Goal: Task Accomplishment & Management: Use online tool/utility

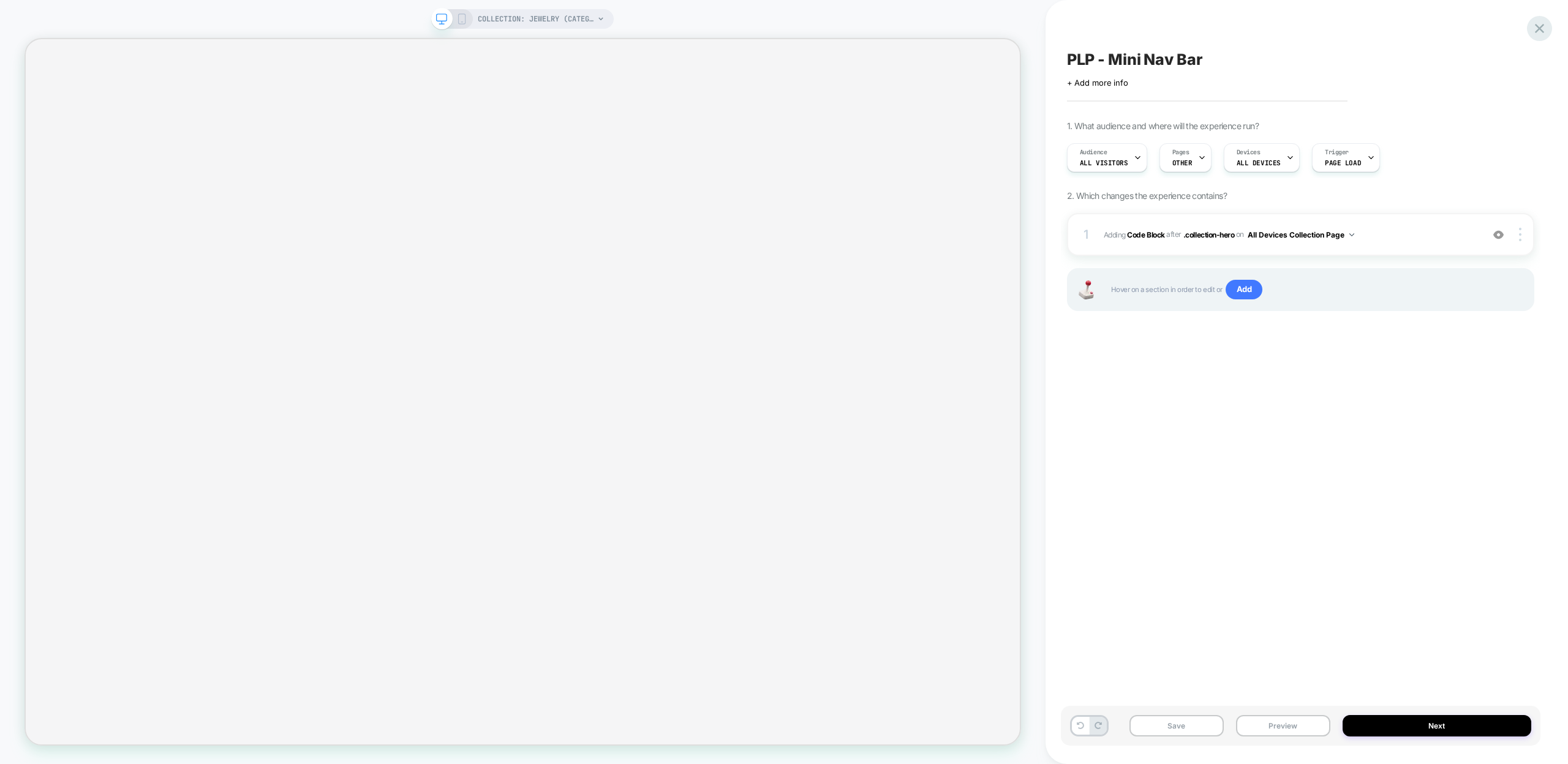
click at [1543, 29] on icon at bounding box center [1539, 28] width 17 height 17
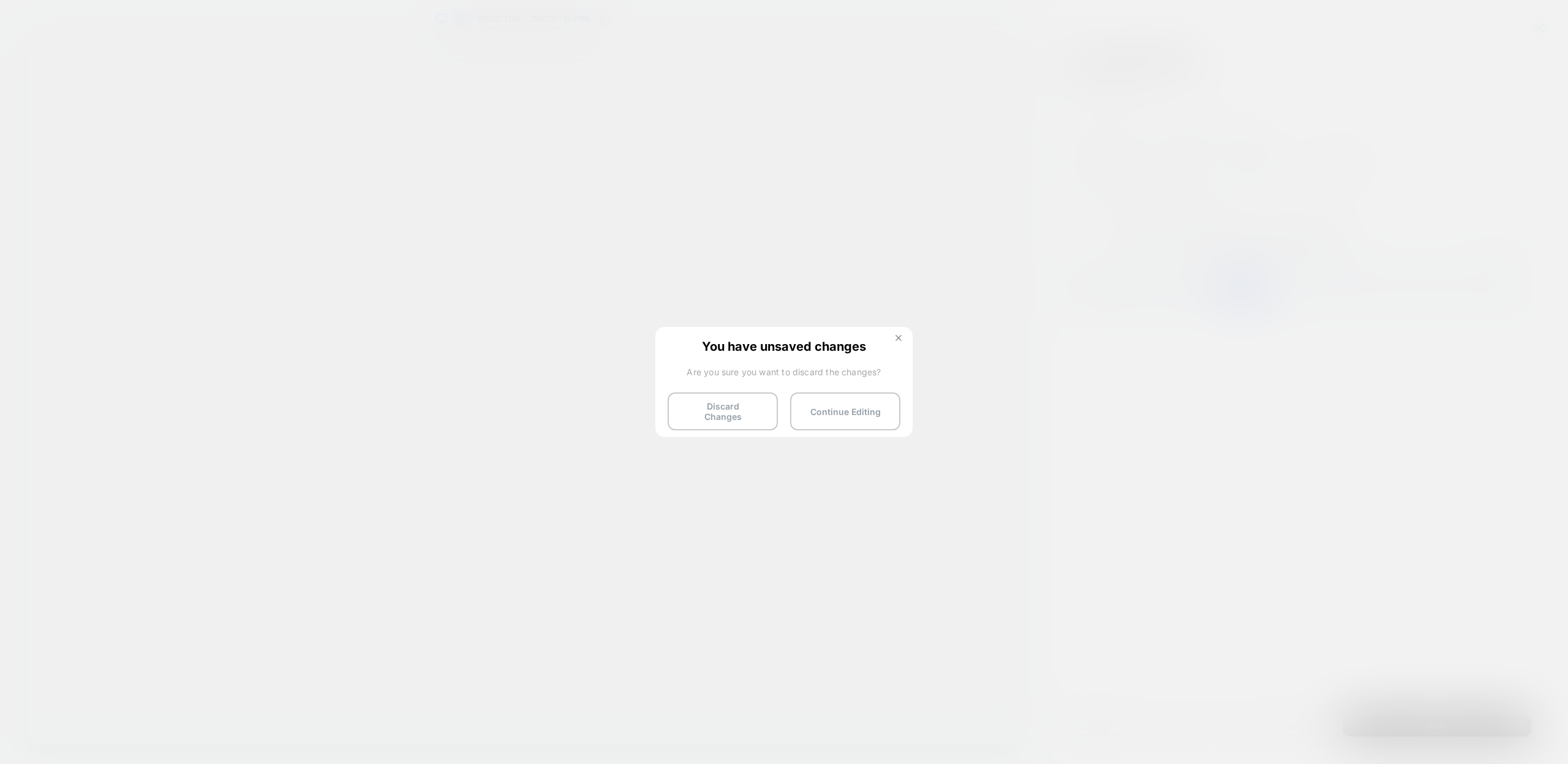
click at [894, 340] on button at bounding box center [898, 339] width 13 height 10
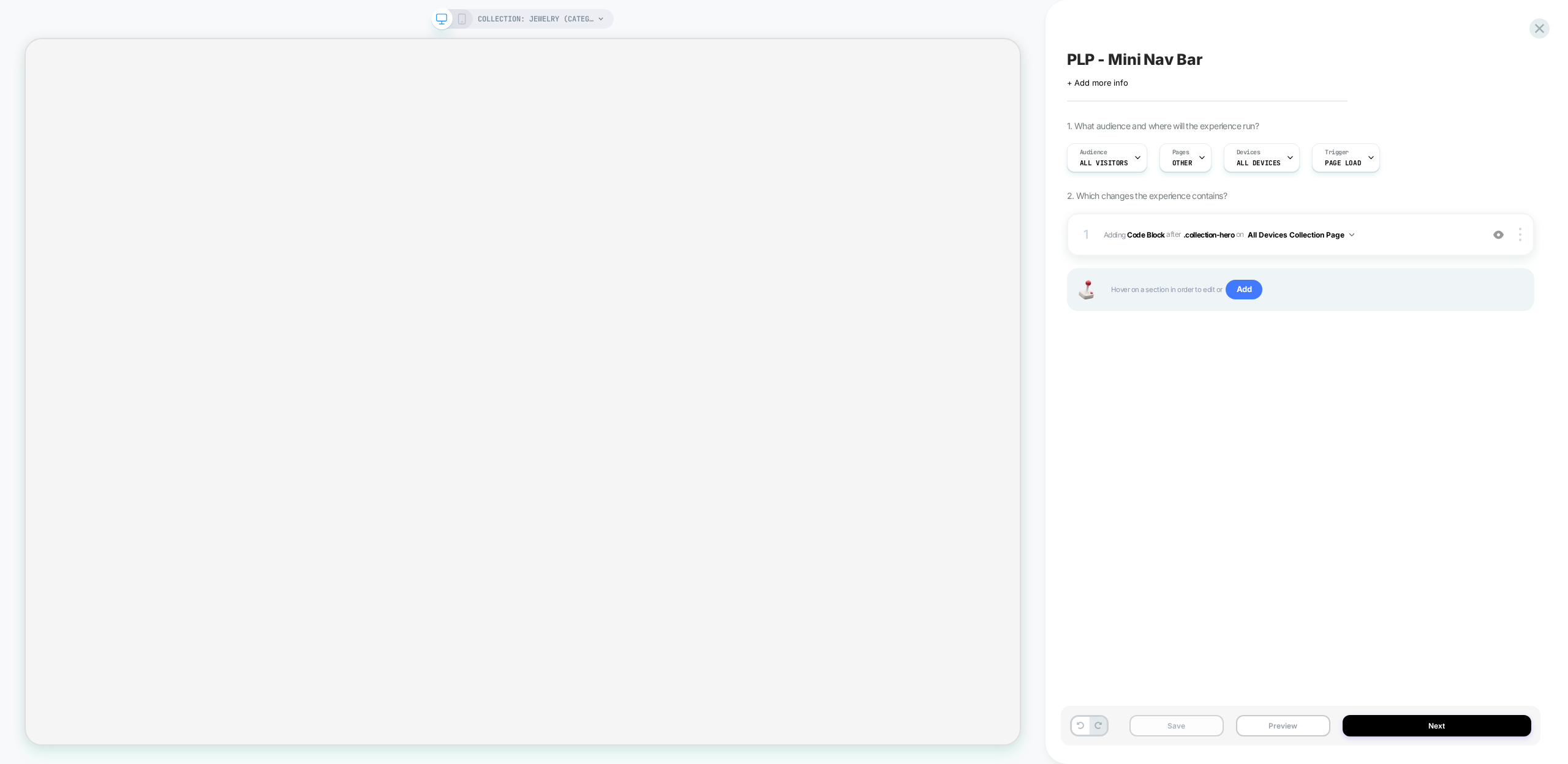
click at [1160, 718] on button "Save" at bounding box center [1176, 726] width 94 height 22
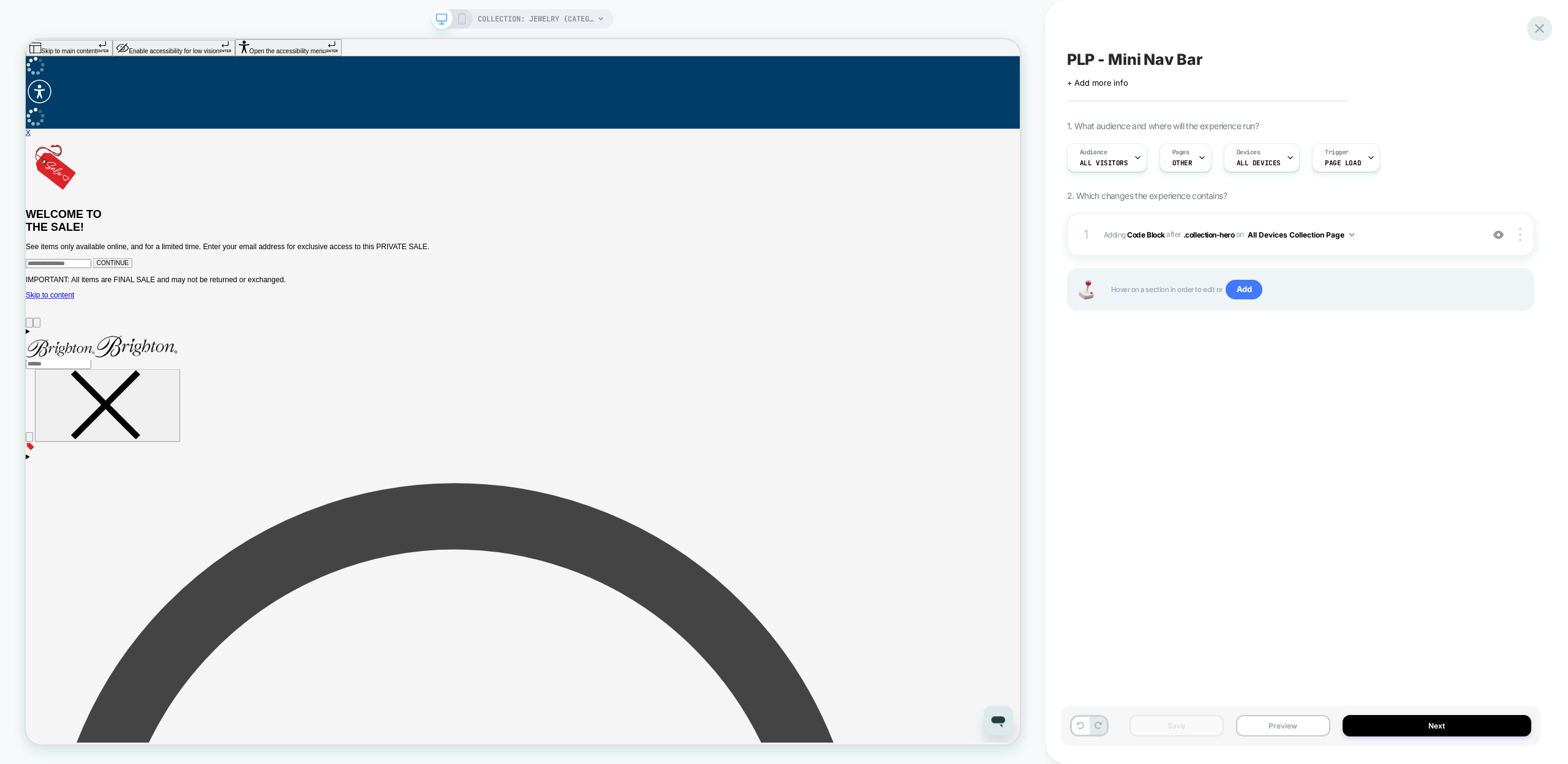
click at [1537, 32] on icon at bounding box center [1539, 28] width 17 height 17
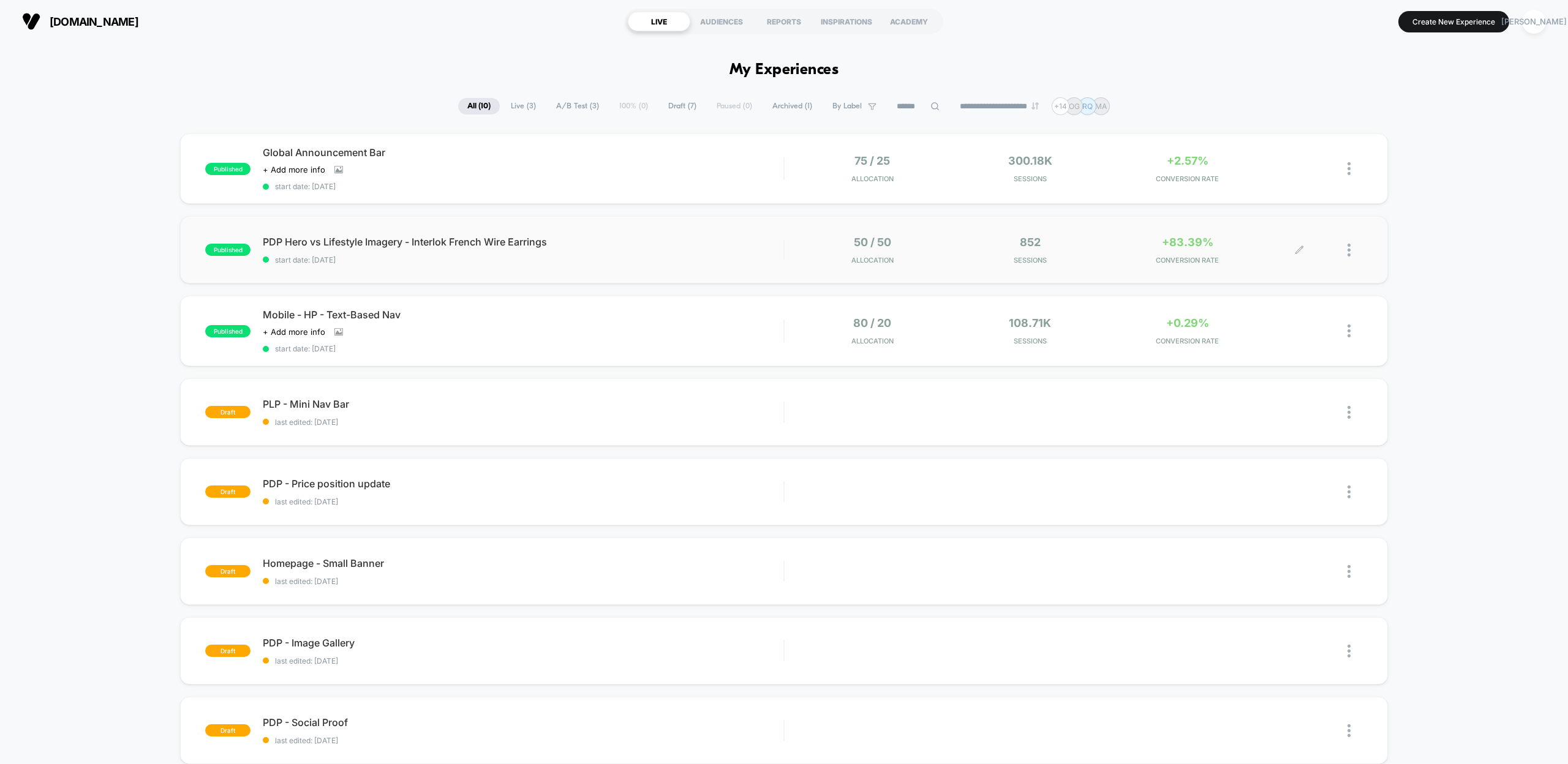
click at [1346, 248] on div at bounding box center [1331, 250] width 63 height 29
click at [1348, 247] on img at bounding box center [1349, 250] width 3 height 13
click at [1276, 205] on div "Duplicate" at bounding box center [1286, 207] width 110 height 28
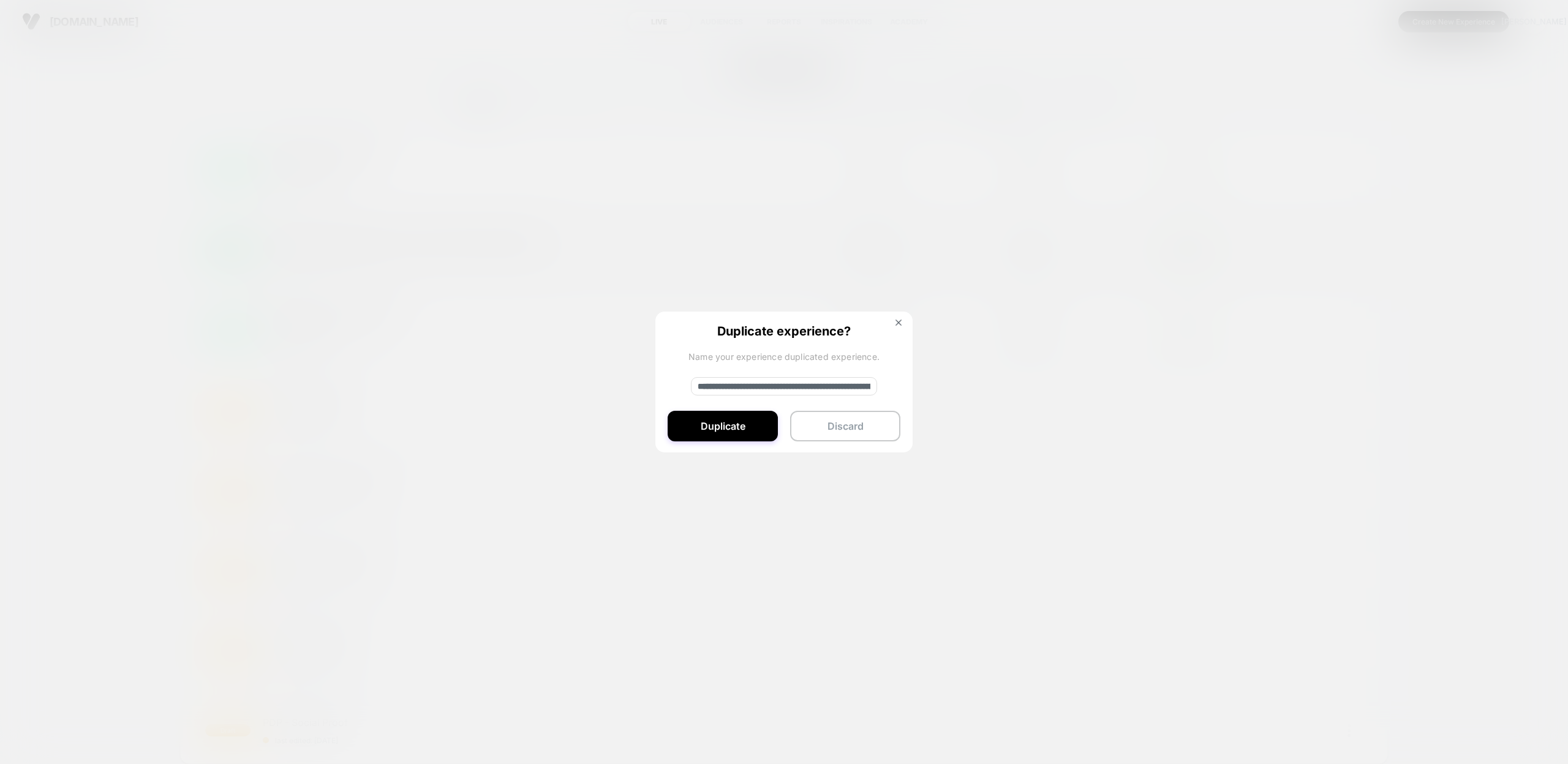
drag, startPoint x: 741, startPoint y: 385, endPoint x: 679, endPoint y: 381, distance: 62.1
click at [679, 381] on div "**********" at bounding box center [784, 382] width 257 height 142
click at [861, 385] on input "**********" at bounding box center [784, 385] width 186 height 18
drag, startPoint x: 863, startPoint y: 385, endPoint x: 951, endPoint y: 387, distance: 88.0
click at [1348, 265] on div "**********" at bounding box center [1355, 250] width 16 height 29
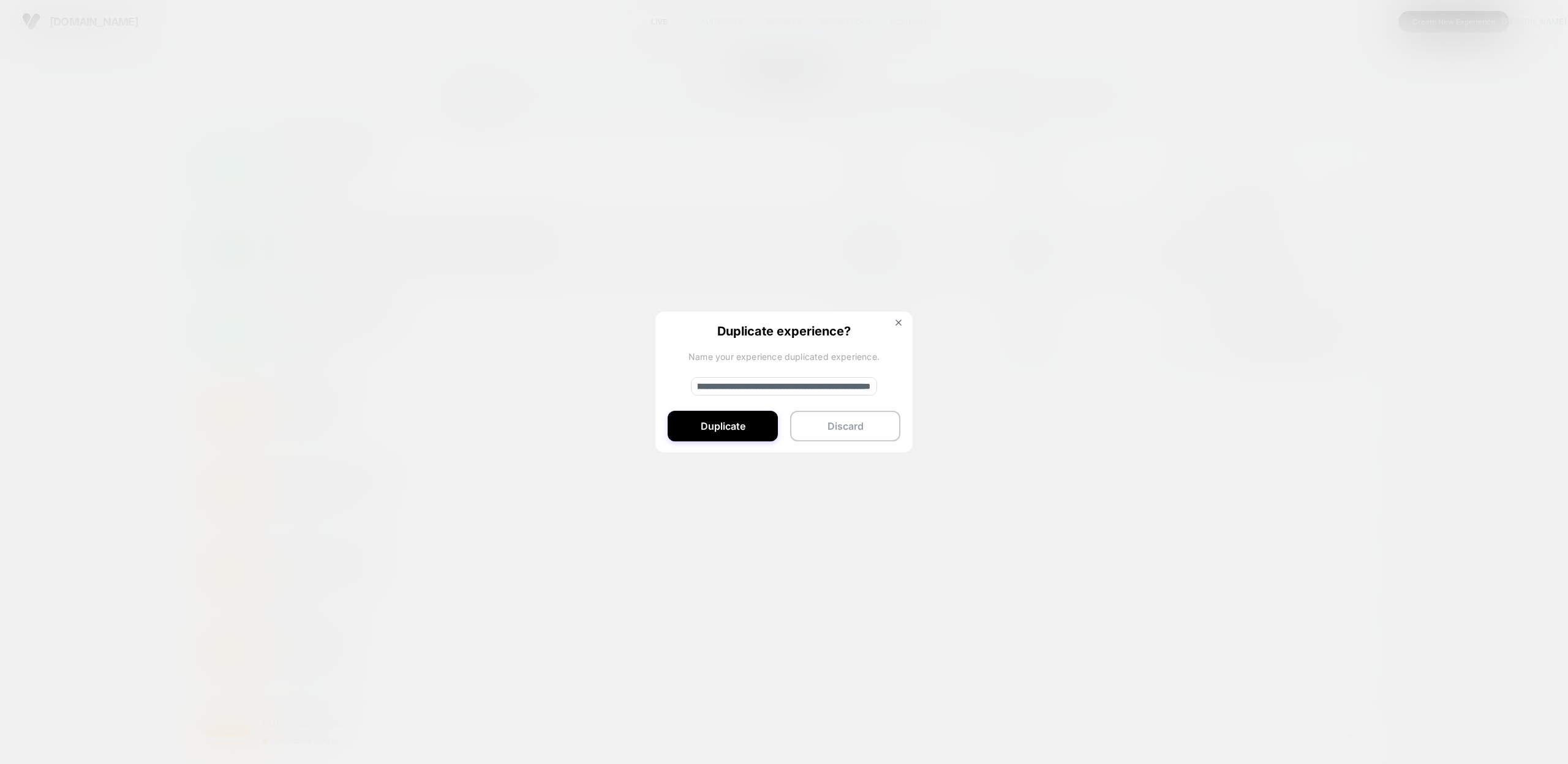
paste input
type input "**********"
click at [741, 432] on button "Duplicate" at bounding box center [722, 426] width 110 height 31
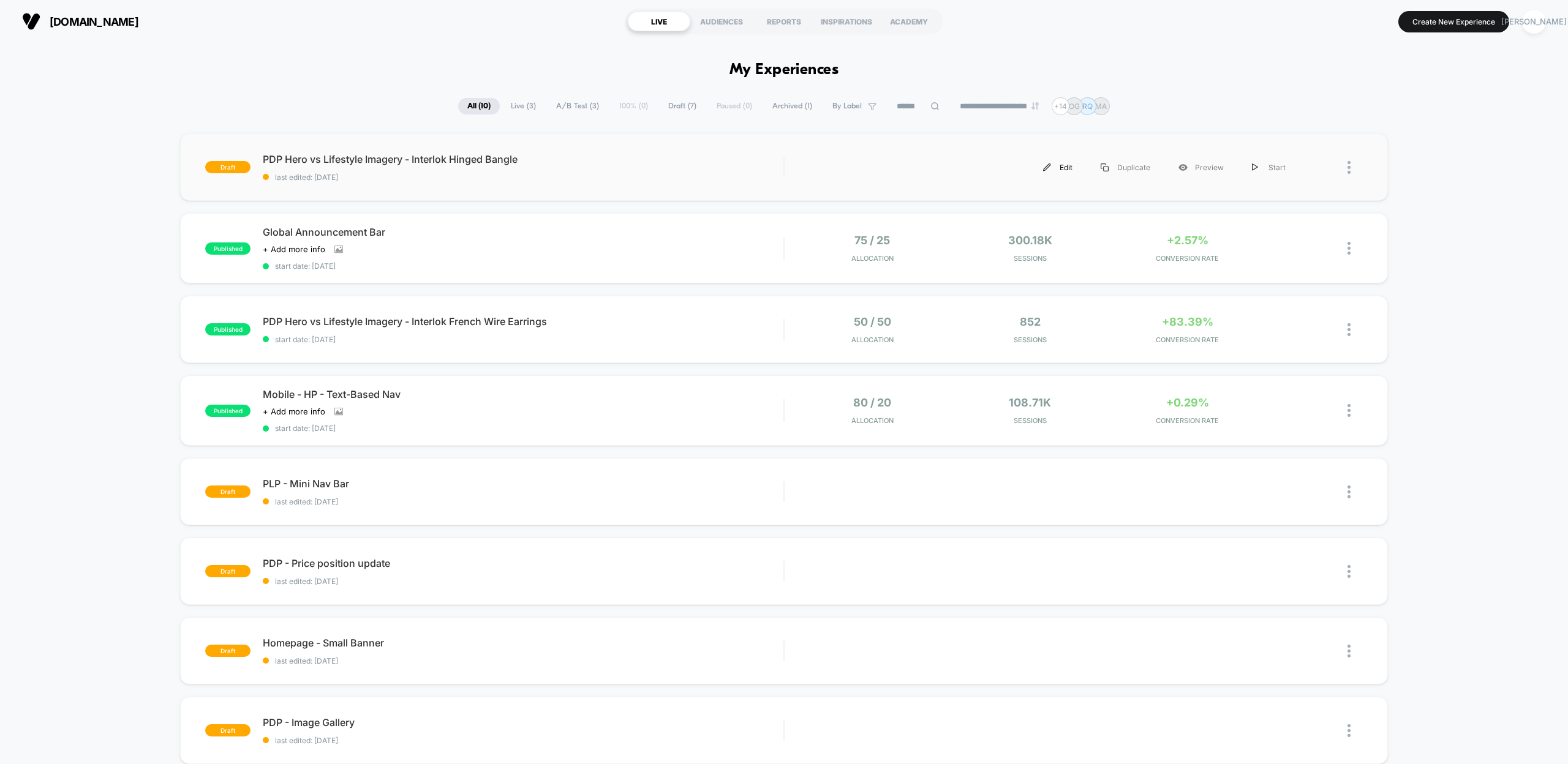
click at [1049, 168] on img at bounding box center [1047, 167] width 8 height 8
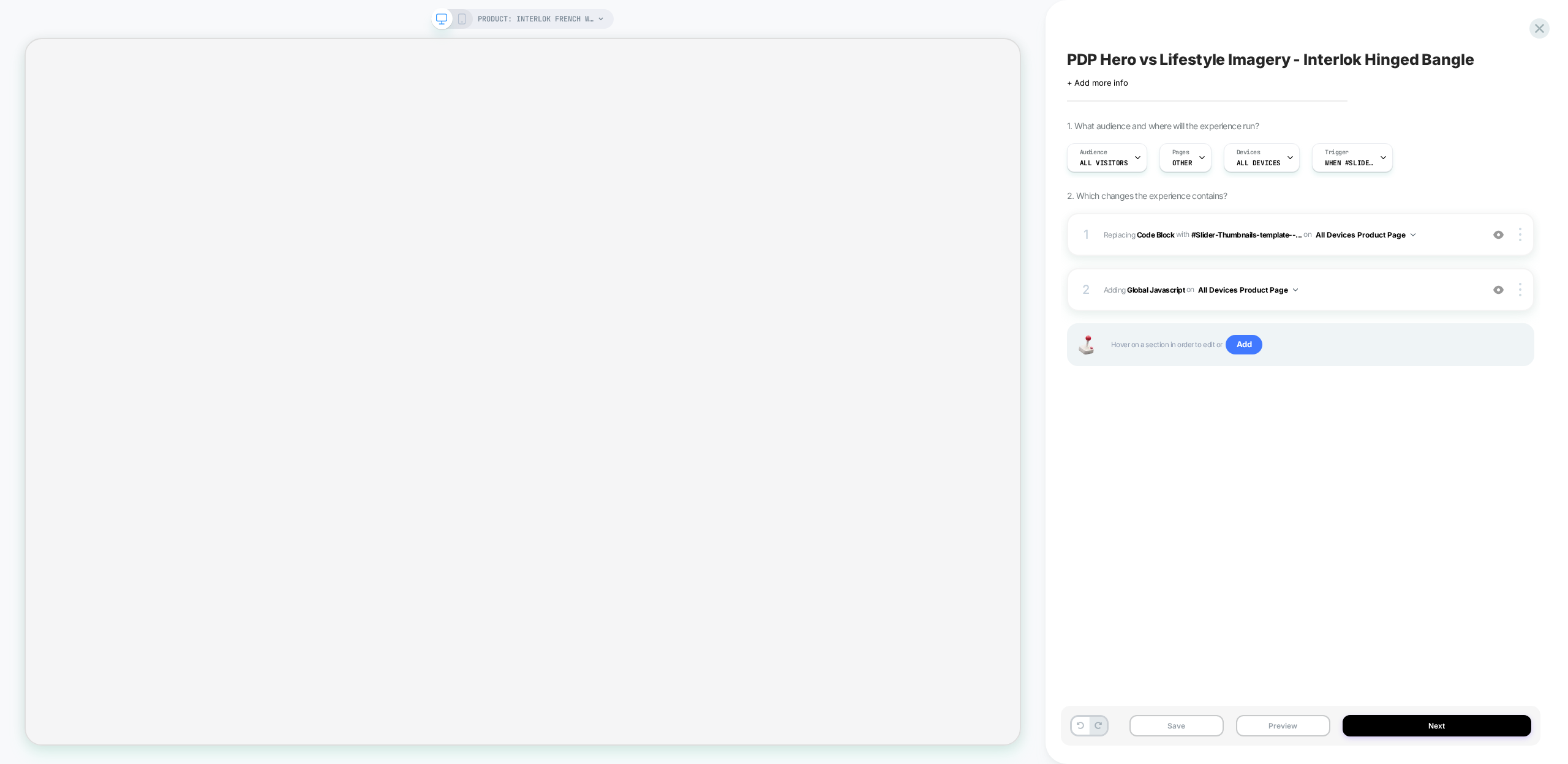
click at [1200, 156] on icon at bounding box center [1202, 157] width 4 height 3
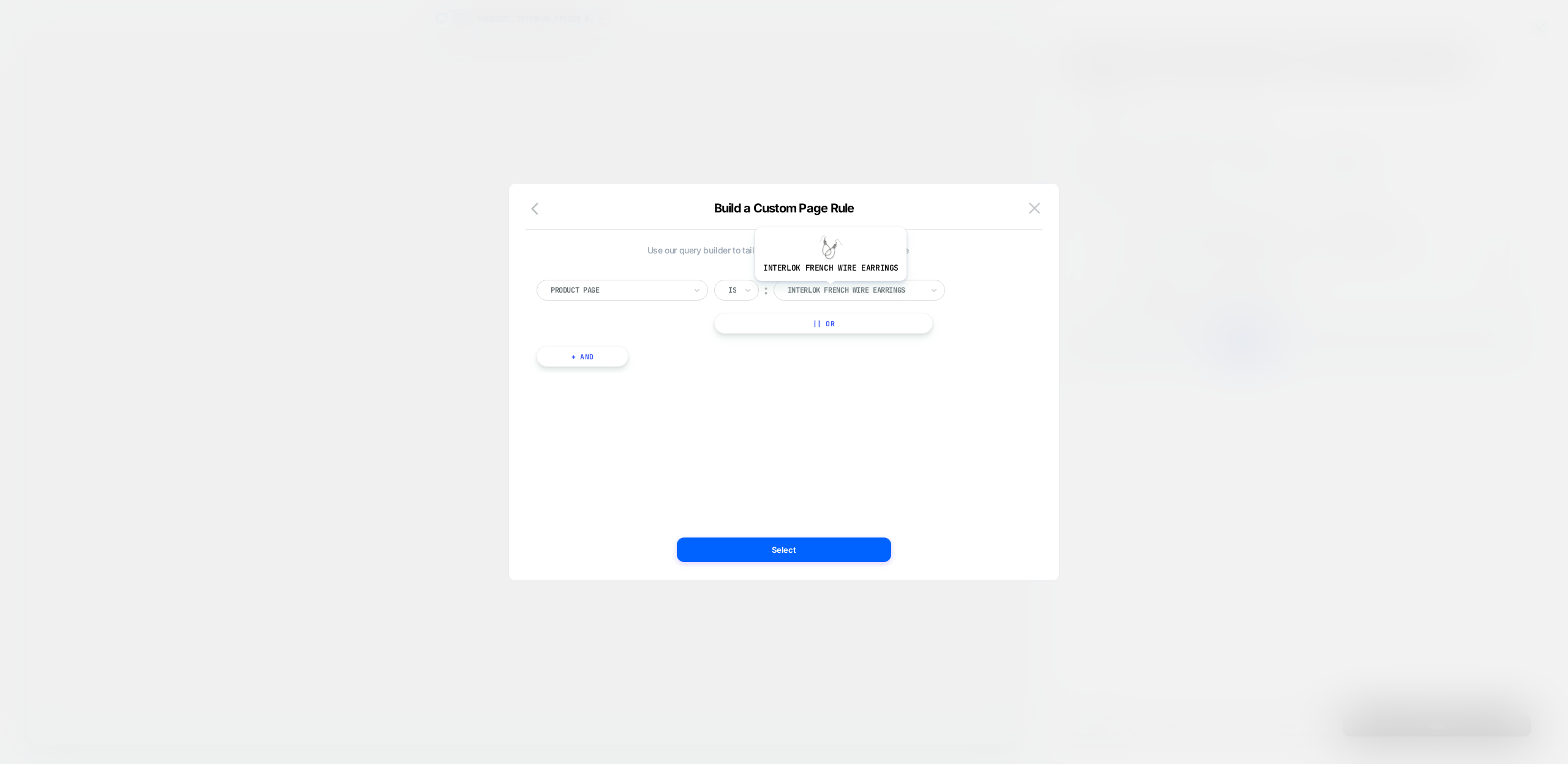
click at [829, 290] on div at bounding box center [855, 290] width 135 height 11
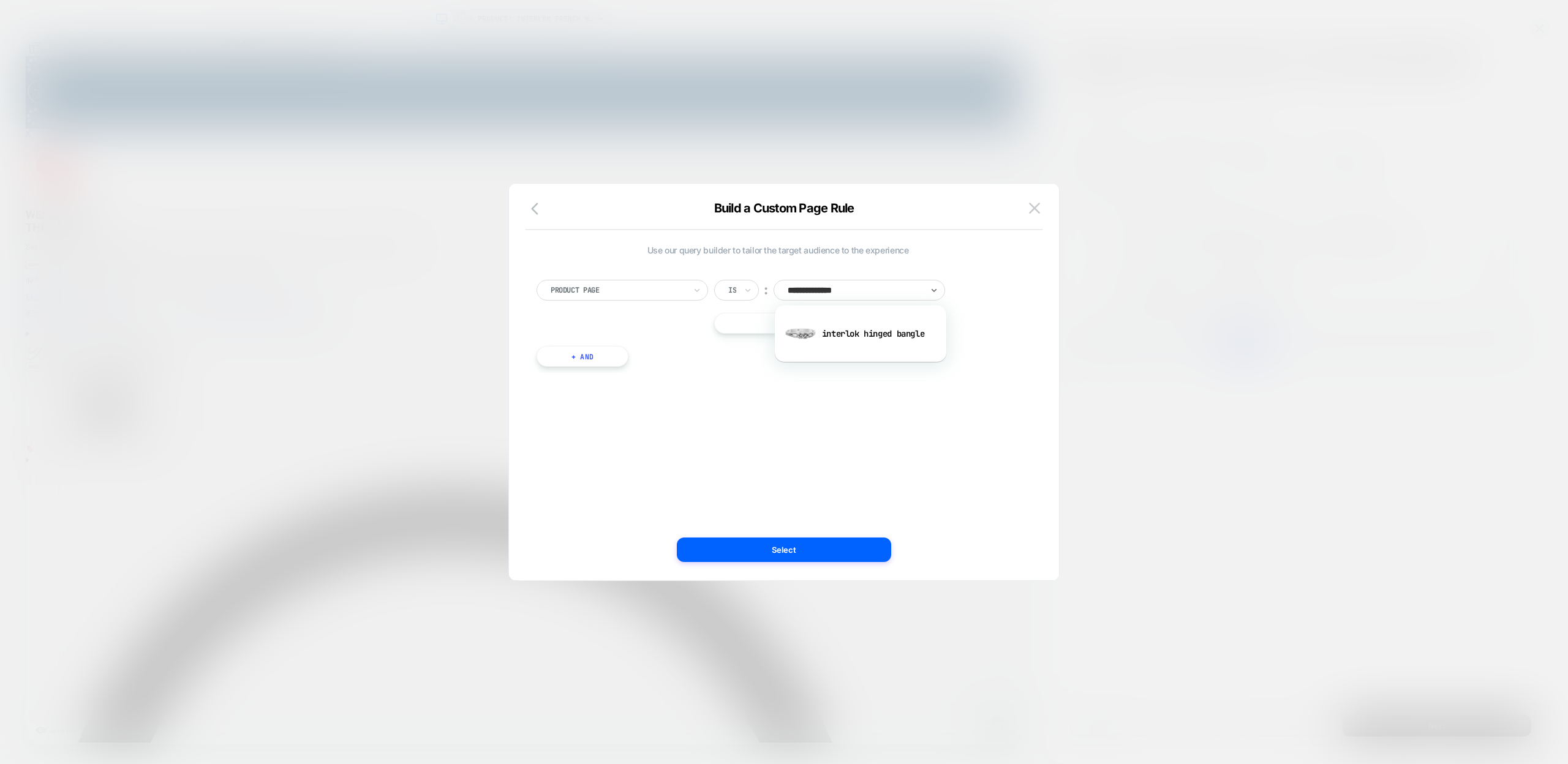
type input "**********"
click at [838, 336] on div "interlok hinged bangle" at bounding box center [861, 333] width 159 height 39
click at [790, 552] on button "Select" at bounding box center [784, 550] width 214 height 24
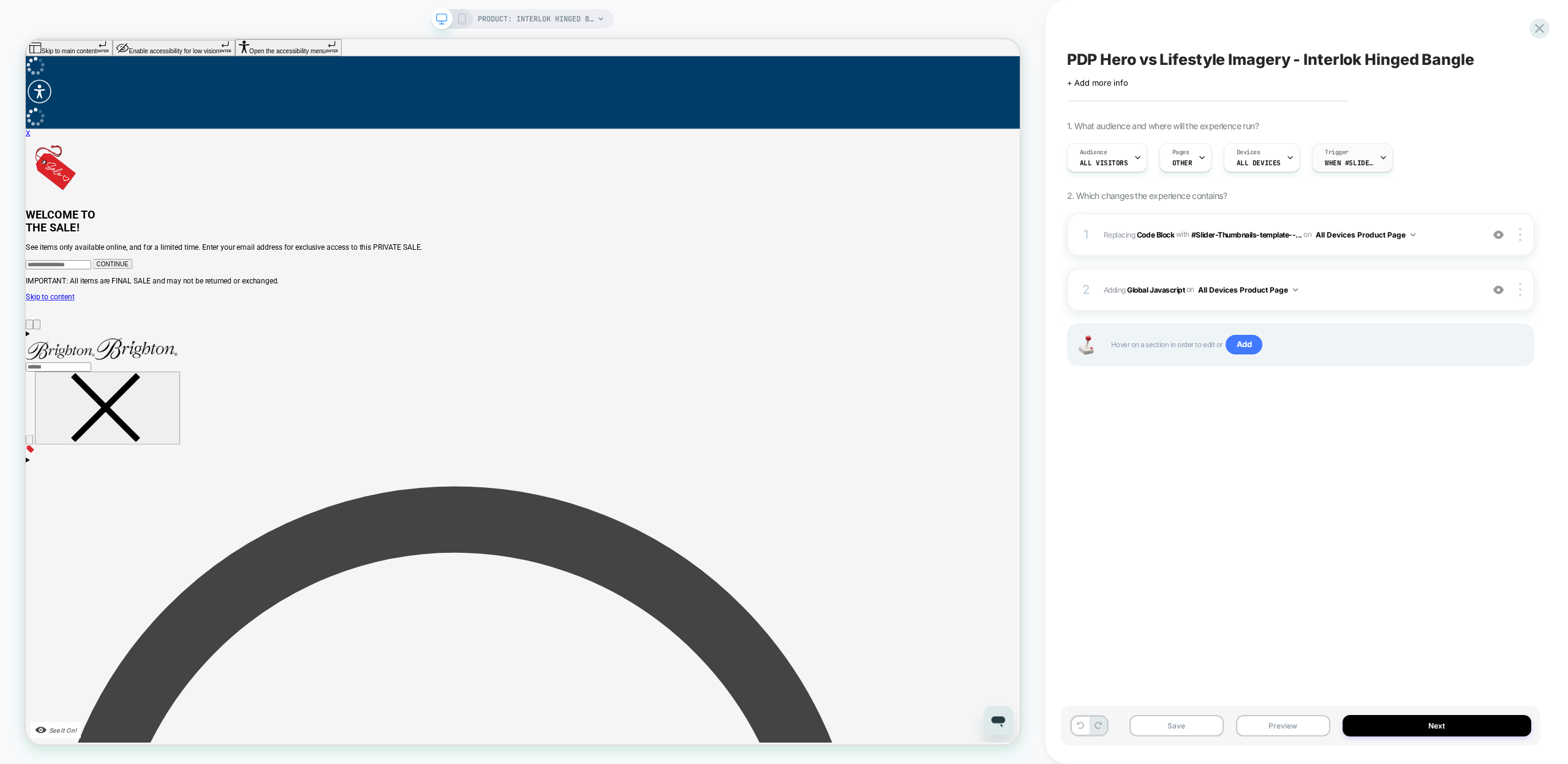
click at [1333, 160] on span "When #Slider-Gallery-template--17920539590888__main appears" at bounding box center [1349, 163] width 49 height 9
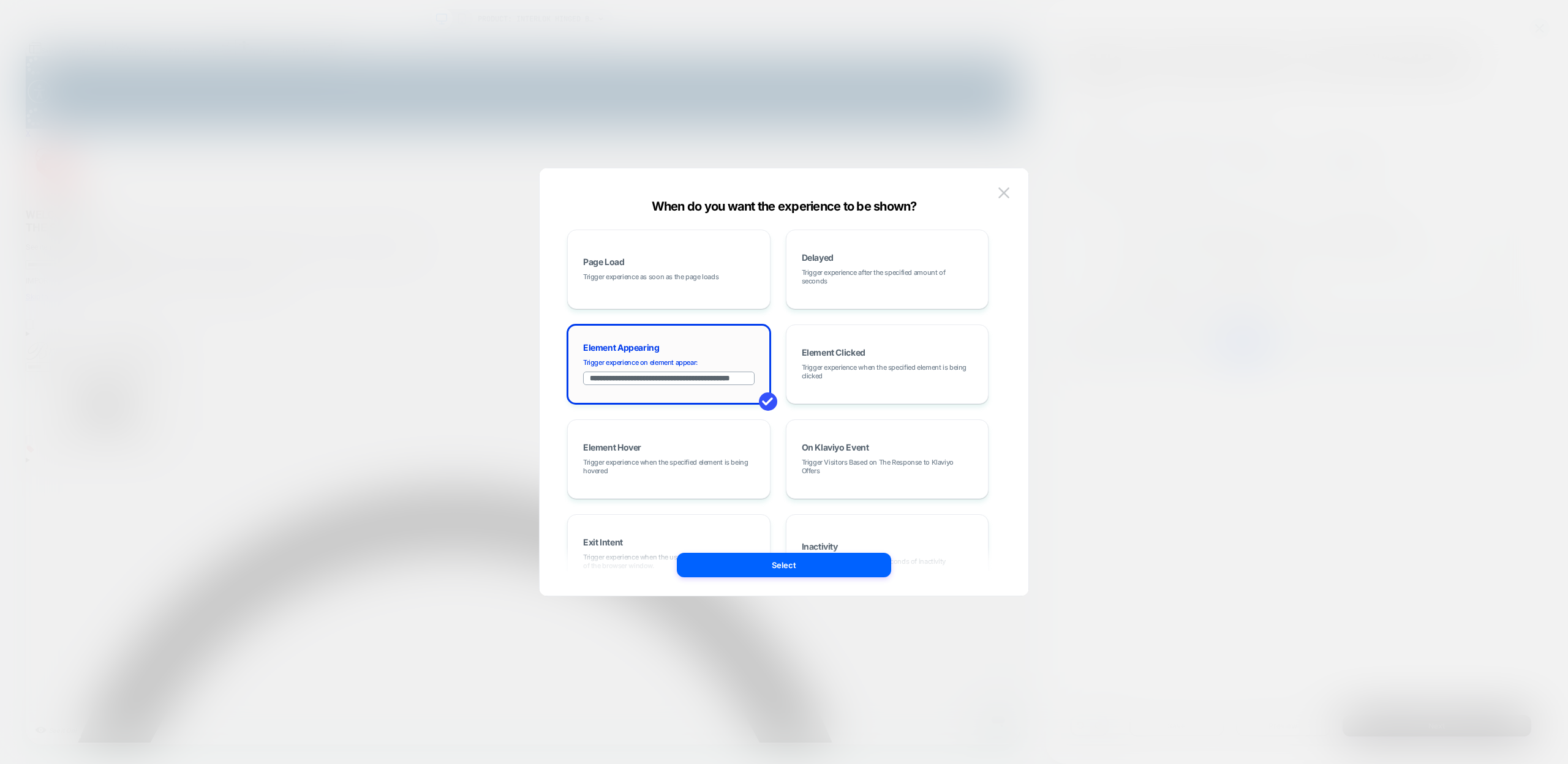
click at [698, 376] on input "**********" at bounding box center [669, 378] width 171 height 13
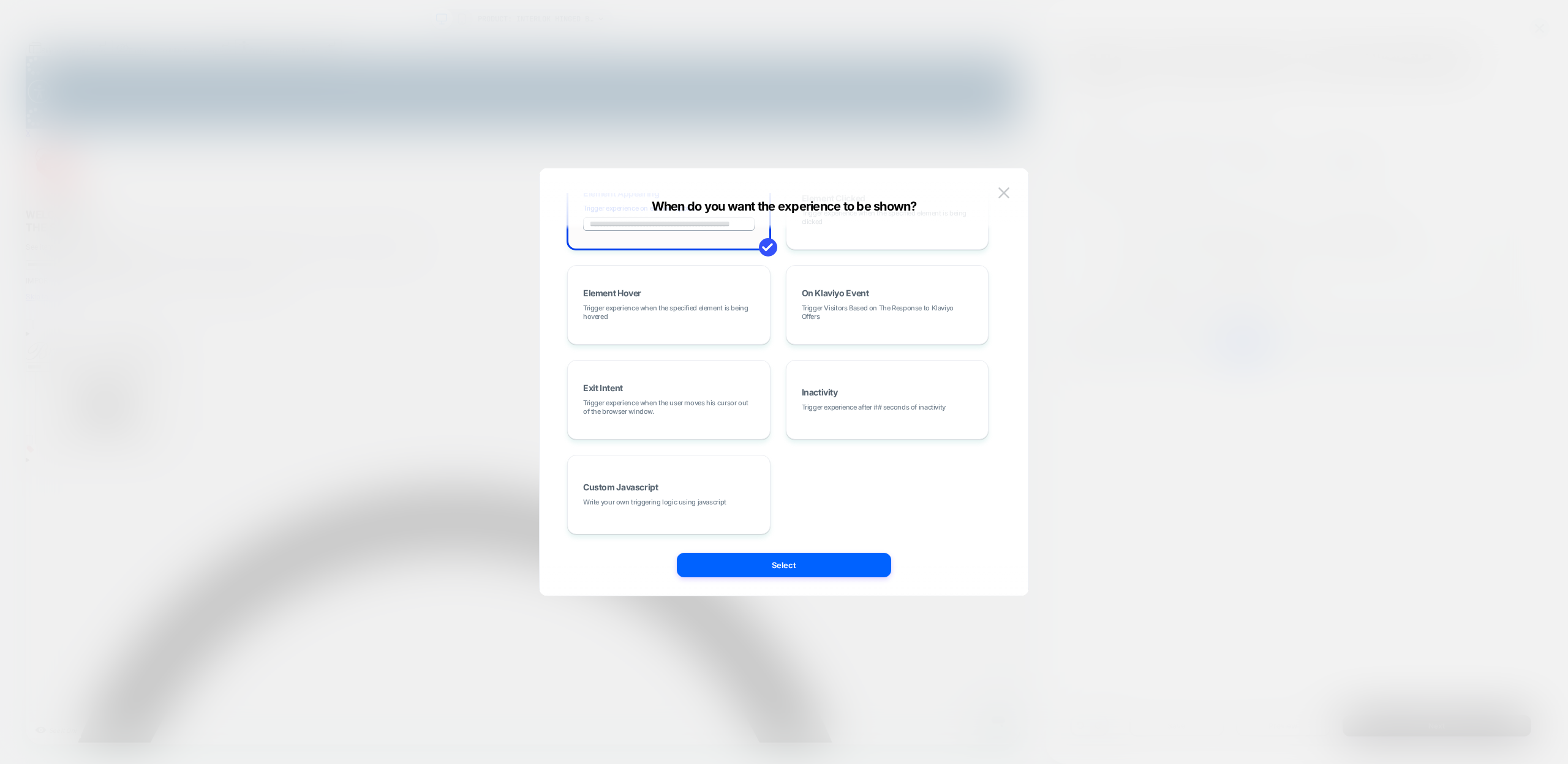
paste input
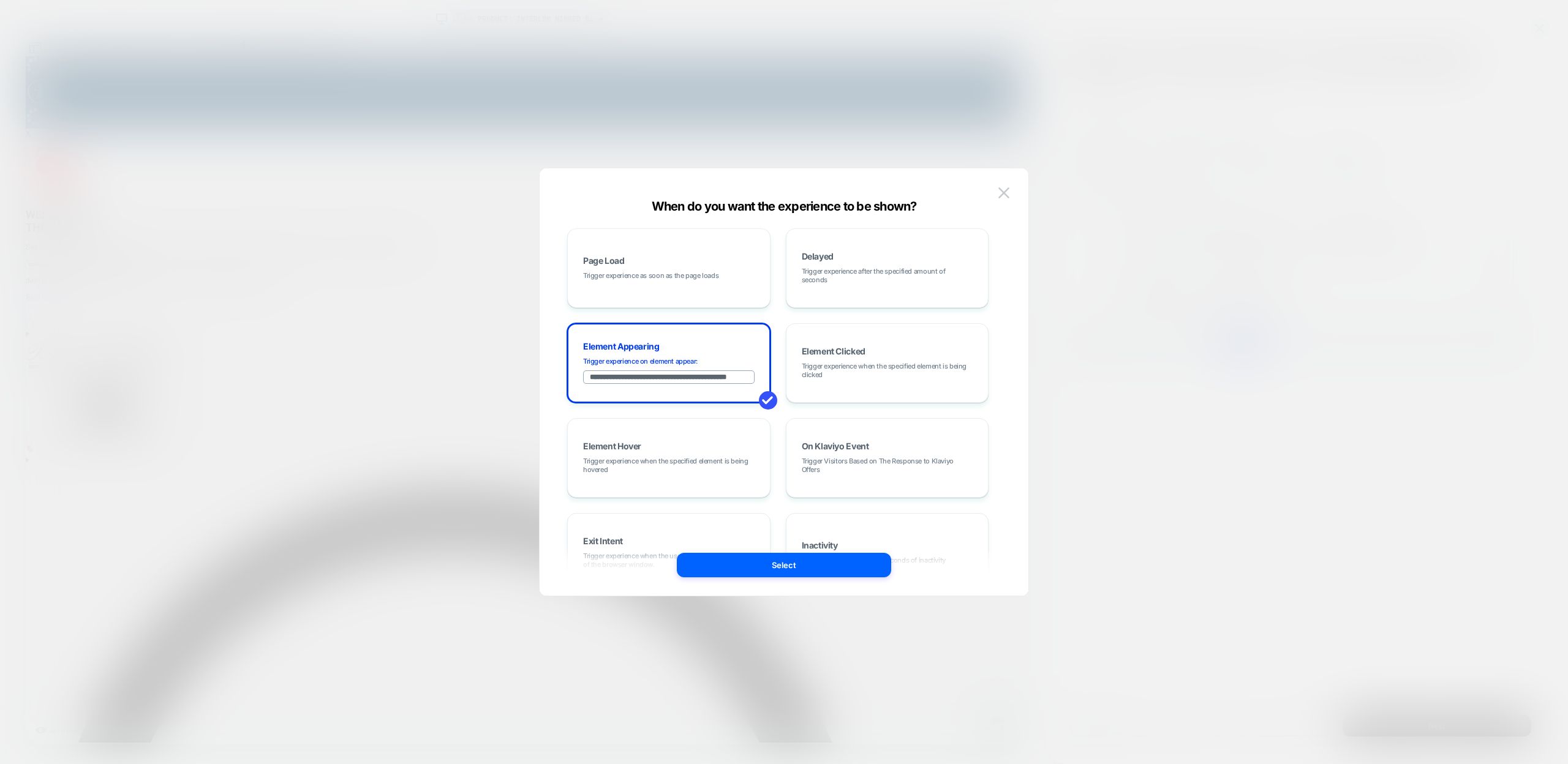
scroll to position [0, 0]
click at [661, 379] on input "**********" at bounding box center [669, 378] width 171 height 13
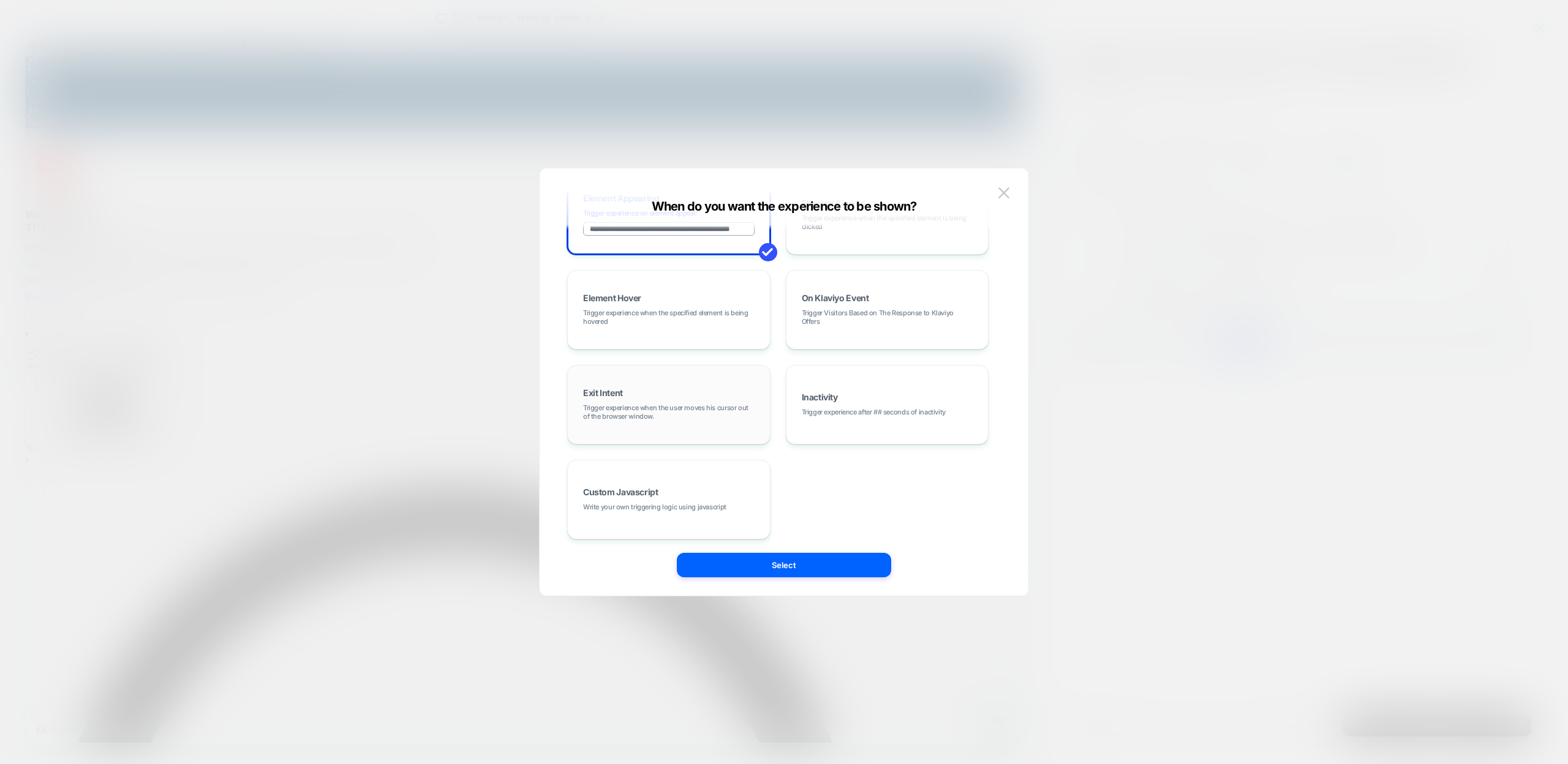
scroll to position [149, 0]
paste input
type input "**********"
click at [802, 557] on button "Select" at bounding box center [784, 565] width 214 height 24
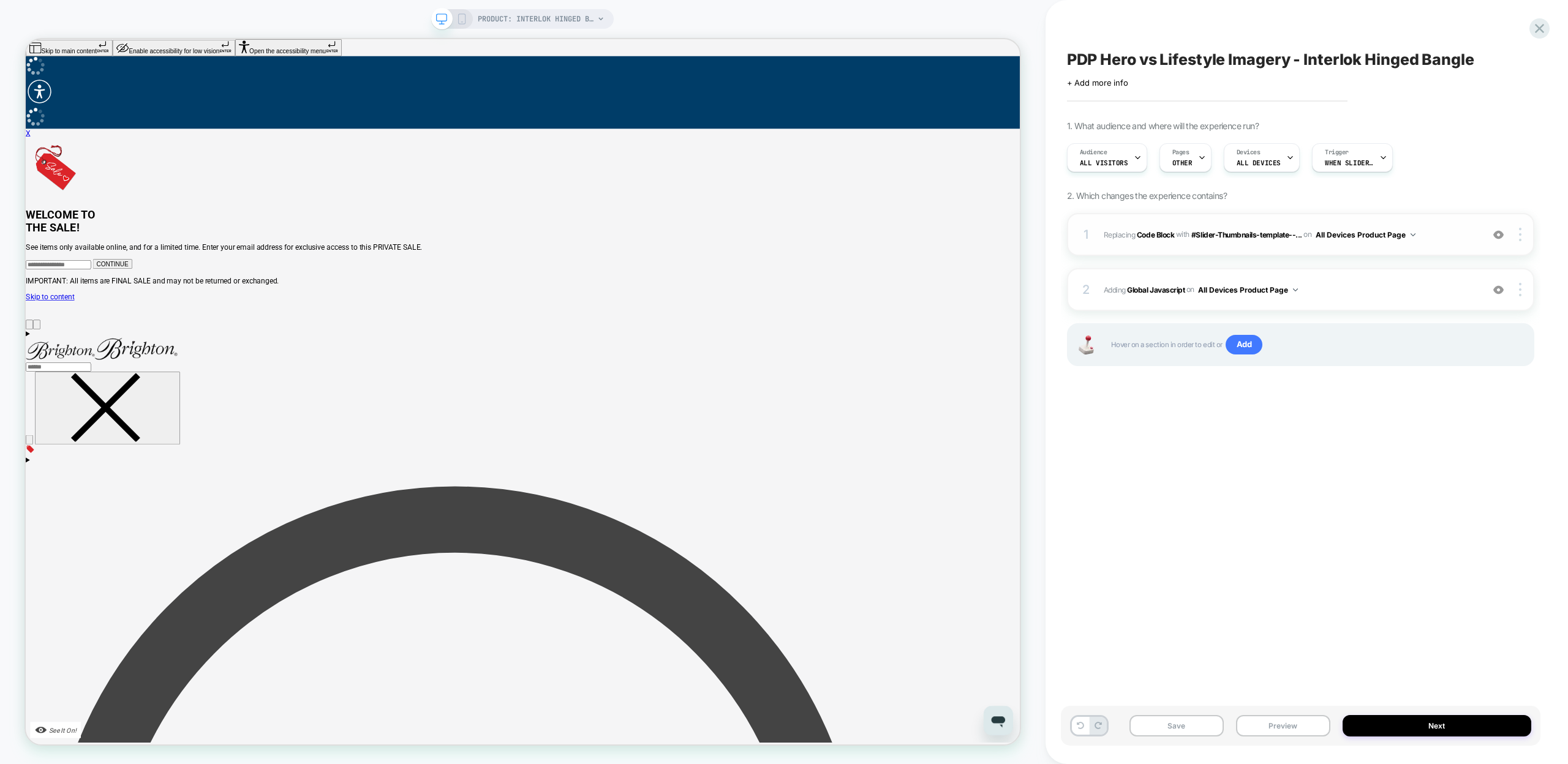
click at [1117, 236] on span "Replacing Code Block" at bounding box center [1139, 234] width 71 height 10
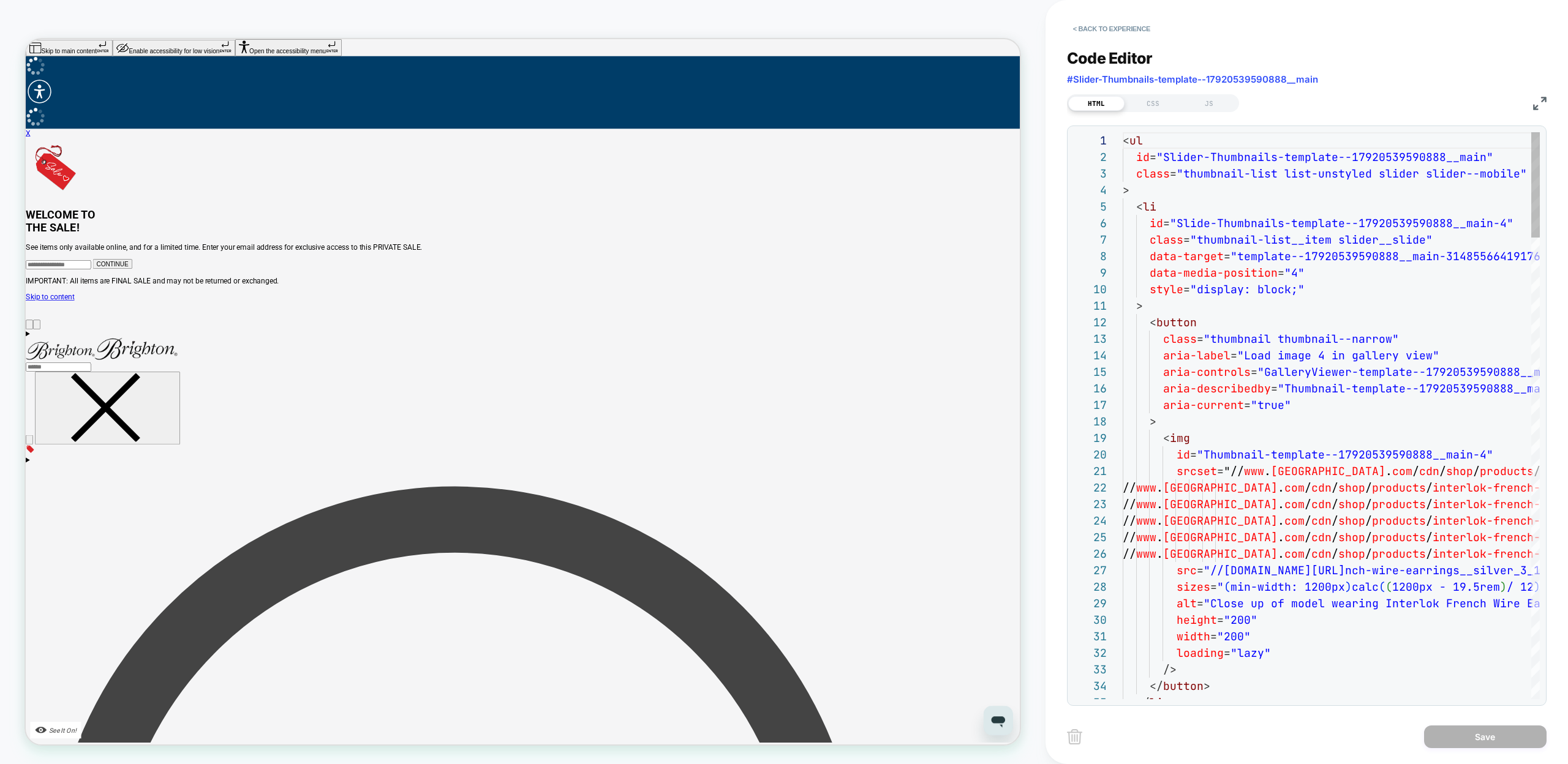
scroll to position [165, 0]
click at [1531, 146] on div at bounding box center [1536, 184] width 9 height 105
click at [1536, 177] on div at bounding box center [1536, 184] width 9 height 105
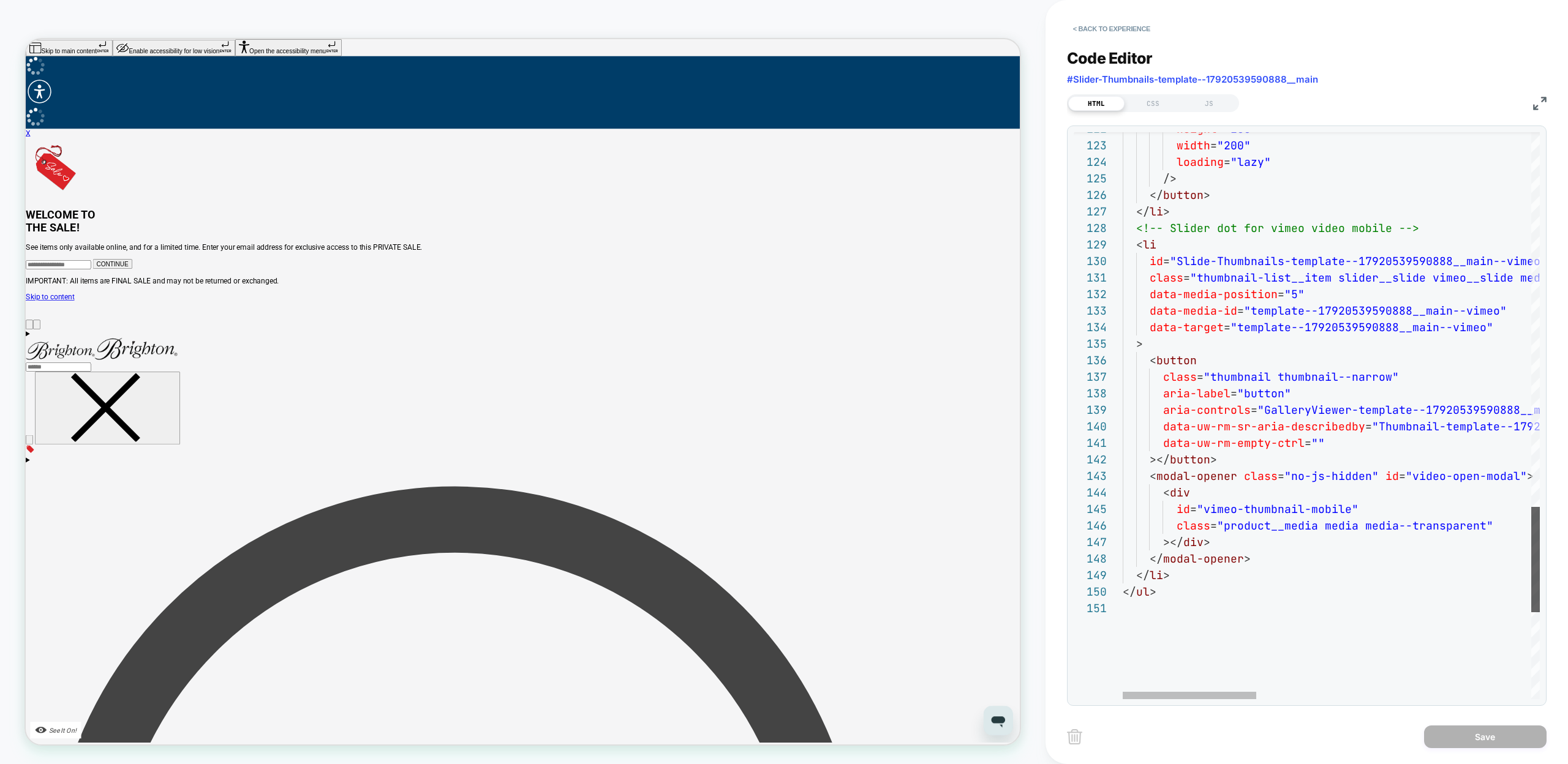
click at [1531, 552] on div at bounding box center [1536, 559] width 9 height 105
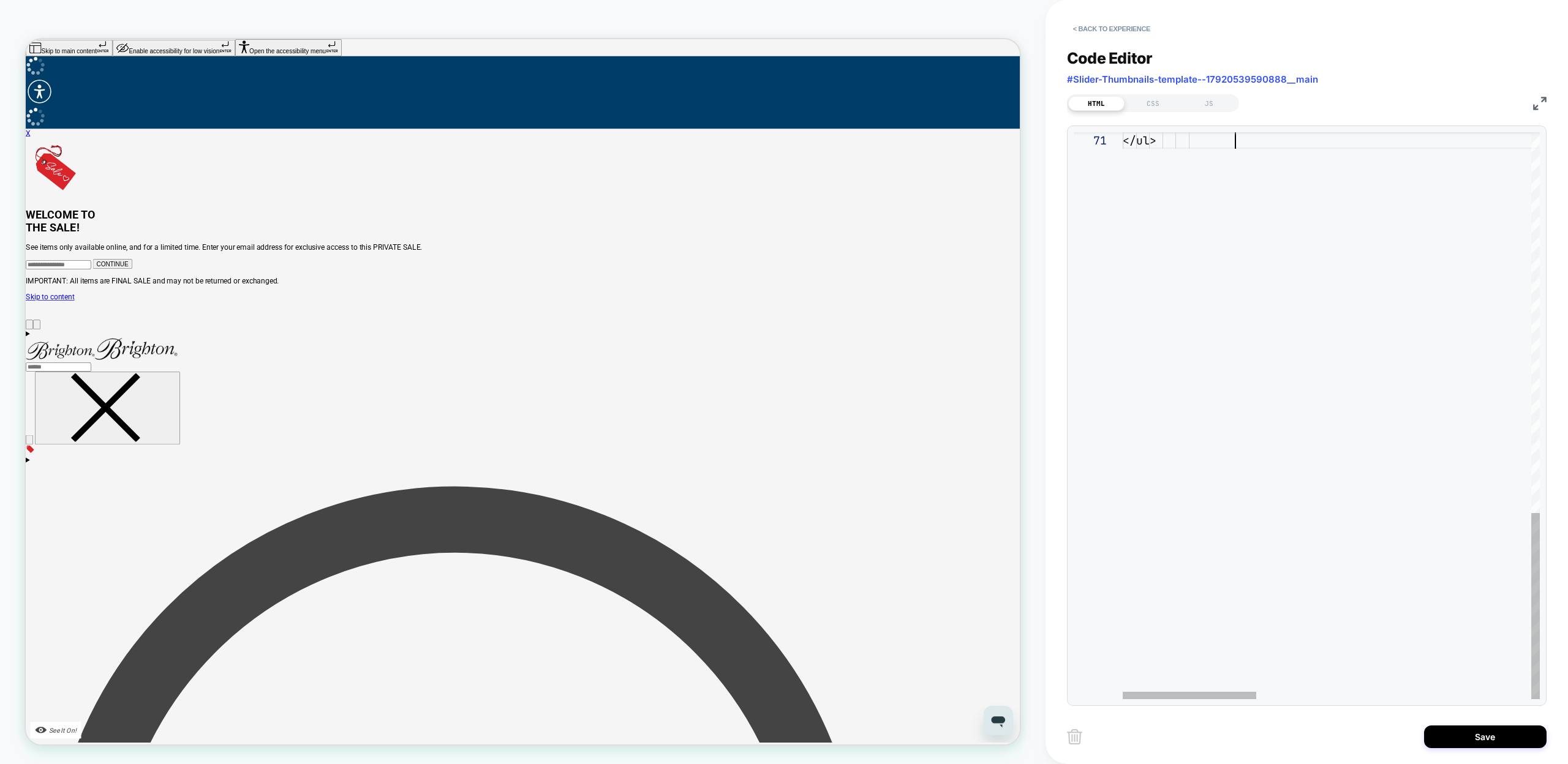
scroll to position [0, 111]
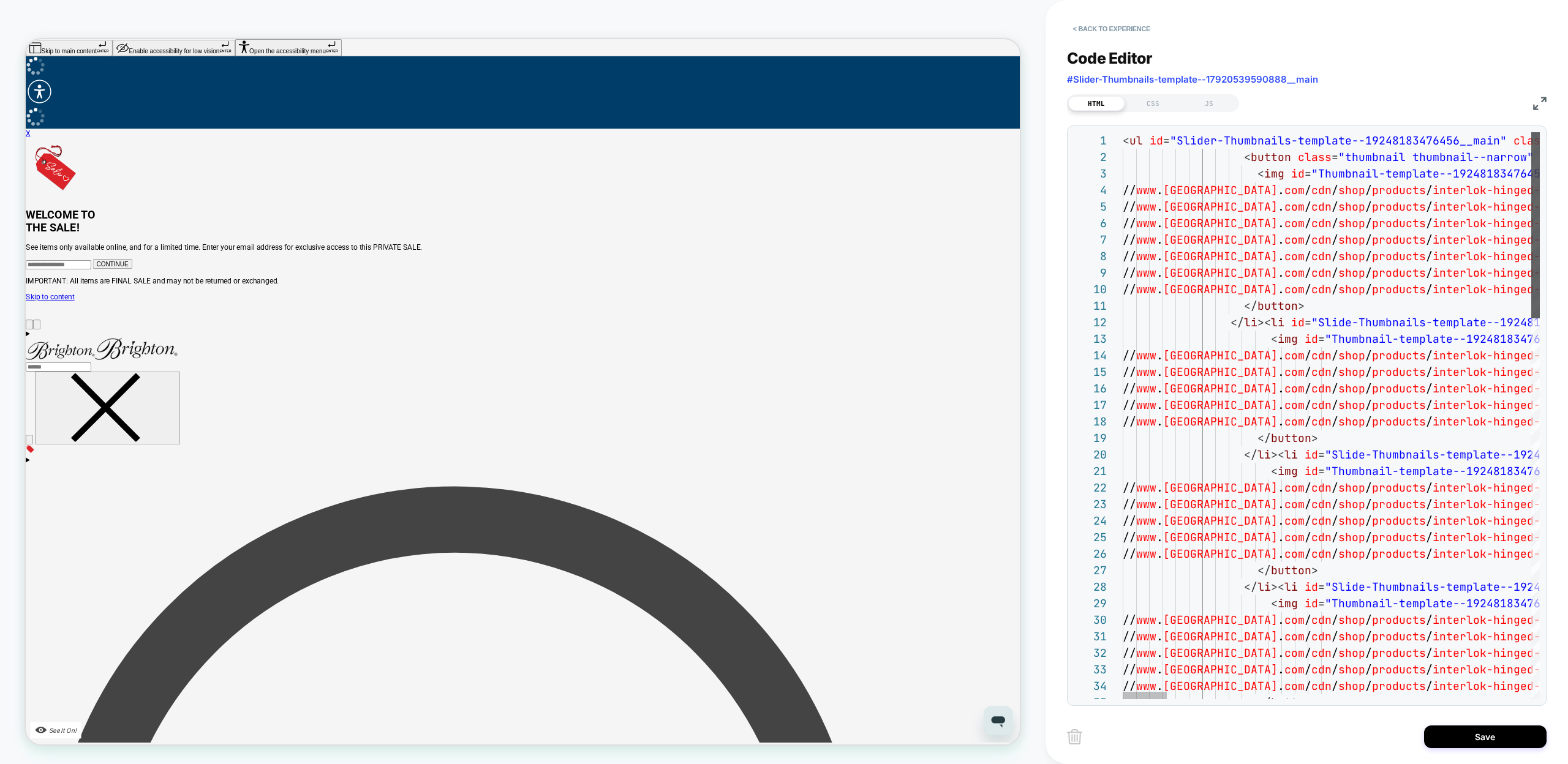
click at [1532, 143] on div at bounding box center [1536, 225] width 9 height 186
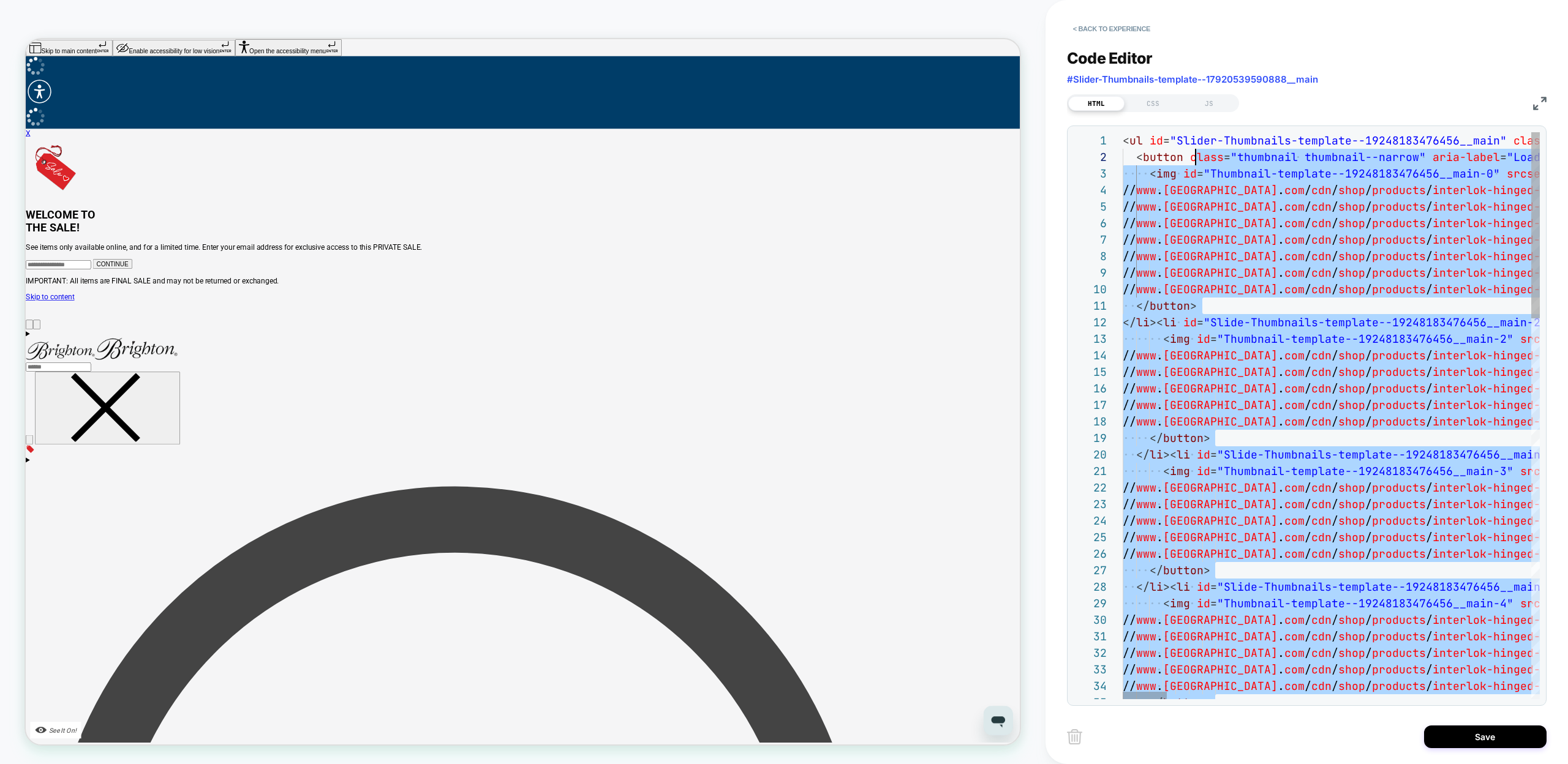
scroll to position [17, 73]
click at [1123, 691] on div at bounding box center [1145, 695] width 44 height 7
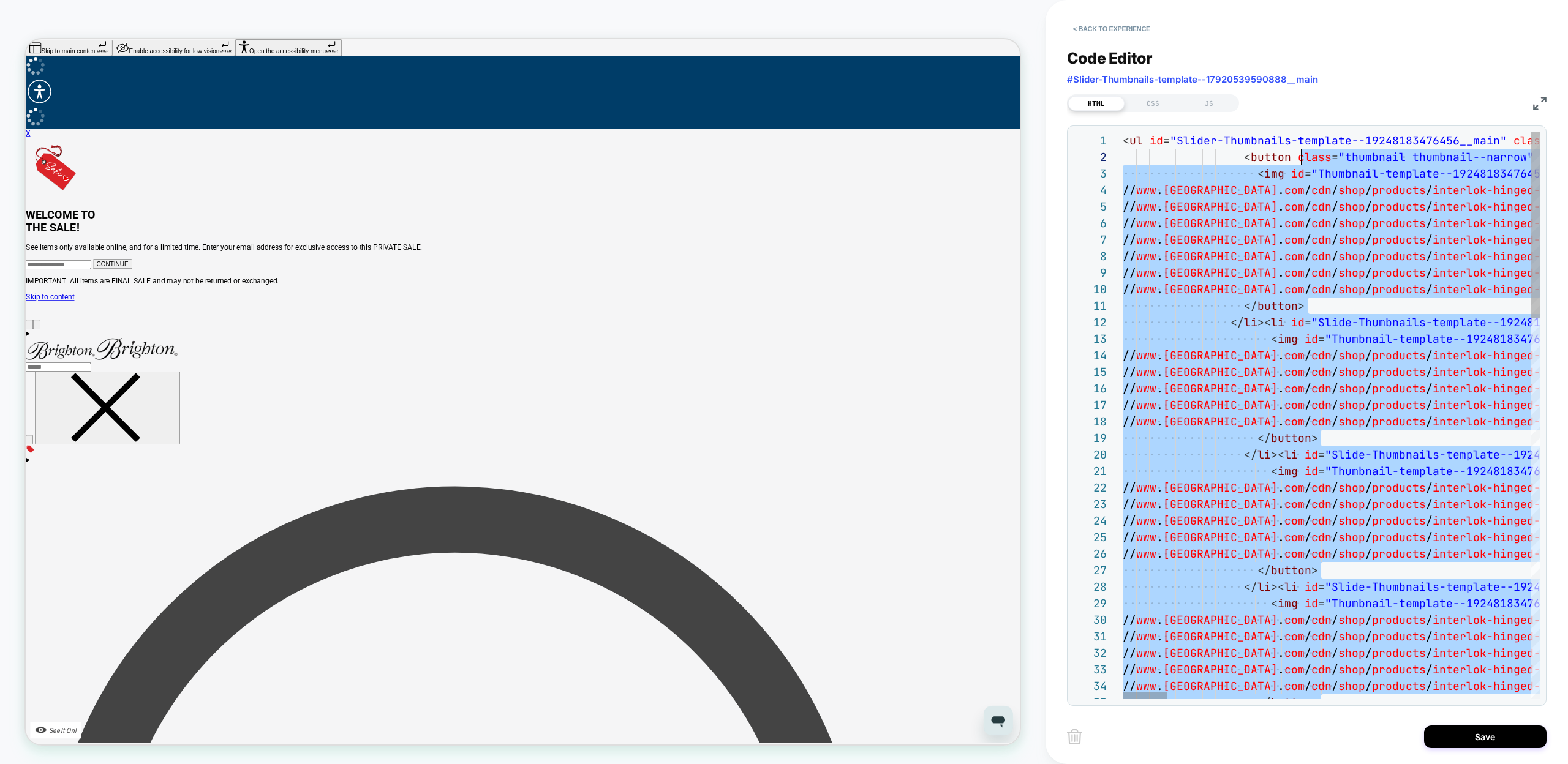
scroll to position [0, 0]
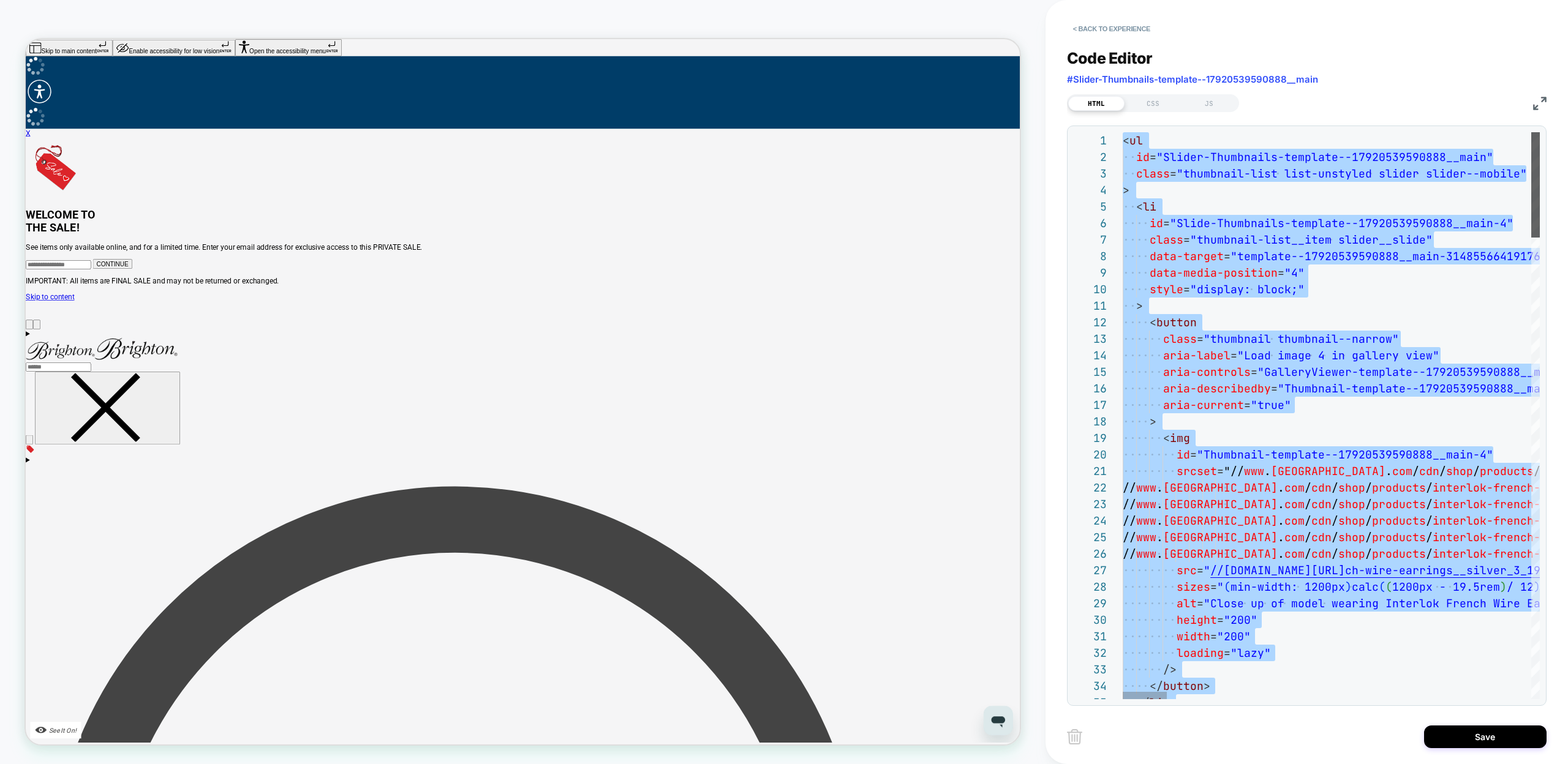
click at [1531, 166] on div at bounding box center [1536, 184] width 9 height 105
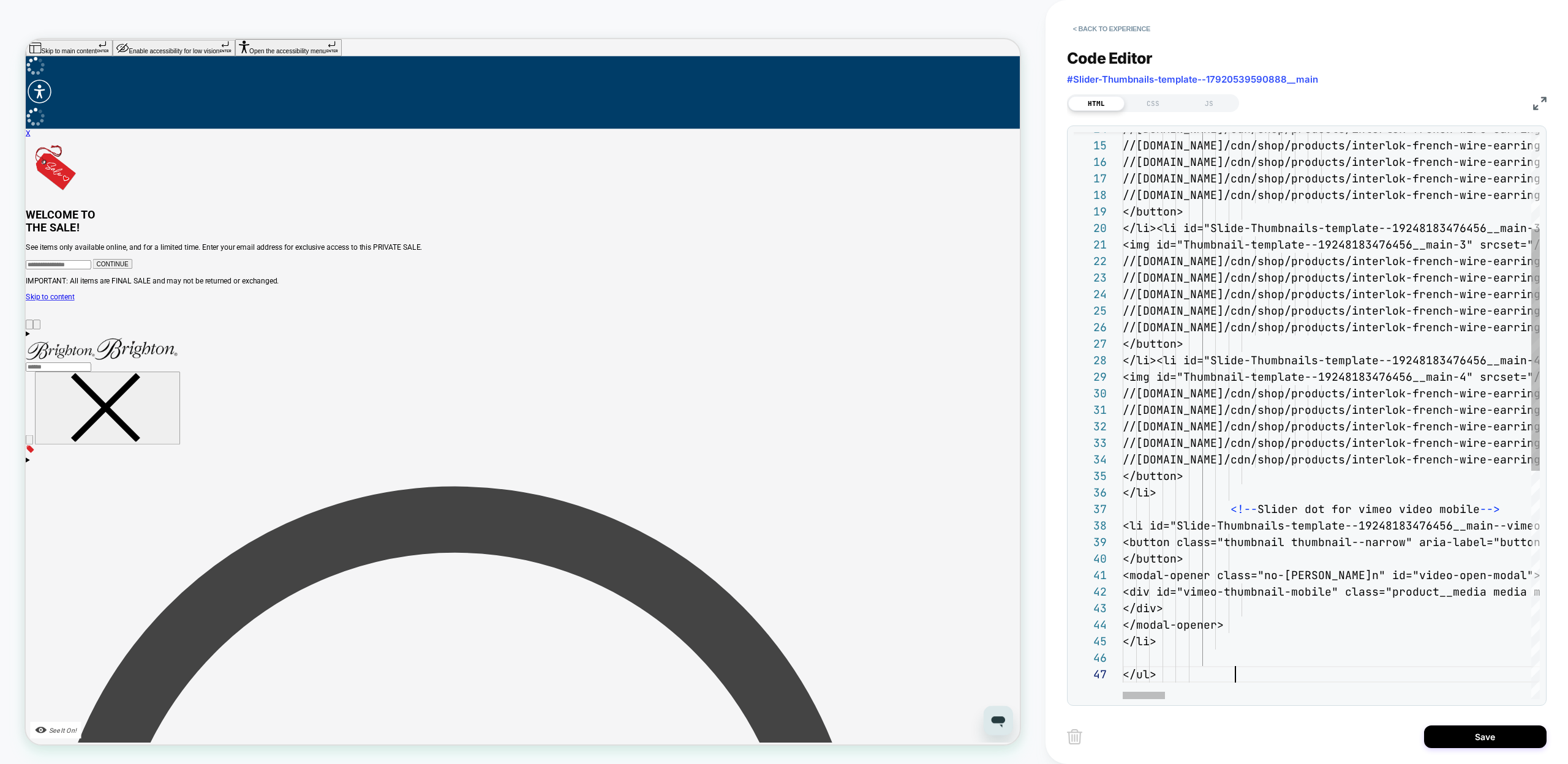
scroll to position [99, 113]
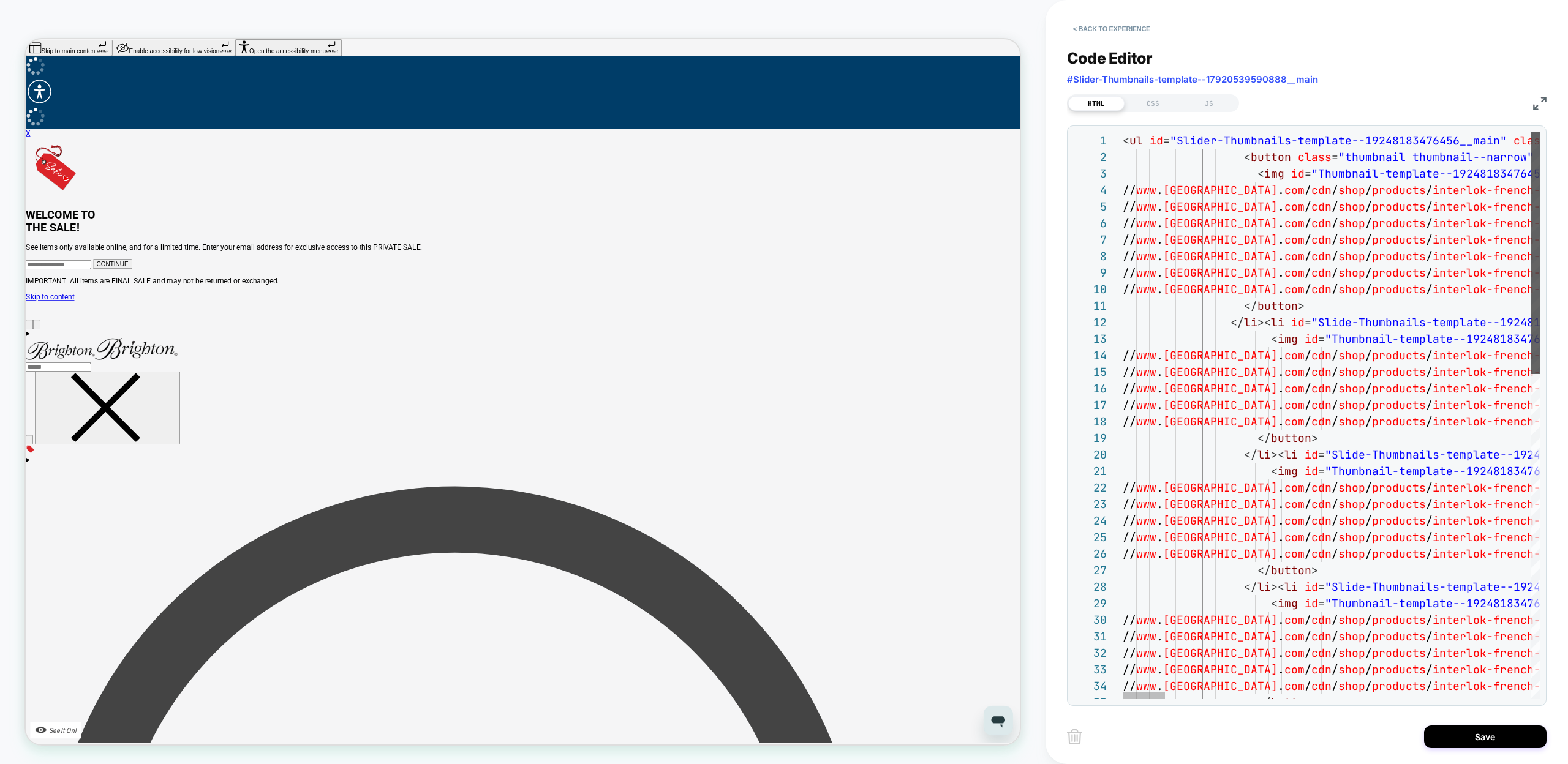
click at [1536, 174] on div at bounding box center [1536, 253] width 9 height 242
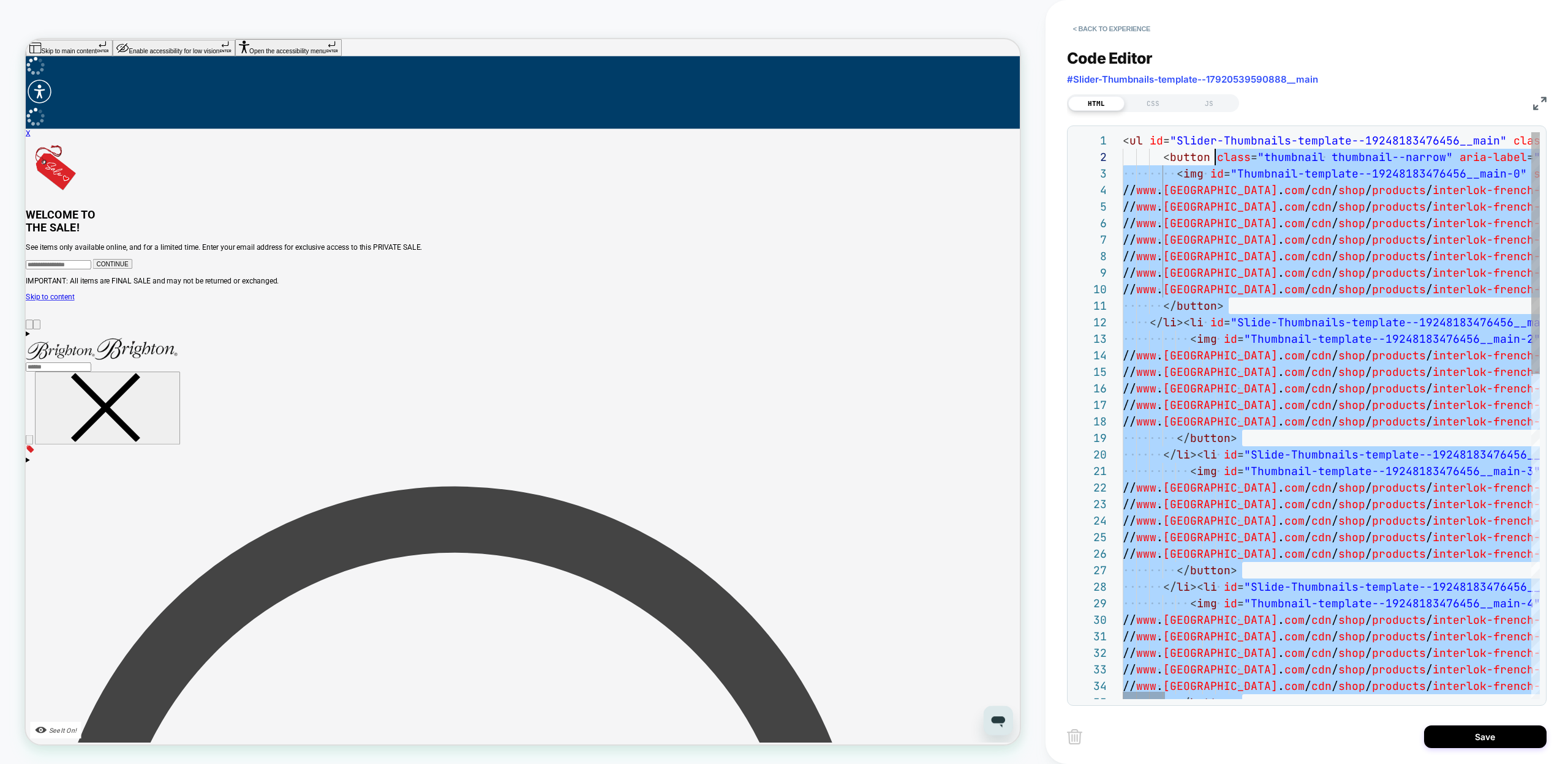
scroll to position [17, 80]
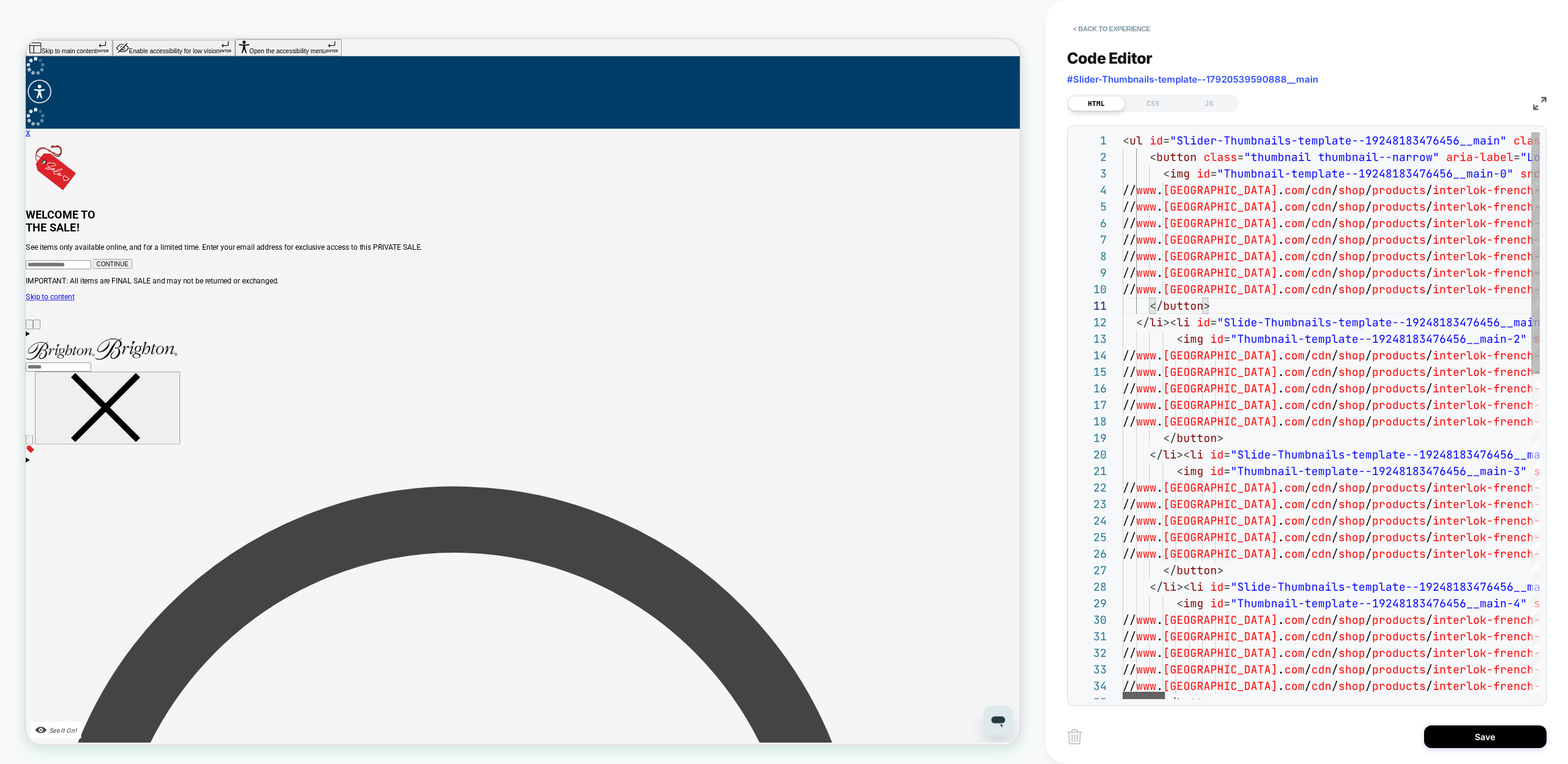
click at [1123, 697] on div at bounding box center [1144, 695] width 42 height 7
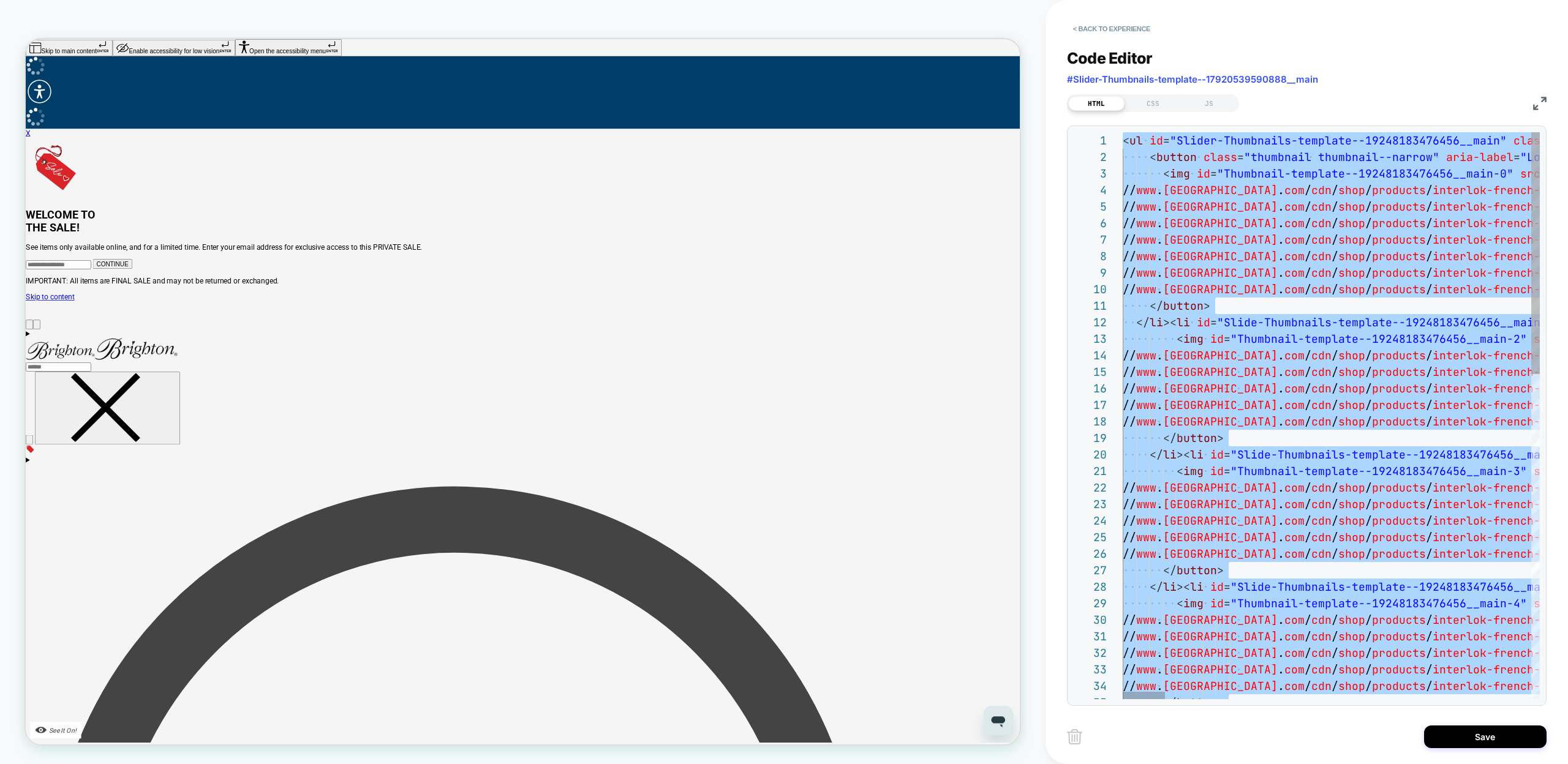
scroll to position [0, 111]
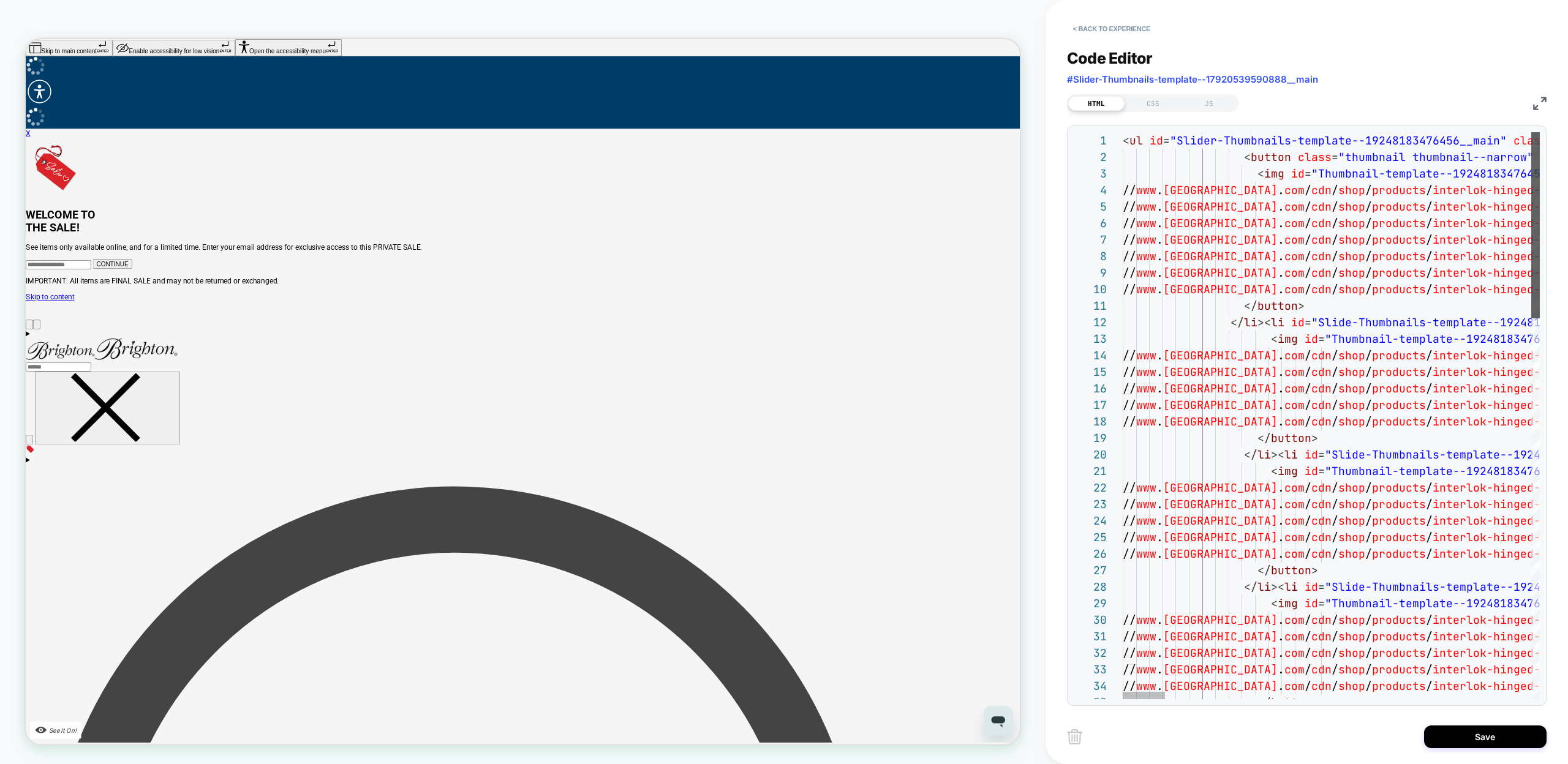
click at [1531, 210] on div at bounding box center [1536, 225] width 9 height 186
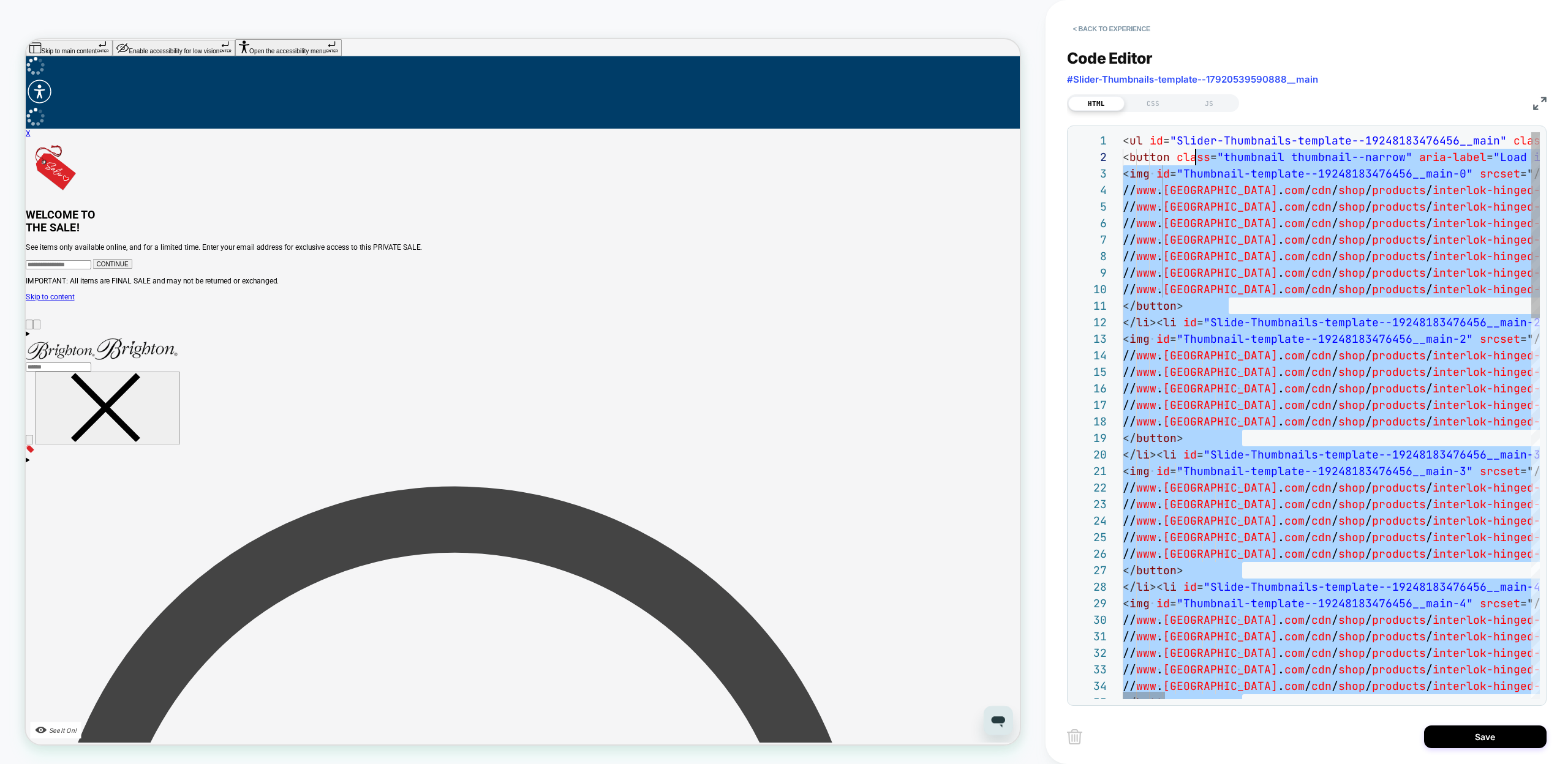
scroll to position [17, 73]
type textarea "**********"
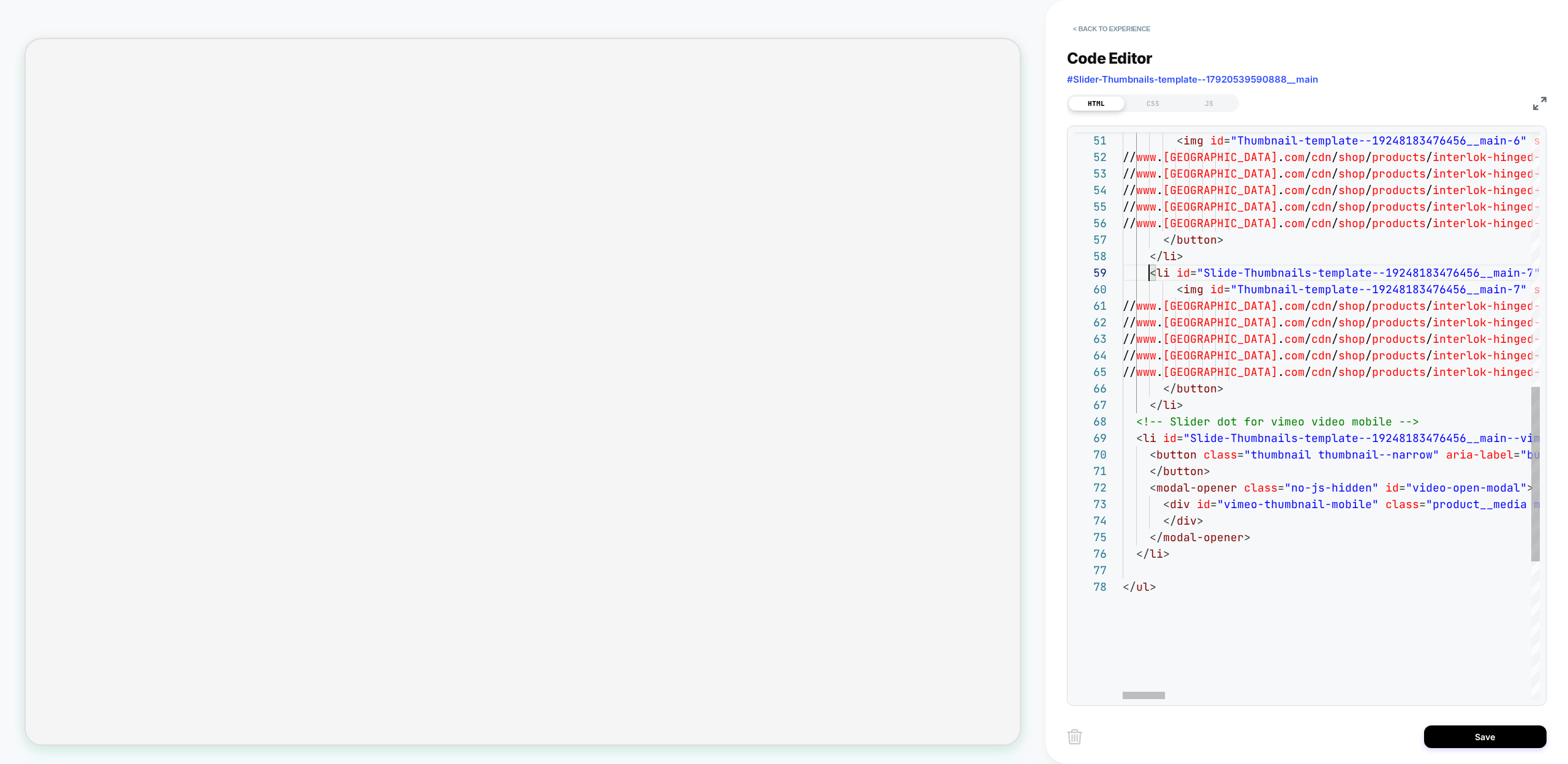
scroll to position [50, 26]
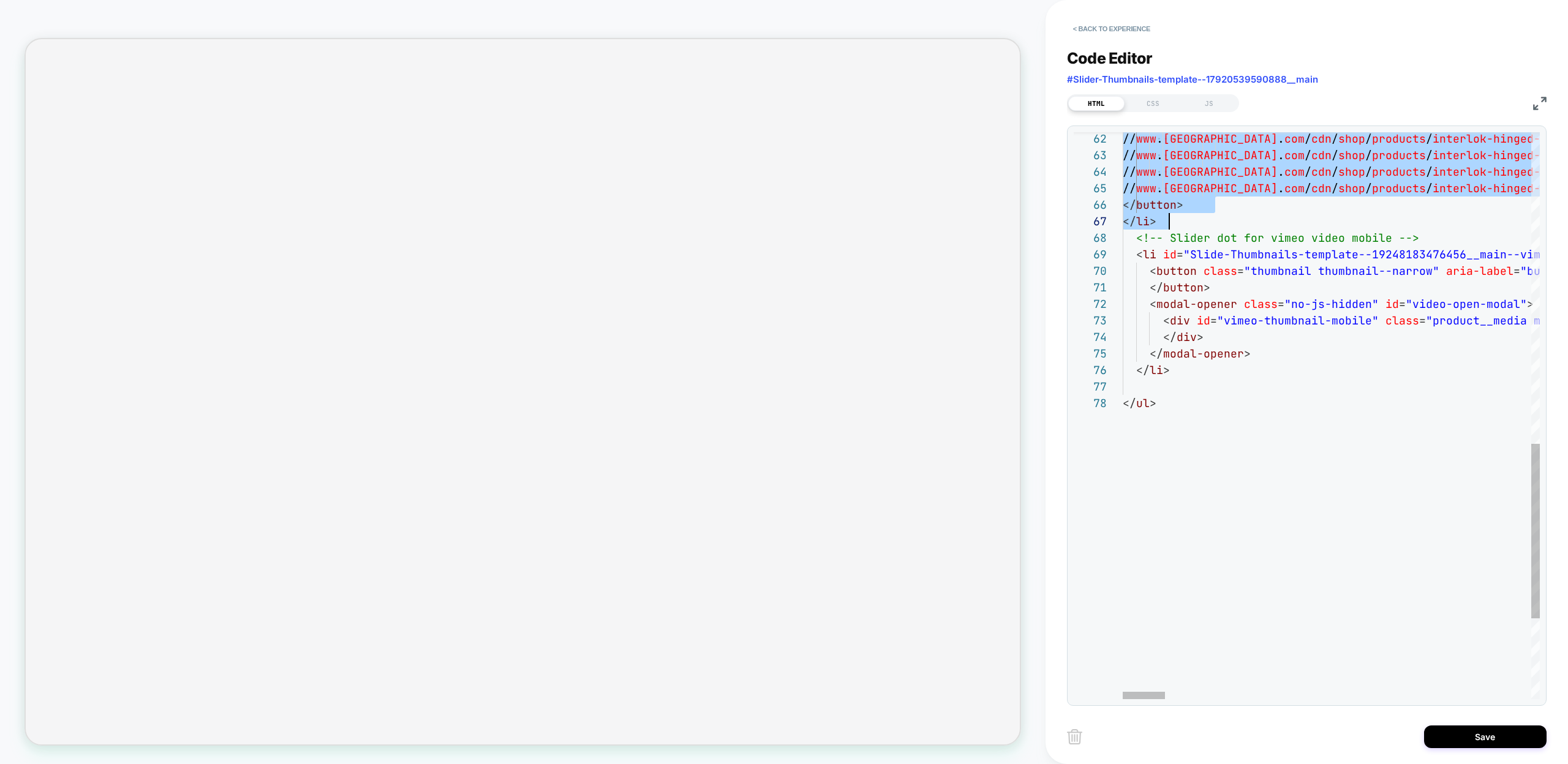
scroll to position [66, 46]
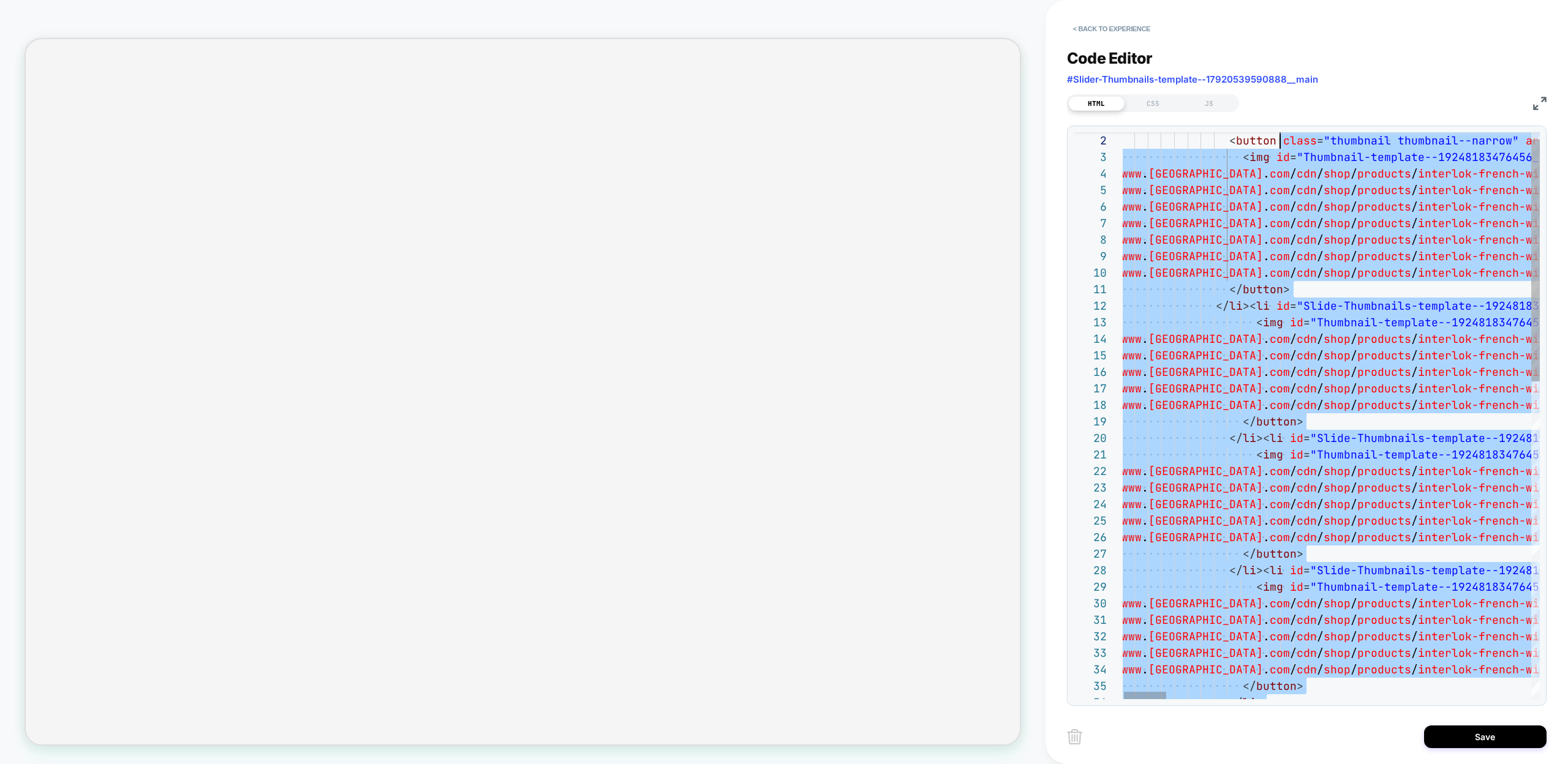
scroll to position [0, 0]
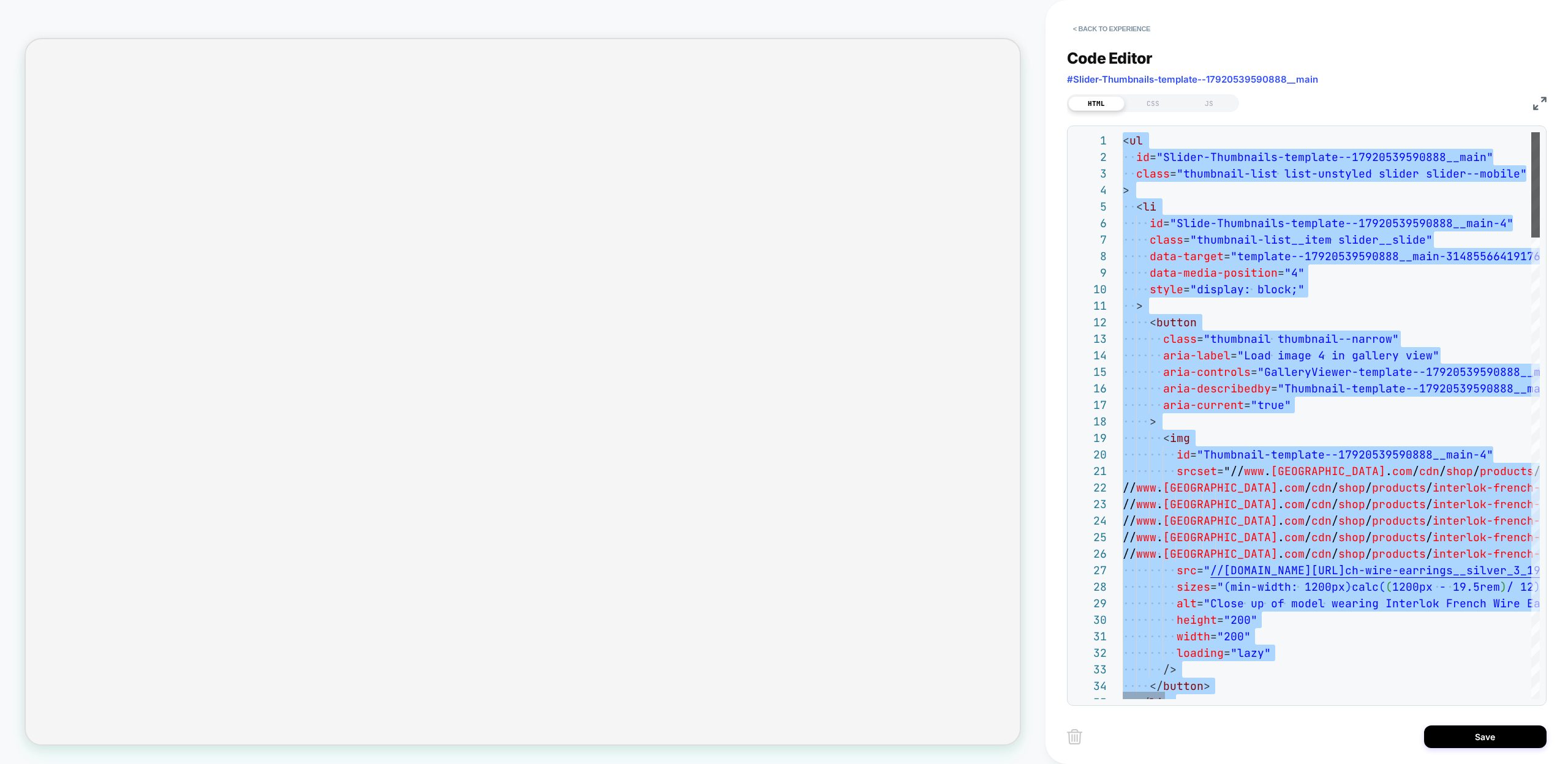
click at [1531, 132] on div at bounding box center [1536, 184] width 9 height 105
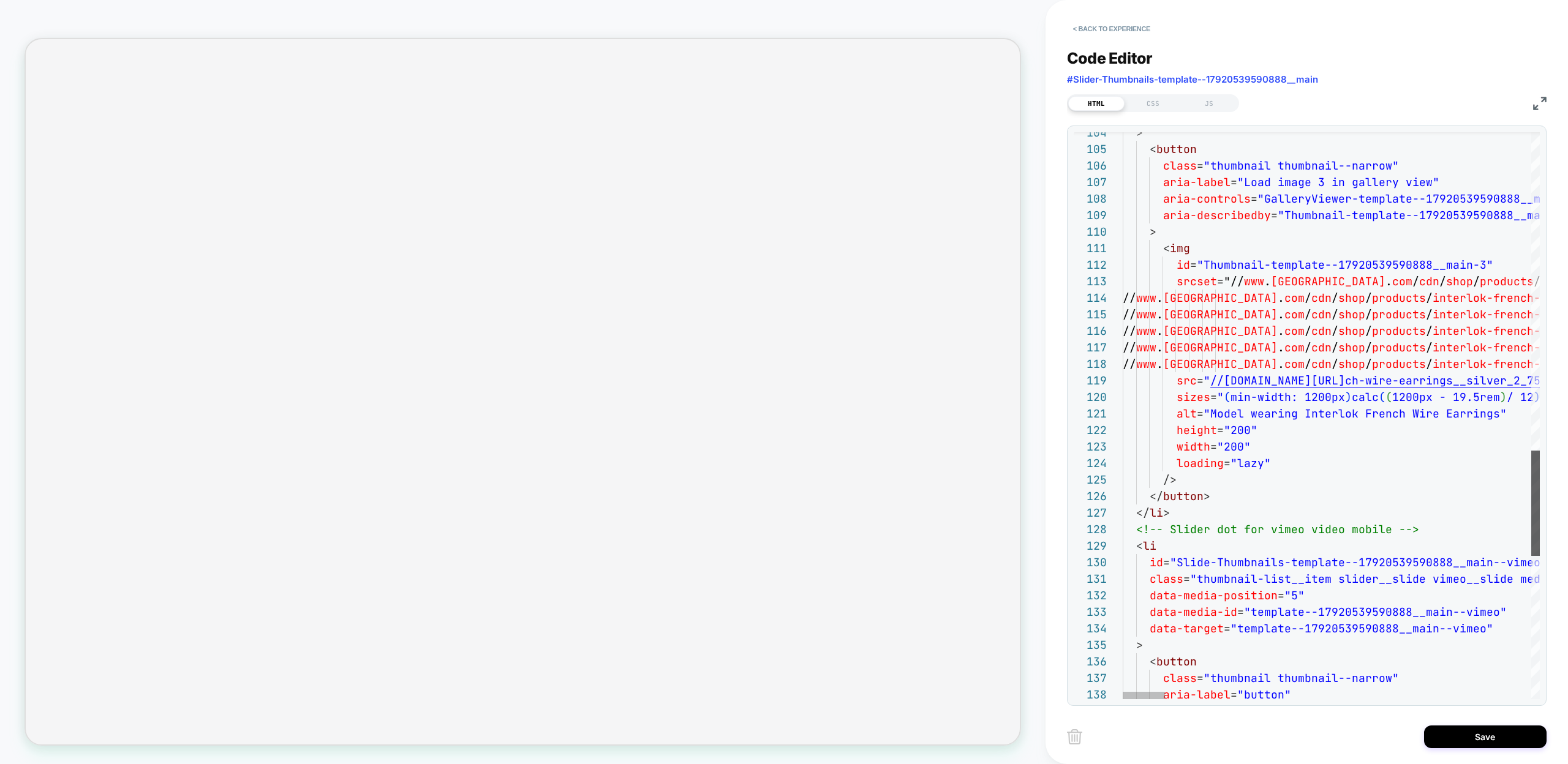
click at [1540, 503] on div at bounding box center [1536, 503] width 9 height 105
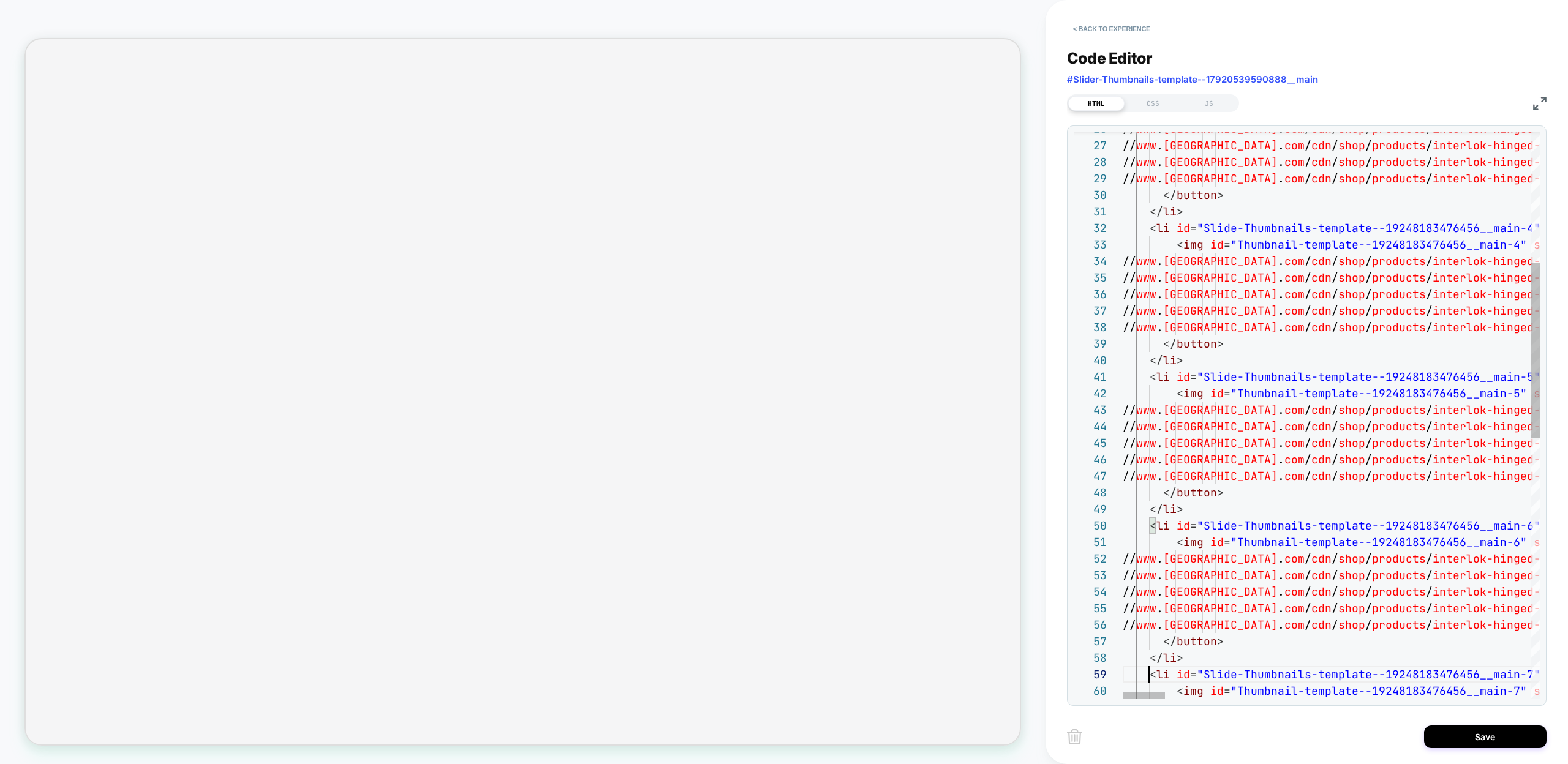
scroll to position [66, 46]
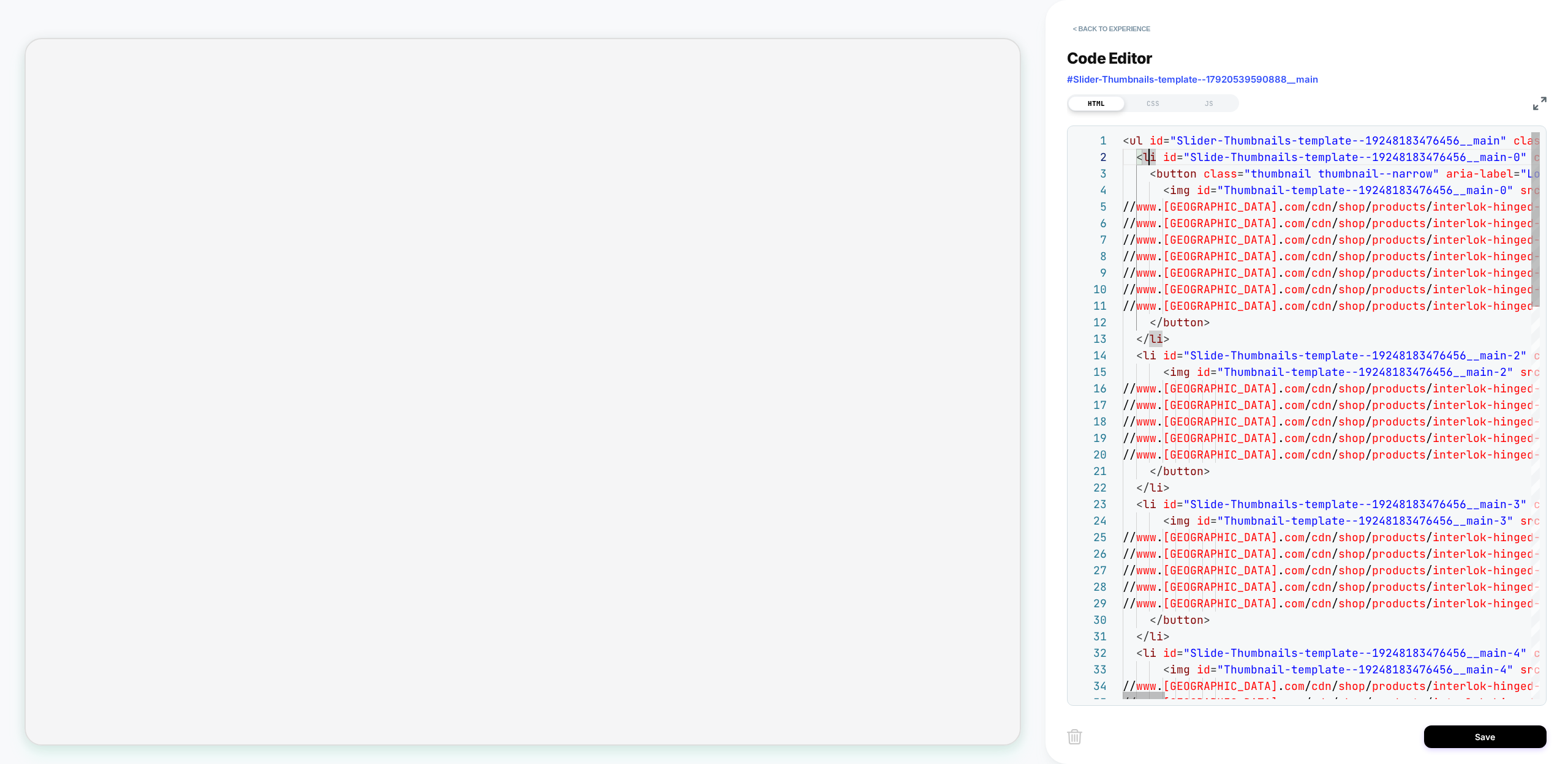
scroll to position [50, 19]
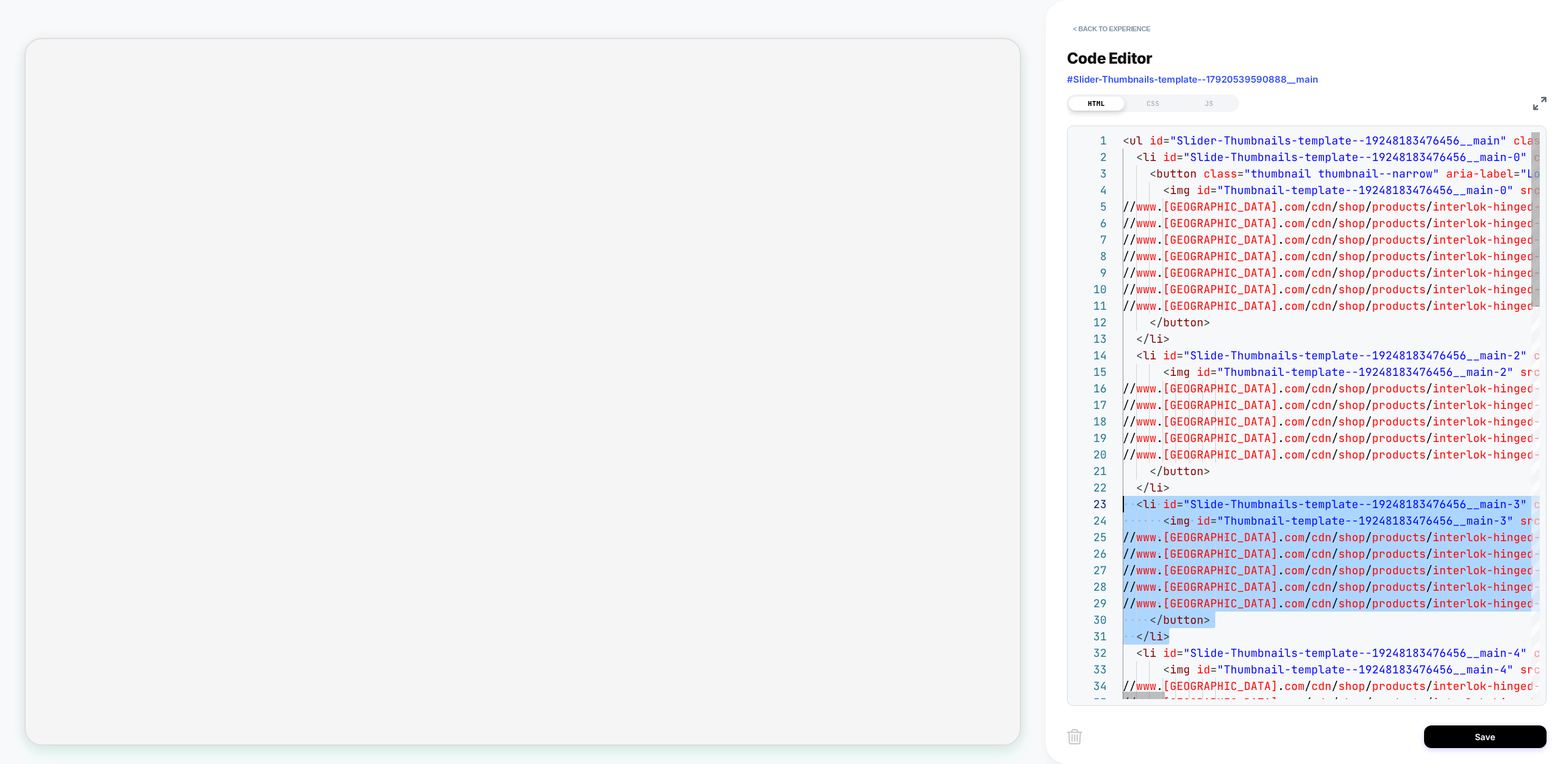
scroll to position [33, 0]
drag, startPoint x: 1181, startPoint y: 639, endPoint x: 1068, endPoint y: 508, distance: 173.0
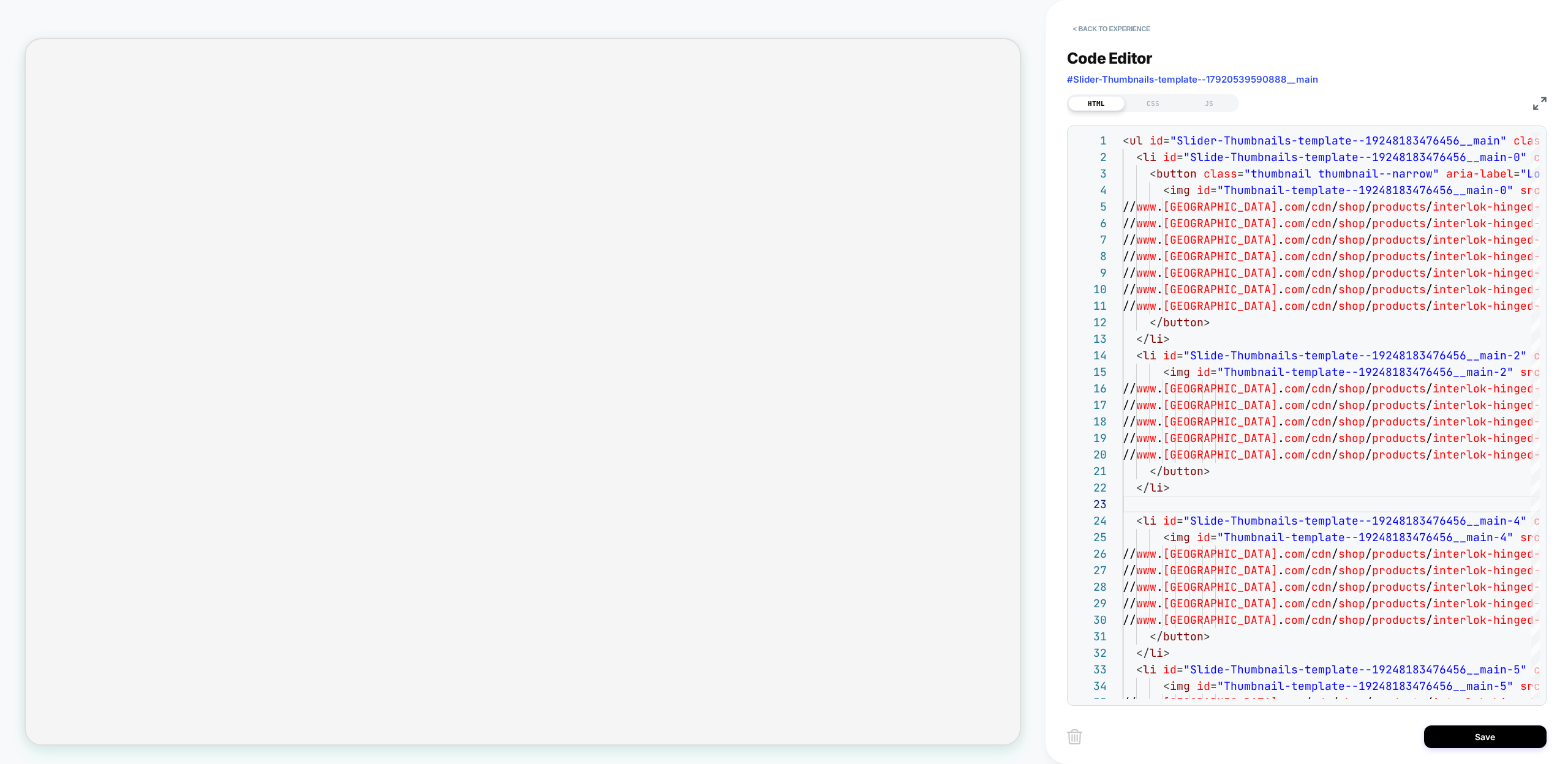
scroll to position [17, 46]
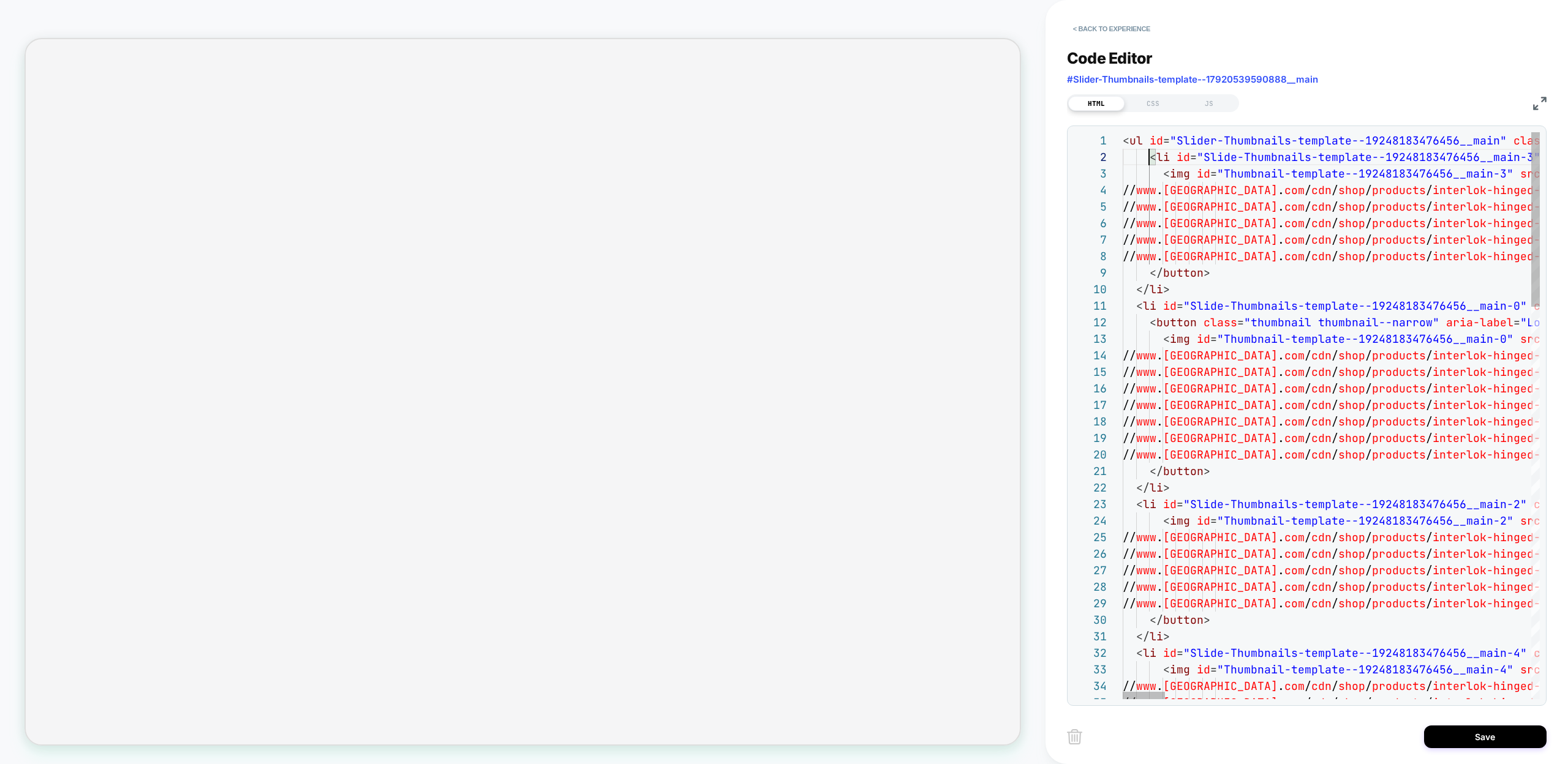
scroll to position [17, 13]
type textarea "**********"
click at [1139, 94] on div "HTML CSS JS" at bounding box center [1153, 103] width 172 height 17
click at [1143, 101] on div "CSS" at bounding box center [1153, 103] width 56 height 15
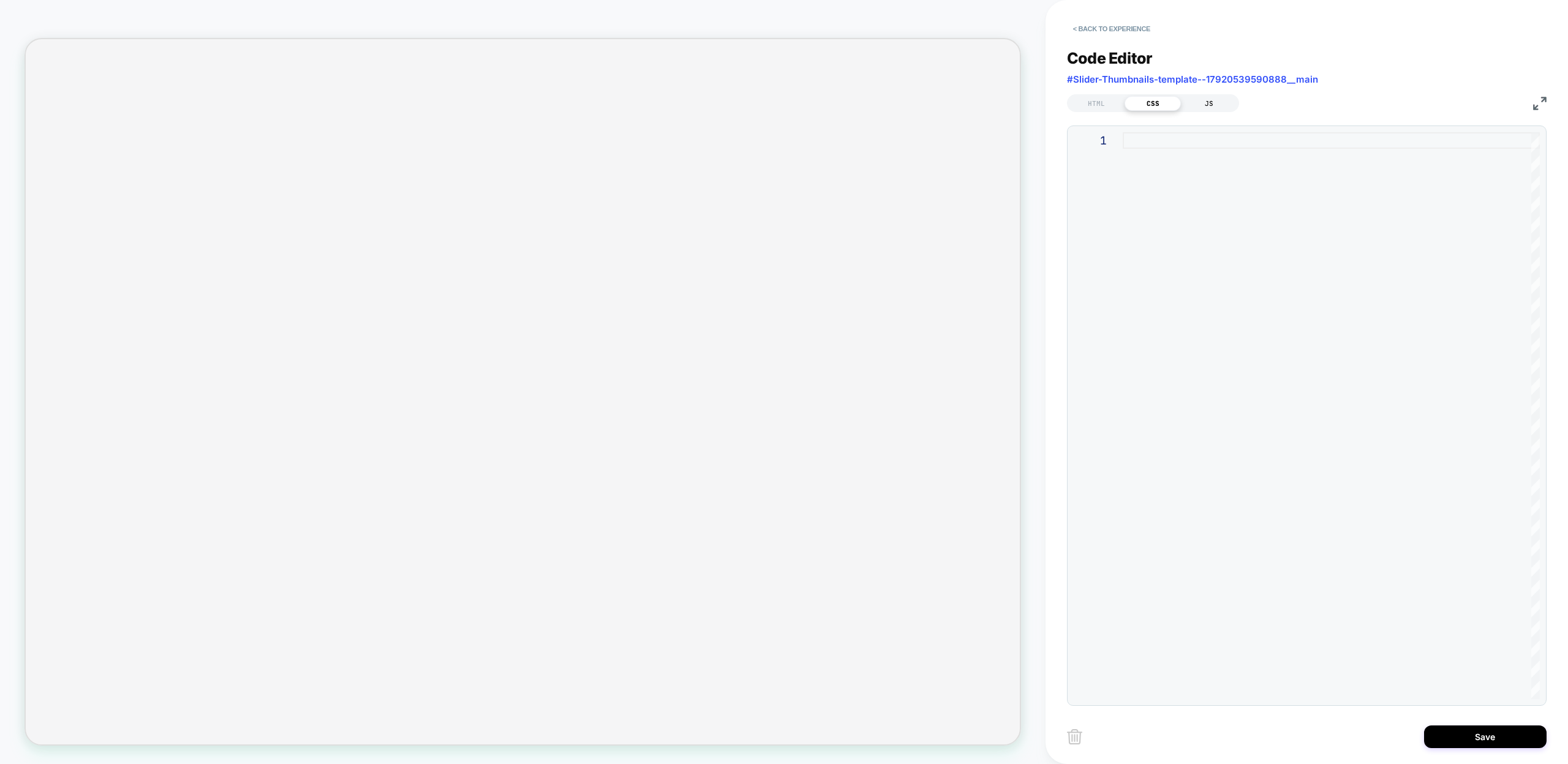
click at [1204, 101] on div "JS" at bounding box center [1209, 103] width 56 height 15
click at [1095, 99] on div "HTML" at bounding box center [1096, 103] width 56 height 15
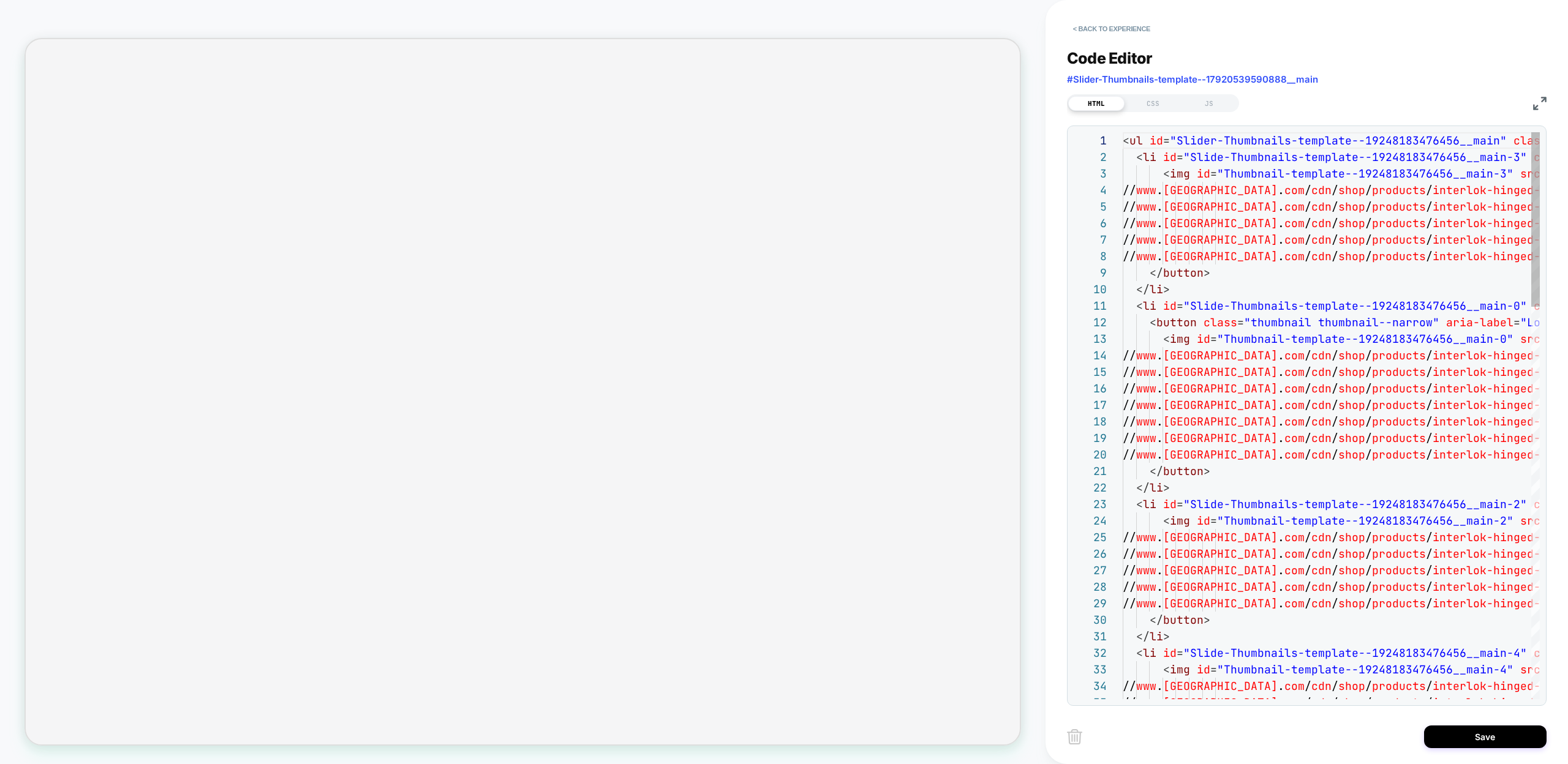
scroll to position [17, 0]
click at [1466, 738] on button "Save" at bounding box center [1485, 737] width 122 height 23
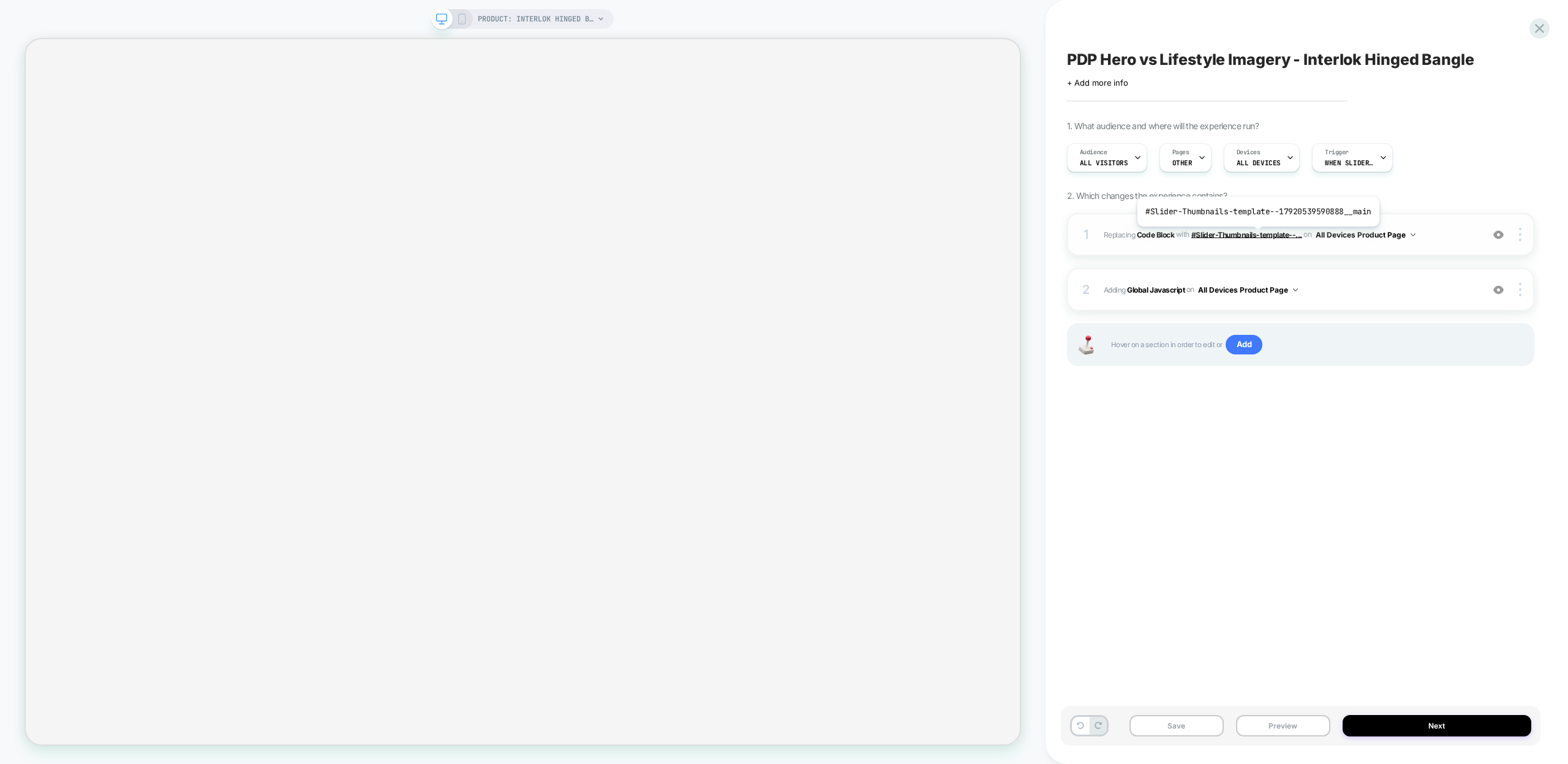
click at [1256, 236] on span "#Slider-Thumbnails-template--..." at bounding box center [1246, 234] width 111 height 10
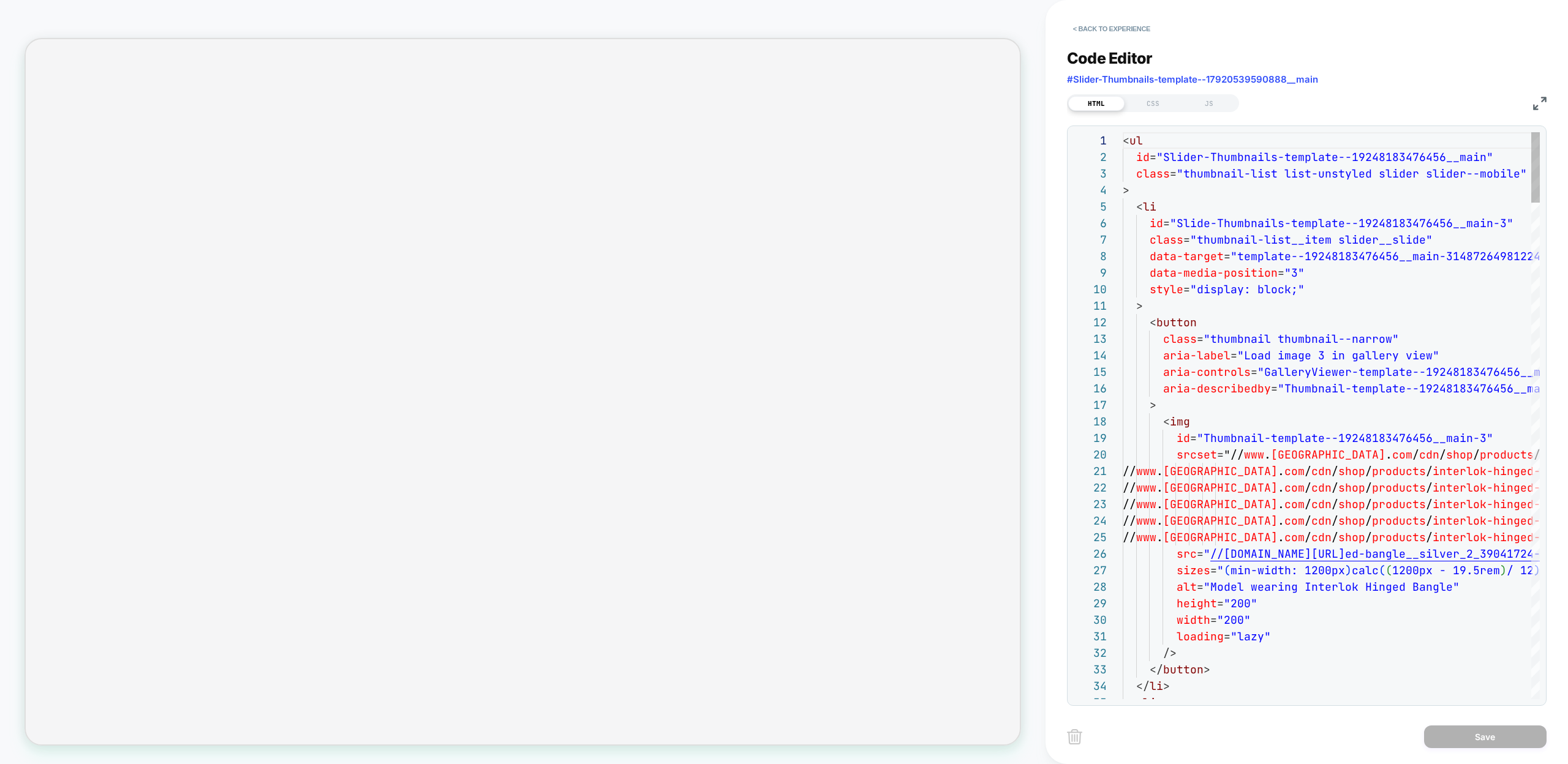
scroll to position [165, 0]
click at [1077, 32] on button "< Back to experience" at bounding box center [1112, 29] width 89 height 19
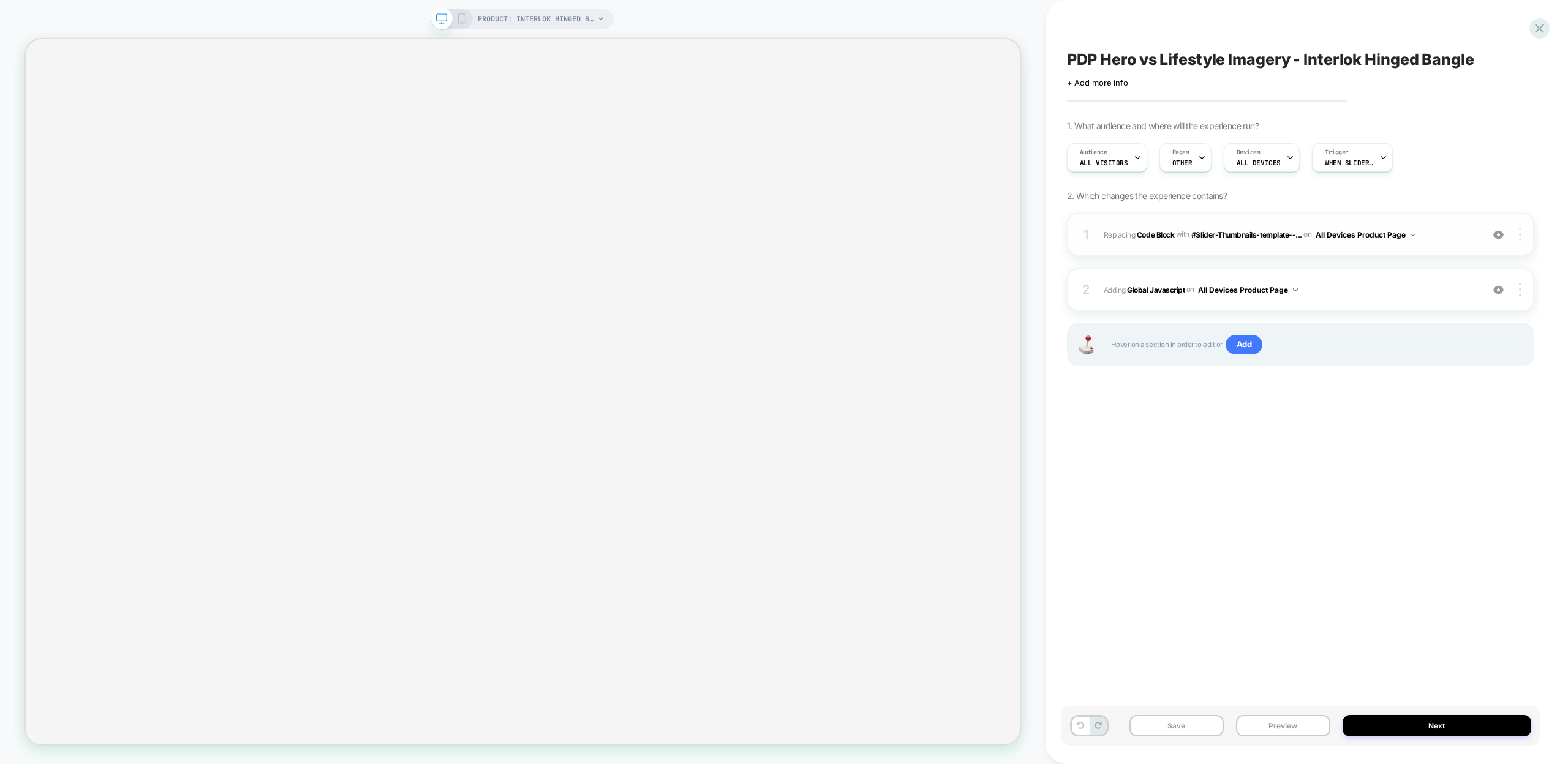
click at [1523, 236] on div at bounding box center [1521, 234] width 24 height 13
click at [1435, 245] on div "Copy CSS Selector" at bounding box center [1447, 251] width 109 height 34
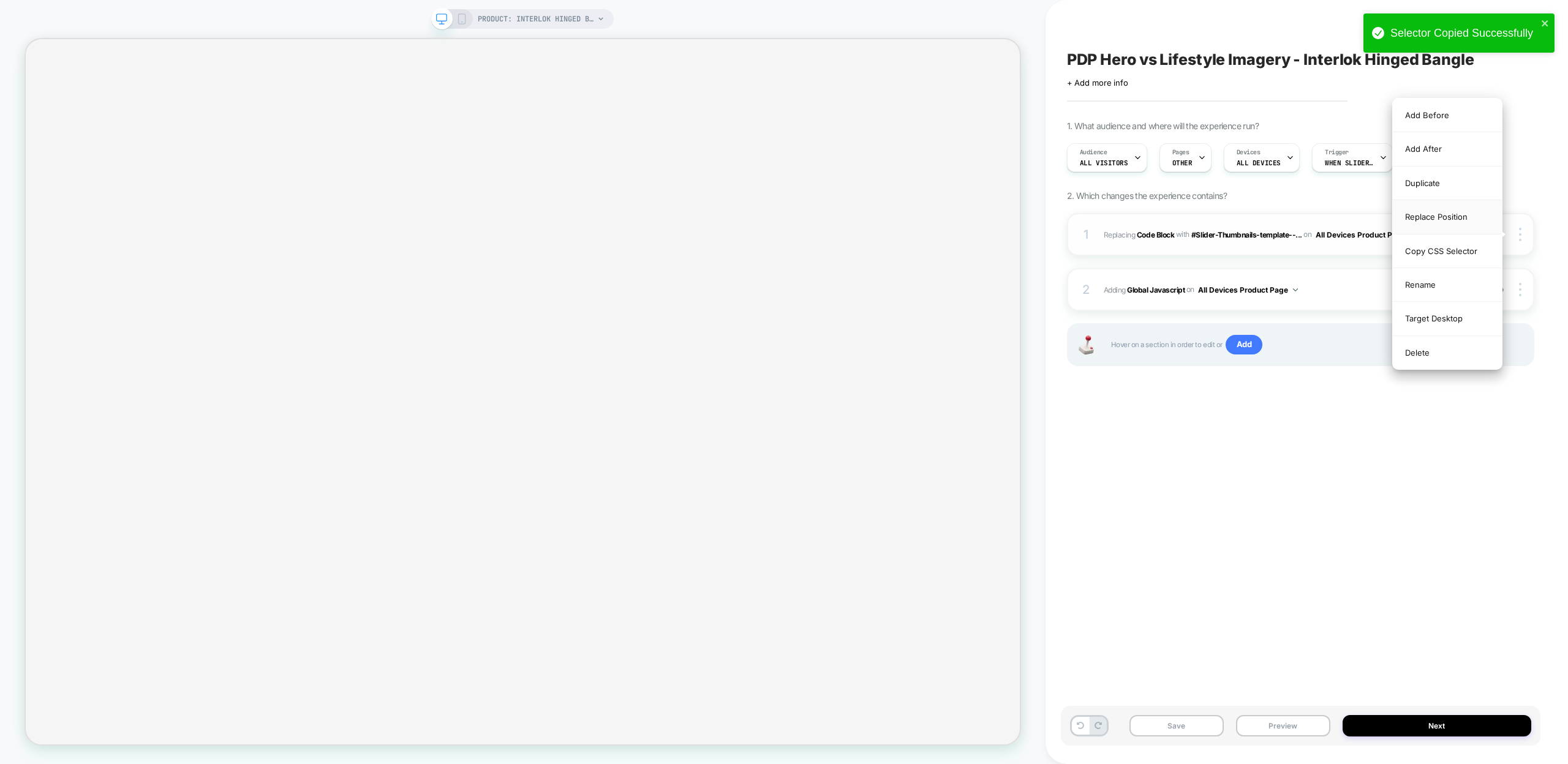
click at [1420, 219] on div "Replace Position" at bounding box center [1447, 217] width 109 height 34
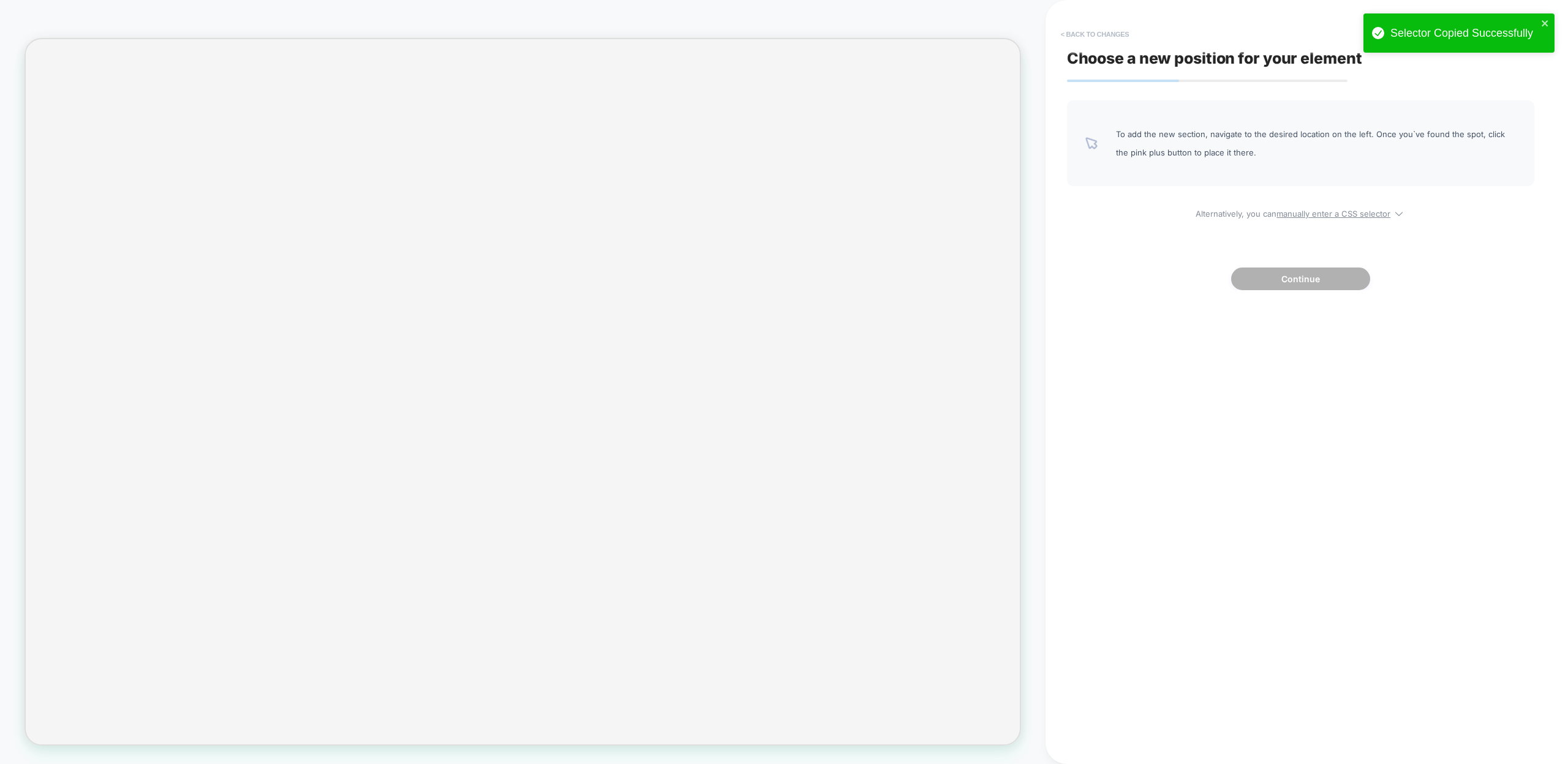
click at [1100, 33] on button "< Back to changes" at bounding box center [1095, 34] width 80 height 19
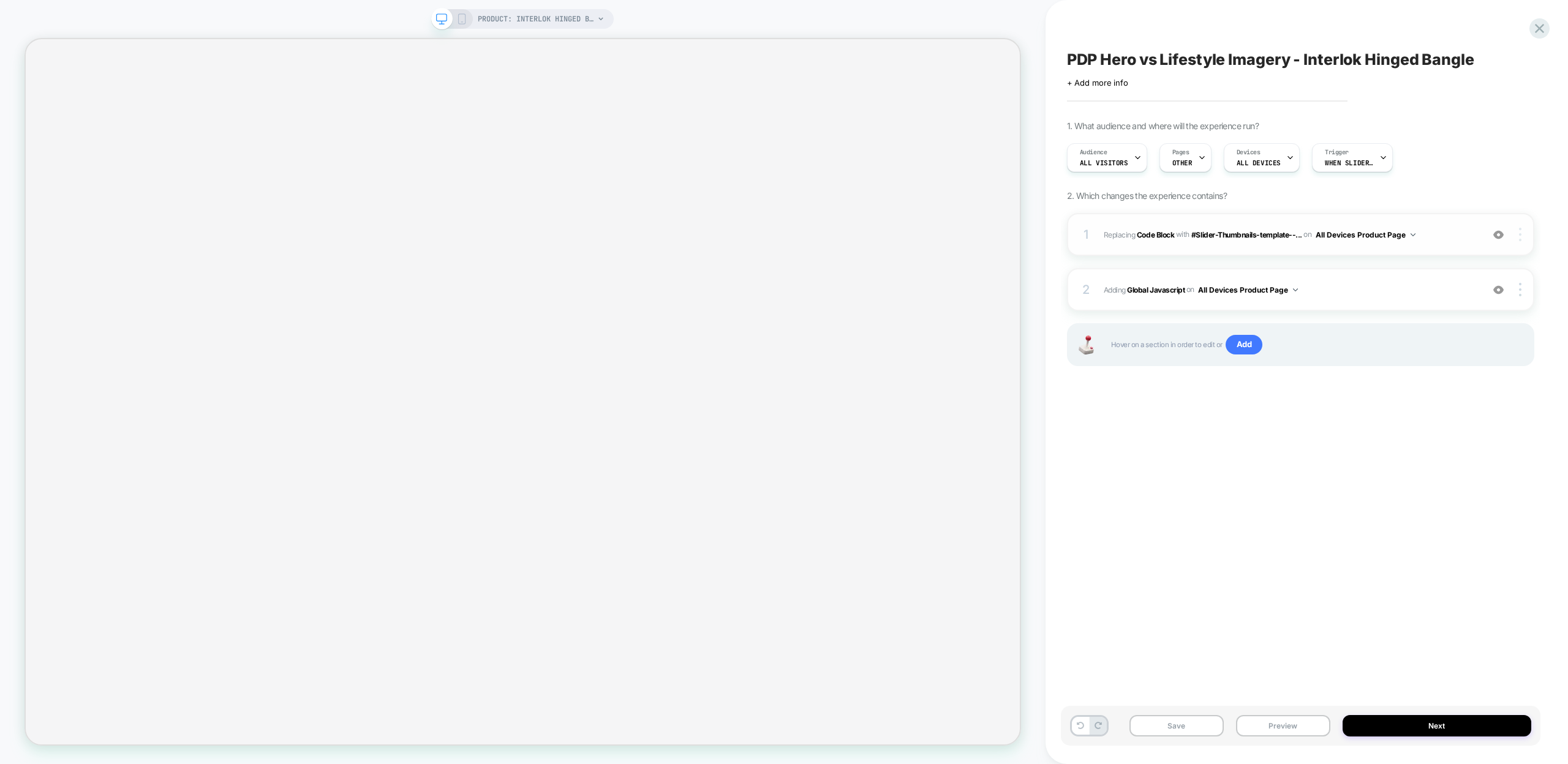
click at [1520, 238] on img at bounding box center [1520, 234] width 3 height 13
click at [1438, 218] on div "Replace Position" at bounding box center [1447, 217] width 109 height 34
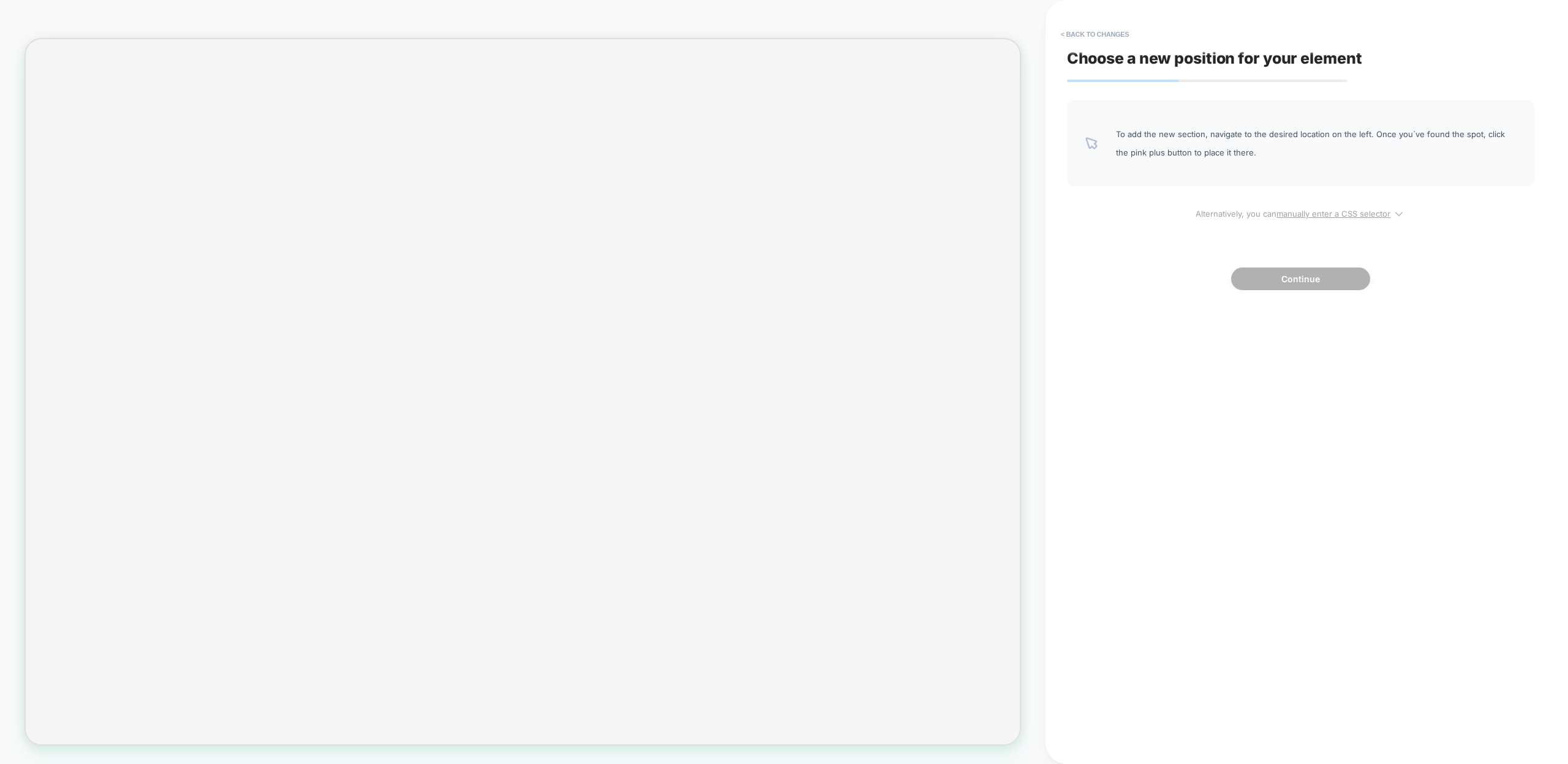
click at [1328, 212] on u "manually enter a CSS selector" at bounding box center [1333, 213] width 114 height 10
select select "*******"
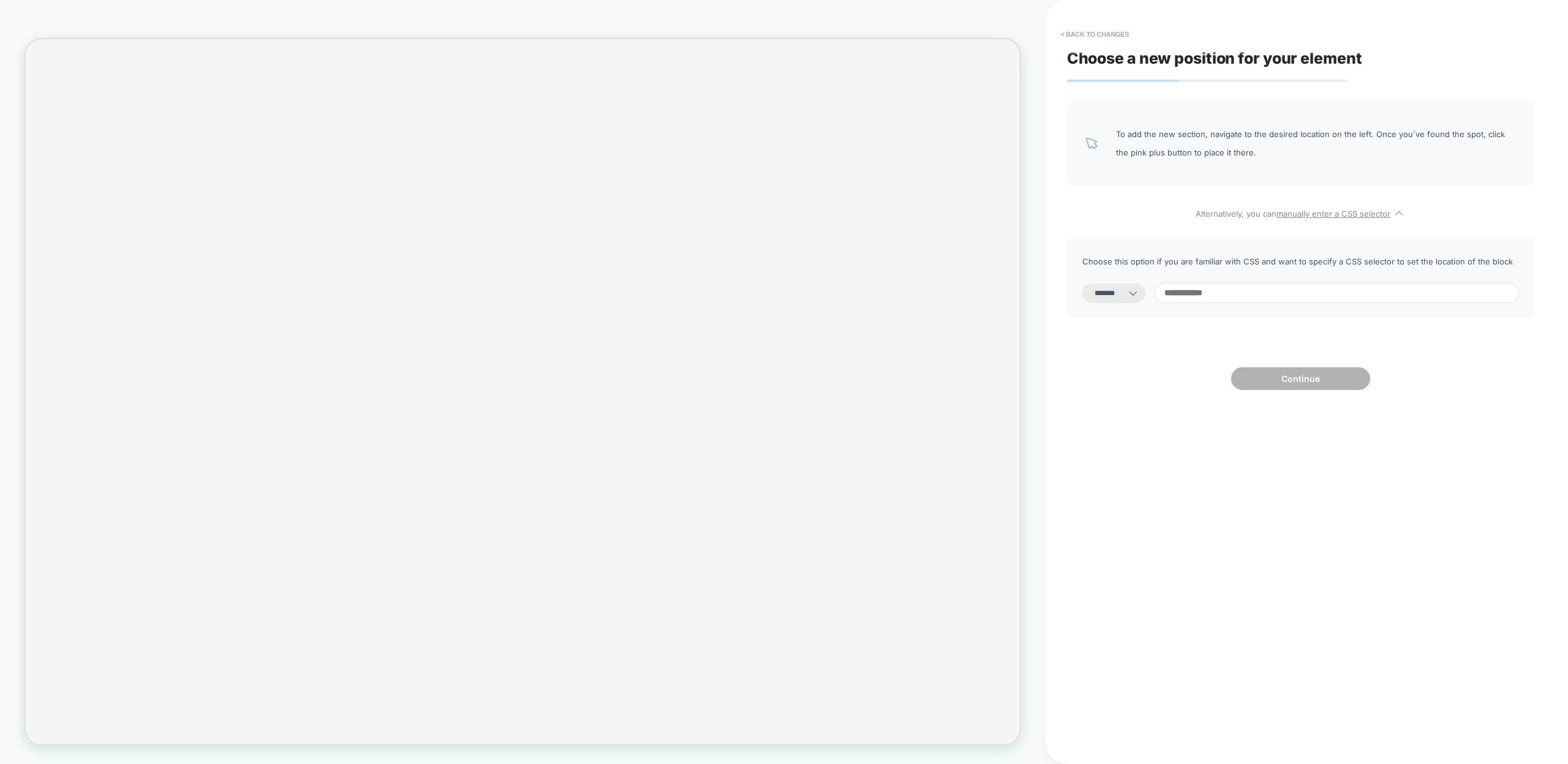
click at [1077, 50] on span "Choose a new position for your element" at bounding box center [1215, 58] width 296 height 18
click at [1076, 39] on button "< Back to changes" at bounding box center [1095, 34] width 80 height 19
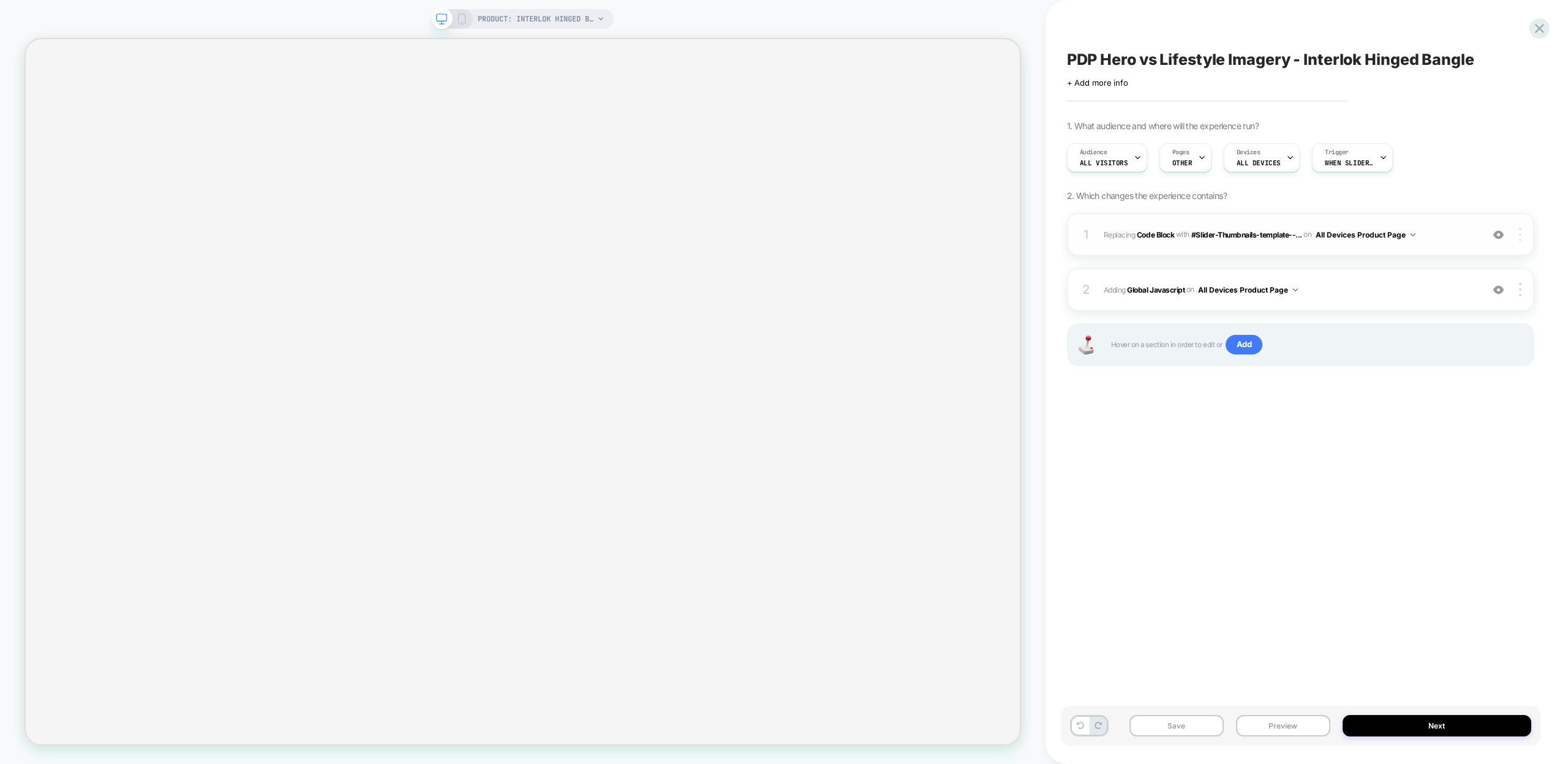
click at [1523, 240] on div at bounding box center [1521, 234] width 24 height 13
click at [1428, 212] on div "Replace Position" at bounding box center [1447, 217] width 109 height 34
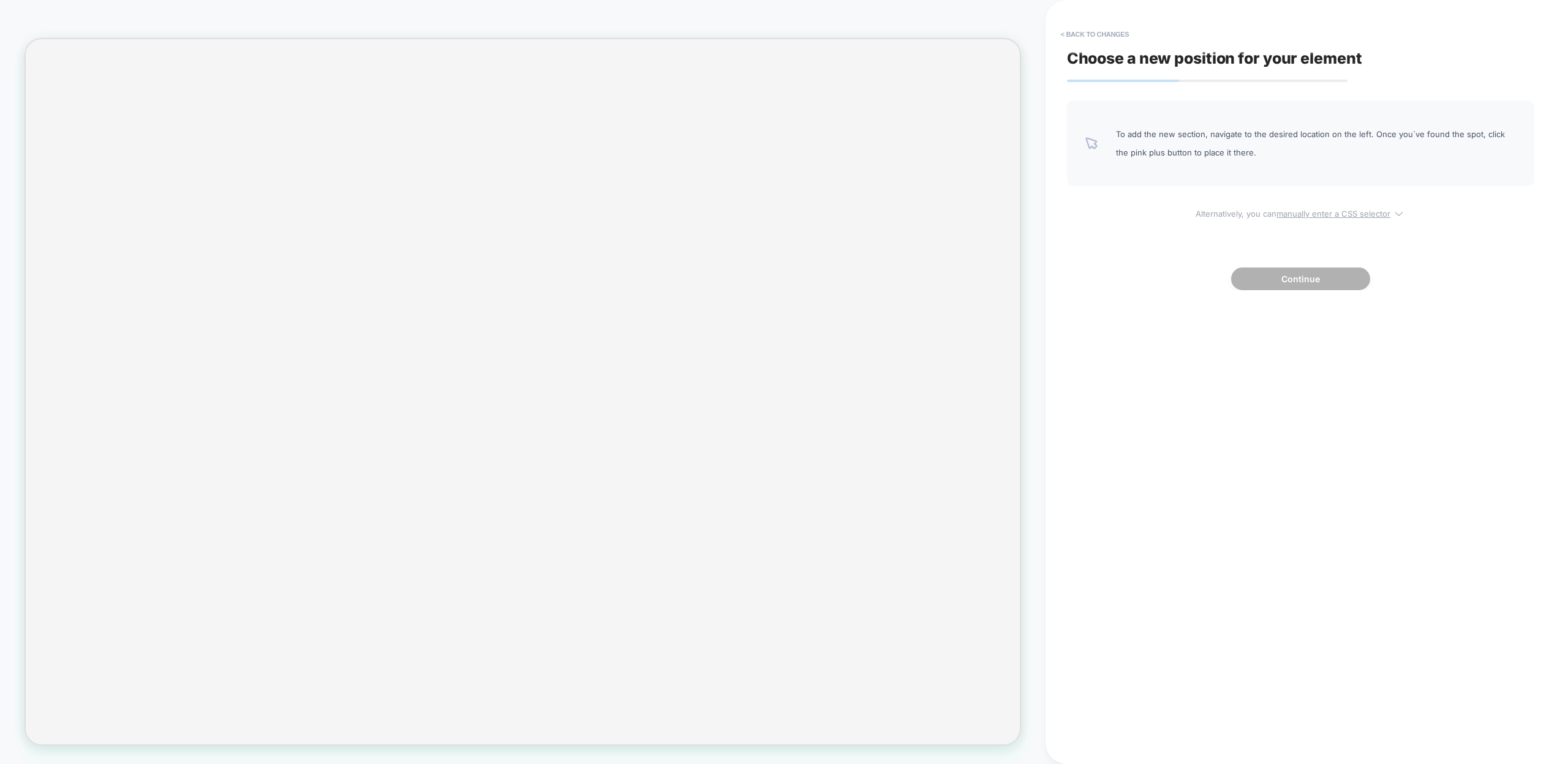
click at [1292, 213] on u "manually enter a CSS selector" at bounding box center [1333, 213] width 114 height 10
select select "*******"
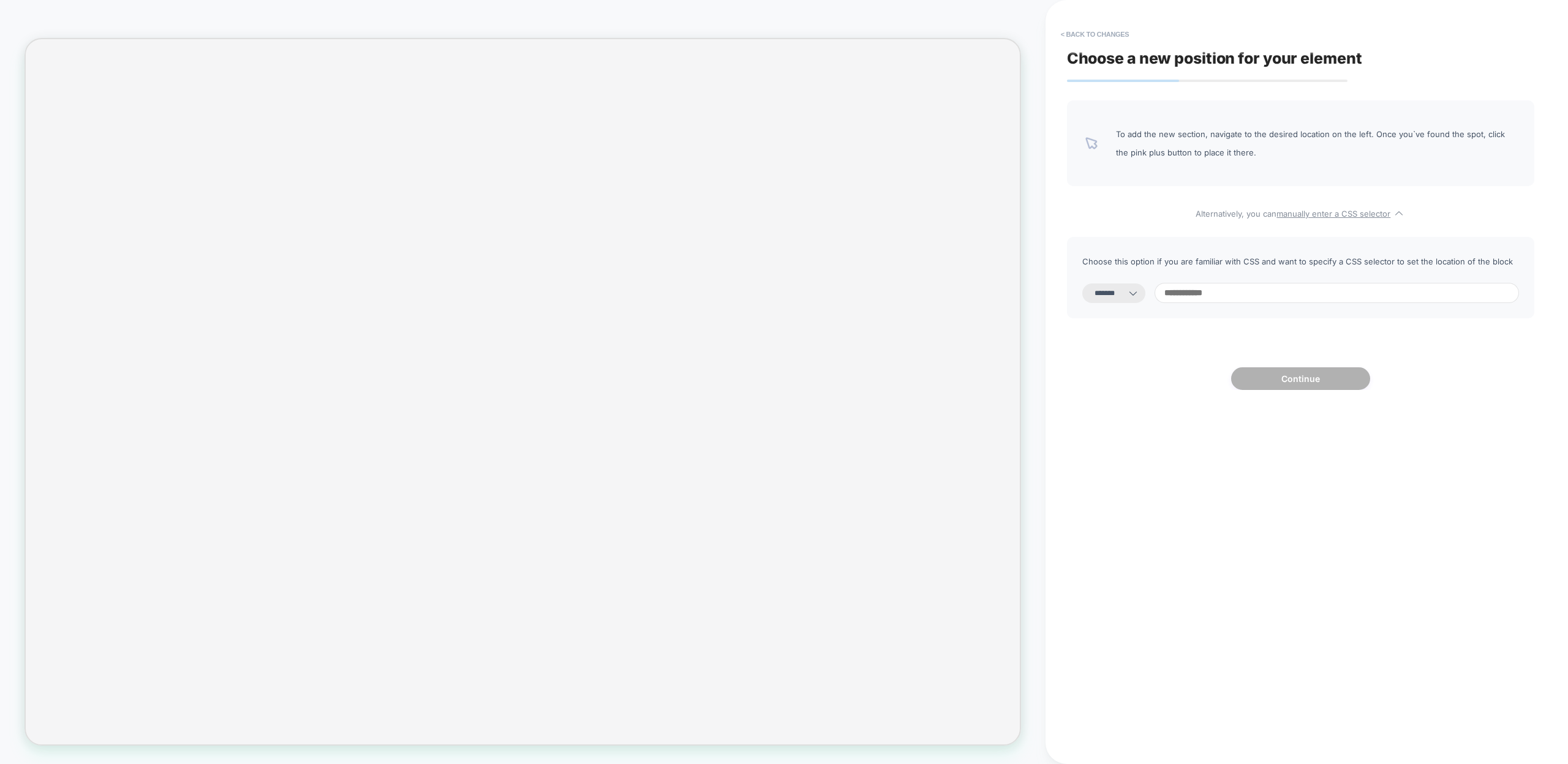
click at [1269, 285] on input at bounding box center [1336, 293] width 365 height 20
paste input "**********"
type input "**********"
select select "*********"
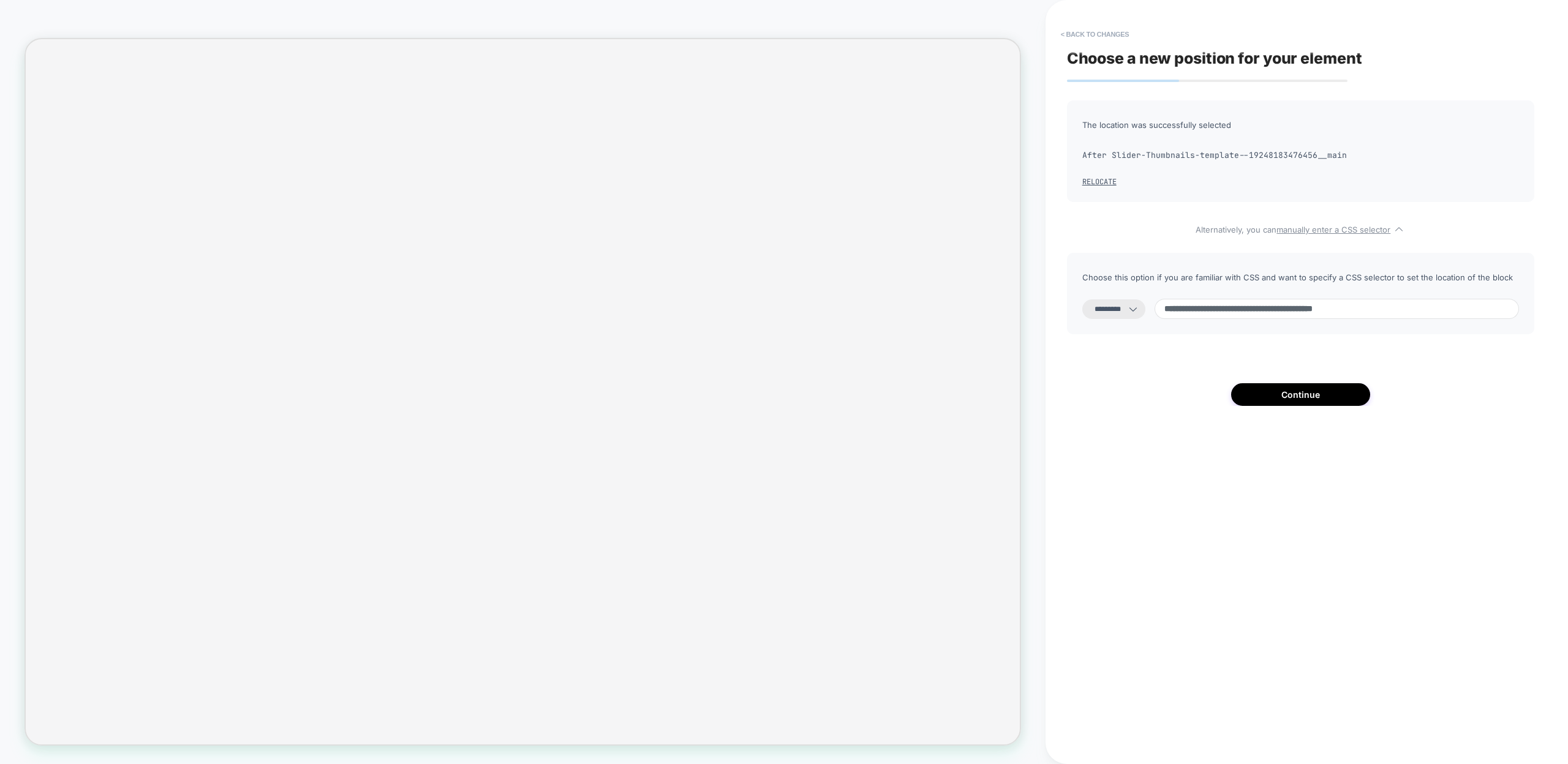
click at [1178, 311] on input "**********" at bounding box center [1336, 309] width 365 height 20
type input "**********"
click at [1280, 396] on button "Continue" at bounding box center [1300, 394] width 139 height 23
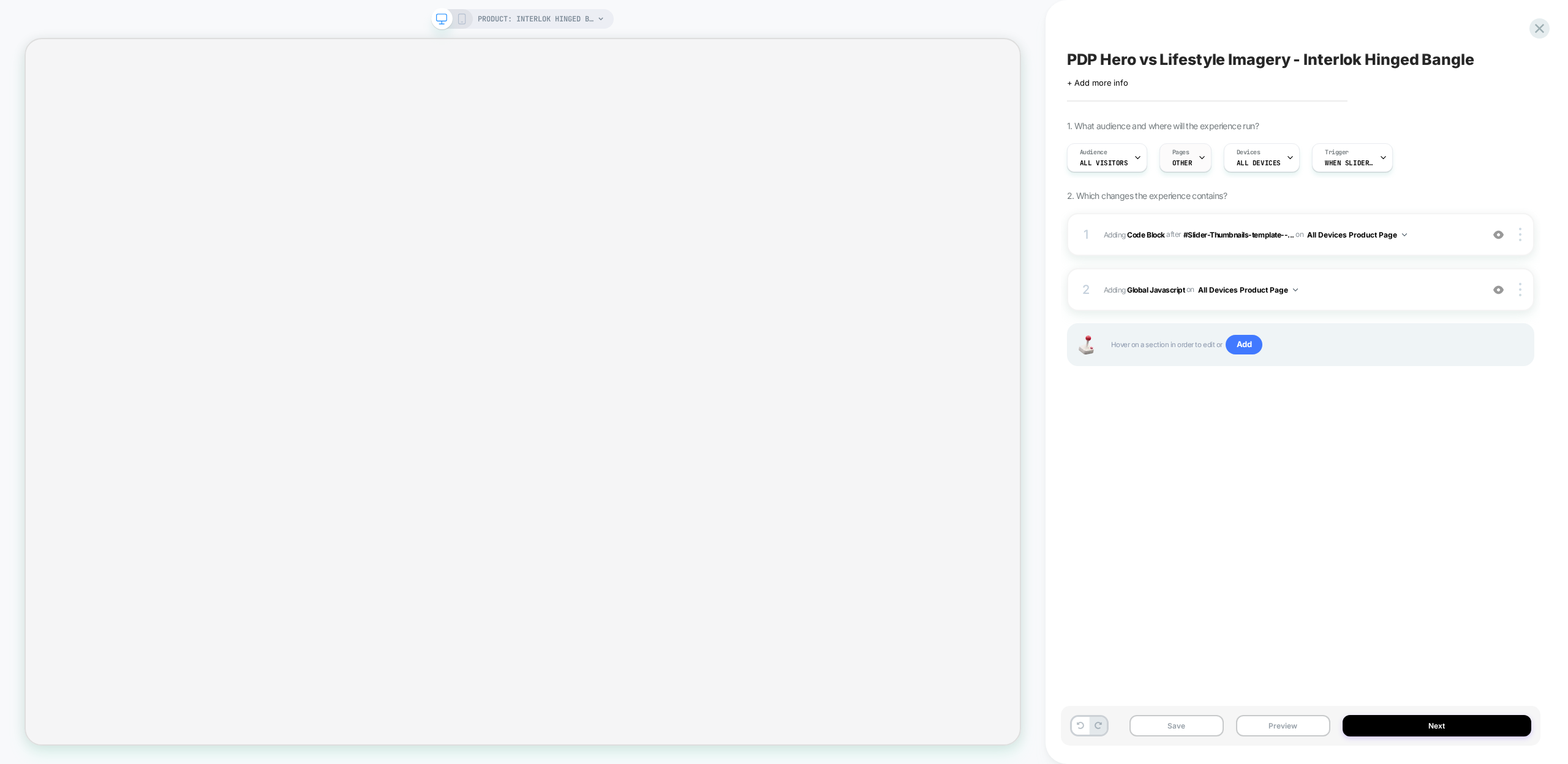
click at [1200, 157] on icon at bounding box center [1202, 157] width 4 height 3
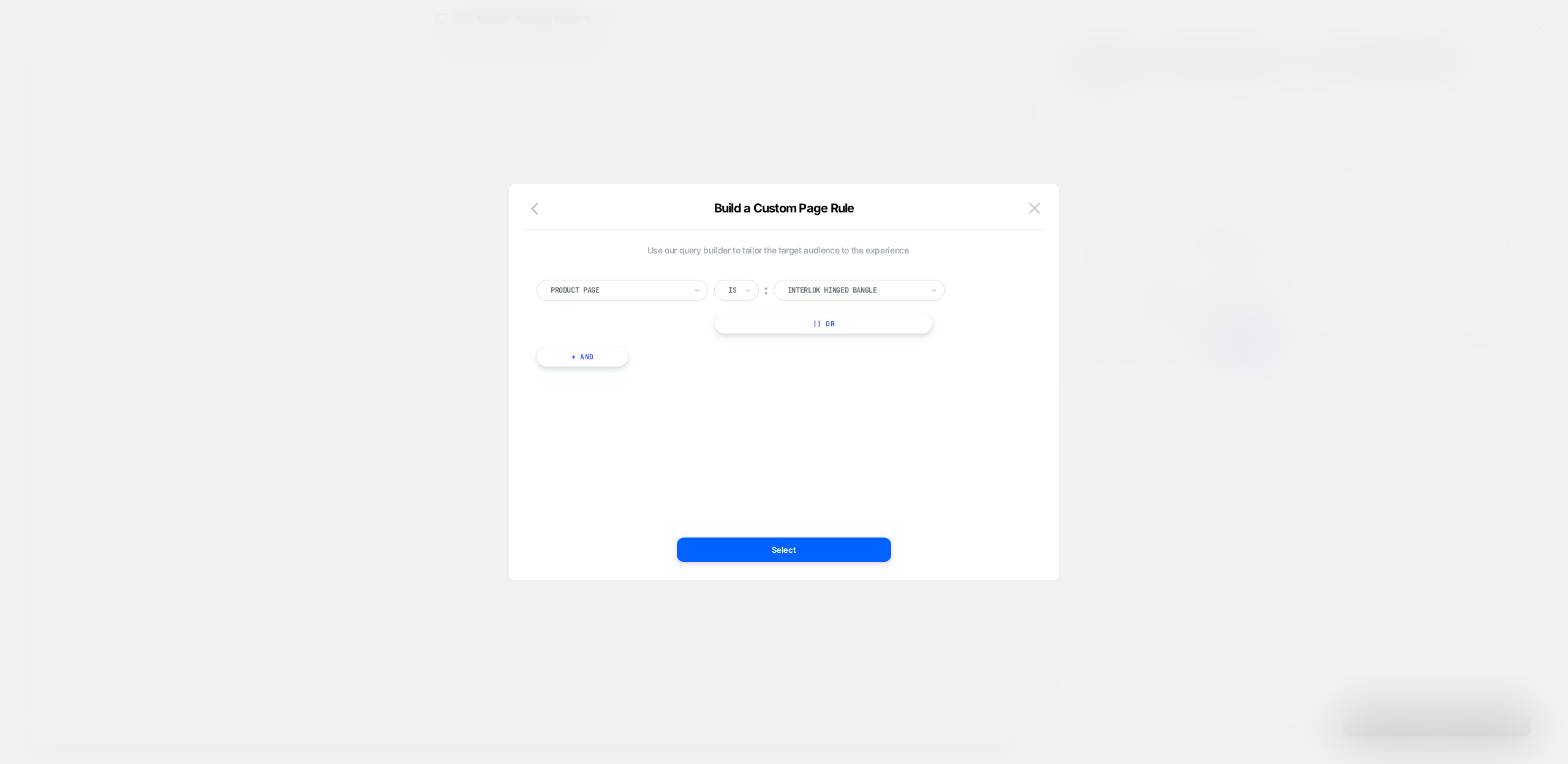
click at [984, 129] on div at bounding box center [784, 382] width 1568 height 764
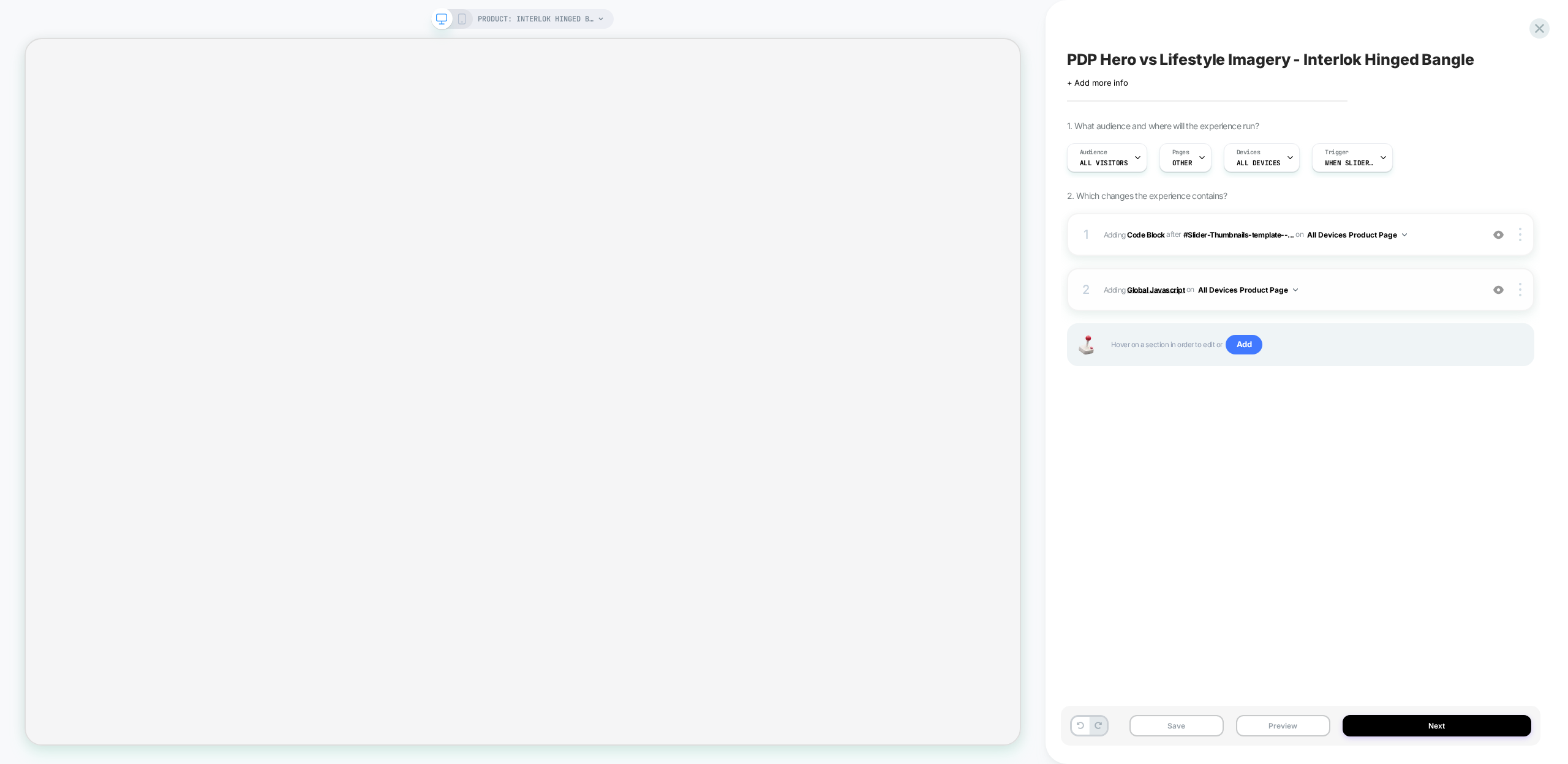
click at [1141, 291] on b "Global Javascript" at bounding box center [1156, 289] width 58 height 10
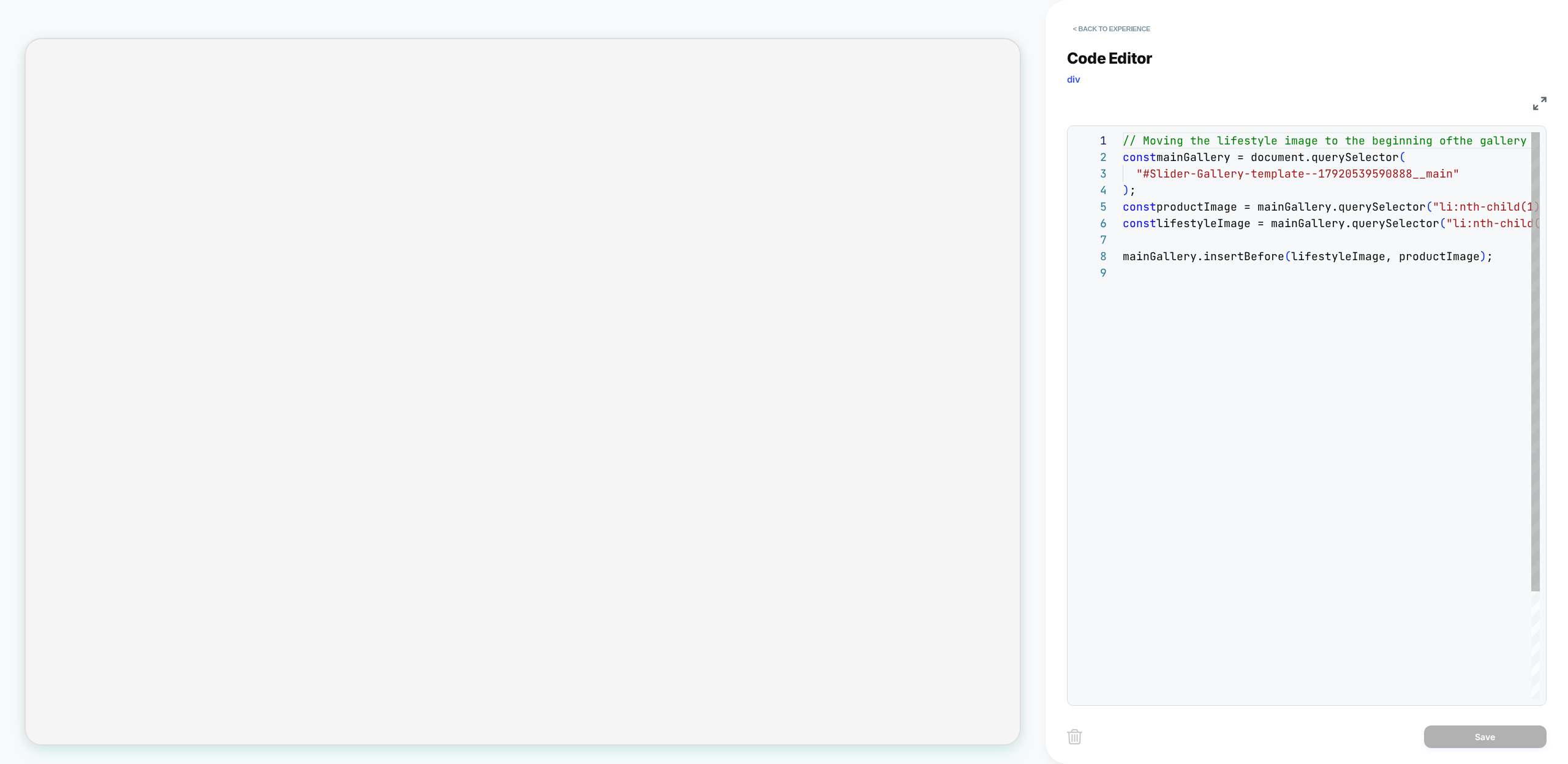
scroll to position [132, 0]
click at [1166, 175] on div "// Moving the lifestyle image to the beginning of the gallery const mainGallery…" at bounding box center [1365, 482] width 484 height 699
click at [1430, 172] on div "// Moving the lifestyle image to the beginning of the gallery const mainGallery…" at bounding box center [1365, 482] width 484 height 699
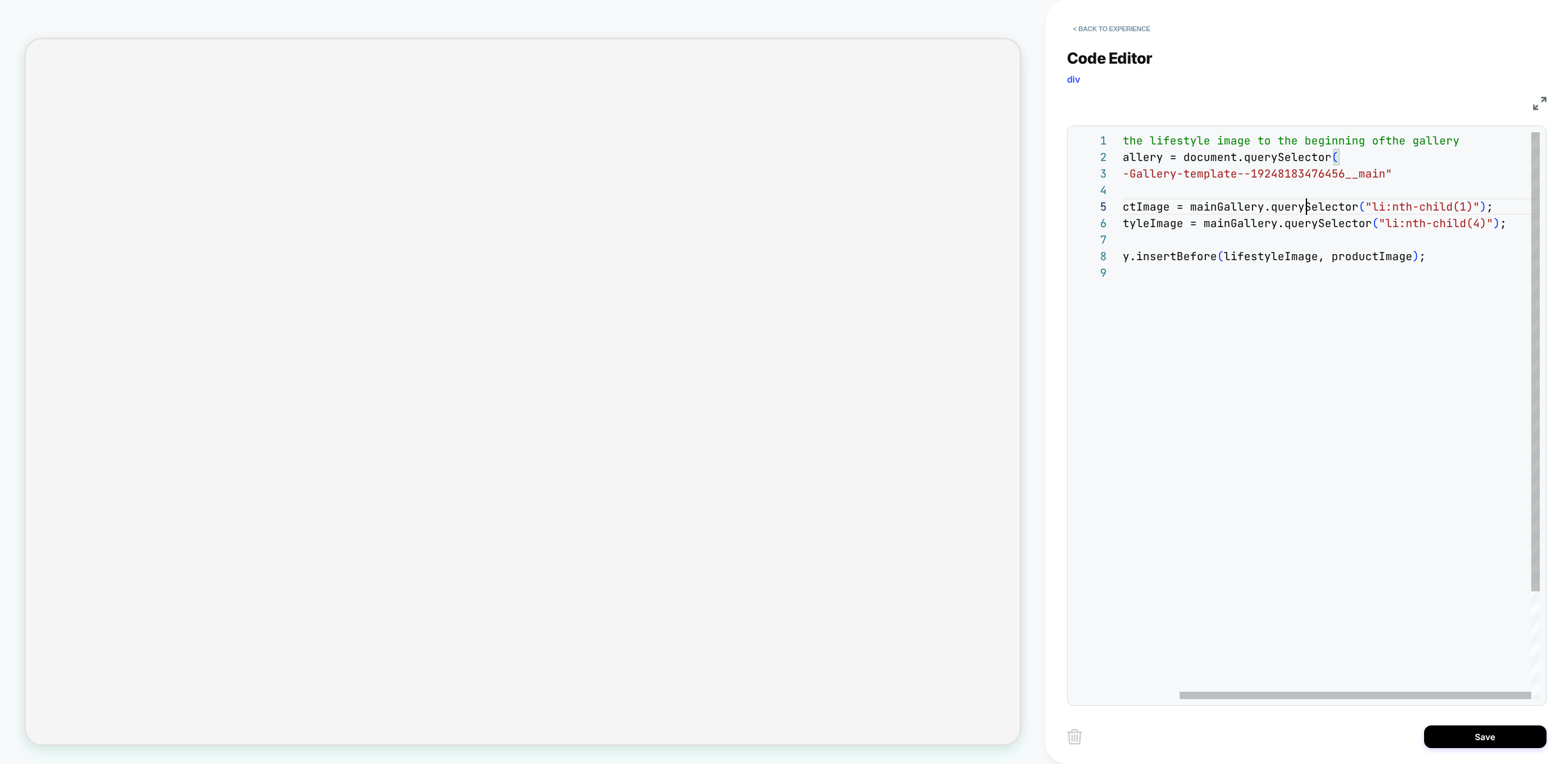
click at [1307, 208] on div "// Moving the lifestyle image to the beginning of the gallery const mainGallery…" at bounding box center [1298, 482] width 484 height 699
click at [1485, 207] on div "// Moving the lifestyle image to the beginning of the gallery const mainGallery…" at bounding box center [1298, 482] width 484 height 699
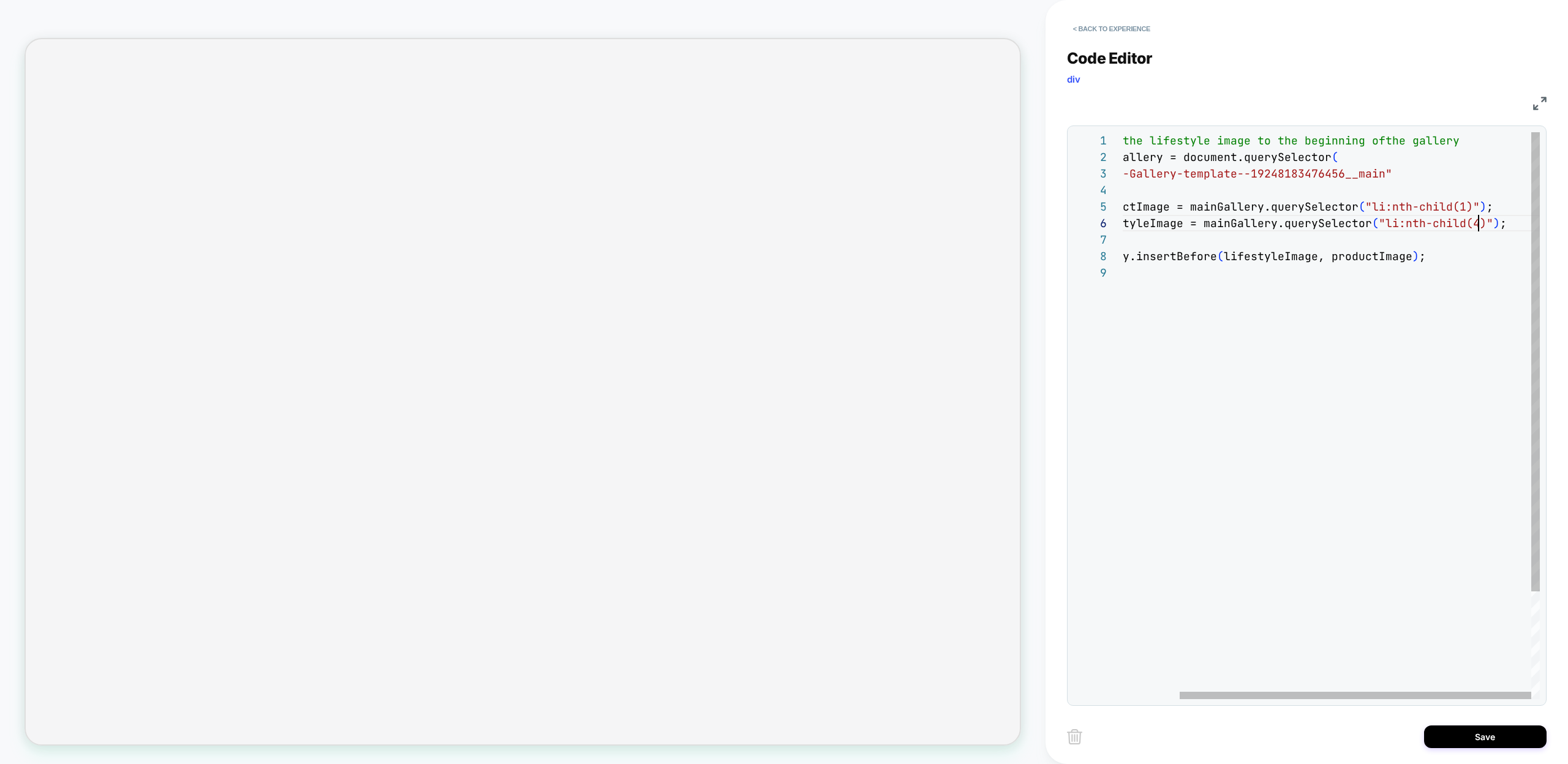
click at [1477, 222] on div "// Moving the lifestyle image to the beginning of the gallery const mainGallery…" at bounding box center [1298, 482] width 484 height 699
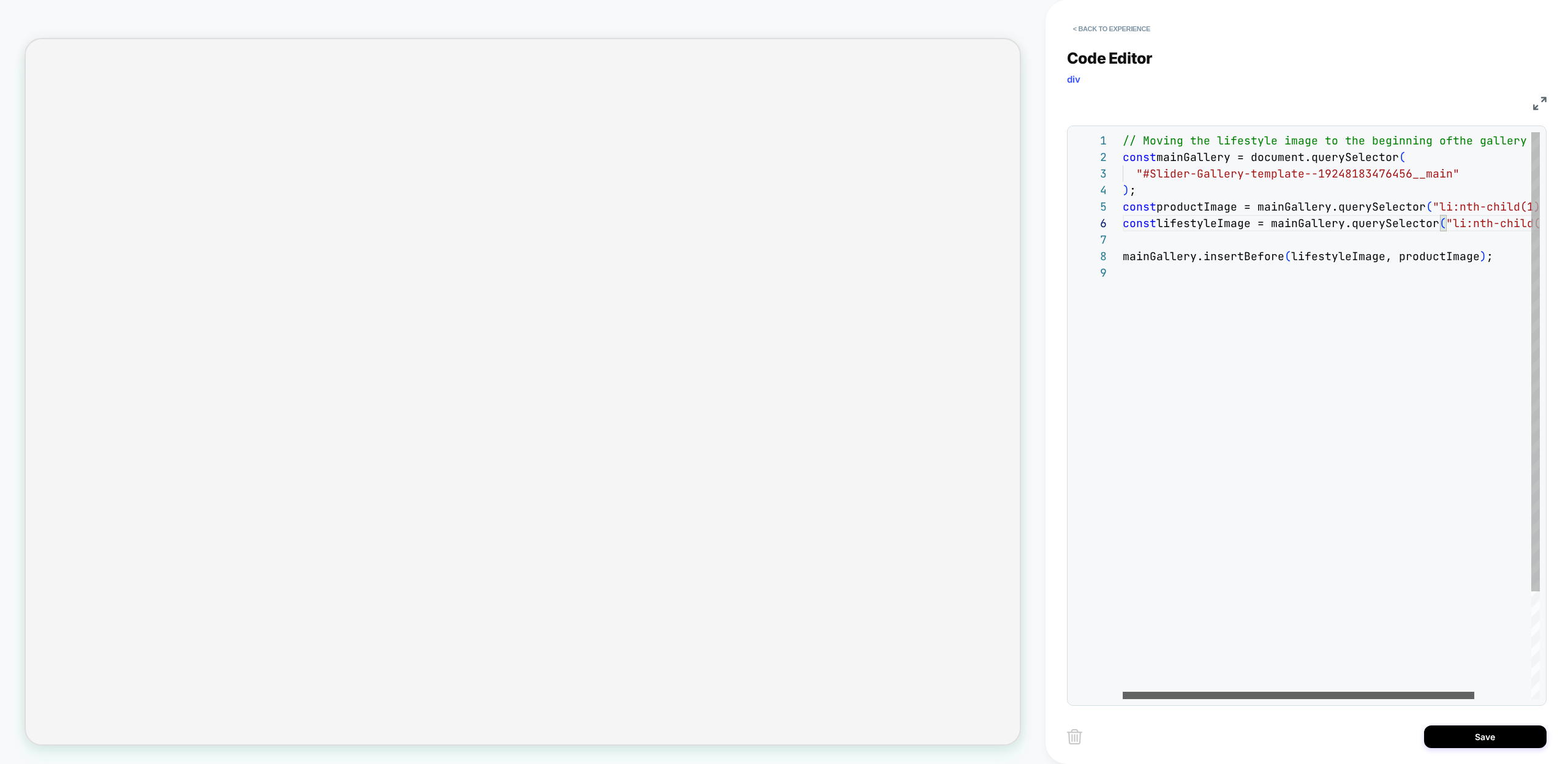
click at [1176, 691] on div at bounding box center [1299, 695] width 352 height 7
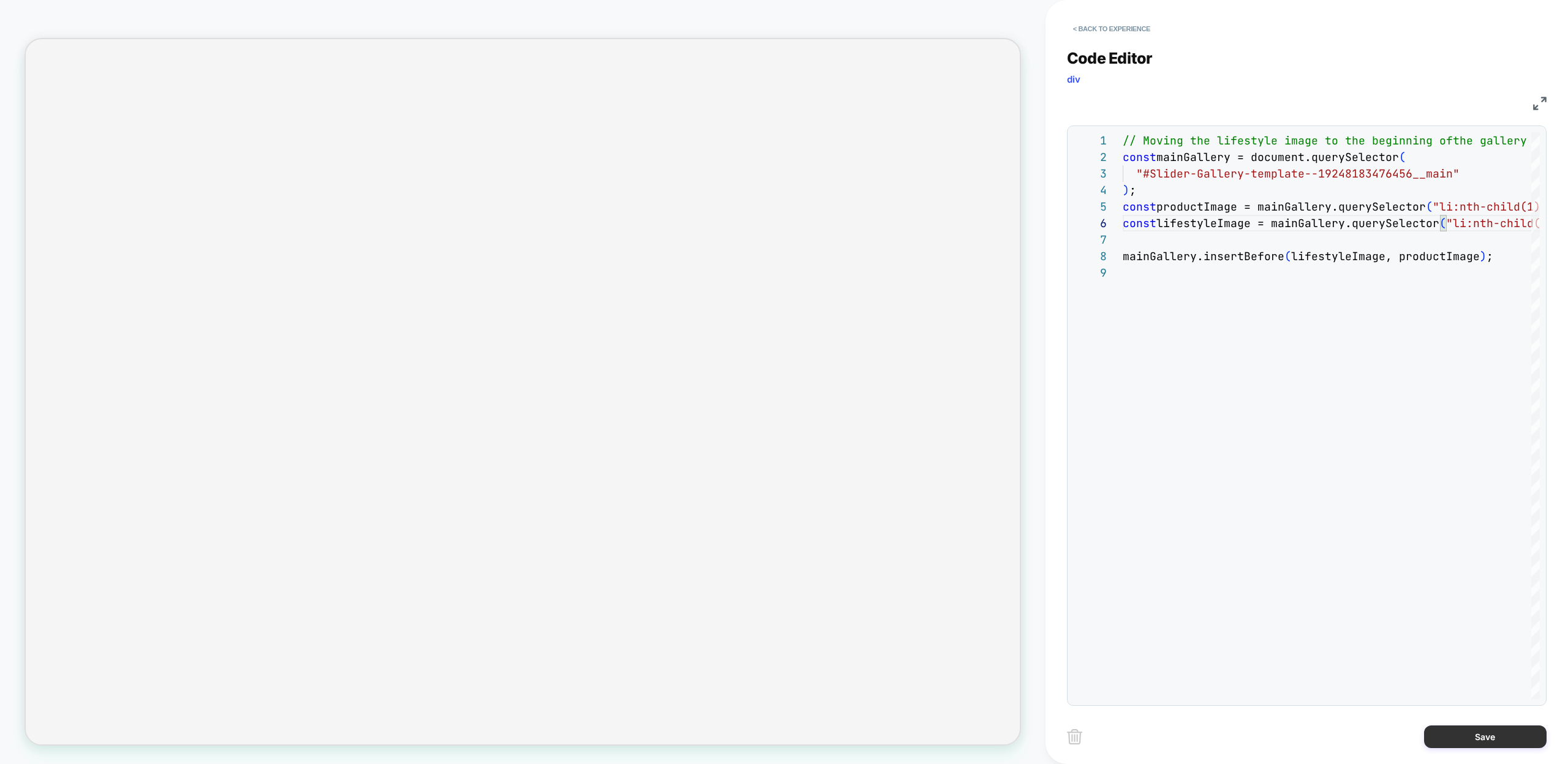
type textarea "**********"
click at [1468, 738] on button "Save" at bounding box center [1485, 737] width 122 height 23
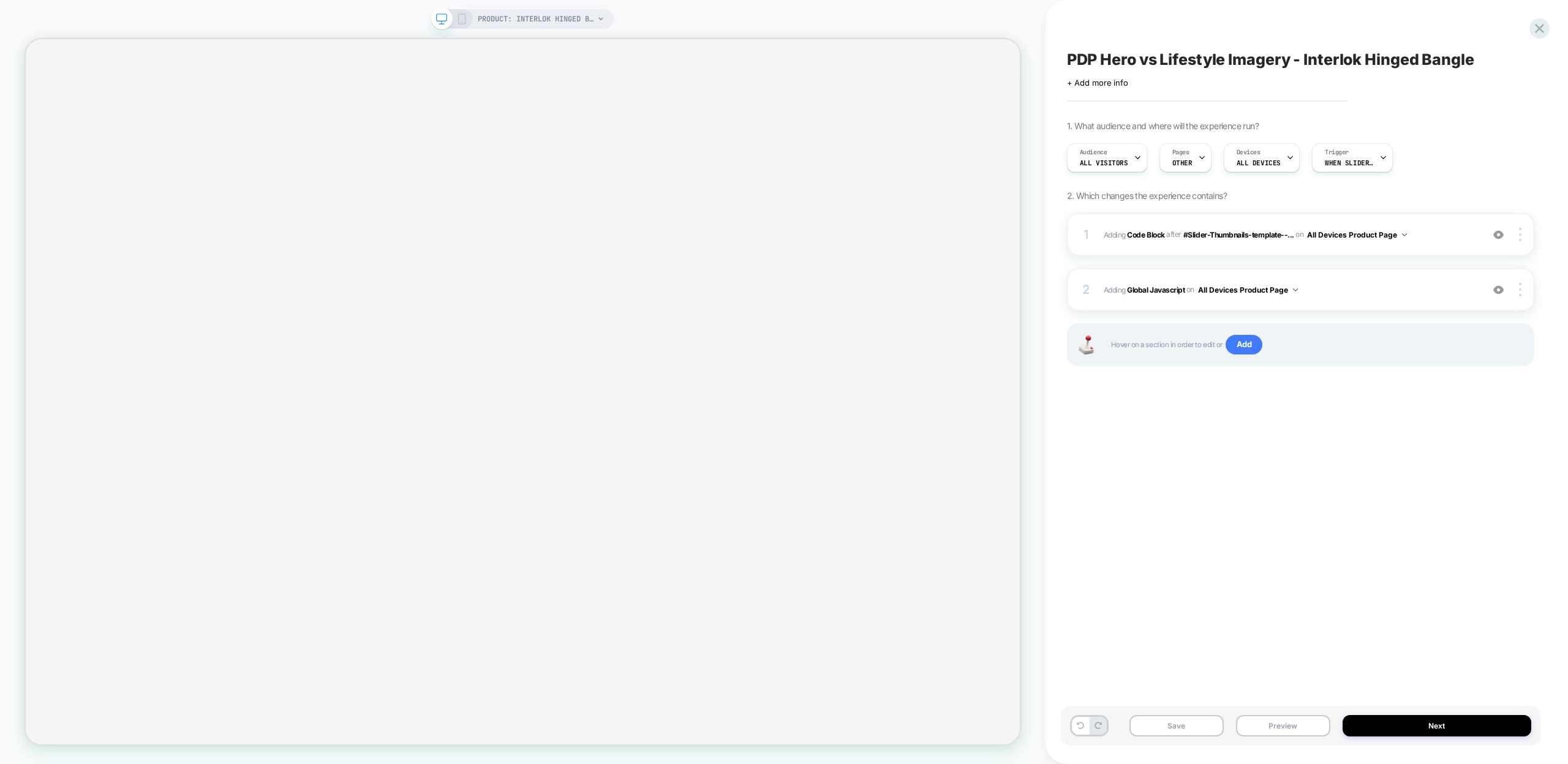
click at [1181, 453] on div "PDP Hero vs Lifestyle Imagery - Interlok Hinged Bangle Click to edit experience…" at bounding box center [1300, 382] width 479 height 740
click at [1268, 725] on button "Preview" at bounding box center [1283, 726] width 94 height 22
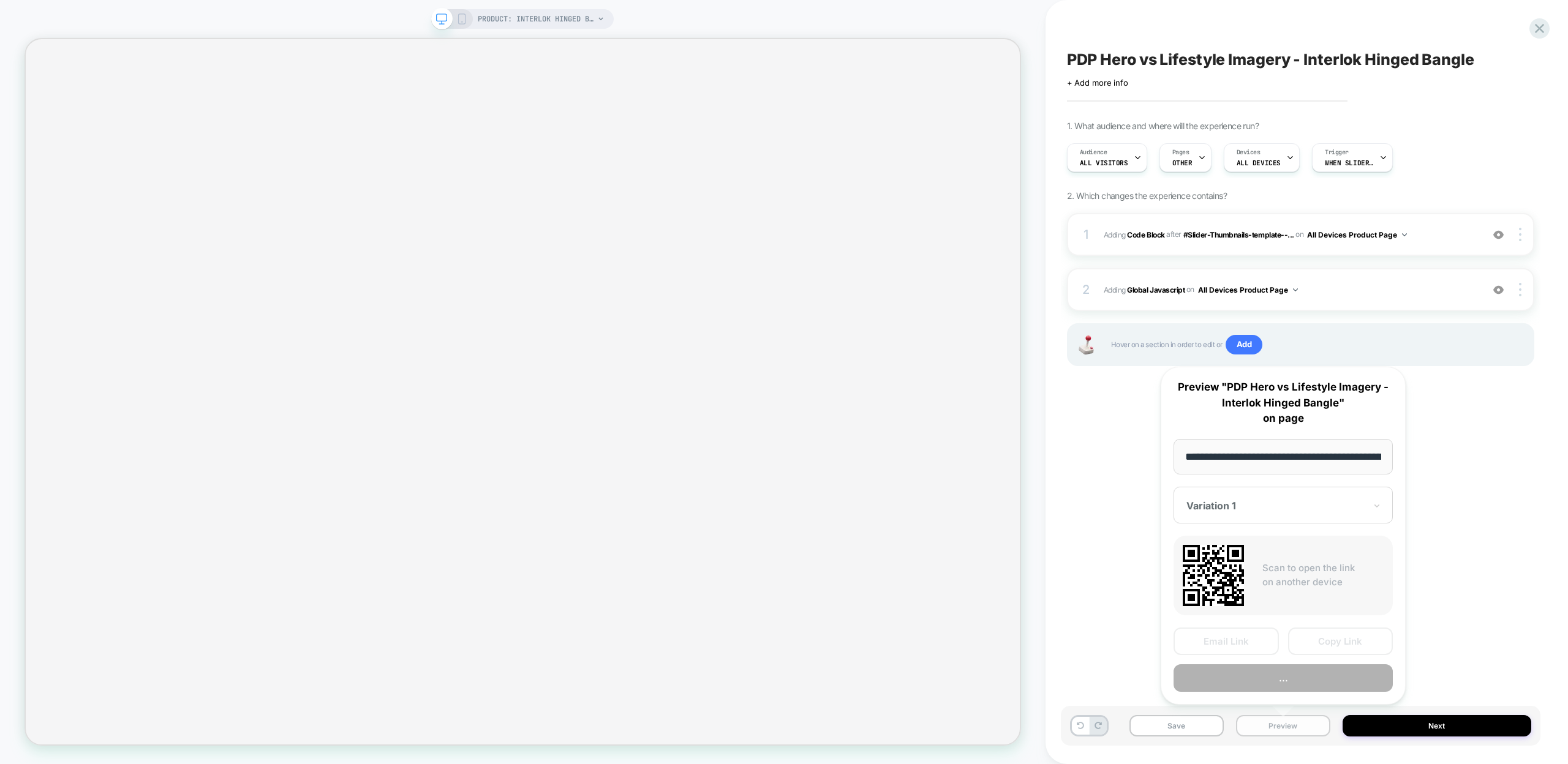
scroll to position [0, 186]
click at [1344, 644] on button "Copy Link" at bounding box center [1341, 642] width 105 height 28
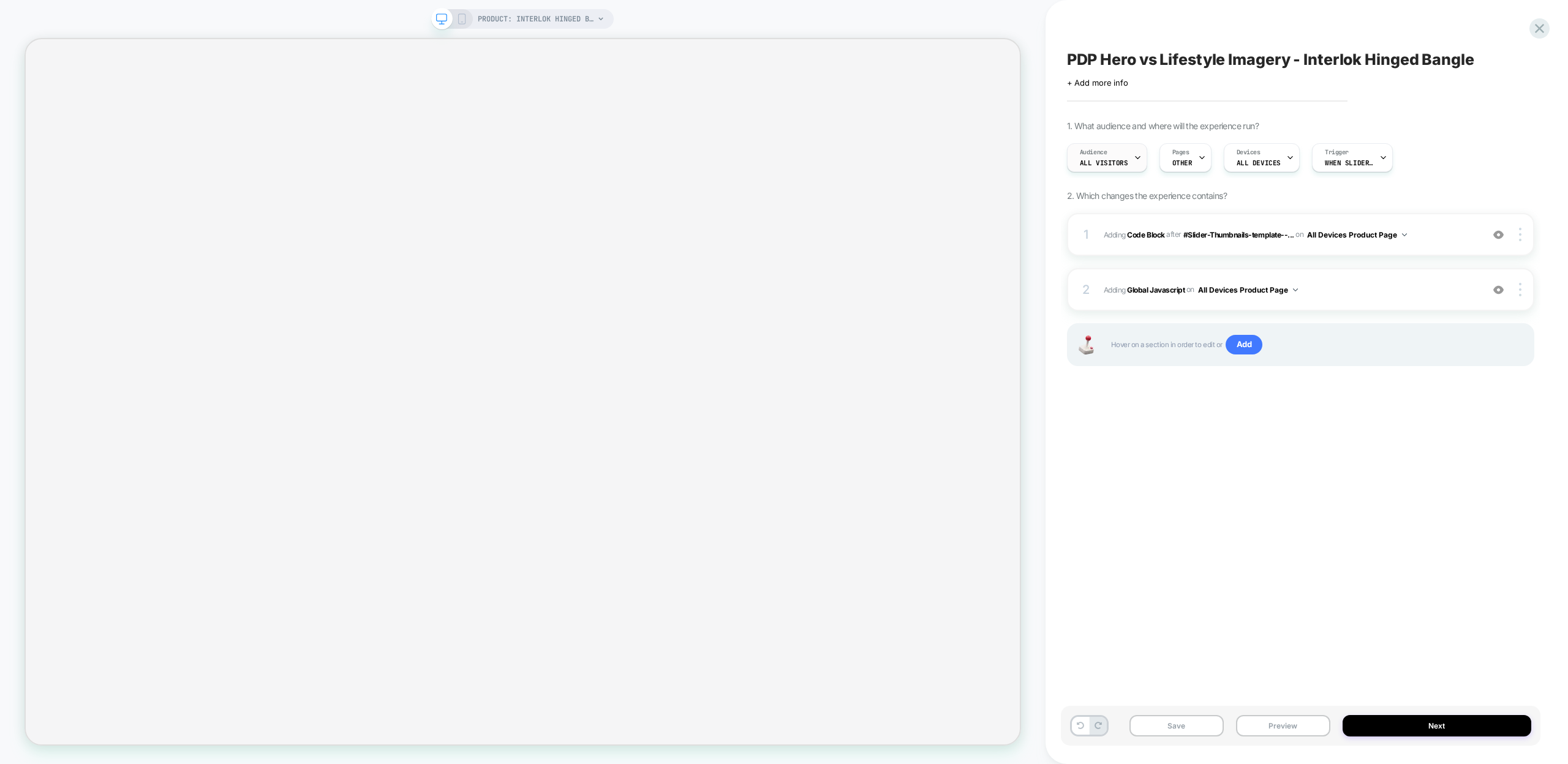
click at [1125, 159] on div "Audience All Visitors" at bounding box center [1104, 158] width 73 height 28
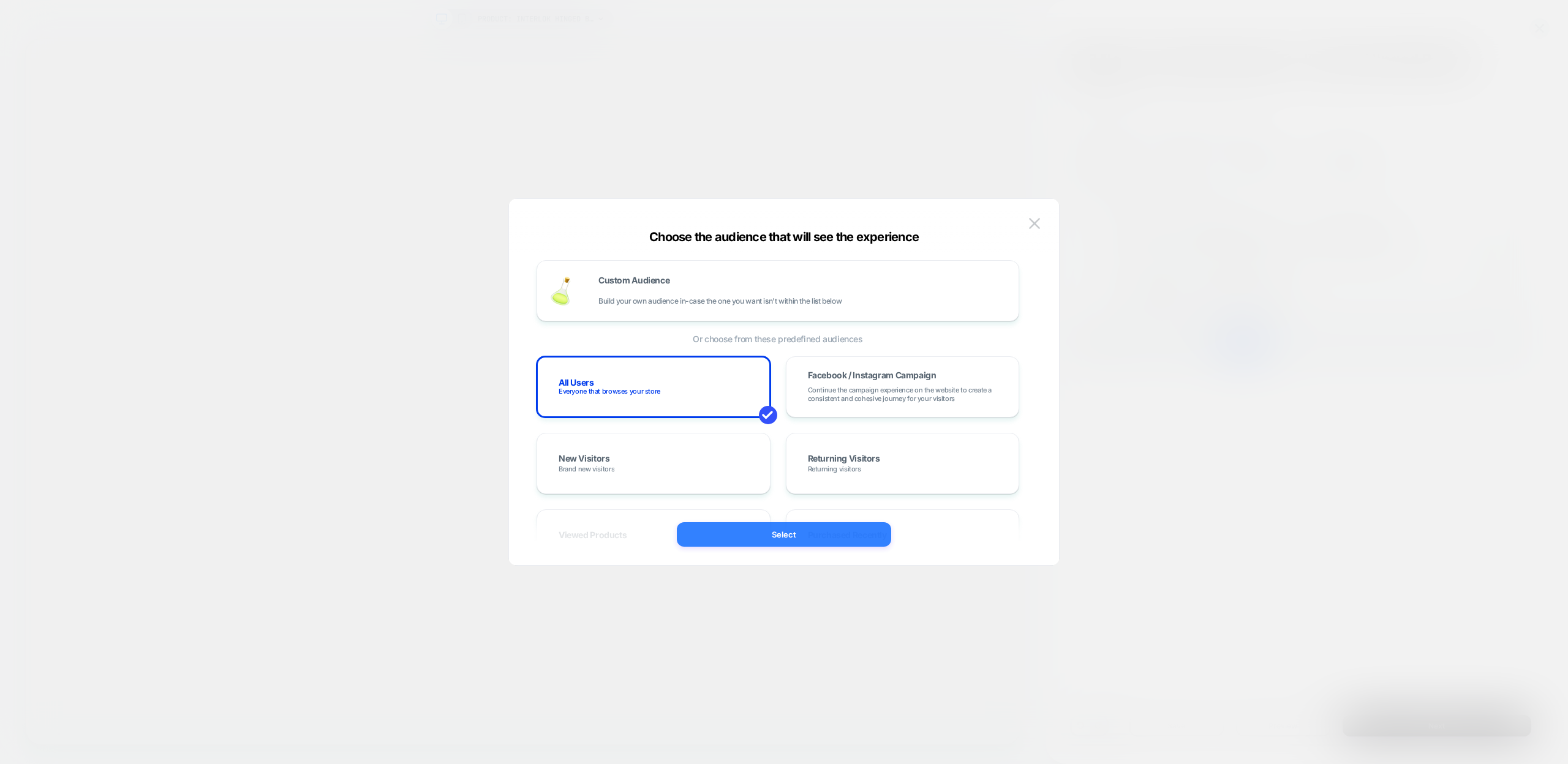
click at [812, 531] on button "Select" at bounding box center [784, 534] width 214 height 24
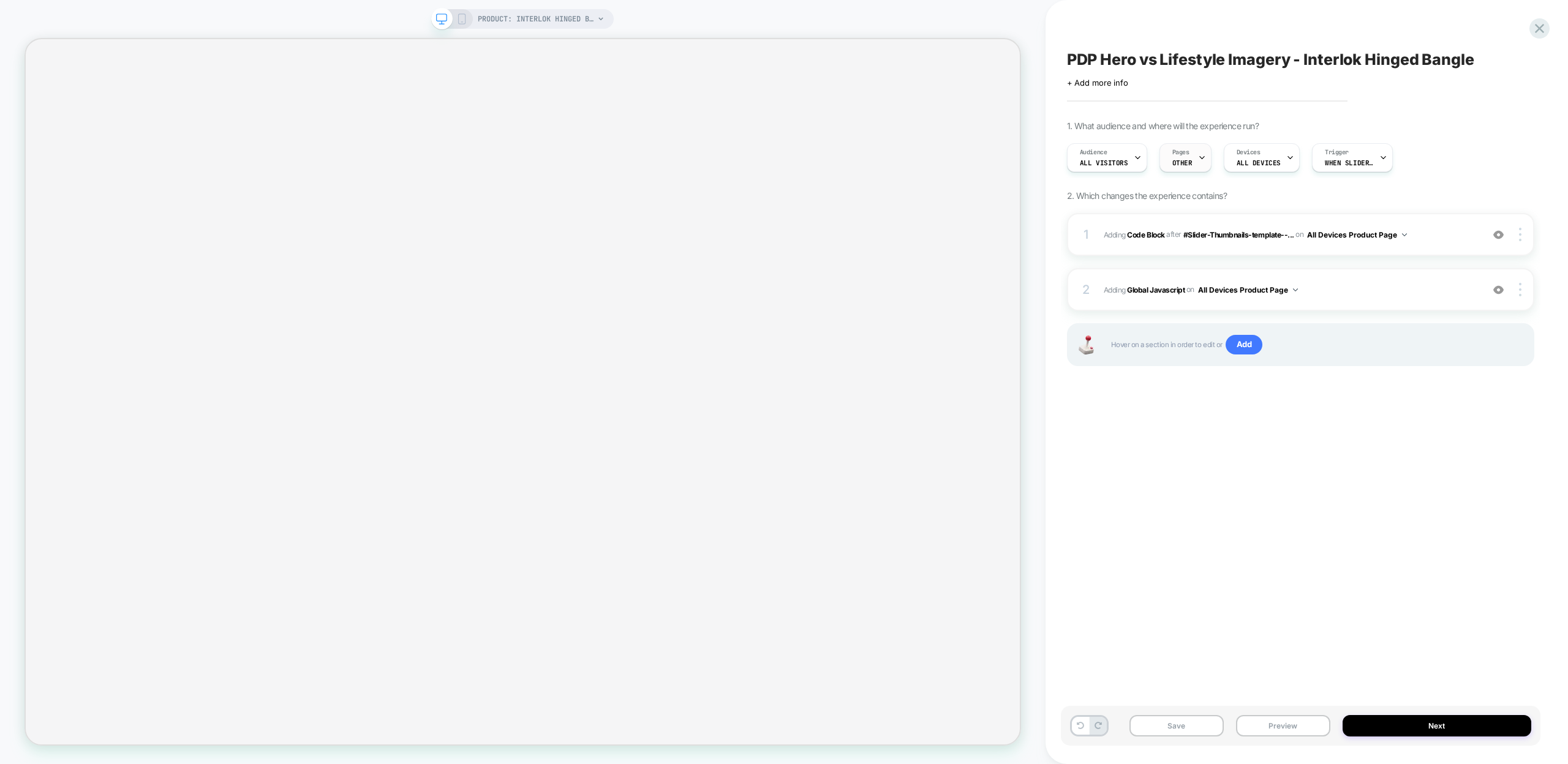
click at [1190, 163] on div "Pages OTHER" at bounding box center [1181, 158] width 45 height 28
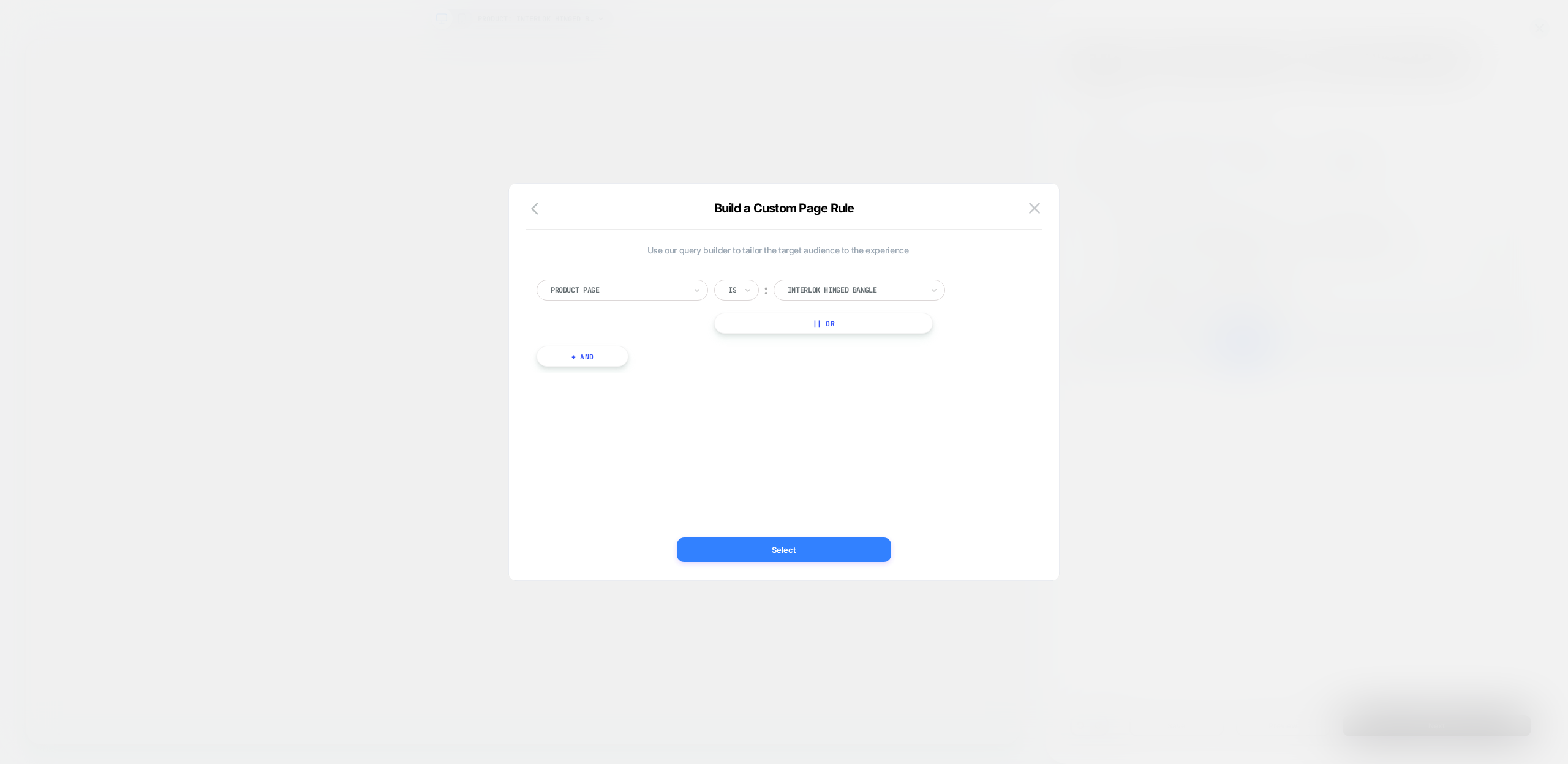
click at [808, 555] on button "Select" at bounding box center [784, 550] width 214 height 24
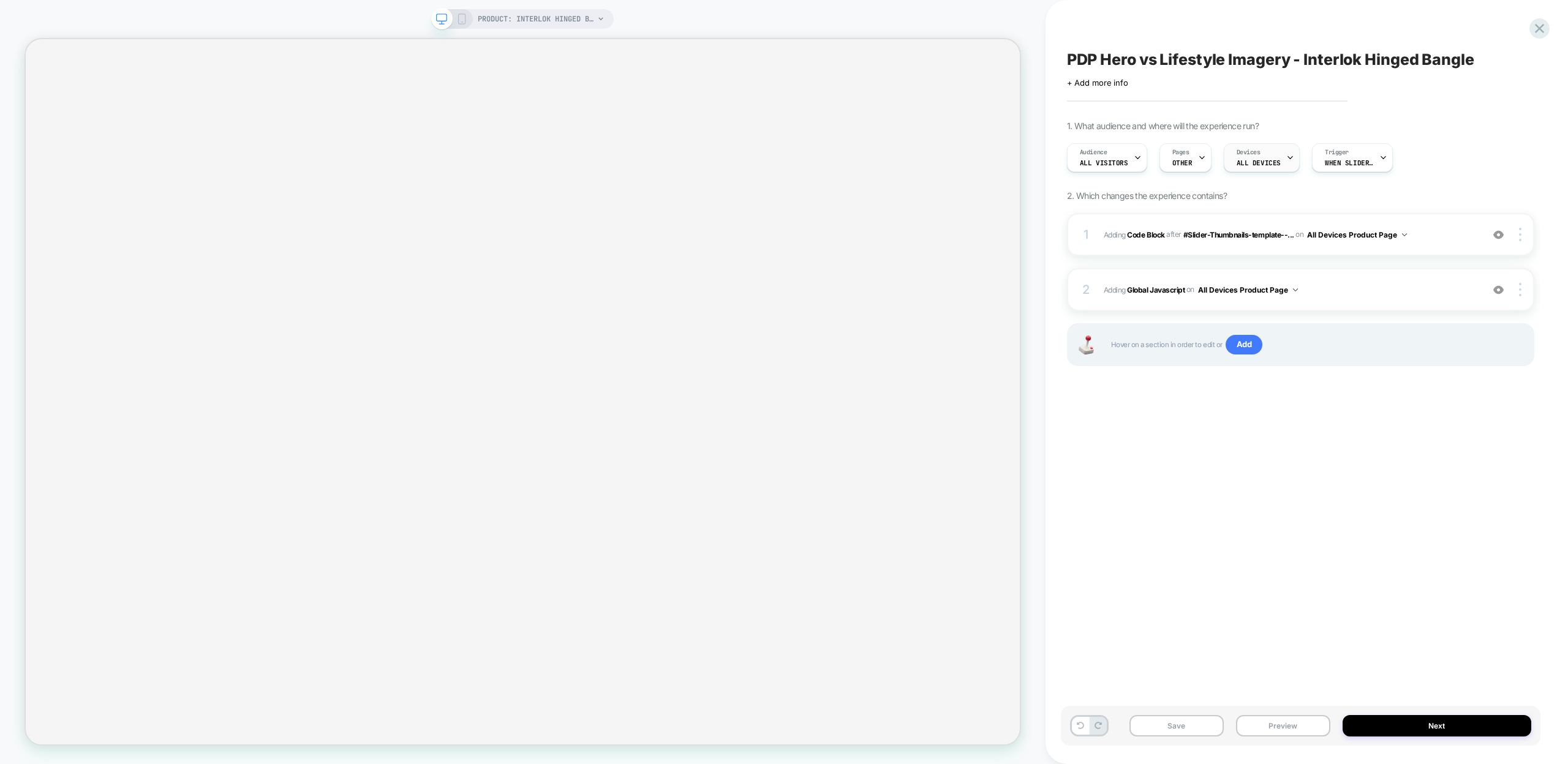
click at [1248, 162] on span "ALL DEVICES" at bounding box center [1258, 163] width 44 height 9
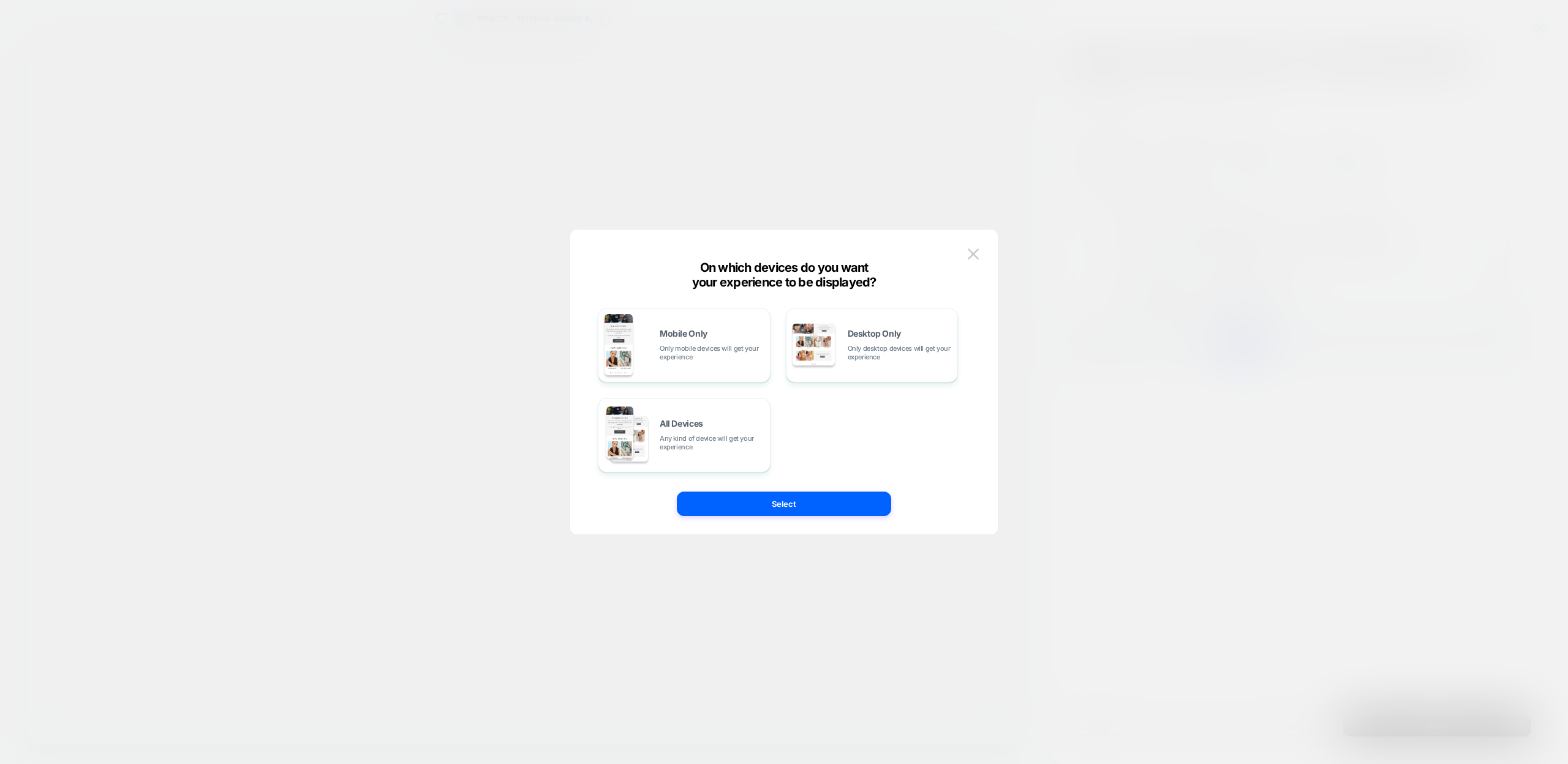
click at [1299, 453] on div at bounding box center [784, 382] width 1568 height 764
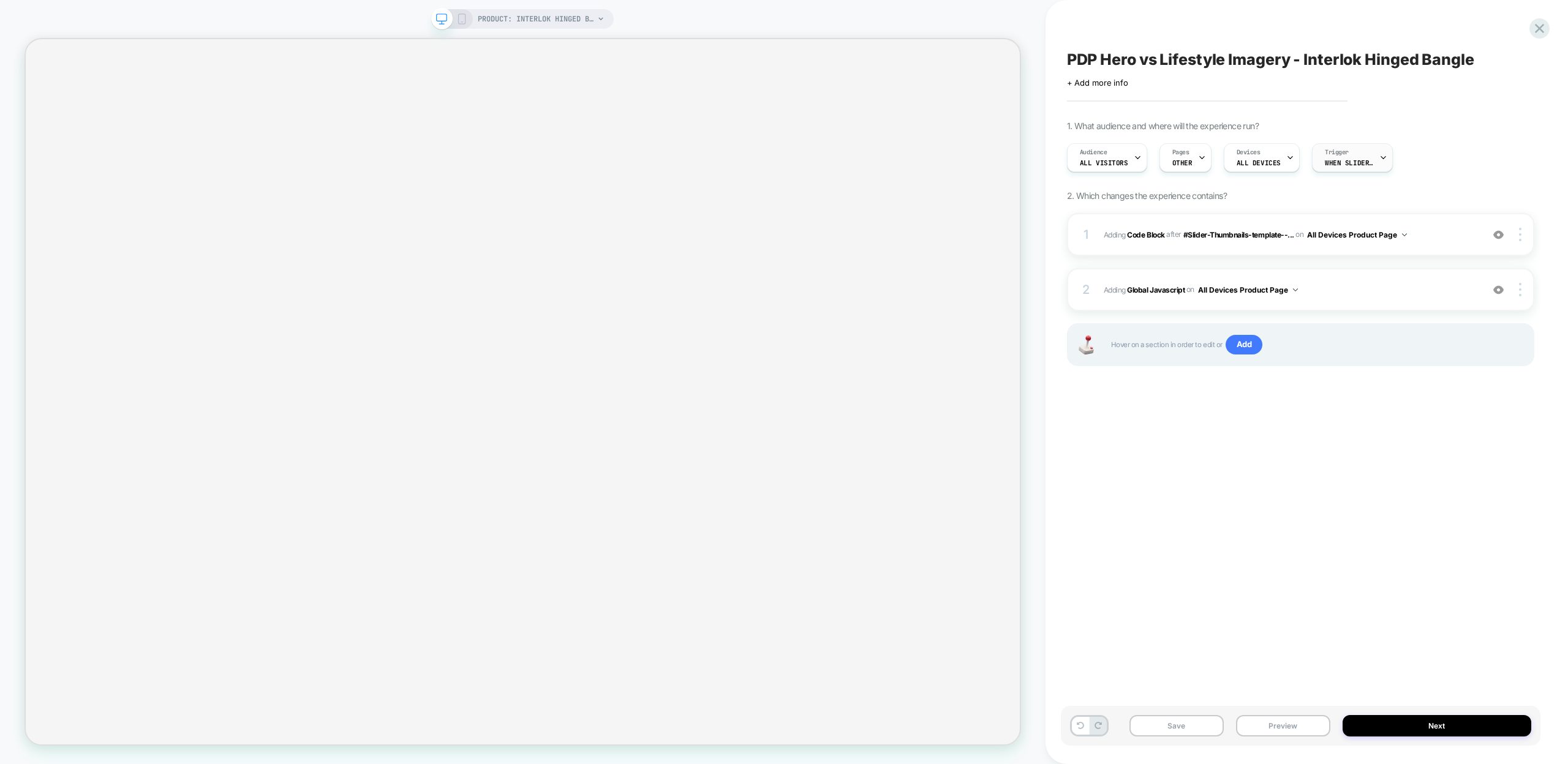
click at [1348, 160] on span "When Slider-Gallery-template--19248183476456__main appears" at bounding box center [1349, 163] width 49 height 9
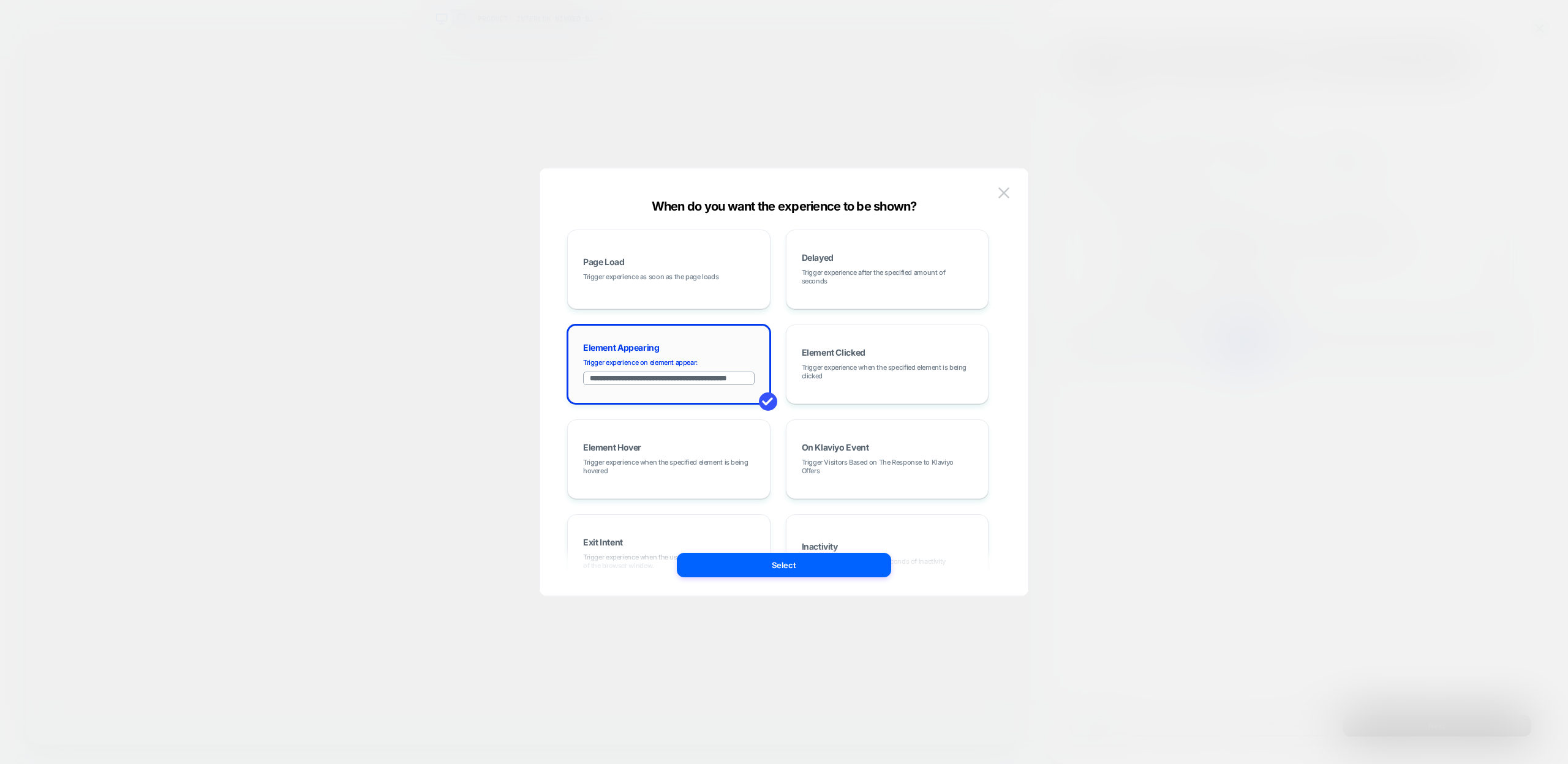
click at [700, 375] on input "**********" at bounding box center [669, 378] width 171 height 13
type input "**********"
click at [766, 570] on button "Select" at bounding box center [784, 565] width 214 height 24
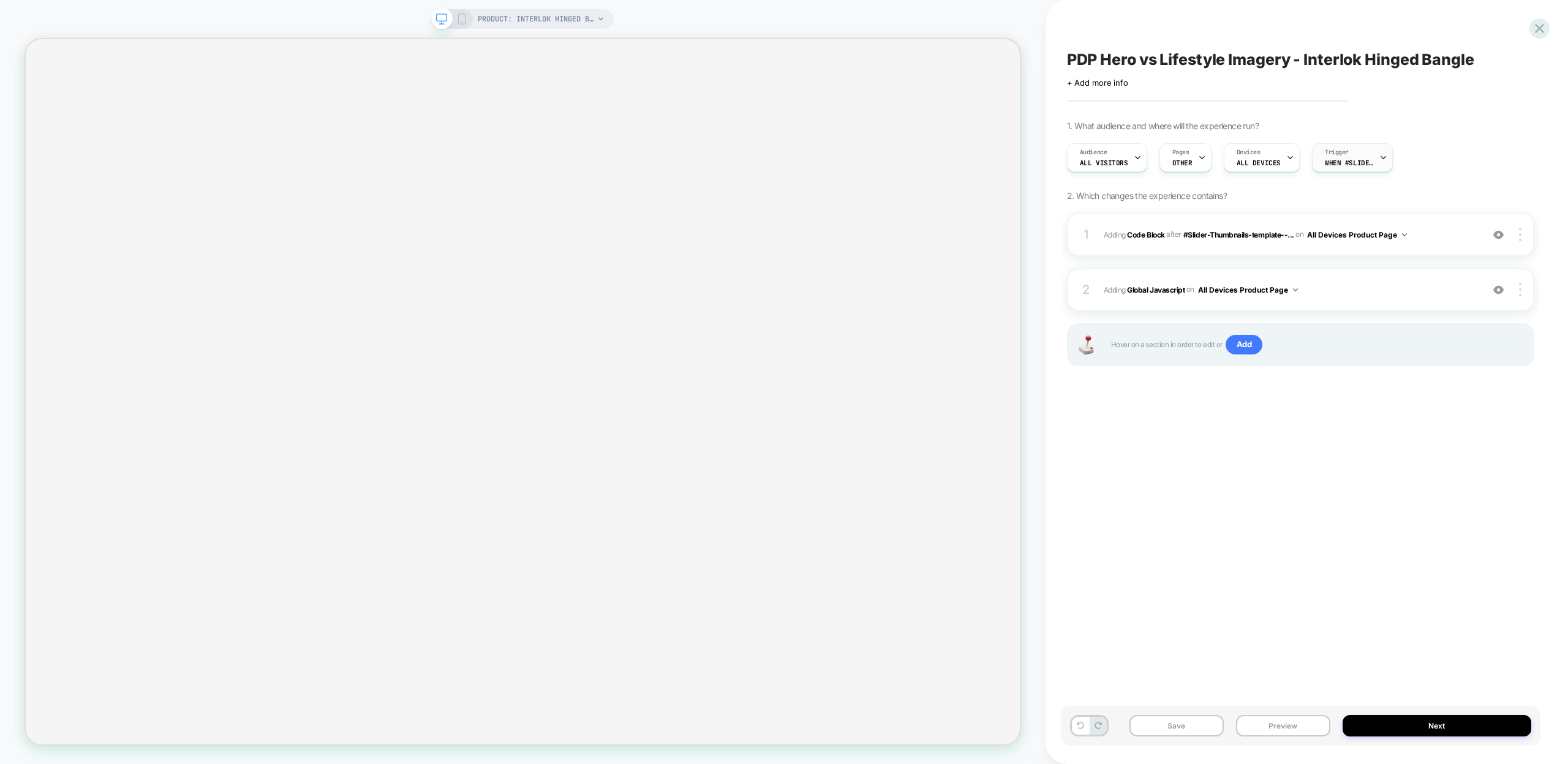
click at [1335, 163] on span "When #Slider-Gallery-template--19248183476456__main appears" at bounding box center [1349, 163] width 49 height 9
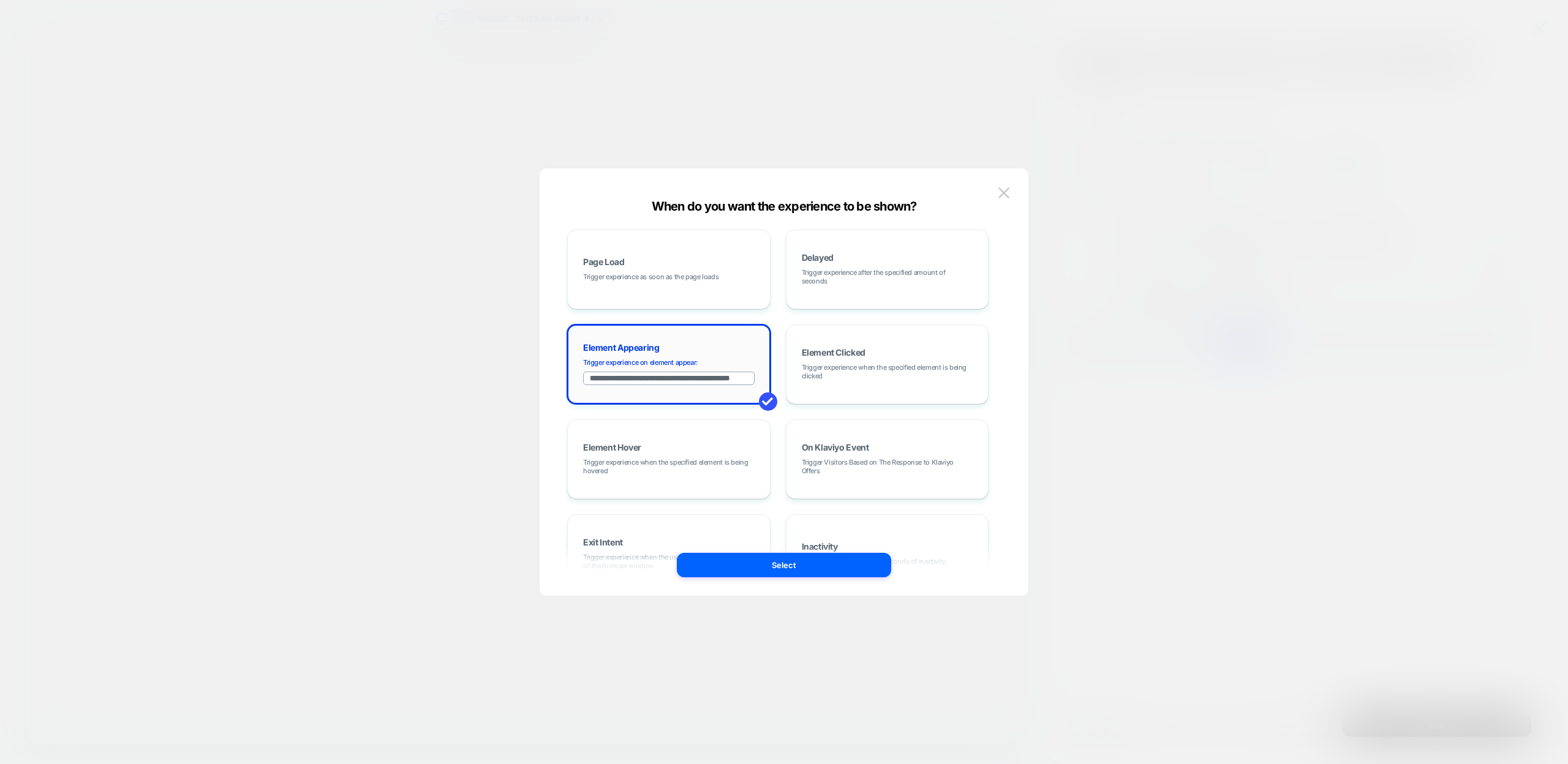
click at [594, 379] on input "**********" at bounding box center [669, 378] width 171 height 13
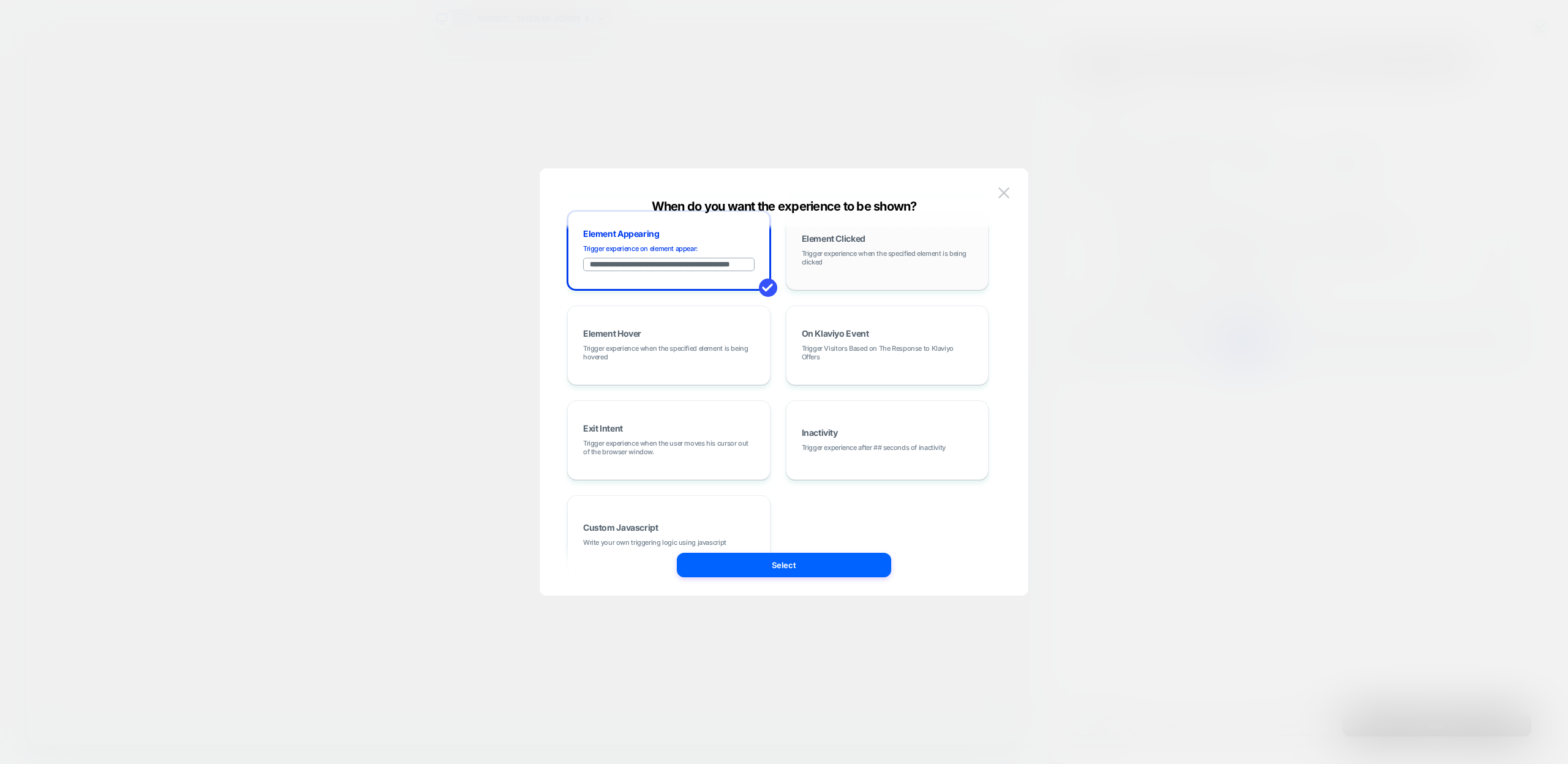
scroll to position [0, 24]
drag, startPoint x: 596, startPoint y: 265, endPoint x: 865, endPoint y: 260, distance: 269.0
click at [865, 260] on div "**********" at bounding box center [777, 344] width 422 height 459
click at [778, 562] on button "Select" at bounding box center [784, 565] width 214 height 24
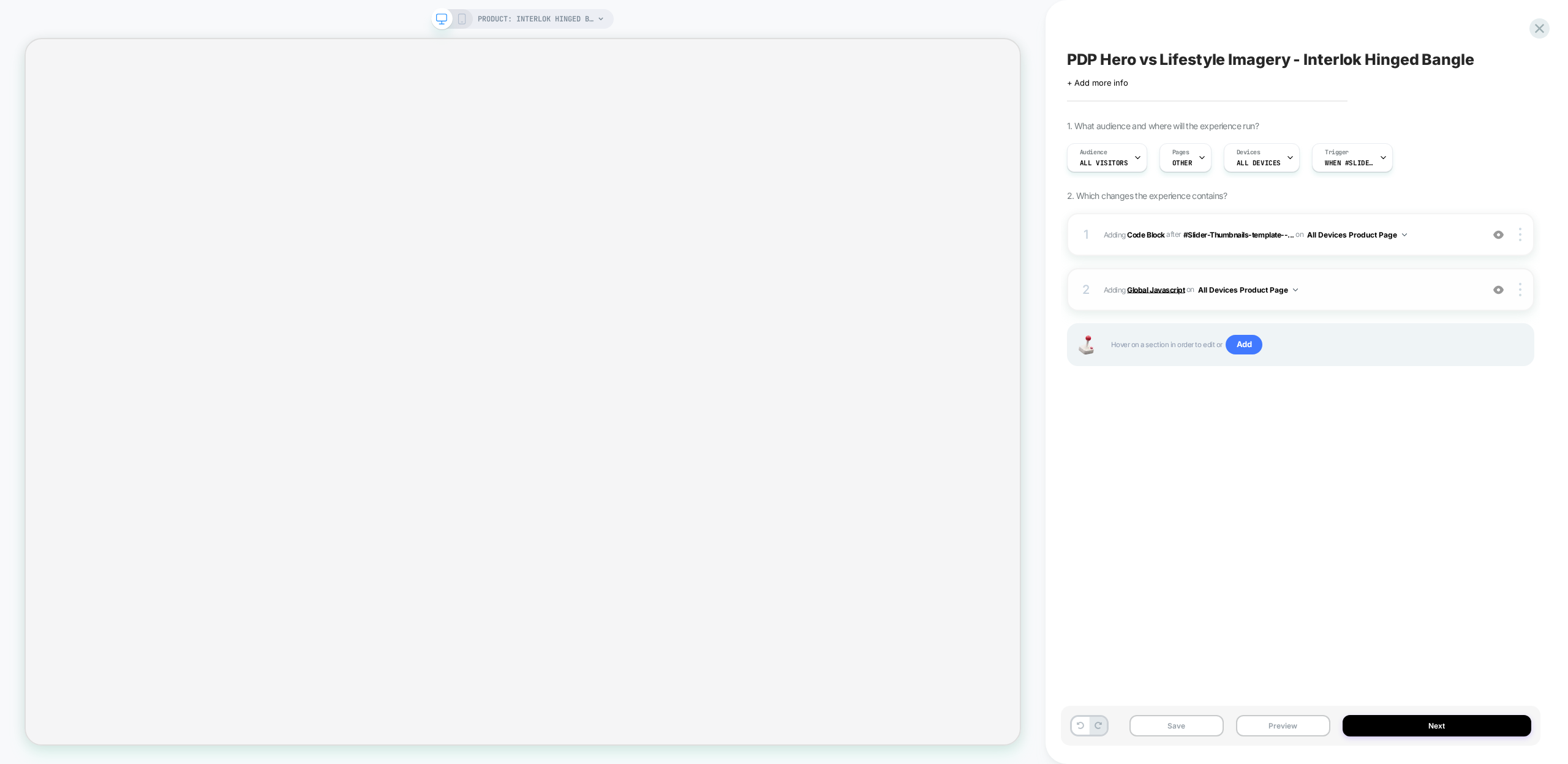
click at [1159, 293] on b "Global Javascript" at bounding box center [1156, 289] width 58 height 10
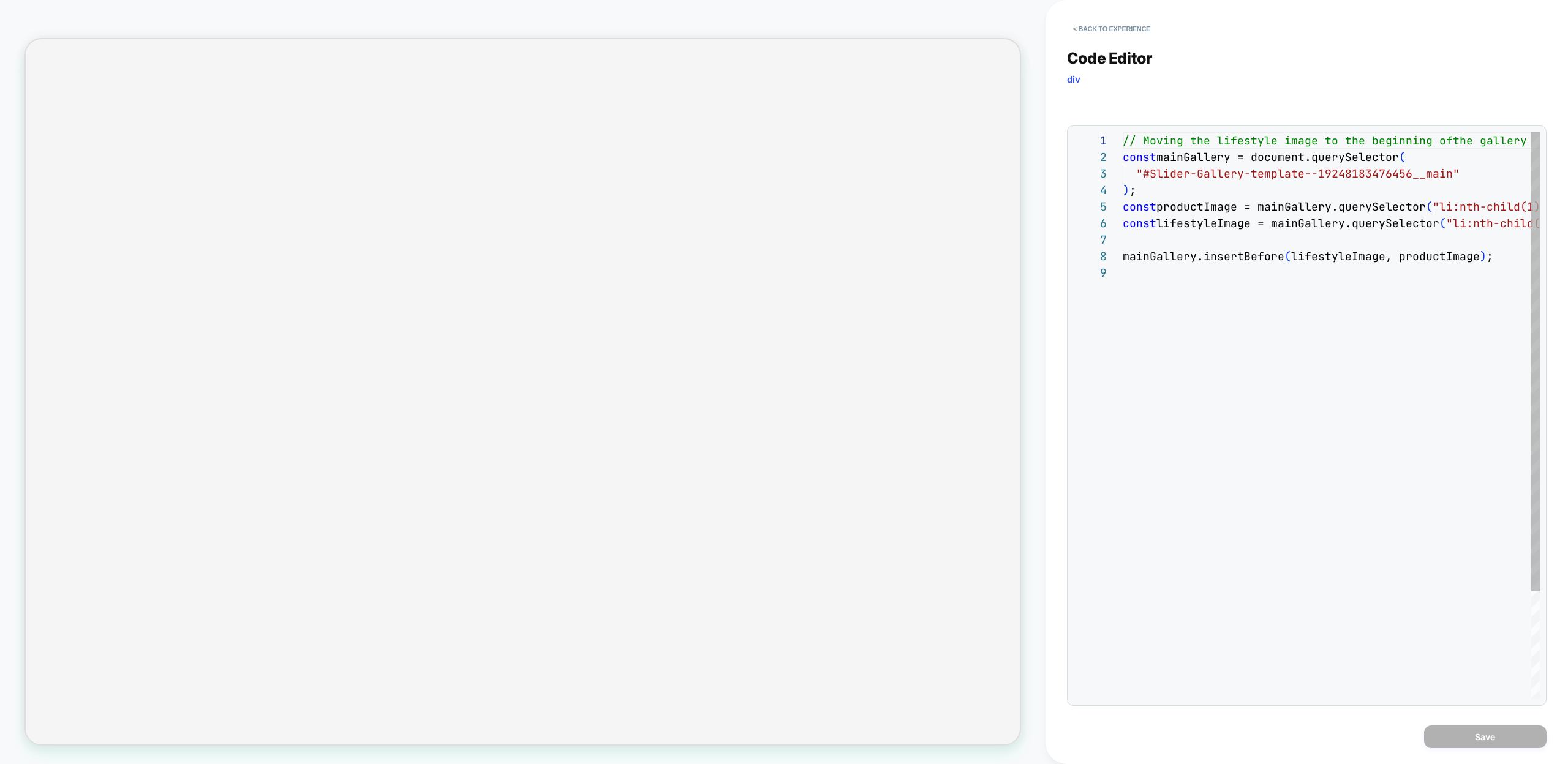
scroll to position [132, 0]
click at [1168, 170] on div "// Moving the lifestyle image to the beginning of the gallery const mainGallery…" at bounding box center [1365, 482] width 484 height 699
click at [1425, 177] on div "// Moving the lifestyle image to the beginning of the gallery const mainGallery…" at bounding box center [1365, 482] width 484 height 699
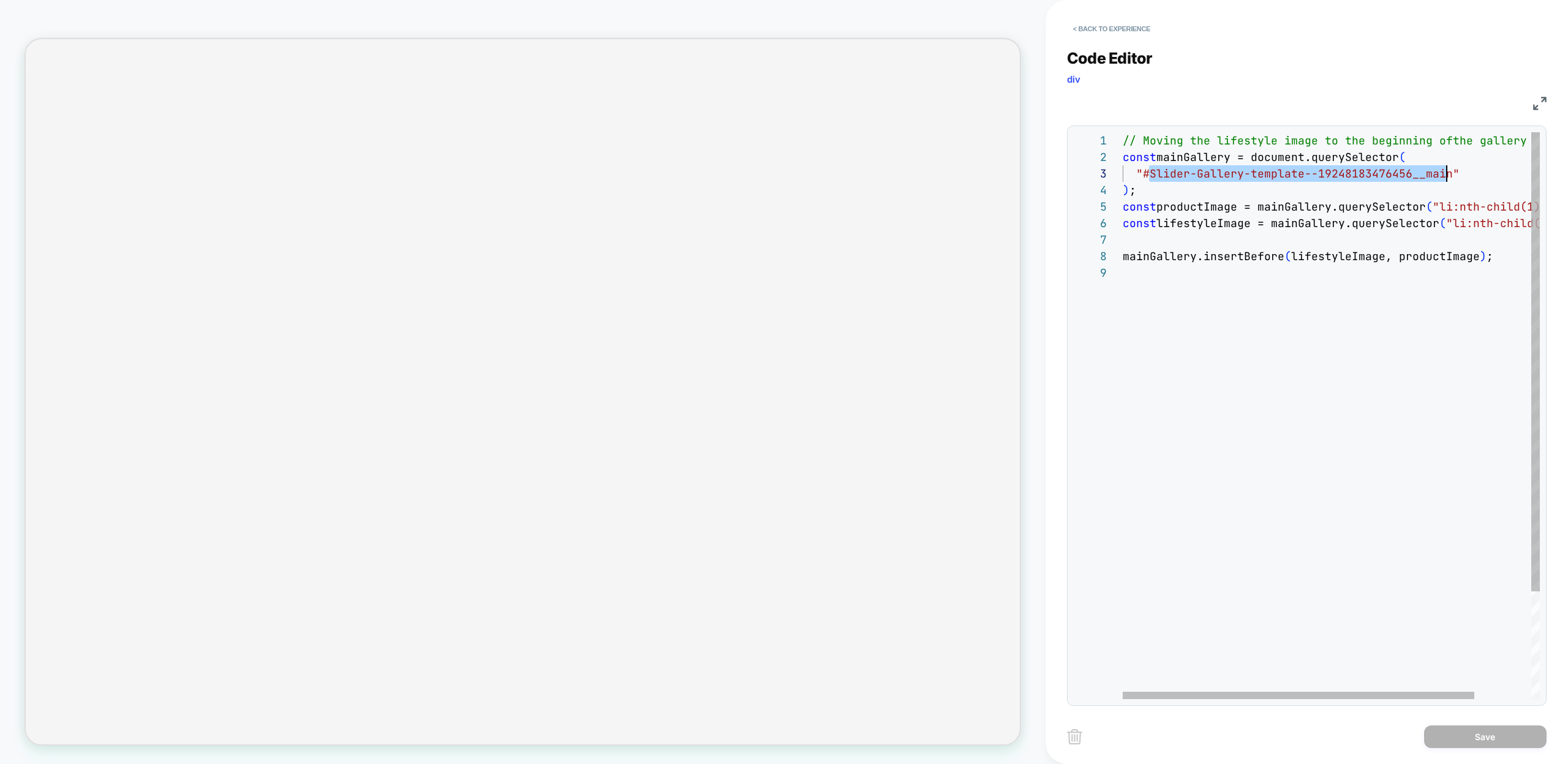
scroll to position [33, 324]
click at [1239, 293] on div "// Moving the lifestyle image to the beginning of the gallery const mainGallery…" at bounding box center [1365, 482] width 484 height 699
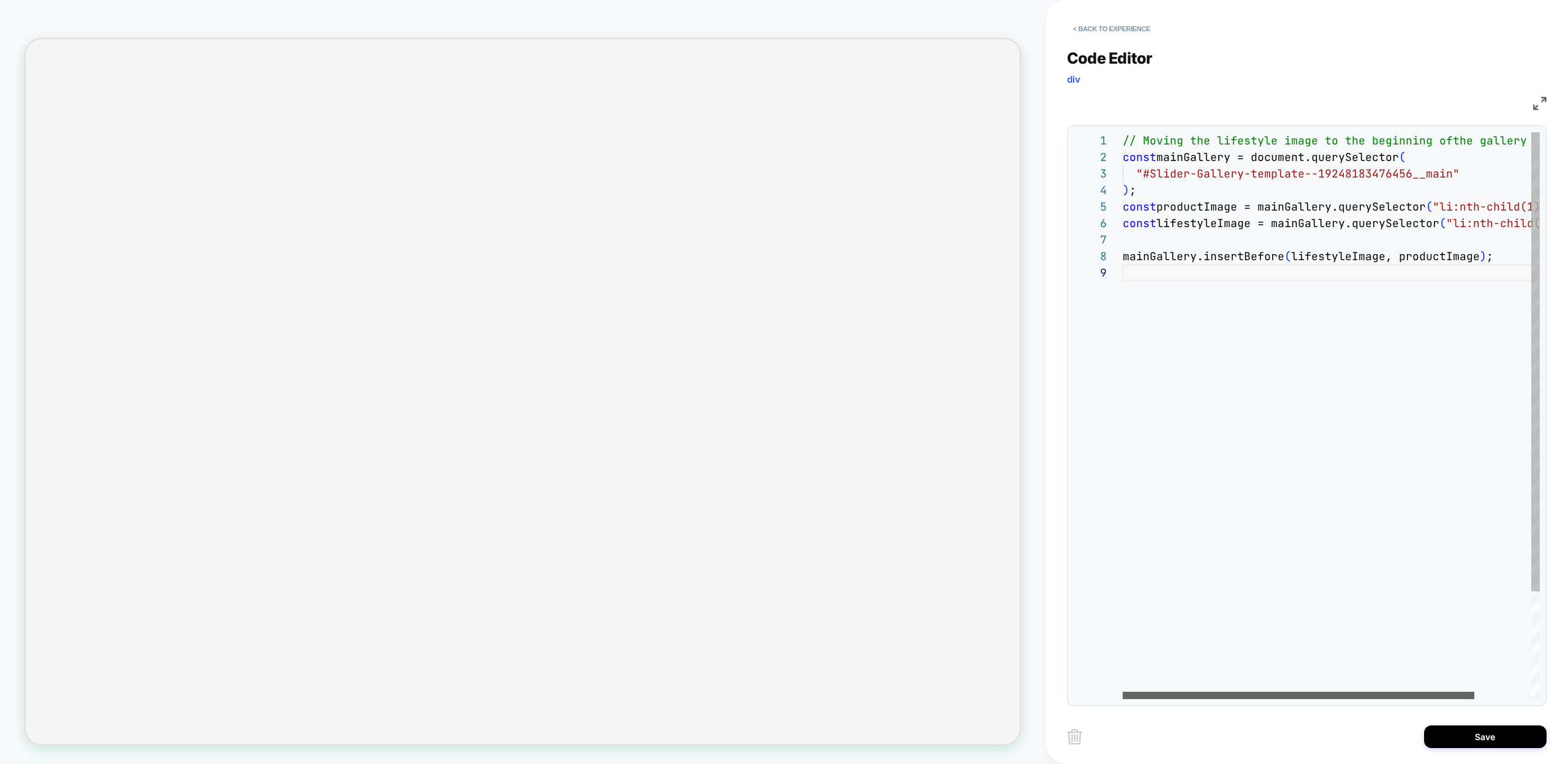
click at [1202, 695] on div at bounding box center [1299, 695] width 352 height 7
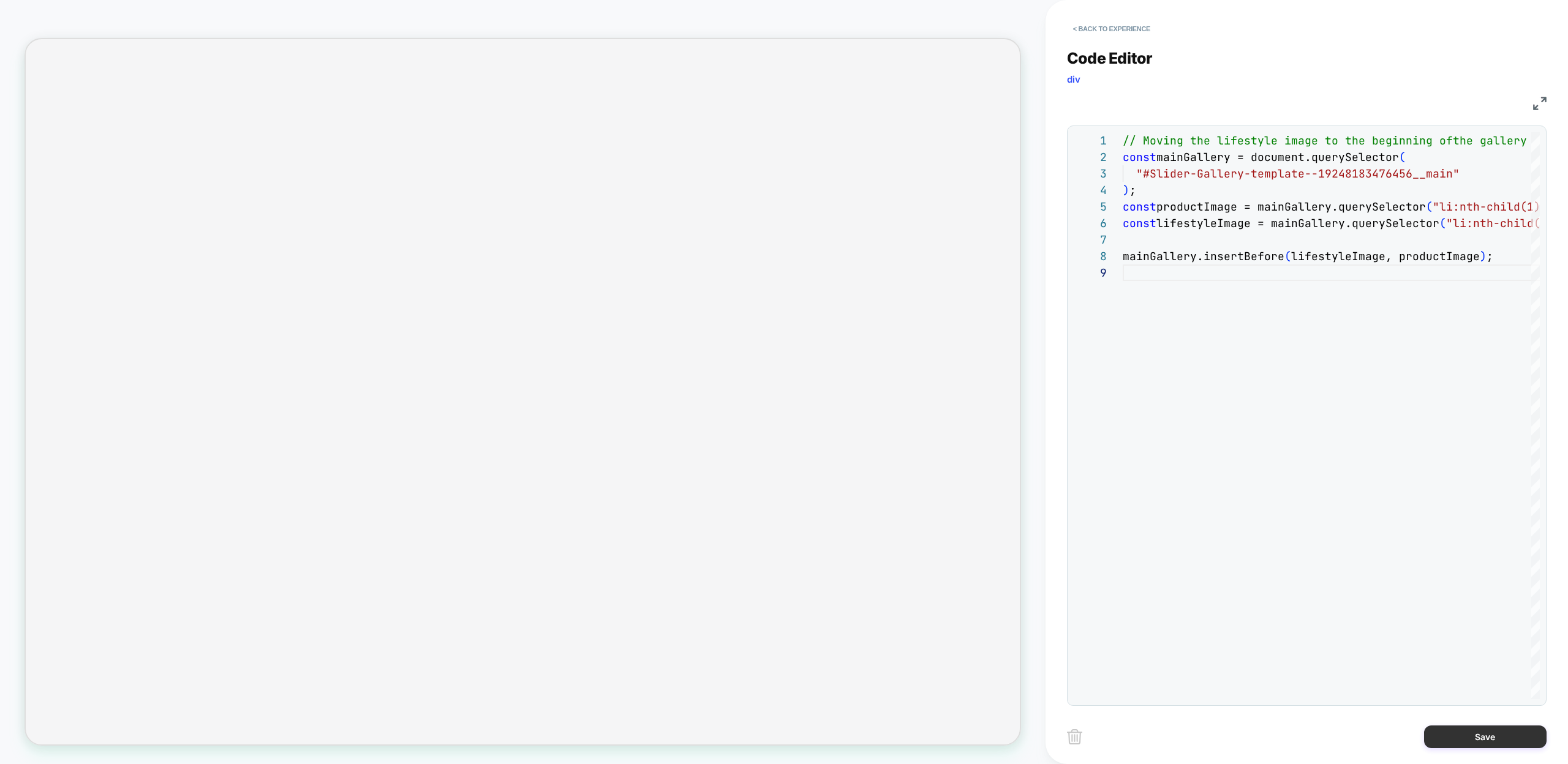
click at [1457, 733] on button "Save" at bounding box center [1485, 737] width 122 height 23
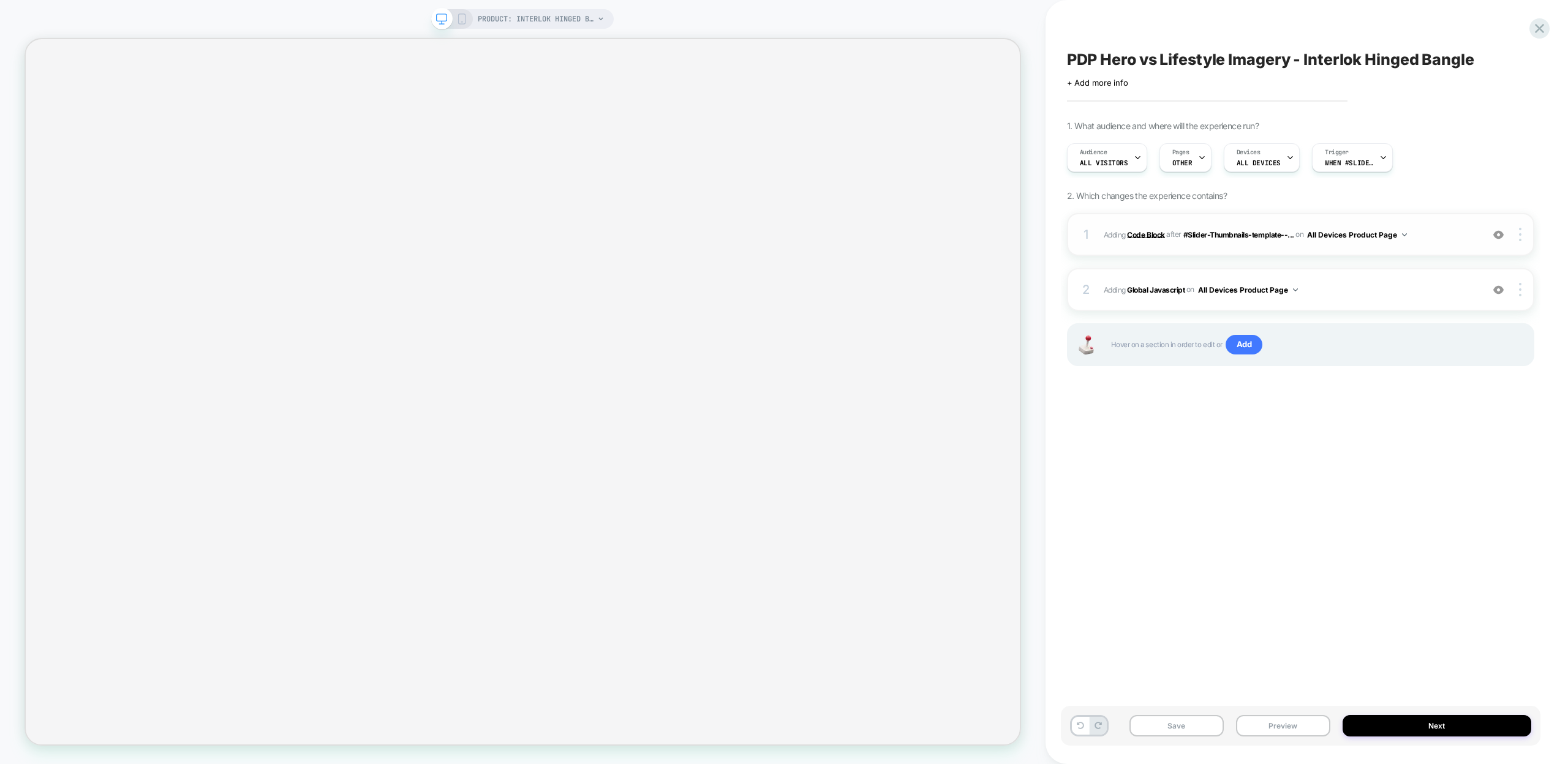
click at [1146, 236] on b "Code Block" at bounding box center [1146, 234] width 38 height 10
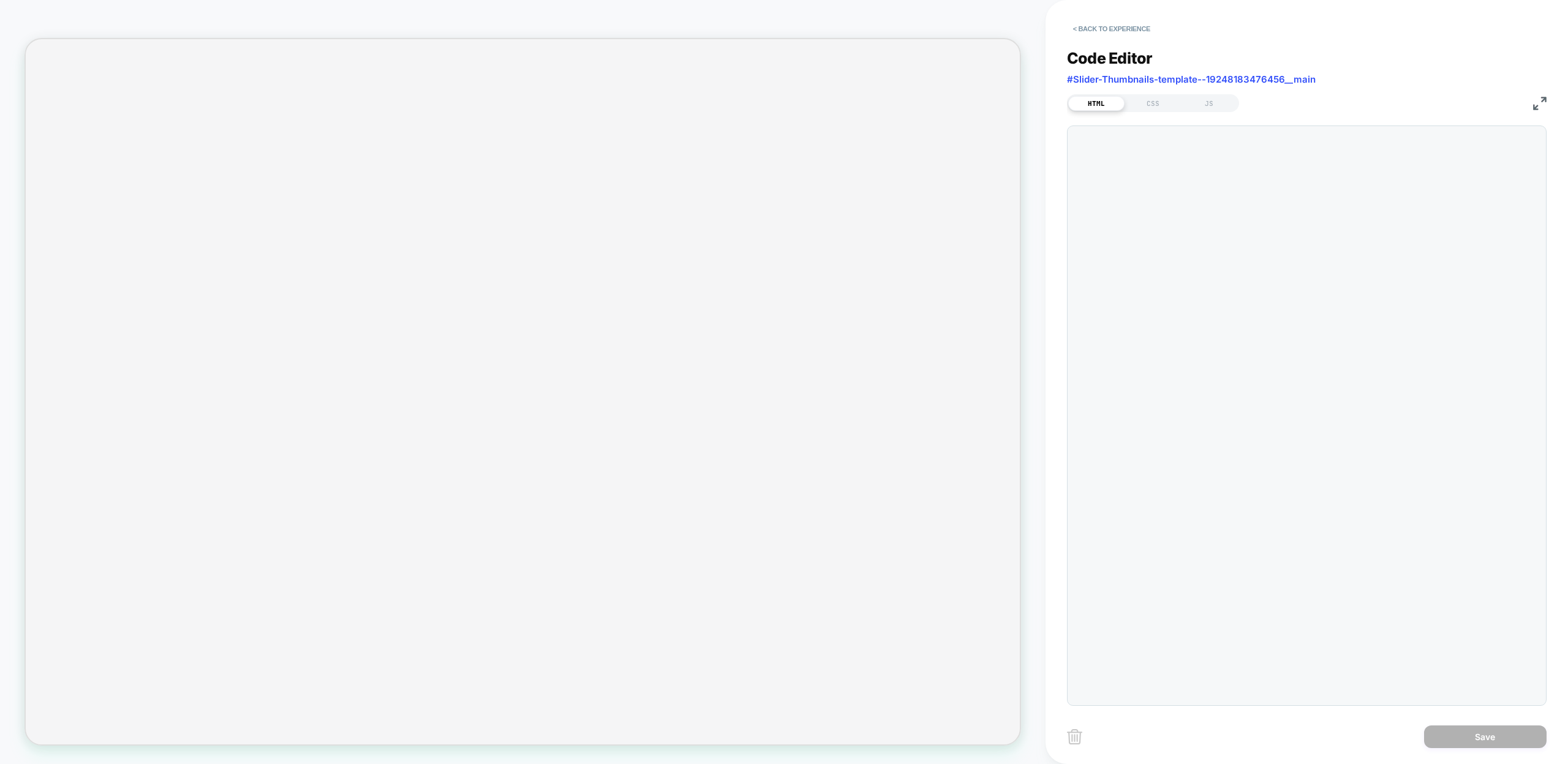
scroll to position [165, 0]
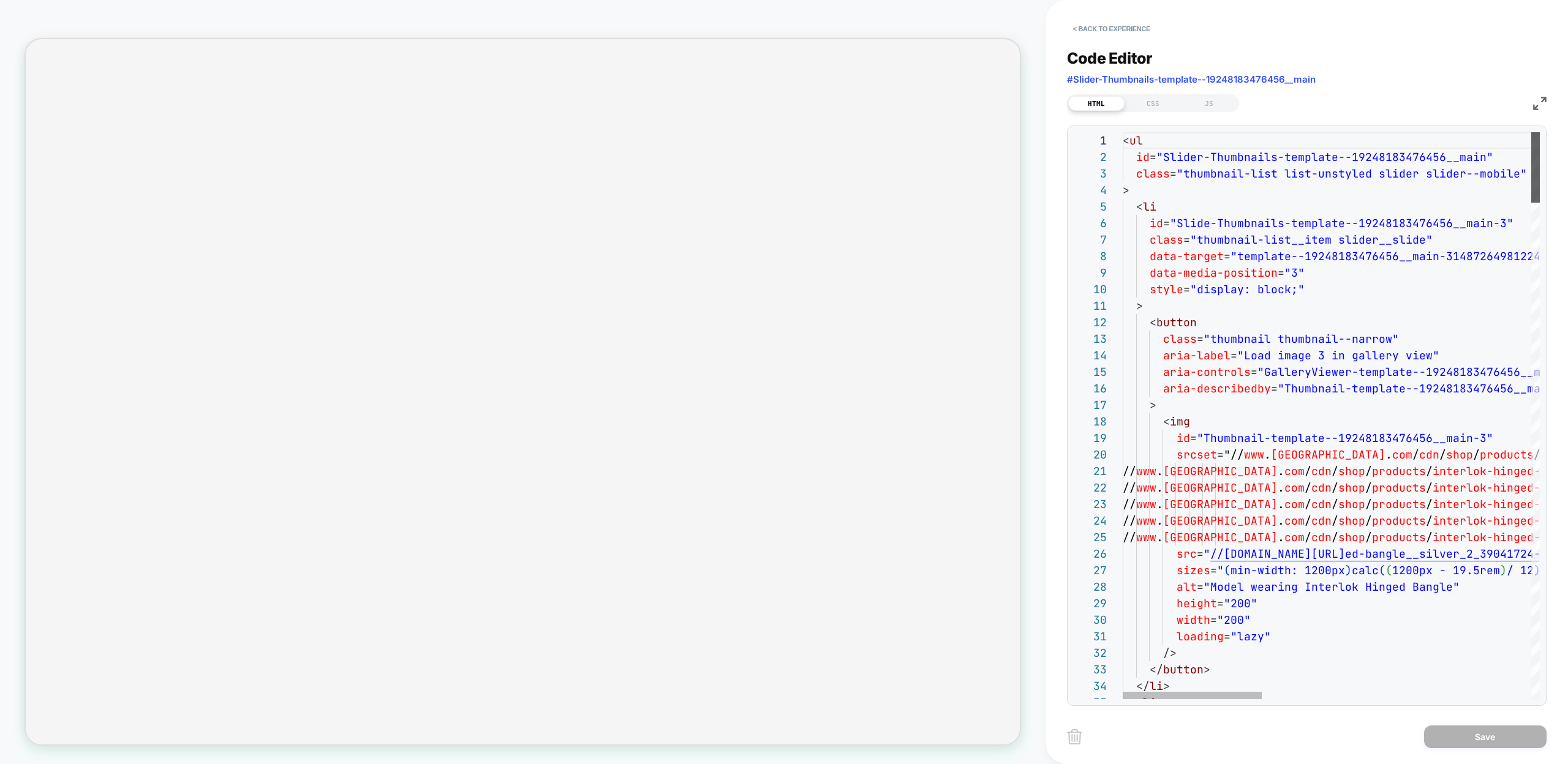
click at [1531, 132] on div at bounding box center [1536, 167] width 9 height 71
click at [1098, 33] on button "< Back to experience" at bounding box center [1112, 29] width 89 height 19
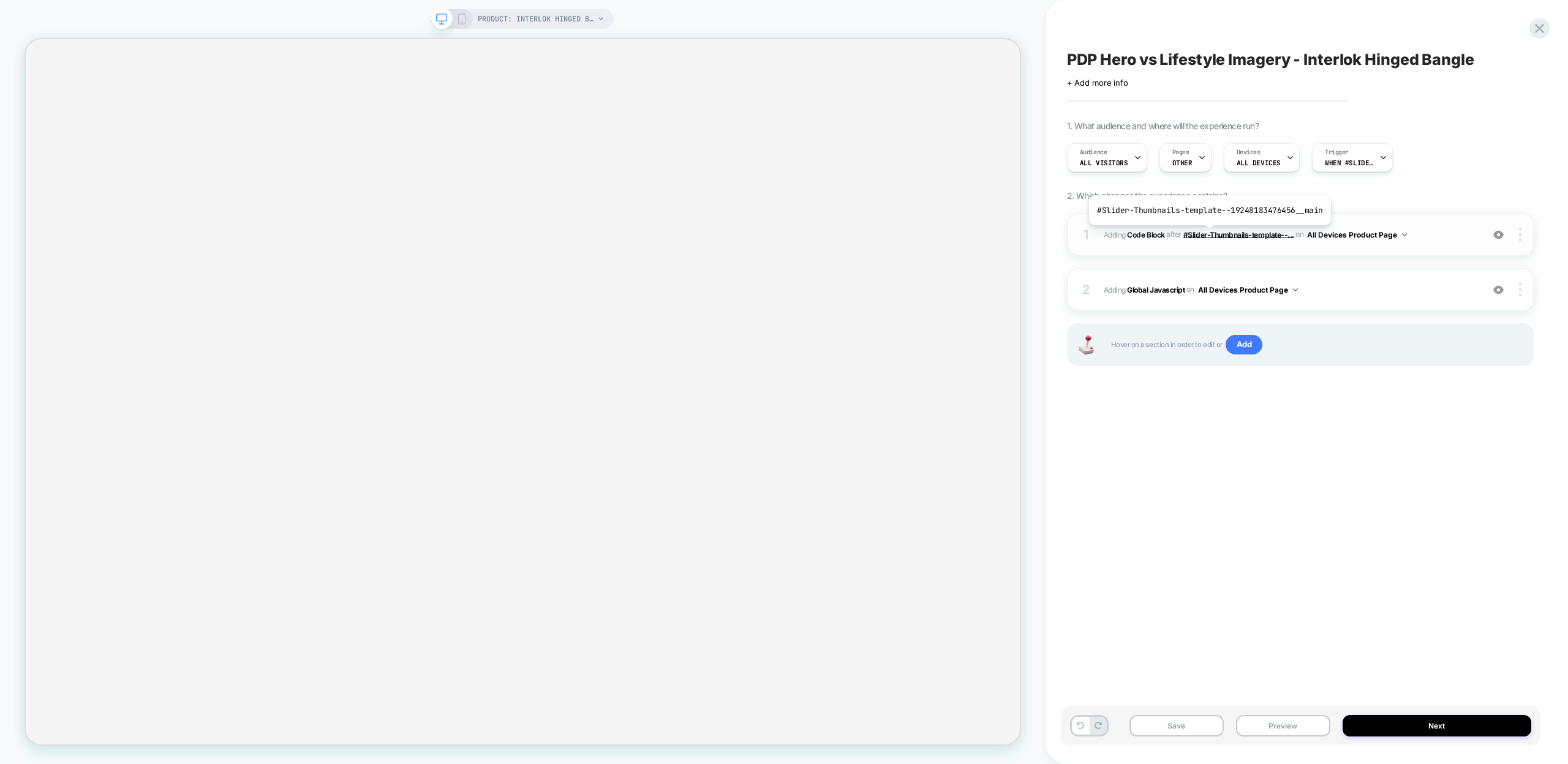
click at [1208, 234] on span "#Slider-Thumbnails-template--..." at bounding box center [1238, 234] width 111 height 10
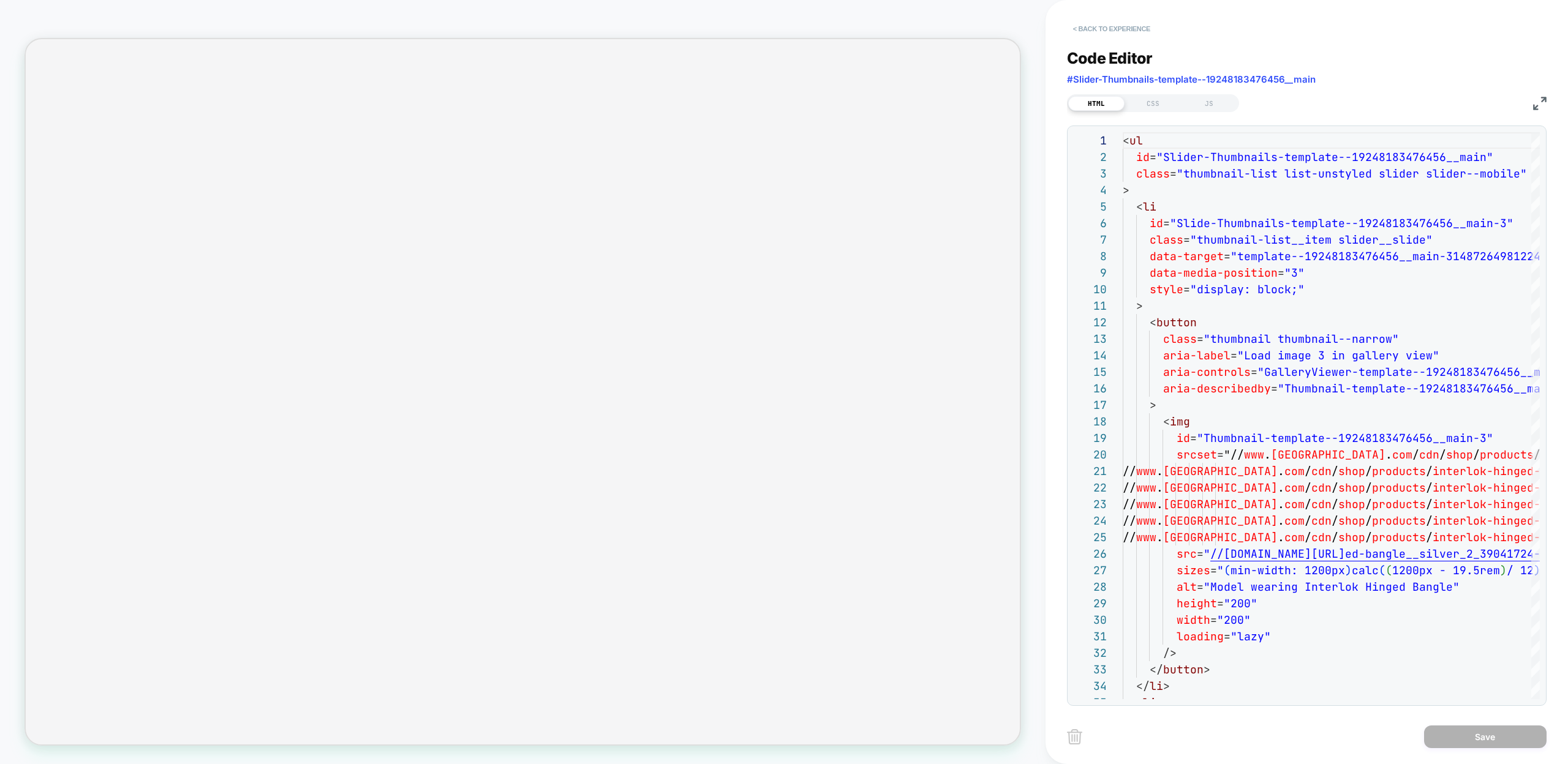
click at [1088, 31] on button "< Back to experience" at bounding box center [1112, 29] width 89 height 19
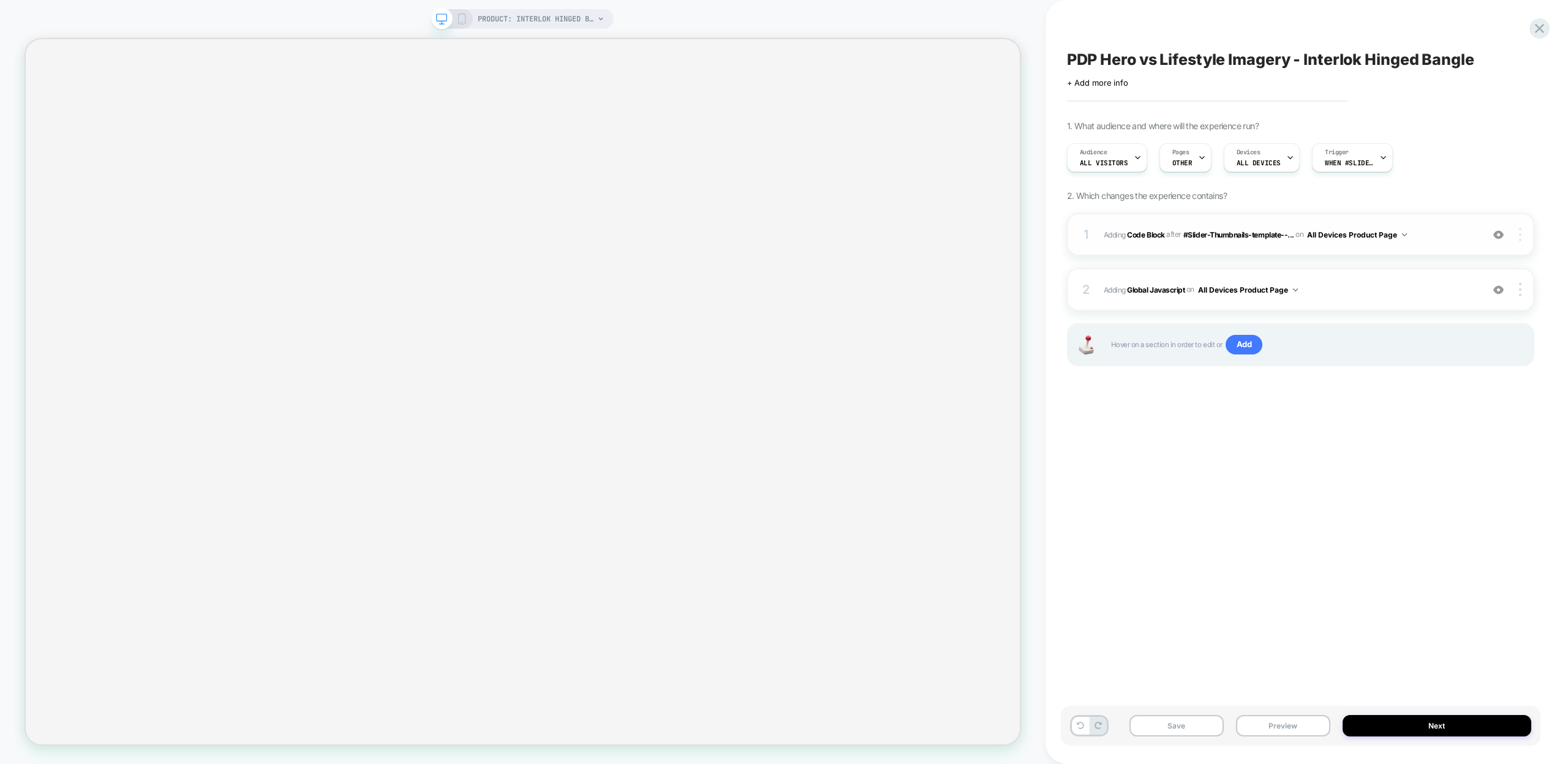
click at [1521, 233] on div at bounding box center [1521, 234] width 24 height 13
click at [1438, 216] on div "Replace Position" at bounding box center [1447, 217] width 109 height 34
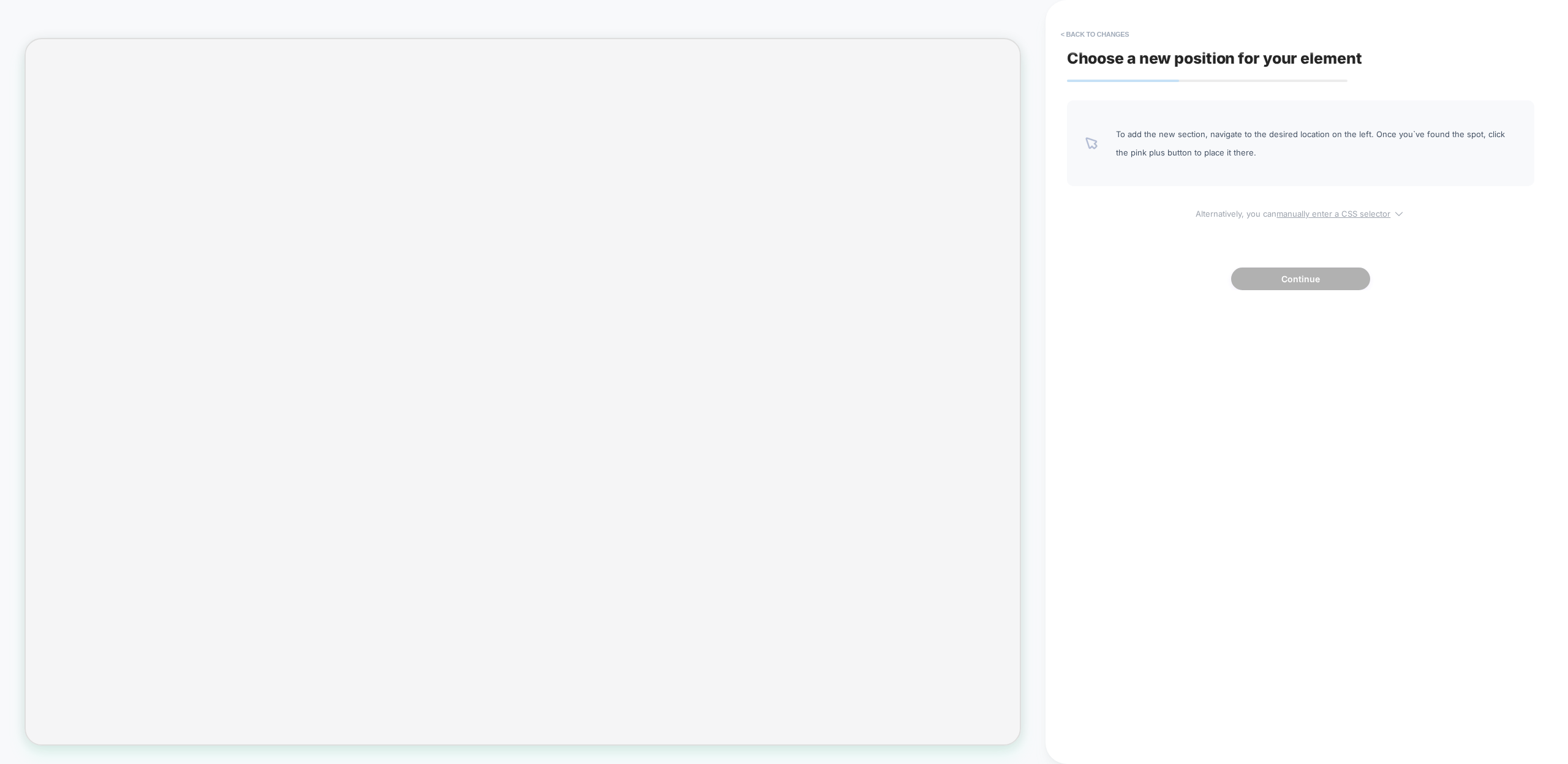
click at [1335, 212] on u "manually enter a CSS selector" at bounding box center [1333, 213] width 114 height 10
select select "*******"
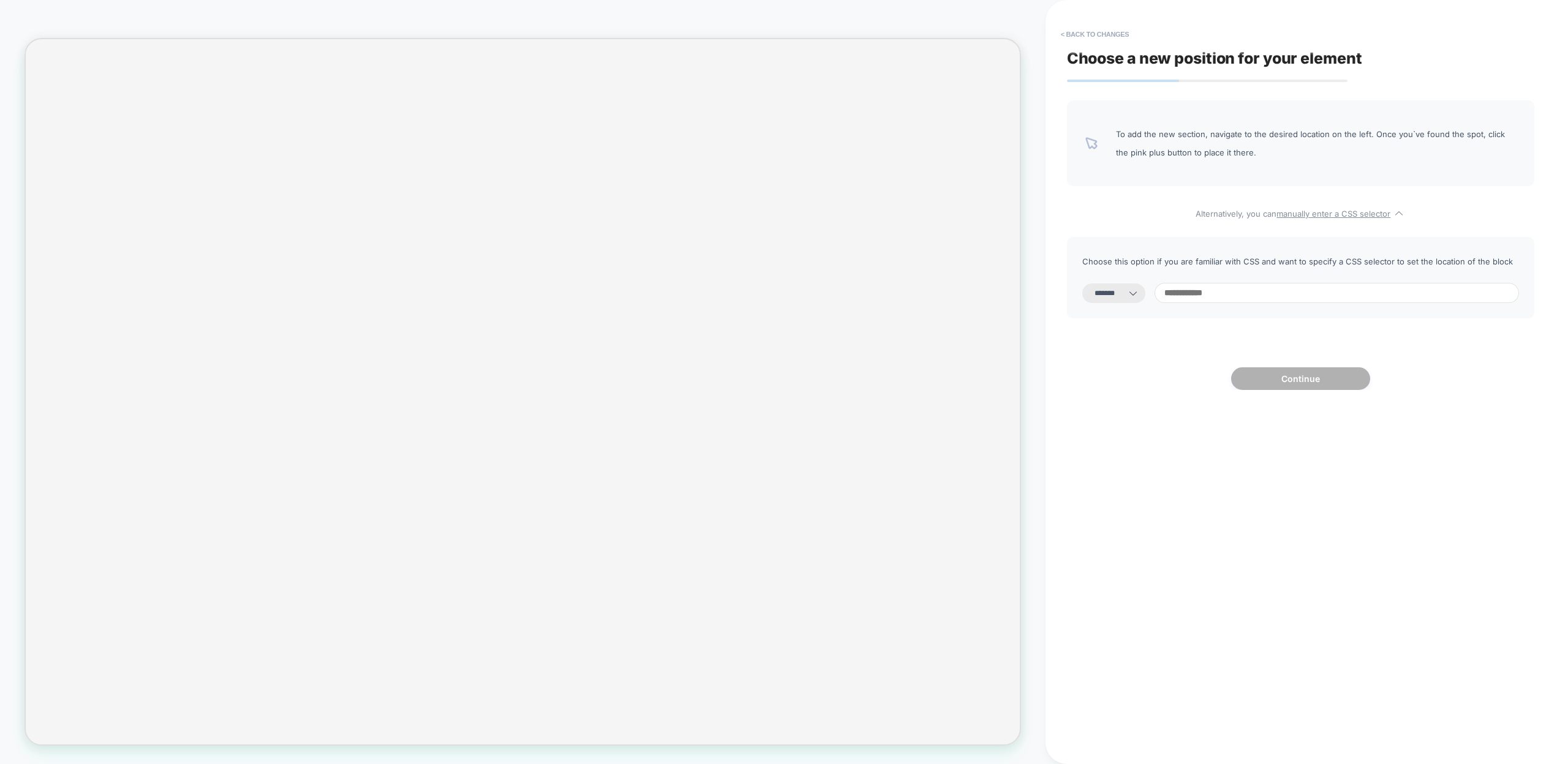
click at [1202, 288] on input at bounding box center [1336, 293] width 365 height 20
type input "*"
select select "*********"
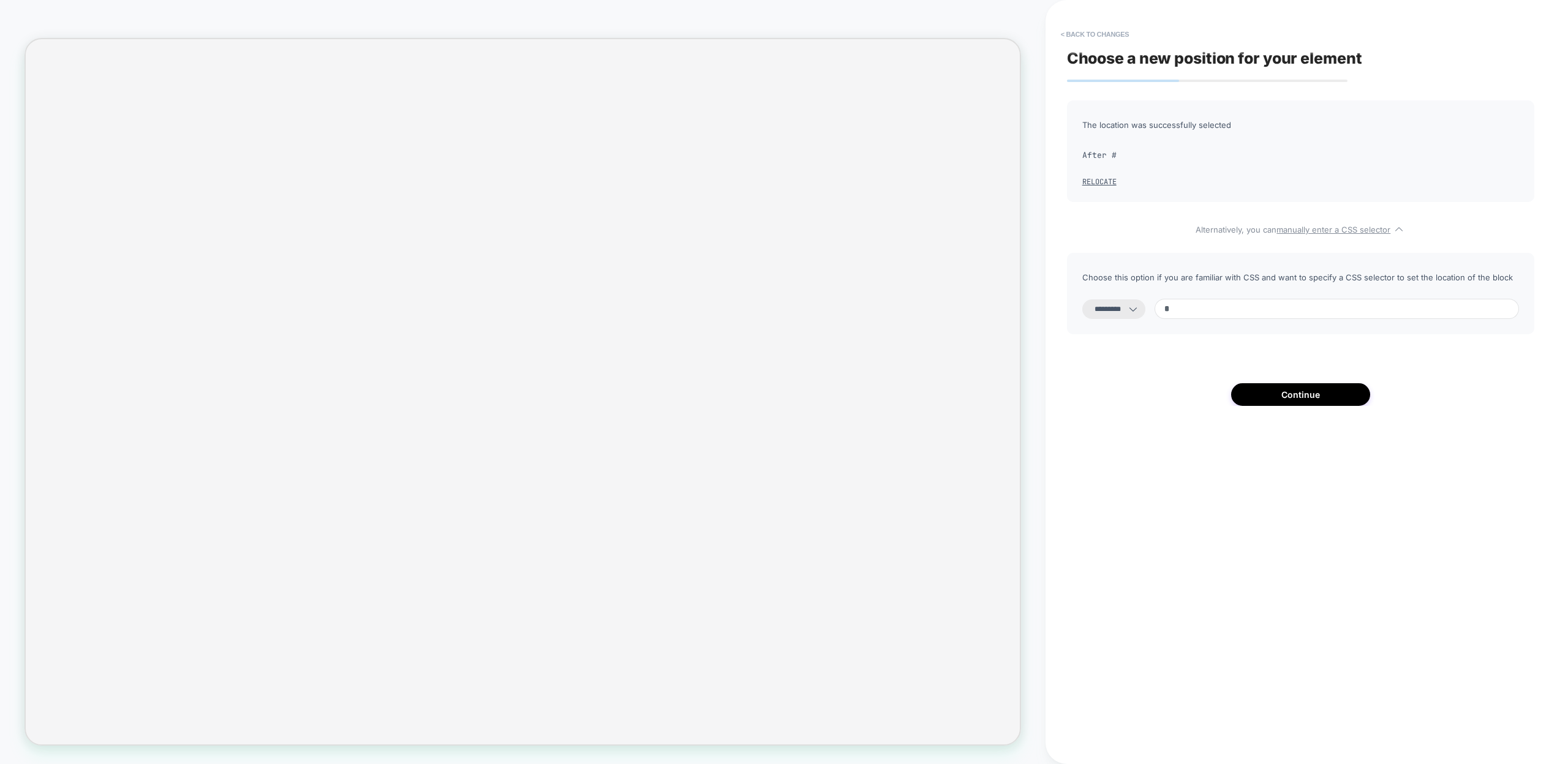
paste input "**********"
type input "**********"
click at [1108, 310] on select "**********" at bounding box center [1113, 309] width 63 height 19
select select "*******"
click at [1082, 299] on select "**********" at bounding box center [1113, 309] width 63 height 19
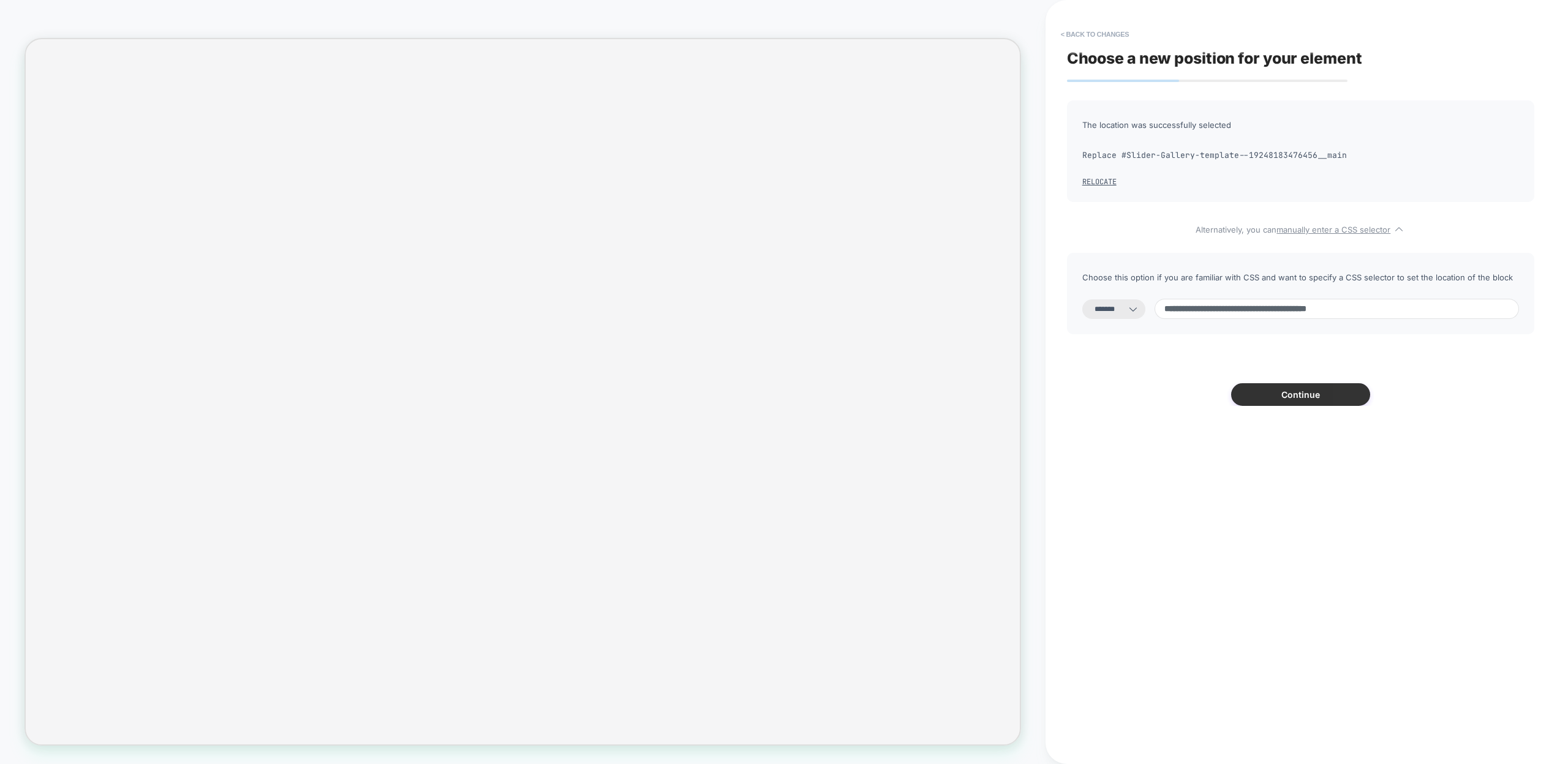
click at [1250, 394] on button "Continue" at bounding box center [1300, 394] width 139 height 23
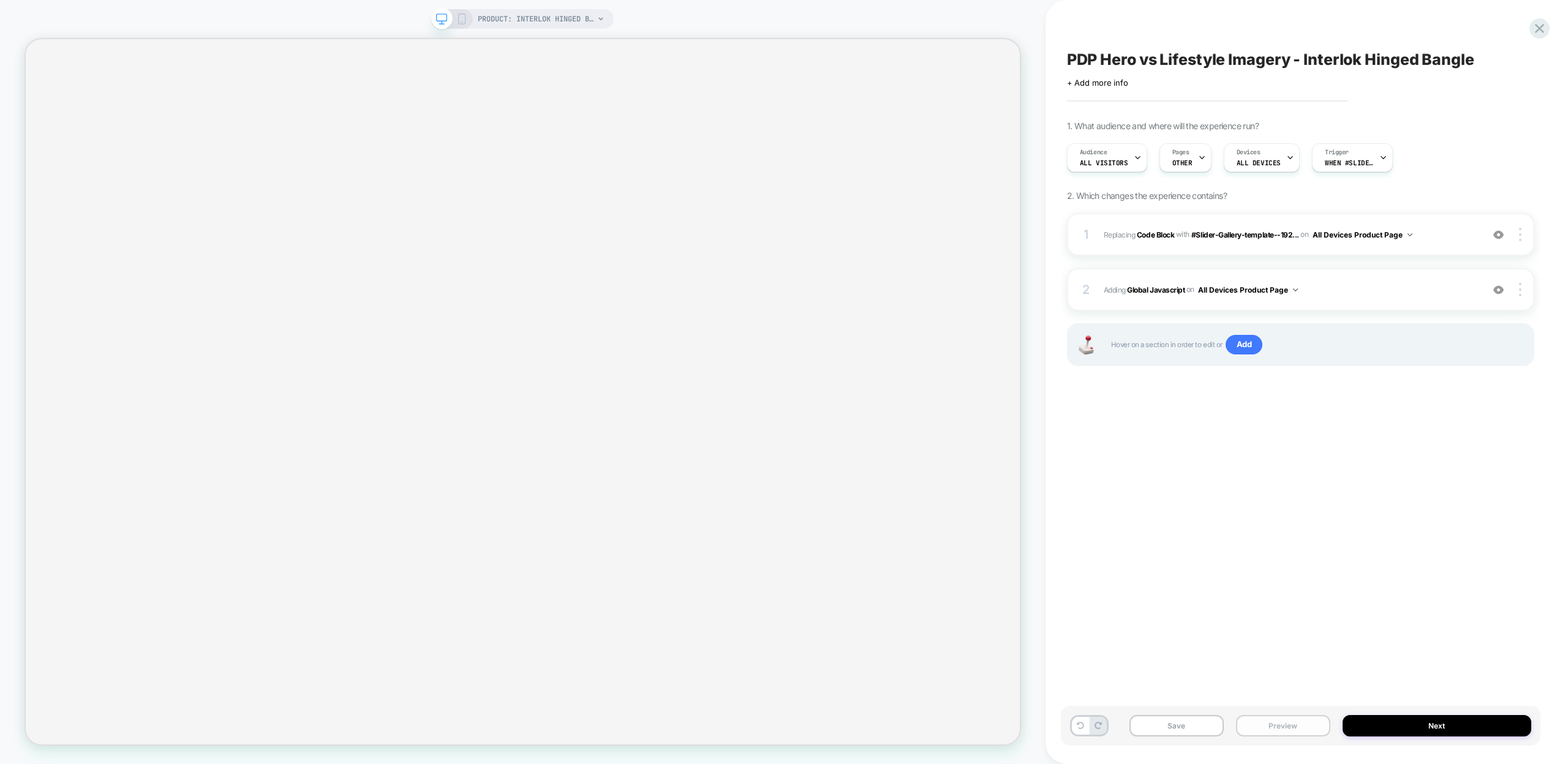
click at [1258, 724] on button "Preview" at bounding box center [1283, 726] width 94 height 22
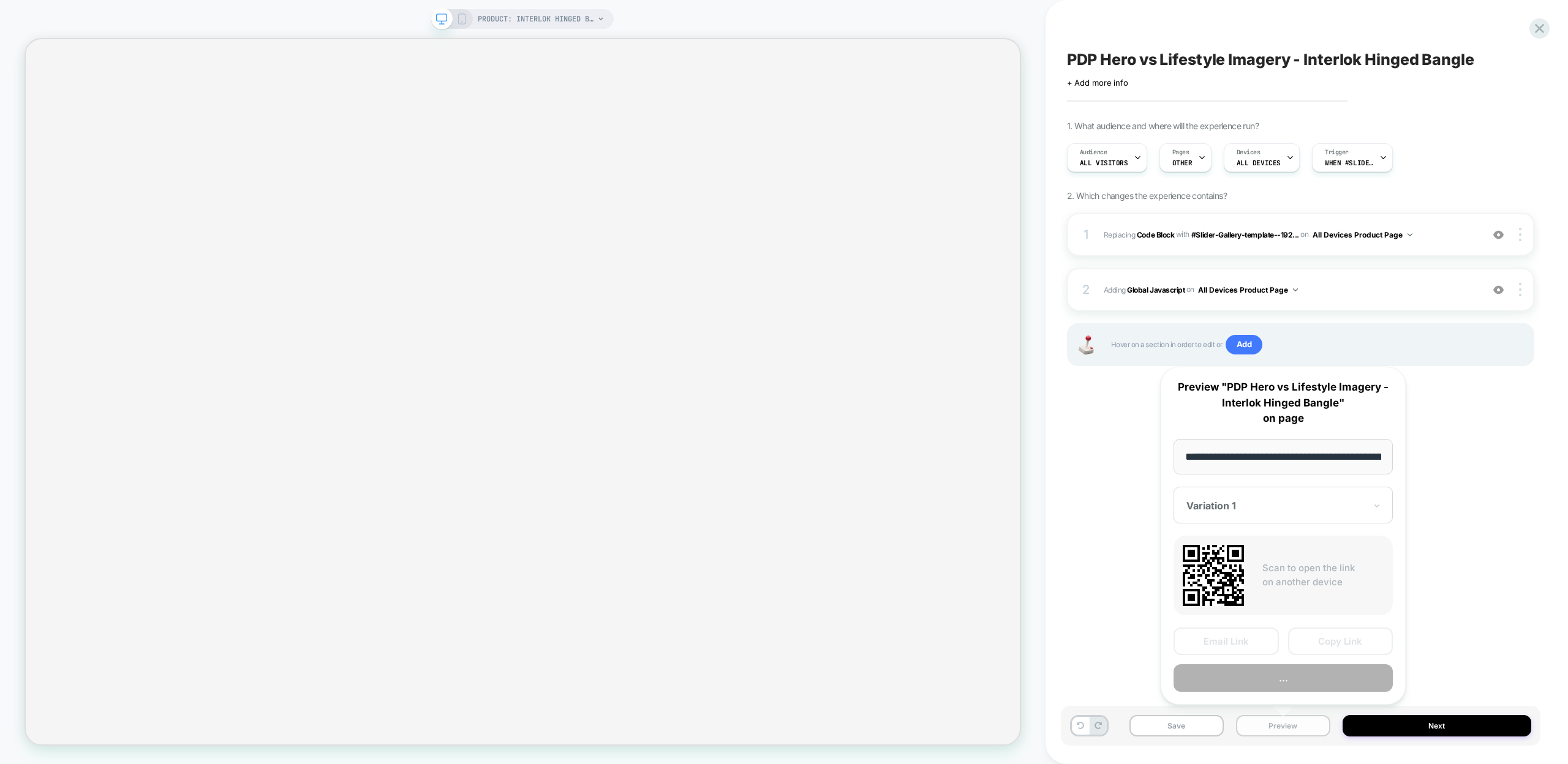
scroll to position [0, 186]
click at [1332, 639] on button "Copy Link" at bounding box center [1341, 642] width 105 height 28
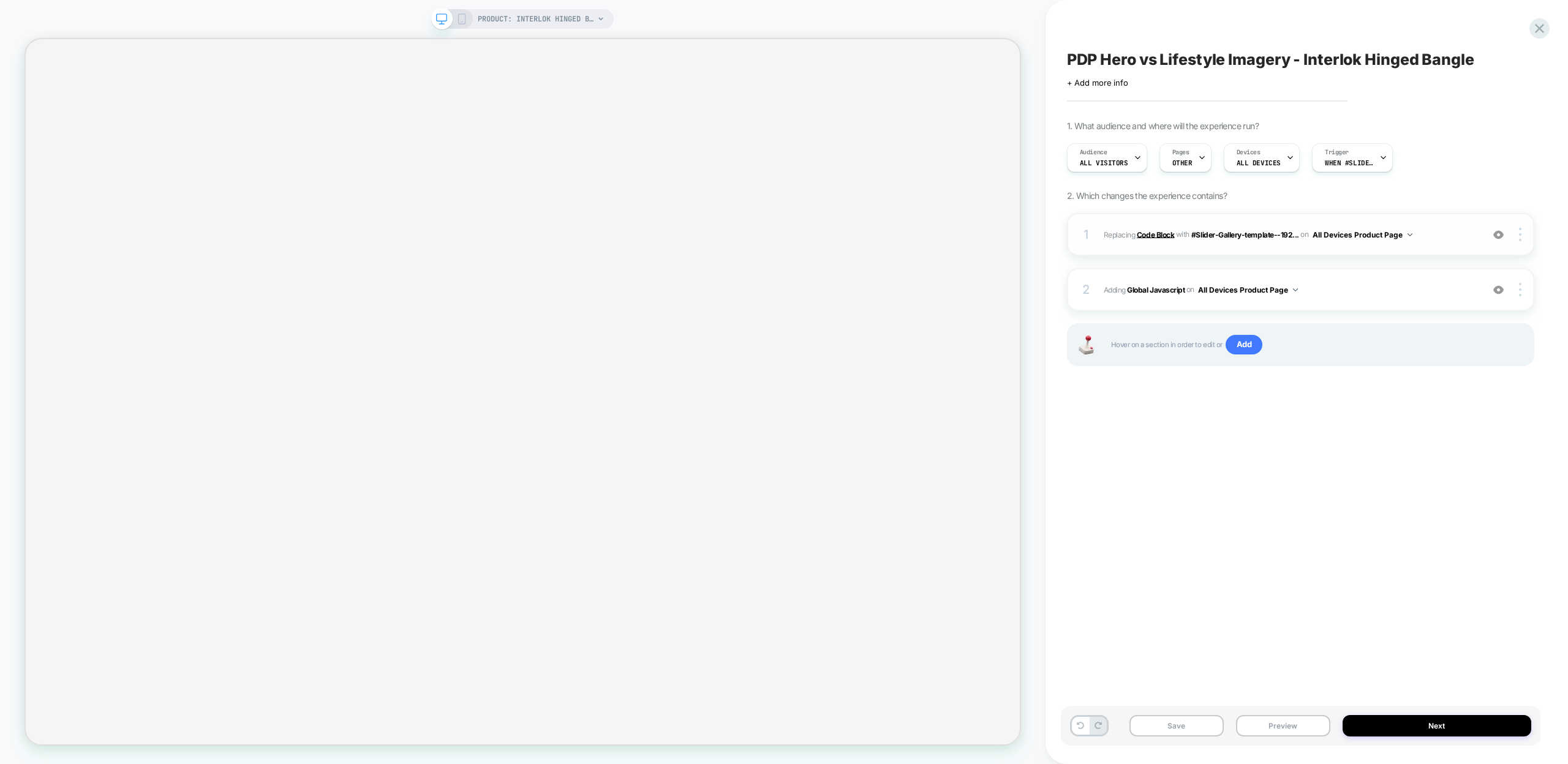
click at [1140, 234] on b "Code Block" at bounding box center [1155, 234] width 38 height 10
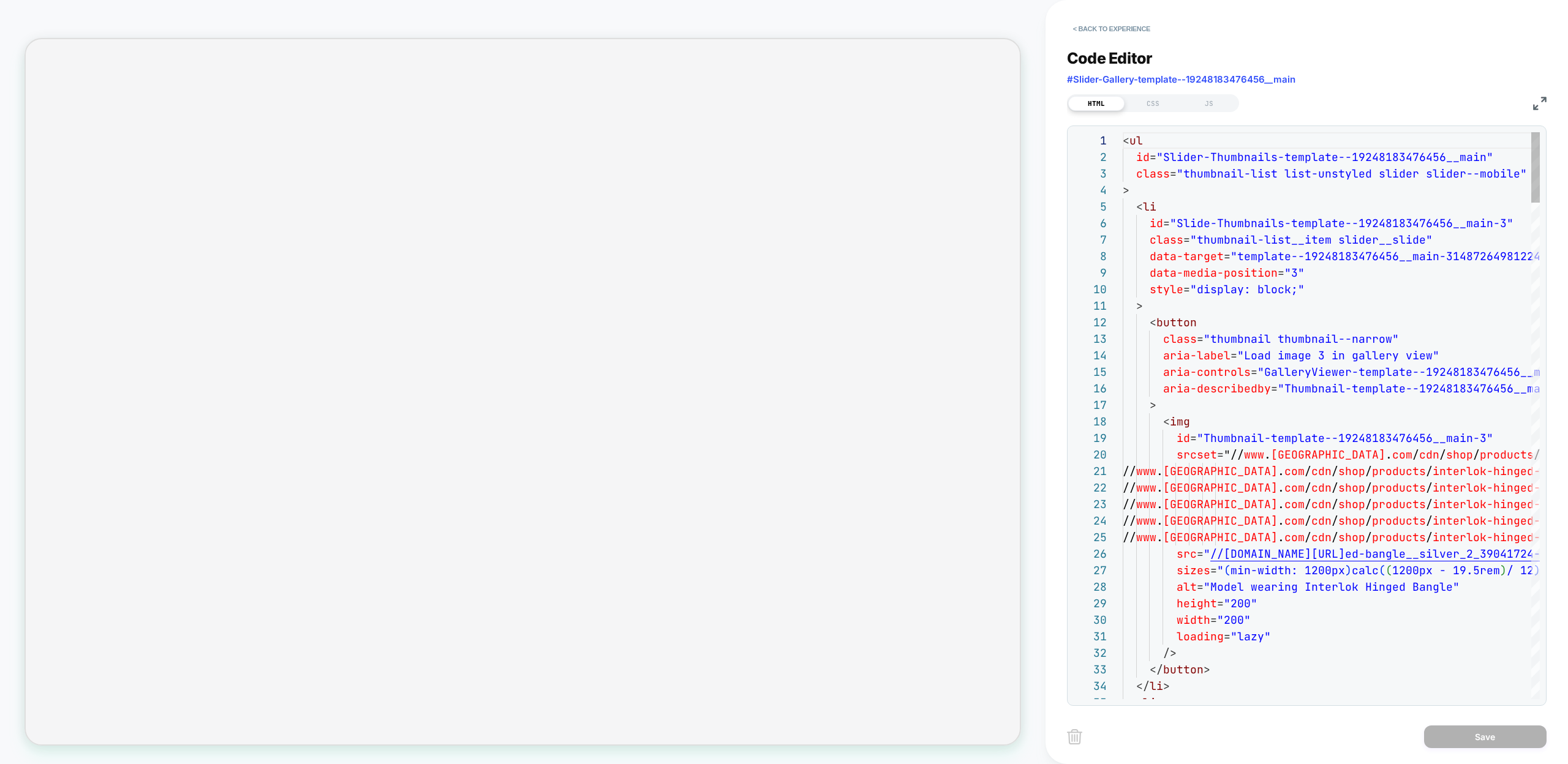
scroll to position [165, 0]
click at [1086, 31] on button "< Back to experience" at bounding box center [1112, 29] width 89 height 19
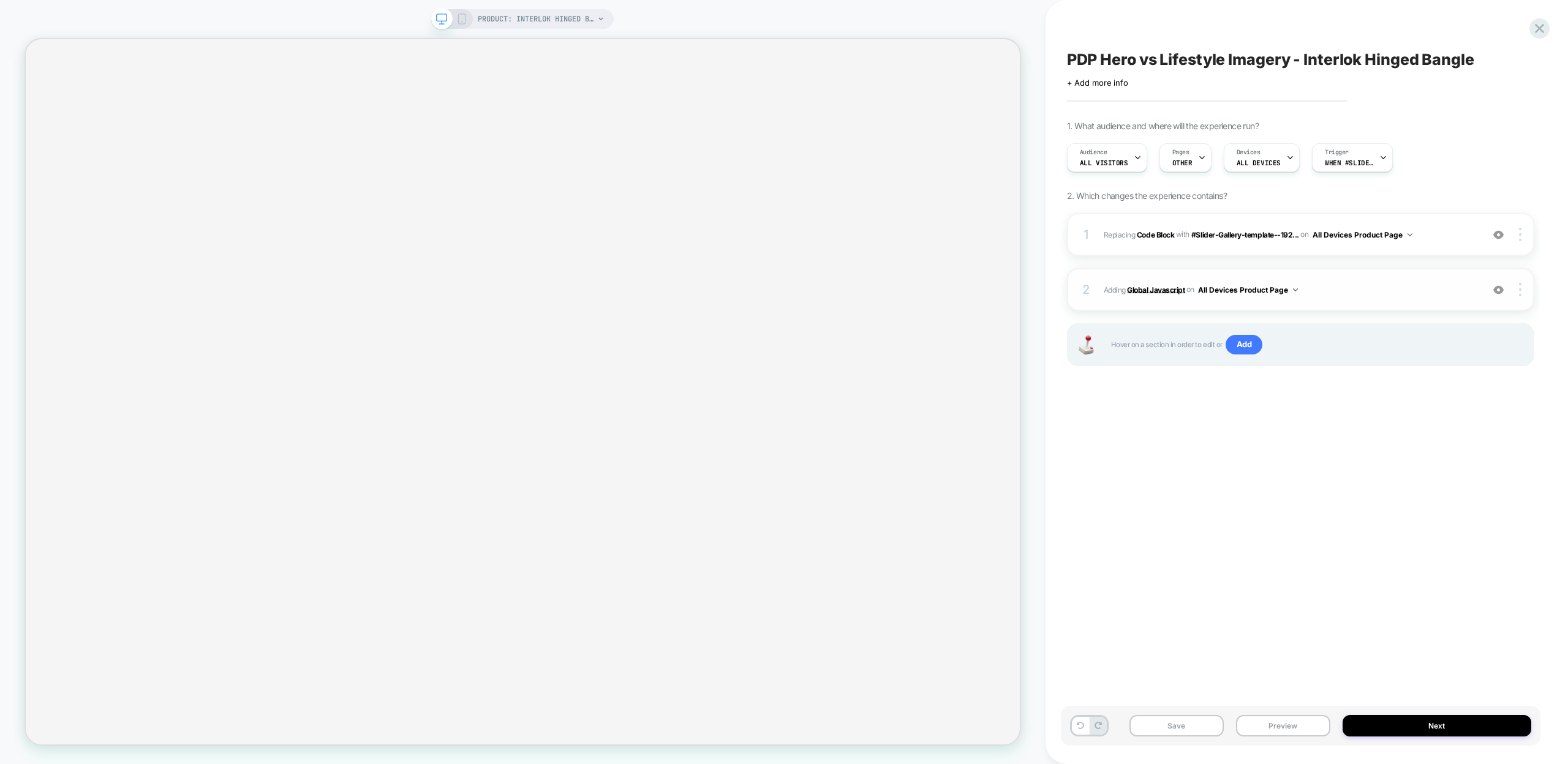
click at [1139, 287] on b "Global Javascript" at bounding box center [1156, 289] width 58 height 10
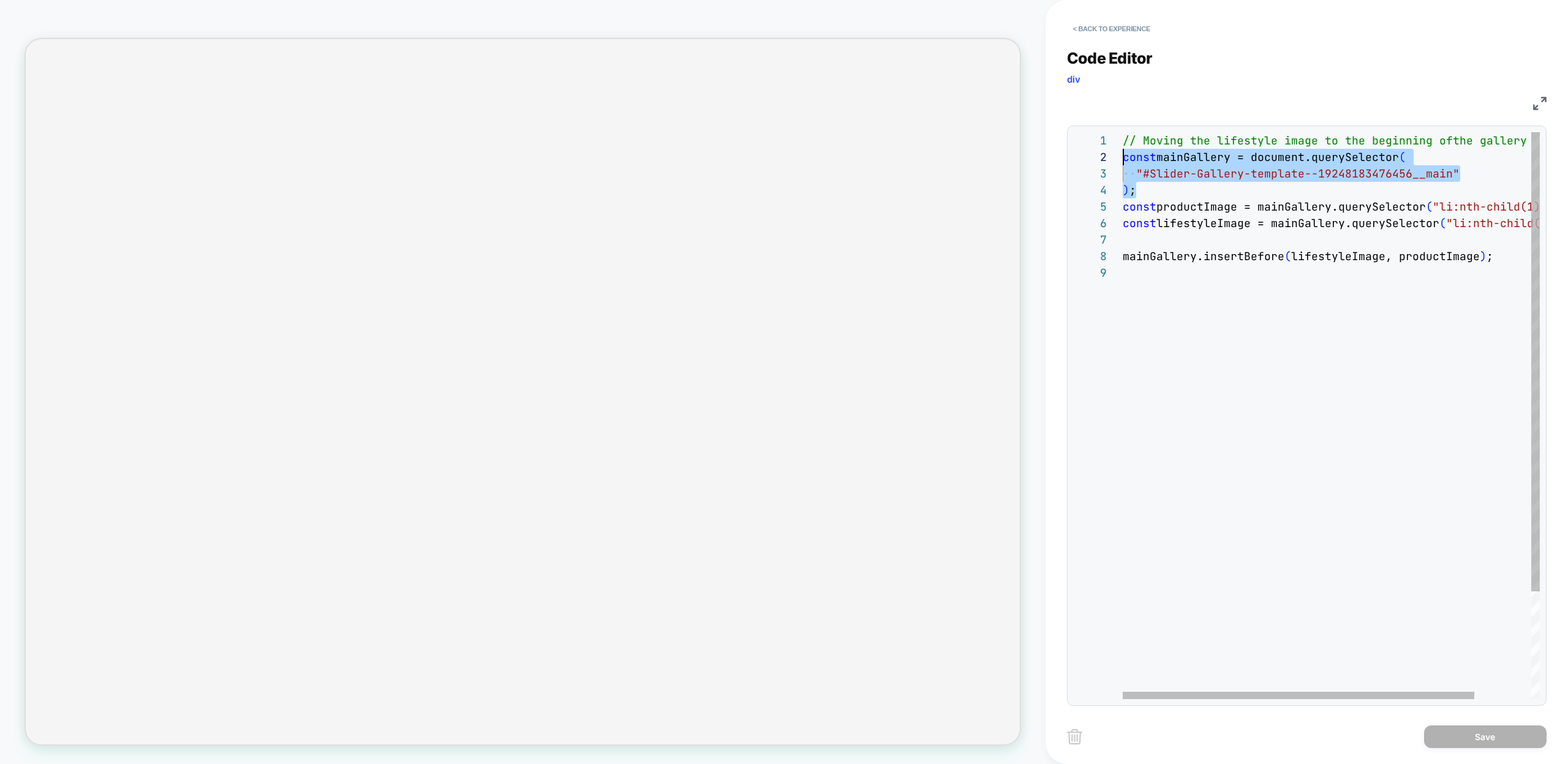
scroll to position [17, 0]
drag, startPoint x: 1140, startPoint y: 191, endPoint x: 1110, endPoint y: 163, distance: 41.0
click at [1123, 163] on div "// Moving the lifestyle image to the beginning of the gallery const mainGallery…" at bounding box center [1365, 482] width 484 height 699
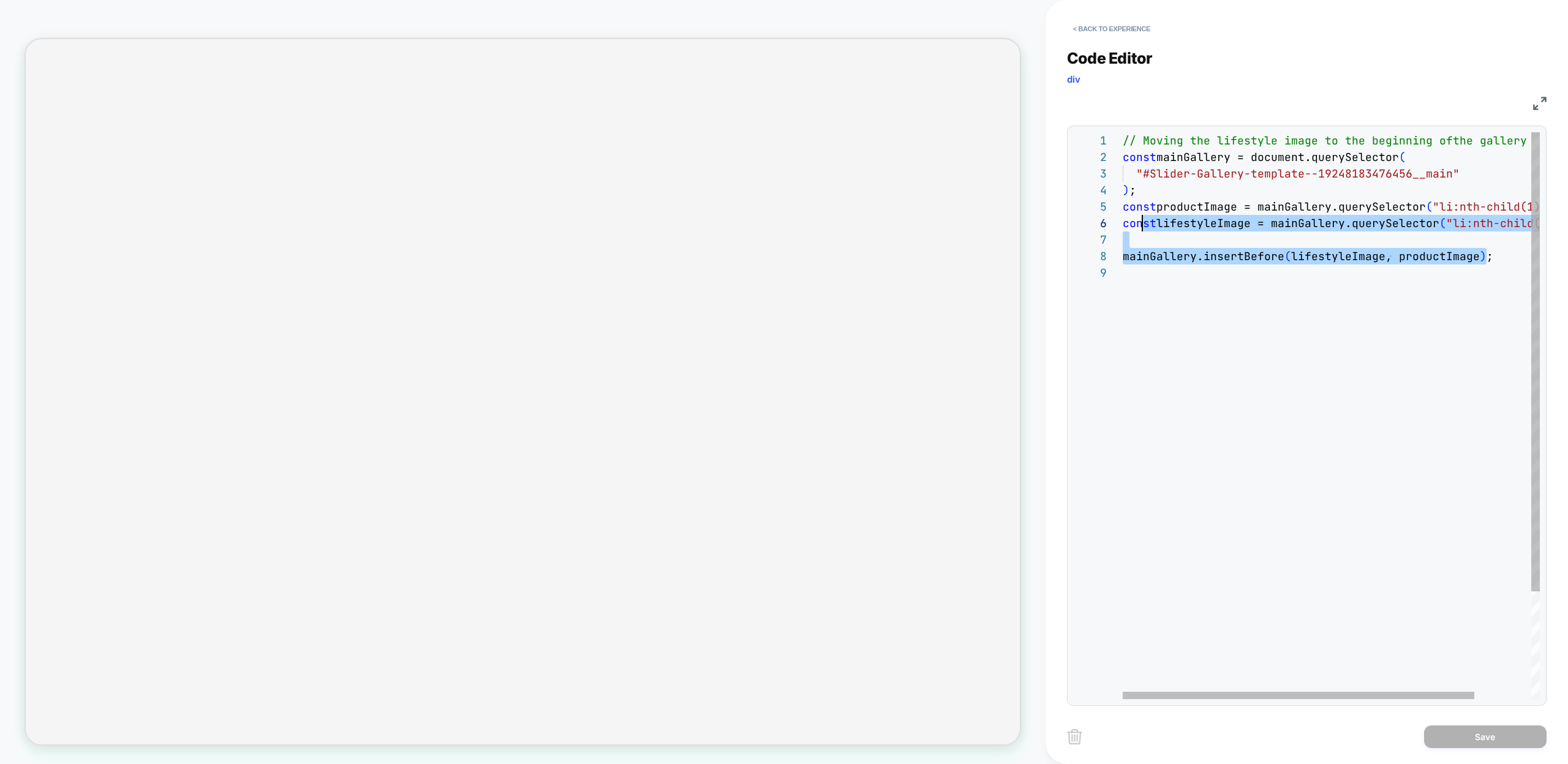
scroll to position [66, 0]
drag, startPoint x: 1495, startPoint y: 256, endPoint x: 1111, endPoint y: 210, distance: 386.7
click at [1123, 210] on div "// Moving the lifestyle image to the beginning of the gallery const mainGallery…" at bounding box center [1365, 482] width 484 height 699
click at [1162, 156] on div "// Moving the lifestyle image to the beginning of the gallery const mainGallery…" at bounding box center [1365, 482] width 484 height 699
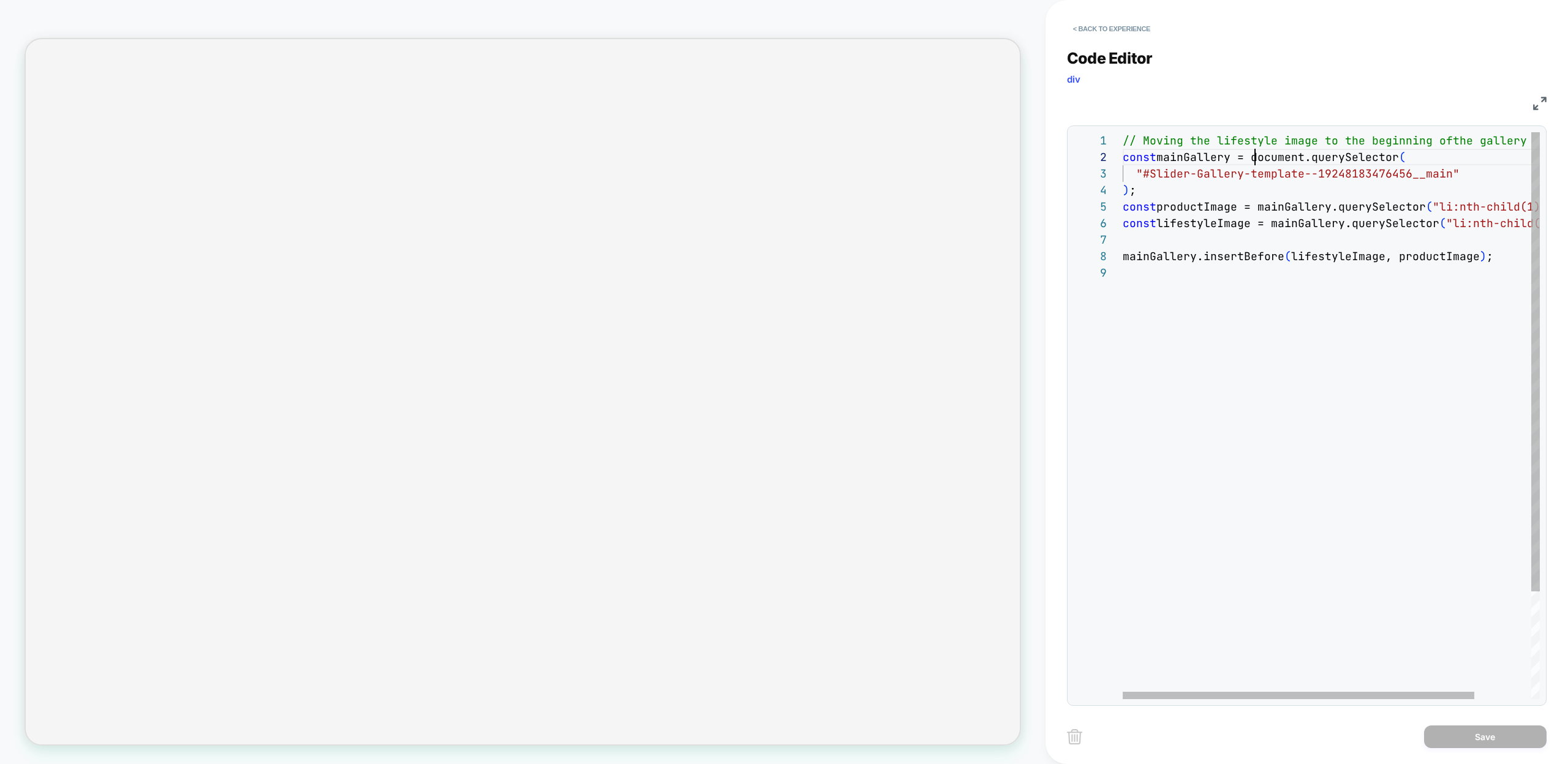
click at [1252, 156] on div "// Moving the lifestyle image to the beginning of the gallery const mainGallery…" at bounding box center [1365, 482] width 484 height 699
click at [1136, 187] on div "// Moving the lifestyle image to the beginning of the gallery const mainGallery…" at bounding box center [1365, 482] width 484 height 699
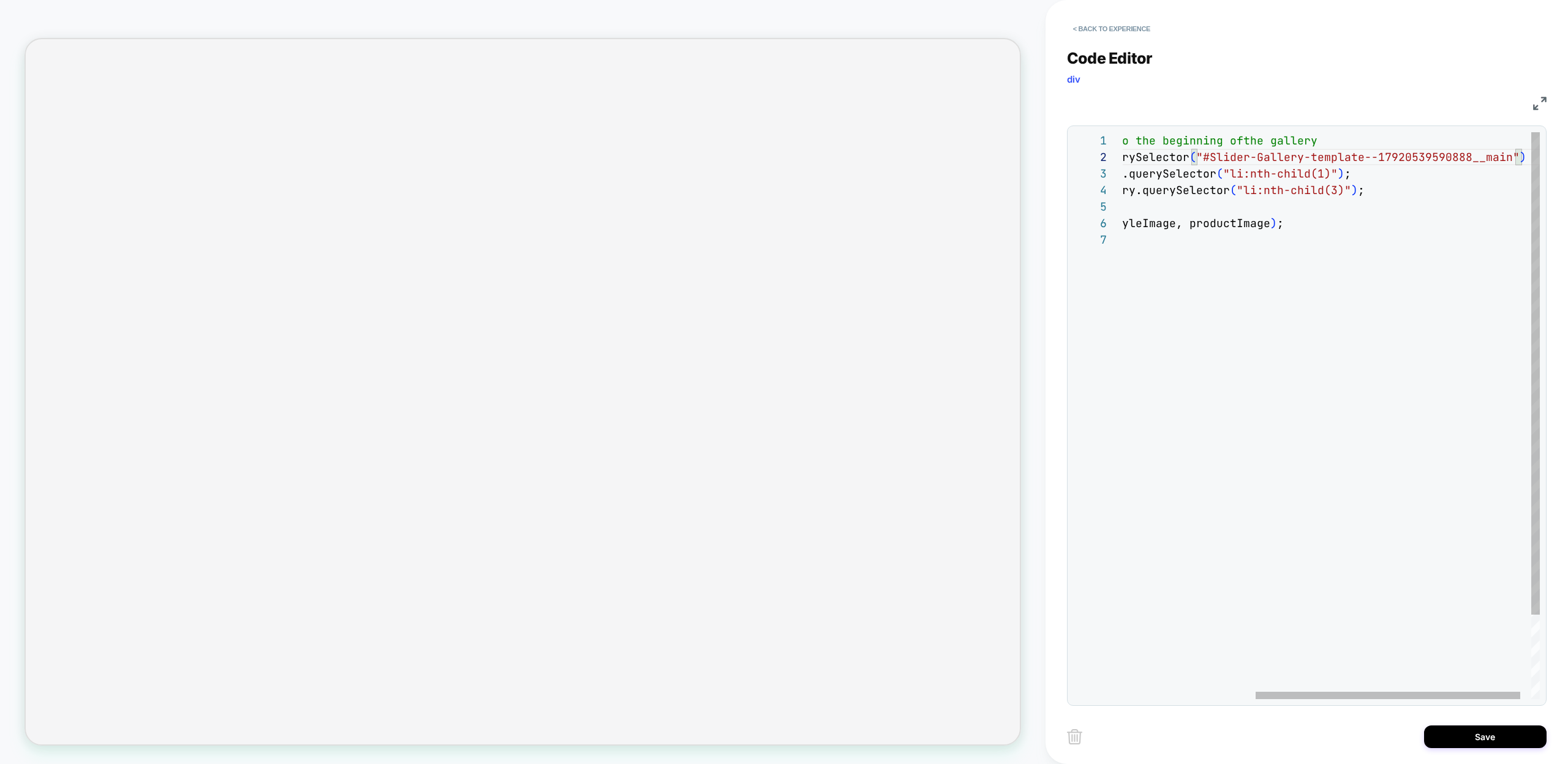
scroll to position [17, 13]
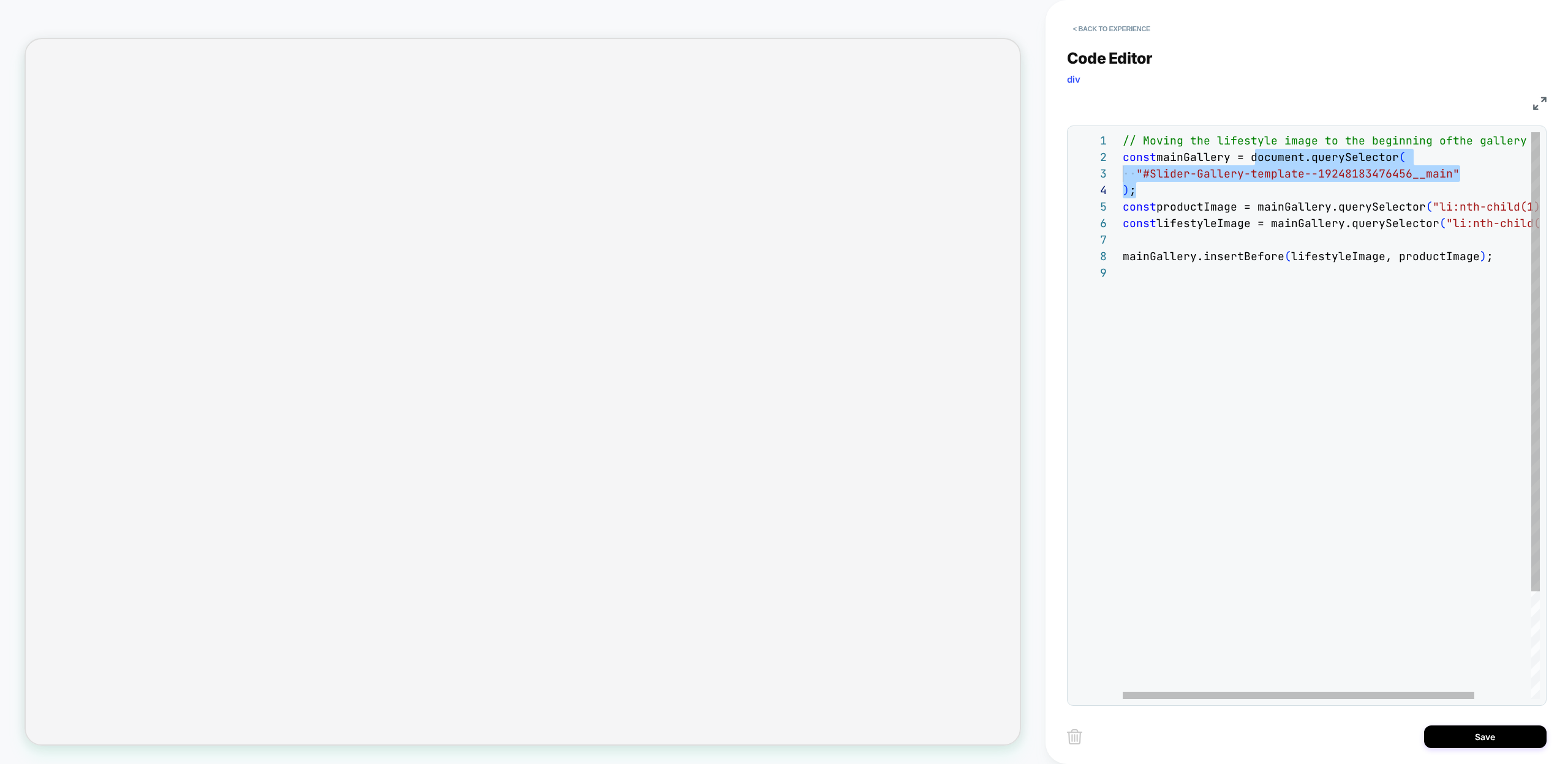
click at [1127, 191] on div "// Moving the lifestyle image to the beginning of the gallery const mainGallery…" at bounding box center [1365, 482] width 484 height 699
type textarea "**********"
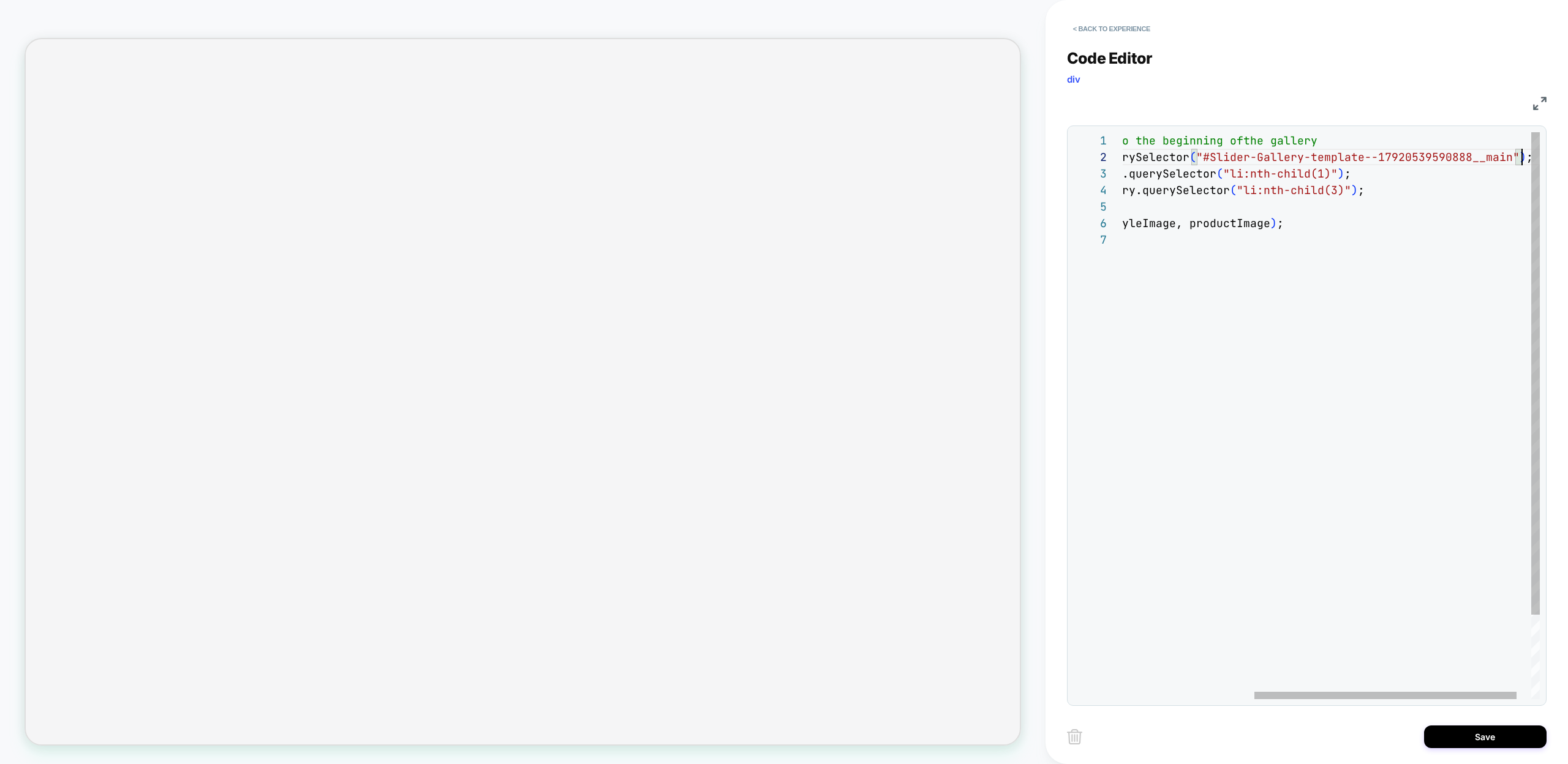
scroll to position [17, 609]
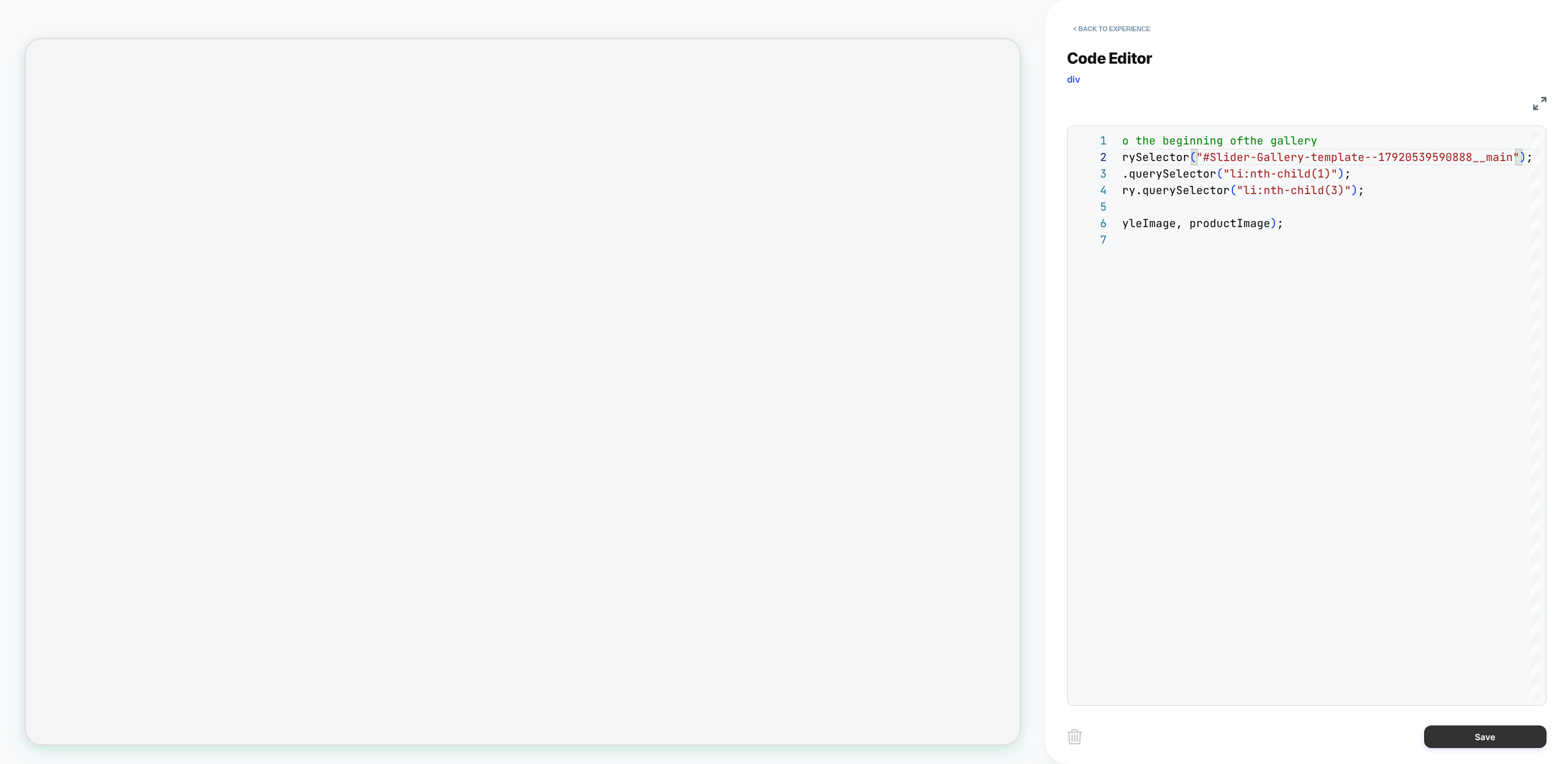
click at [1467, 740] on button "Save" at bounding box center [1485, 737] width 122 height 23
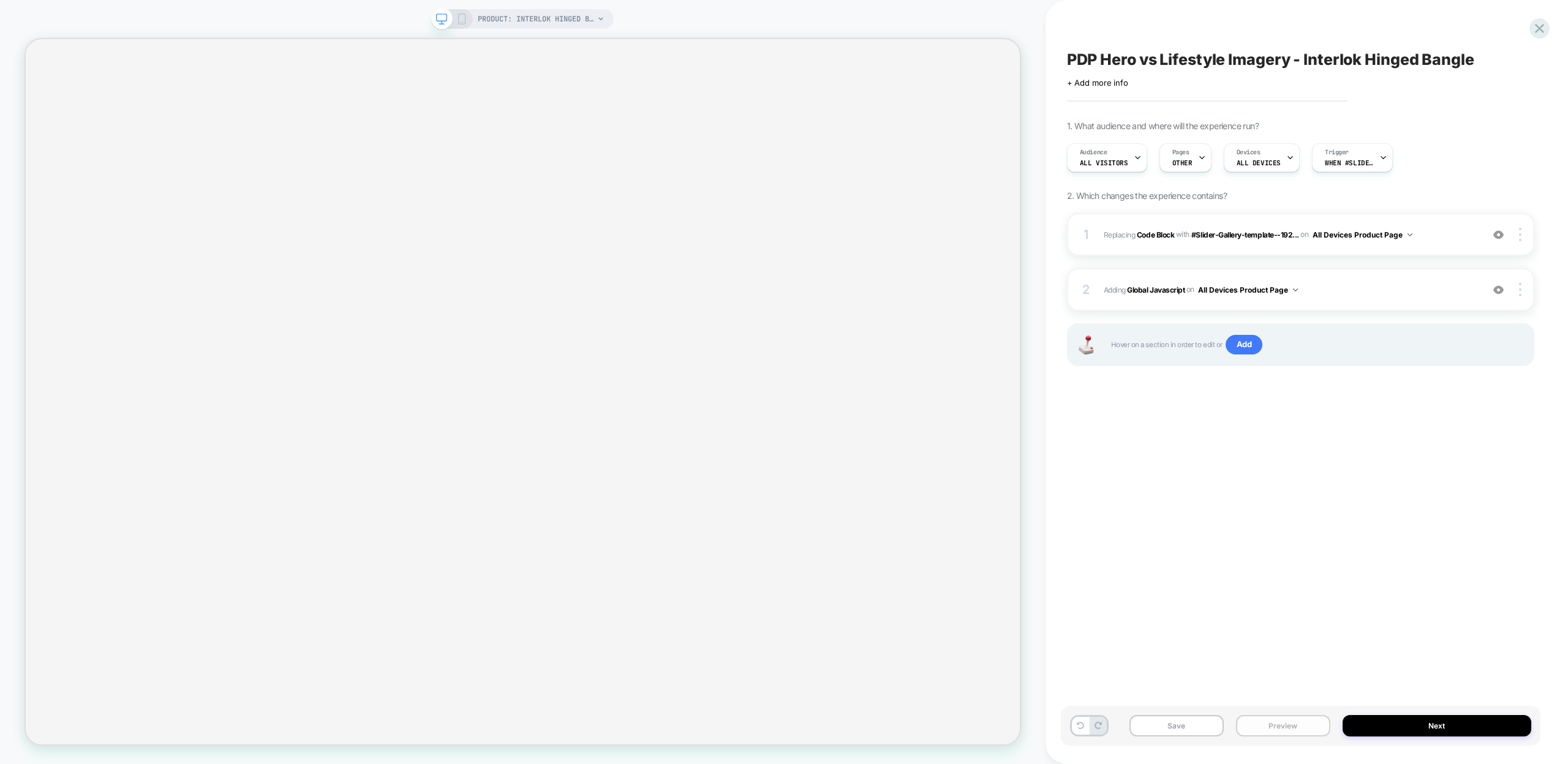
click at [1266, 726] on button "Preview" at bounding box center [1283, 726] width 94 height 22
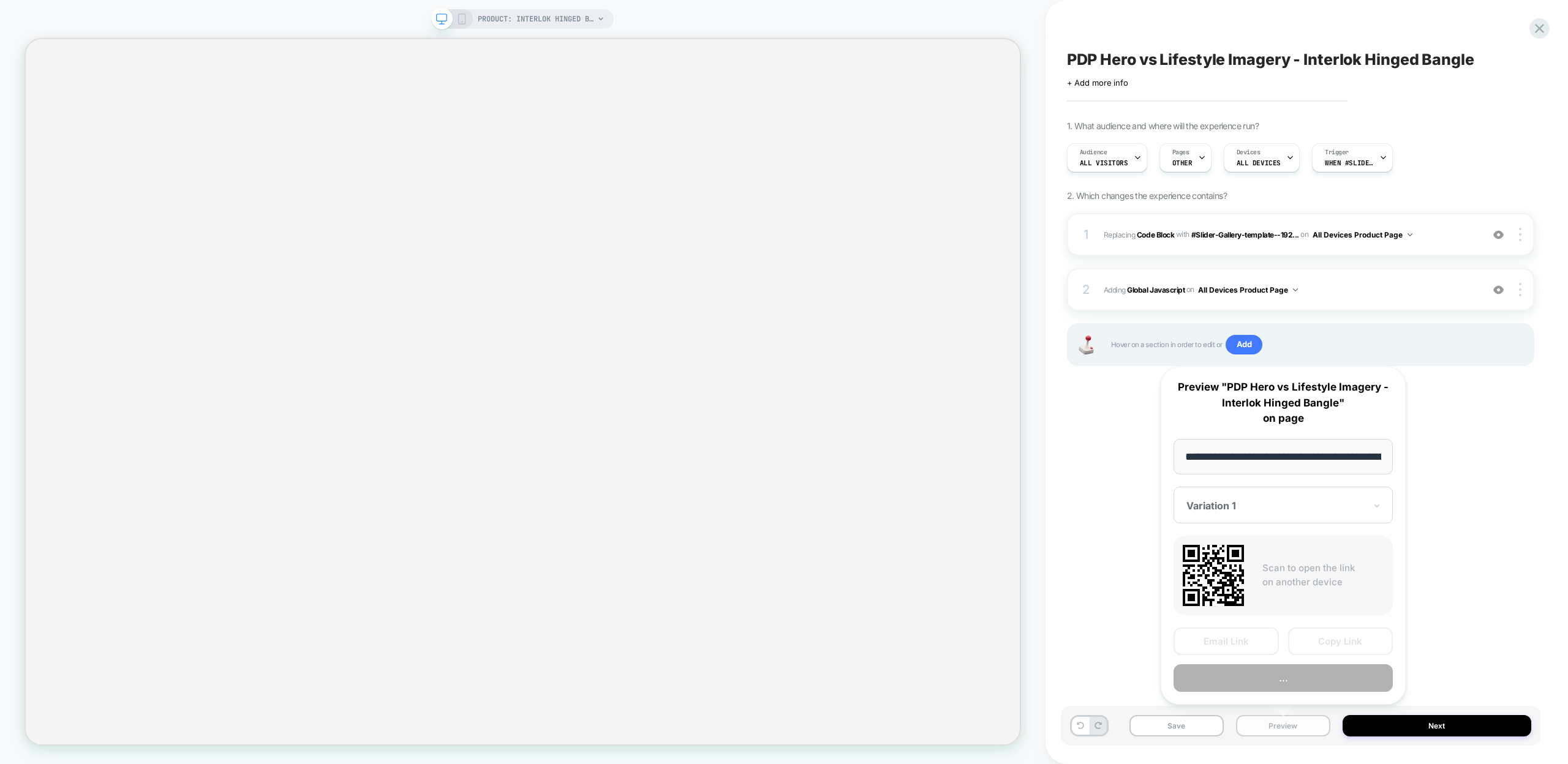
scroll to position [0, 186]
click at [1324, 634] on button "Copy Link" at bounding box center [1341, 642] width 105 height 28
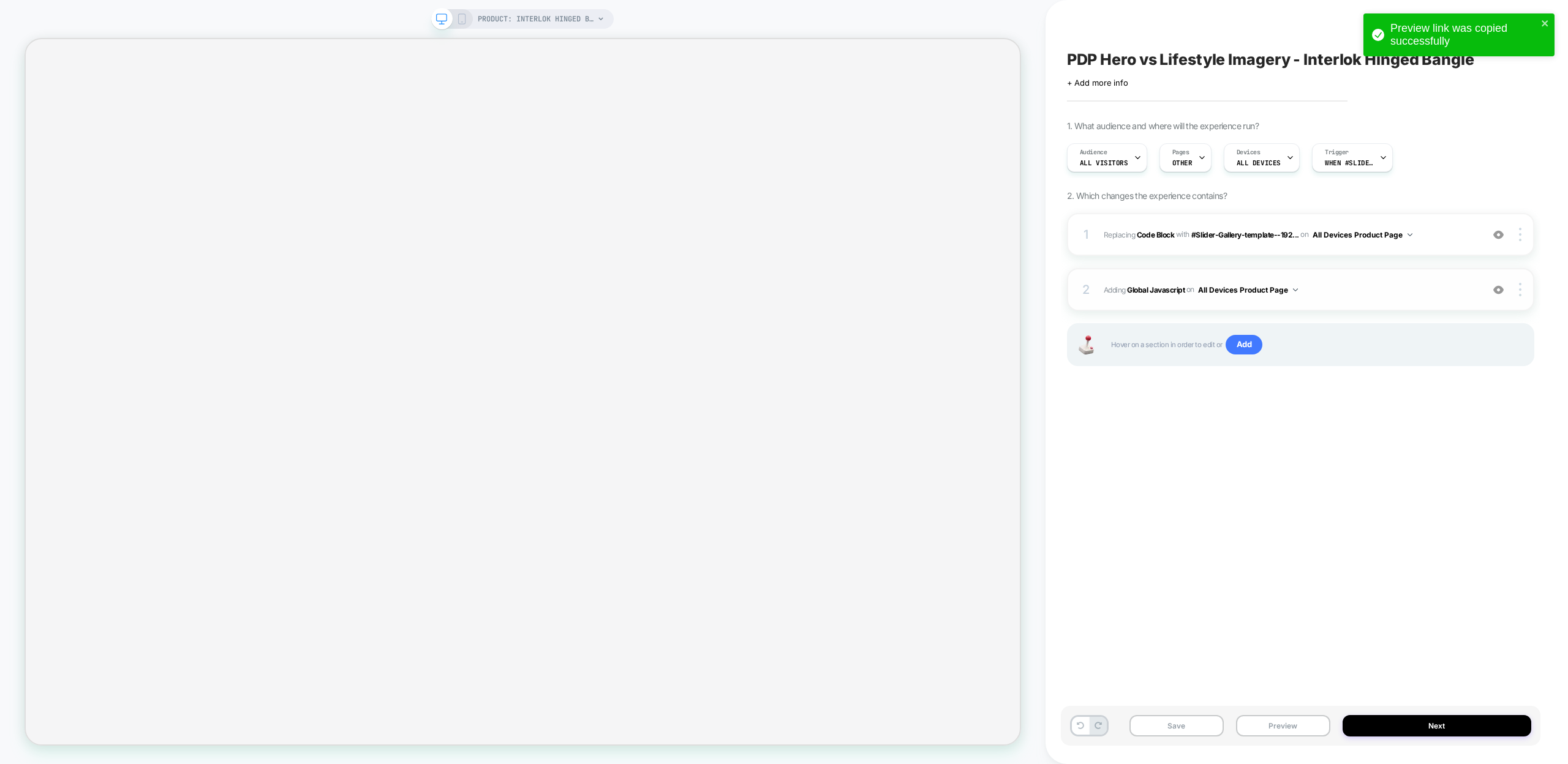
click at [1142, 284] on span "Adding Global Javascript on All Devices Product Page" at bounding box center [1290, 290] width 373 height 16
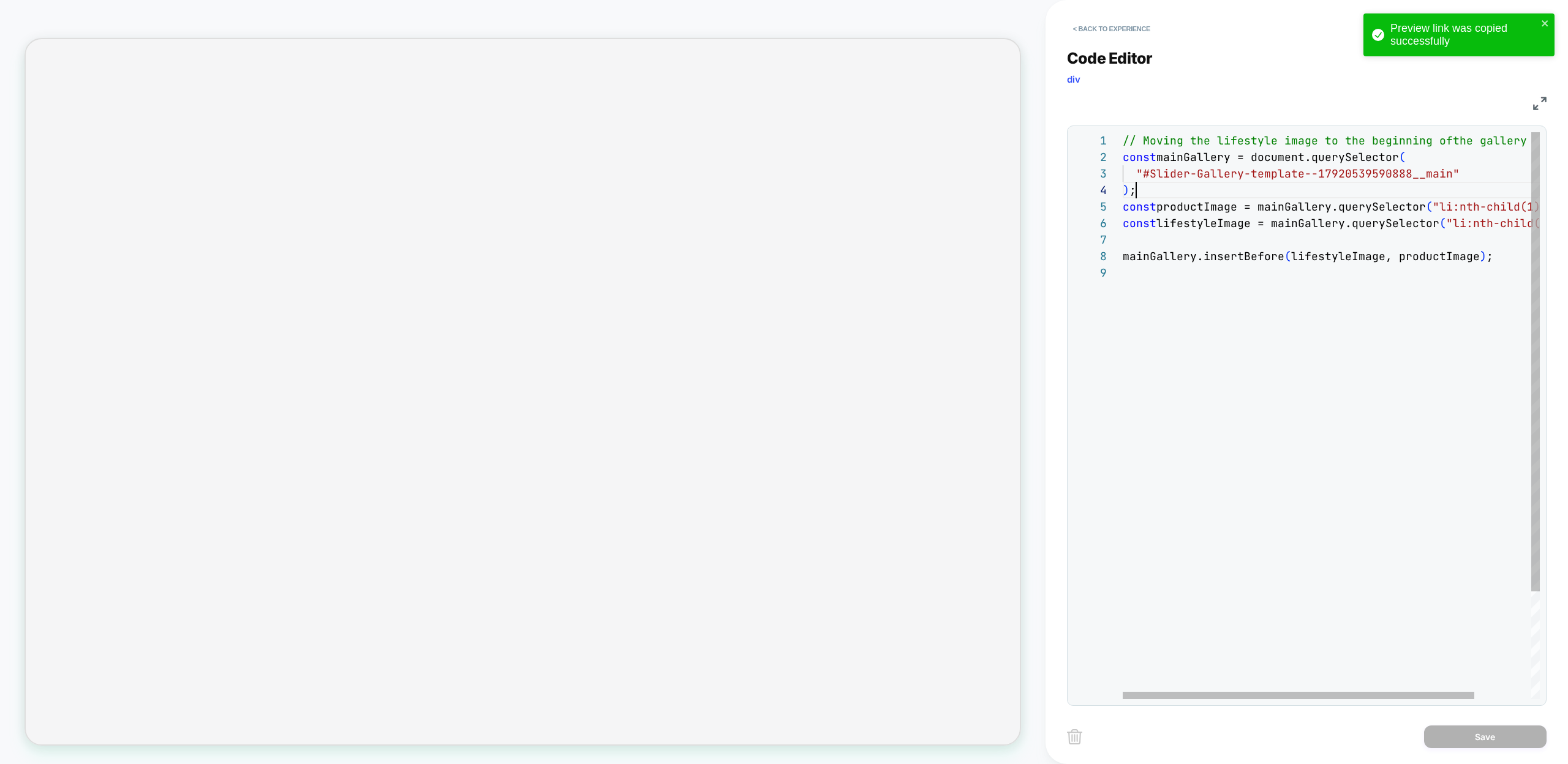
scroll to position [50, 13]
click at [1144, 191] on div "// Moving the lifestyle image to the beginning of the gallery const mainGallery…" at bounding box center [1365, 482] width 484 height 699
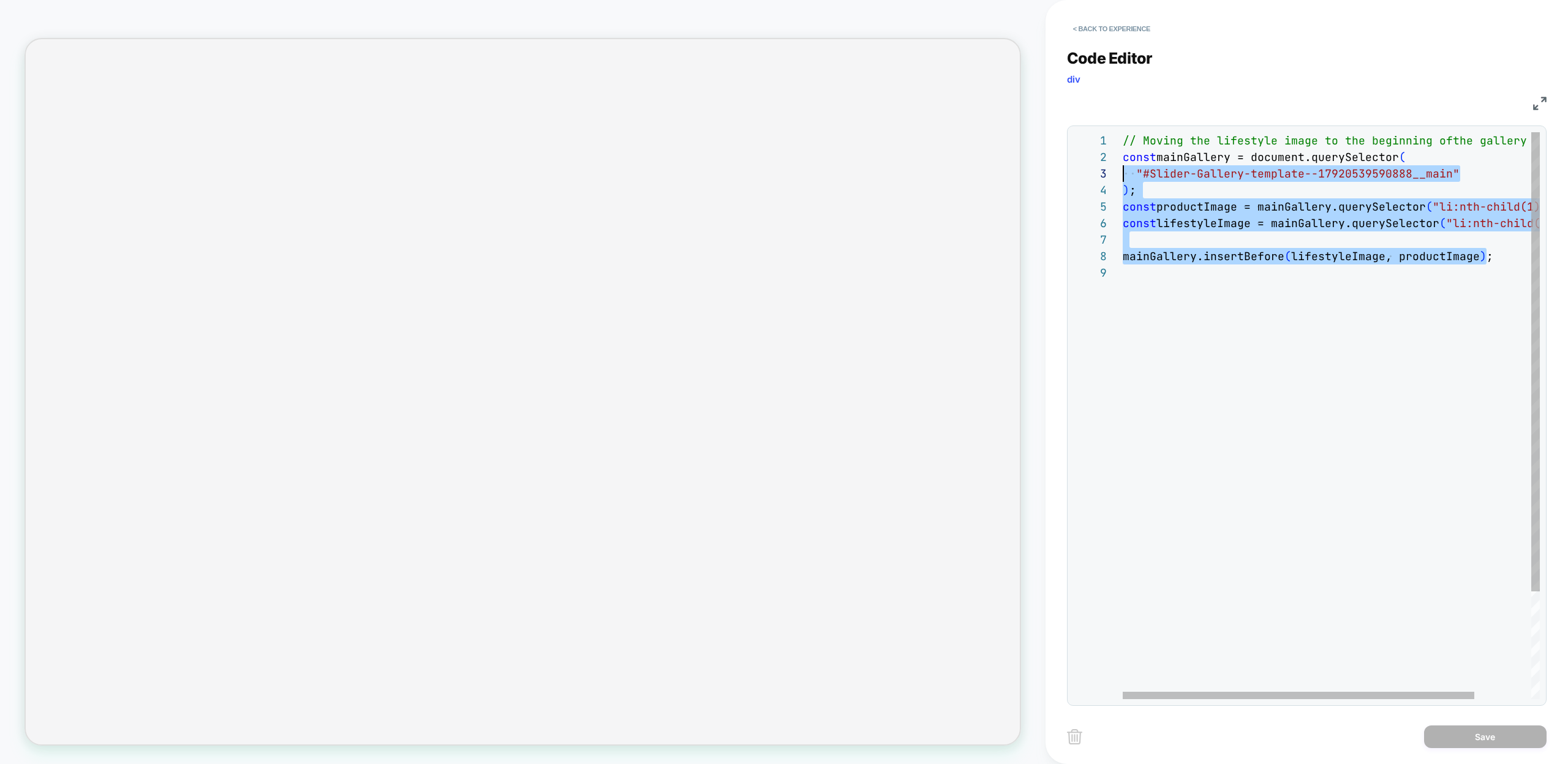
scroll to position [17, 0]
drag, startPoint x: 1493, startPoint y: 257, endPoint x: 1097, endPoint y: 164, distance: 406.8
click at [1123, 164] on div "// Moving the lifestyle image to the beginning of the gallery const mainGallery…" at bounding box center [1365, 482] width 484 height 699
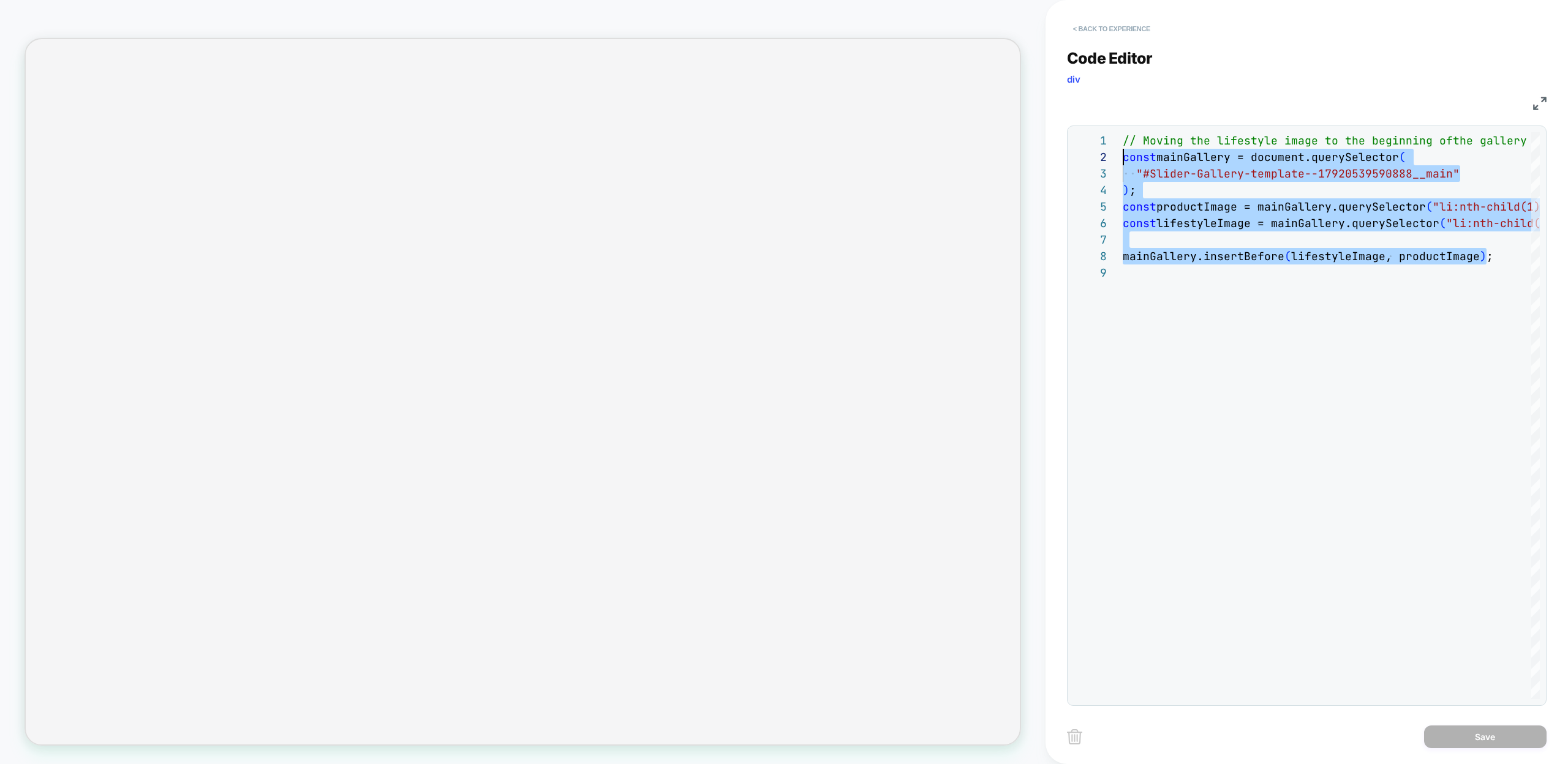
click at [1078, 24] on button "< Back to experience" at bounding box center [1112, 29] width 89 height 19
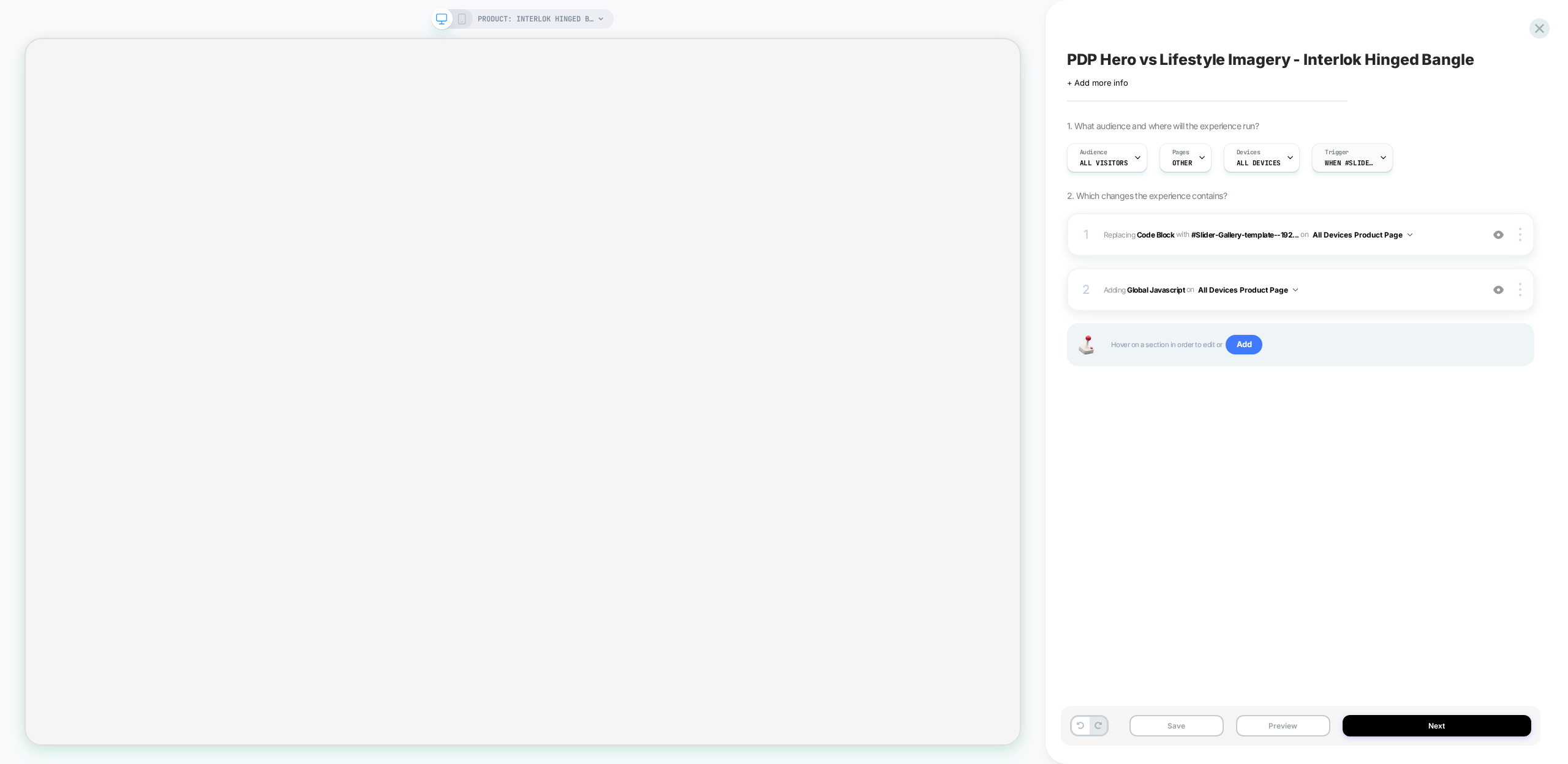
click at [1340, 163] on span "When #Slider-Gallery-template--19248183476456__main appears" at bounding box center [1349, 163] width 49 height 9
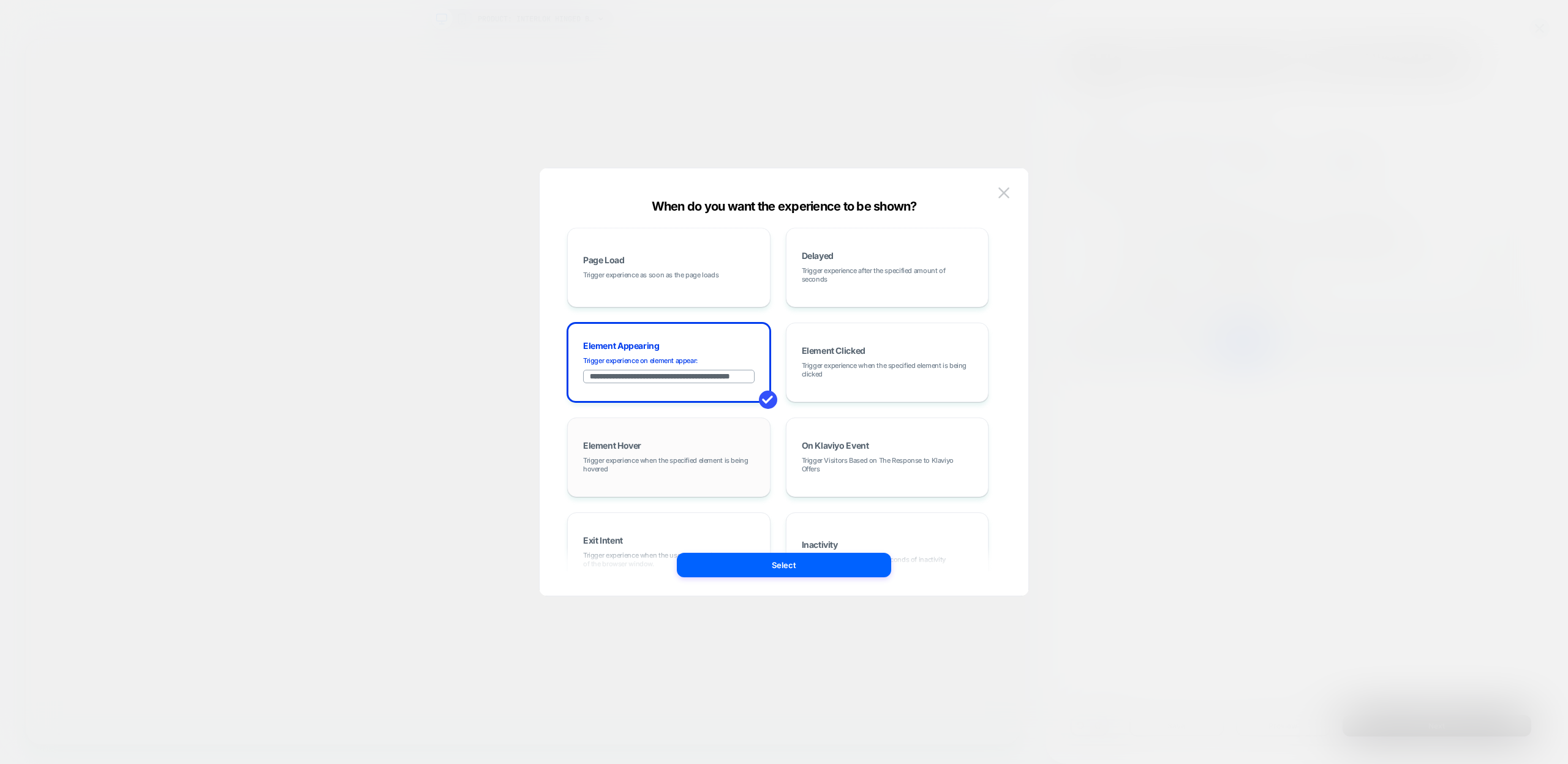
scroll to position [0, 0]
click at [596, 379] on input "**********" at bounding box center [669, 378] width 171 height 13
paste input
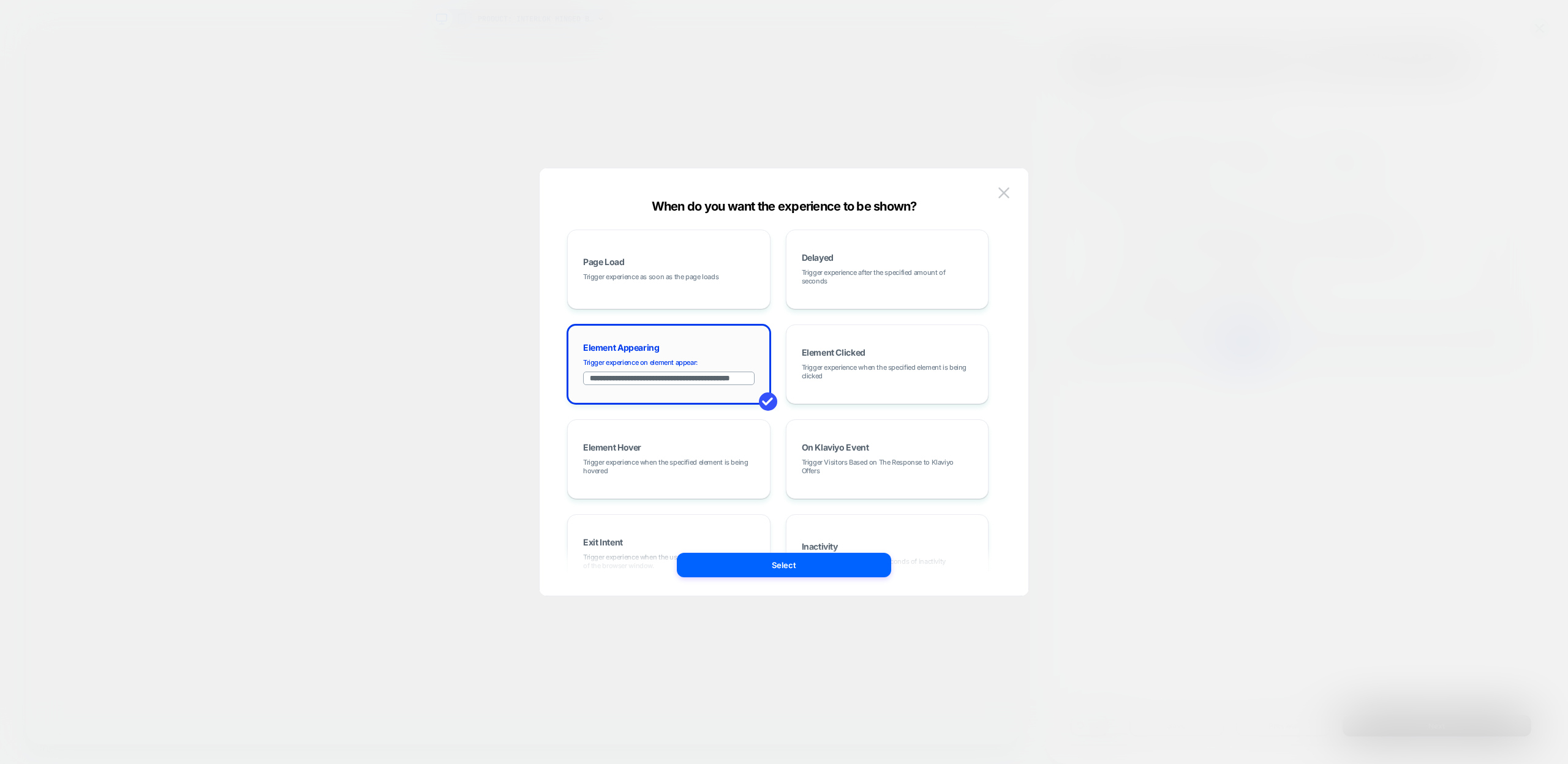
type input "**********"
click at [768, 400] on span at bounding box center [768, 401] width 18 height 18
click at [765, 399] on span at bounding box center [768, 401] width 18 height 18
click at [763, 569] on button "Select" at bounding box center [784, 565] width 214 height 24
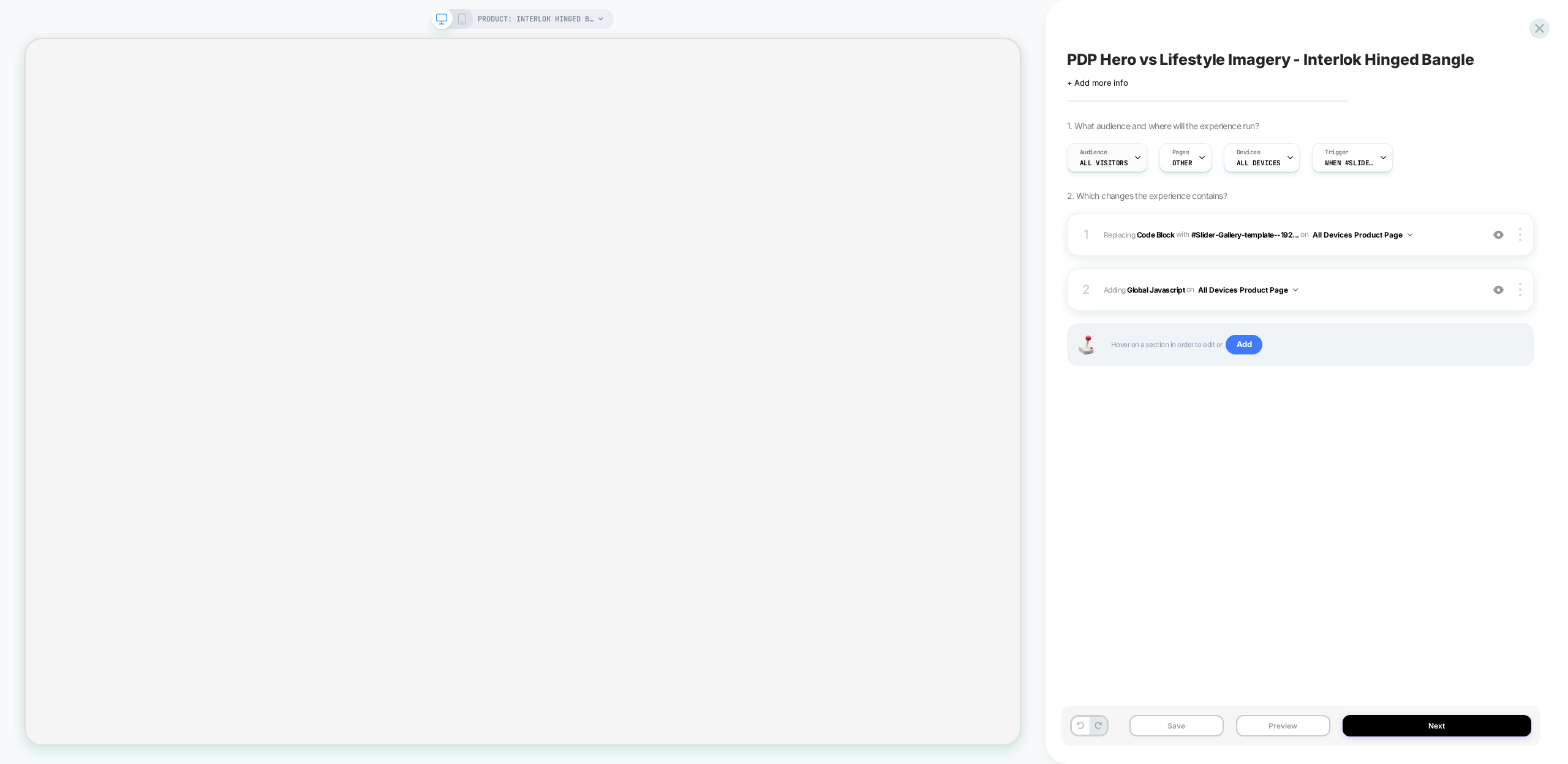
click at [1122, 163] on span "All Visitors" at bounding box center [1104, 163] width 48 height 9
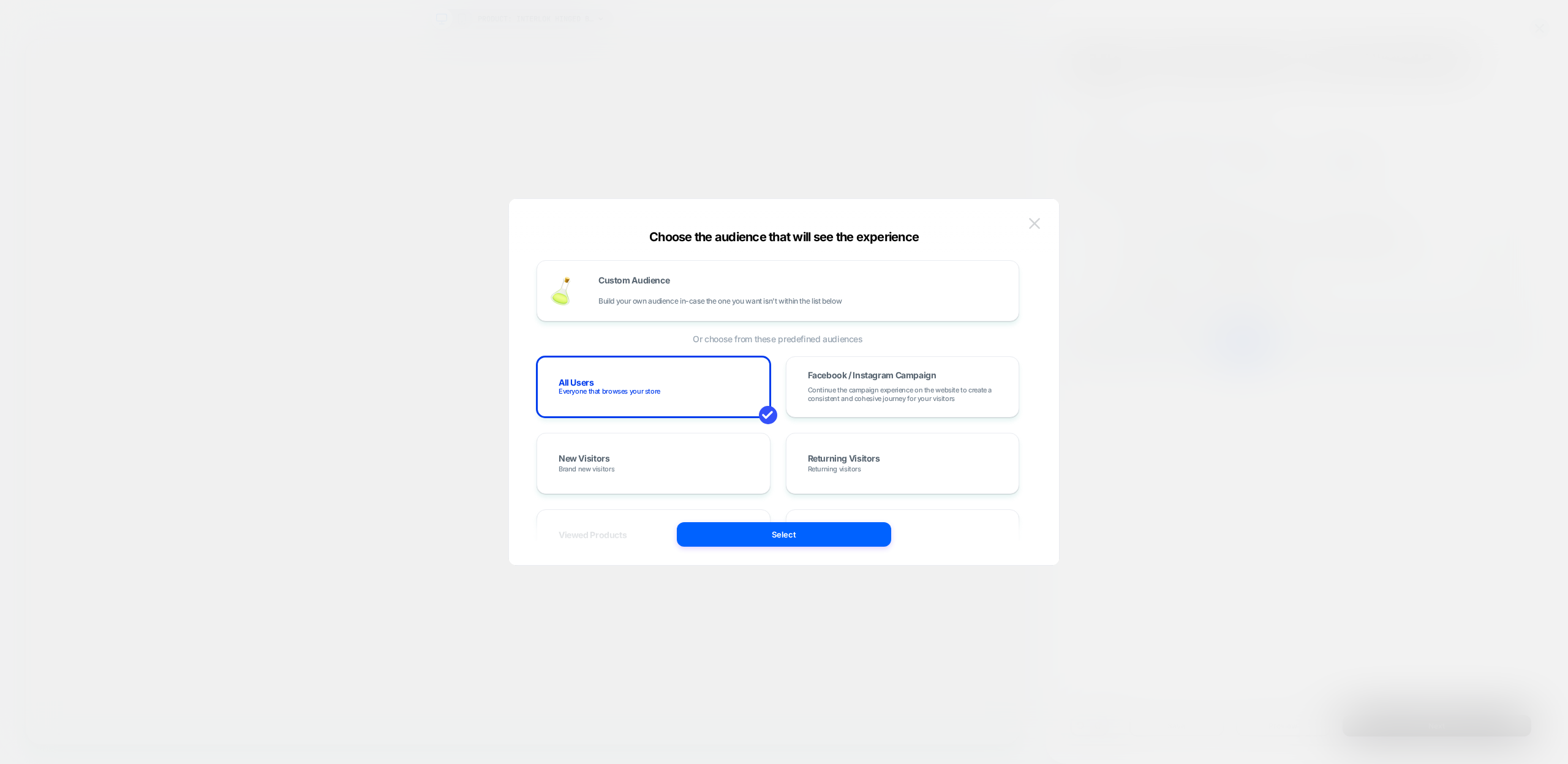
click at [1031, 226] on img at bounding box center [1035, 223] width 11 height 10
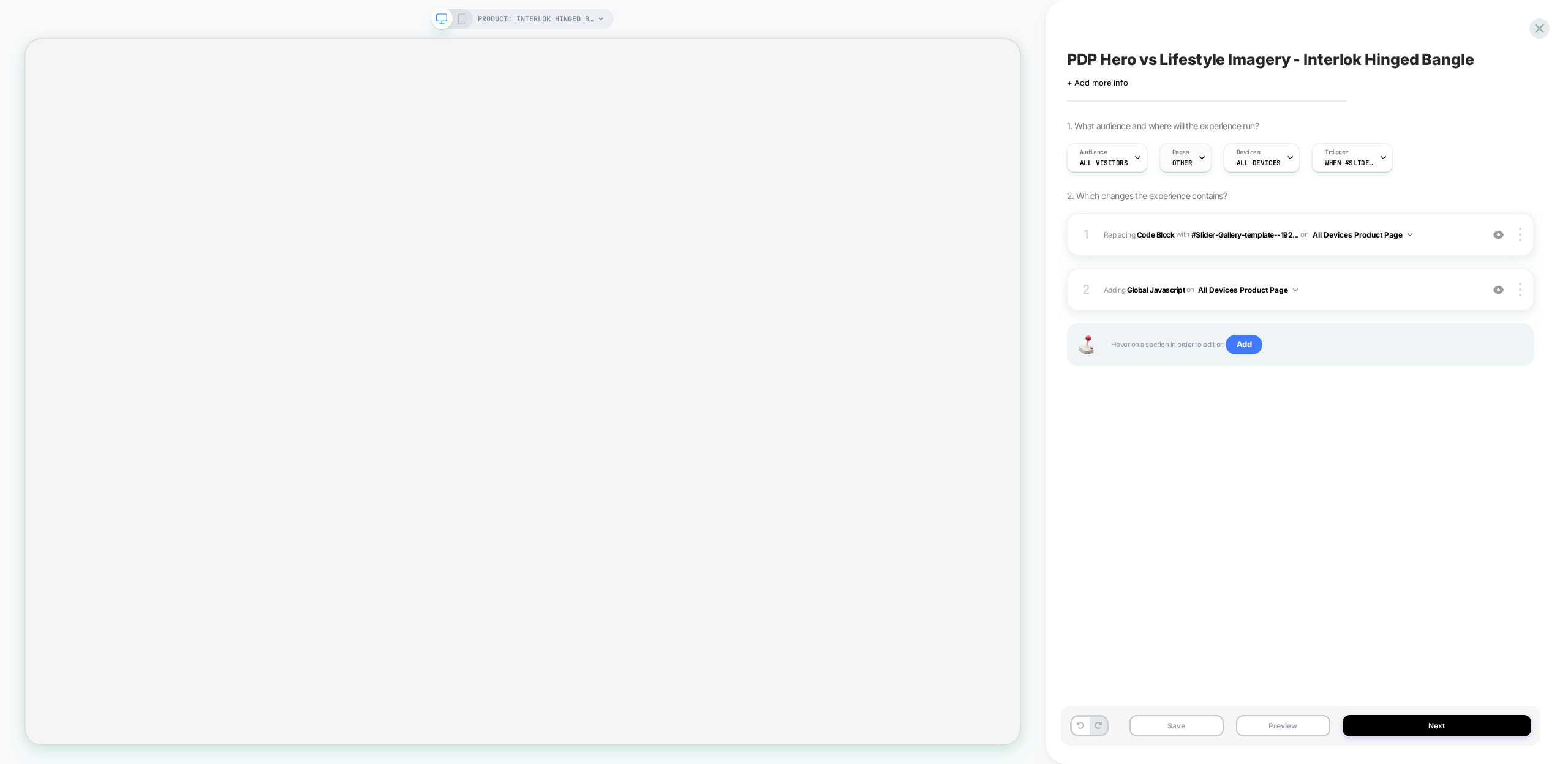
click at [1187, 163] on span "OTHER" at bounding box center [1181, 163] width 20 height 9
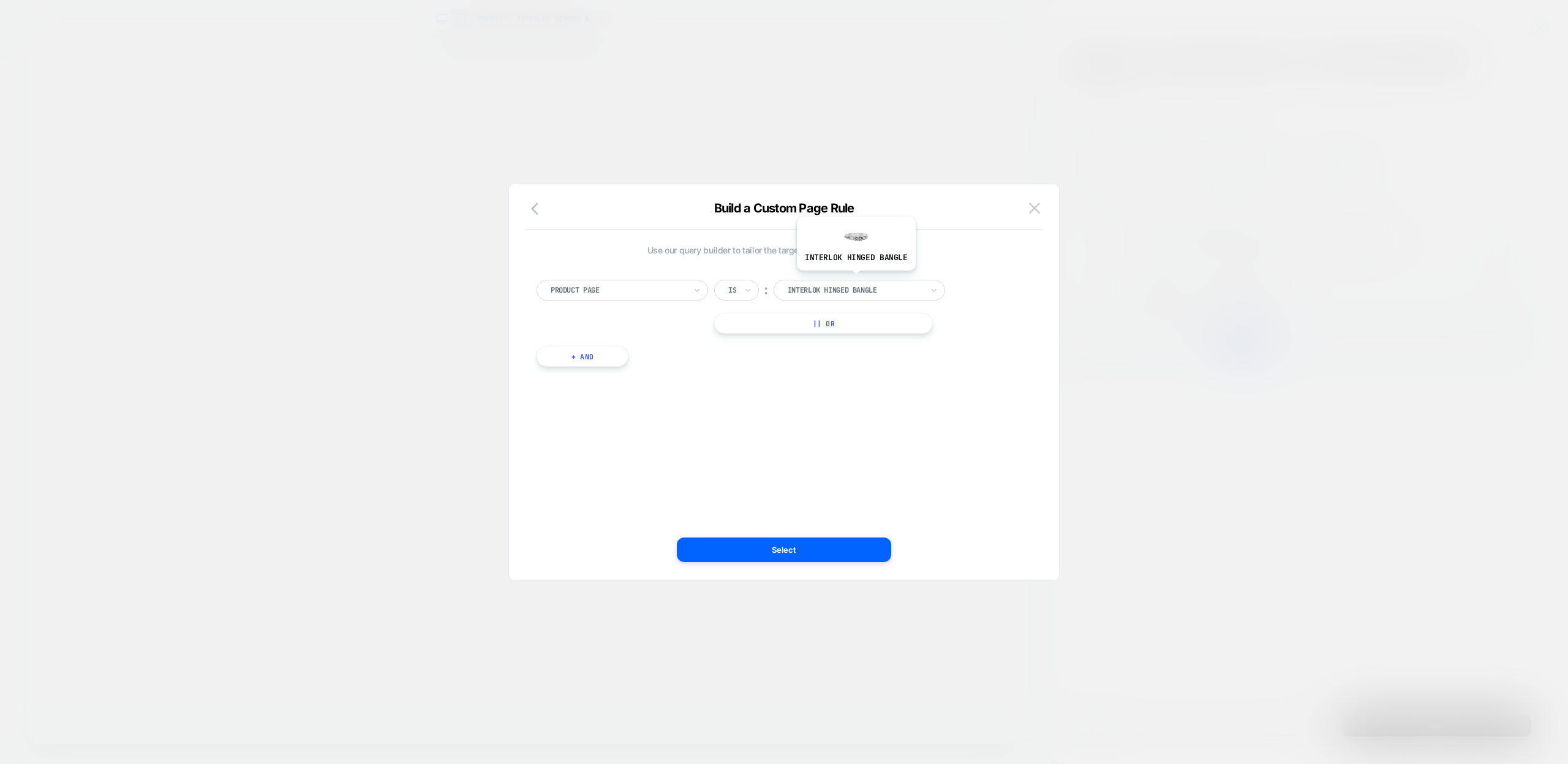
click at [855, 281] on div "interlok hinged bangle" at bounding box center [860, 290] width 171 height 21
paste input "**********"
type input "**********"
click at [874, 336] on div "interlok hinged bangle" at bounding box center [861, 333] width 159 height 39
click at [796, 548] on button "Select" at bounding box center [784, 550] width 214 height 24
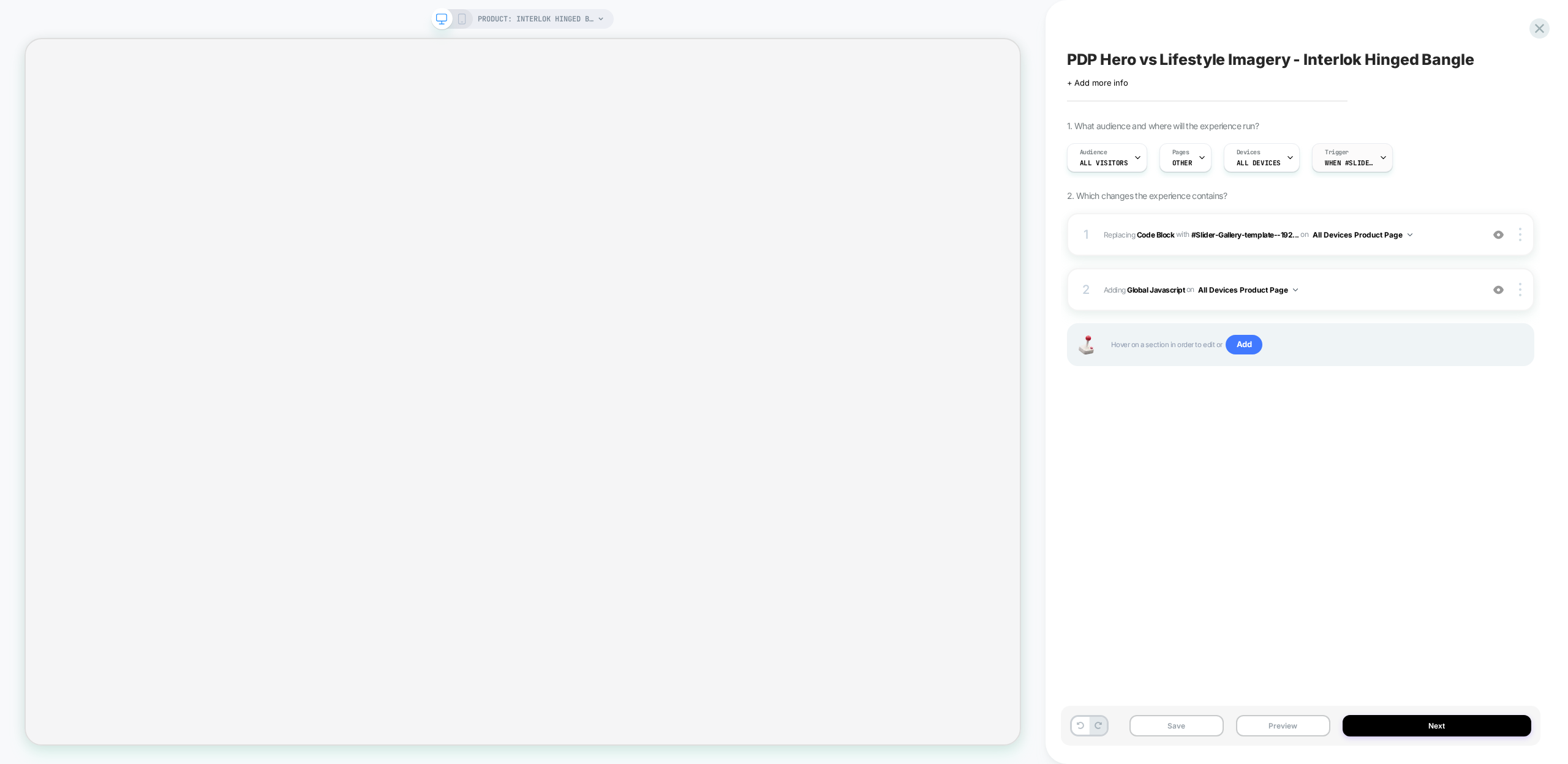
click at [1326, 158] on span "When #Slider-Gallery-template--17920539590888__main appears" at bounding box center [1349, 163] width 49 height 9
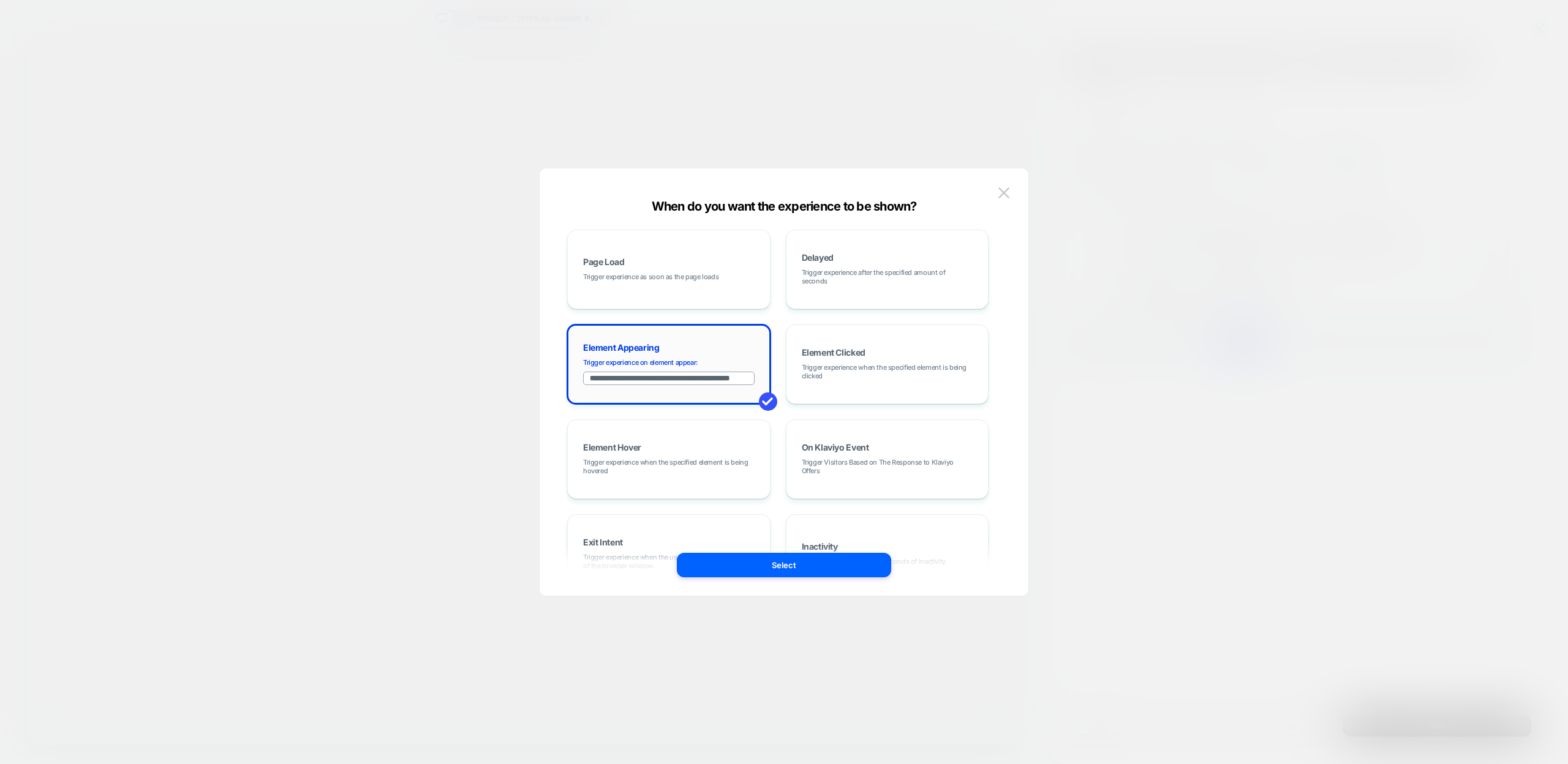
click at [702, 379] on input "**********" at bounding box center [669, 378] width 171 height 13
paste input
type input "**********"
click at [762, 400] on span at bounding box center [768, 401] width 18 height 18
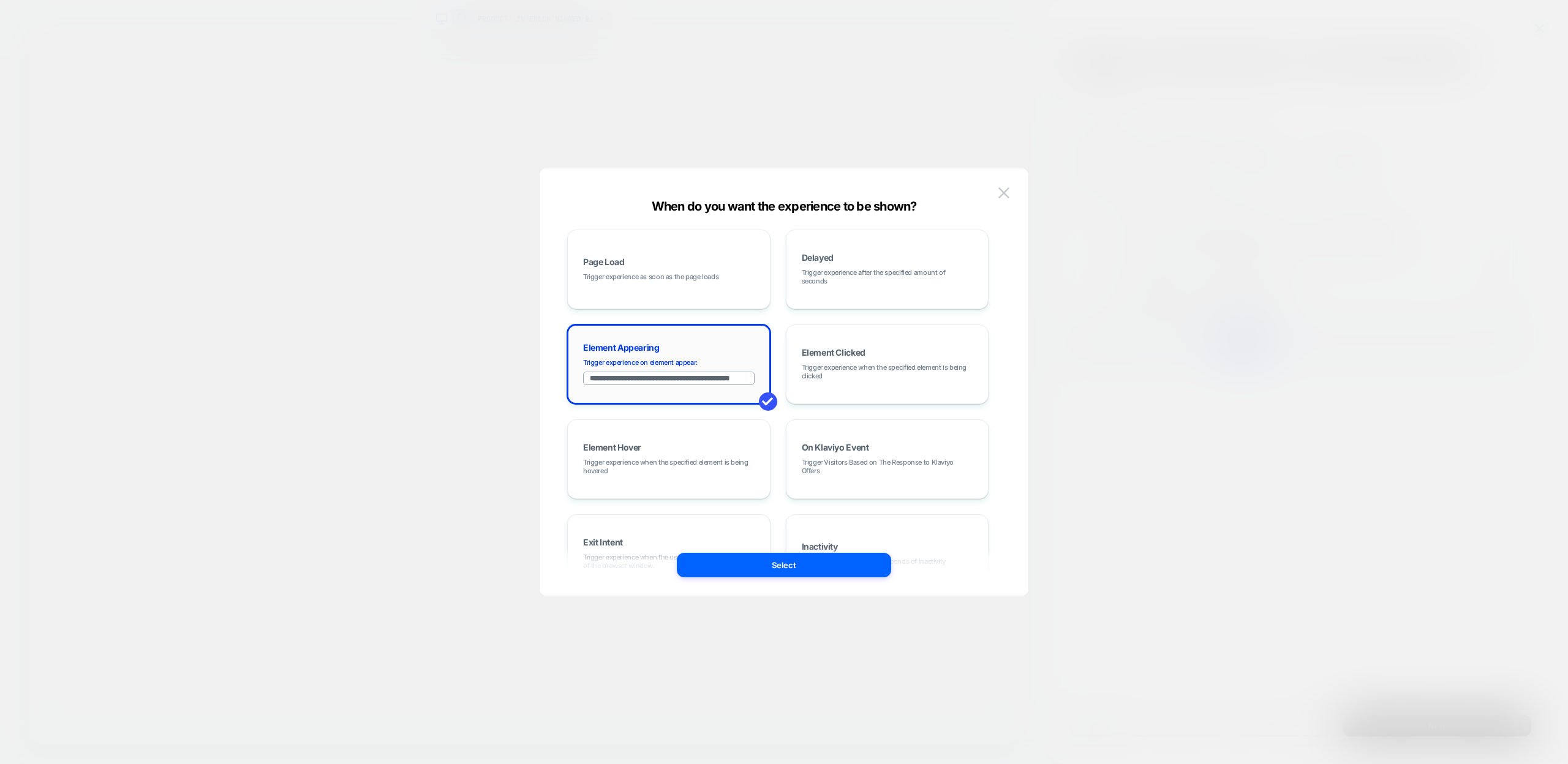
scroll to position [0, 0]
click at [721, 379] on input "**********" at bounding box center [669, 378] width 171 height 13
click at [780, 559] on button "Select" at bounding box center [784, 565] width 214 height 24
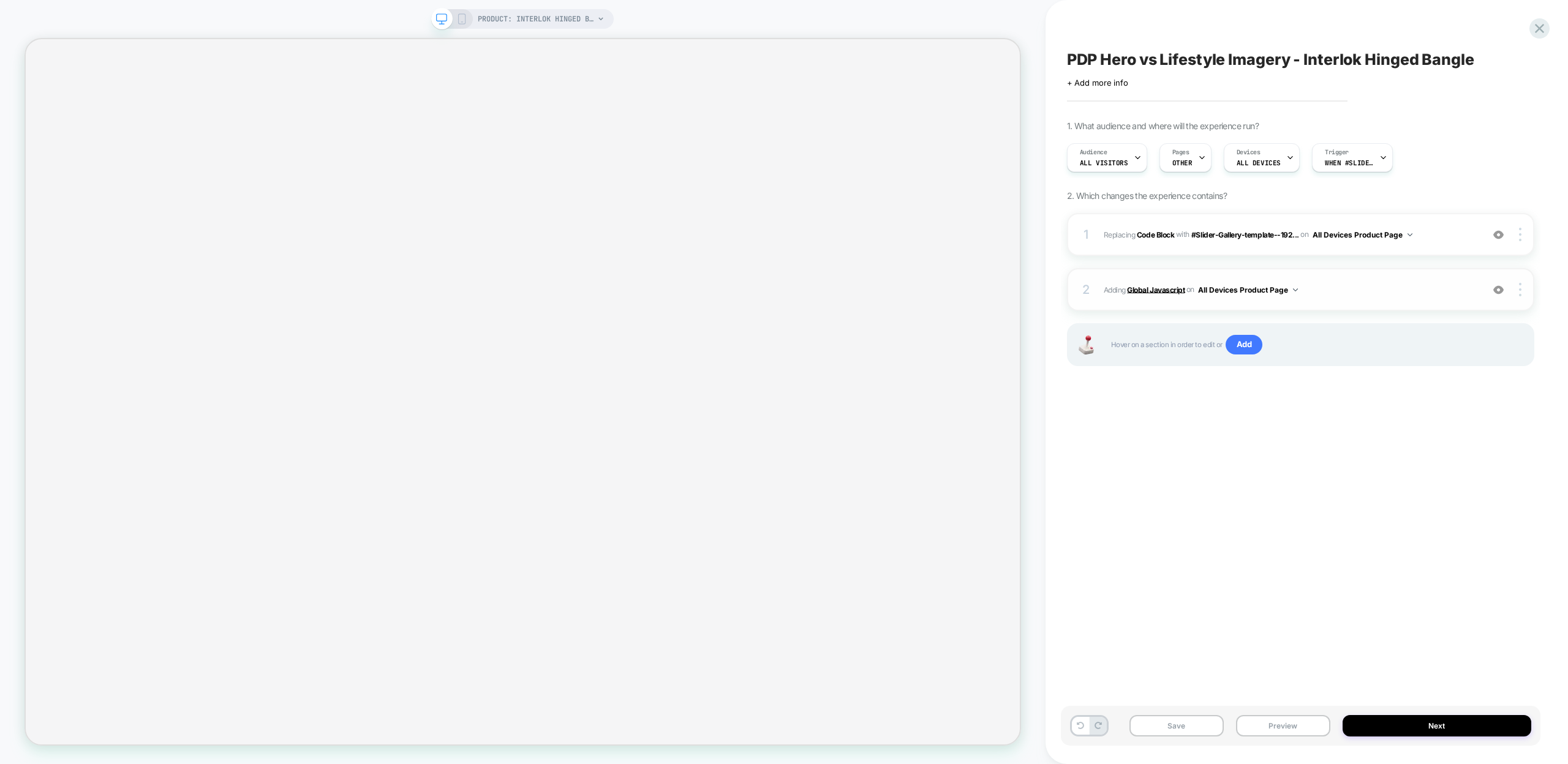
click at [1139, 289] on b "Global Javascript" at bounding box center [1156, 289] width 58 height 10
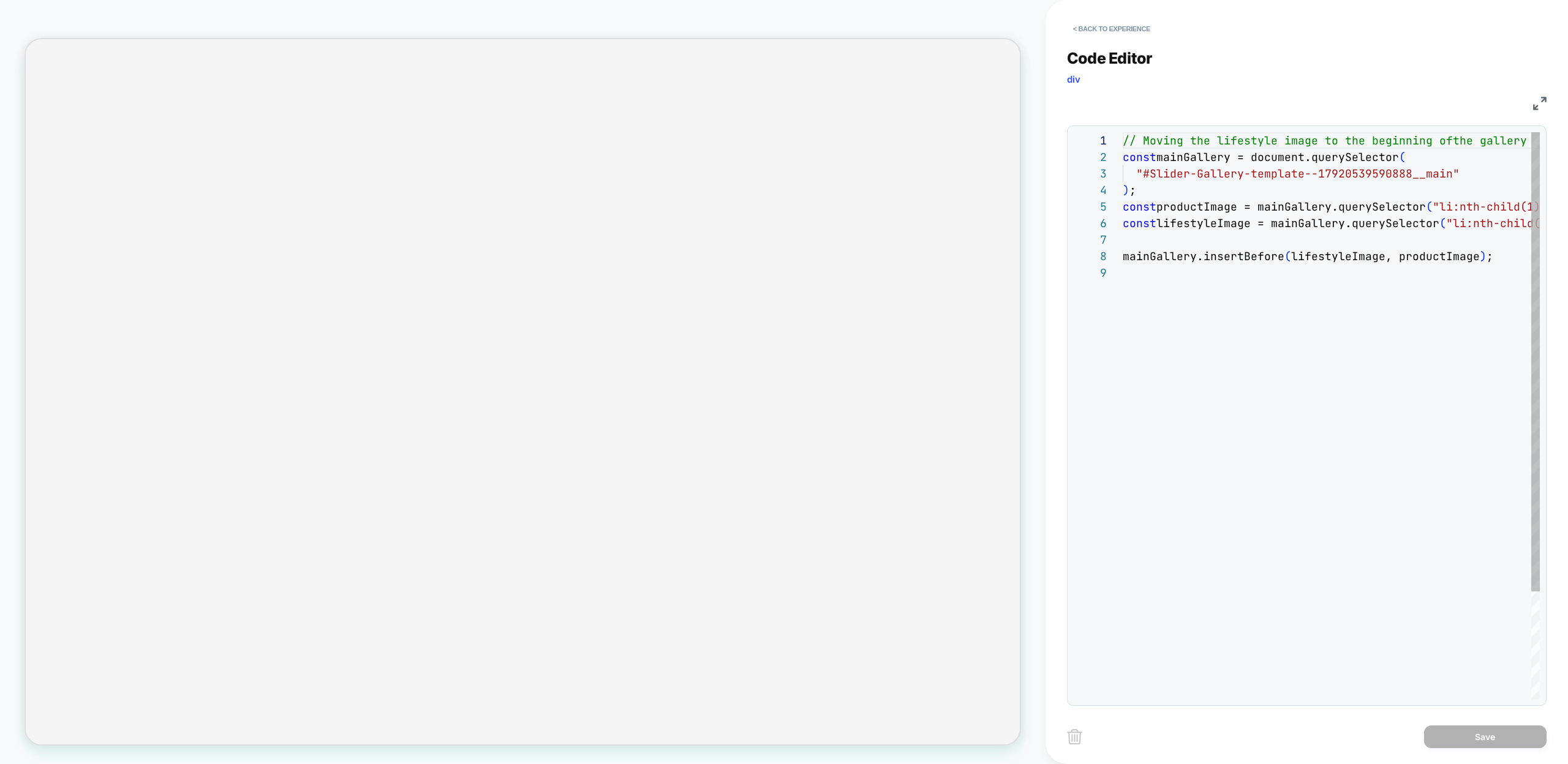
scroll to position [132, 0]
click at [1144, 171] on div "// Moving the lifestyle image to the beginning of the gallery const mainGallery…" at bounding box center [1365, 482] width 484 height 699
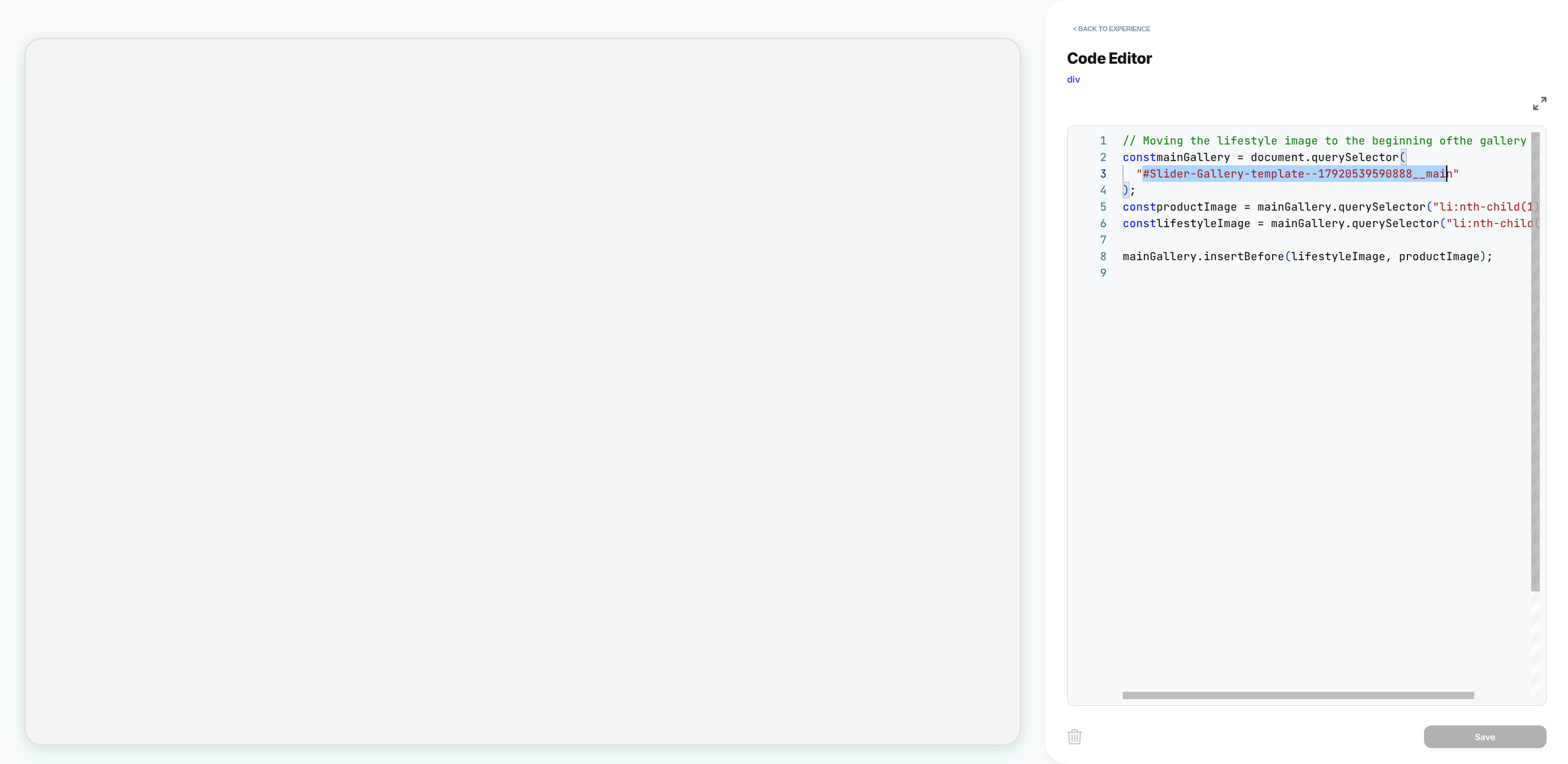
click at [1448, 175] on div "// Moving the lifestyle image to the beginning of the gallery const mainGallery…" at bounding box center [1365, 482] width 484 height 699
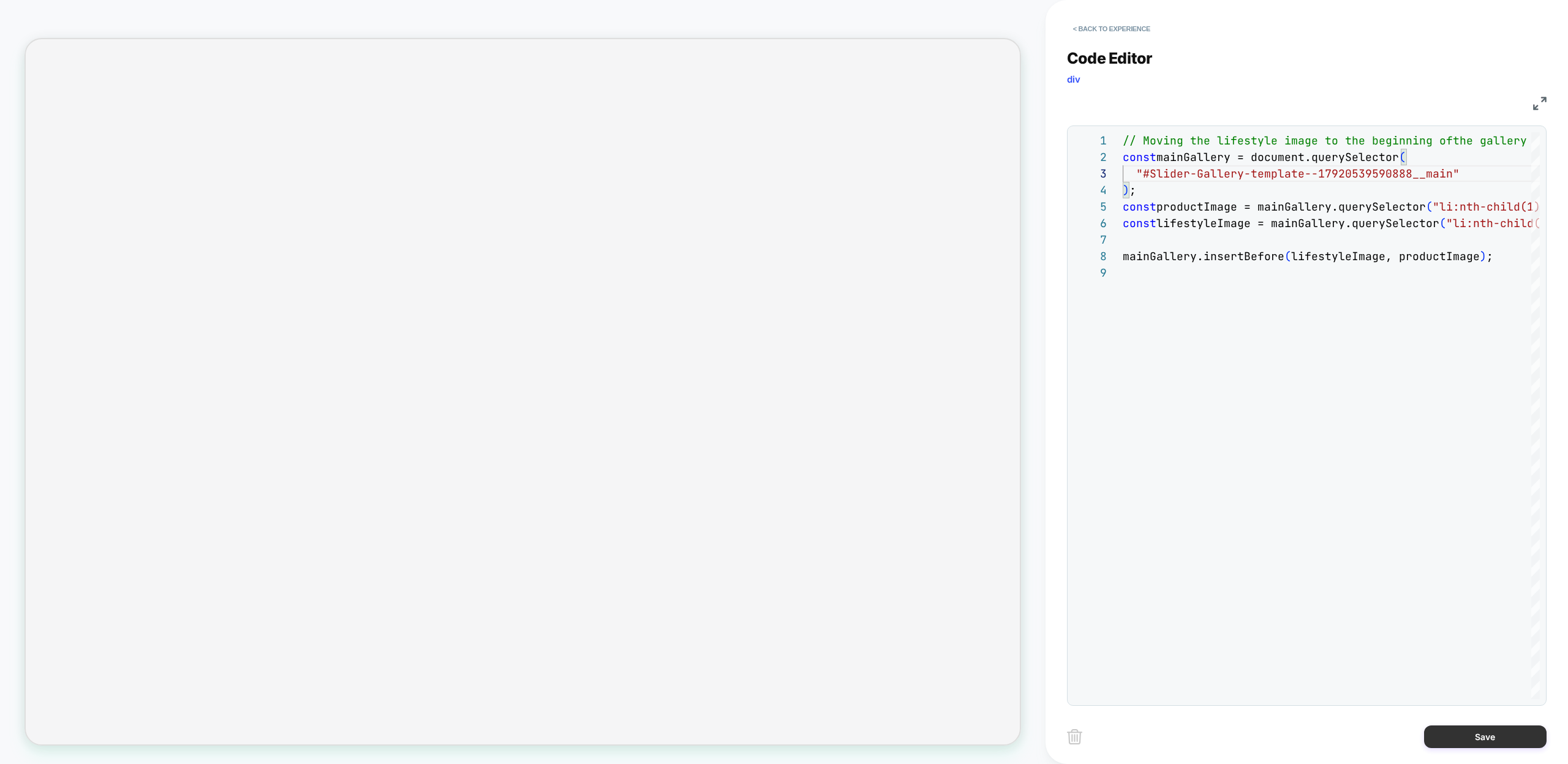
click at [1461, 734] on button "Save" at bounding box center [1485, 737] width 122 height 23
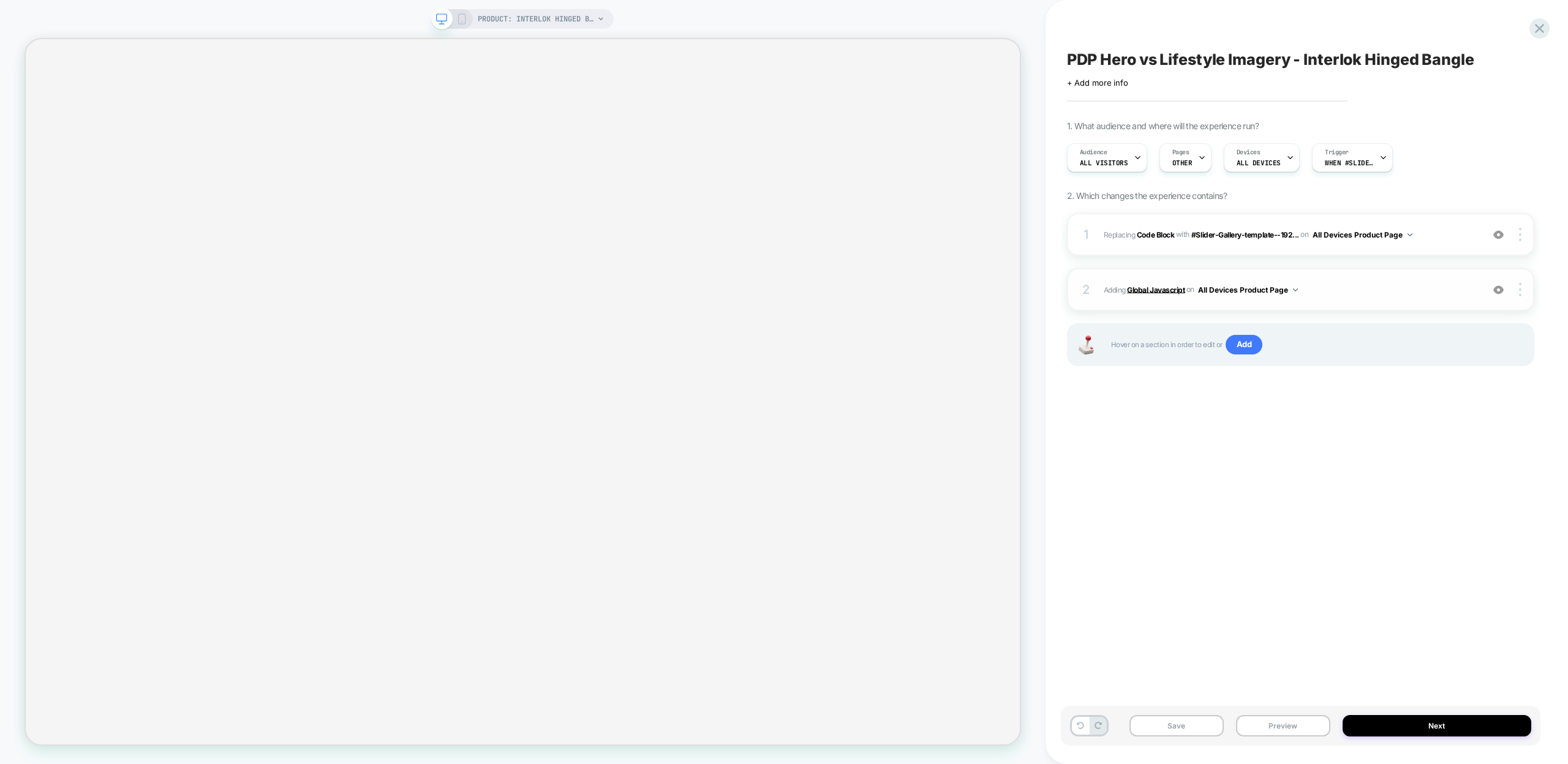
click at [1139, 287] on b "Global Javascript" at bounding box center [1156, 289] width 58 height 10
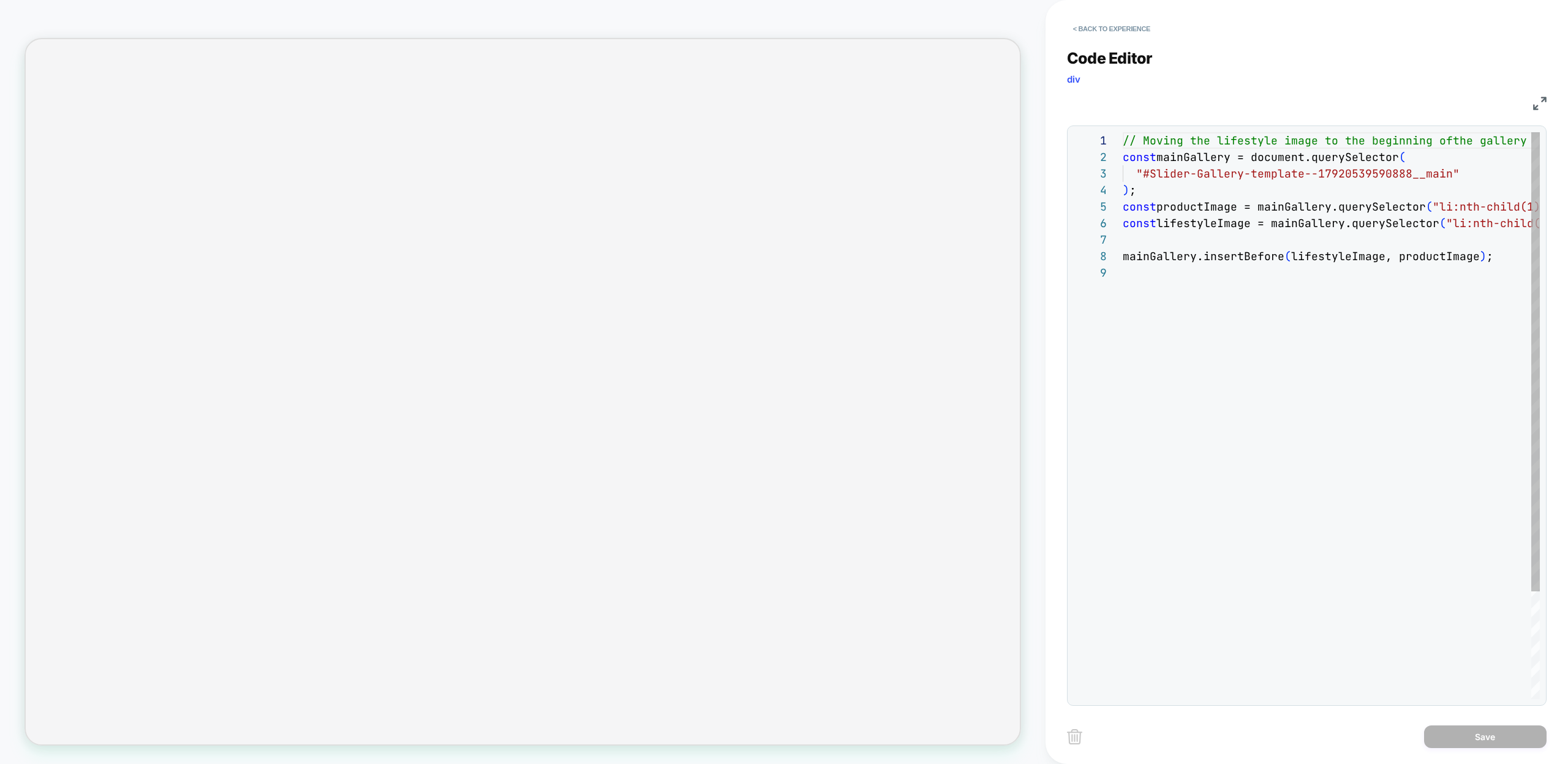
scroll to position [132, 0]
click at [1089, 25] on button "< Back to experience" at bounding box center [1112, 29] width 89 height 19
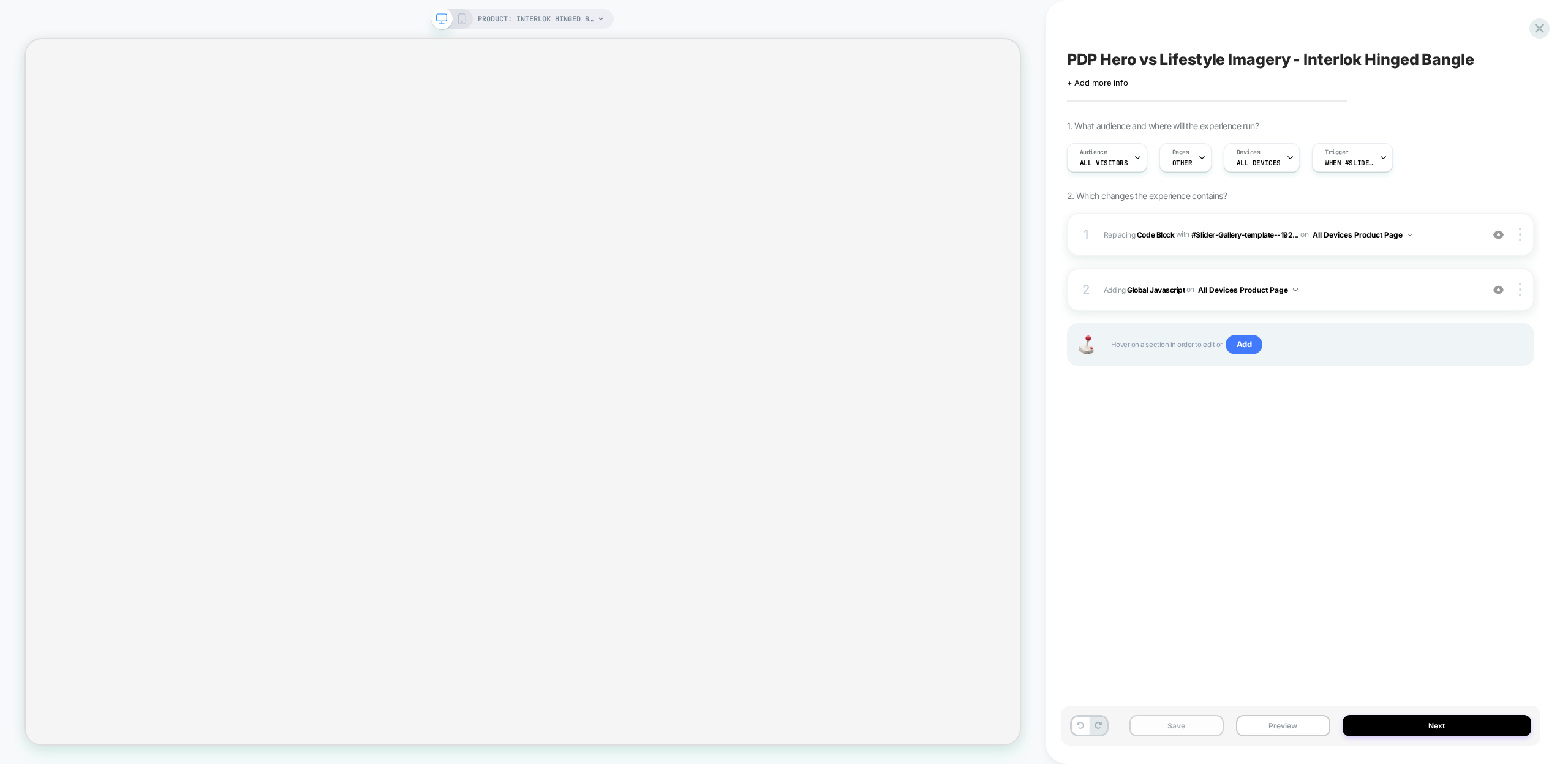
click at [1213, 726] on button "Save" at bounding box center [1176, 726] width 94 height 22
click at [539, 17] on span "PRODUCT: Interlok Hinged Bangle" at bounding box center [535, 19] width 116 height 19
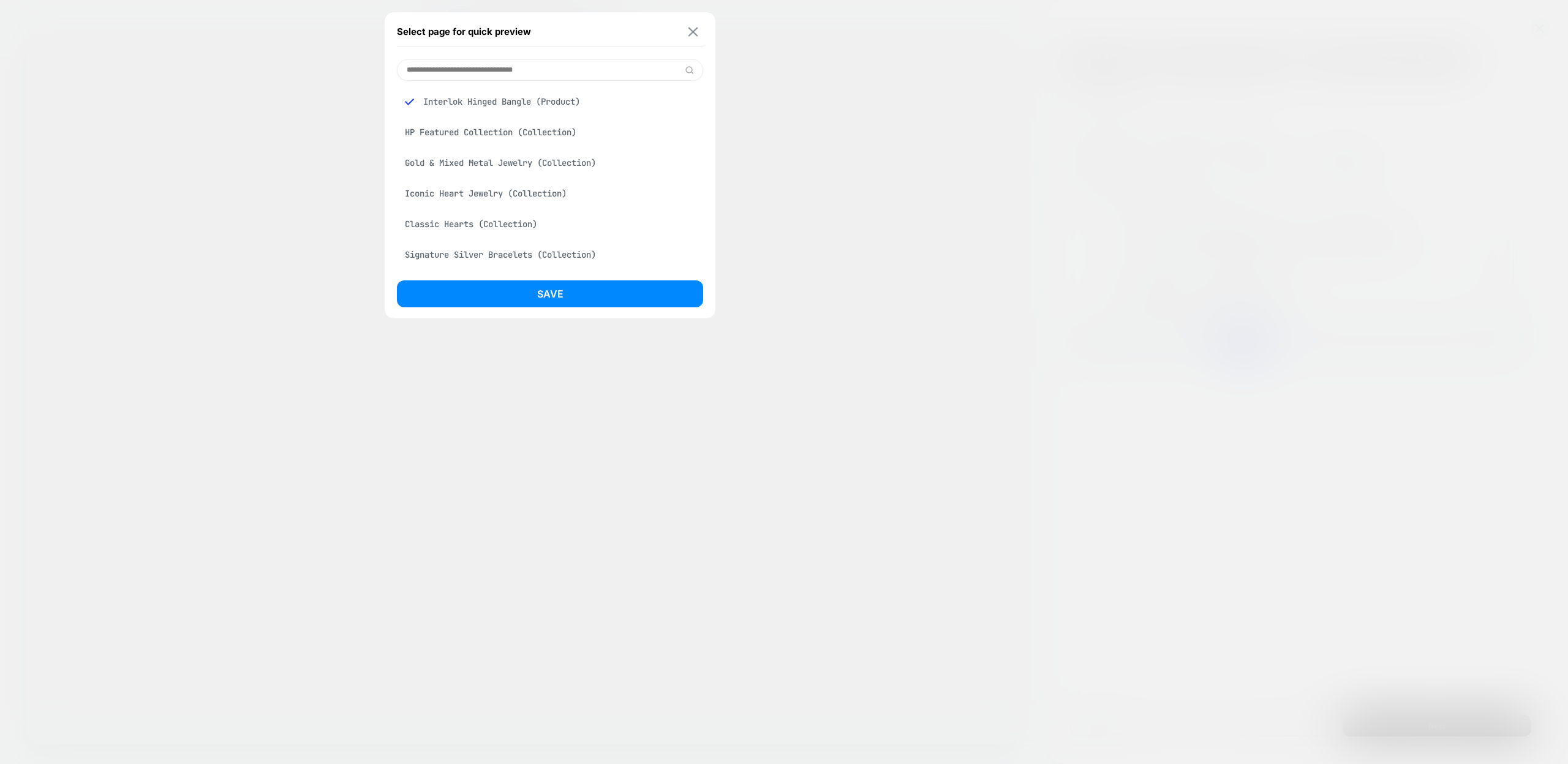
click at [687, 34] on button at bounding box center [693, 31] width 16 height 10
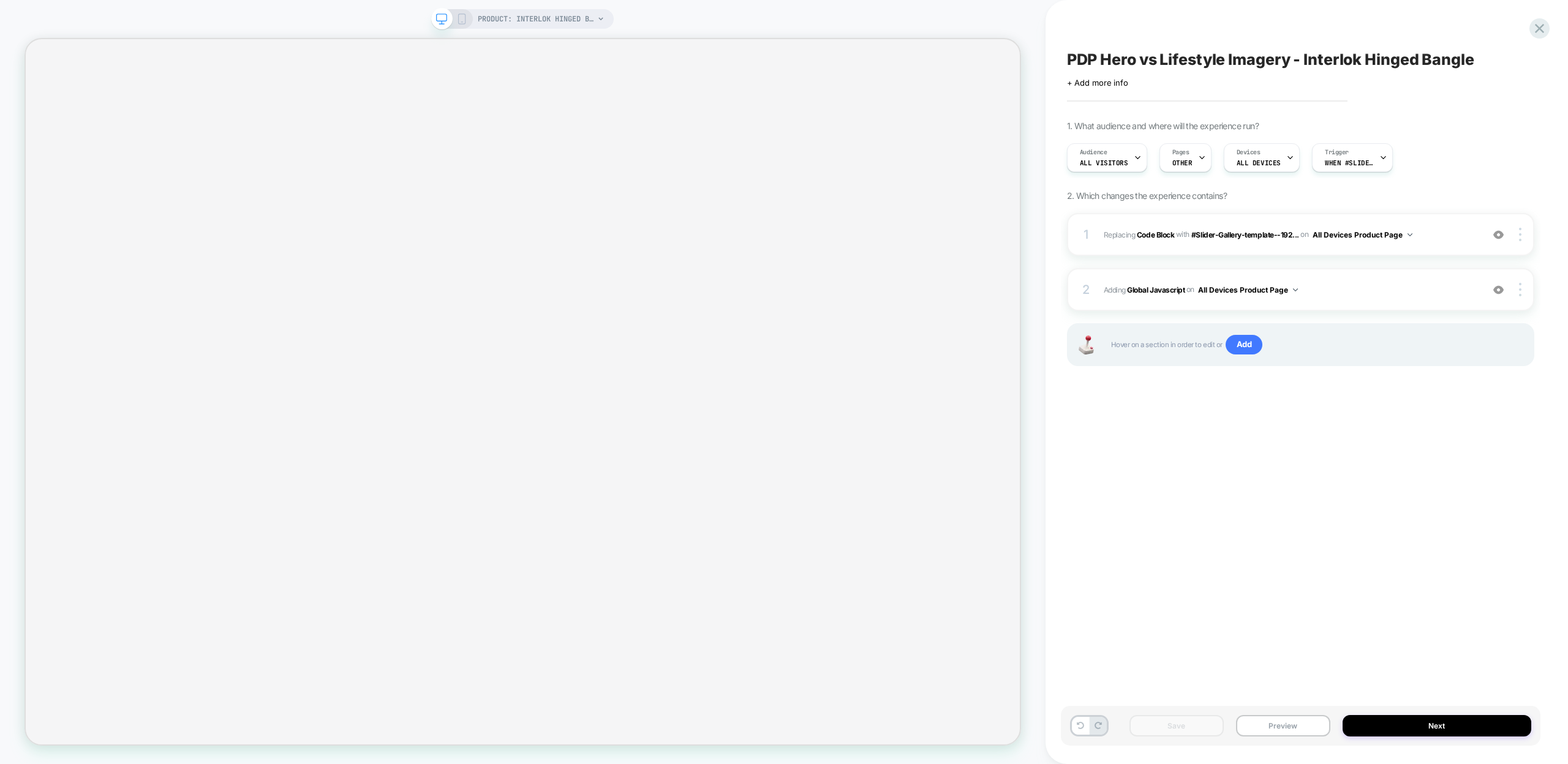
click at [459, 18] on icon at bounding box center [462, 18] width 11 height 11
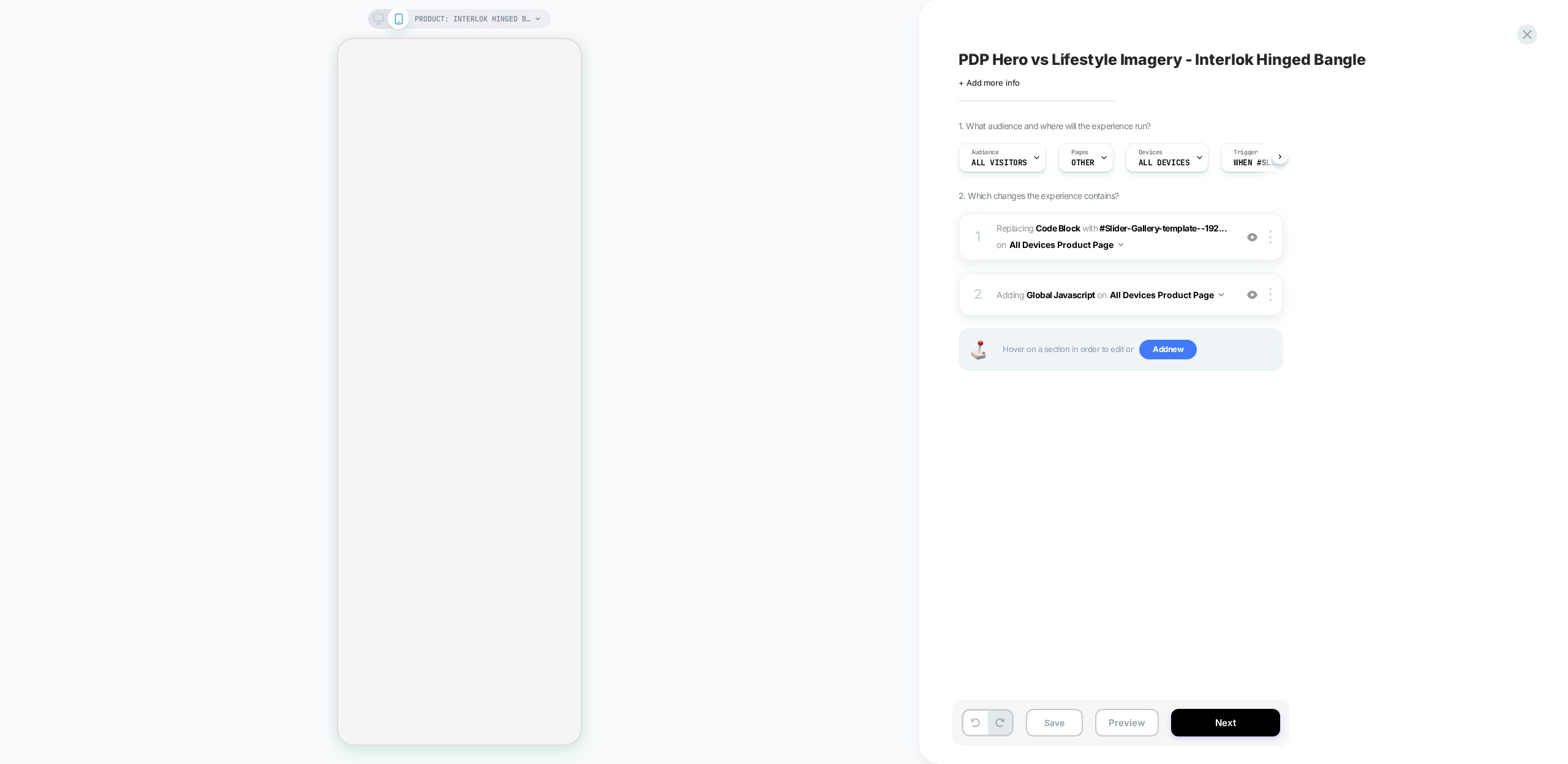
click at [373, 21] on icon at bounding box center [378, 18] width 11 height 11
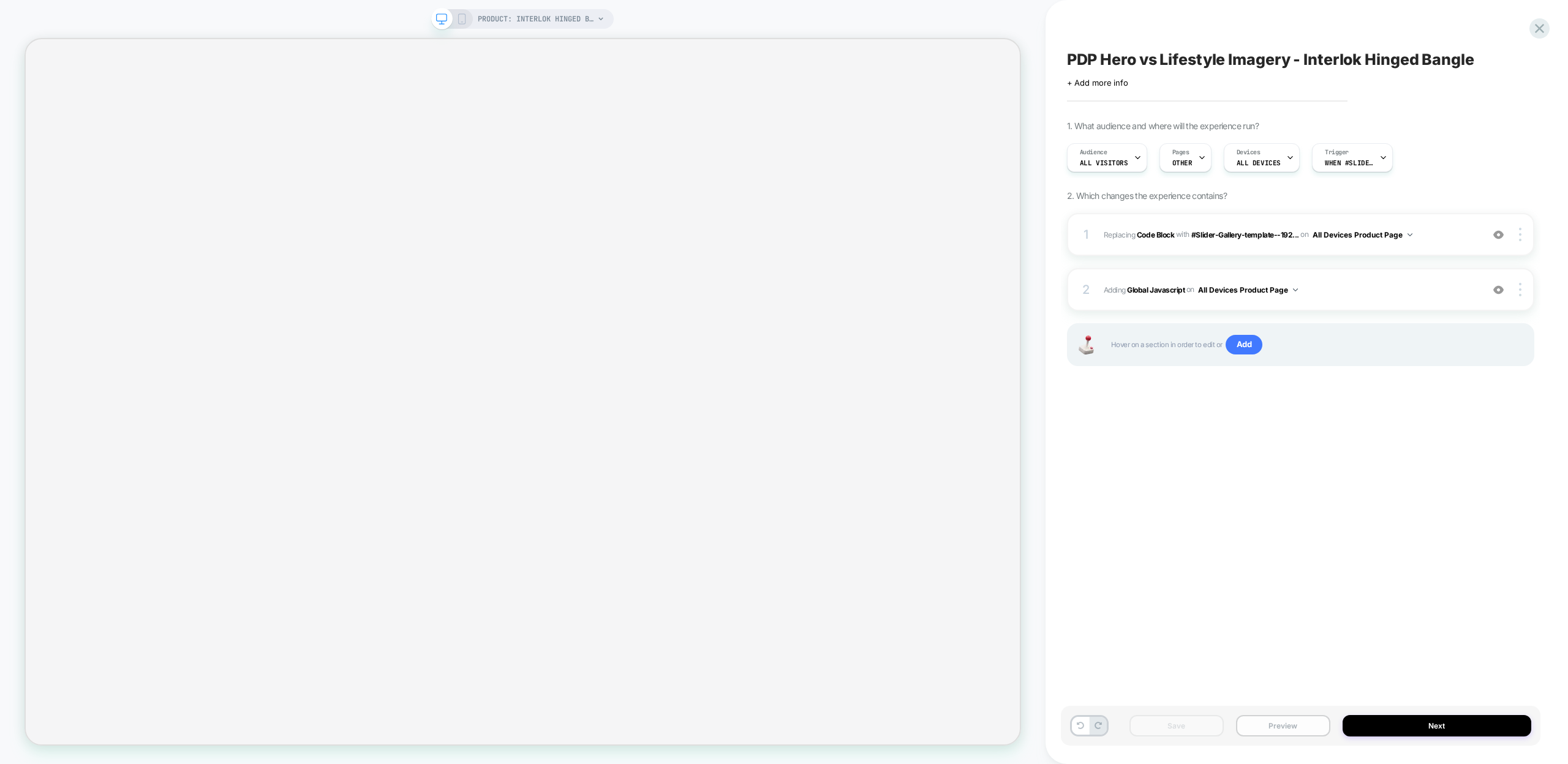
click at [1245, 721] on button "Preview" at bounding box center [1283, 726] width 94 height 22
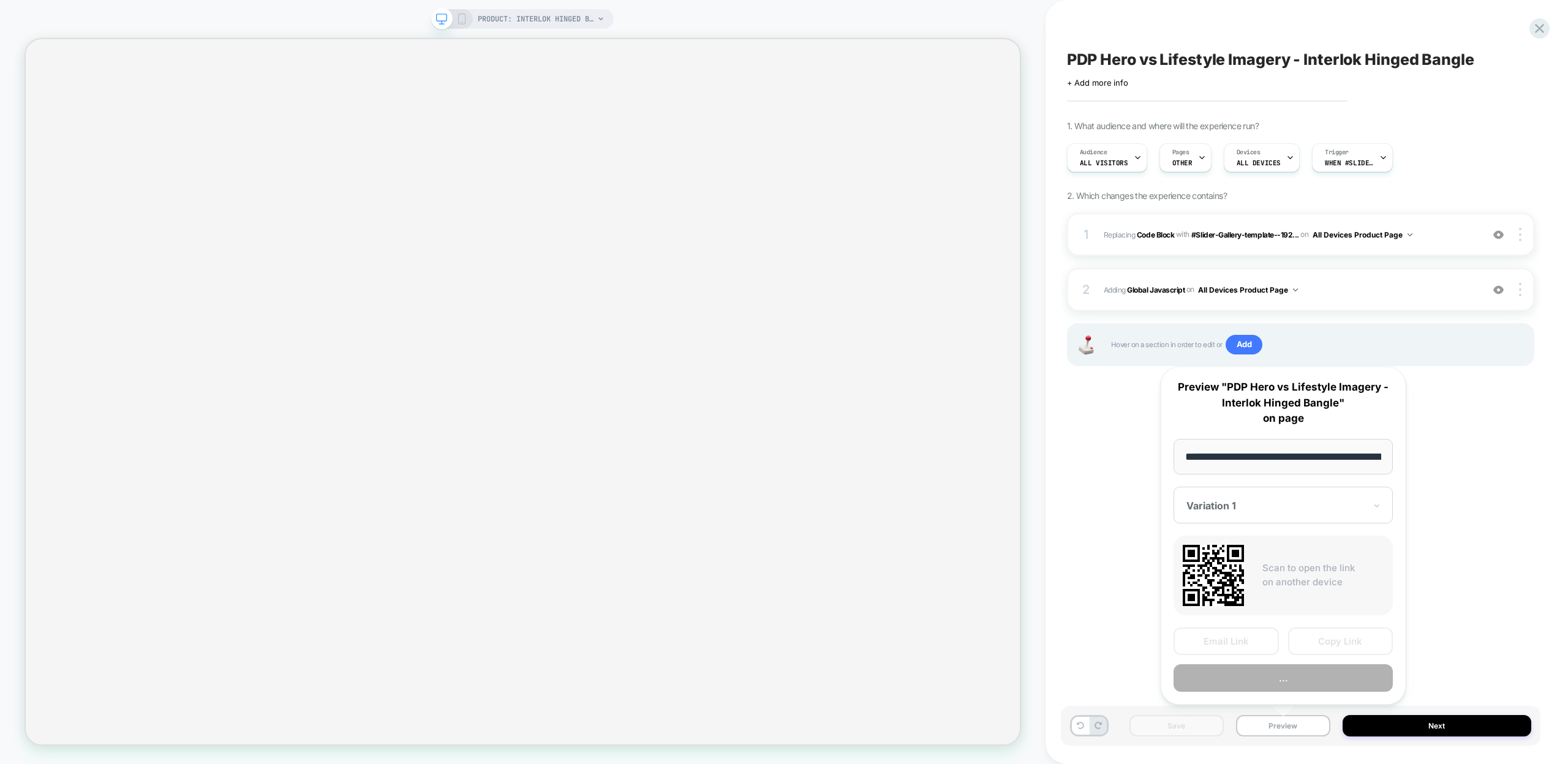
scroll to position [0, 186]
click at [1329, 639] on button "Copy Link" at bounding box center [1341, 642] width 105 height 28
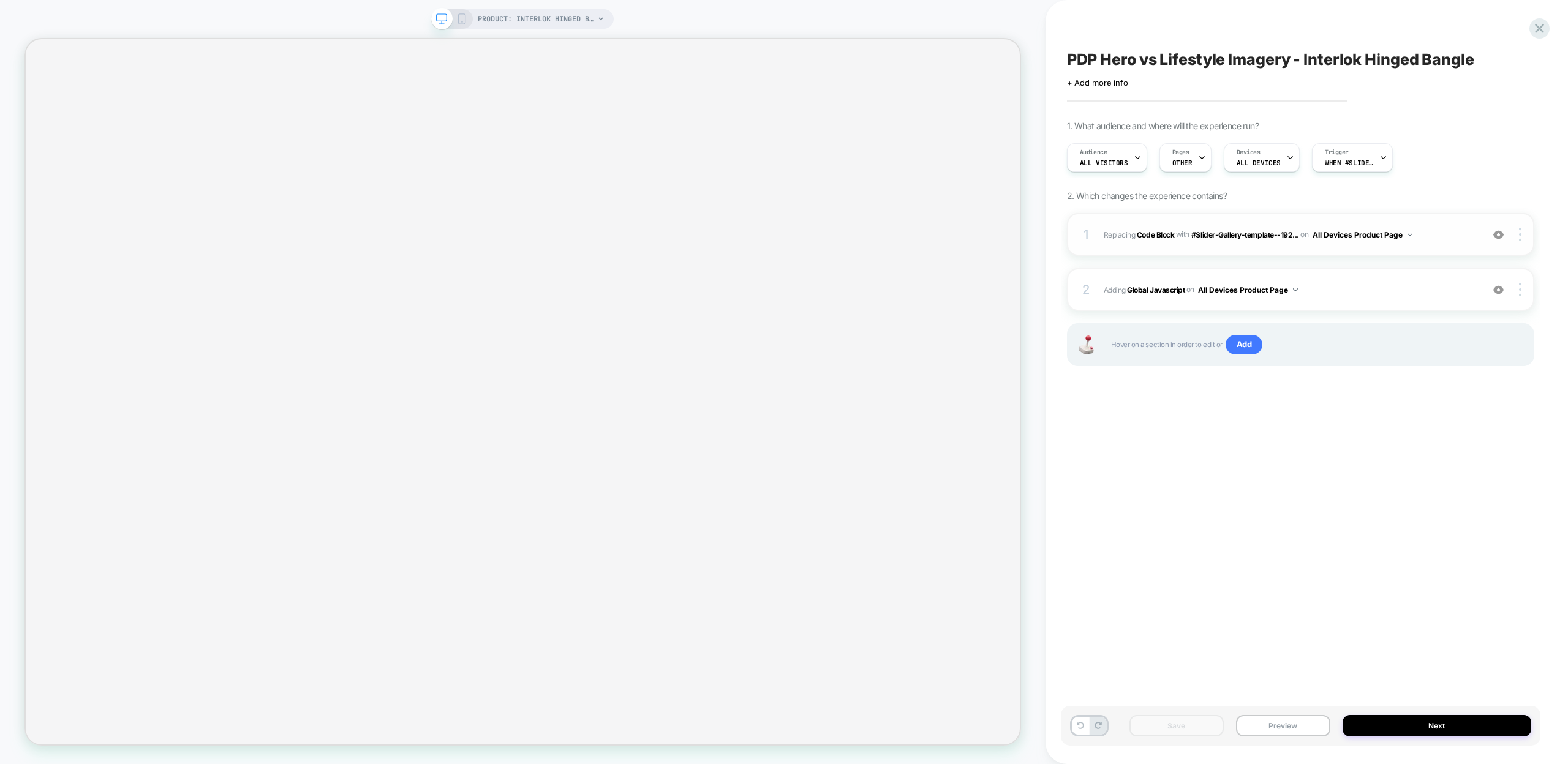
click at [1406, 235] on button "All Devices Product Page" at bounding box center [1362, 235] width 100 height 16
click at [1309, 563] on div "PDP Hero vs Lifestyle Imagery - Interlok Hinged Bangle Click to edit experience…" at bounding box center [1300, 382] width 479 height 740
click at [1190, 148] on div "Pages OTHER" at bounding box center [1181, 158] width 45 height 28
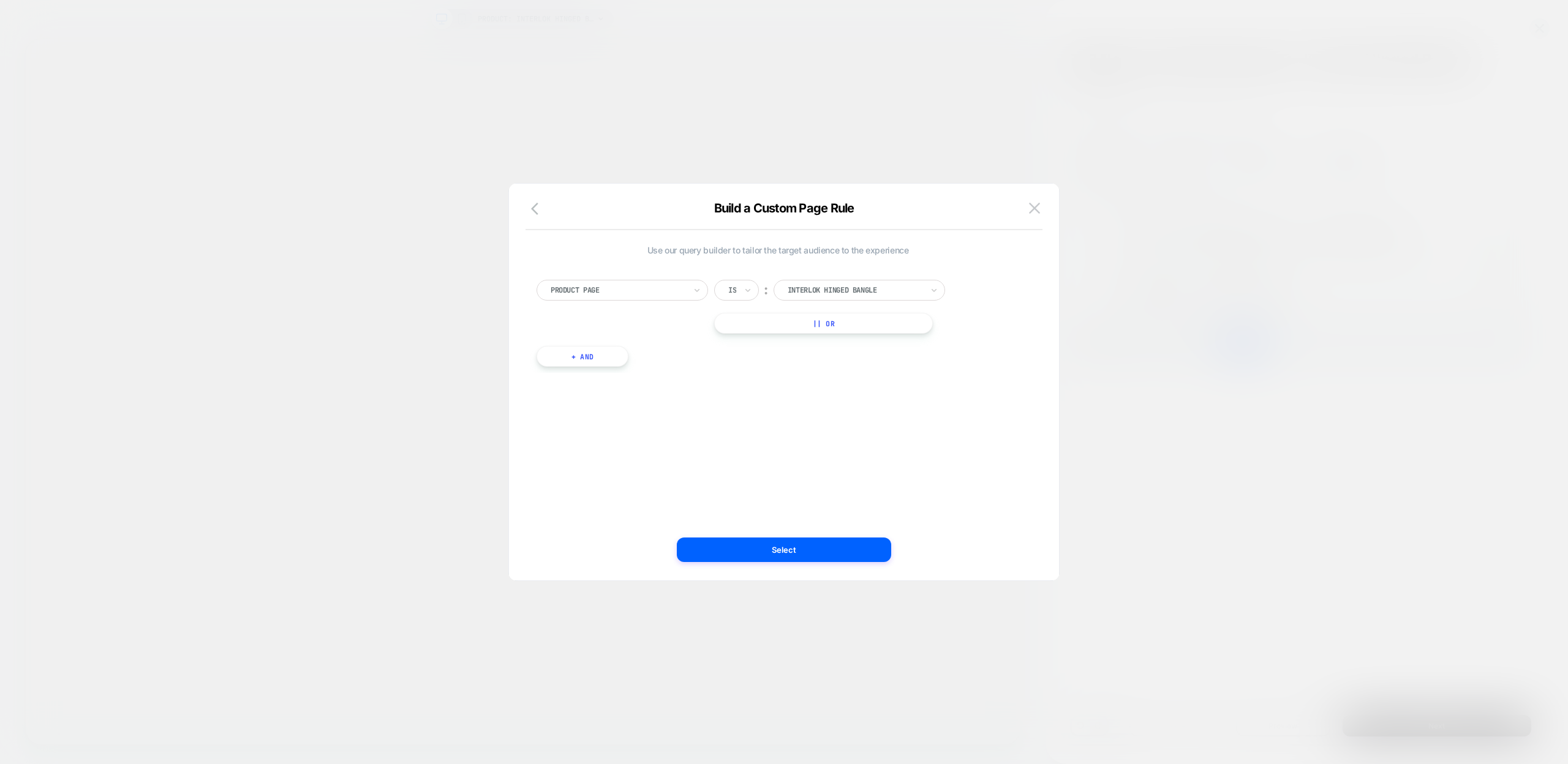
click at [1408, 588] on div at bounding box center [784, 382] width 1568 height 764
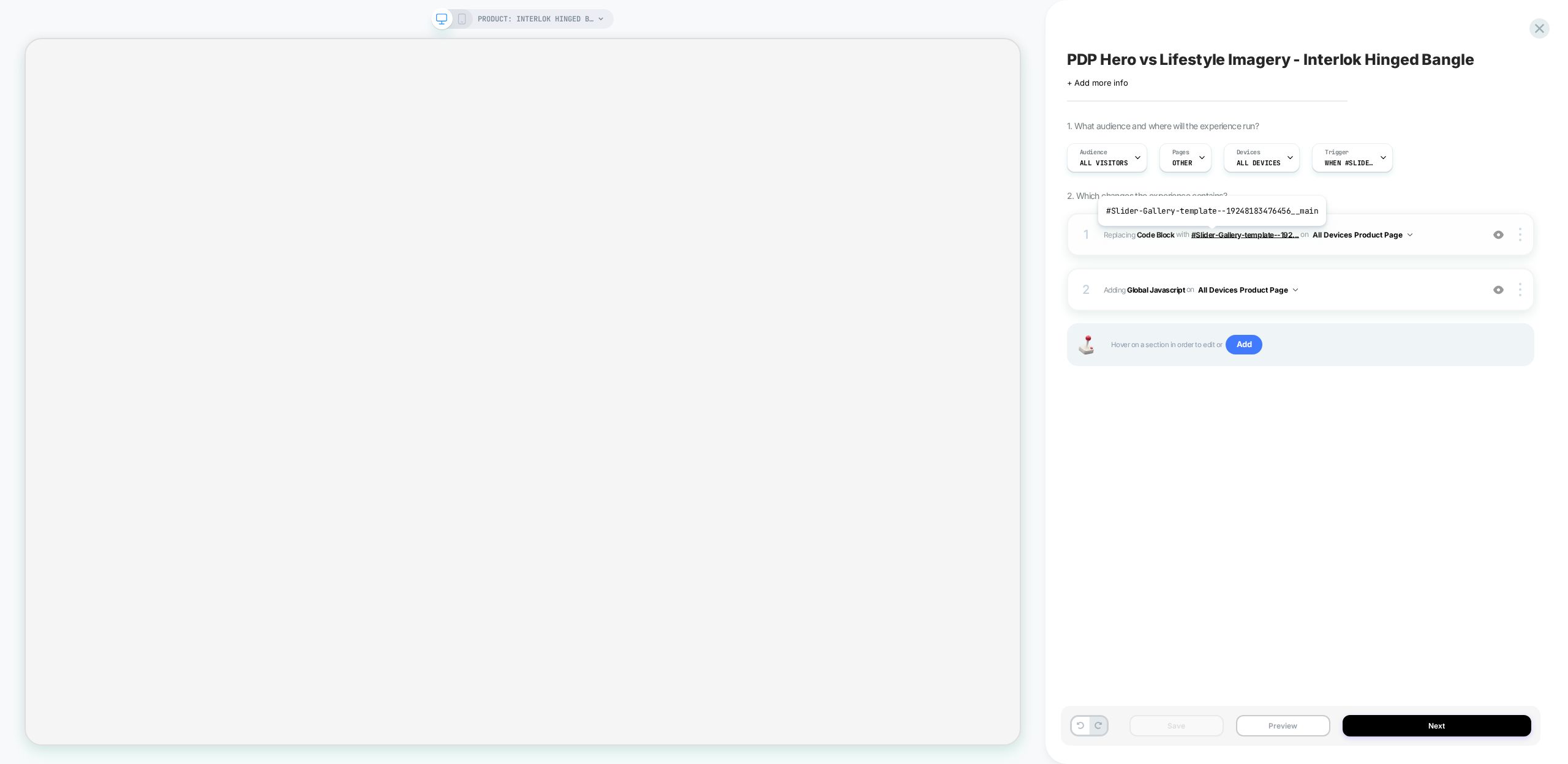
click at [1209, 235] on span "#Slider-Gallery-template--192..." at bounding box center [1244, 234] width 108 height 10
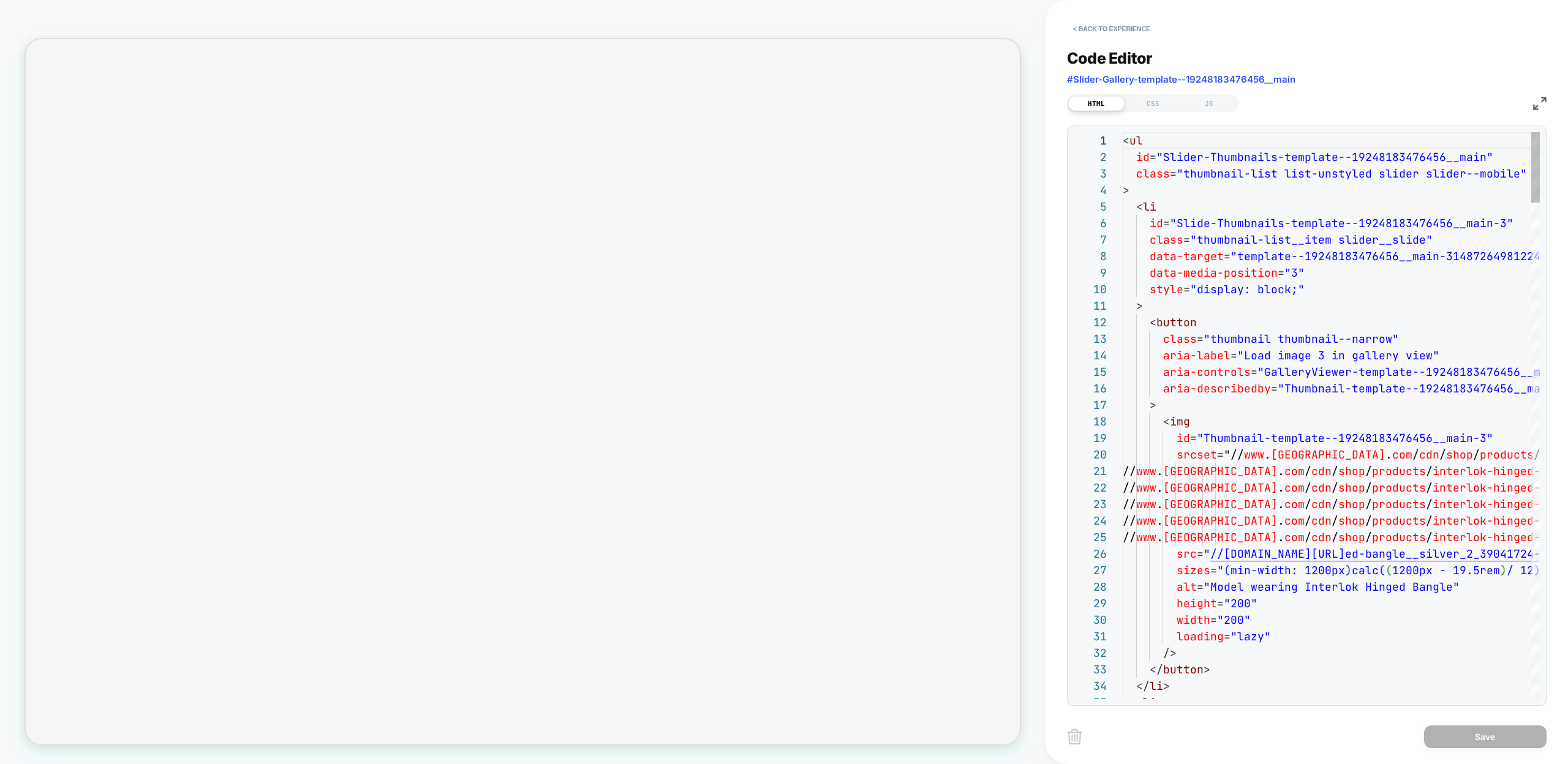
scroll to position [165, 0]
click at [1086, 30] on button "< Back to experience" at bounding box center [1112, 29] width 89 height 19
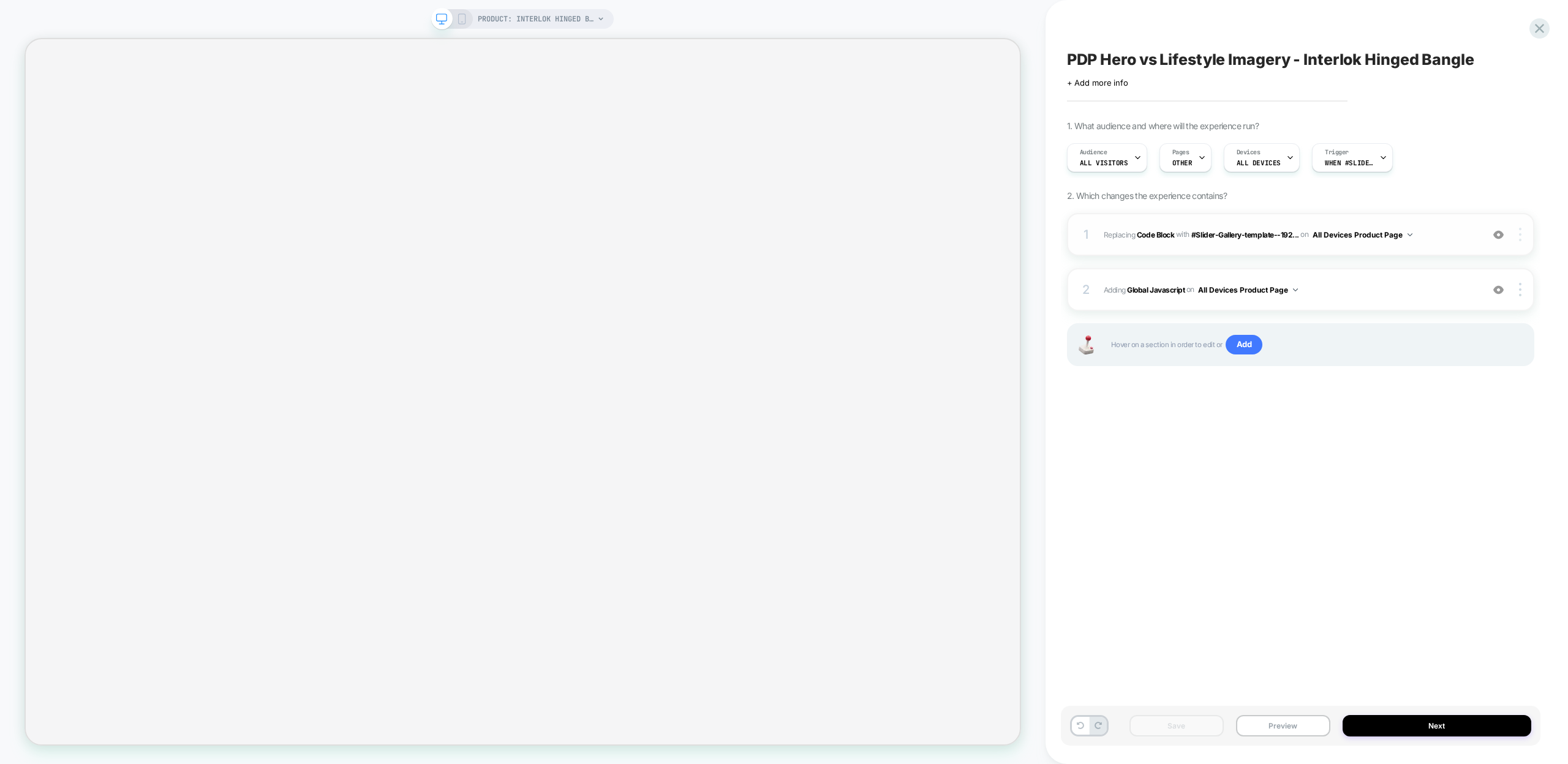
click at [1522, 232] on div at bounding box center [1521, 234] width 24 height 13
click at [1436, 221] on div "Replace Position" at bounding box center [1447, 217] width 109 height 34
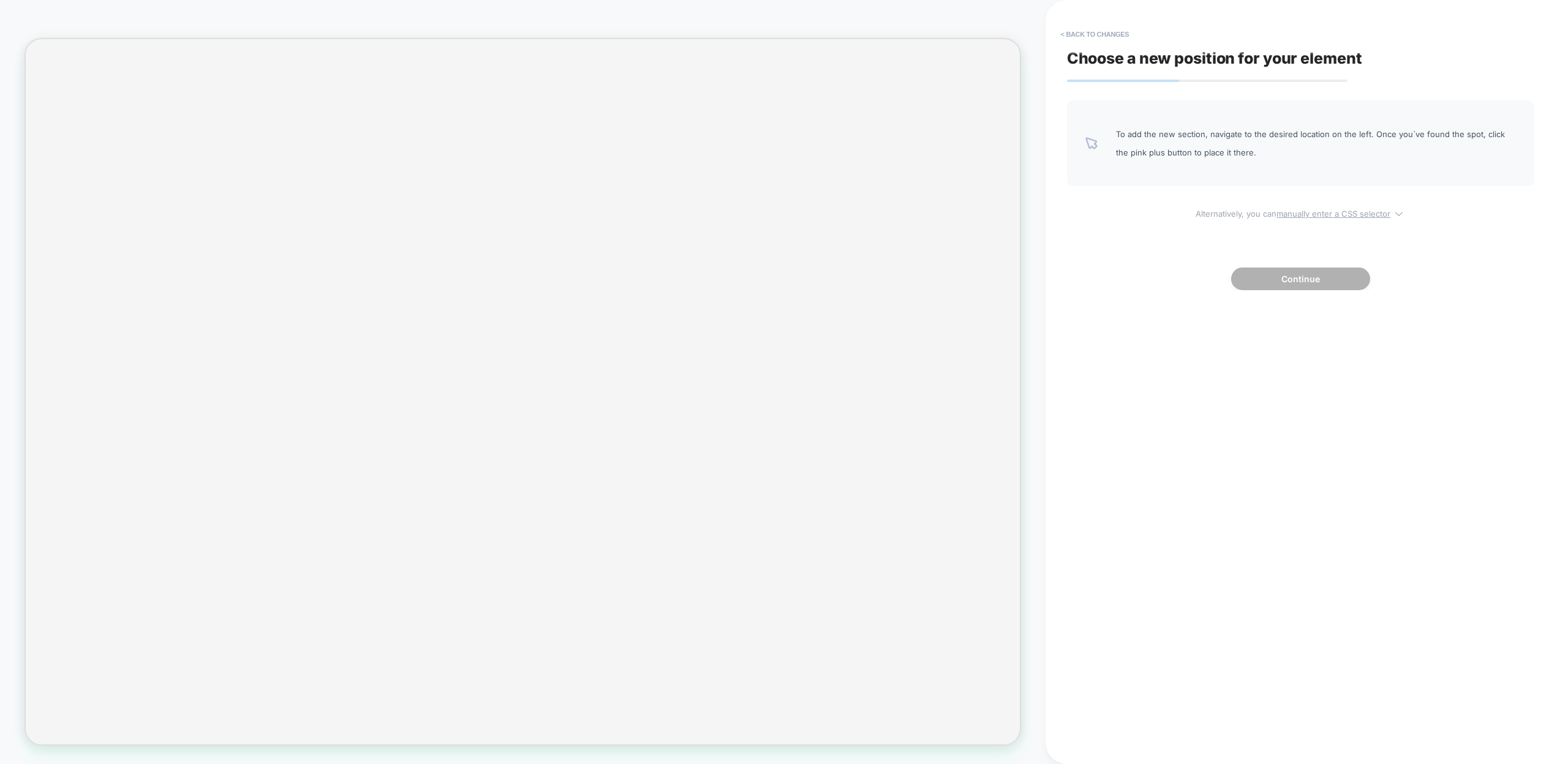
click at [1309, 216] on u "manually enter a CSS selector" at bounding box center [1333, 213] width 114 height 10
select select "*******"
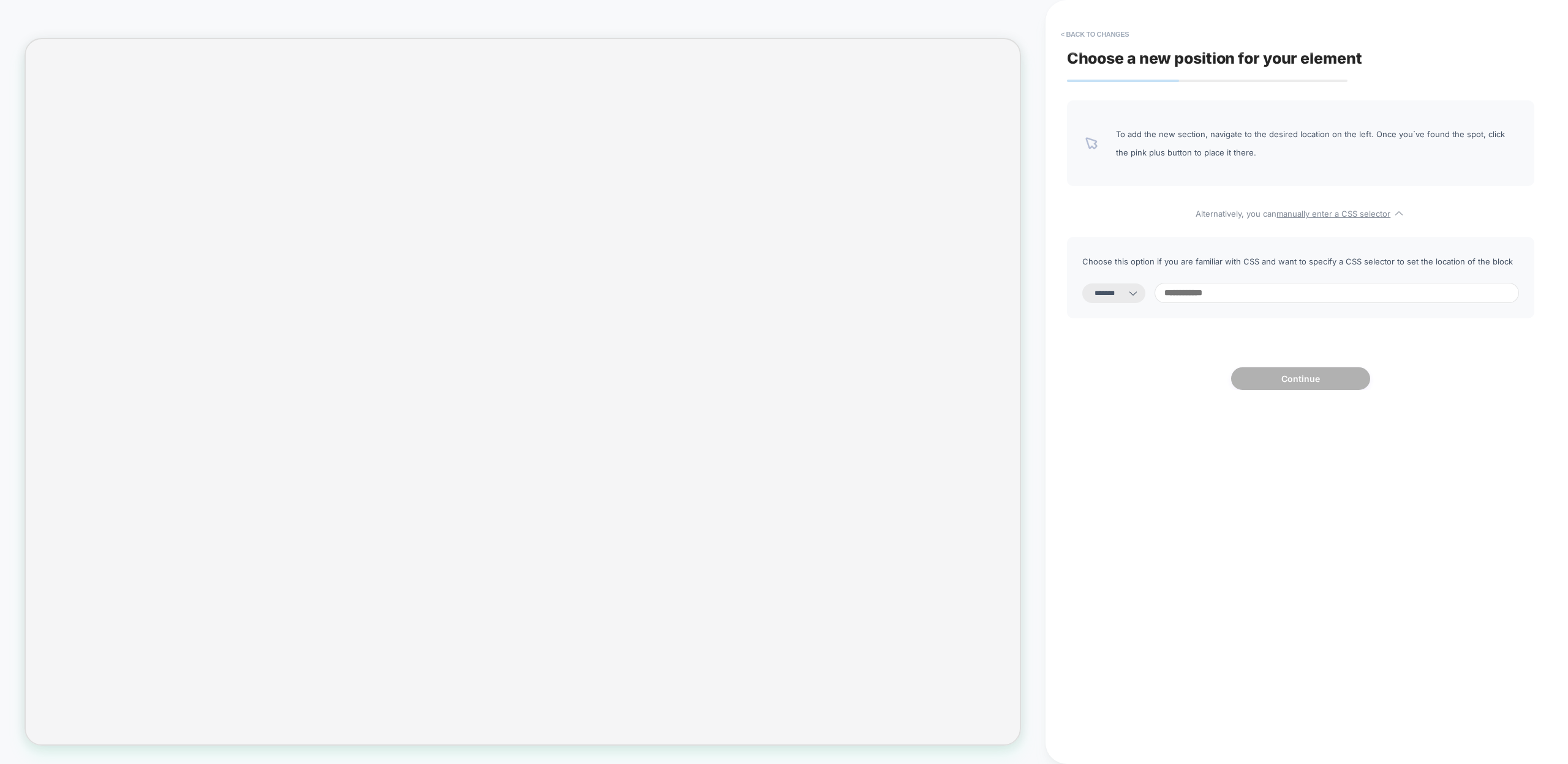
click at [1237, 291] on input at bounding box center [1336, 293] width 365 height 20
paste input "**********"
type input "**********"
select select "*********"
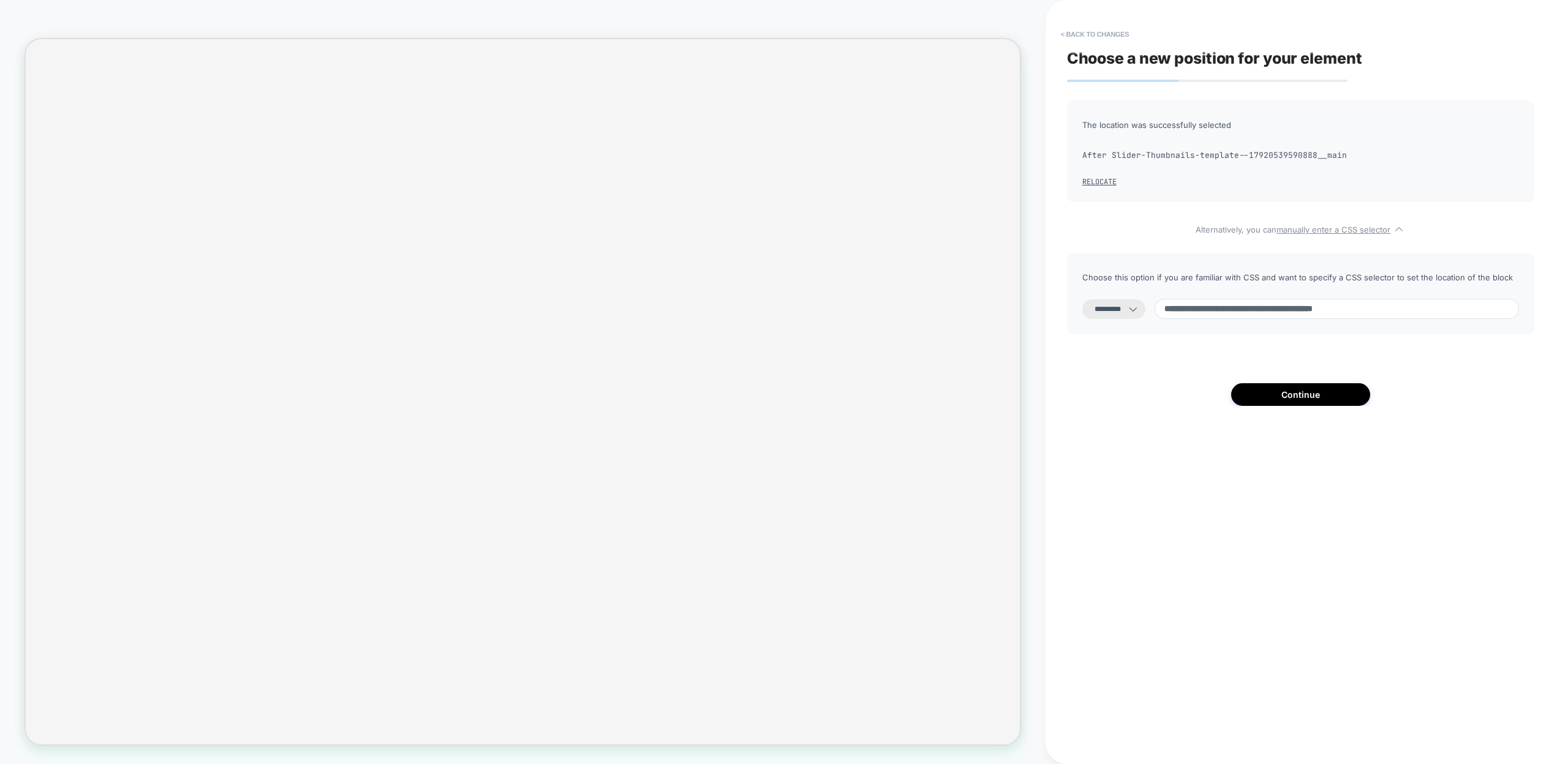
click at [1176, 311] on input "**********" at bounding box center [1336, 309] width 365 height 20
type input "**********"
click at [1139, 310] on select "**********" at bounding box center [1113, 309] width 63 height 19
select select "*******"
click at [1082, 299] on select "**********" at bounding box center [1113, 309] width 63 height 19
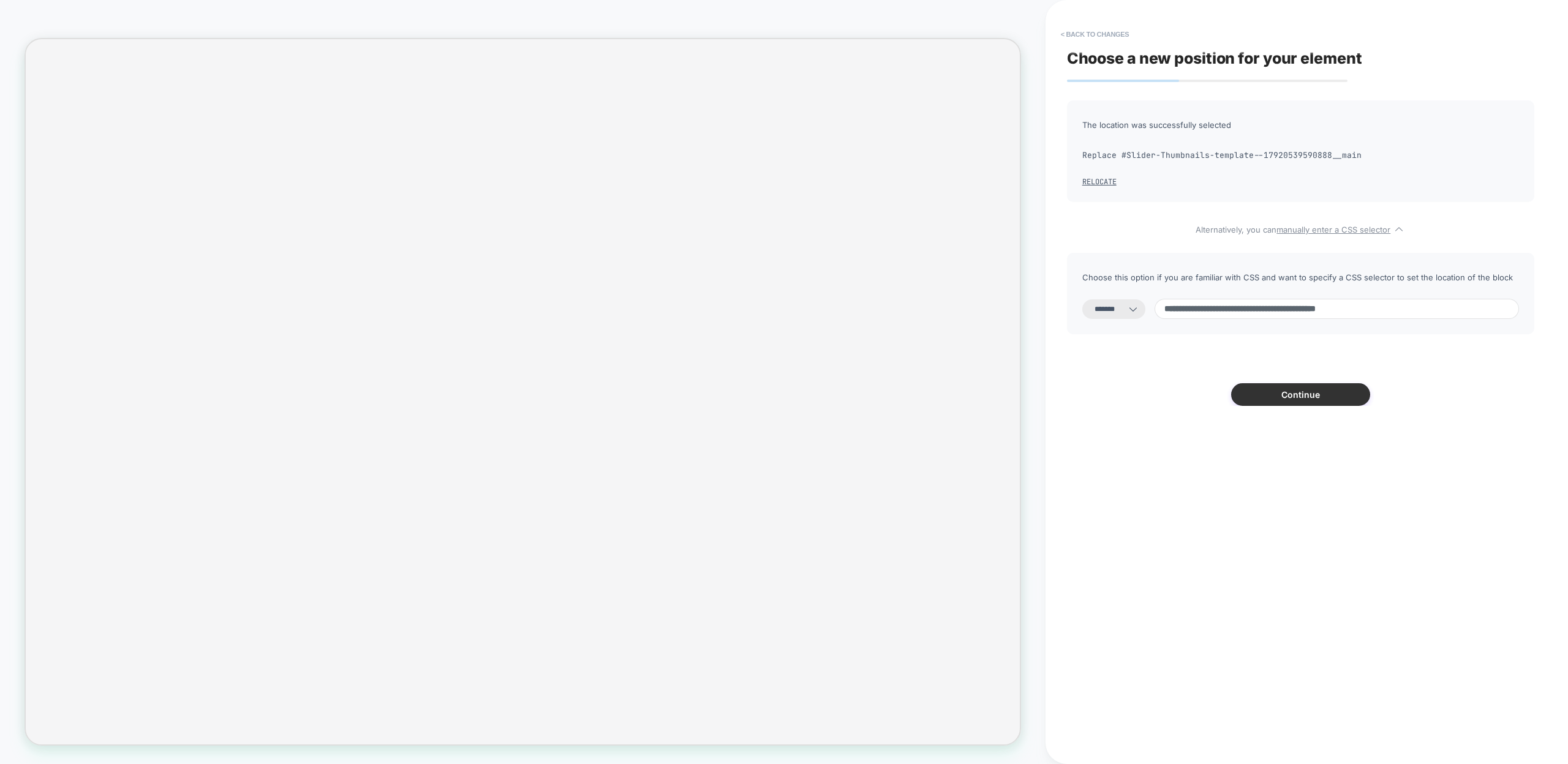
click at [1266, 395] on button "Continue" at bounding box center [1300, 394] width 139 height 23
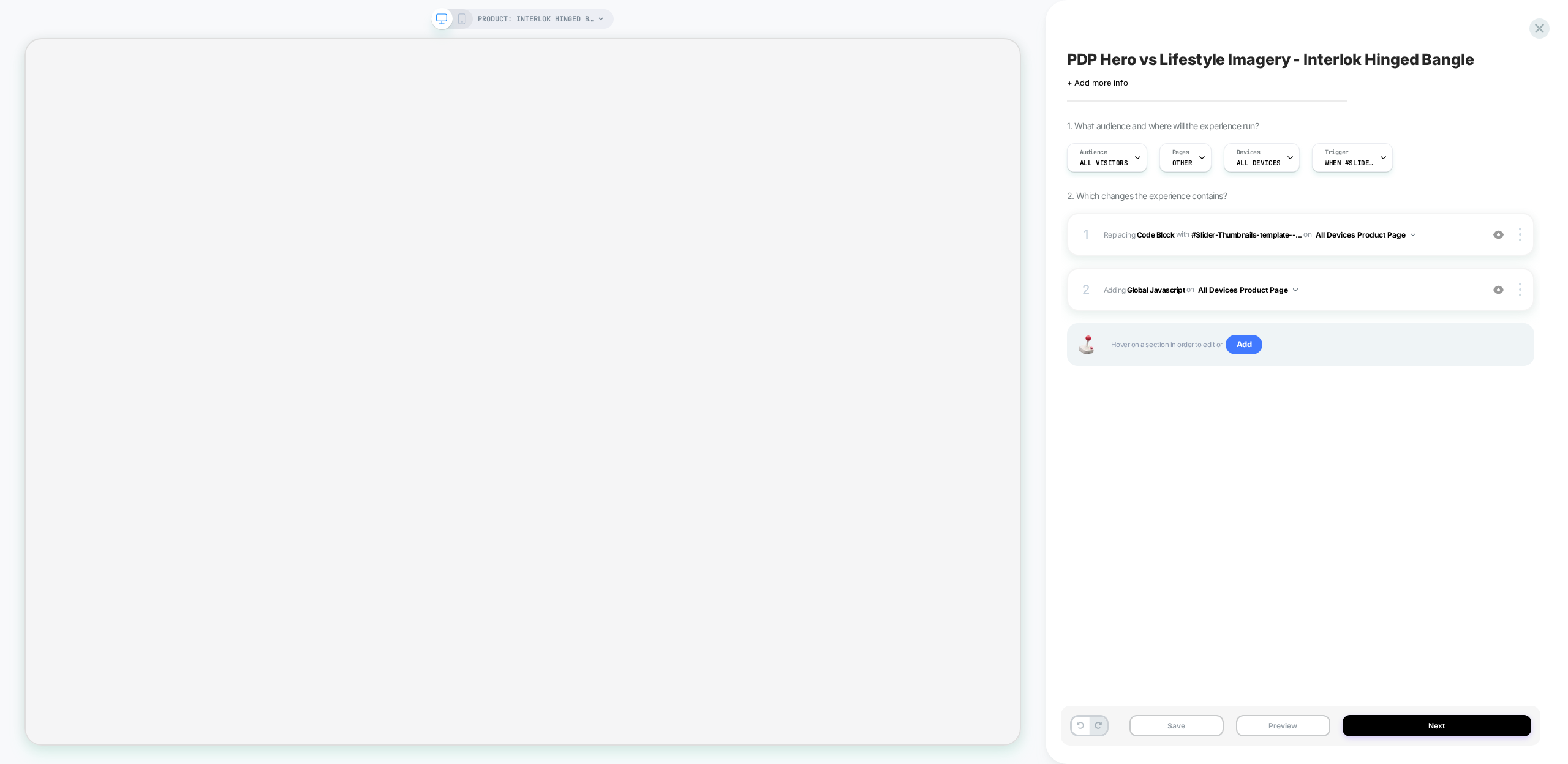
click at [1205, 447] on div "PDP Hero vs Lifestyle Imagery - Interlok Hinged Bangle Click to edit experience…" at bounding box center [1300, 382] width 479 height 740
click at [1215, 726] on button "Save" at bounding box center [1176, 726] width 94 height 22
click at [1276, 726] on button "Preview" at bounding box center [1283, 726] width 94 height 22
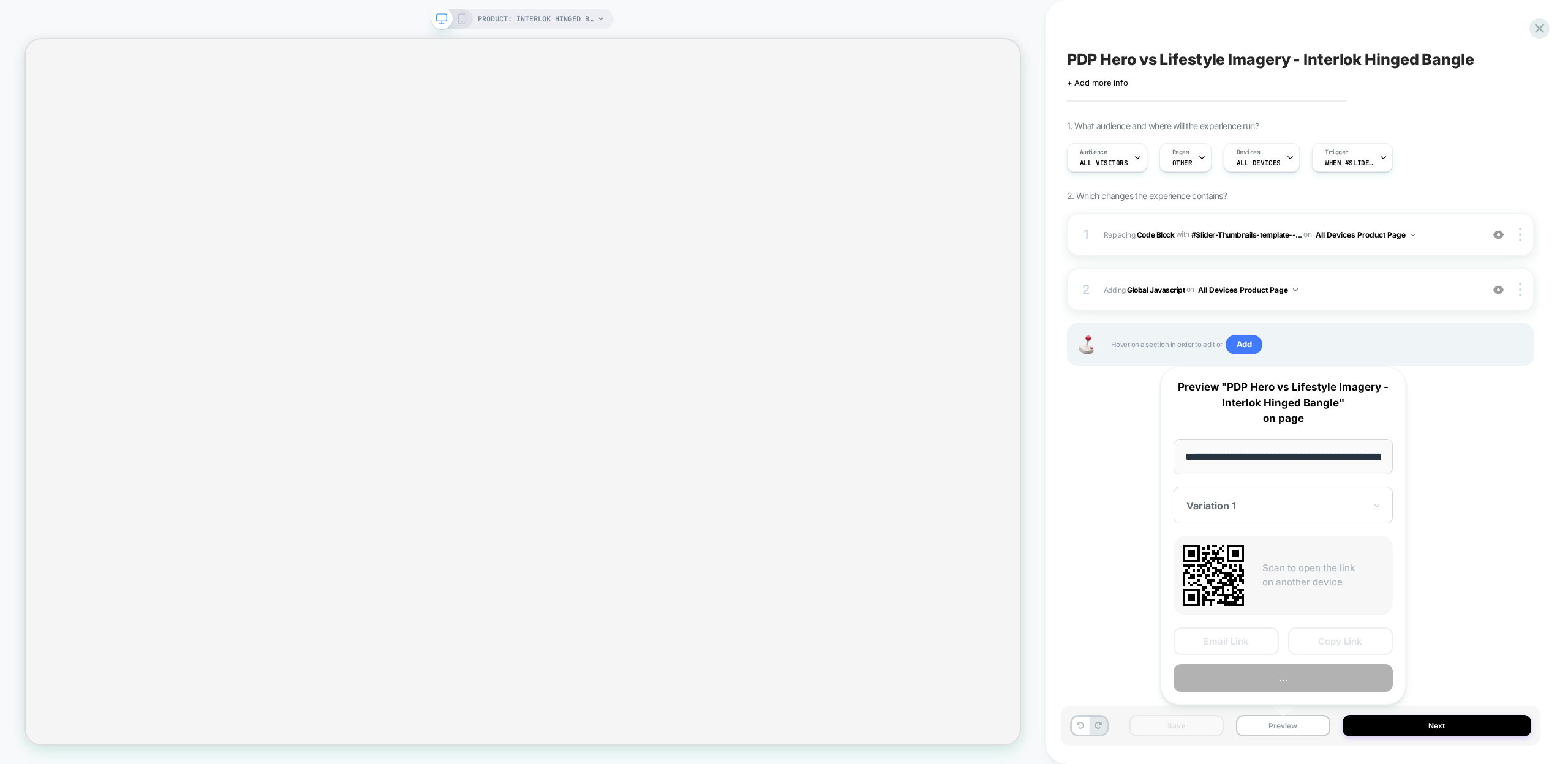
scroll to position [0, 186]
click at [1335, 646] on button "Copy Link" at bounding box center [1341, 642] width 105 height 28
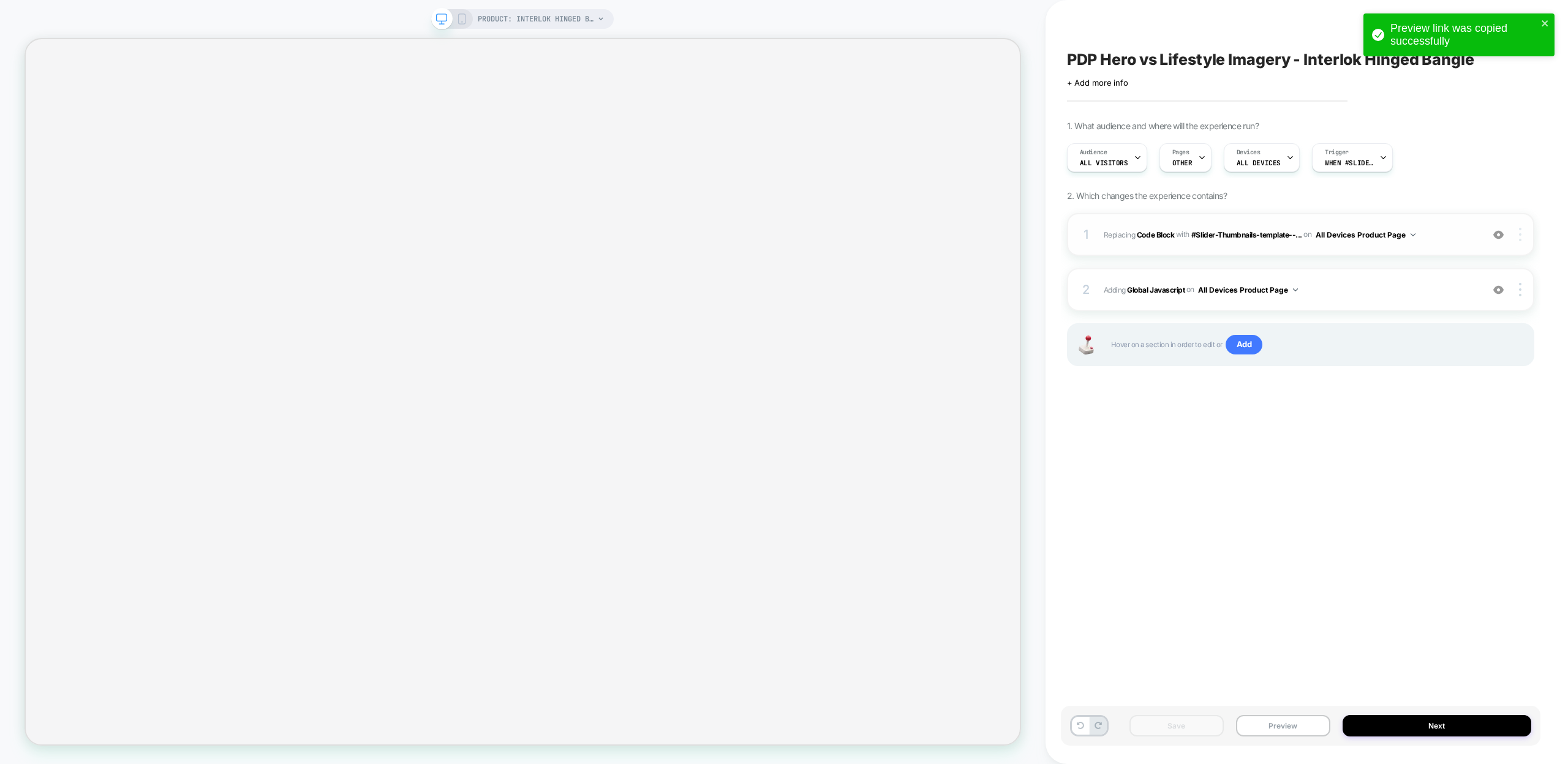
click at [1519, 236] on img at bounding box center [1520, 234] width 3 height 13
click at [1437, 219] on div "Replace Position" at bounding box center [1447, 217] width 109 height 34
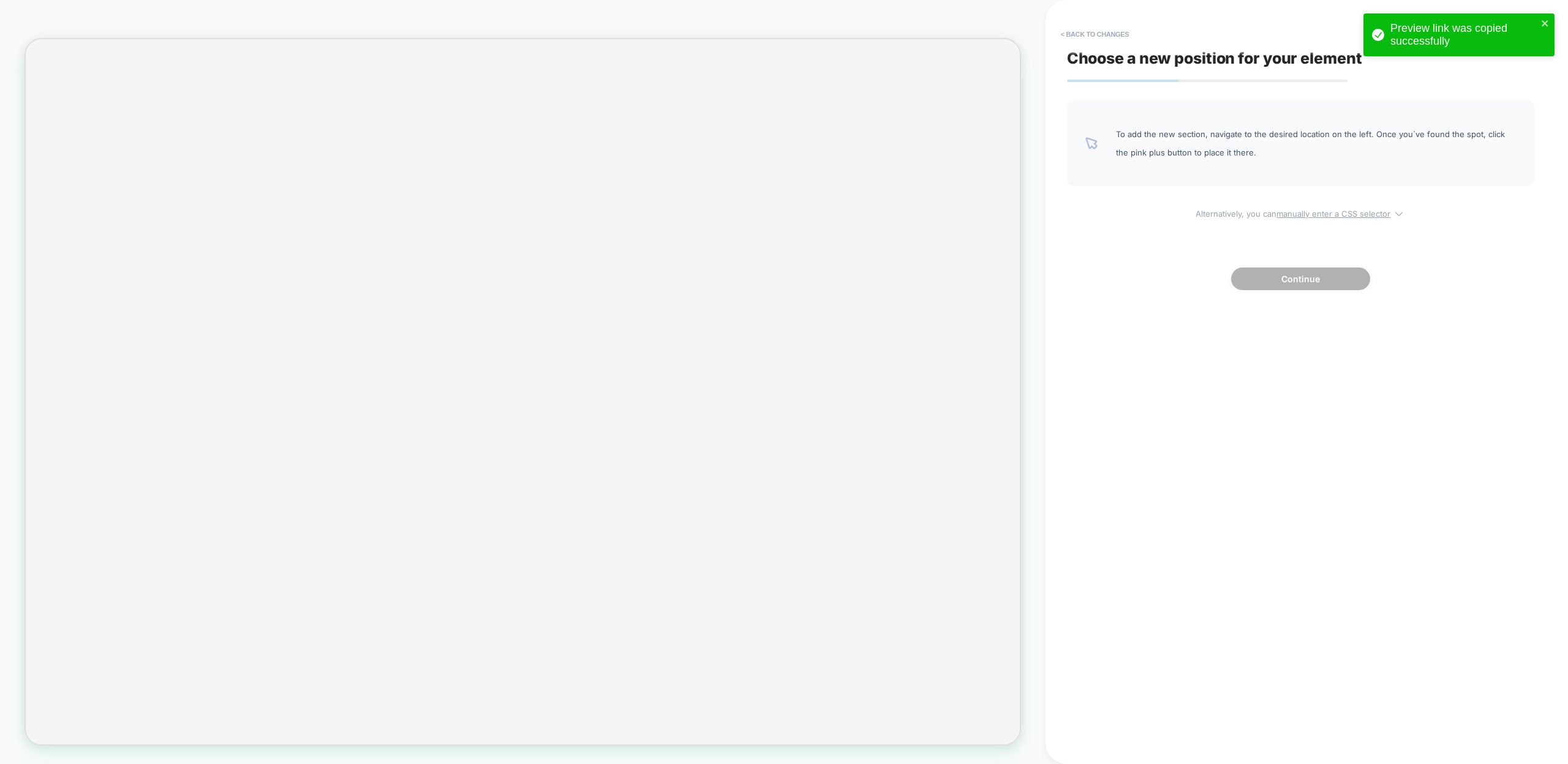
click at [1319, 208] on span "Alternatively, you can manually enter a CSS selector" at bounding box center [1300, 212] width 467 height 14
select select "*******"
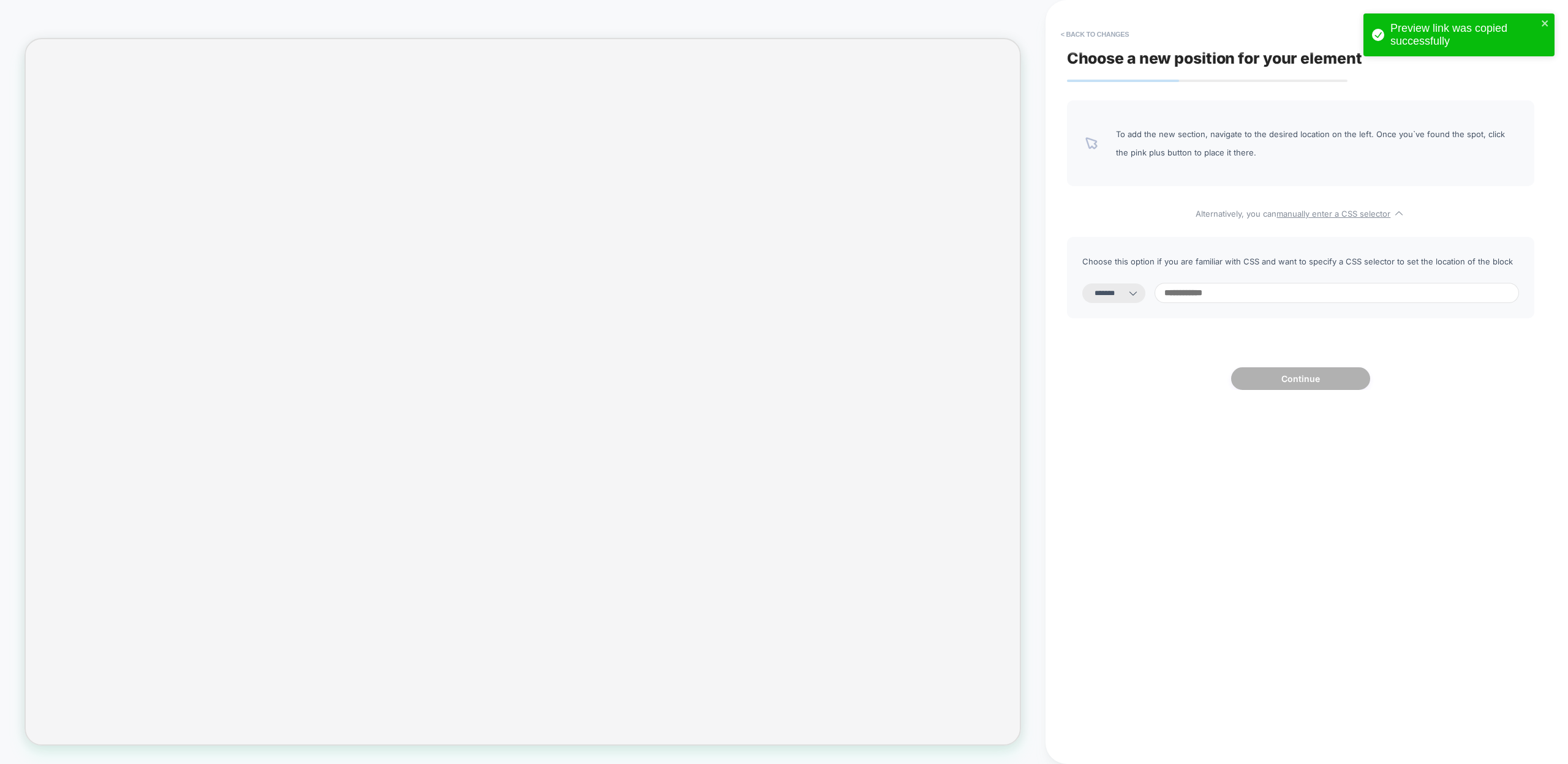
click at [1238, 298] on input at bounding box center [1336, 293] width 365 height 20
paste input "**********"
type input "**********"
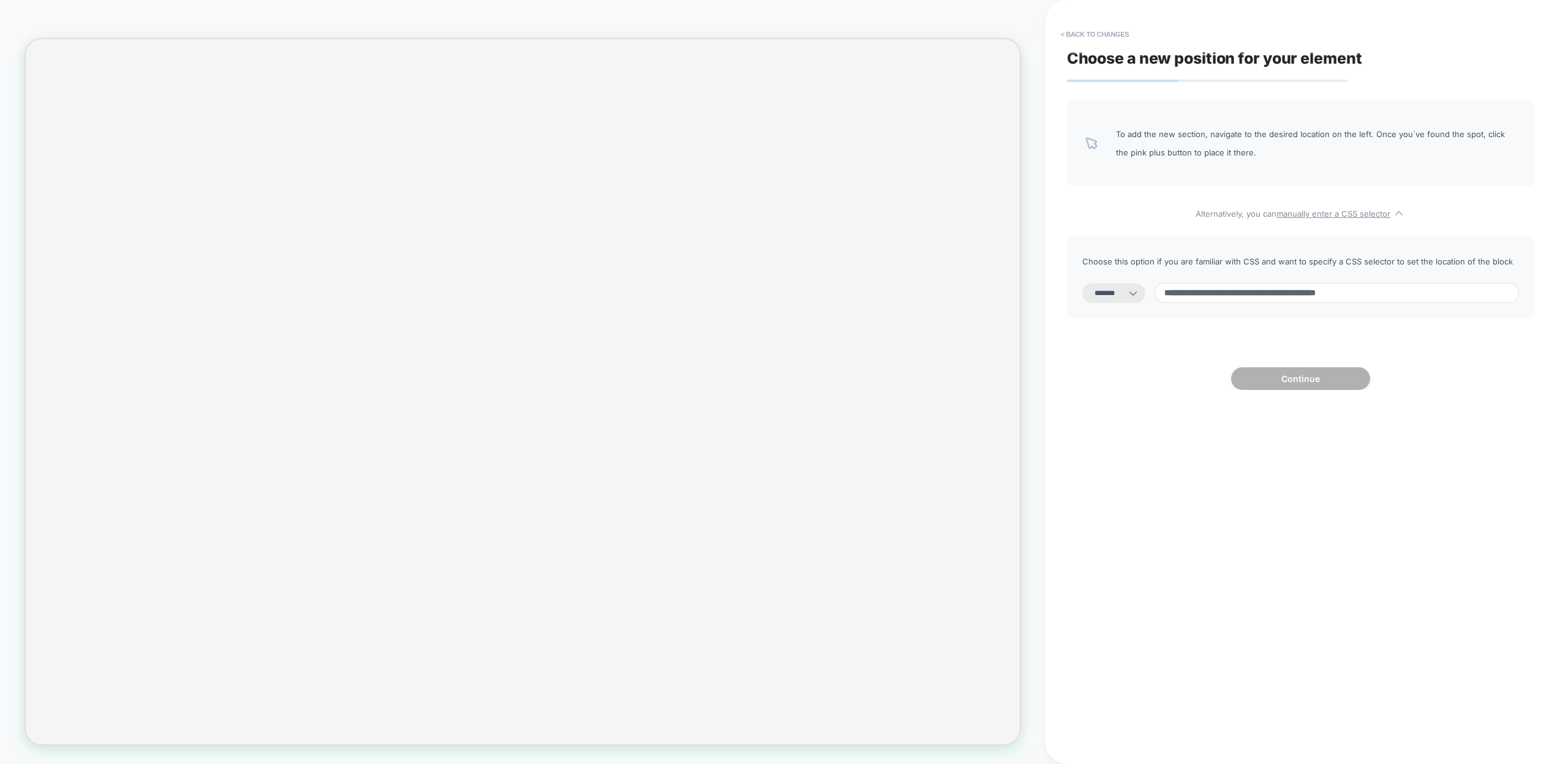
select select "*********"
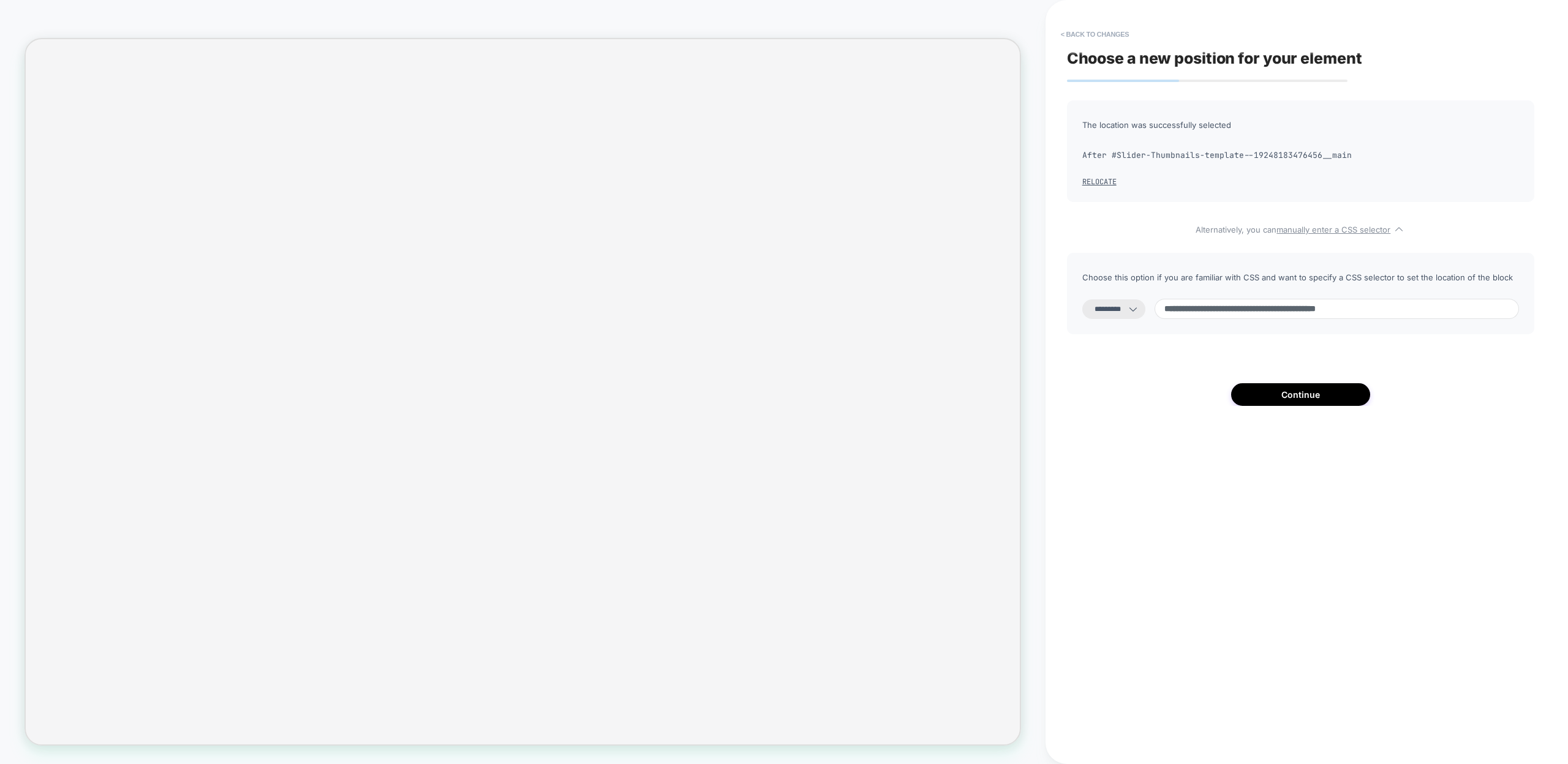
type input "**********"
click at [1124, 304] on select "**********" at bounding box center [1113, 309] width 63 height 19
select select "*******"
click at [1082, 299] on select "**********" at bounding box center [1113, 309] width 63 height 19
click at [1261, 396] on button "Continue" at bounding box center [1300, 394] width 139 height 23
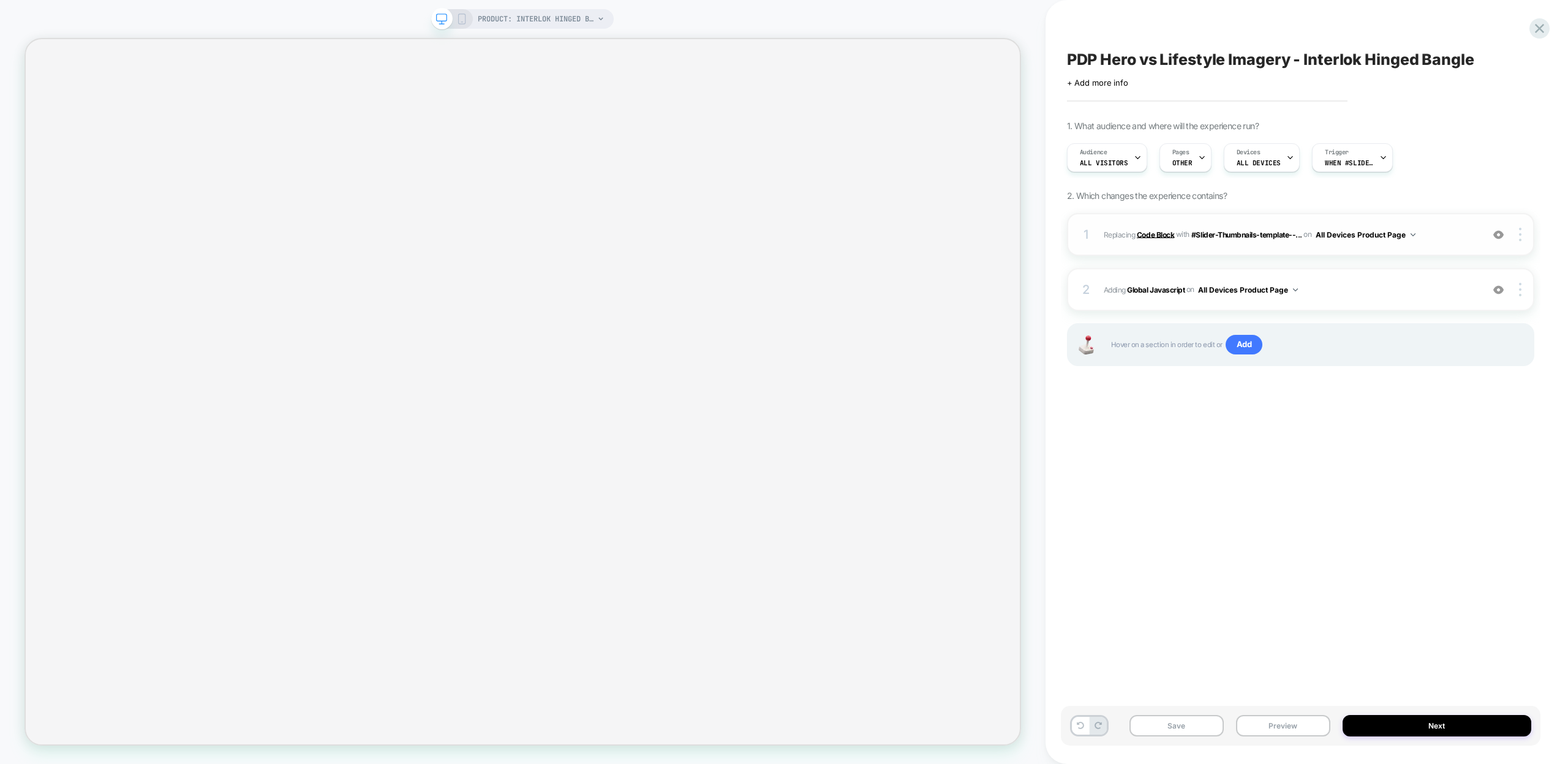
click at [1161, 233] on b "Code Block" at bounding box center [1155, 234] width 38 height 10
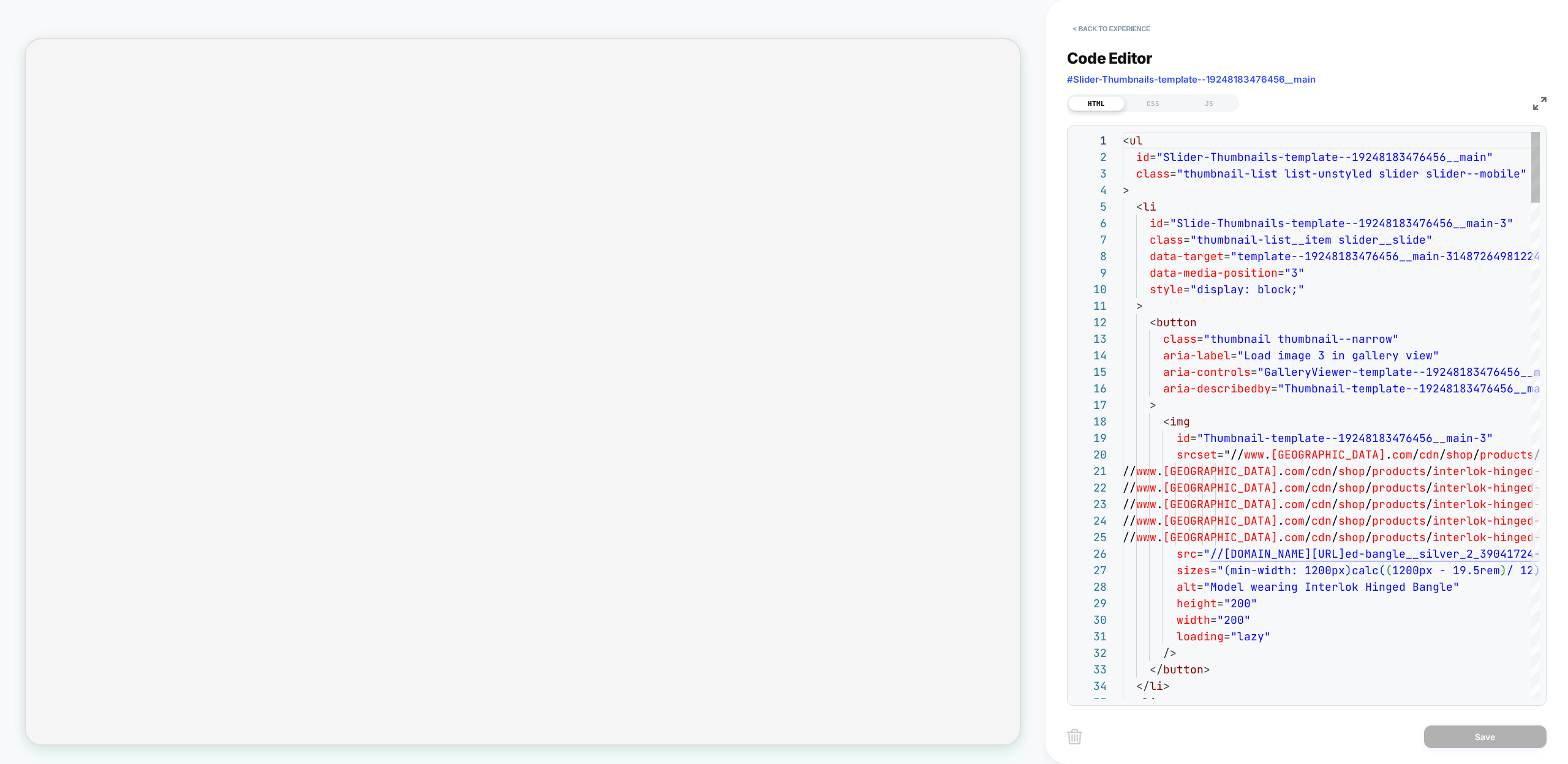
scroll to position [165, 0]
click at [1086, 28] on button "< Back to experience" at bounding box center [1112, 29] width 89 height 19
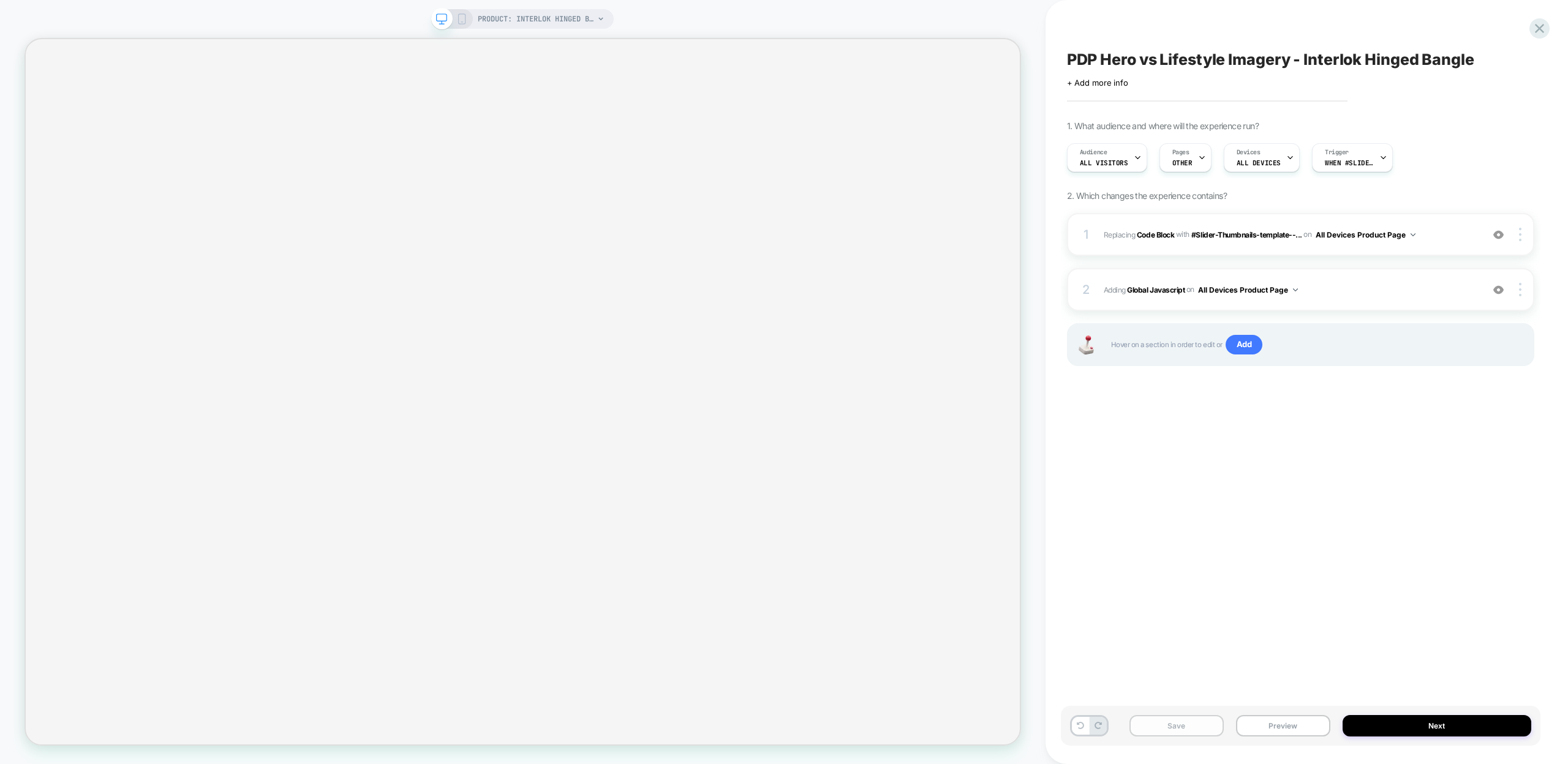
click at [1207, 727] on button "Save" at bounding box center [1176, 726] width 94 height 22
click at [1276, 724] on button "Preview" at bounding box center [1283, 726] width 94 height 22
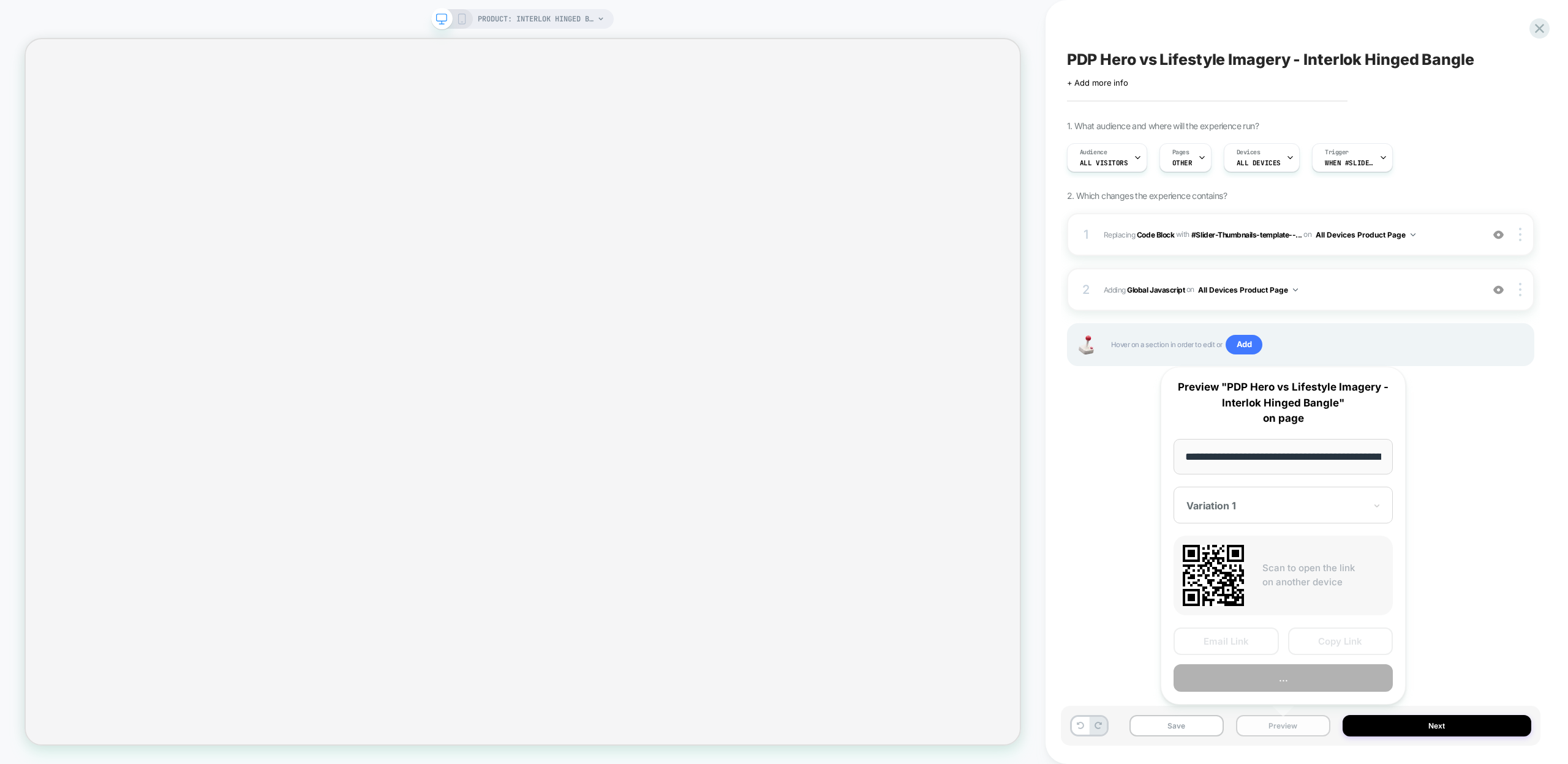
scroll to position [0, 186]
click at [1346, 640] on button "Copy Link" at bounding box center [1341, 642] width 105 height 28
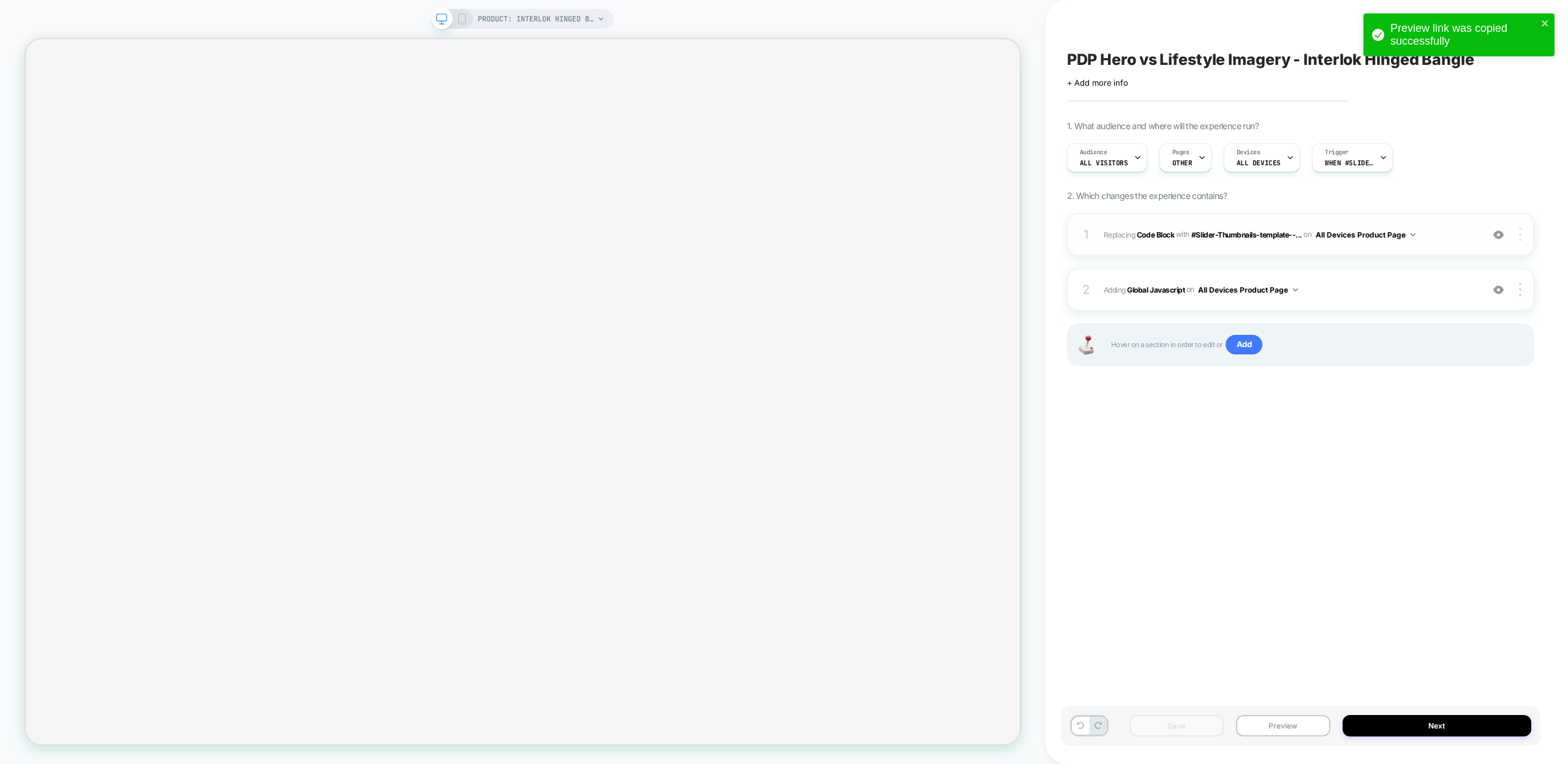
click at [1520, 238] on img at bounding box center [1520, 234] width 3 height 13
click at [1432, 213] on div "Replace Position" at bounding box center [1447, 217] width 109 height 34
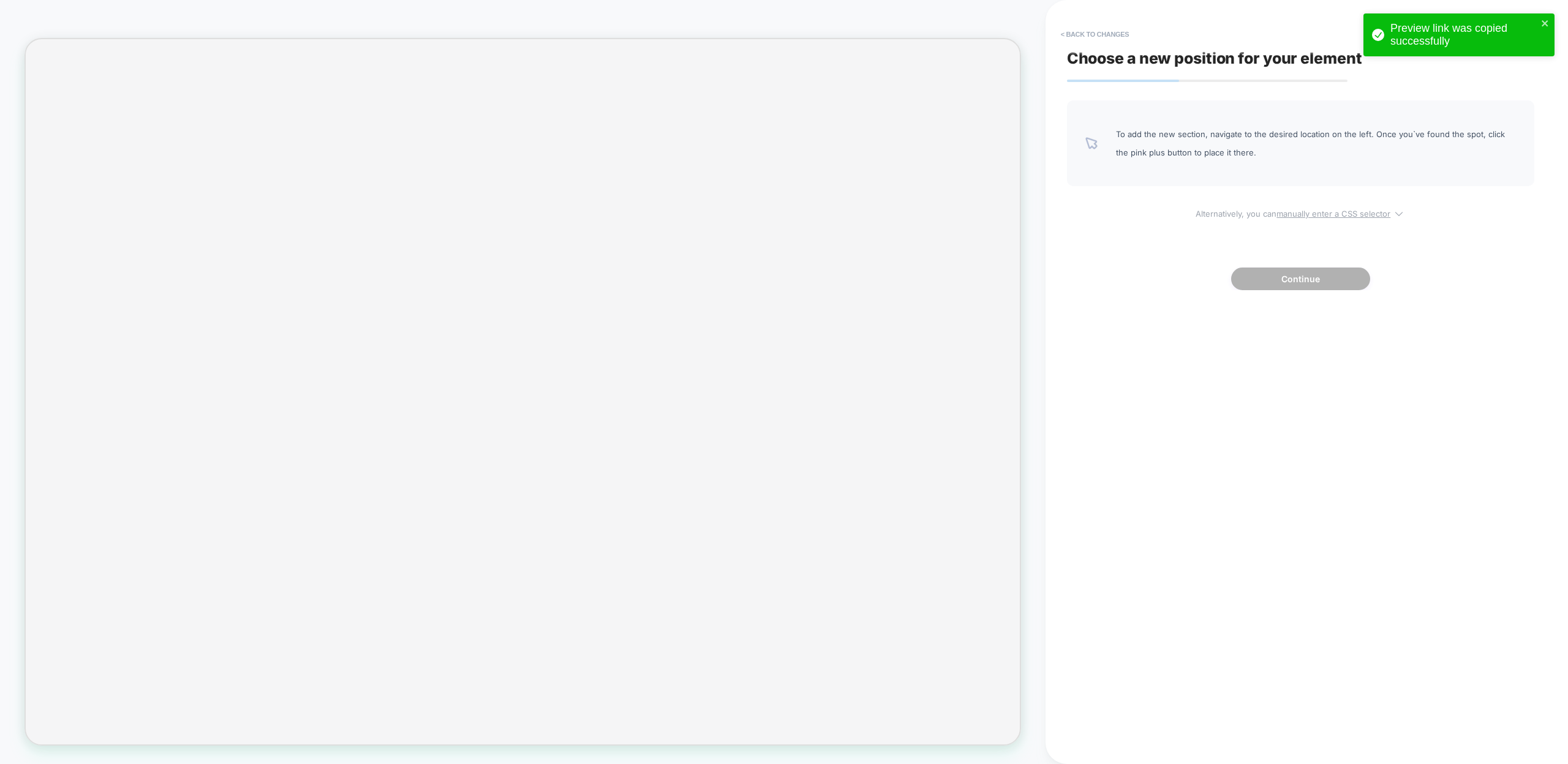
click at [1300, 207] on span "Alternatively, you can manually enter a CSS selector" at bounding box center [1300, 212] width 467 height 14
select select "*******"
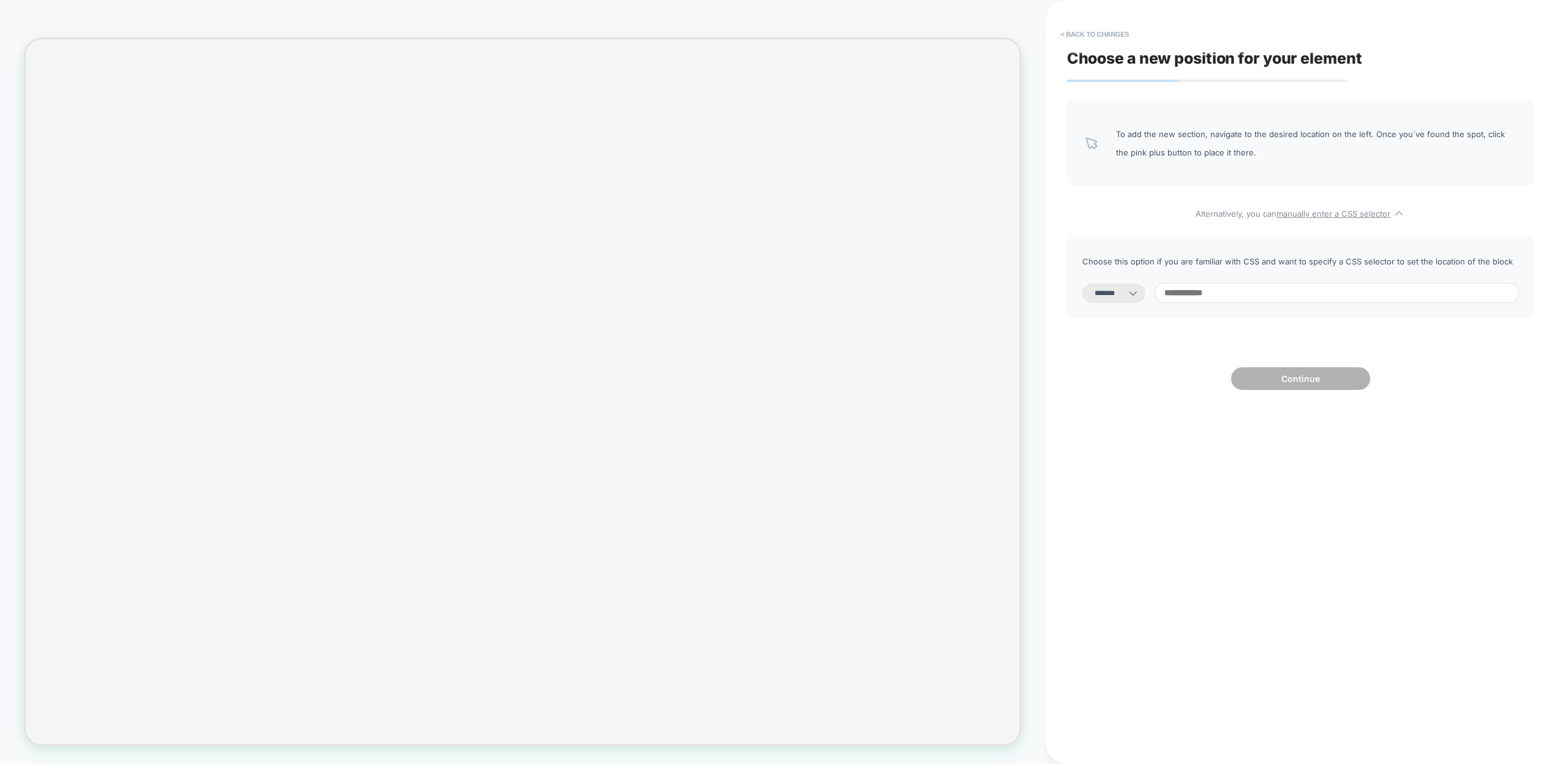
click at [1244, 294] on input at bounding box center [1336, 293] width 365 height 20
paste input "**********"
type input "**********"
select select "*********"
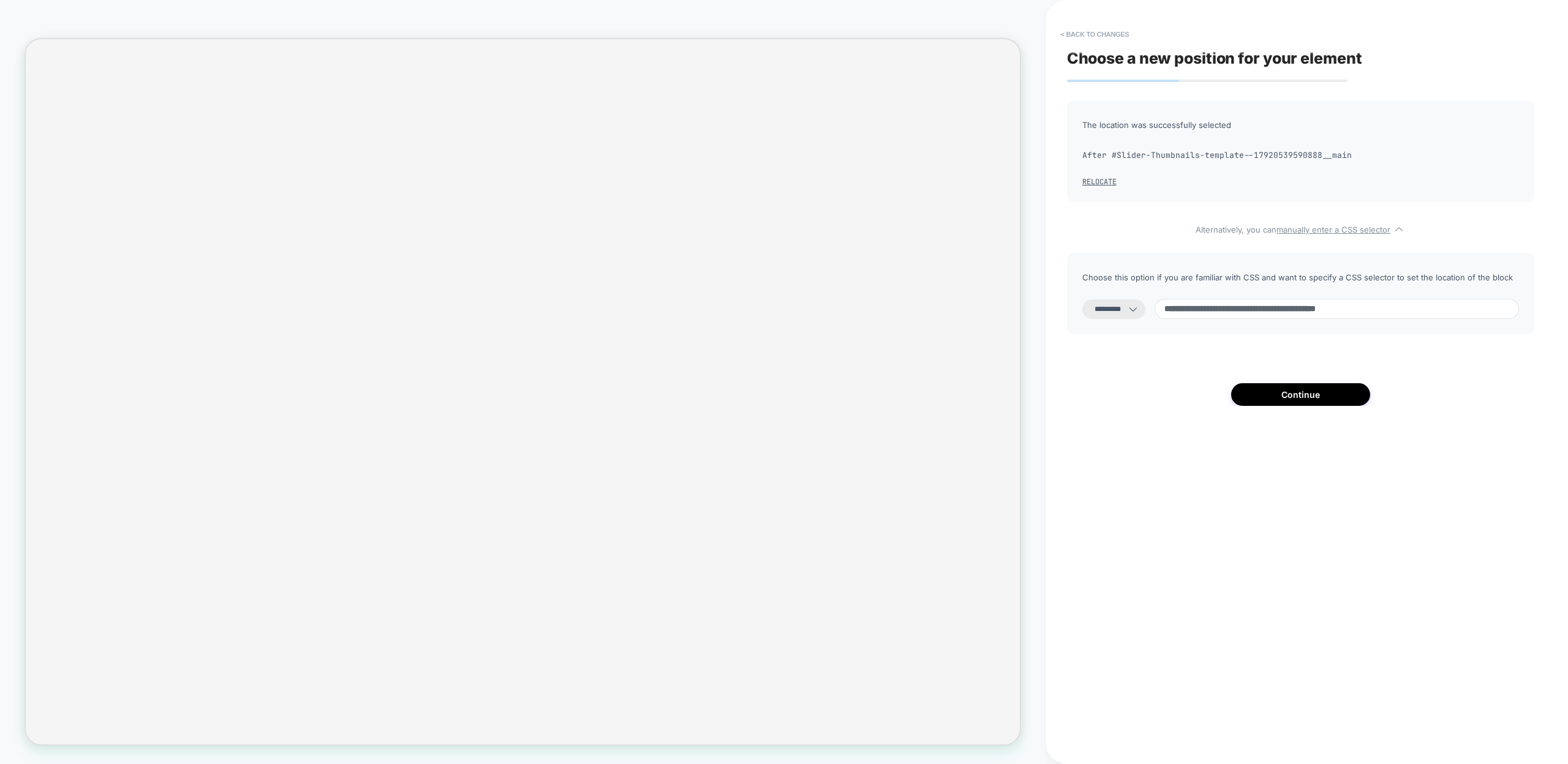
type input "**********"
click at [1139, 309] on icon at bounding box center [1133, 309] width 12 height 12
click at [1133, 305] on select "**********" at bounding box center [1113, 309] width 63 height 19
select select "*******"
click at [1082, 299] on select "**********" at bounding box center [1113, 309] width 63 height 19
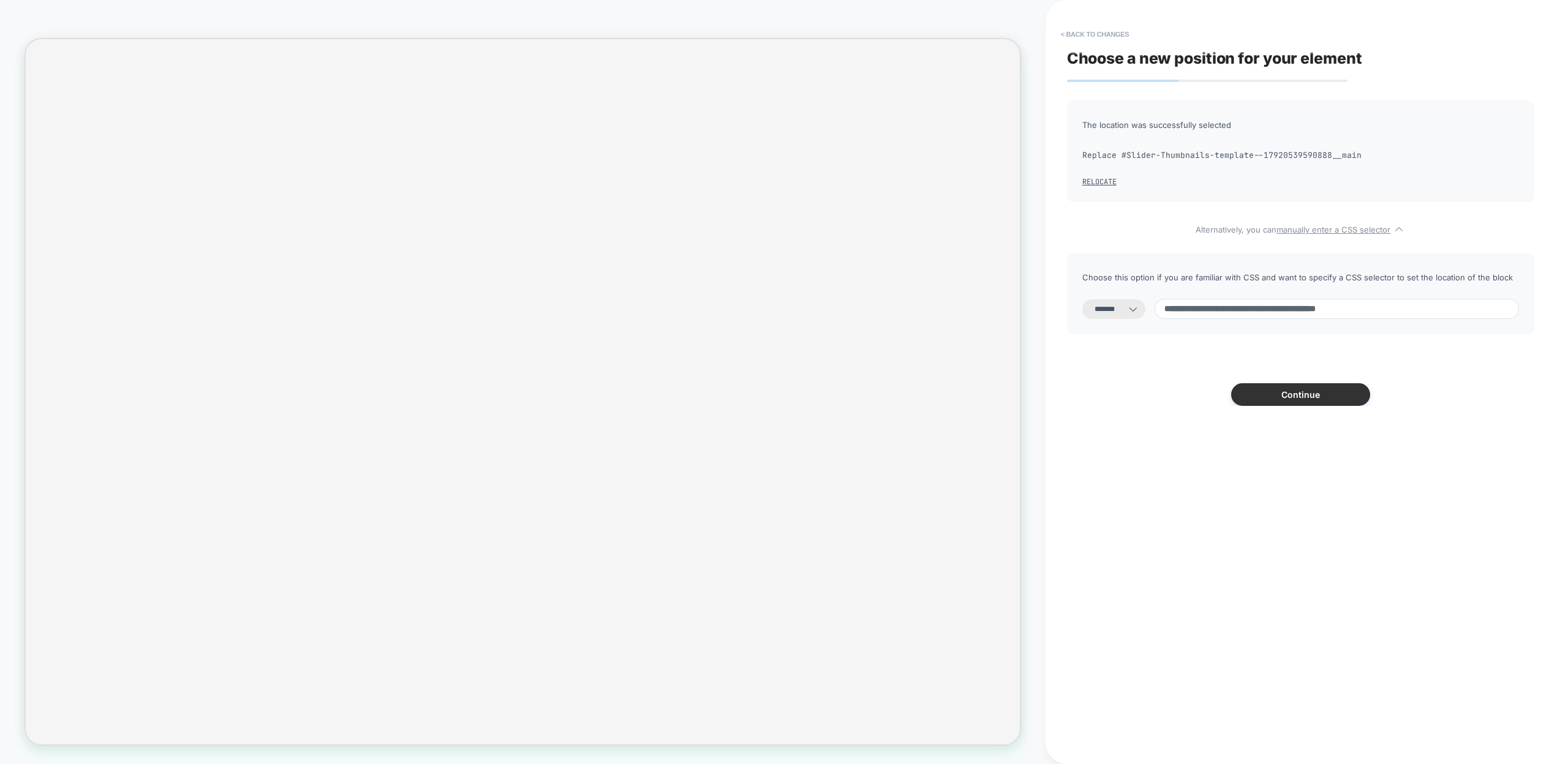
click at [1264, 395] on button "Continue" at bounding box center [1300, 394] width 139 height 23
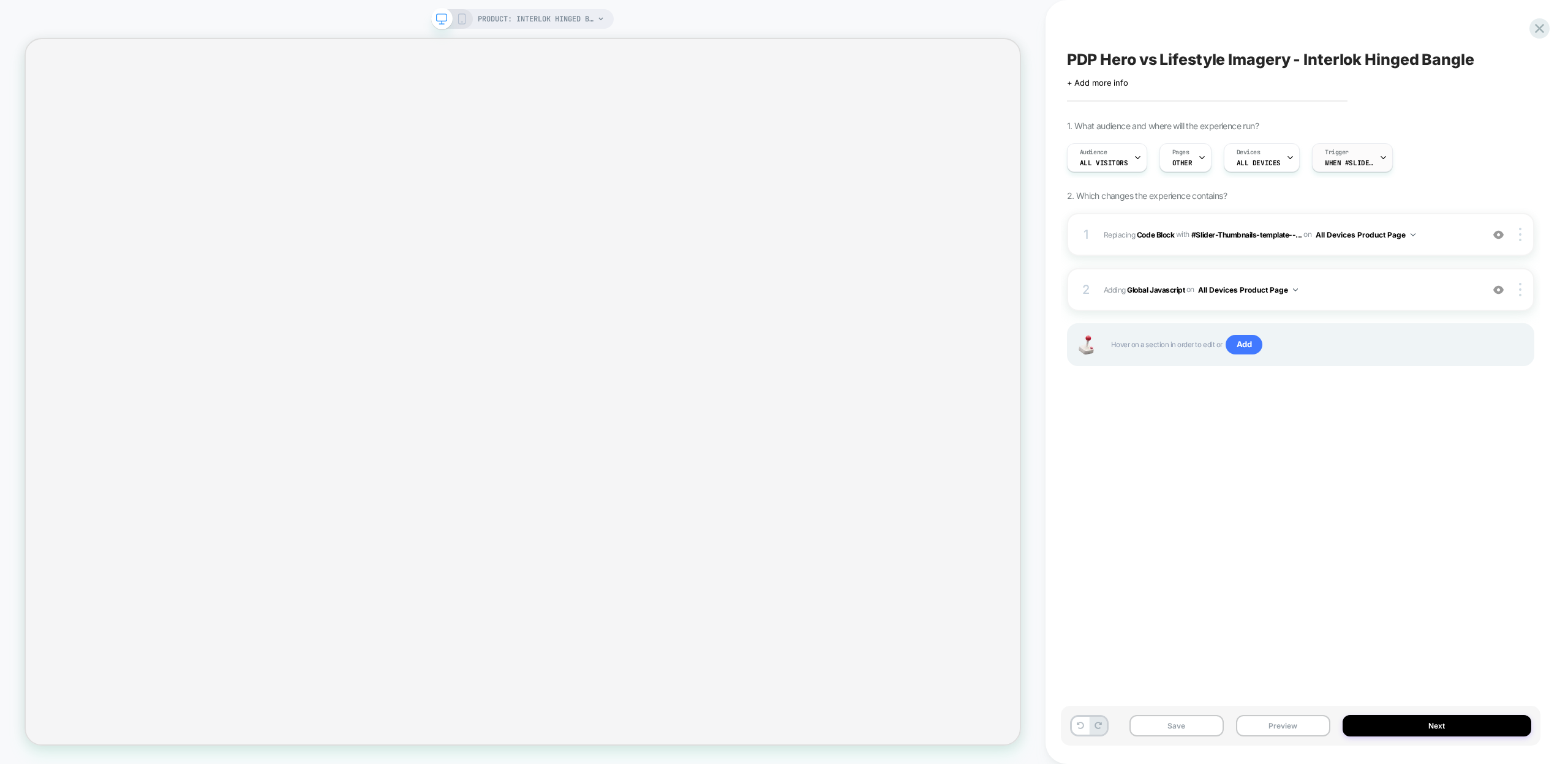
click at [1327, 164] on span "When #Slider-Gallery-template--17920539590888__main appears" at bounding box center [1349, 163] width 49 height 9
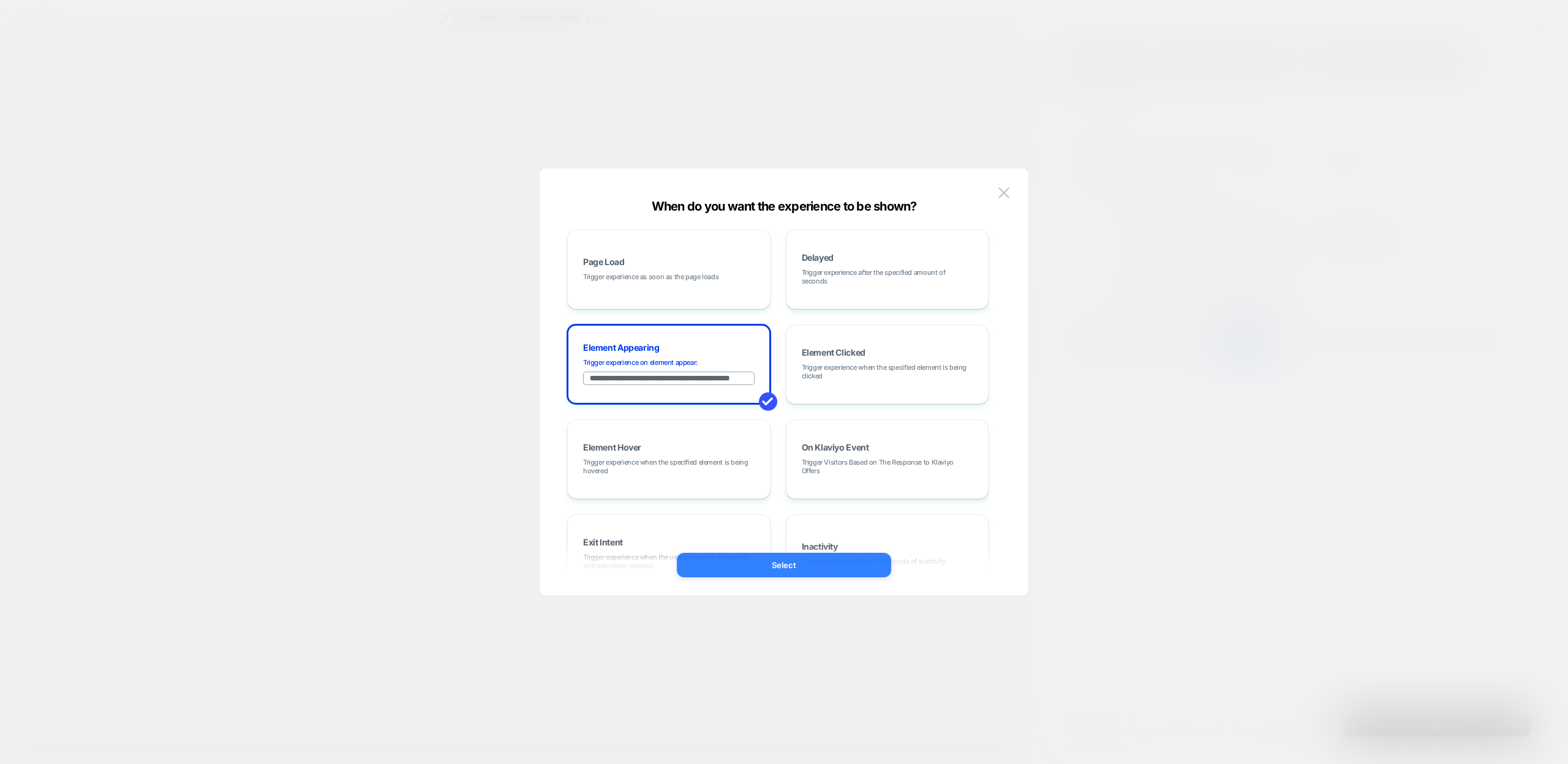
click at [796, 557] on button "Select" at bounding box center [784, 565] width 214 height 24
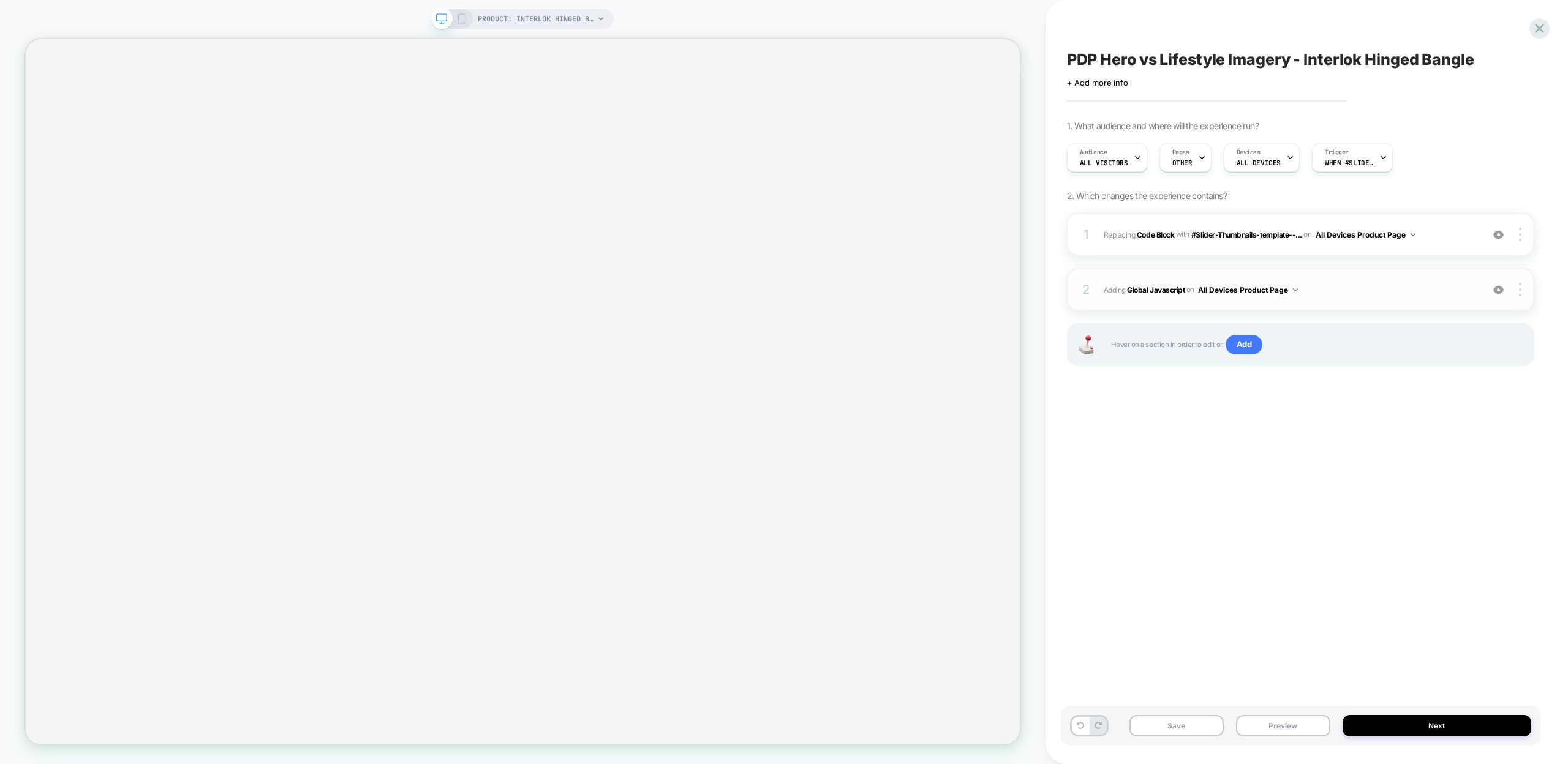
click at [1165, 289] on b "Global Javascript" at bounding box center [1156, 289] width 58 height 10
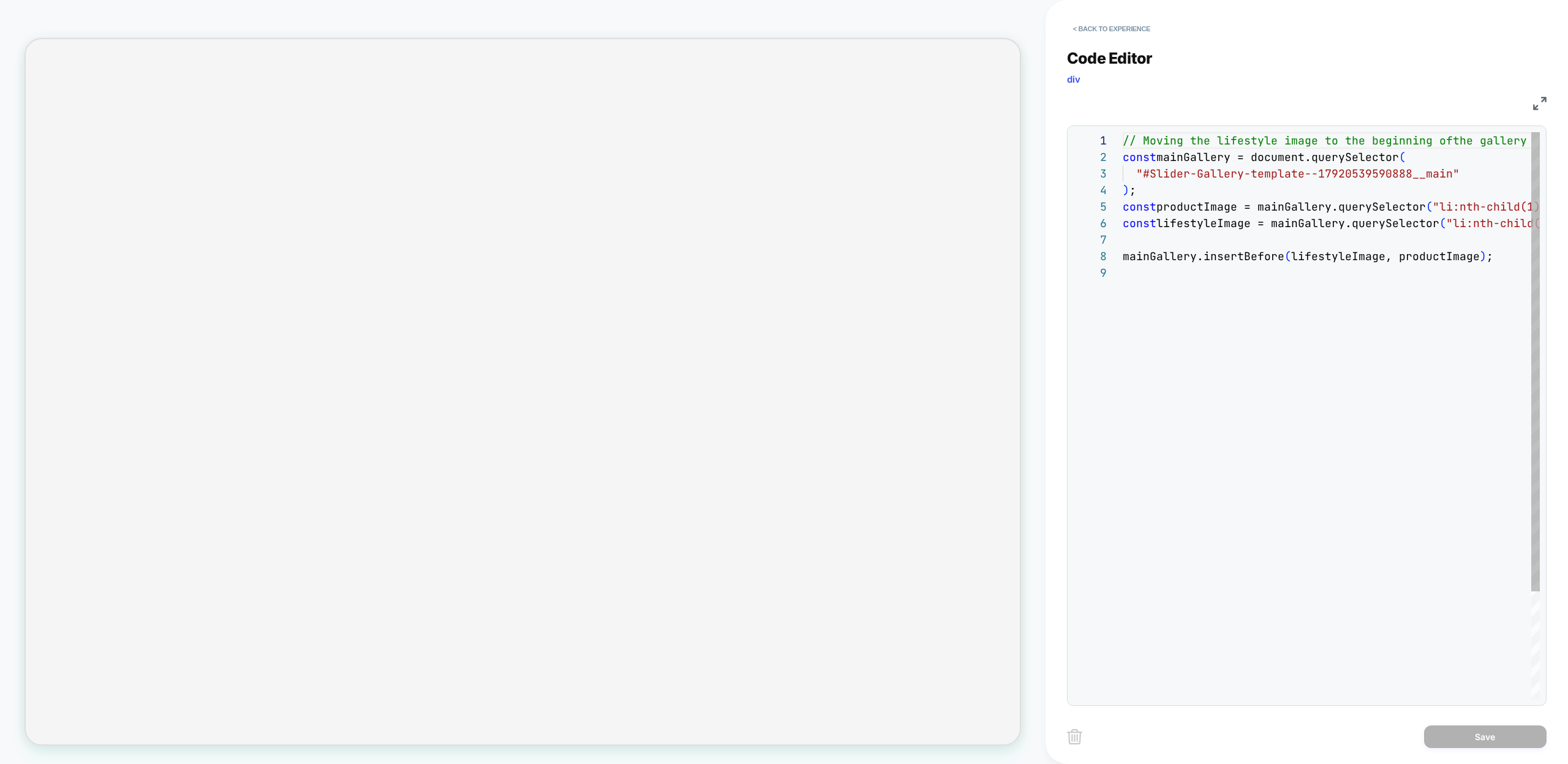
scroll to position [132, 0]
click at [1112, 28] on button "< Back to experience" at bounding box center [1112, 29] width 89 height 19
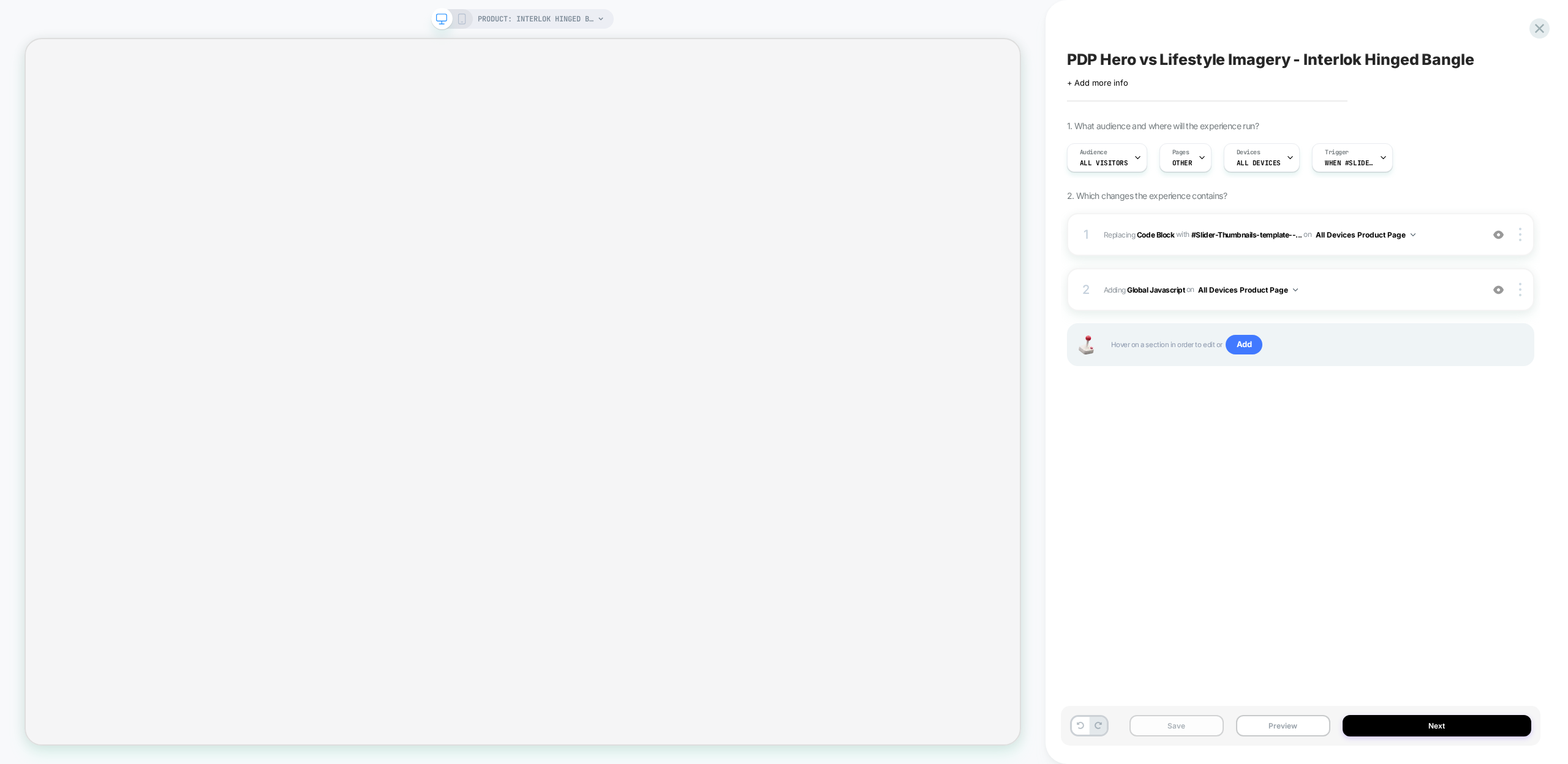
click at [1187, 724] on button "Save" at bounding box center [1176, 726] width 94 height 22
click at [1270, 726] on button "Preview" at bounding box center [1283, 726] width 94 height 22
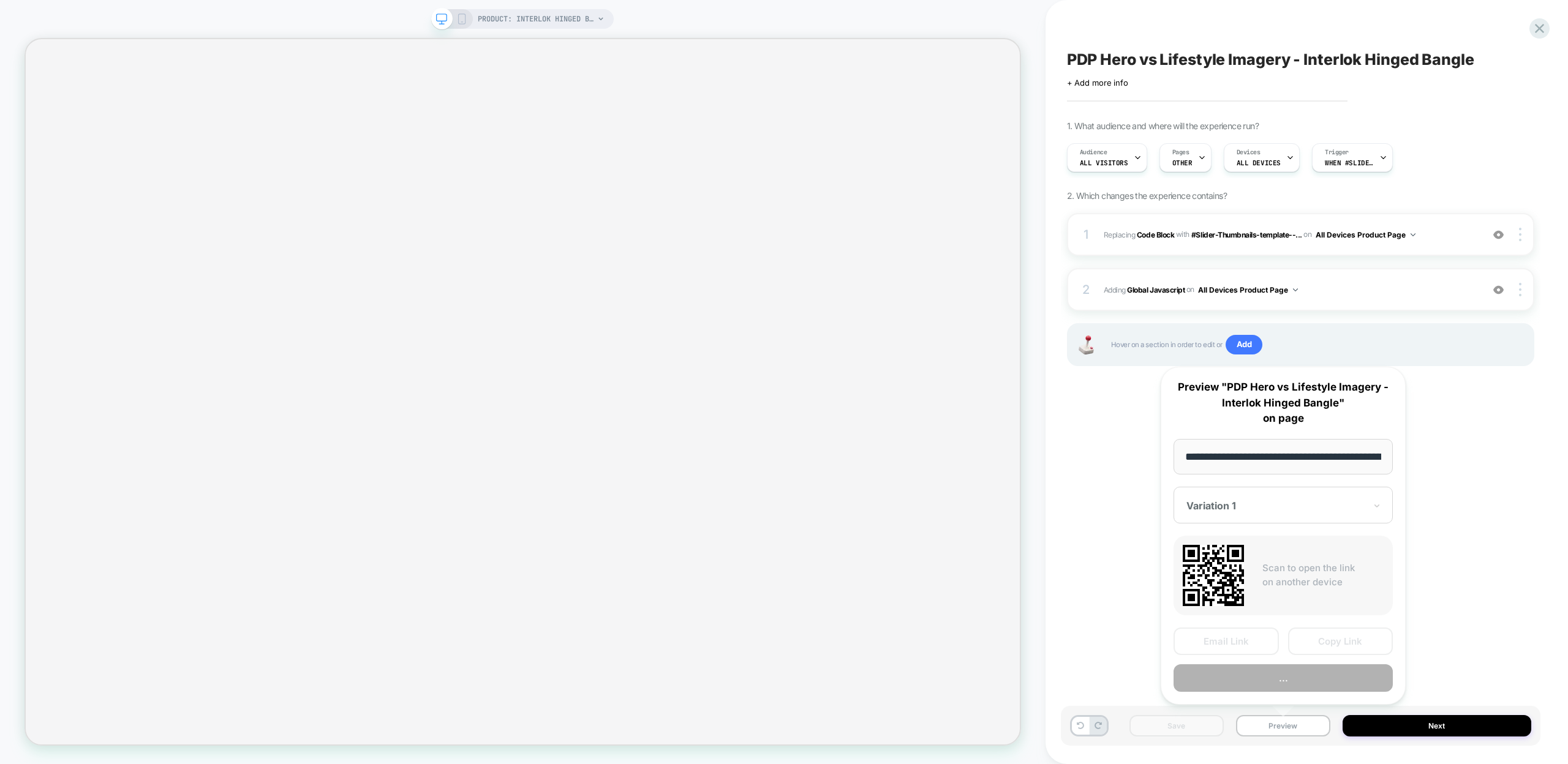
scroll to position [0, 186]
click at [1342, 636] on button "Copy Link" at bounding box center [1341, 642] width 105 height 28
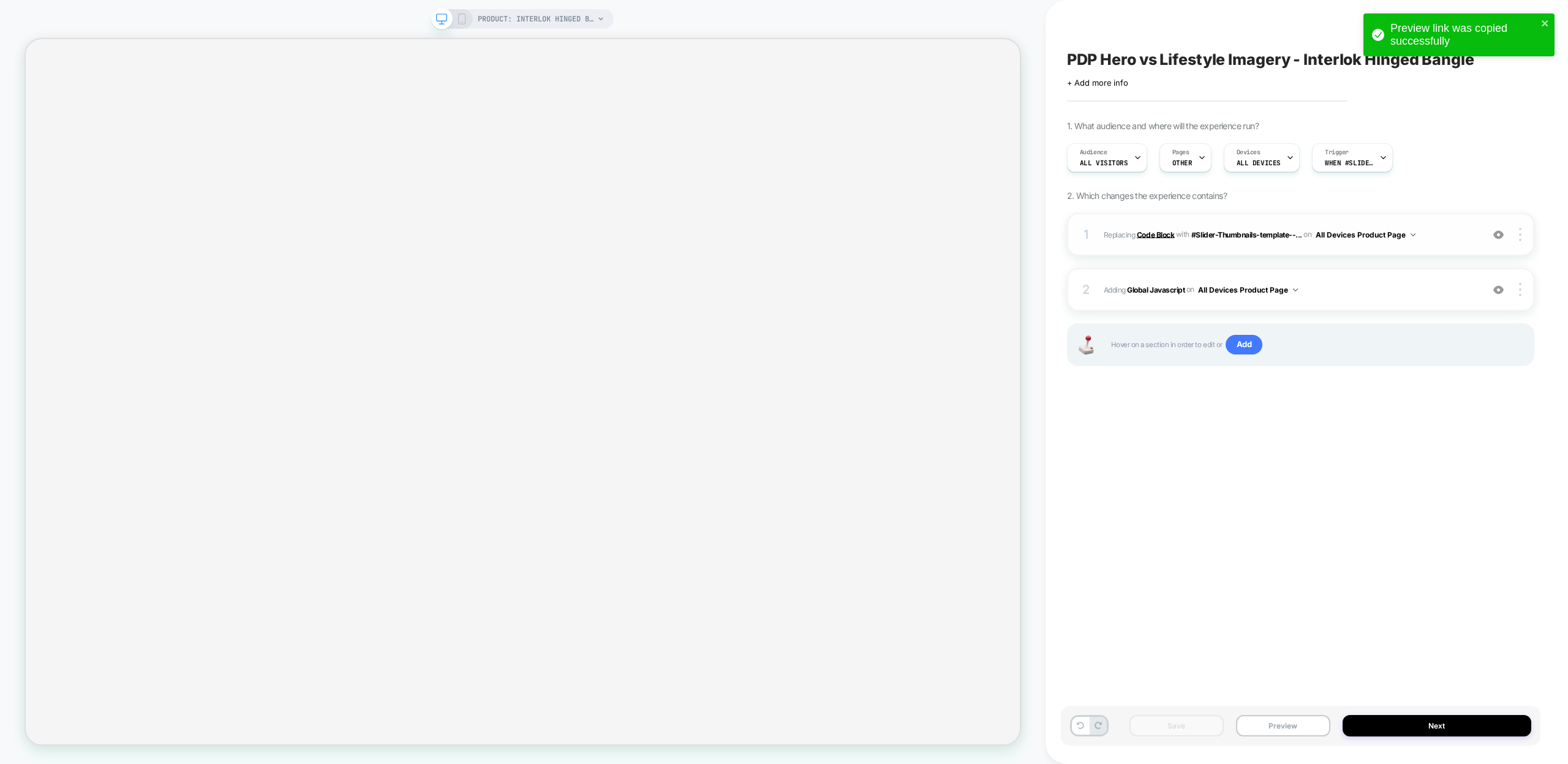
click at [1152, 233] on b "Code Block" at bounding box center [1155, 234] width 38 height 10
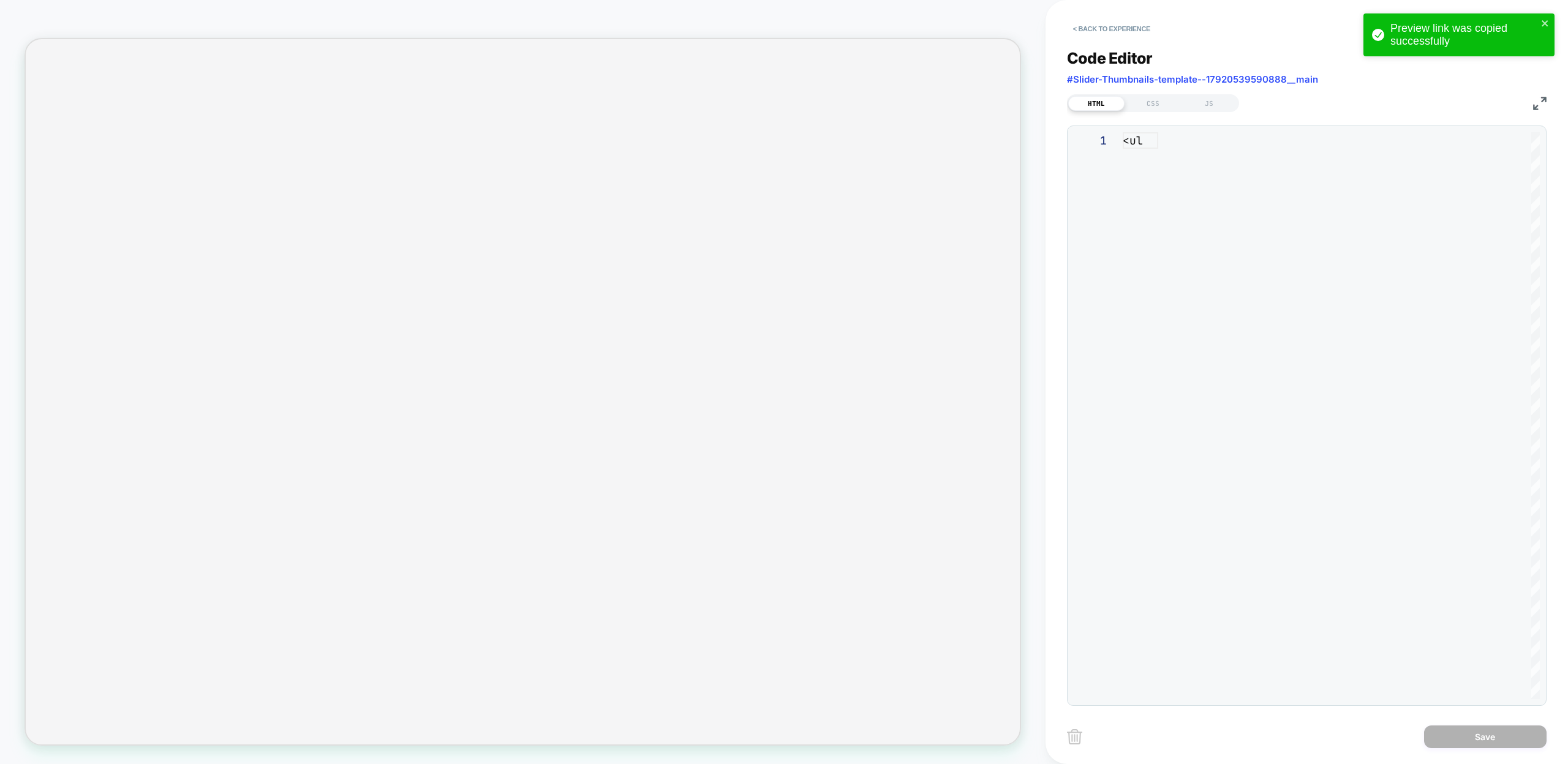
scroll to position [165, 0]
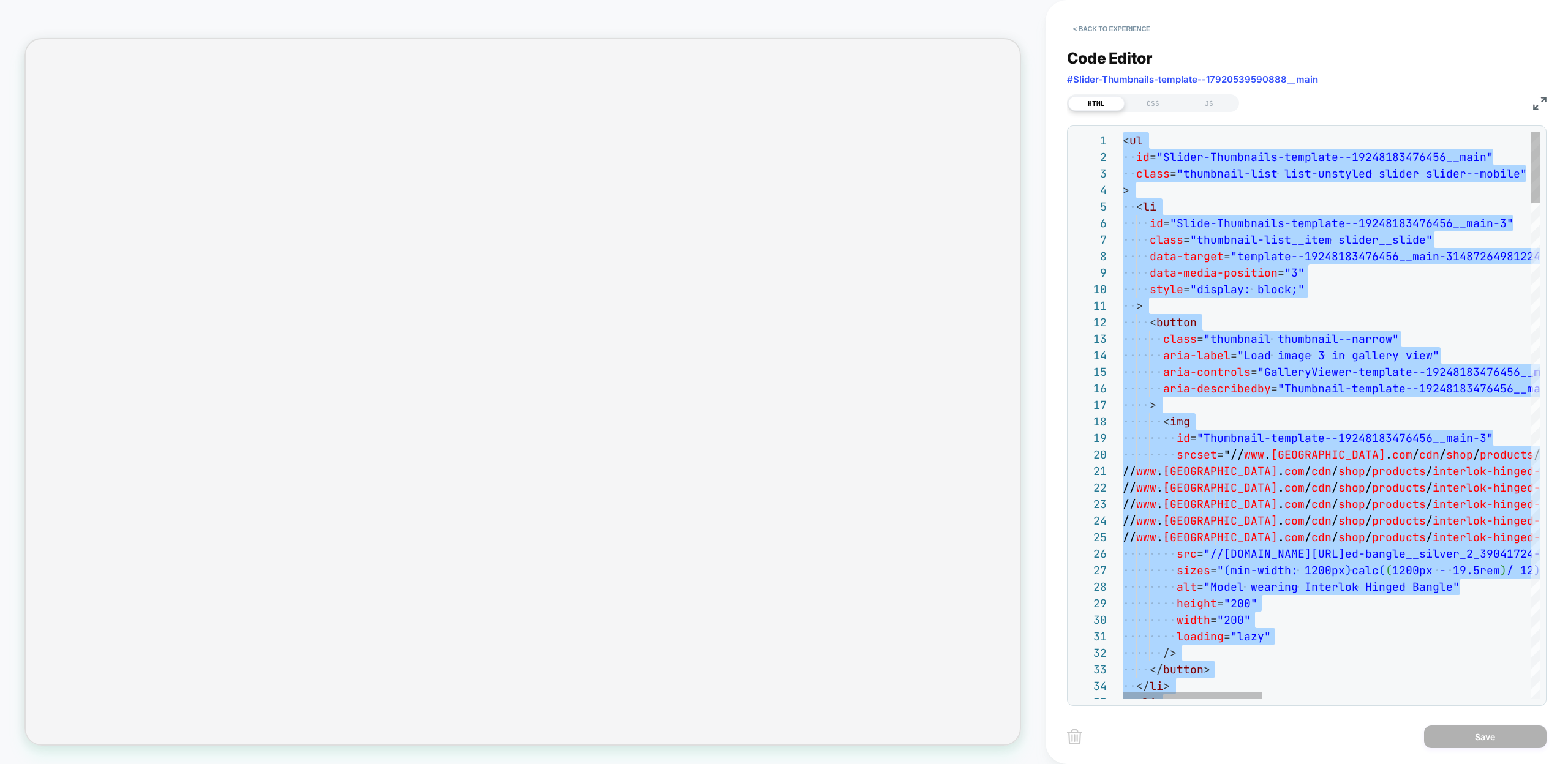
scroll to position [0, 111]
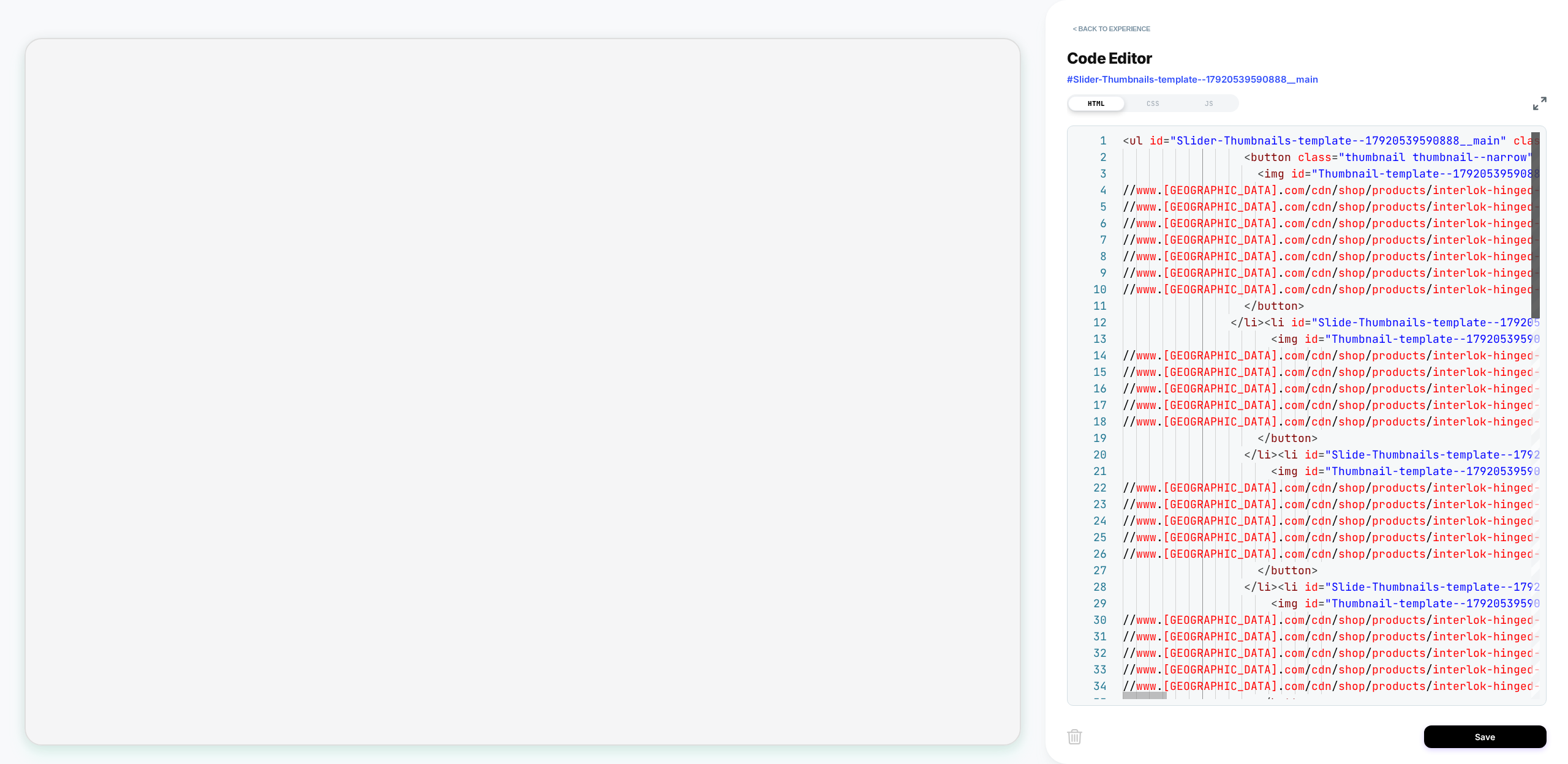
click at [1531, 180] on div at bounding box center [1536, 225] width 9 height 186
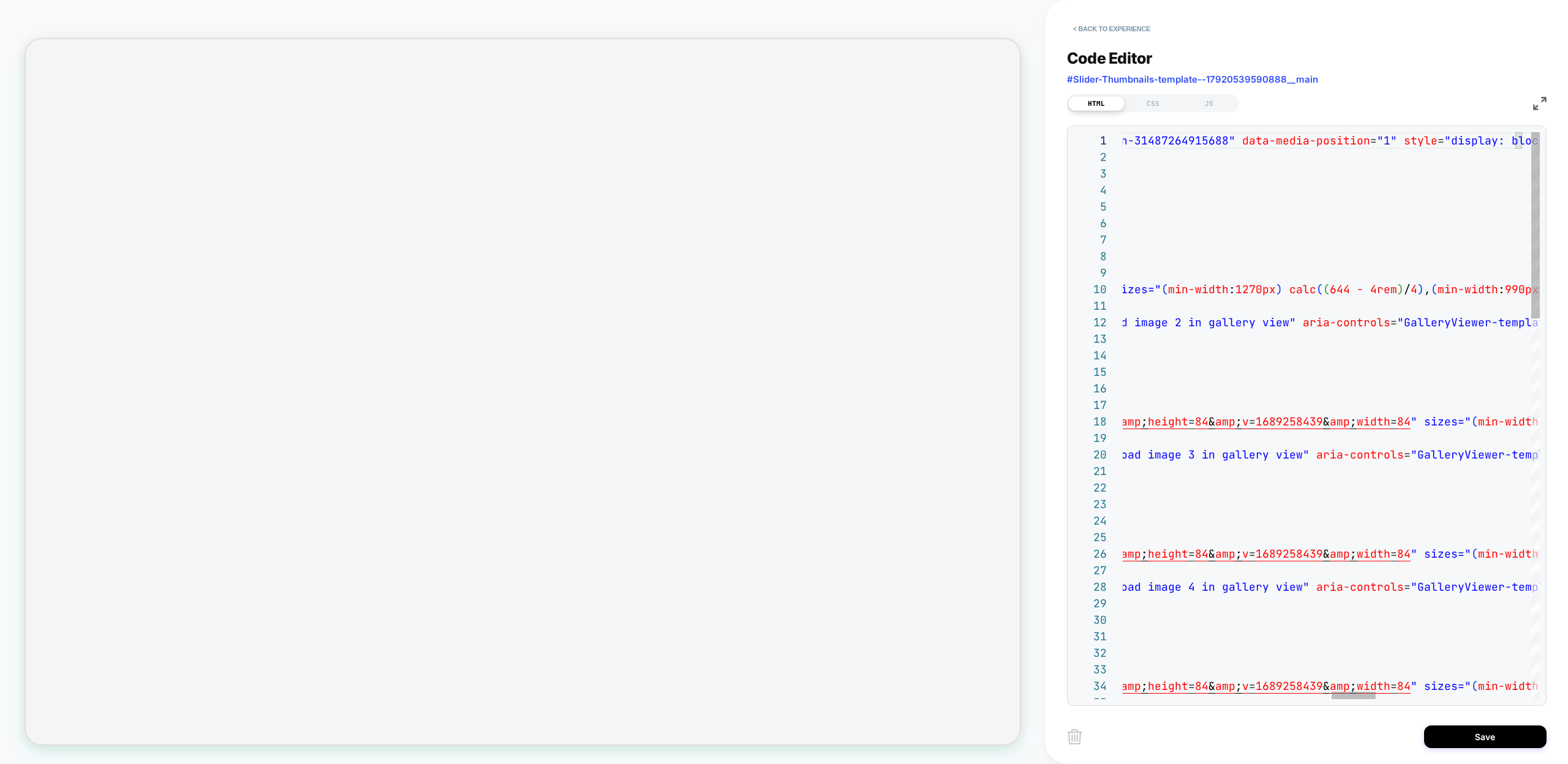
scroll to position [0, 0]
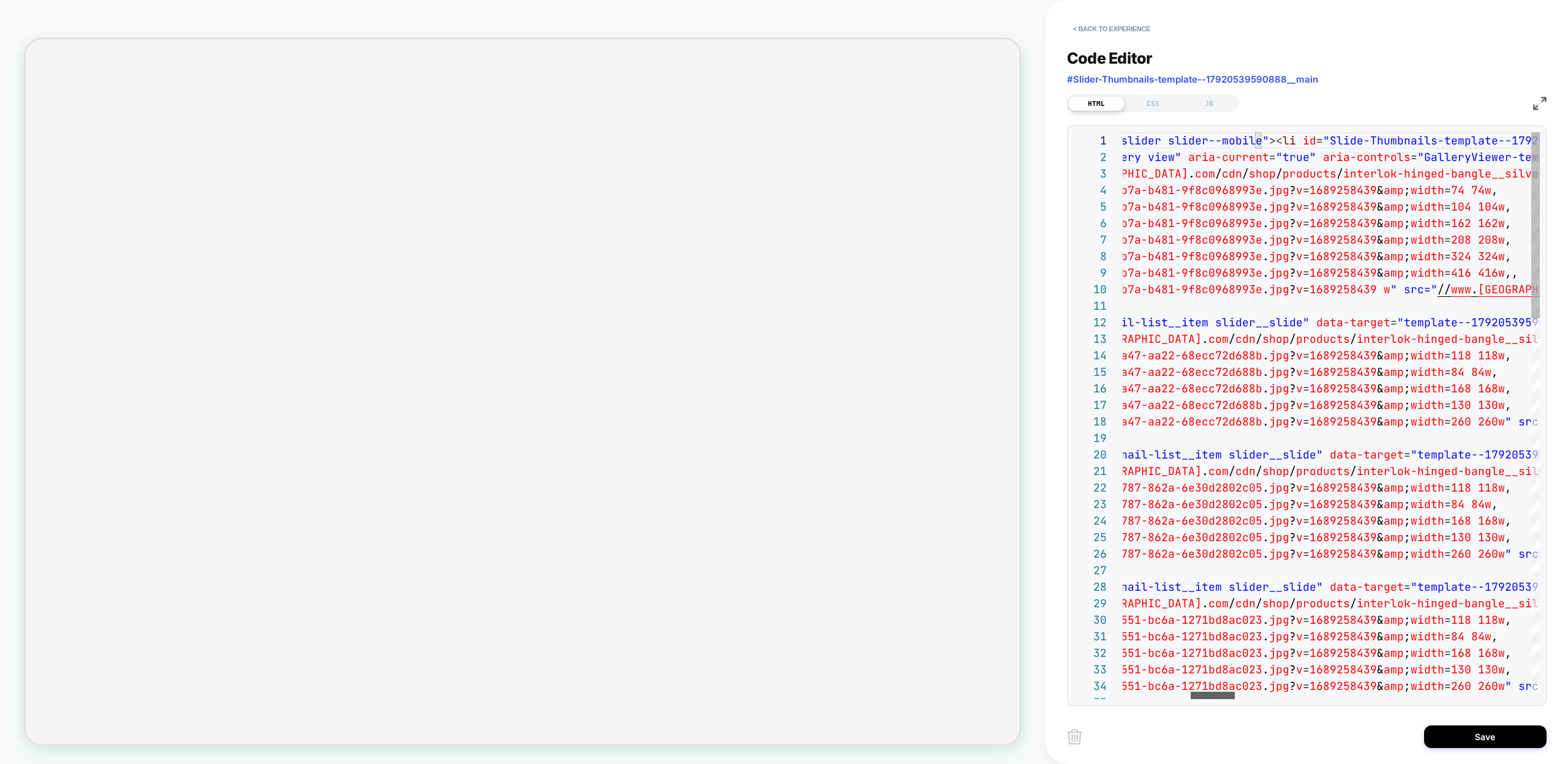
click at [1205, 696] on div at bounding box center [1212, 695] width 44 height 7
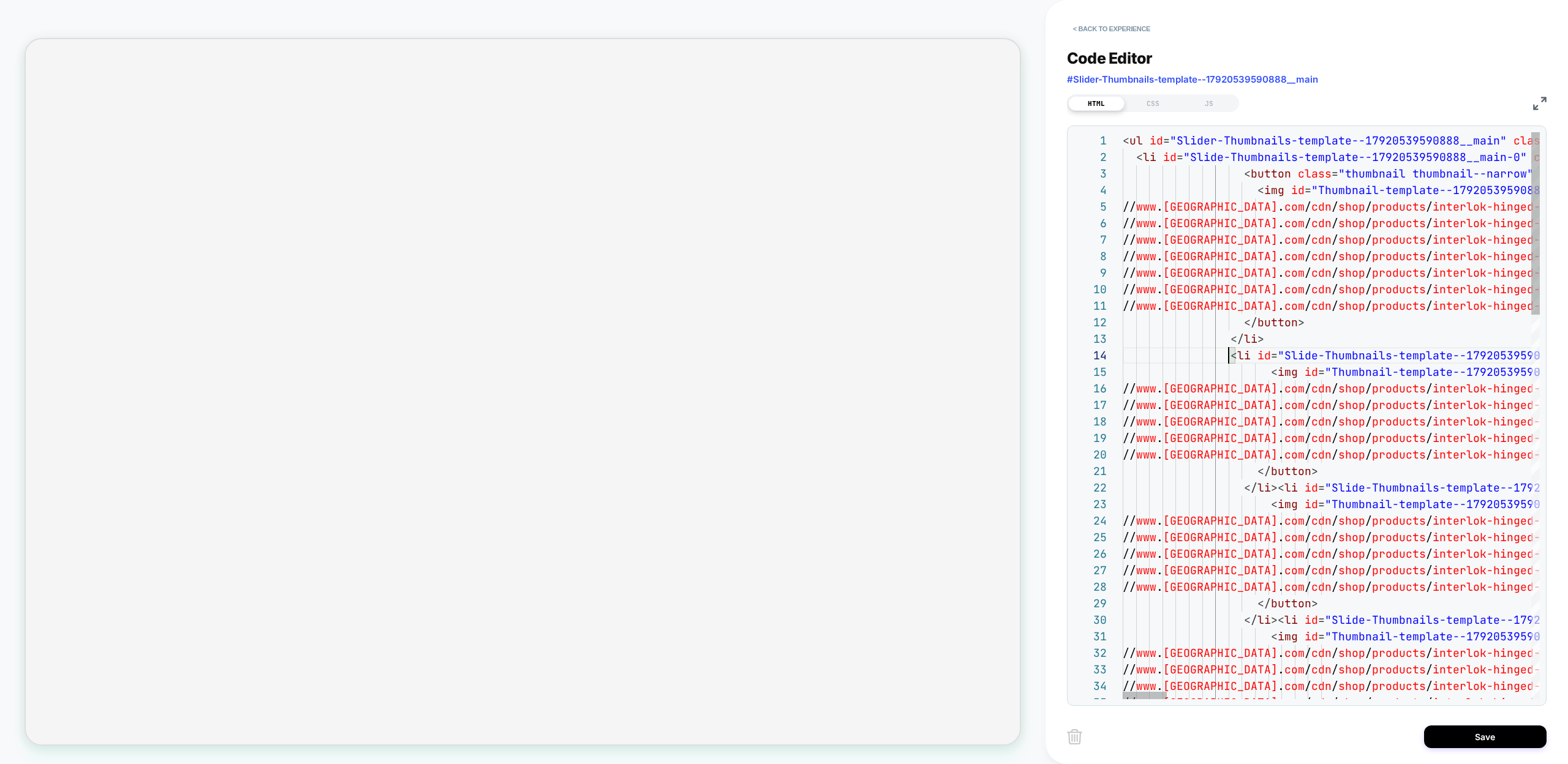
scroll to position [50, 106]
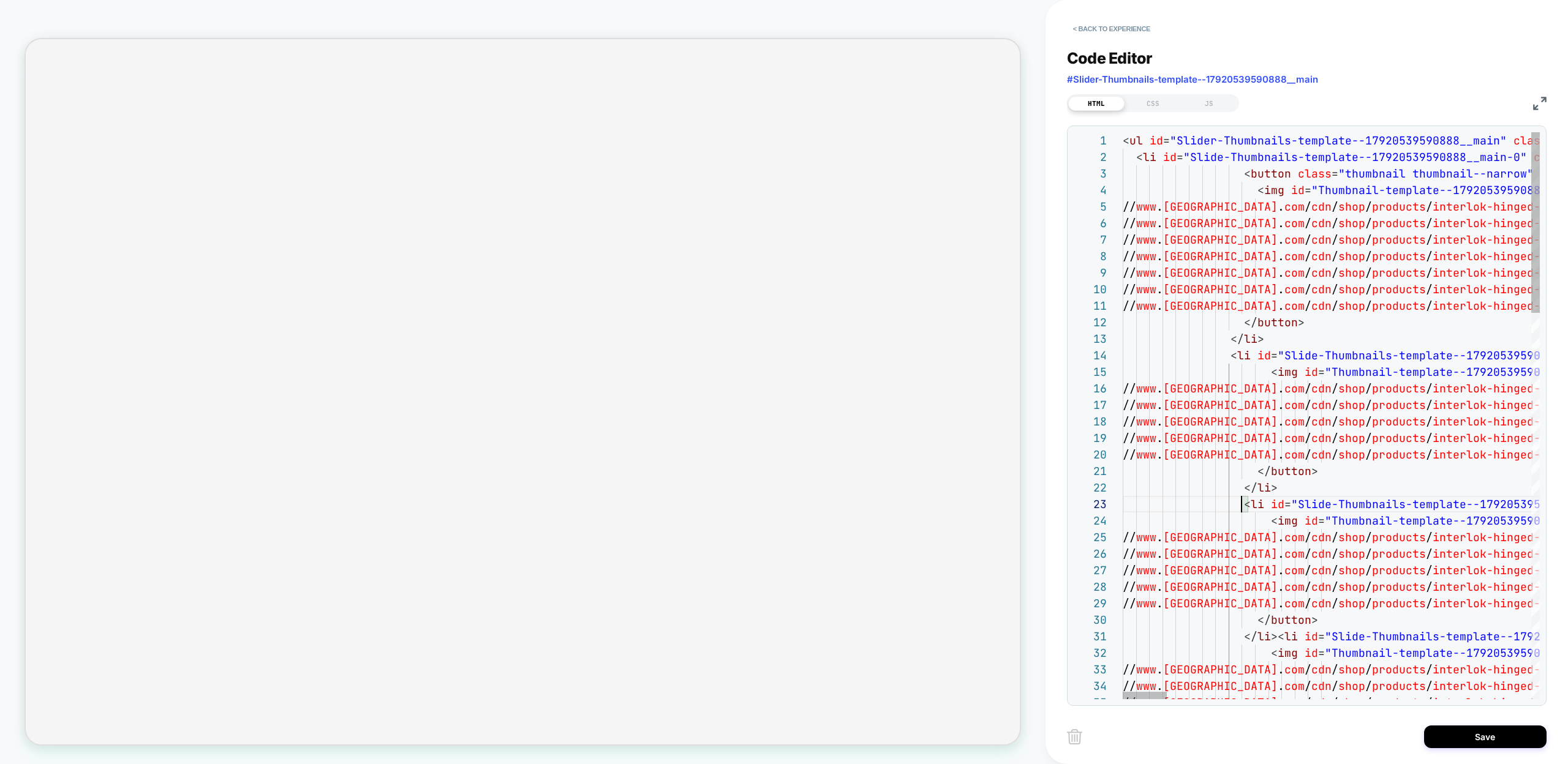
scroll to position [0, 152]
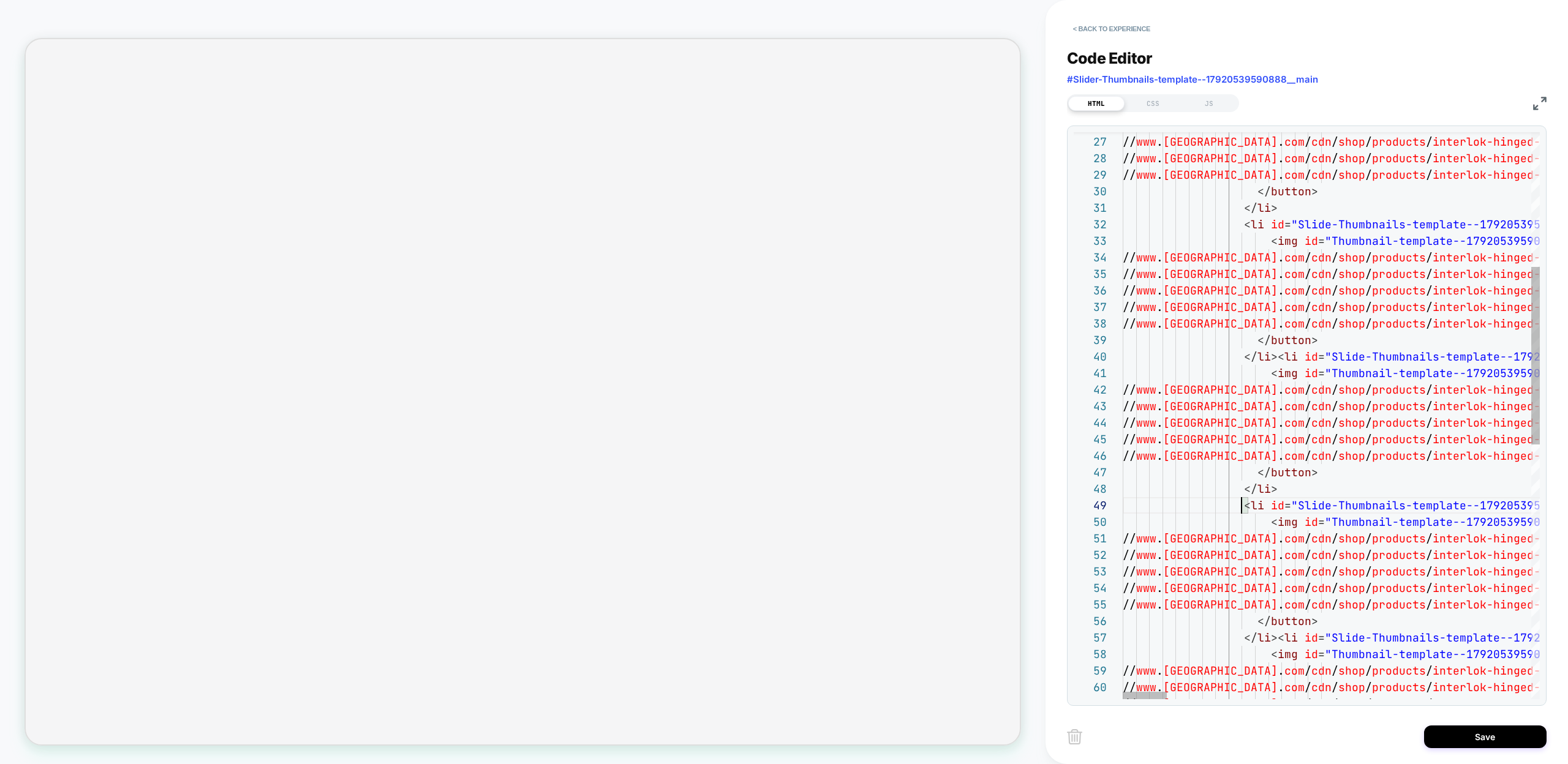
scroll to position [50, 119]
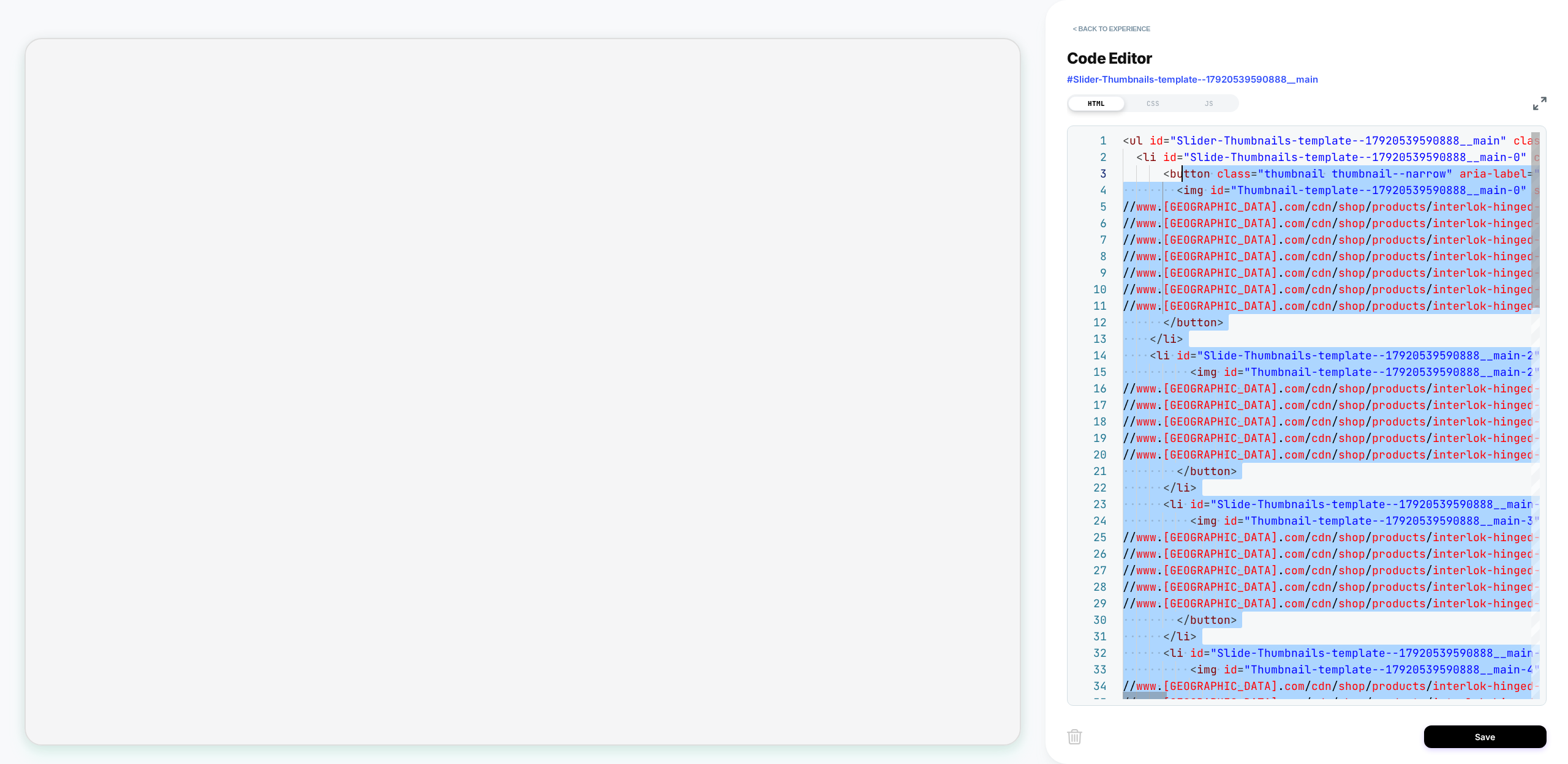
scroll to position [33, 46]
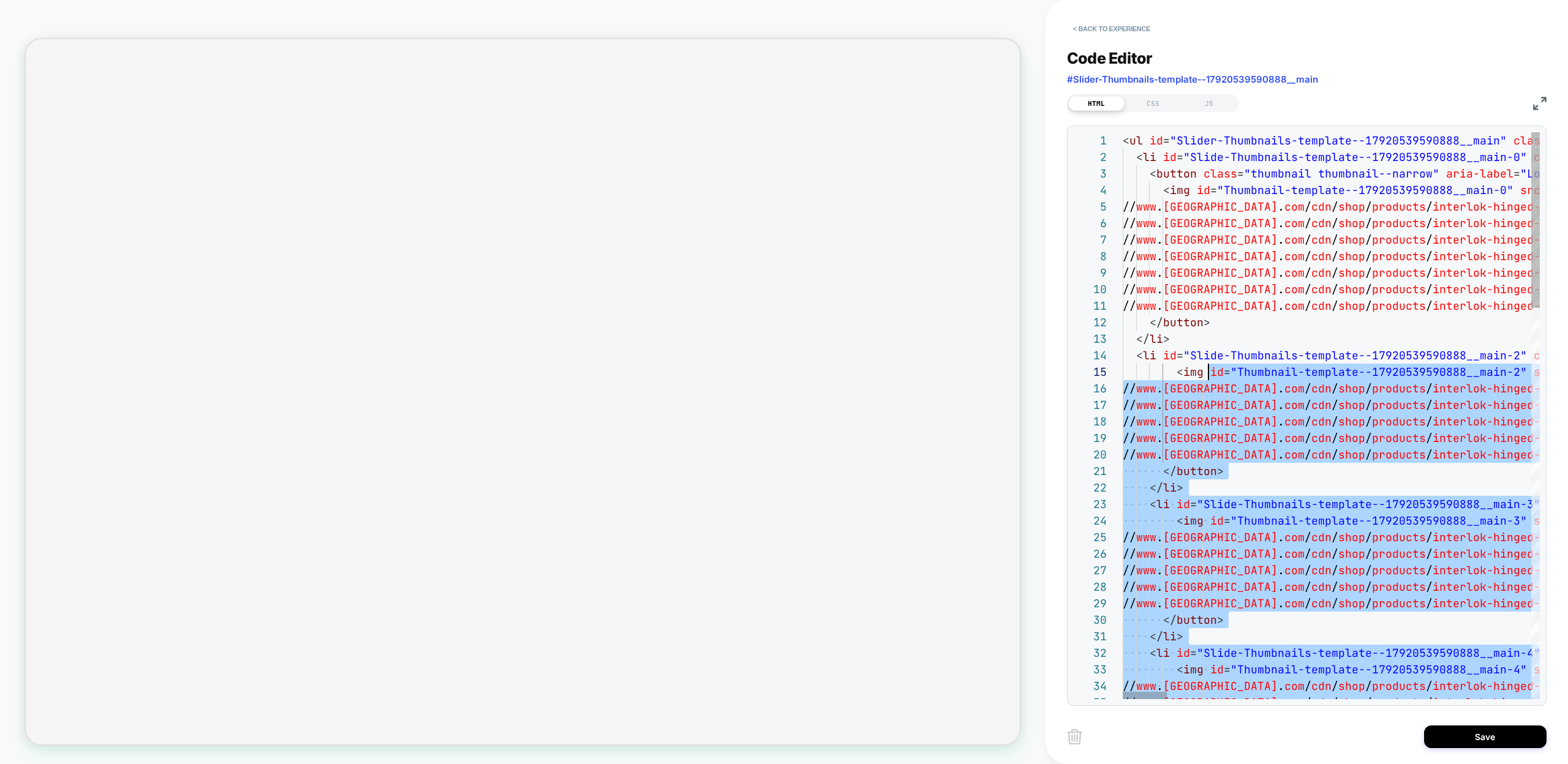
scroll to position [66, 73]
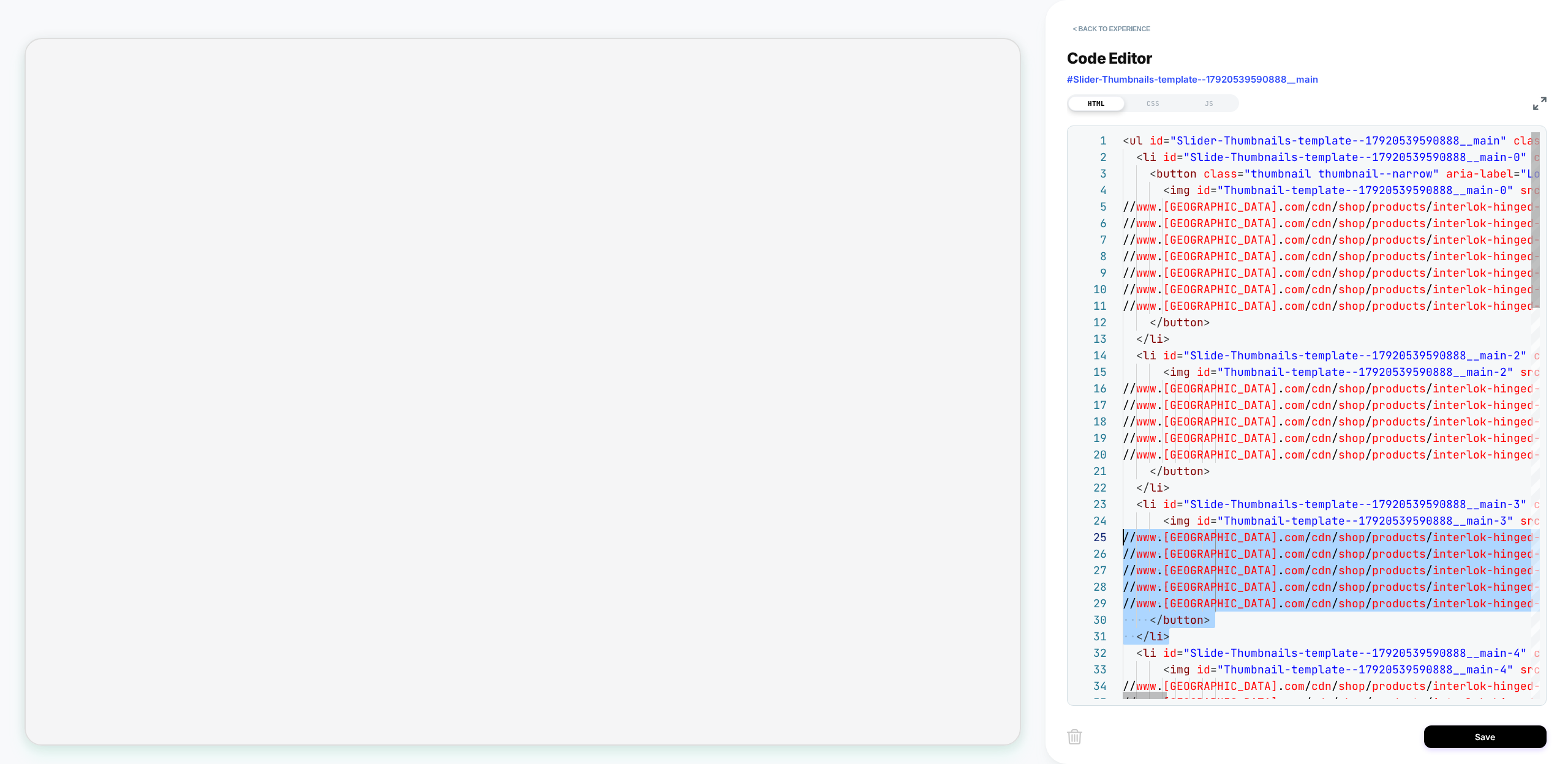
scroll to position [33, 0]
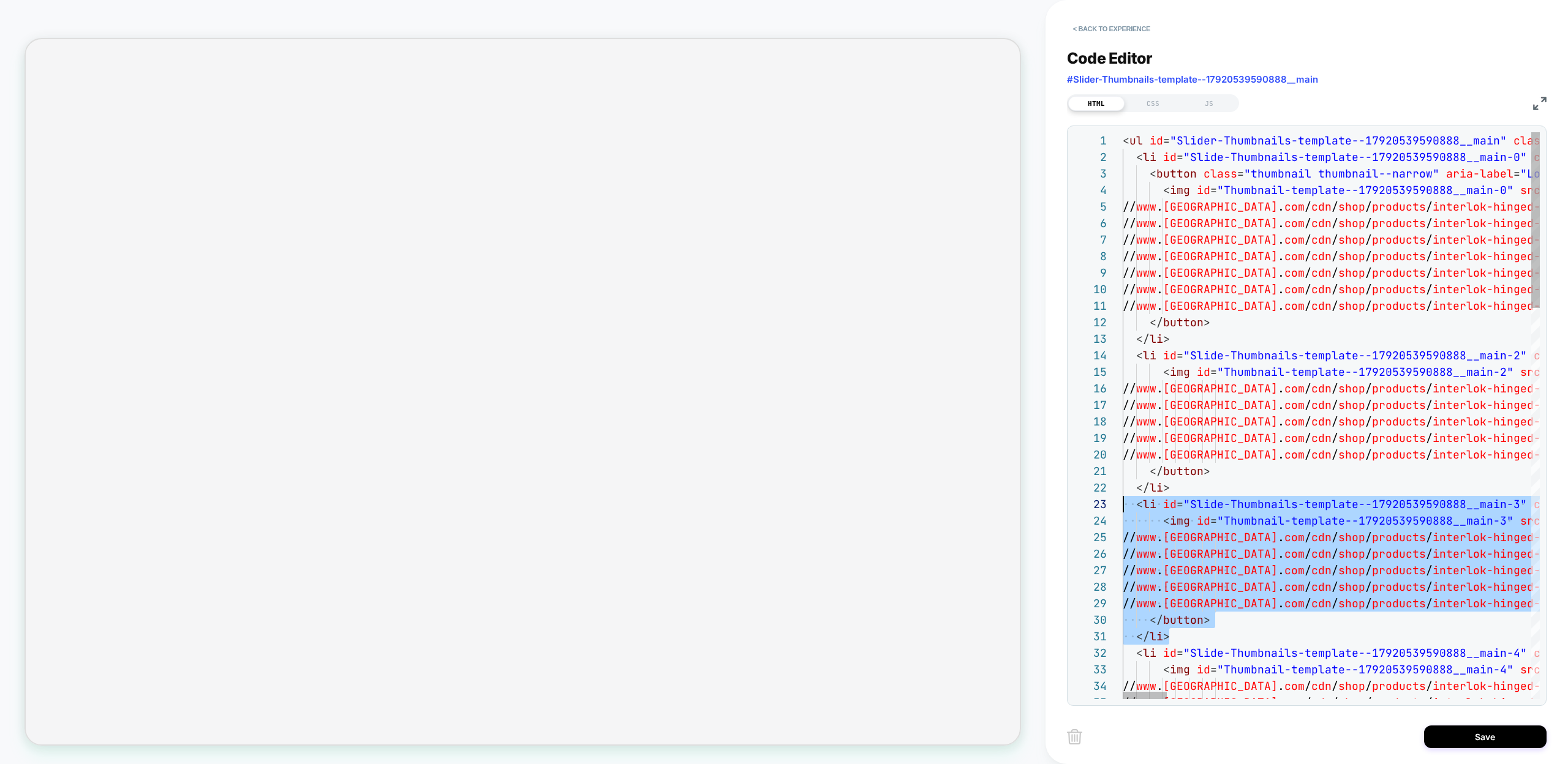
drag, startPoint x: 1180, startPoint y: 638, endPoint x: 1103, endPoint y: 507, distance: 152.0
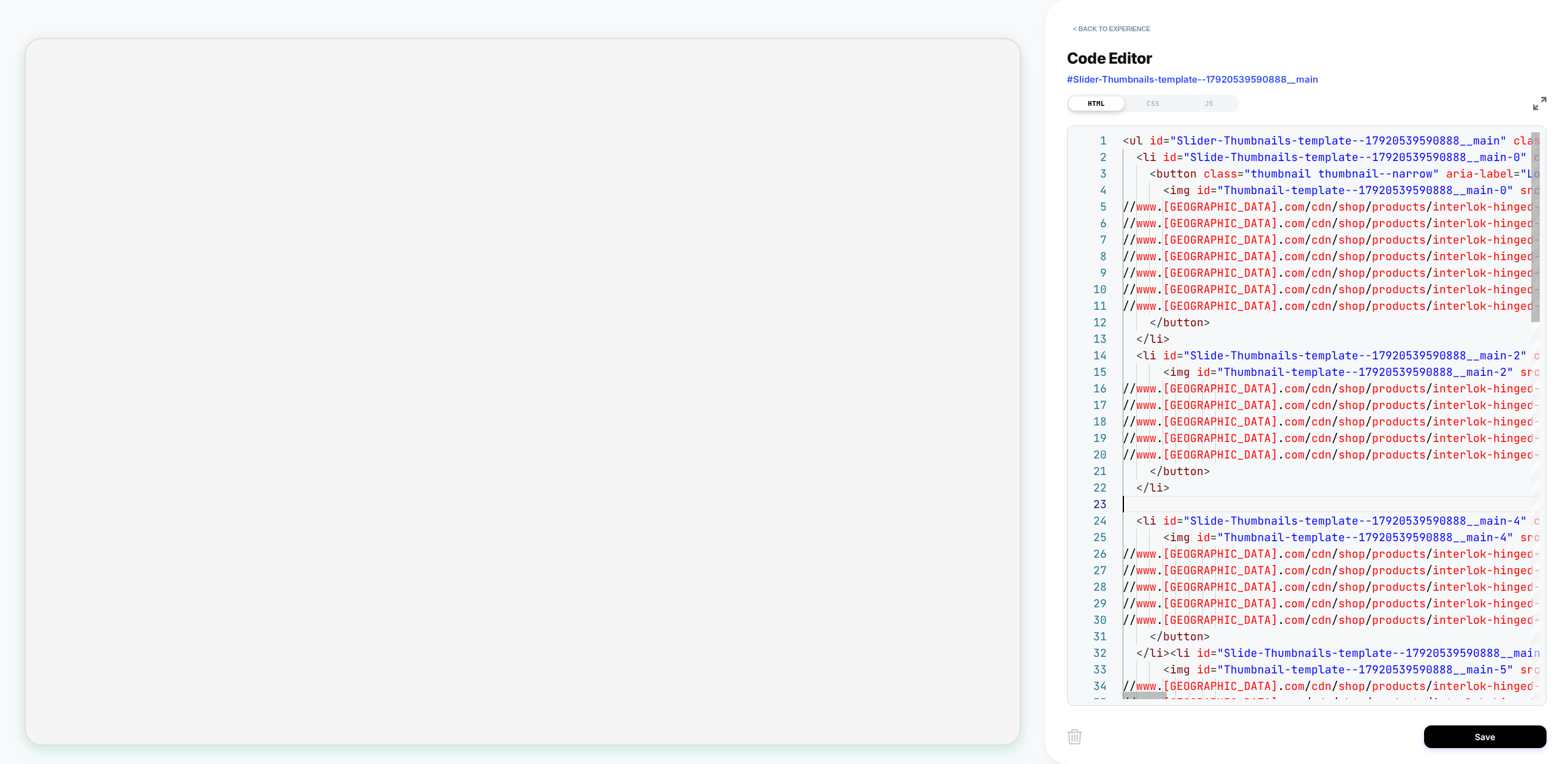
scroll to position [17, 46]
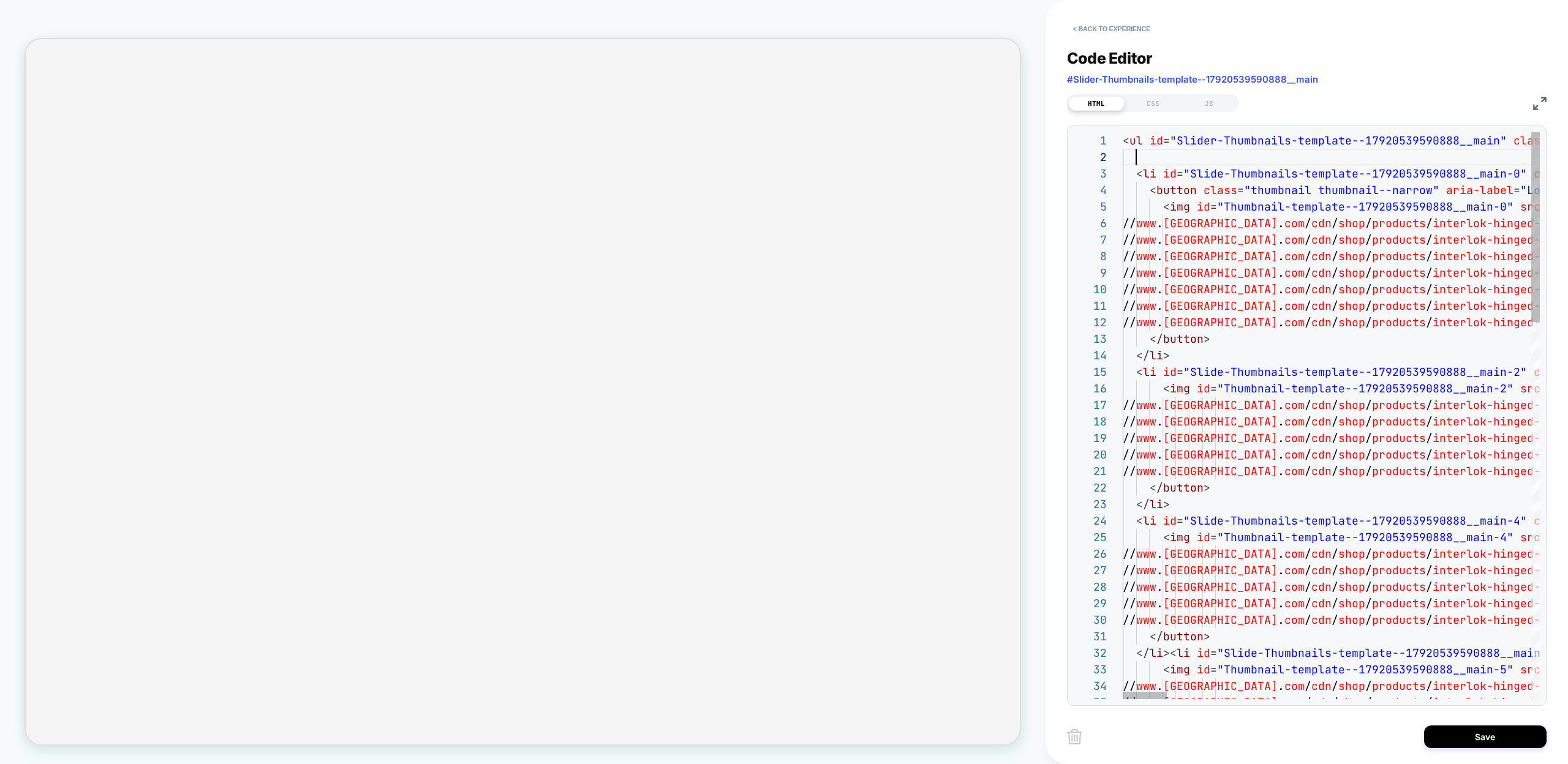
scroll to position [33, 46]
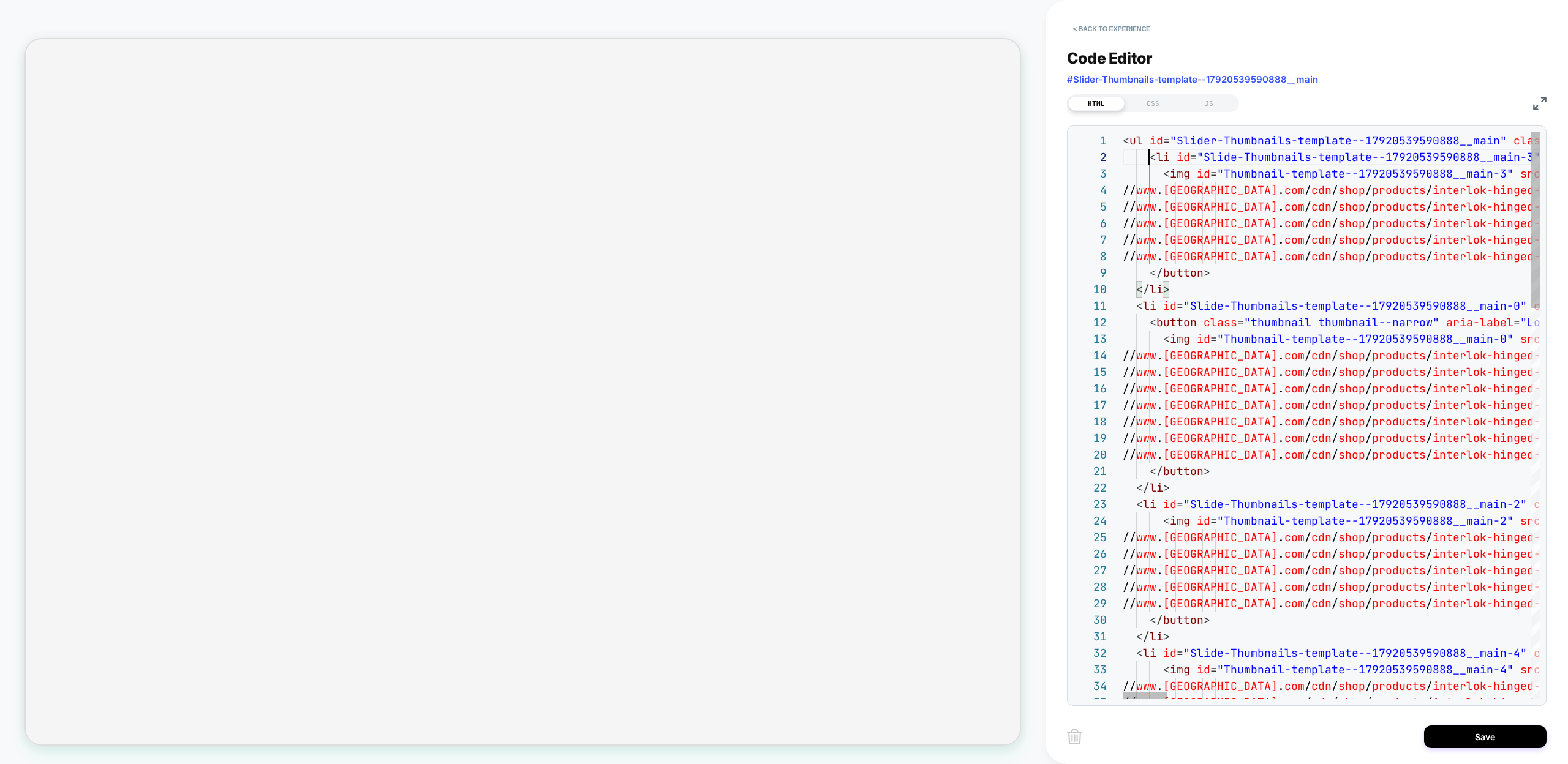
type textarea "**********"
click at [1450, 743] on button "Save" at bounding box center [1485, 737] width 122 height 23
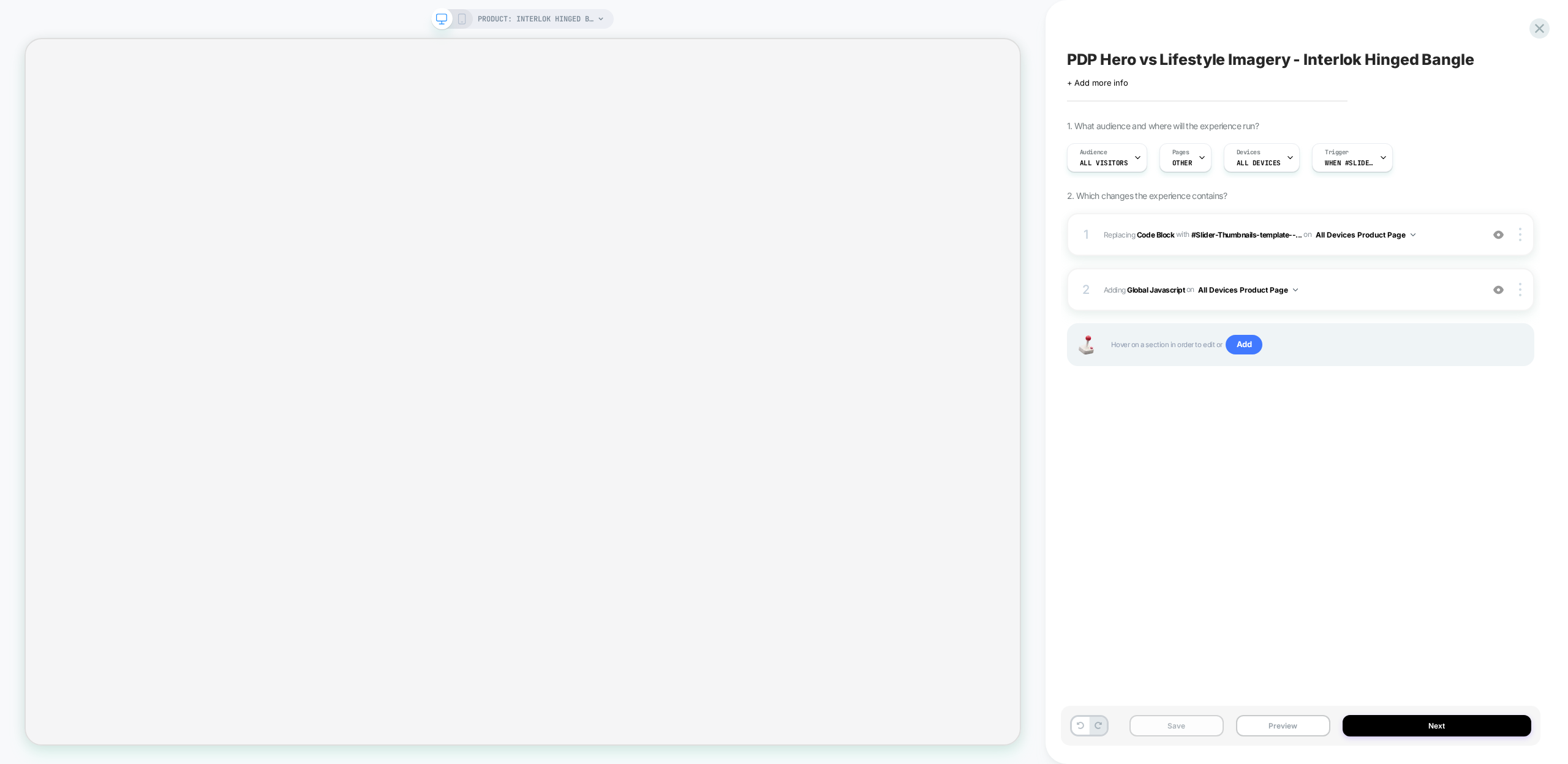
click at [1202, 727] on button "Save" at bounding box center [1176, 726] width 94 height 22
click at [1285, 728] on button "Preview" at bounding box center [1283, 726] width 94 height 22
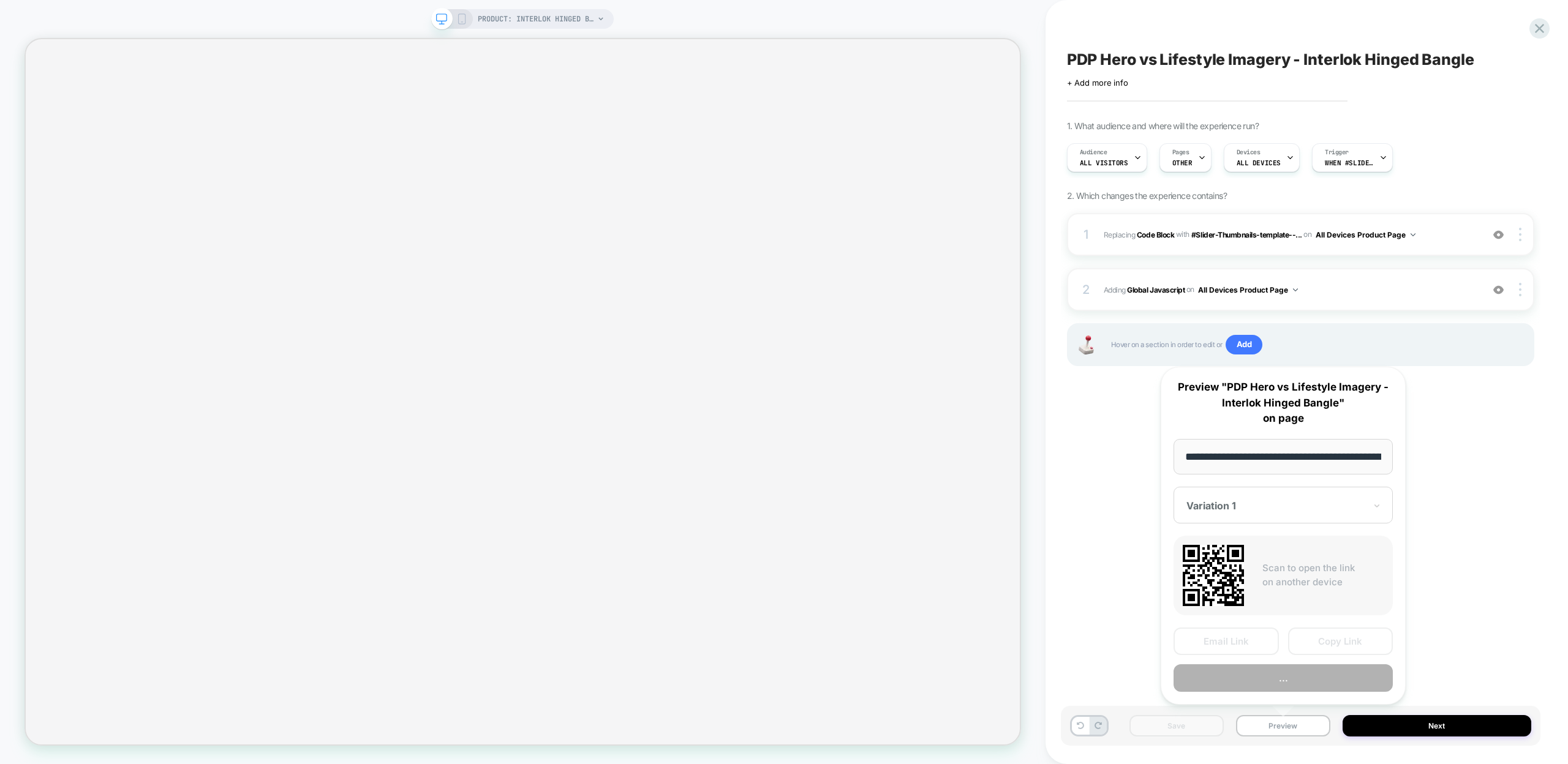
scroll to position [0, 186]
click at [1322, 642] on button "Copy Link" at bounding box center [1341, 642] width 105 height 28
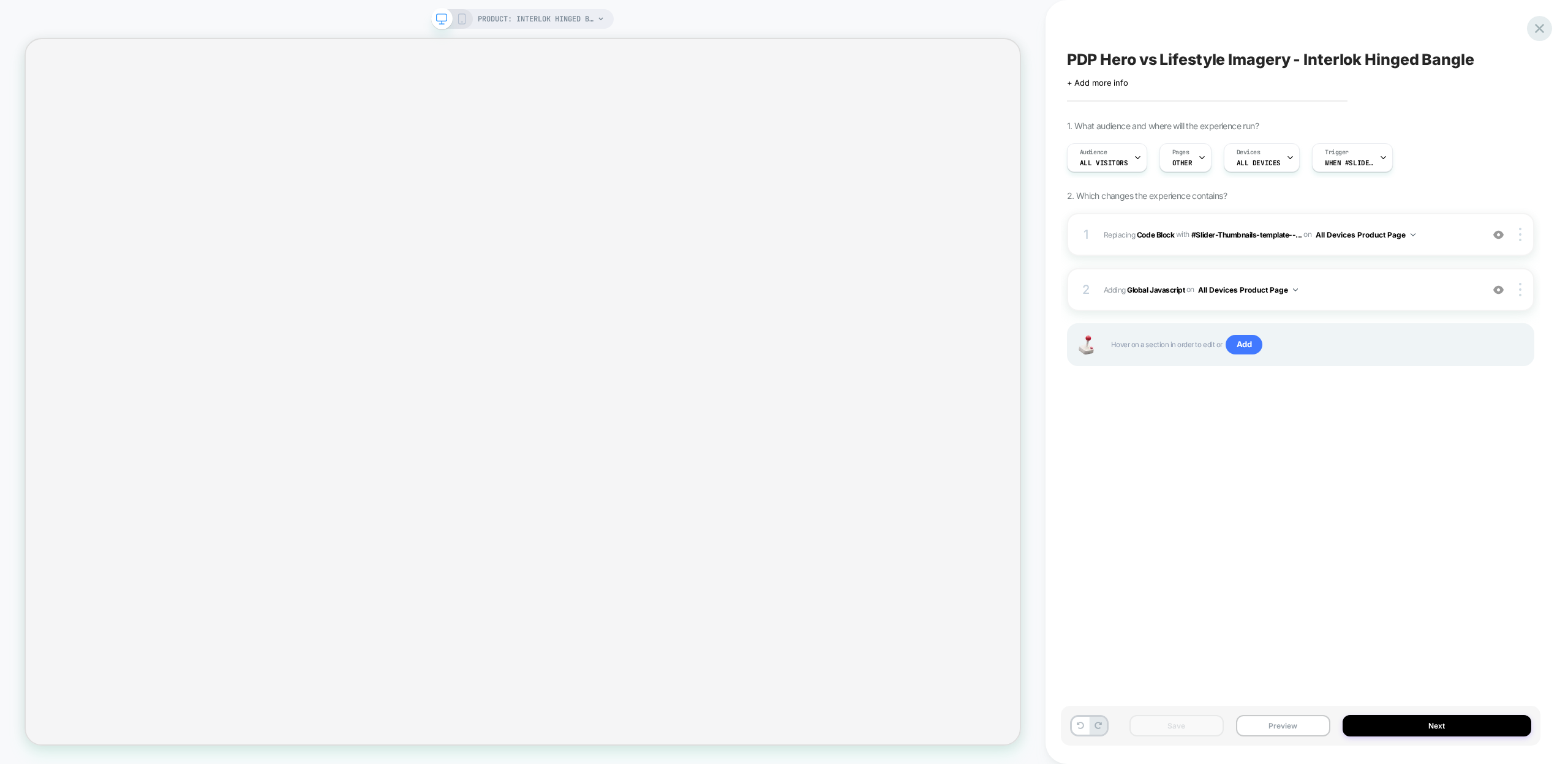
click at [1544, 27] on icon at bounding box center [1539, 28] width 17 height 17
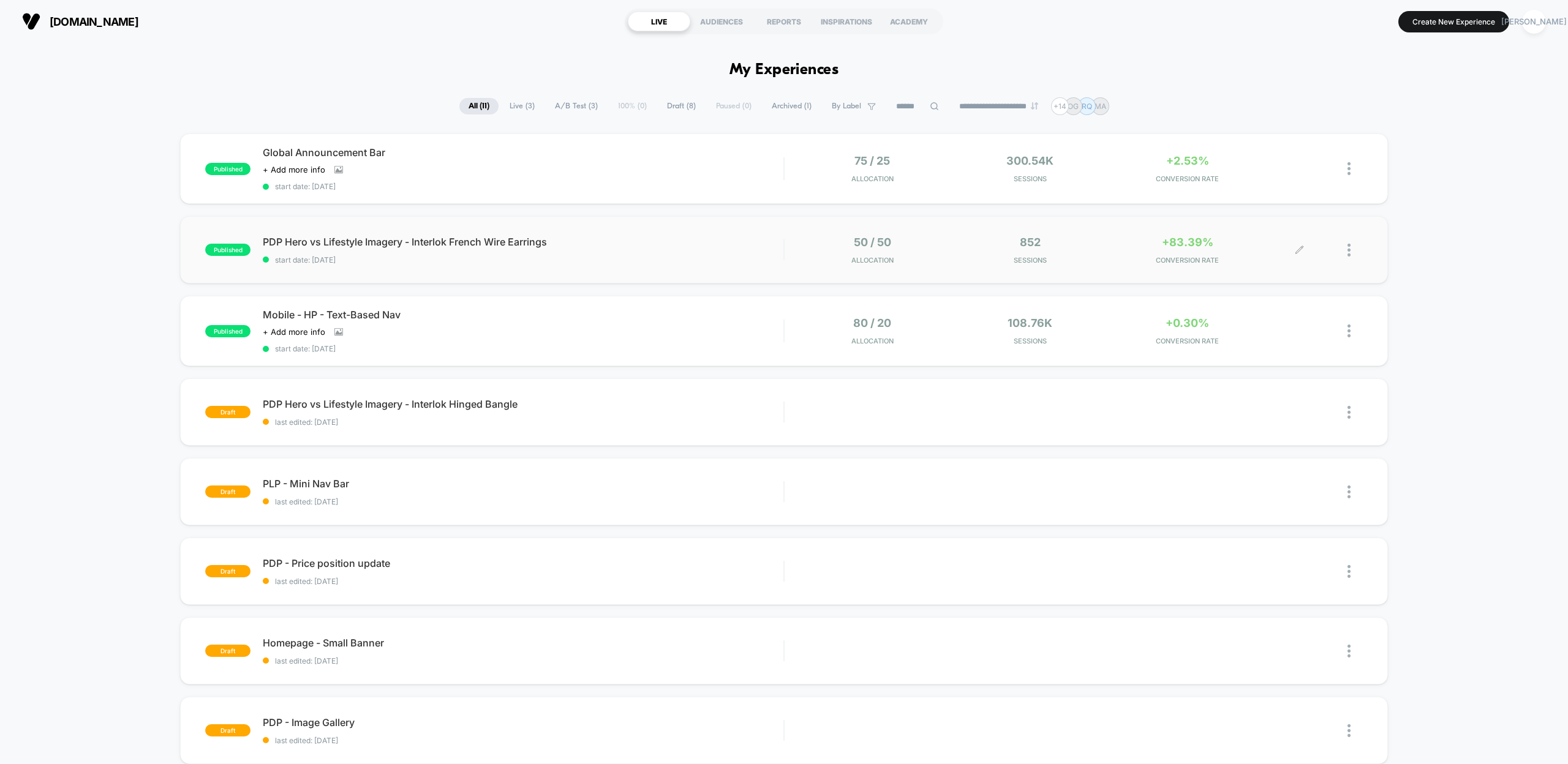
click at [1300, 249] on icon at bounding box center [1299, 250] width 10 height 10
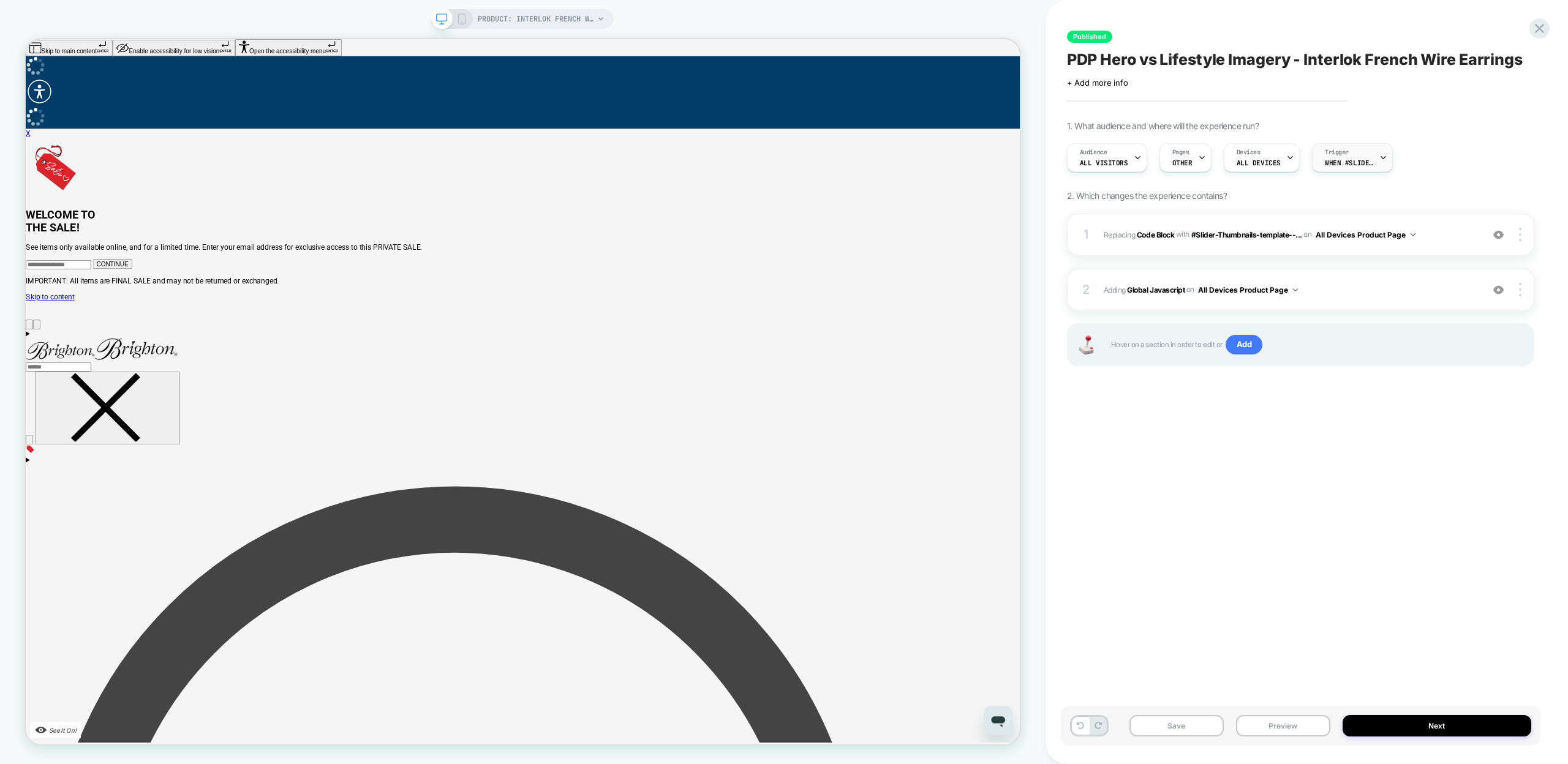
click at [1379, 154] on icon at bounding box center [1383, 157] width 8 height 8
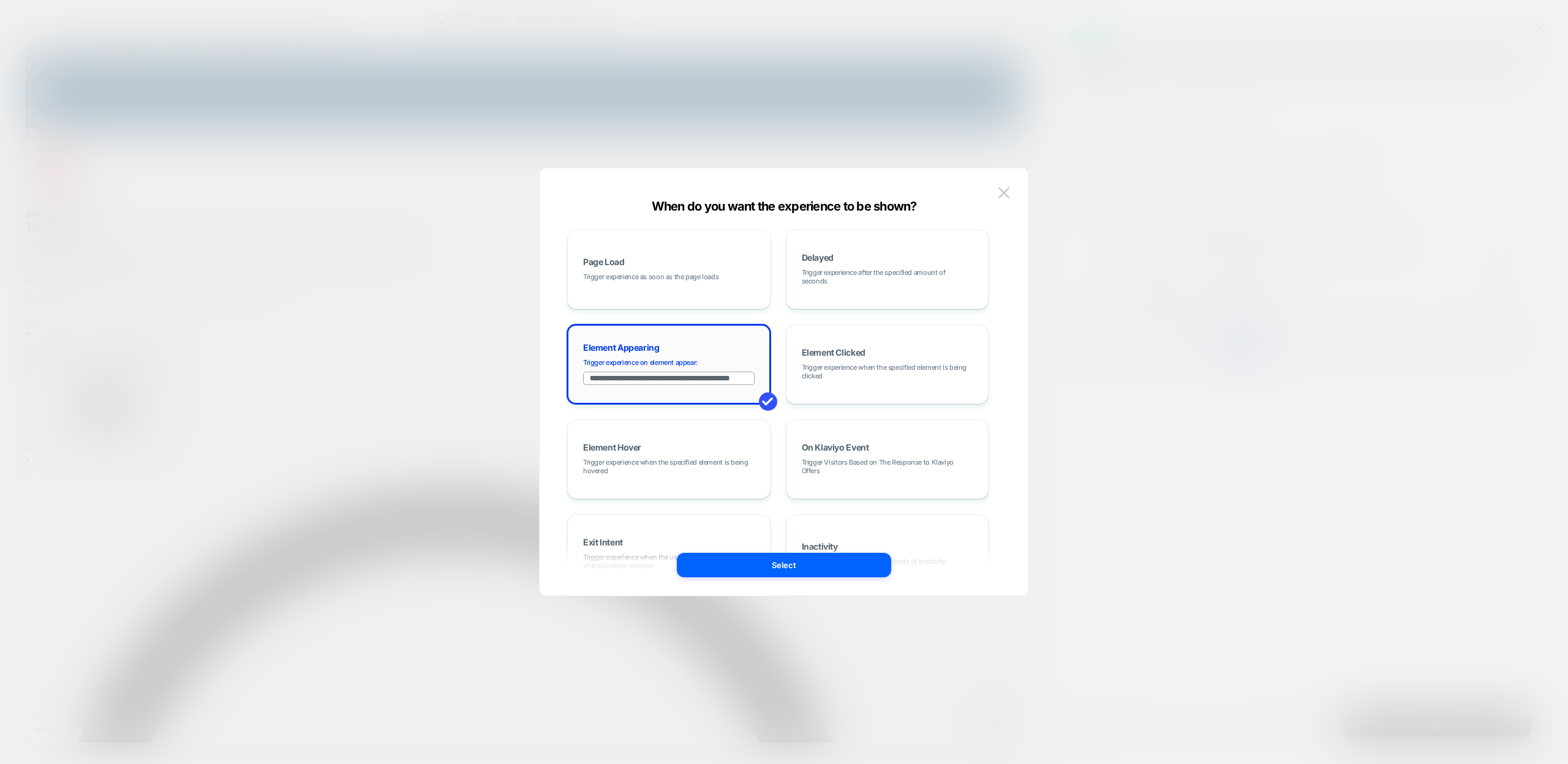
click at [707, 380] on input "**********" at bounding box center [669, 378] width 171 height 13
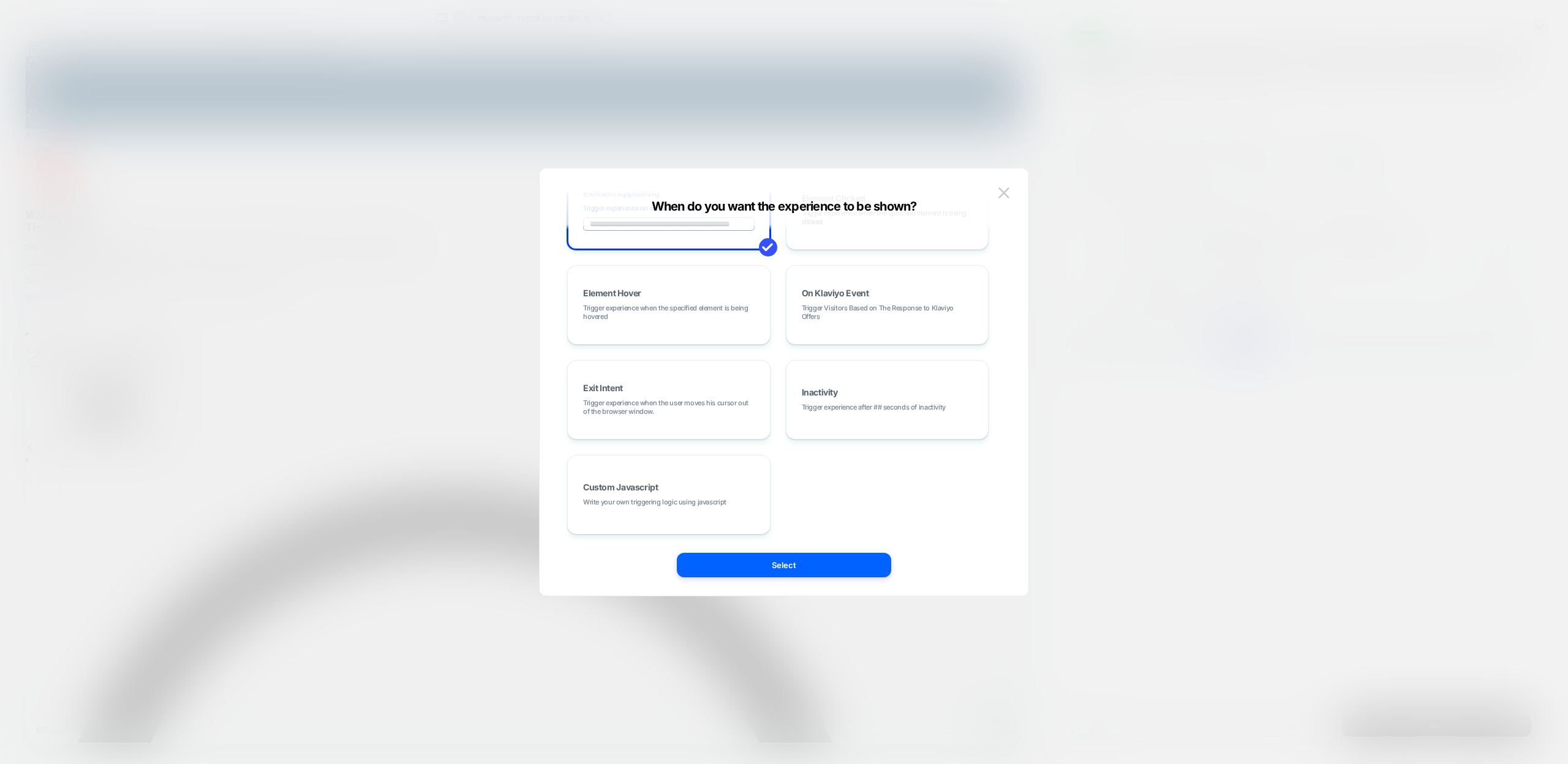
scroll to position [0, 24]
click at [1005, 189] on img at bounding box center [1004, 192] width 11 height 10
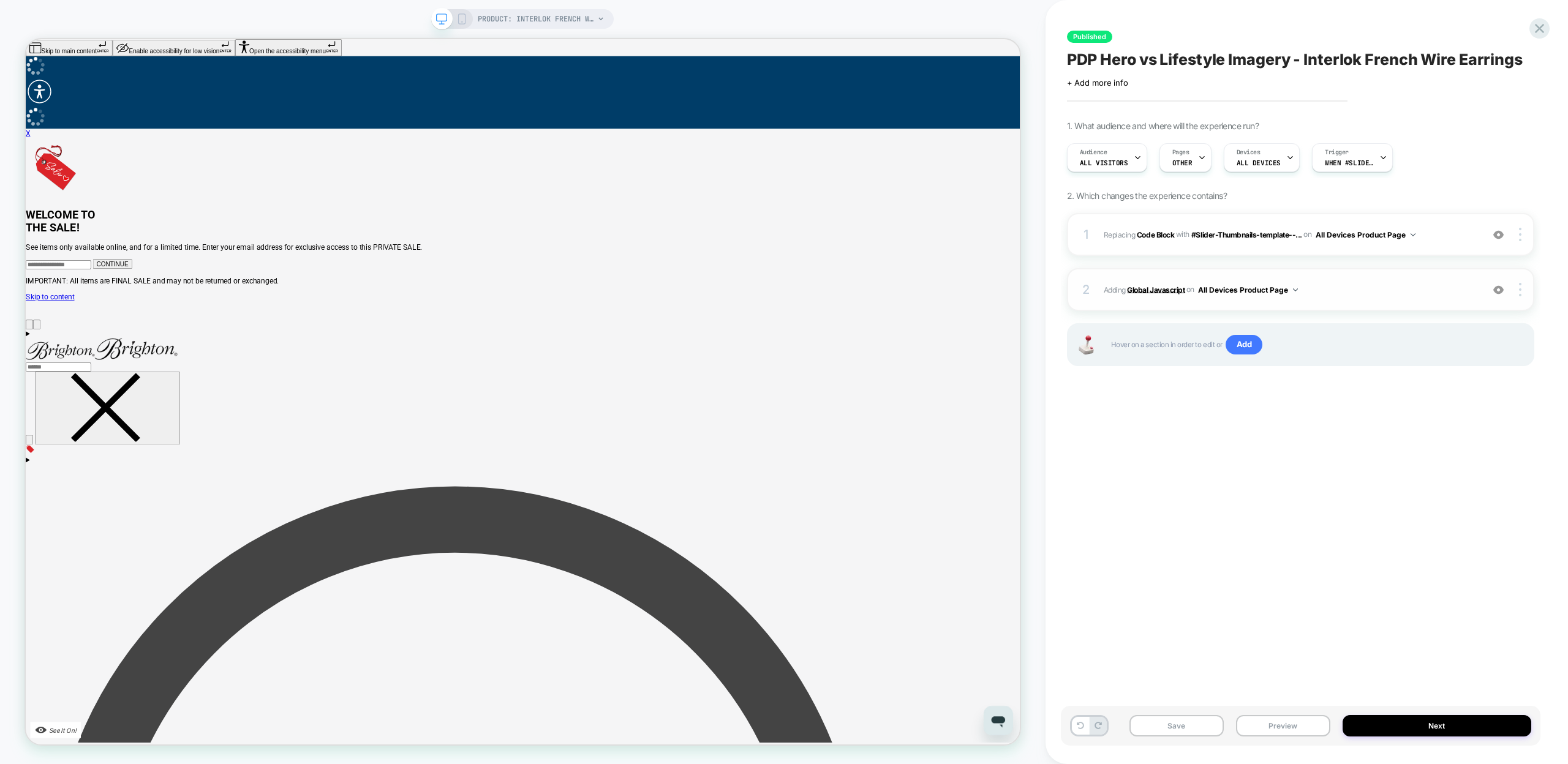
click at [1147, 288] on b "Global Javascript" at bounding box center [1156, 289] width 58 height 10
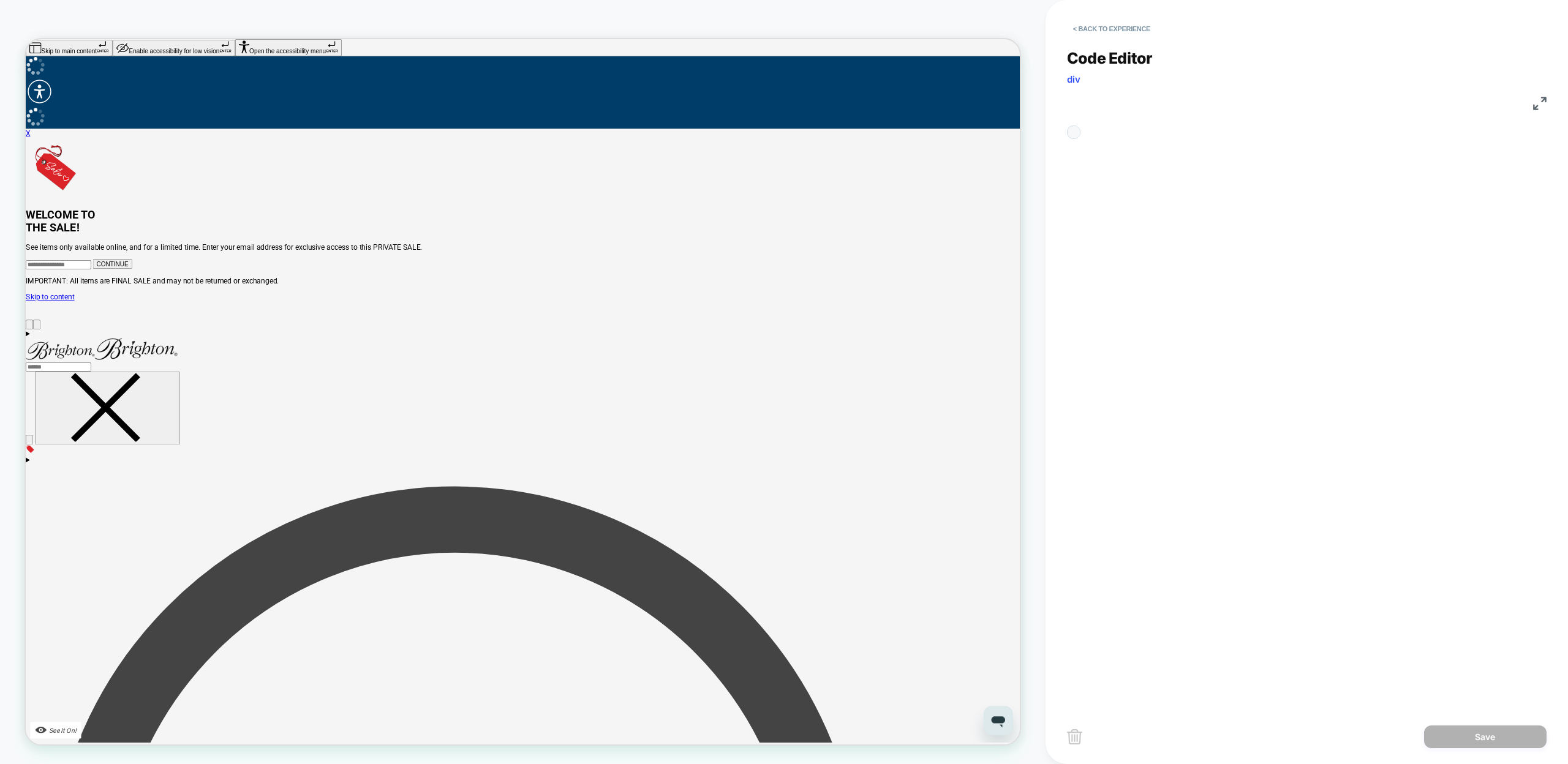
scroll to position [132, 0]
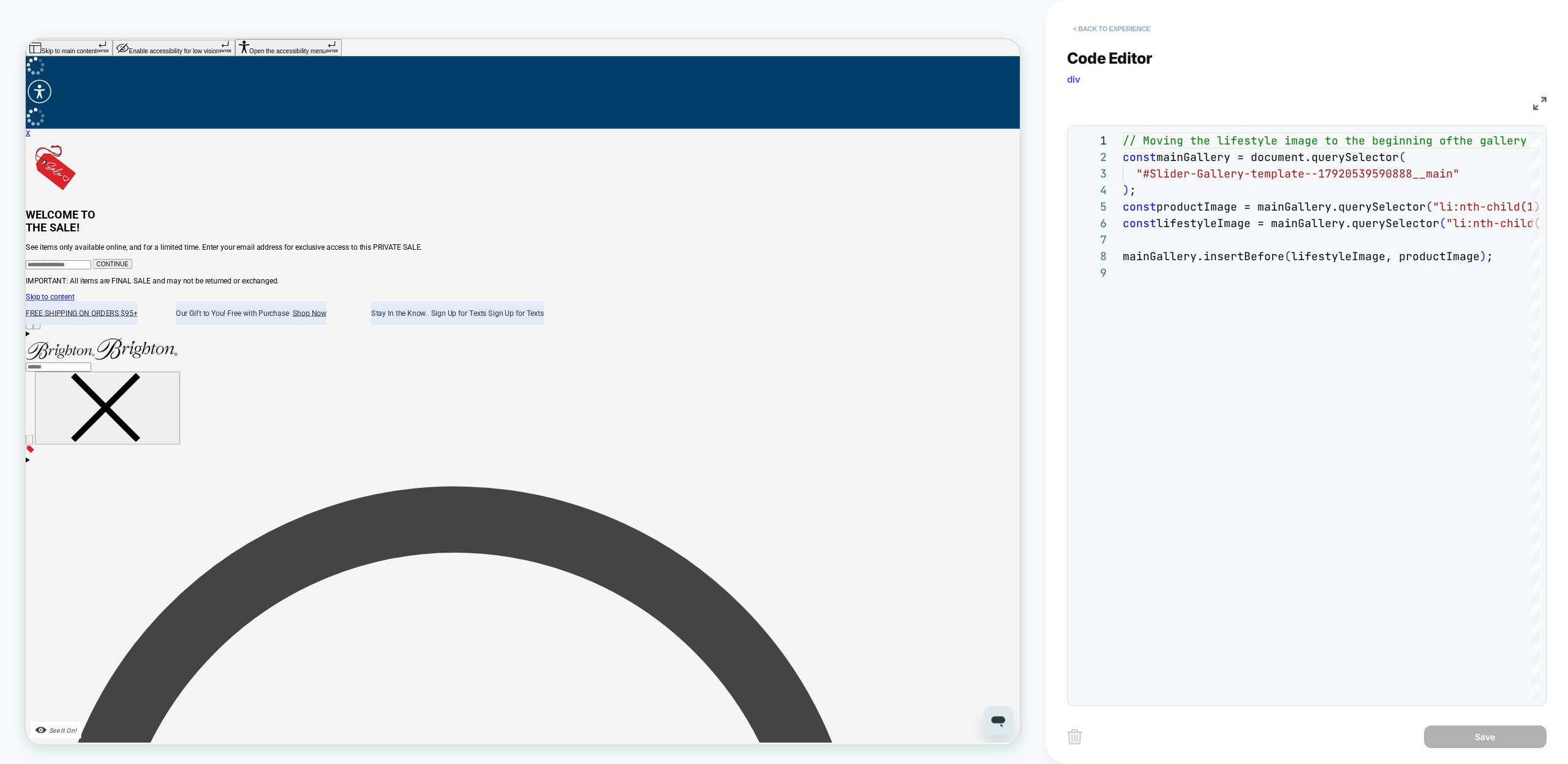
click at [1086, 24] on button "< Back to experience" at bounding box center [1112, 29] width 89 height 19
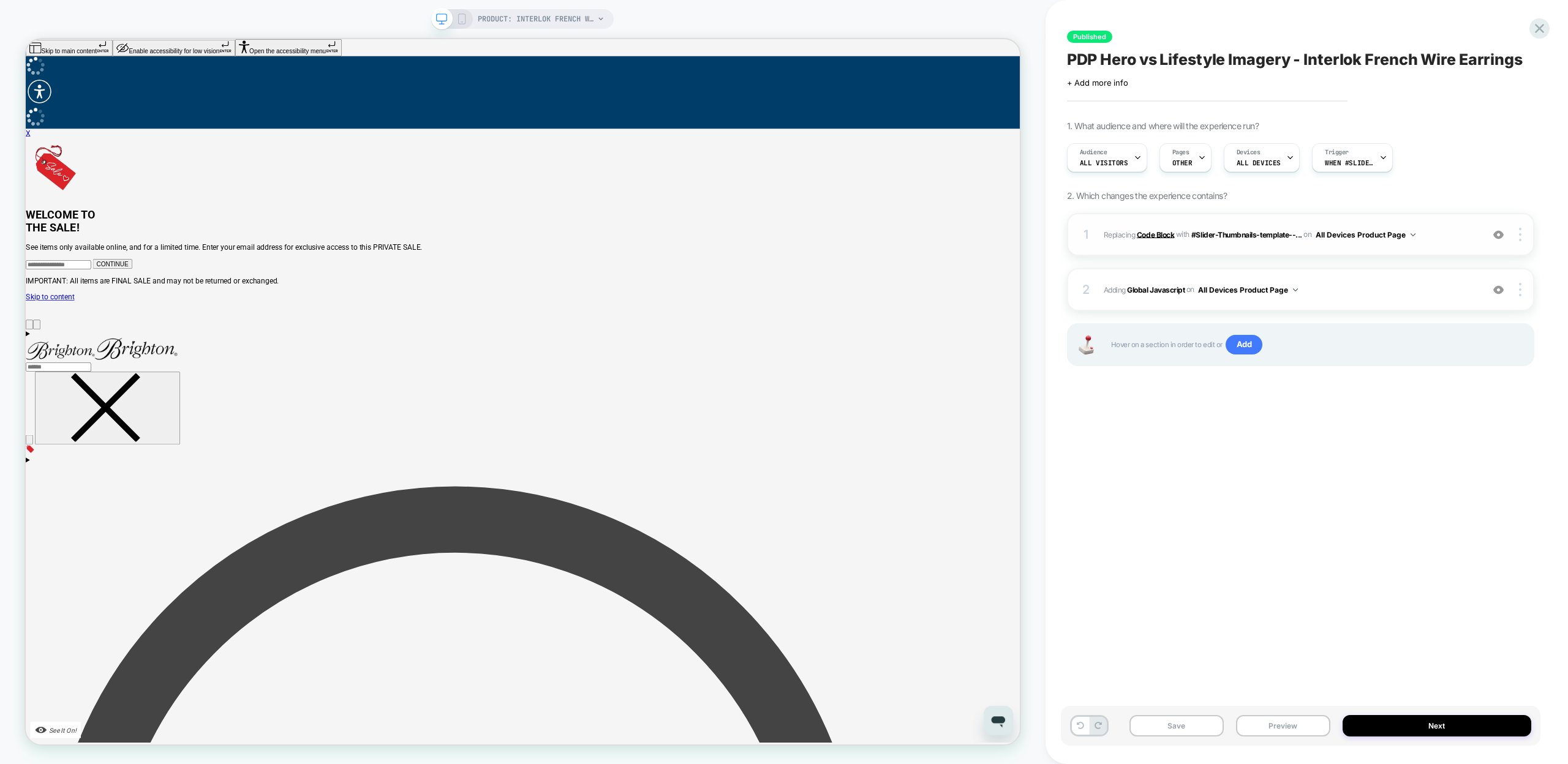
click at [1146, 230] on b "Code Block" at bounding box center [1155, 234] width 38 height 10
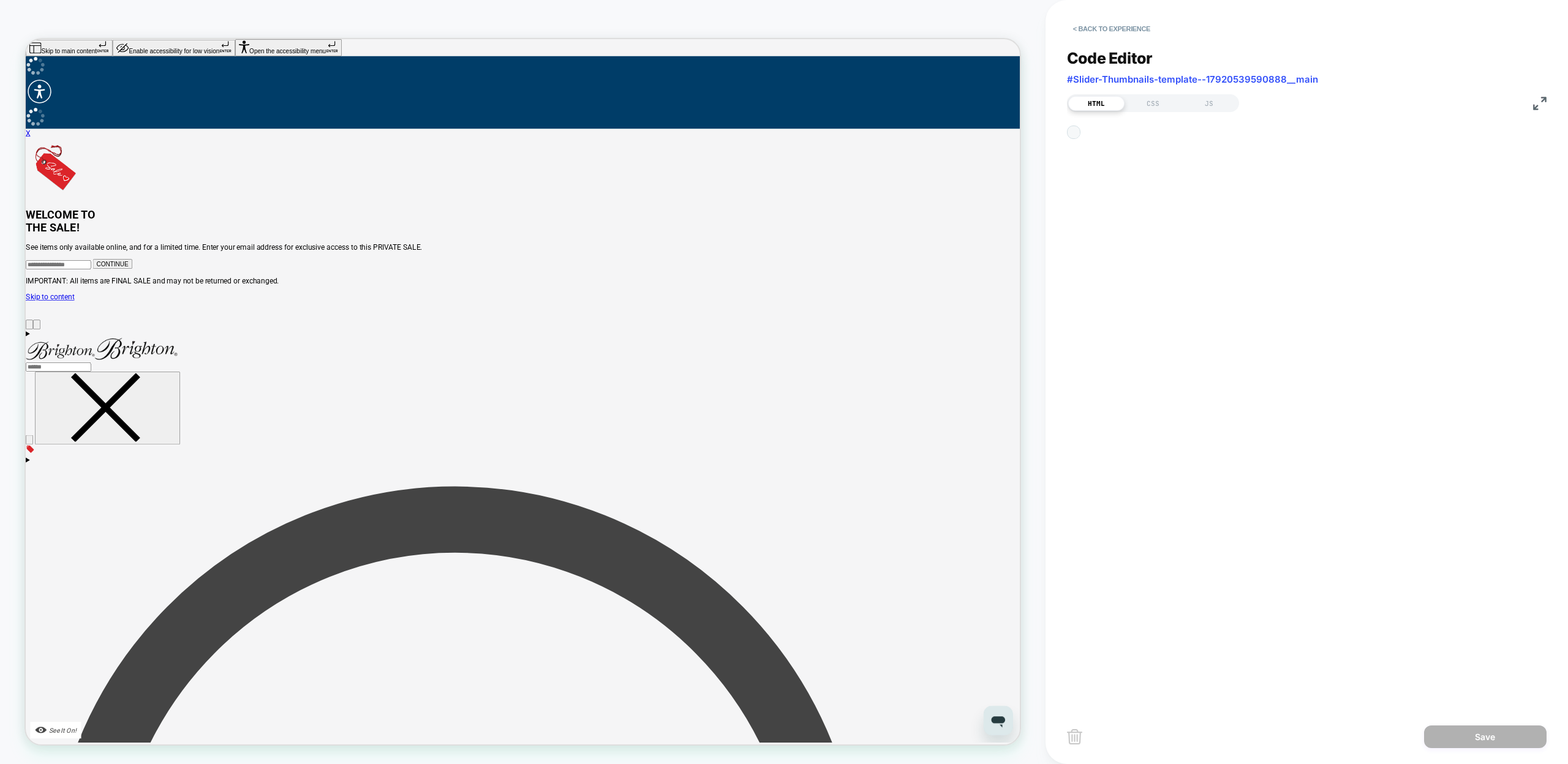
scroll to position [165, 0]
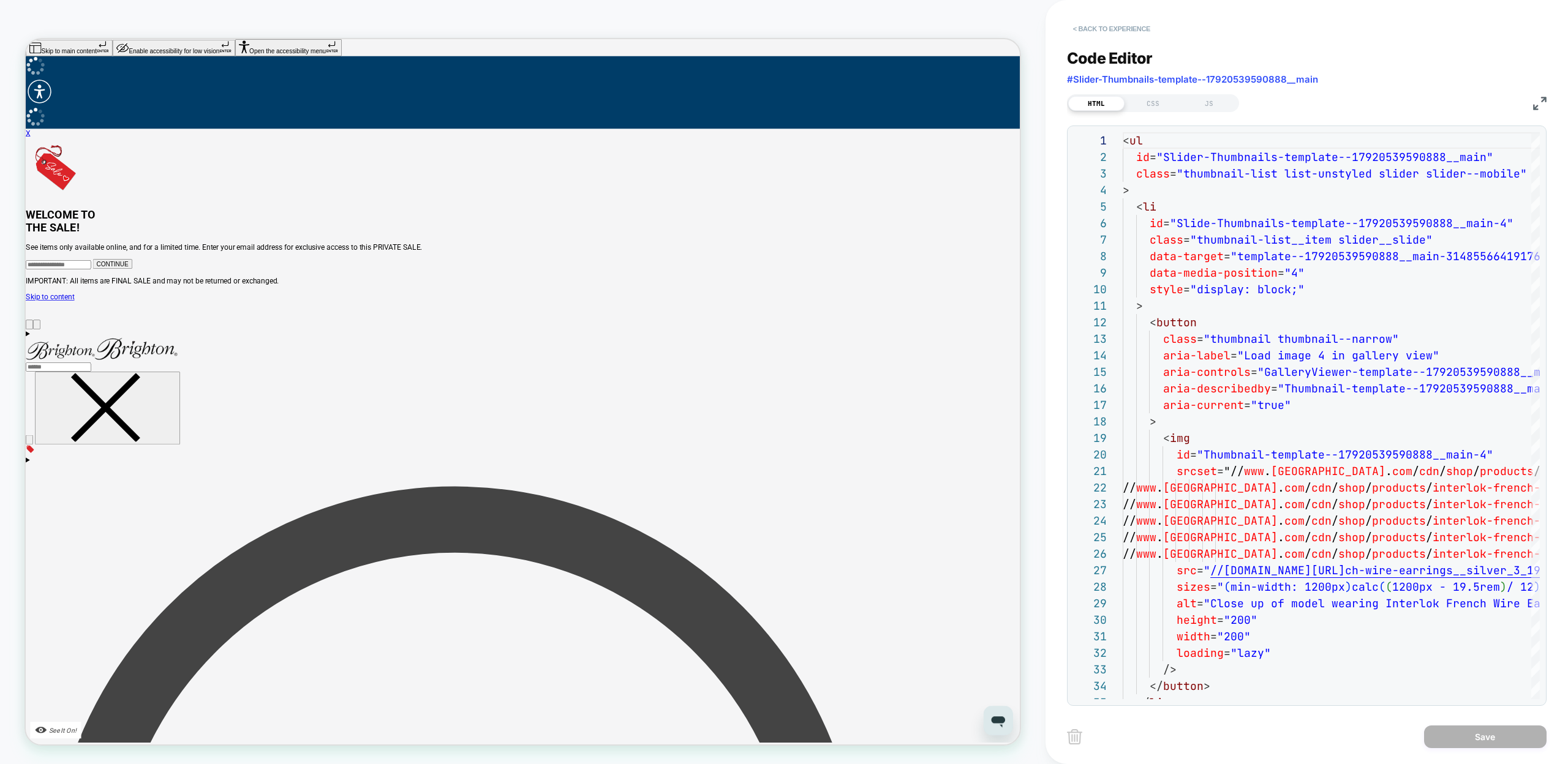
click at [1088, 29] on button "< Back to experience" at bounding box center [1112, 29] width 89 height 19
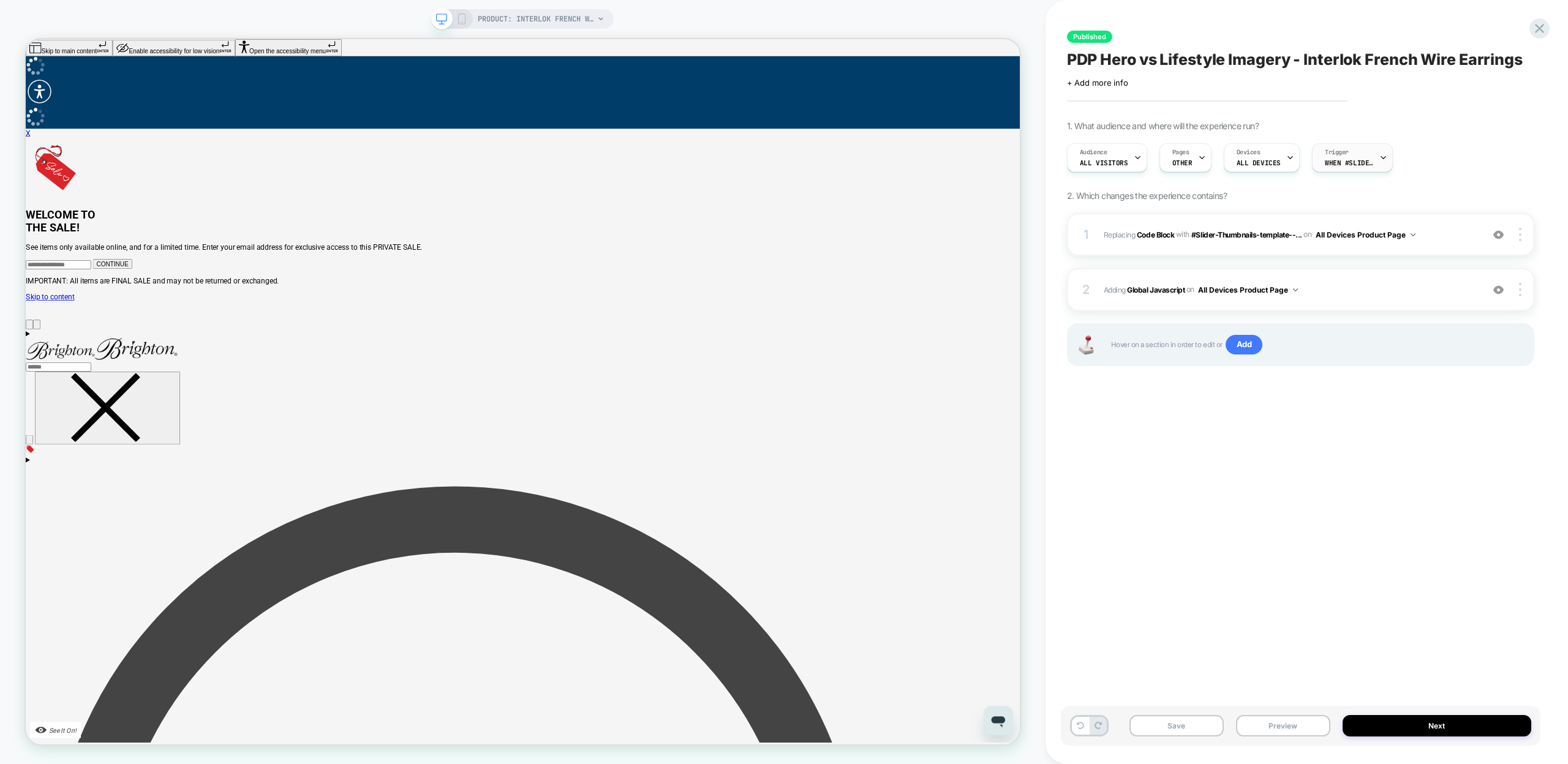
click at [1346, 160] on span "When #Slider-Gallery-template--17920539590888__main appears" at bounding box center [1349, 163] width 49 height 9
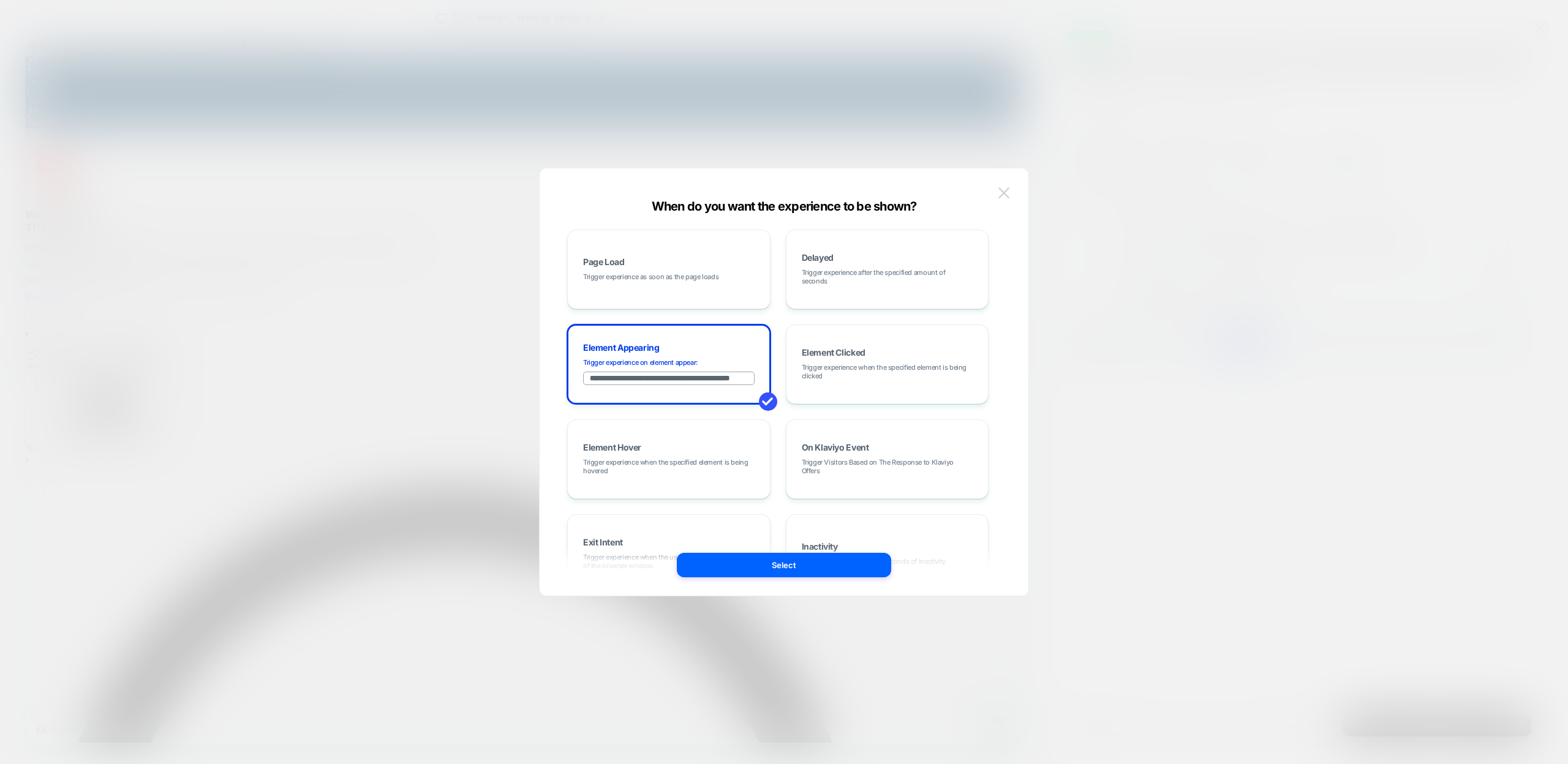
click at [999, 198] on img at bounding box center [1004, 192] width 11 height 10
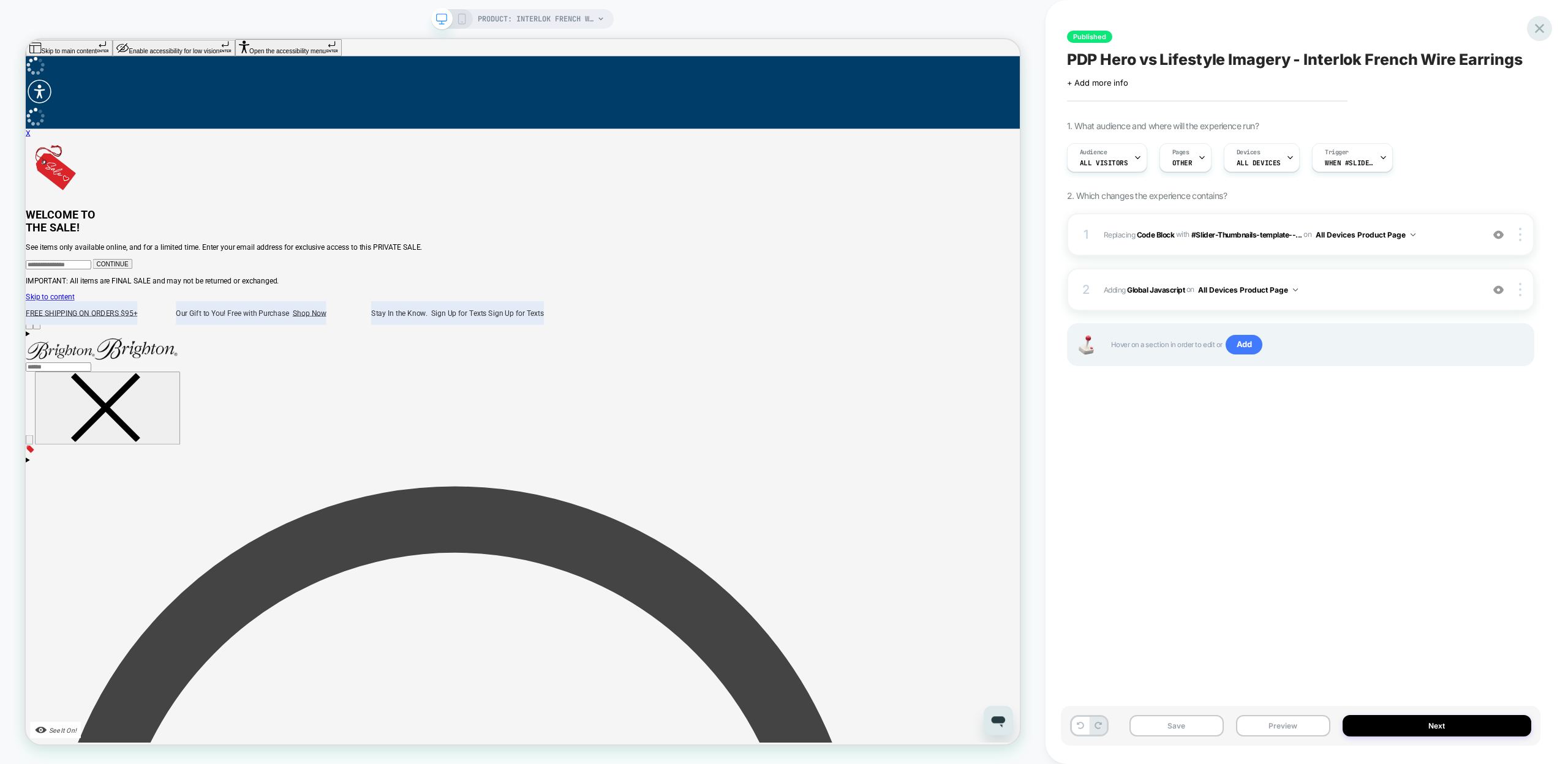
click at [1535, 30] on icon at bounding box center [1539, 28] width 17 height 17
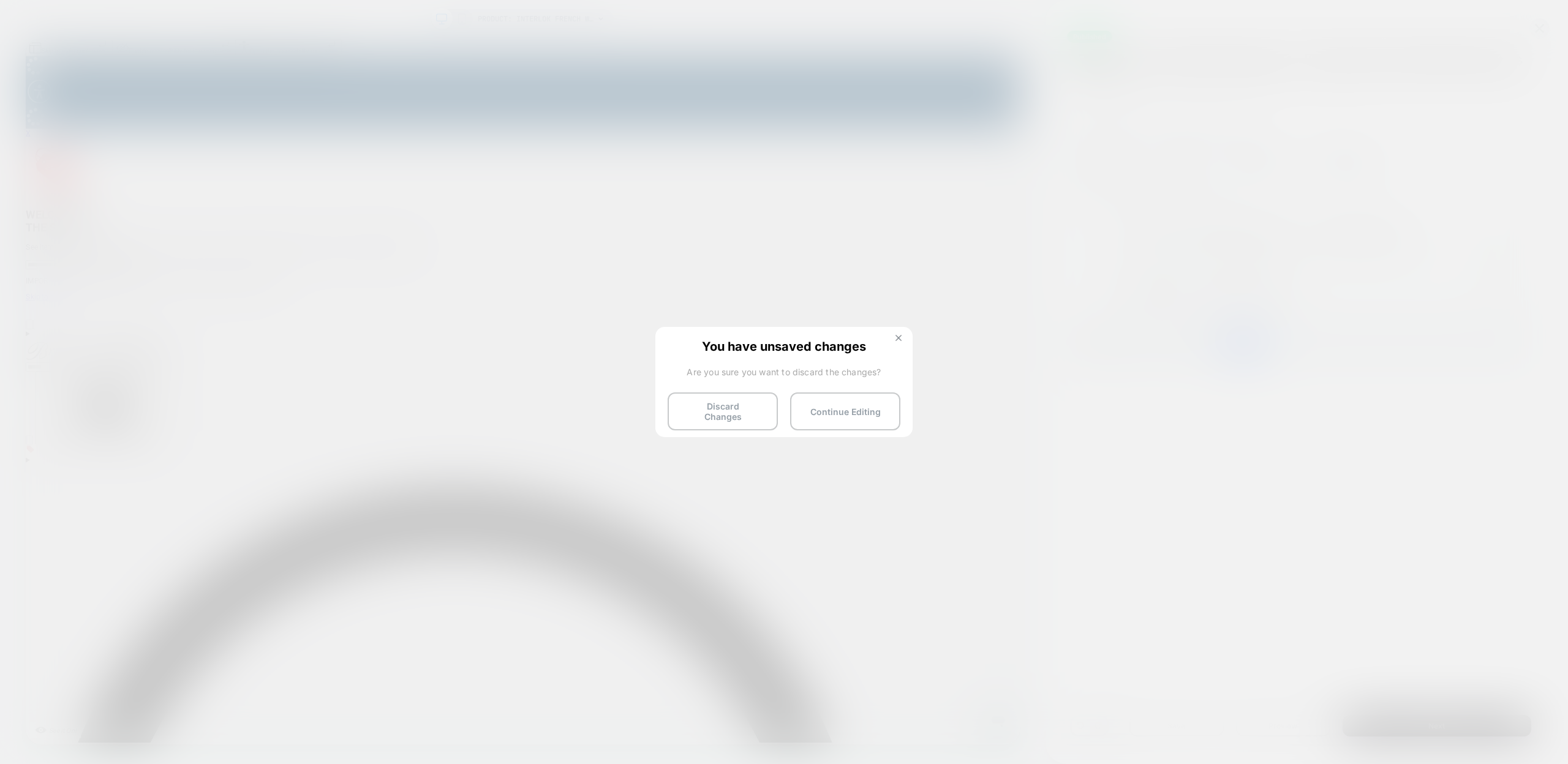
click at [900, 340] on img at bounding box center [898, 337] width 6 height 6
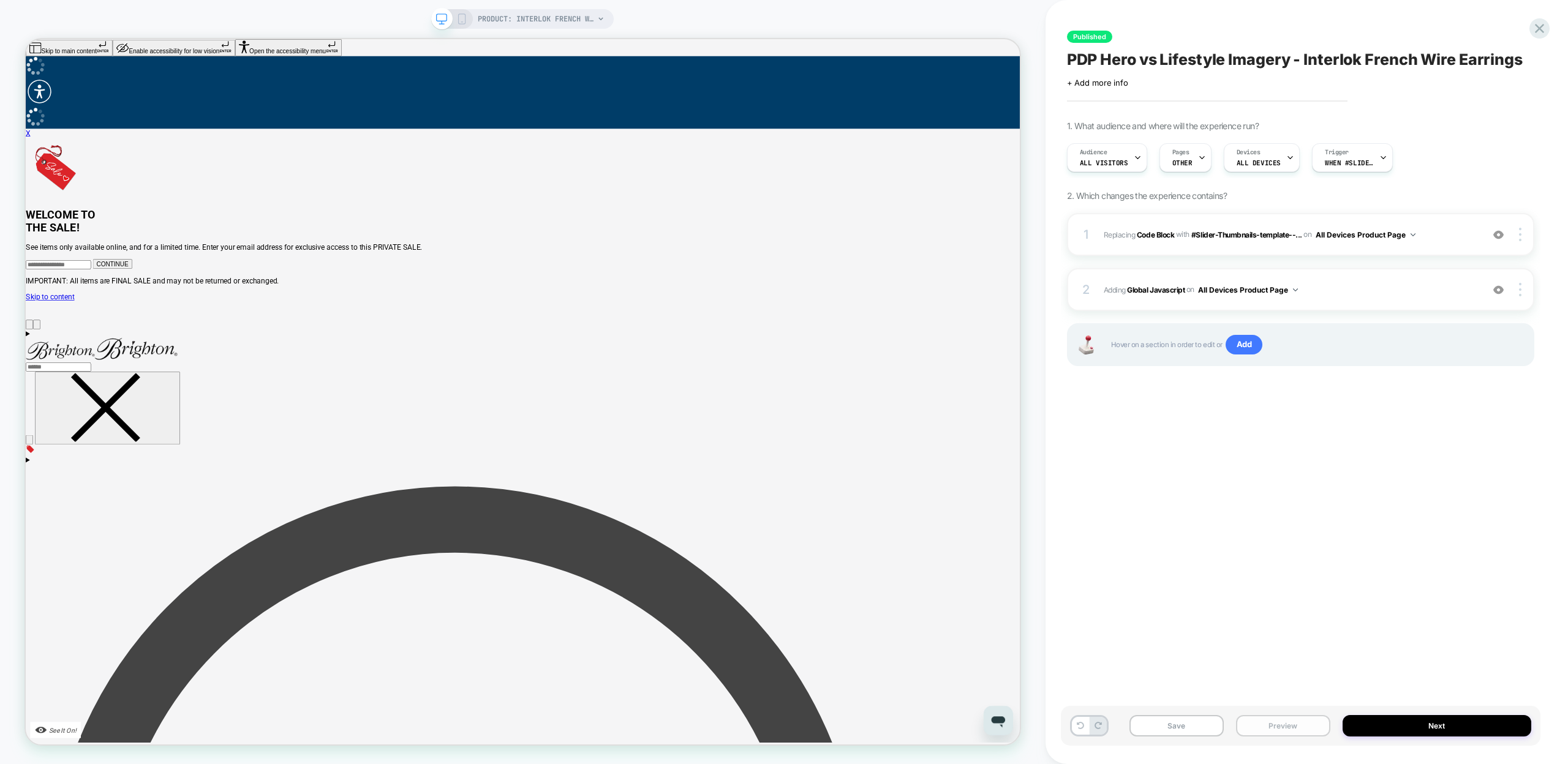
click at [1256, 720] on button "Preview" at bounding box center [1283, 726] width 94 height 22
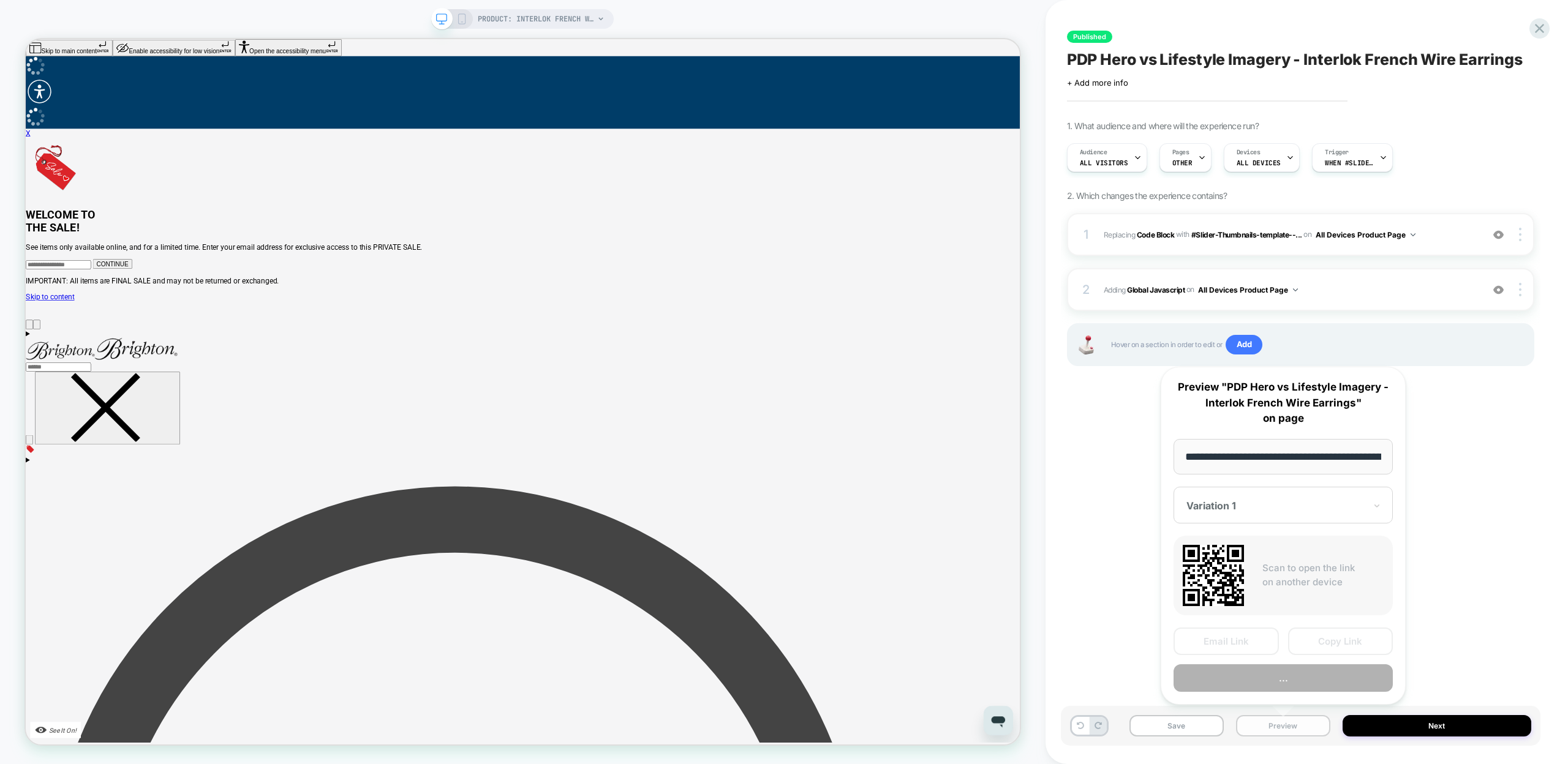
scroll to position [0, 214]
click at [1322, 637] on button "Copy Link" at bounding box center [1341, 642] width 105 height 28
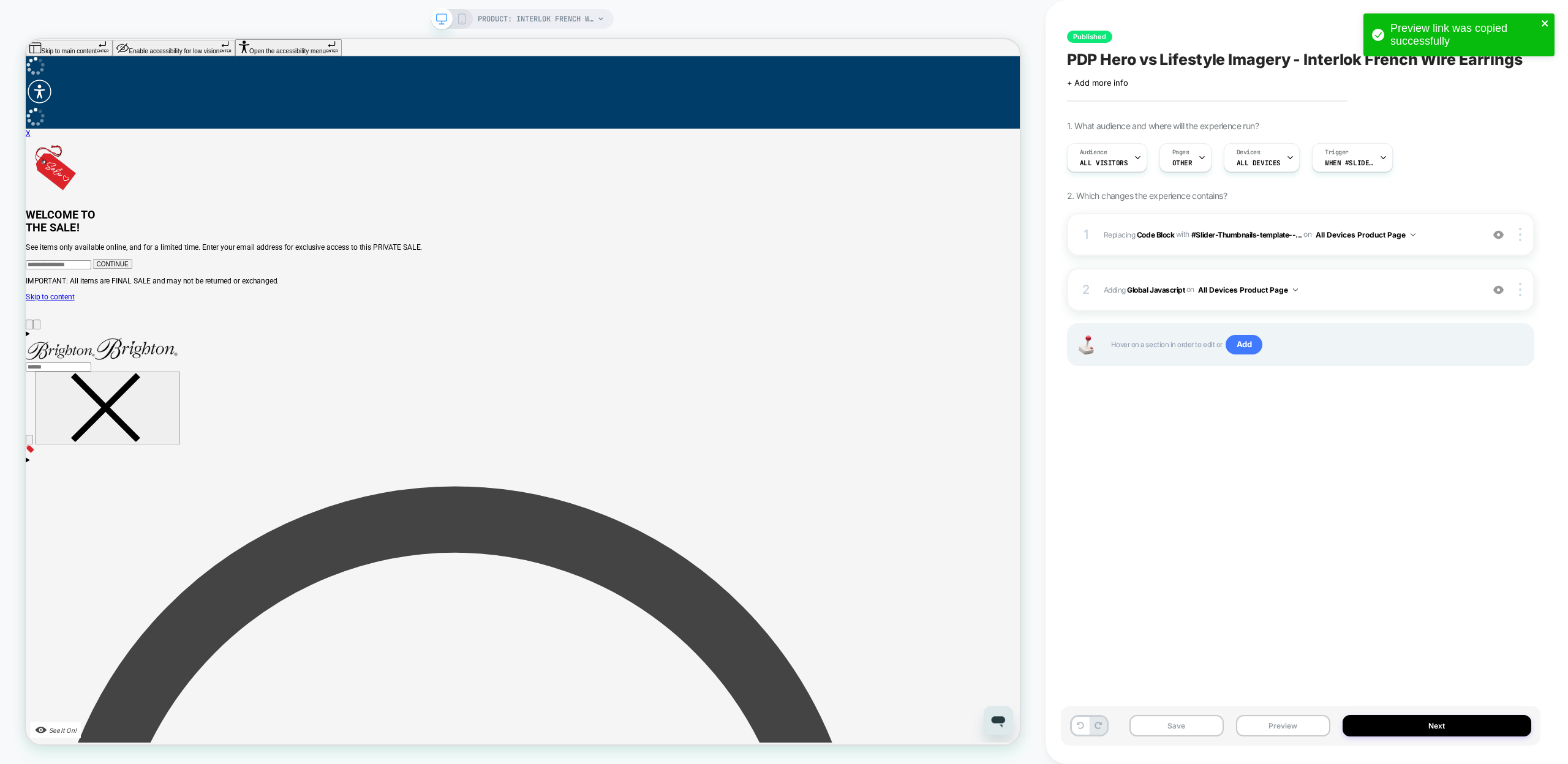
click at [1544, 23] on icon "close" at bounding box center [1544, 23] width 6 height 6
click at [1534, 25] on icon at bounding box center [1539, 28] width 17 height 17
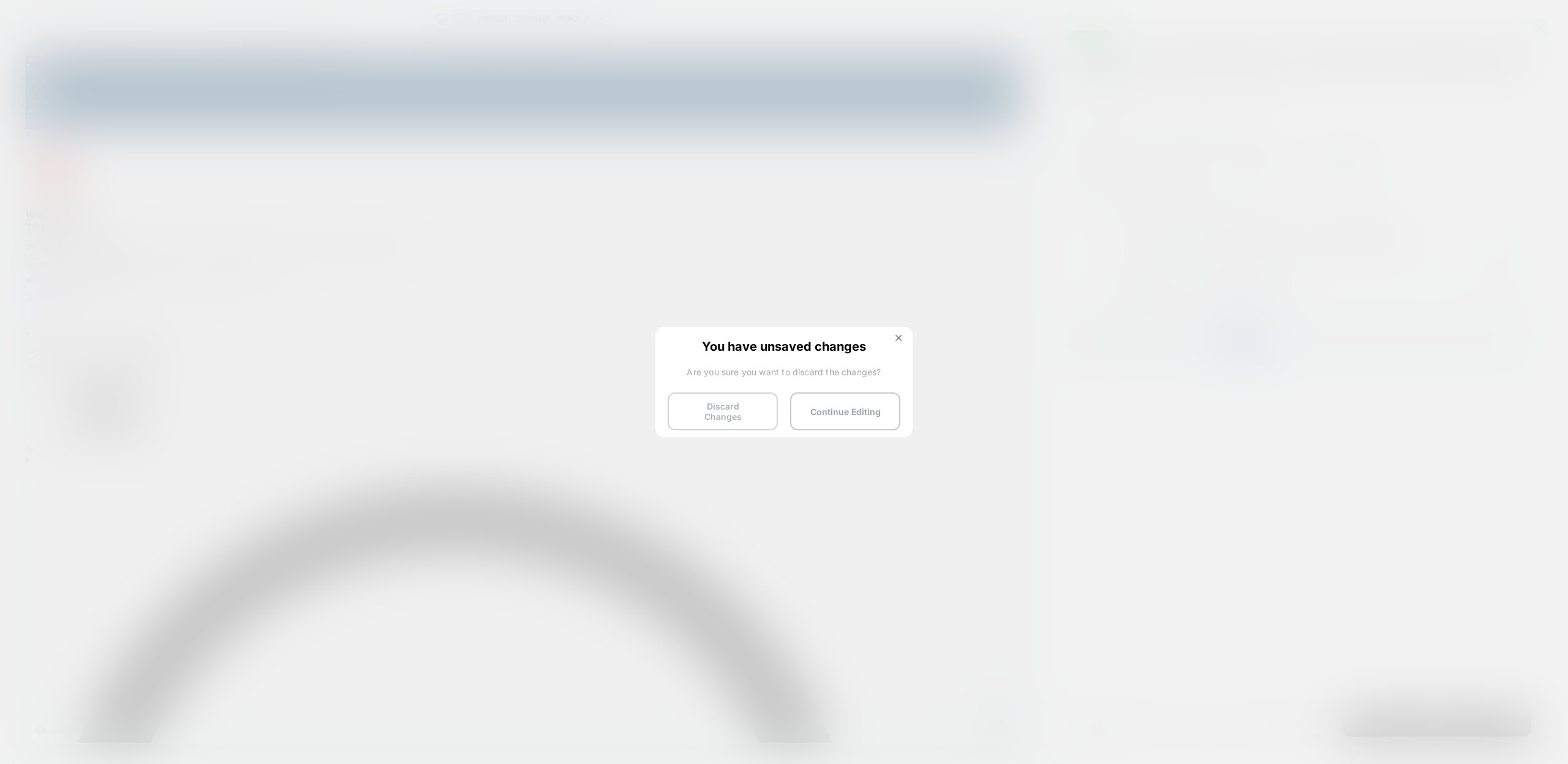
click at [723, 418] on button "Discard Changes" at bounding box center [722, 411] width 110 height 38
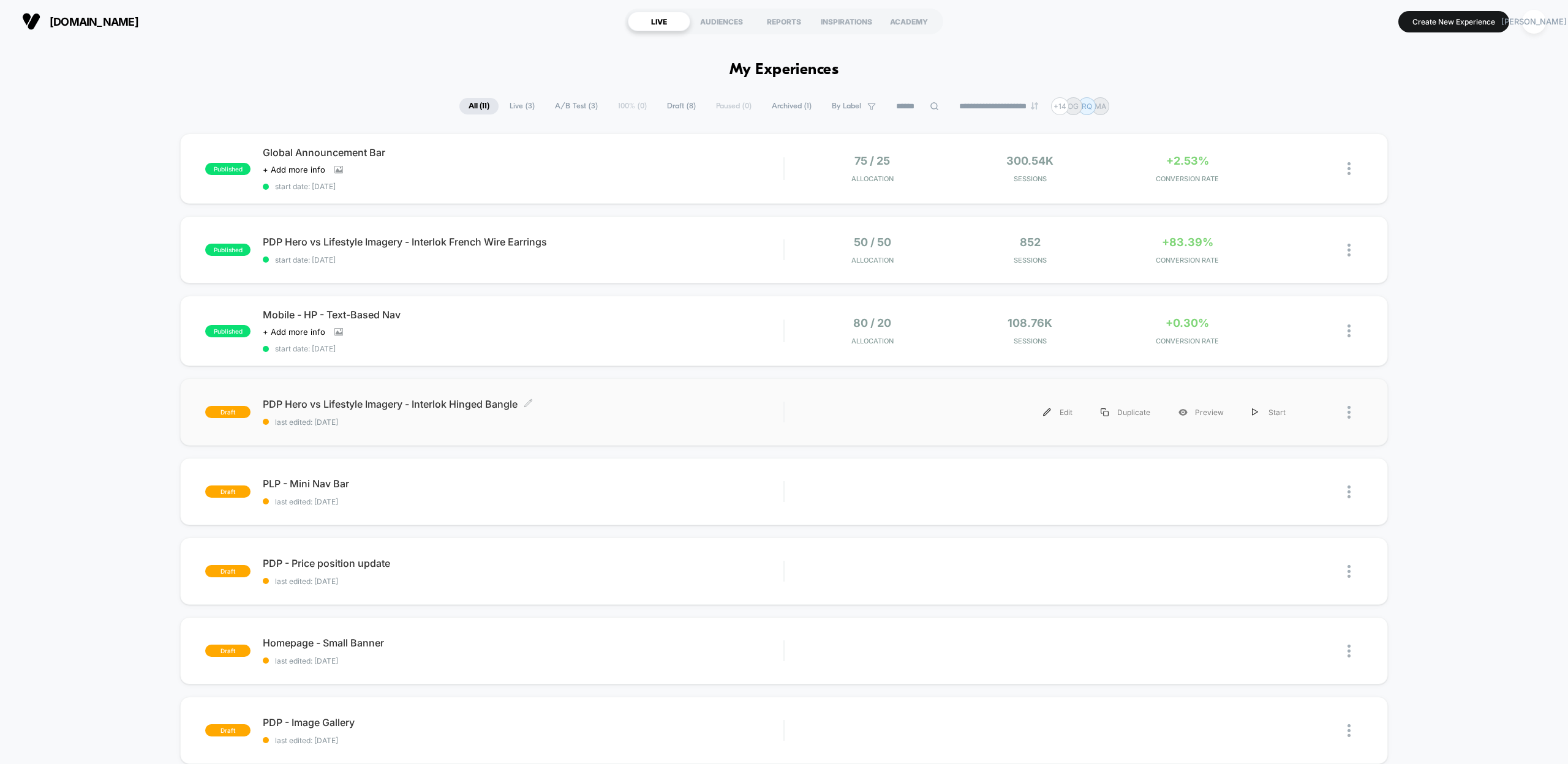
click at [392, 403] on span "PDP Hero vs Lifestyle Imagery - Interlok Hinged Bangle Click to edit experience…" at bounding box center [522, 404] width 520 height 12
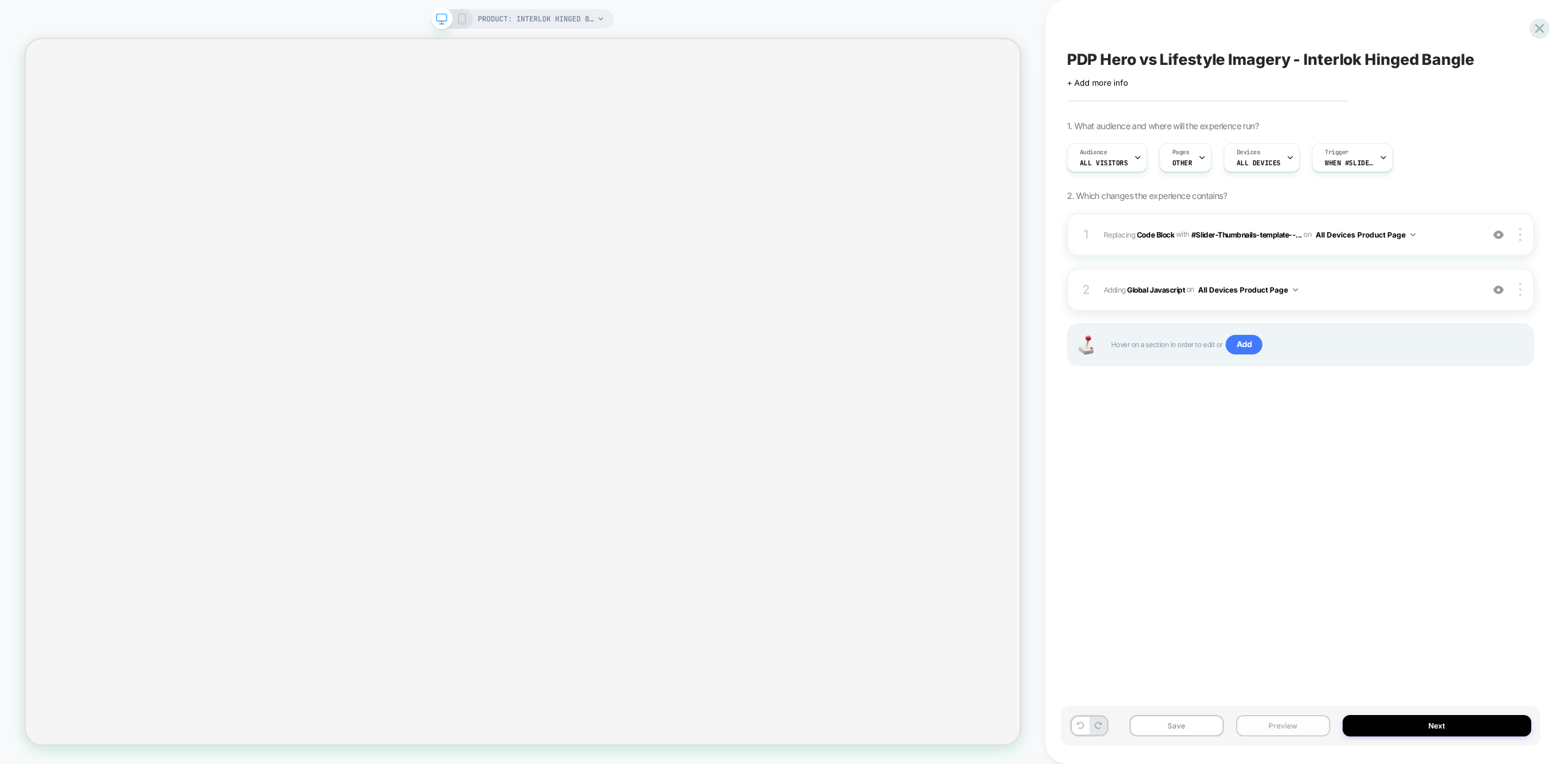
click at [1274, 719] on button "Preview" at bounding box center [1283, 726] width 94 height 22
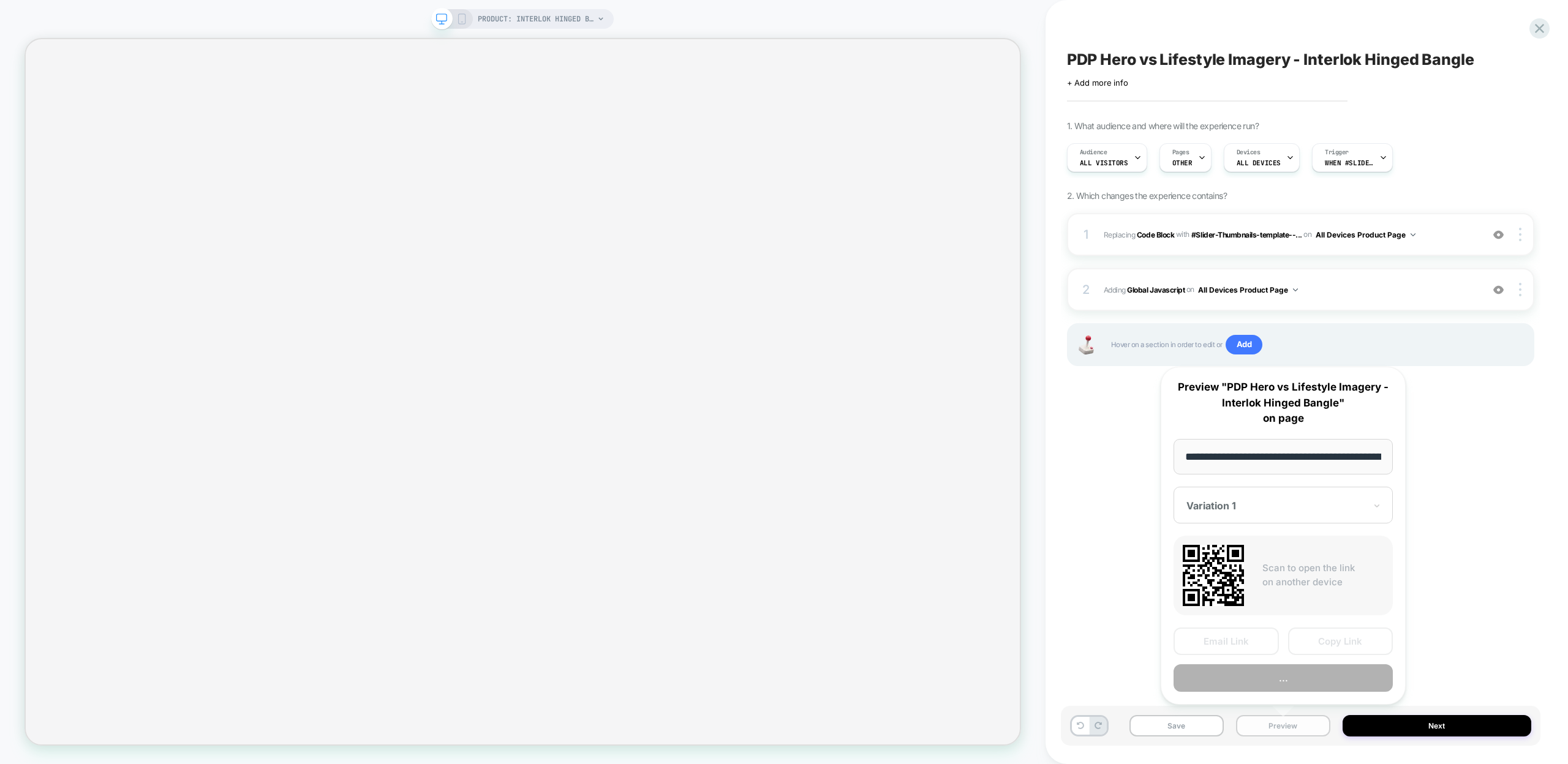
scroll to position [0, 186]
click at [1339, 640] on button "Copy Link" at bounding box center [1341, 642] width 105 height 28
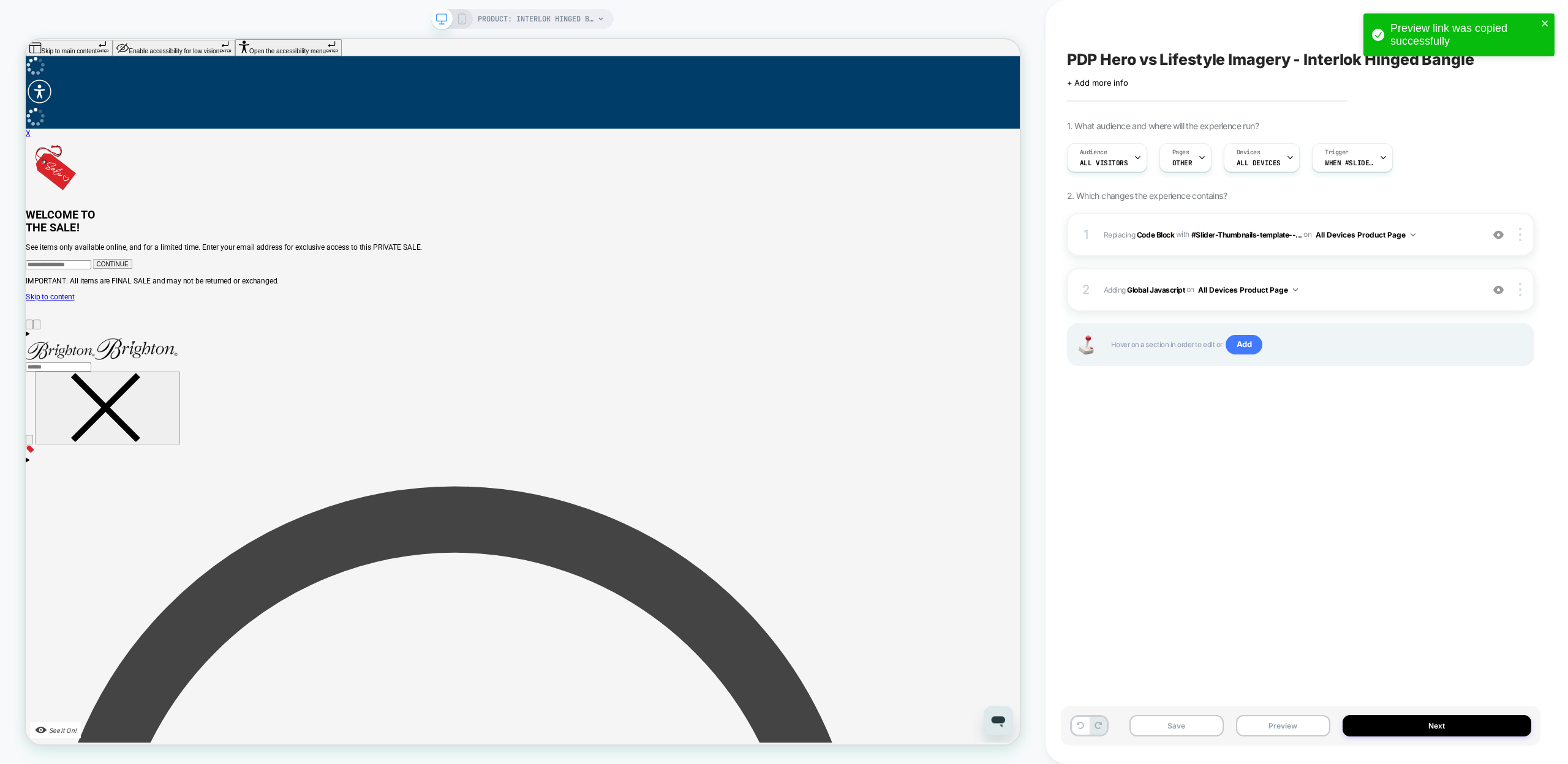
scroll to position [0, 0]
click at [1242, 720] on button "Preview" at bounding box center [1283, 726] width 94 height 22
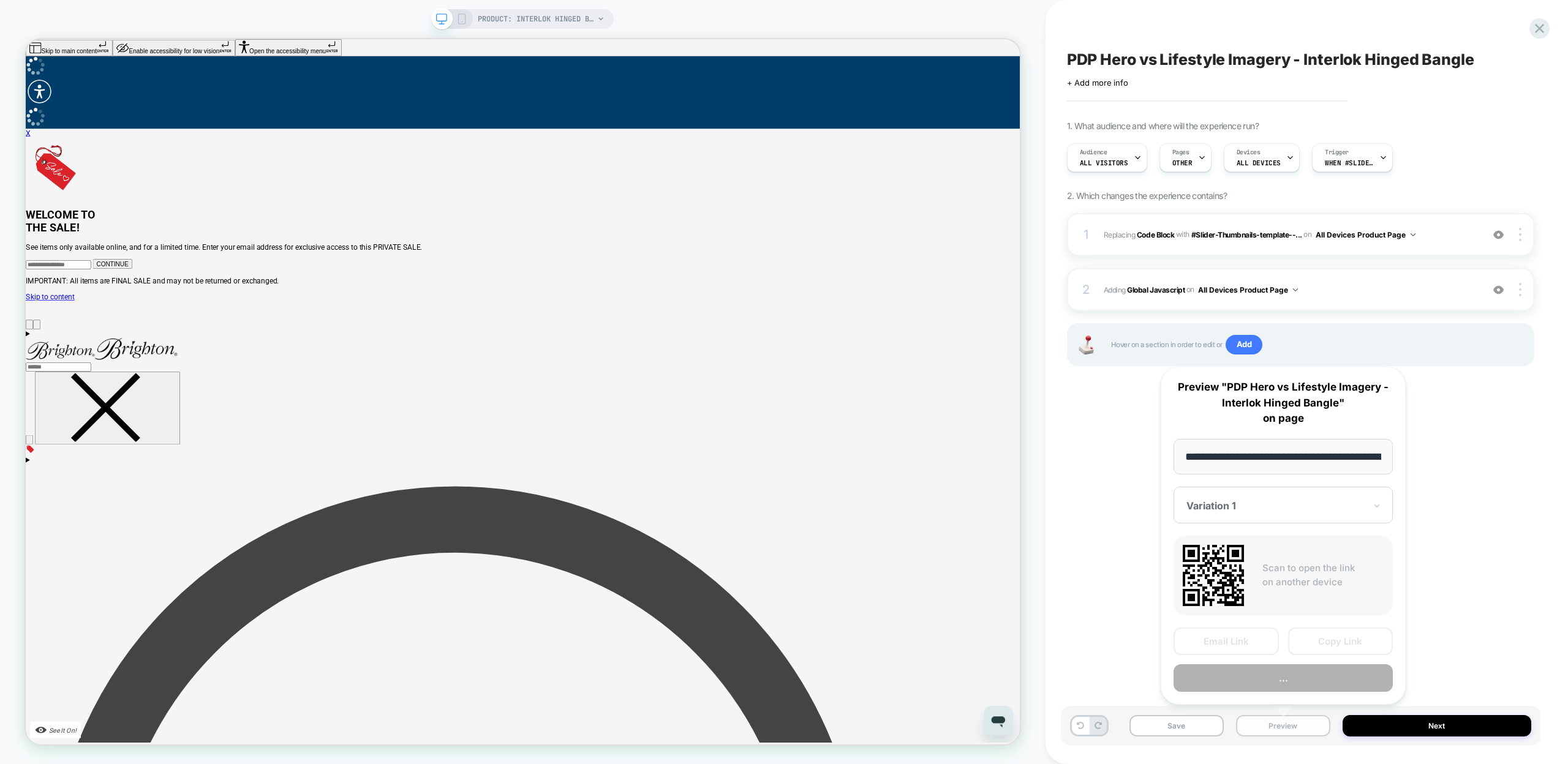
scroll to position [0, 186]
click at [1322, 641] on button "Copy Link" at bounding box center [1341, 642] width 105 height 28
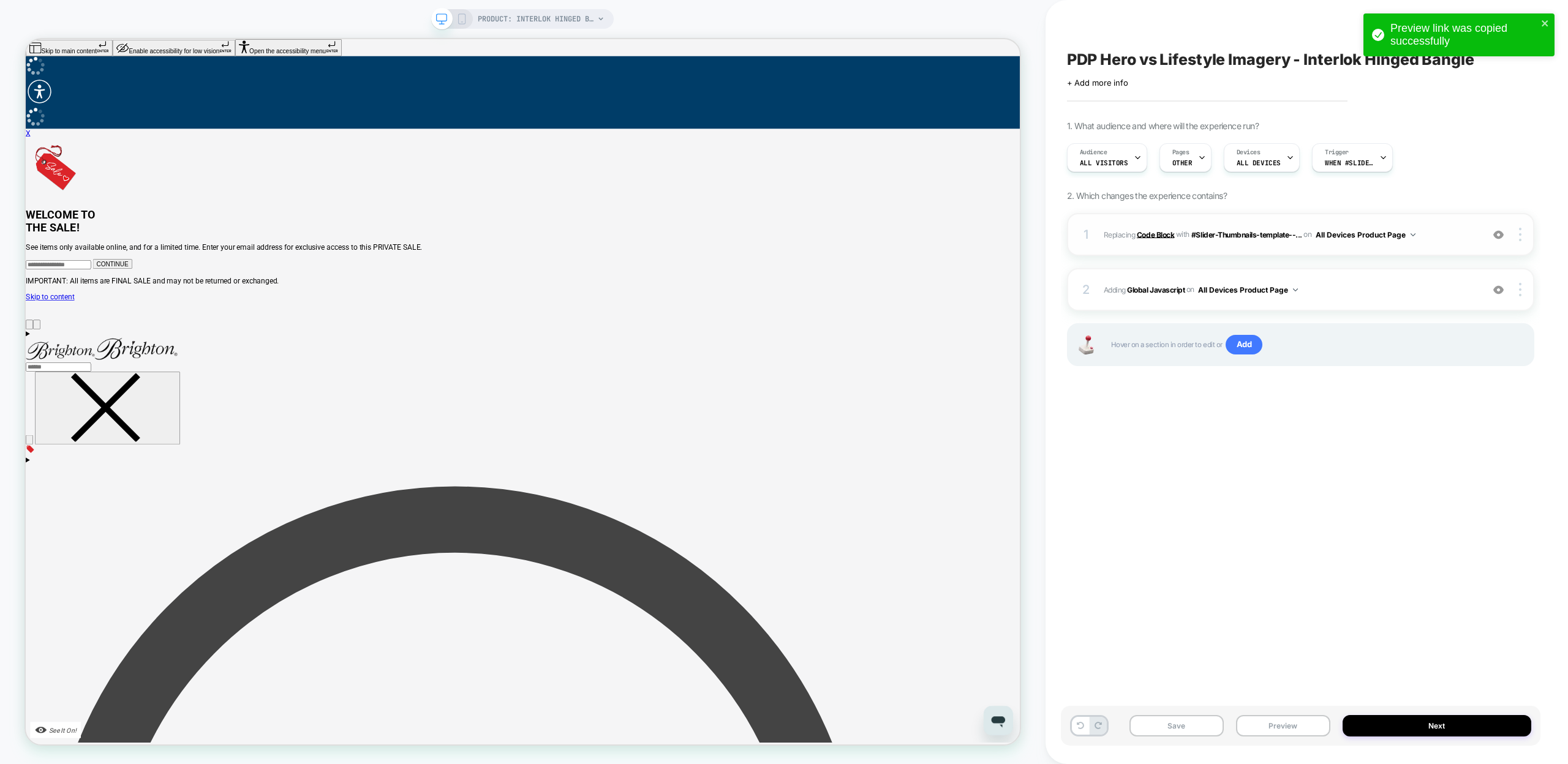
click at [1147, 236] on b "Code Block" at bounding box center [1155, 234] width 38 height 10
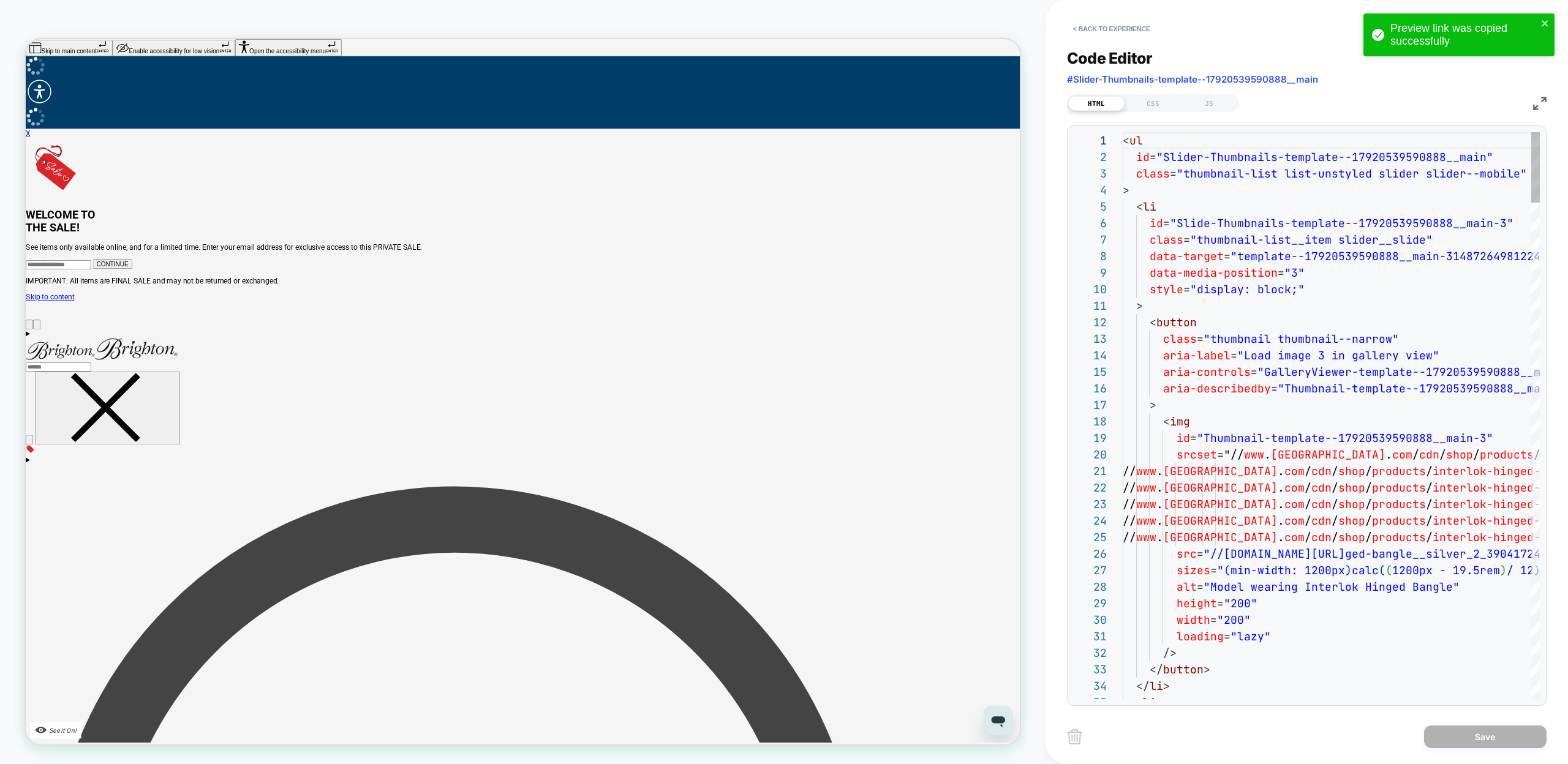
scroll to position [165, 0]
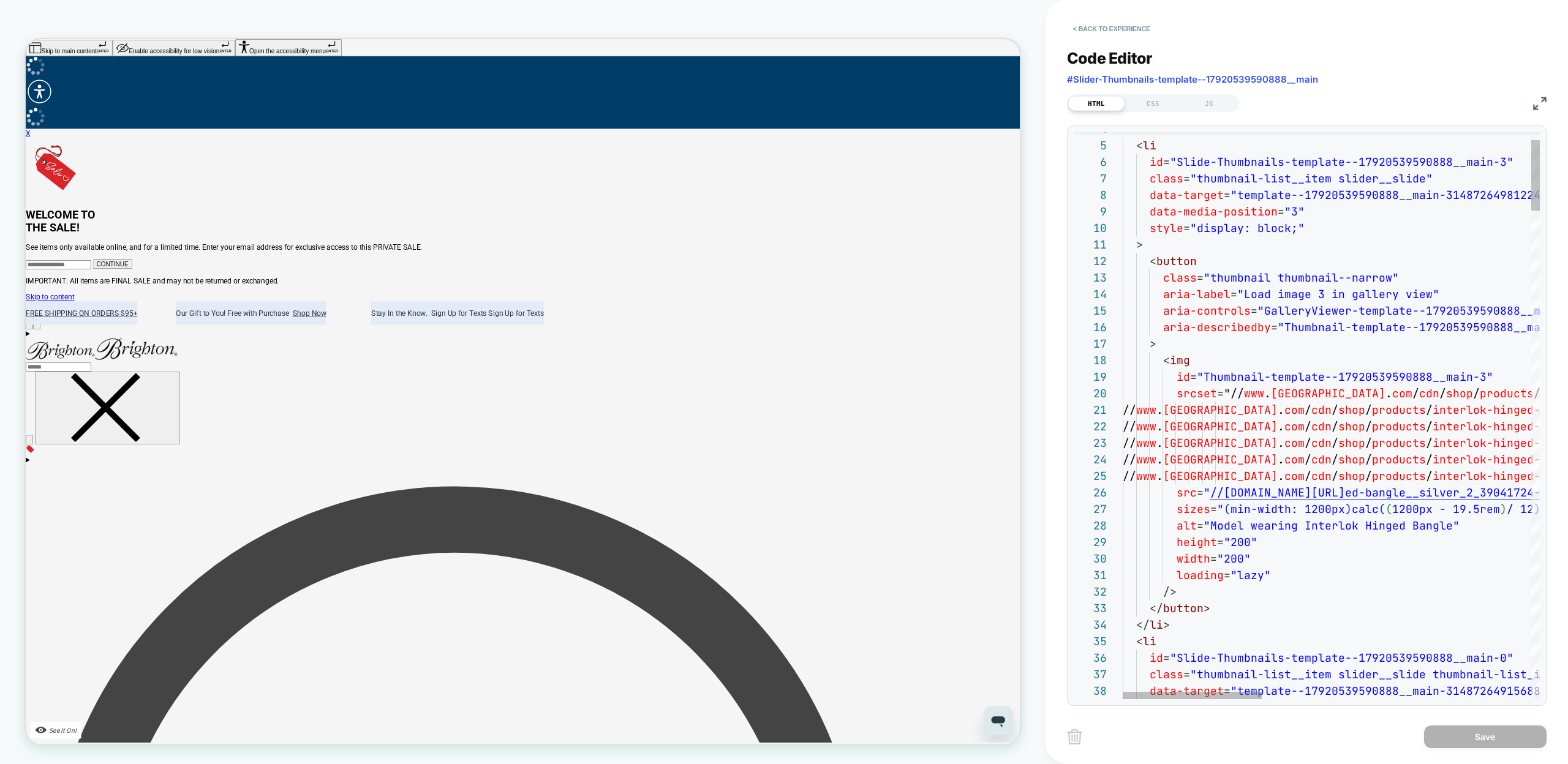
type textarea "**********"
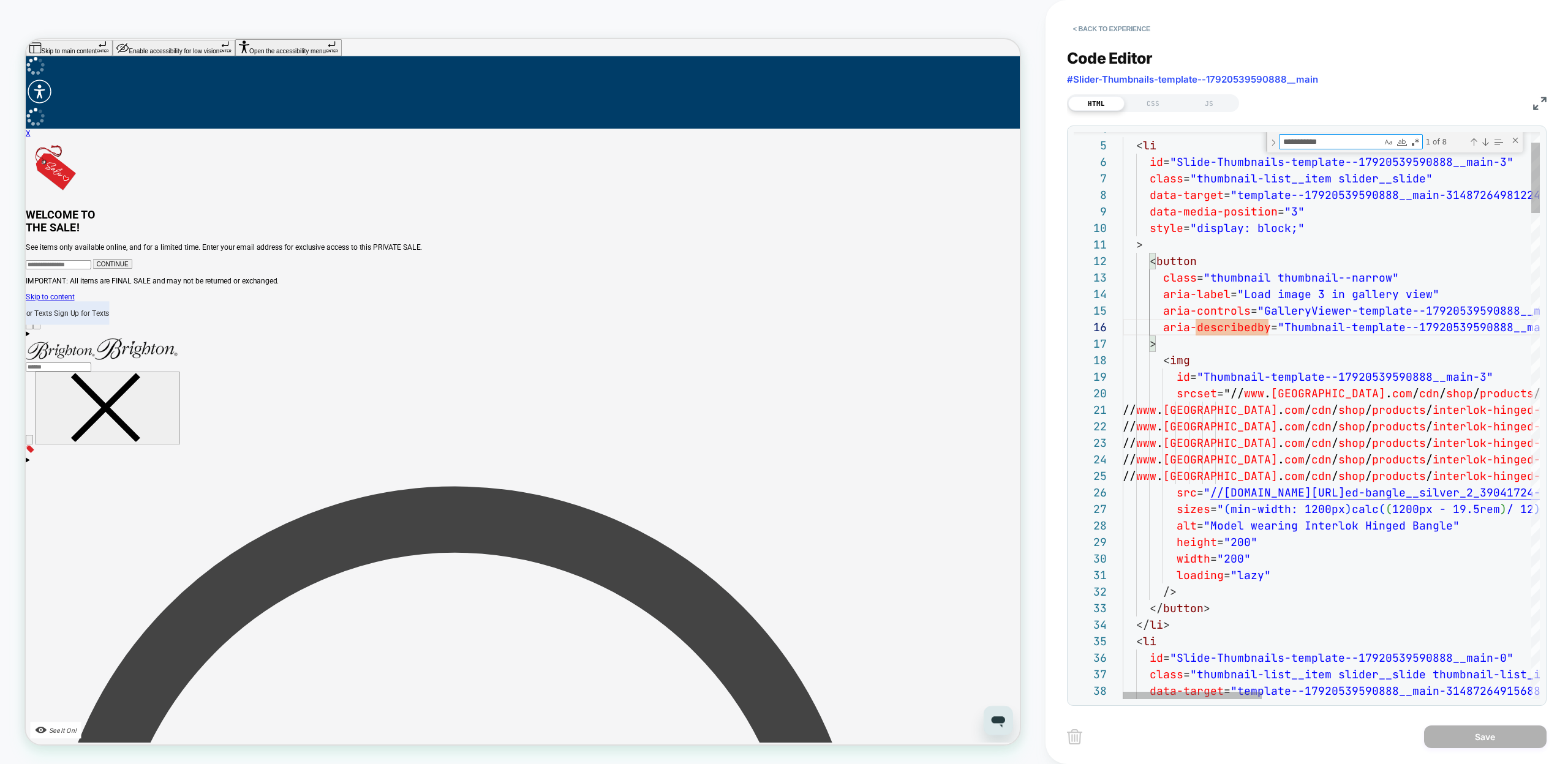
type textarea "*"
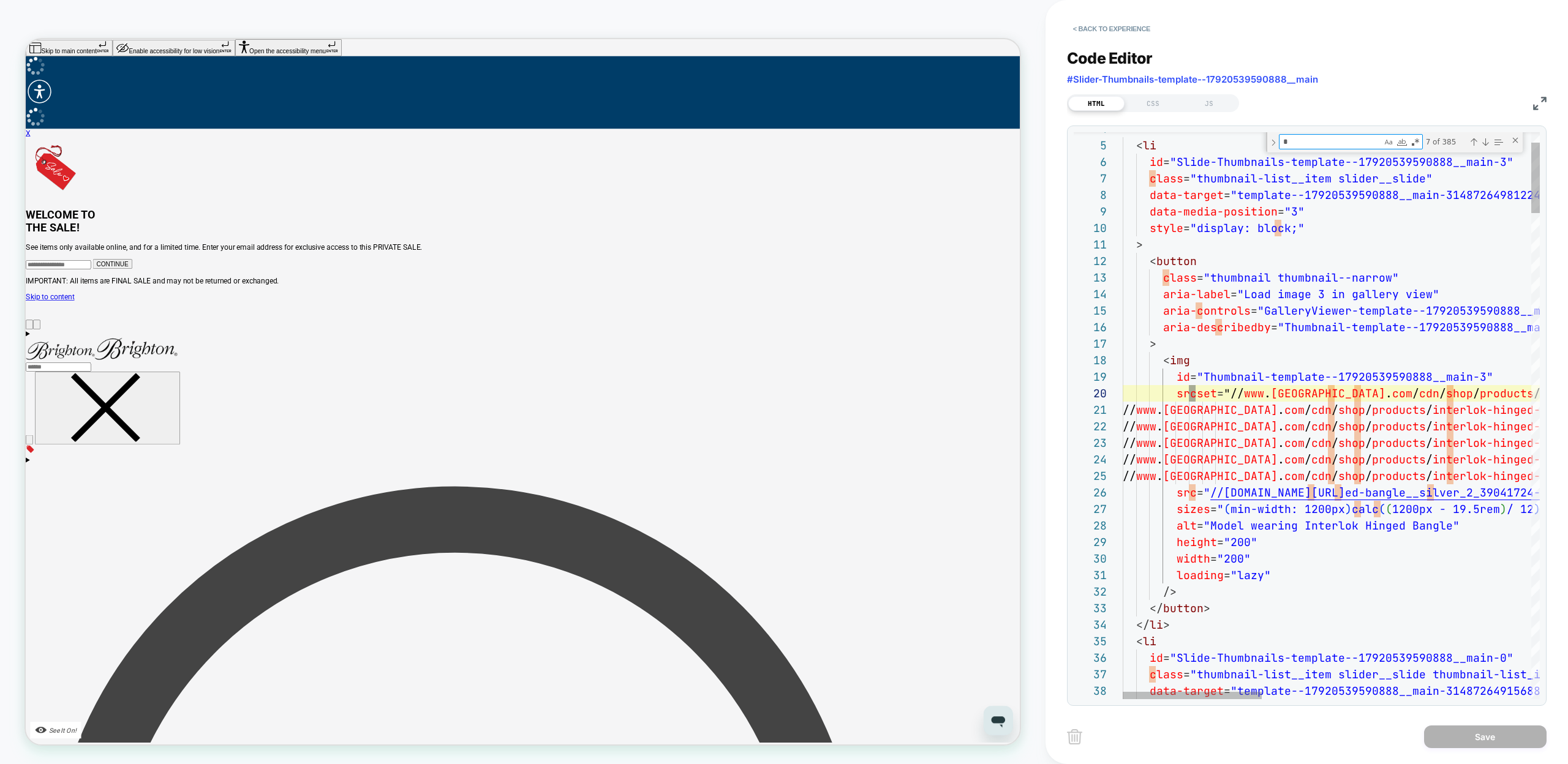
type textarea "**********"
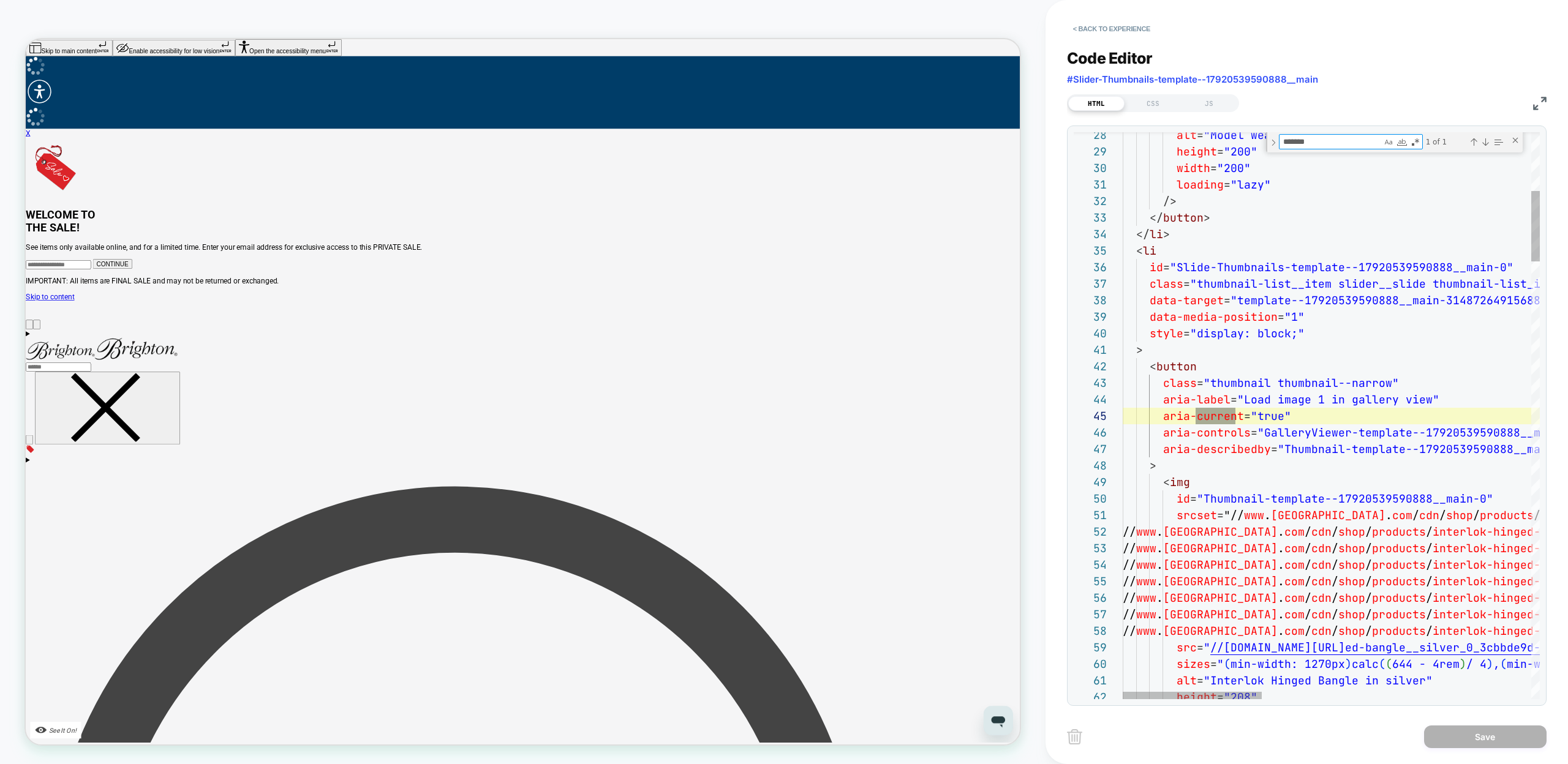
scroll to position [165, 119]
type textarea "*******"
click at [1481, 143] on div "Next Match (Enter)" at bounding box center [1485, 142] width 10 height 10
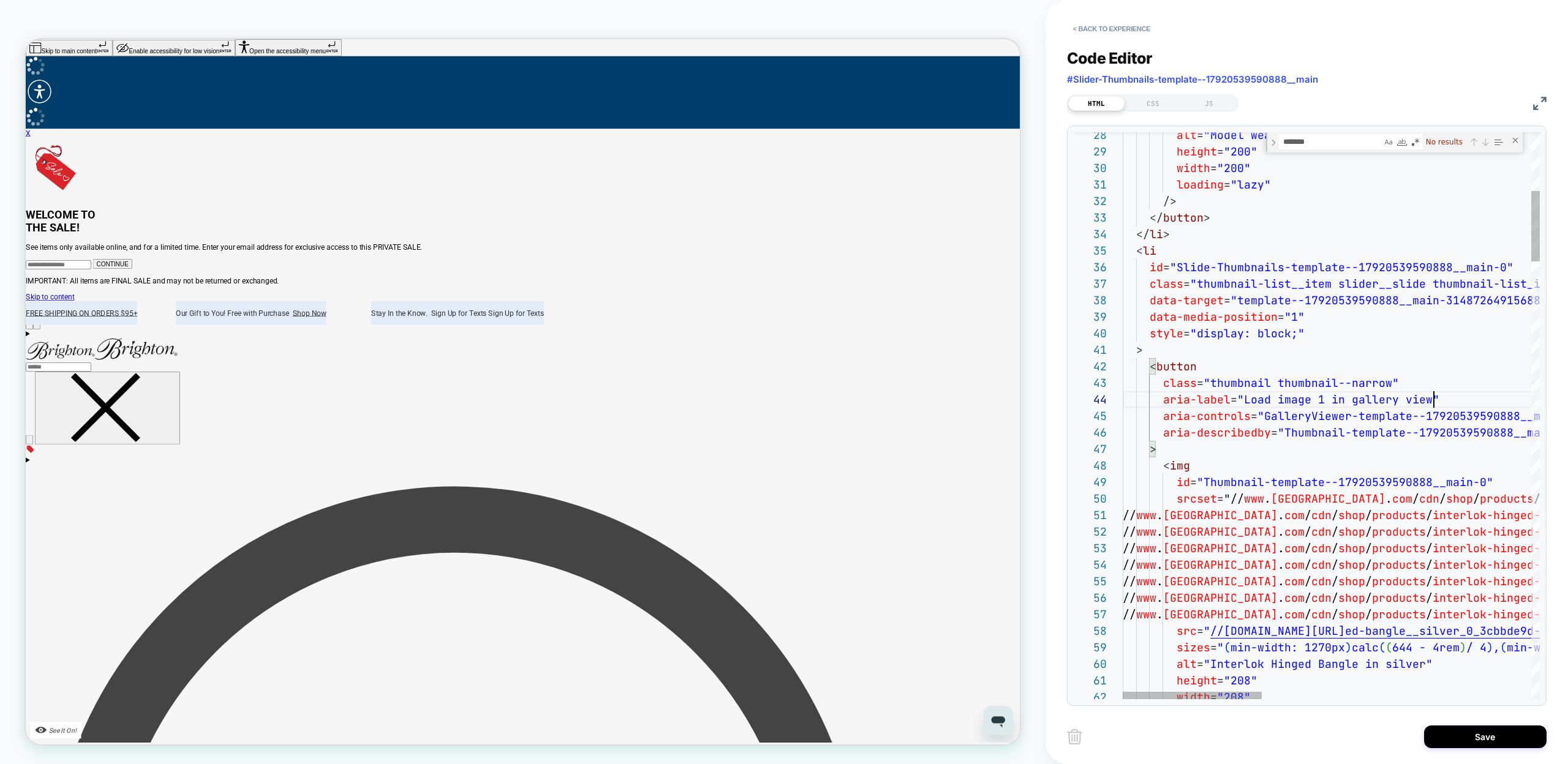
scroll to position [50, 311]
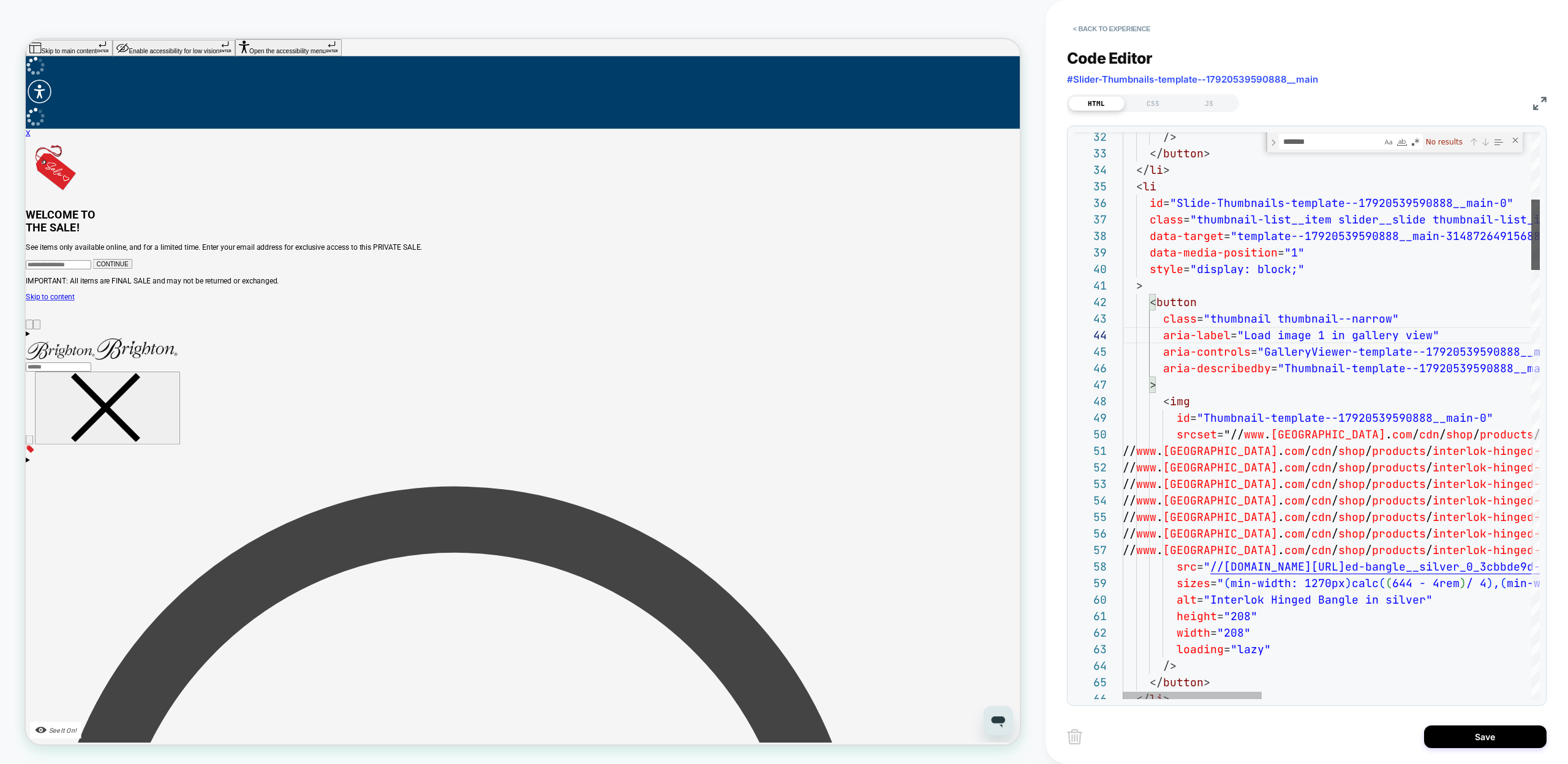
click at [1540, 233] on div at bounding box center [1536, 234] width 9 height 71
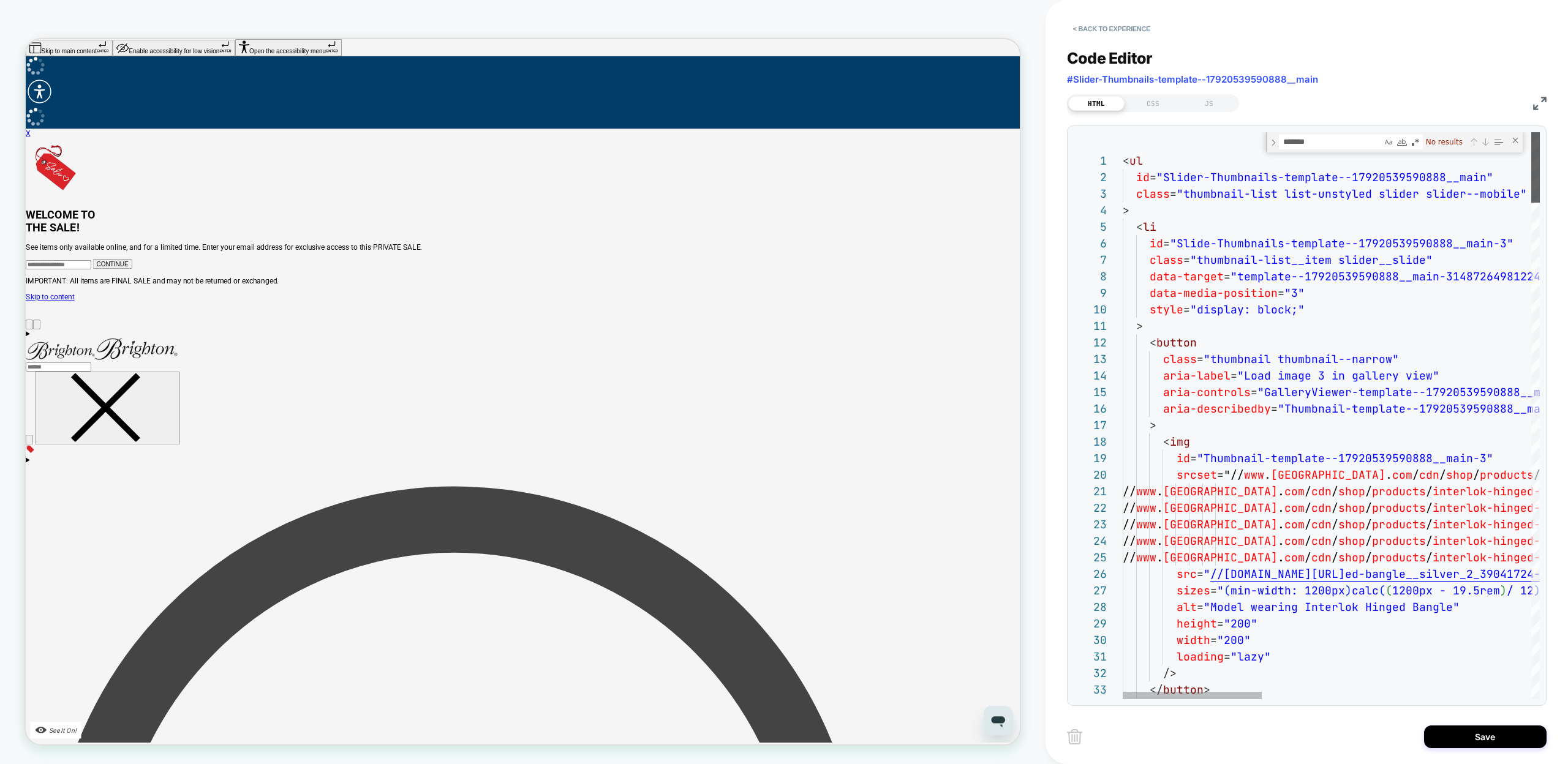
click at [1531, 150] on div at bounding box center [1536, 167] width 9 height 71
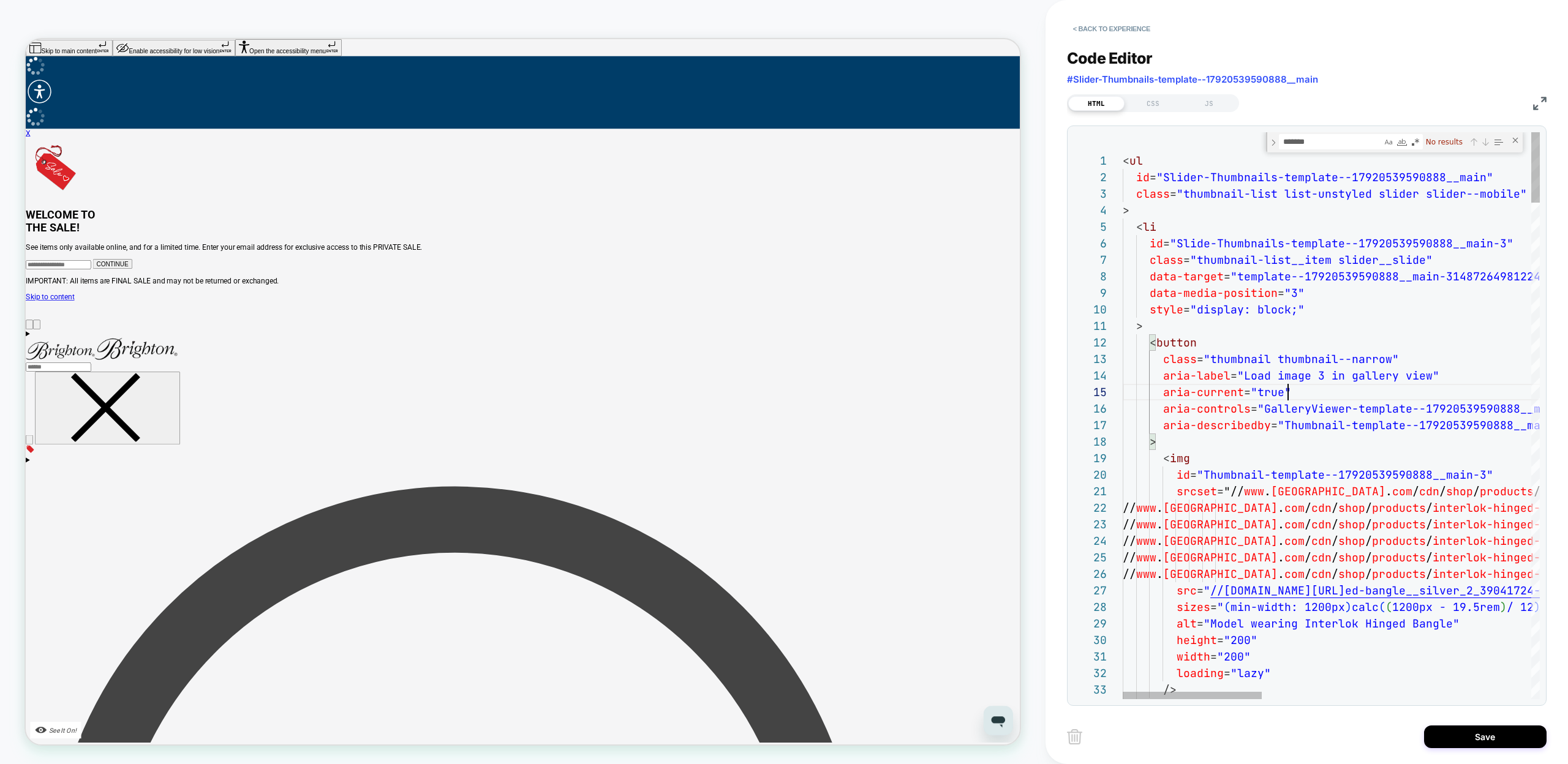
scroll to position [66, 165]
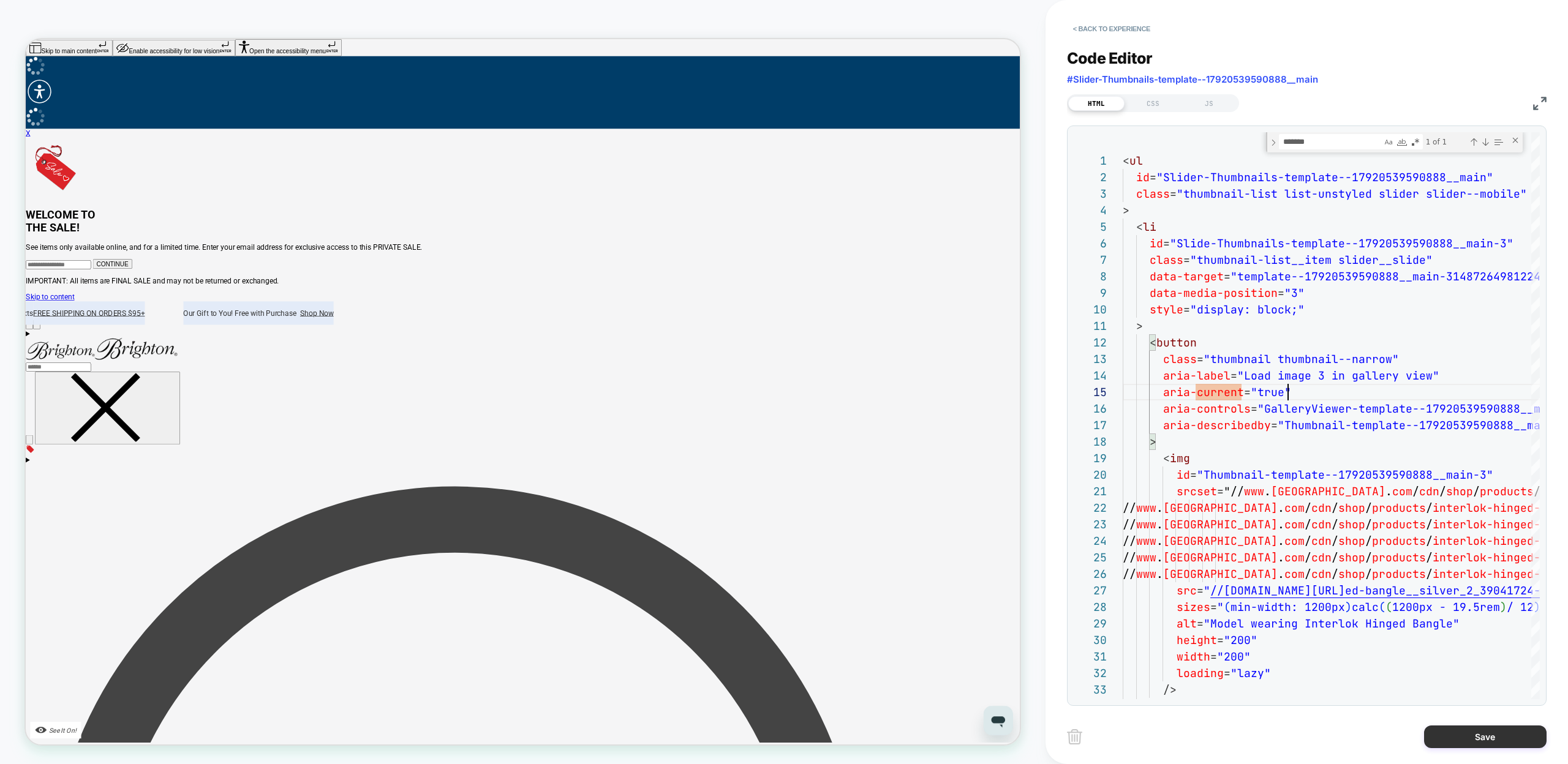
type textarea "**********"
click at [1455, 734] on button "Save" at bounding box center [1485, 737] width 122 height 23
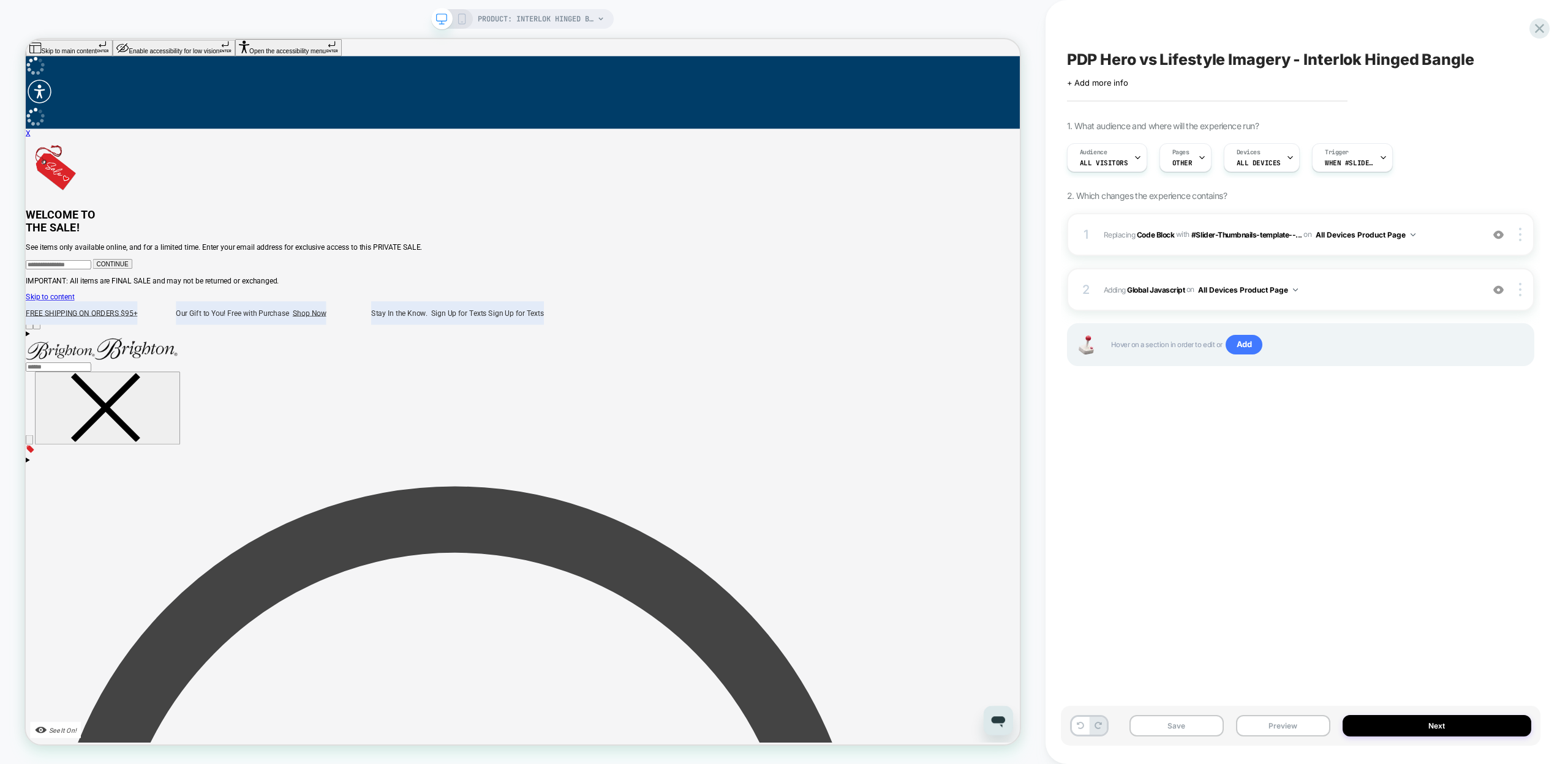
click at [1213, 499] on div "PDP Hero vs Lifestyle Imagery - Interlok Hinged Bangle Click to edit experience…" at bounding box center [1300, 382] width 479 height 740
click at [1211, 726] on button "Save" at bounding box center [1176, 726] width 94 height 22
click at [1285, 728] on button "Preview" at bounding box center [1283, 726] width 94 height 22
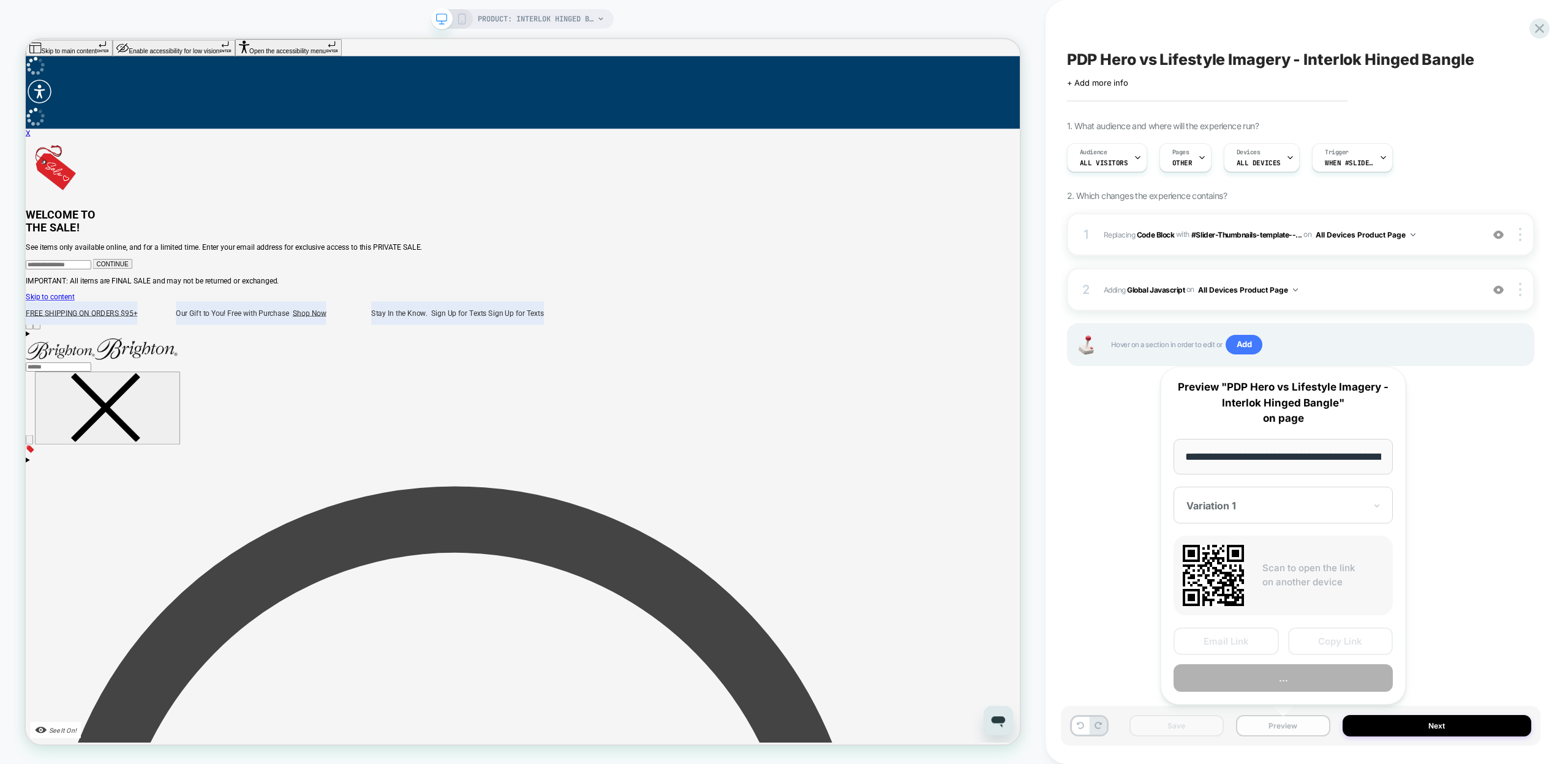
scroll to position [0, 186]
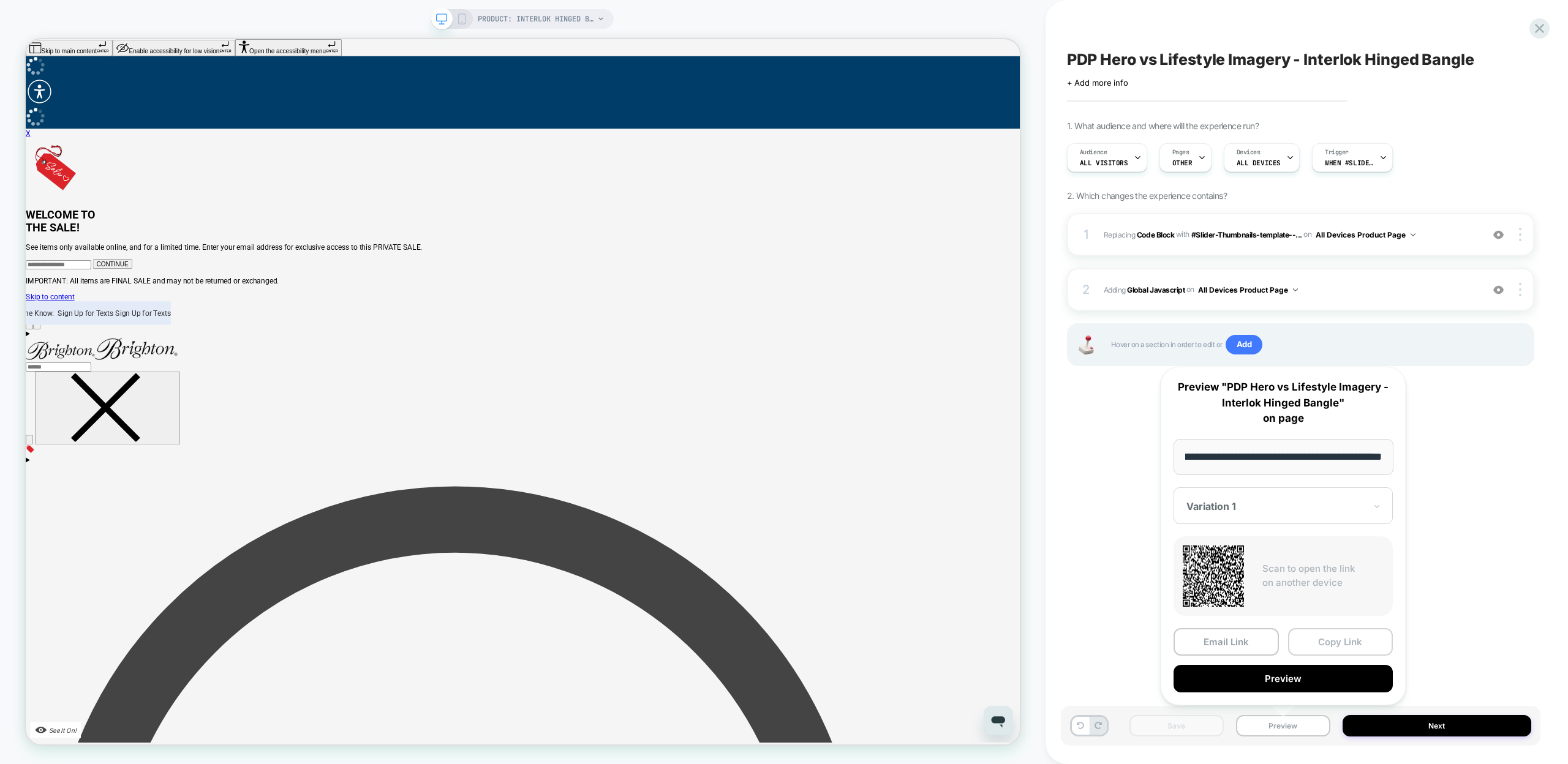
click at [1330, 640] on button "Copy Link" at bounding box center [1341, 642] width 105 height 28
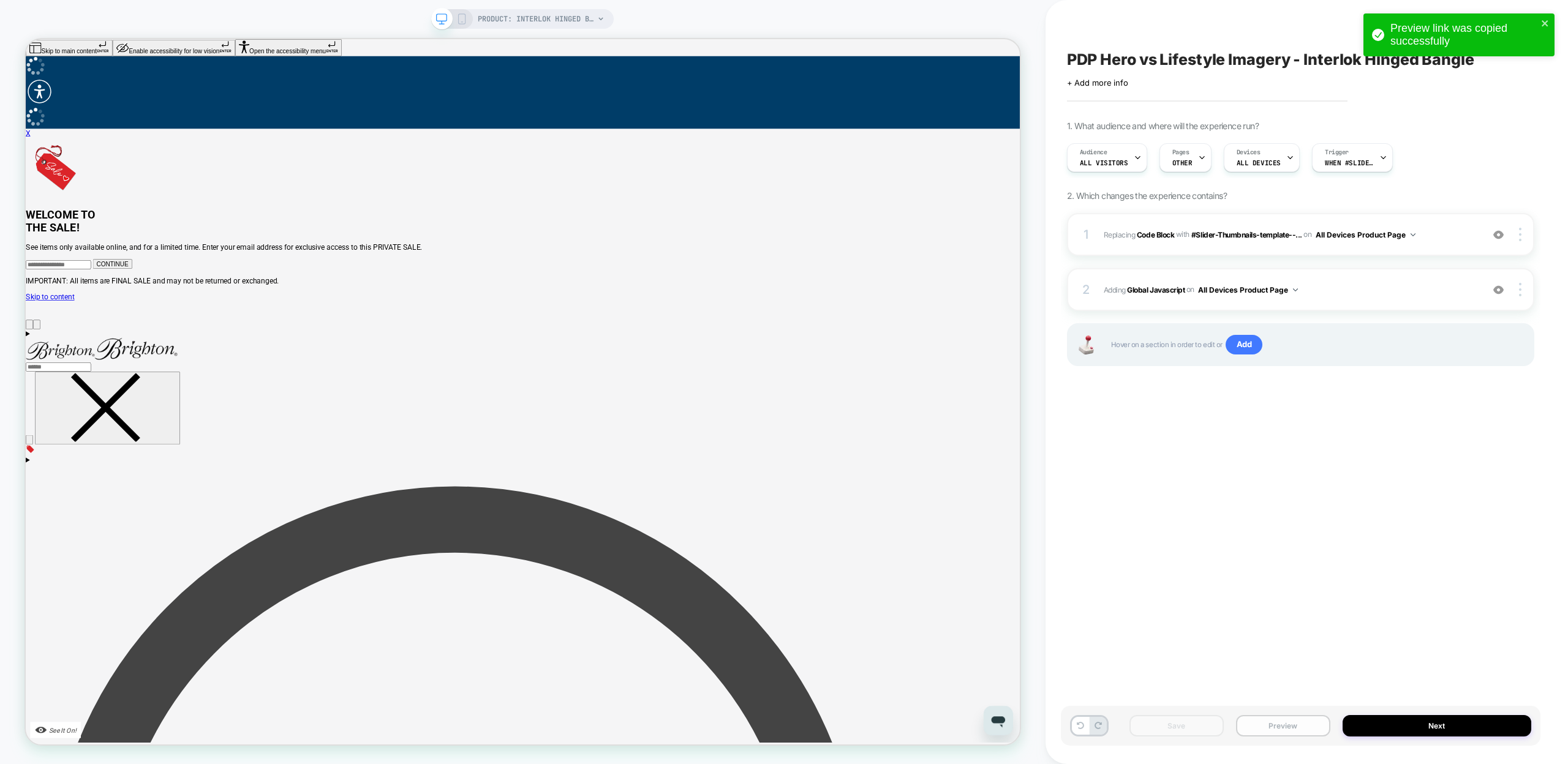
click at [1270, 720] on button "Preview" at bounding box center [1283, 726] width 94 height 22
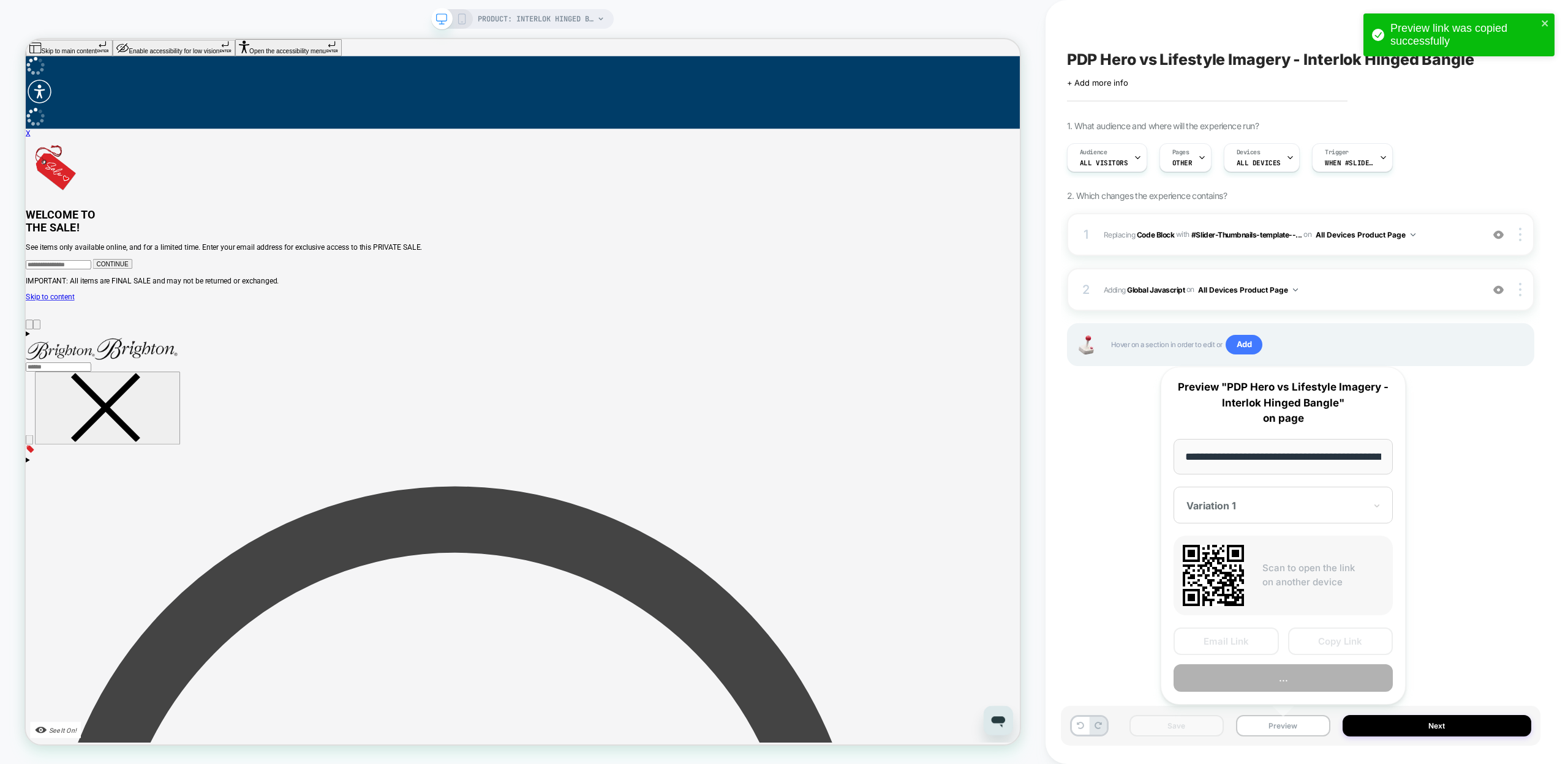
scroll to position [0, 186]
click at [1340, 632] on button "Copy Link" at bounding box center [1341, 642] width 105 height 28
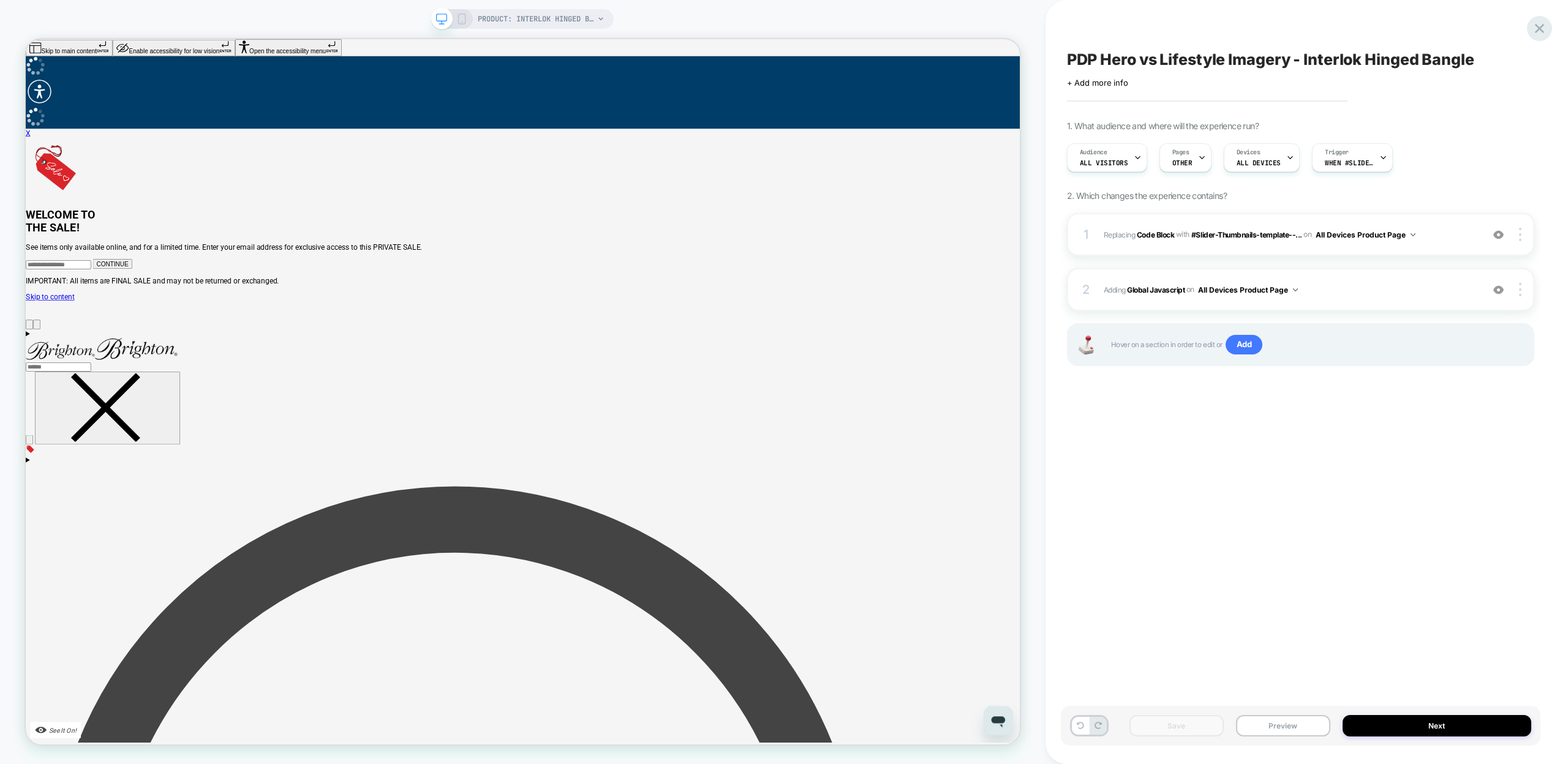
click at [1537, 31] on icon at bounding box center [1539, 28] width 10 height 10
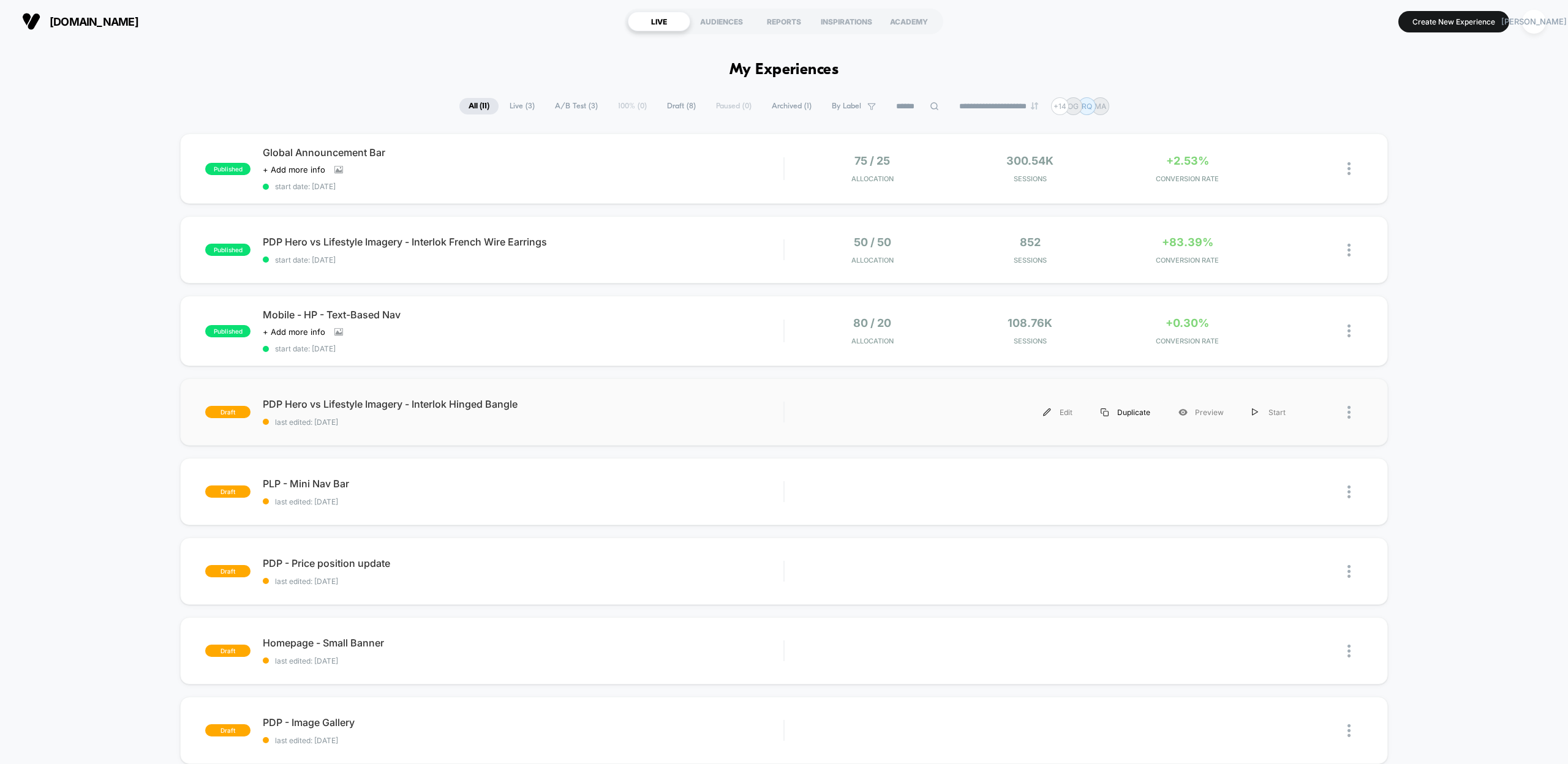
click at [1123, 411] on div "Duplicate" at bounding box center [1125, 413] width 78 height 28
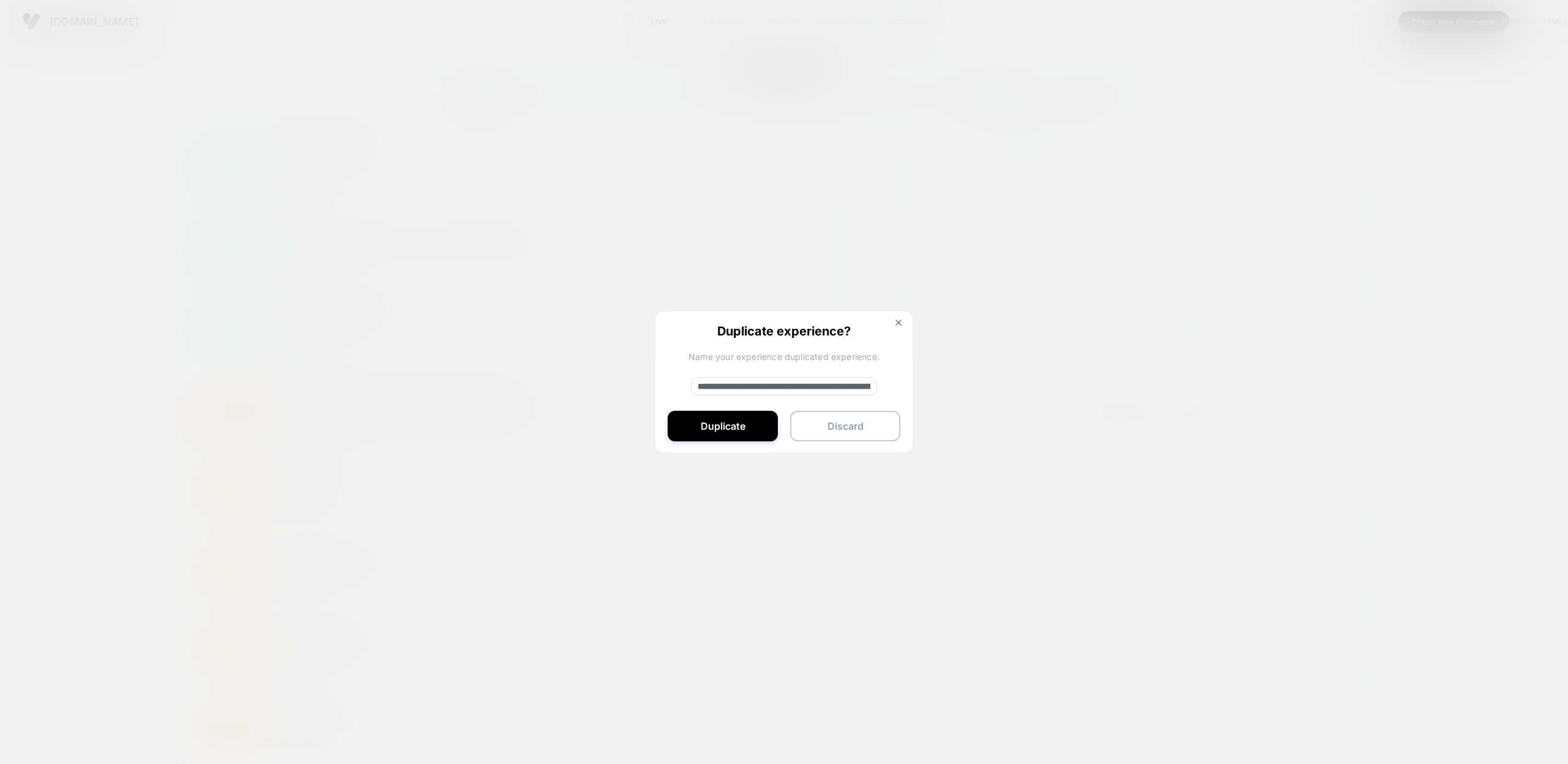
click at [740, 385] on input "**********" at bounding box center [784, 385] width 186 height 18
click at [759, 385] on input "**********" at bounding box center [784, 385] width 186 height 18
paste input "******"
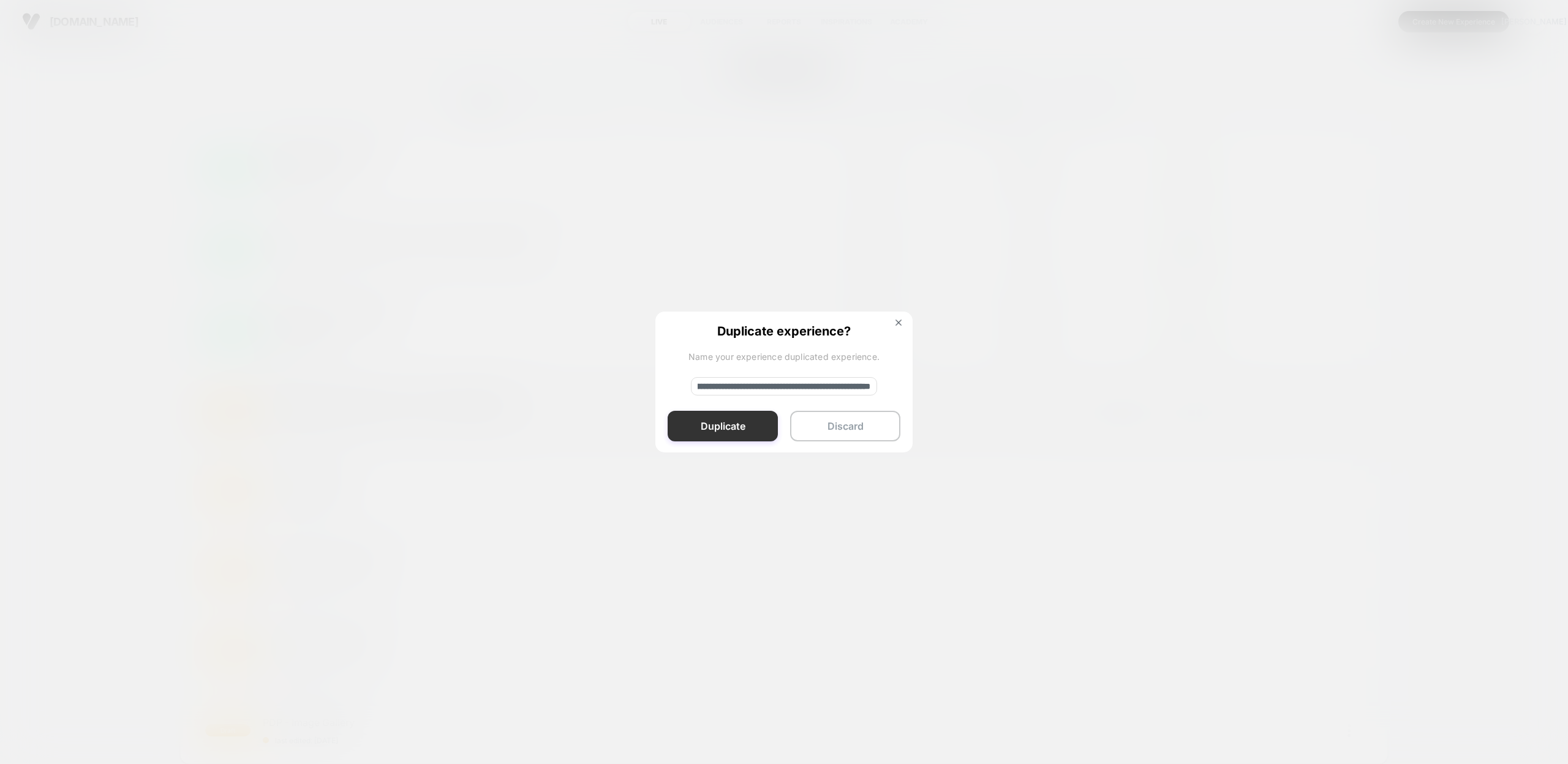
type input "**********"
click at [735, 426] on button "Duplicate" at bounding box center [722, 426] width 110 height 31
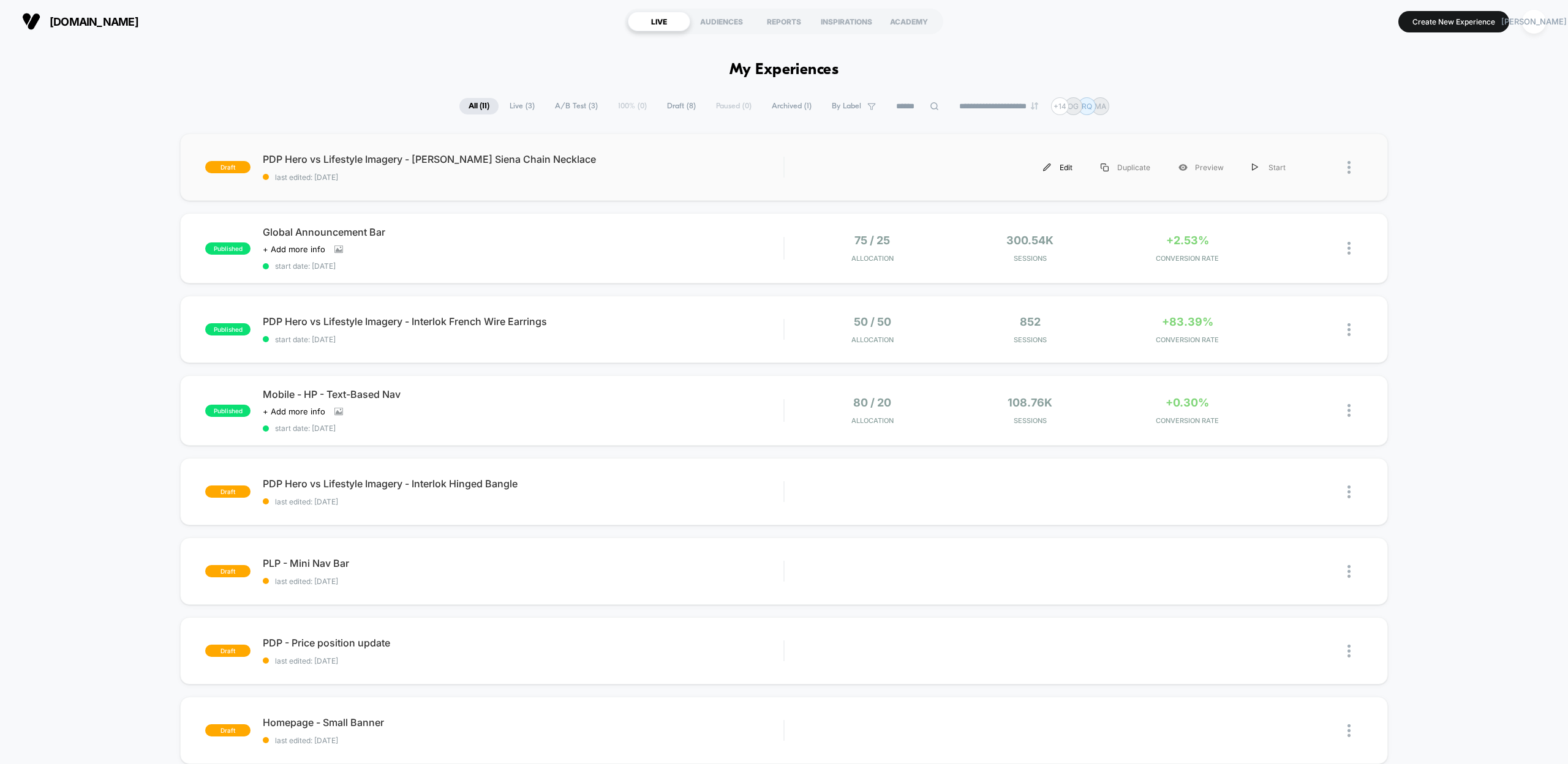
click at [1070, 165] on div "Edit" at bounding box center [1058, 168] width 58 height 28
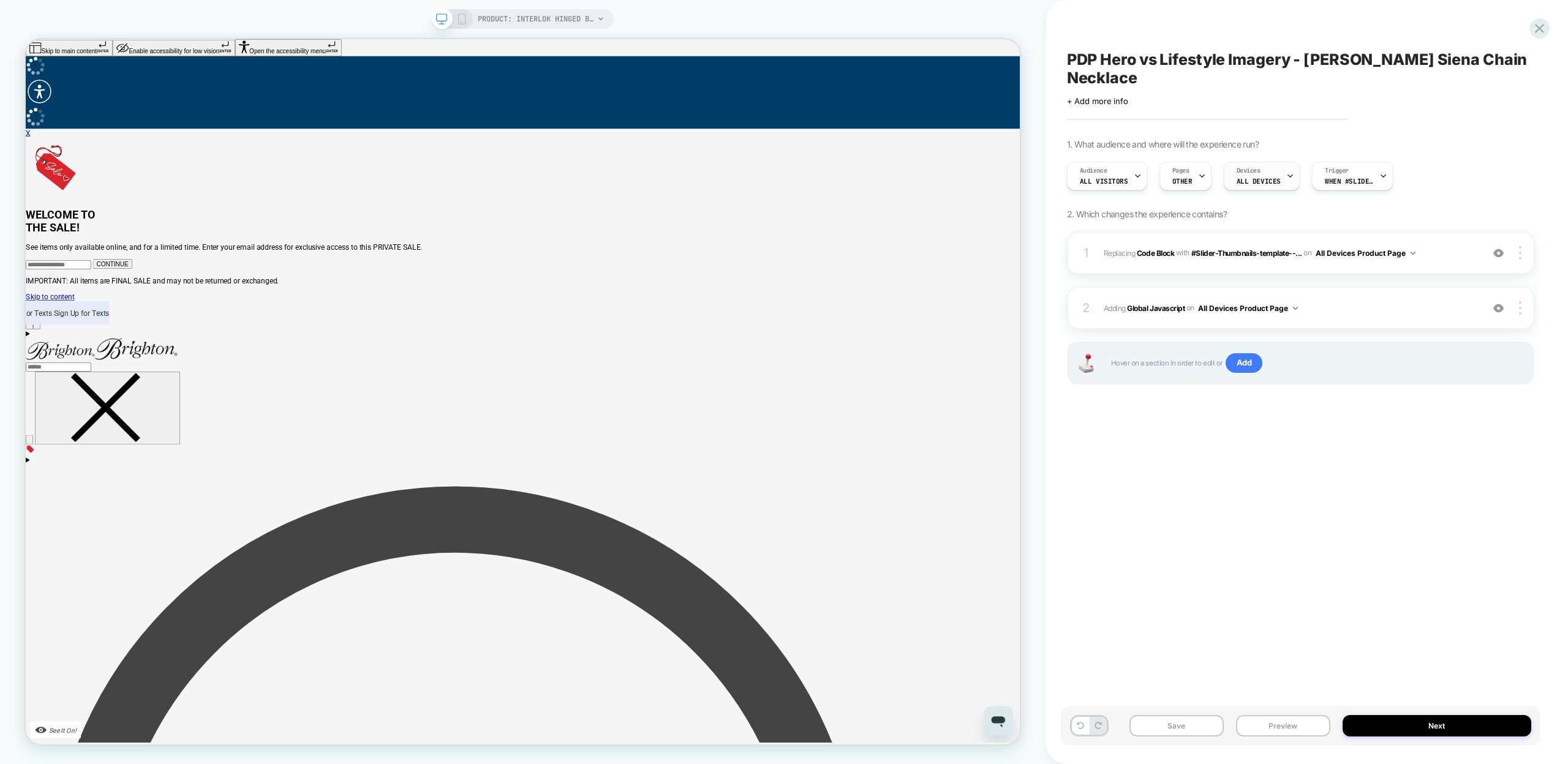
click at [1264, 163] on div "Devices ALL DEVICES" at bounding box center [1258, 177] width 68 height 28
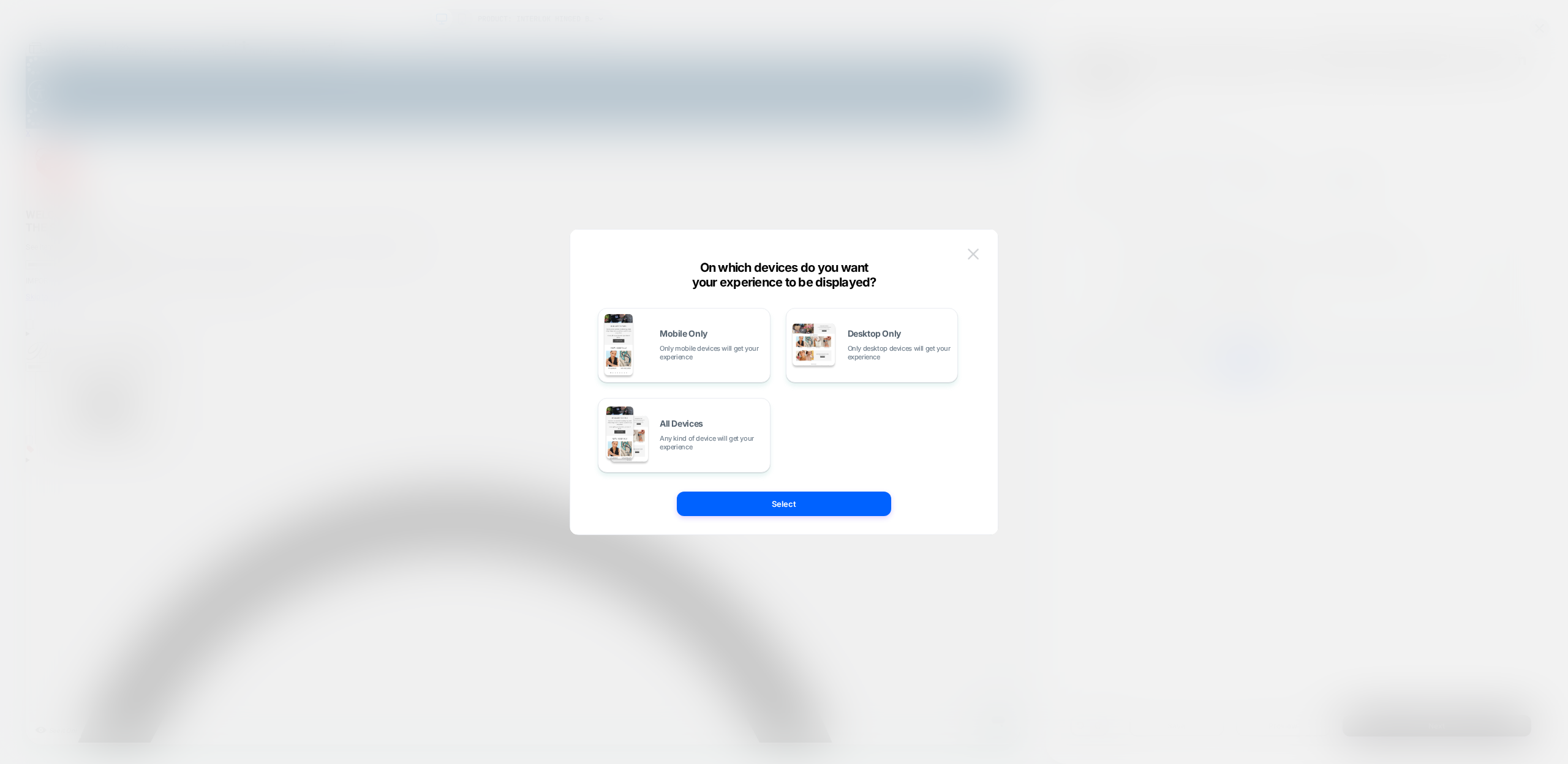
click at [972, 255] on img at bounding box center [973, 254] width 11 height 10
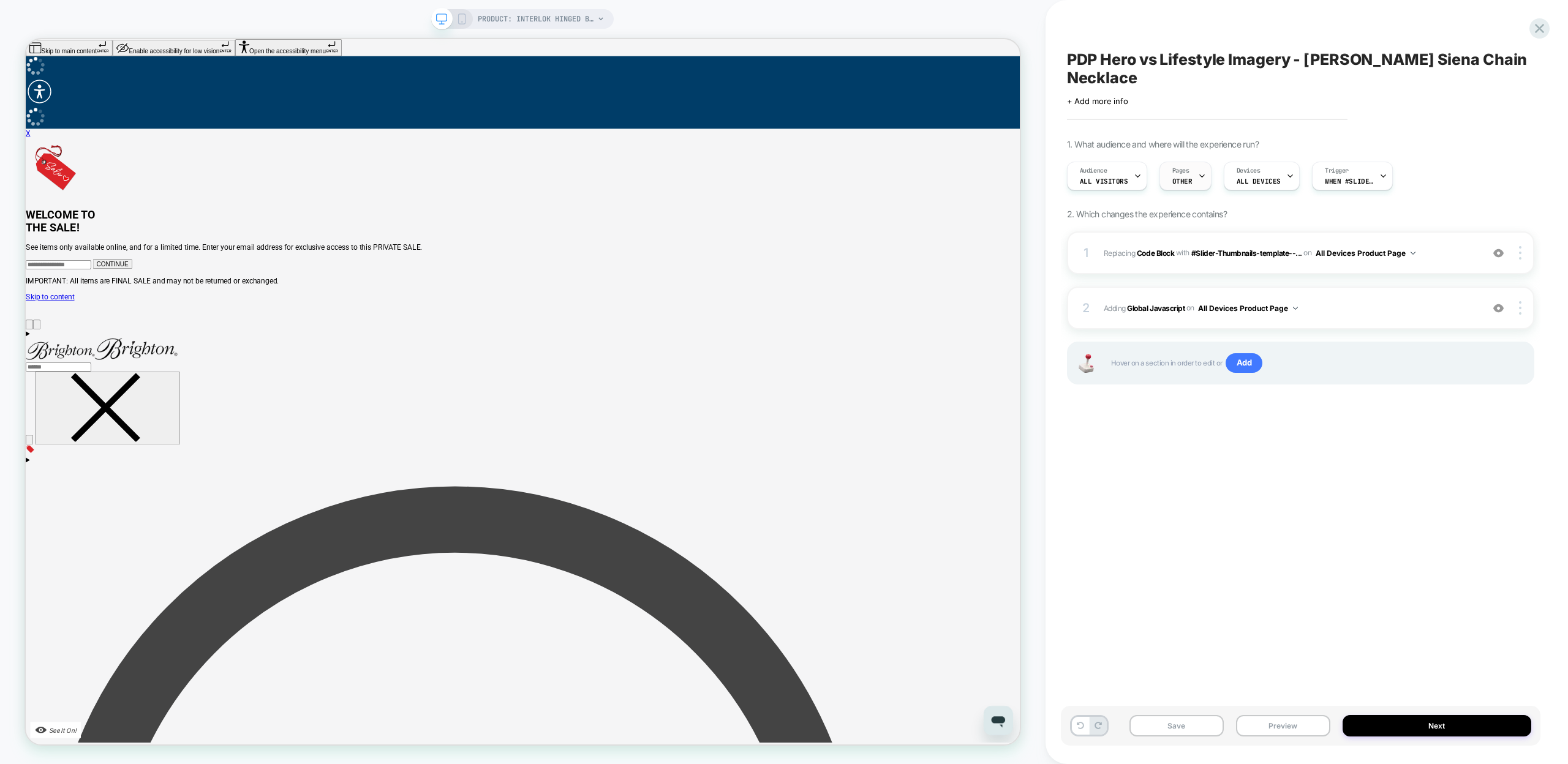
click at [1198, 163] on div at bounding box center [1202, 177] width 8 height 28
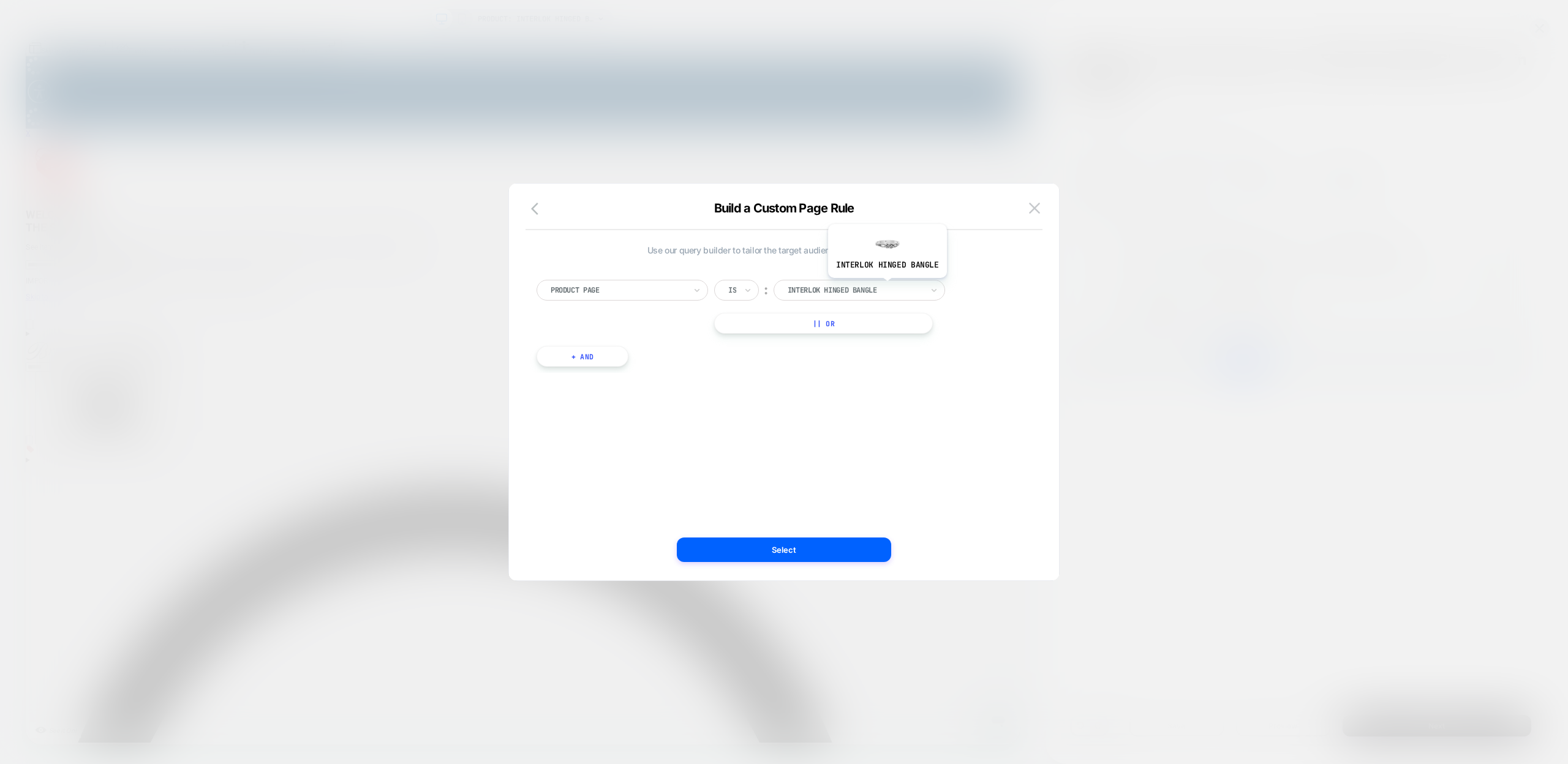
click at [886, 287] on div at bounding box center [855, 290] width 135 height 11
paste input "**********"
type input "**********"
click at [860, 330] on div "[PERSON_NAME] siena chain necklace" at bounding box center [861, 333] width 159 height 39
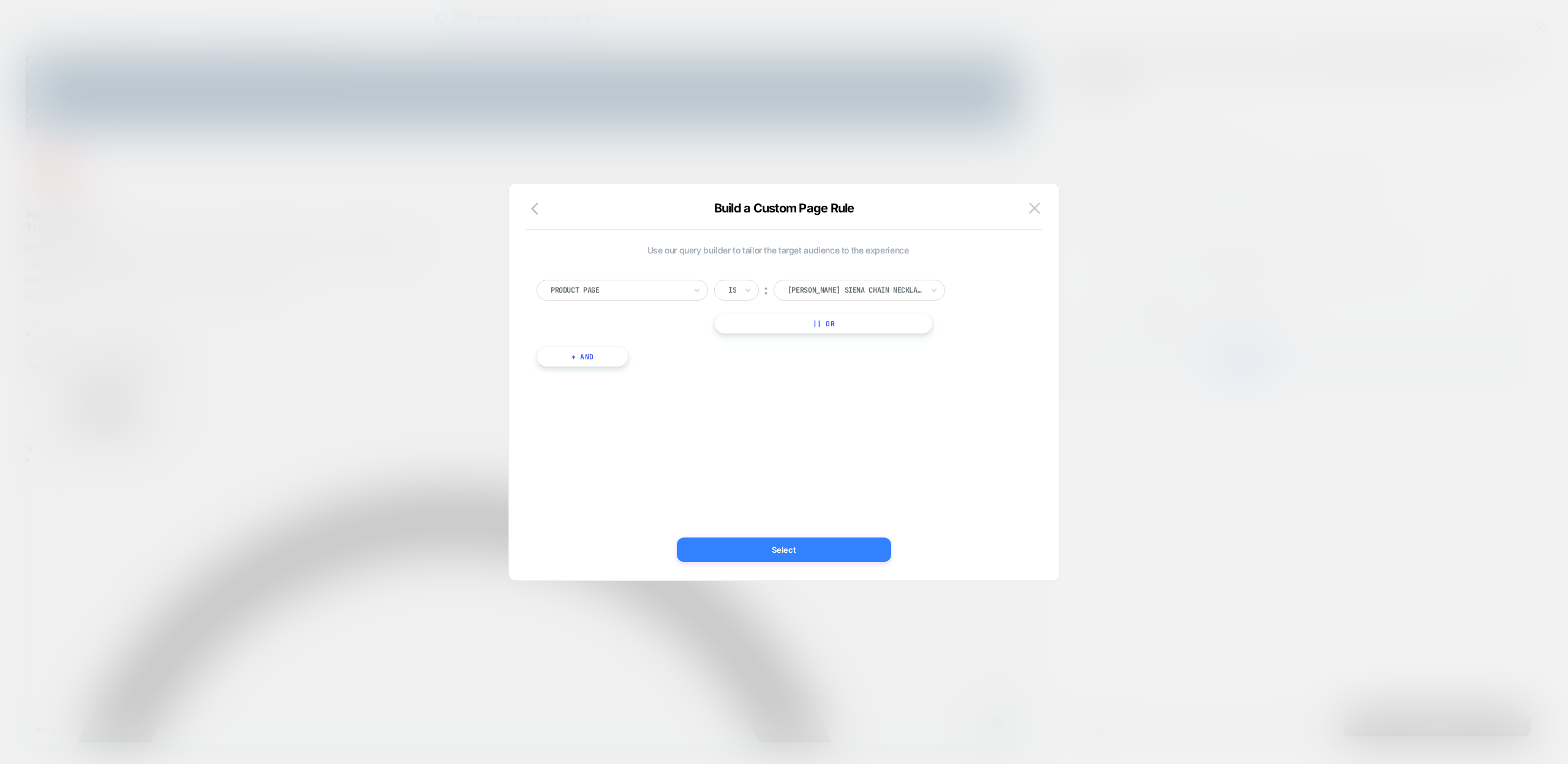
click at [792, 545] on button "Select" at bounding box center [784, 550] width 214 height 24
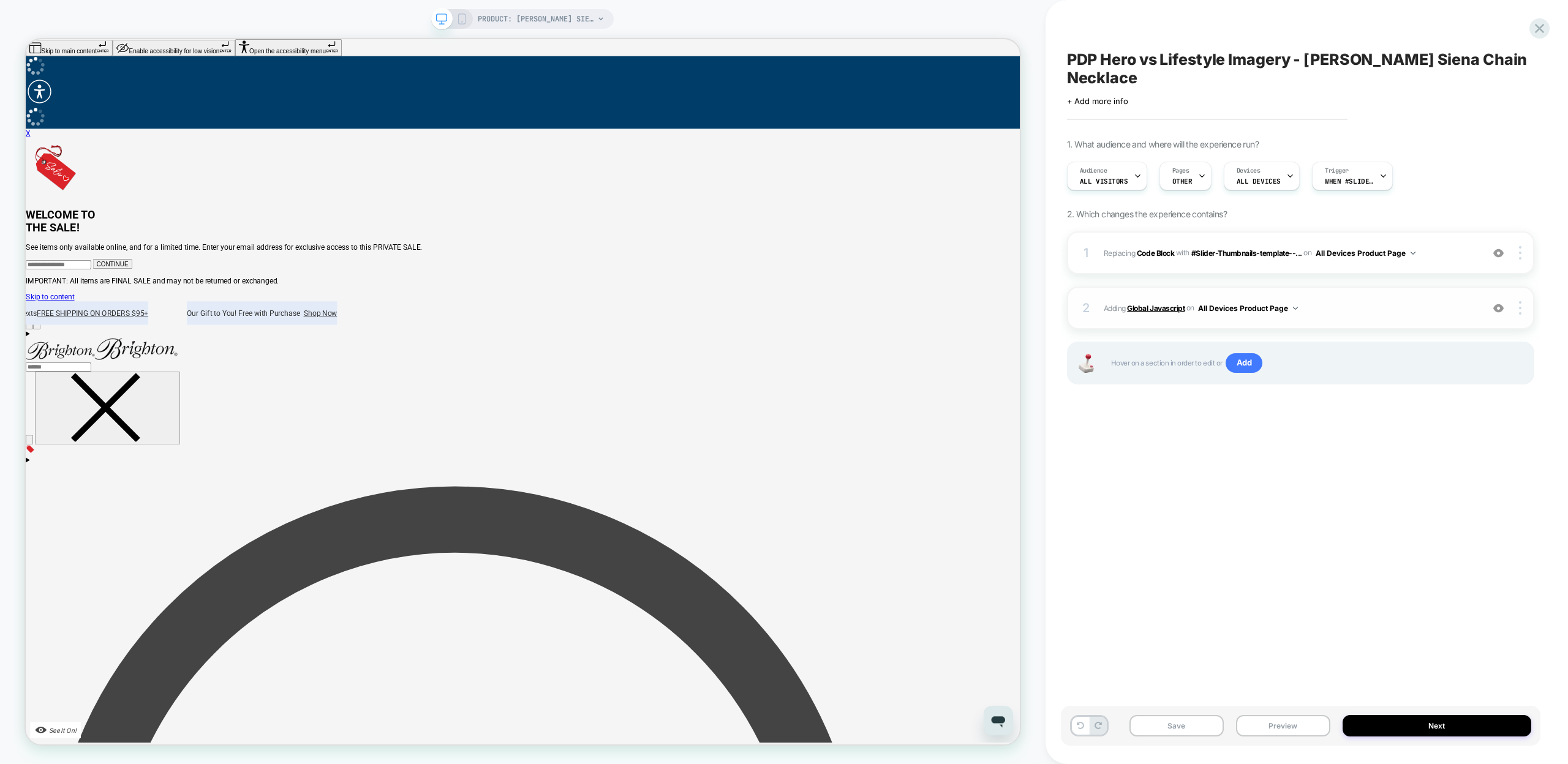
click at [1146, 303] on b "Global Javascript" at bounding box center [1156, 308] width 58 height 10
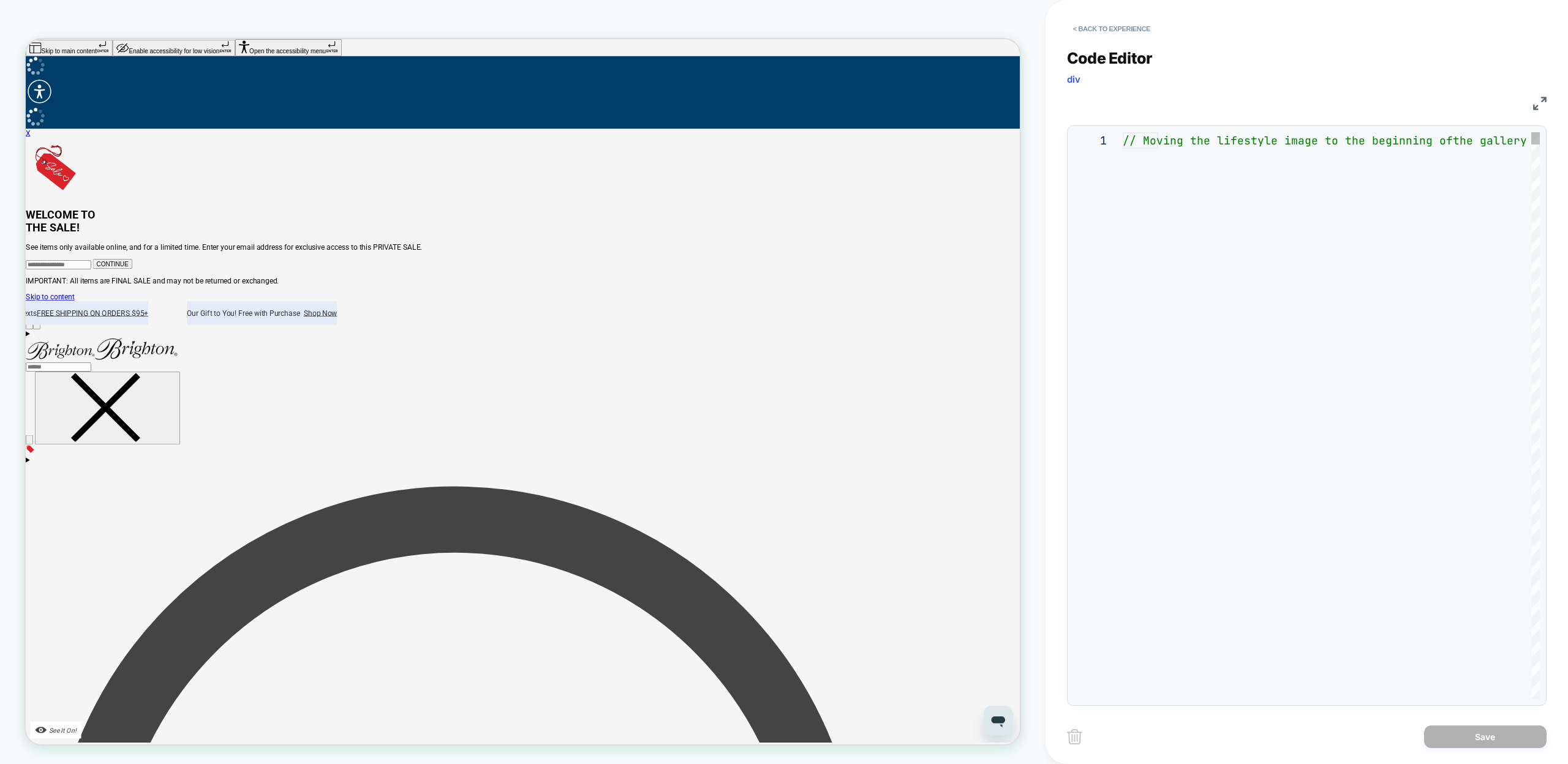
scroll to position [132, 0]
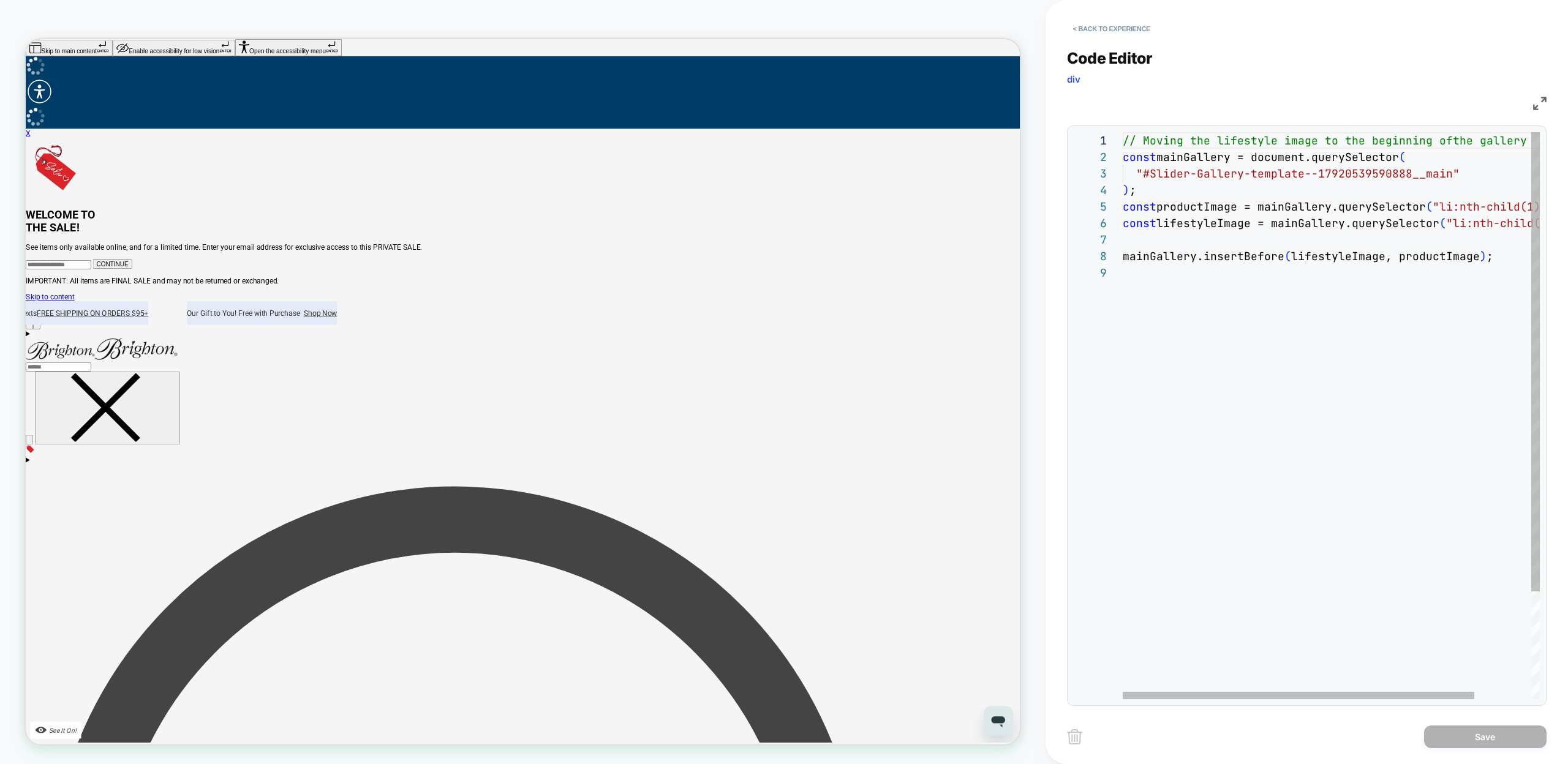
click at [1481, 227] on div "// Moving the lifestyle image to the beginning of the gallery const mainGallery…" at bounding box center [1365, 482] width 484 height 699
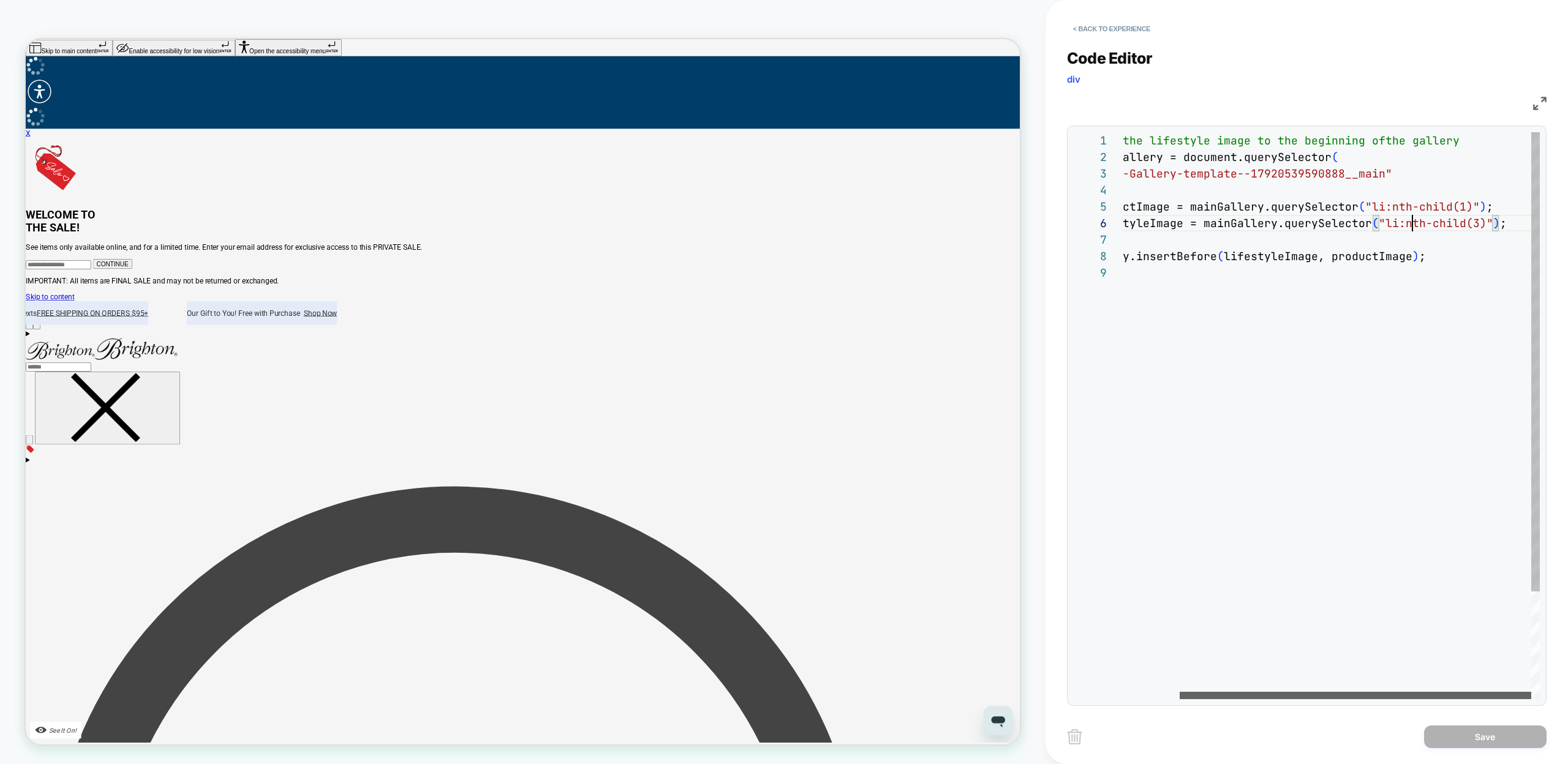
click at [1403, 691] on div at bounding box center [1355, 695] width 352 height 7
click at [1476, 220] on div "// Moving the lifestyle image to the beginning of the gallery const mainGallery…" at bounding box center [1298, 482] width 484 height 699
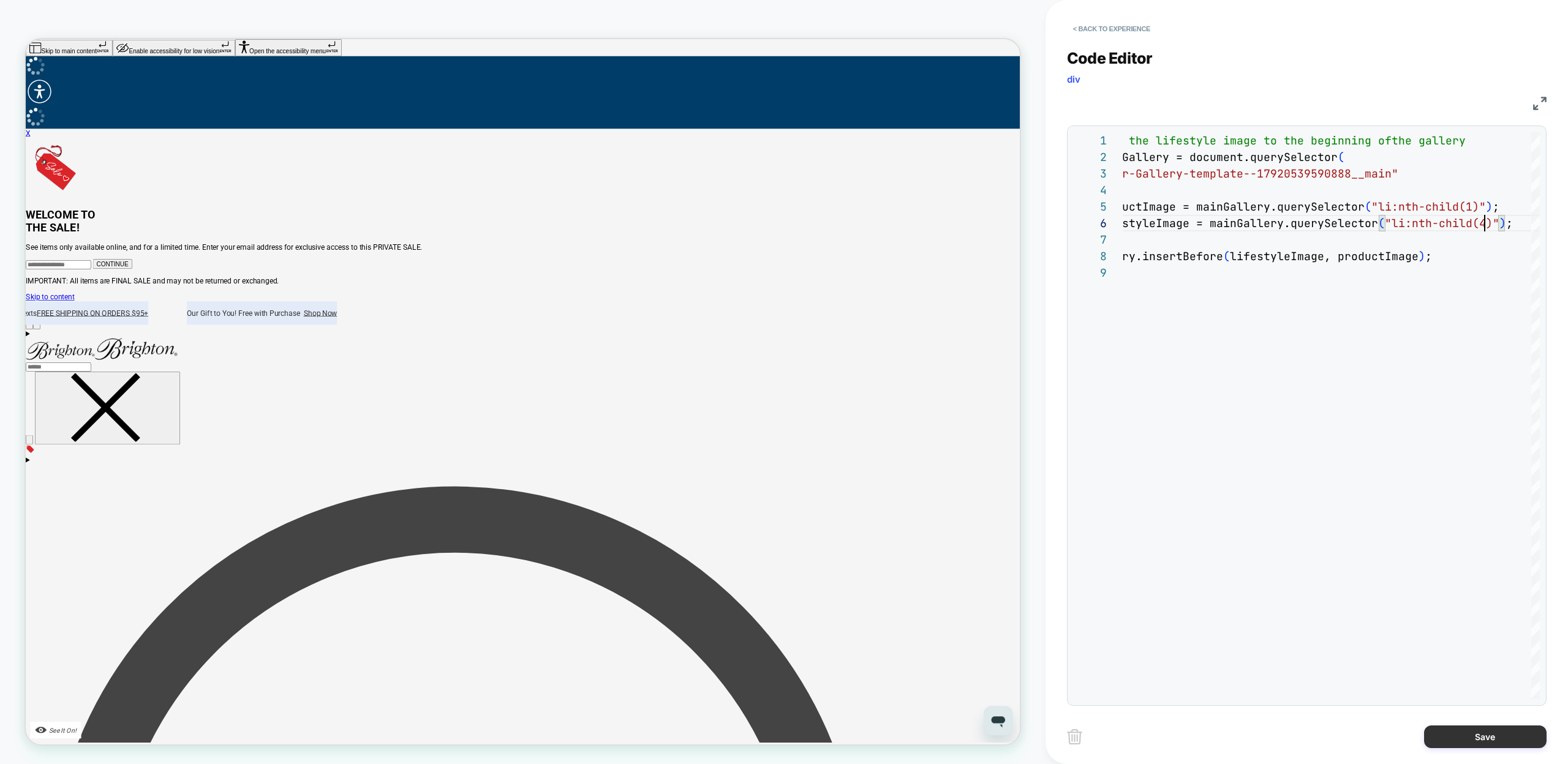
type textarea "**********"
click at [1460, 727] on button "Save" at bounding box center [1485, 737] width 122 height 23
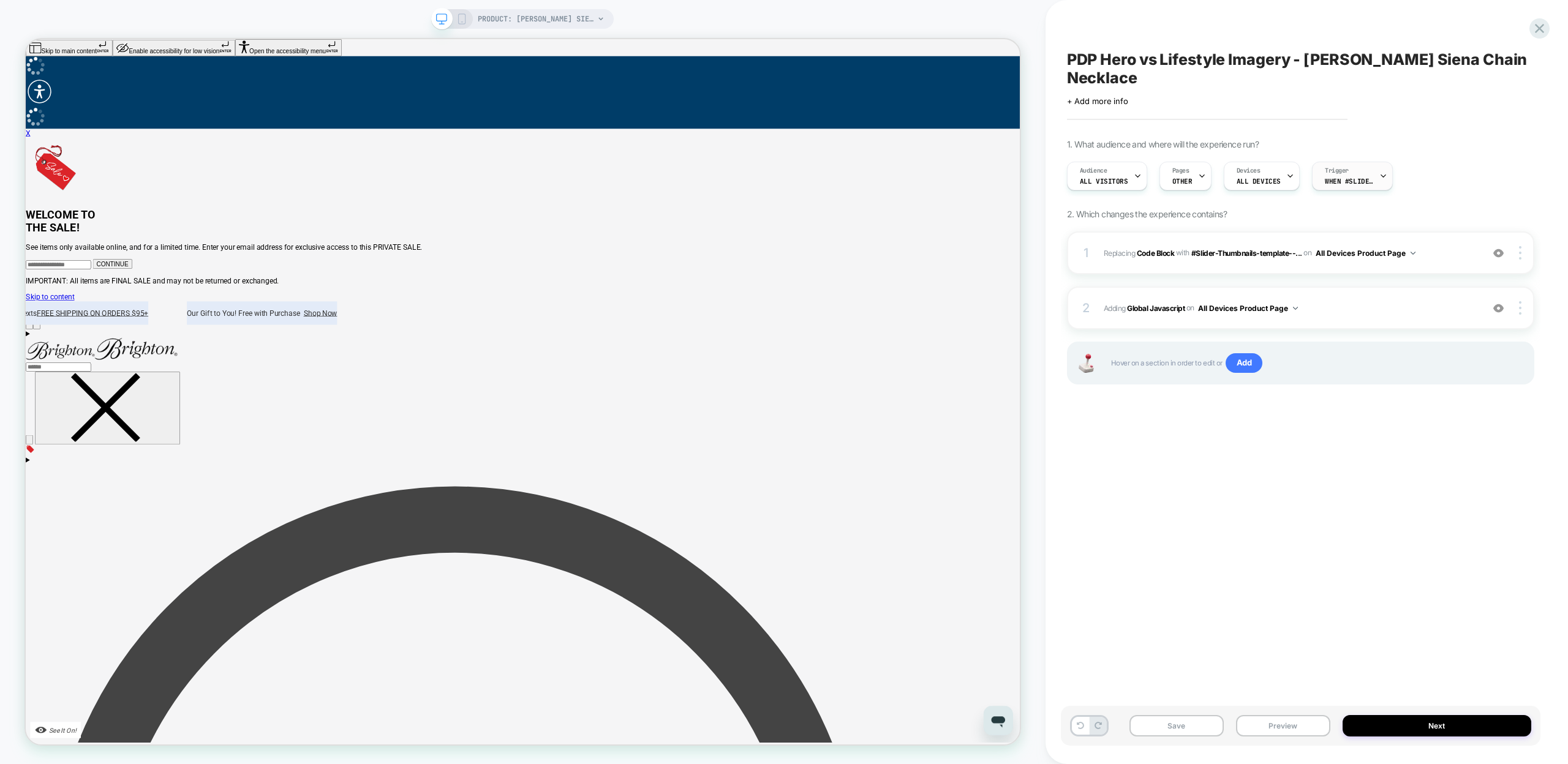
click at [1344, 177] on span "When #Slider-Gallery-template--17920539590888__main appears" at bounding box center [1349, 181] width 49 height 9
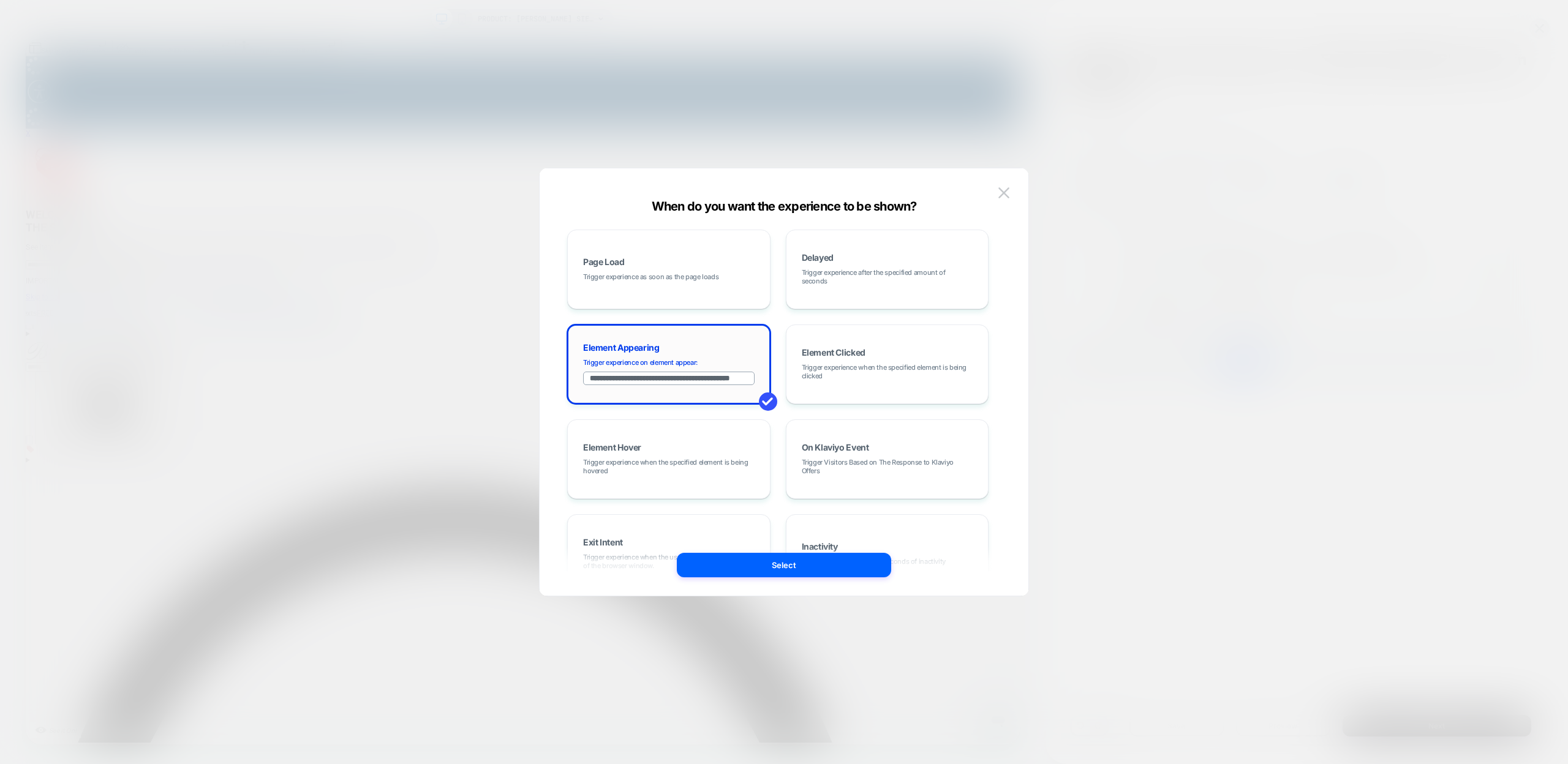
click at [596, 376] on input "**********" at bounding box center [669, 378] width 171 height 13
click at [761, 395] on span at bounding box center [768, 401] width 18 height 18
click at [781, 562] on button "Select" at bounding box center [784, 565] width 214 height 24
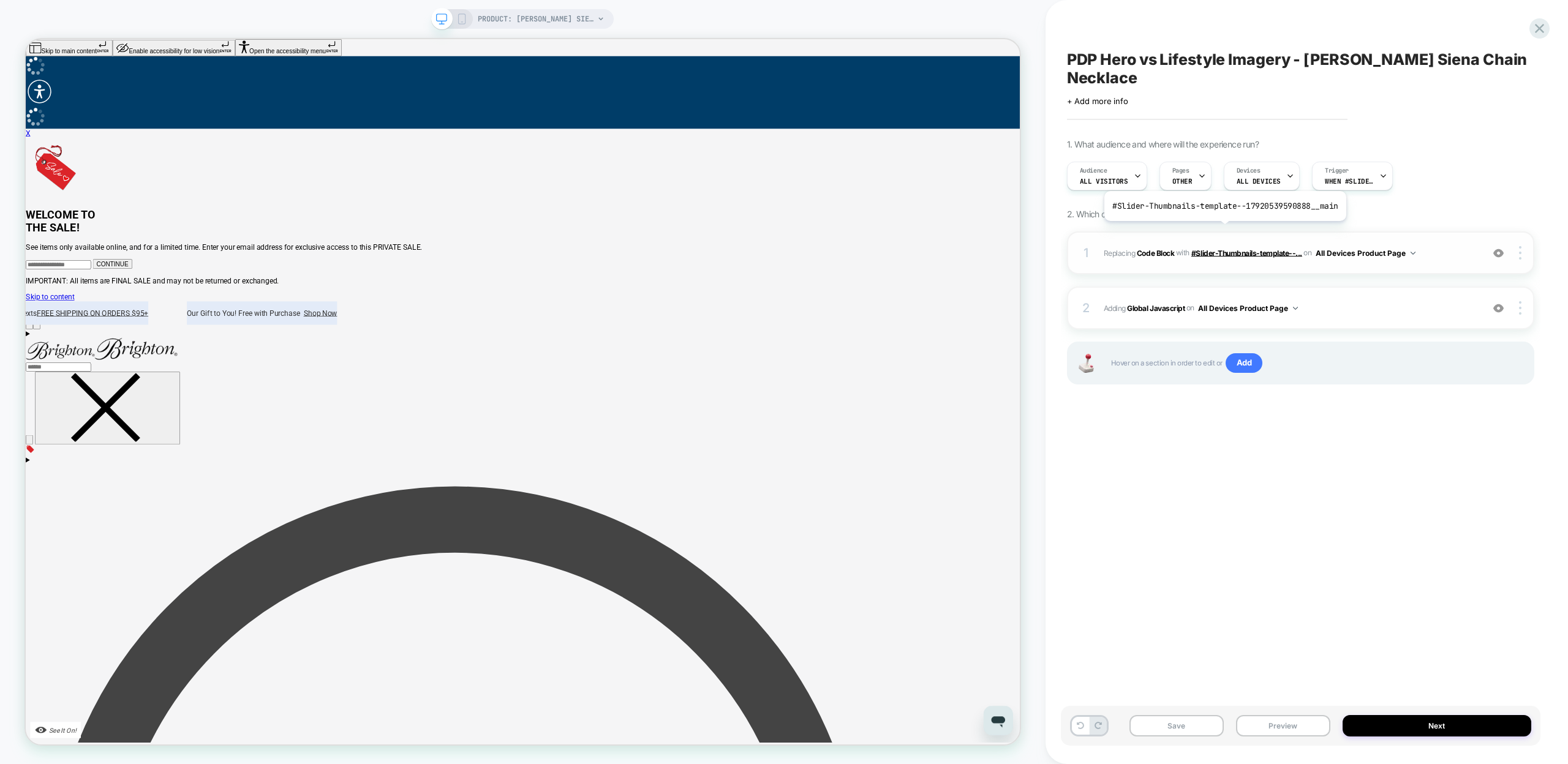
click at [1223, 248] on span "#Slider-Thumbnails-template--..." at bounding box center [1246, 253] width 111 height 10
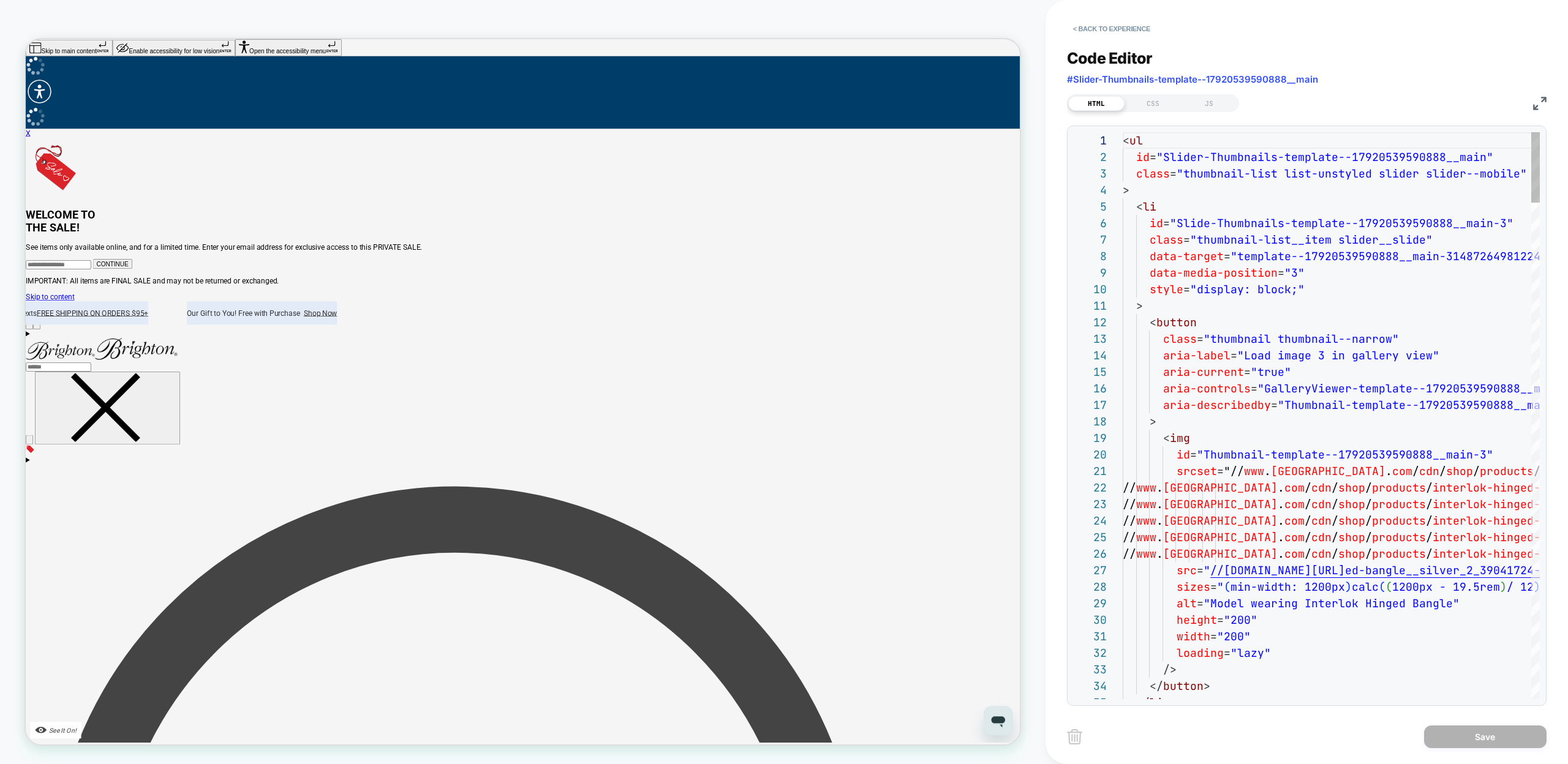
scroll to position [165, 0]
click at [1077, 33] on button "< Back to experience" at bounding box center [1112, 29] width 89 height 19
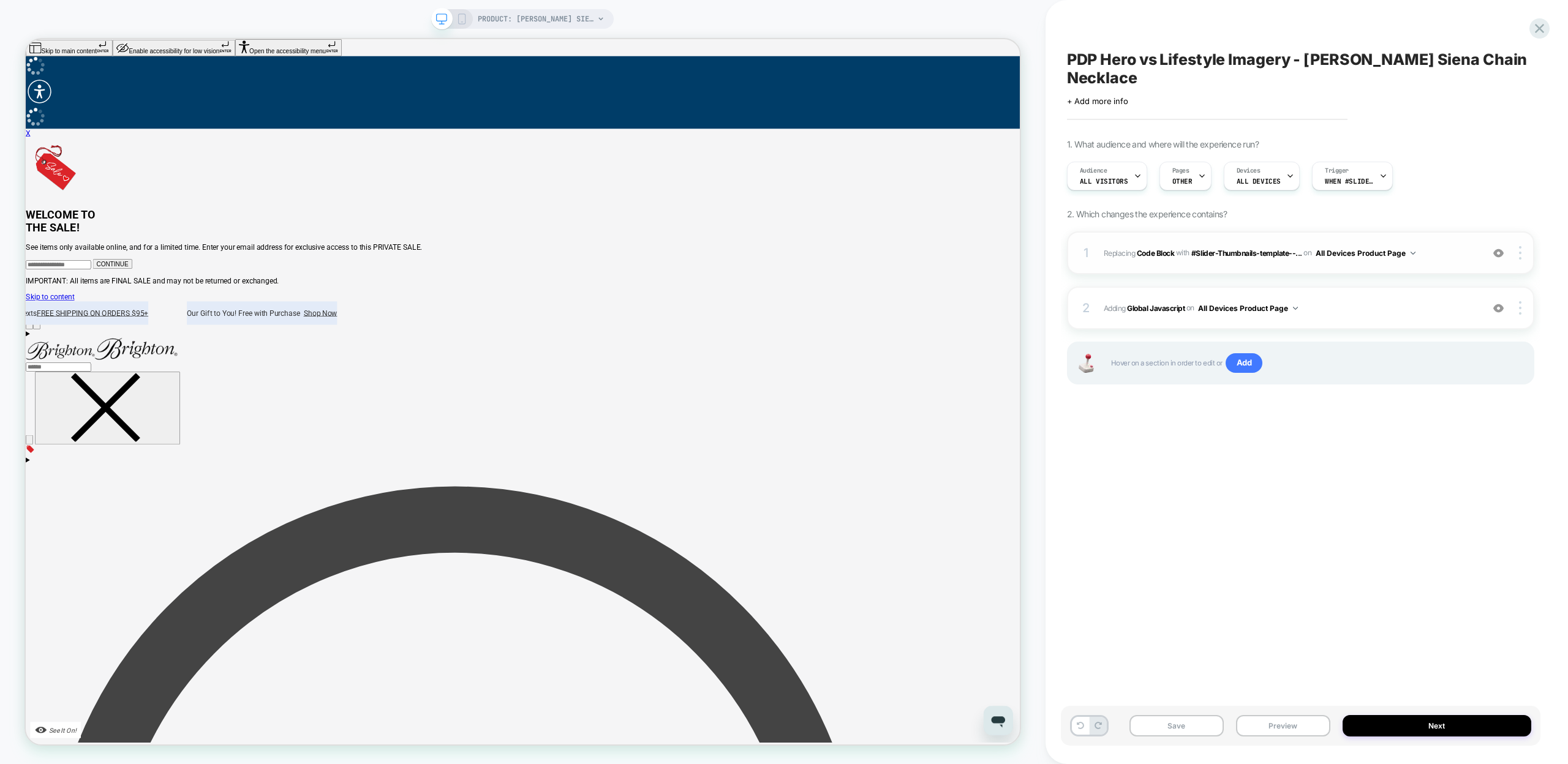
click at [1522, 240] on div "1 Replacing Code Block WITH #Slider-Thumbnails-template--... #Slider-Thumbnails…" at bounding box center [1300, 253] width 467 height 43
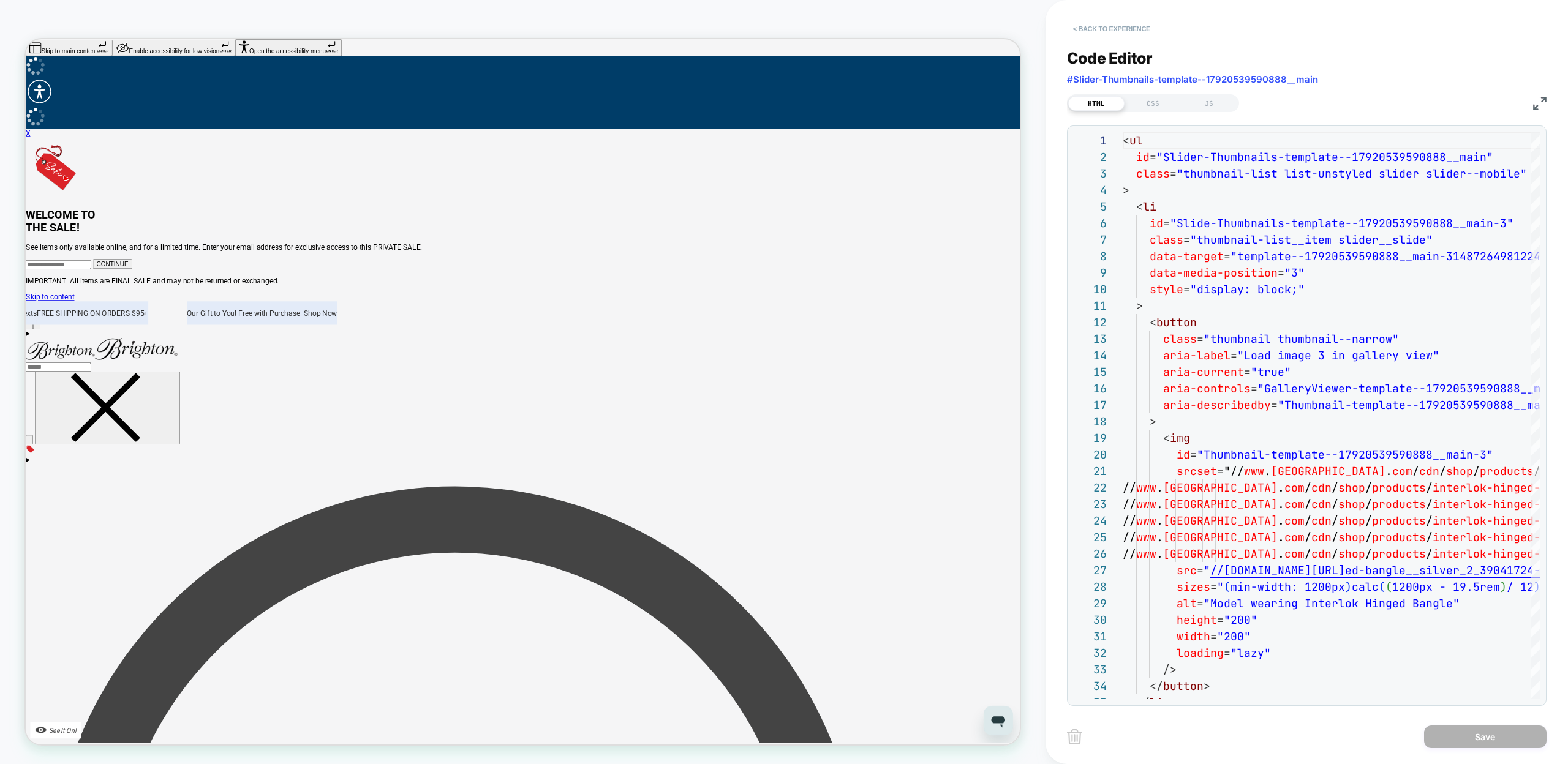
click at [1091, 34] on button "< Back to experience" at bounding box center [1112, 29] width 89 height 19
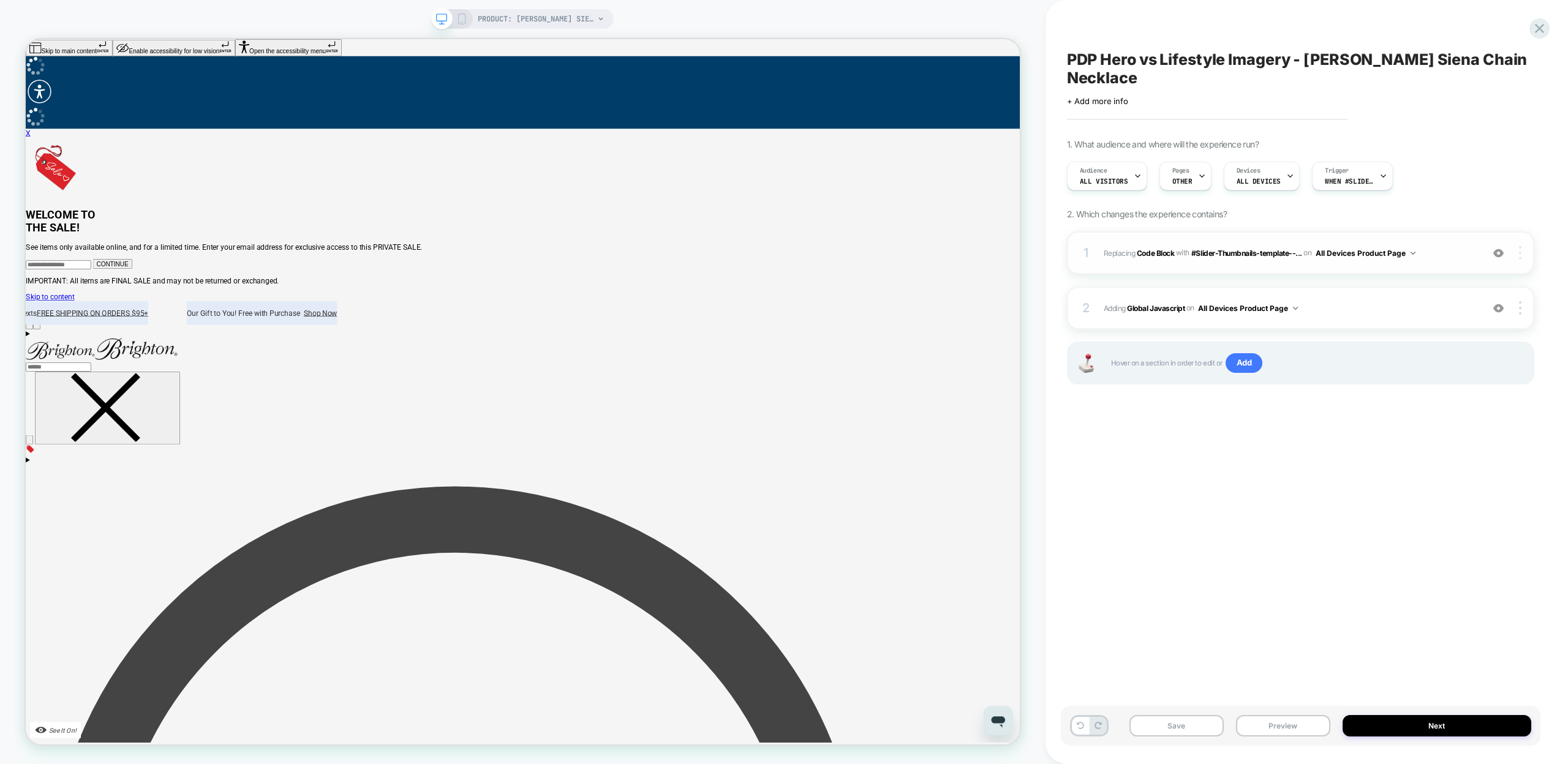
click at [1520, 247] on img at bounding box center [1520, 253] width 3 height 13
click at [1438, 215] on div "Replace Position" at bounding box center [1447, 217] width 109 height 34
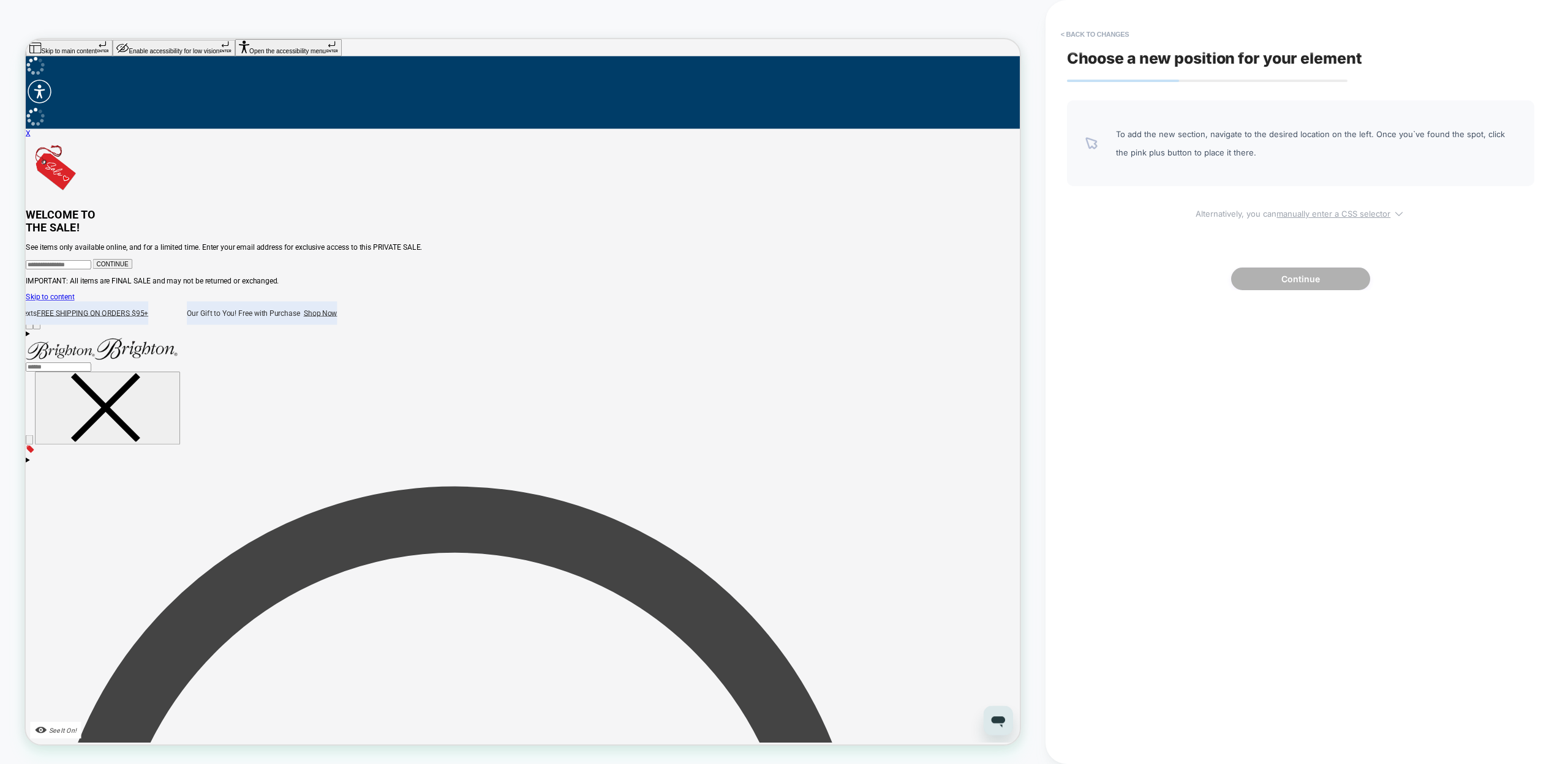
click at [1282, 216] on u "manually enter a CSS selector" at bounding box center [1333, 213] width 114 height 10
select select "*******"
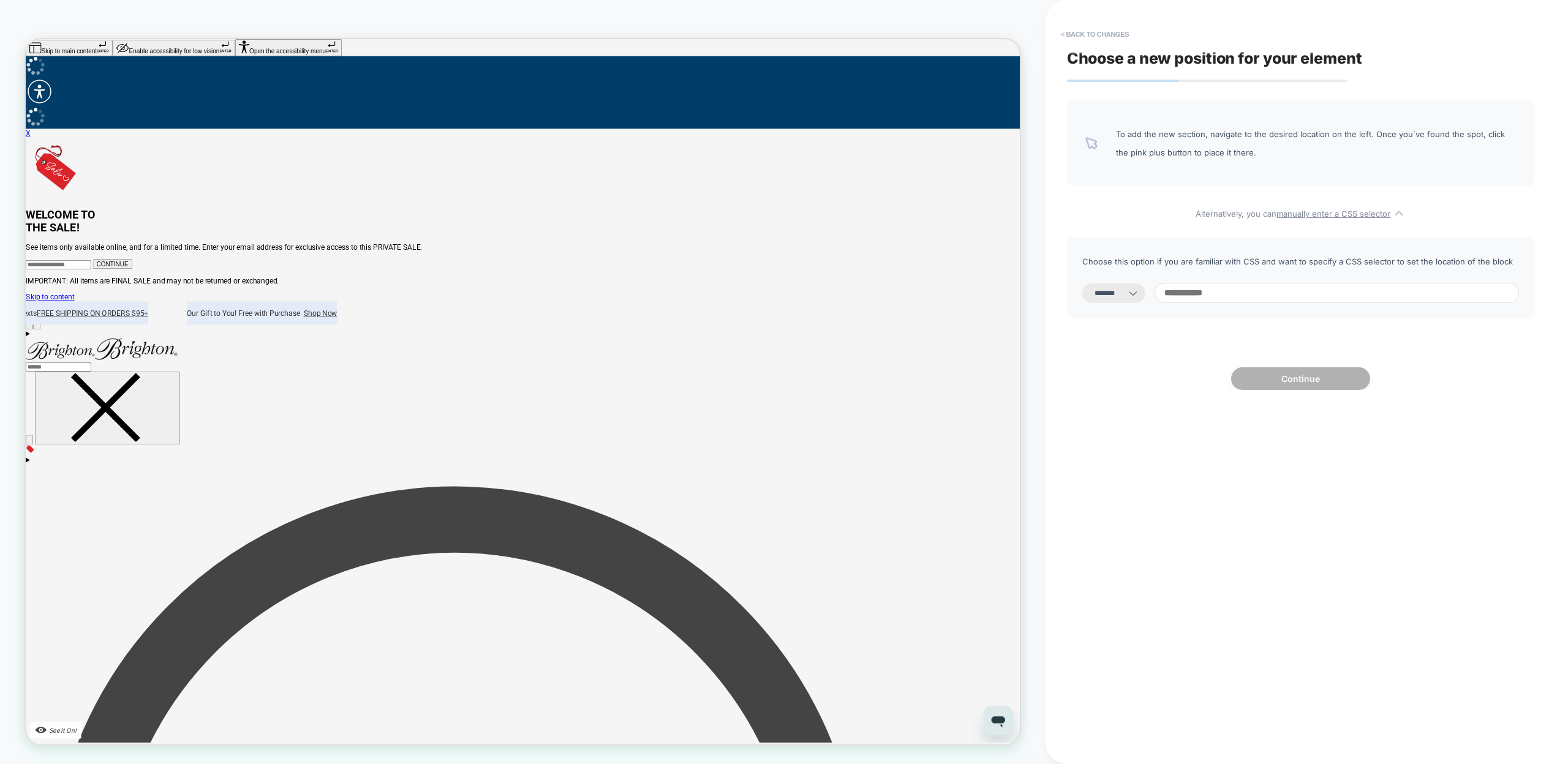
click at [1229, 288] on input at bounding box center [1336, 293] width 365 height 20
type input "*"
paste input "**********"
select select "*********"
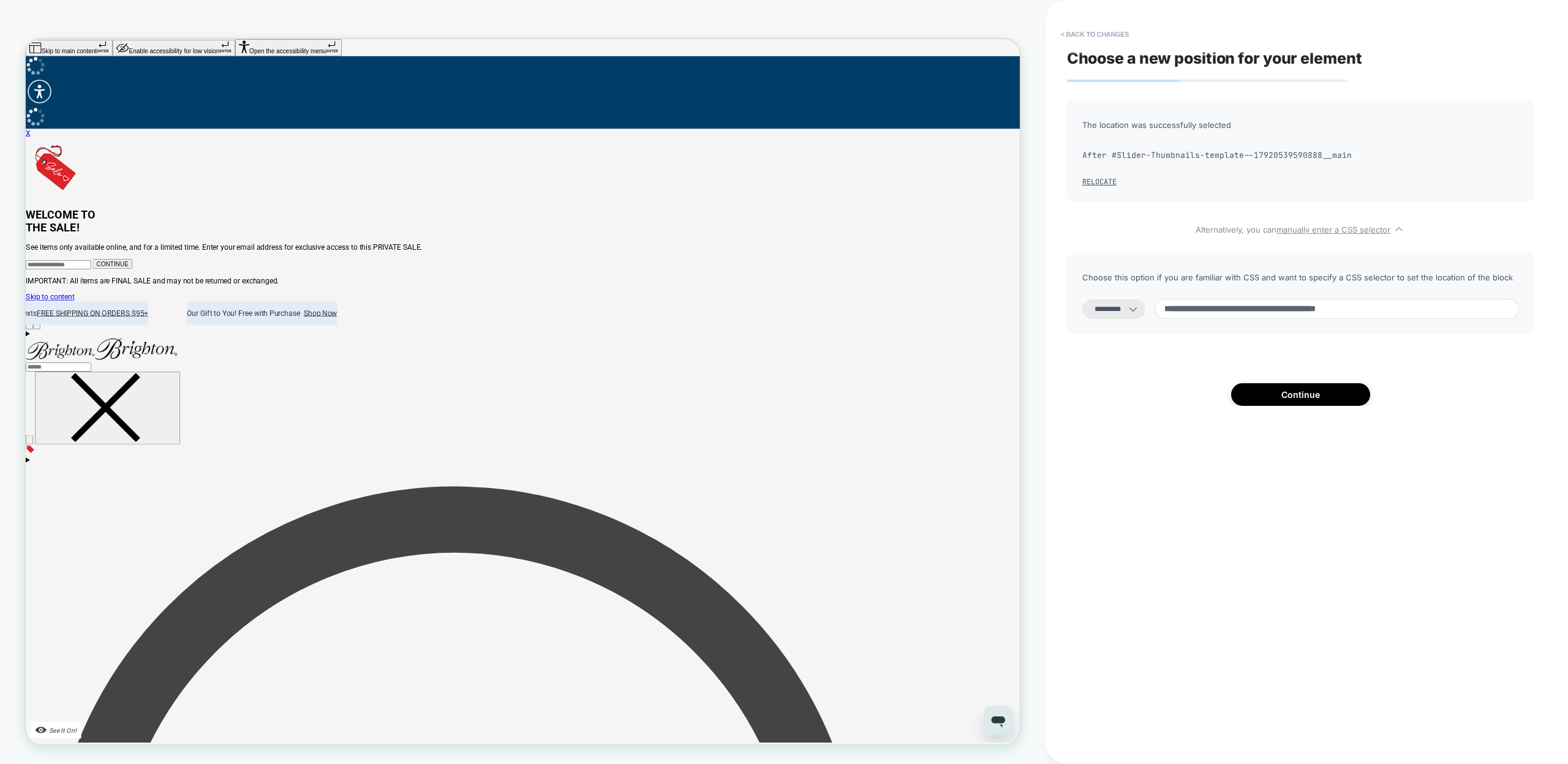
type input "**********"
click at [1133, 307] on select "**********" at bounding box center [1113, 309] width 63 height 19
select select "*******"
click at [1082, 299] on select "**********" at bounding box center [1113, 309] width 63 height 19
click at [1261, 395] on button "Continue" at bounding box center [1300, 394] width 139 height 23
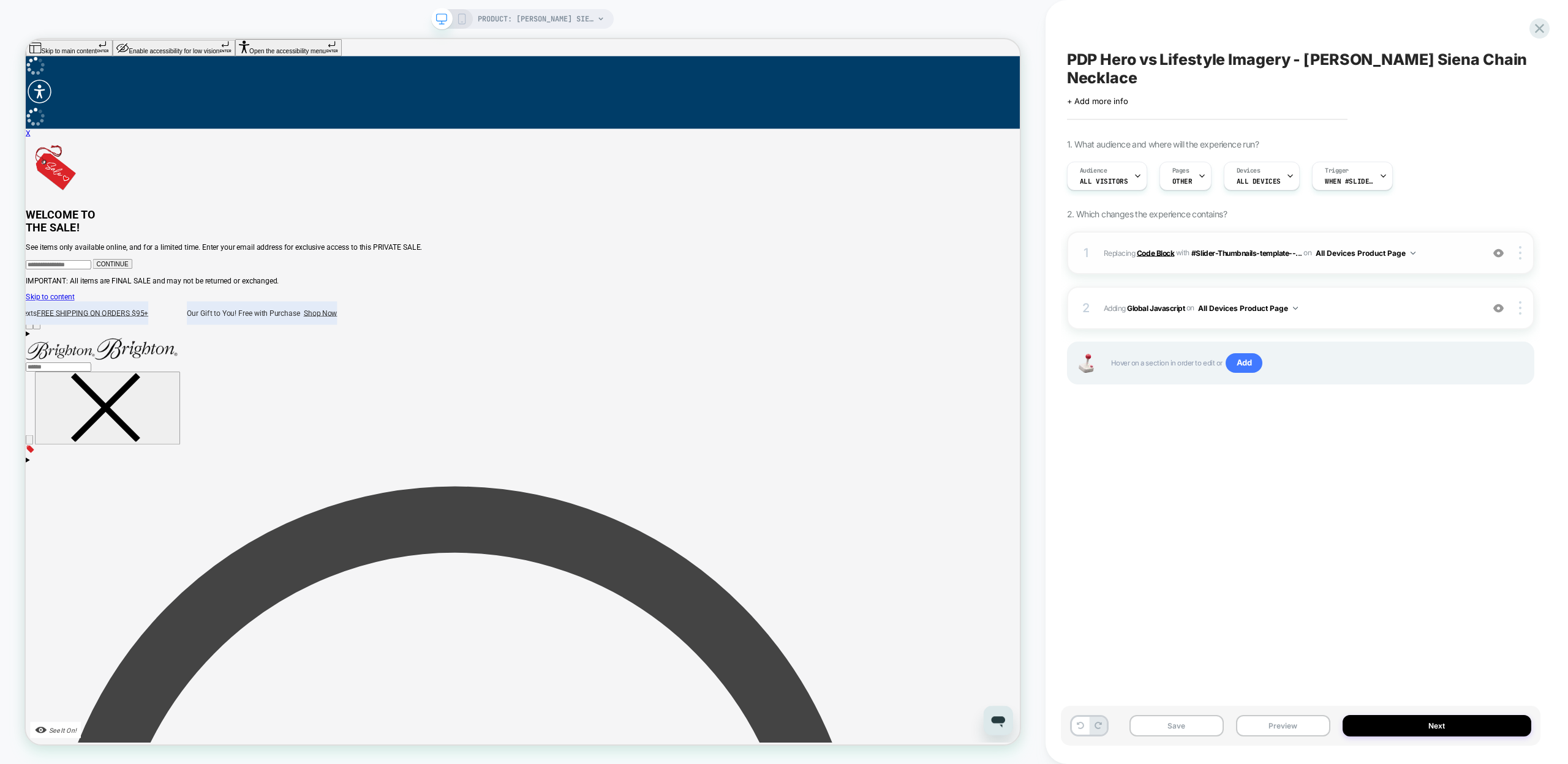
click at [1153, 248] on b "Code Block" at bounding box center [1155, 253] width 38 height 10
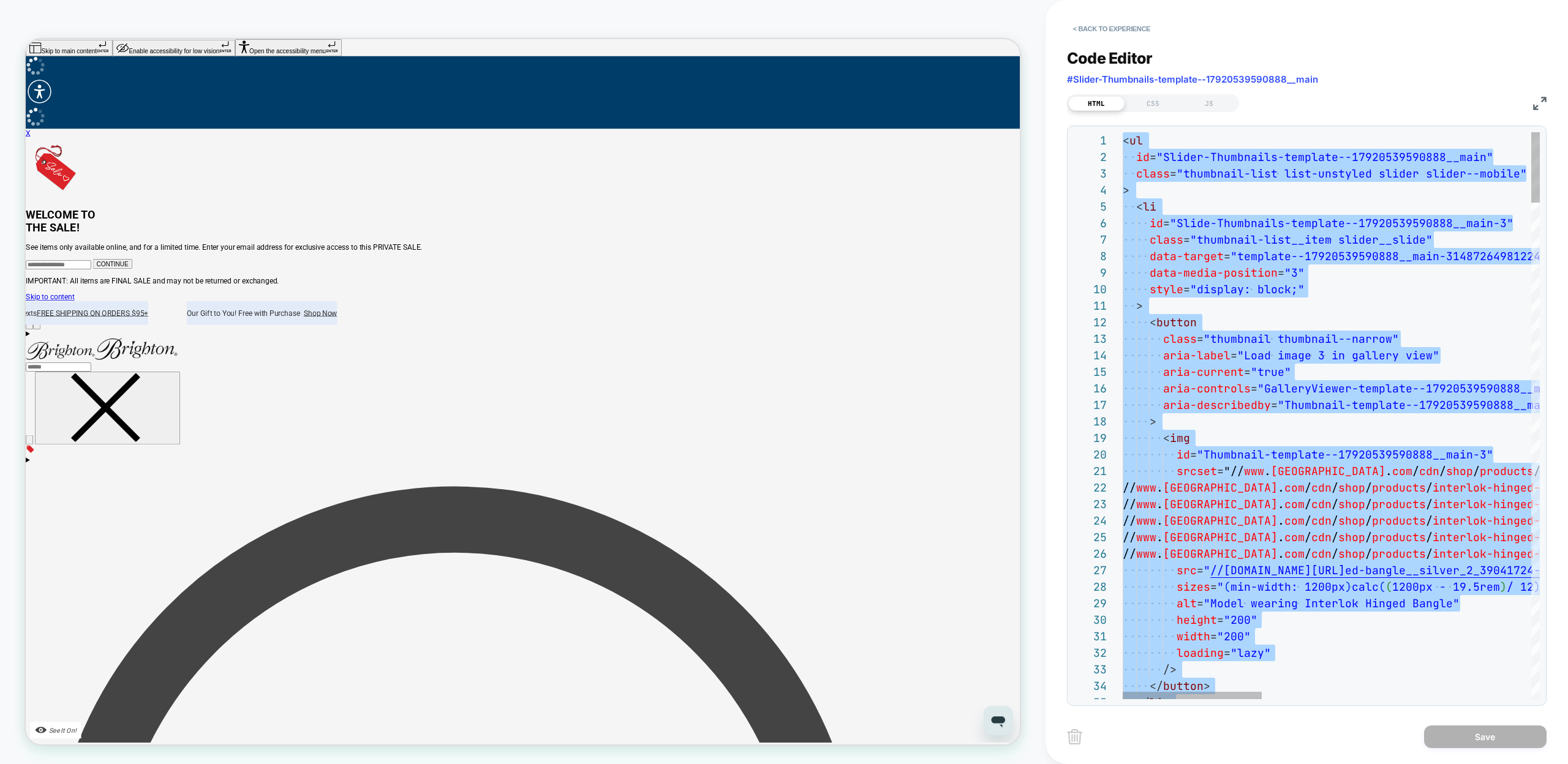
scroll to position [50, 113]
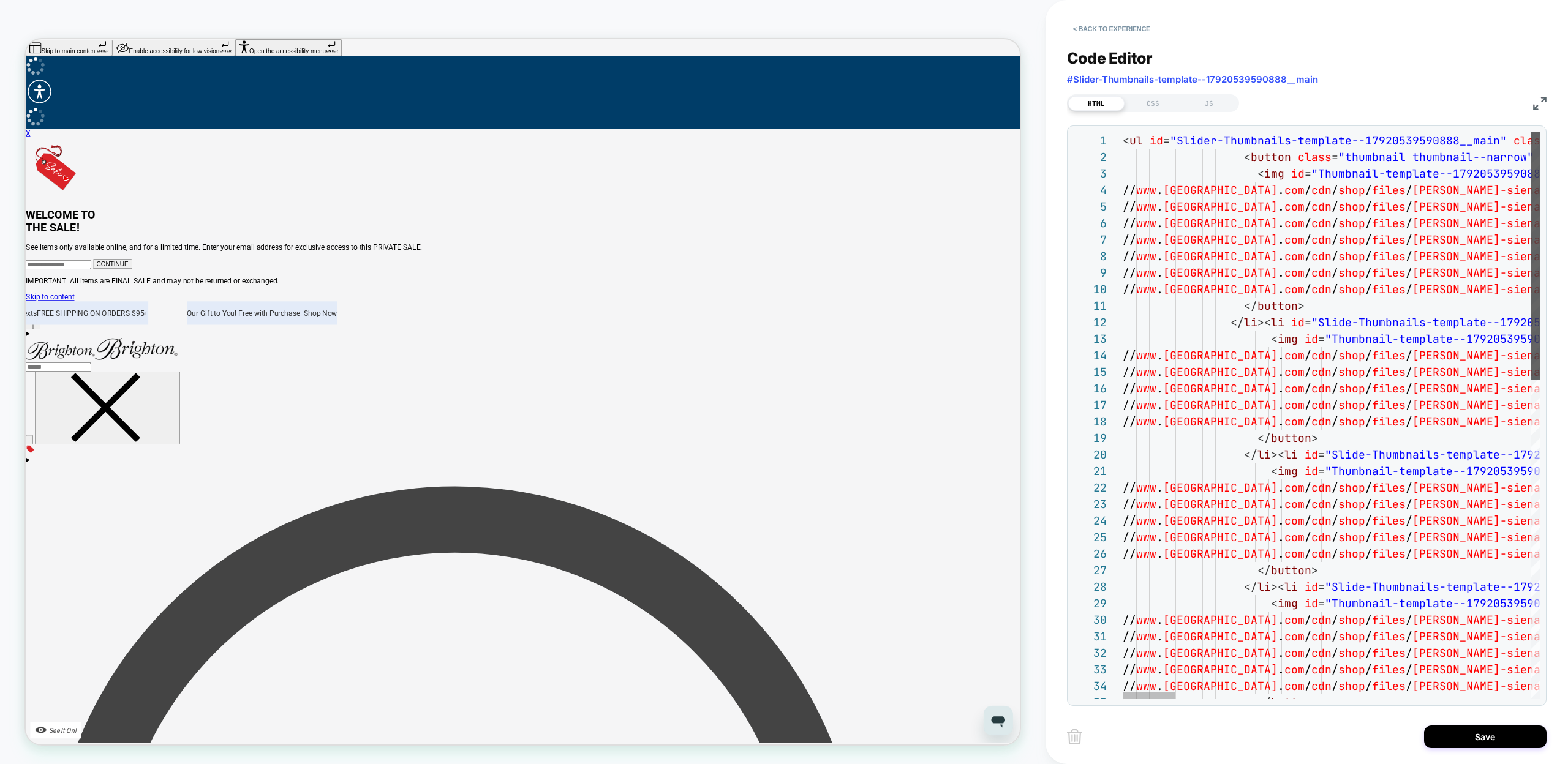
click at [1531, 166] on div at bounding box center [1536, 256] width 9 height 248
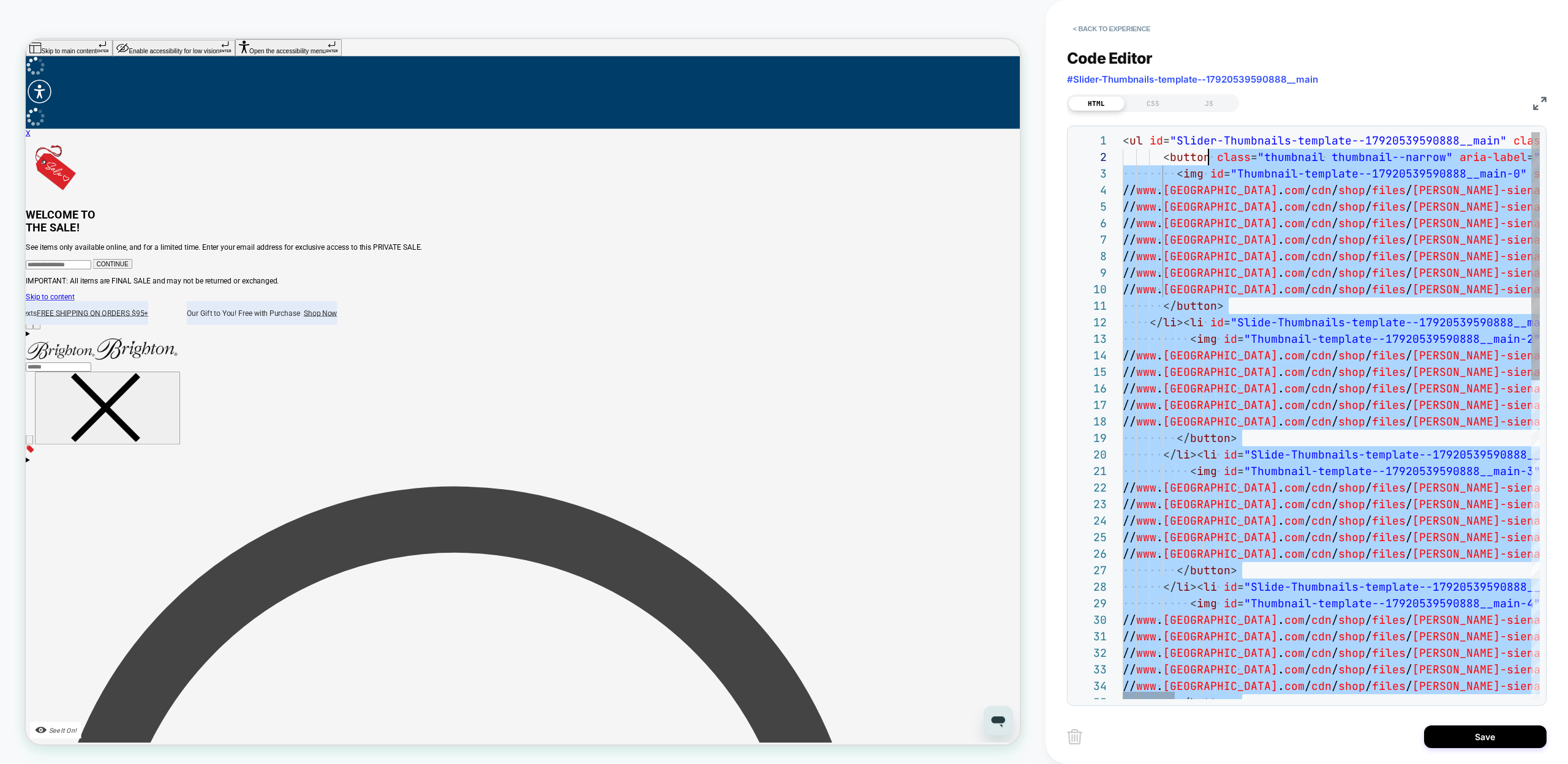
scroll to position [17, 73]
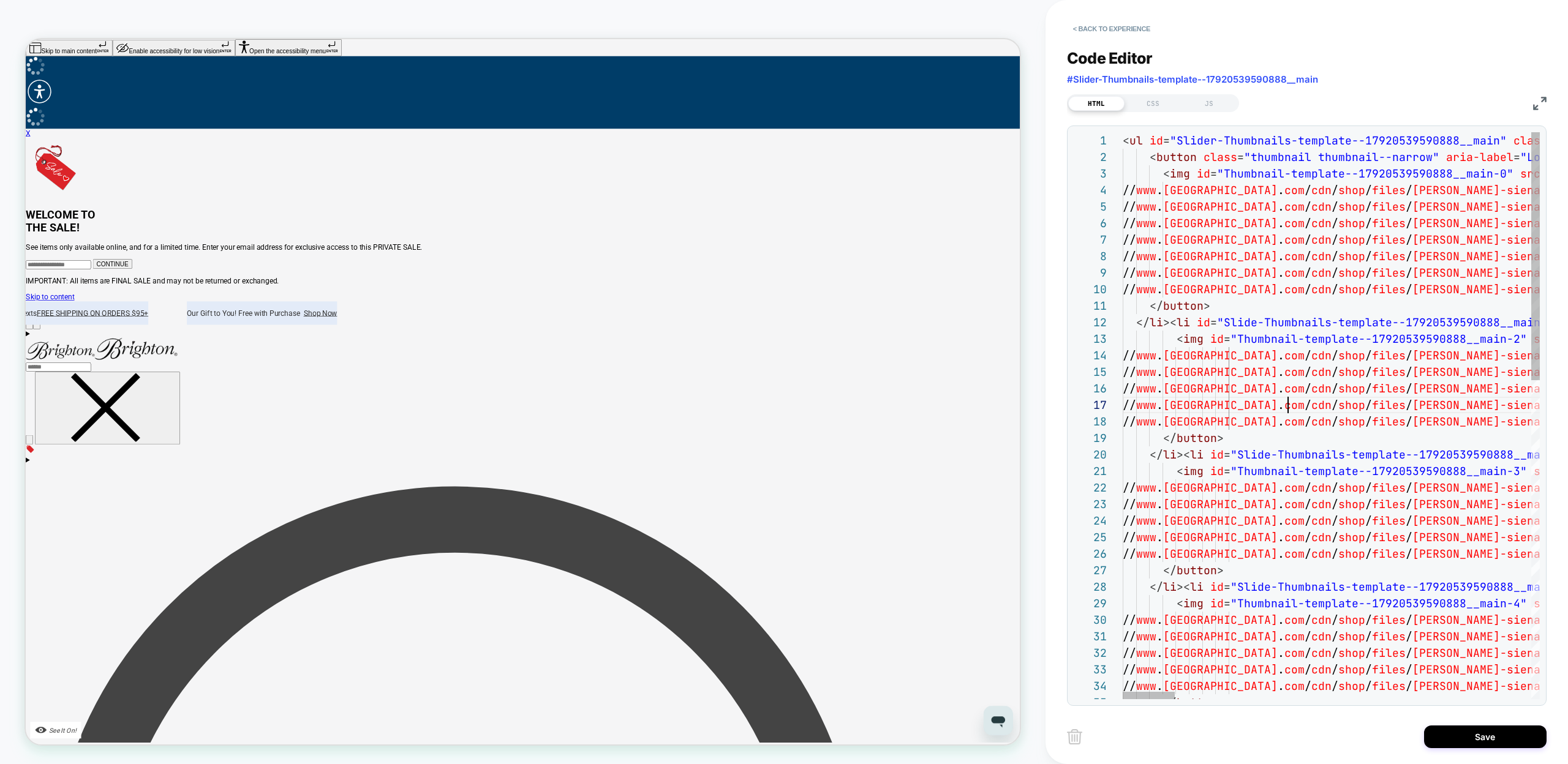
scroll to position [66, 165]
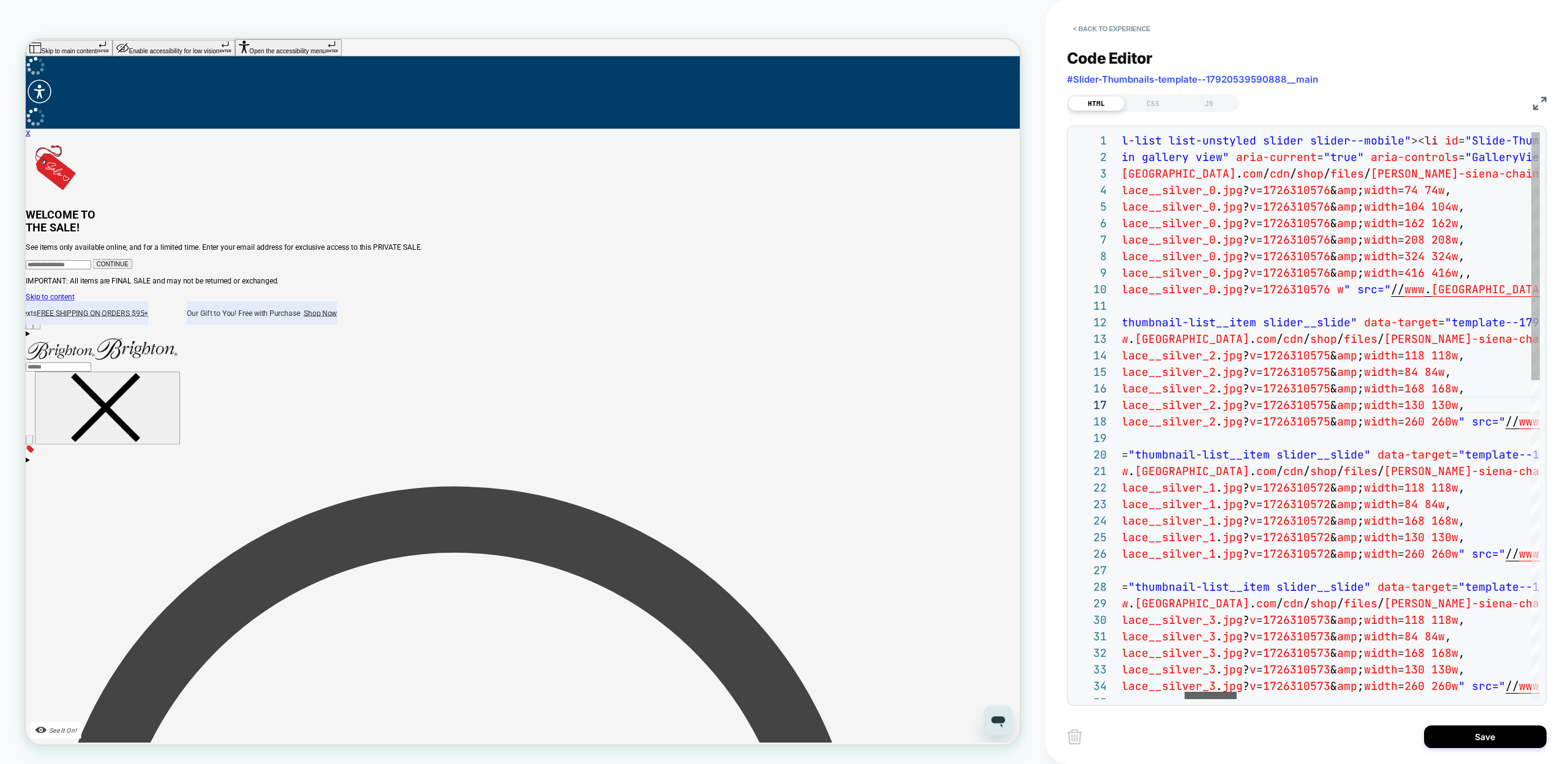
click at [1224, 696] on div at bounding box center [1210, 695] width 52 height 7
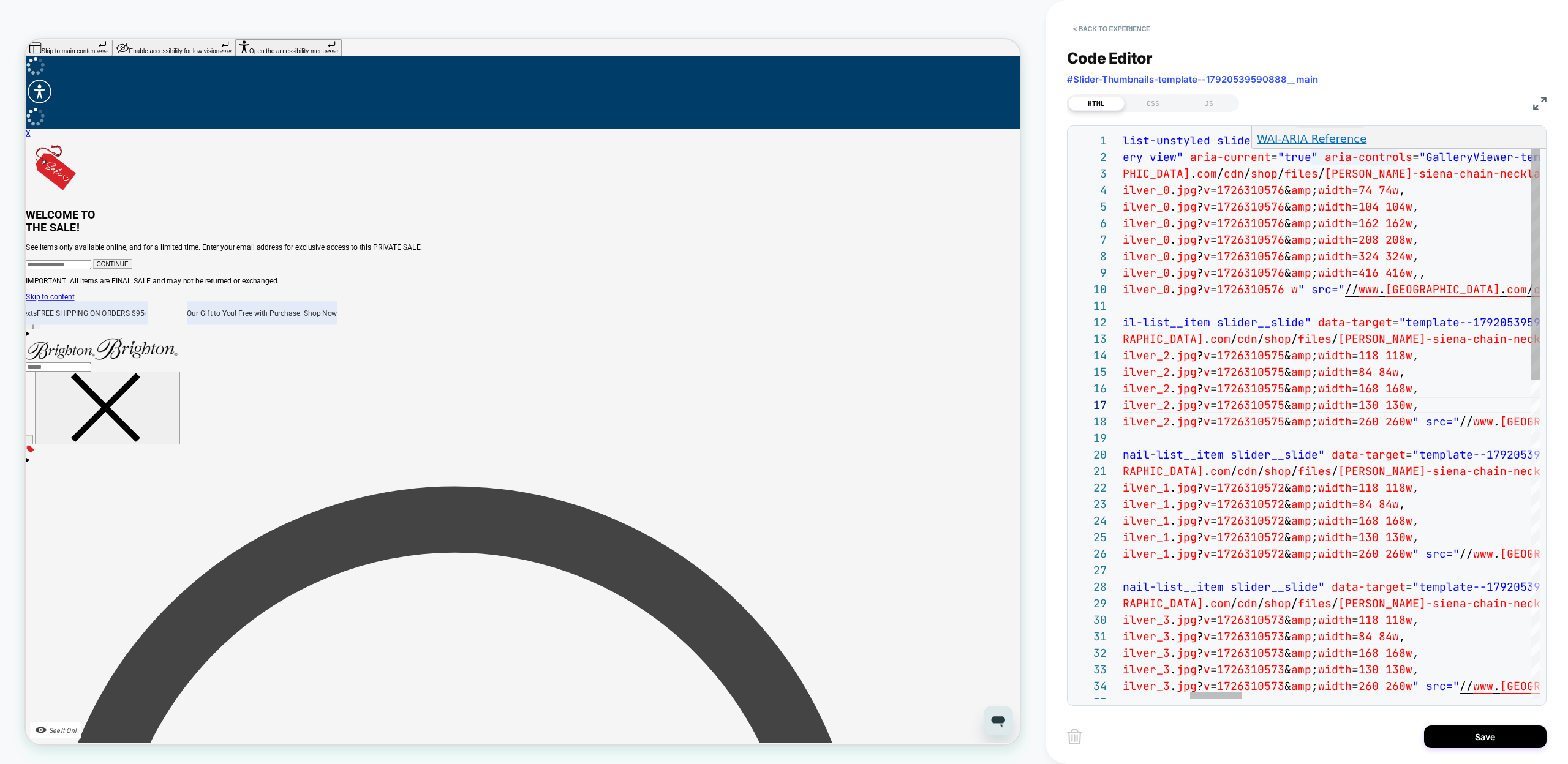
click at [1358, 145] on p "WAI-ARIA Reference" at bounding box center [1405, 138] width 297 height 17
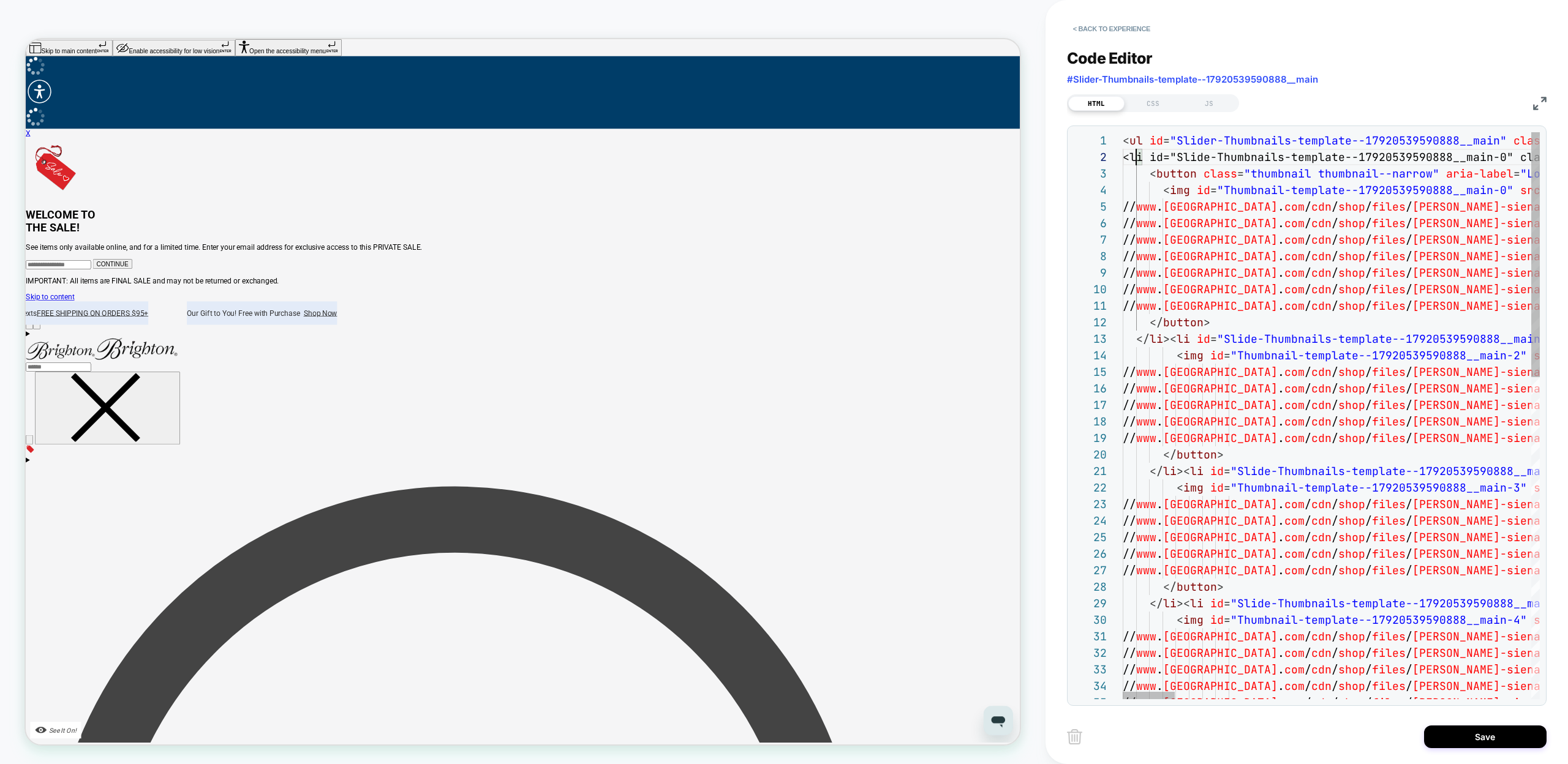
scroll to position [17, 13]
click at [1123, 698] on div at bounding box center [1149, 695] width 52 height 7
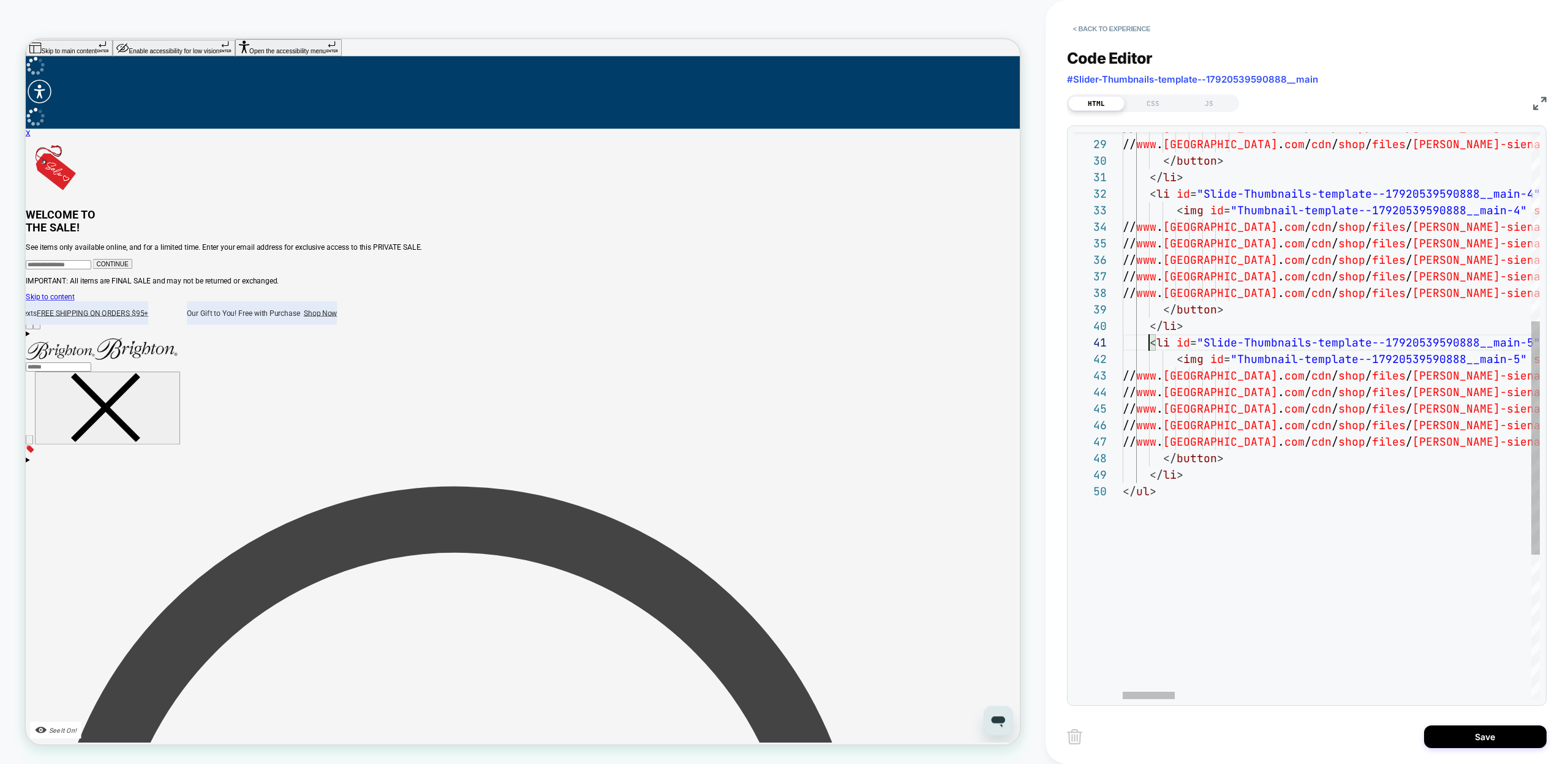
scroll to position [0, 26]
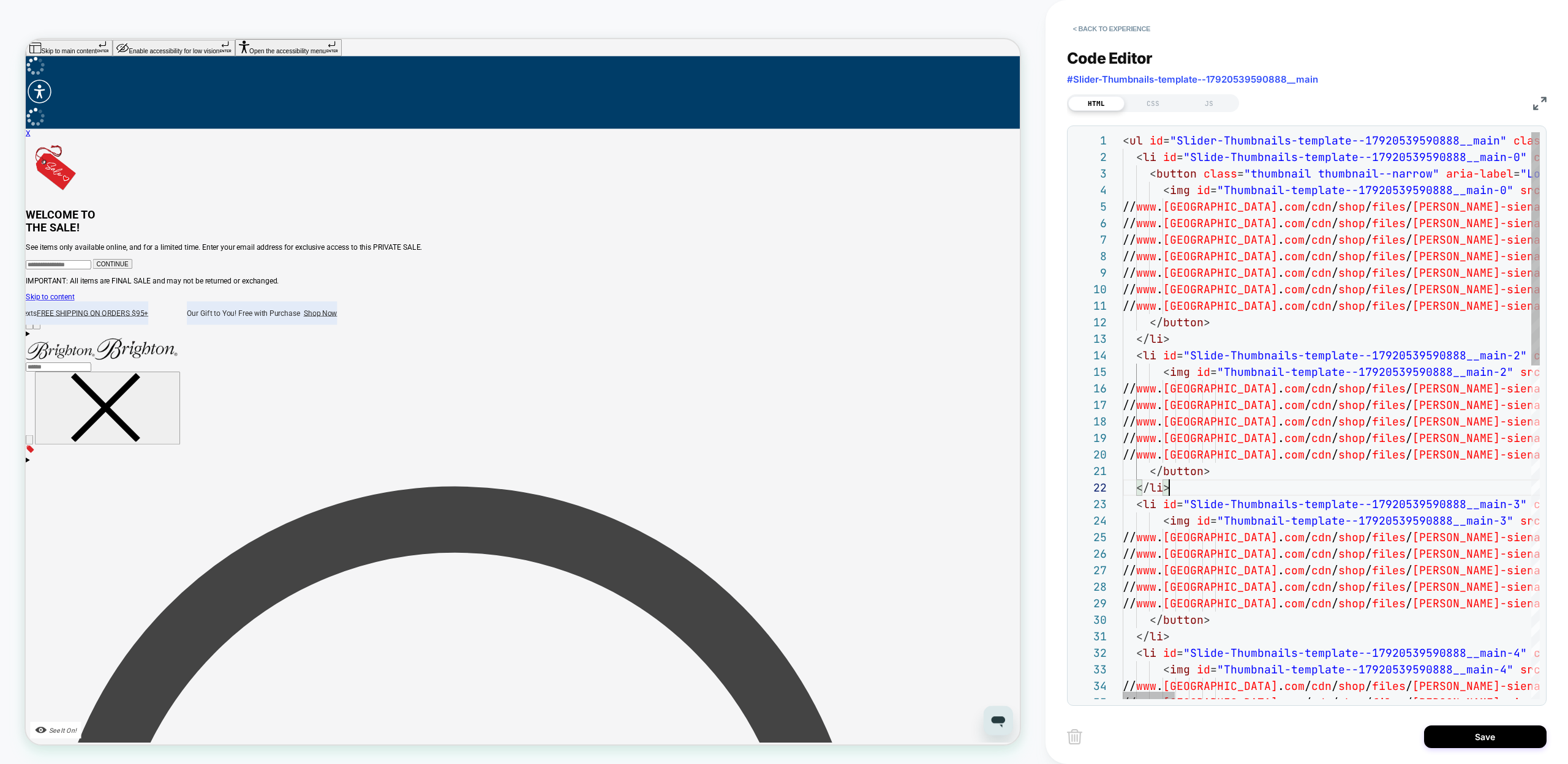
type textarea "**********"
type textarea "*"
type textarea "**********"
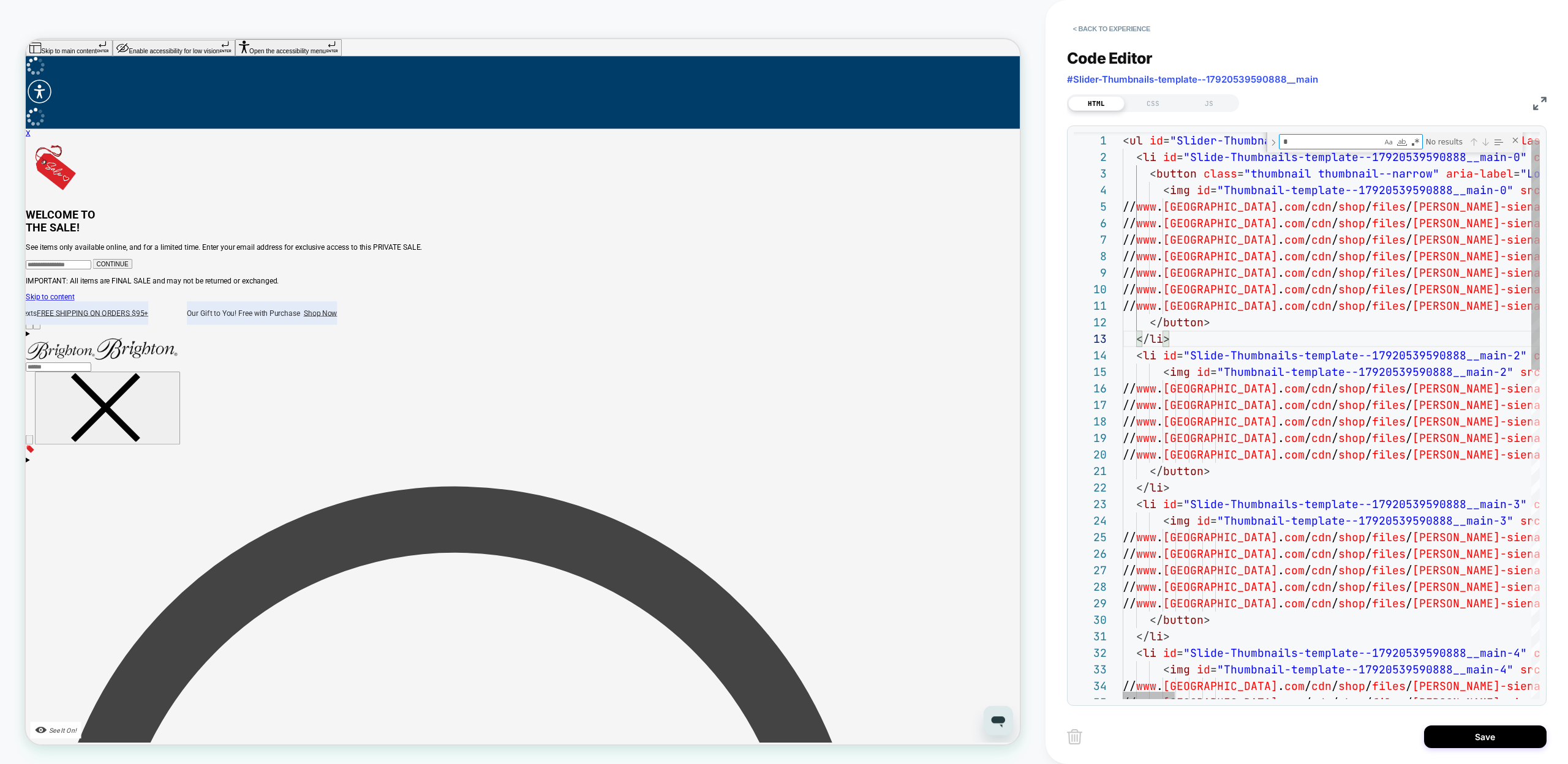
type textarea "**"
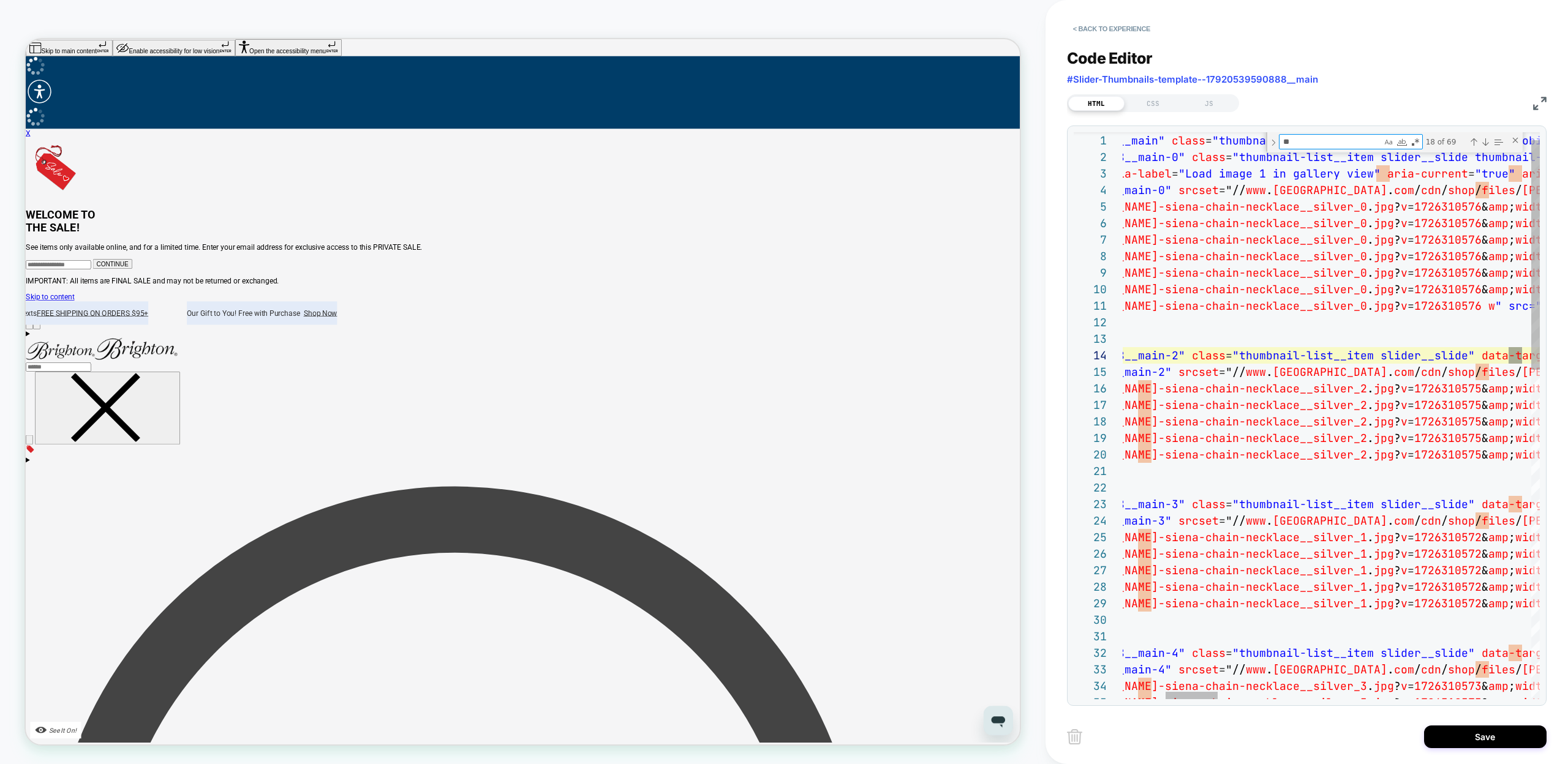
type textarea "**********"
type textarea "***"
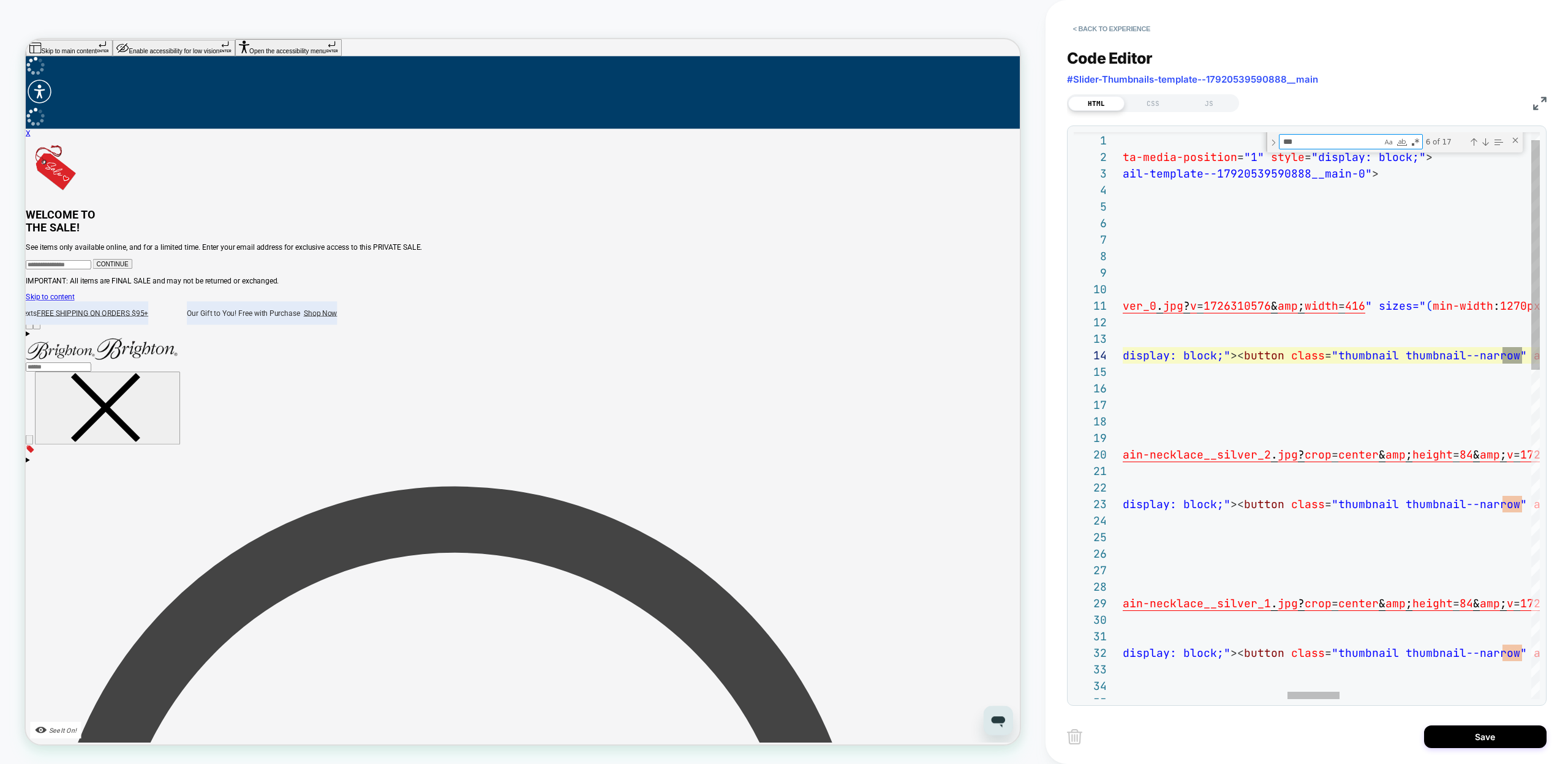
type textarea "**********"
type textarea "****"
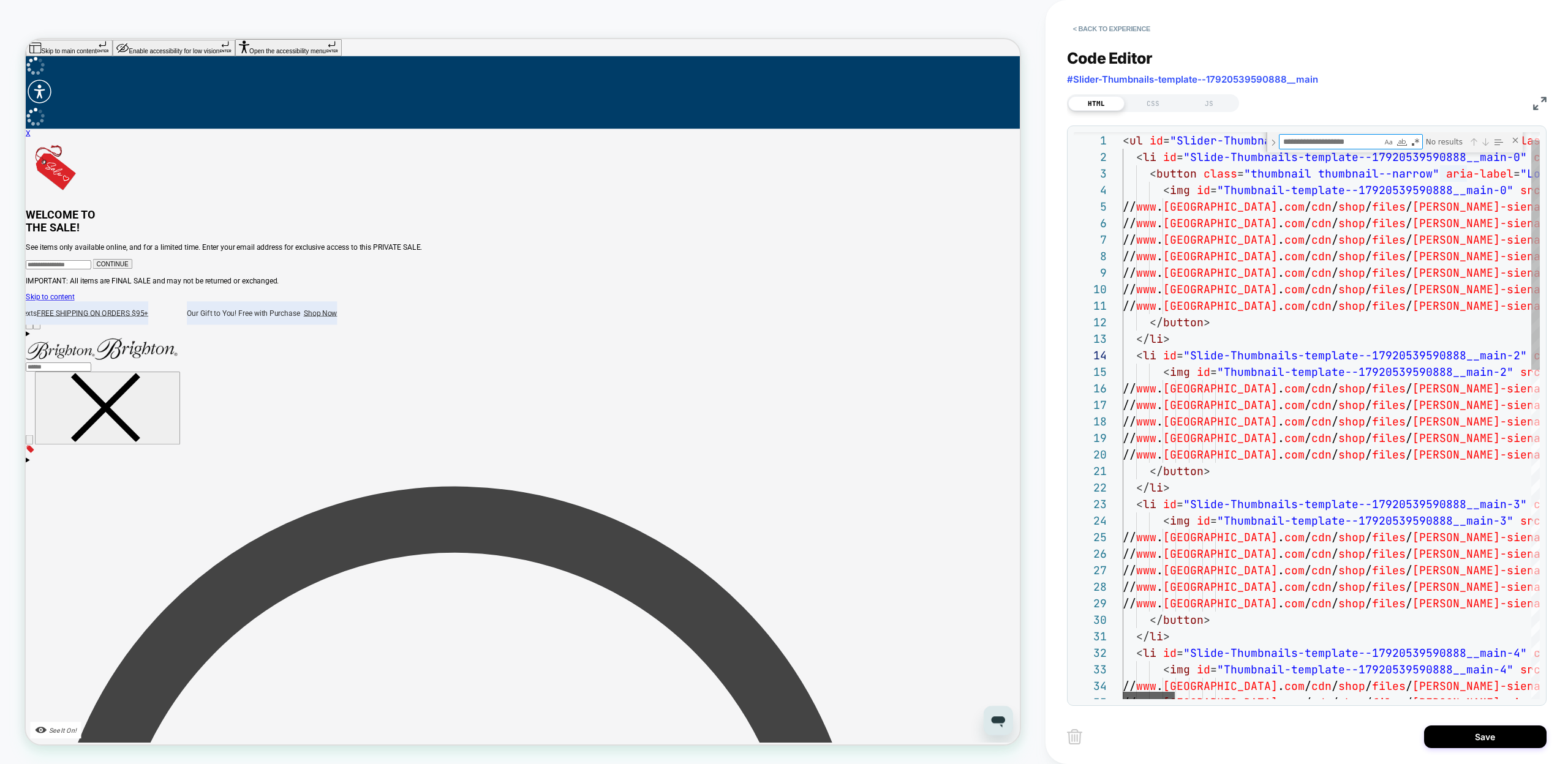
click at [1129, 691] on div at bounding box center [1149, 695] width 52 height 7
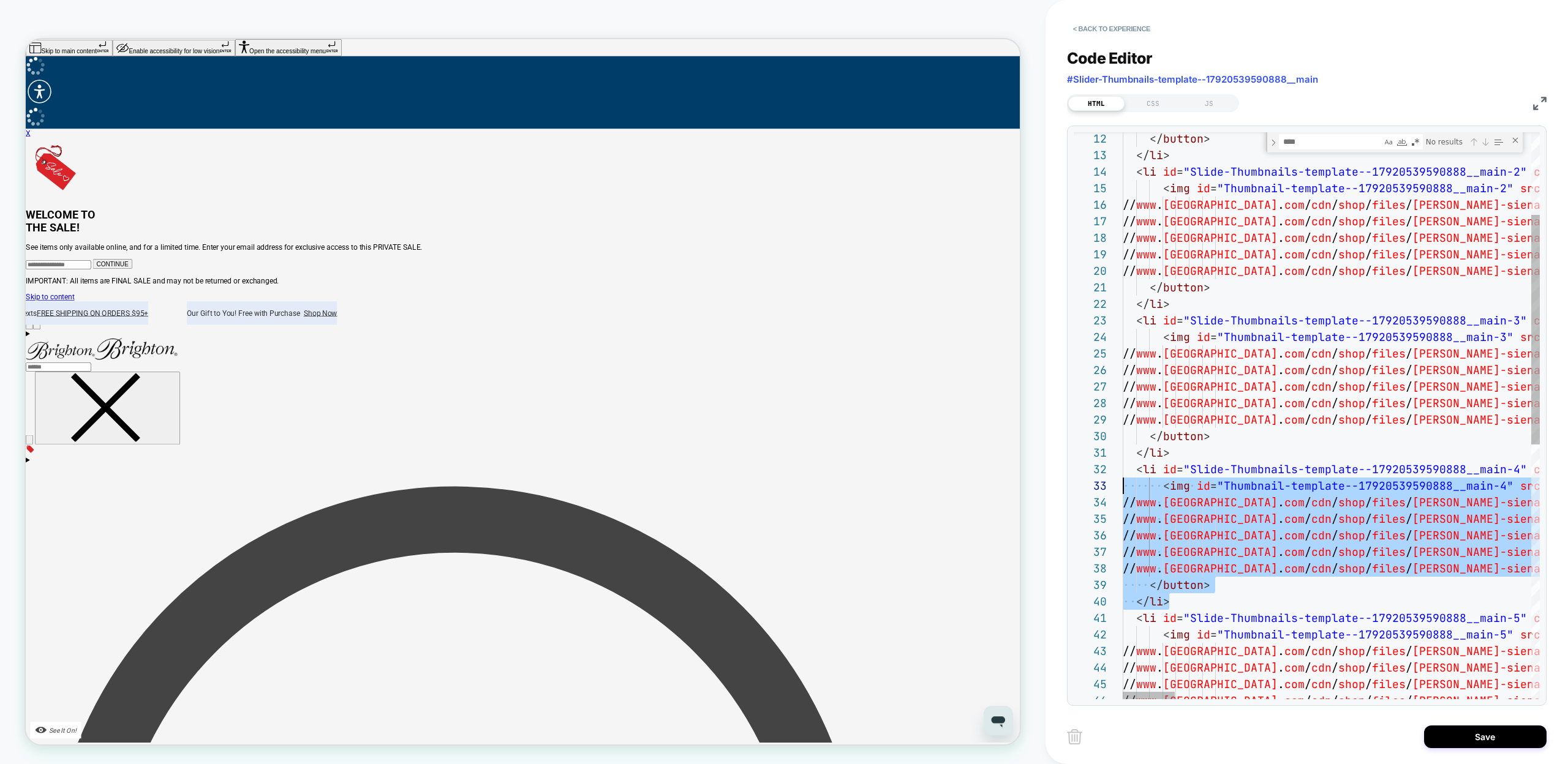
scroll to position [17, 0]
drag, startPoint x: 1179, startPoint y: 605, endPoint x: 1083, endPoint y: 474, distance: 162.4
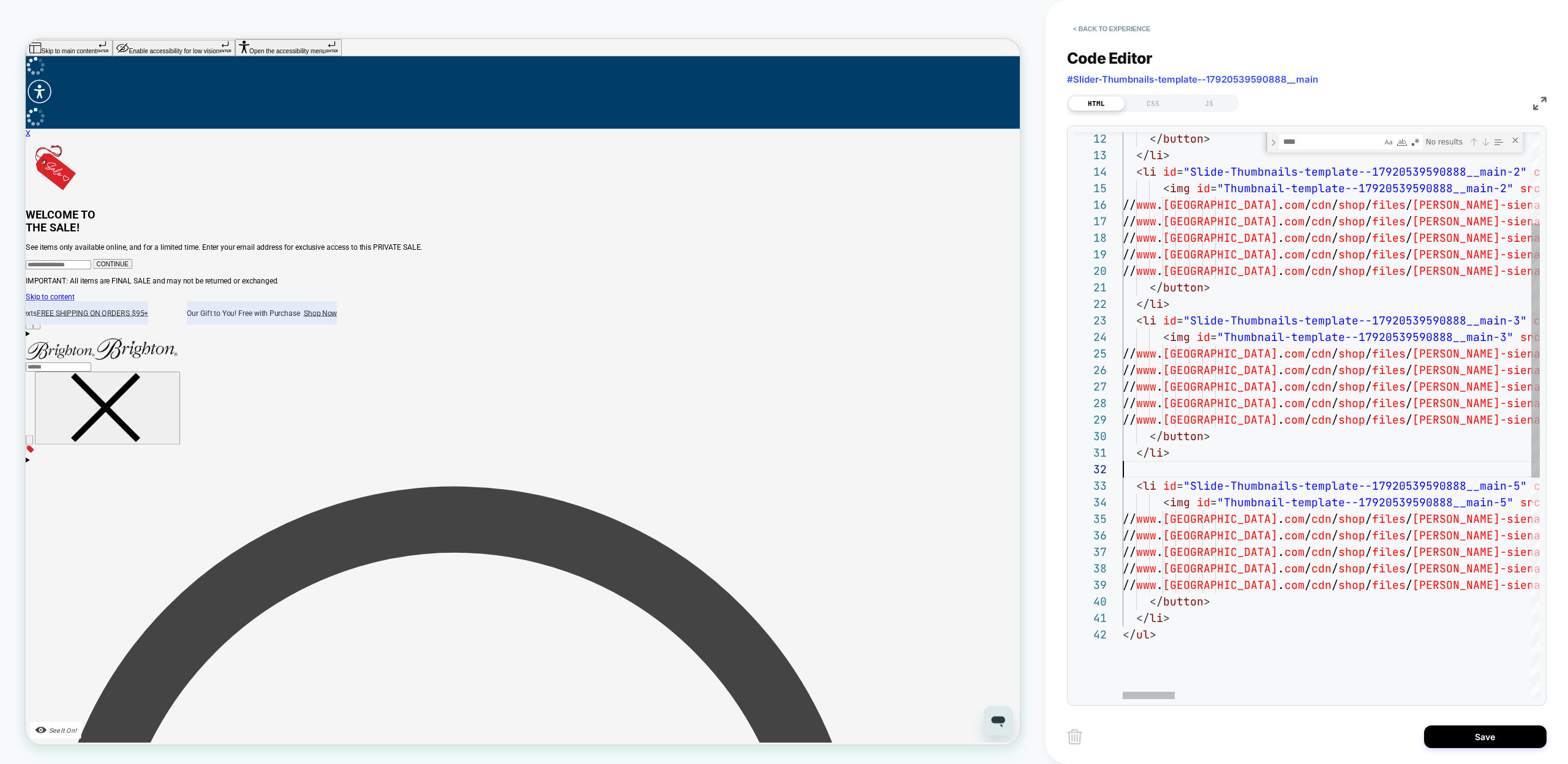
scroll to position [0, 46]
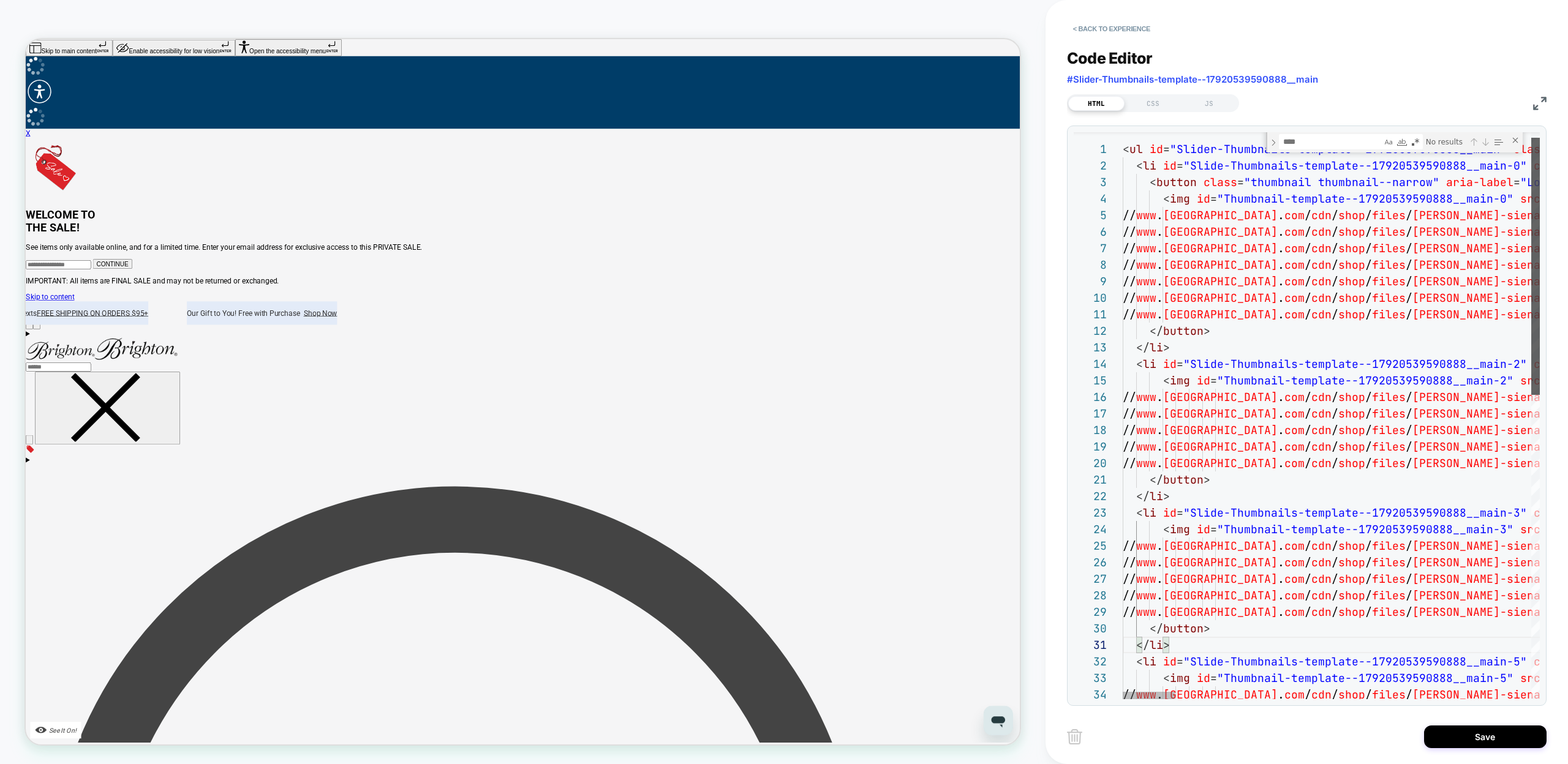
click at [1531, 171] on div at bounding box center [1536, 267] width 9 height 257
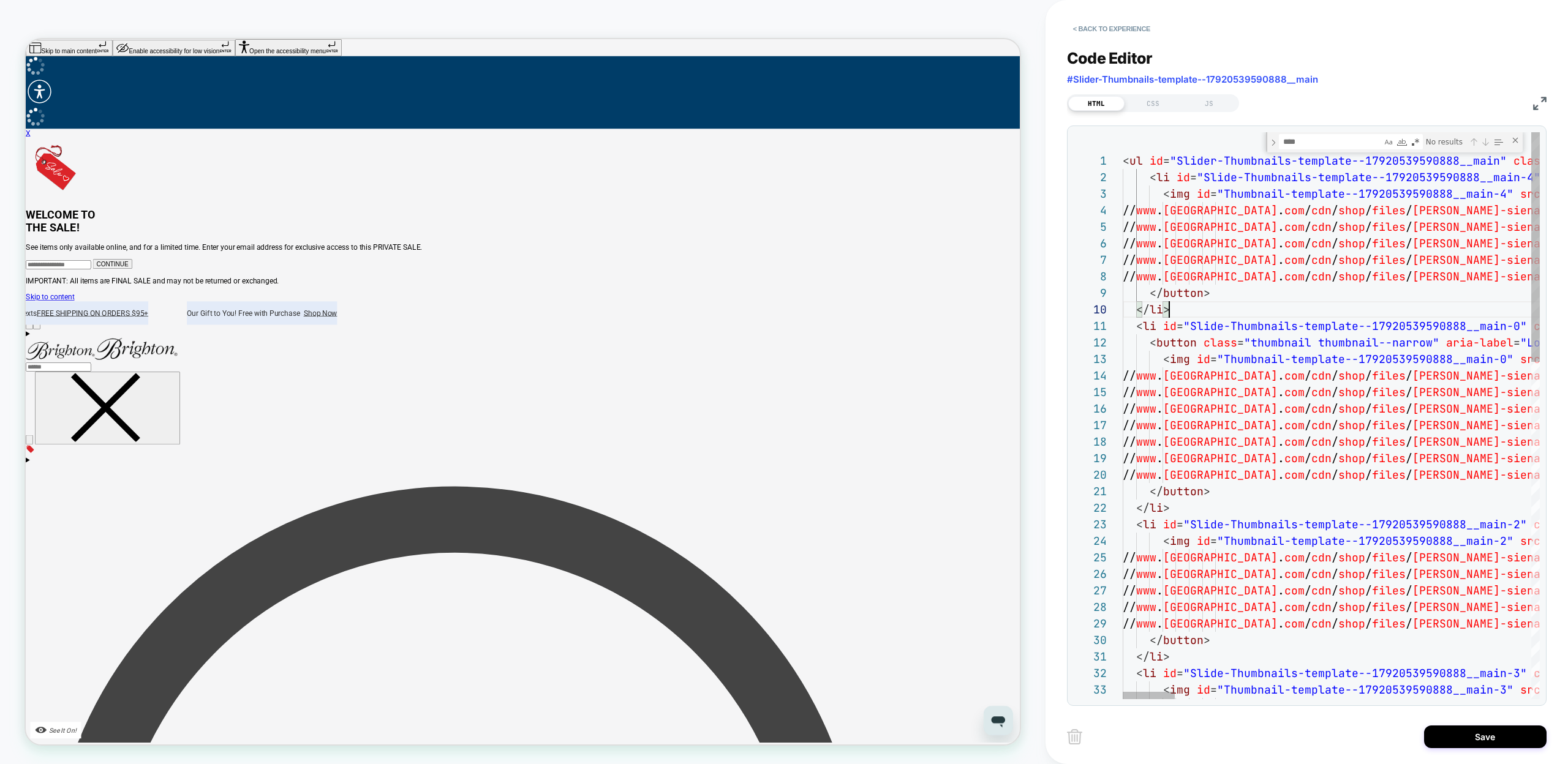
scroll to position [50, 46]
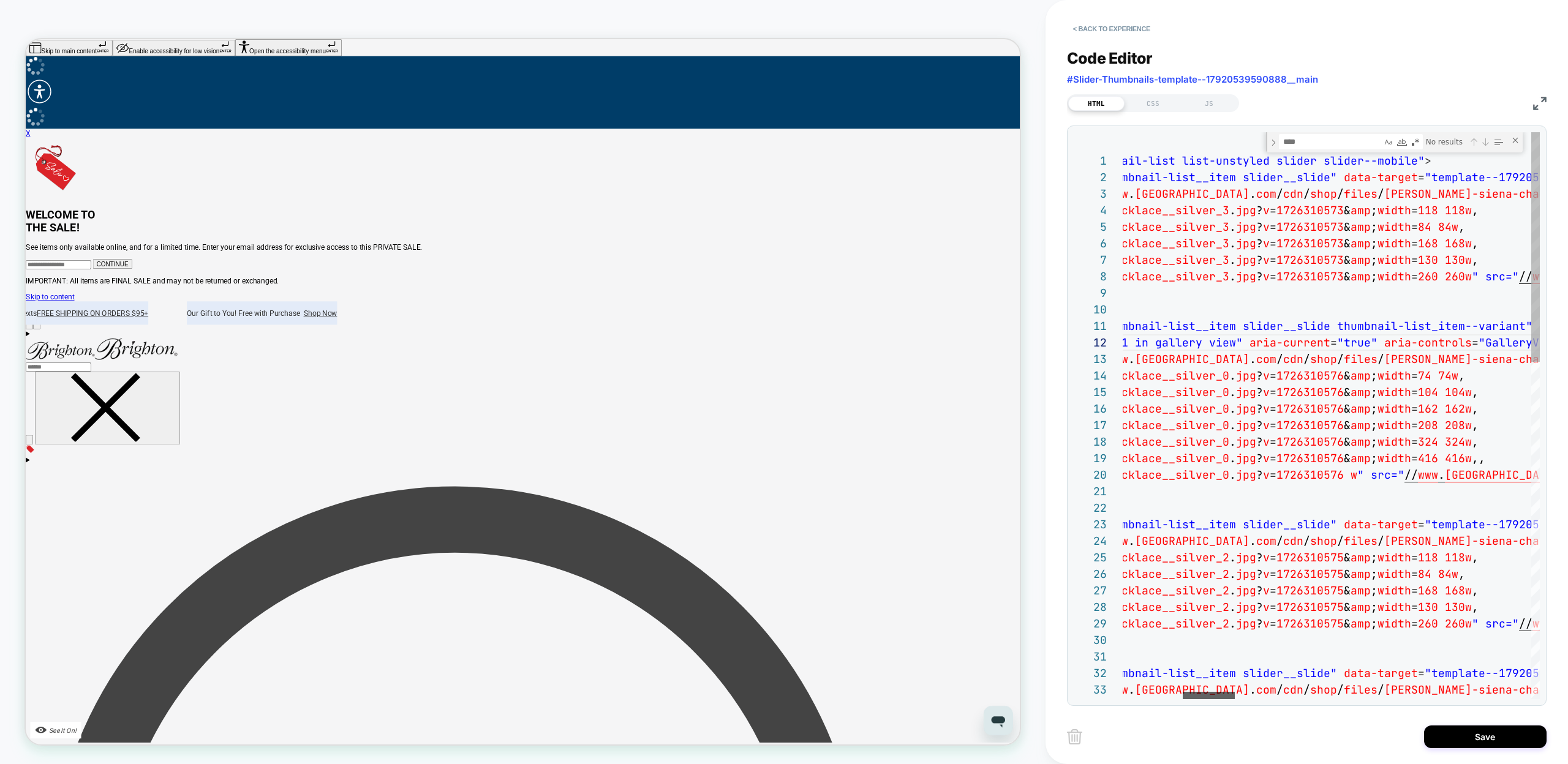
click at [1217, 696] on div at bounding box center [1209, 695] width 52 height 7
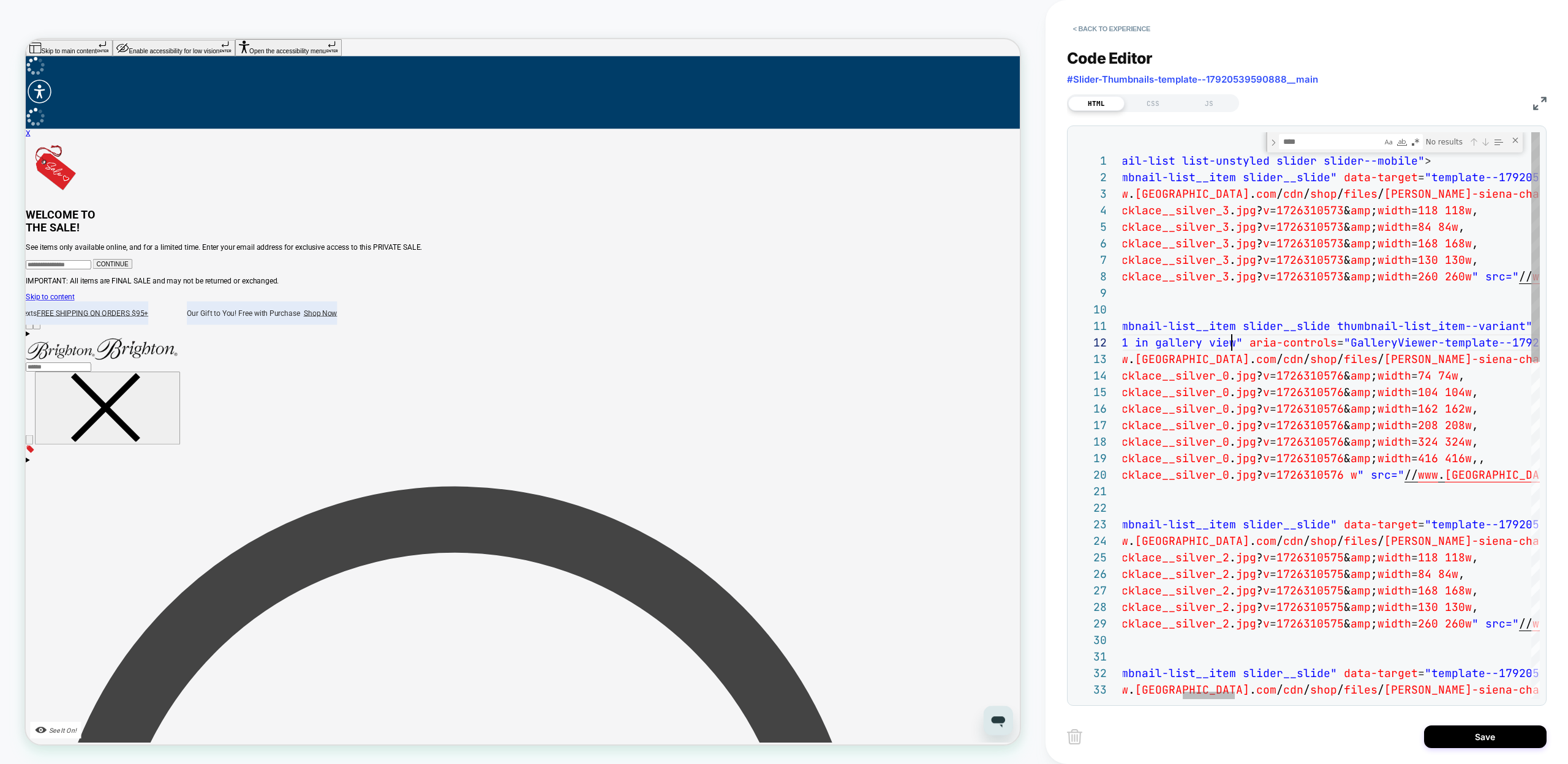
scroll to position [17, 668]
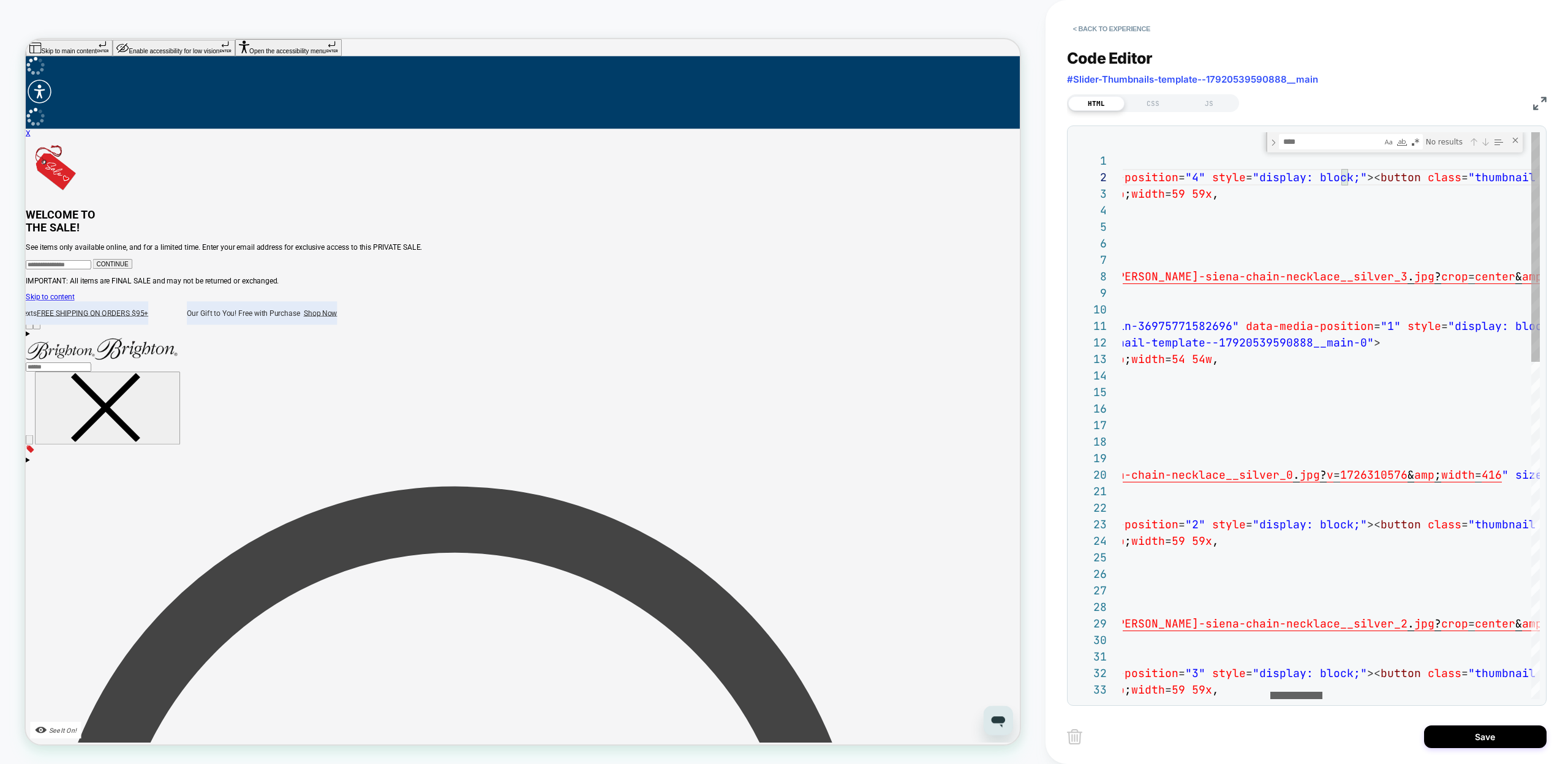
click at [1282, 691] on div at bounding box center [1296, 695] width 52 height 7
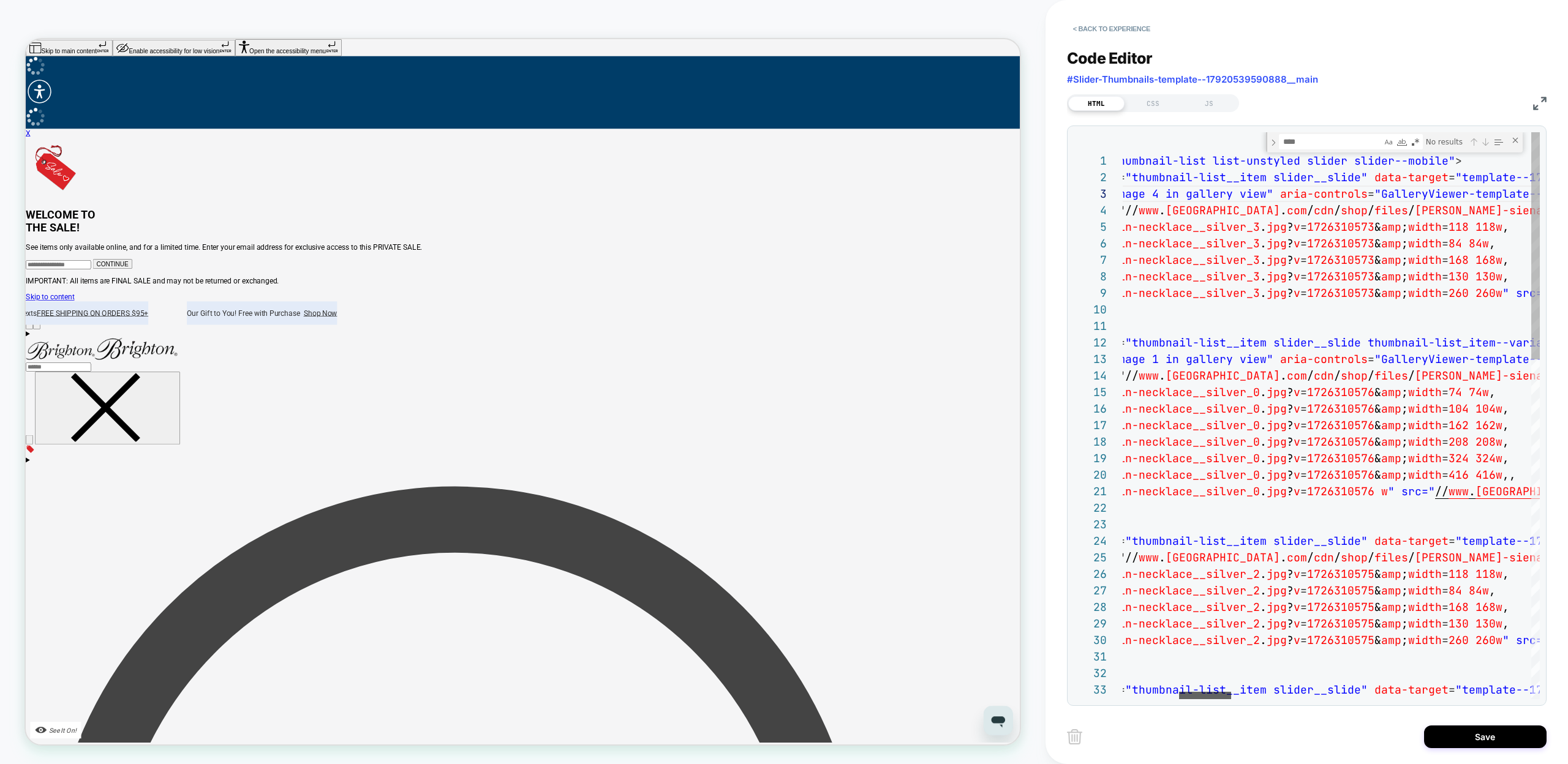
click at [1200, 693] on div at bounding box center [1205, 695] width 52 height 7
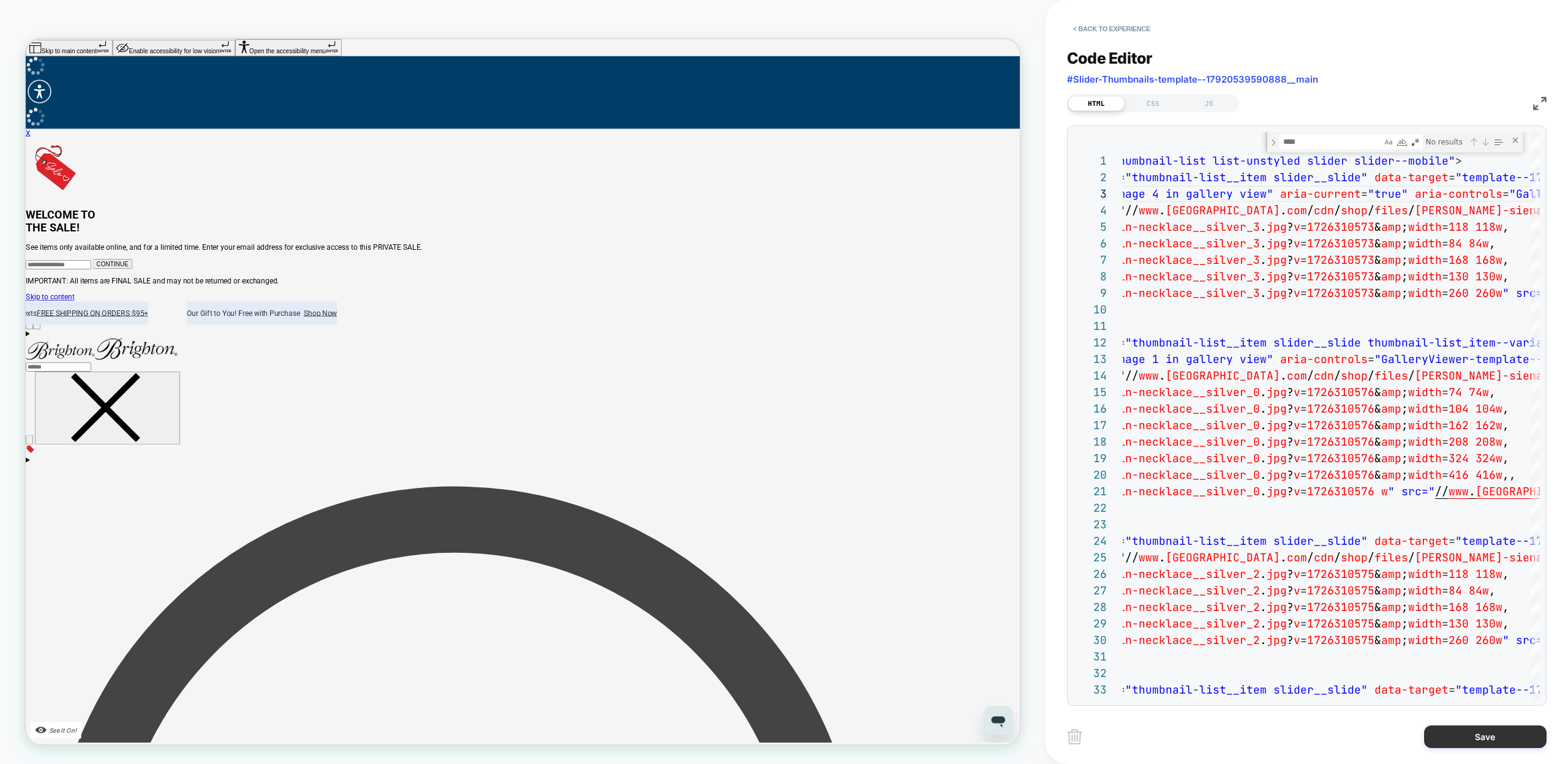
type textarea "**********"
drag, startPoint x: 1442, startPoint y: 730, endPoint x: 1323, endPoint y: 483, distance: 274.2
click at [1442, 730] on button "Save" at bounding box center [1485, 737] width 122 height 23
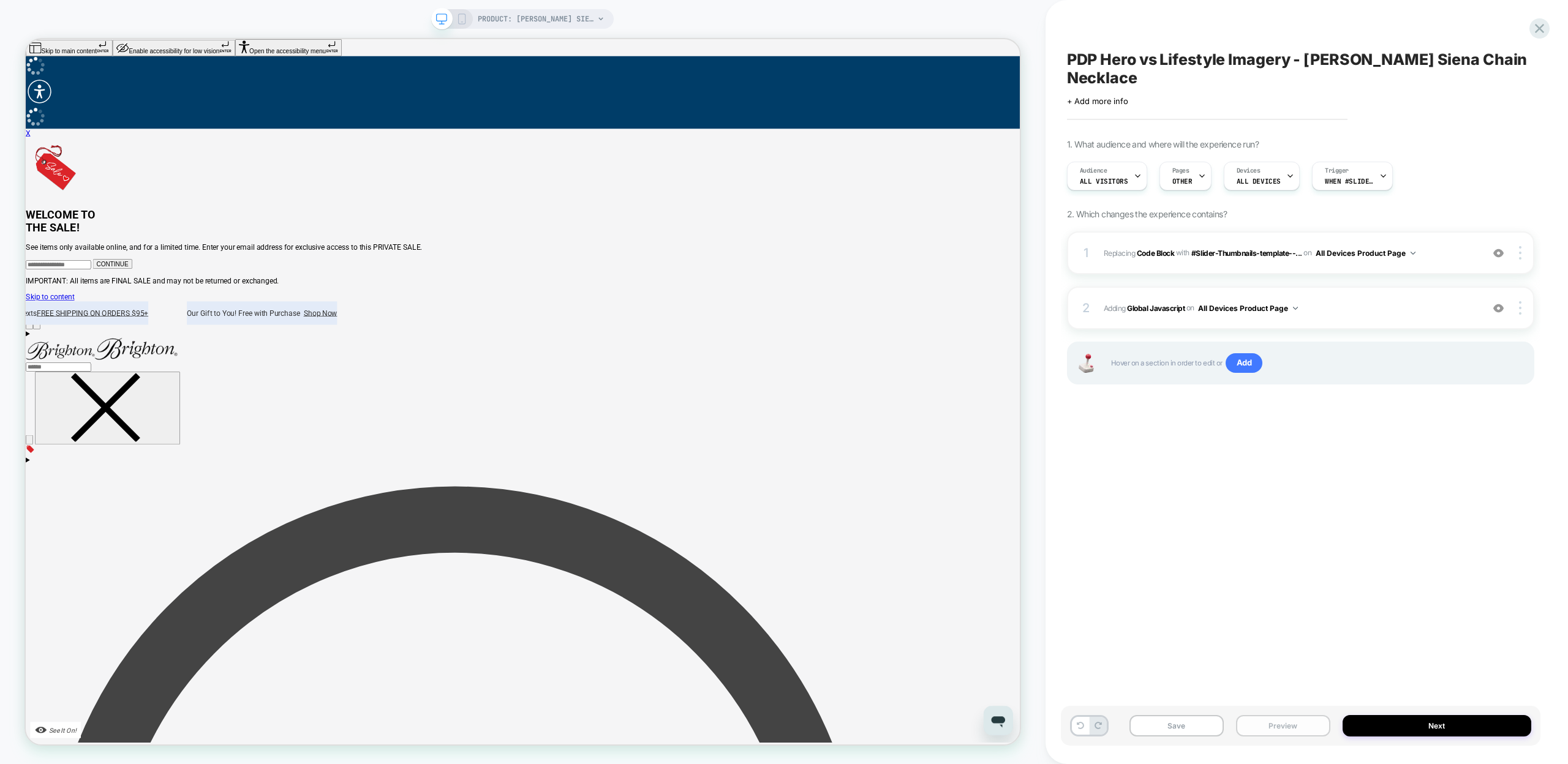
click at [1265, 723] on button "Preview" at bounding box center [1283, 726] width 94 height 22
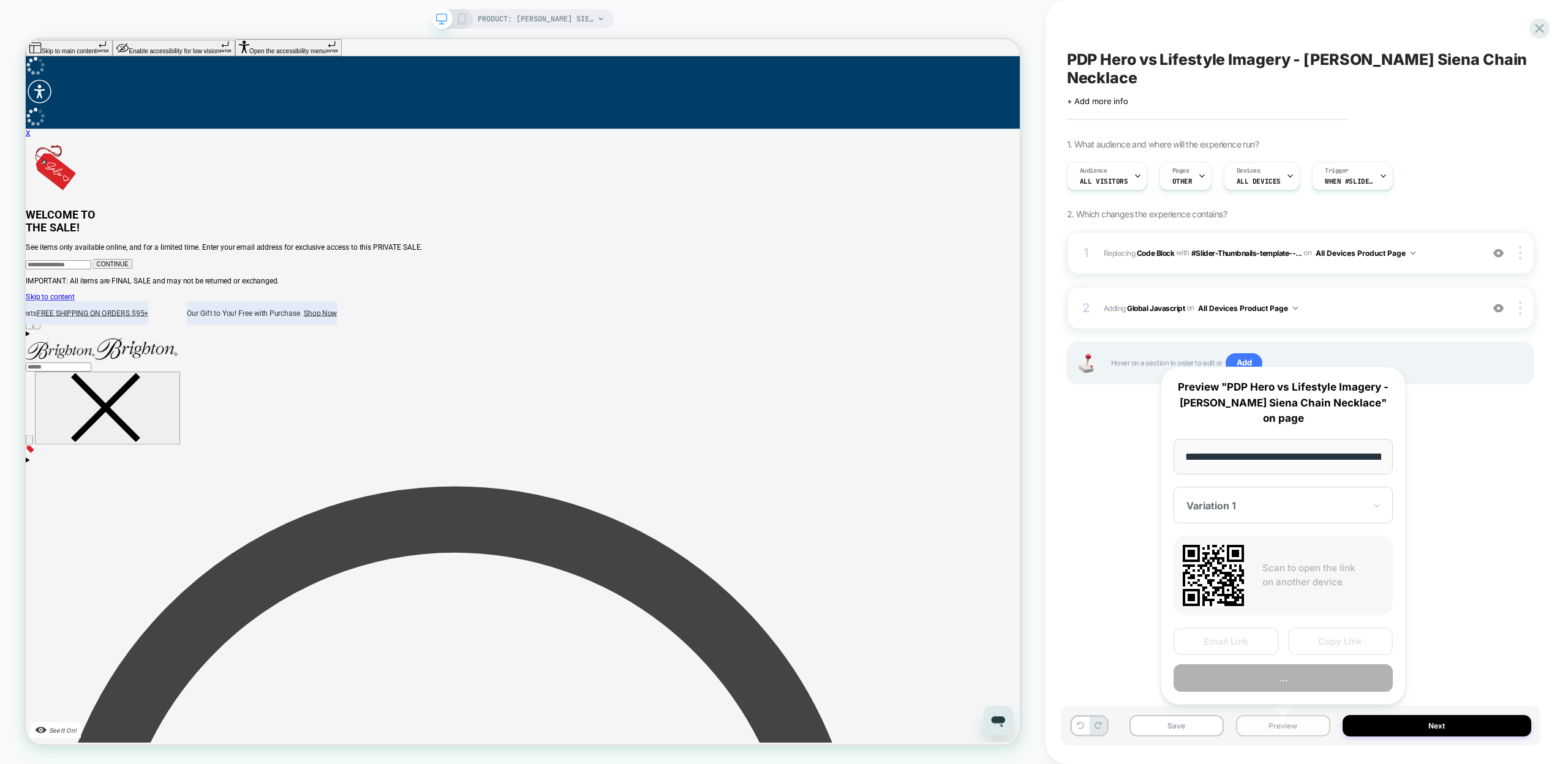
scroll to position [0, 217]
click at [1337, 648] on button "Copy Link" at bounding box center [1341, 642] width 105 height 28
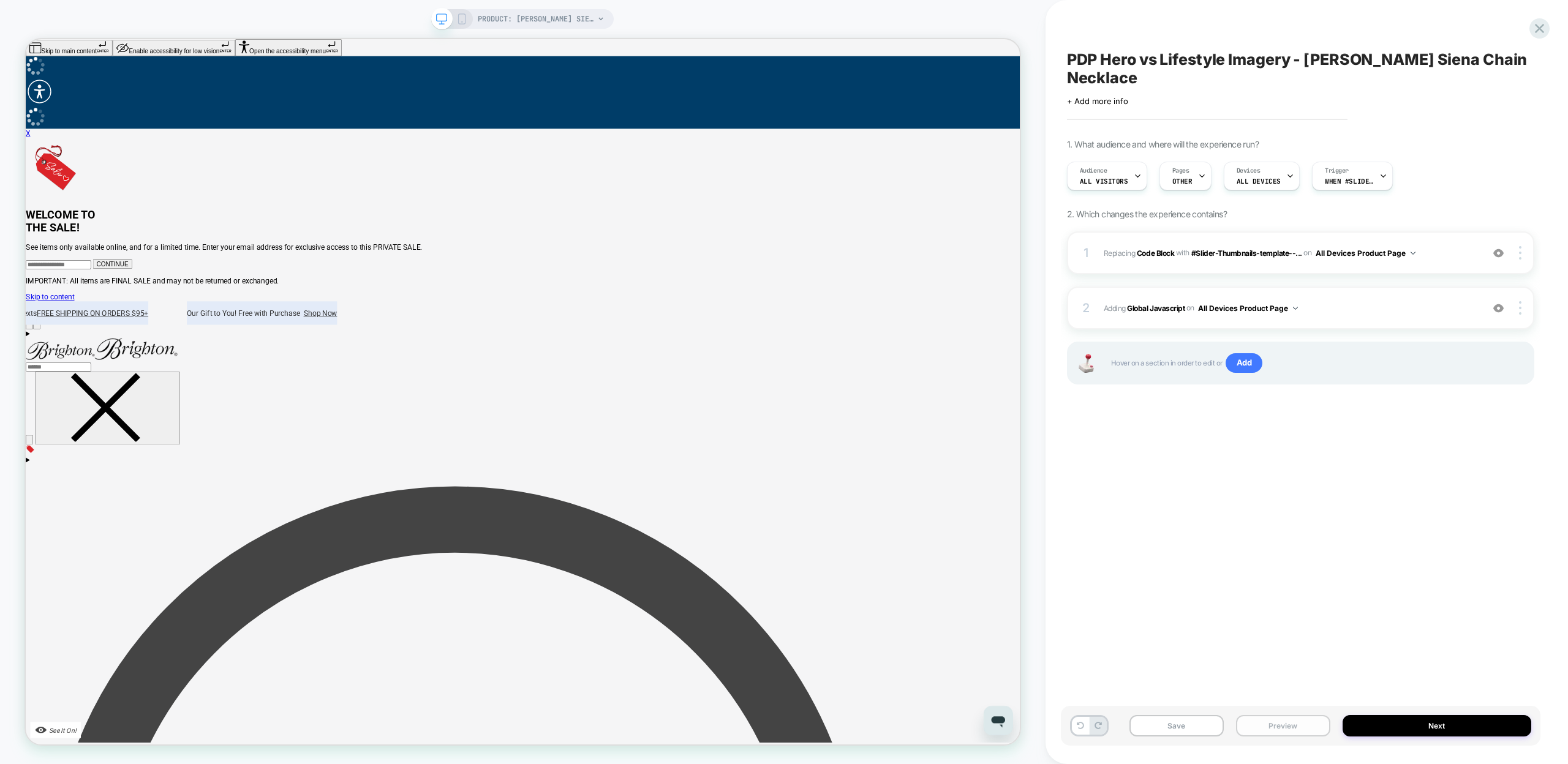
click at [1272, 732] on button "Preview" at bounding box center [1283, 726] width 94 height 22
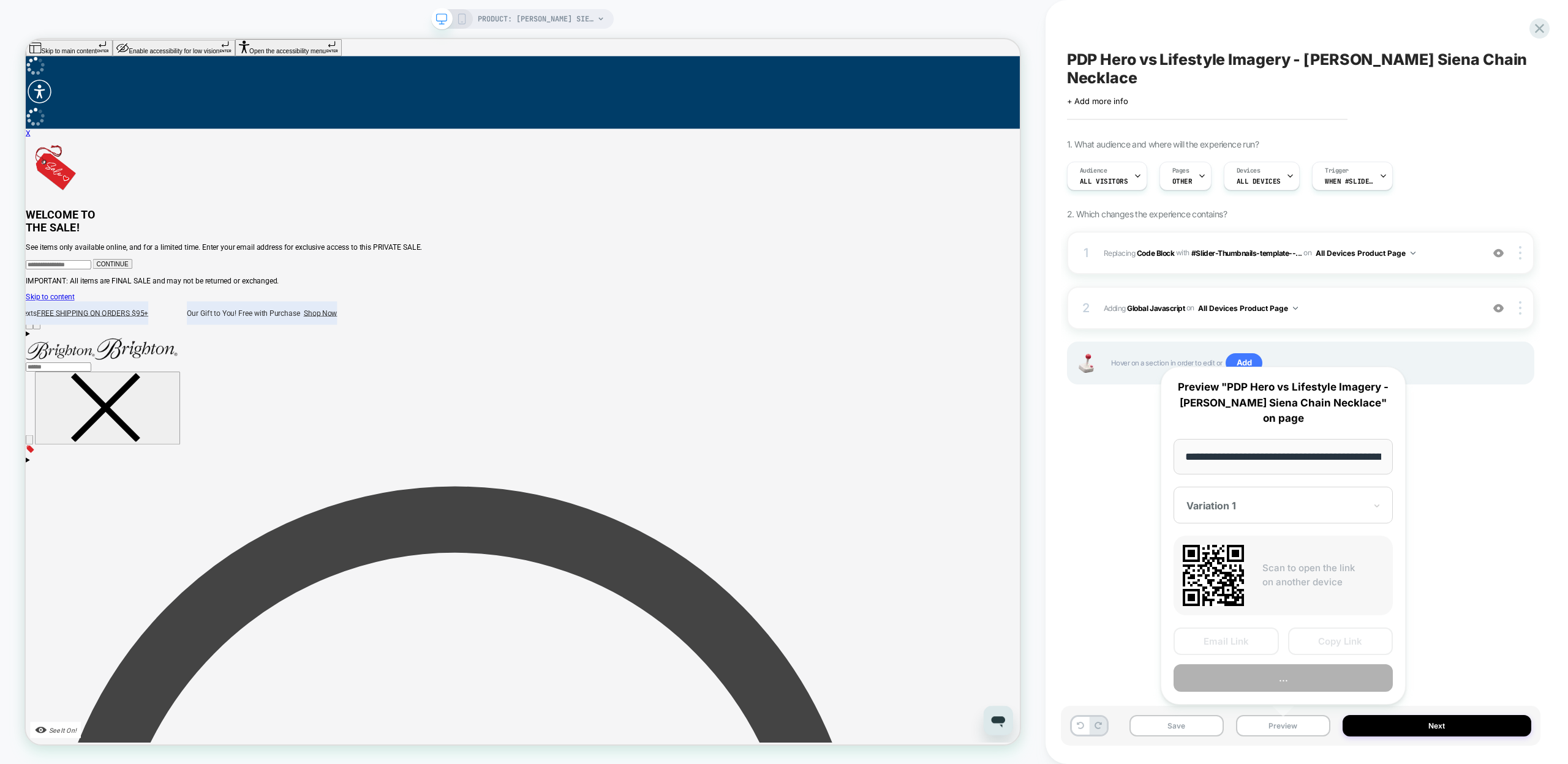
scroll to position [0, 217]
click at [1323, 638] on button "Copy Link" at bounding box center [1341, 642] width 105 height 28
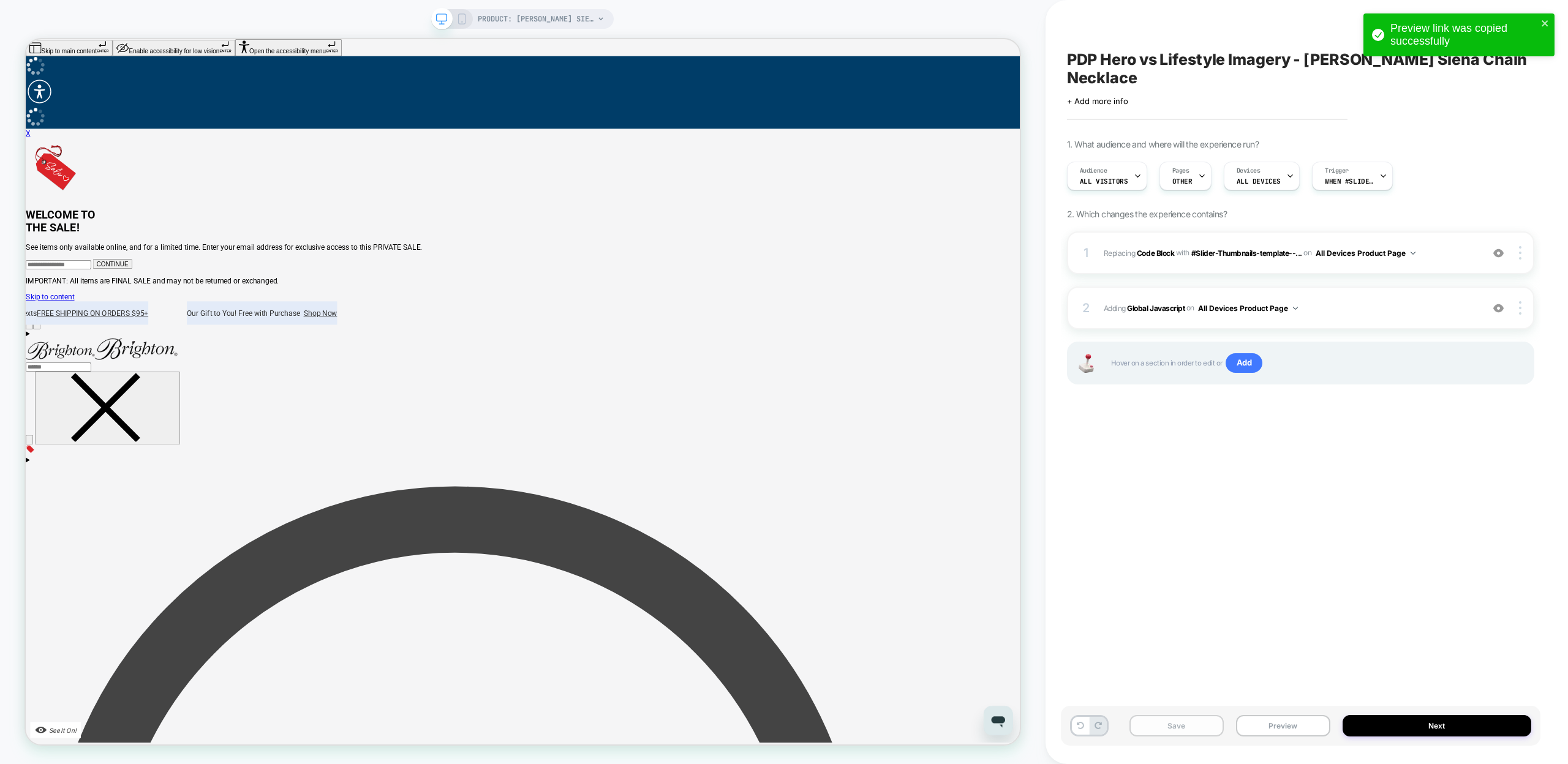
click at [1172, 730] on button "Save" at bounding box center [1176, 726] width 94 height 22
click at [1542, 24] on icon at bounding box center [1539, 28] width 10 height 10
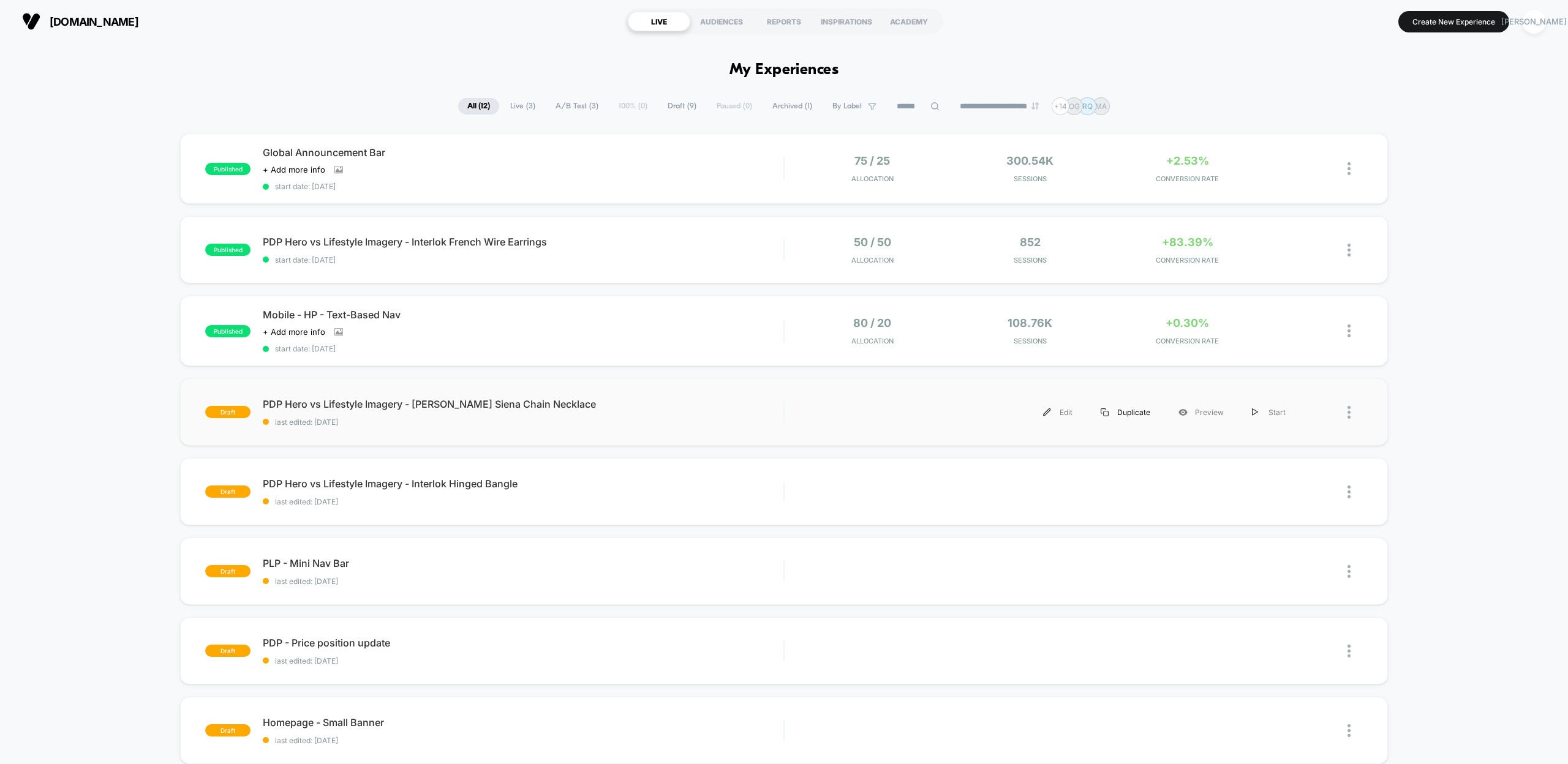
click at [1135, 413] on div "Duplicate" at bounding box center [1125, 413] width 78 height 28
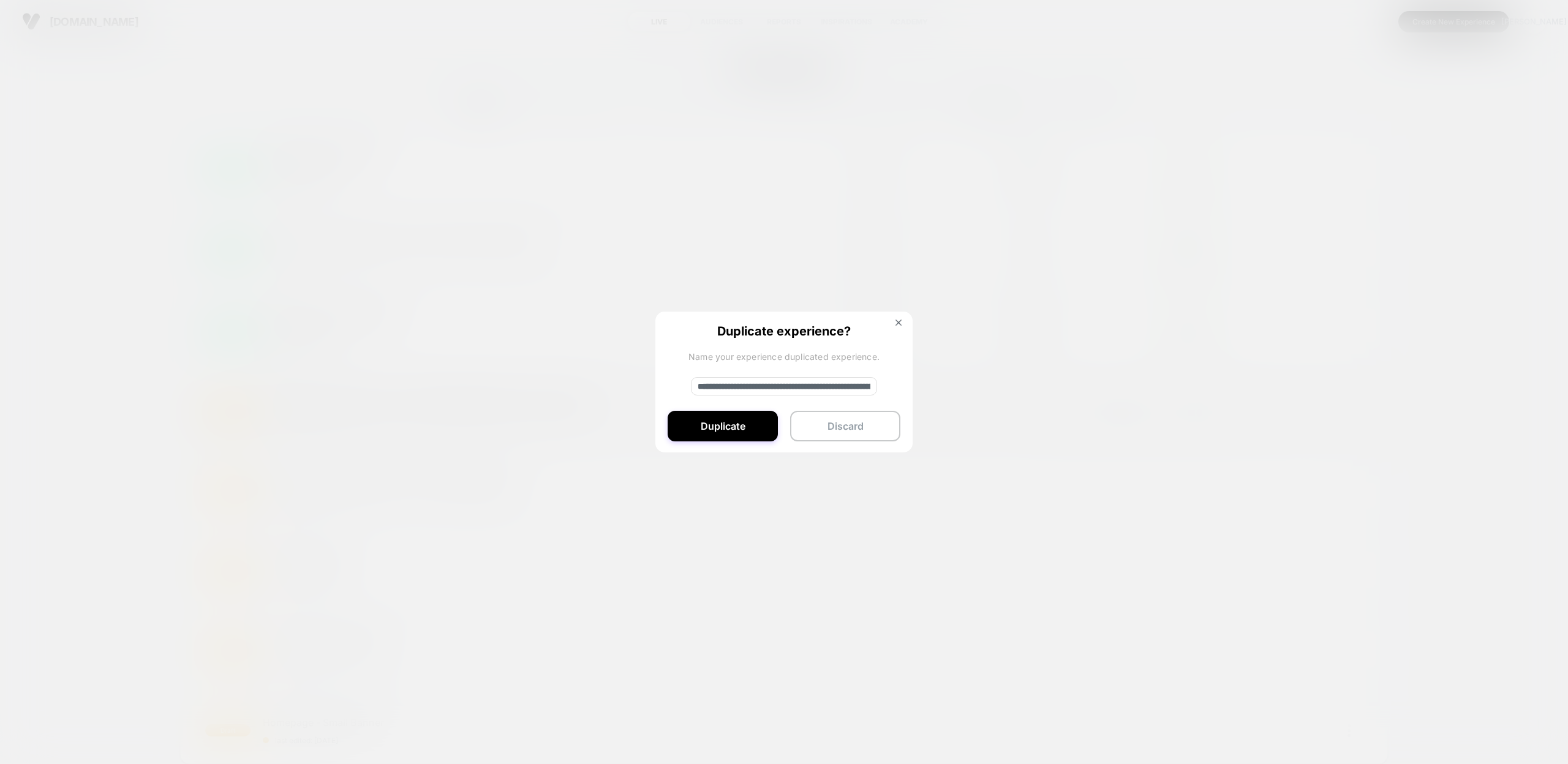
drag, startPoint x: 739, startPoint y: 385, endPoint x: 632, endPoint y: 385, distance: 107.0
click at [797, 399] on div "**********" at bounding box center [1048, 413] width 503 height 28
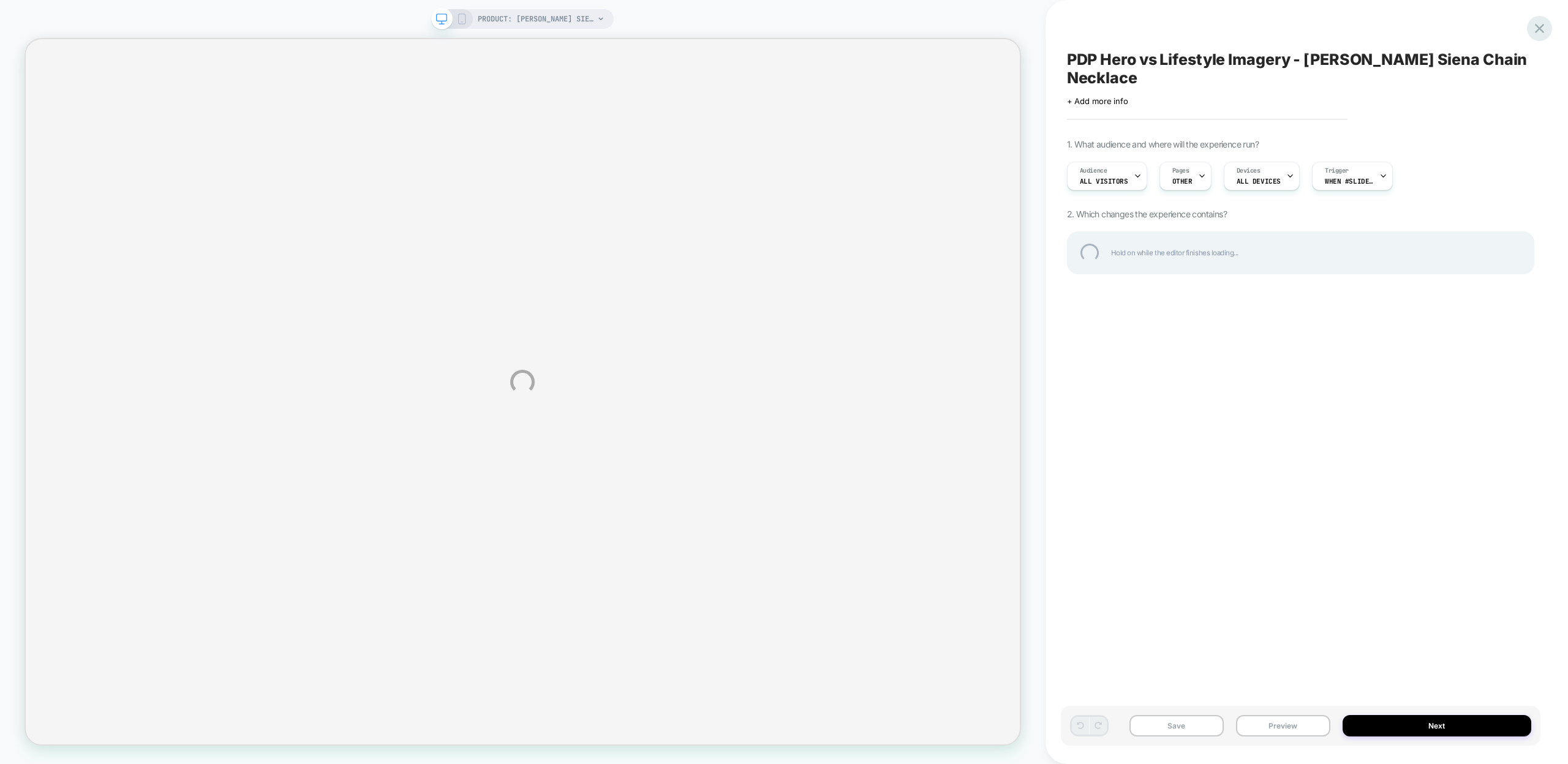
click at [1537, 30] on div at bounding box center [1539, 28] width 25 height 25
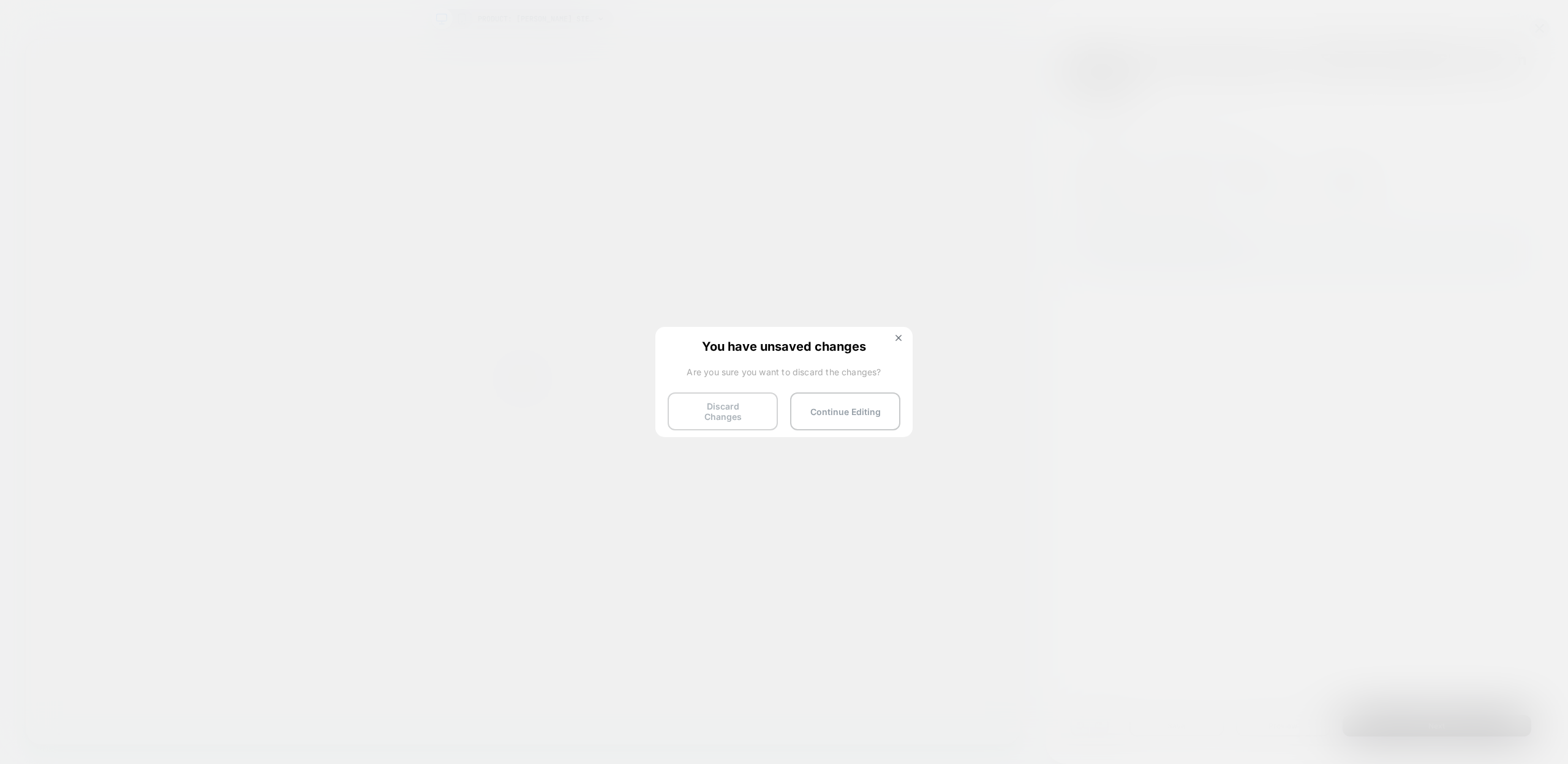
click at [762, 413] on button "Discard Changes" at bounding box center [722, 411] width 110 height 38
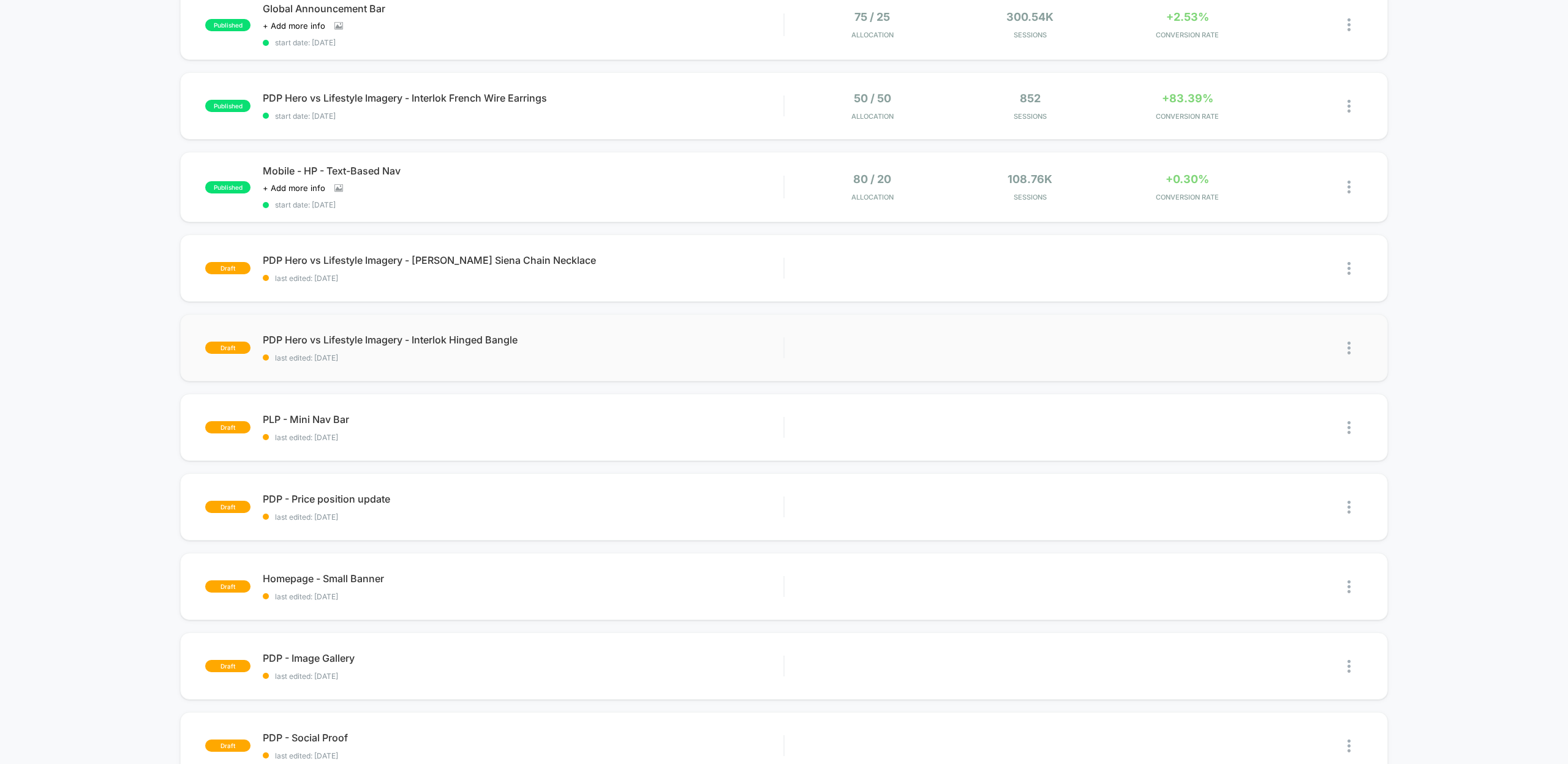
scroll to position [134, 0]
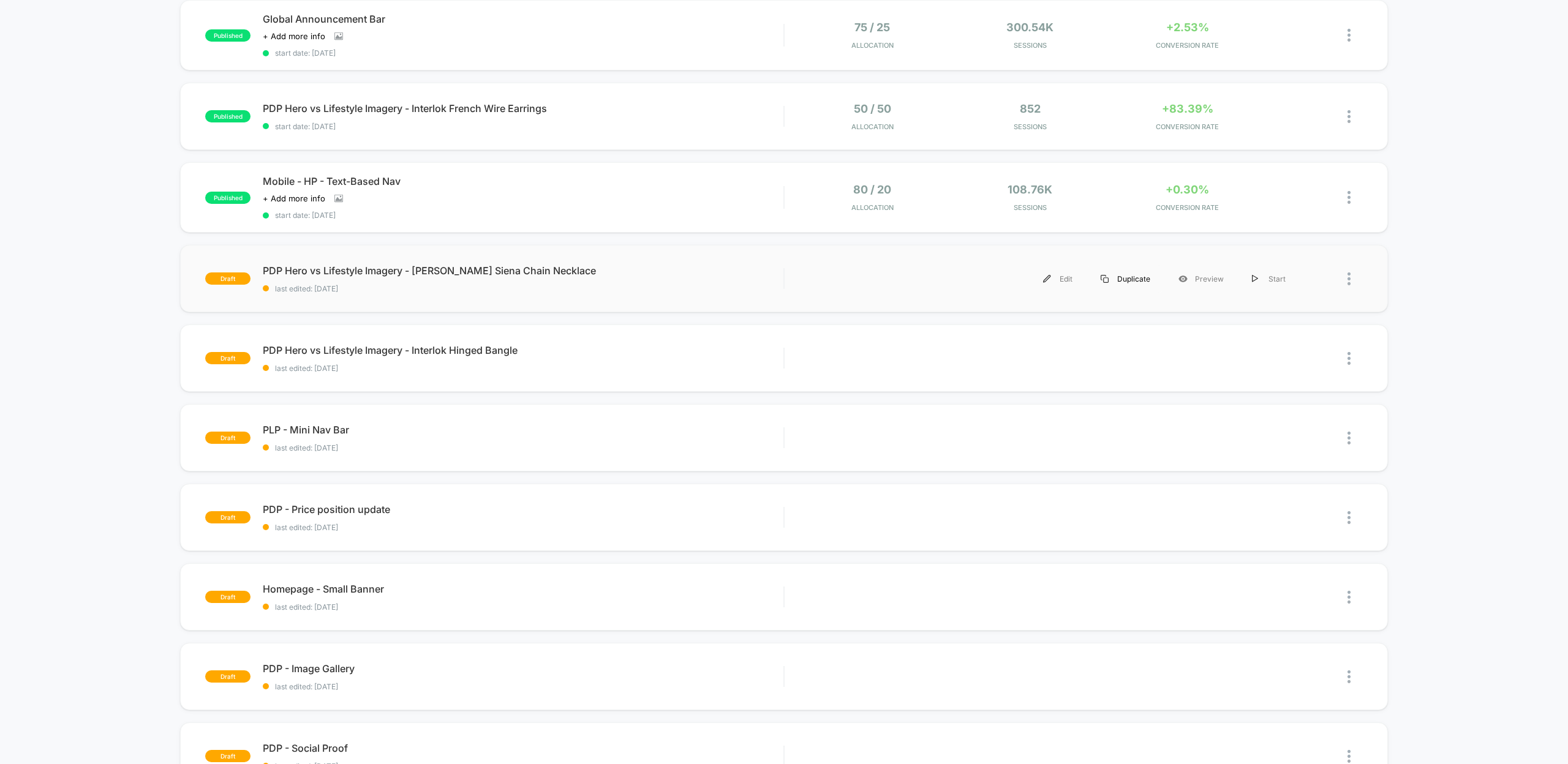
click at [1123, 281] on div "Duplicate" at bounding box center [1125, 279] width 78 height 28
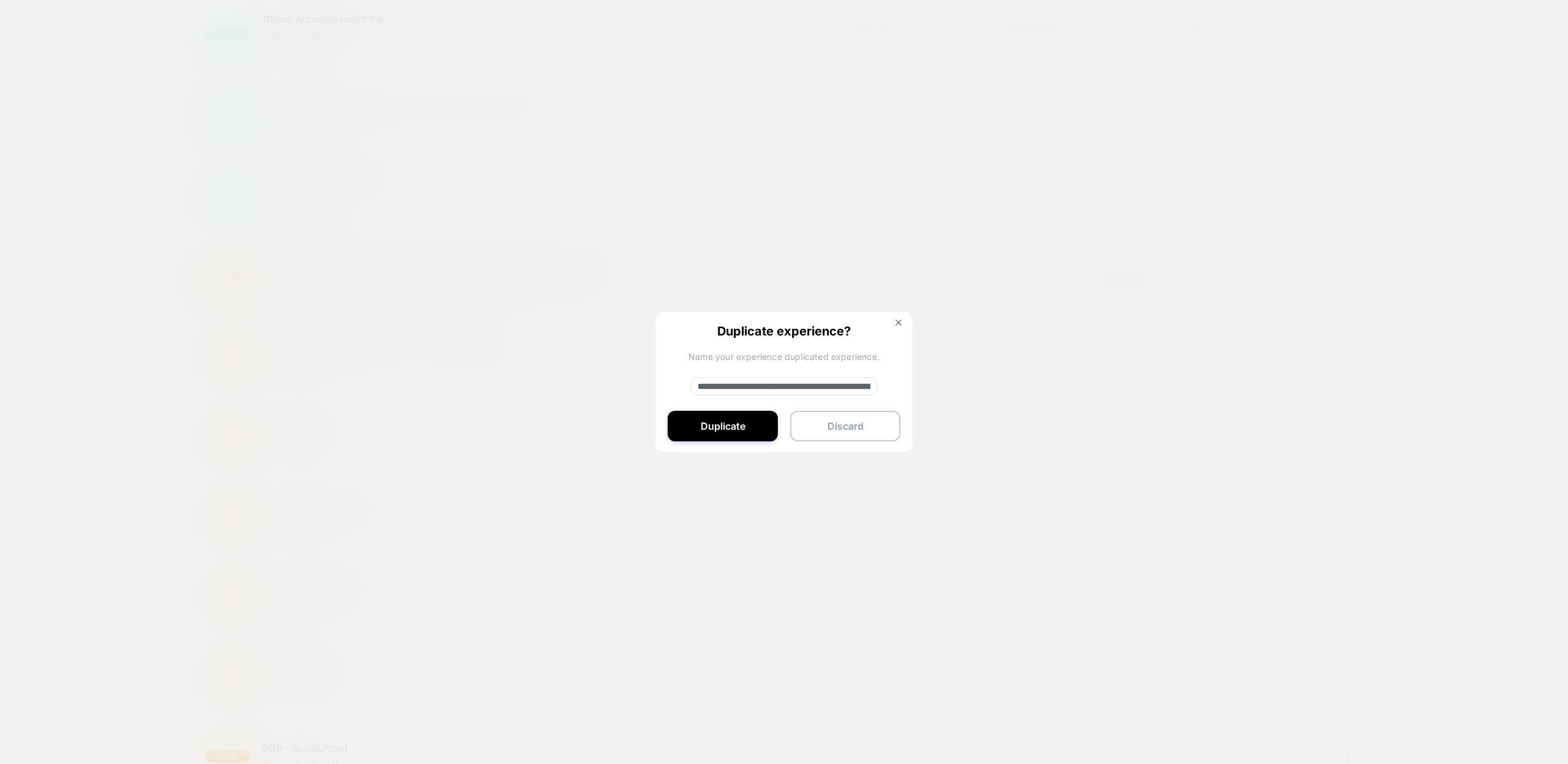
drag, startPoint x: 738, startPoint y: 385, endPoint x: 670, endPoint y: 385, distance: 68.0
click at [670, 385] on div "**********" at bounding box center [784, 382] width 257 height 142
click at [861, 387] on input "**********" at bounding box center [784, 385] width 186 height 18
paste input "****"
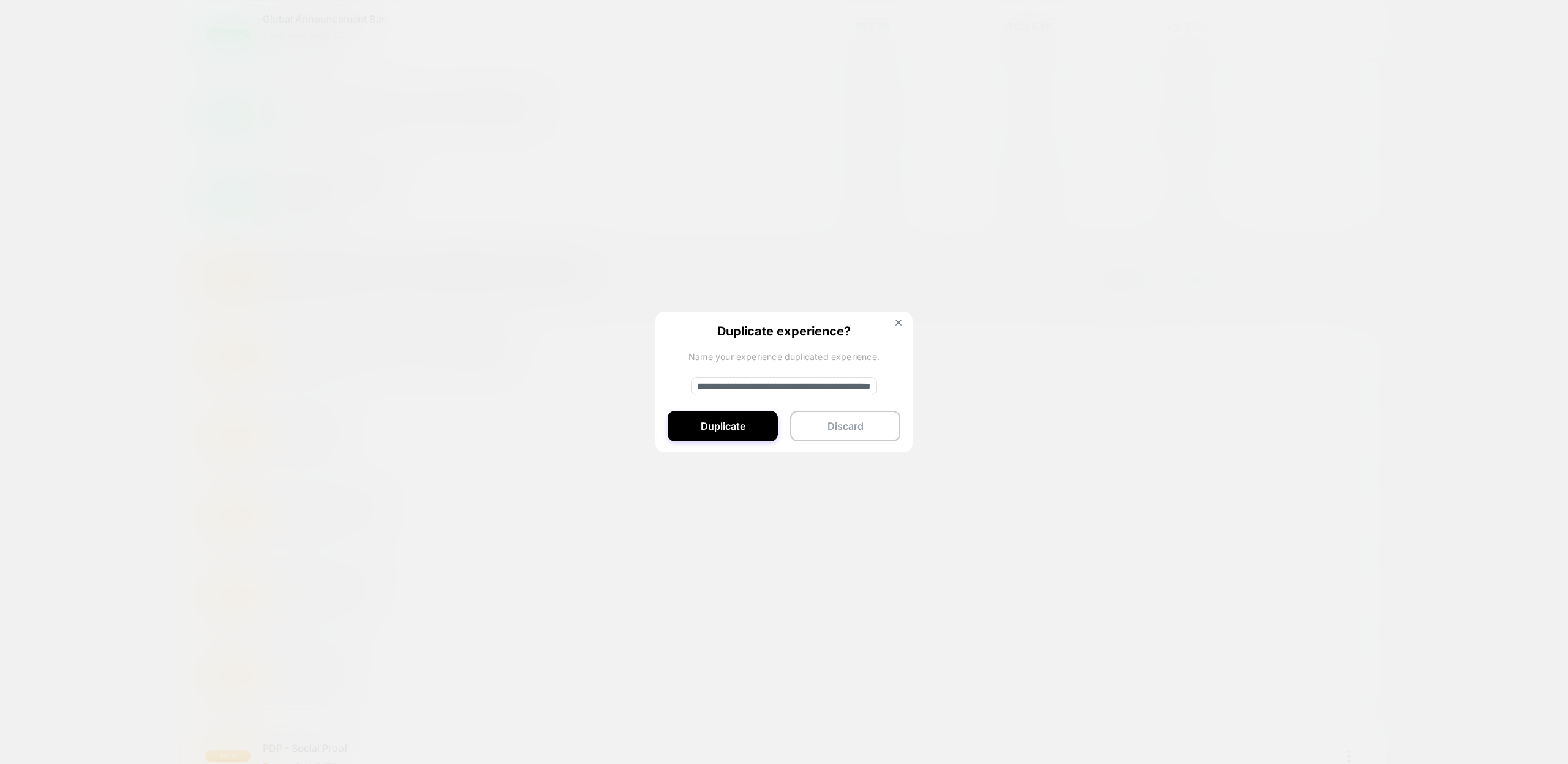
scroll to position [0, 157]
type input "**********"
click at [757, 426] on button "Duplicate" at bounding box center [722, 426] width 110 height 31
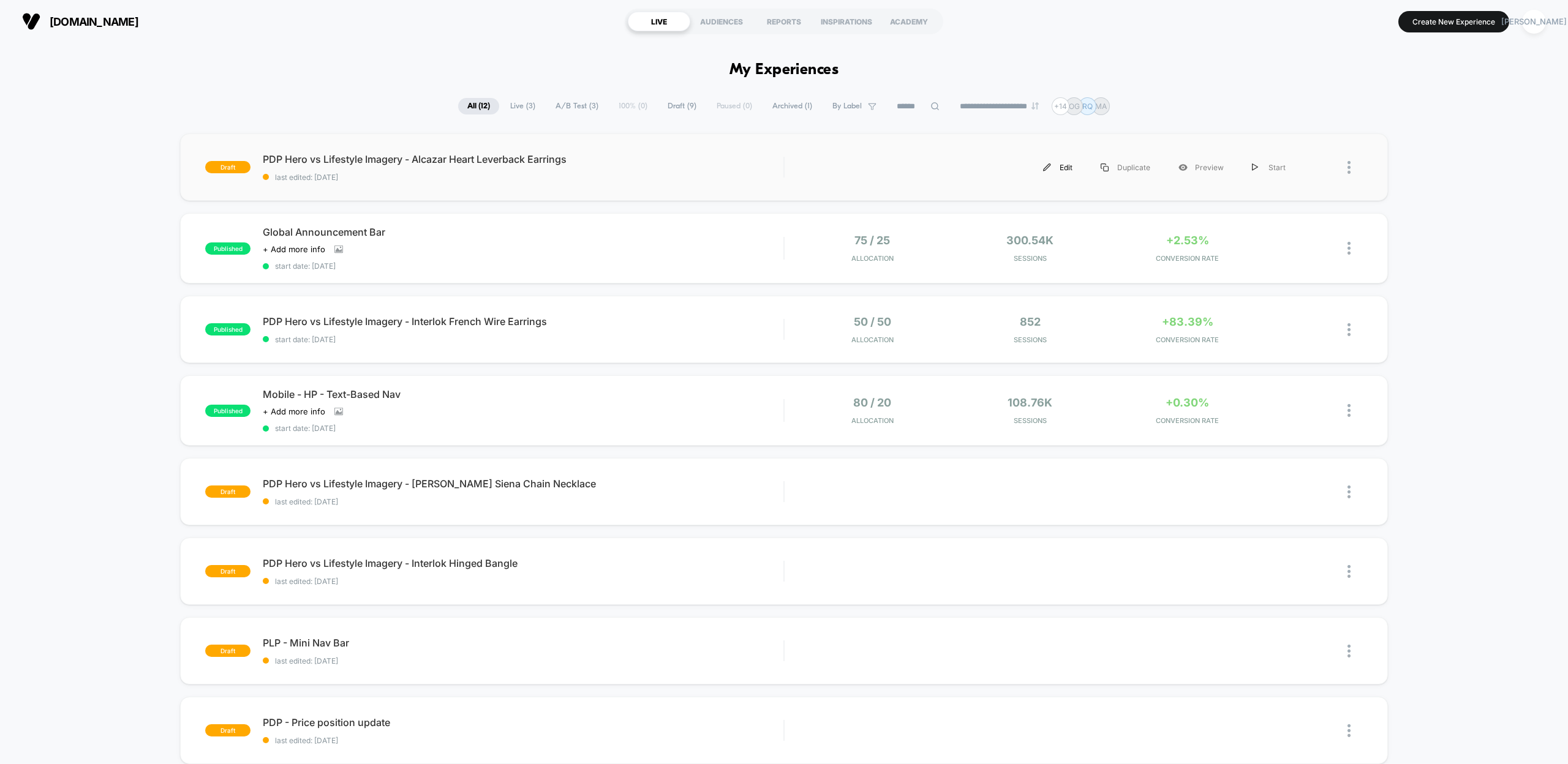
click at [1053, 164] on div "Edit" at bounding box center [1058, 168] width 58 height 28
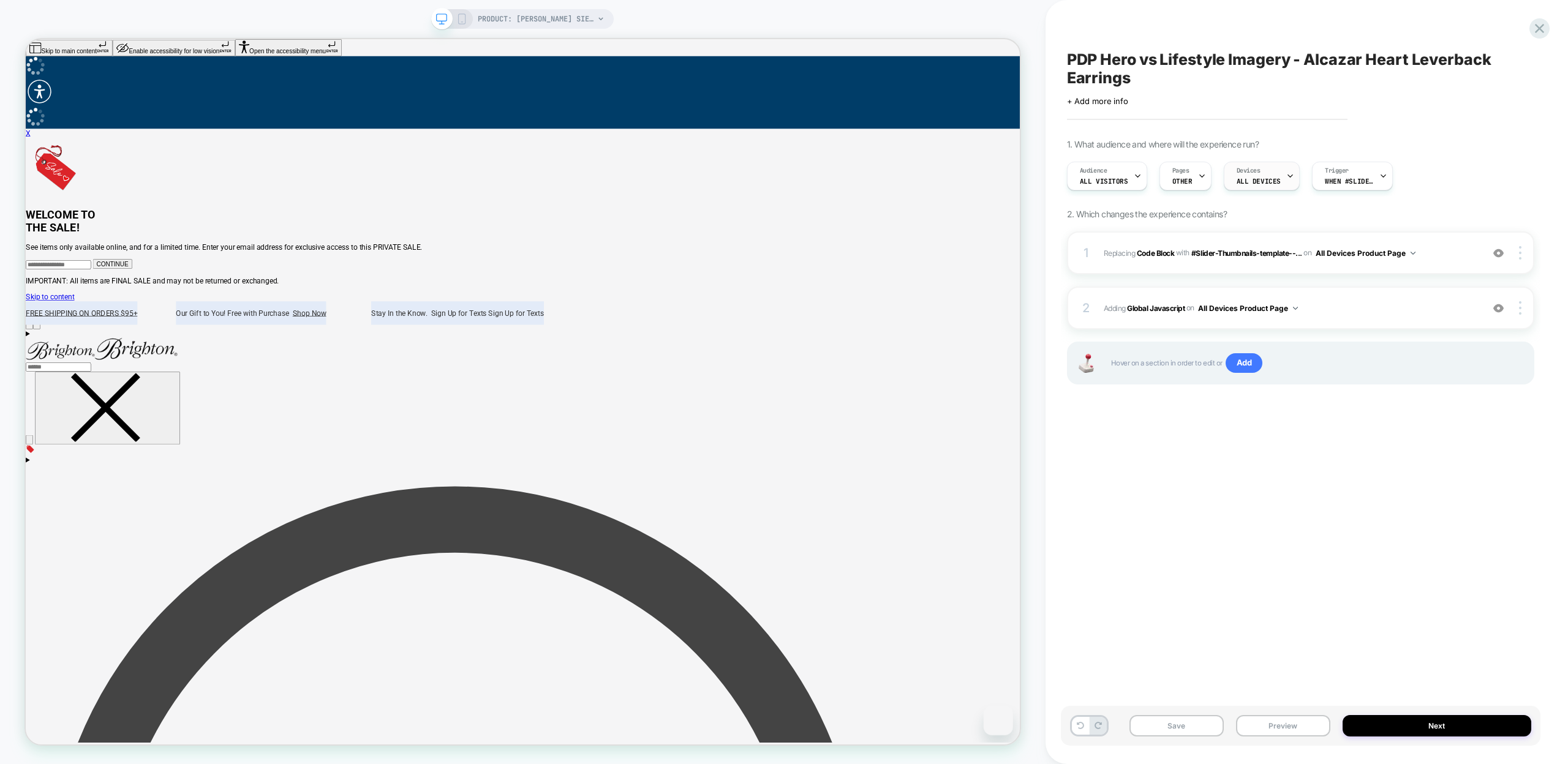
click at [1258, 181] on span "ALL DEVICES" at bounding box center [1258, 181] width 44 height 9
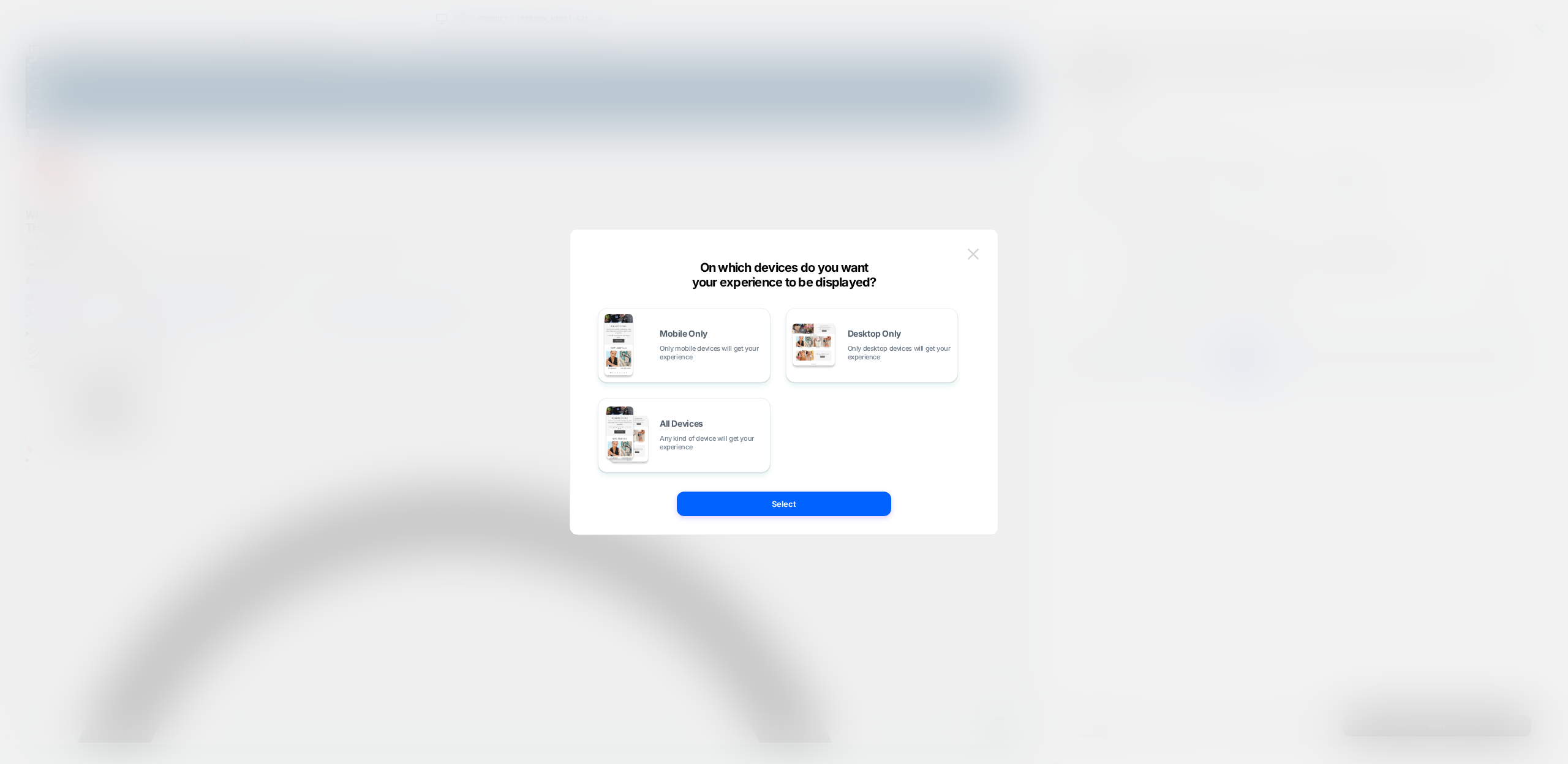
click at [974, 256] on img at bounding box center [973, 254] width 11 height 10
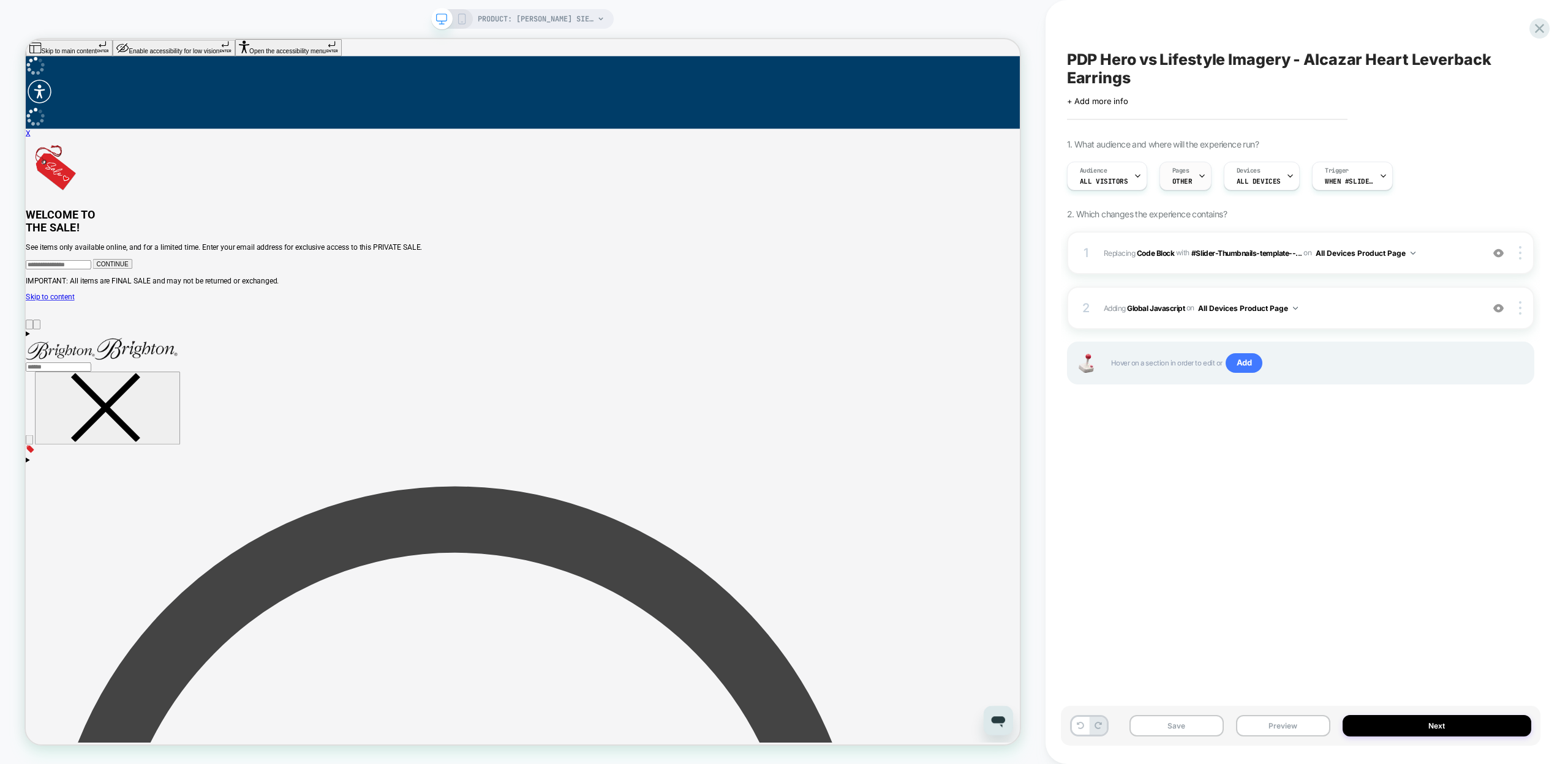
click at [1190, 184] on div "Pages OTHER" at bounding box center [1181, 177] width 45 height 28
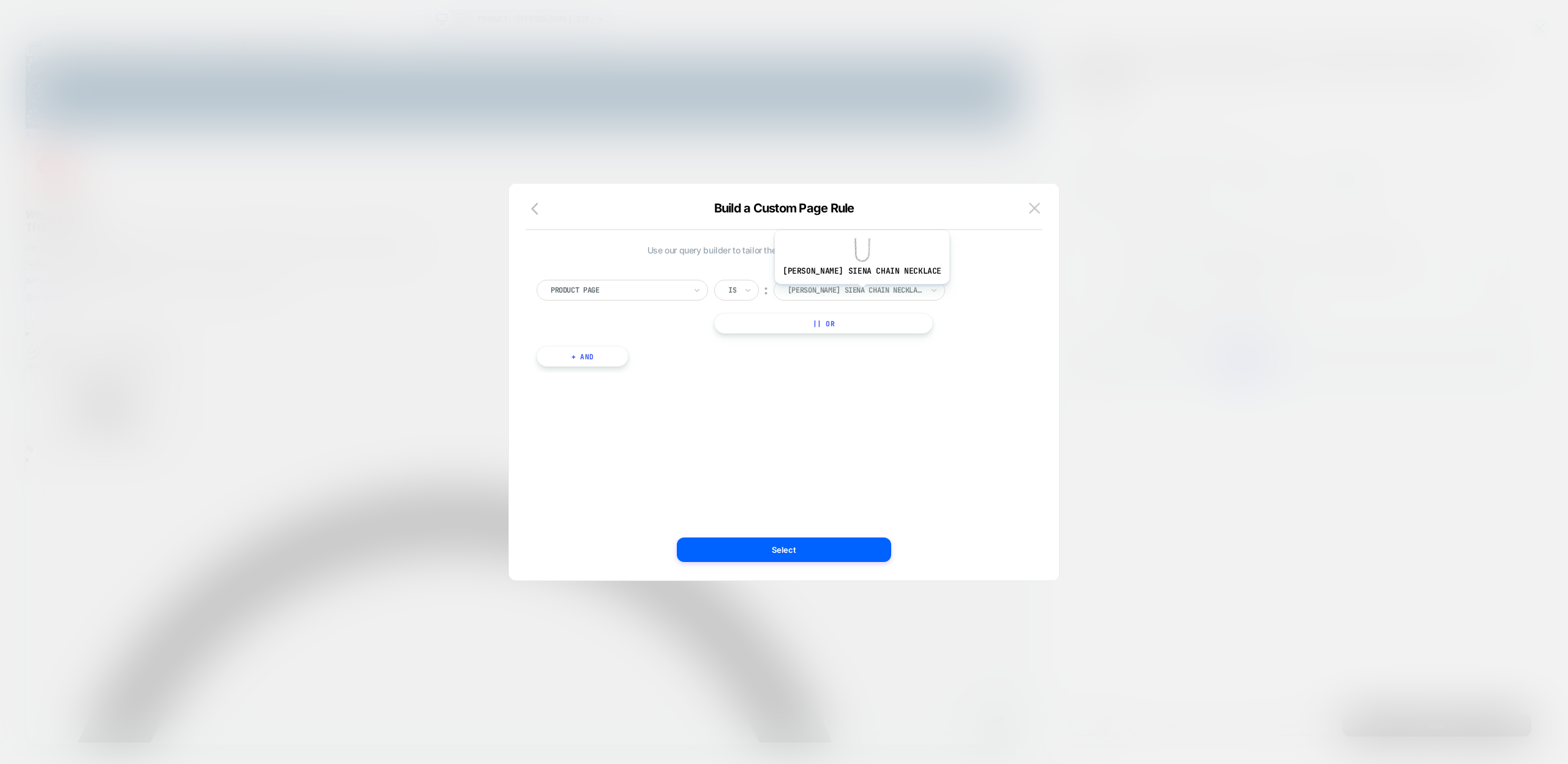
click at [847, 293] on div at bounding box center [855, 290] width 135 height 11
paste input "**********"
type input "**********"
click at [862, 329] on div "alcazar heart leverback earrings" at bounding box center [861, 333] width 159 height 39
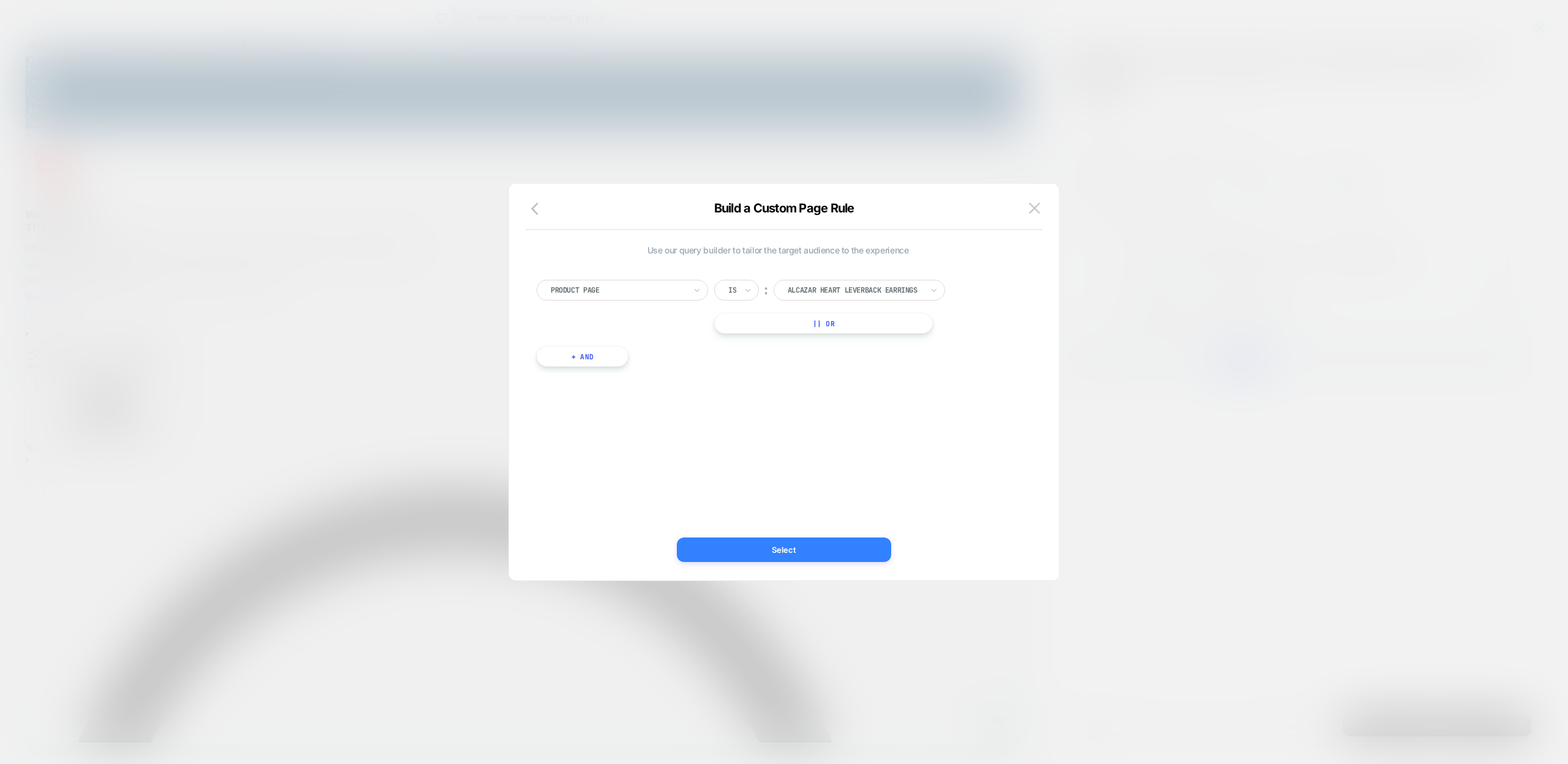
click at [805, 551] on button "Select" at bounding box center [784, 550] width 214 height 24
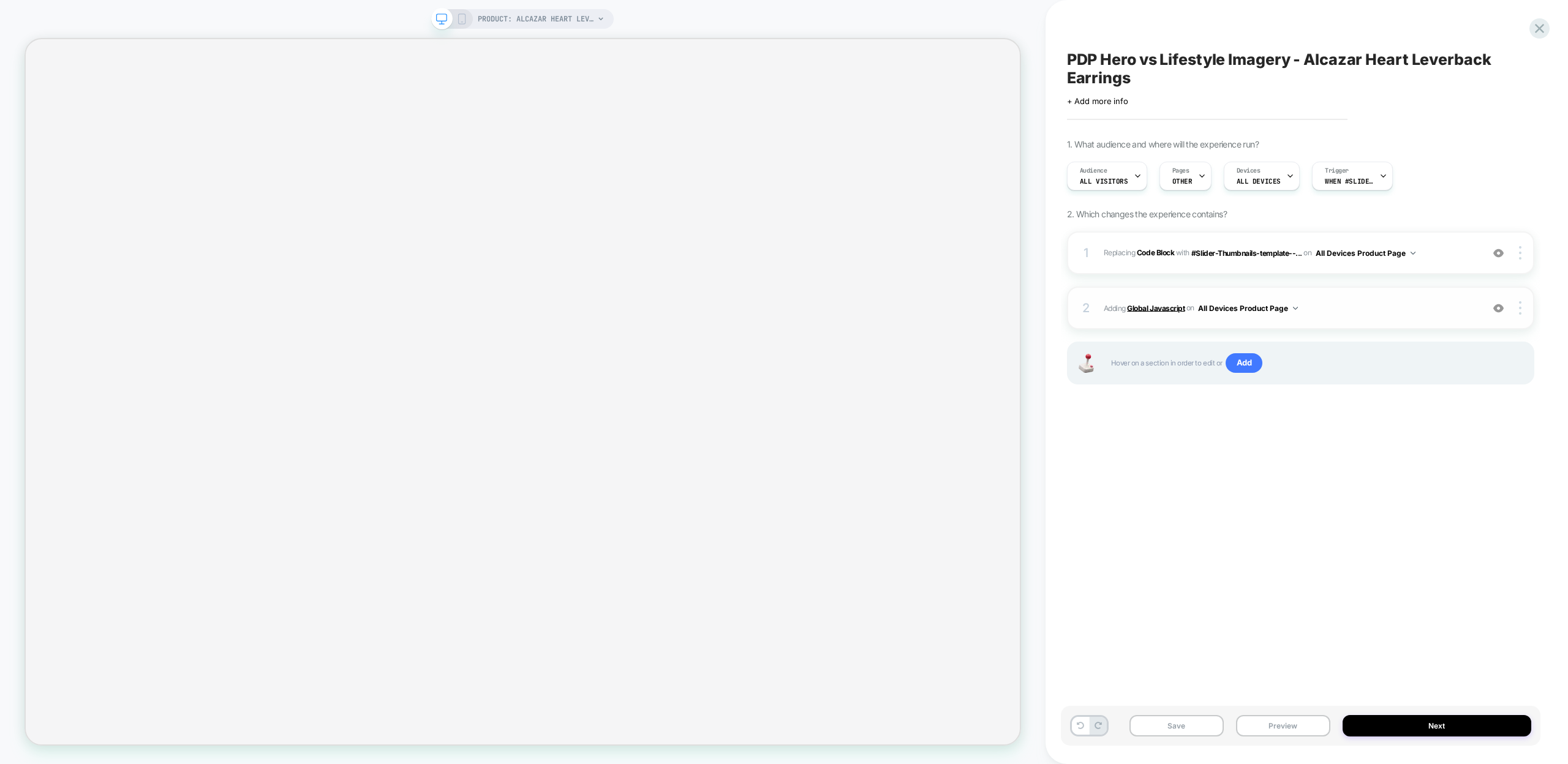
click at [1147, 308] on b "Global Javascript" at bounding box center [1156, 308] width 58 height 10
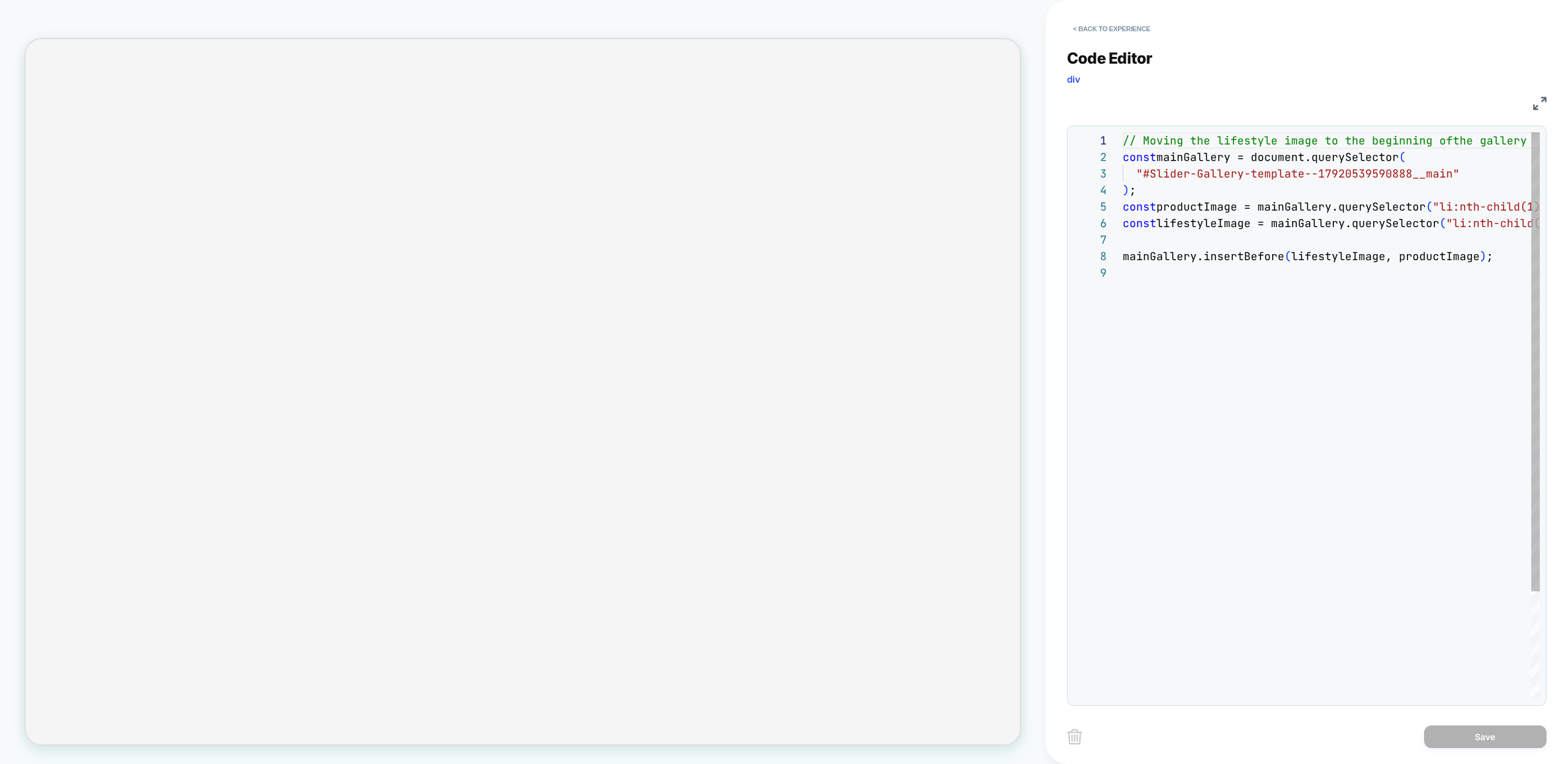
scroll to position [132, 0]
click at [1474, 228] on div "// Moving the lifestyle image to the beginning of the gallery const mainGallery…" at bounding box center [1365, 482] width 484 height 699
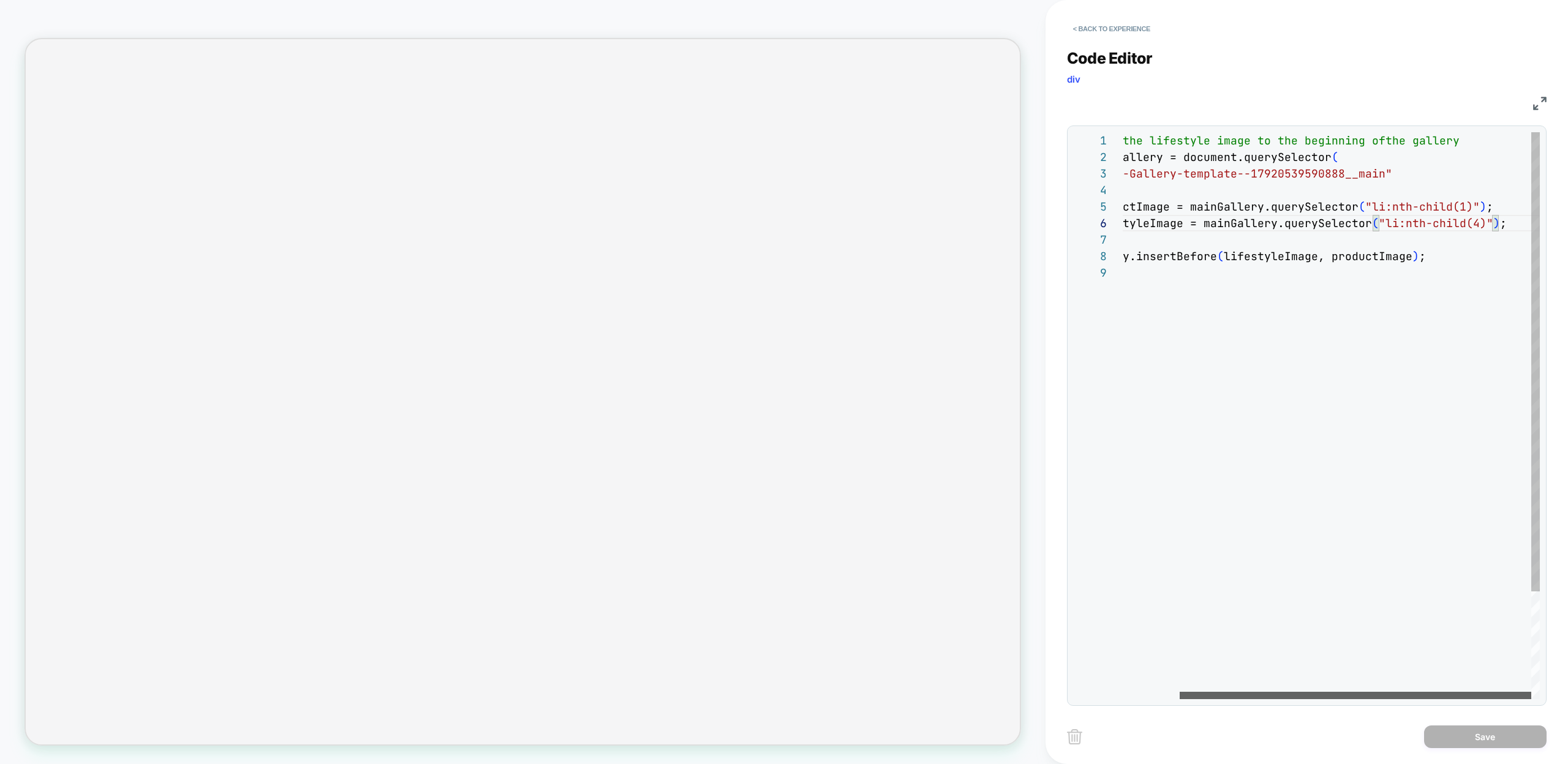
click at [1335, 691] on div at bounding box center [1355, 695] width 352 height 7
click at [1478, 228] on div "// Moving the lifestyle image to the beginning of the gallery const mainGallery…" at bounding box center [1298, 482] width 484 height 699
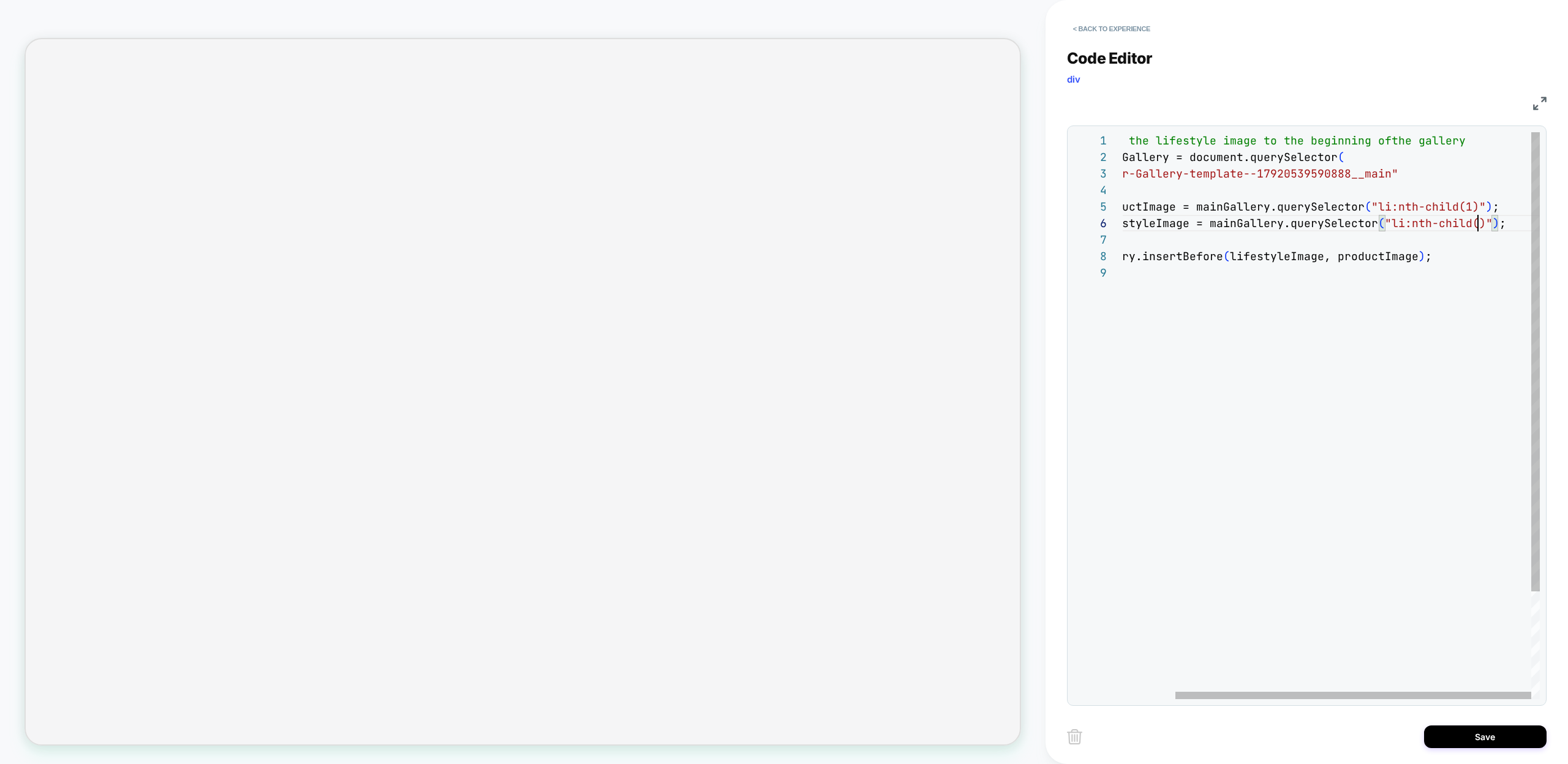
scroll to position [83, 423]
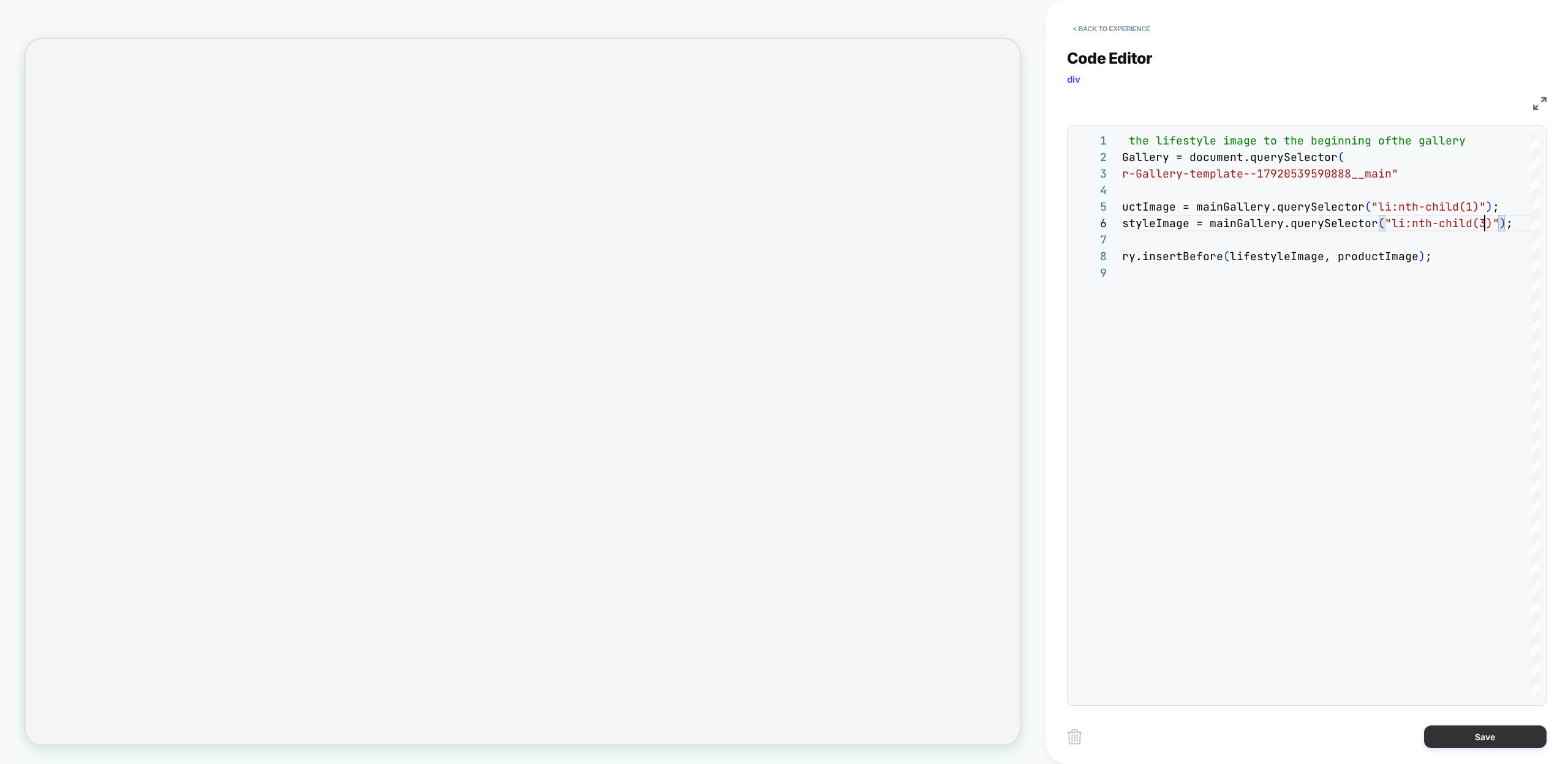
type textarea "**********"
click at [1453, 738] on button "Save" at bounding box center [1485, 737] width 122 height 23
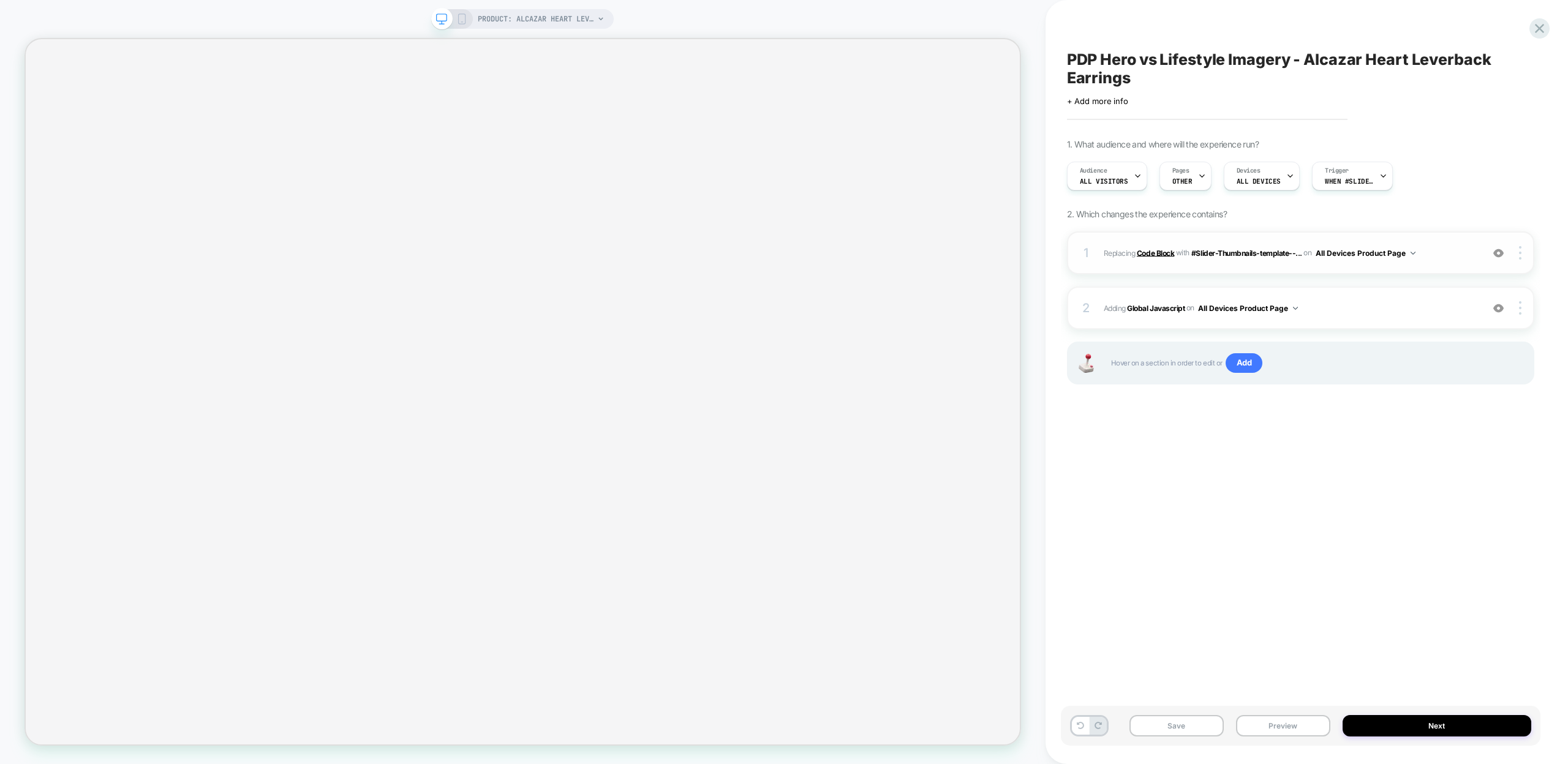
click at [1146, 252] on b "Code Block" at bounding box center [1155, 253] width 38 height 10
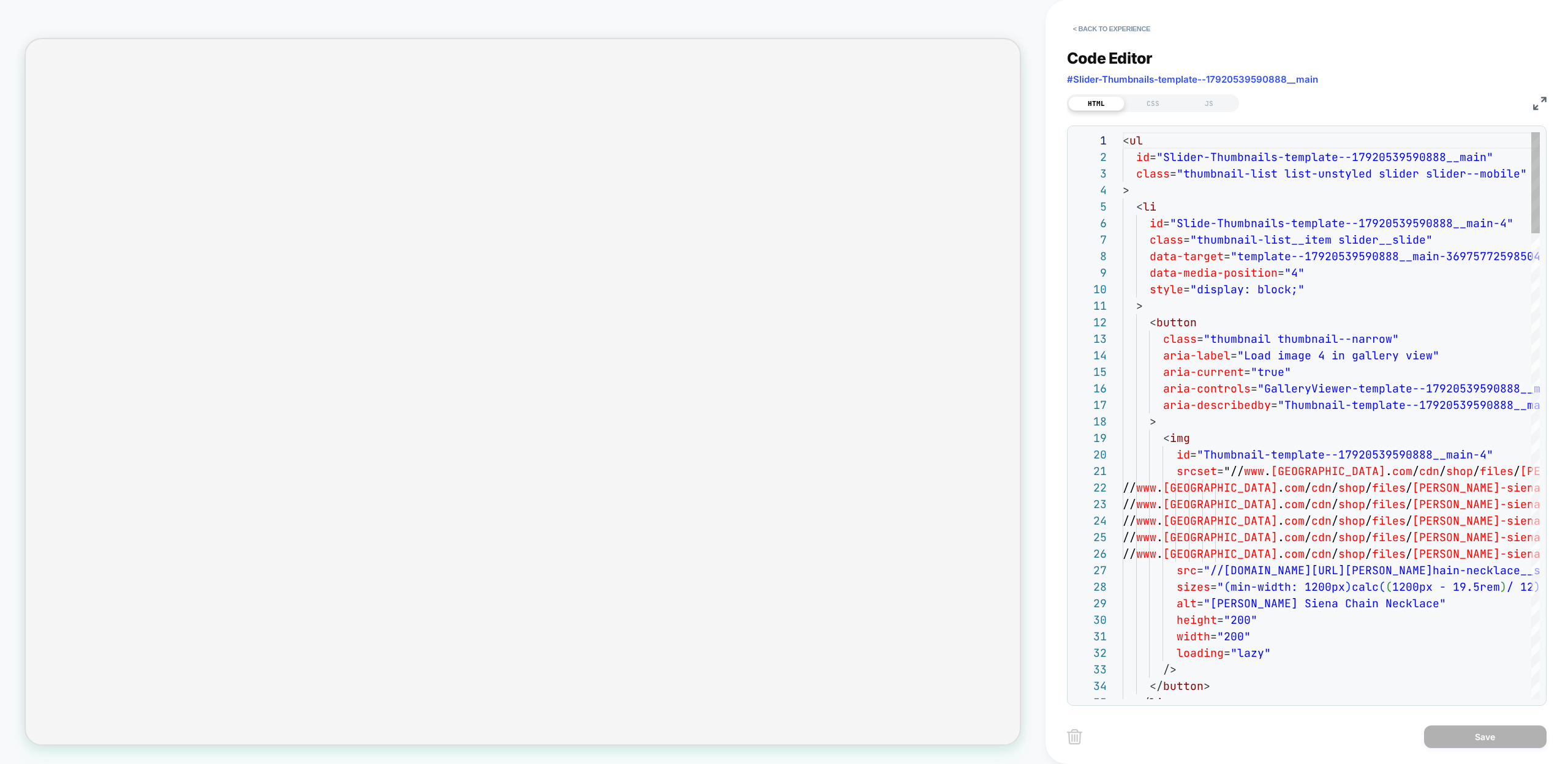
scroll to position [165, 0]
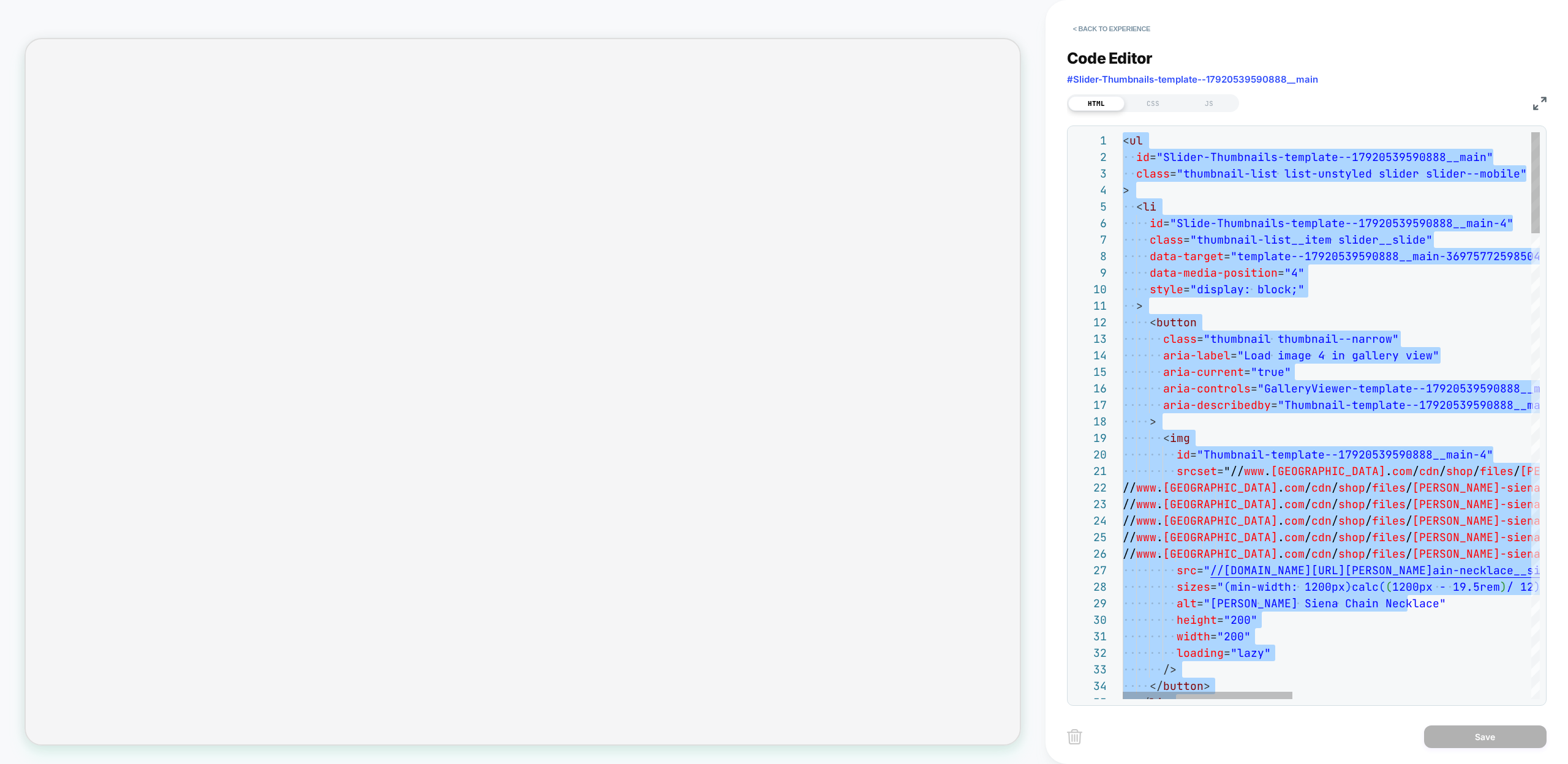
scroll to position [132, 113]
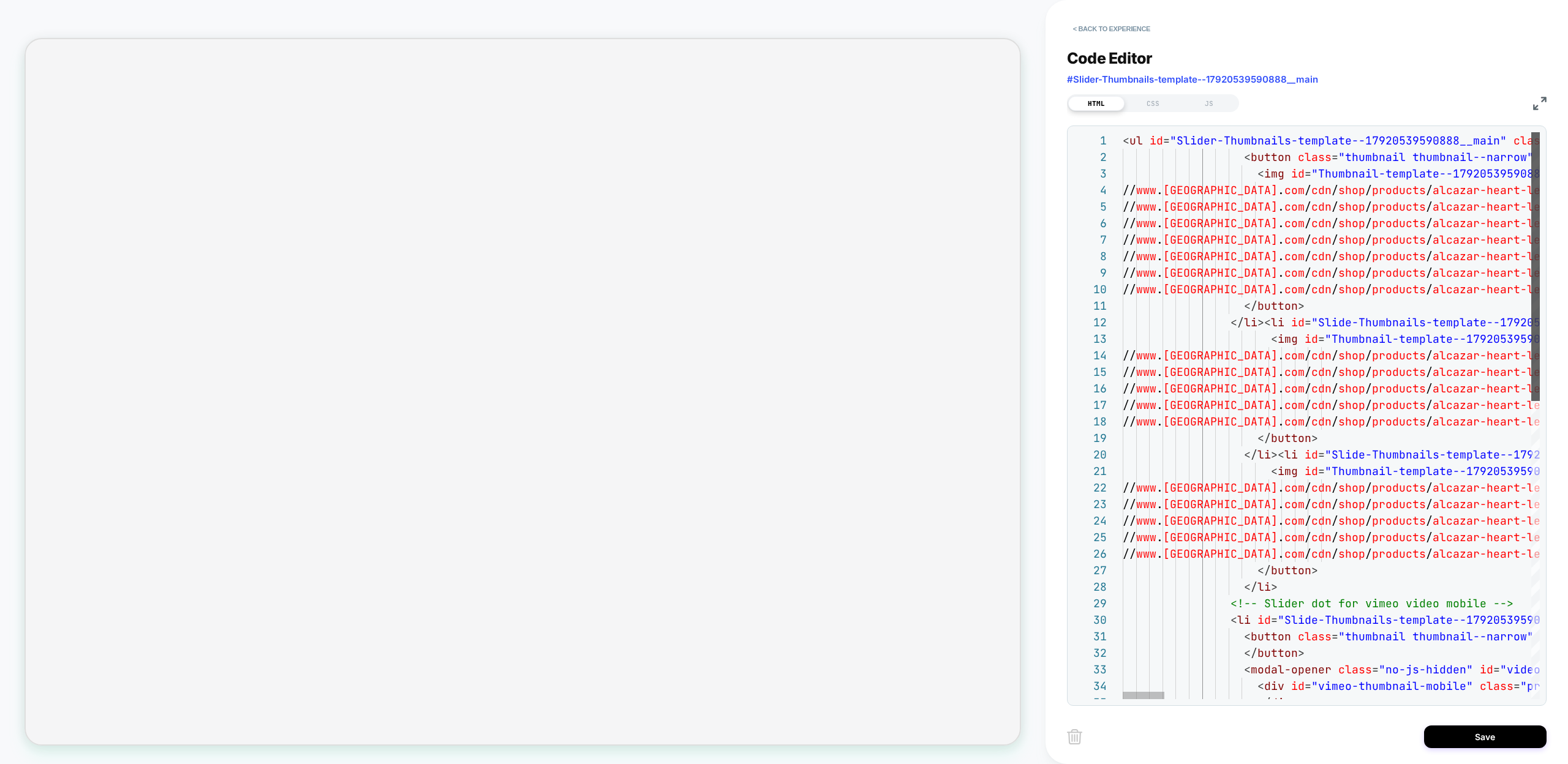
click at [1531, 222] on div at bounding box center [1536, 266] width 9 height 268
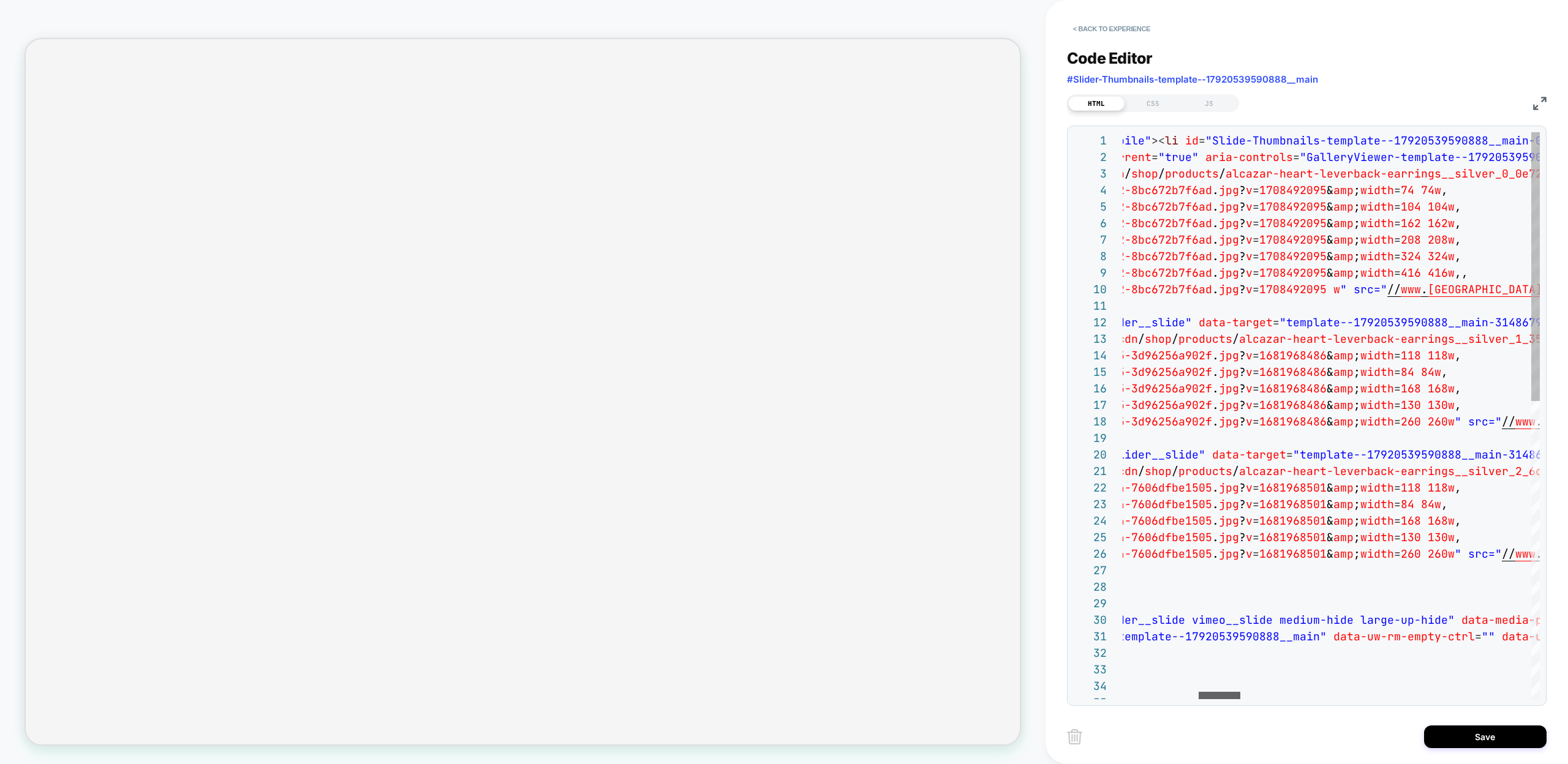
click at [1227, 691] on div at bounding box center [1220, 695] width 42 height 7
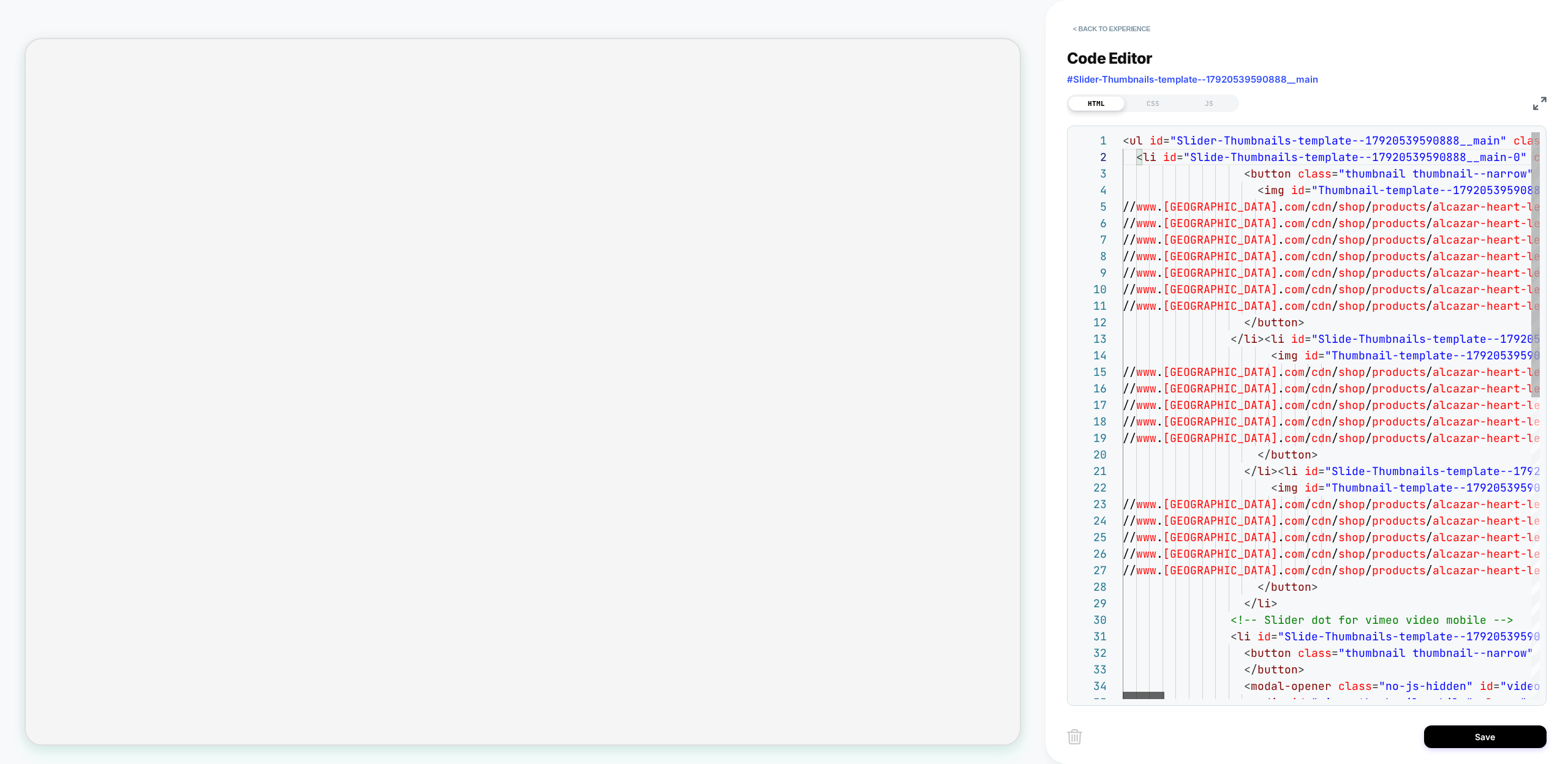
click at [1125, 691] on div at bounding box center [1144, 695] width 42 height 7
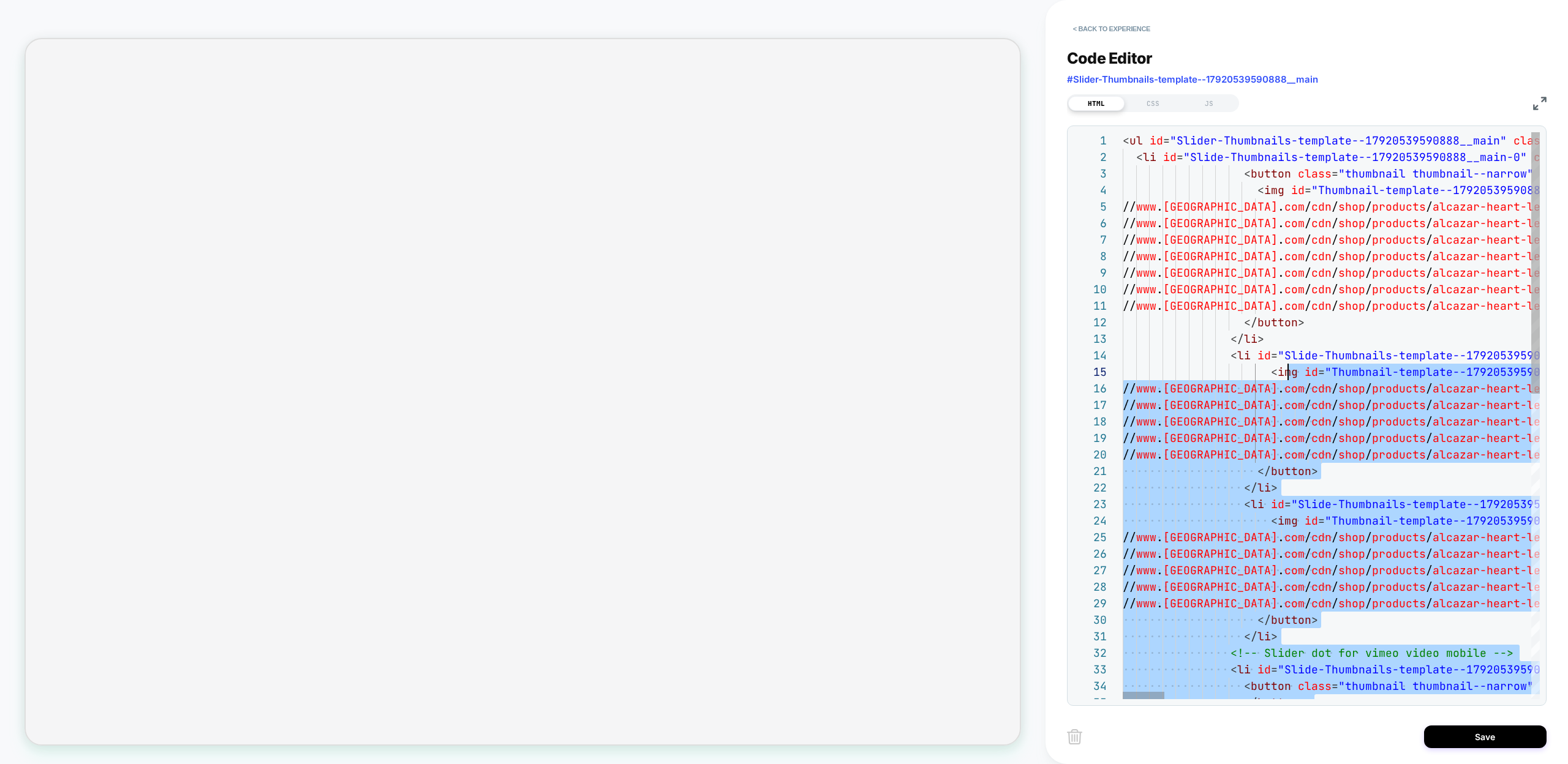
scroll to position [50, 152]
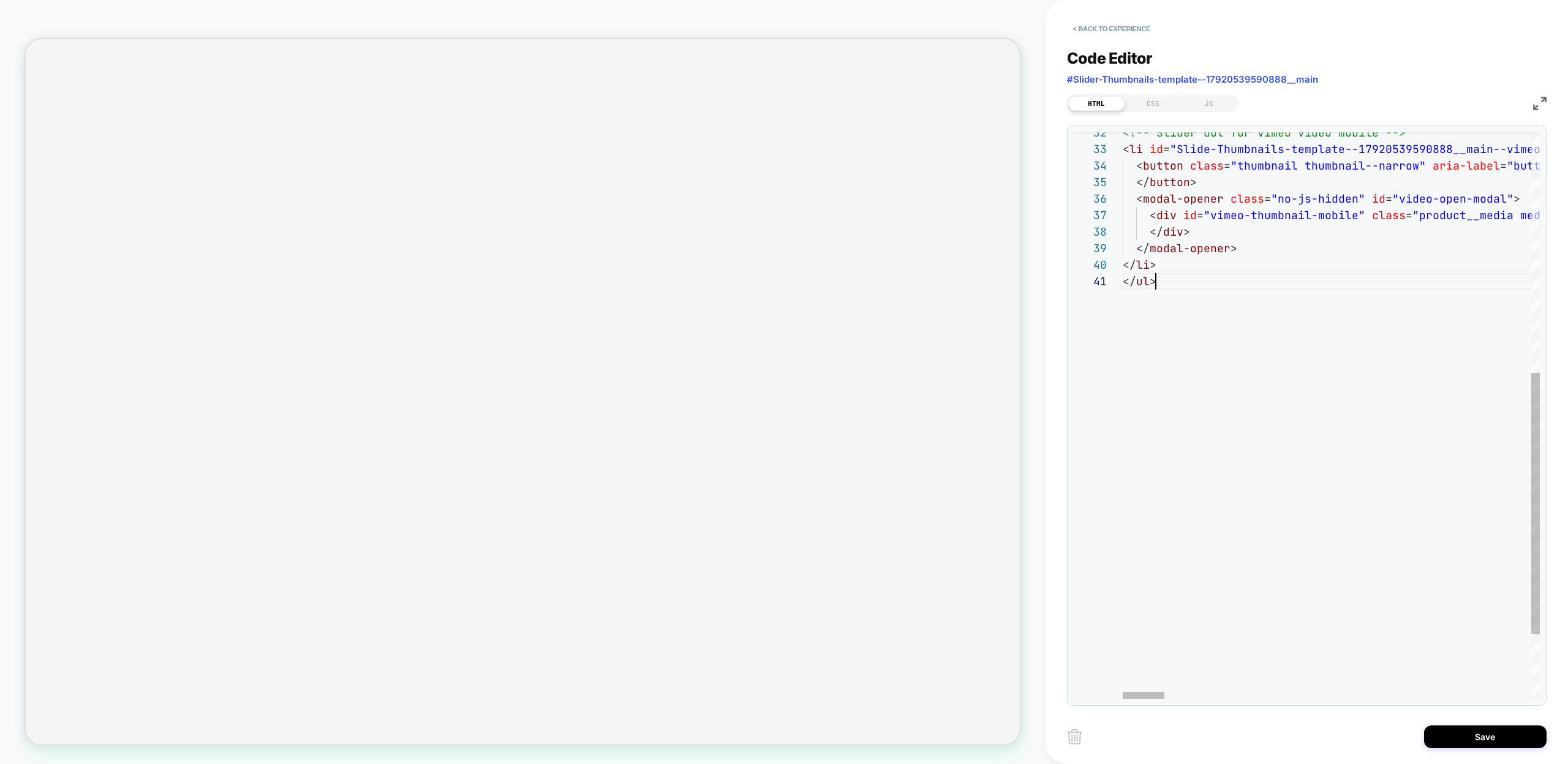
scroll to position [0, 32]
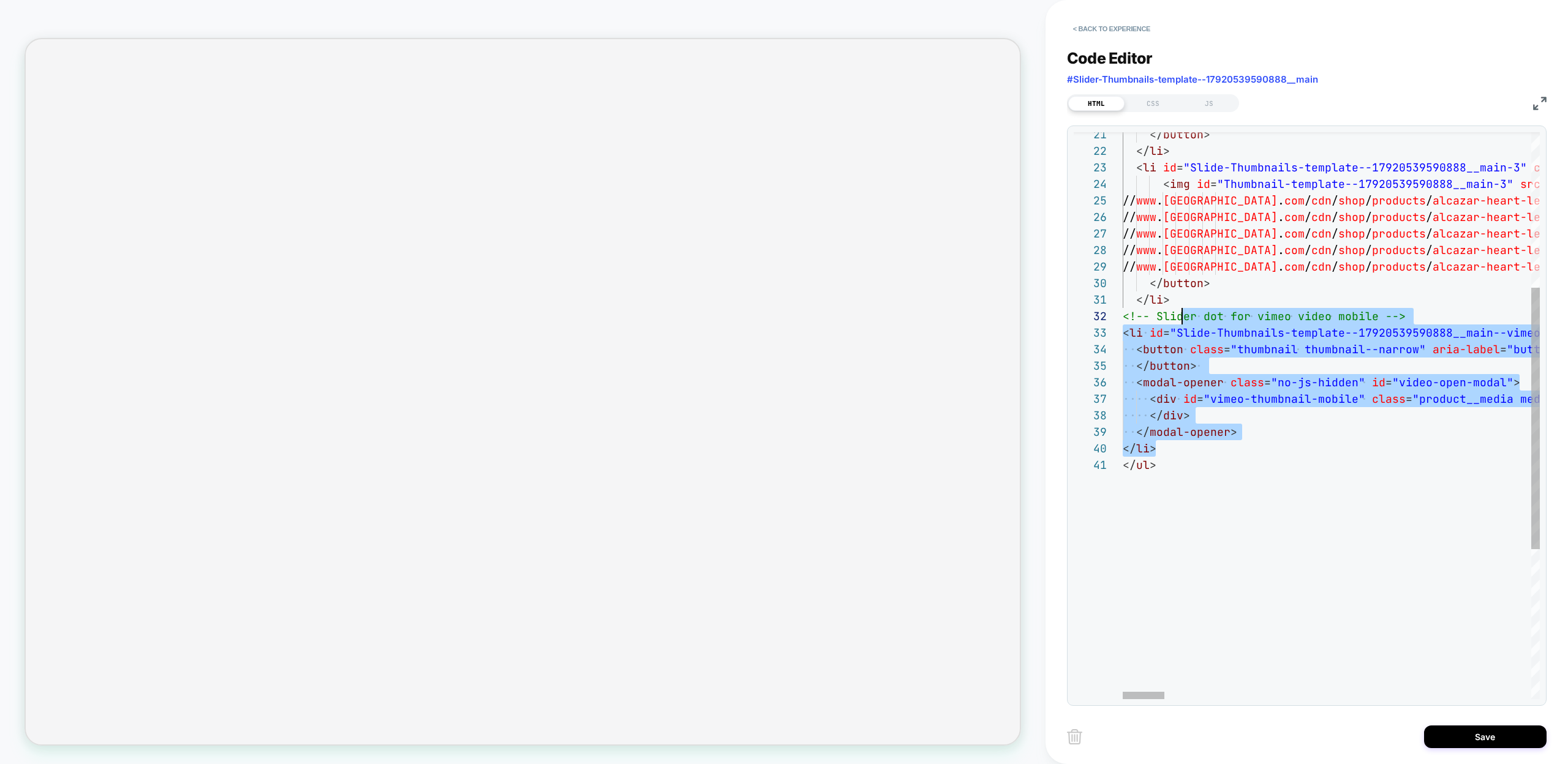
scroll to position [17, 73]
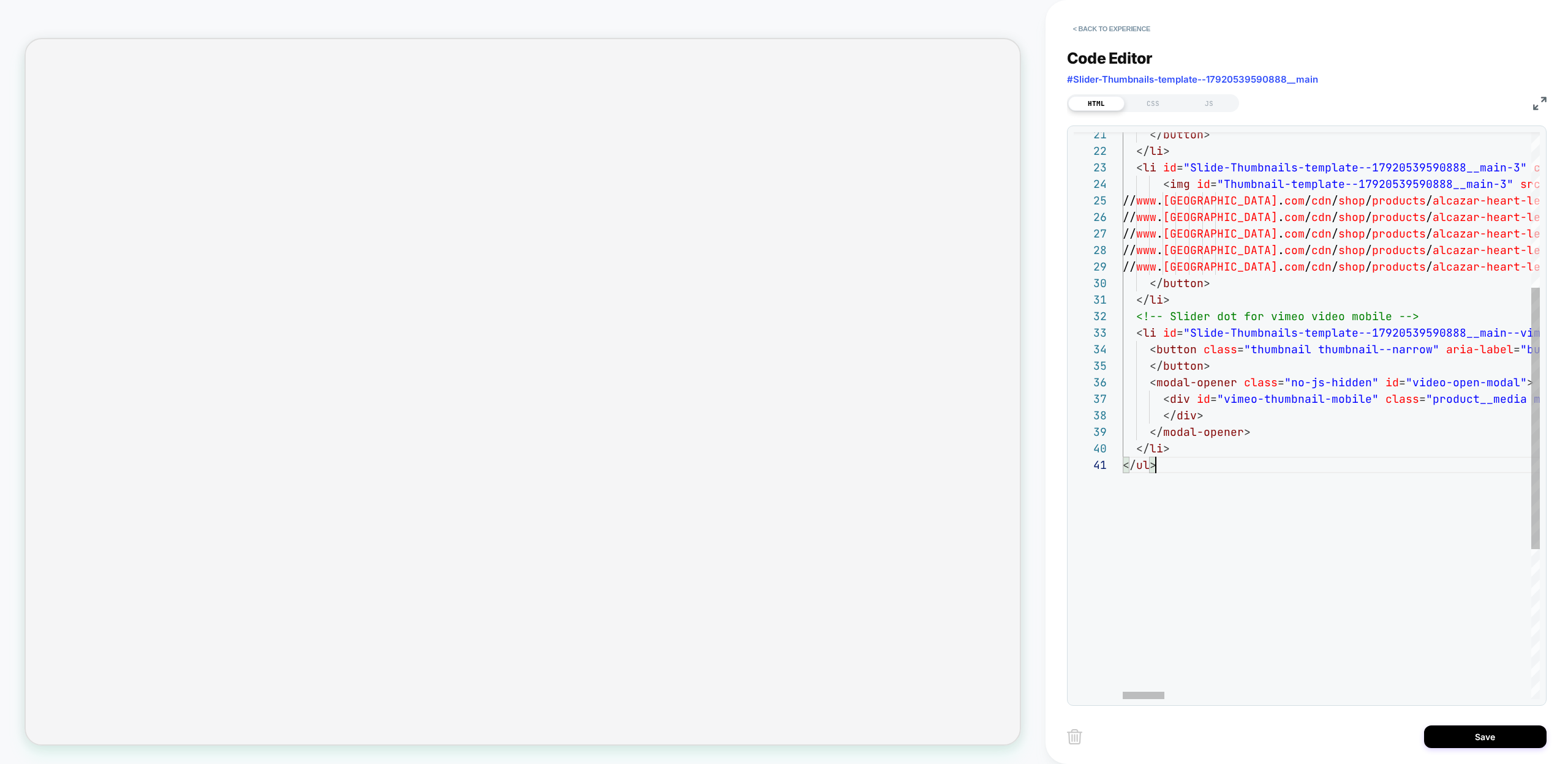
scroll to position [0, 32]
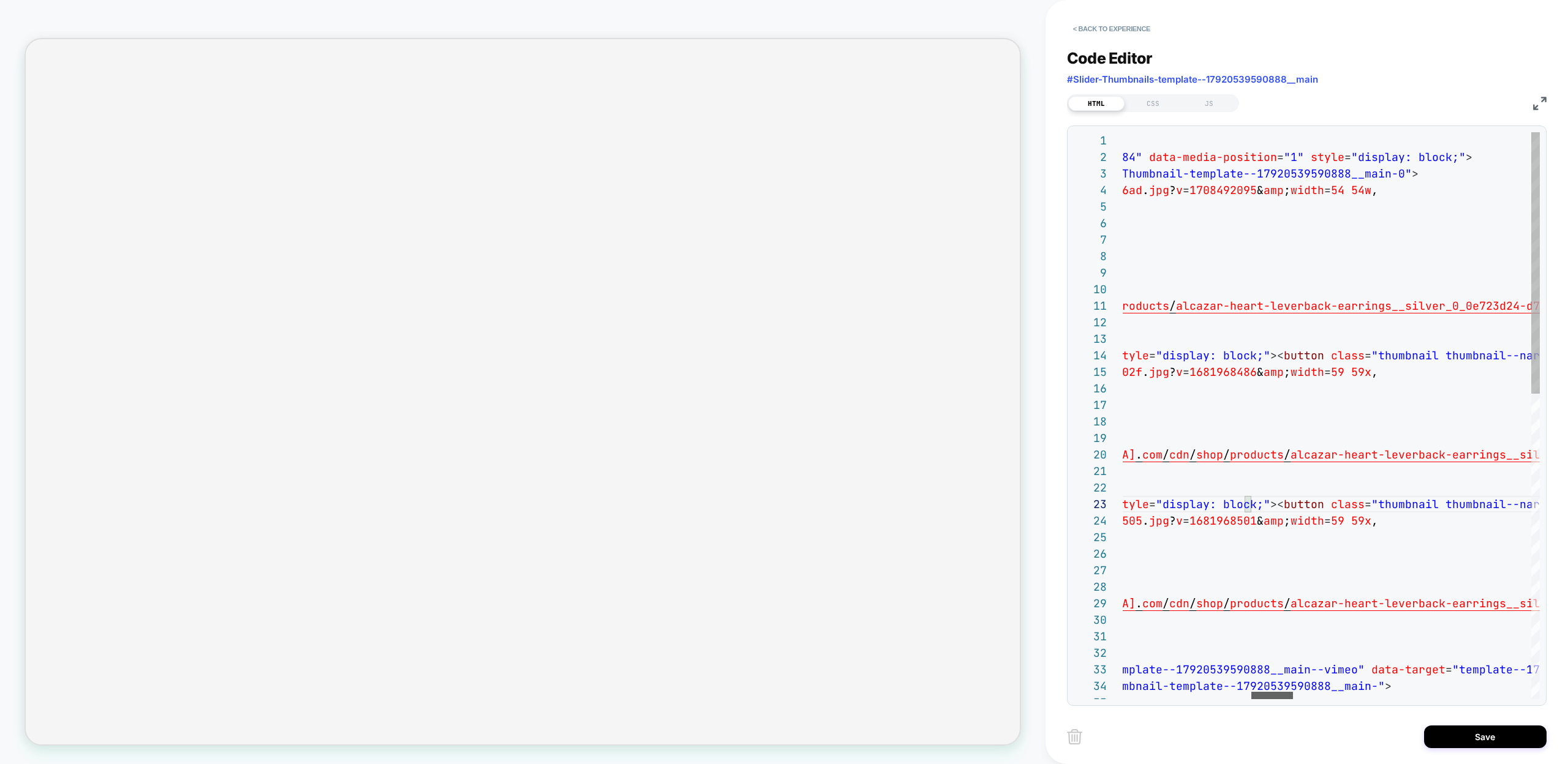
click at [1279, 699] on div at bounding box center [1272, 695] width 42 height 7
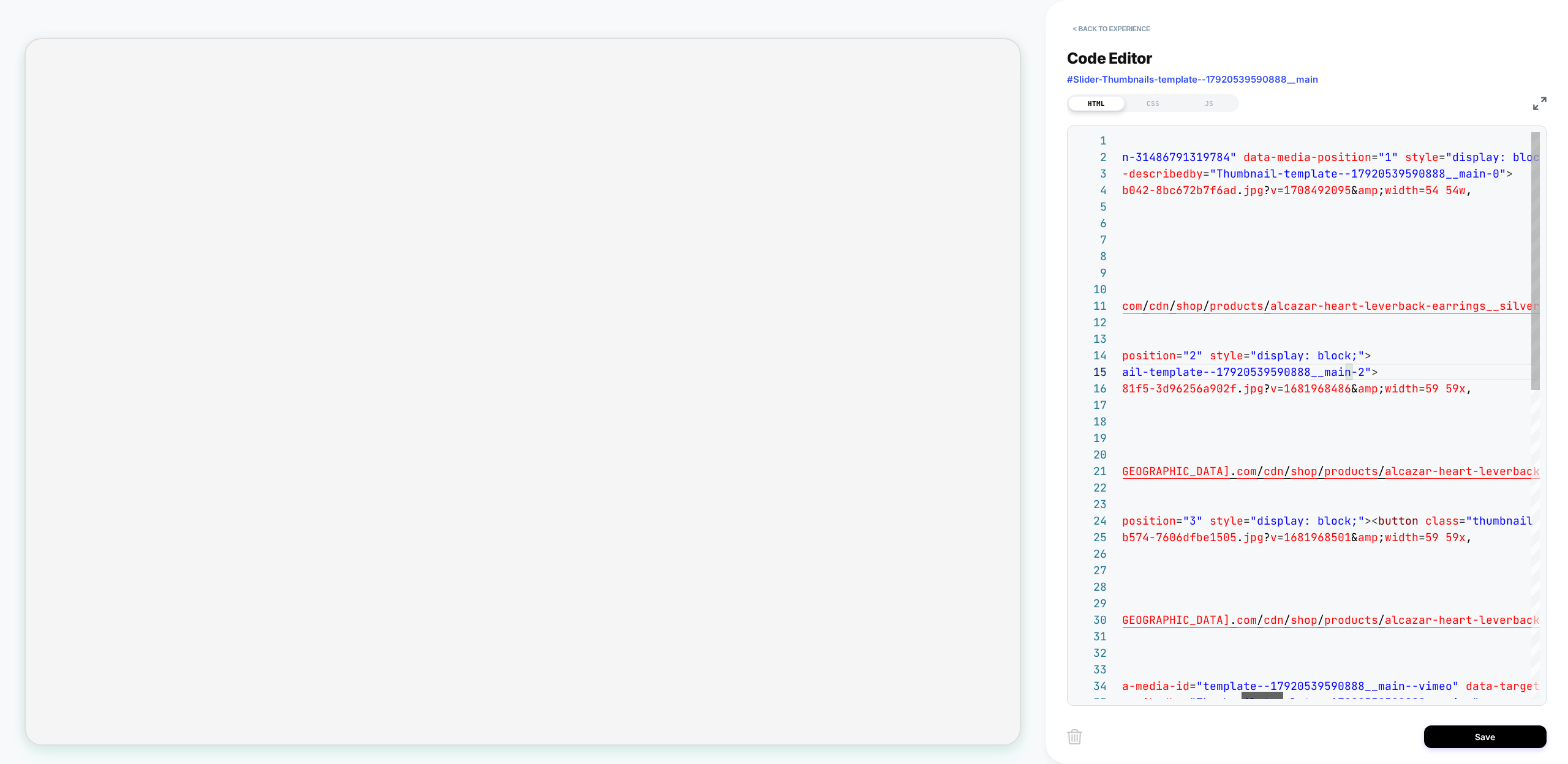
click at [1258, 698] on div at bounding box center [1263, 695] width 42 height 7
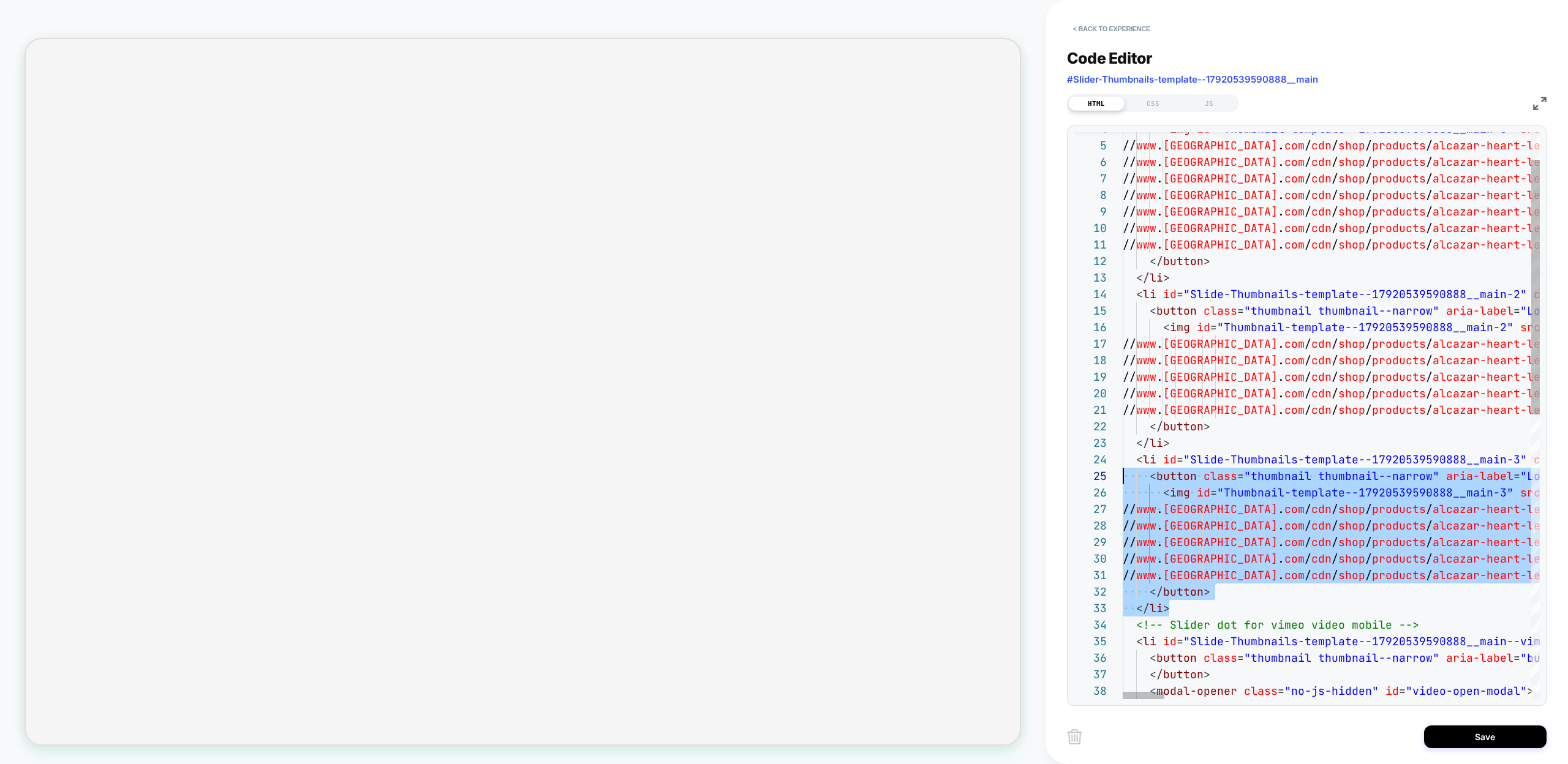
scroll to position [50, 0]
drag, startPoint x: 1168, startPoint y: 605, endPoint x: 1098, endPoint y: 464, distance: 157.4
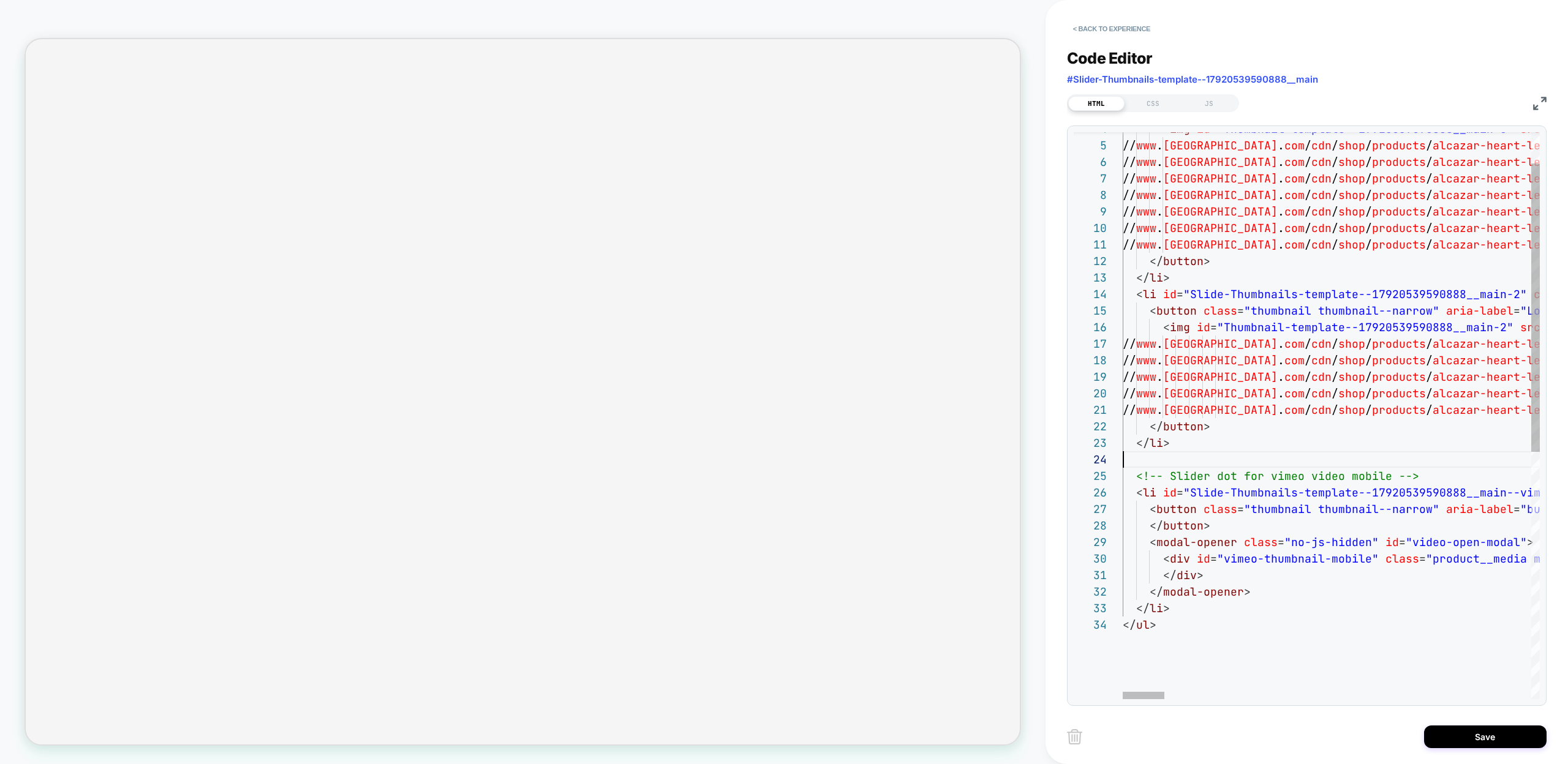
scroll to position [33, 46]
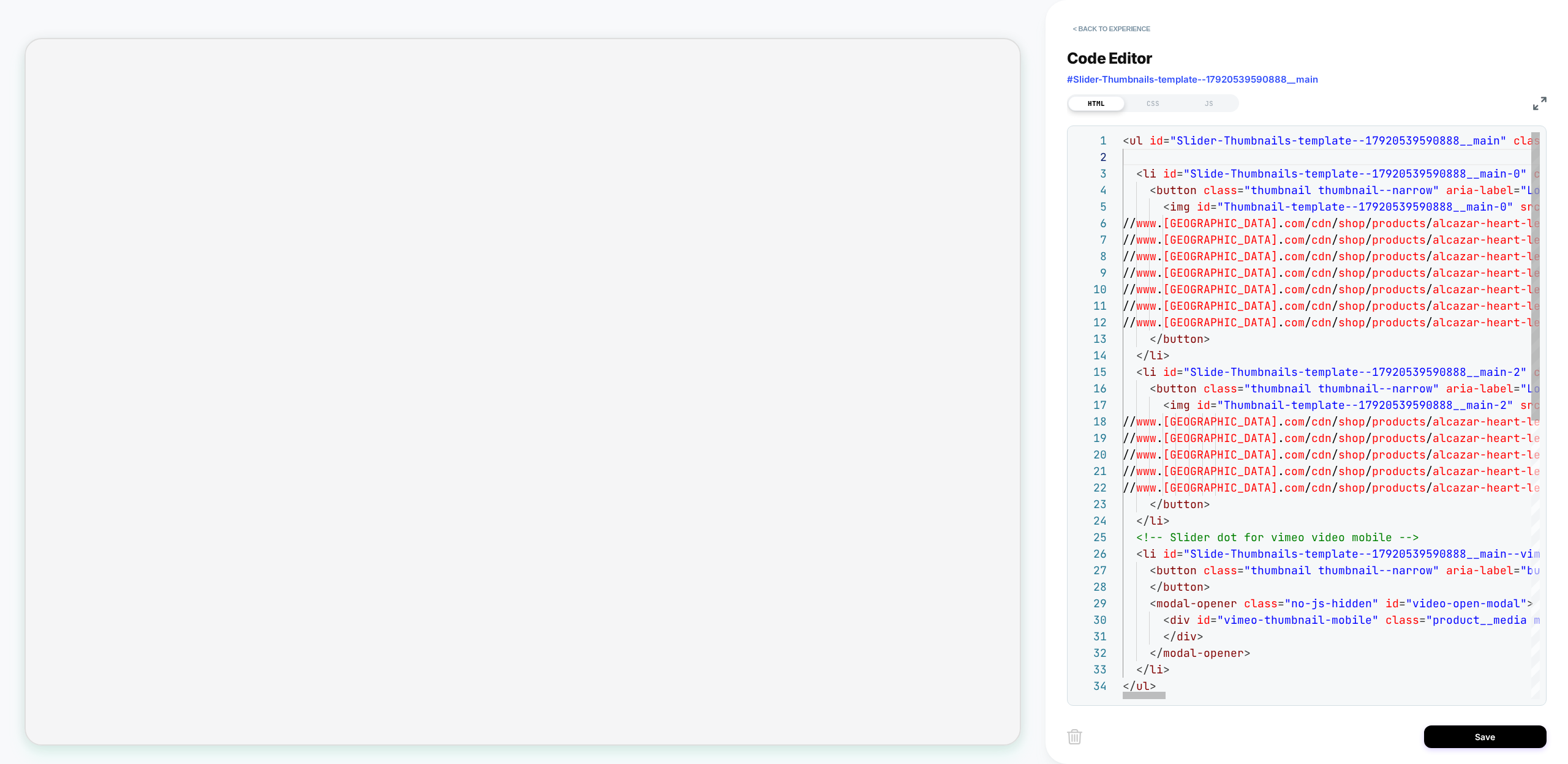
scroll to position [0, 46]
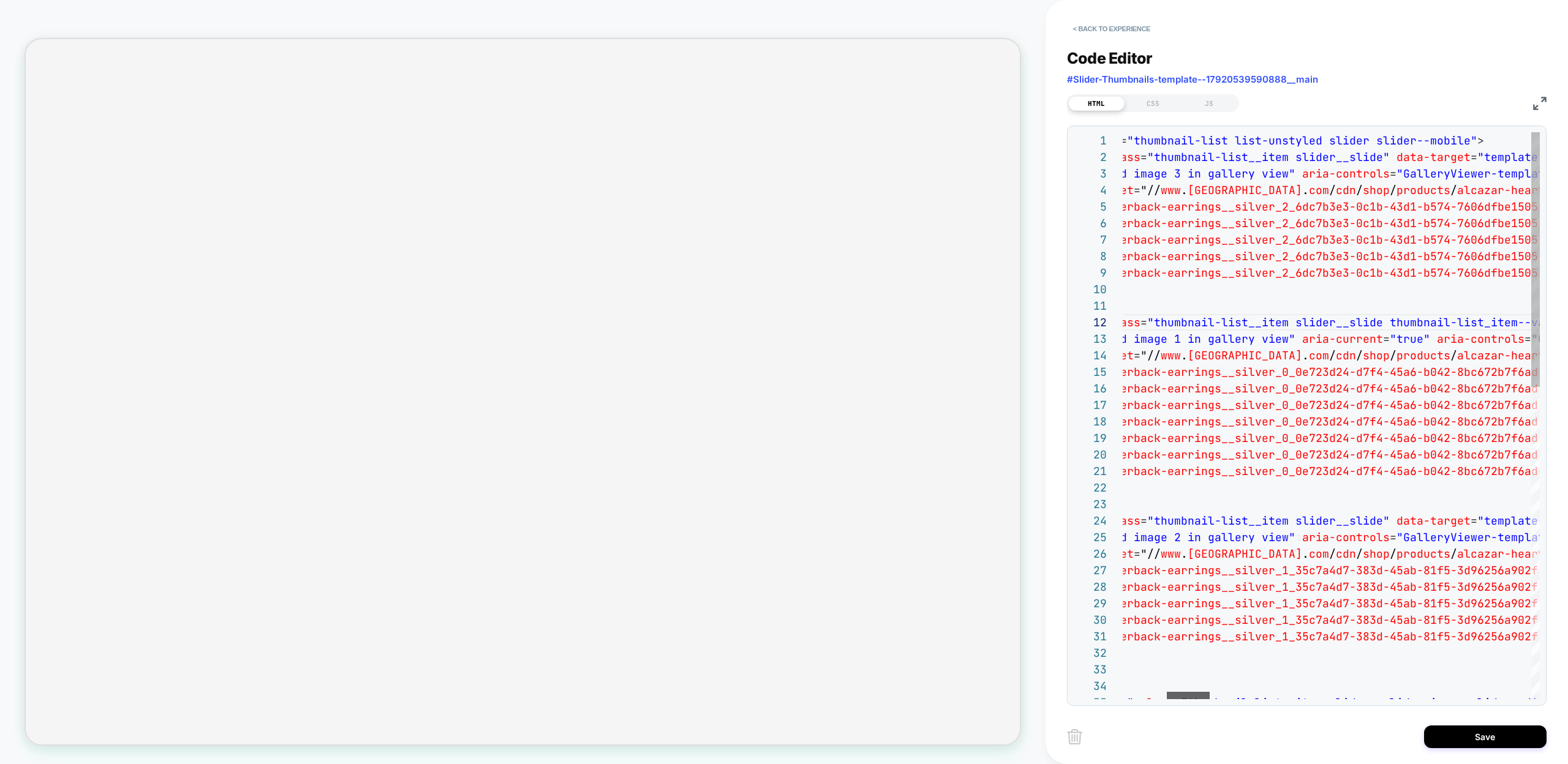
click at [1172, 693] on div at bounding box center [1188, 695] width 43 height 7
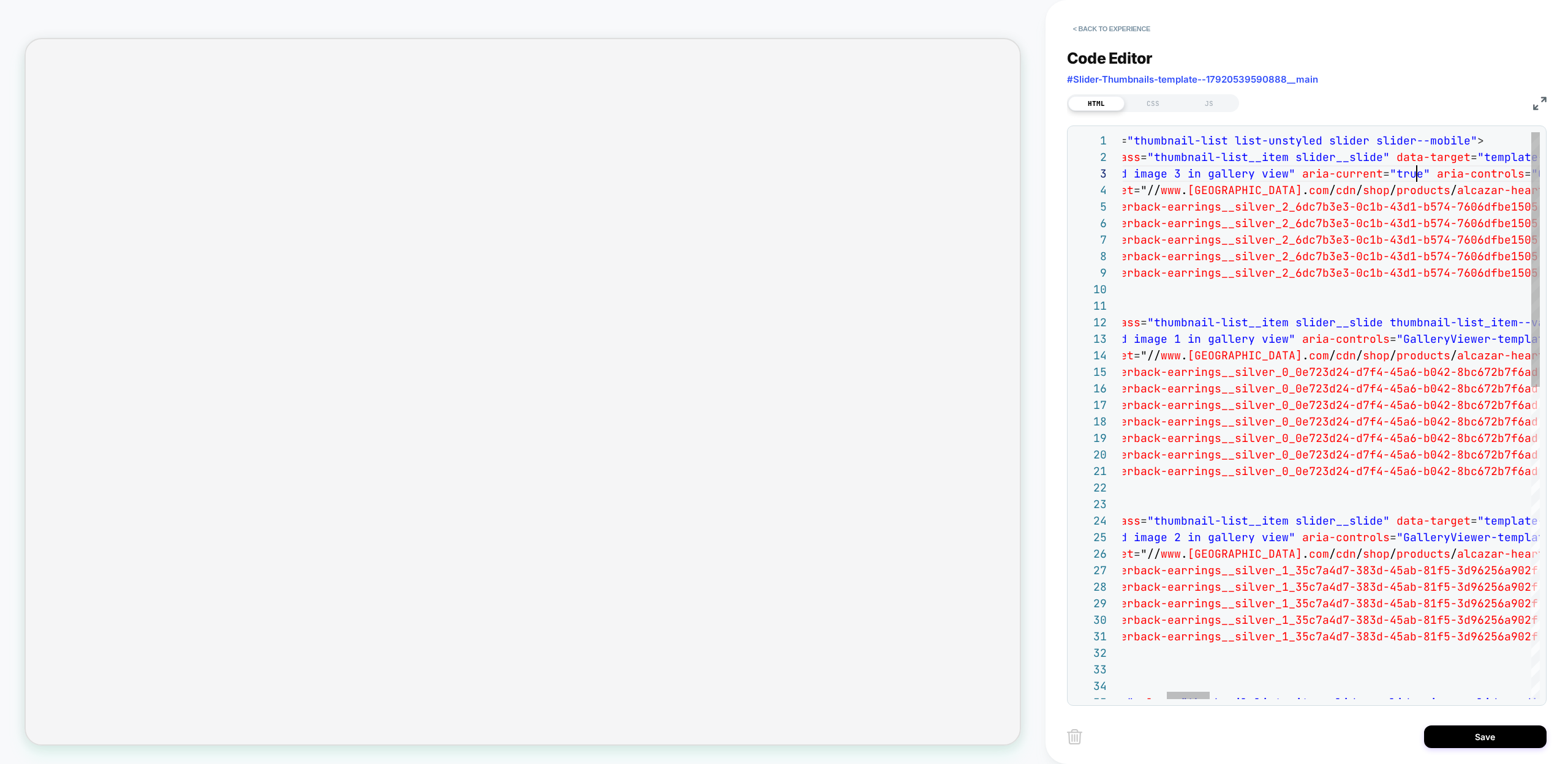
scroll to position [33, 721]
type textarea "**********"
click at [1428, 734] on button "Save" at bounding box center [1485, 737] width 122 height 23
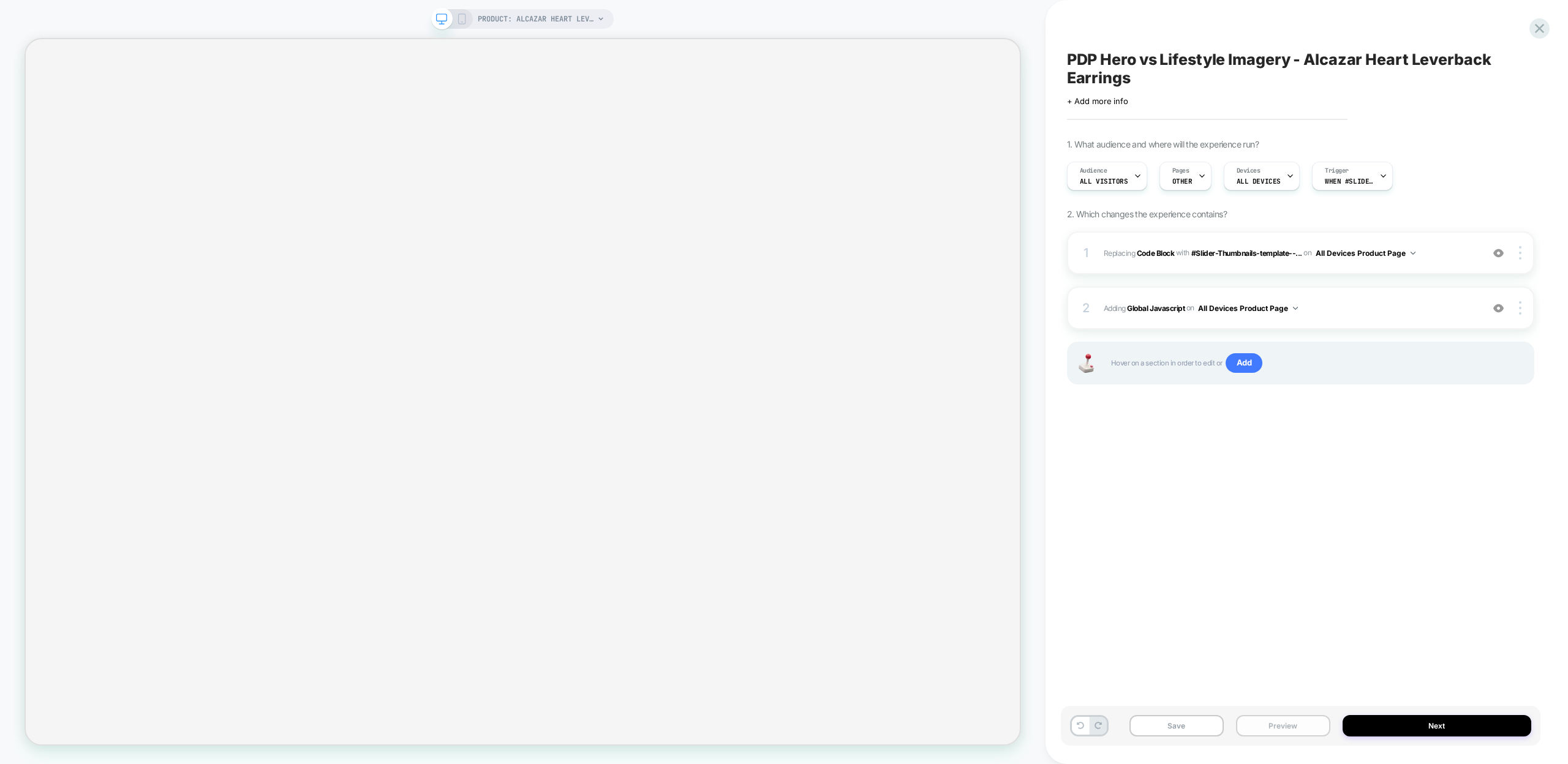
click at [1286, 726] on button "Preview" at bounding box center [1283, 726] width 94 height 22
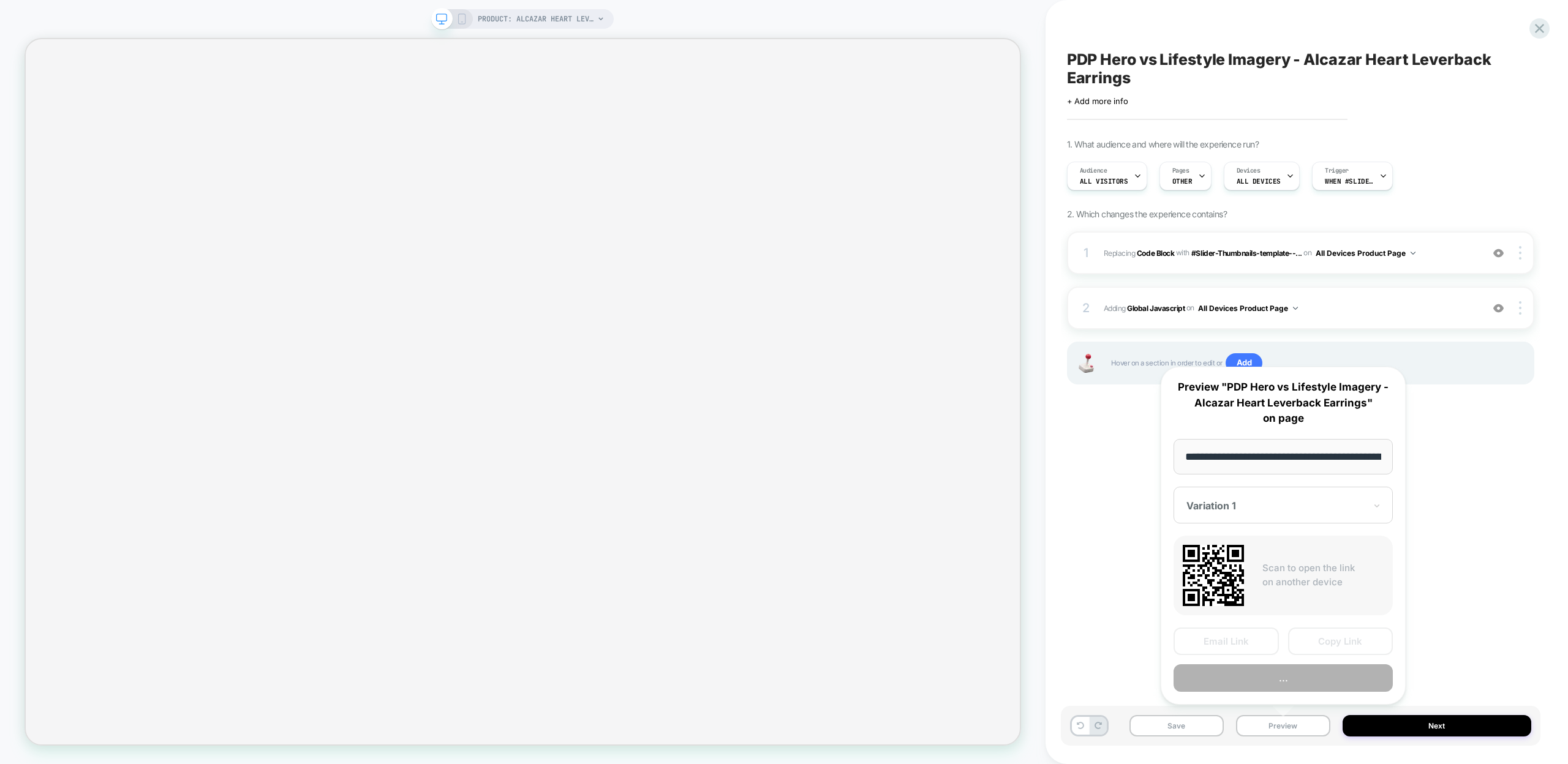
scroll to position [0, 236]
click at [1317, 642] on button "Copy Link" at bounding box center [1341, 642] width 105 height 28
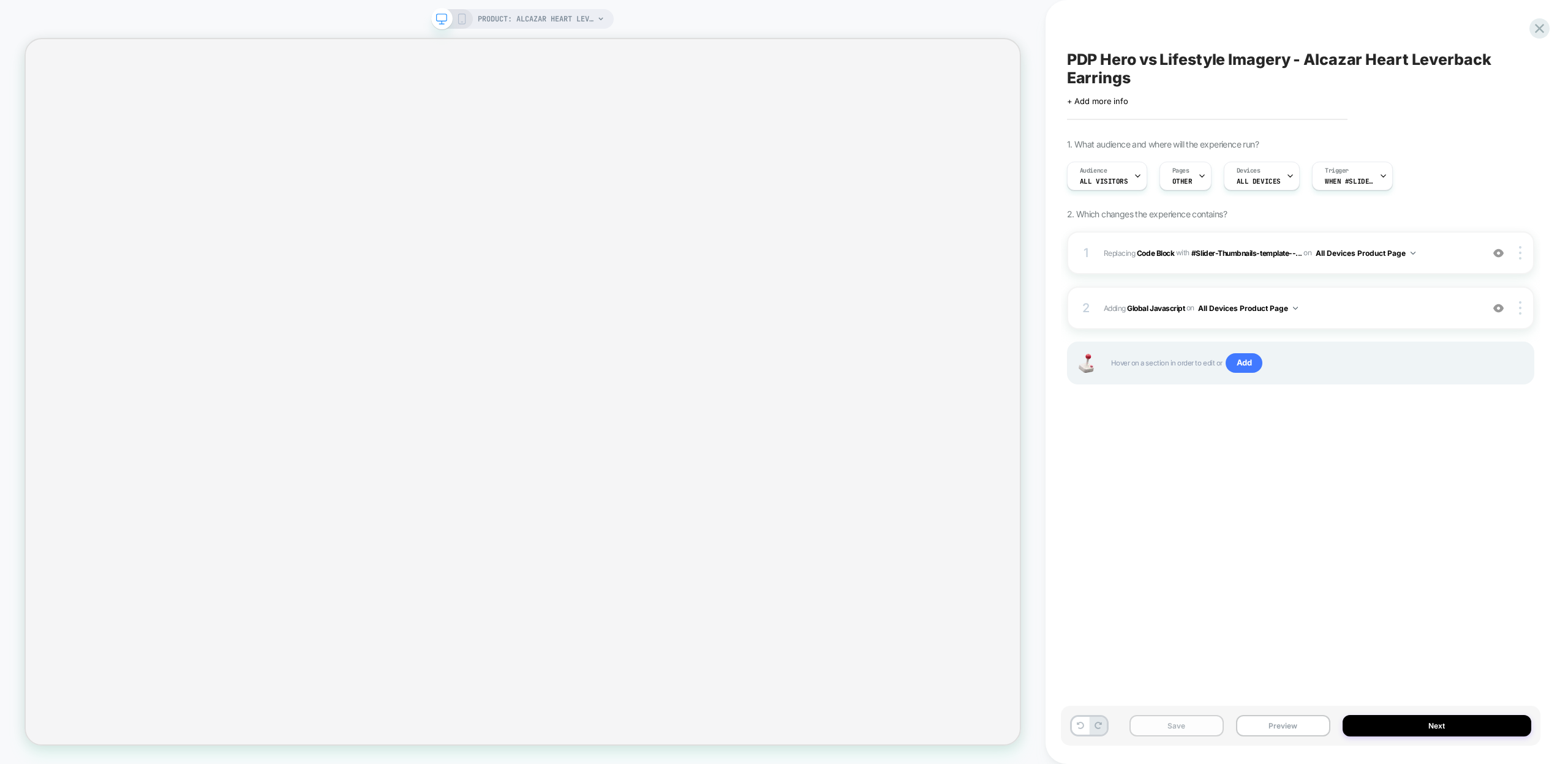
click at [1202, 726] on button "Save" at bounding box center [1176, 726] width 94 height 22
click at [1276, 726] on button "Preview" at bounding box center [1283, 726] width 94 height 22
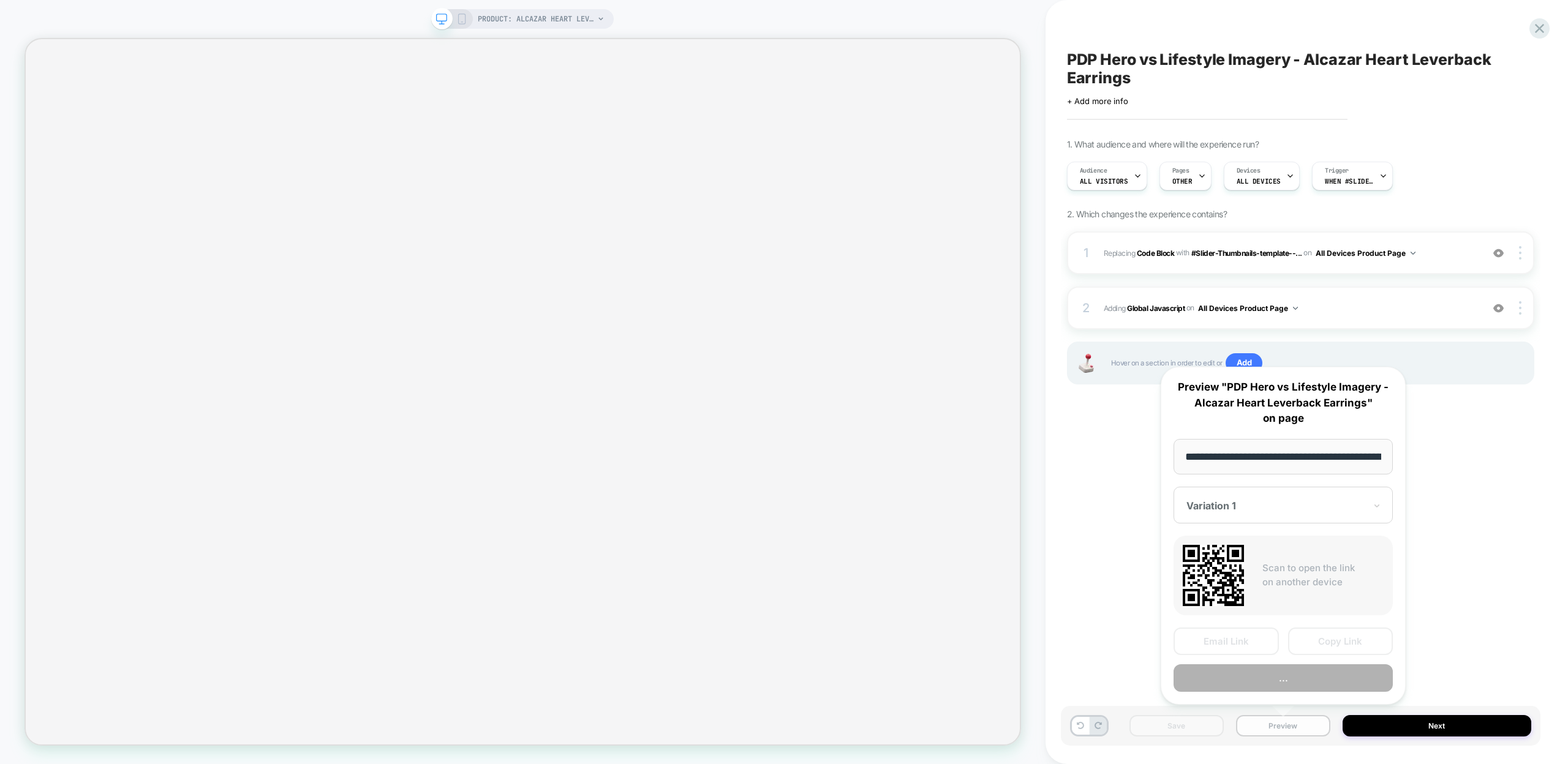
scroll to position [0, 236]
click at [1331, 637] on button "Copy Link" at bounding box center [1341, 642] width 105 height 28
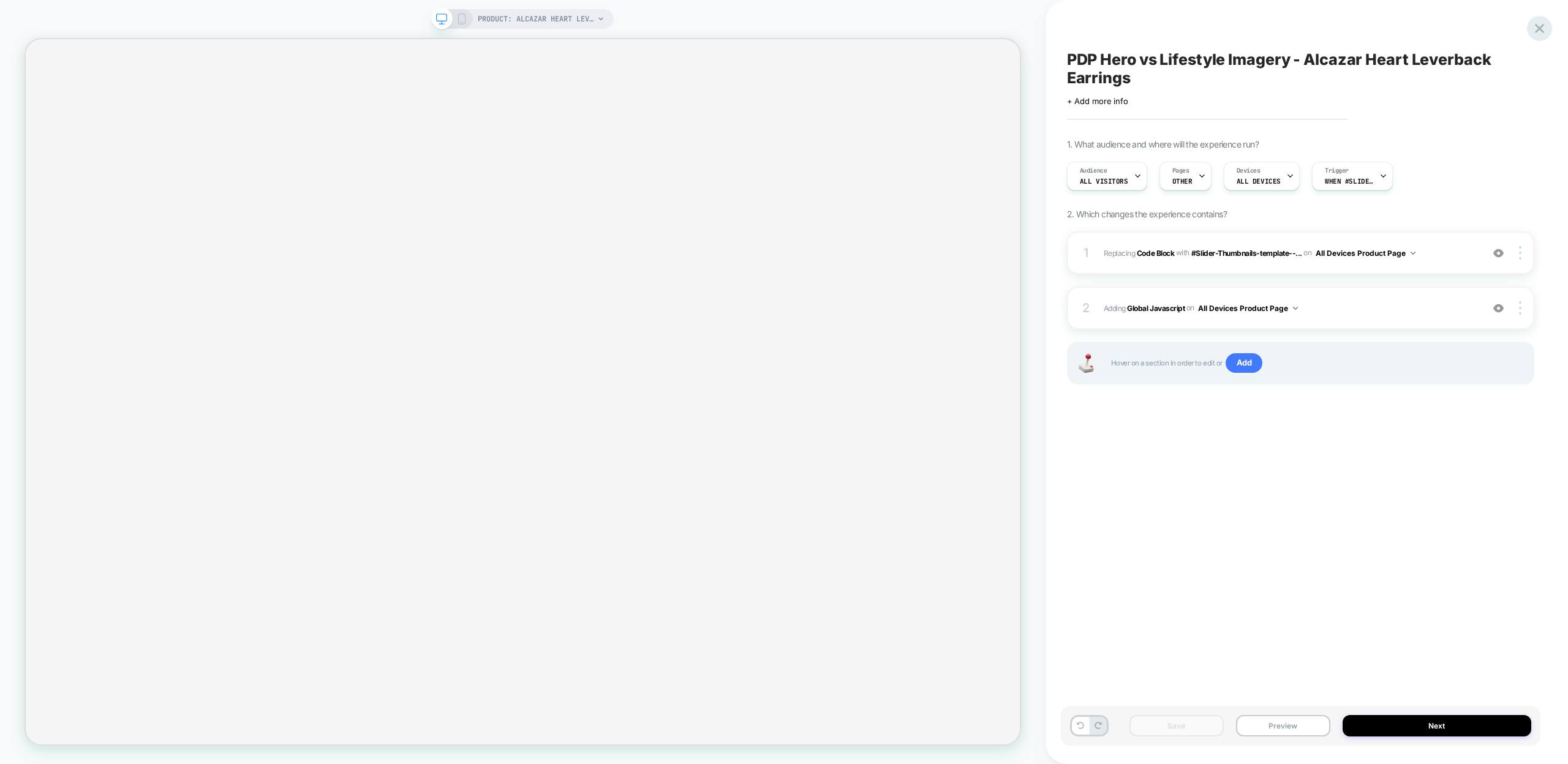
click at [1542, 33] on icon at bounding box center [1539, 28] width 17 height 17
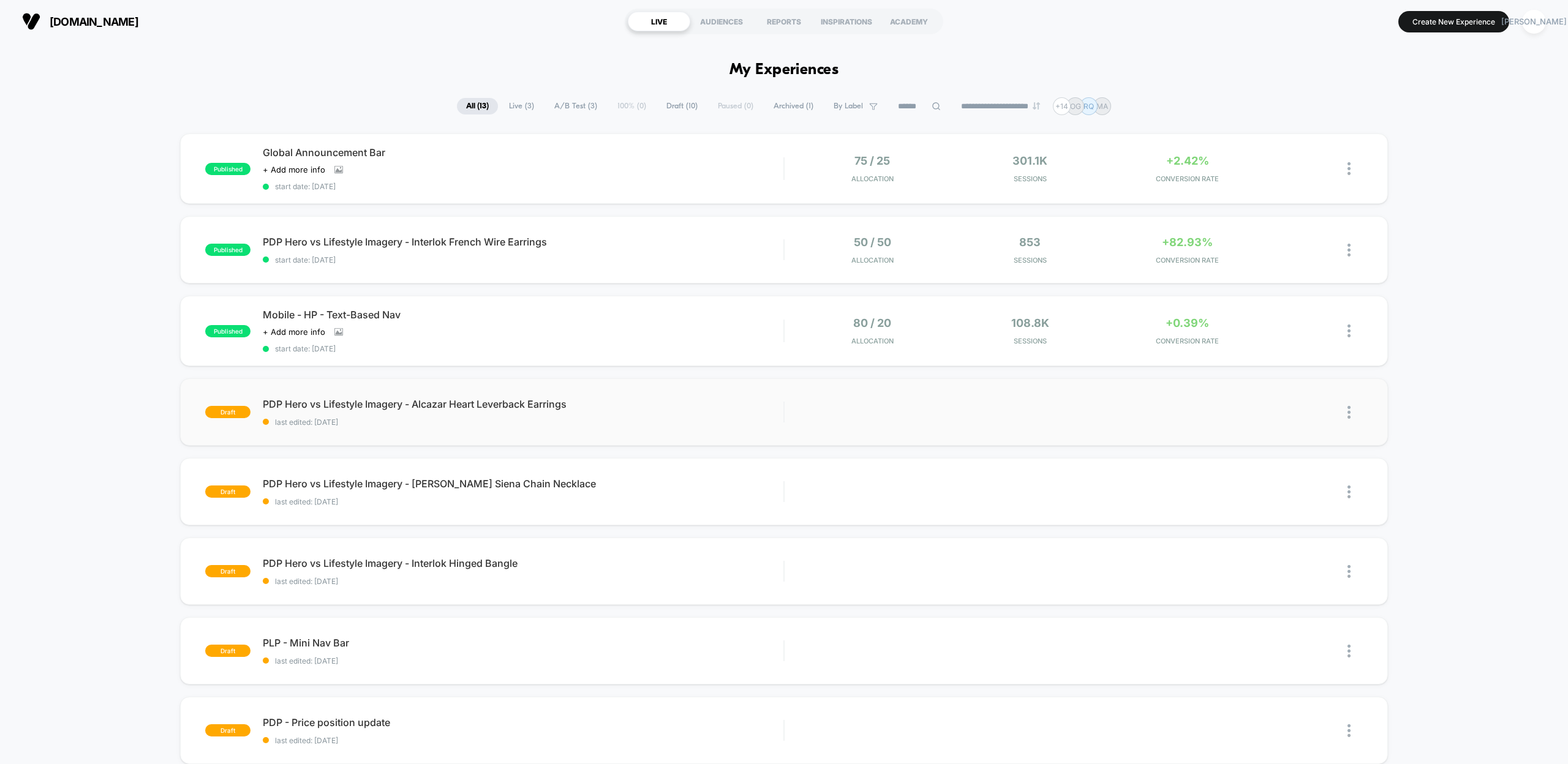
click at [1348, 410] on img at bounding box center [1349, 412] width 3 height 13
click at [1286, 381] on div "Duplicate" at bounding box center [1286, 383] width 110 height 28
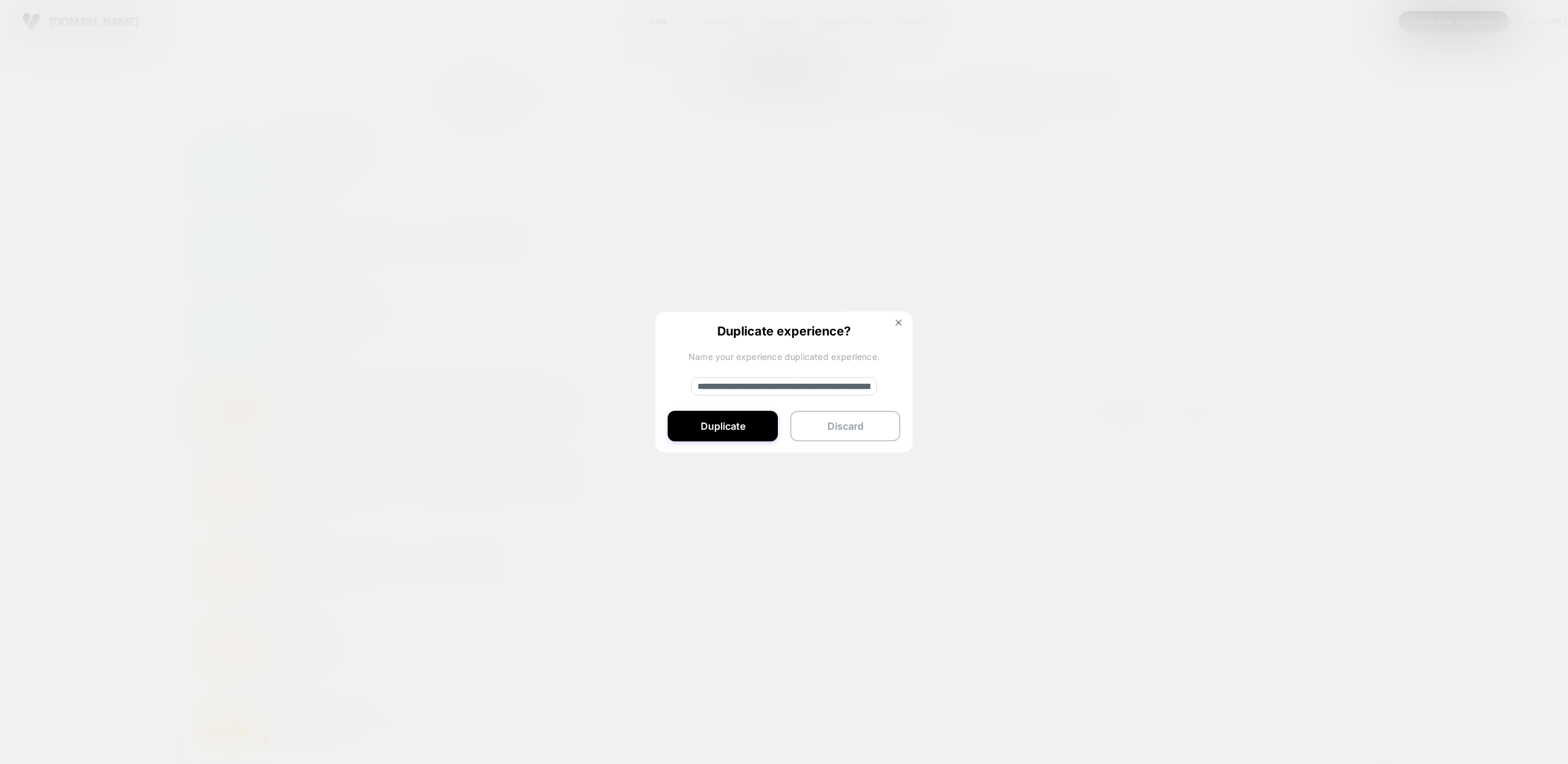
click at [739, 385] on input "**********" at bounding box center [784, 385] width 186 height 18
click at [705, 387] on input "**********" at bounding box center [784, 385] width 186 height 18
paste input
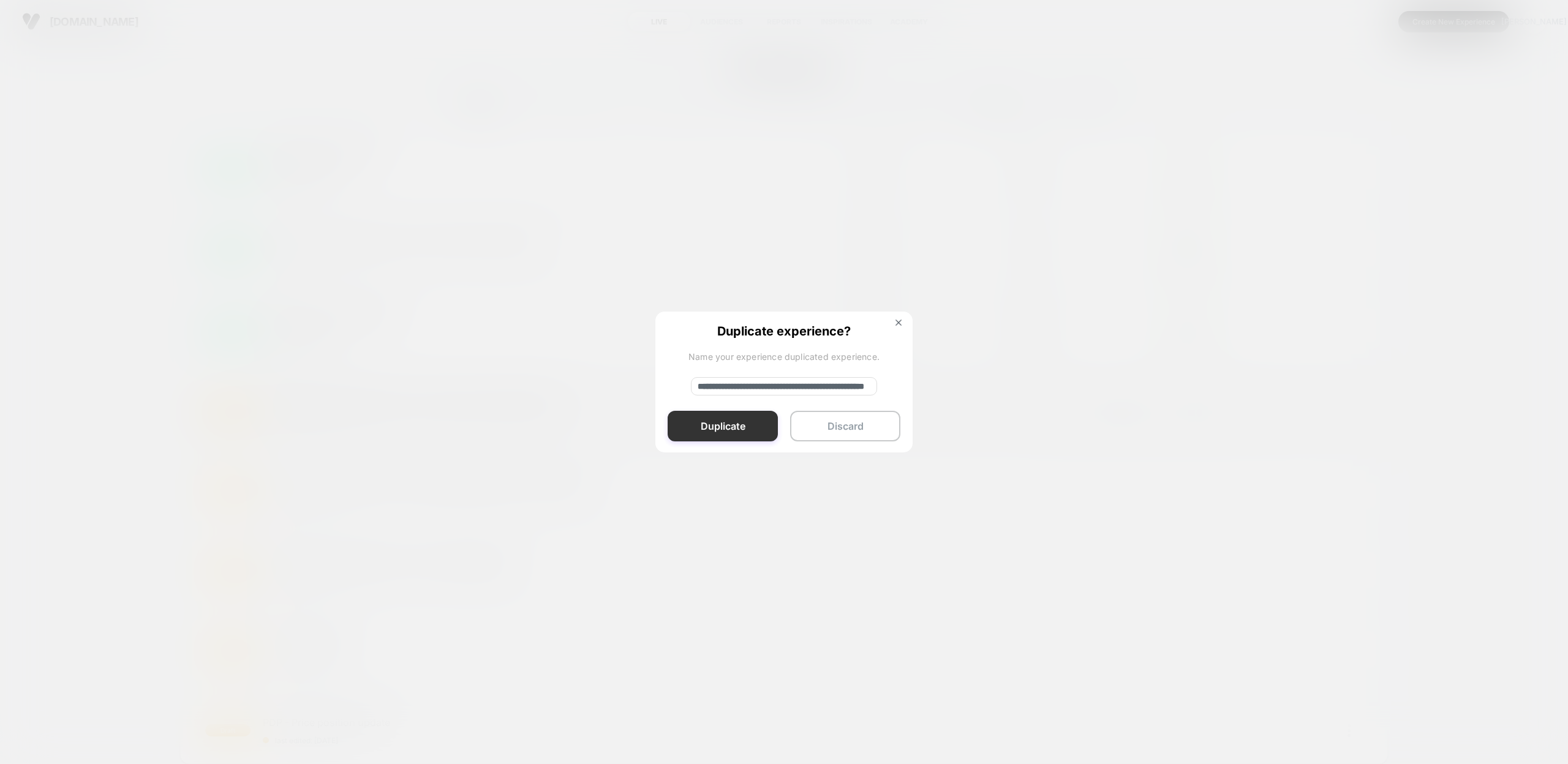
type input "**********"
click at [742, 428] on button "Duplicate" at bounding box center [722, 426] width 110 height 31
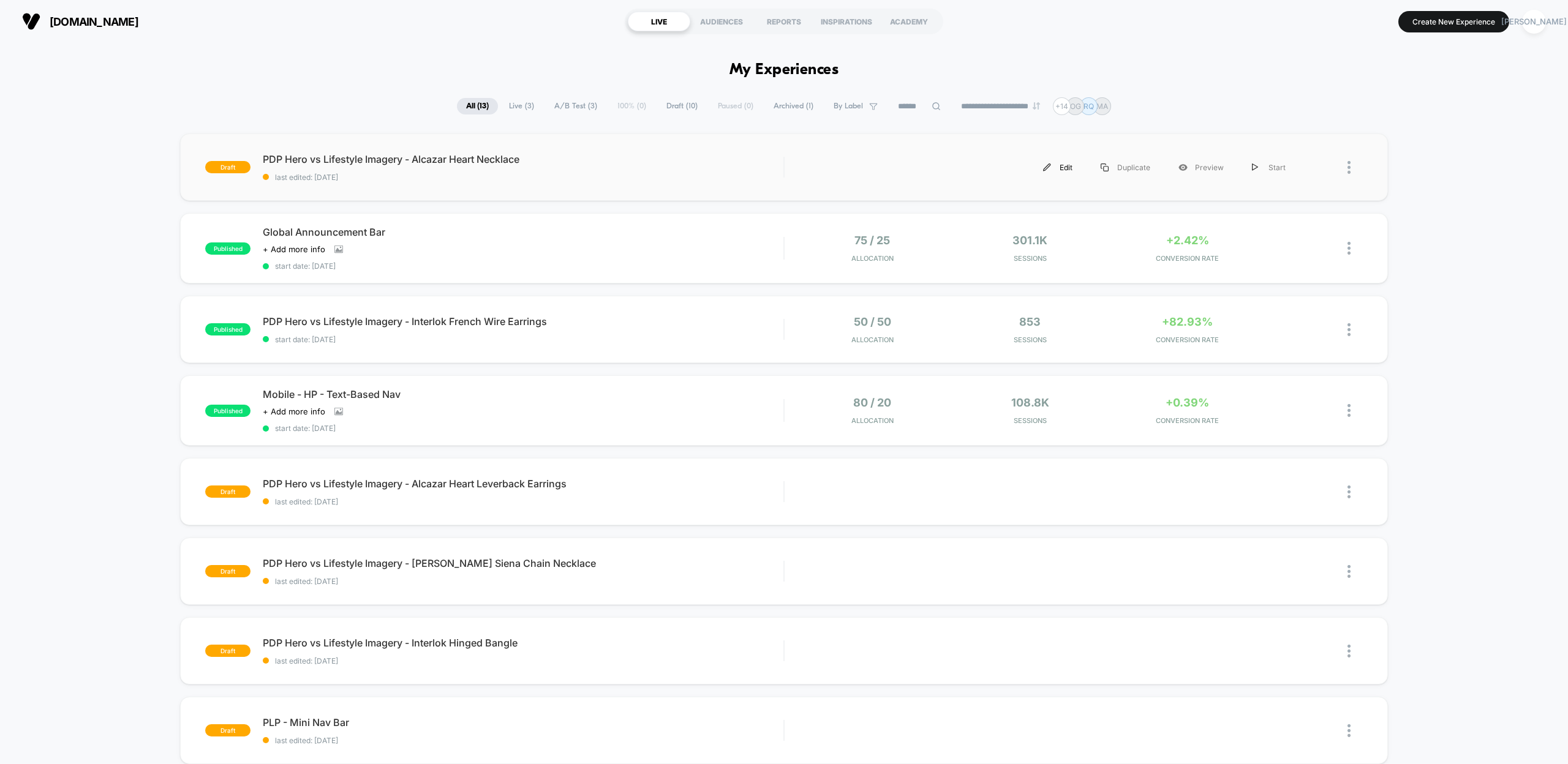
click at [1063, 166] on div "Edit" at bounding box center [1058, 168] width 58 height 28
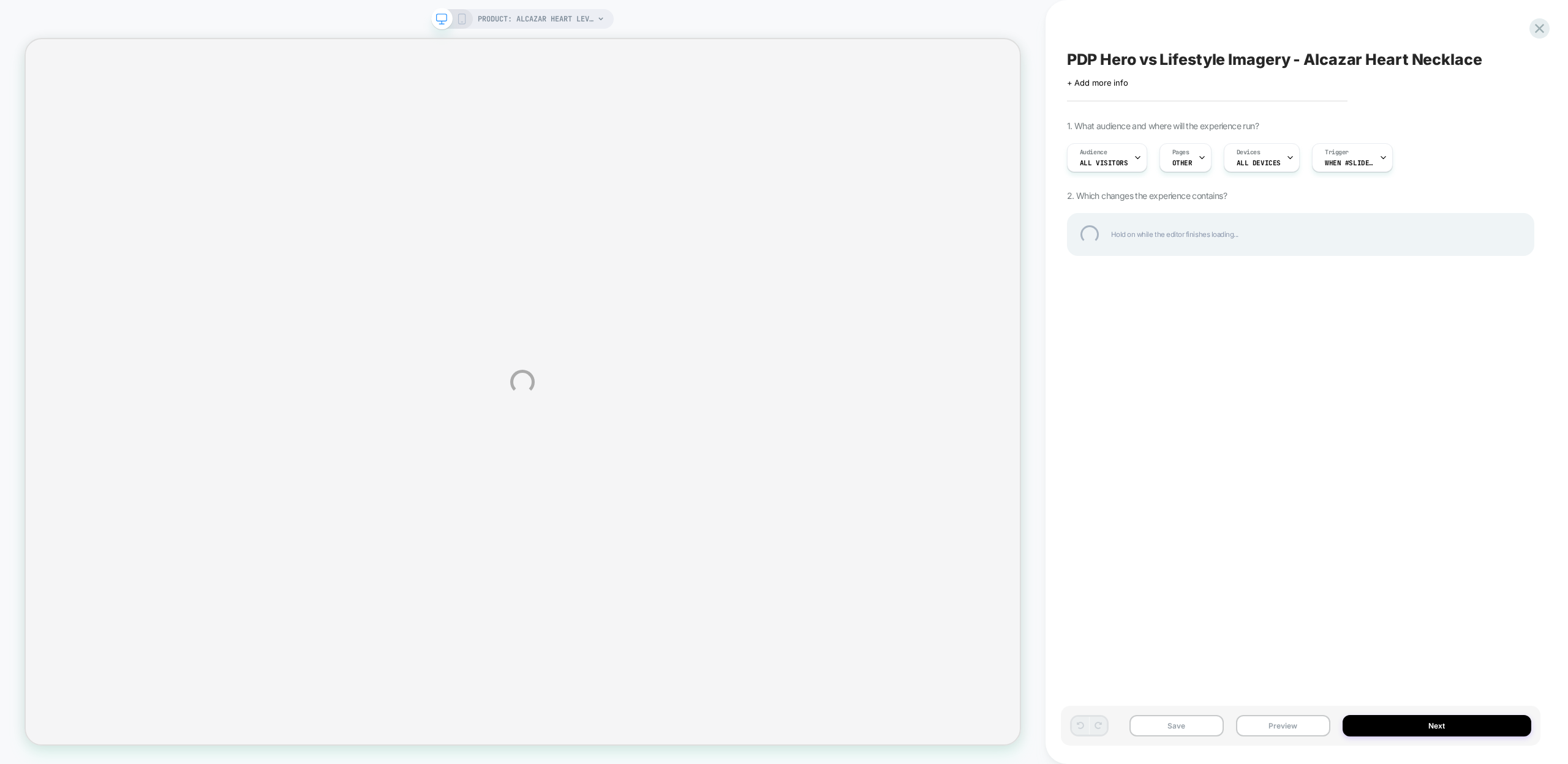
click at [1198, 160] on div "PRODUCT: Alcazar Heart Leverback Earrings PRODUCT: Alcazar Heart Leverback Earr…" at bounding box center [784, 382] width 1568 height 764
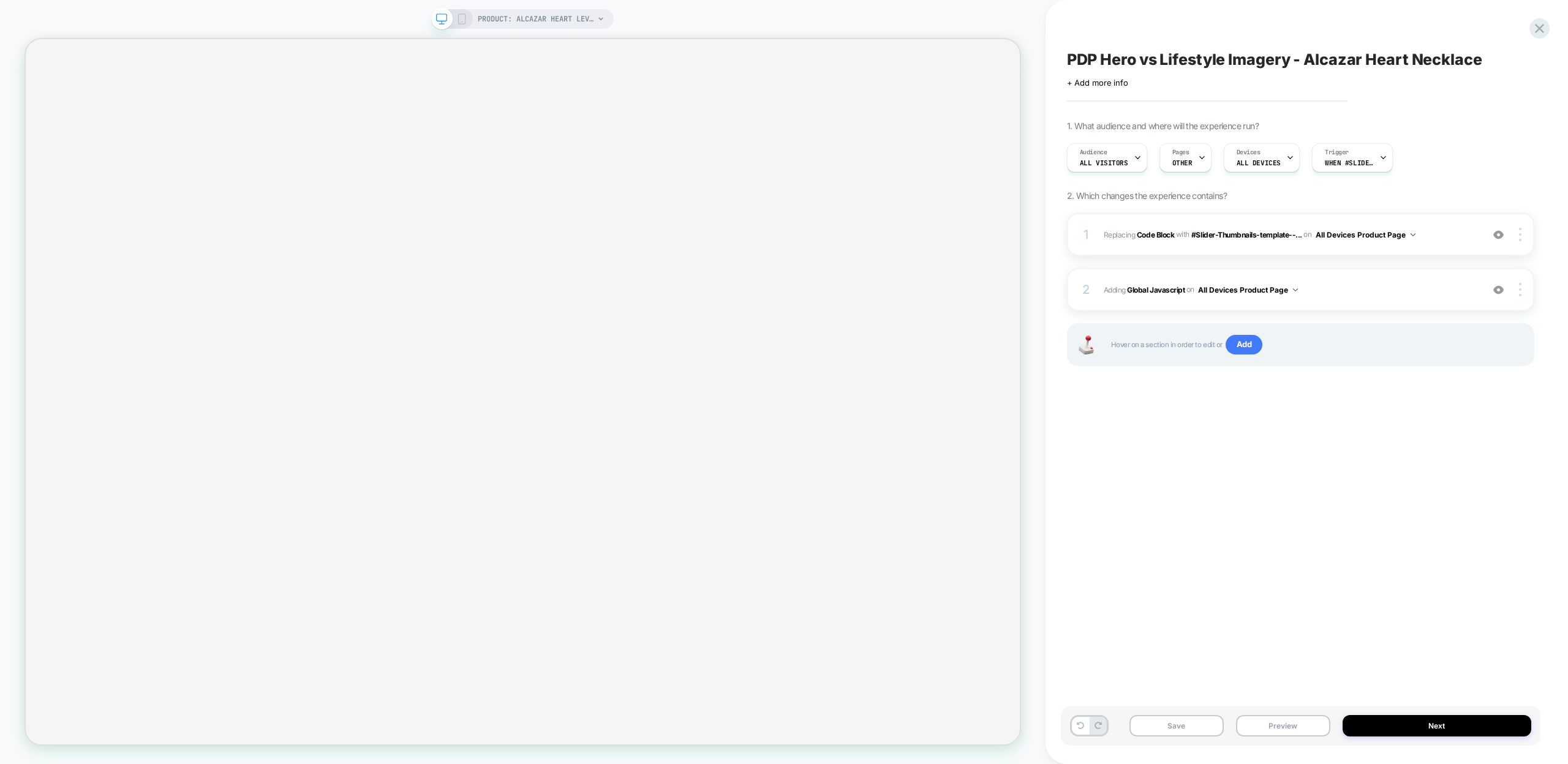
click at [1200, 156] on icon at bounding box center [1202, 157] width 8 height 8
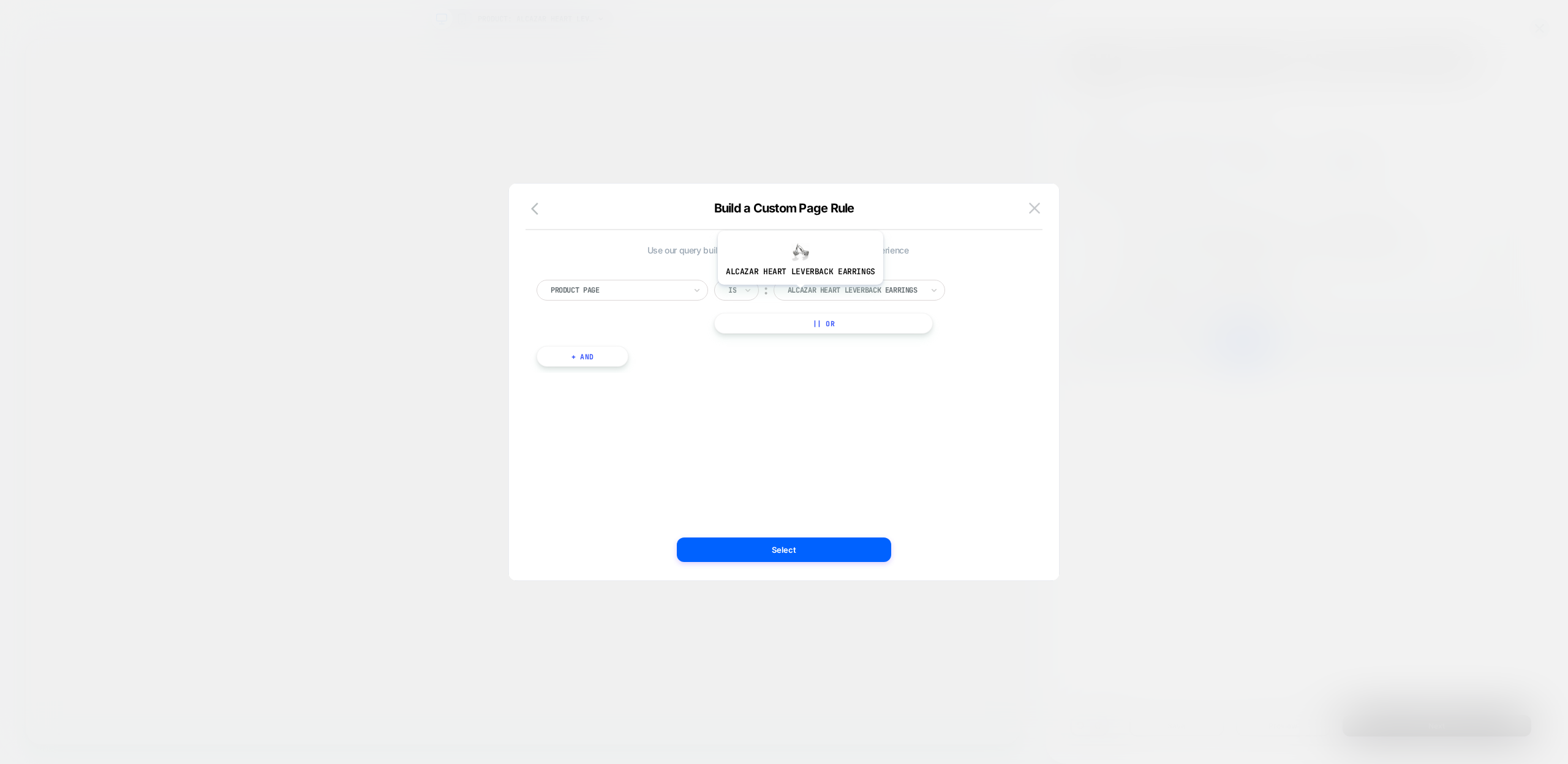
click at [807, 293] on div at bounding box center [855, 290] width 135 height 11
click at [843, 327] on div "alcazar heart necklace" at bounding box center [861, 333] width 159 height 39
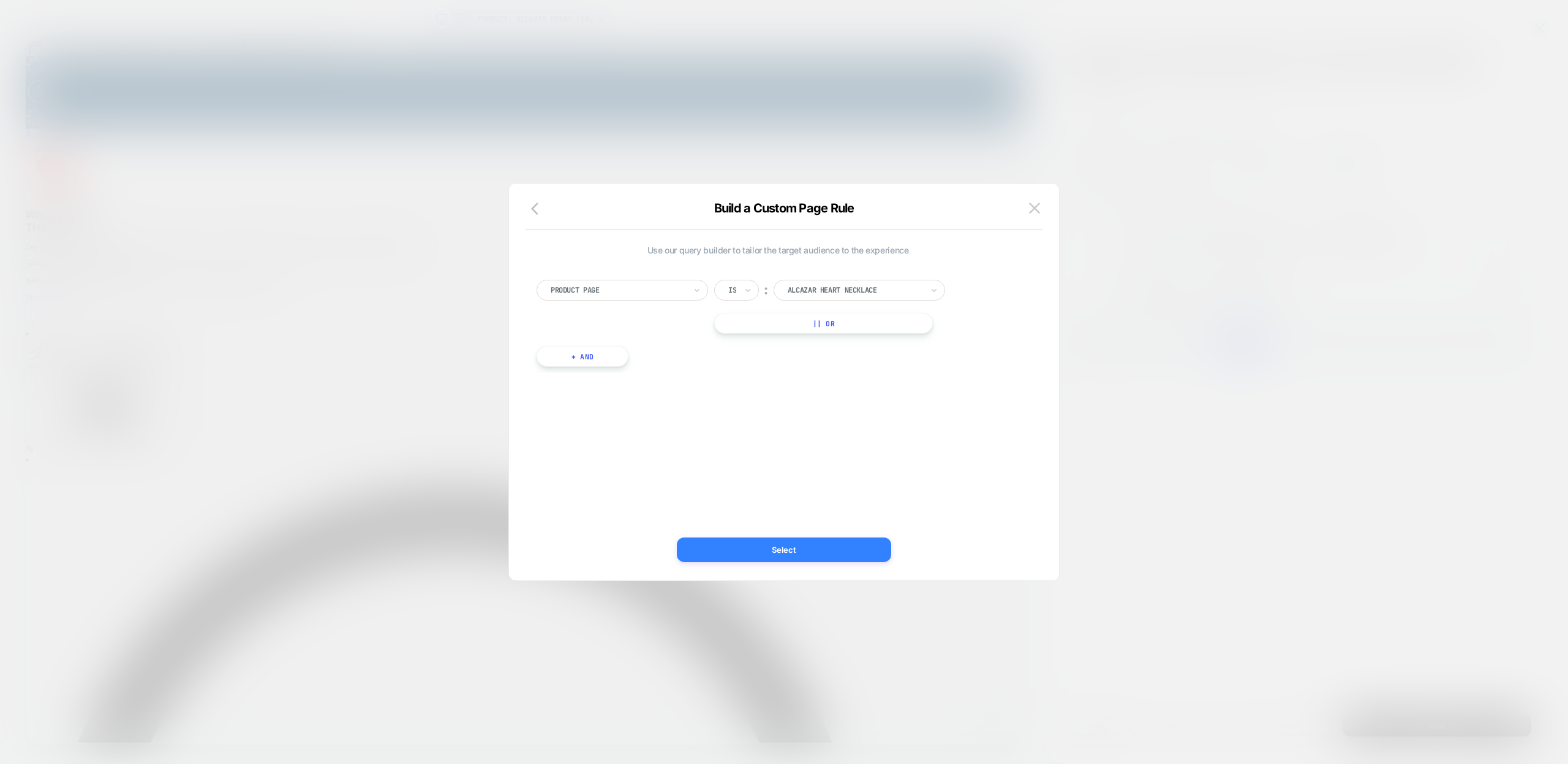
click at [806, 555] on button "Select" at bounding box center [784, 550] width 214 height 24
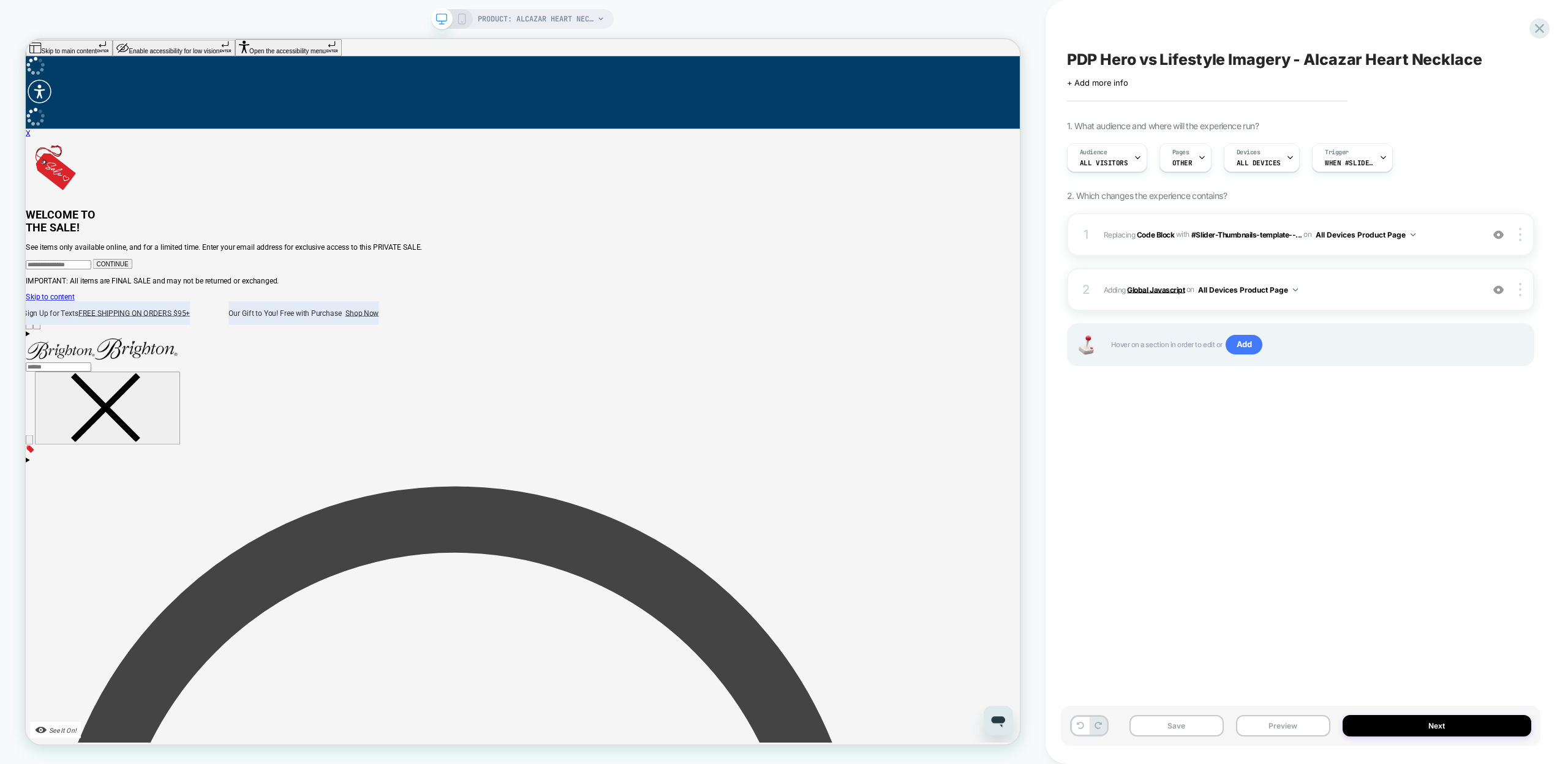
click at [1152, 291] on b "Global Javascript" at bounding box center [1156, 289] width 58 height 10
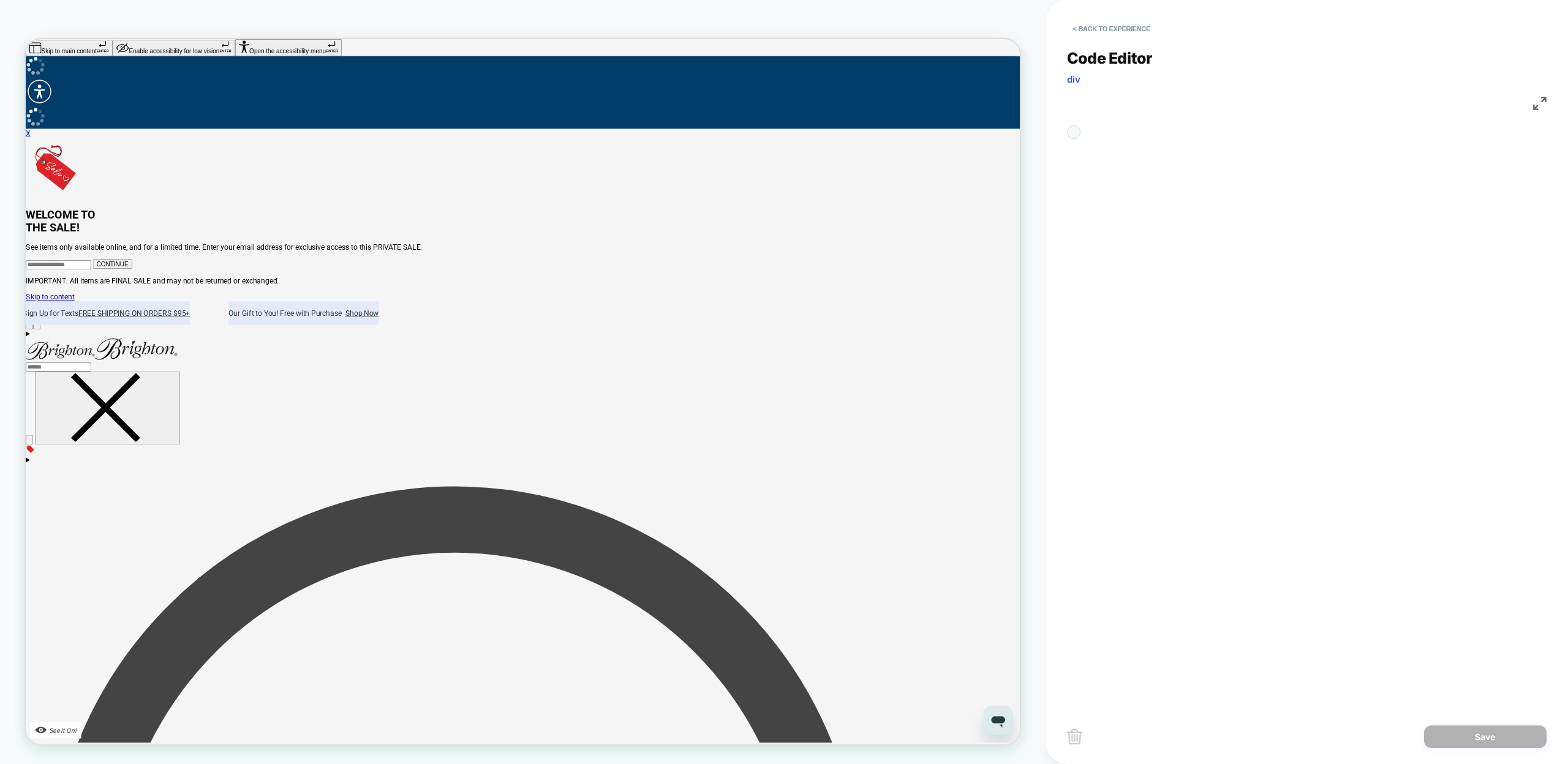
scroll to position [132, 0]
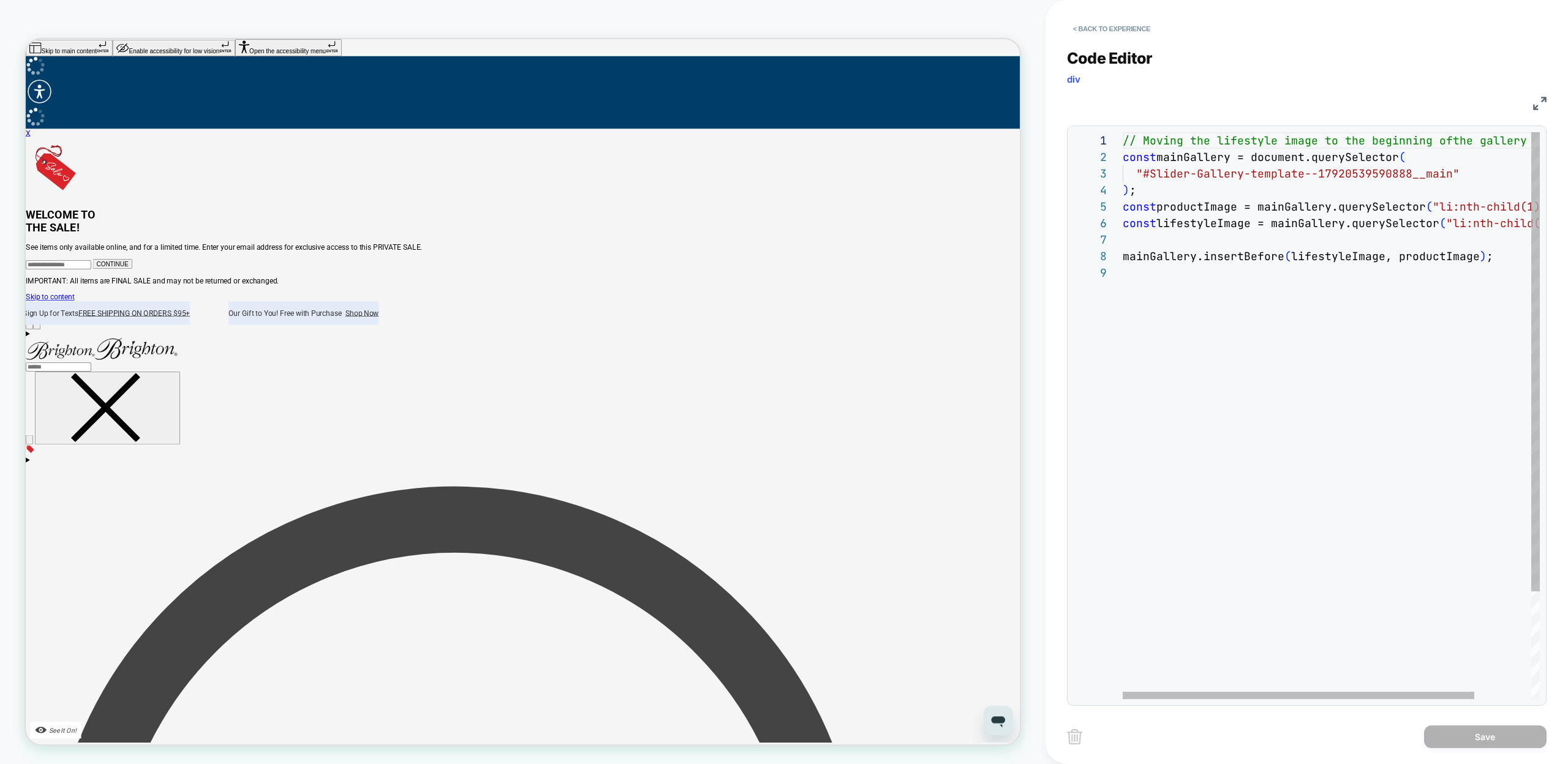
click at [1495, 224] on div "// Moving the lifestyle image to the beginning of the gallery const mainGallery…" at bounding box center [1365, 482] width 484 height 699
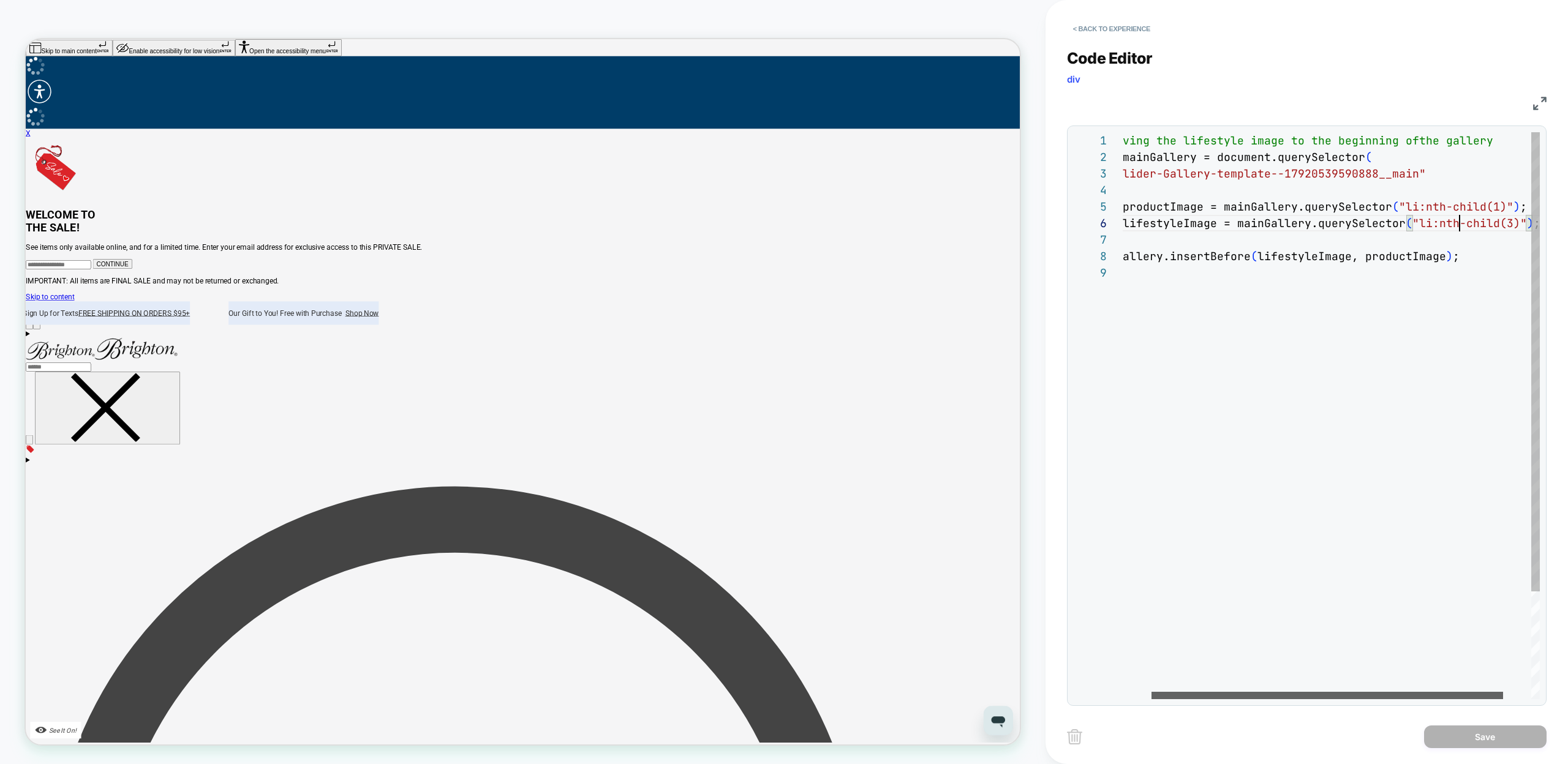
click at [1273, 693] on div at bounding box center [1328, 695] width 352 height 7
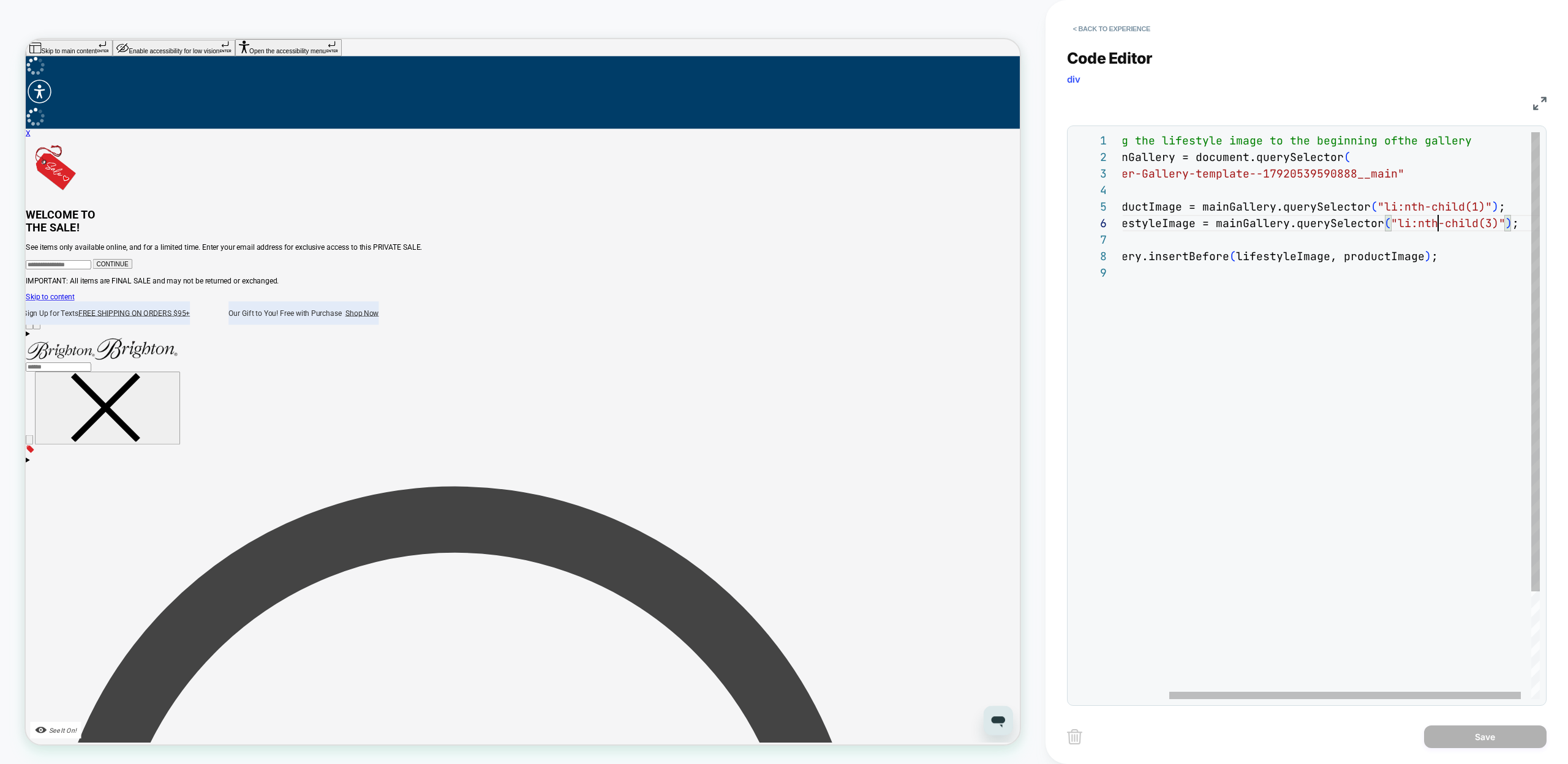
click at [1488, 219] on div "// Moving the lifestyle image to the beginning of the gallery const mainGallery…" at bounding box center [1310, 482] width 484 height 699
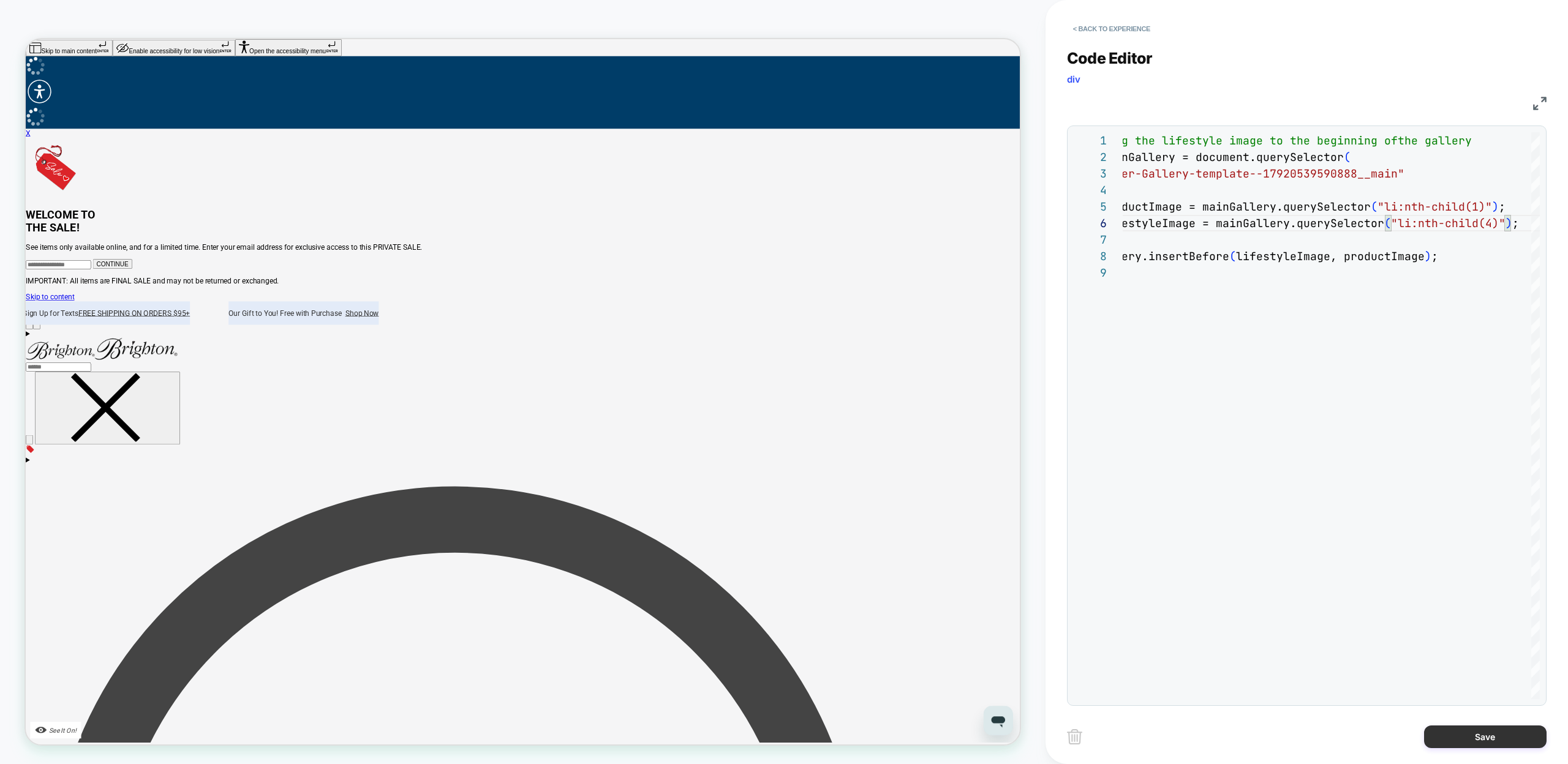
type textarea "**********"
click at [1434, 741] on button "Save" at bounding box center [1485, 737] width 122 height 23
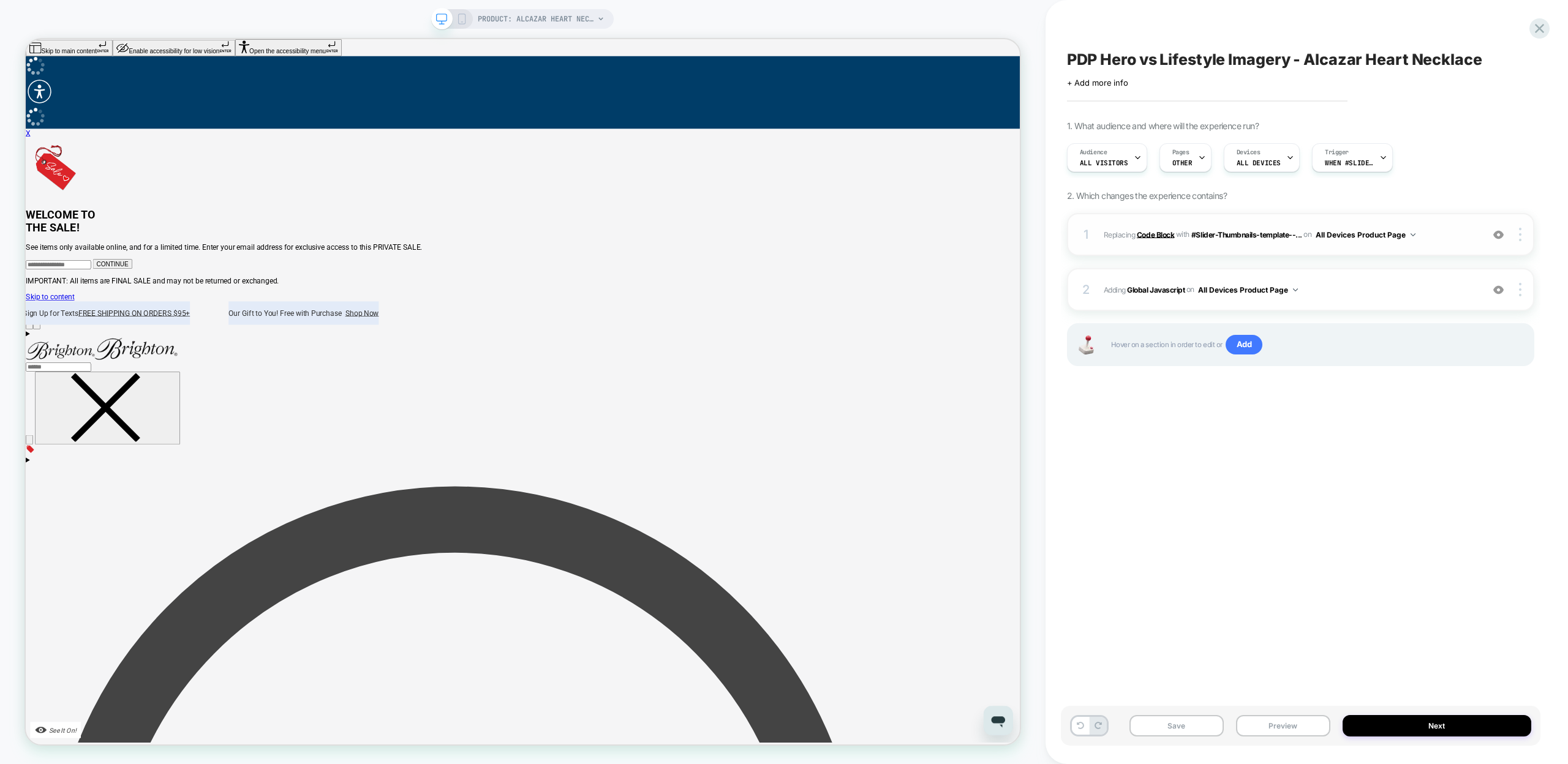
click at [1164, 233] on b "Code Block" at bounding box center [1155, 234] width 38 height 10
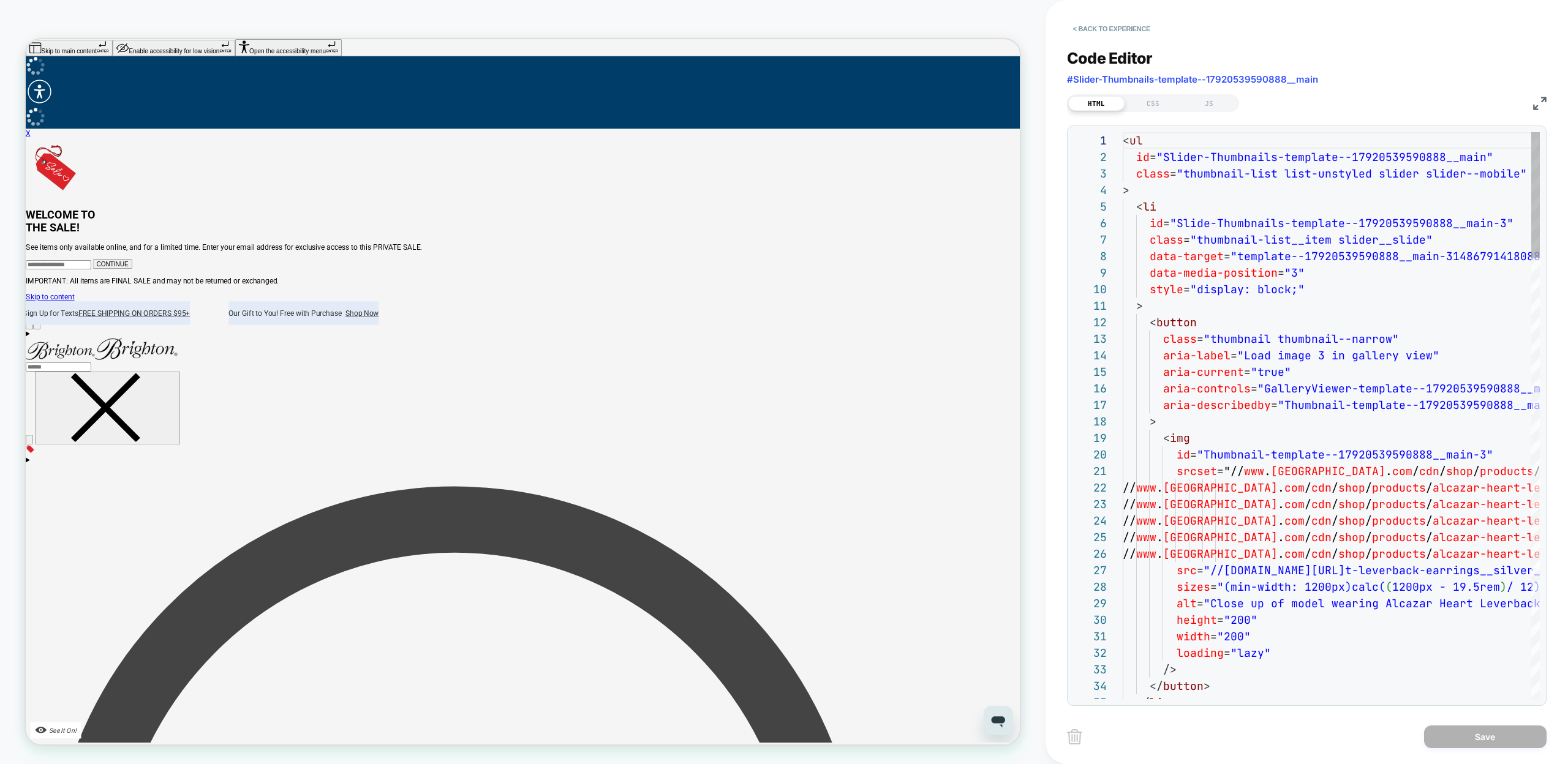
scroll to position [165, 0]
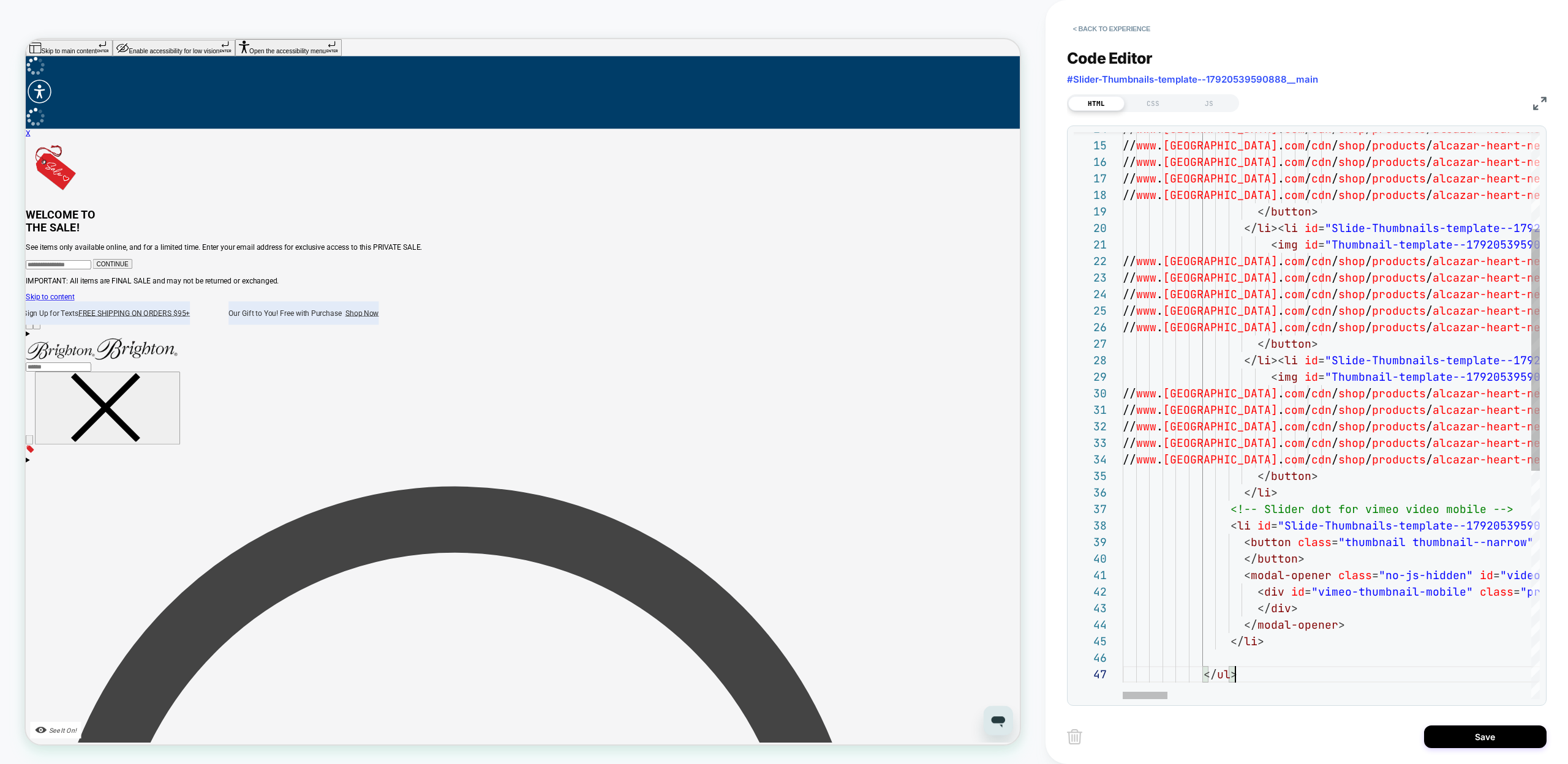
scroll to position [99, 113]
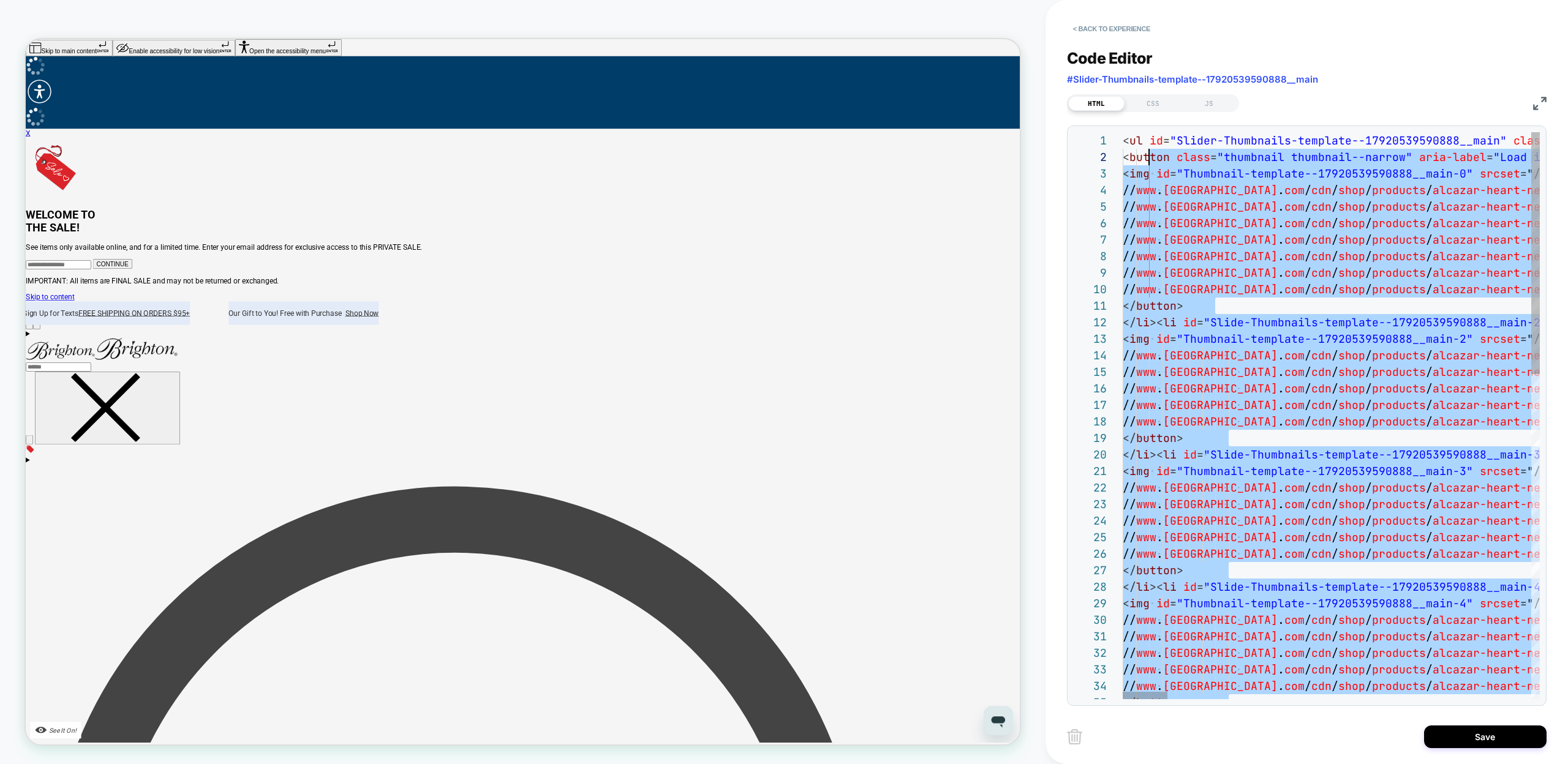
scroll to position [17, 26]
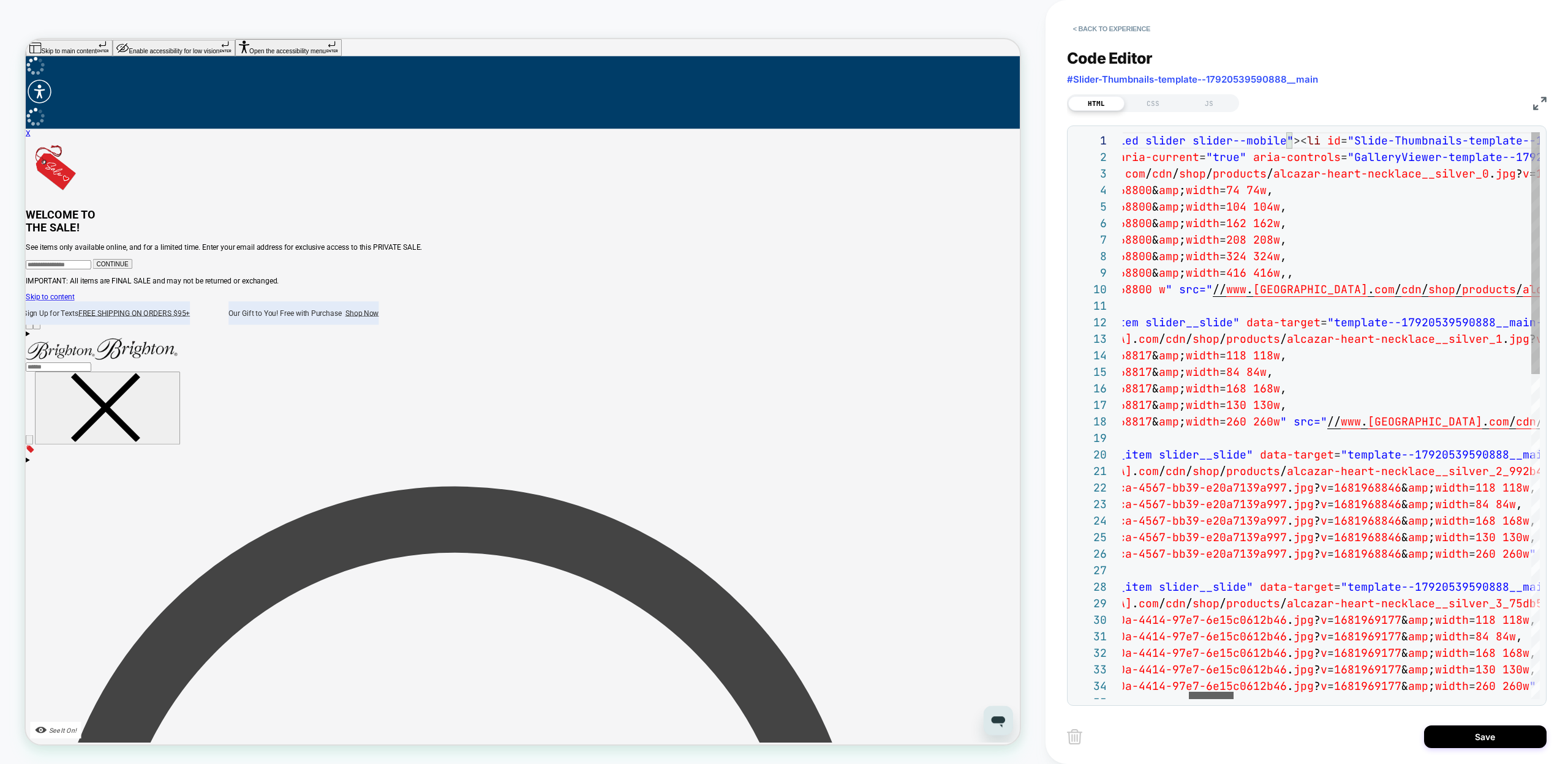
click at [1195, 691] on div at bounding box center [1210, 695] width 45 height 7
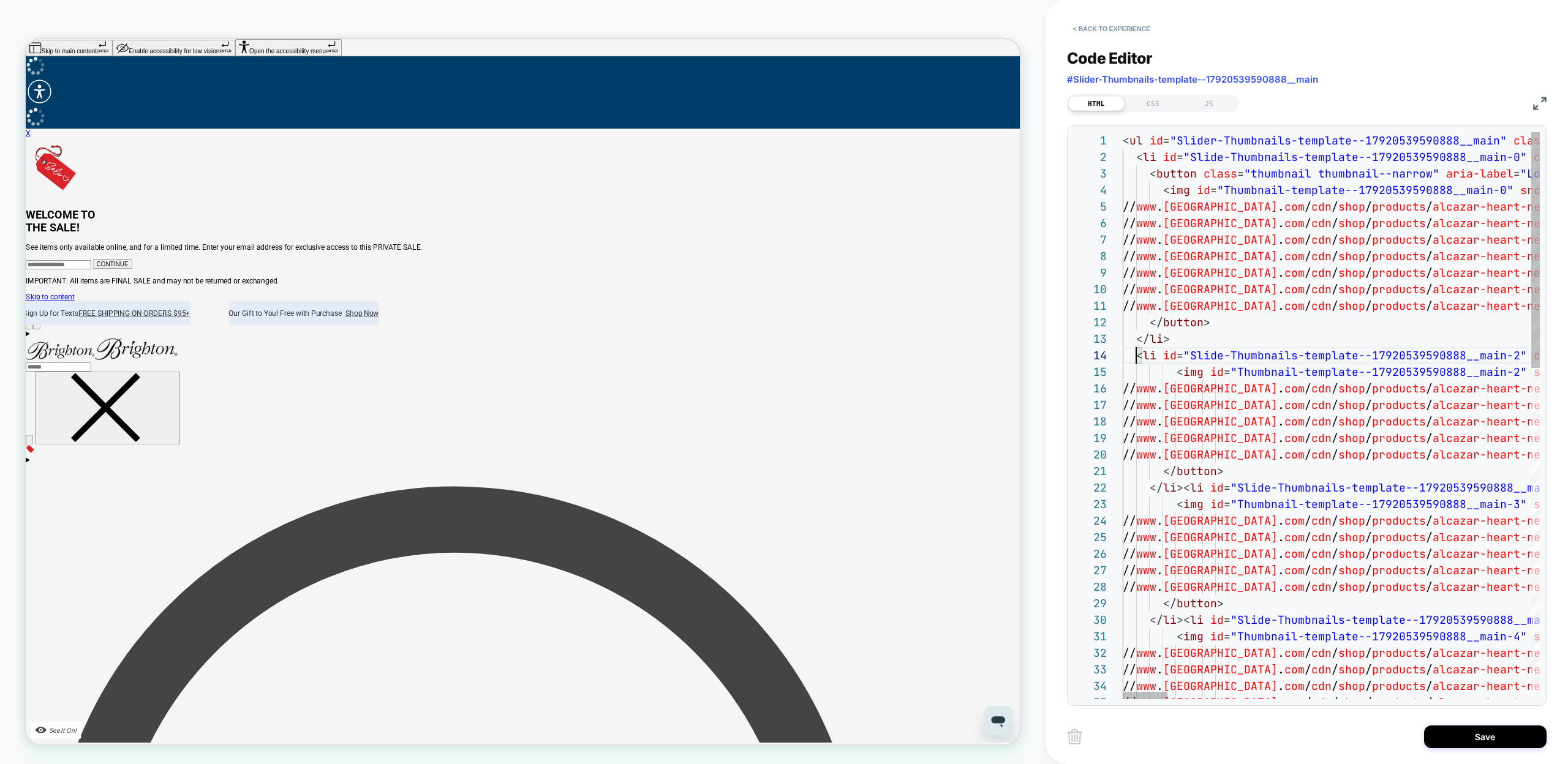
scroll to position [50, 13]
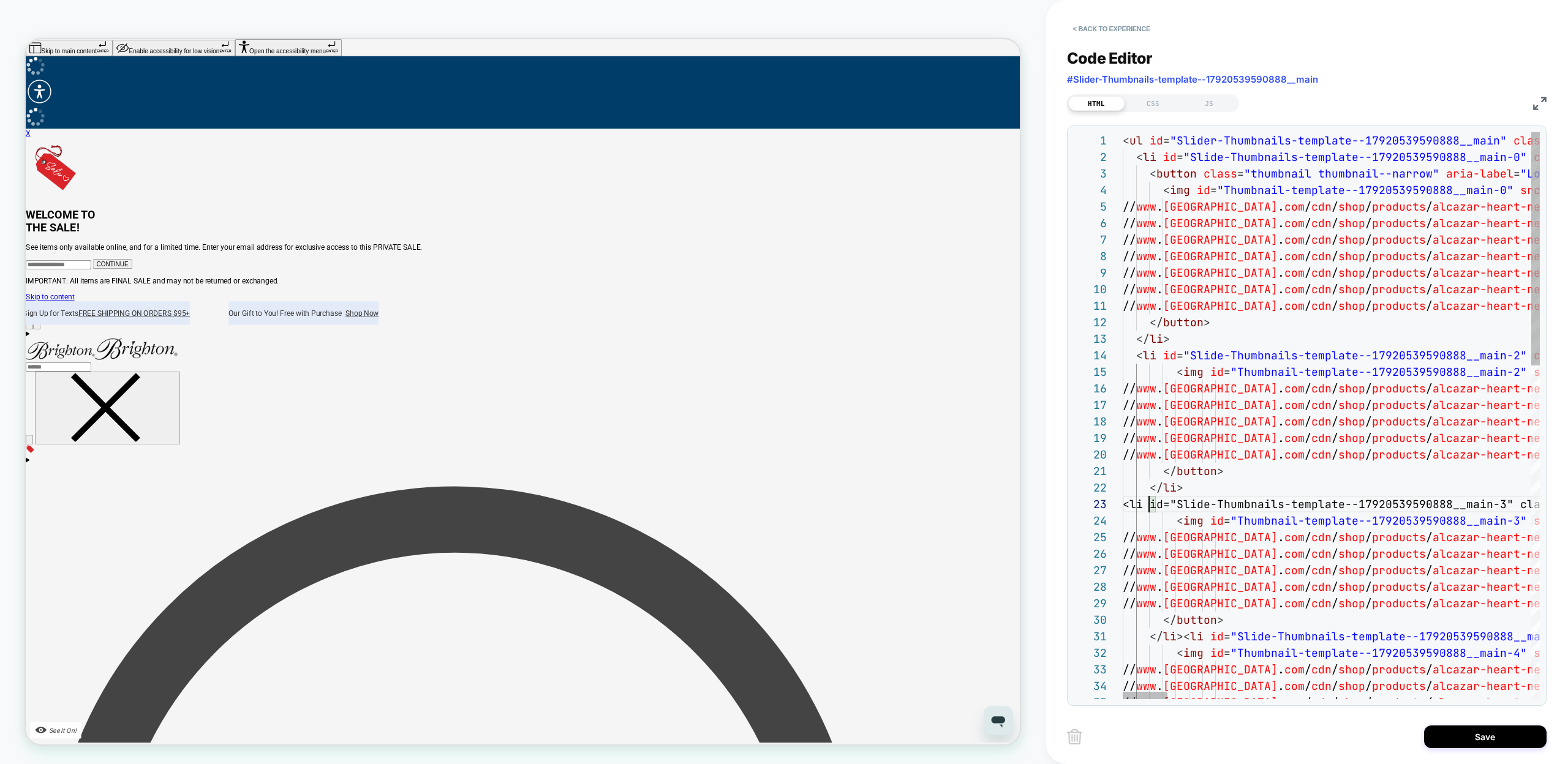
scroll to position [33, 26]
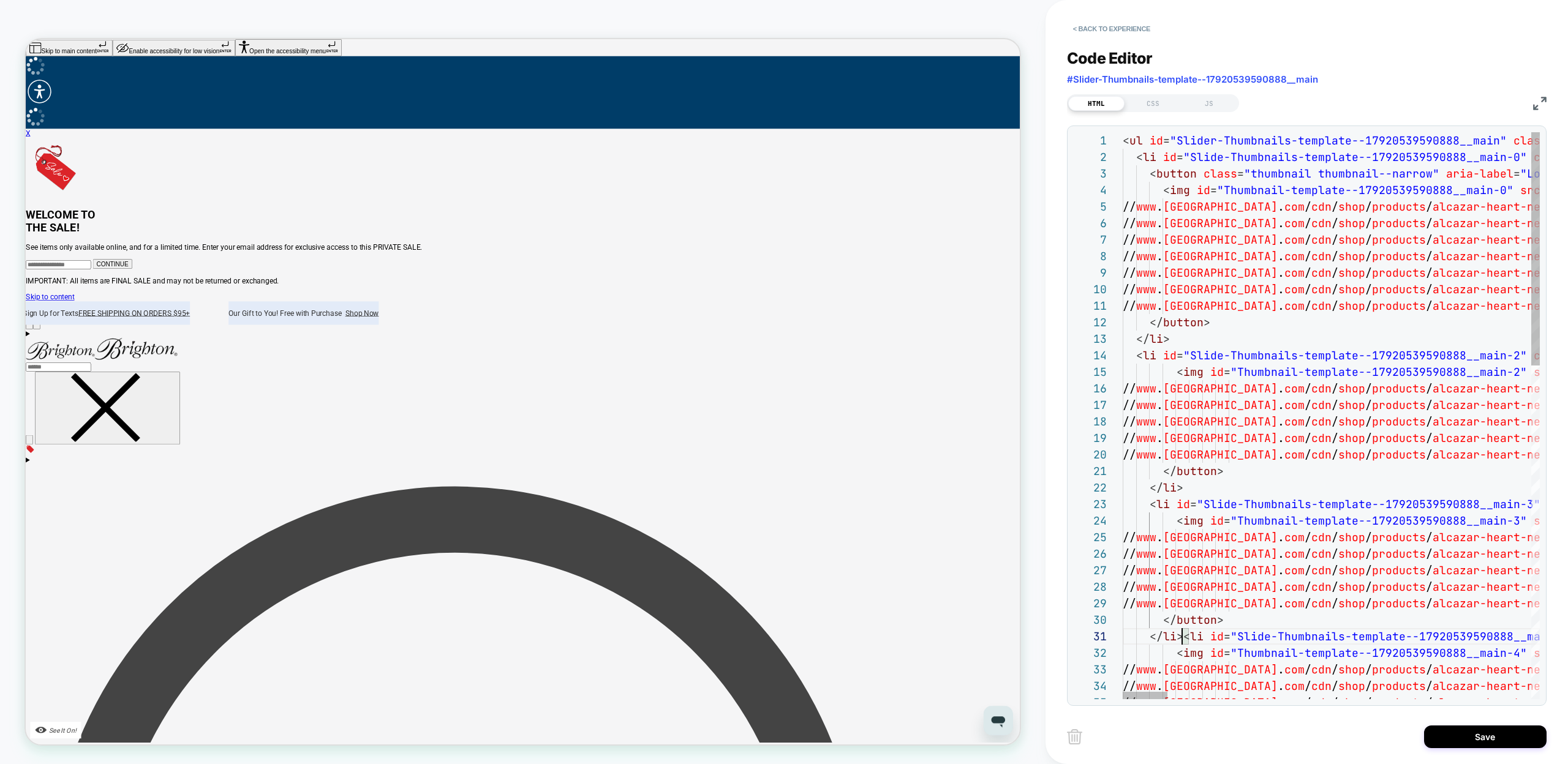
scroll to position [17, 26]
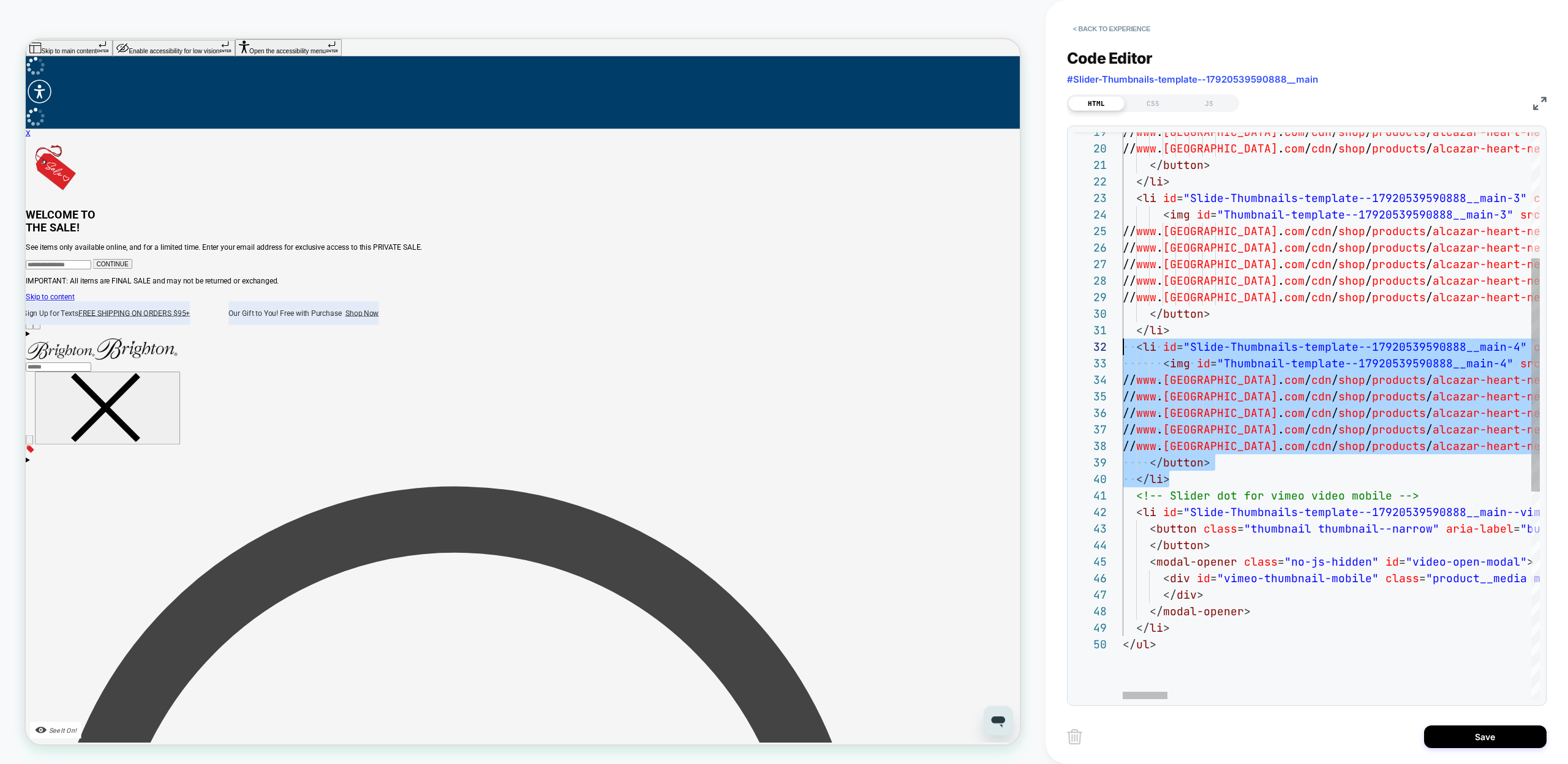
scroll to position [17, 0]
drag, startPoint x: 1179, startPoint y: 481, endPoint x: 1097, endPoint y: 351, distance: 153.7
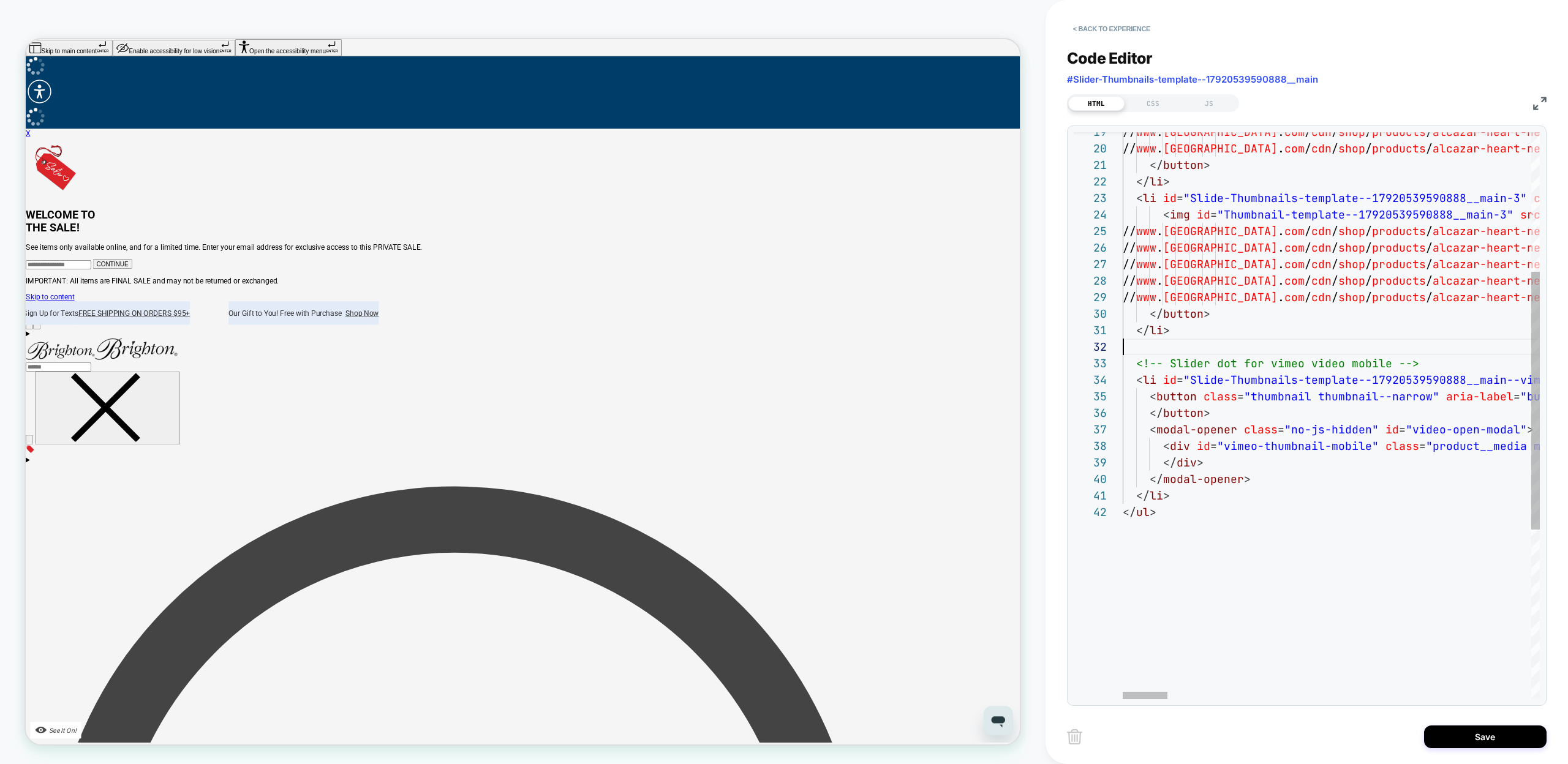
scroll to position [0, 46]
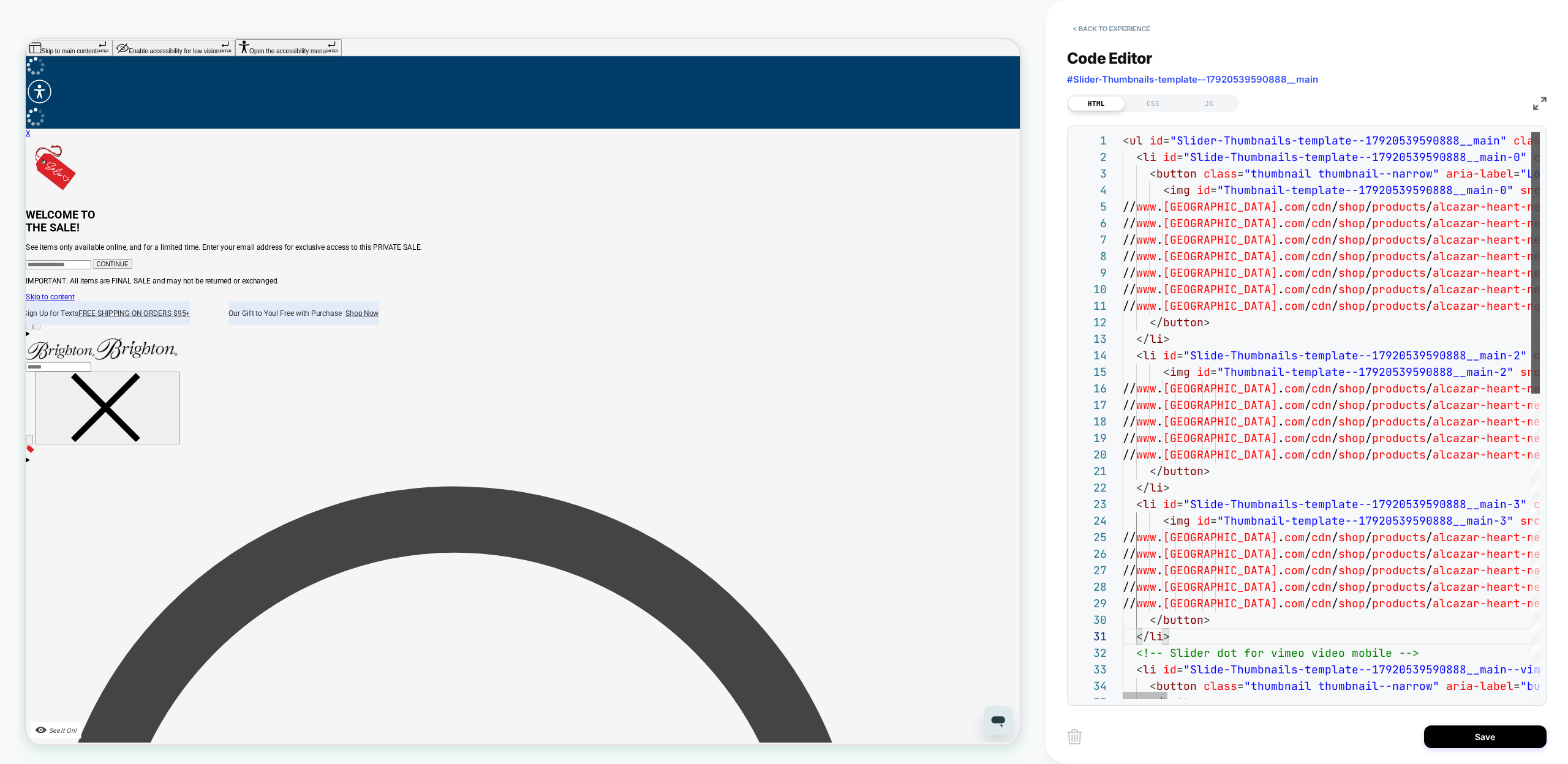
click at [1533, 165] on div at bounding box center [1536, 262] width 9 height 261
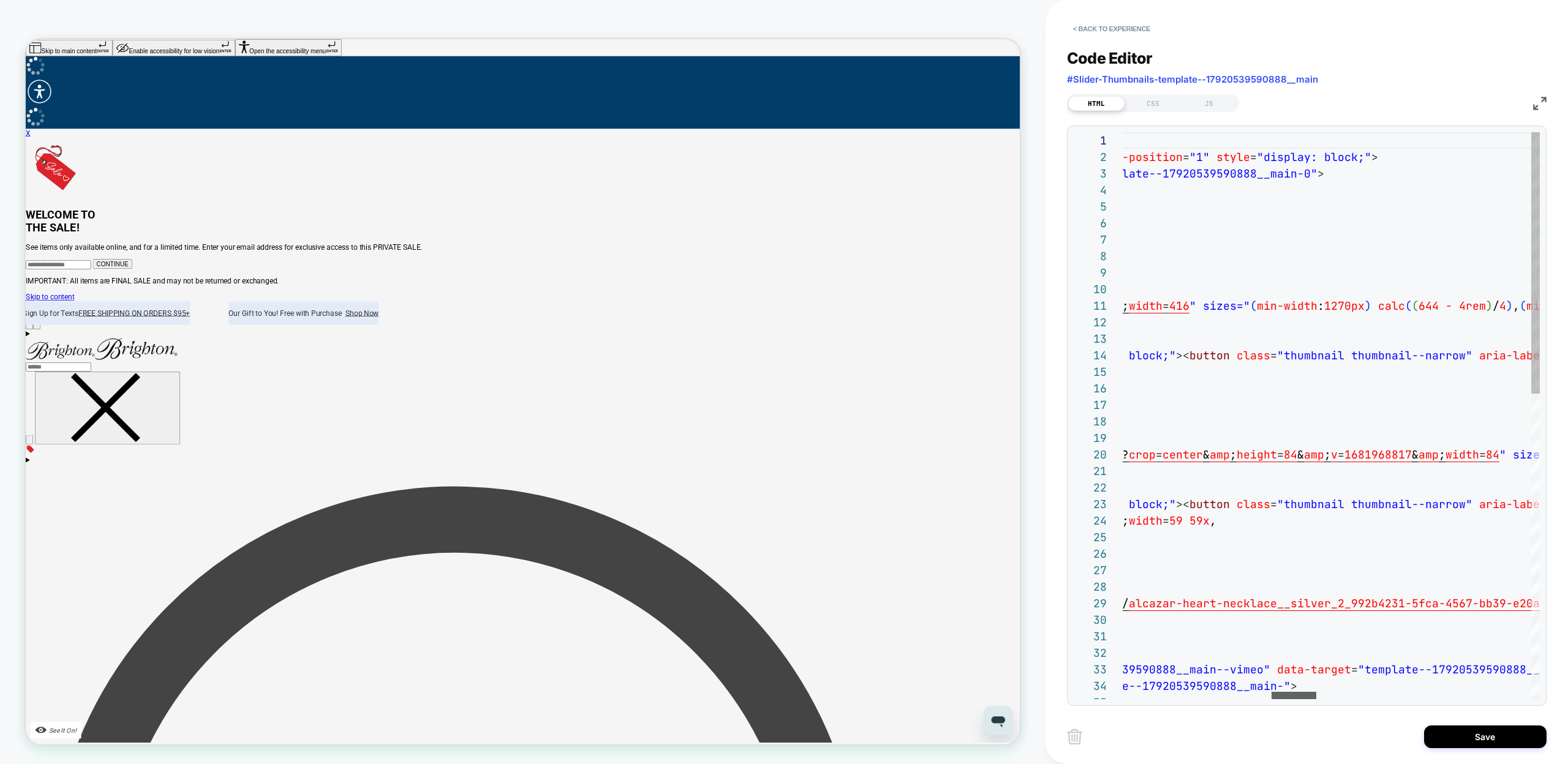
click at [1305, 699] on div at bounding box center [1293, 695] width 45 height 7
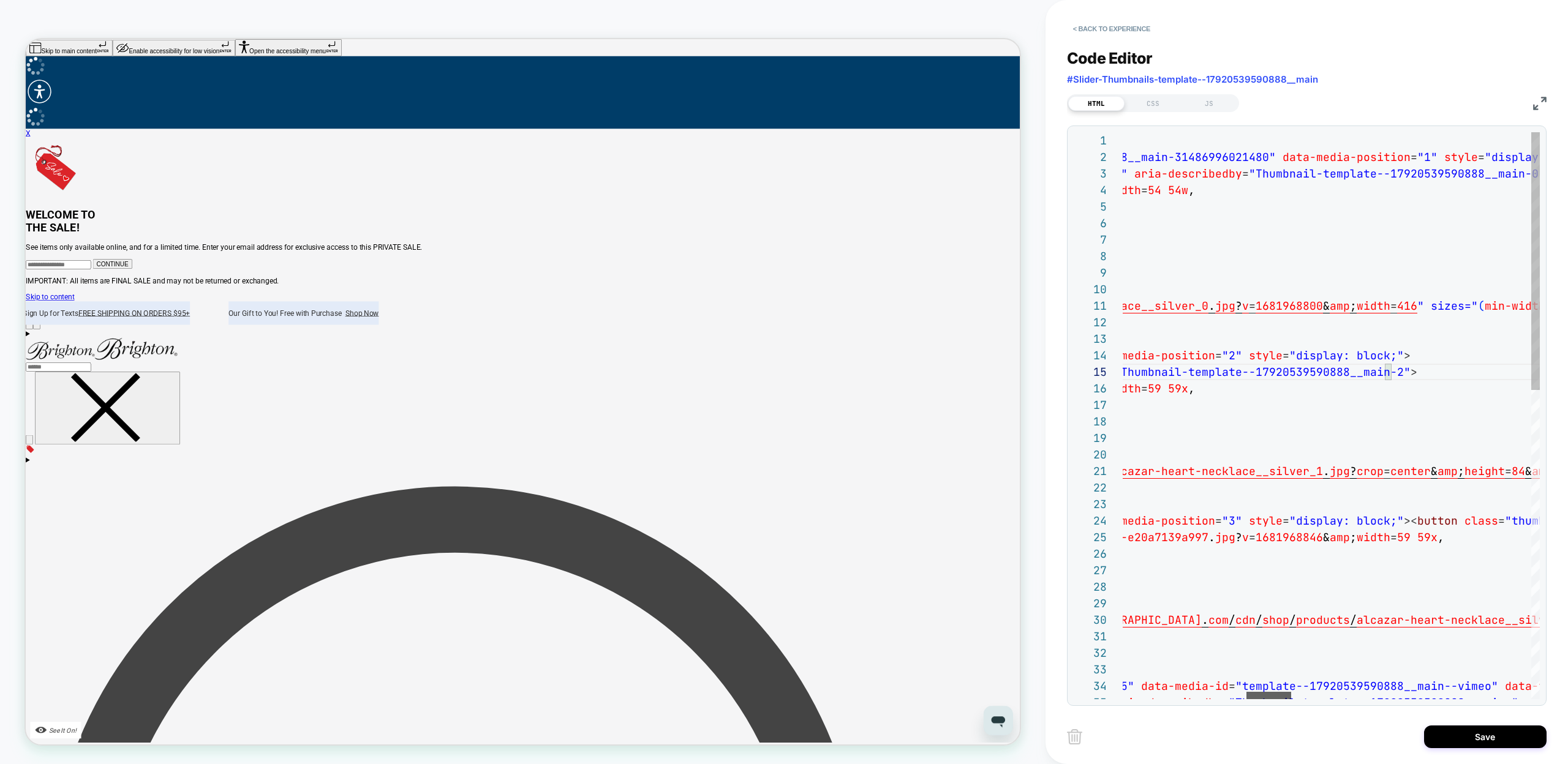
click at [1267, 696] on div at bounding box center [1268, 695] width 45 height 7
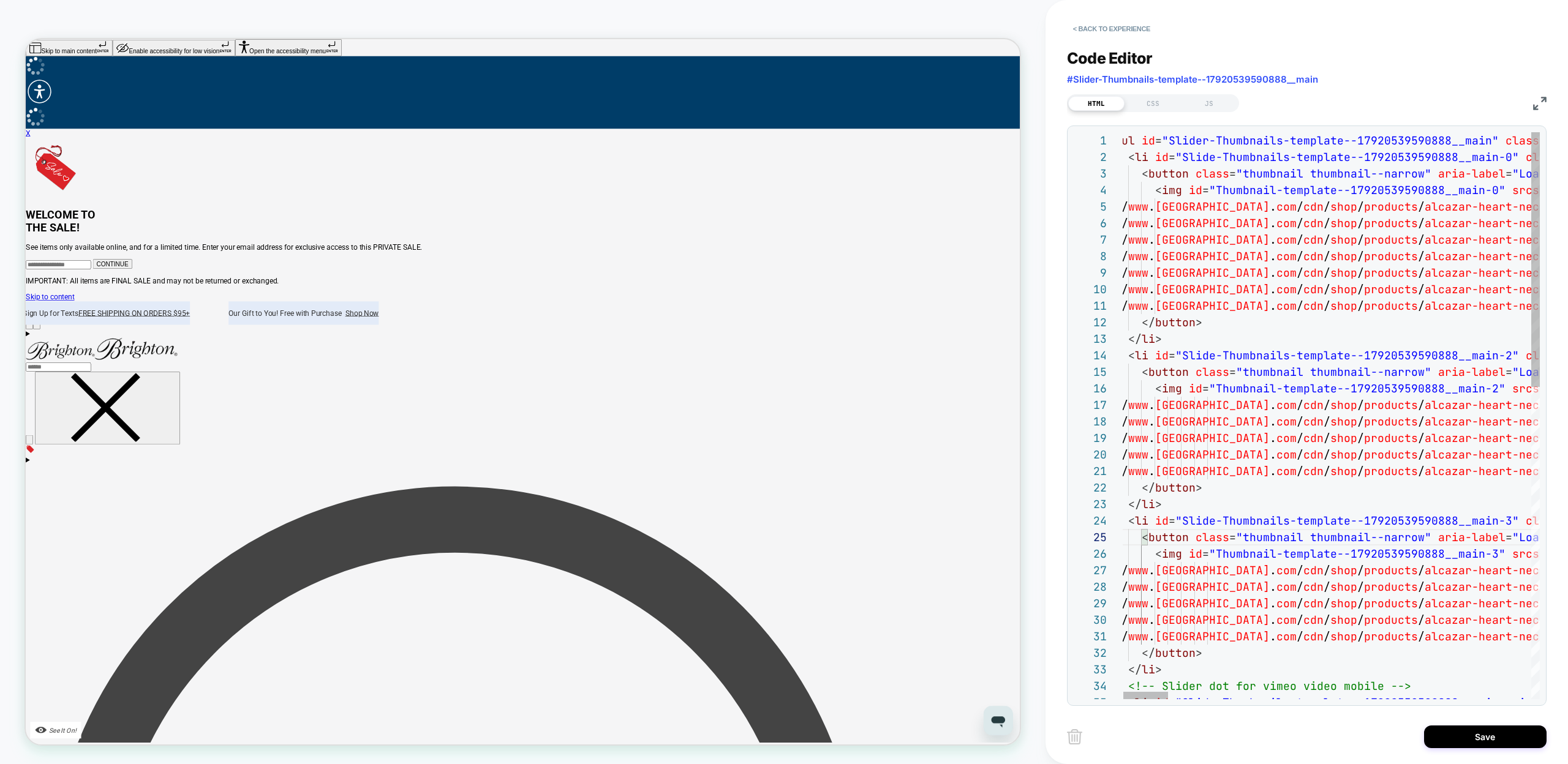
scroll to position [0, 80]
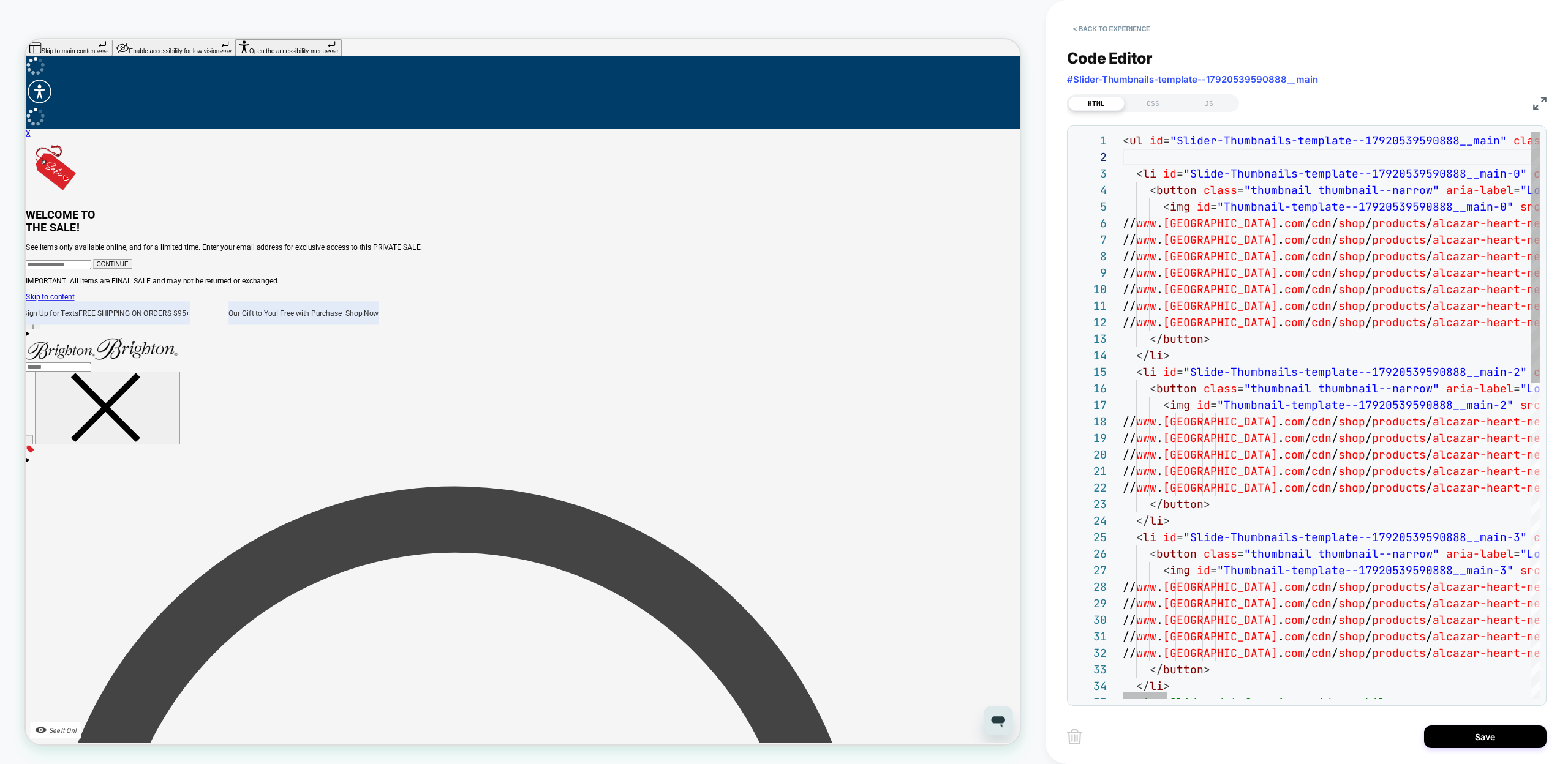
scroll to position [33, 46]
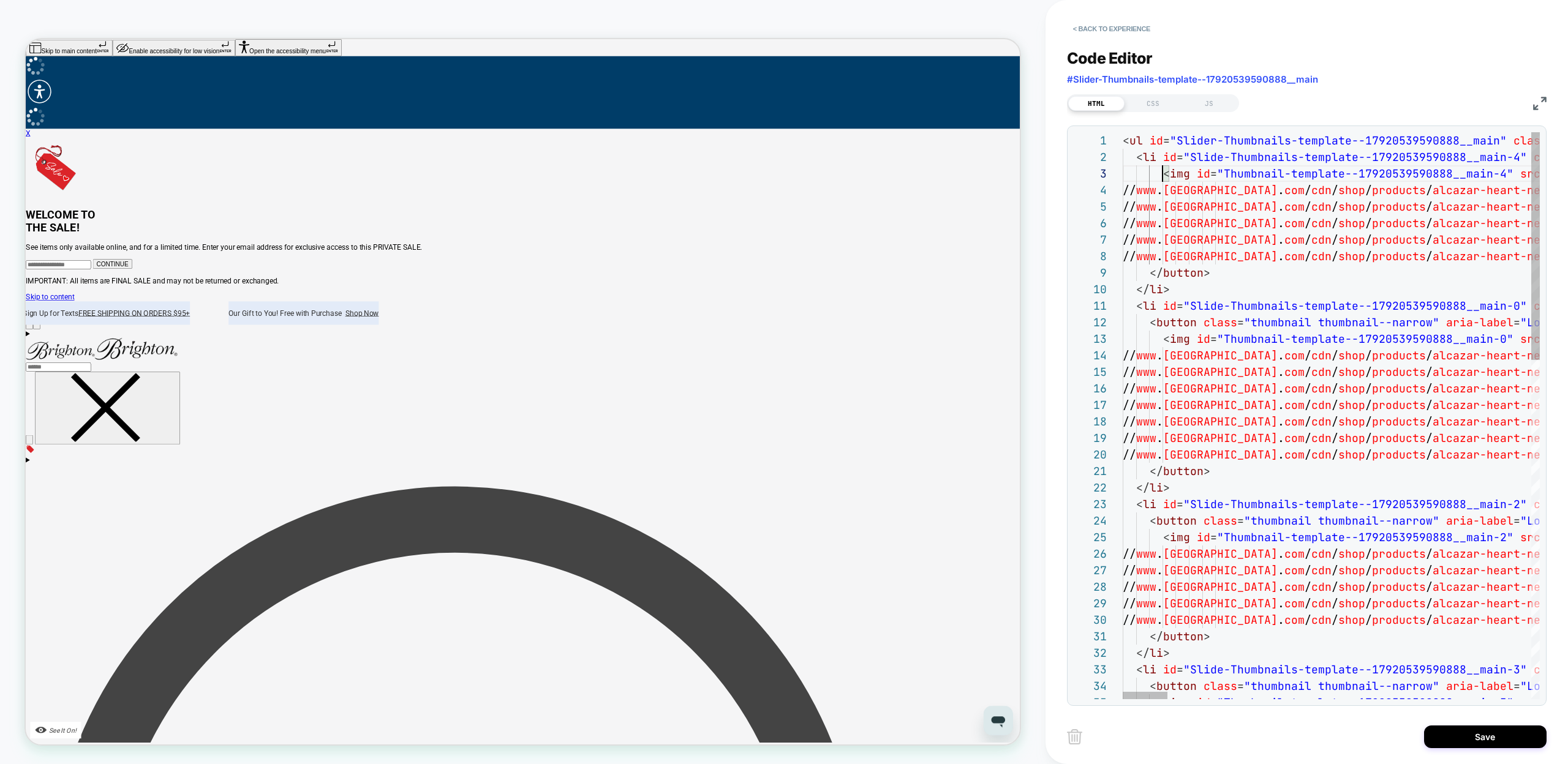
scroll to position [33, 40]
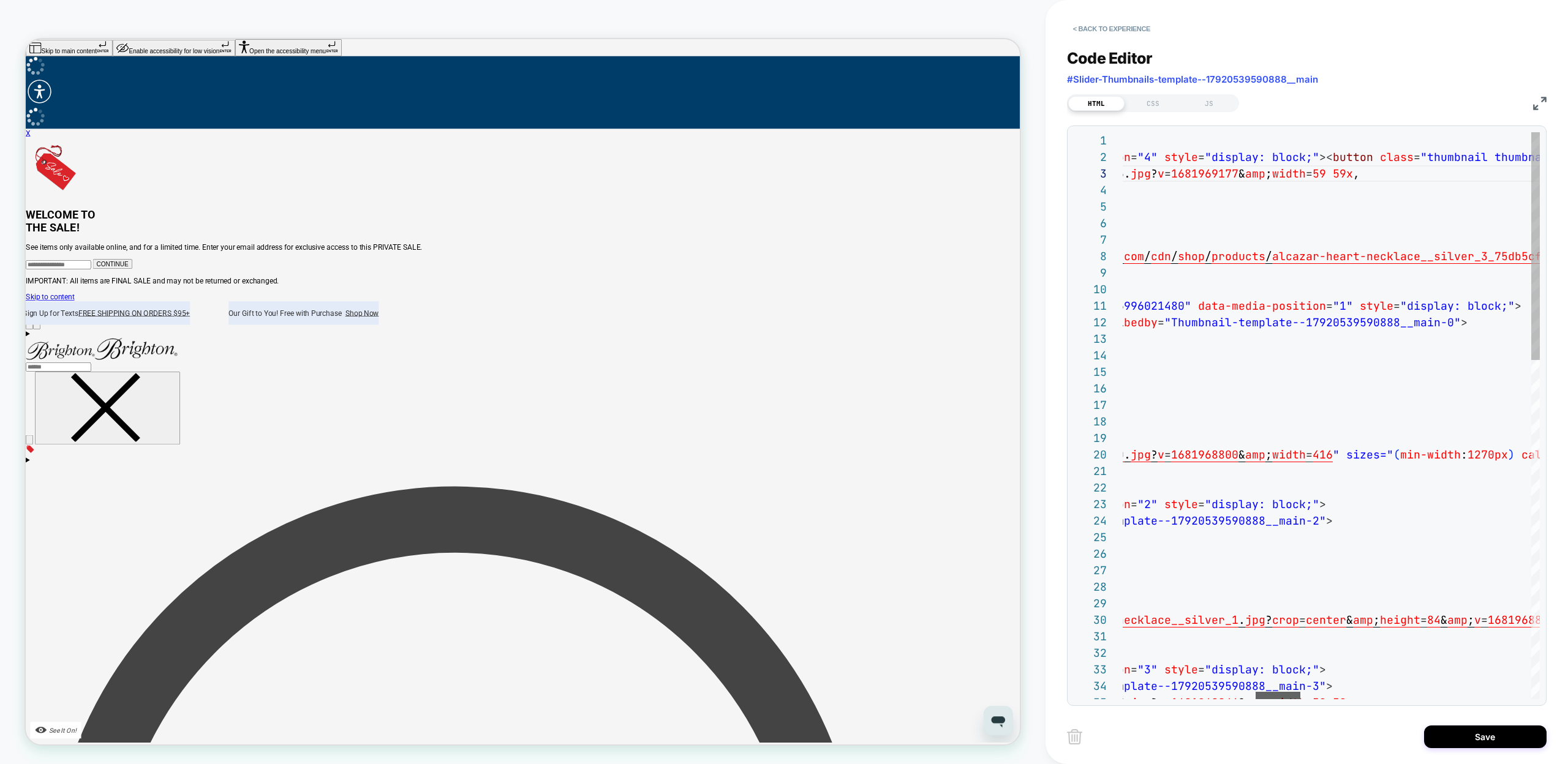
click at [1272, 699] on div at bounding box center [1278, 695] width 45 height 7
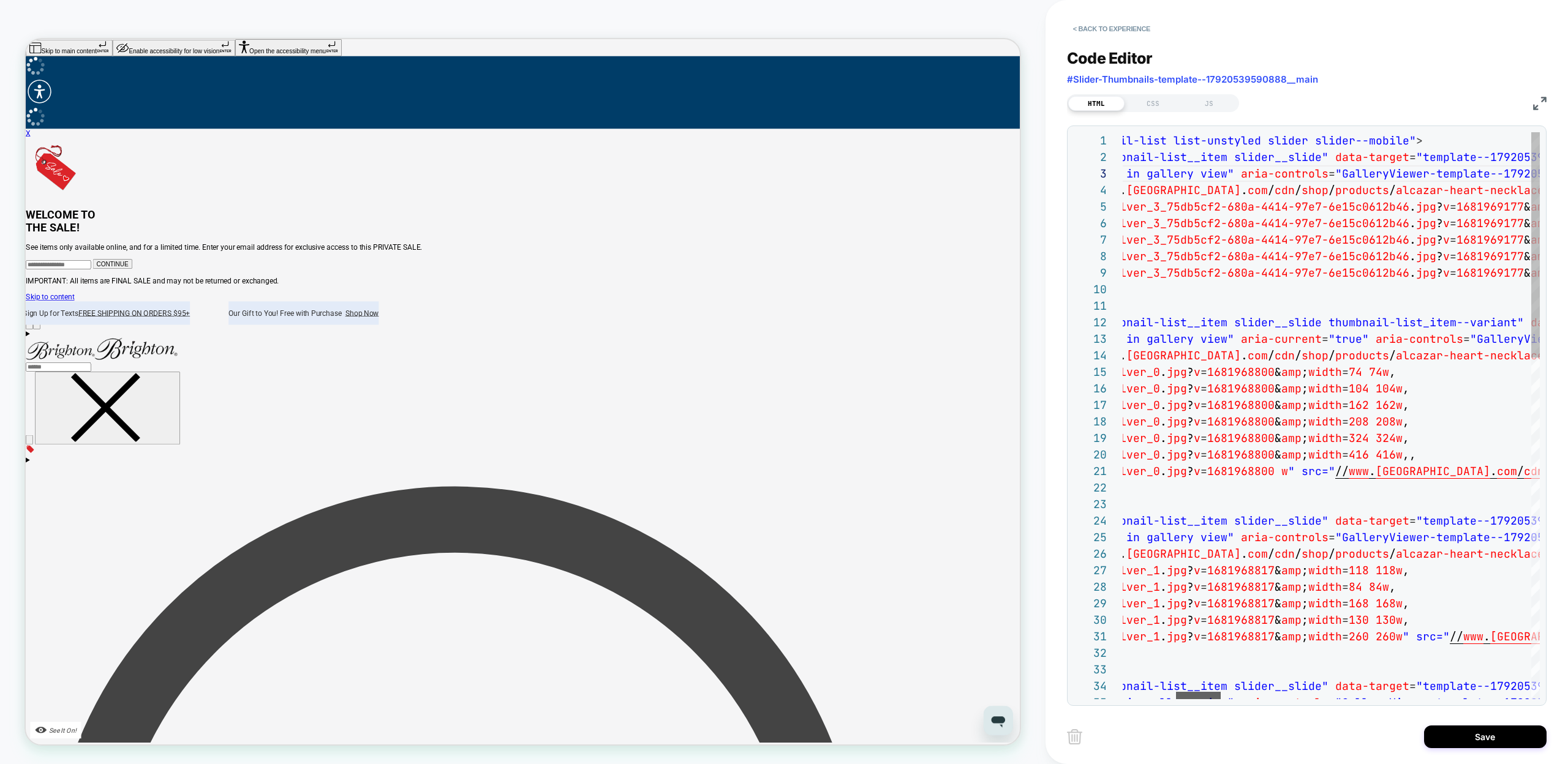
click at [1202, 693] on div at bounding box center [1198, 695] width 45 height 7
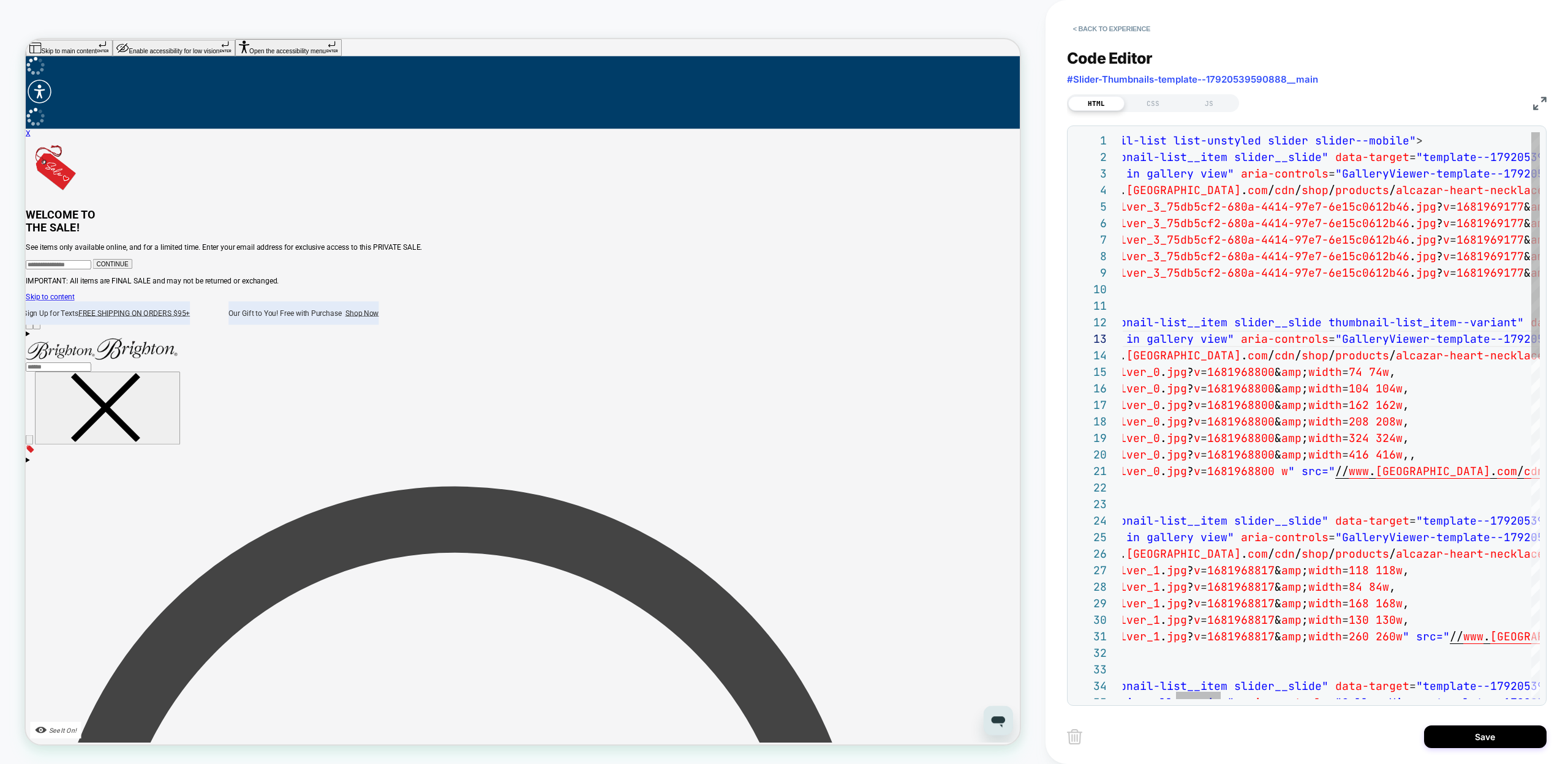
type textarea "**********"
click at [1453, 739] on button "Save" at bounding box center [1485, 737] width 122 height 23
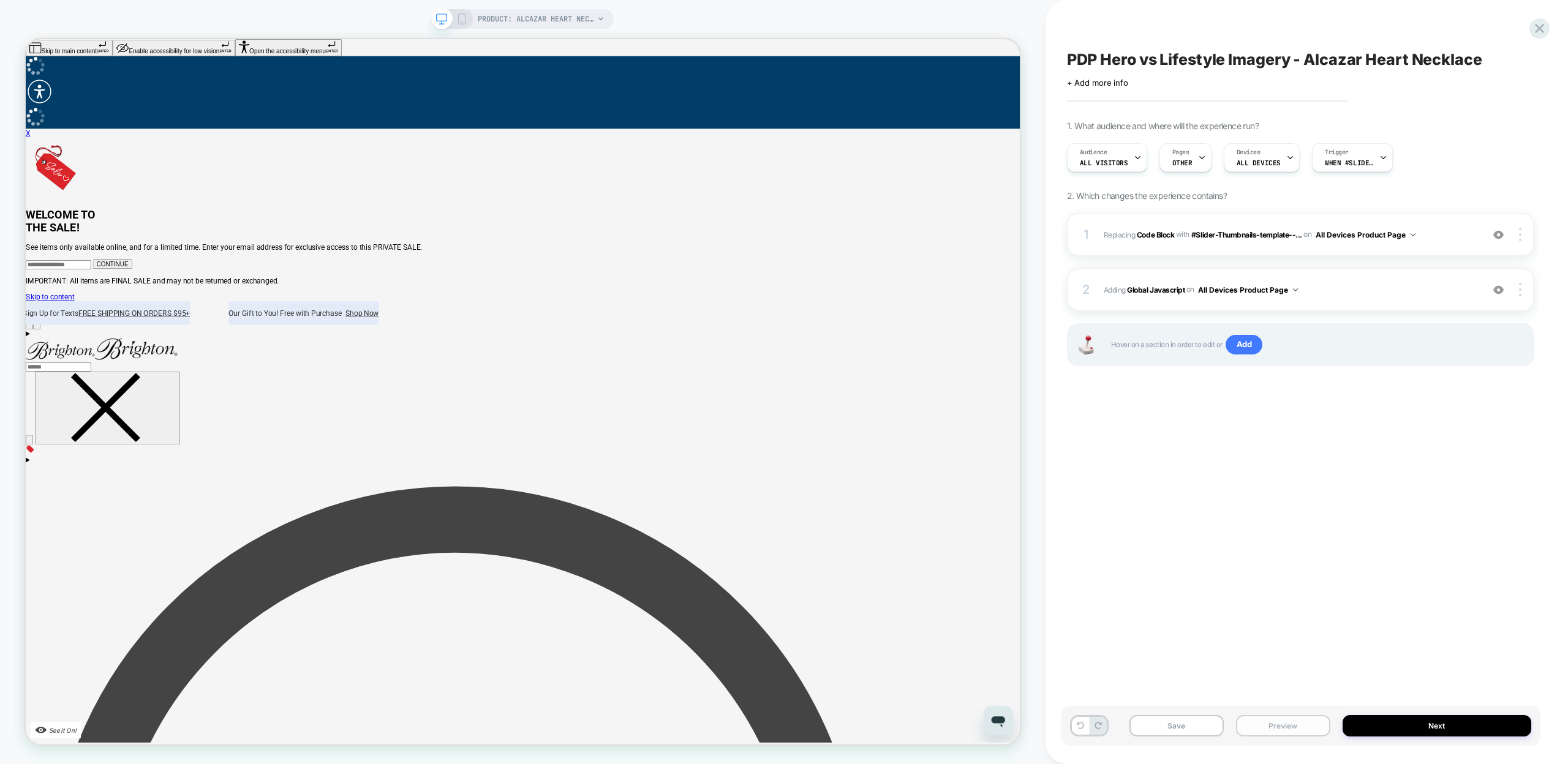
click at [1261, 720] on button "Preview" at bounding box center [1283, 726] width 94 height 22
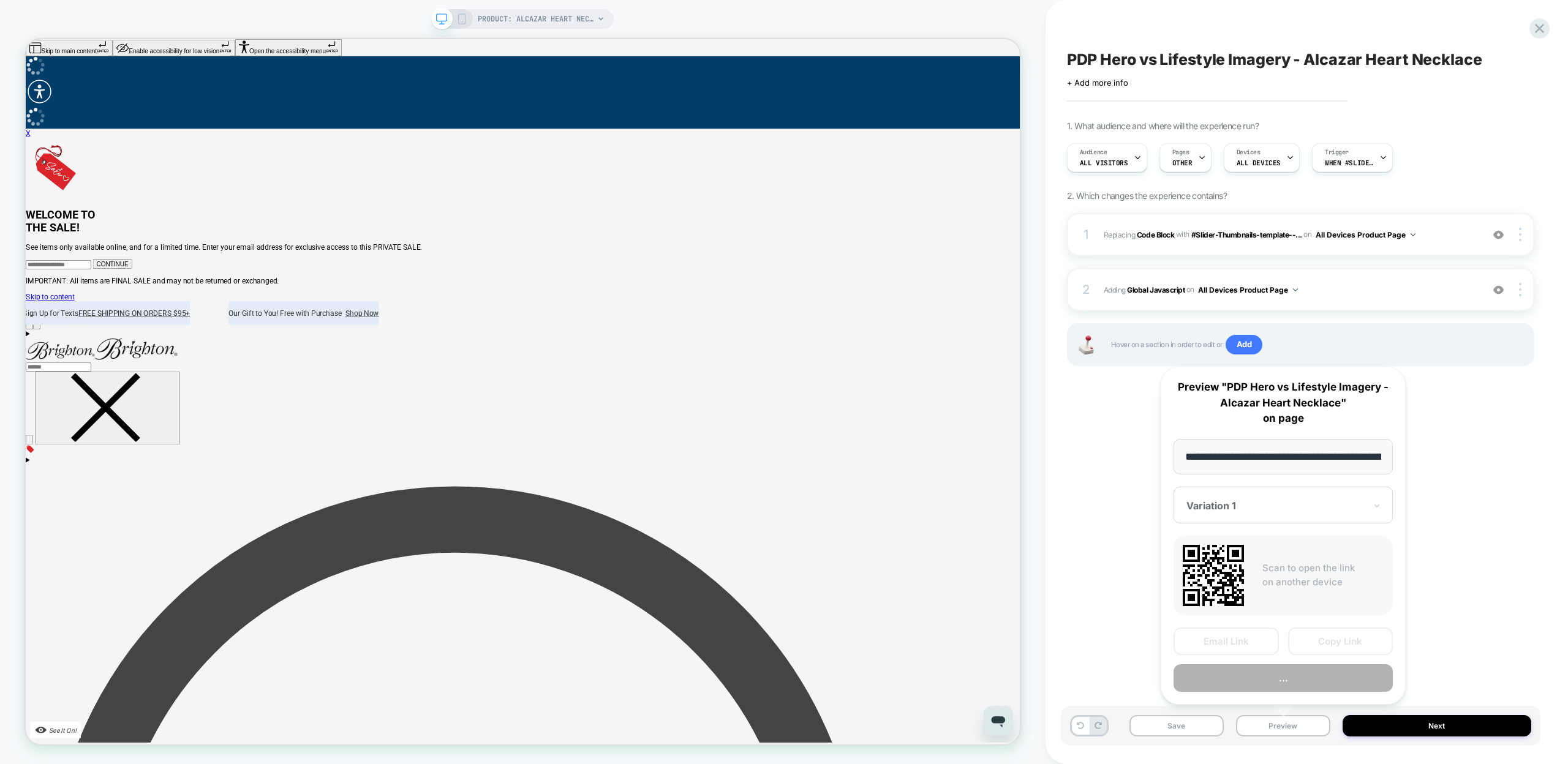
scroll to position [0, 189]
click at [1334, 639] on button "Copy Link" at bounding box center [1341, 642] width 105 height 28
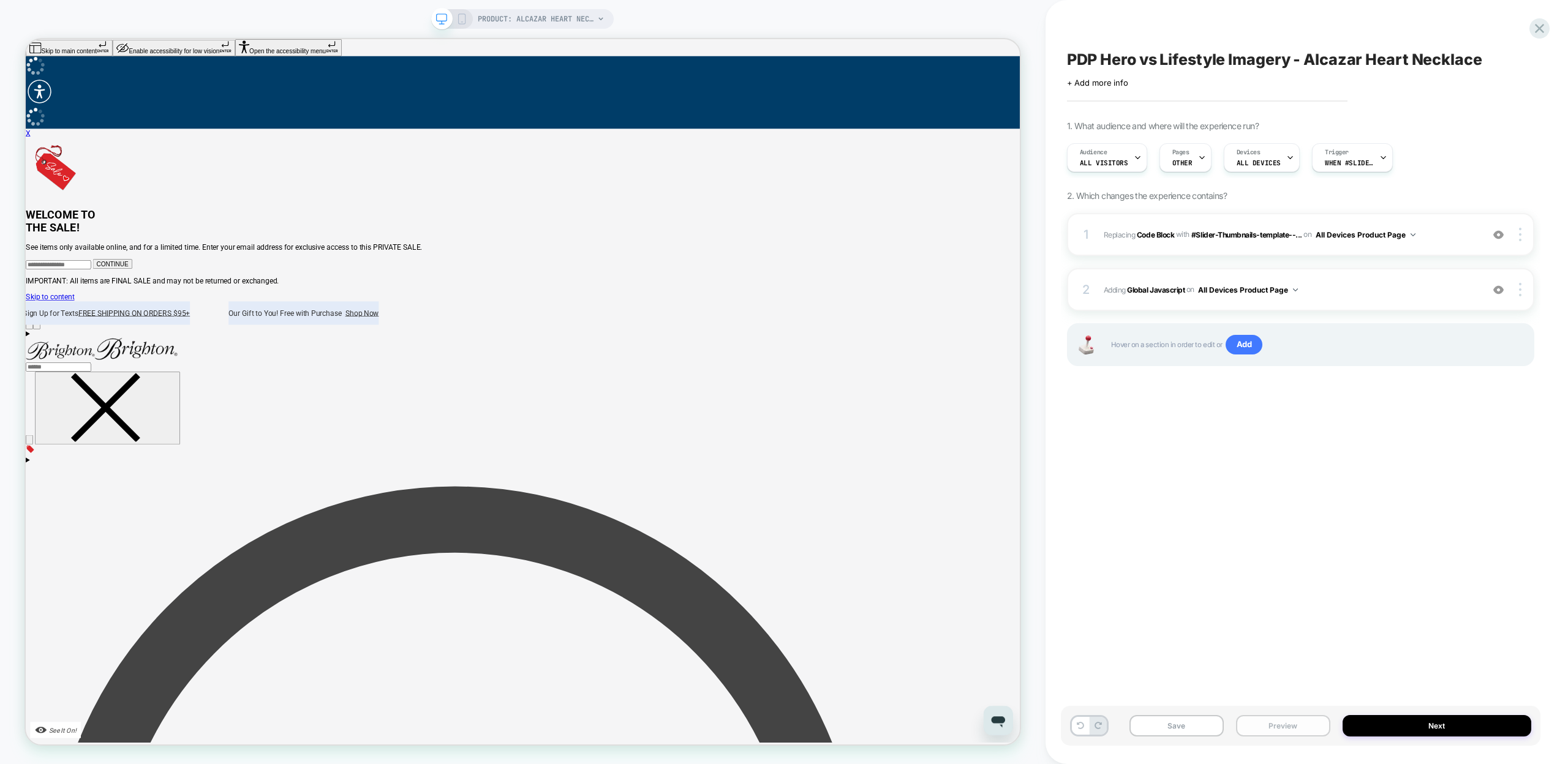
click at [1276, 728] on button "Preview" at bounding box center [1283, 726] width 94 height 22
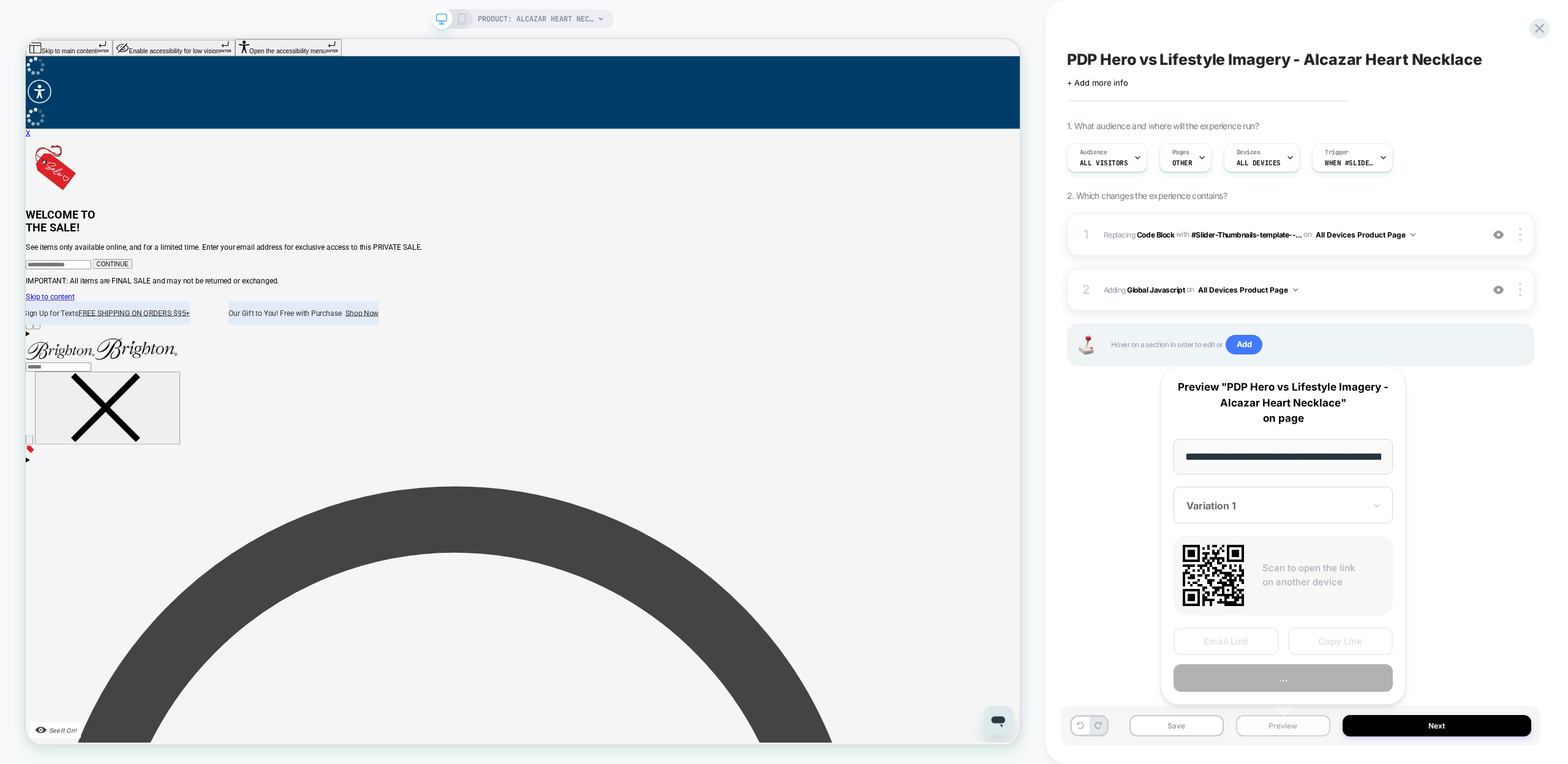
scroll to position [0, 189]
click at [1329, 641] on button "Copy Link" at bounding box center [1341, 642] width 105 height 28
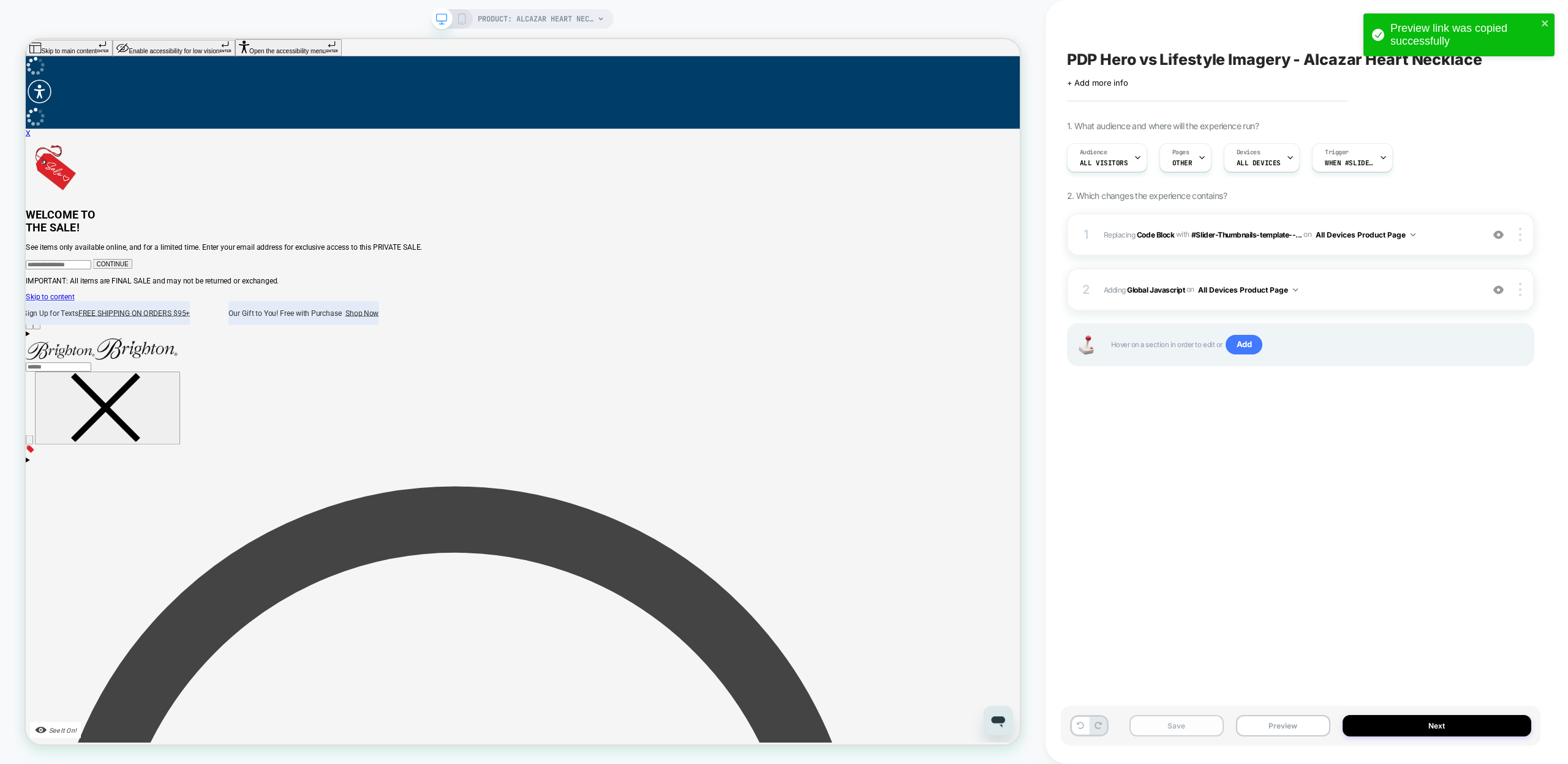
click at [1203, 716] on button "Save" at bounding box center [1176, 726] width 94 height 22
click at [1544, 24] on icon "close" at bounding box center [1544, 23] width 6 height 6
click at [1536, 24] on div "Preview link was copied successfully" at bounding box center [1459, 38] width 196 height 54
click at [1542, 30] on icon at bounding box center [1539, 28] width 10 height 10
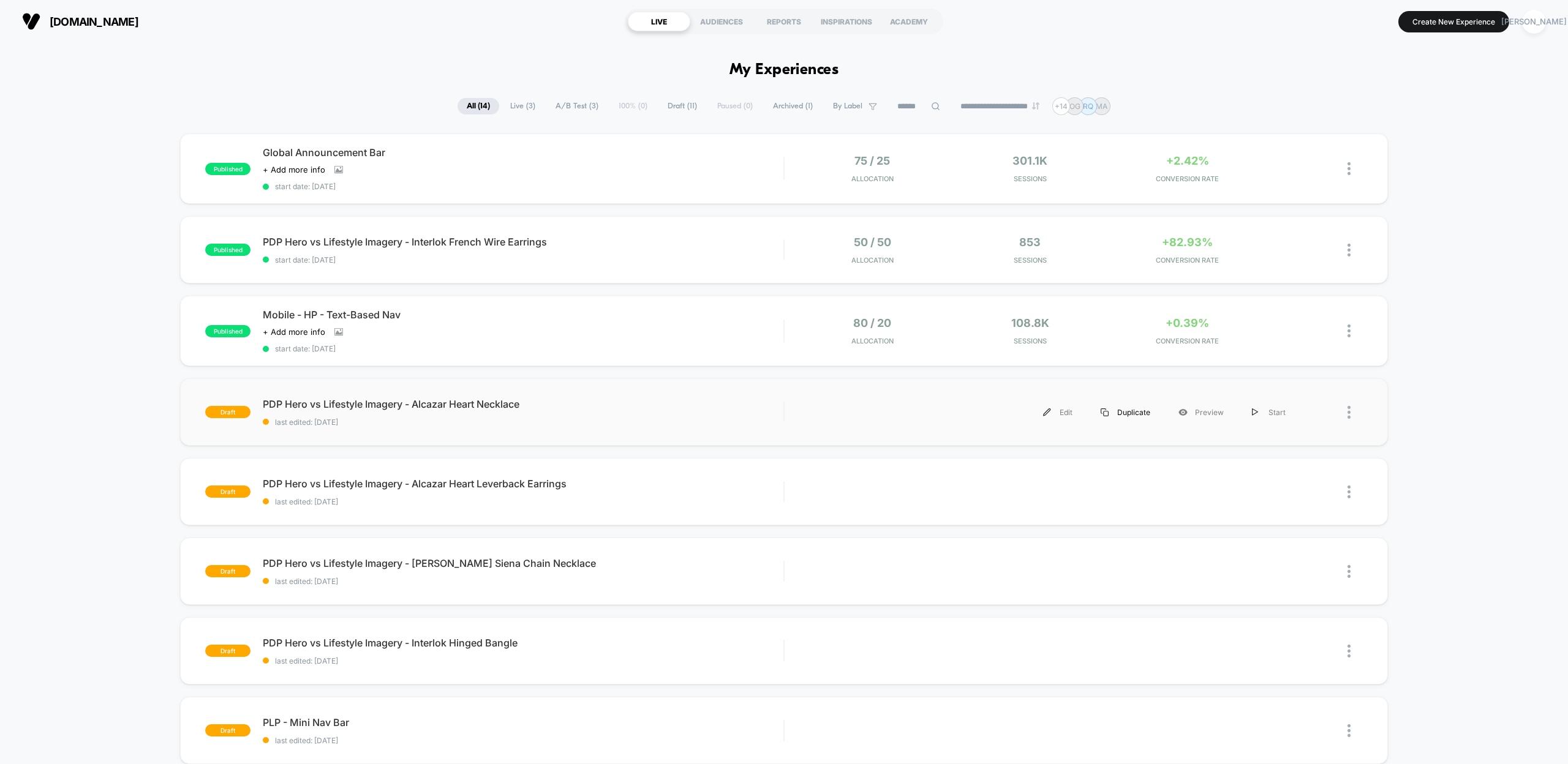
click at [1125, 412] on div "Duplicate" at bounding box center [1125, 413] width 78 height 28
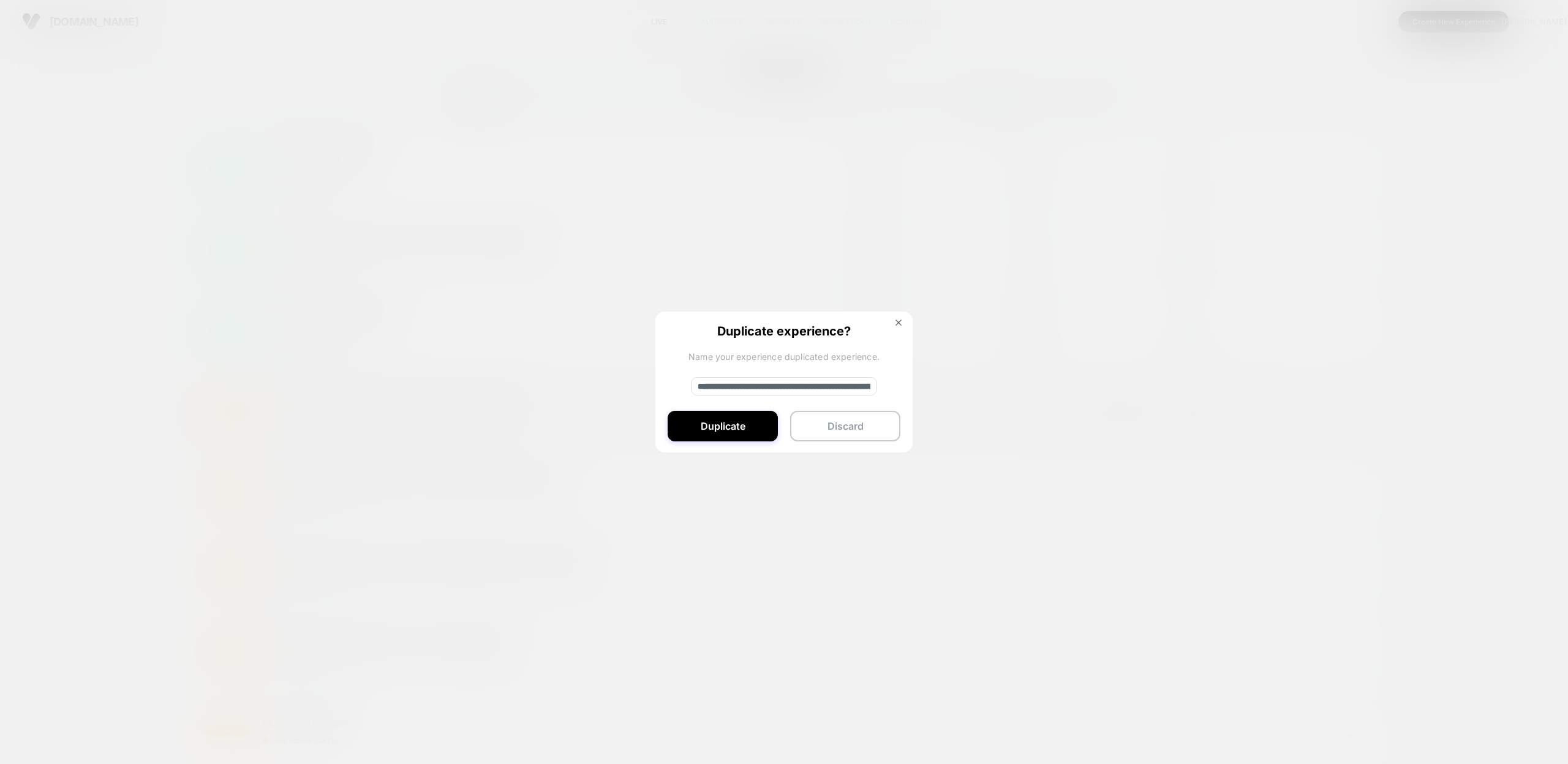
click at [741, 385] on input "**********" at bounding box center [784, 385] width 186 height 18
click at [862, 389] on input "**********" at bounding box center [784, 385] width 186 height 18
paste input "********"
type input "**********"
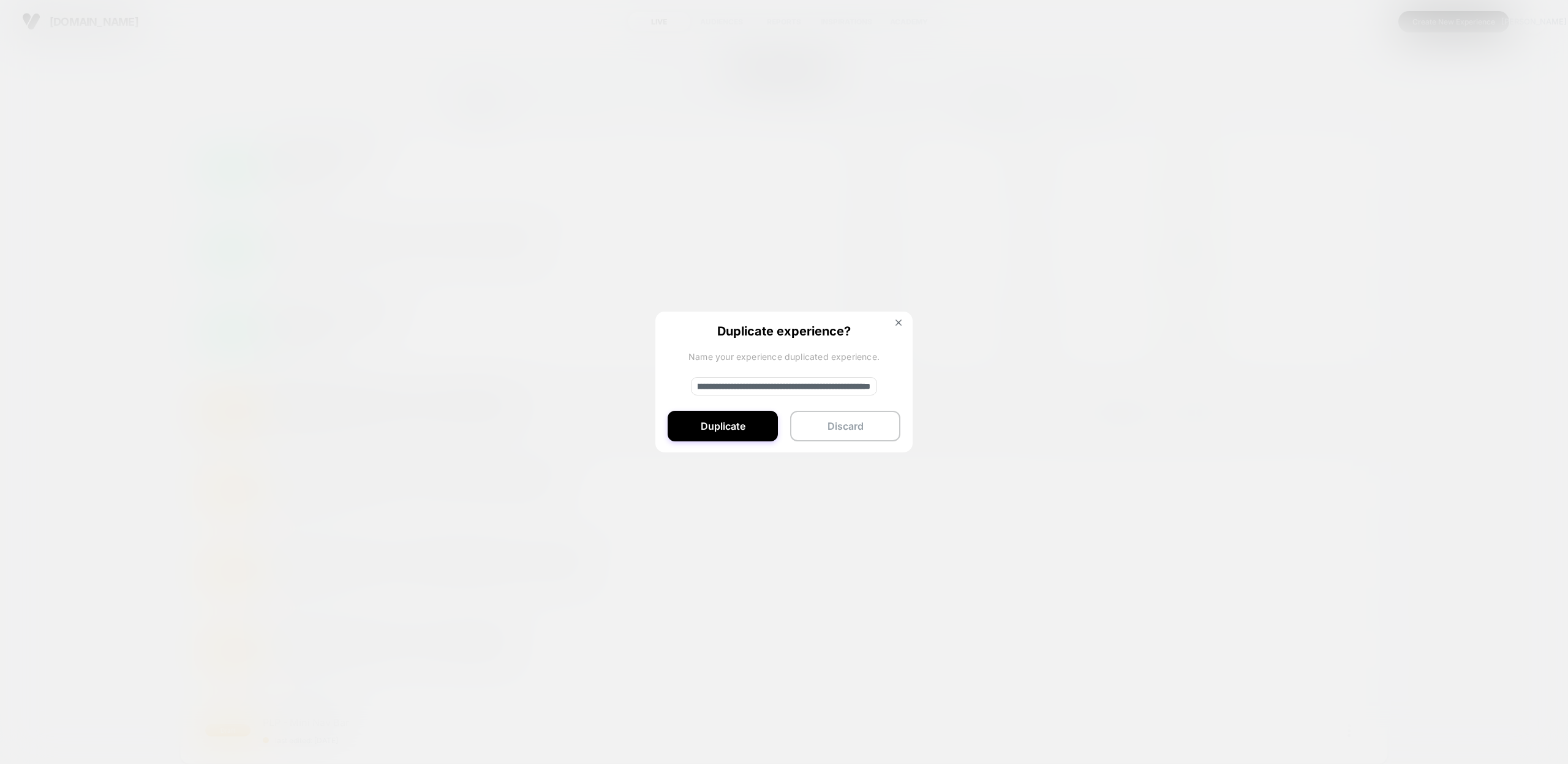
scroll to position [0, 146]
click at [726, 428] on button "Duplicate" at bounding box center [722, 426] width 110 height 31
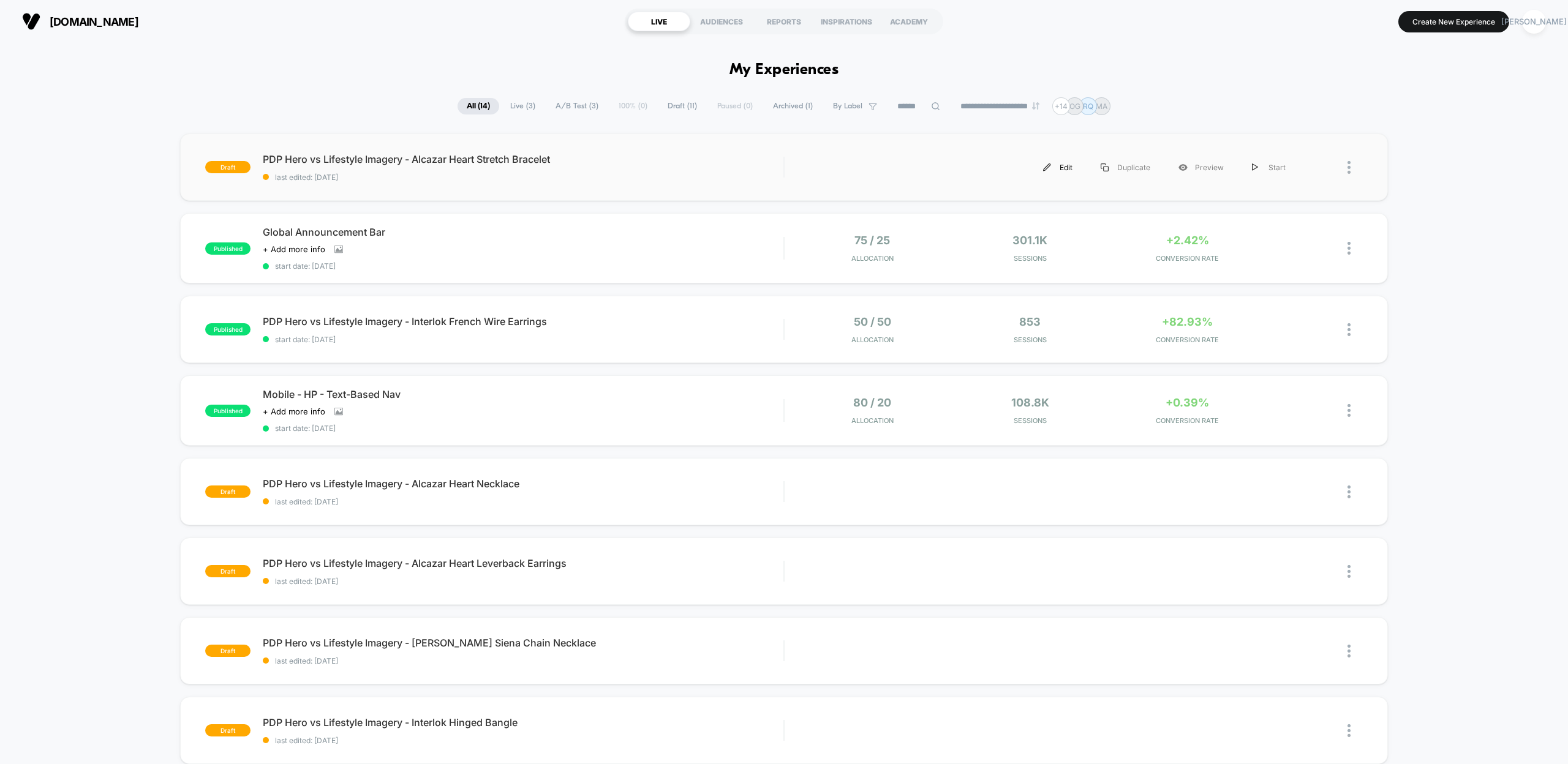
click at [1053, 166] on div "Edit" at bounding box center [1058, 168] width 58 height 28
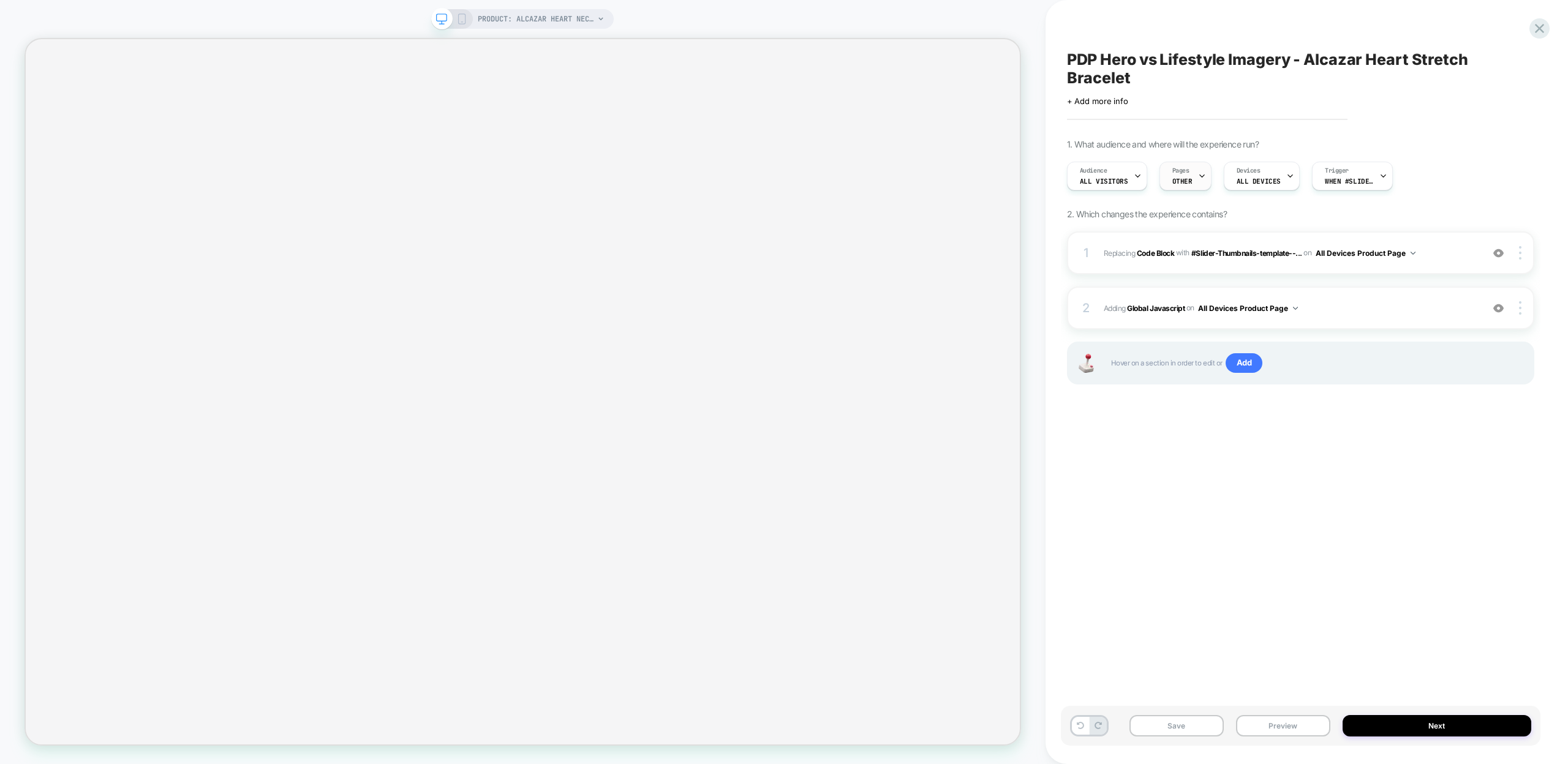
click at [1172, 166] on span "Pages" at bounding box center [1181, 170] width 17 height 9
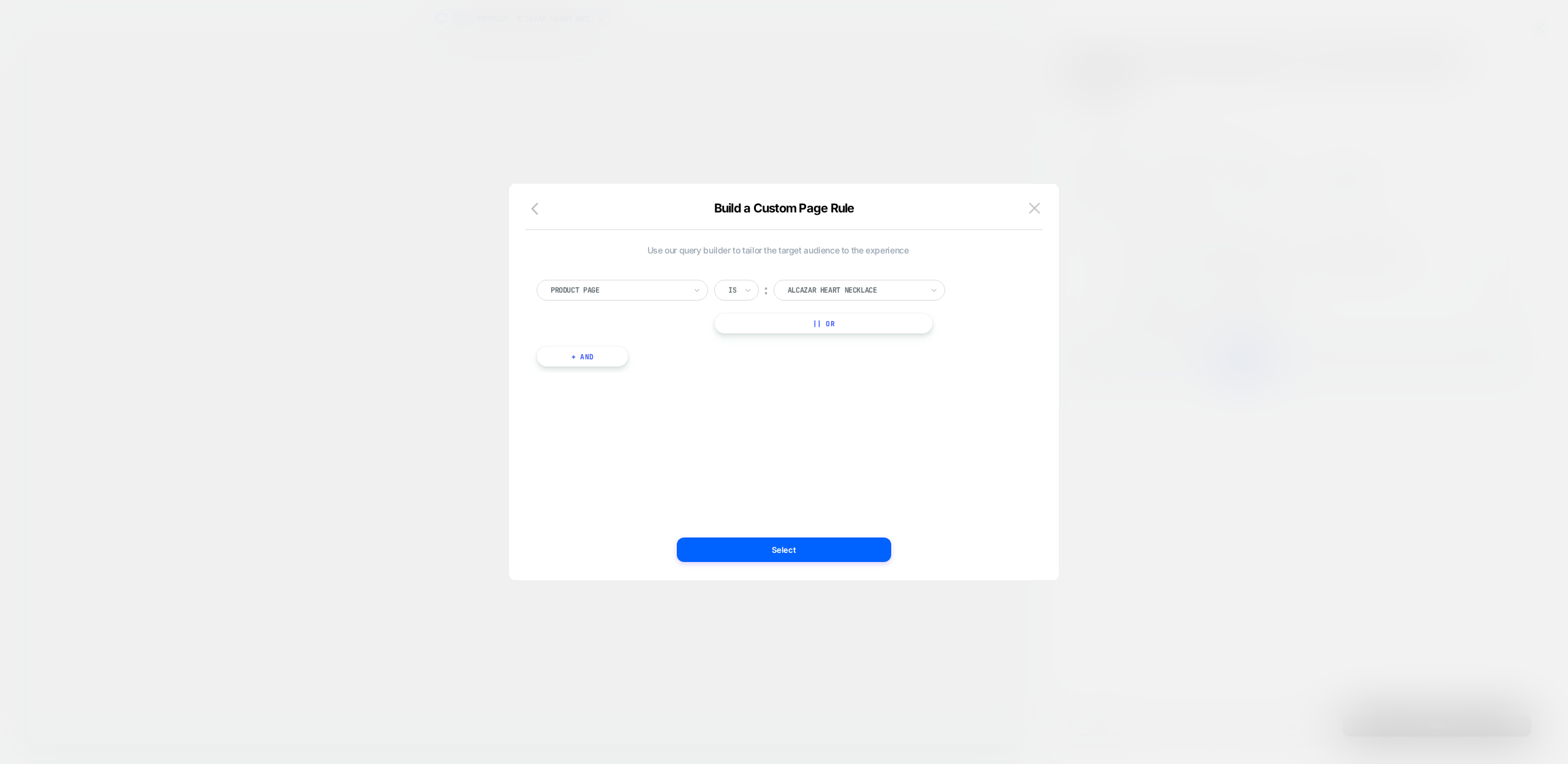
click at [868, 273] on div "Product Page Is ︰ alcazar heart necklace ALCAZAR HEART NECKLACE || Or + And" at bounding box center [777, 316] width 495 height 111
click at [862, 285] on div at bounding box center [855, 290] width 135 height 11
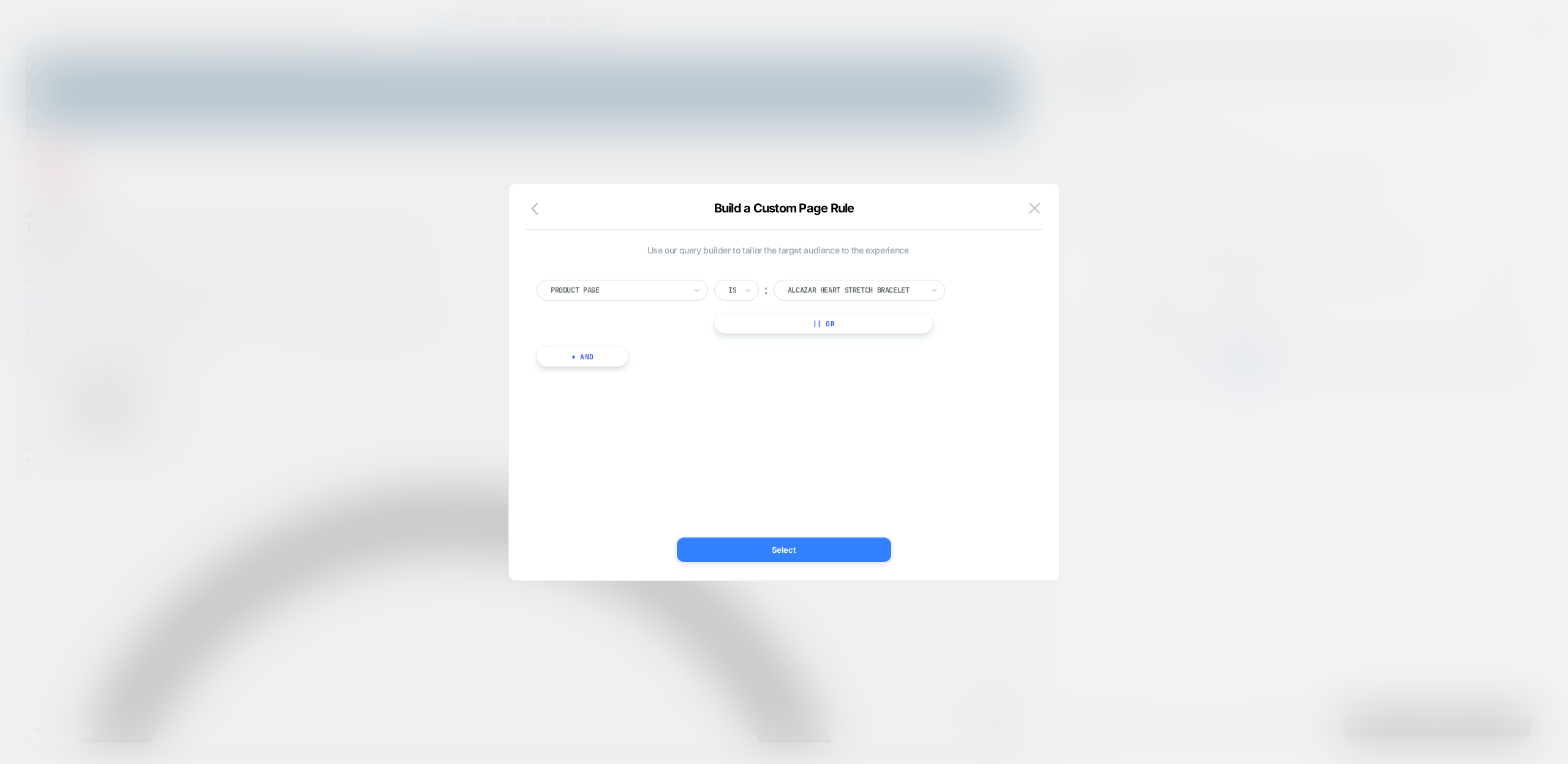
click at [805, 538] on button "Select" at bounding box center [784, 550] width 214 height 24
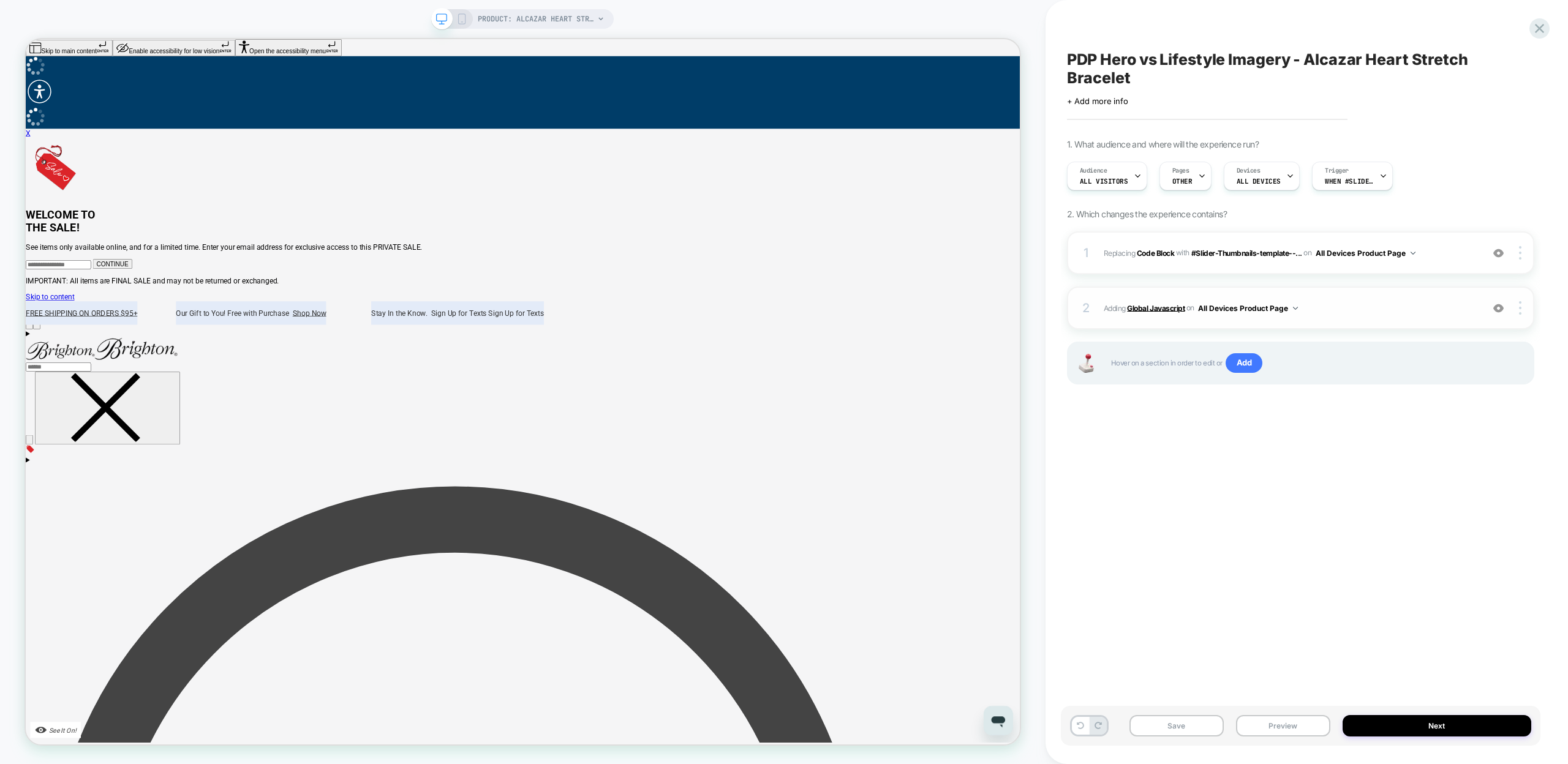
click at [1141, 303] on b "Global Javascript" at bounding box center [1156, 308] width 58 height 10
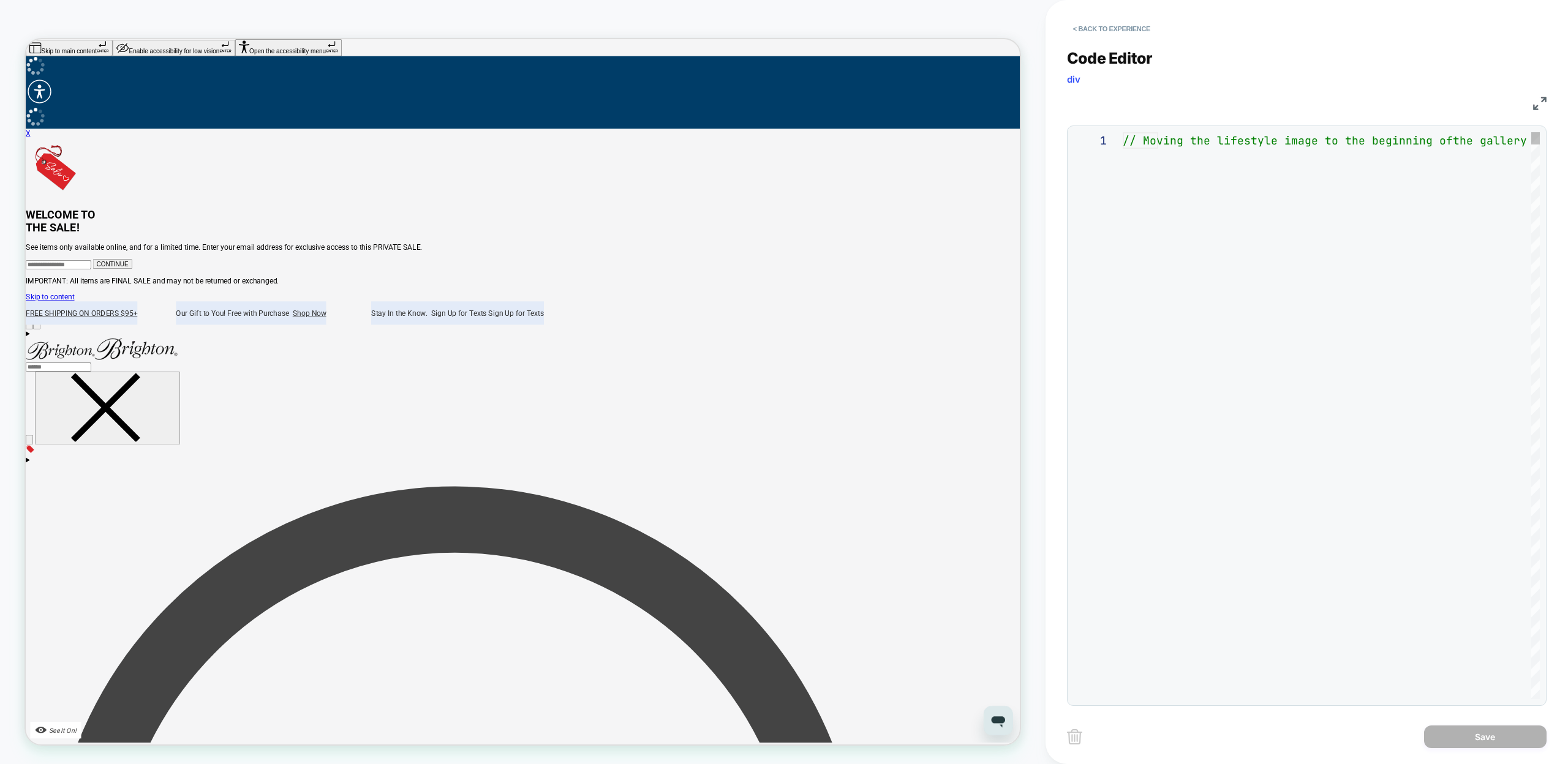
scroll to position [132, 0]
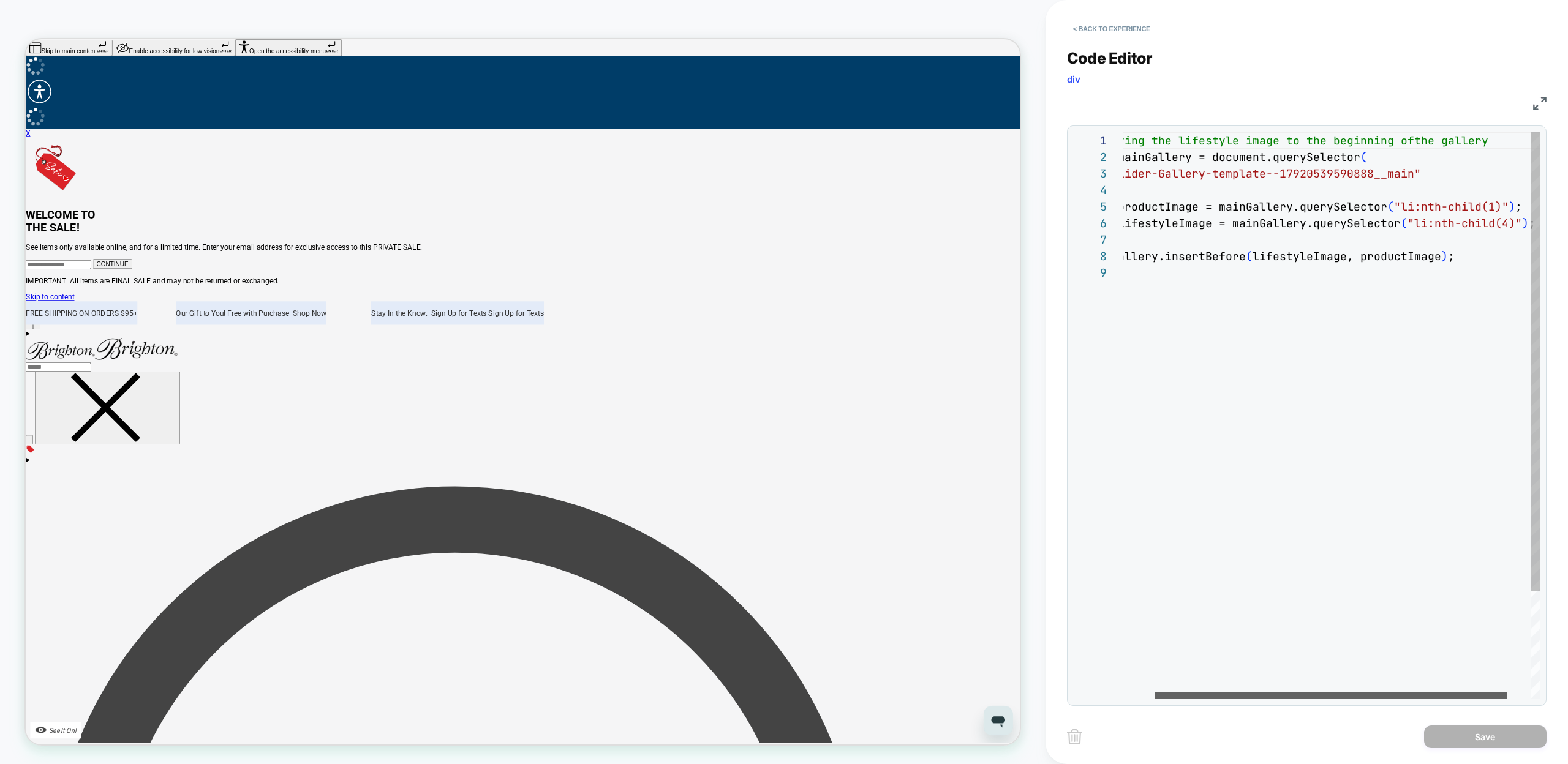
click at [1219, 691] on div at bounding box center [1331, 695] width 352 height 7
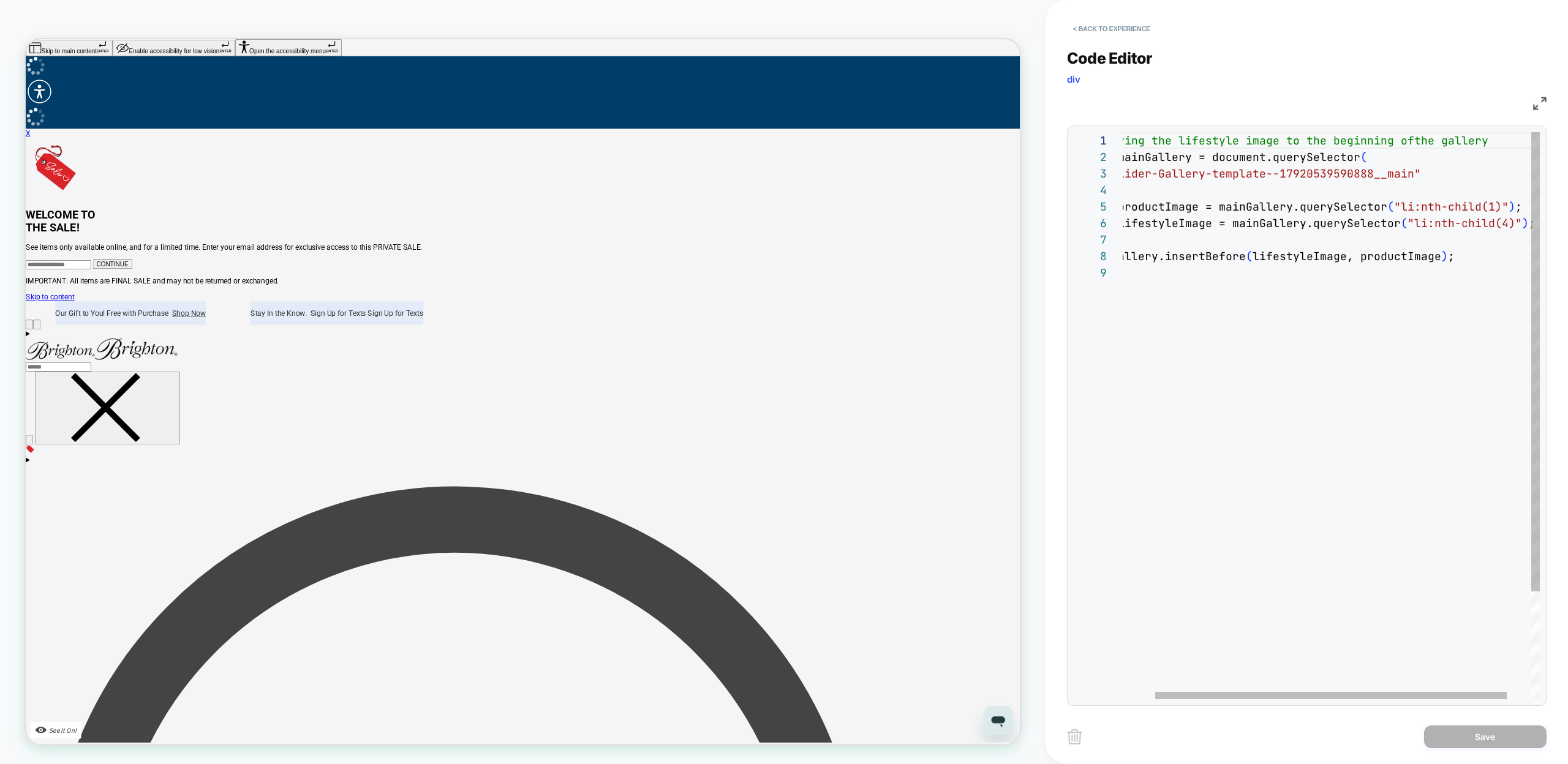
click at [1507, 226] on div "// Moving the lifestyle image to the beginning of the gallery const mainGallery…" at bounding box center [1327, 482] width 484 height 699
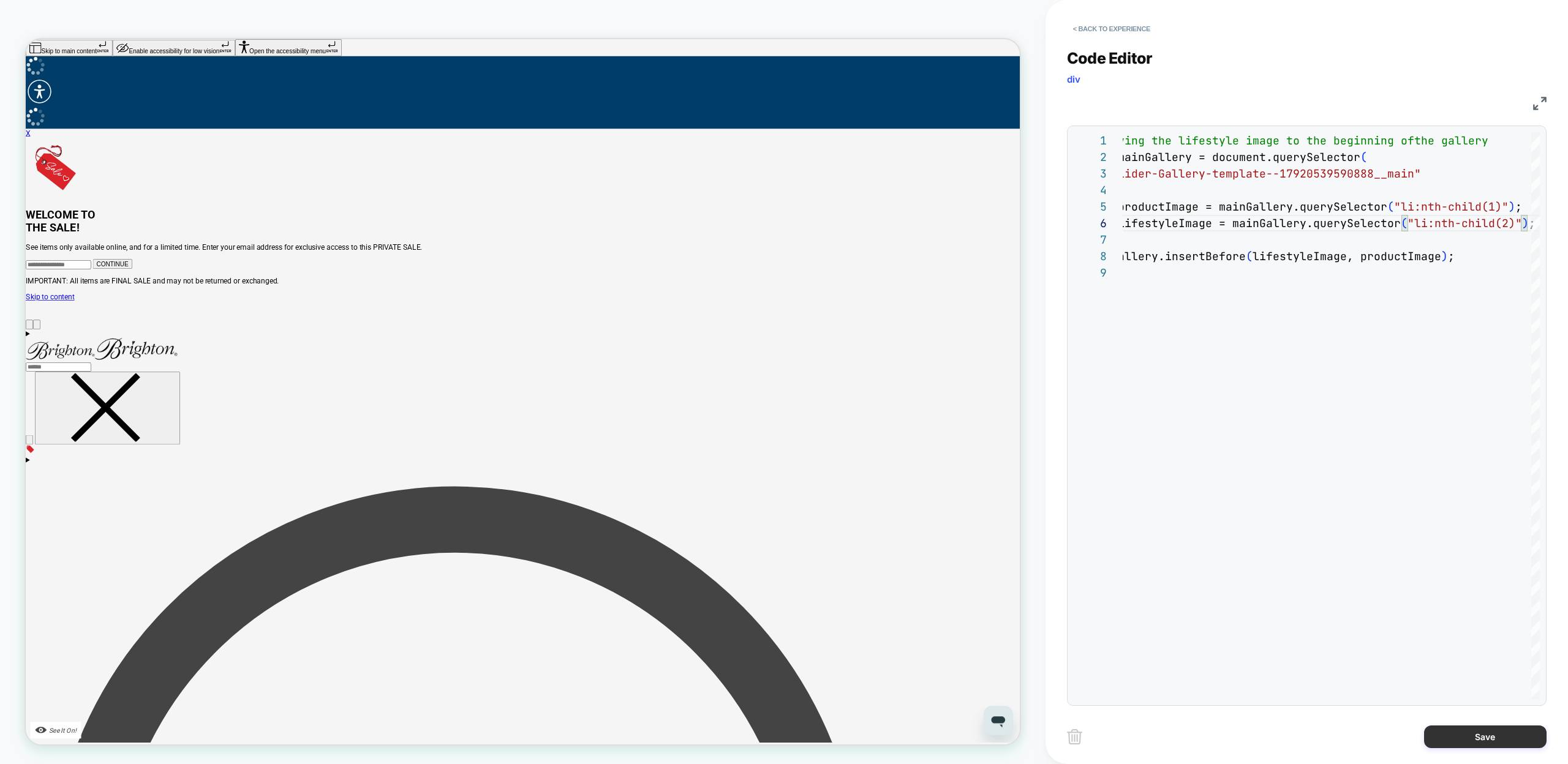
type textarea "**********"
click at [1476, 741] on button "Save" at bounding box center [1485, 737] width 122 height 23
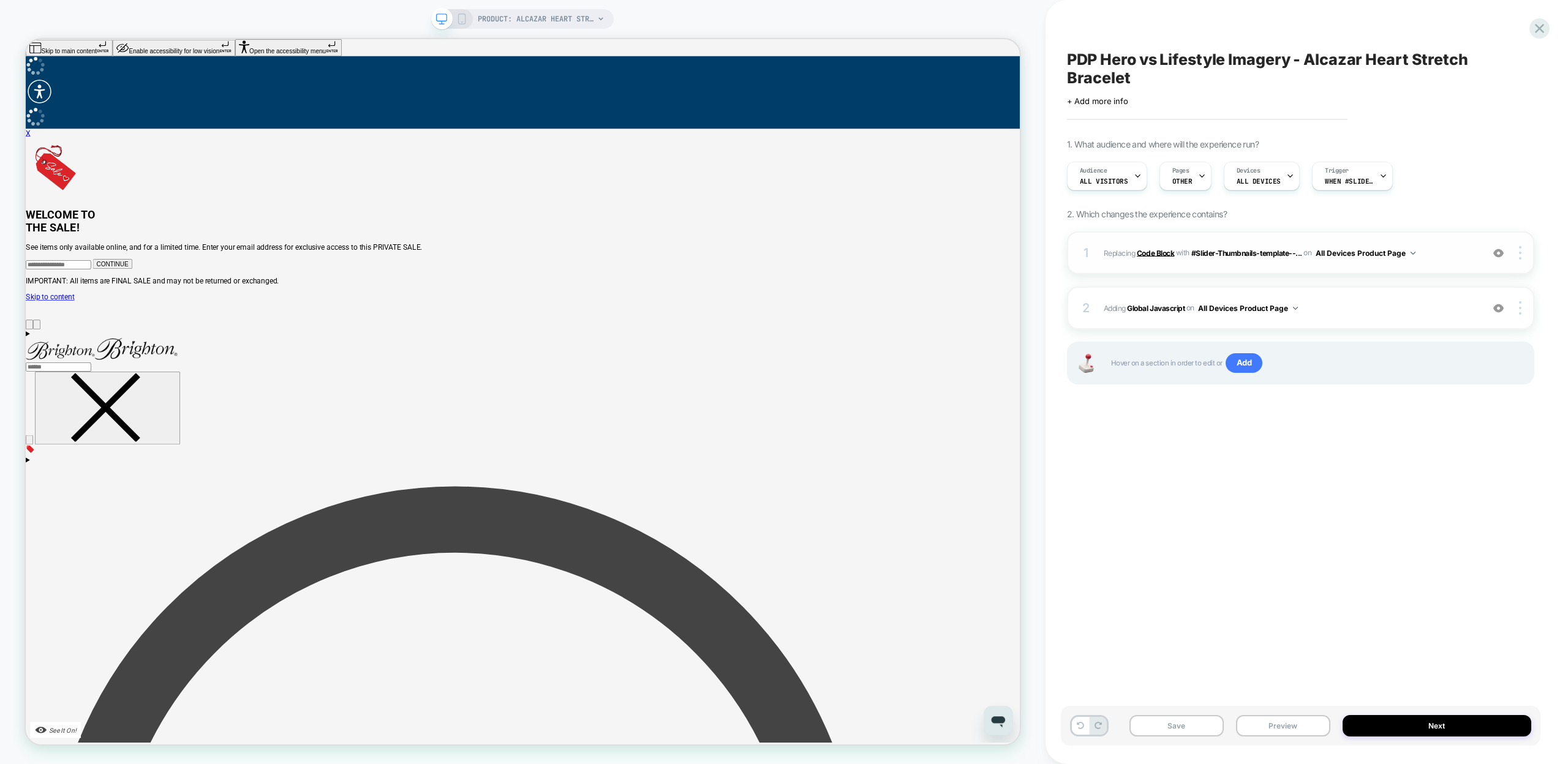
click at [1154, 248] on b "Code Block" at bounding box center [1155, 253] width 38 height 10
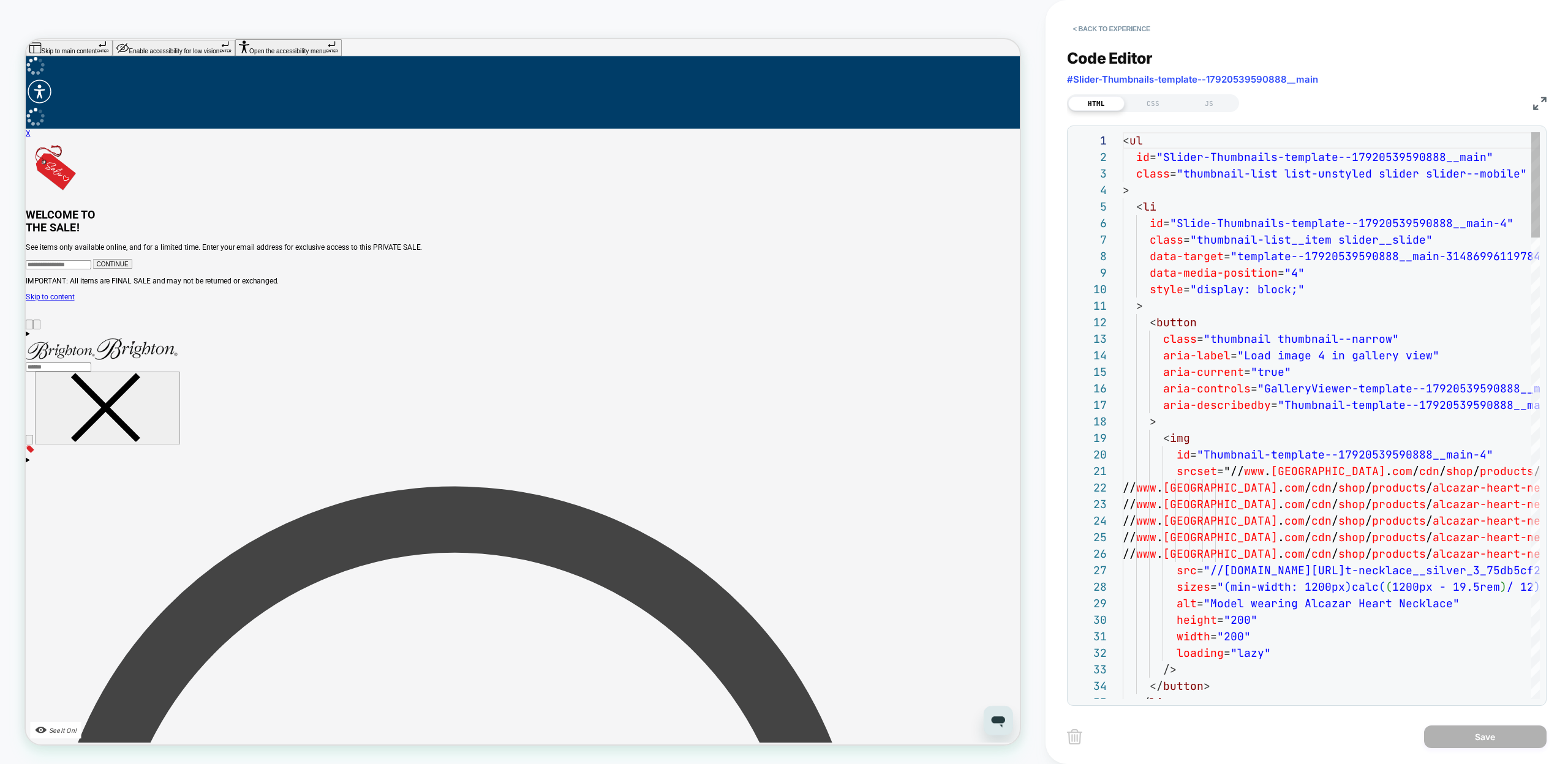
scroll to position [165, 0]
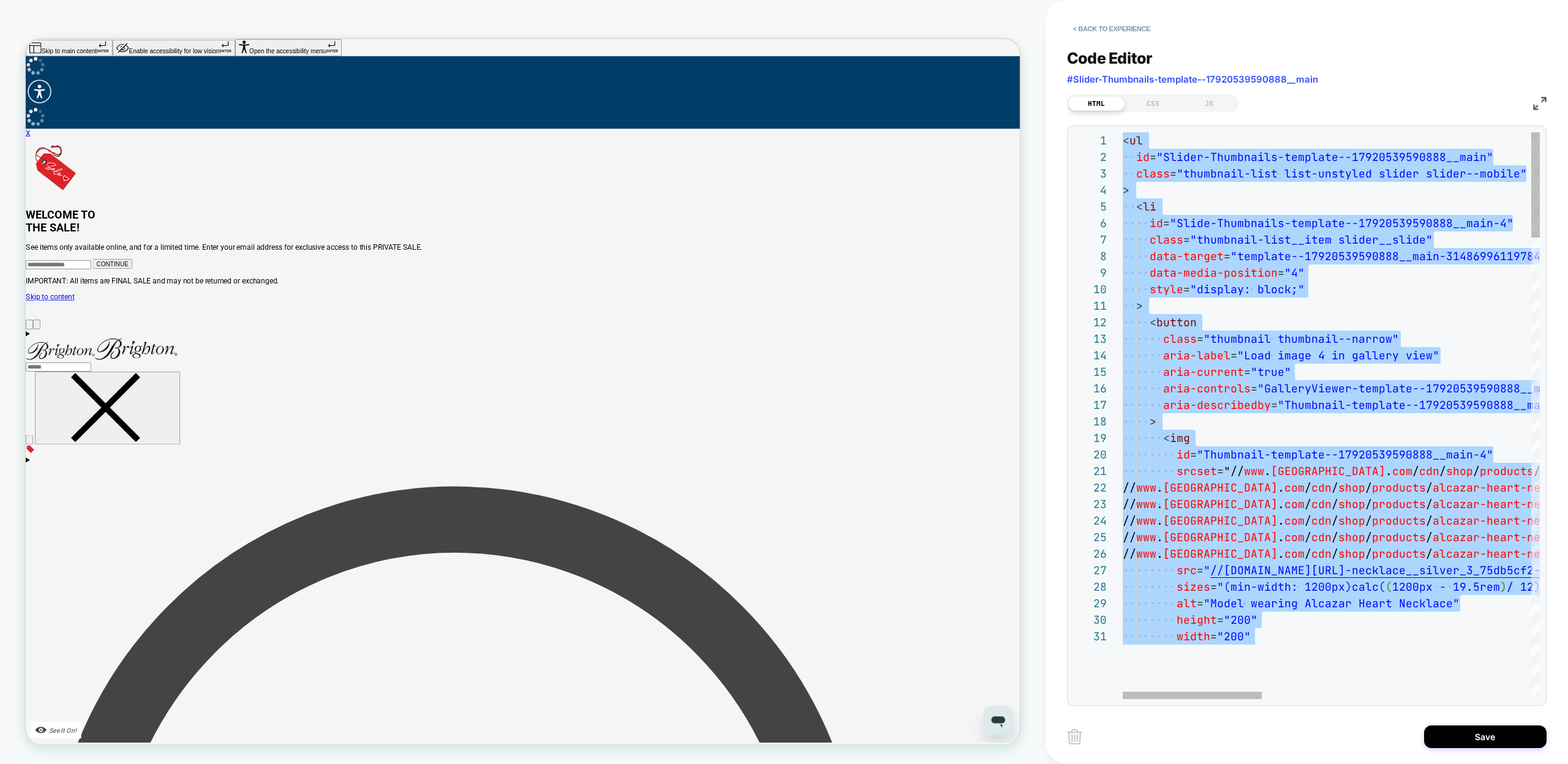
scroll to position [0, 111]
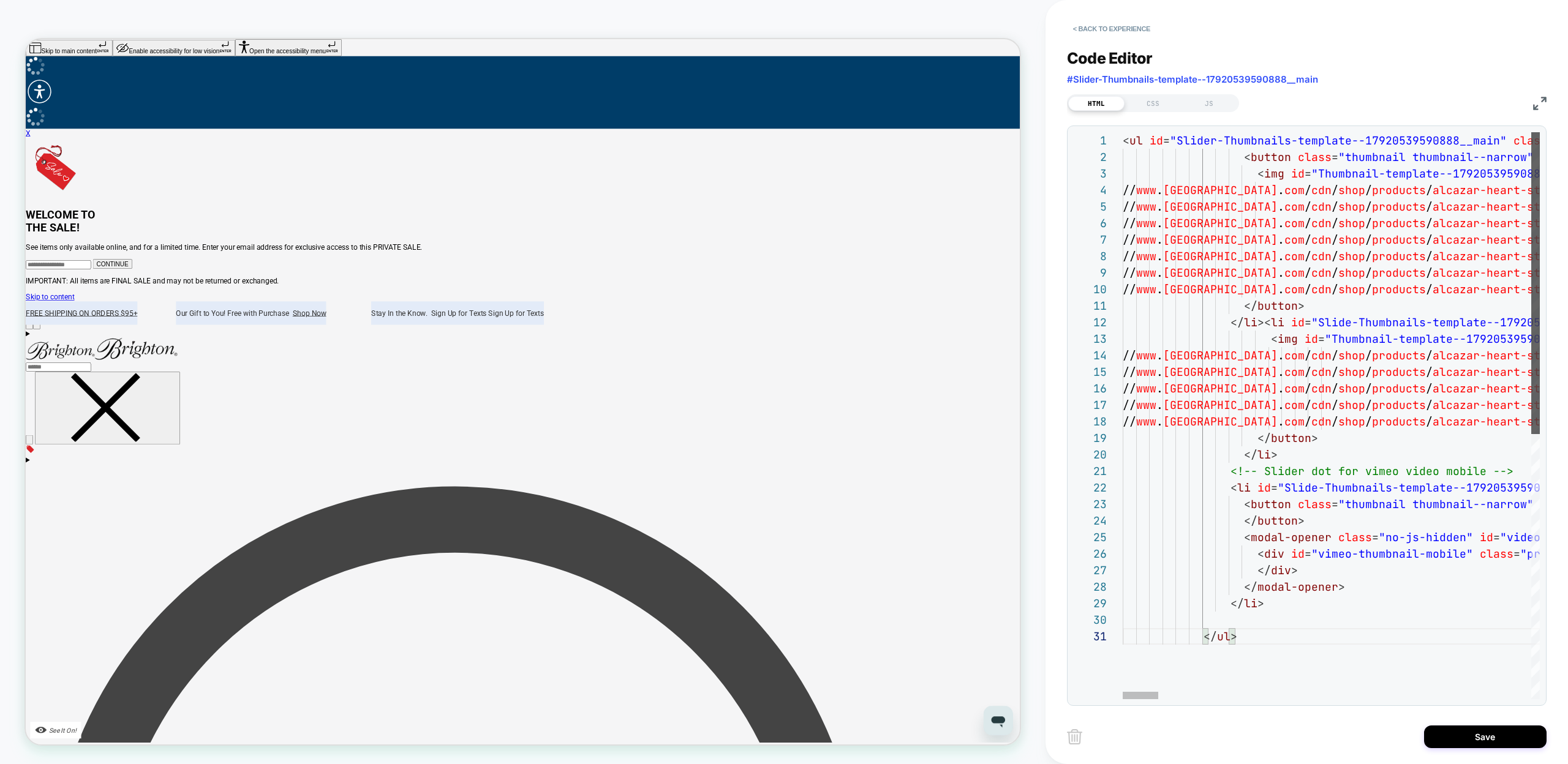
click at [1531, 226] on div at bounding box center [1536, 282] width 9 height 302
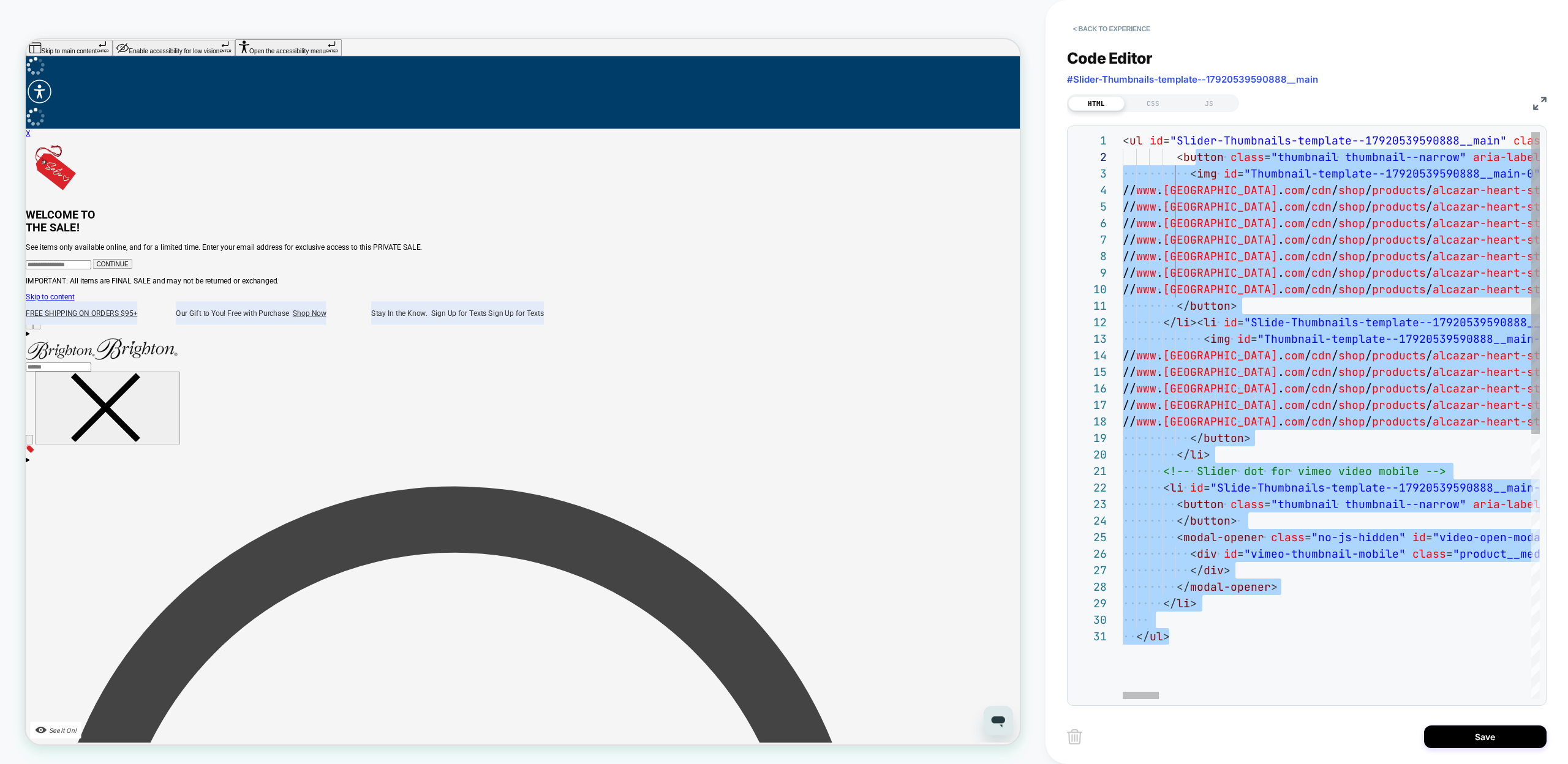
type textarea "**********"
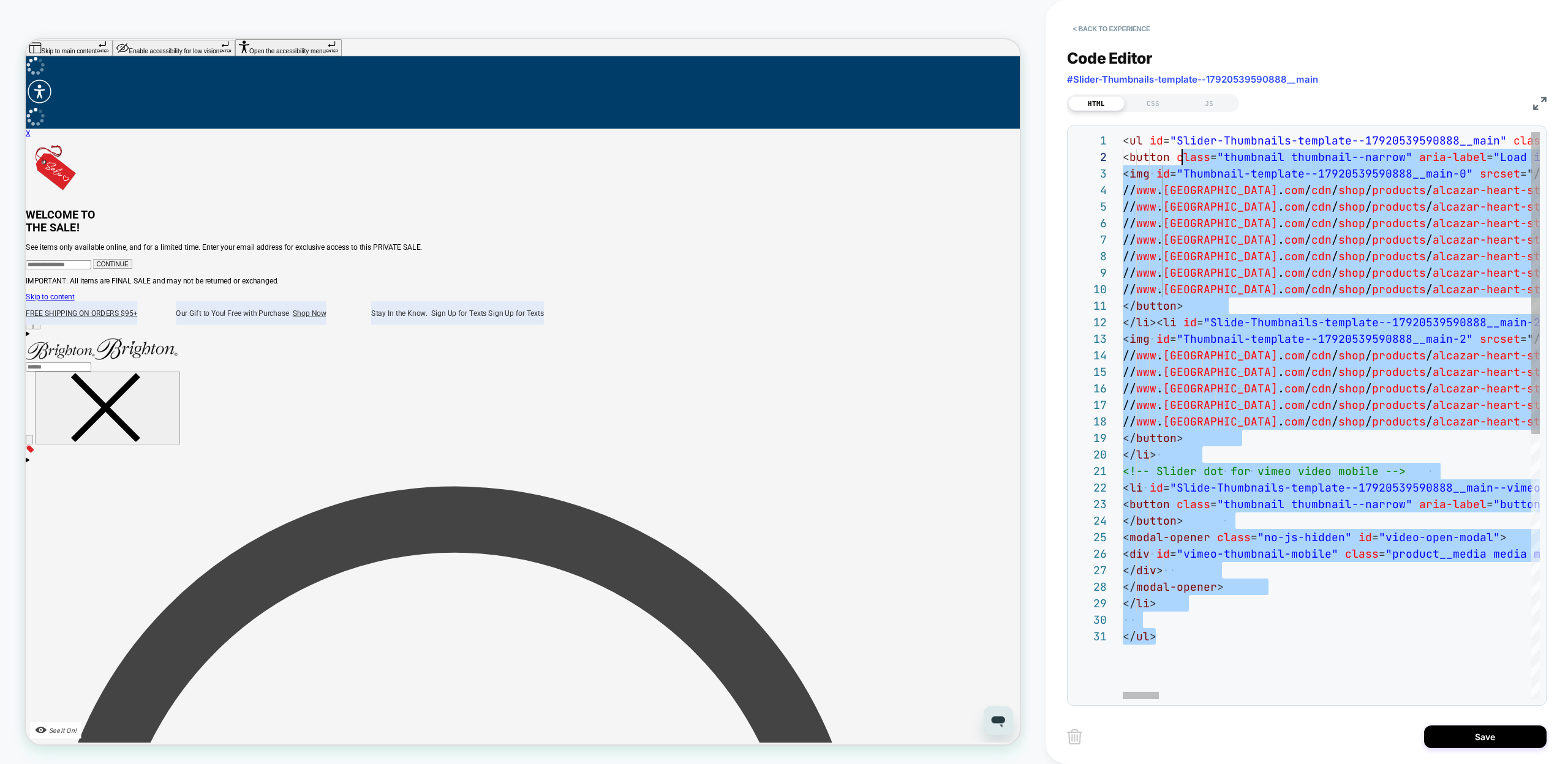
scroll to position [17, 59]
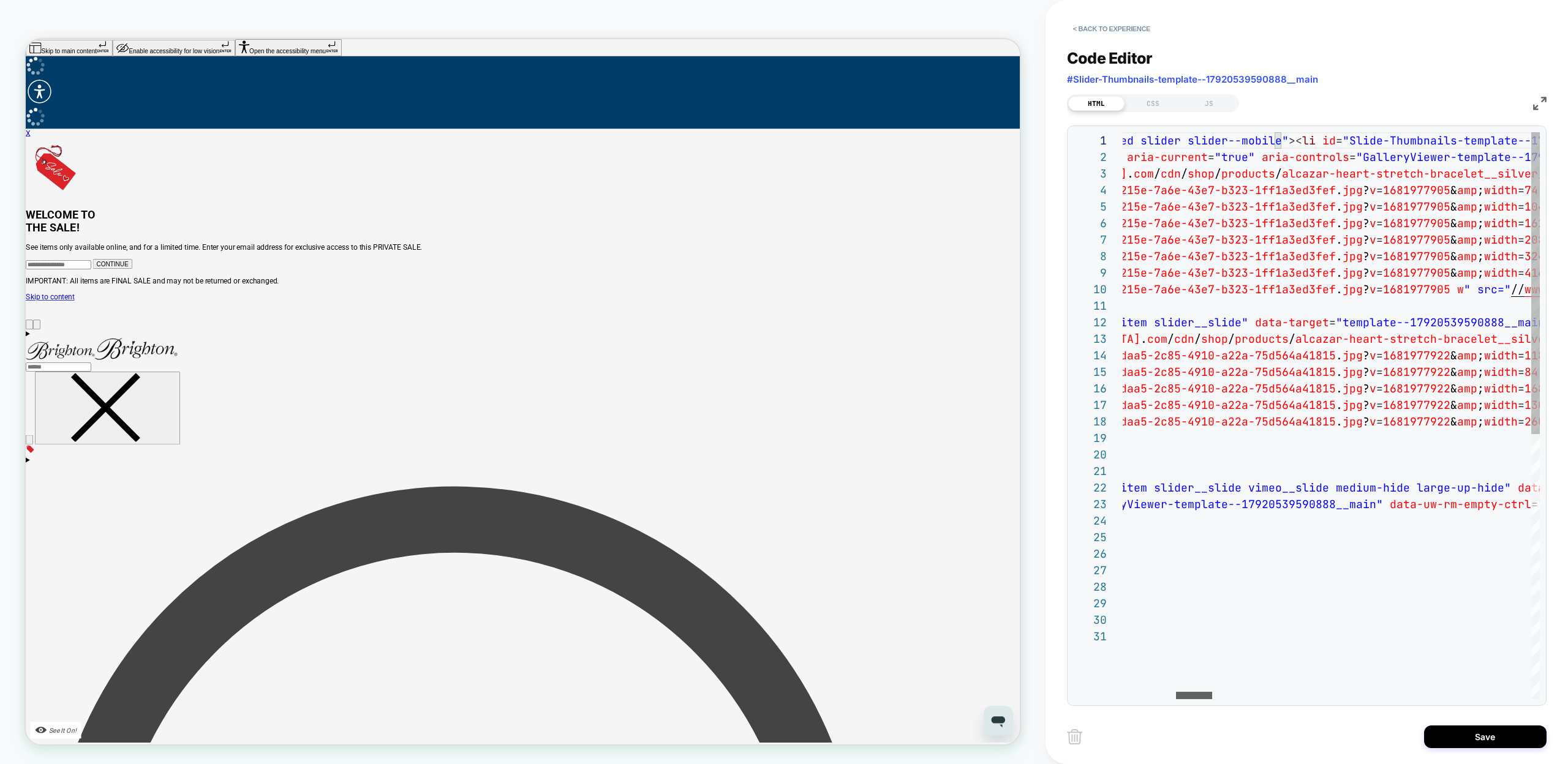
click at [1202, 691] on div at bounding box center [1194, 695] width 36 height 7
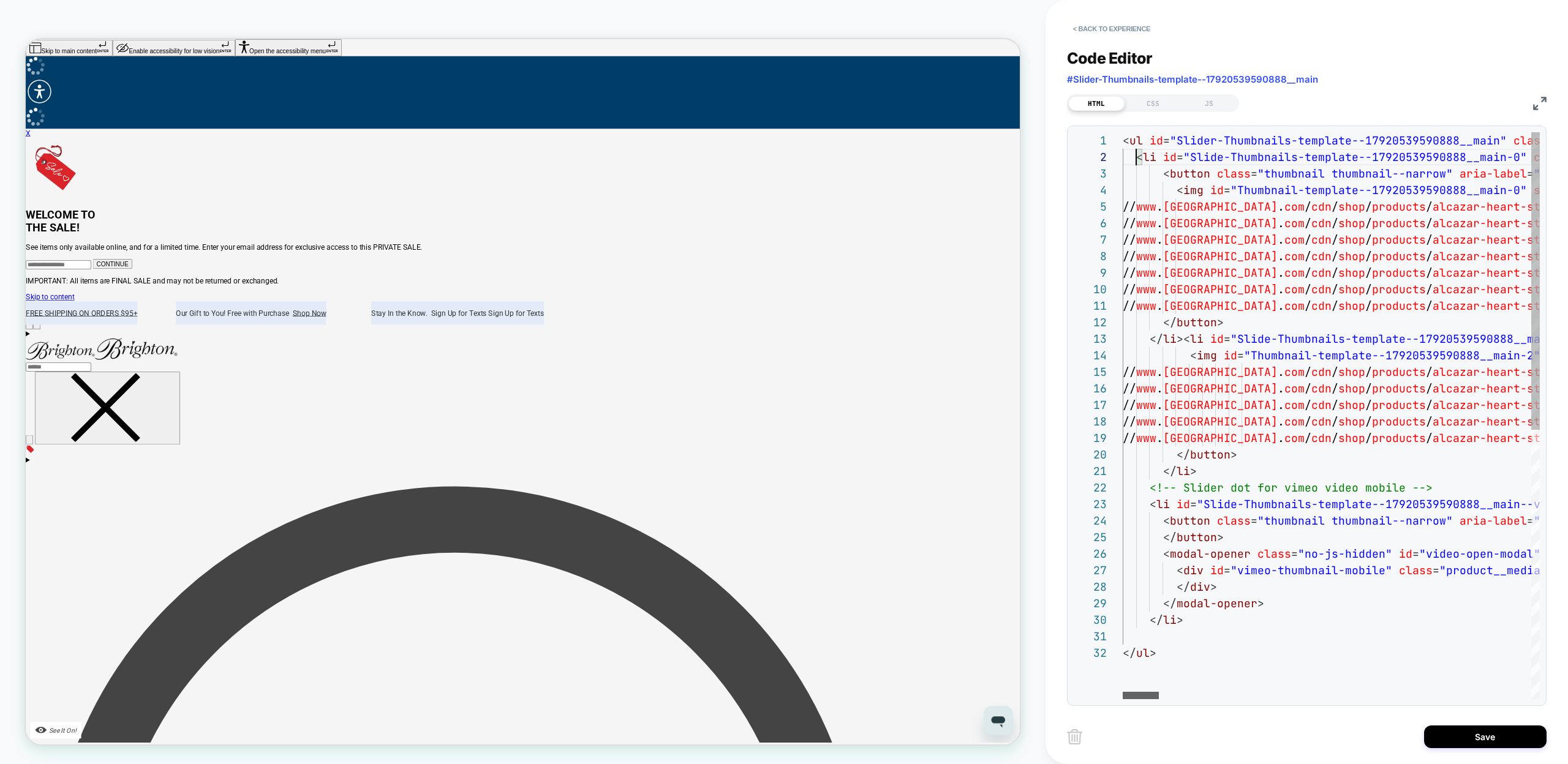
click at [1129, 699] on div at bounding box center [1140, 695] width 36 height 7
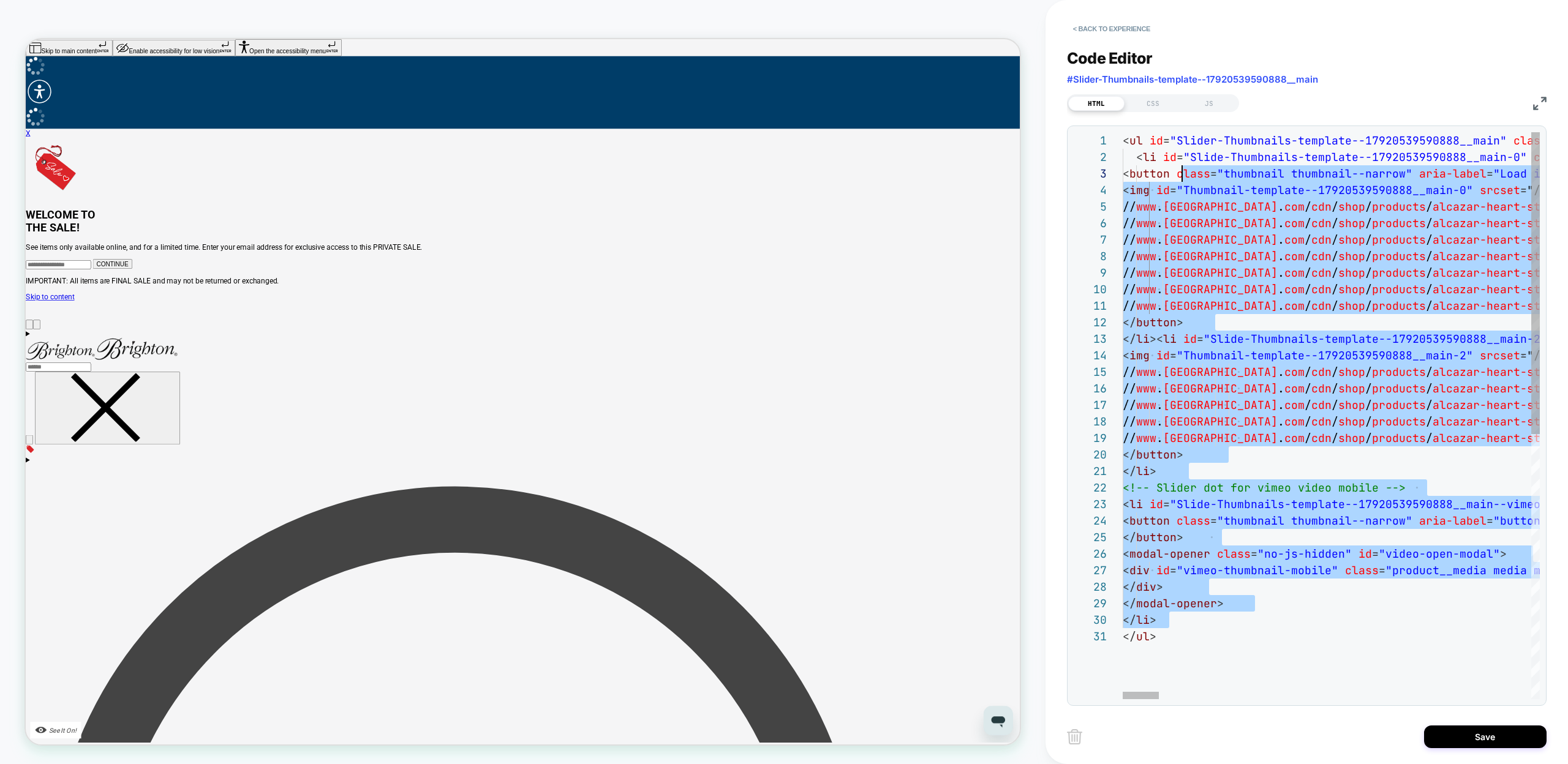
scroll to position [33, 59]
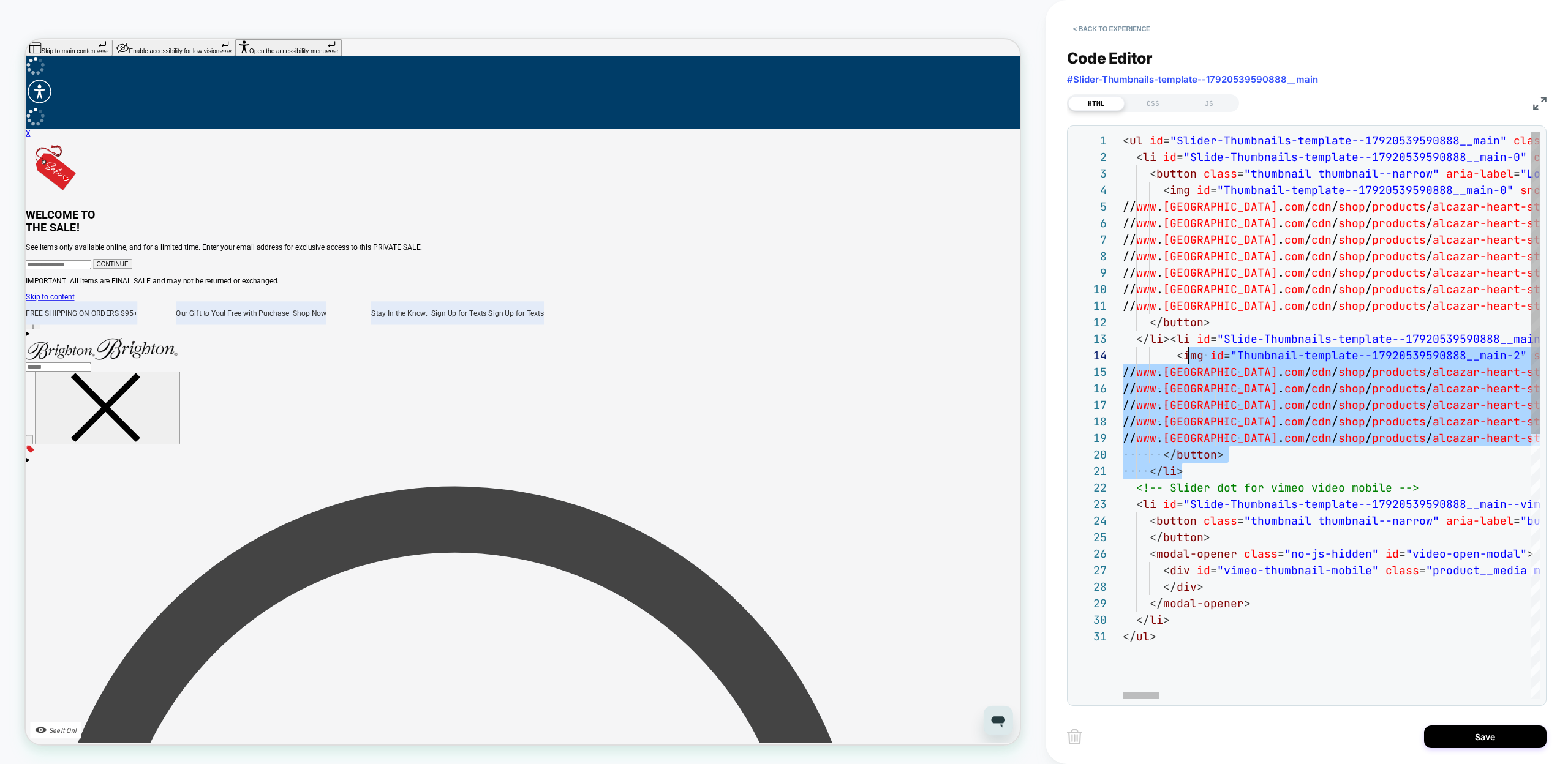
scroll to position [50, 52]
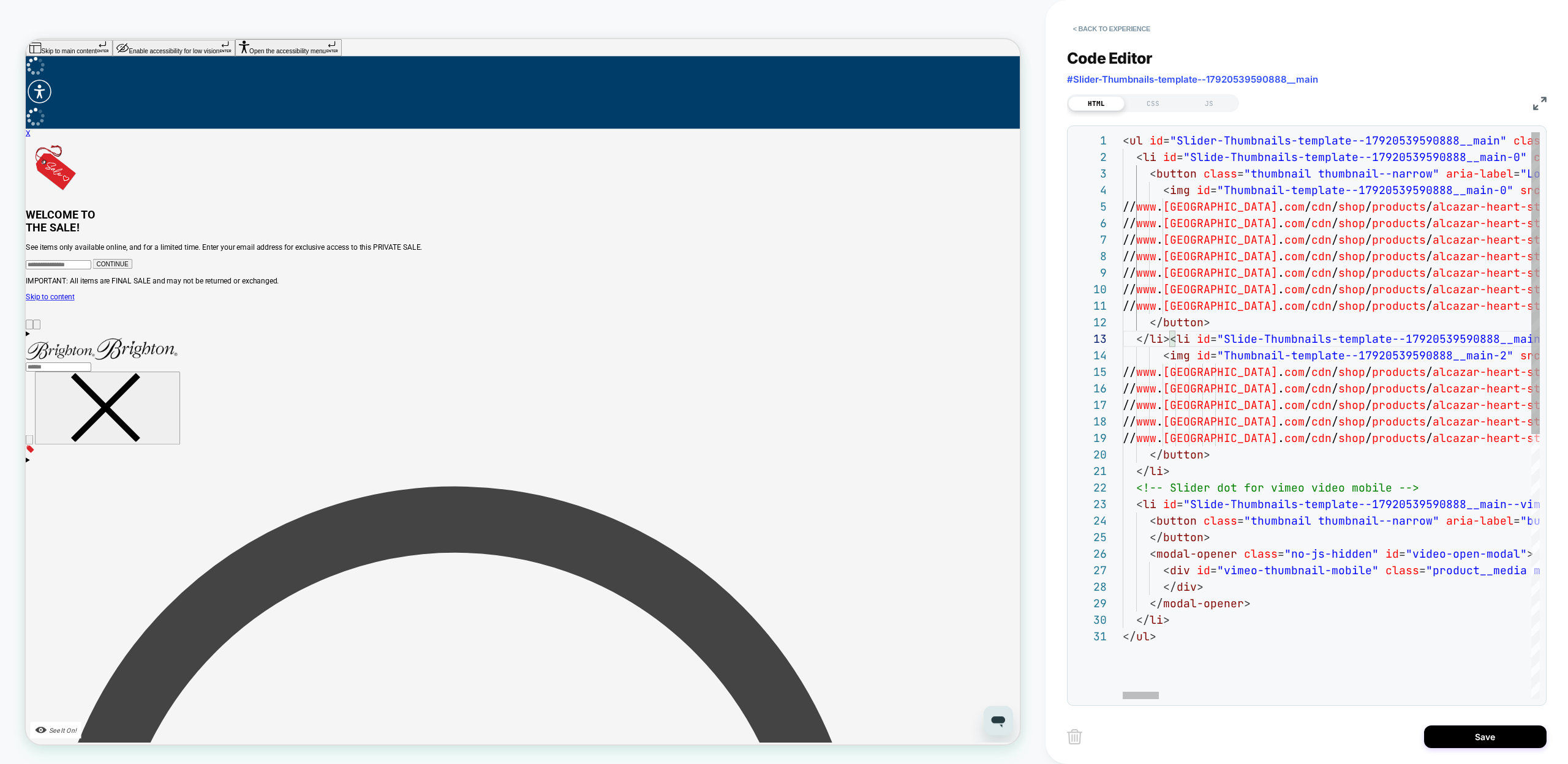
scroll to position [50, 13]
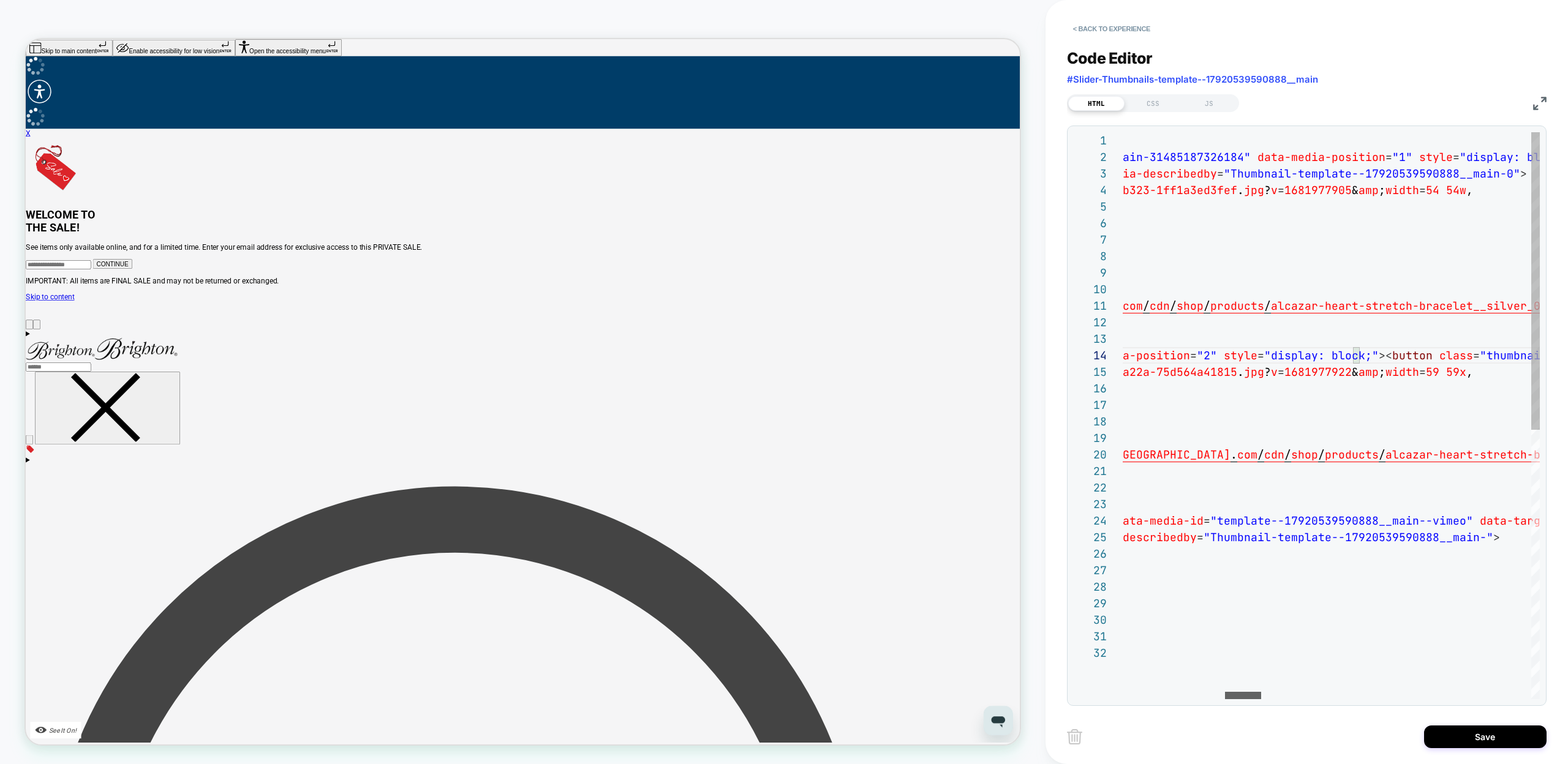
click at [1244, 694] on div at bounding box center [1243, 695] width 36 height 7
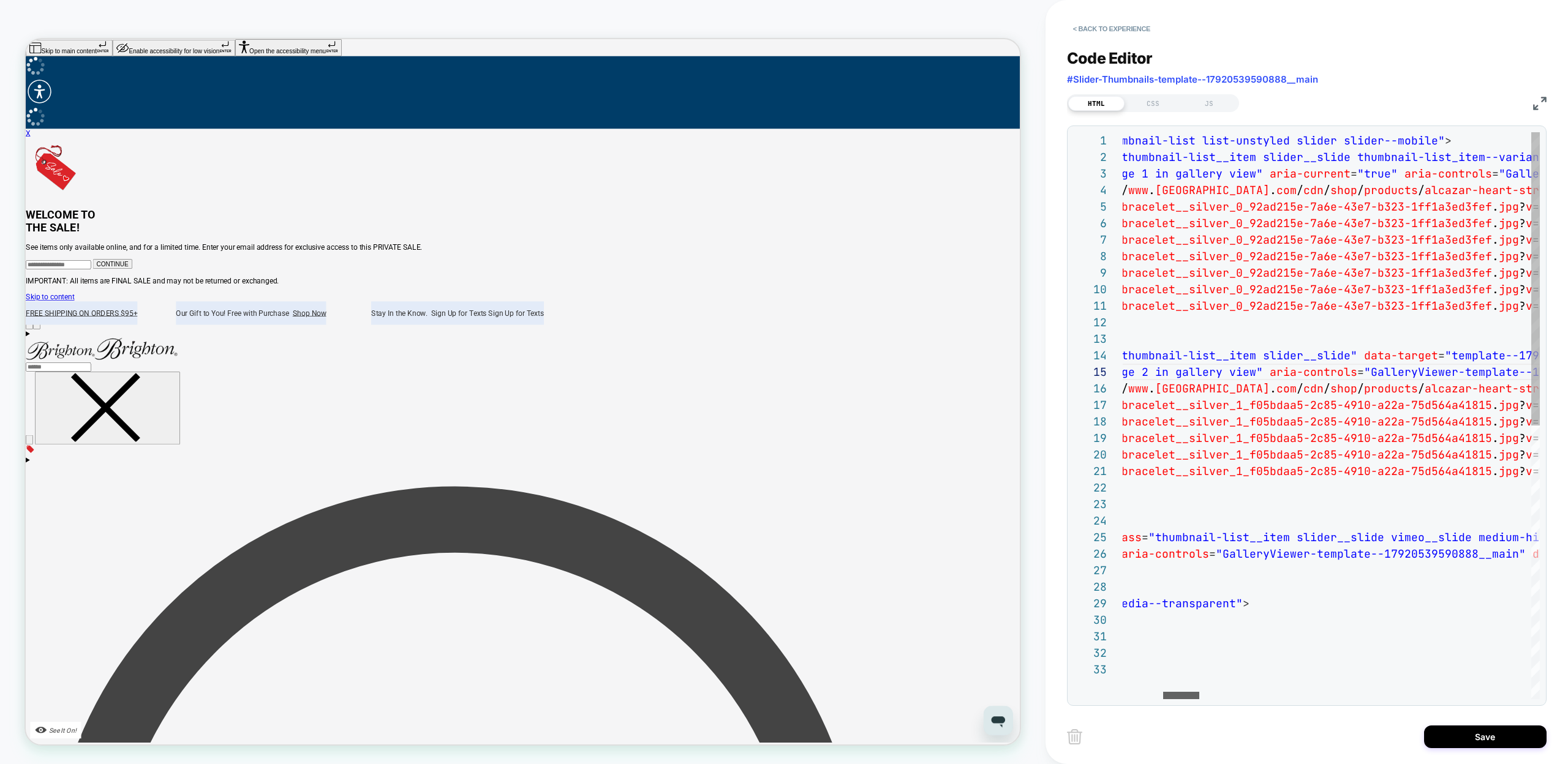
click at [1170, 696] on div at bounding box center [1181, 695] width 36 height 7
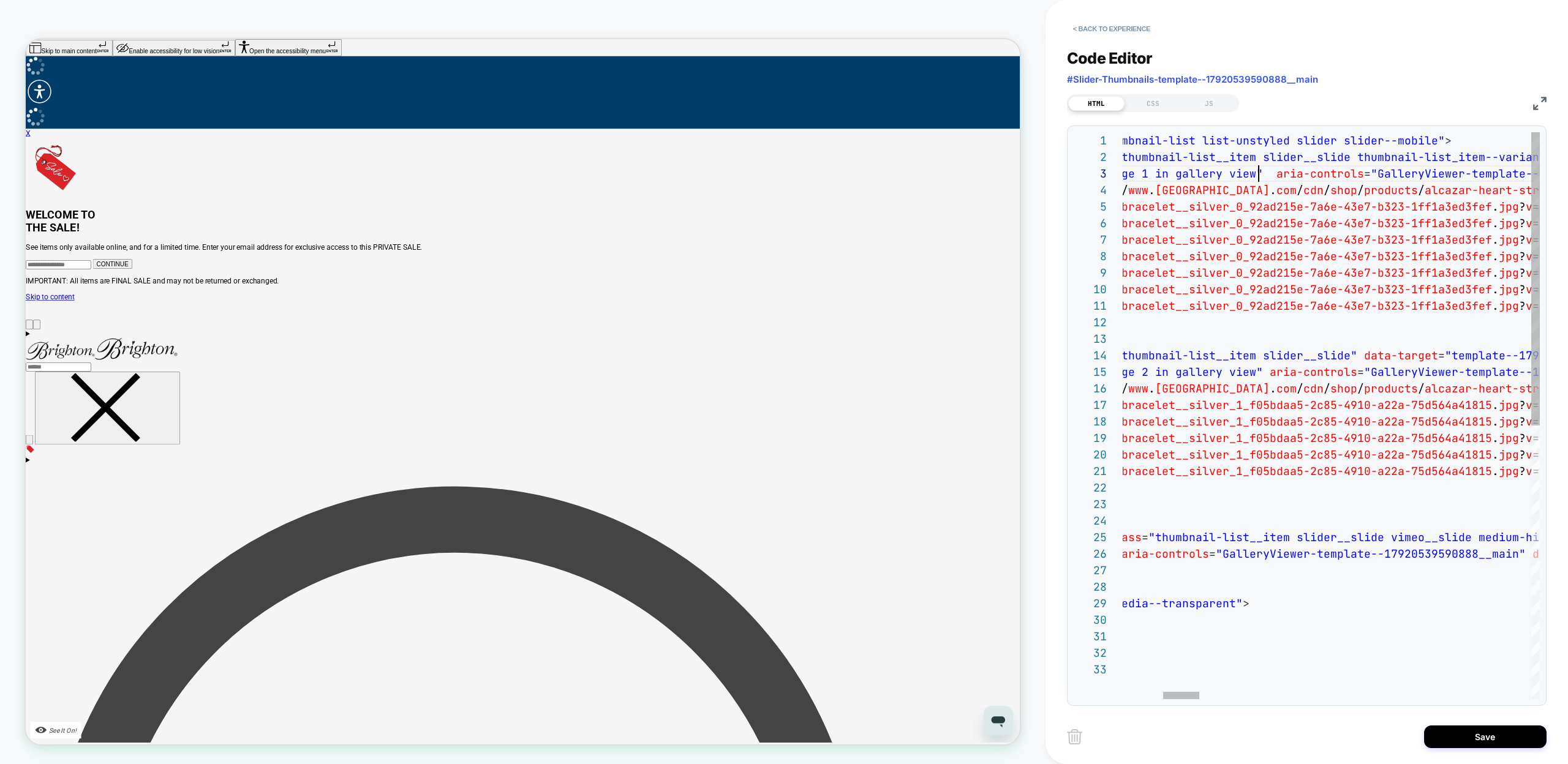
scroll to position [33, 589]
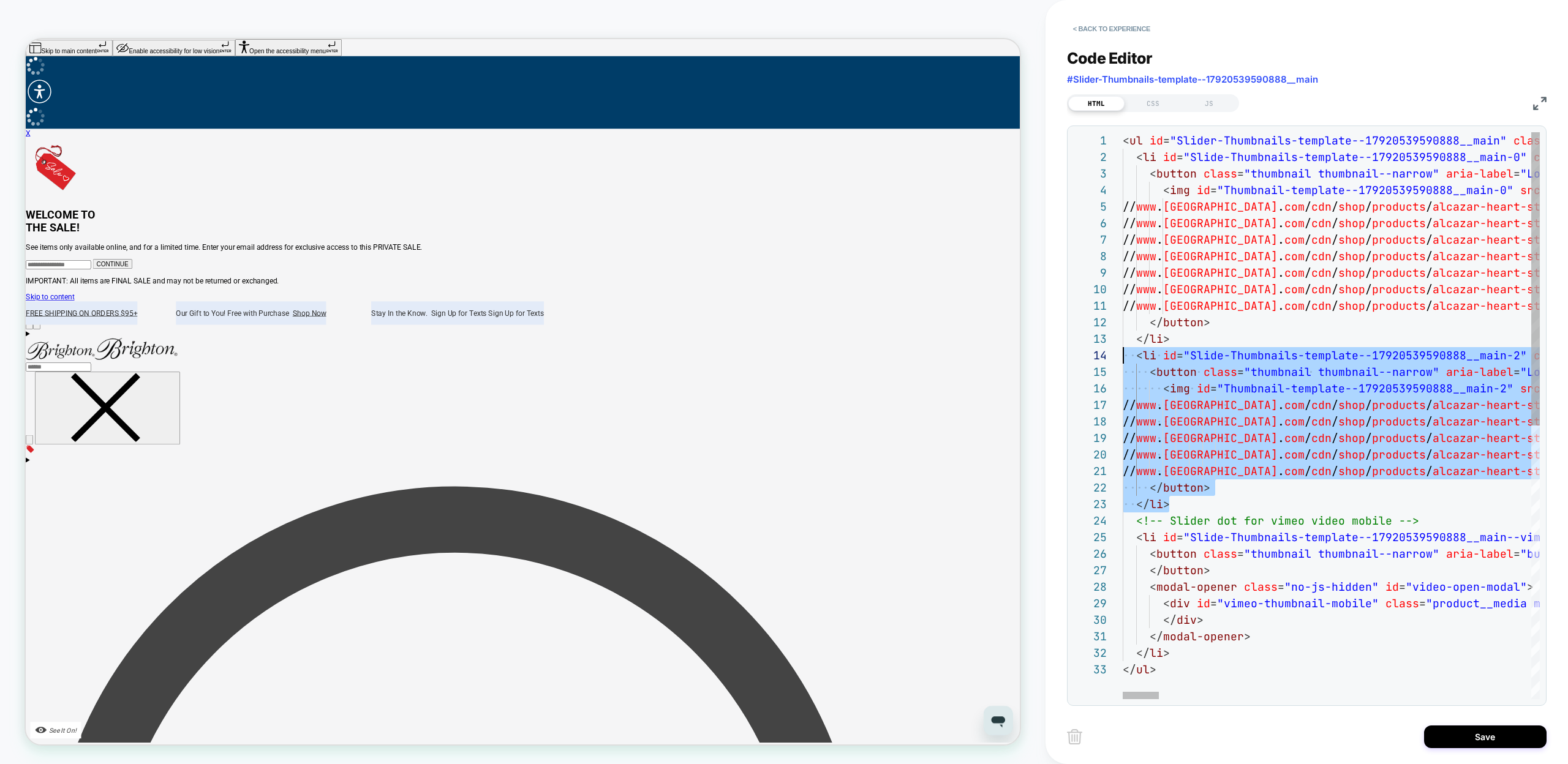
scroll to position [50, 0]
drag, startPoint x: 1170, startPoint y: 500, endPoint x: 1092, endPoint y: 359, distance: 161.1
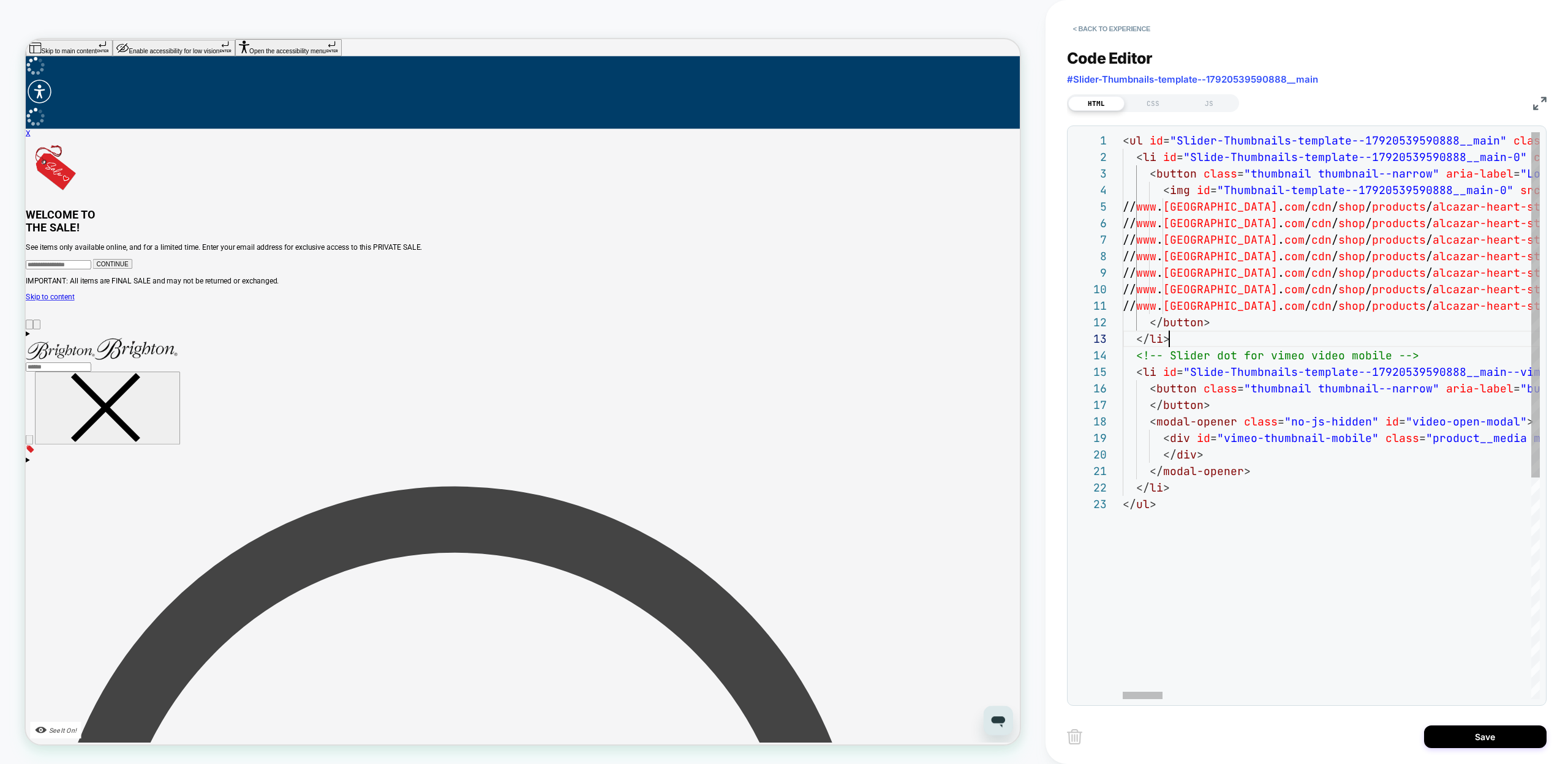
scroll to position [33, 46]
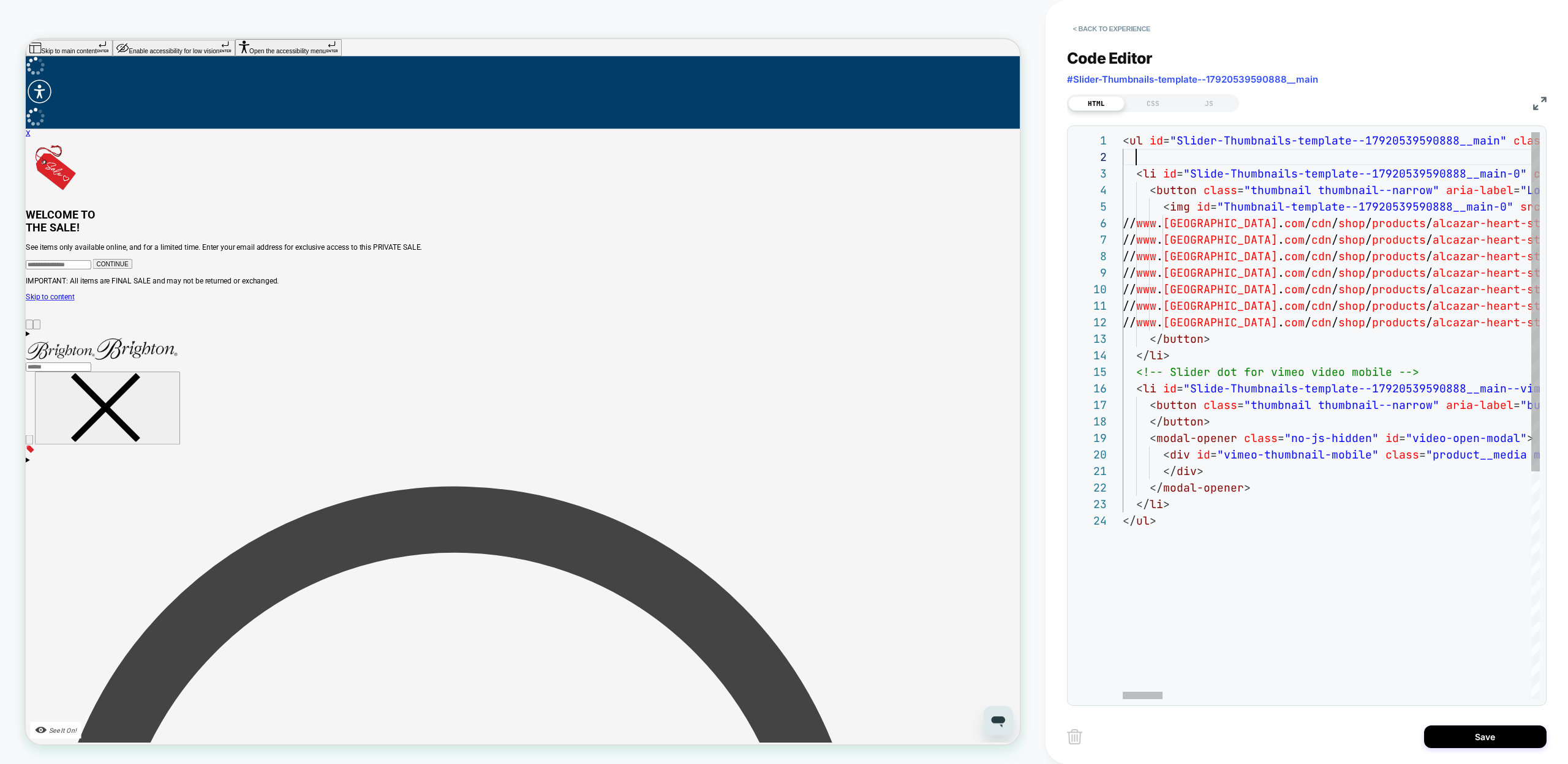
scroll to position [0, 46]
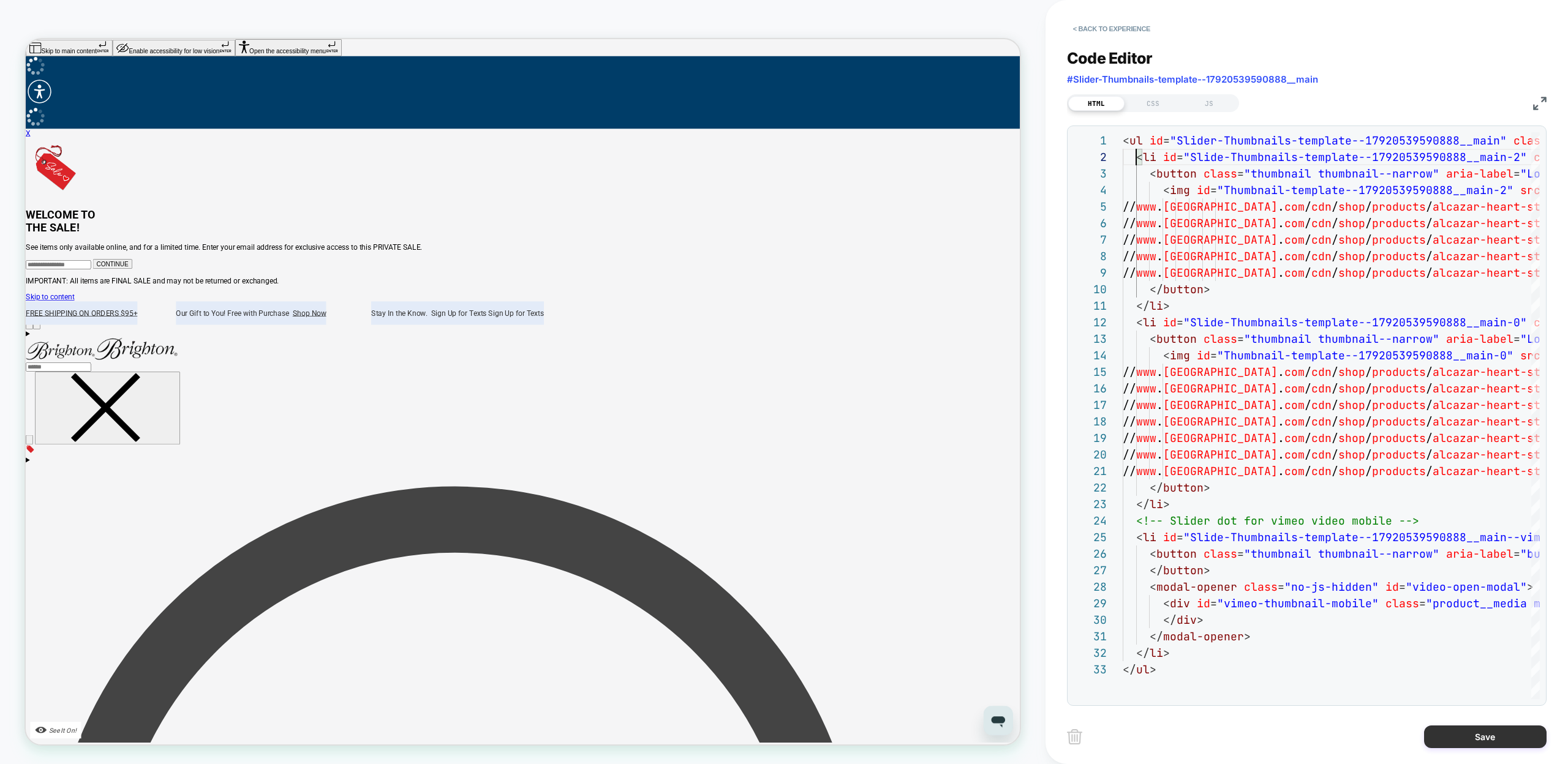
type textarea "**********"
click at [1458, 733] on button "Save" at bounding box center [1485, 737] width 122 height 23
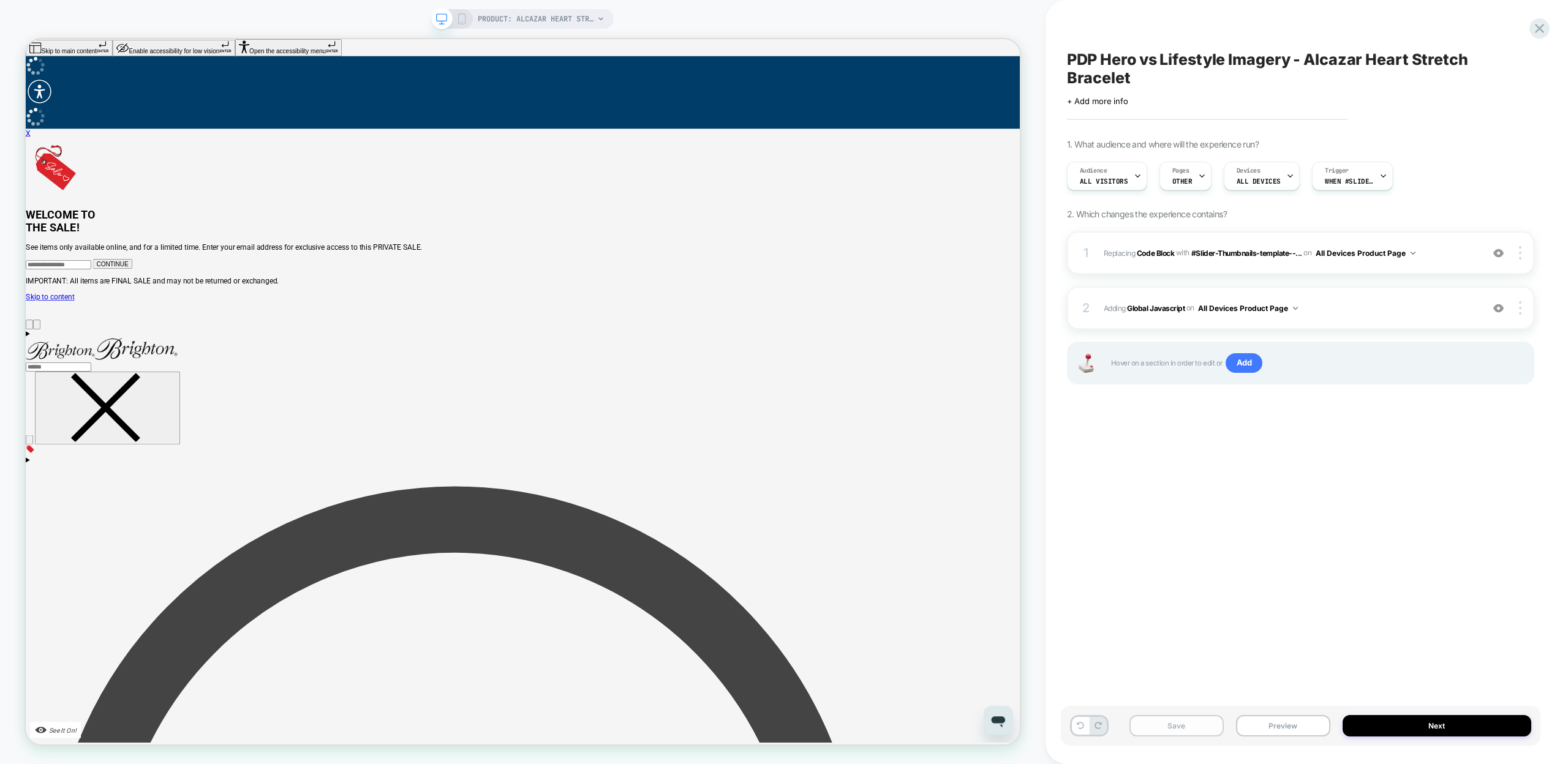
click at [1211, 726] on button "Save" at bounding box center [1176, 726] width 94 height 22
click at [1263, 726] on button "Preview" at bounding box center [1283, 726] width 94 height 22
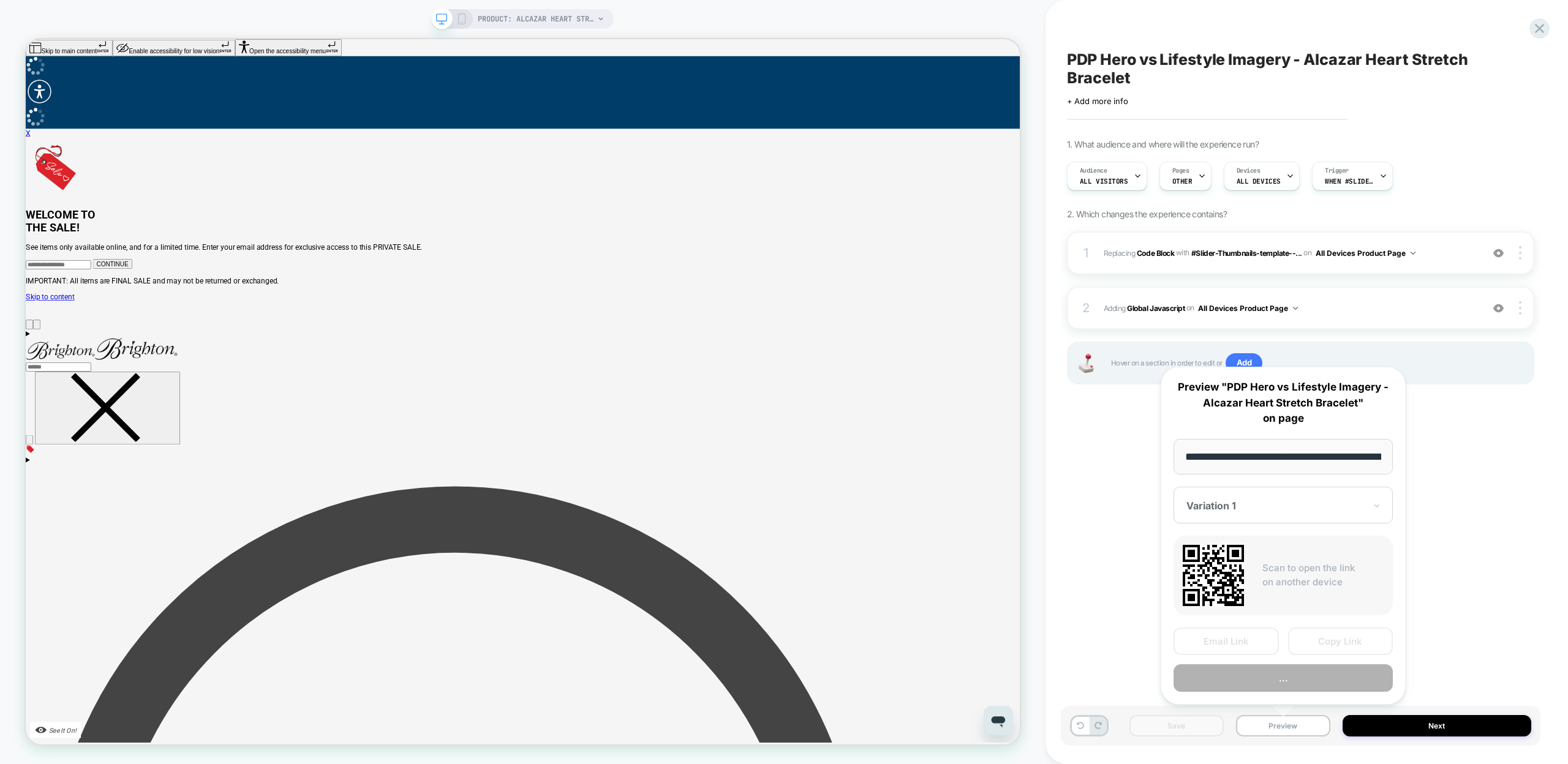
scroll to position [0, 221]
click at [1318, 644] on button "Copy Link" at bounding box center [1341, 642] width 105 height 28
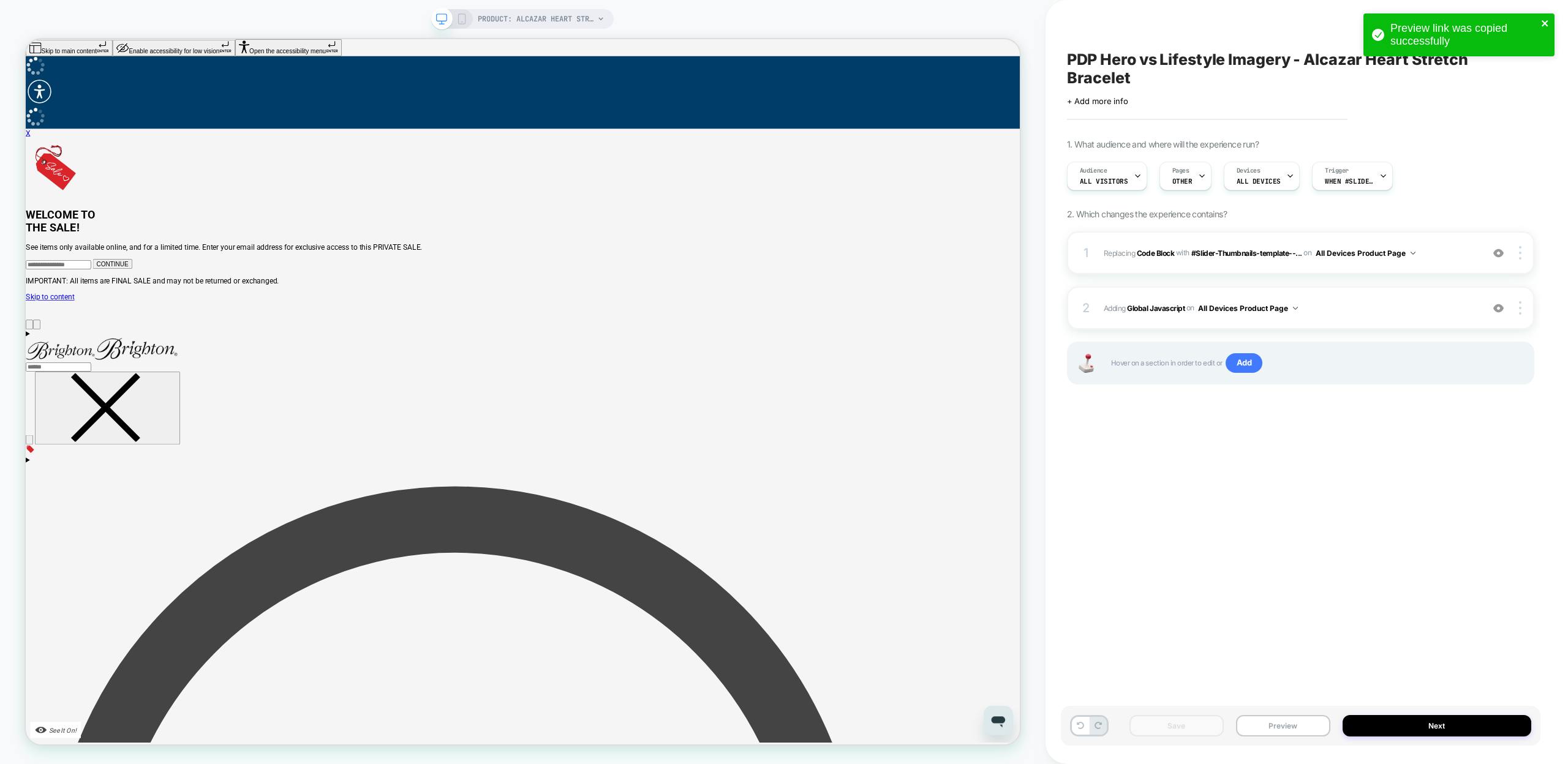
click at [1541, 20] on icon "close" at bounding box center [1545, 23] width 9 height 10
click at [1538, 24] on div "Preview link was copied successfully" at bounding box center [1459, 38] width 196 height 54
click at [1538, 31] on icon at bounding box center [1539, 28] width 17 height 17
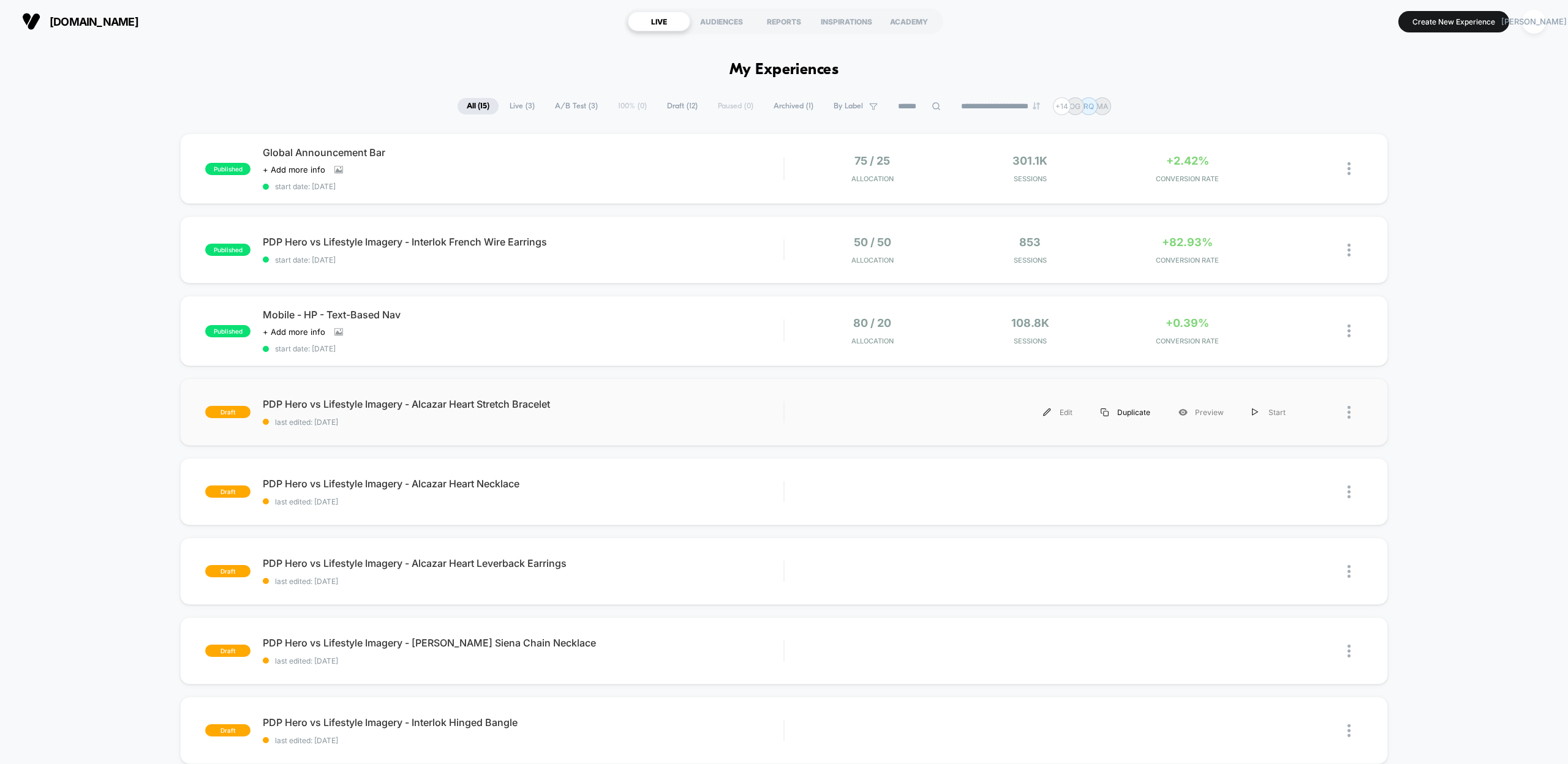
click at [1138, 411] on div "Duplicate" at bounding box center [1125, 413] width 78 height 28
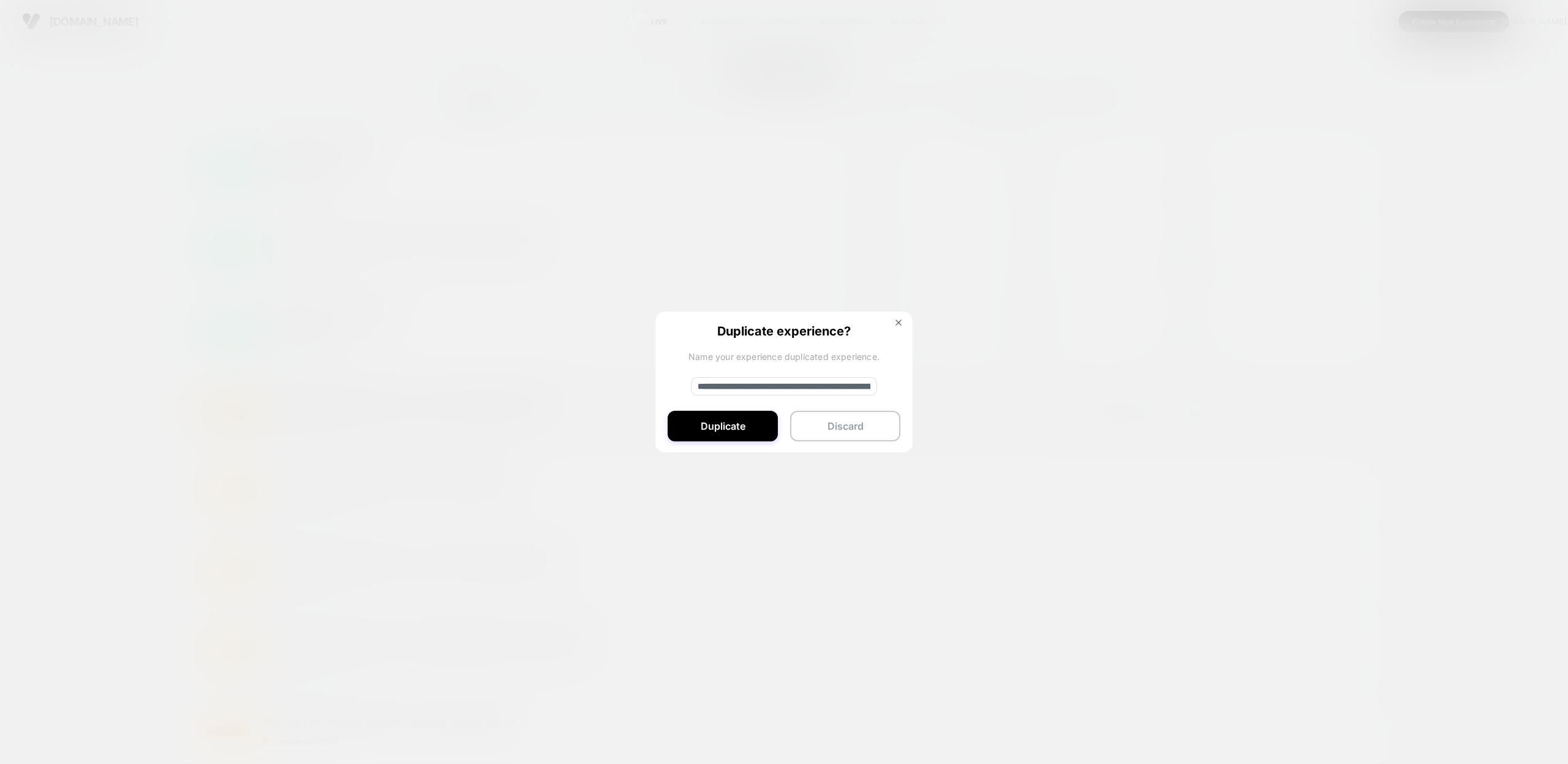
click at [740, 385] on input "**********" at bounding box center [784, 385] width 186 height 18
click at [865, 386] on input "**********" at bounding box center [784, 385] width 186 height 18
paste input
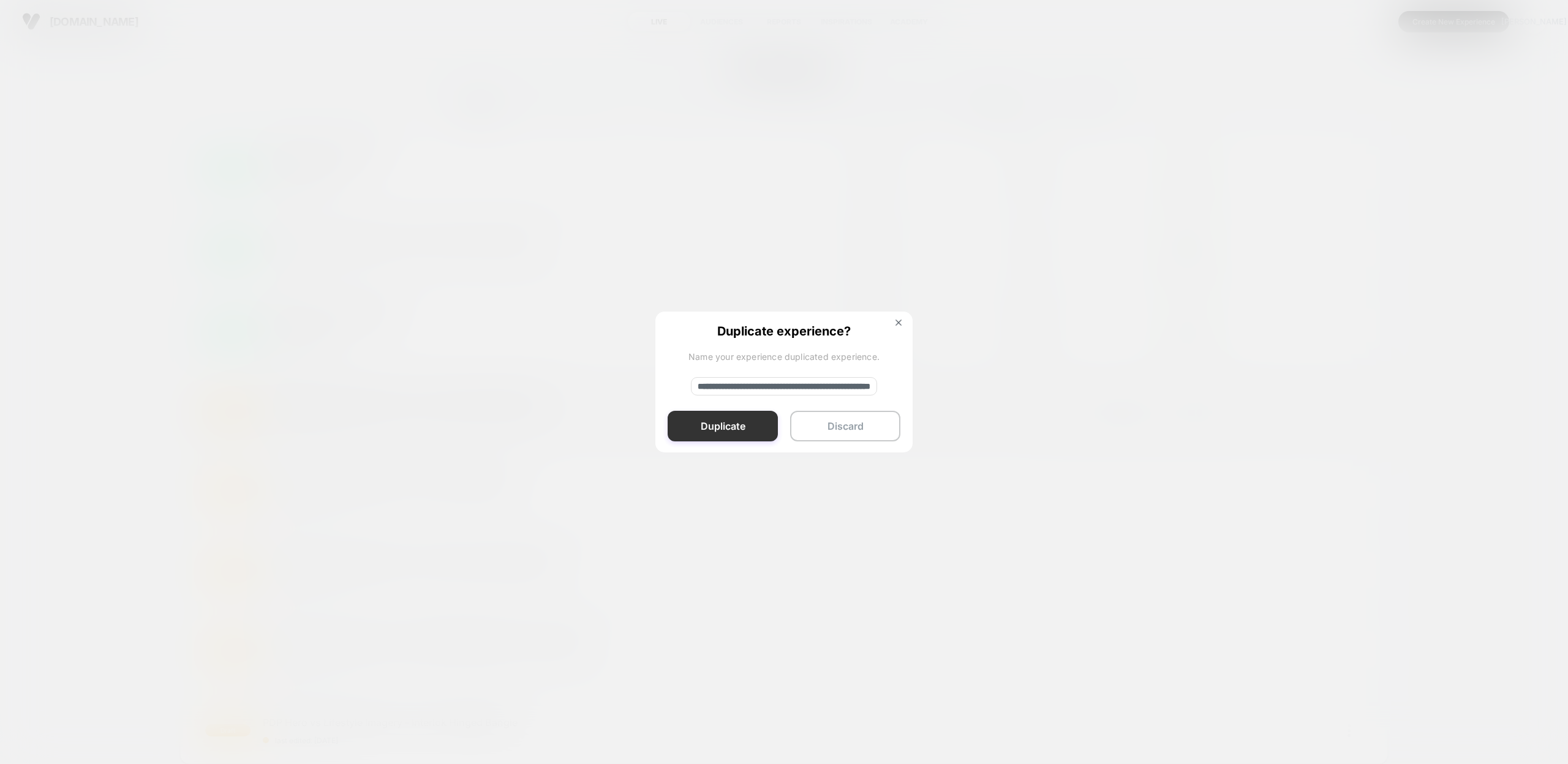
type input "**********"
click at [724, 432] on button "Duplicate" at bounding box center [722, 426] width 110 height 31
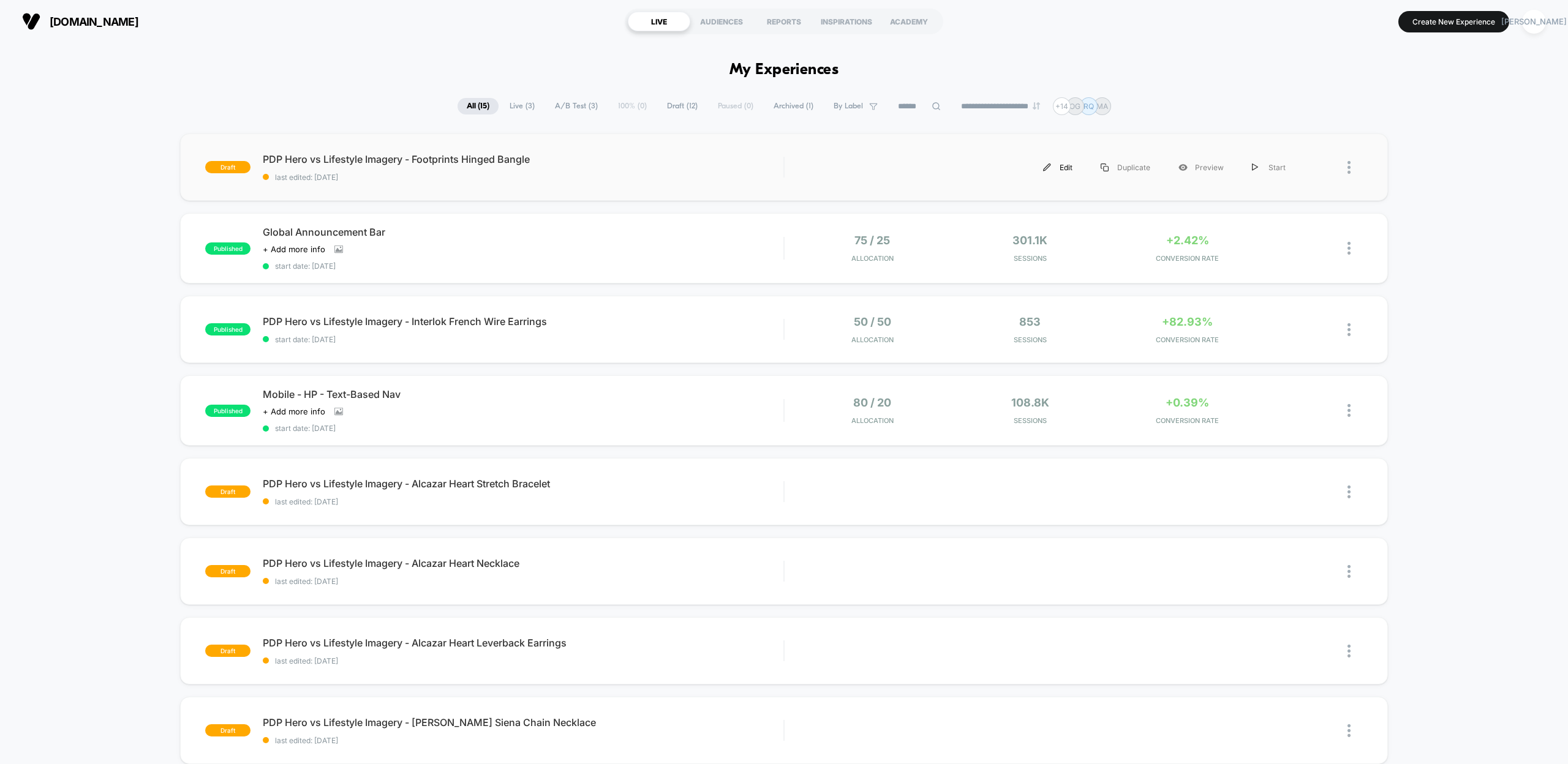
click at [1061, 169] on div "Edit" at bounding box center [1058, 168] width 58 height 28
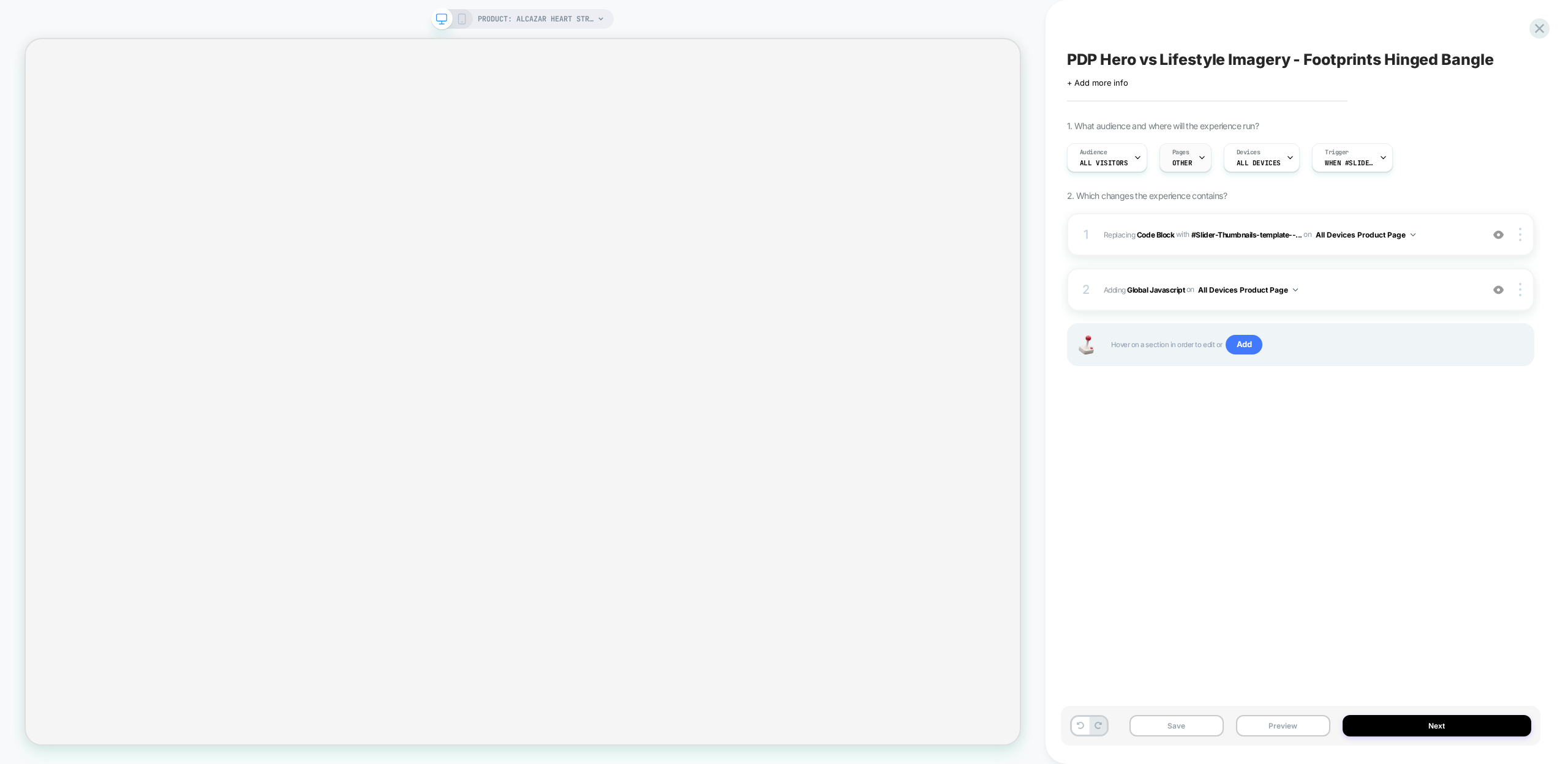
click at [1198, 159] on icon at bounding box center [1202, 157] width 8 height 8
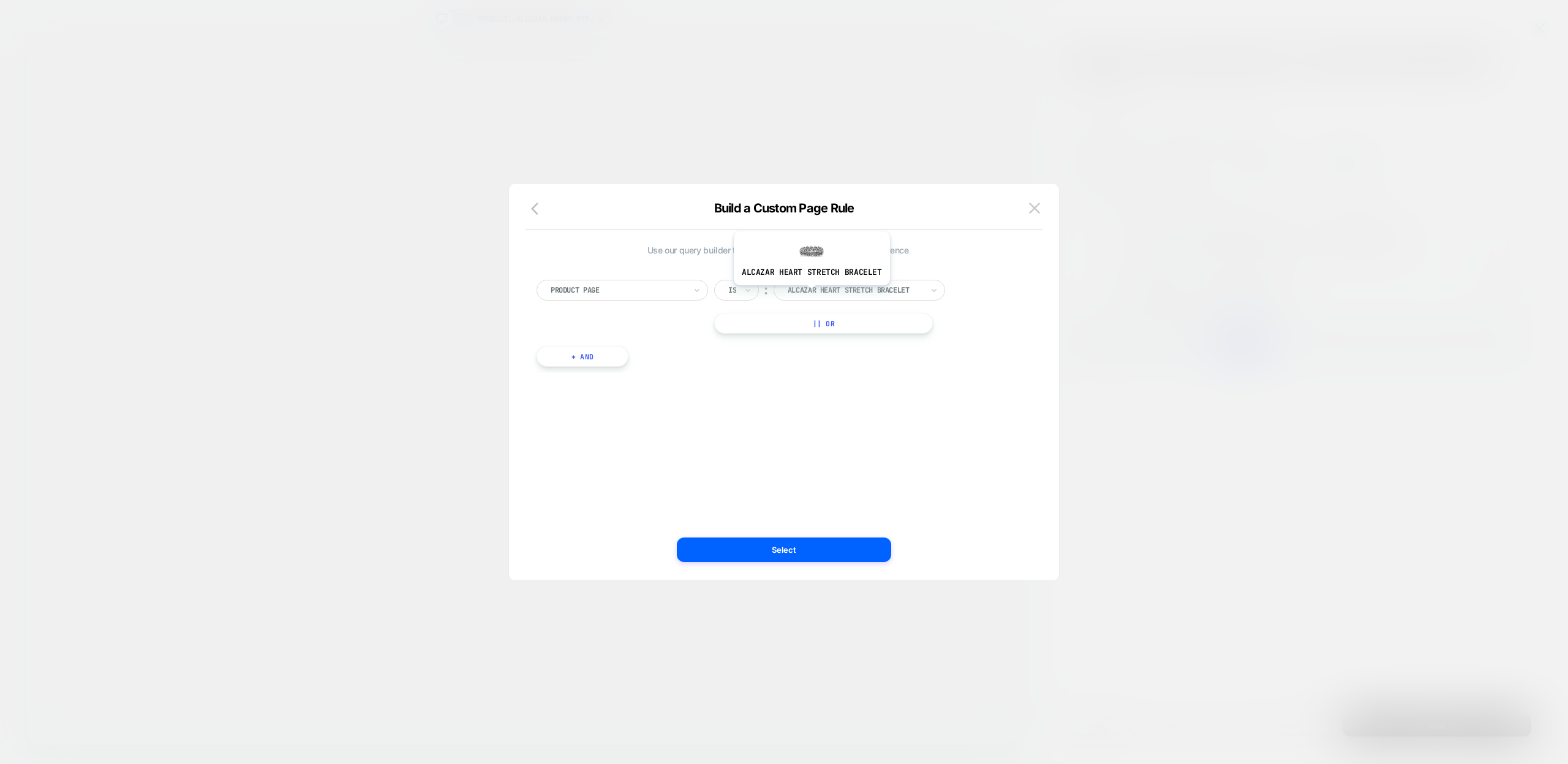
click at [813, 294] on div at bounding box center [855, 290] width 135 height 11
paste input "**********"
type input "**********"
click at [851, 330] on div "footprints hinged bangle" at bounding box center [861, 333] width 159 height 39
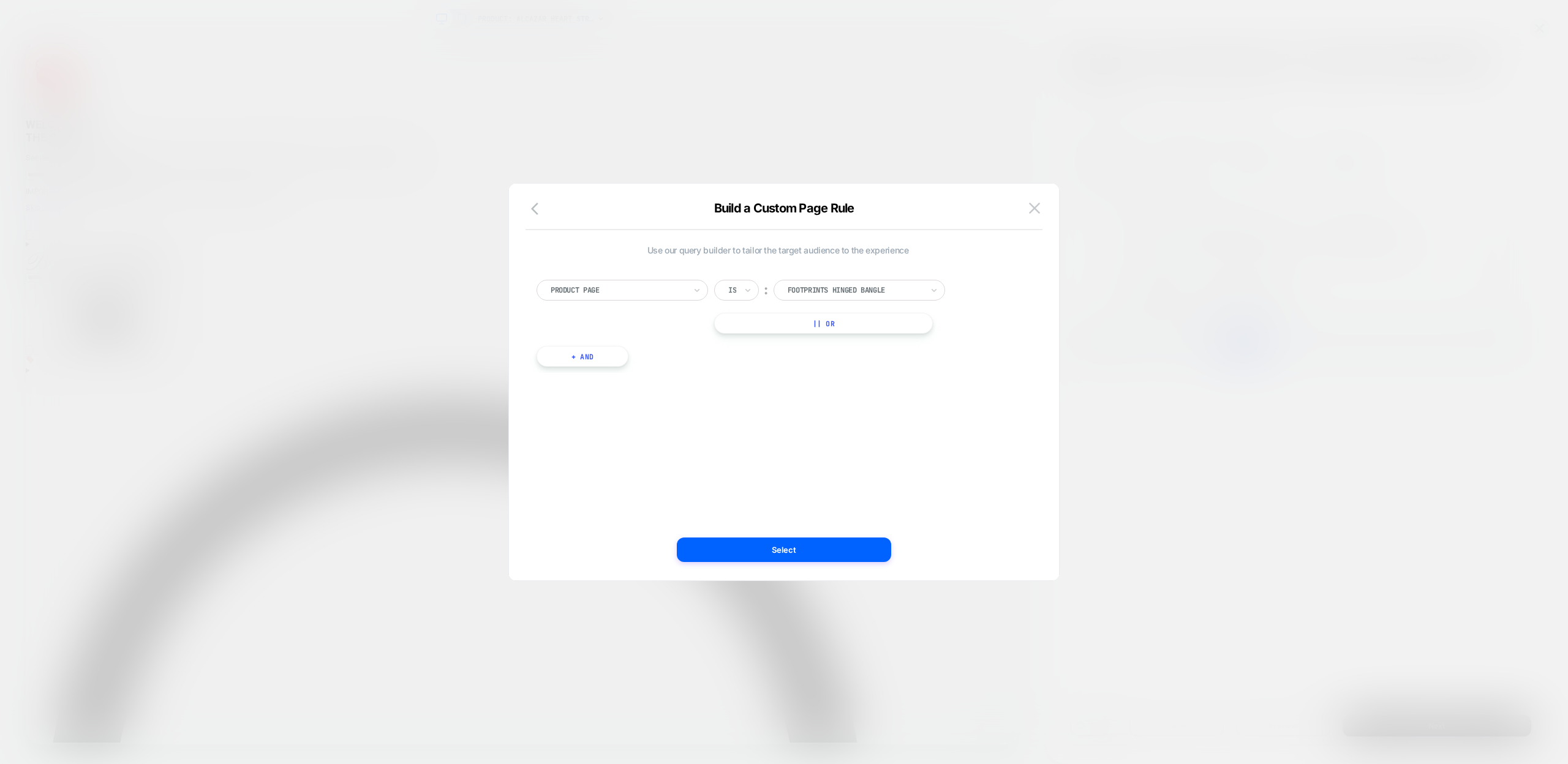
scroll to position [0, 0]
click at [800, 550] on button "Select" at bounding box center [784, 550] width 214 height 24
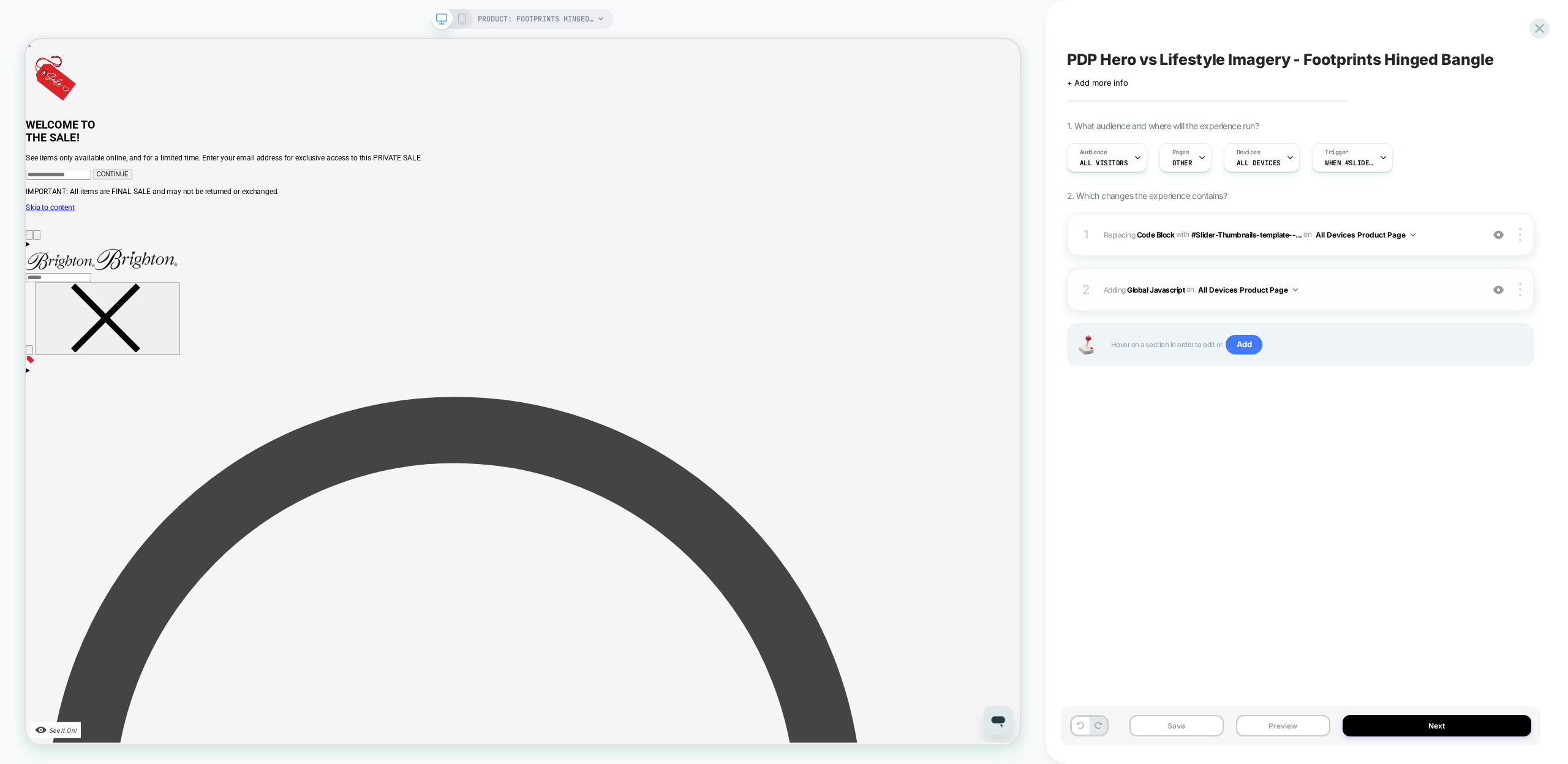
click at [1166, 283] on span "Adding Global Javascript on All Devices Product Page" at bounding box center [1290, 290] width 373 height 16
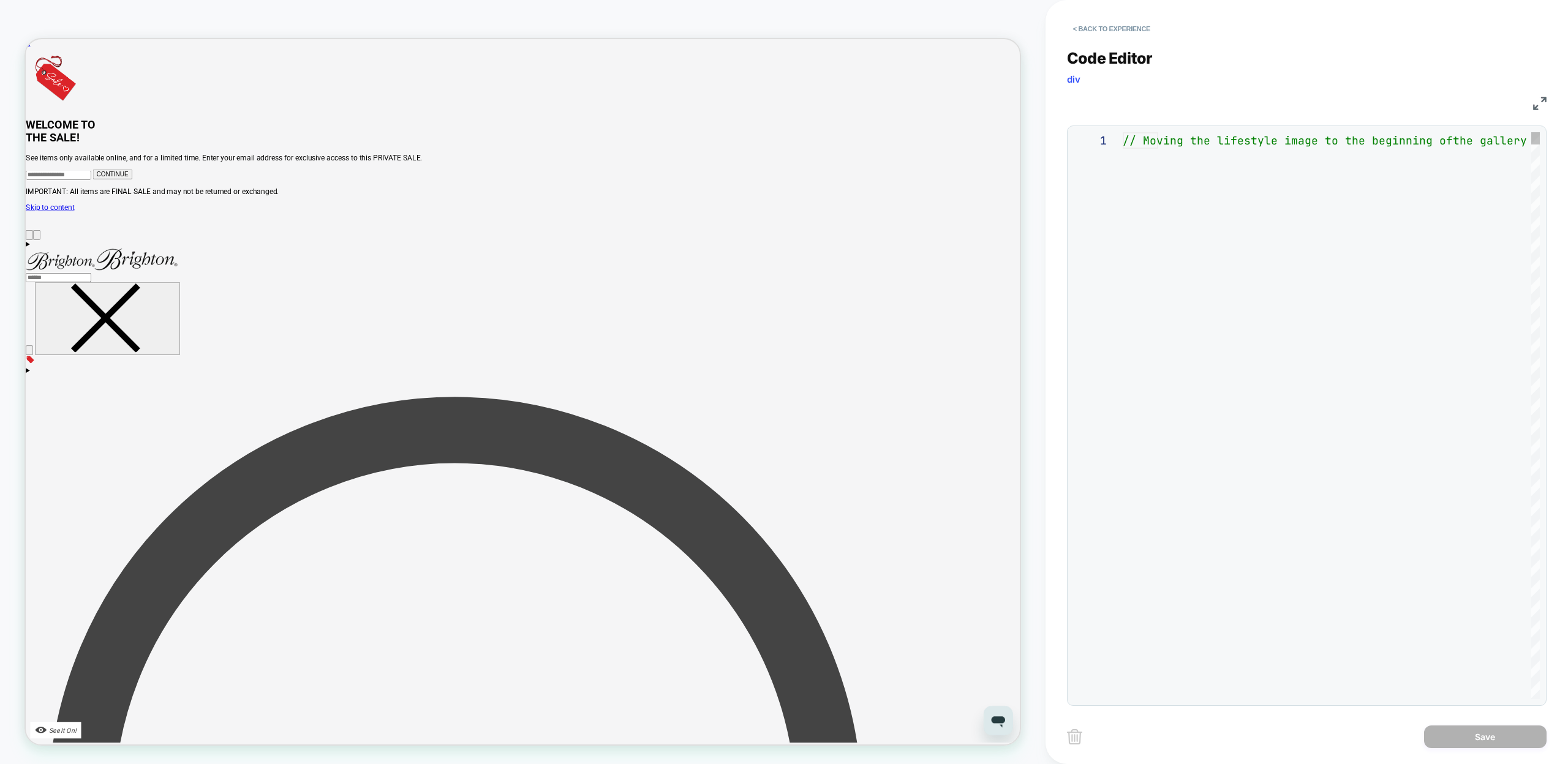
scroll to position [132, 0]
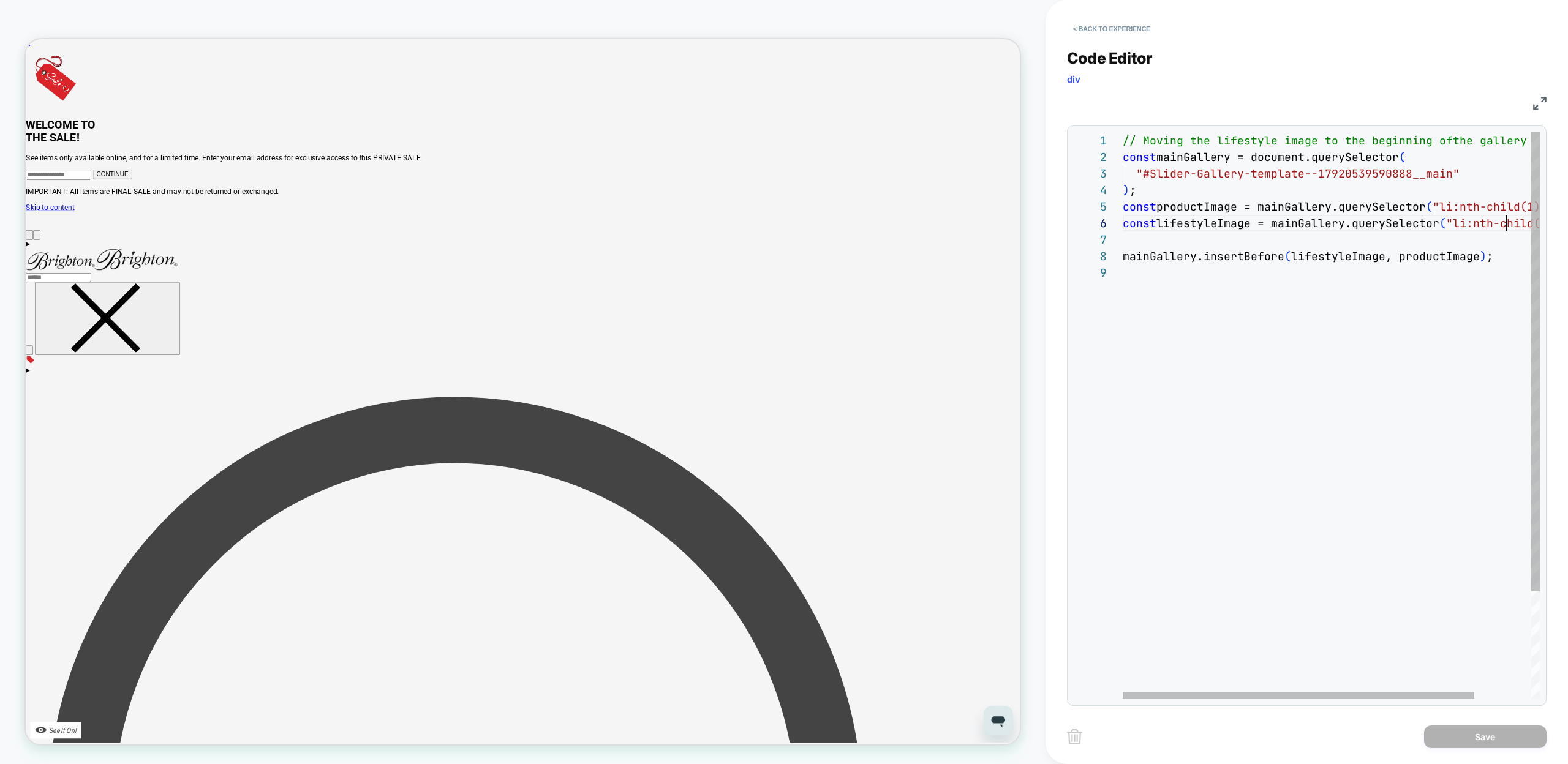
click at [1507, 224] on div "// Moving the lifestyle image to the beginning of the gallery const mainGallery…" at bounding box center [1365, 482] width 484 height 699
click at [1424, 691] on div at bounding box center [1299, 695] width 352 height 7
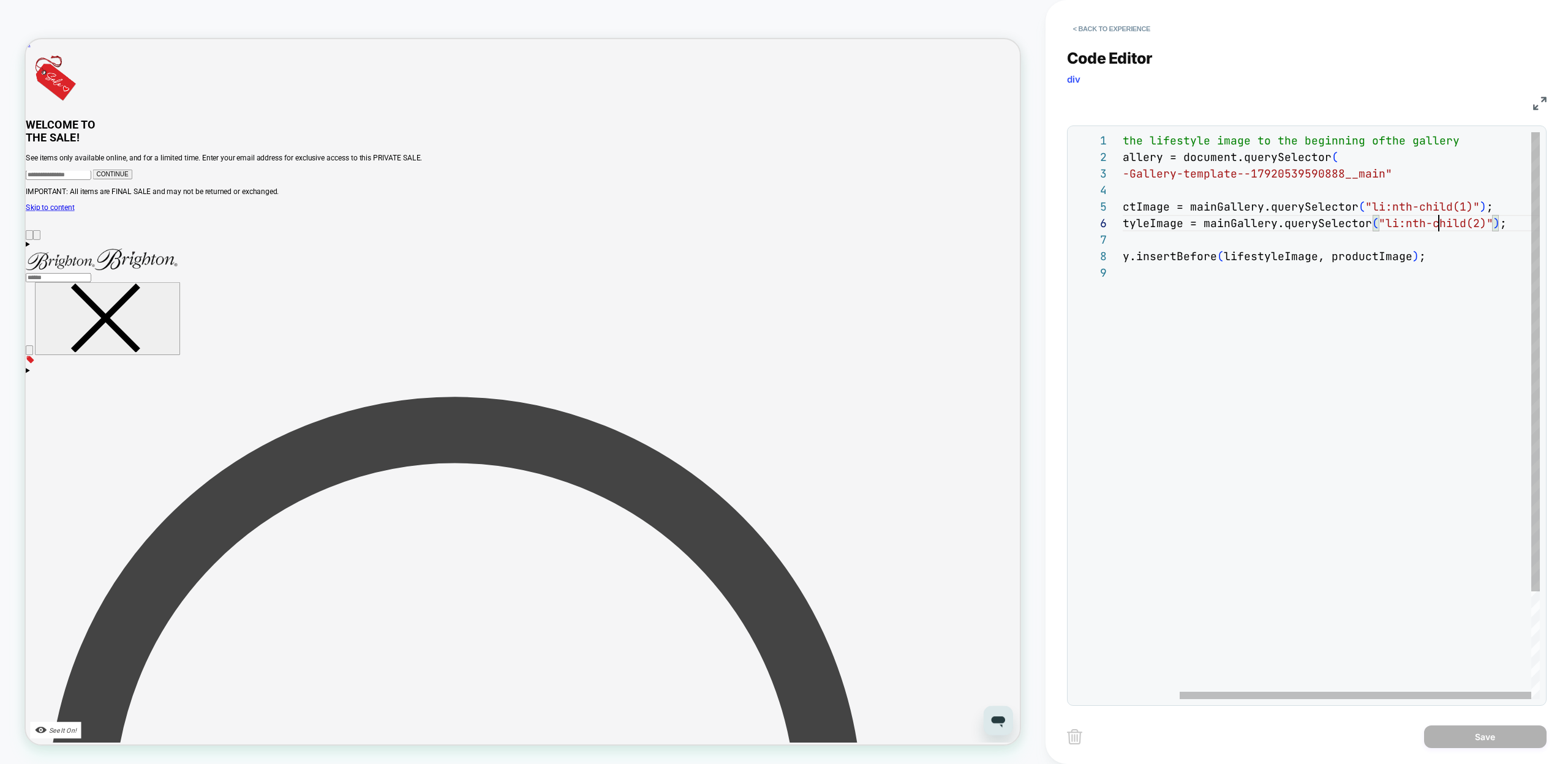
click at [1477, 226] on div "// Moving the lifestyle image to the beginning of the gallery const mainGallery…" at bounding box center [1298, 482] width 484 height 699
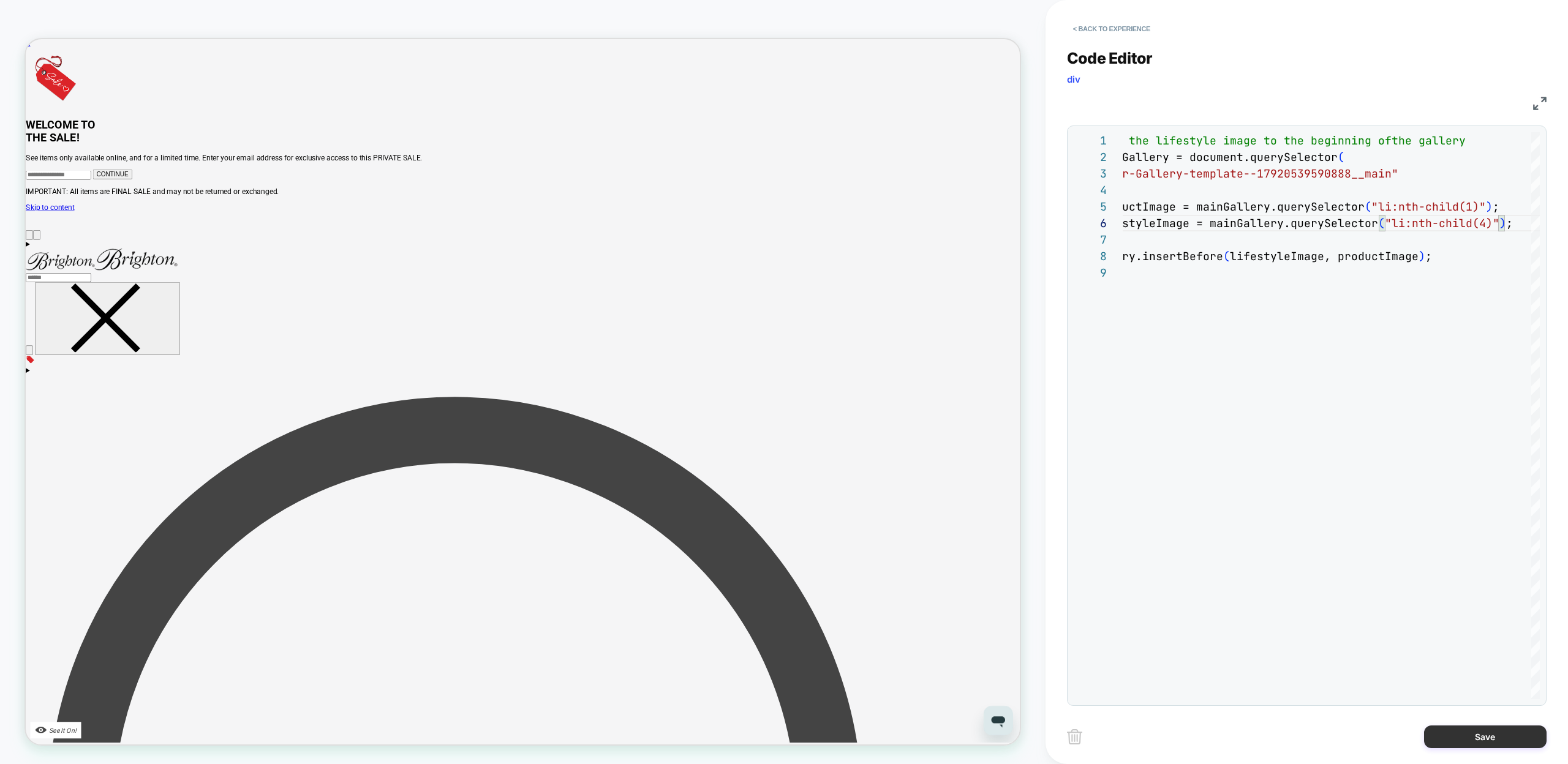
type textarea "**********"
click at [1455, 733] on button "Save" at bounding box center [1485, 737] width 122 height 23
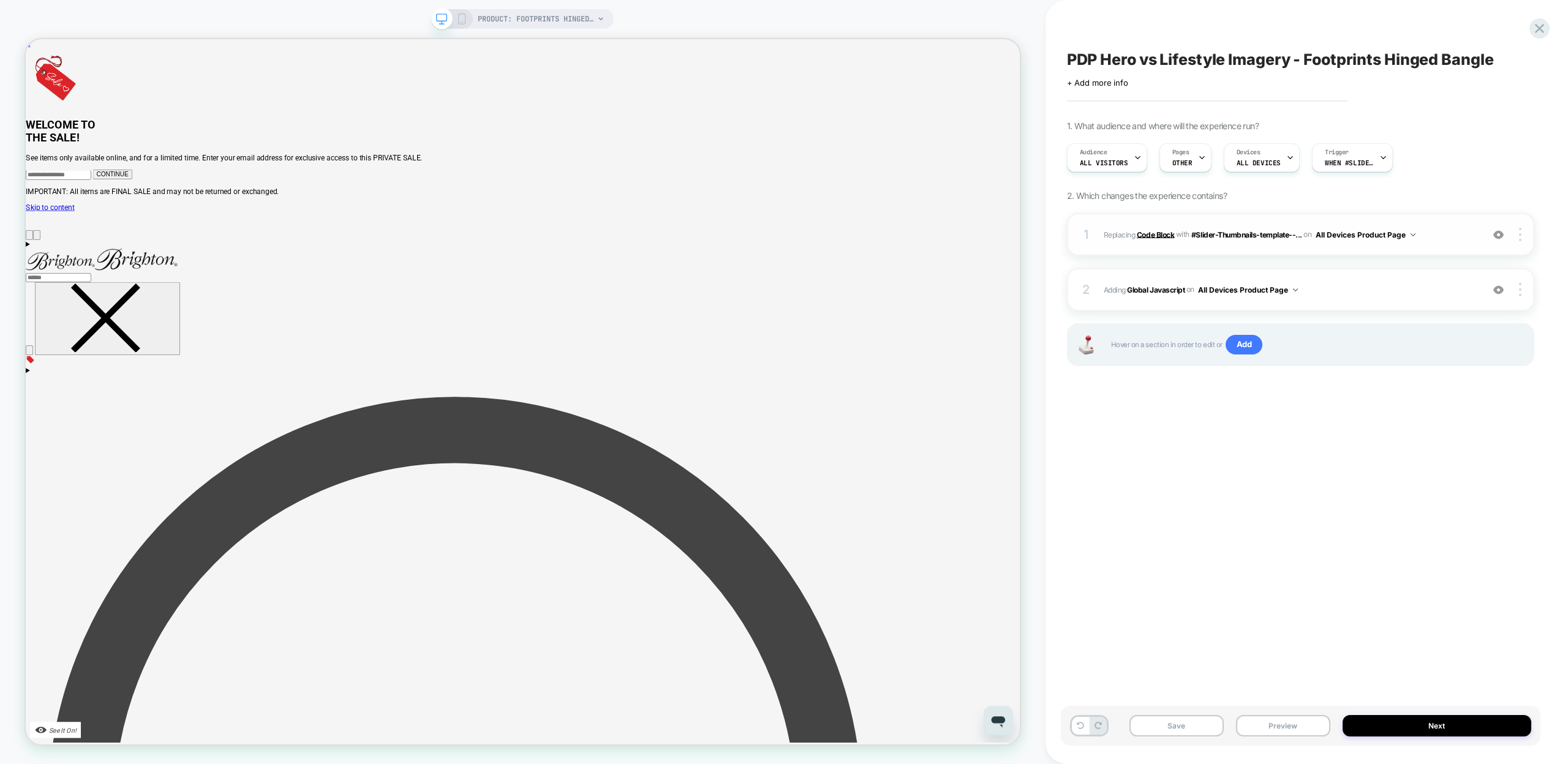
click at [1159, 237] on b "Code Block" at bounding box center [1155, 234] width 38 height 10
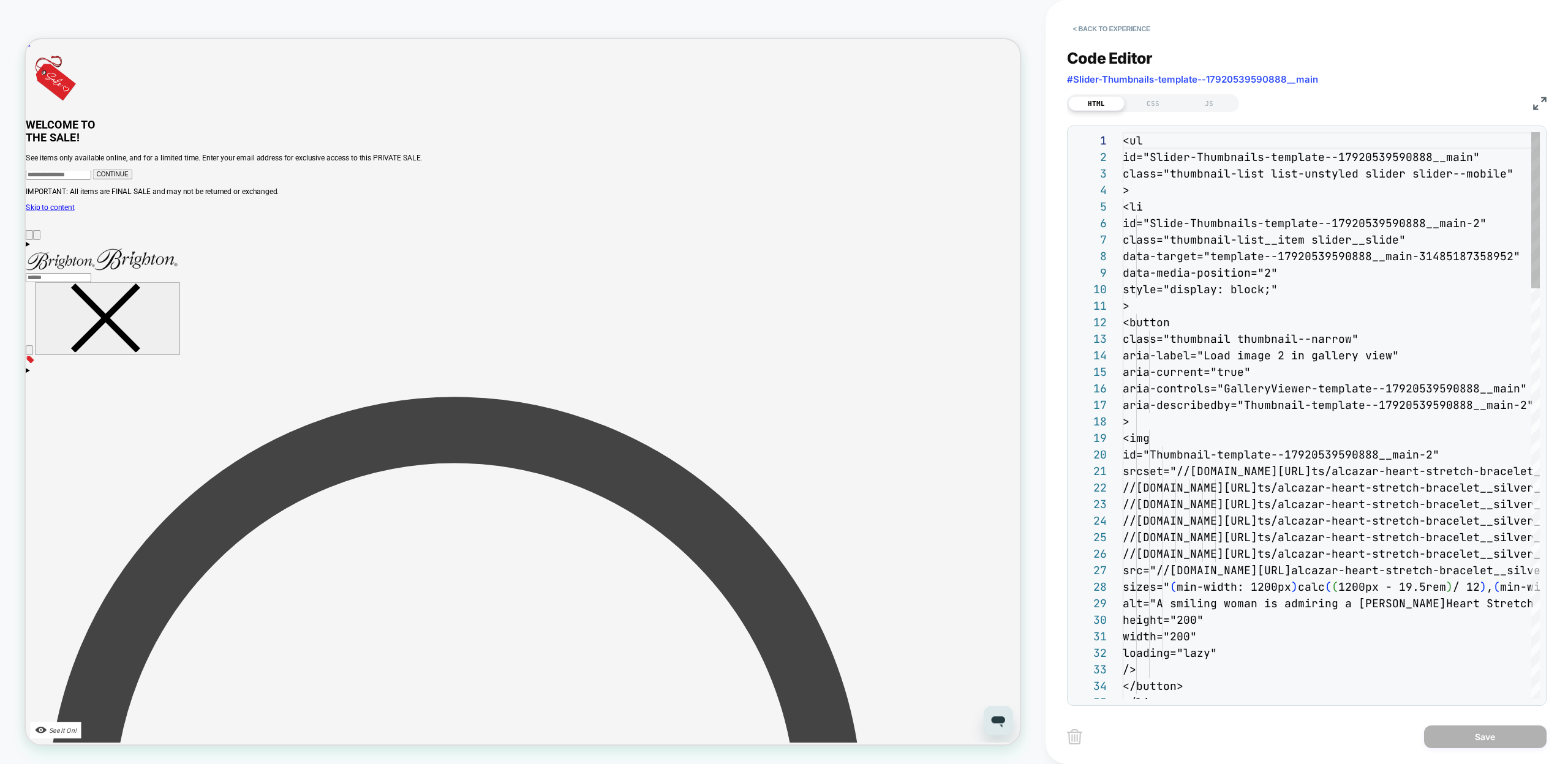
scroll to position [165, 0]
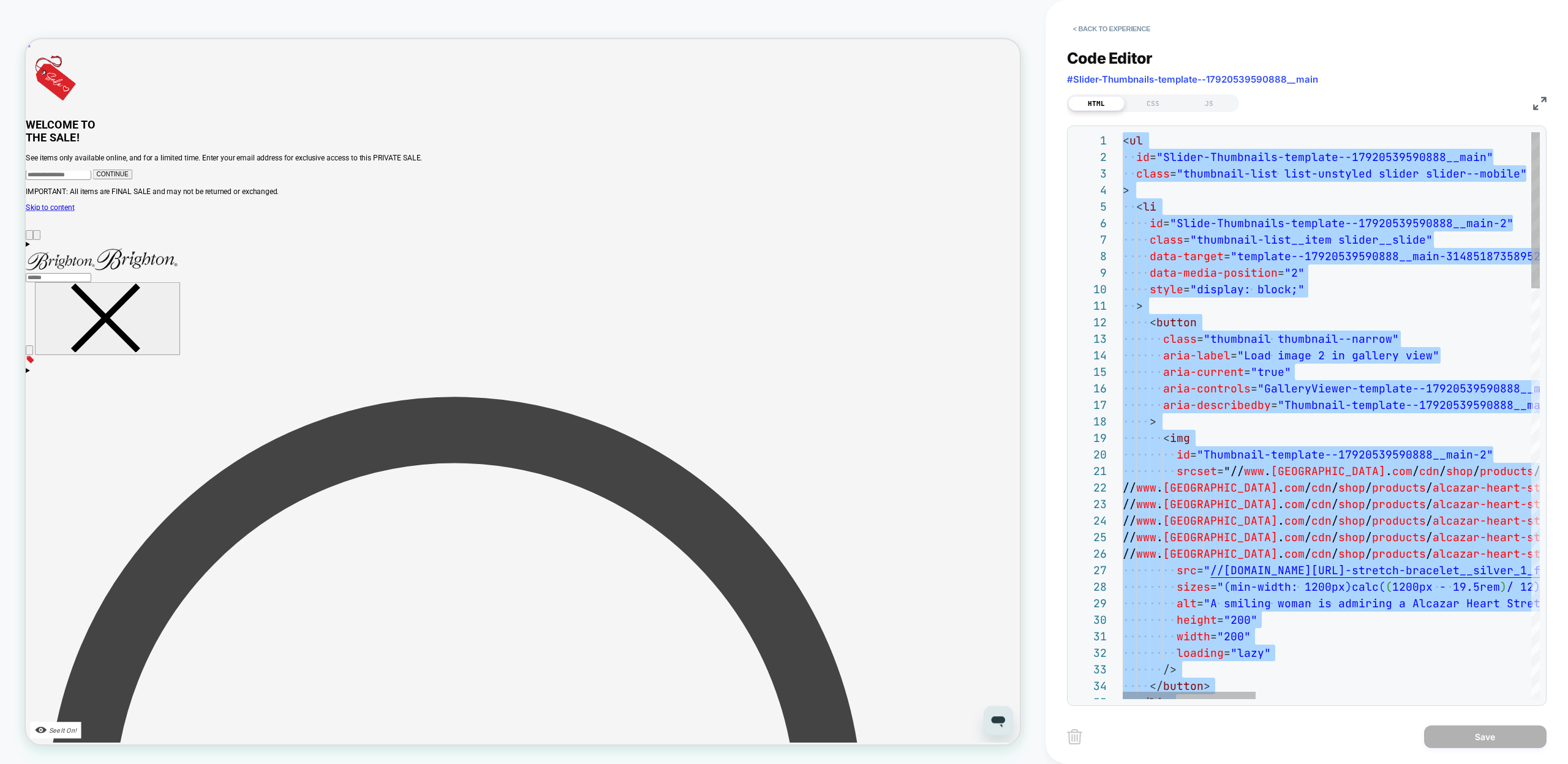
scroll to position [66, 113]
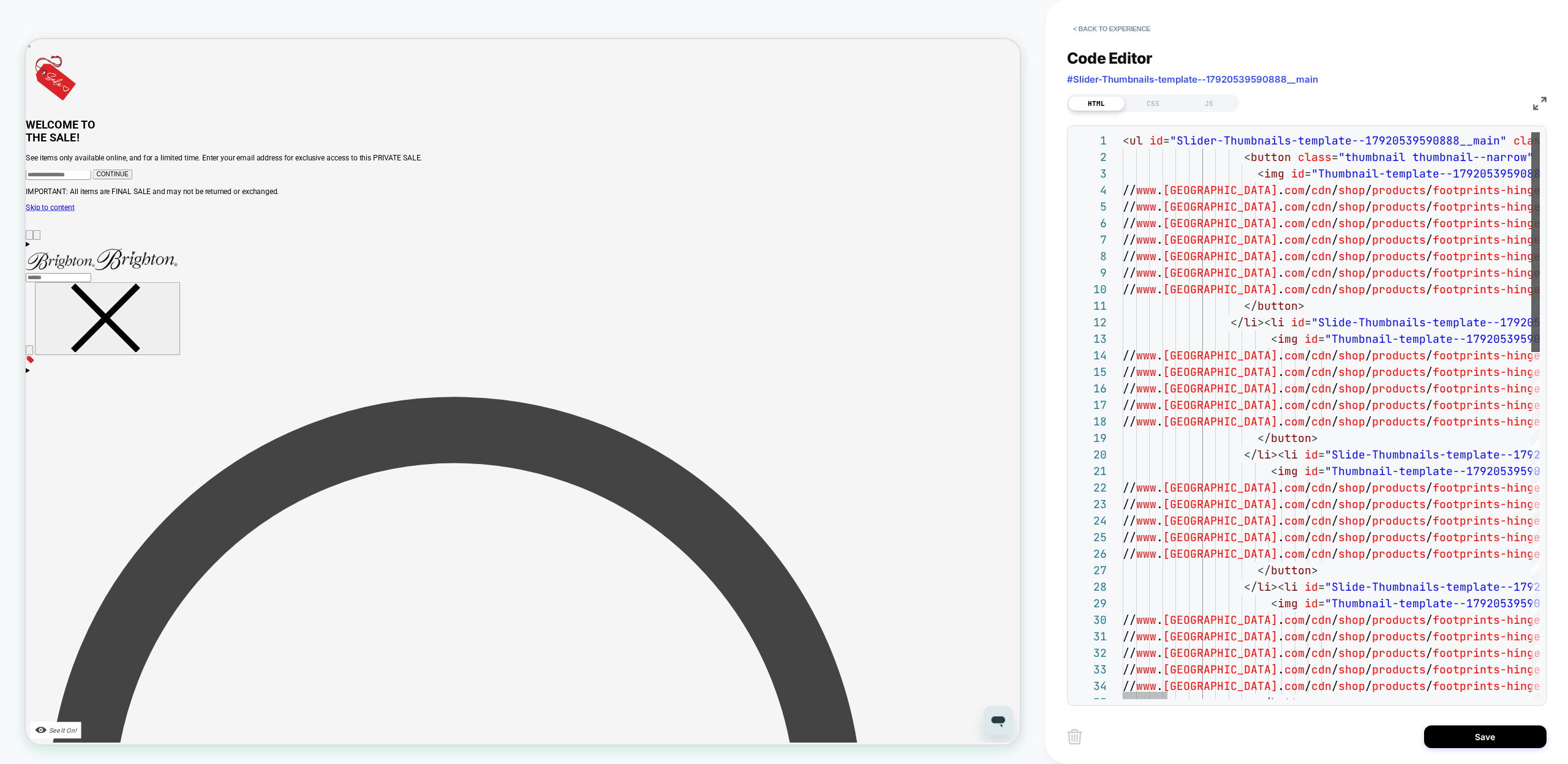
click at [1532, 228] on div at bounding box center [1536, 241] width 9 height 219
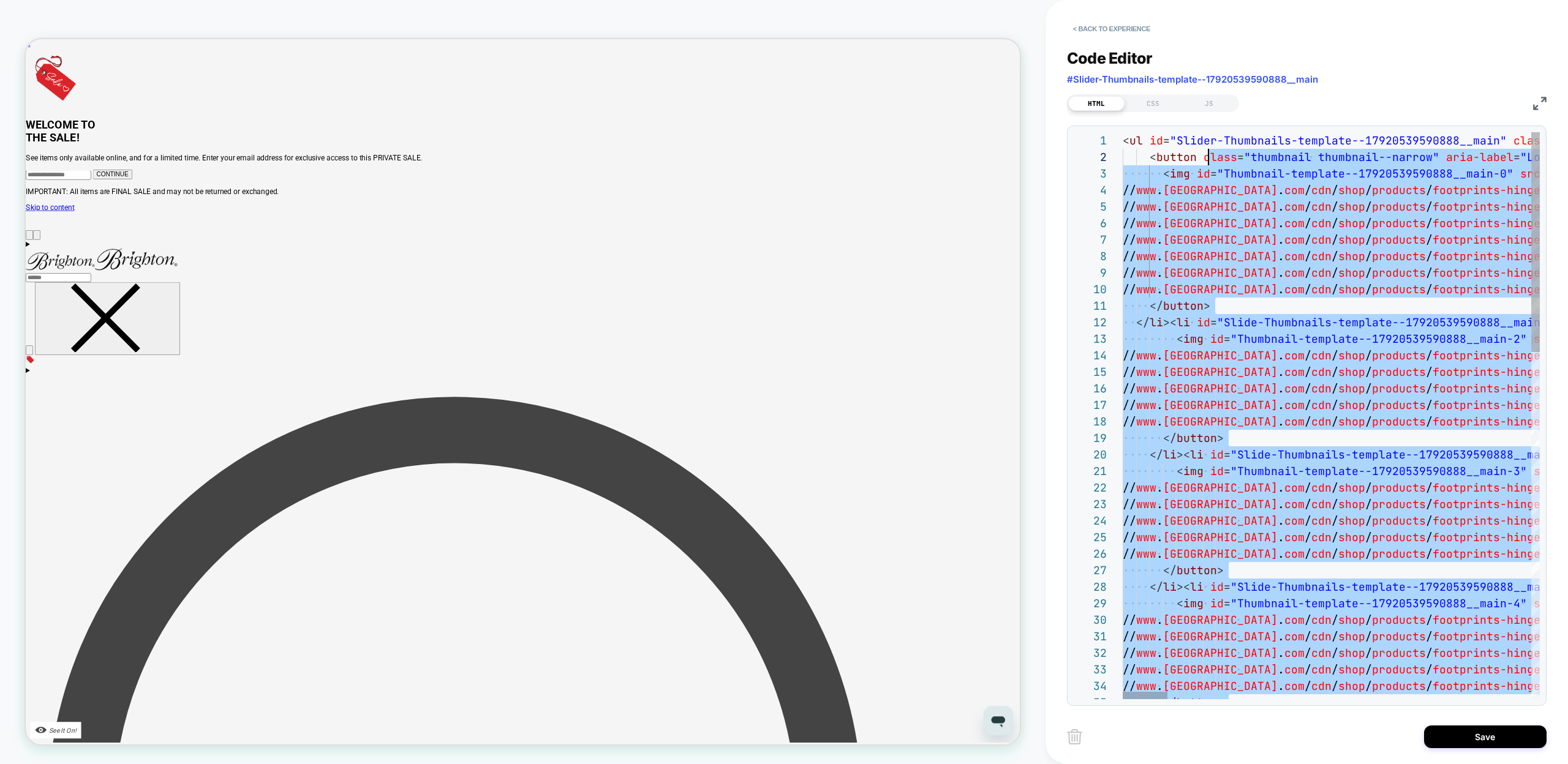
scroll to position [17, 86]
click at [1540, 188] on div at bounding box center [1536, 241] width 9 height 219
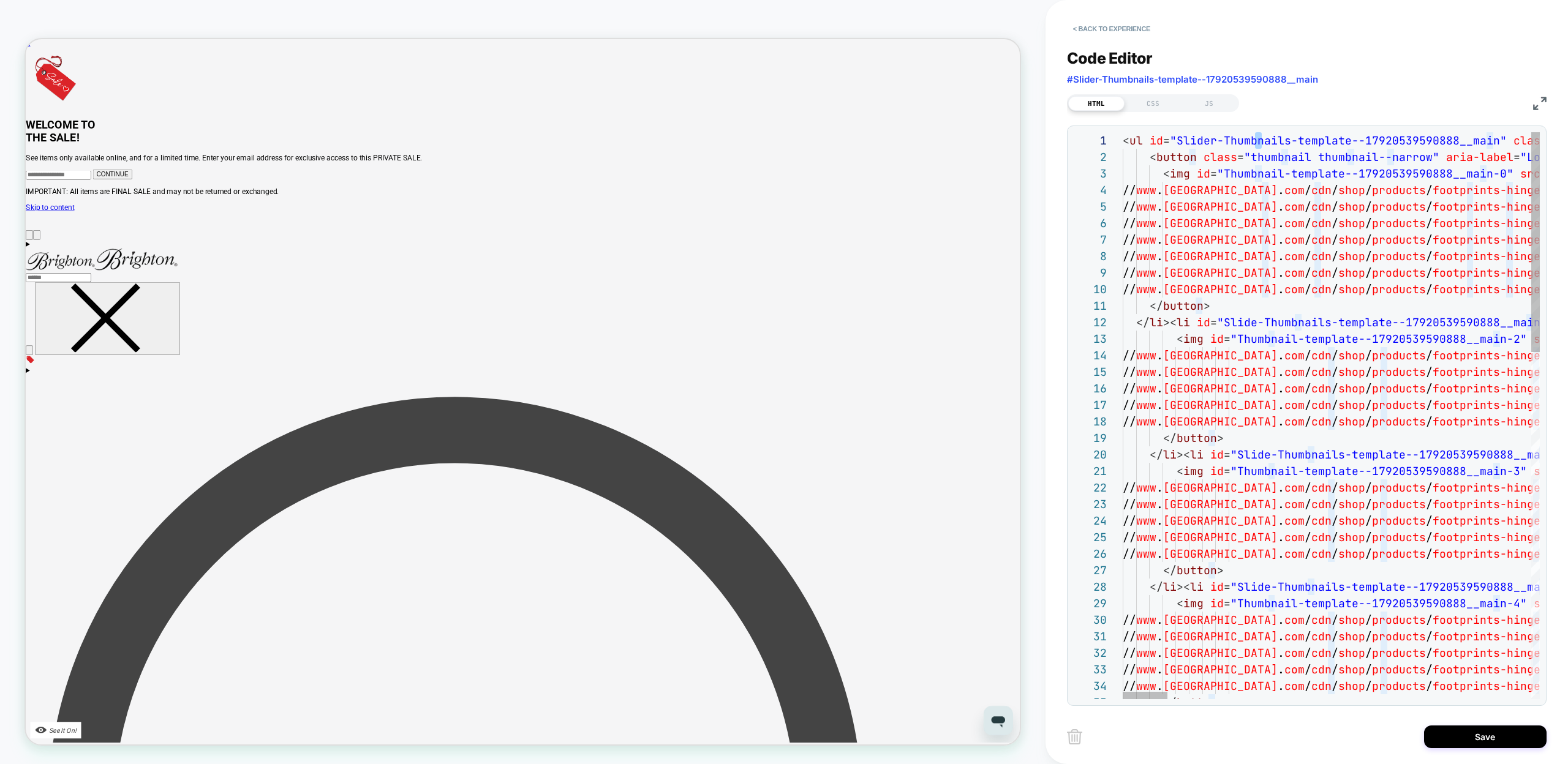
scroll to position [0, 2354]
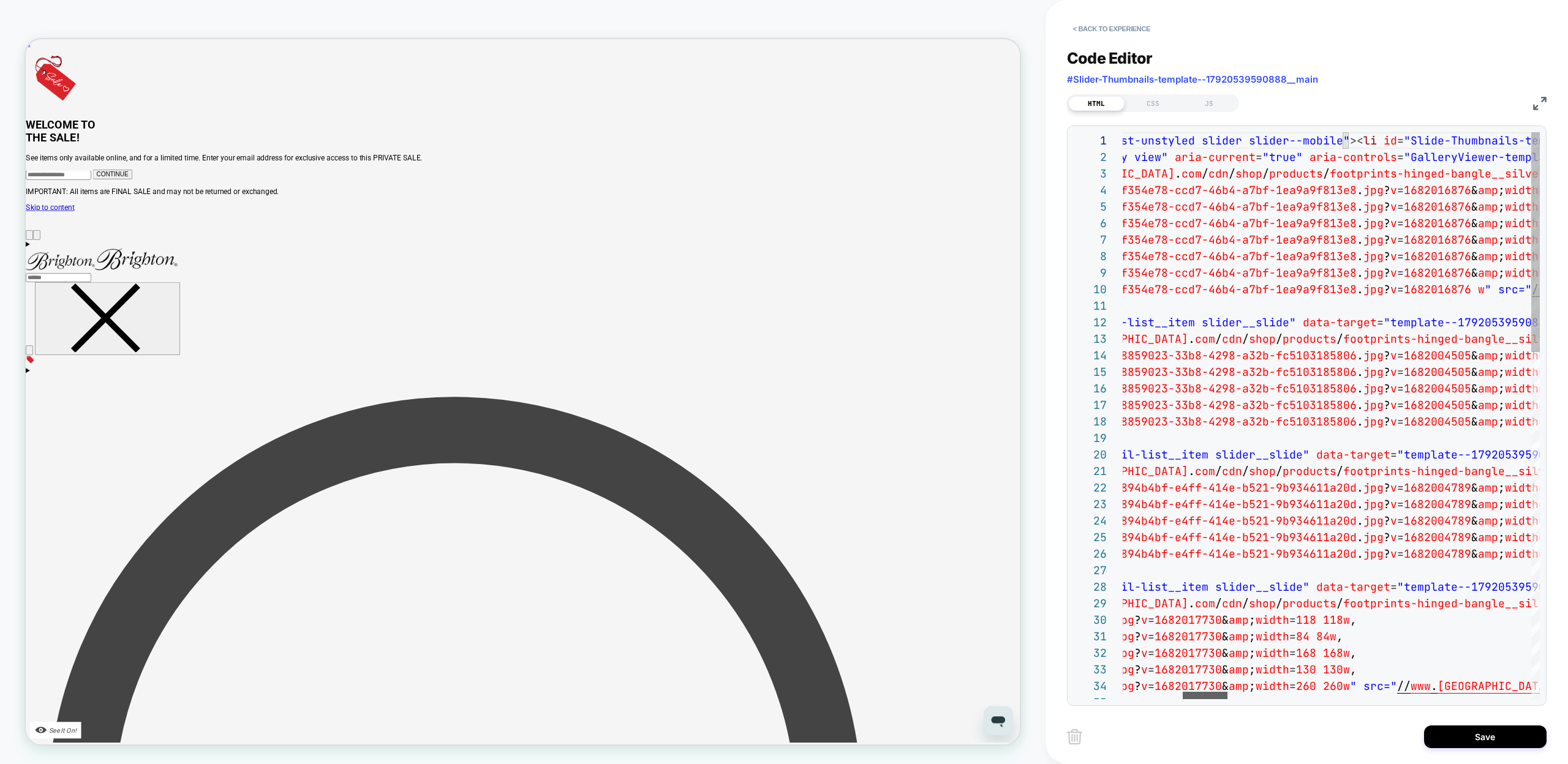
click at [1210, 696] on div at bounding box center [1204, 695] width 45 height 7
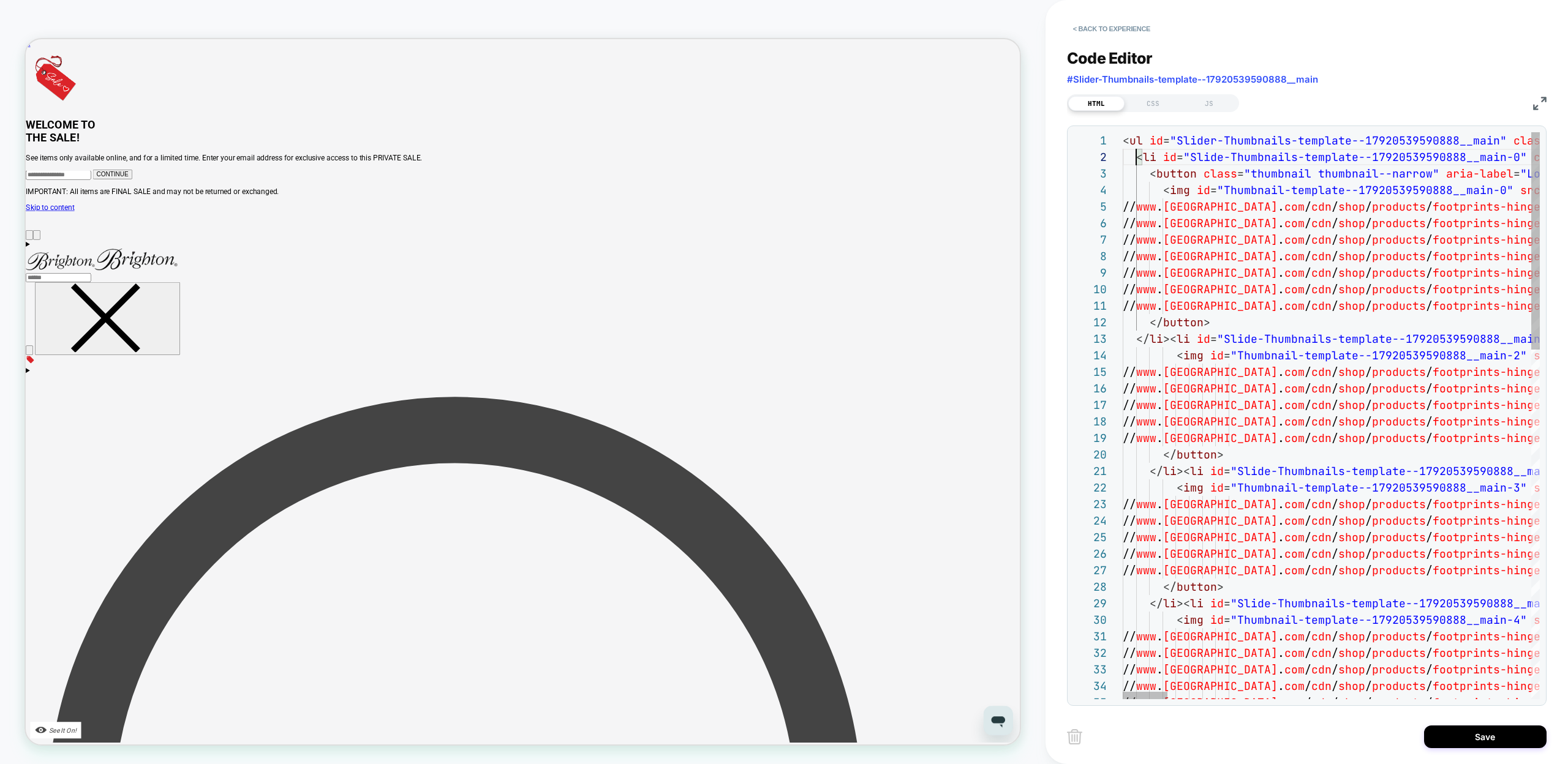
scroll to position [17, 13]
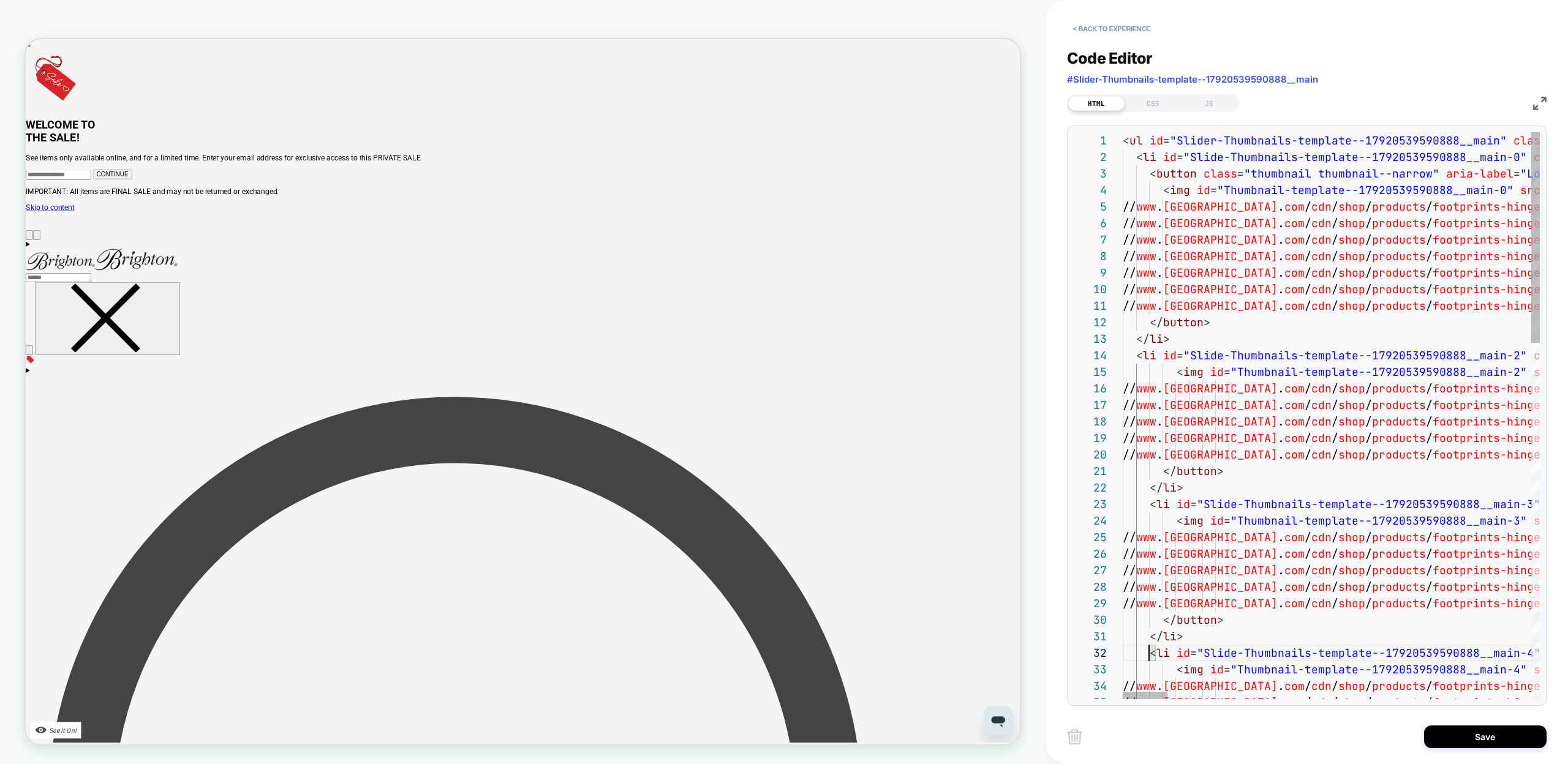
scroll to position [17, 26]
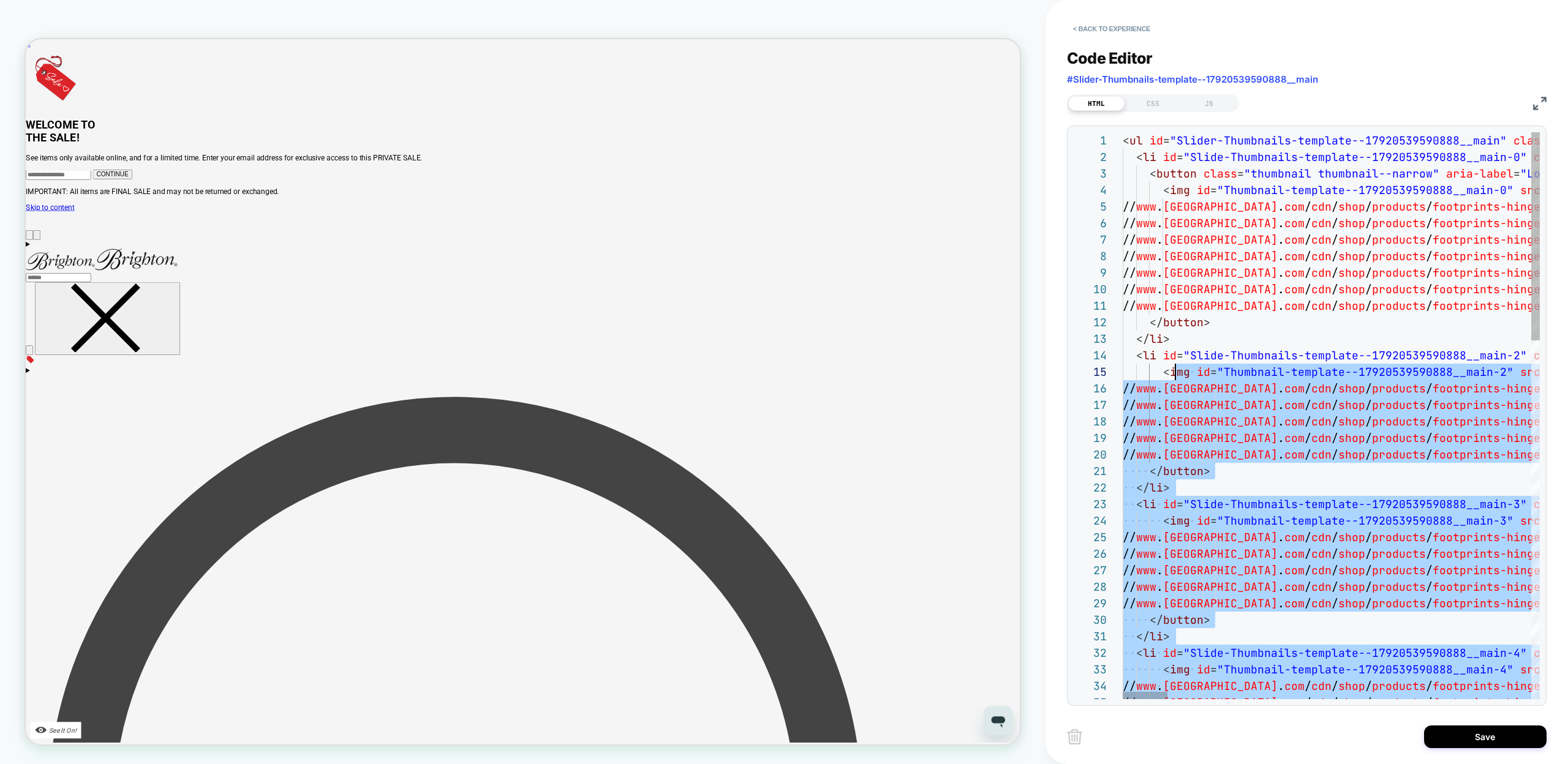
scroll to position [66, 52]
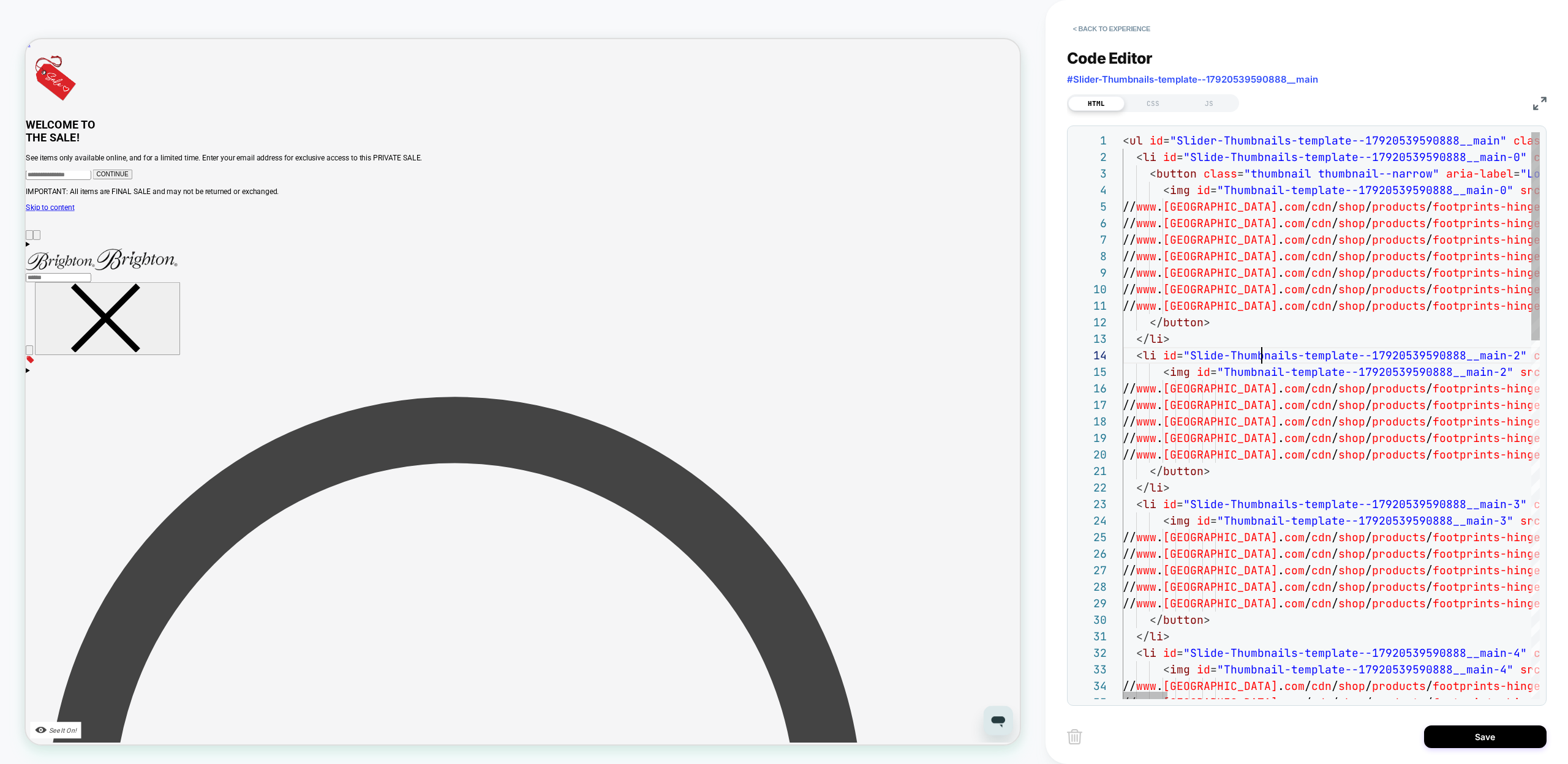
scroll to position [50, 139]
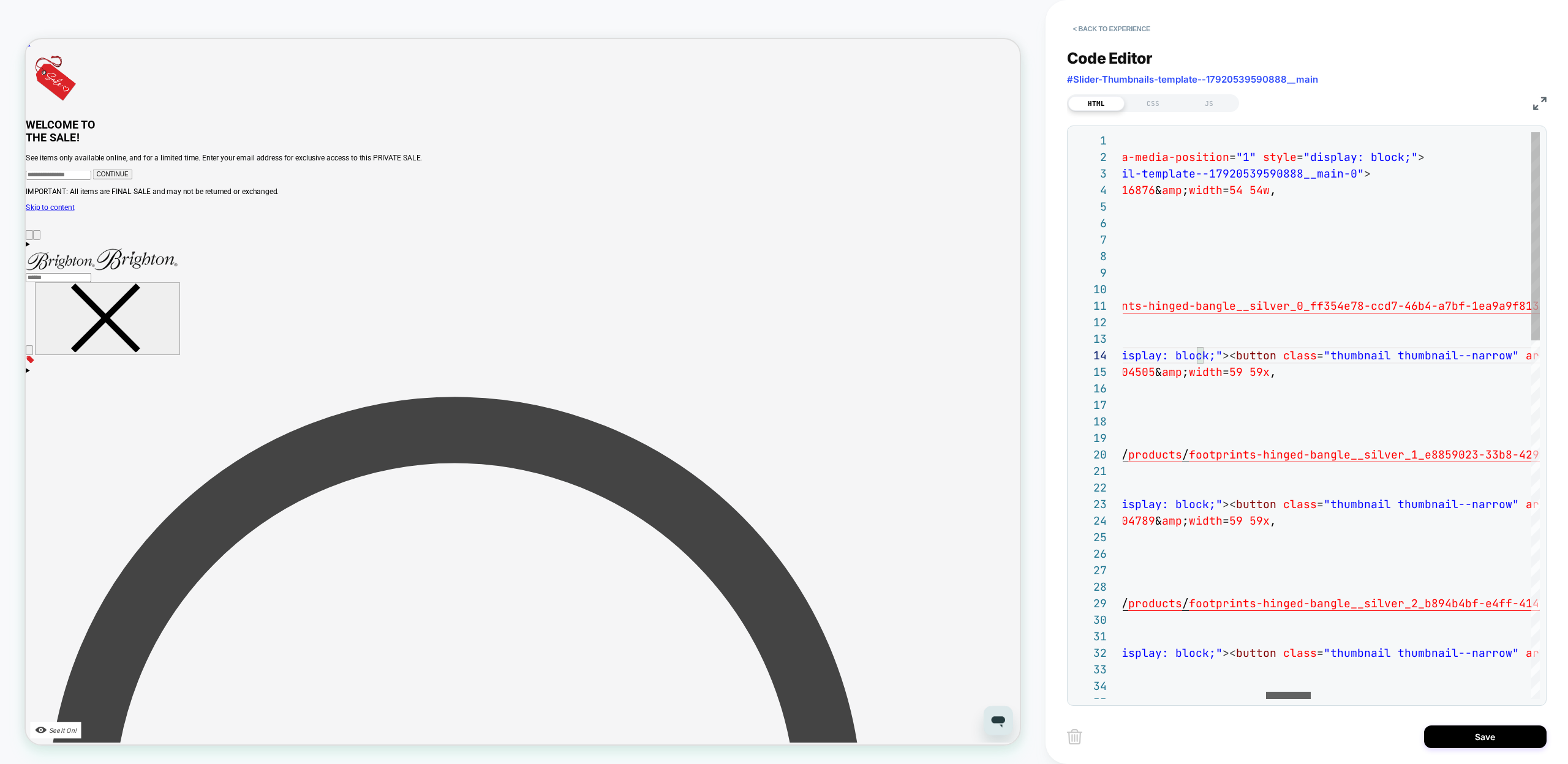
click at [1295, 694] on div at bounding box center [1288, 695] width 45 height 7
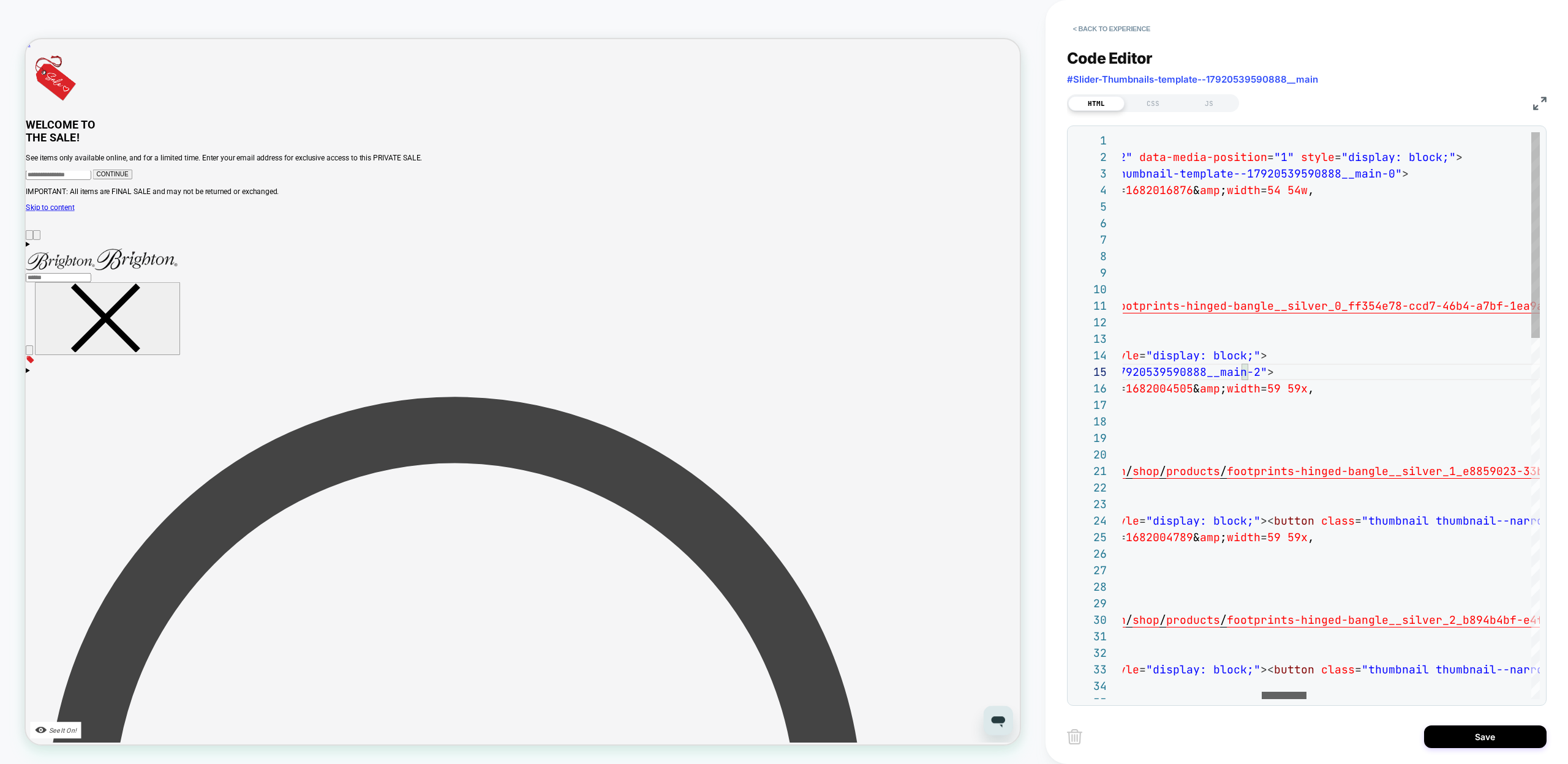
click at [1285, 698] on div at bounding box center [1284, 695] width 45 height 7
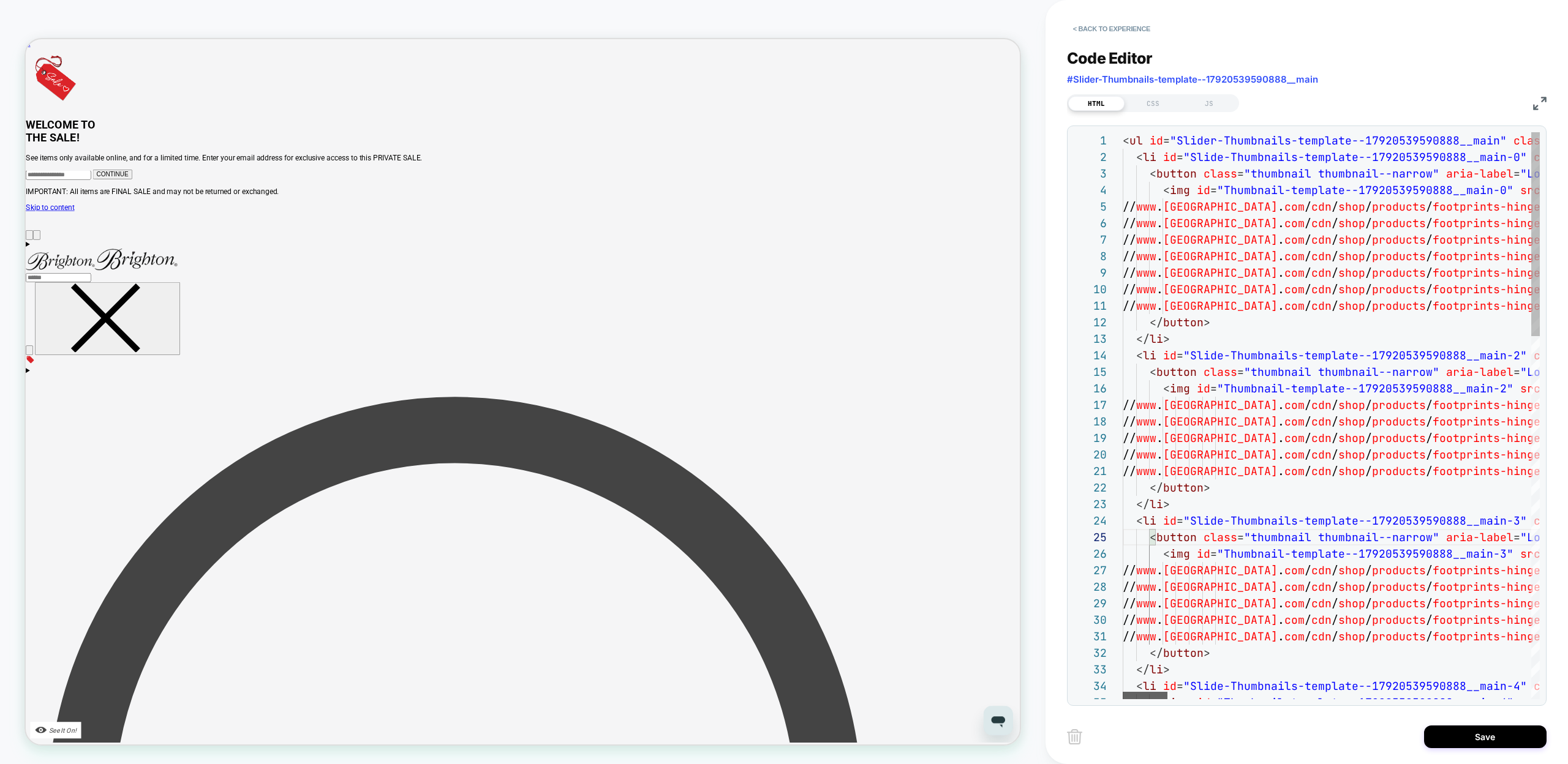
click at [1132, 691] on div at bounding box center [1145, 695] width 45 height 7
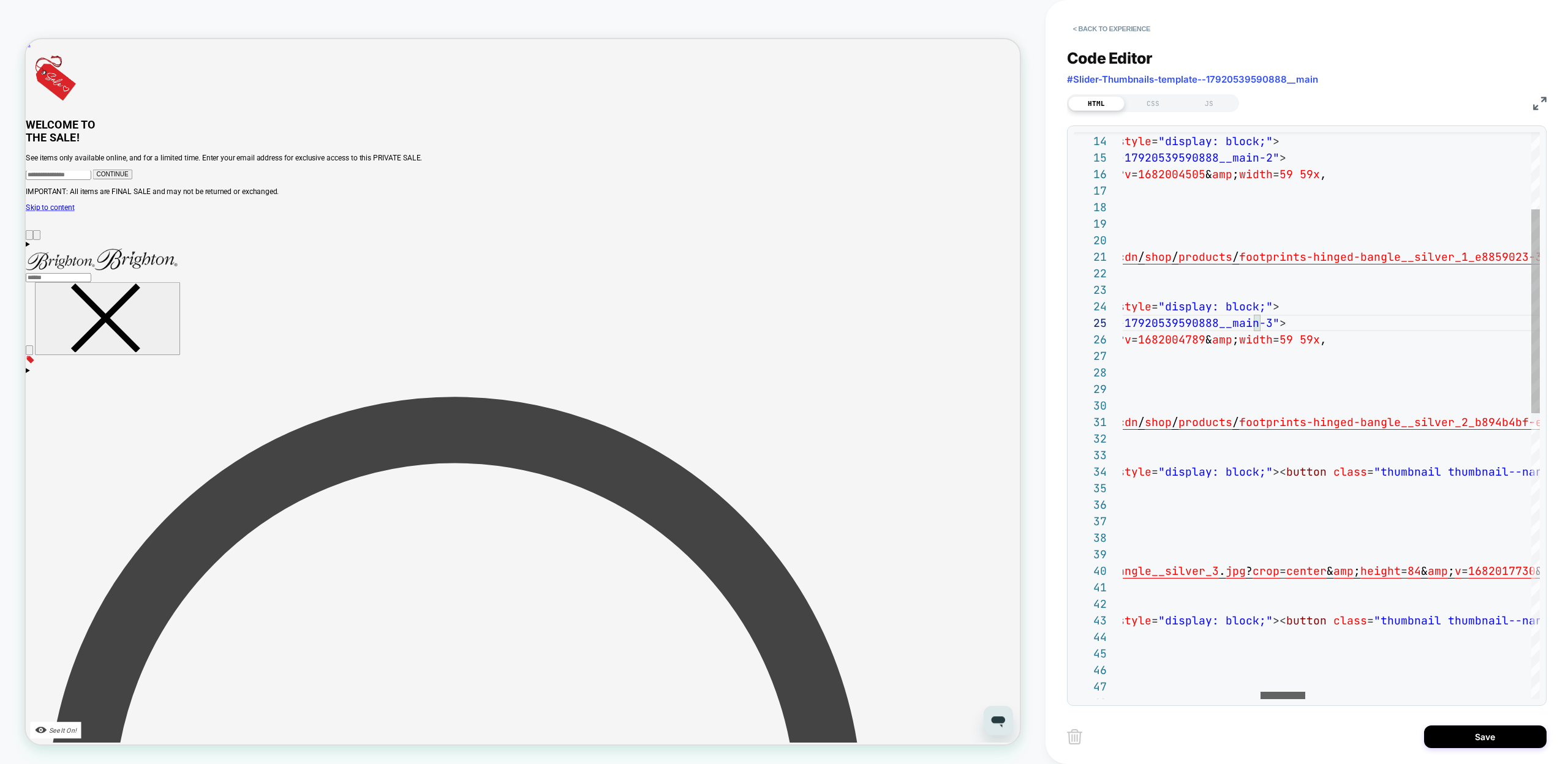
click at [1292, 696] on div at bounding box center [1282, 695] width 45 height 7
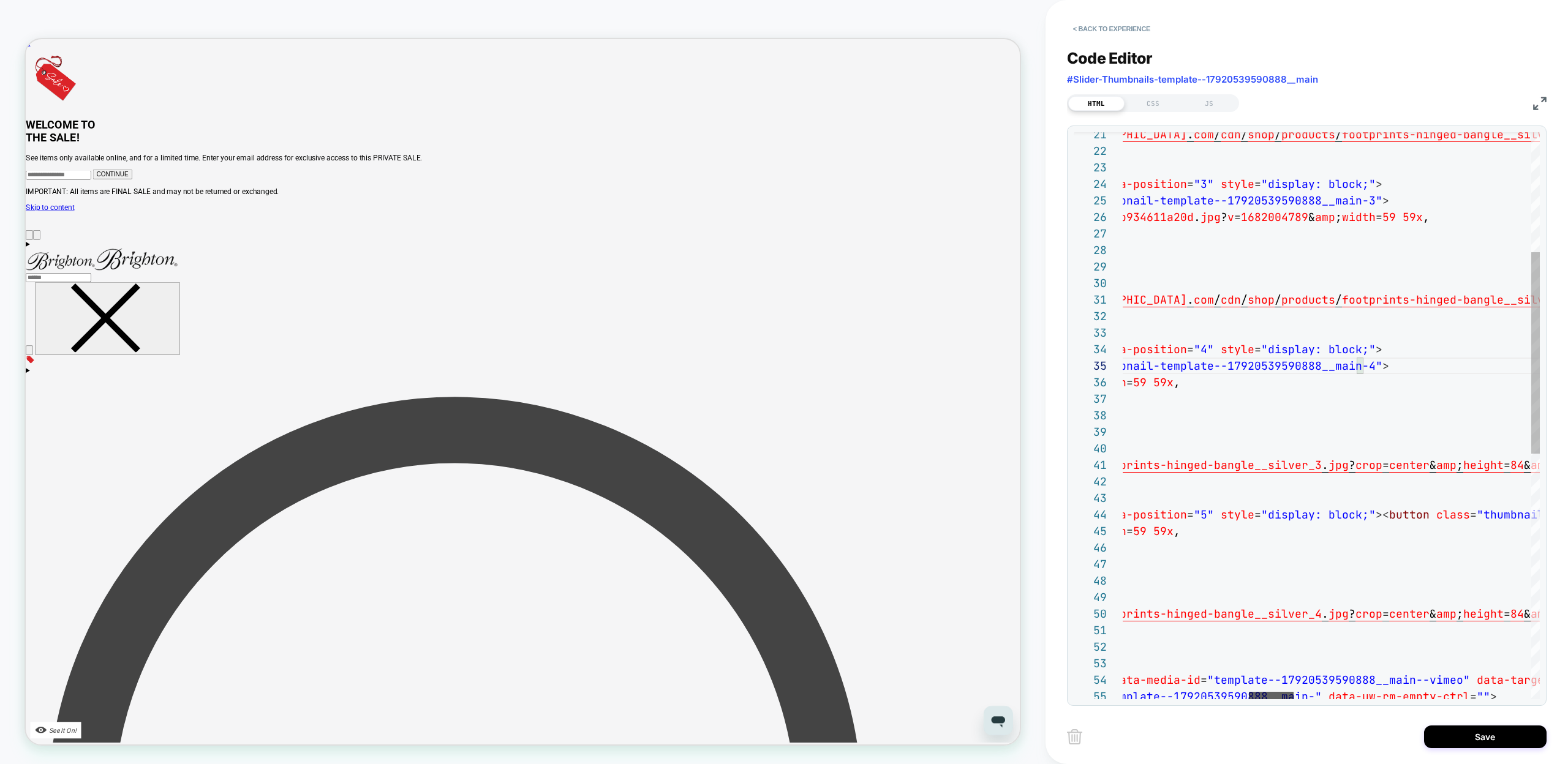
click at [1270, 698] on div at bounding box center [1271, 695] width 45 height 7
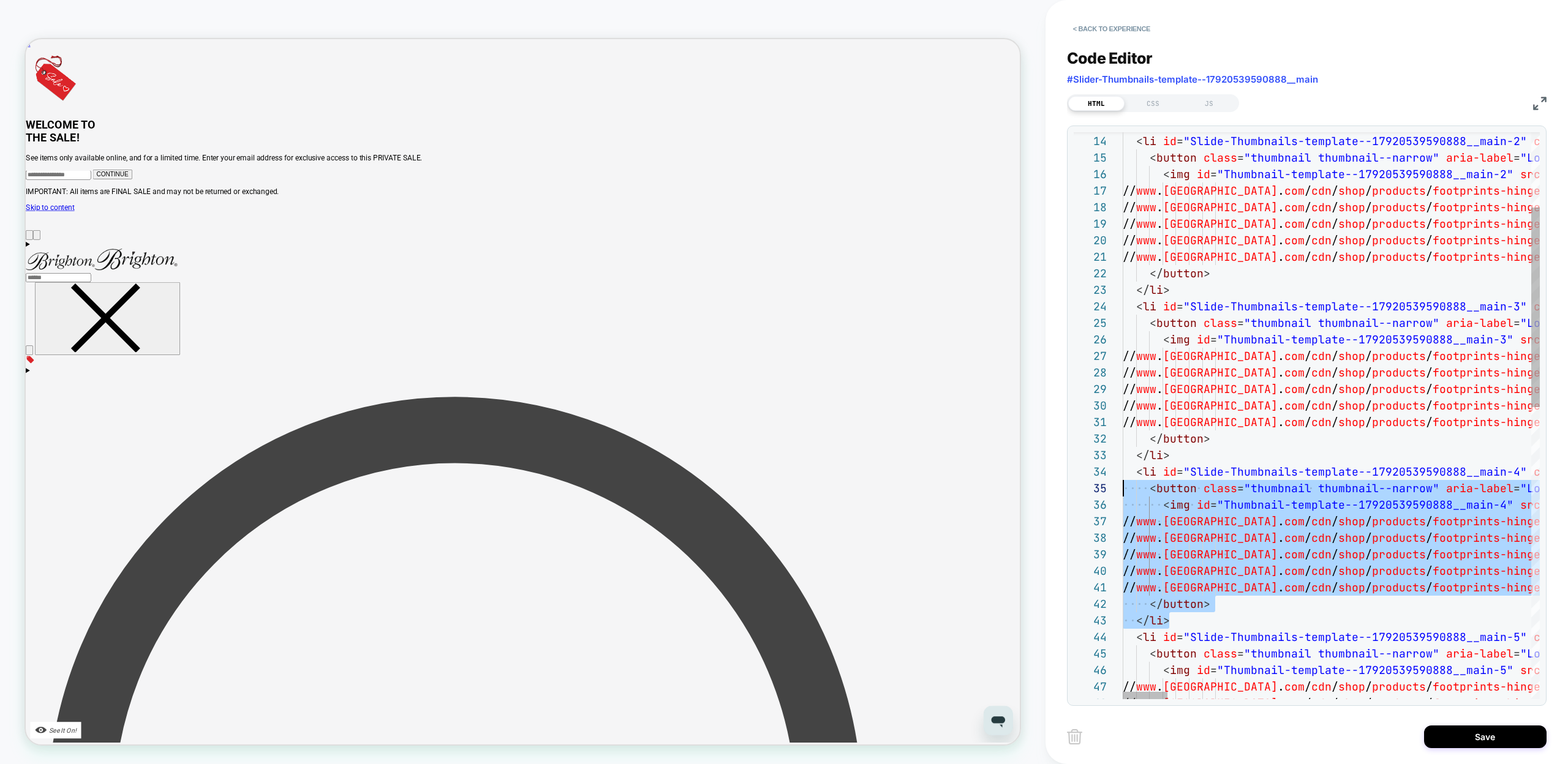
scroll to position [50, 0]
drag, startPoint x: 1180, startPoint y: 624, endPoint x: 1088, endPoint y: 476, distance: 174.3
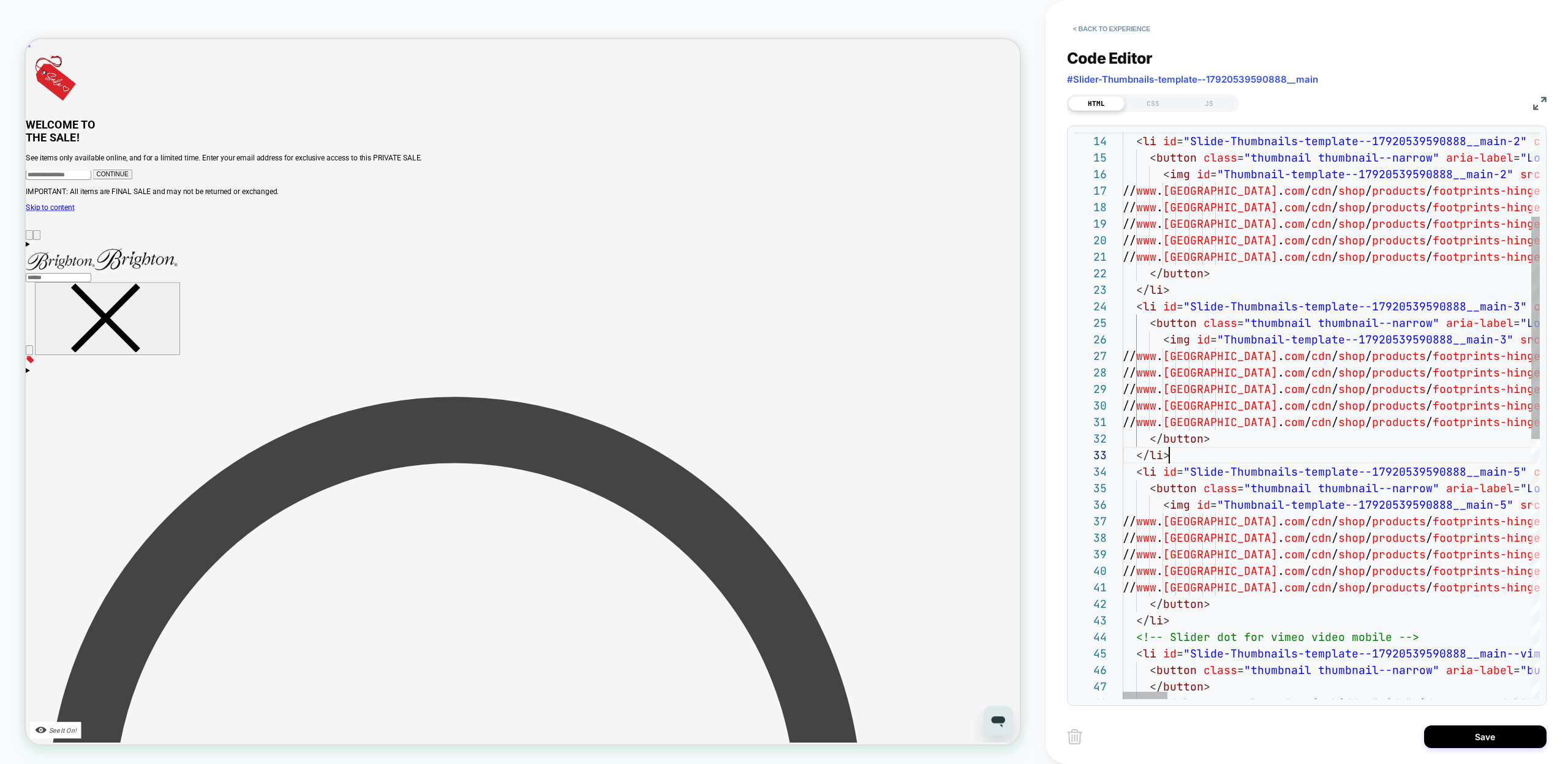
scroll to position [33, 46]
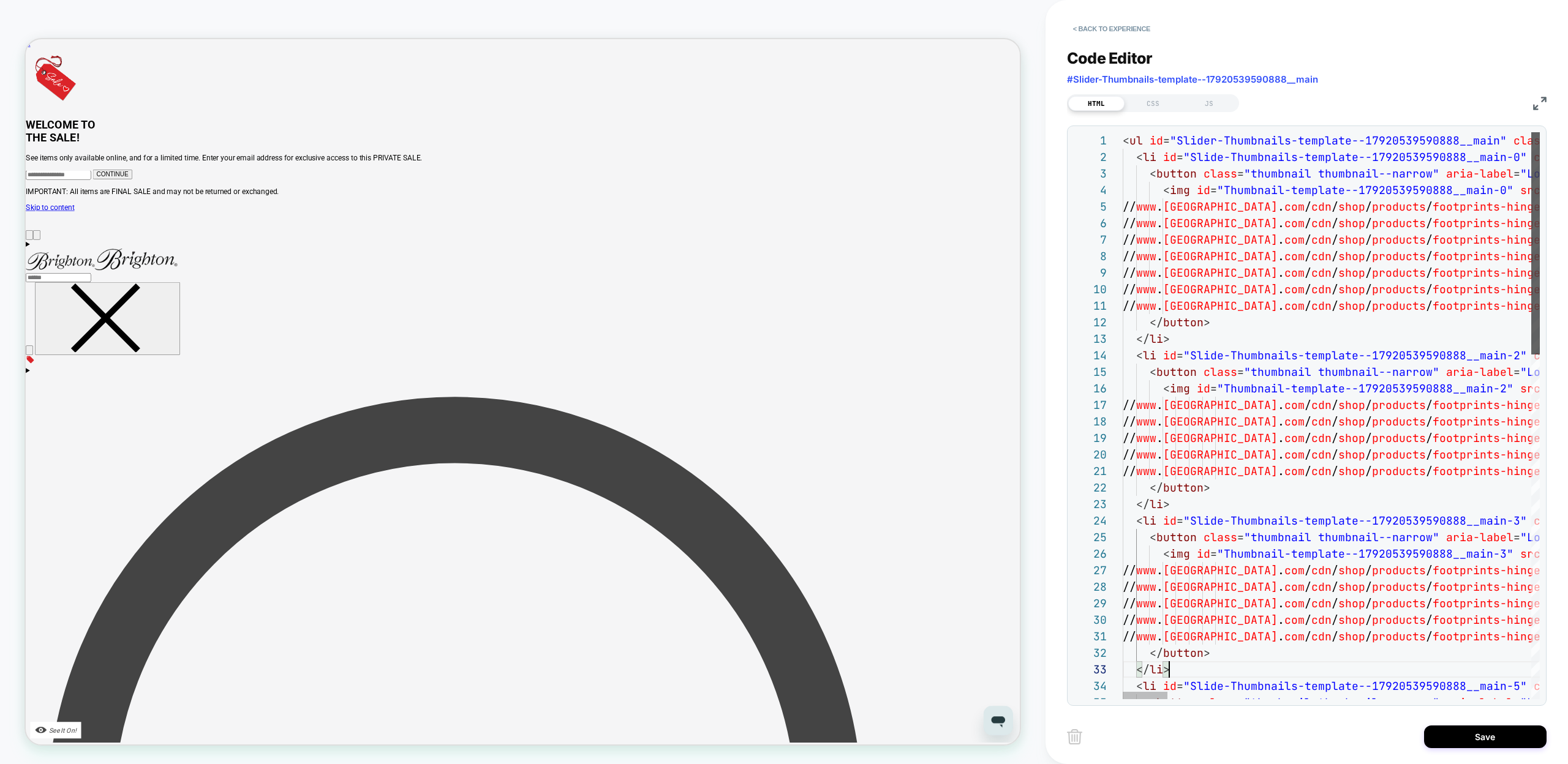
click at [1531, 230] on div at bounding box center [1536, 243] width 9 height 222
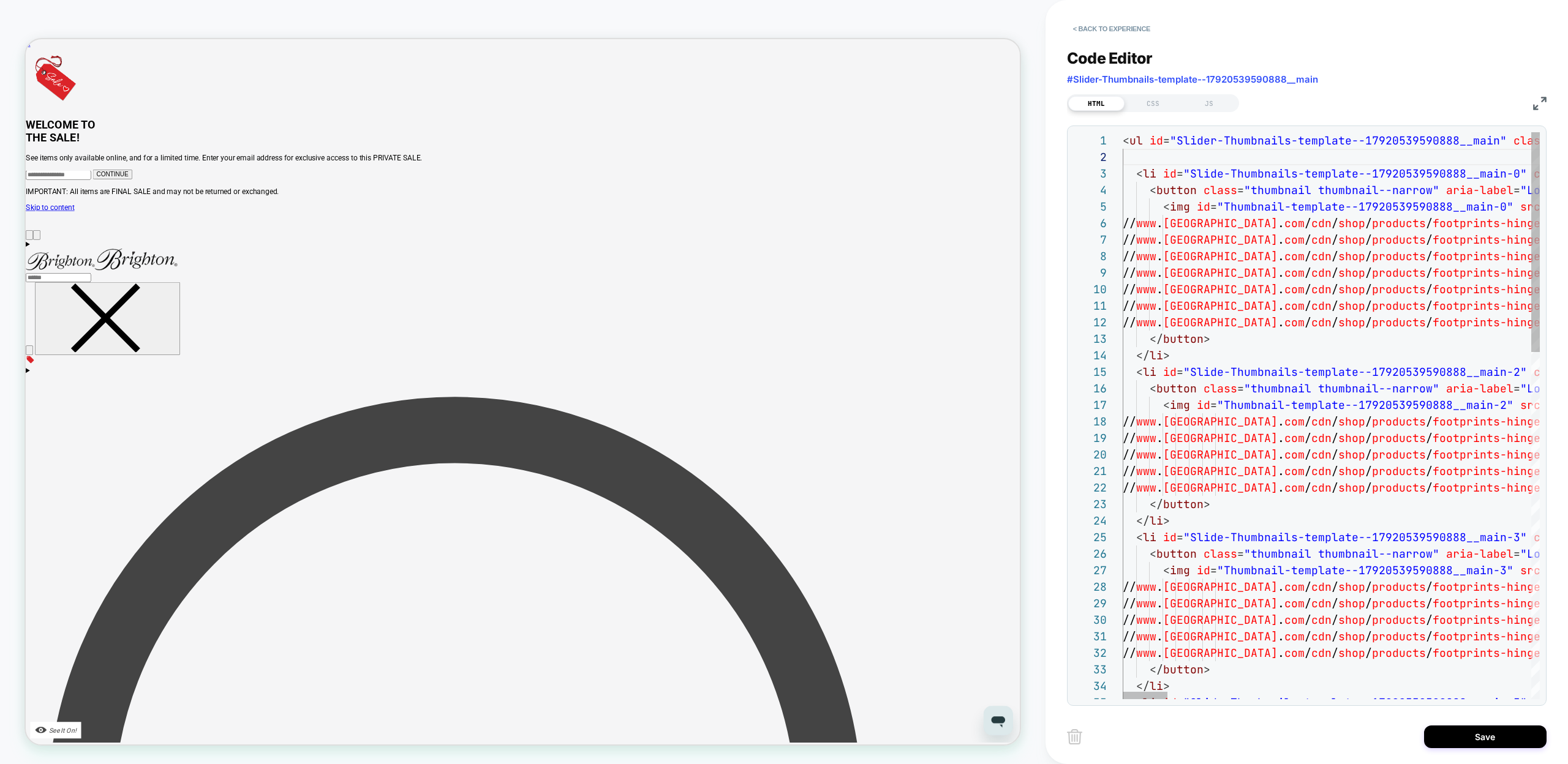
scroll to position [0, 46]
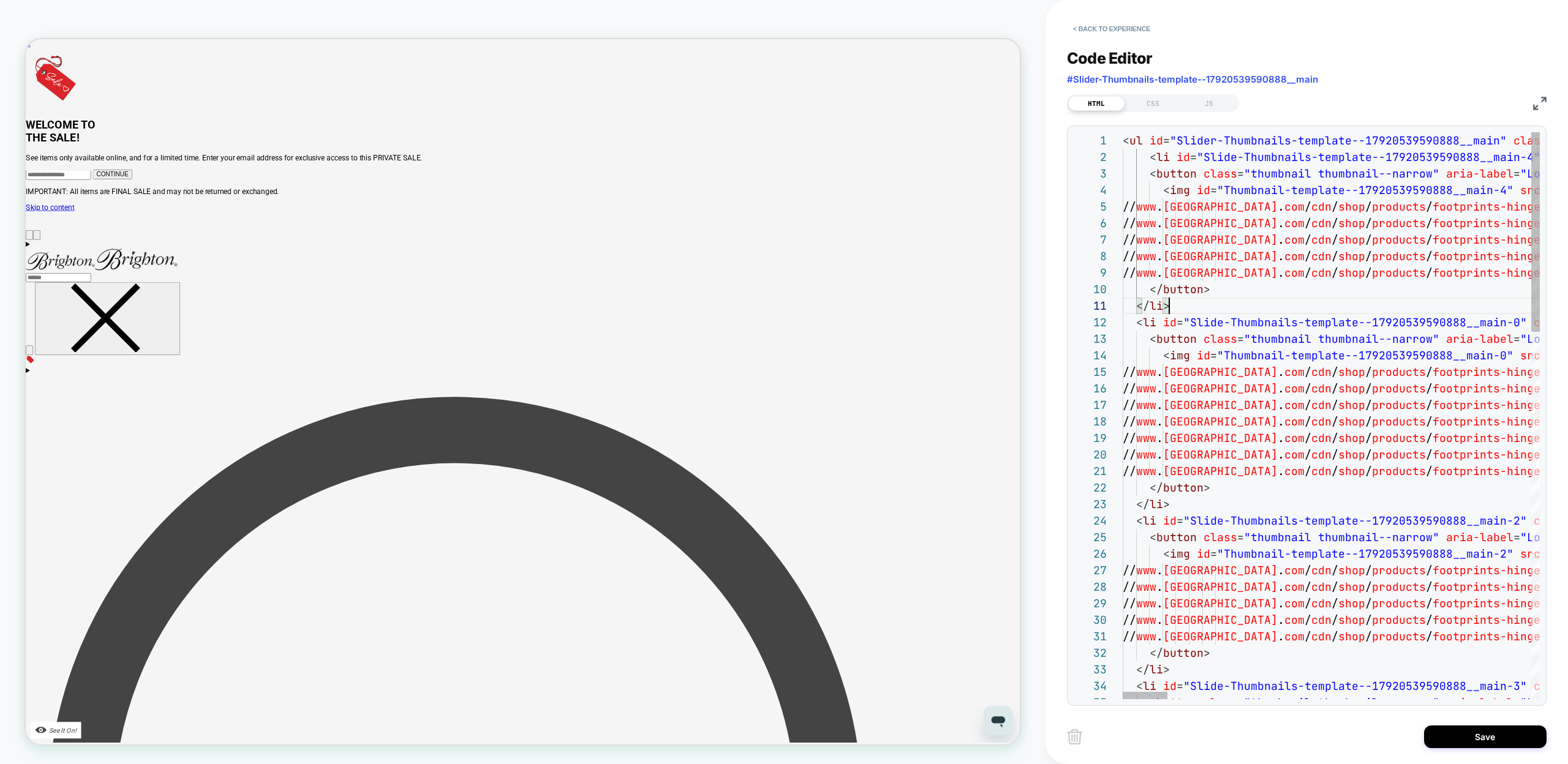
drag, startPoint x: 1152, startPoint y: 152, endPoint x: 1174, endPoint y: 188, distance: 42.2
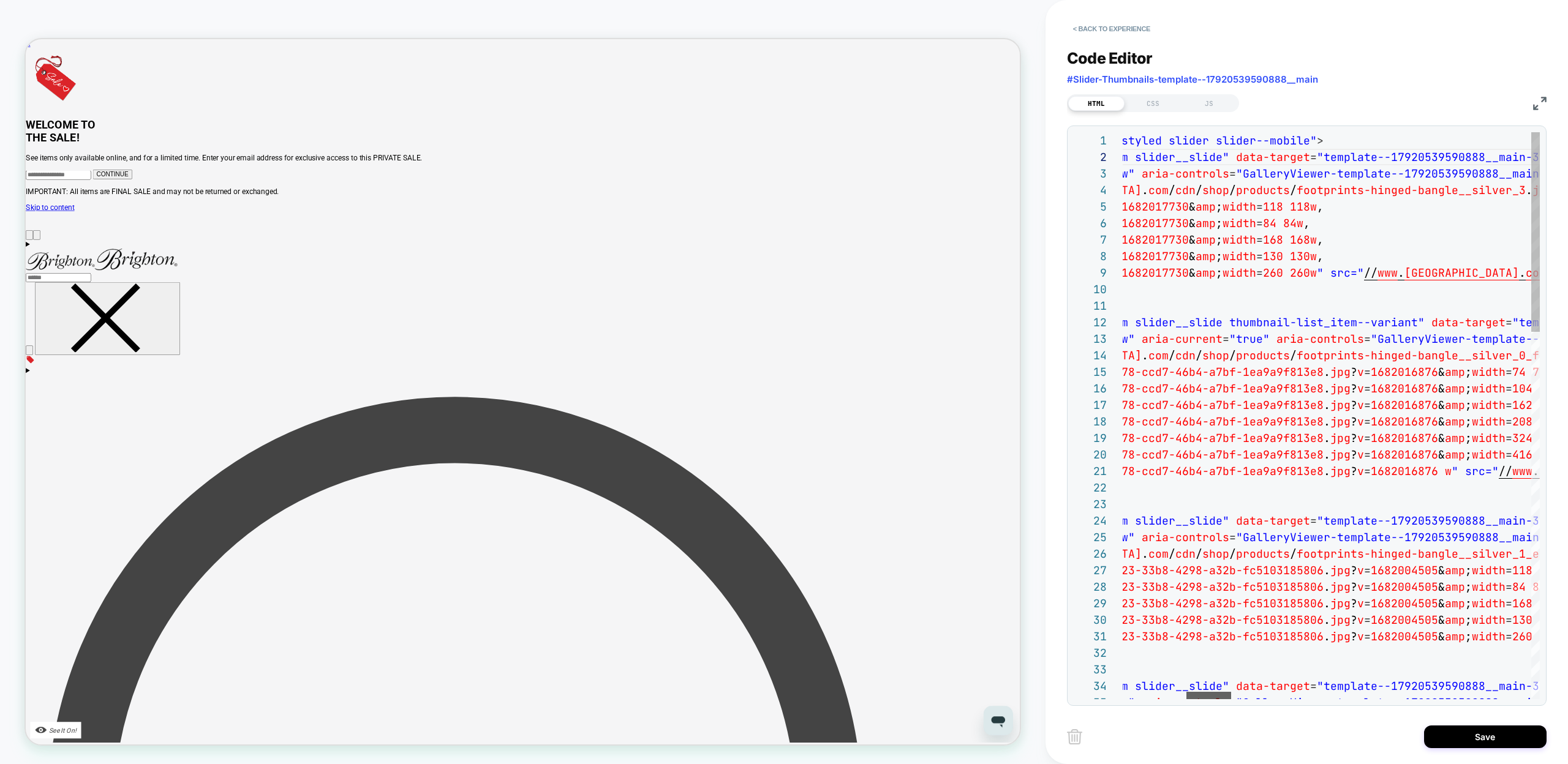
click at [1199, 696] on div at bounding box center [1209, 695] width 45 height 7
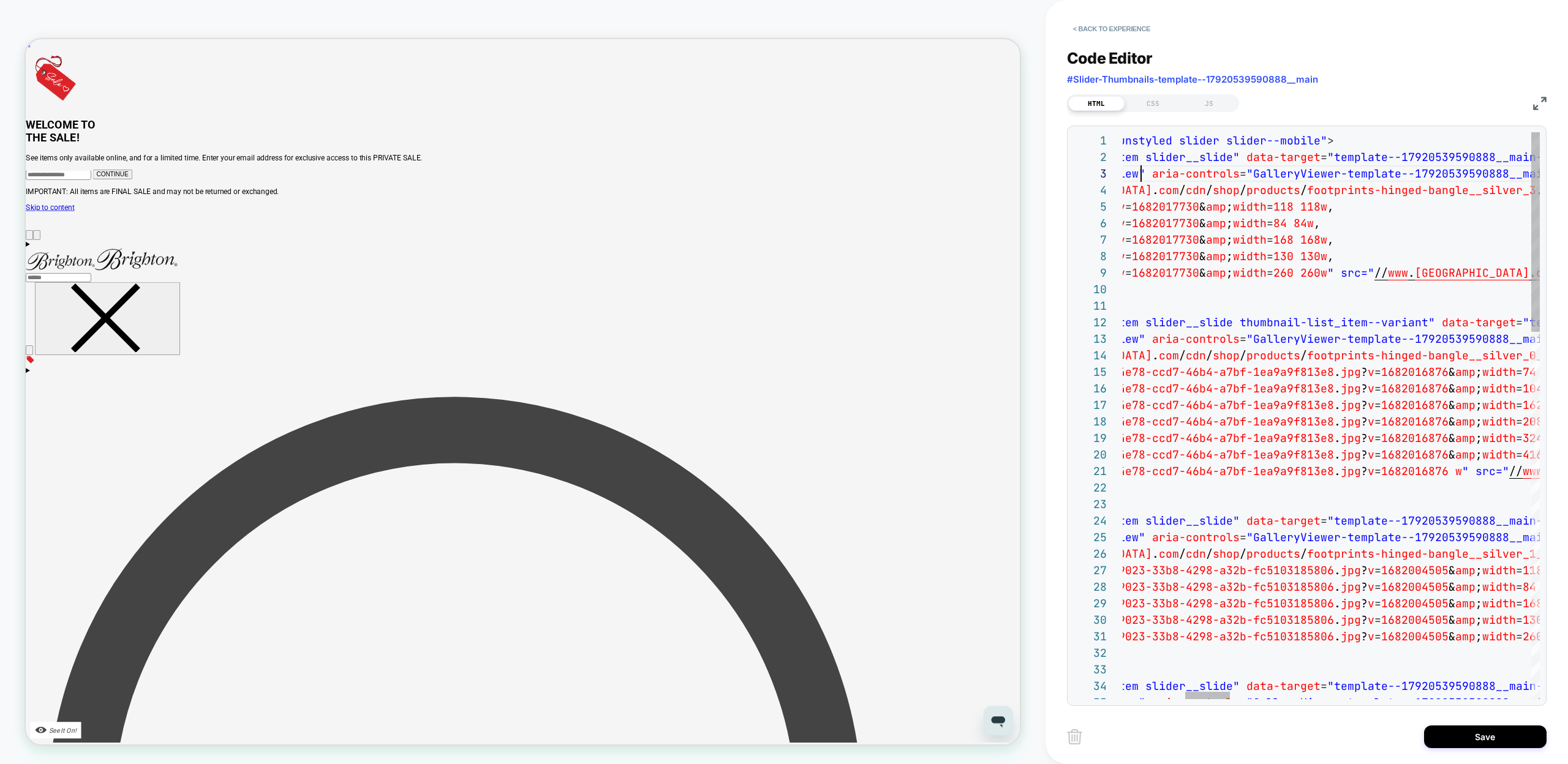
type textarea "**********"
click at [1437, 736] on button "Save" at bounding box center [1485, 737] width 122 height 23
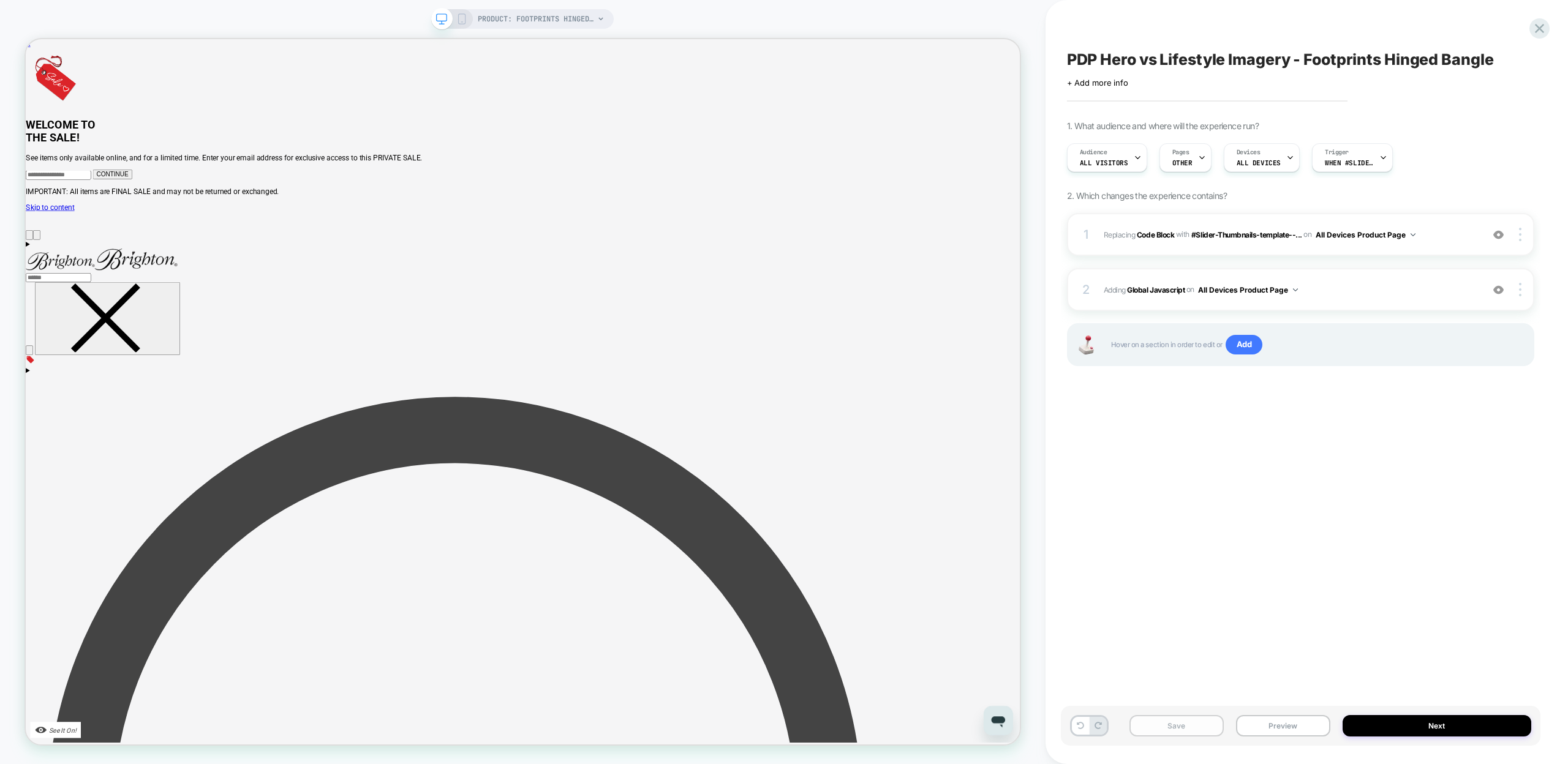
click at [1202, 722] on button "Save" at bounding box center [1176, 726] width 94 height 22
click at [1270, 726] on button "Preview" at bounding box center [1283, 726] width 94 height 22
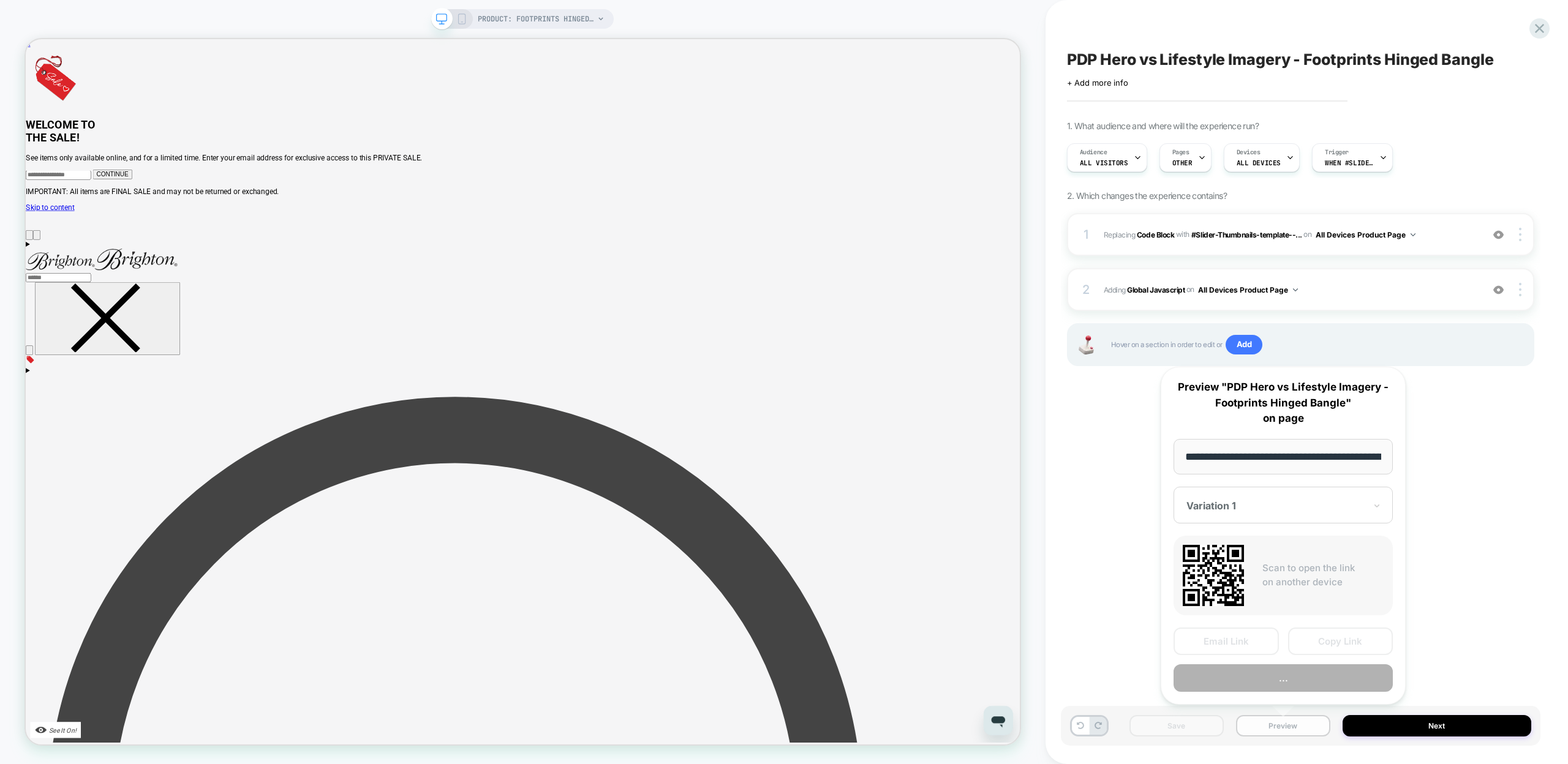
scroll to position [0, 196]
click at [1315, 636] on button "Copy Link" at bounding box center [1341, 642] width 105 height 28
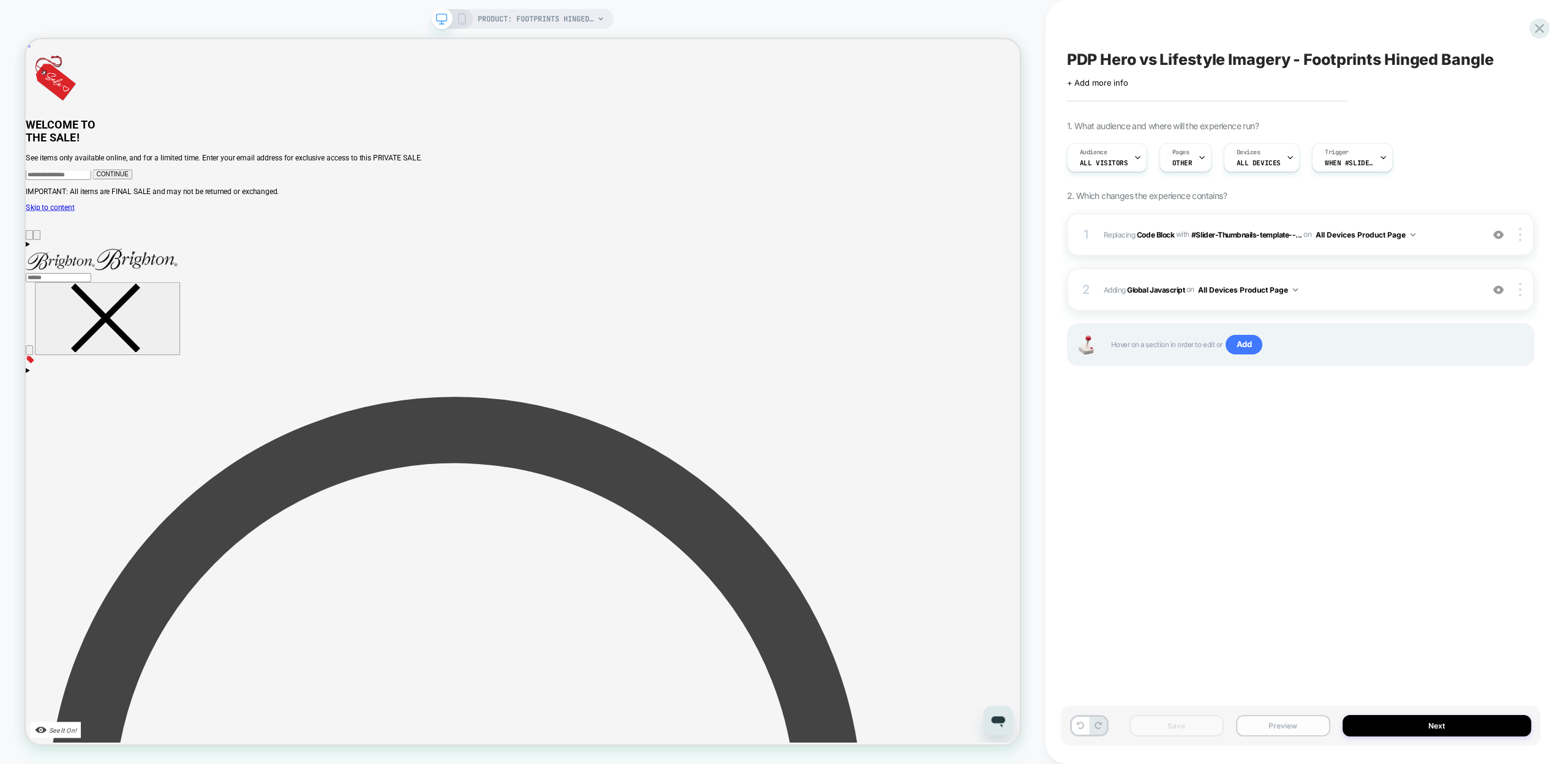
click at [1280, 730] on button "Preview" at bounding box center [1283, 726] width 94 height 22
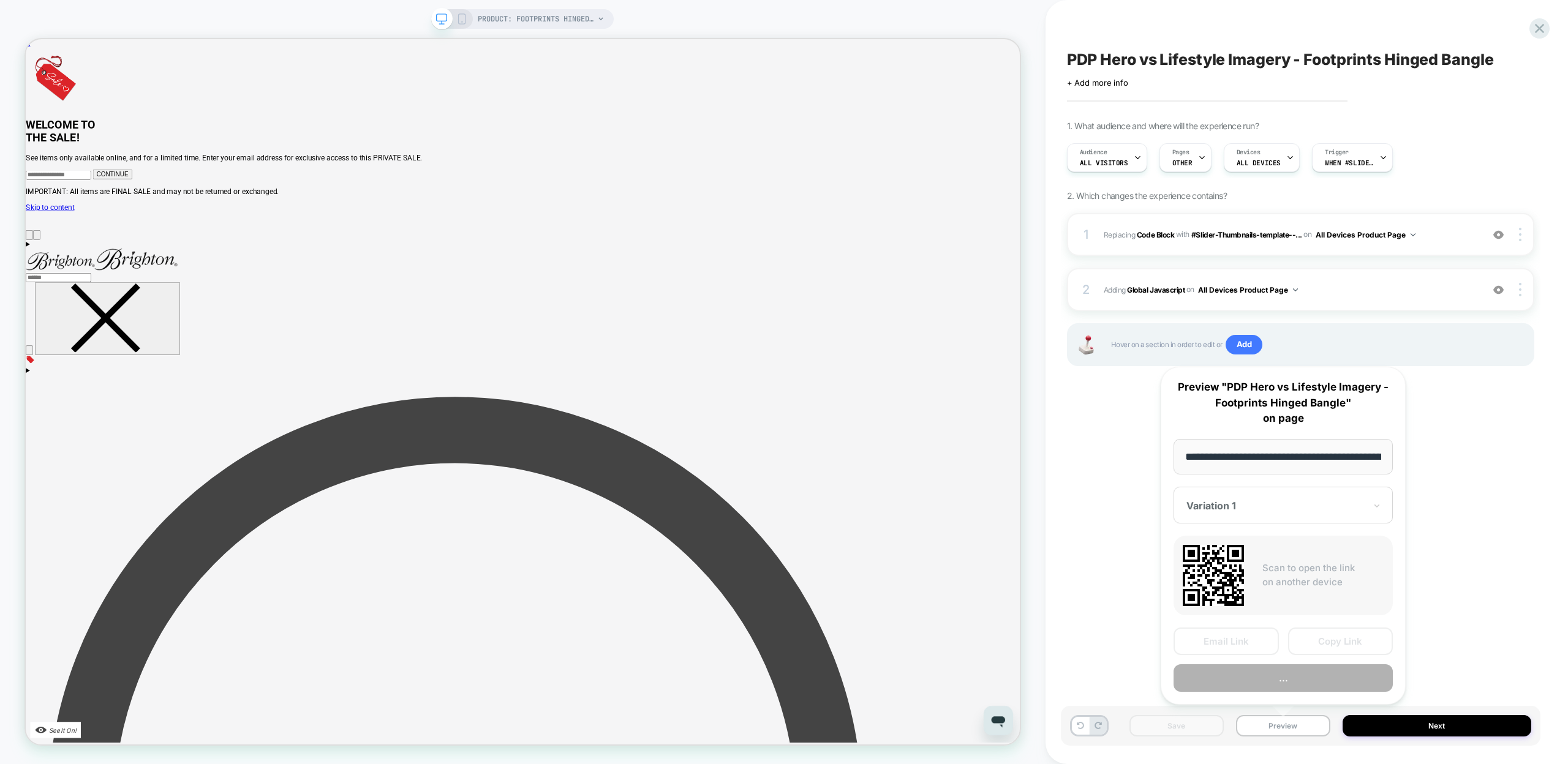
scroll to position [0, 196]
click at [1324, 641] on button "Copy Link" at bounding box center [1341, 642] width 105 height 28
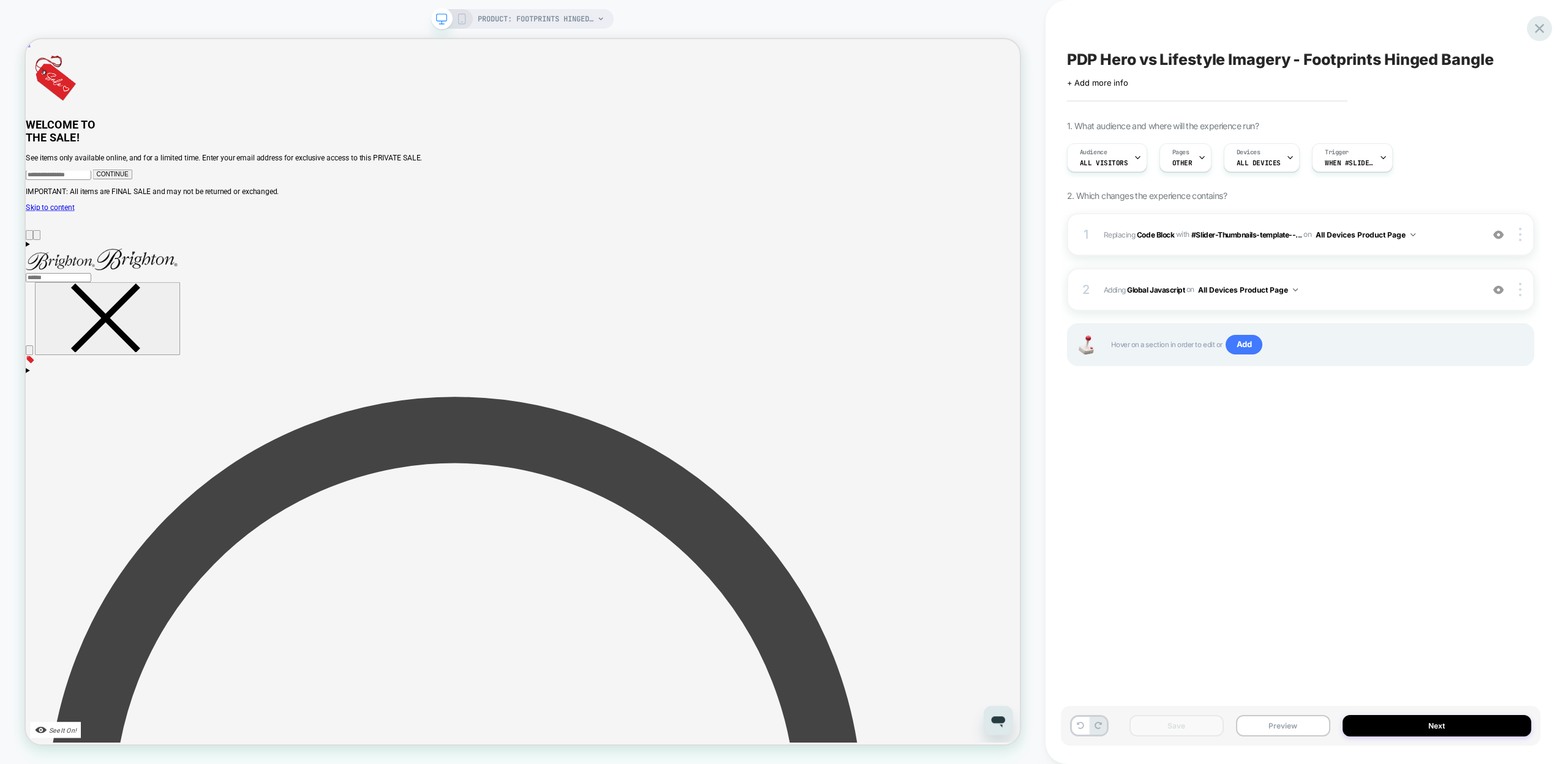
click at [1534, 29] on icon at bounding box center [1539, 28] width 17 height 17
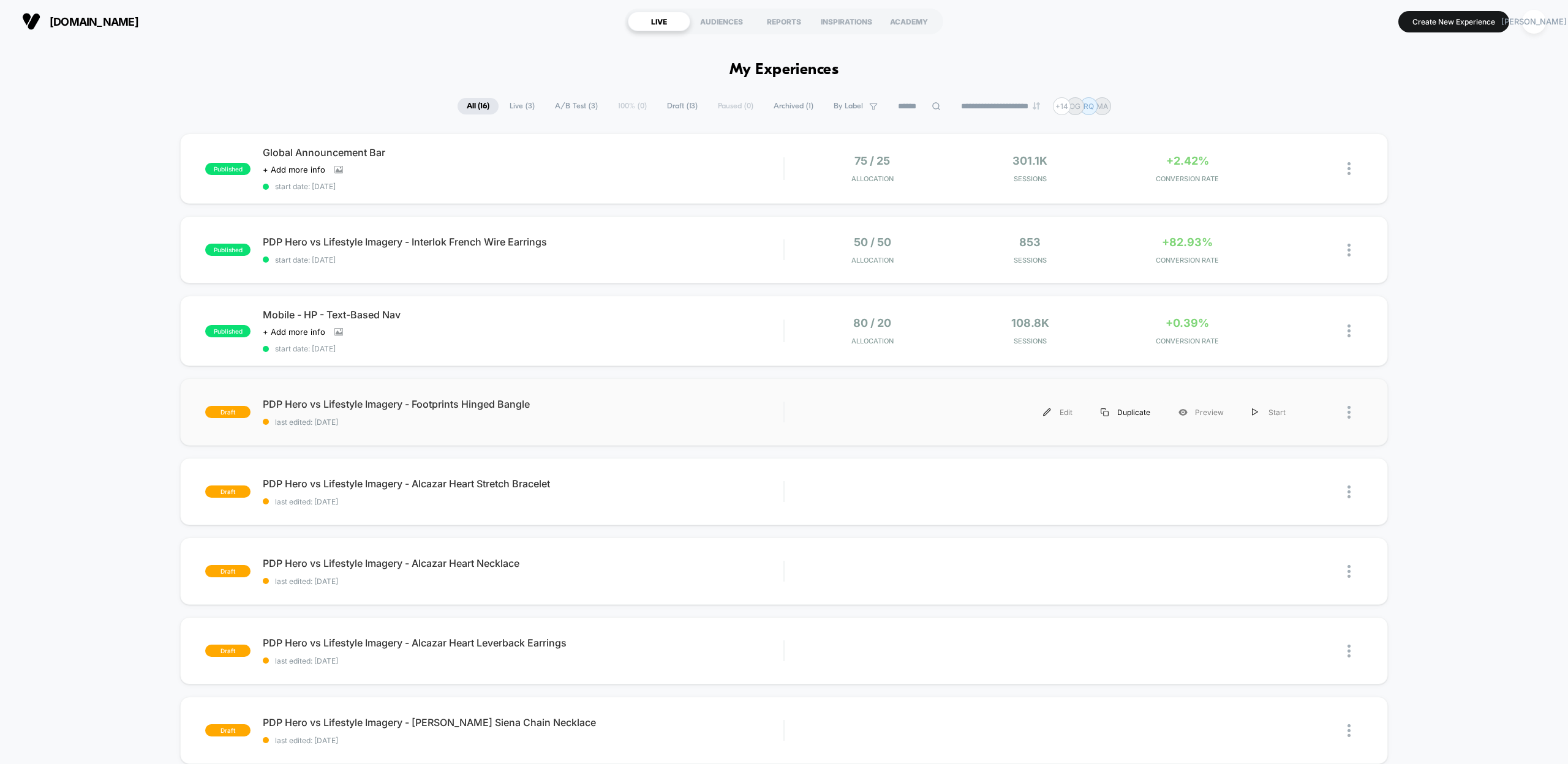
click at [1118, 410] on div "Duplicate" at bounding box center [1125, 413] width 78 height 28
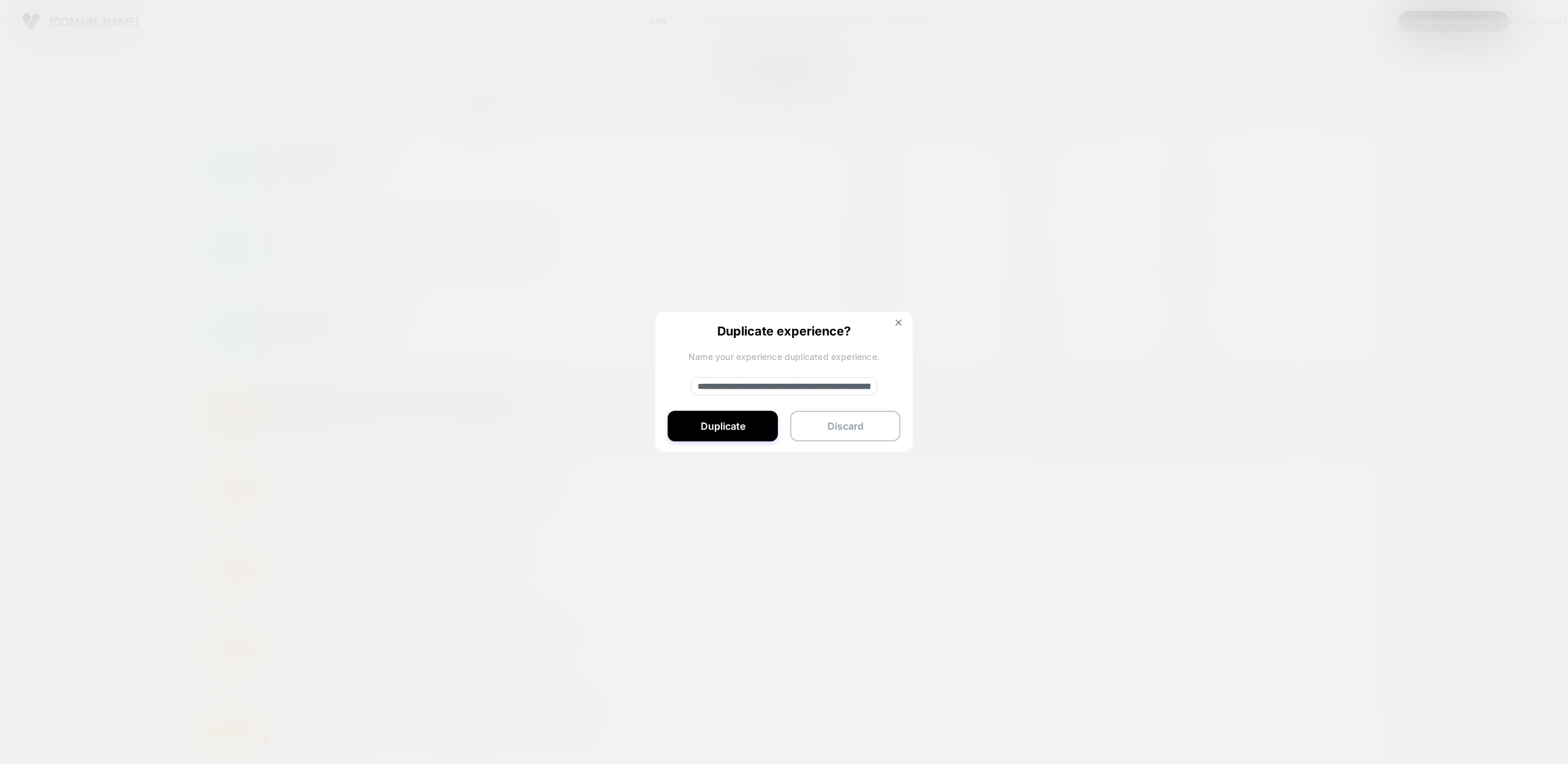
click at [741, 385] on input "**********" at bounding box center [784, 385] width 186 height 18
click at [861, 385] on input "**********" at bounding box center [784, 385] width 186 height 18
paste input "****"
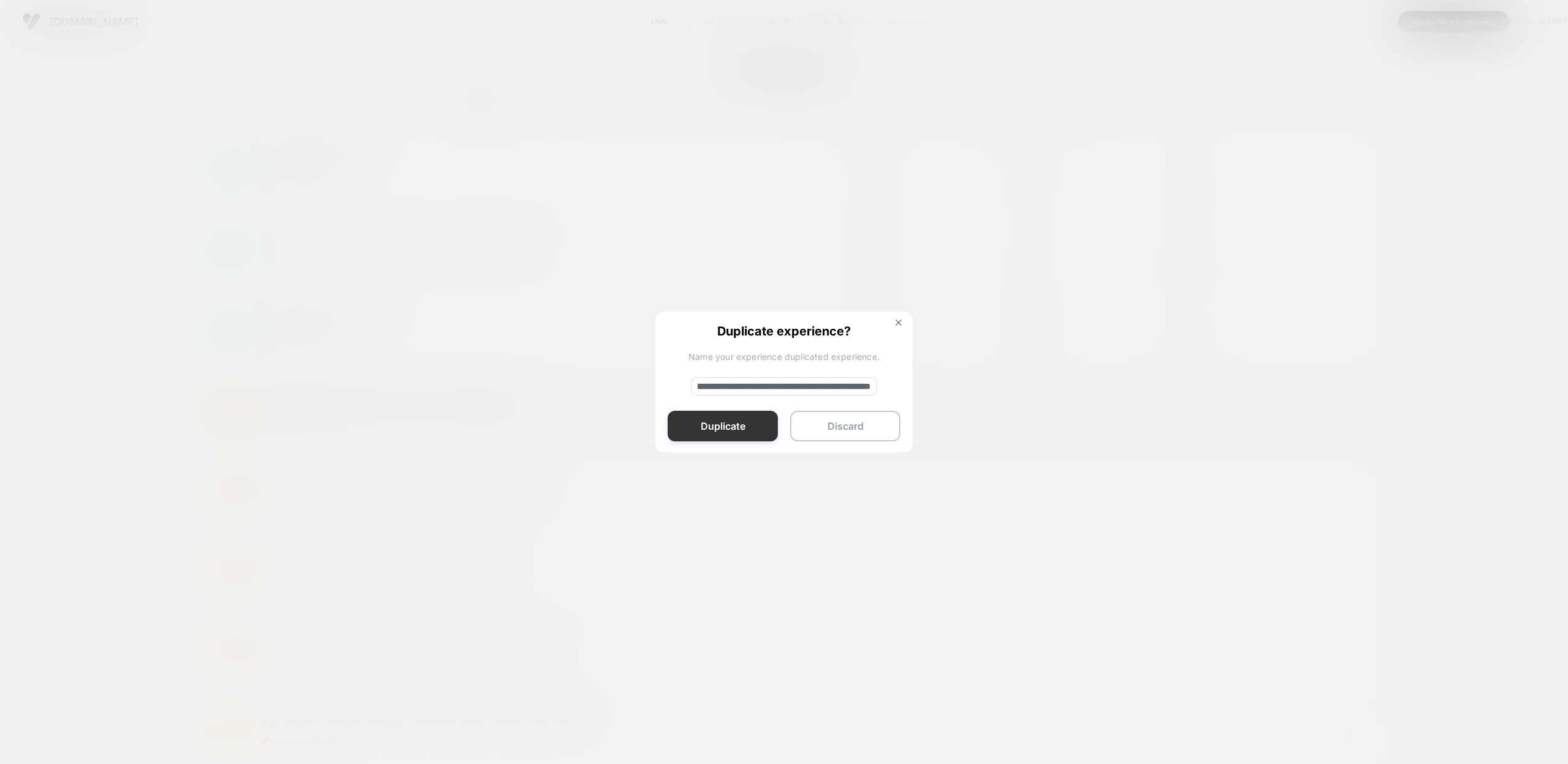
type input "**********"
click at [745, 432] on button "Duplicate" at bounding box center [722, 426] width 110 height 31
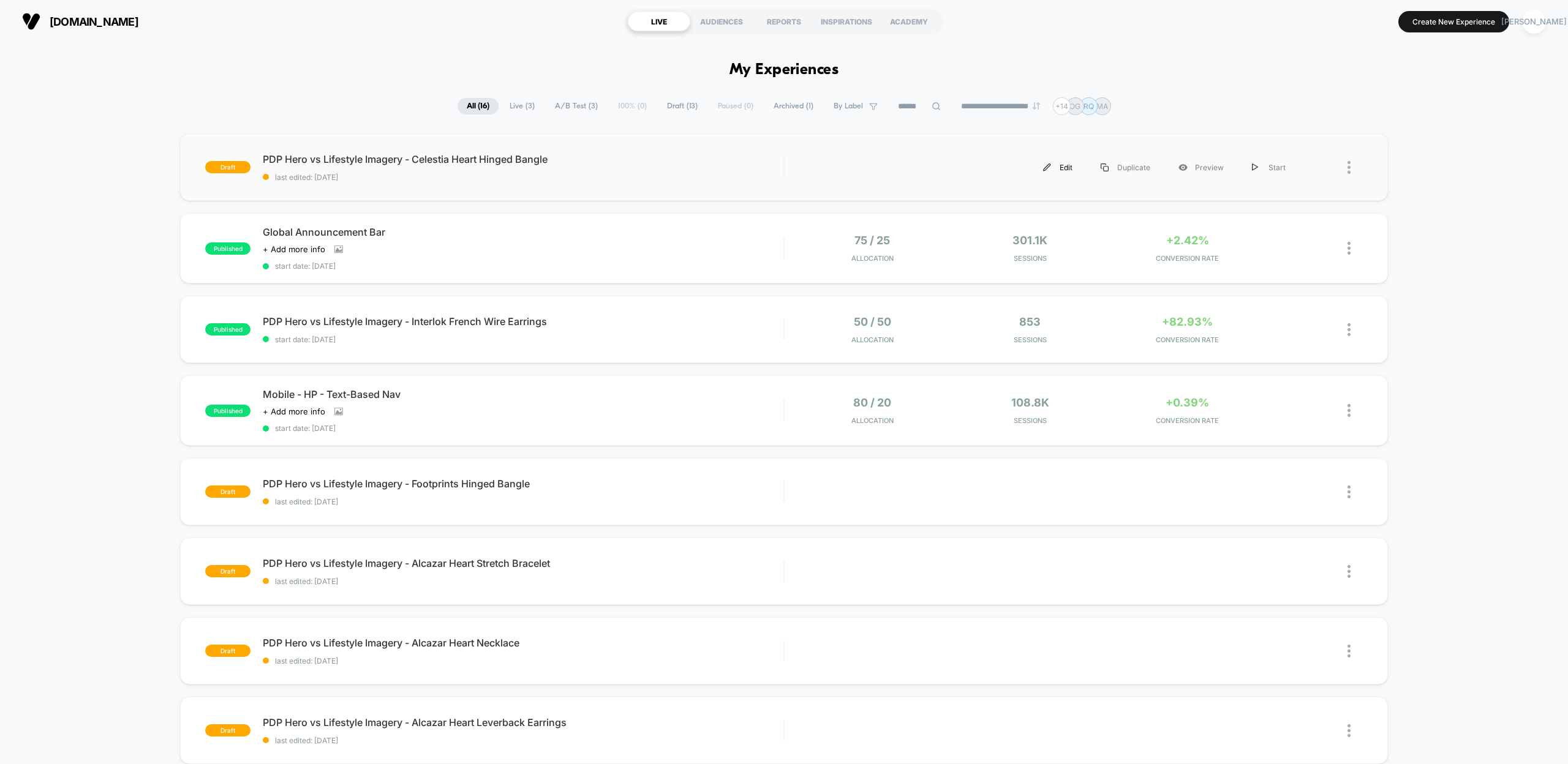
click at [1058, 163] on div "Edit" at bounding box center [1058, 168] width 58 height 28
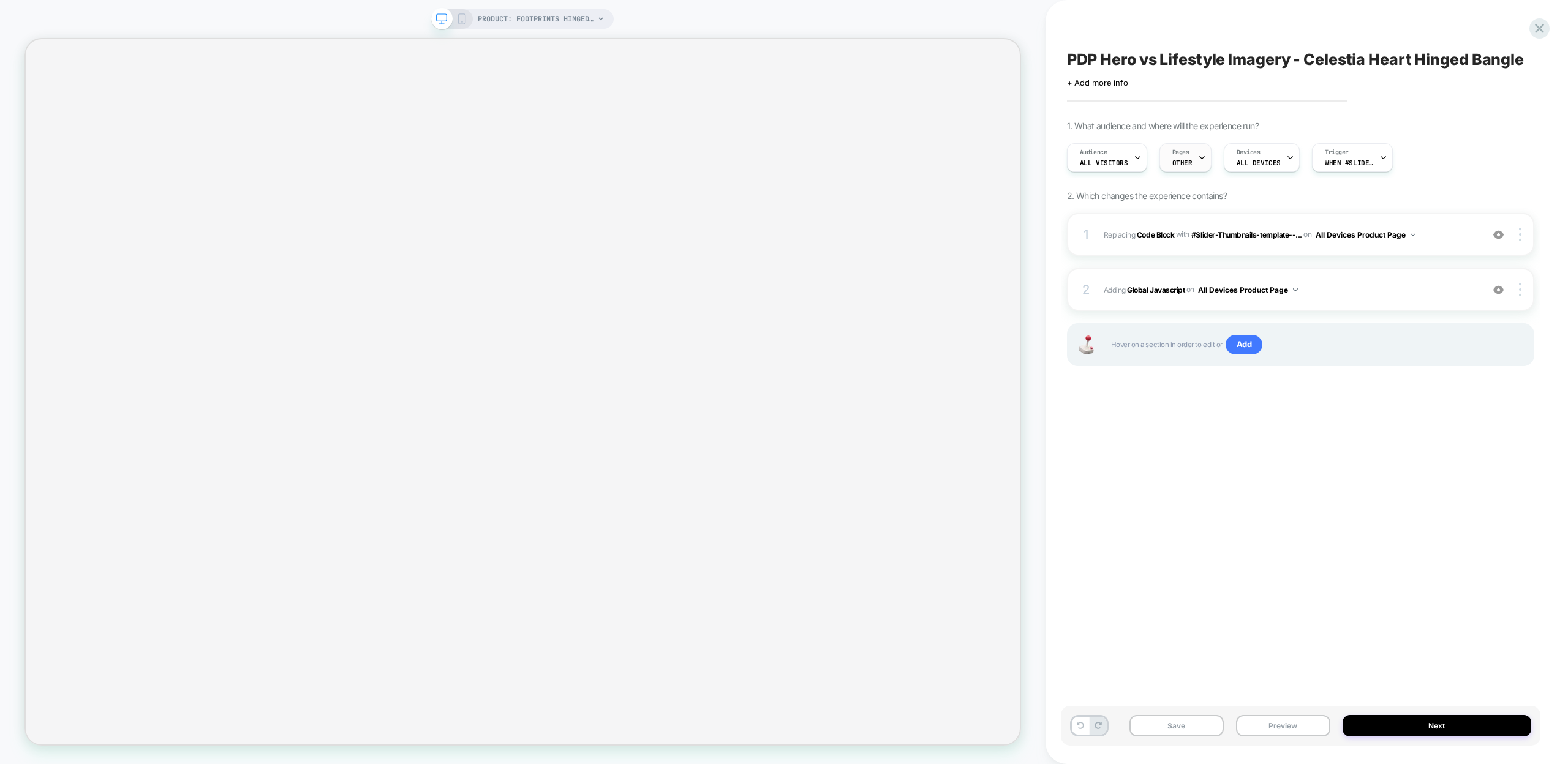
click at [1176, 159] on span "OTHER" at bounding box center [1181, 163] width 20 height 9
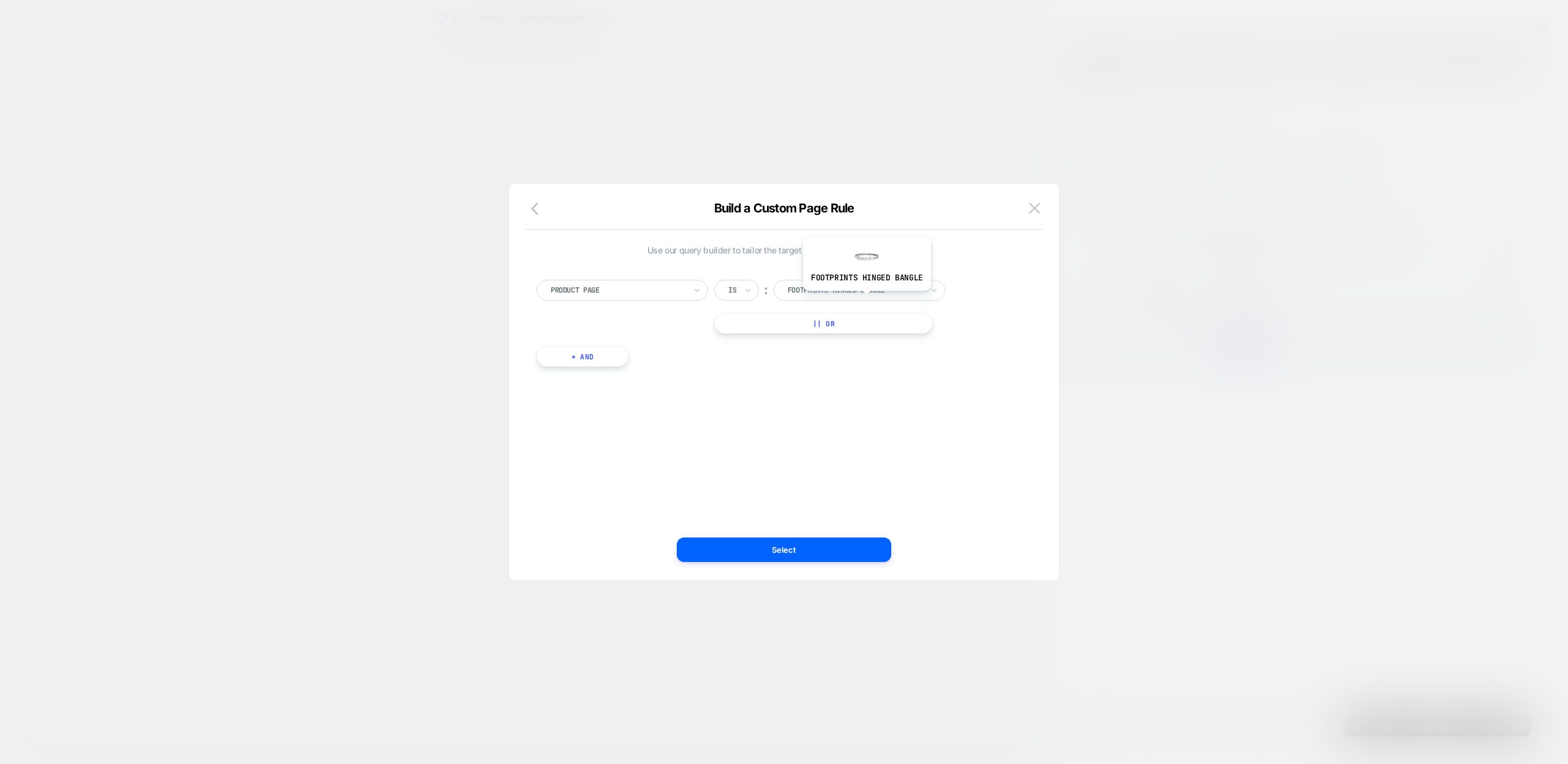
click at [865, 295] on div "footprints hinged bangle" at bounding box center [854, 289] width 137 height 13
paste input "**********"
type input "**********"
click at [854, 323] on div "celestia heart hinged bangle" at bounding box center [861, 333] width 159 height 39
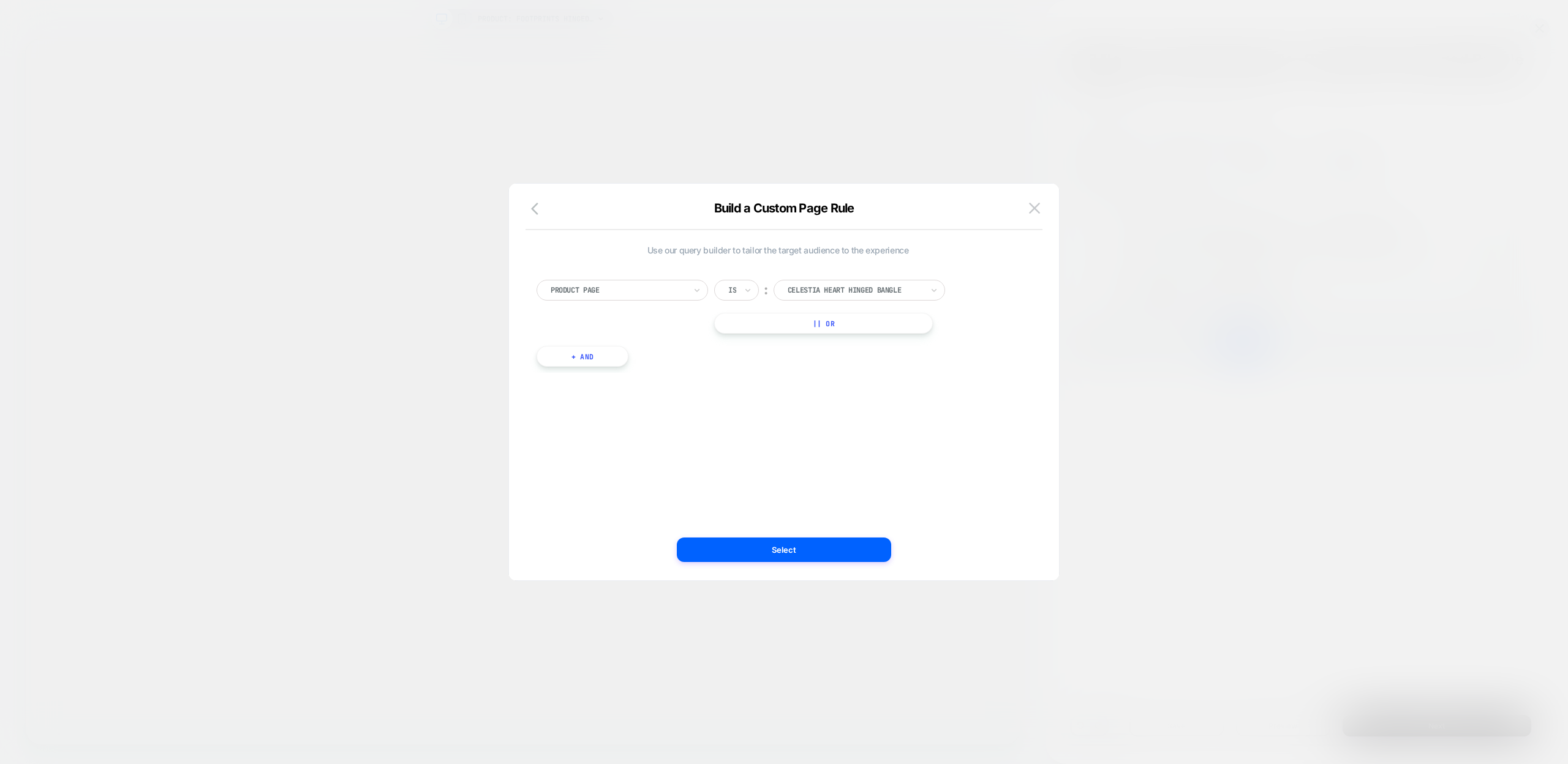
click at [784, 555] on button "Select" at bounding box center [784, 550] width 214 height 24
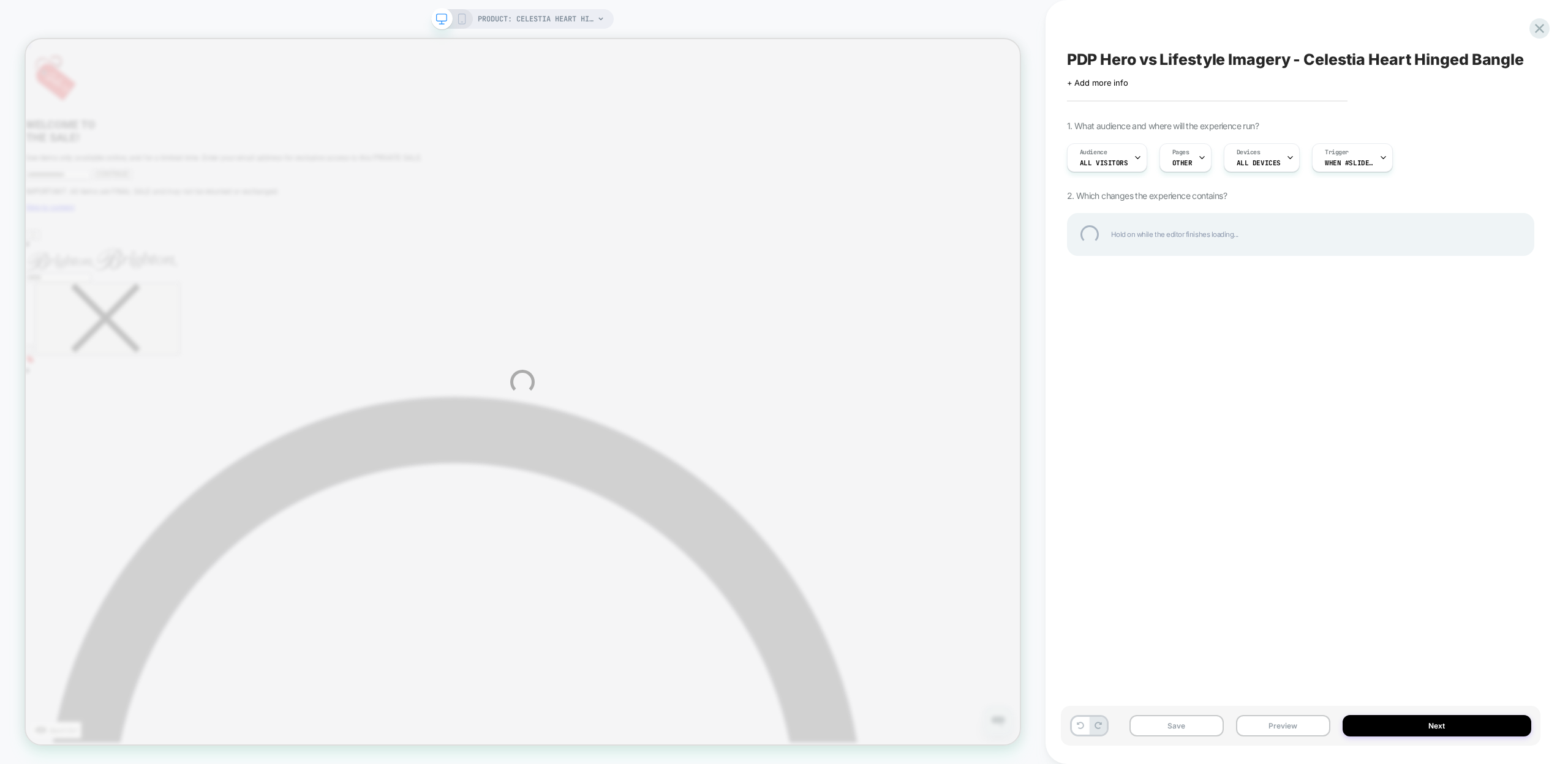
scroll to position [0, 0]
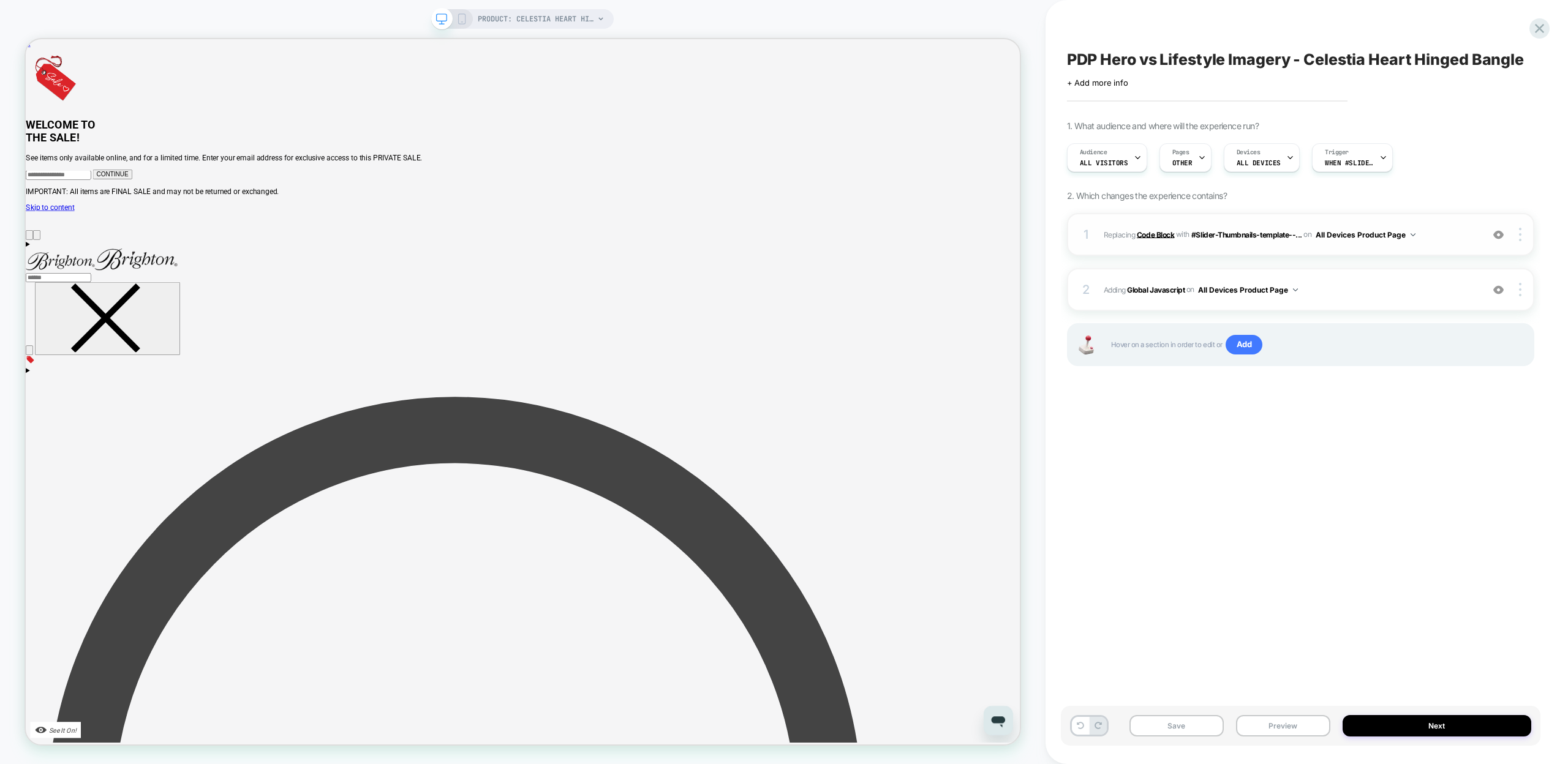
click at [1147, 233] on b "Code Block" at bounding box center [1155, 234] width 38 height 10
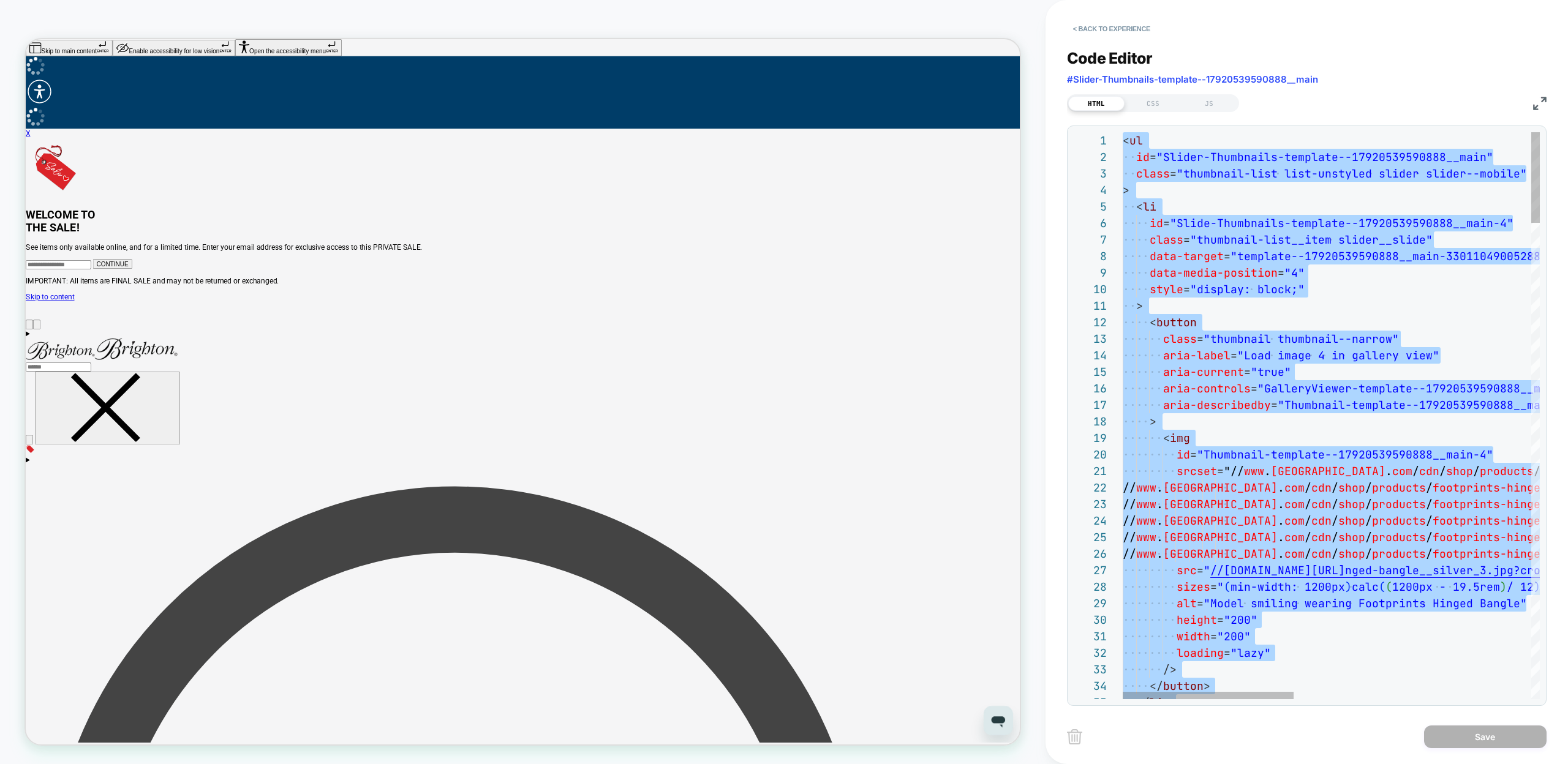
type textarea "**********"
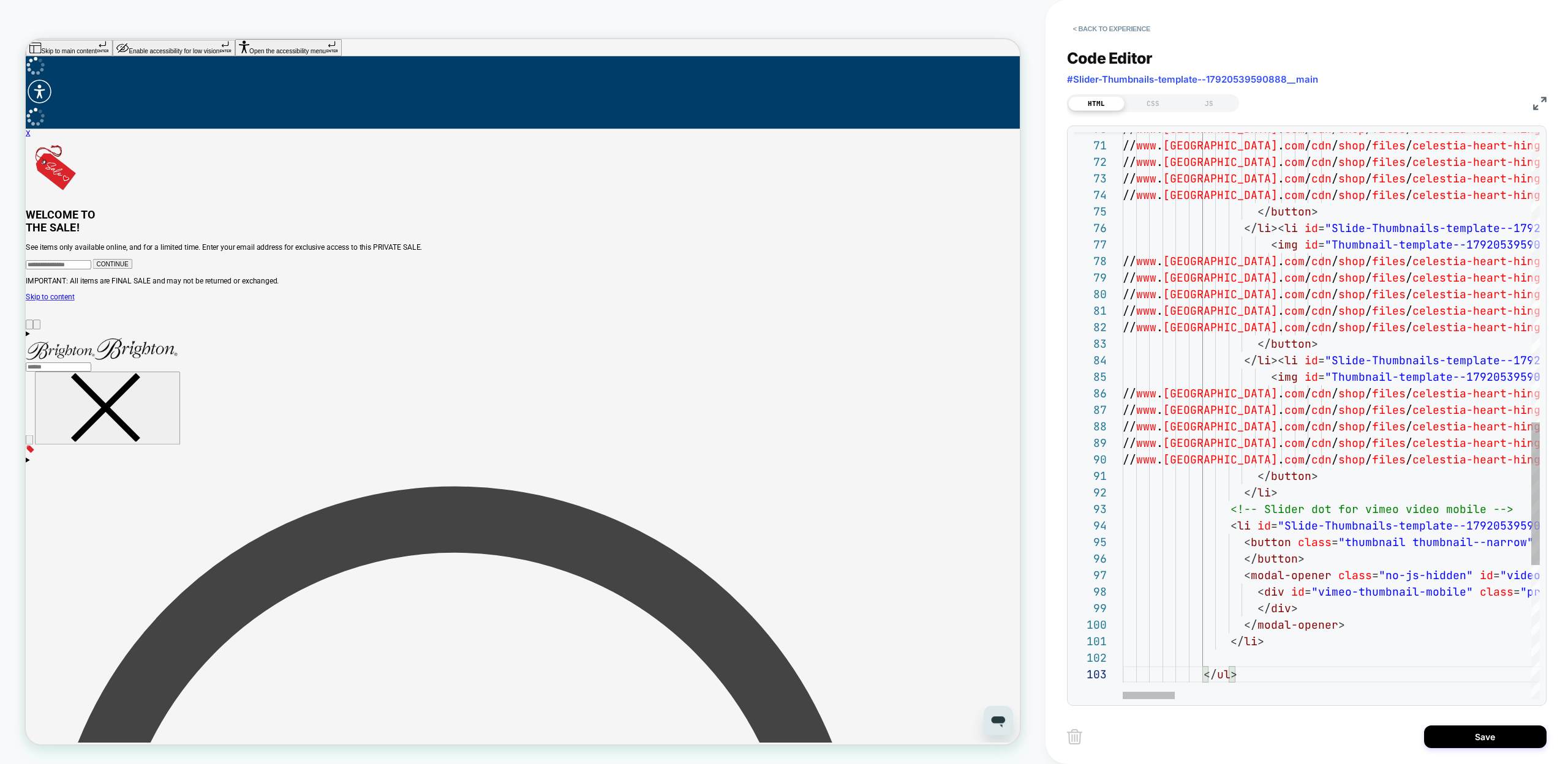
scroll to position [0, 0]
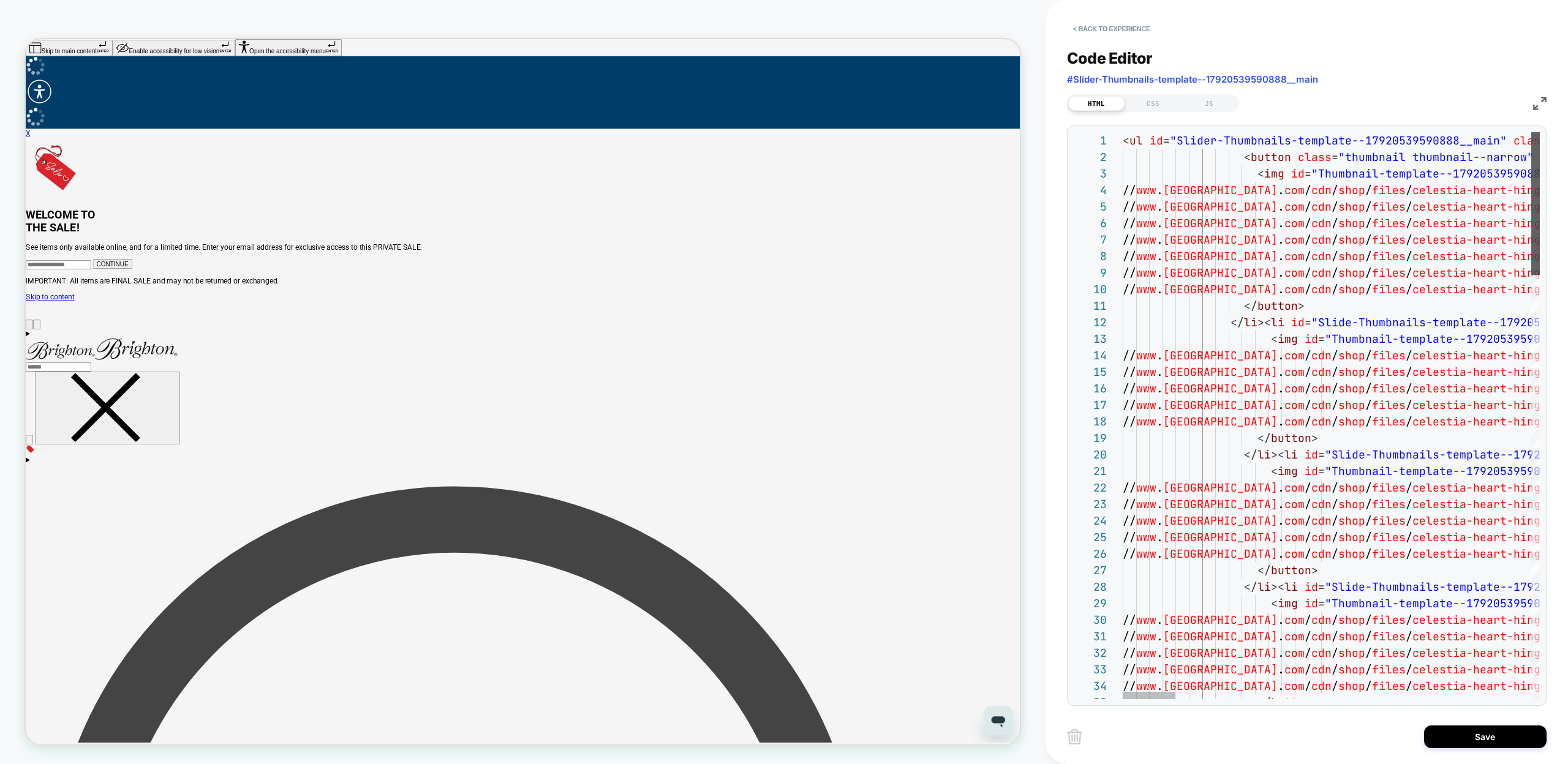
click at [1534, 170] on div at bounding box center [1536, 203] width 9 height 142
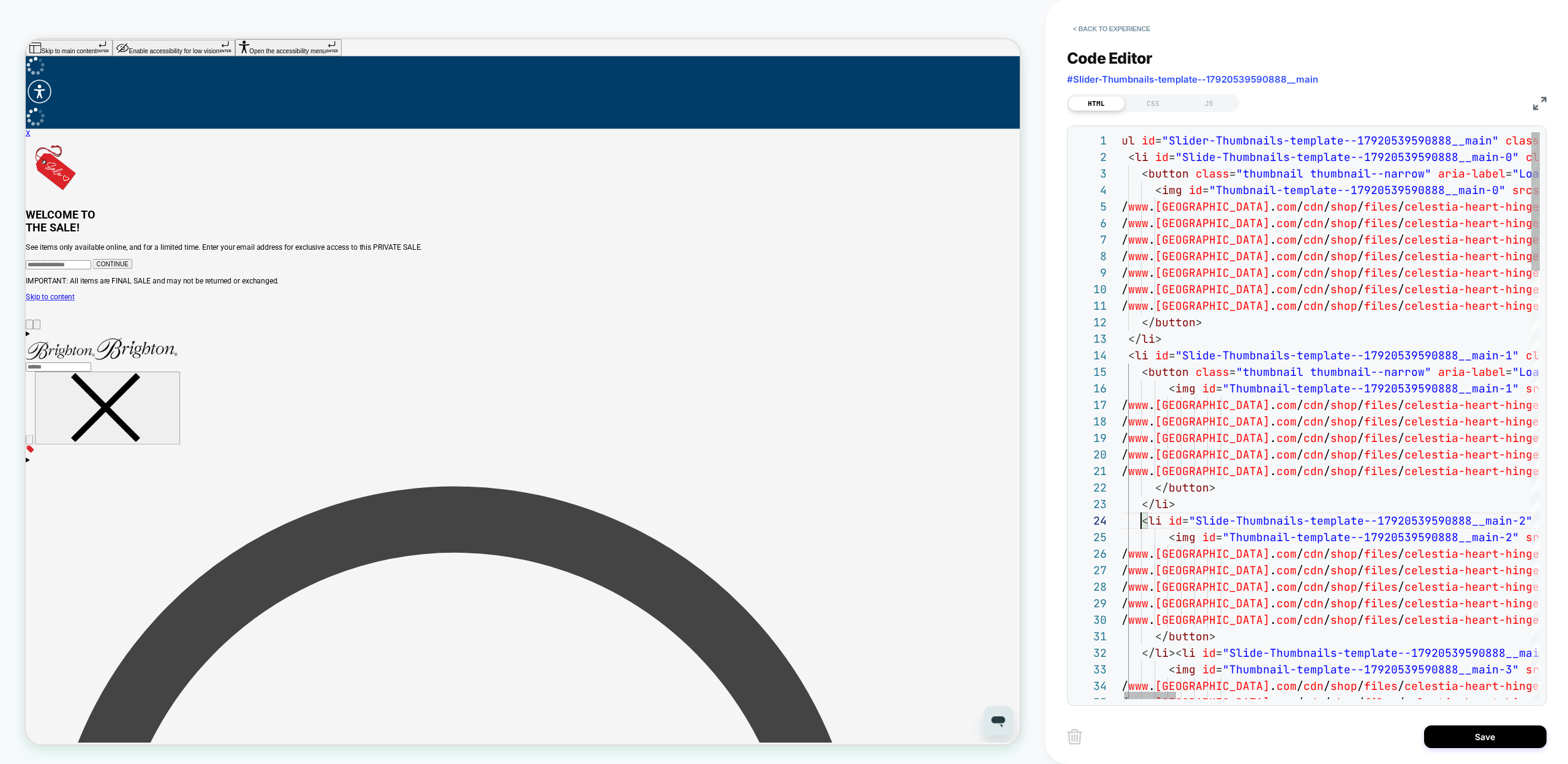
scroll to position [50, 26]
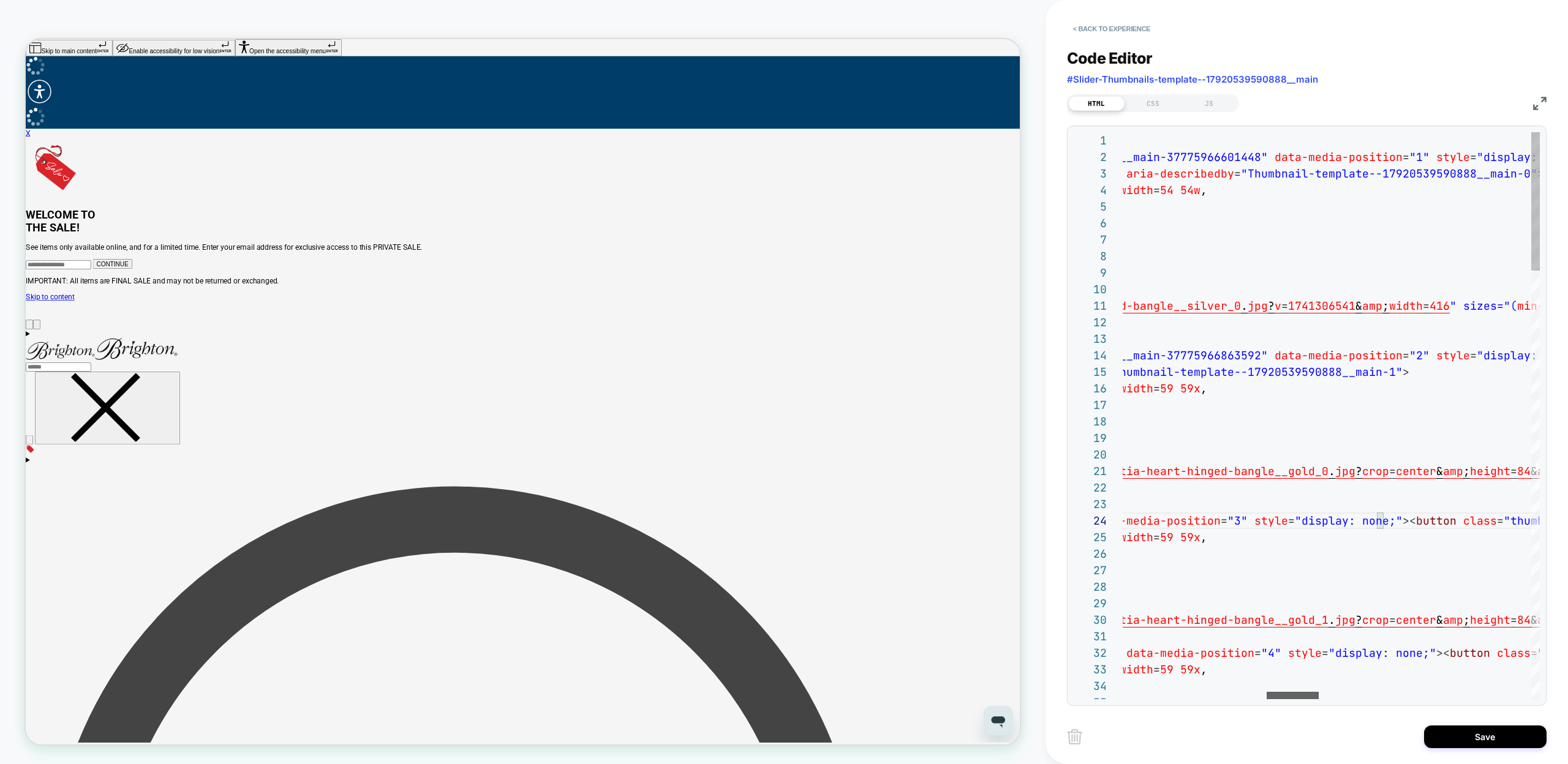
click at [1294, 692] on div at bounding box center [1293, 695] width 52 height 7
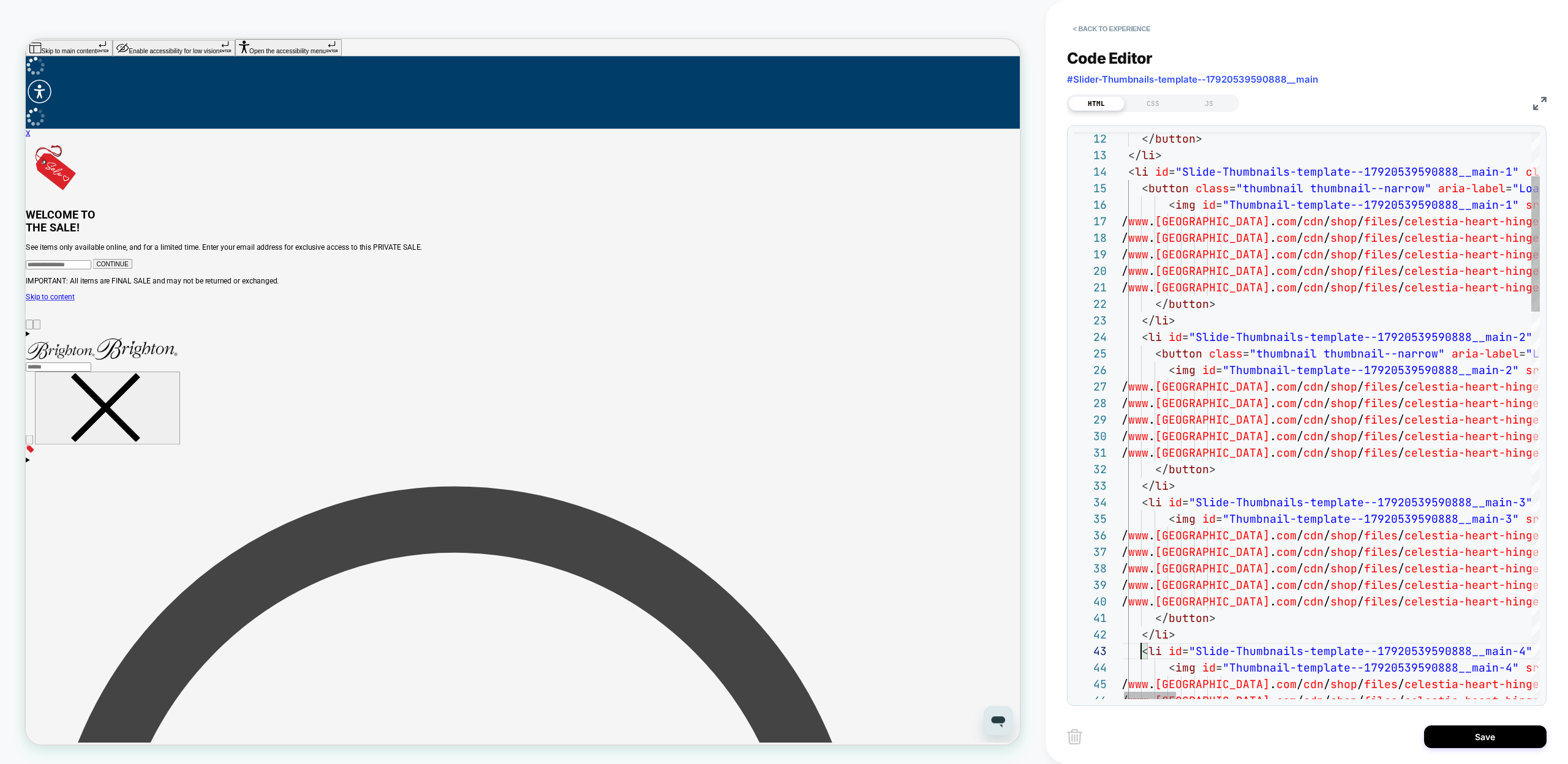
scroll to position [33, 26]
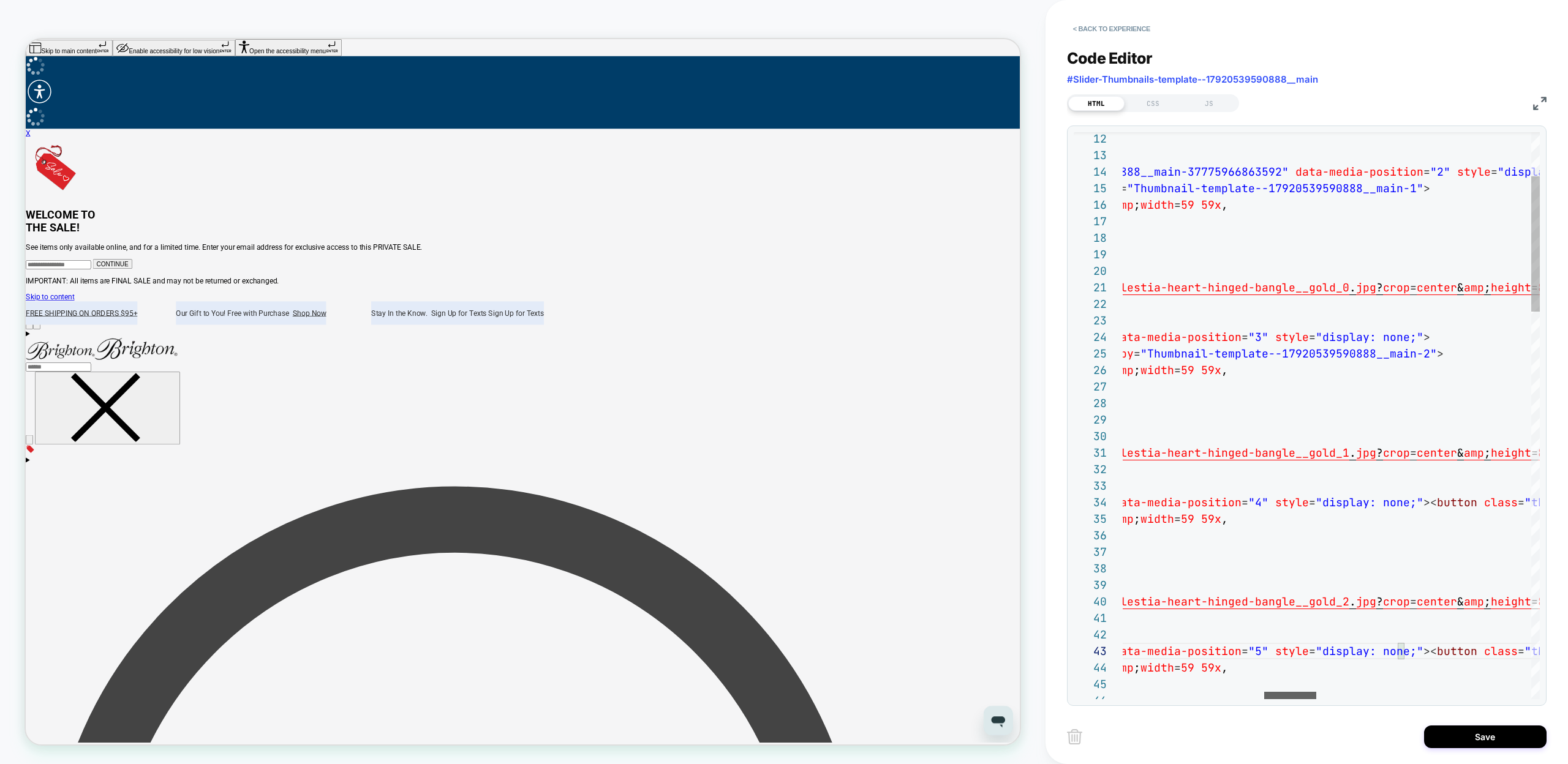
click at [1297, 691] on div at bounding box center [1290, 695] width 52 height 7
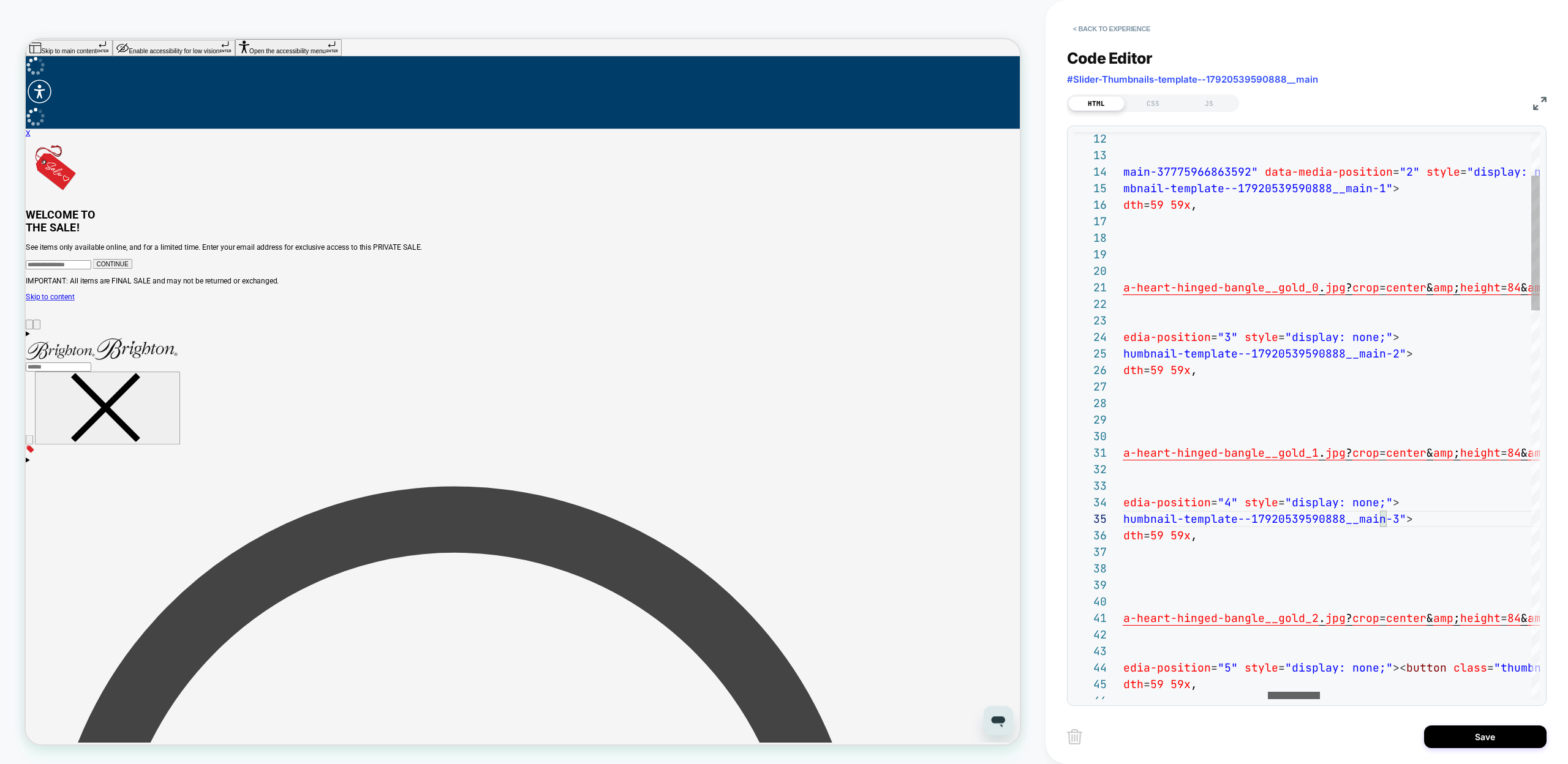
click at [1296, 691] on div at bounding box center [1294, 695] width 52 height 7
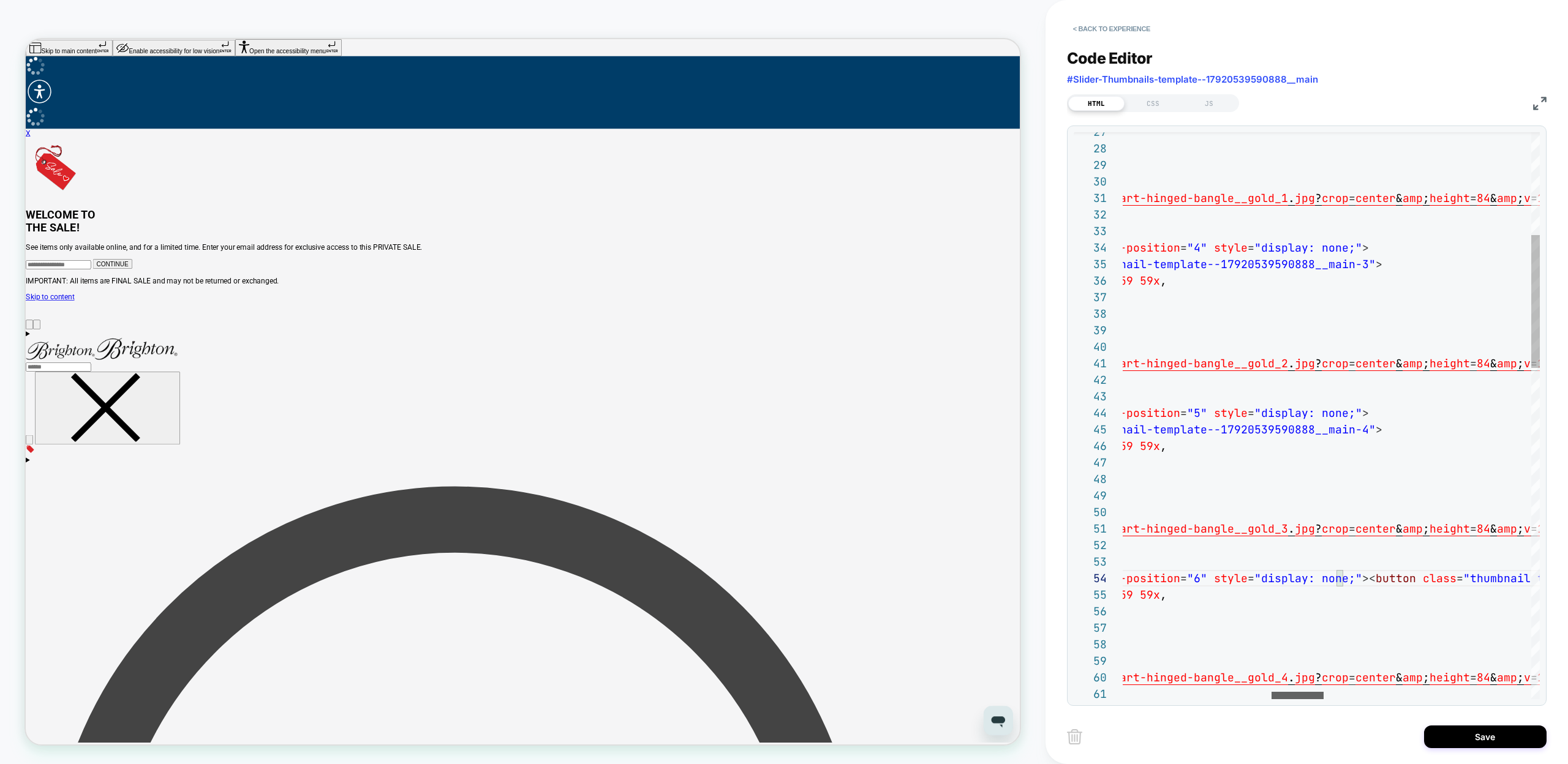
click at [1299, 693] on div at bounding box center [1298, 695] width 52 height 7
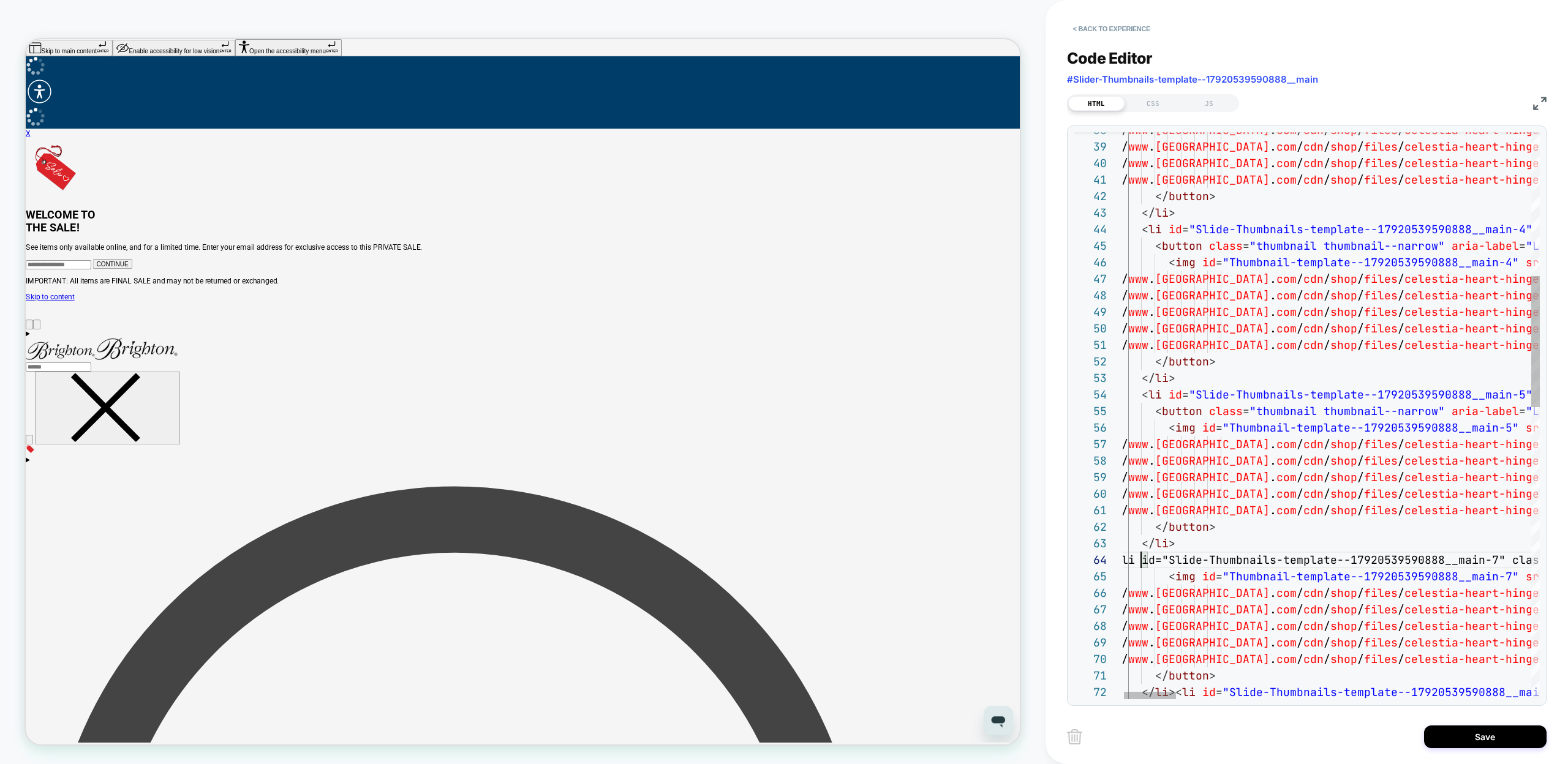
scroll to position [50, 26]
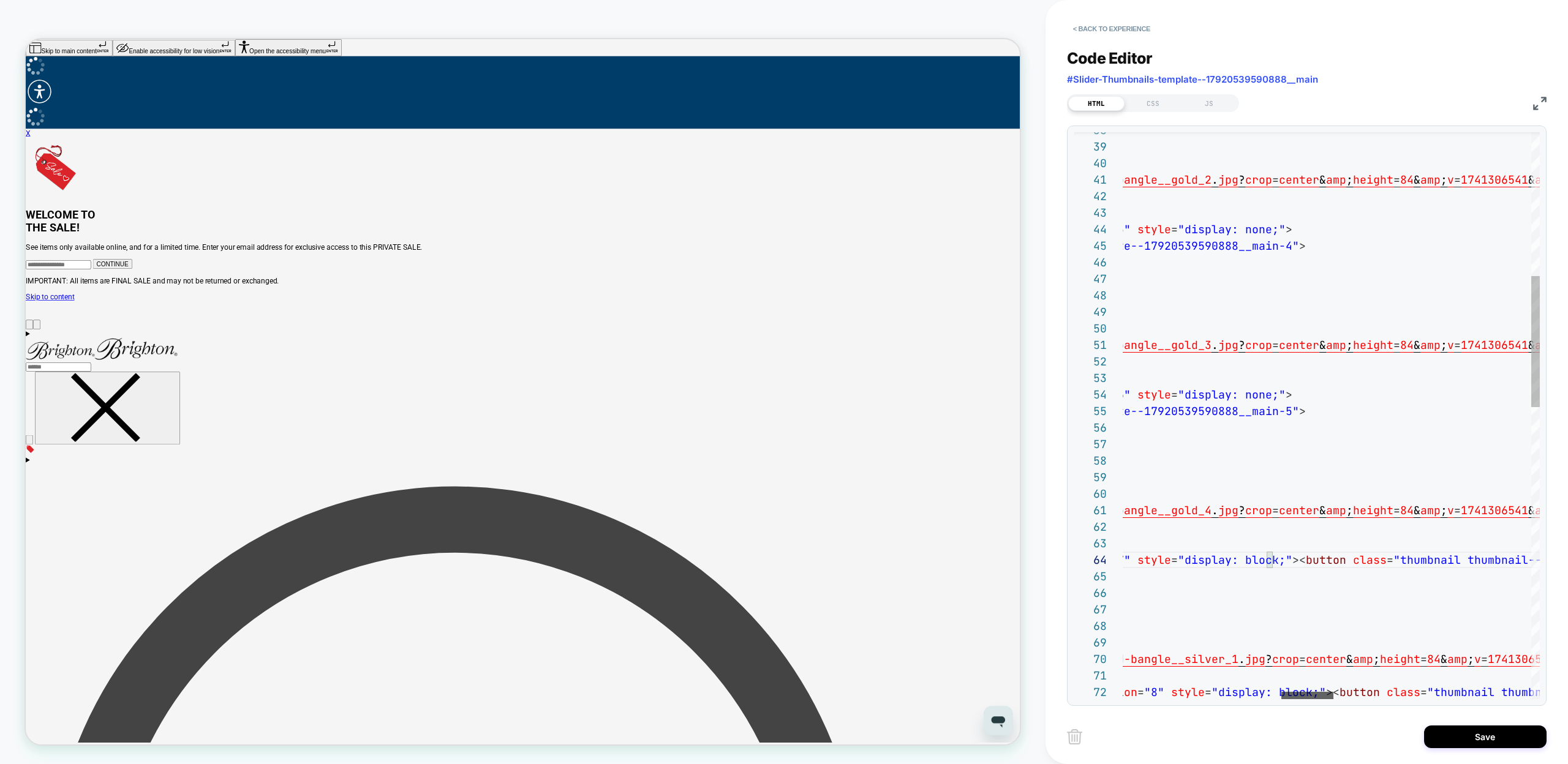
click at [1311, 691] on div at bounding box center [1307, 695] width 52 height 7
click at [1273, 559] on div "// www . brighton . com / cdn / shop / files / celestia-heart-hinged-bangle__go…" at bounding box center [1488, 736] width 3263 height 2451
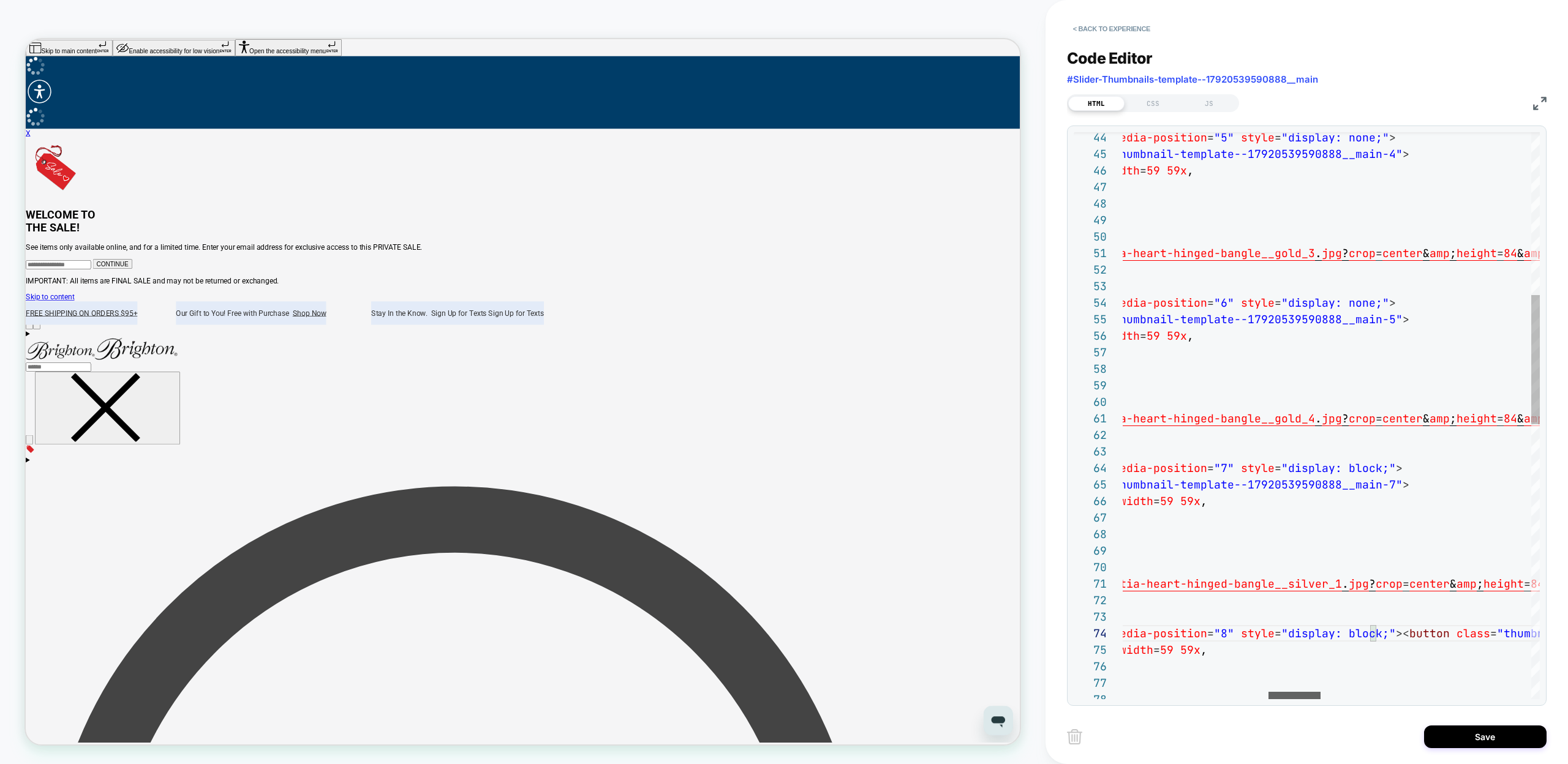
click at [1298, 691] on div at bounding box center [1294, 695] width 52 height 7
click at [1375, 633] on div "< li id = "Slide-Thumbnails-template--17920539590888__main-4 " class = "thumbna…" at bounding box center [1592, 661] width 3263 height 2484
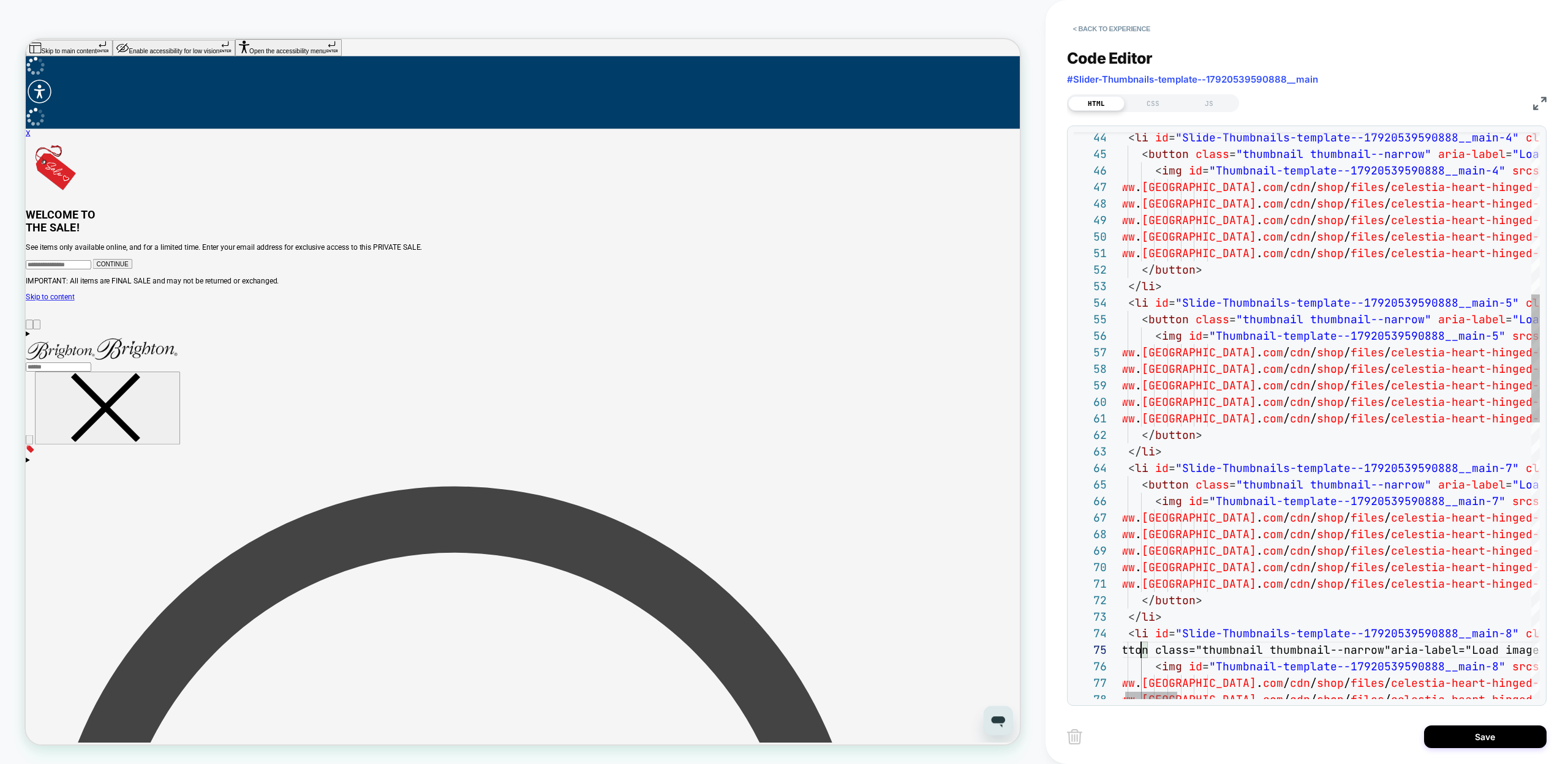
scroll to position [66, 40]
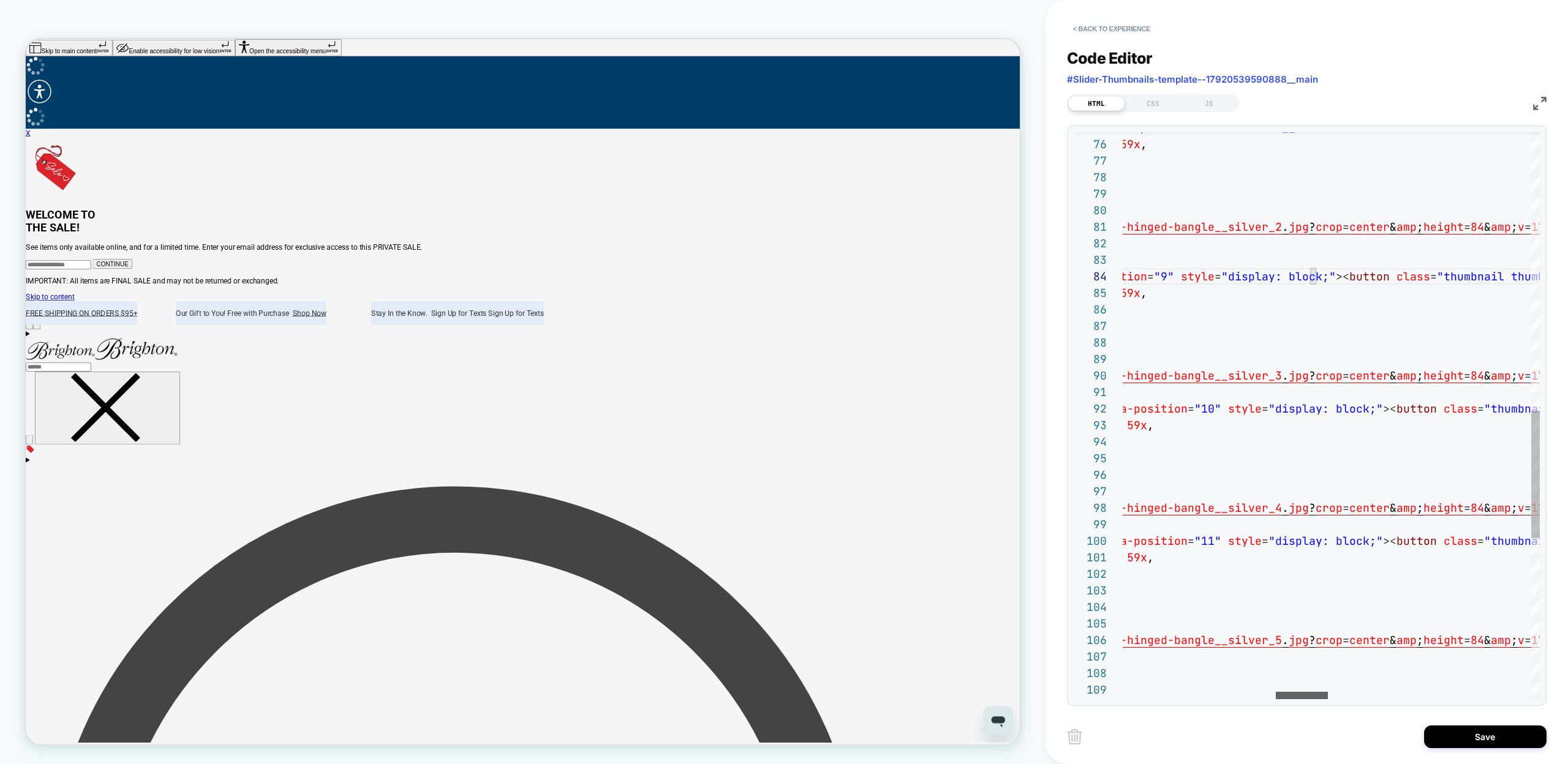
click at [1307, 691] on div at bounding box center [1302, 695] width 52 height 7
click at [1303, 278] on div "< img id = "Thumbnail-template--17920539590888__main-8" srcset = "// www . brig…" at bounding box center [1517, 155] width 3263 height 2518
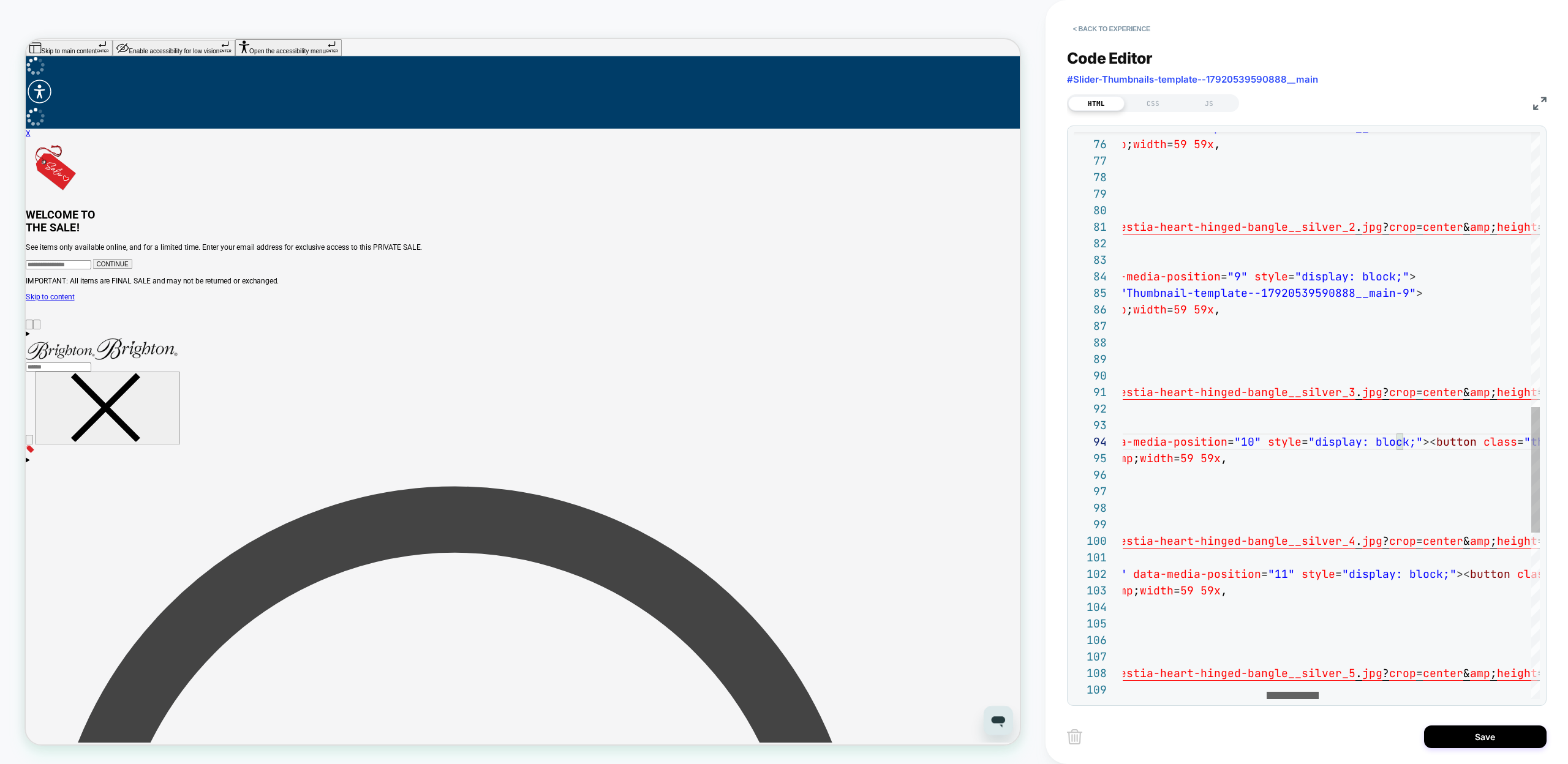
click at [1296, 691] on div at bounding box center [1293, 695] width 52 height 7
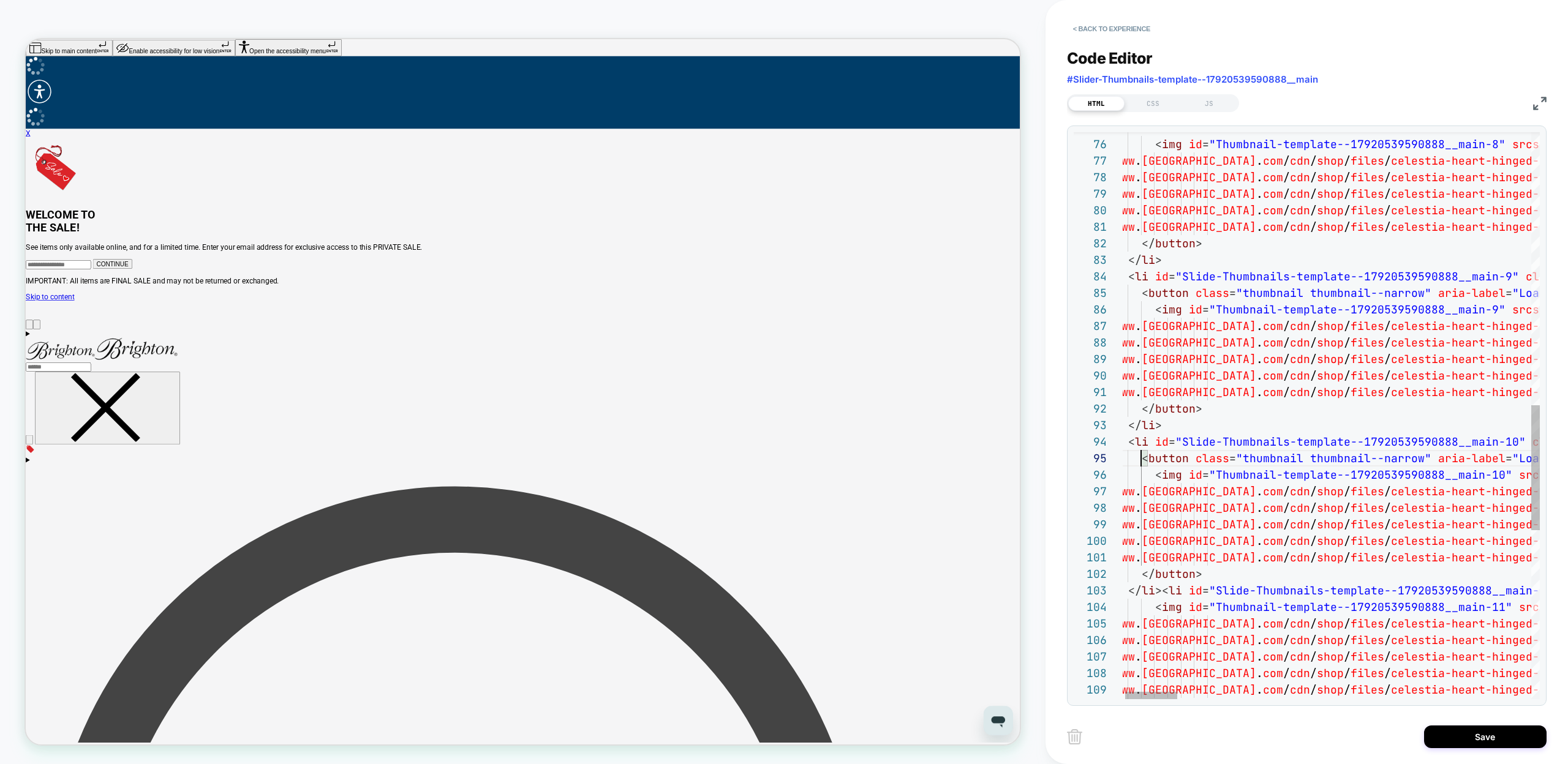
scroll to position [66, 40]
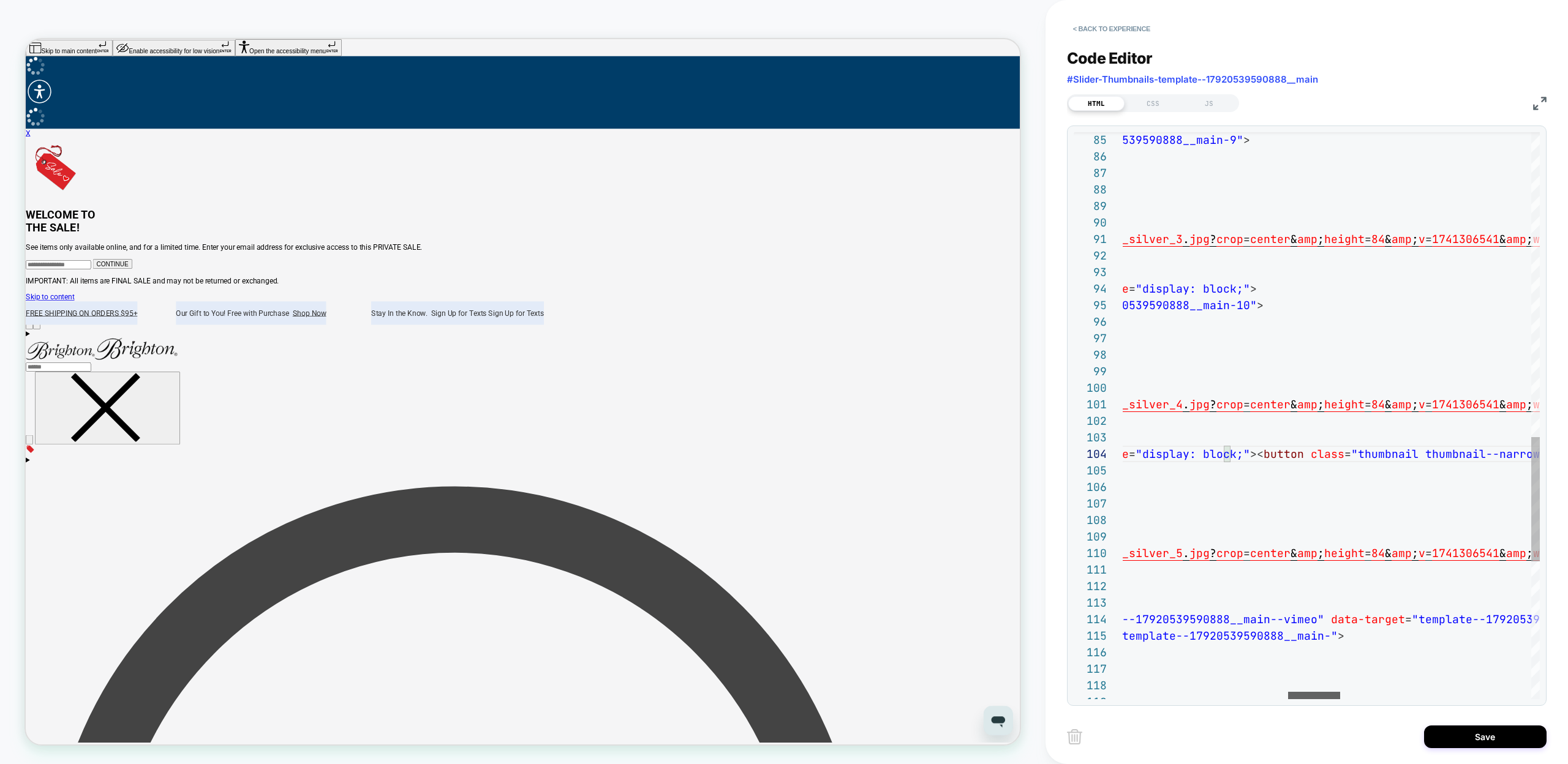
click at [1313, 691] on div at bounding box center [1314, 695] width 52 height 7
click at [1231, 454] on div "< img id = "Thumbnail-template--17920539590888__main-9" srcset = "// www . brig…" at bounding box center [1432, 34] width 3263 height 2583
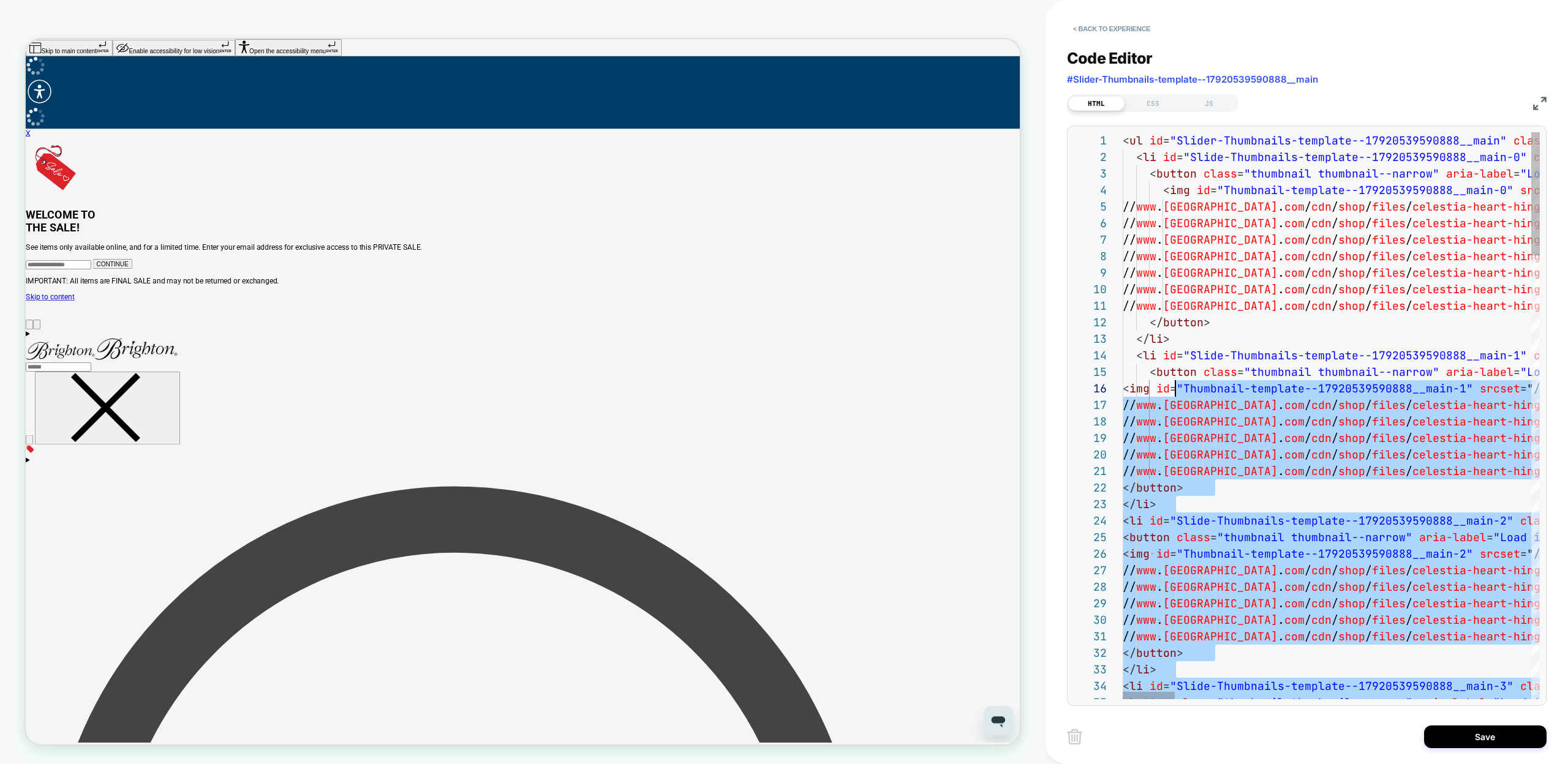
scroll to position [83, 52]
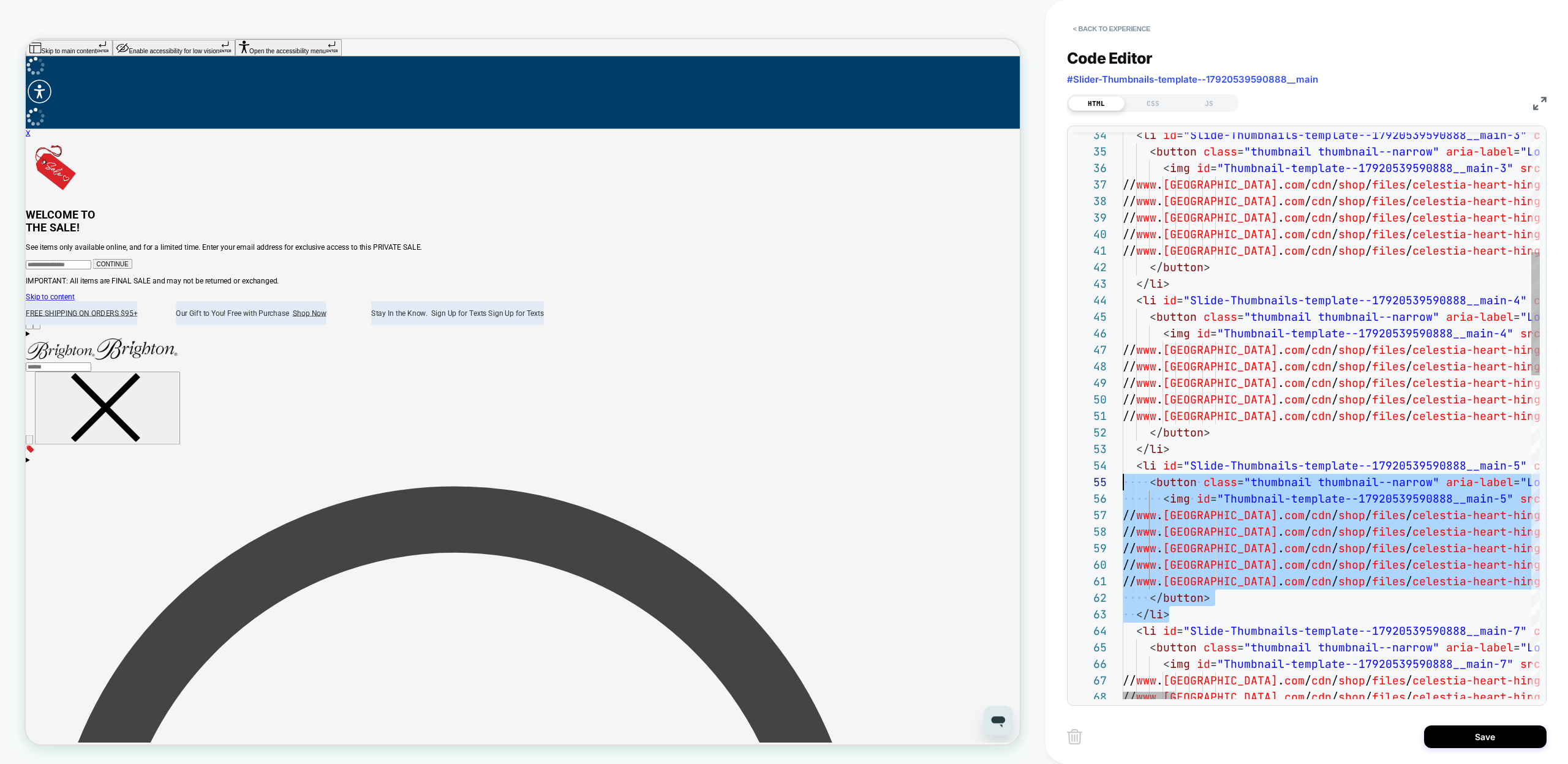
scroll to position [50, 0]
drag, startPoint x: 1178, startPoint y: 614, endPoint x: 1087, endPoint y: 473, distance: 167.8
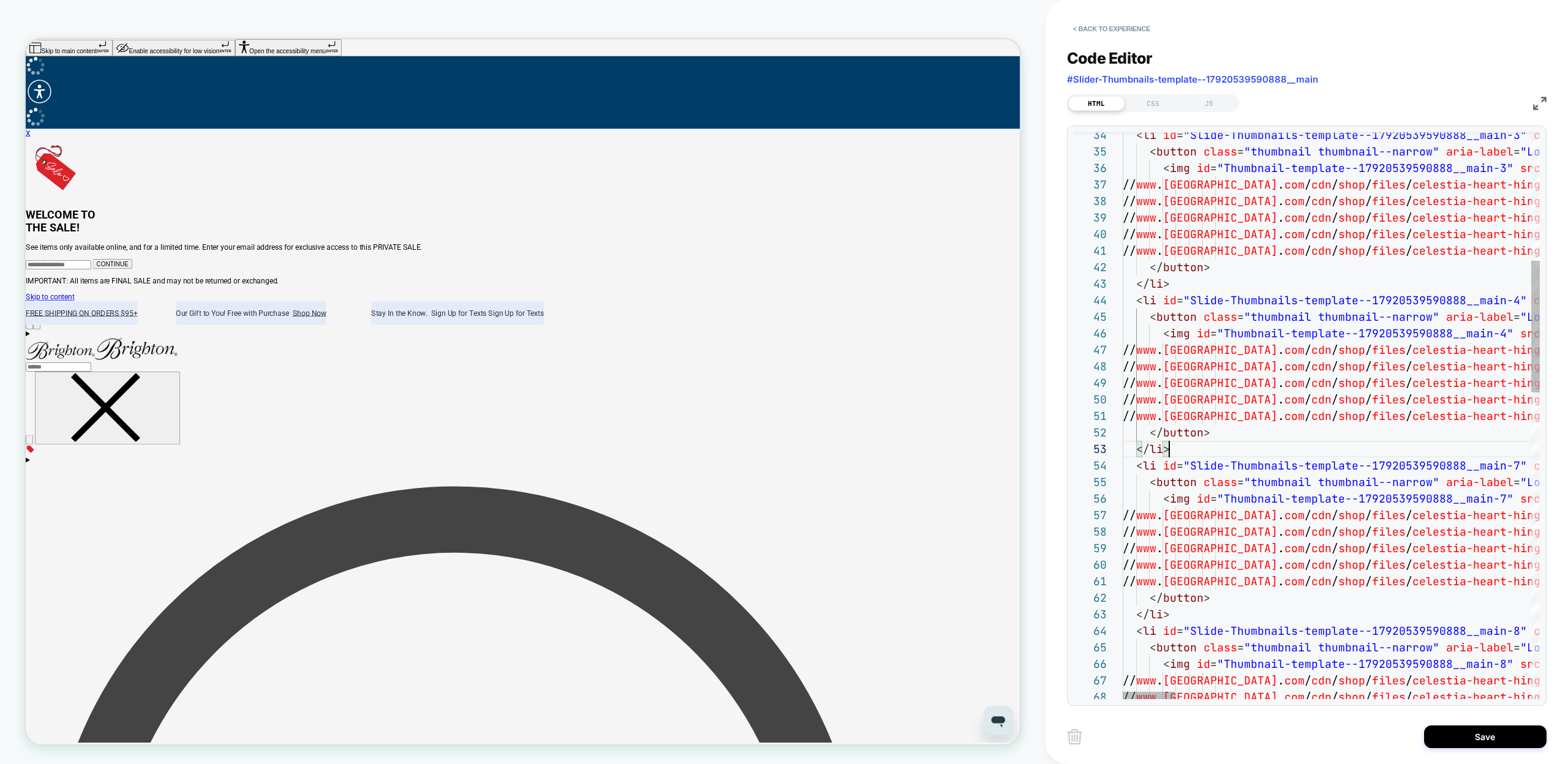
scroll to position [33, 46]
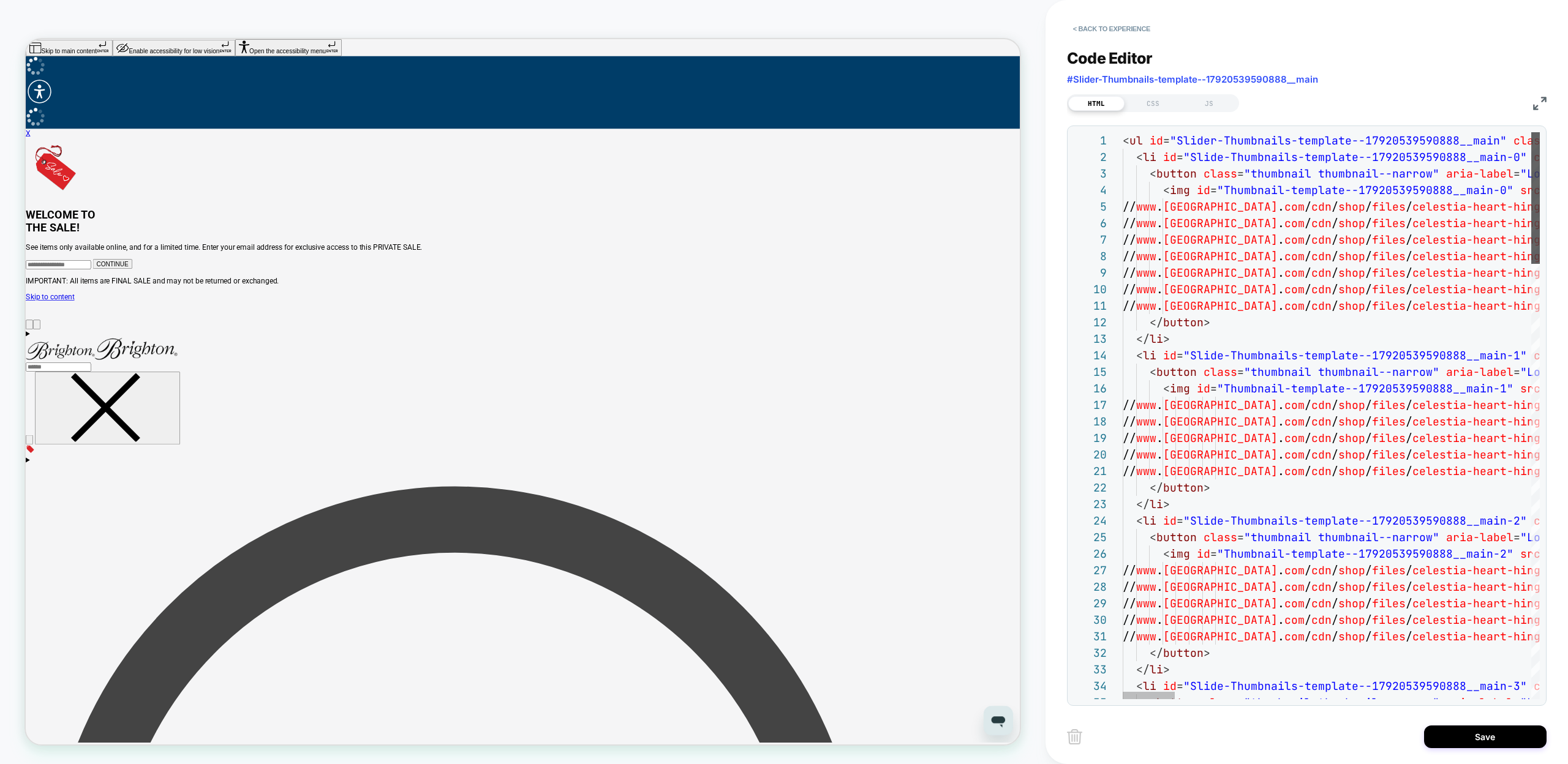
click at [1531, 171] on div at bounding box center [1536, 198] width 9 height 132
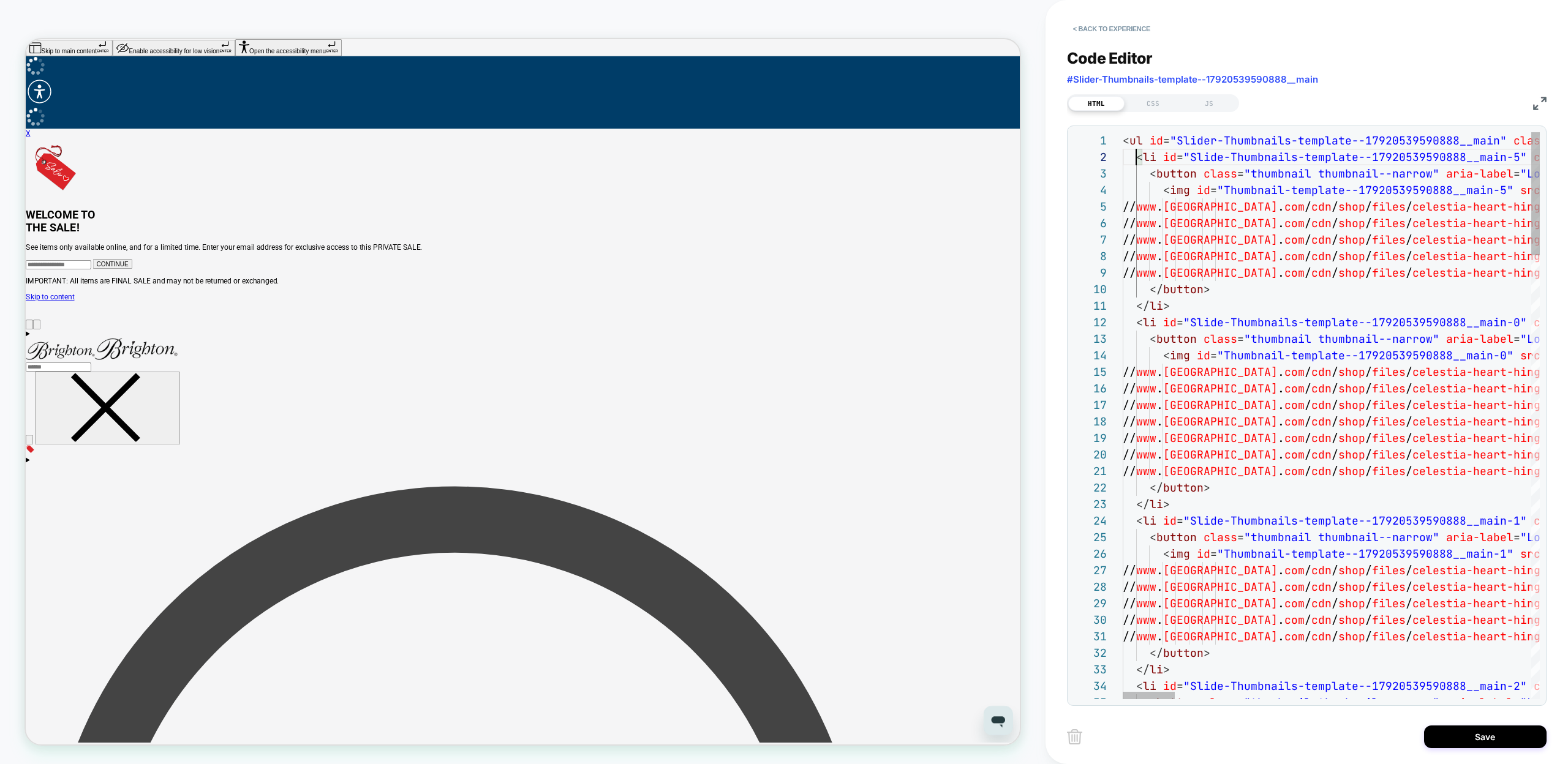
scroll to position [17, 13]
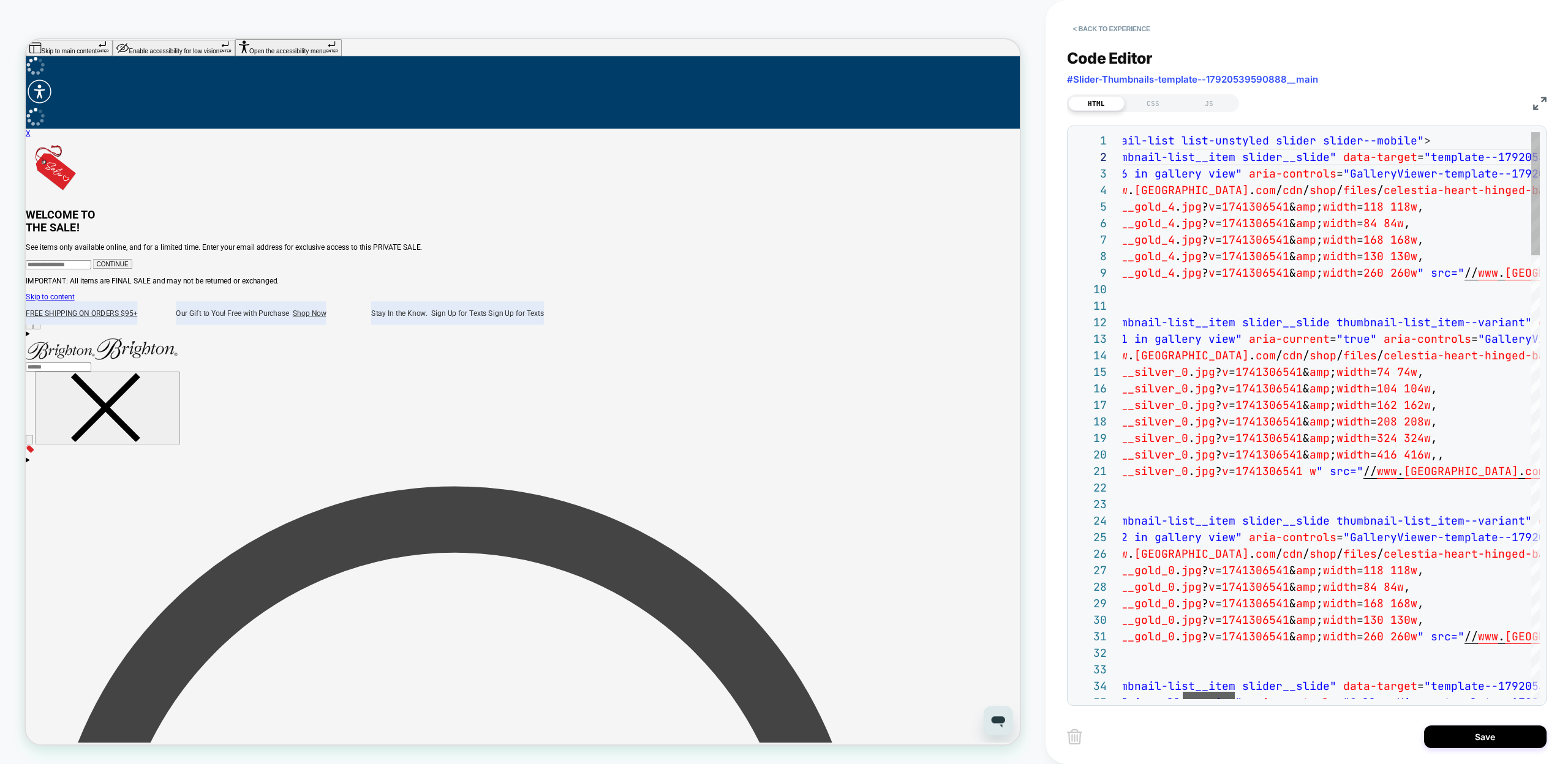
click at [1214, 691] on div at bounding box center [1209, 695] width 52 height 7
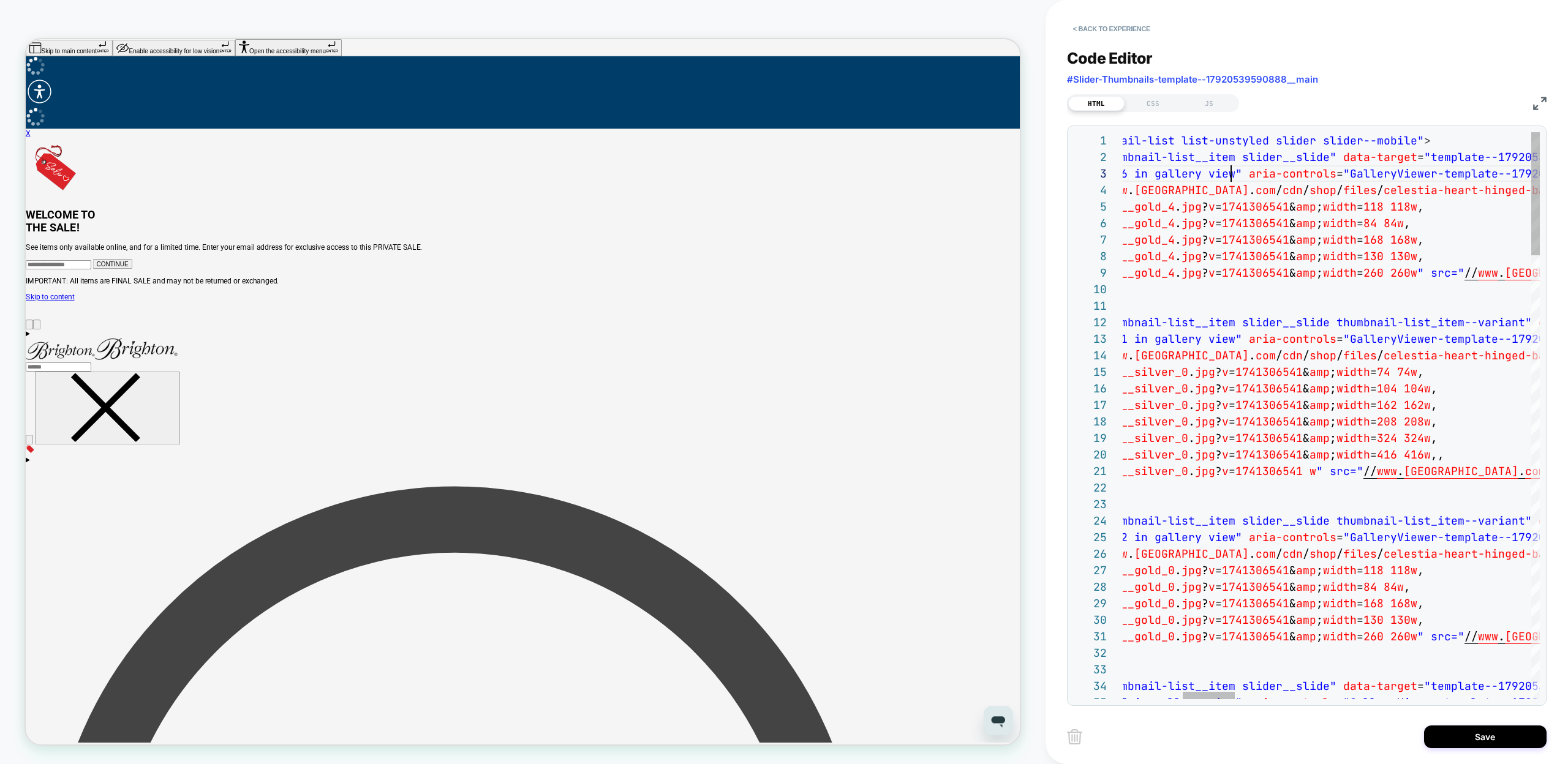
type textarea "**********"
click at [1442, 736] on button "Save" at bounding box center [1485, 737] width 122 height 23
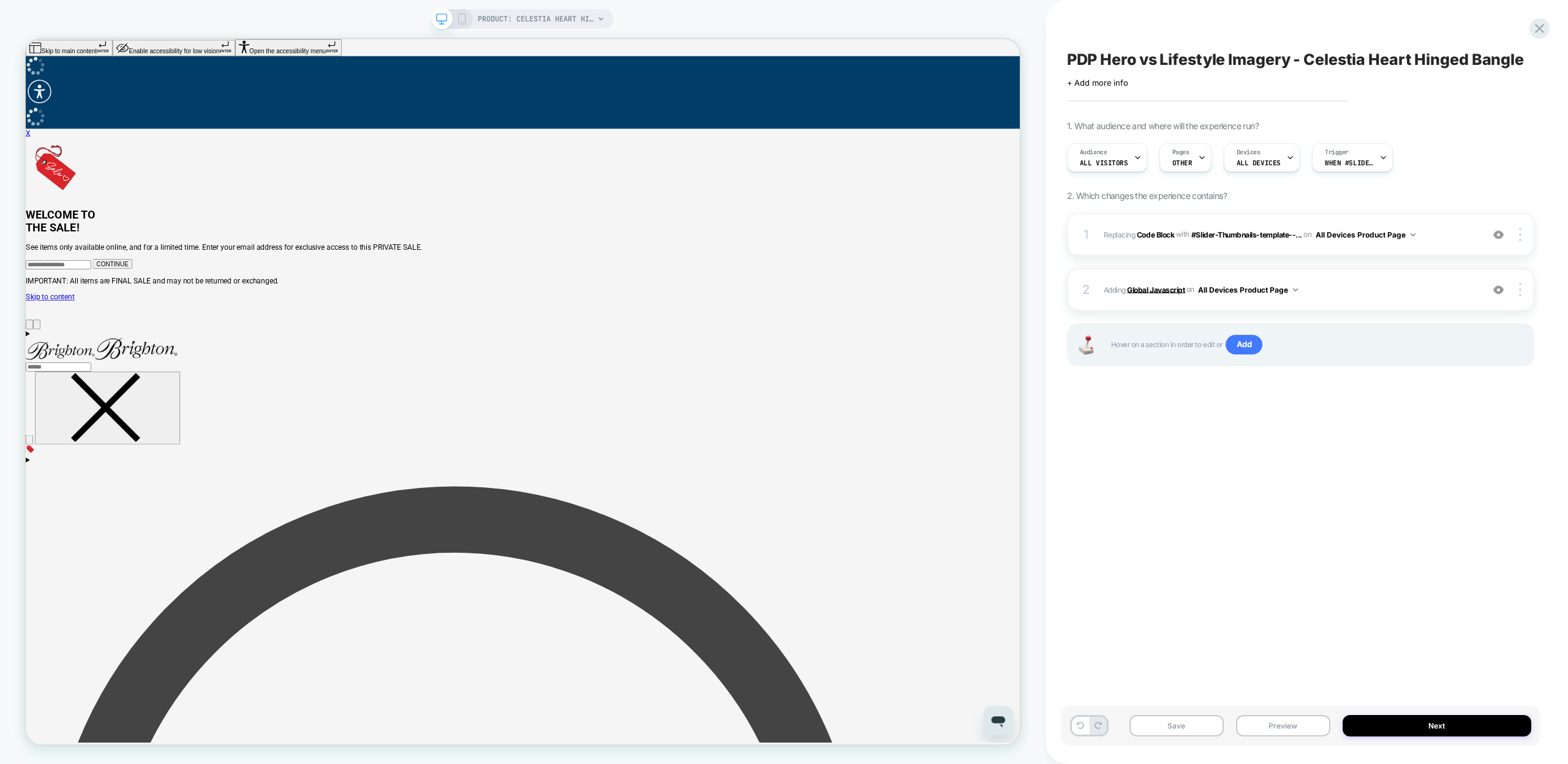
click at [1151, 287] on b "Global Javascript" at bounding box center [1156, 289] width 58 height 10
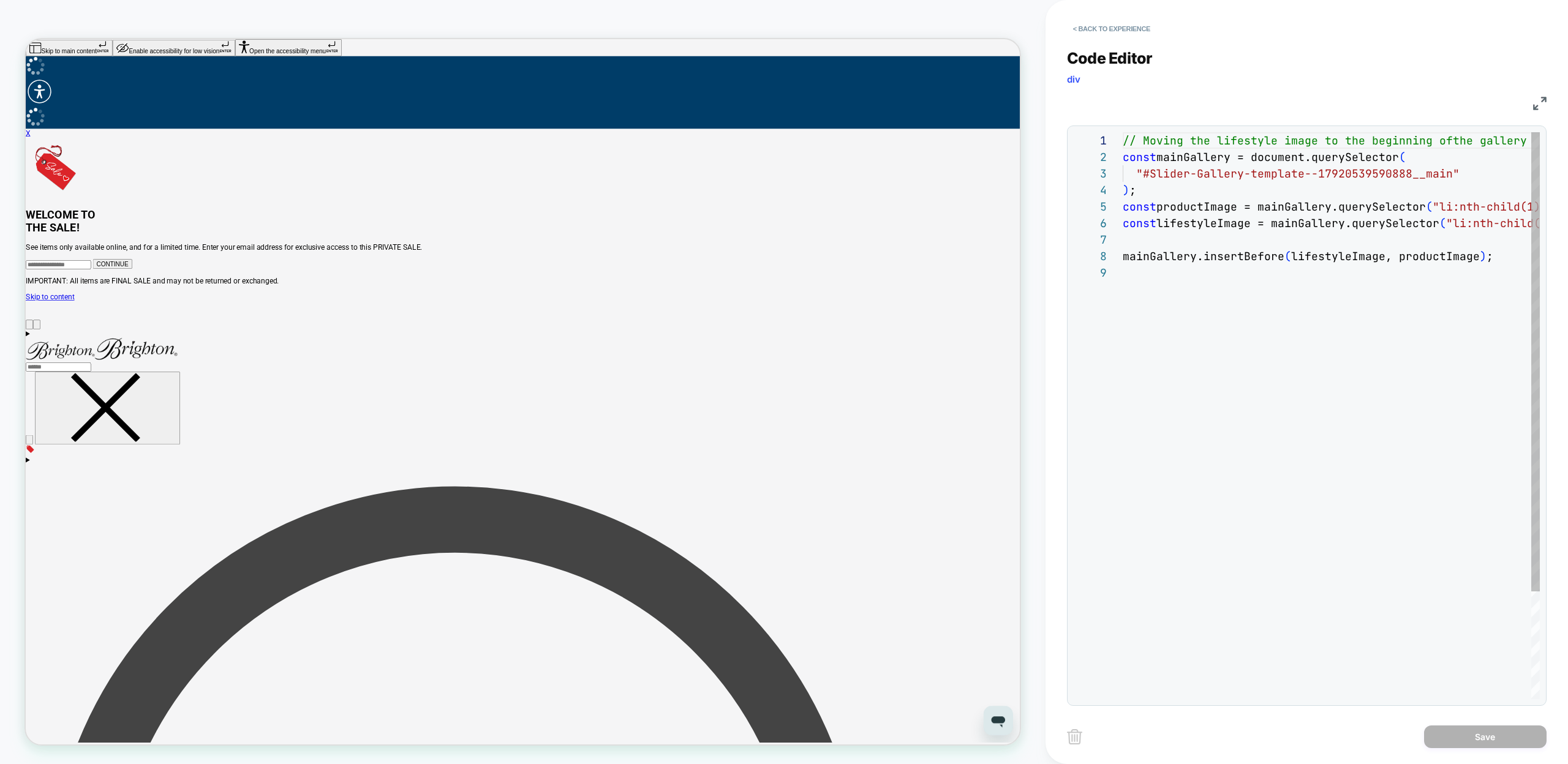
scroll to position [132, 0]
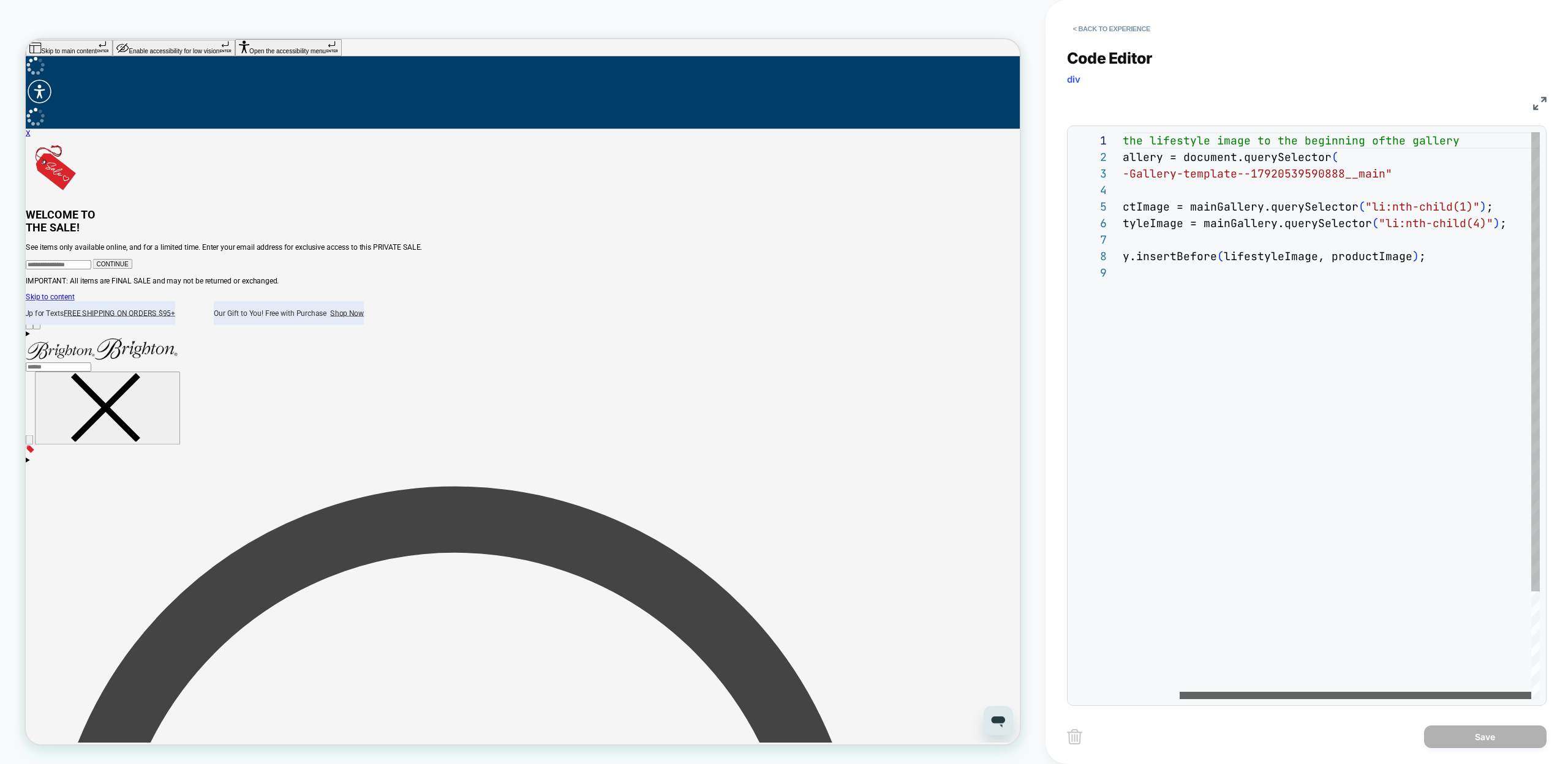
click at [1248, 691] on div at bounding box center [1355, 695] width 352 height 7
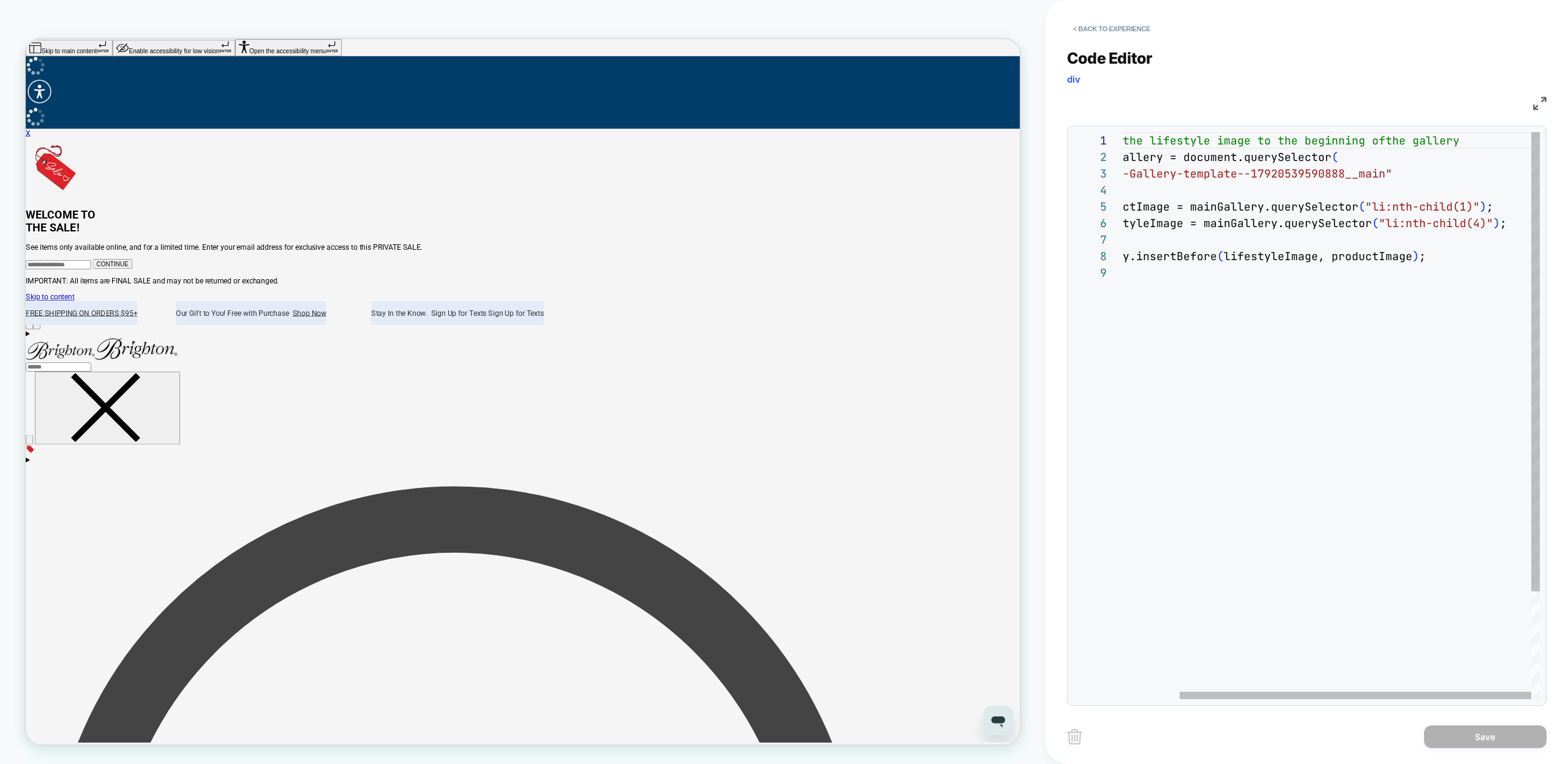
click at [1476, 227] on div "// Moving the lifestyle image to the beginning of the gallery const mainGallery…" at bounding box center [1298, 482] width 484 height 699
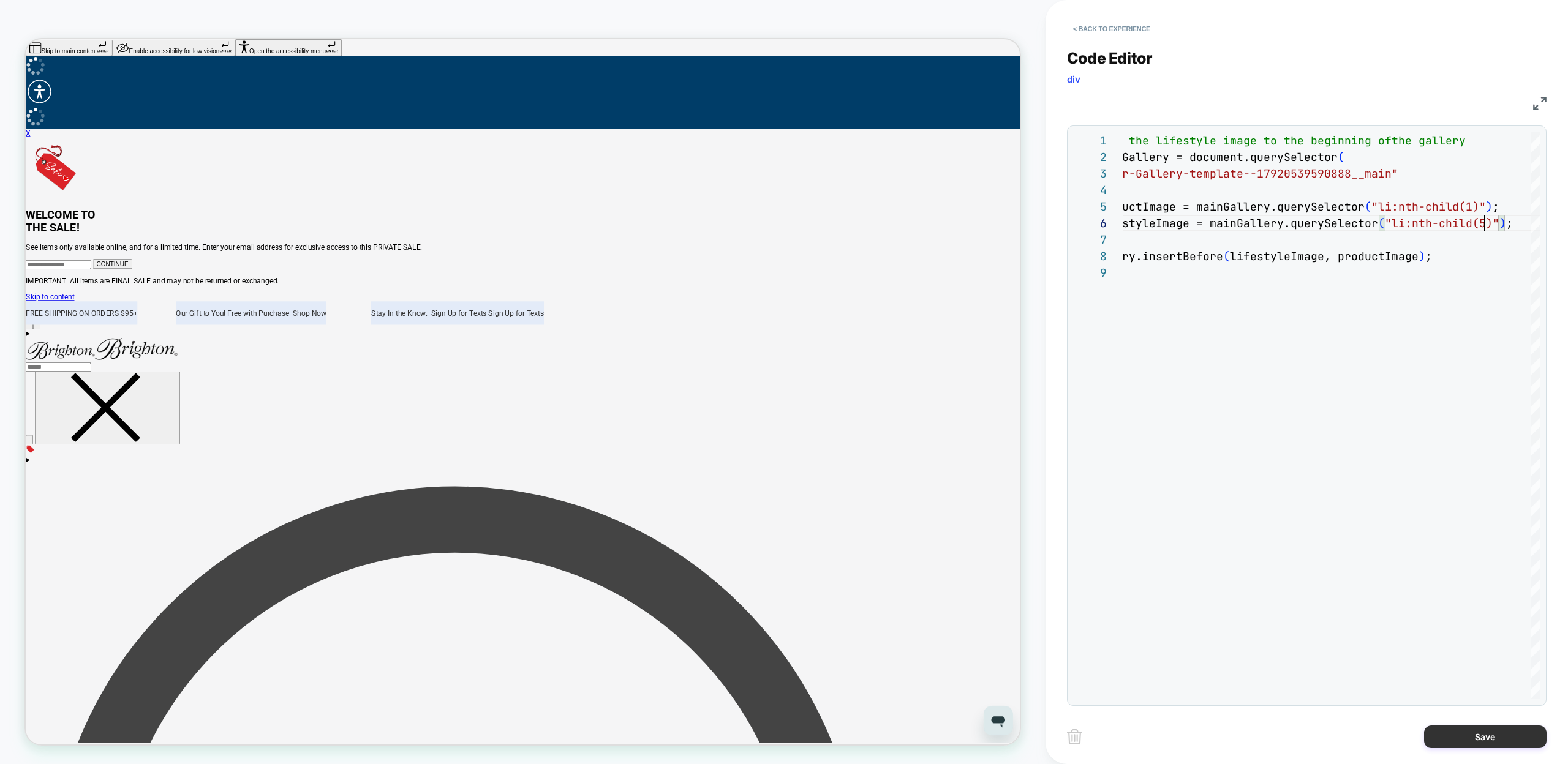
type textarea "**********"
click at [1446, 736] on button "Save" at bounding box center [1485, 737] width 122 height 23
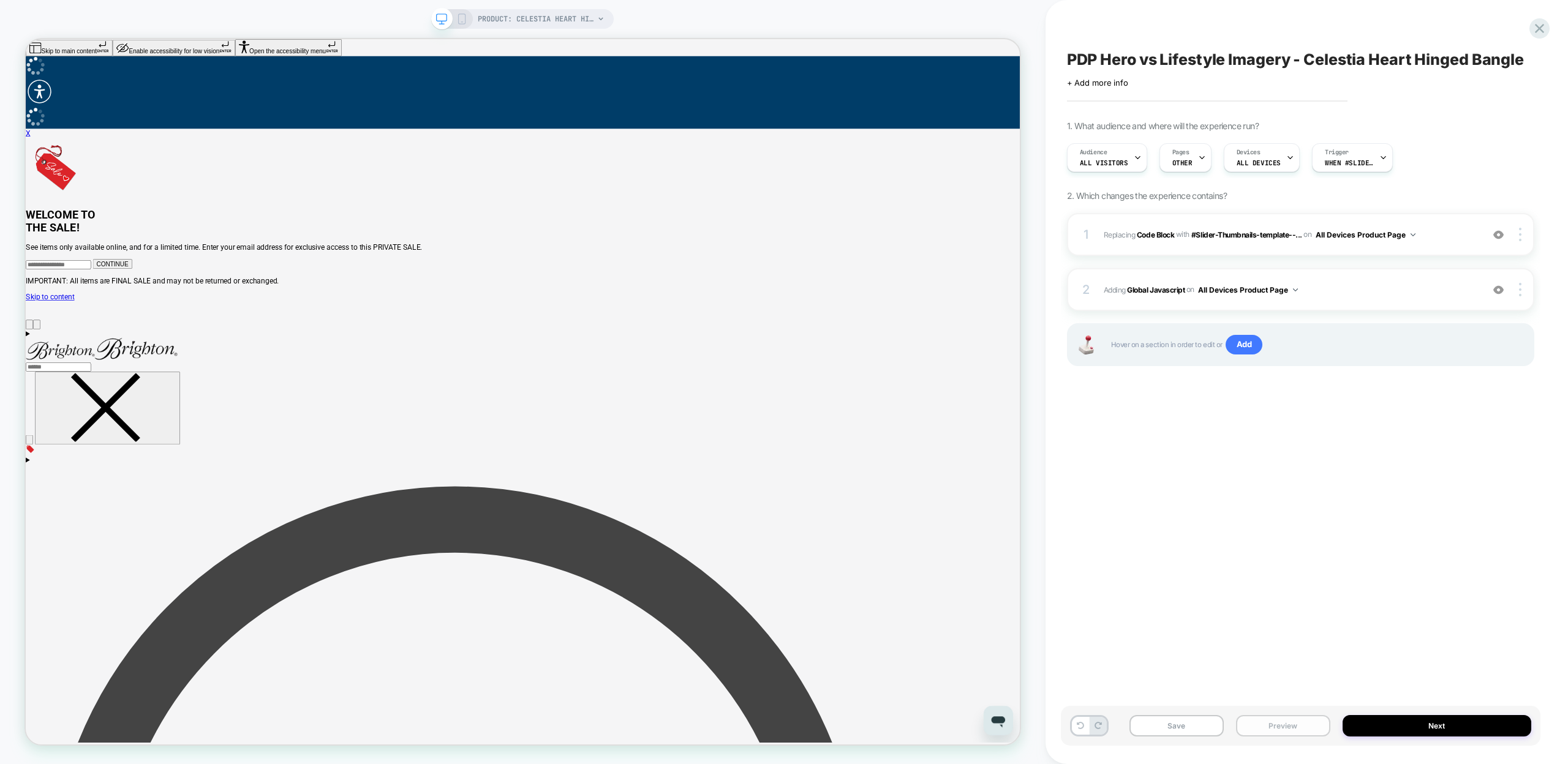
click at [1251, 726] on button "Preview" at bounding box center [1283, 726] width 94 height 22
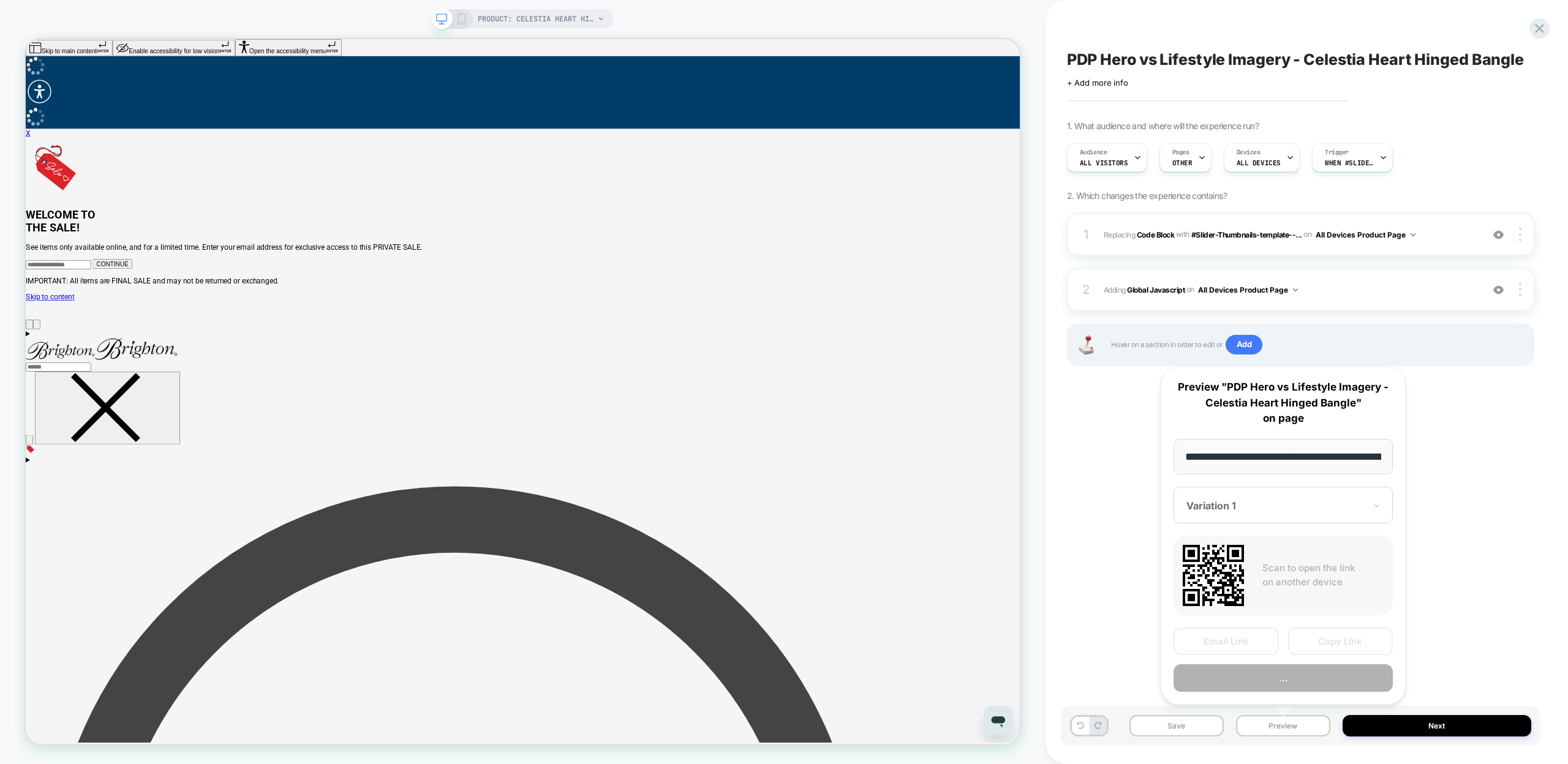
scroll to position [0, 217]
click at [1323, 640] on button "Copy Link" at bounding box center [1341, 642] width 105 height 28
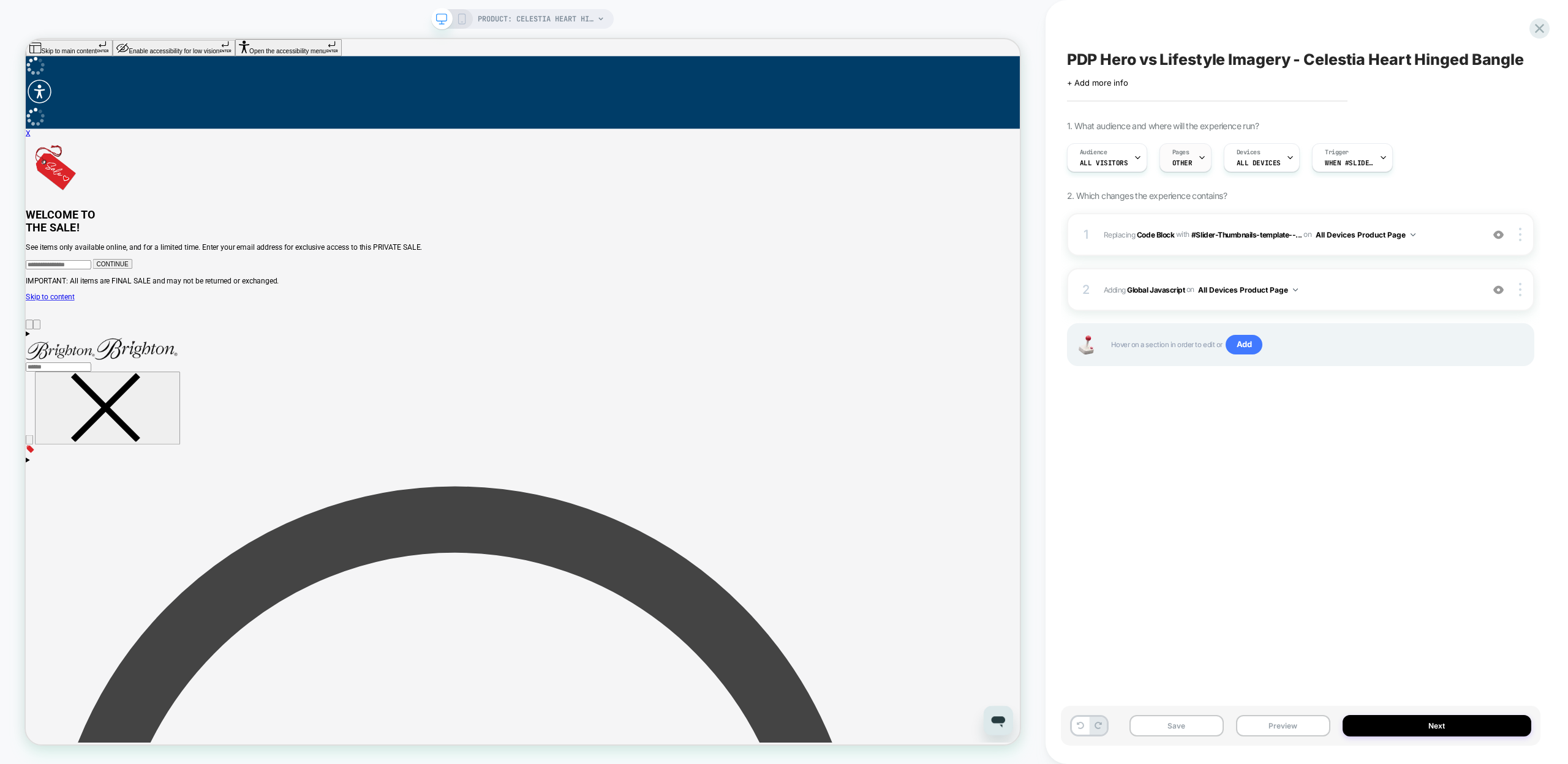
click at [1189, 156] on div "Pages OTHER" at bounding box center [1181, 158] width 45 height 28
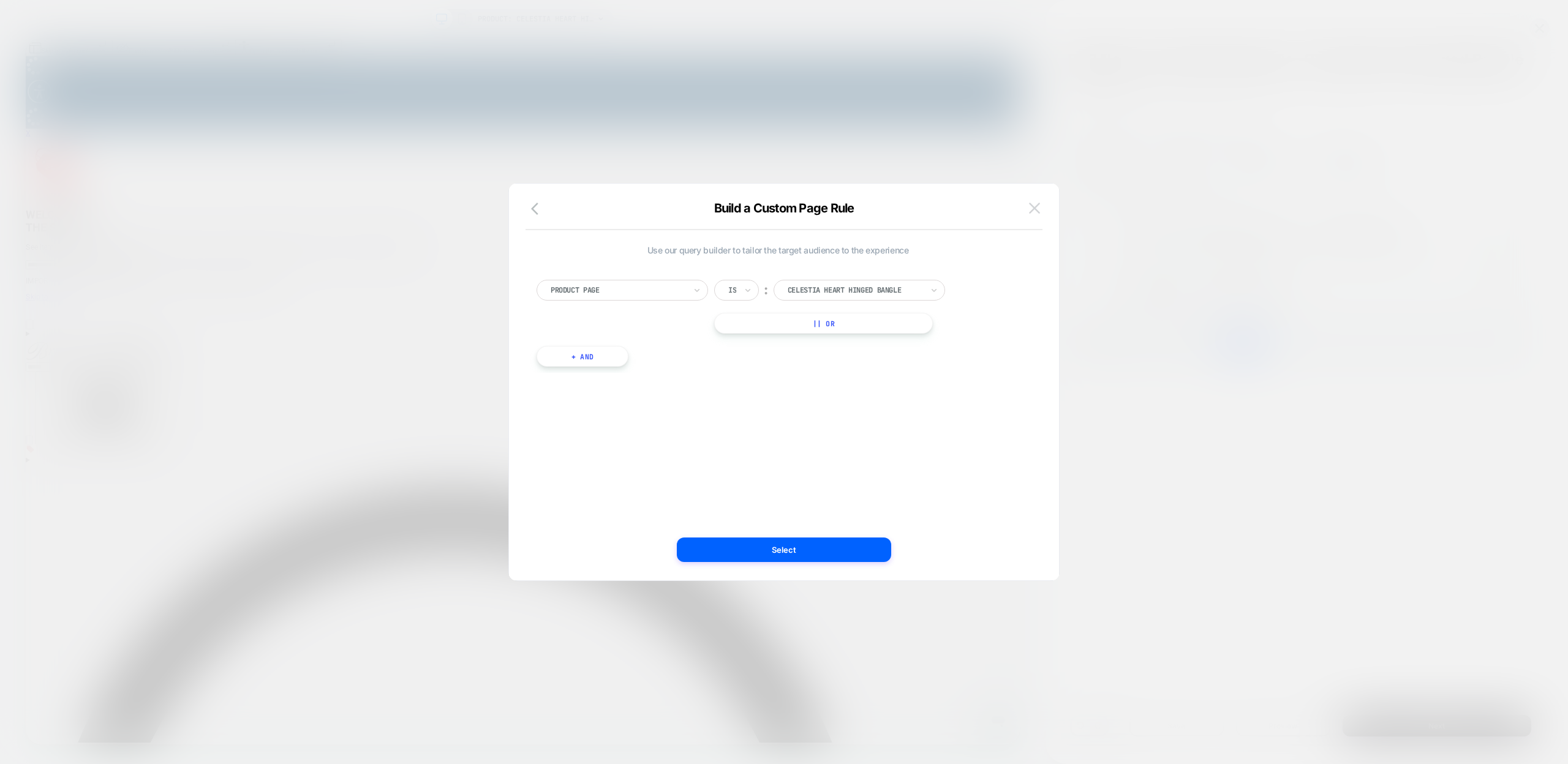
click at [1035, 205] on img at bounding box center [1035, 208] width 11 height 10
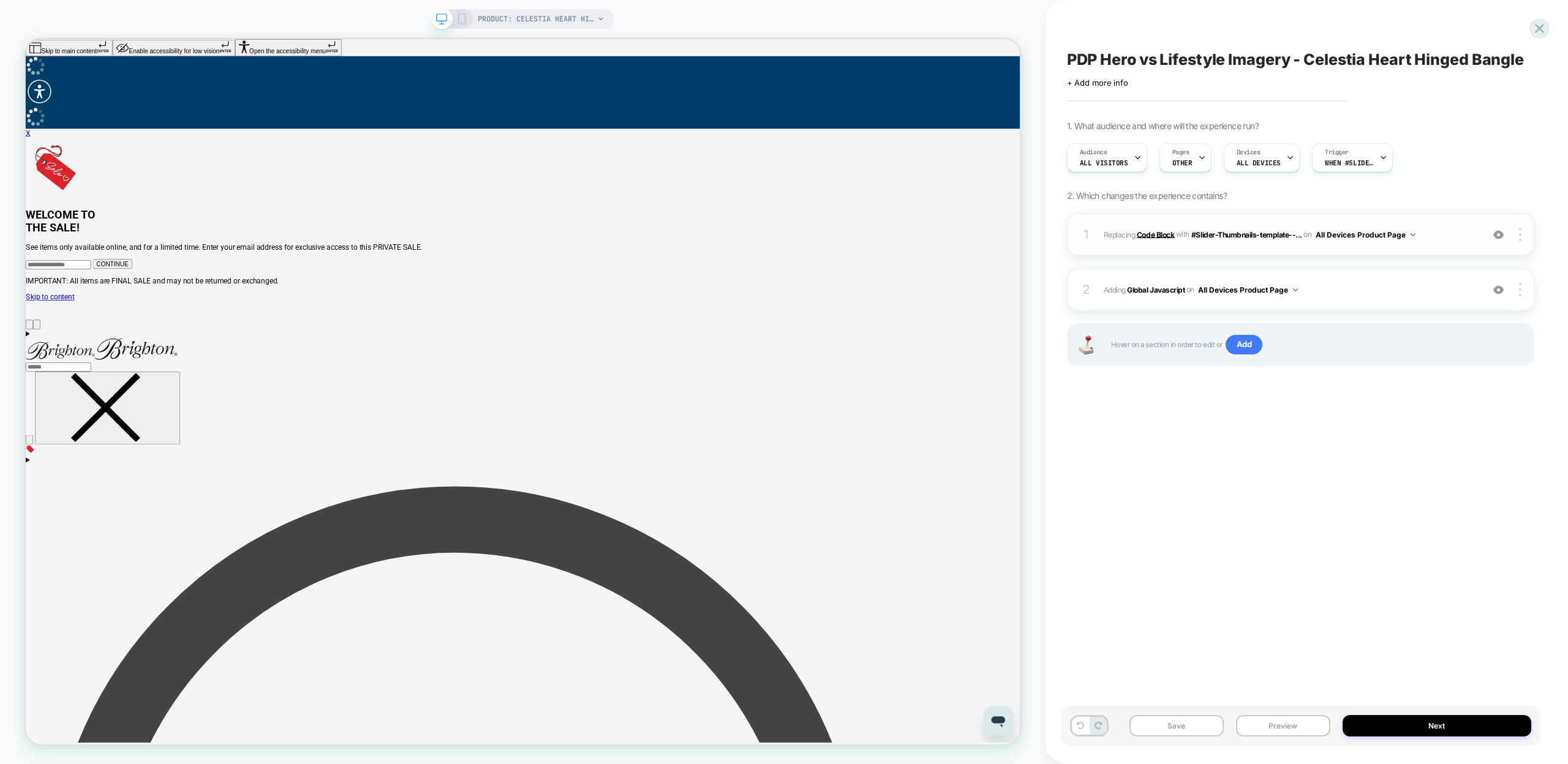
click at [1153, 231] on b "Code Block" at bounding box center [1155, 234] width 38 height 10
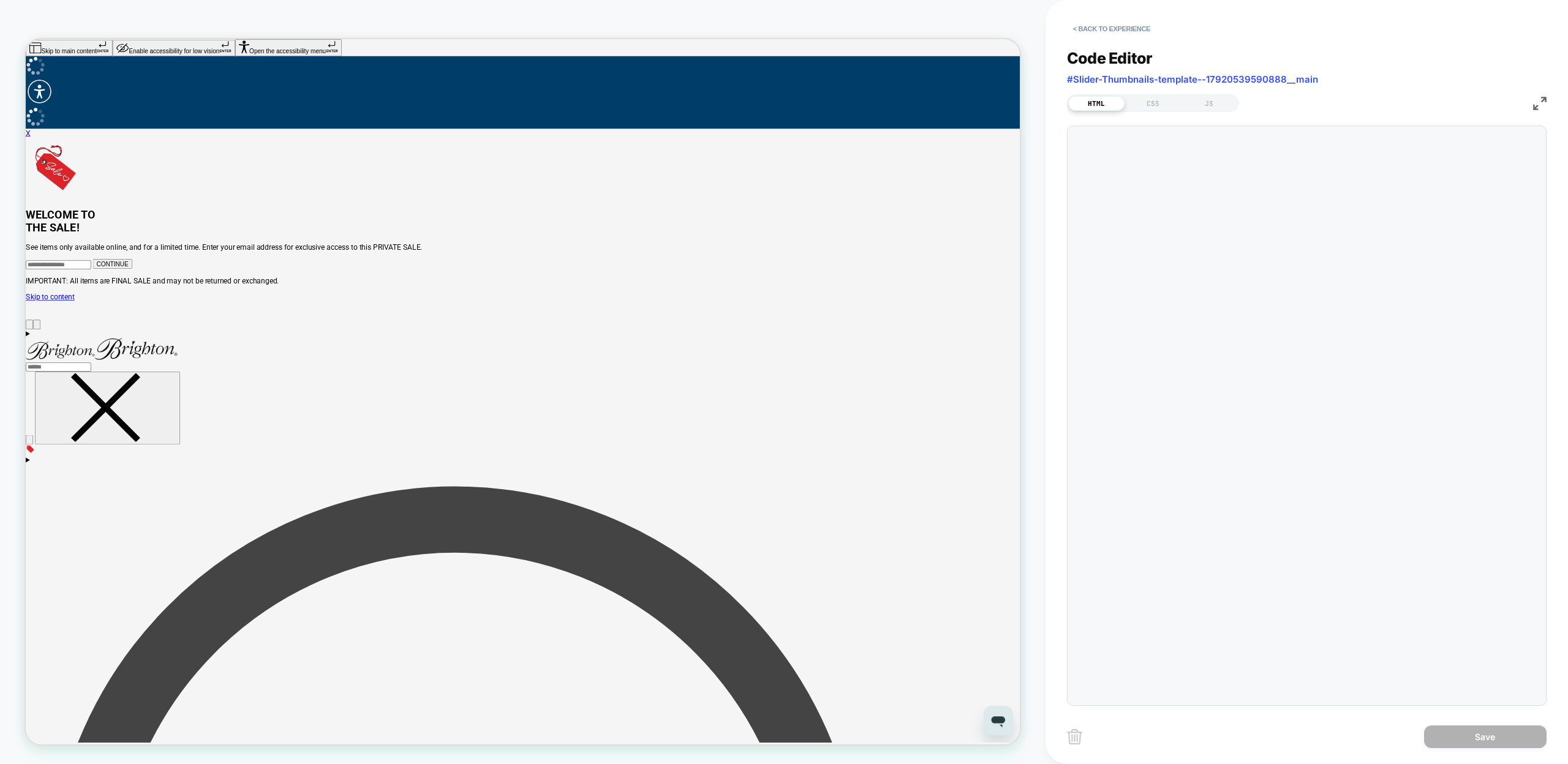
scroll to position [165, 0]
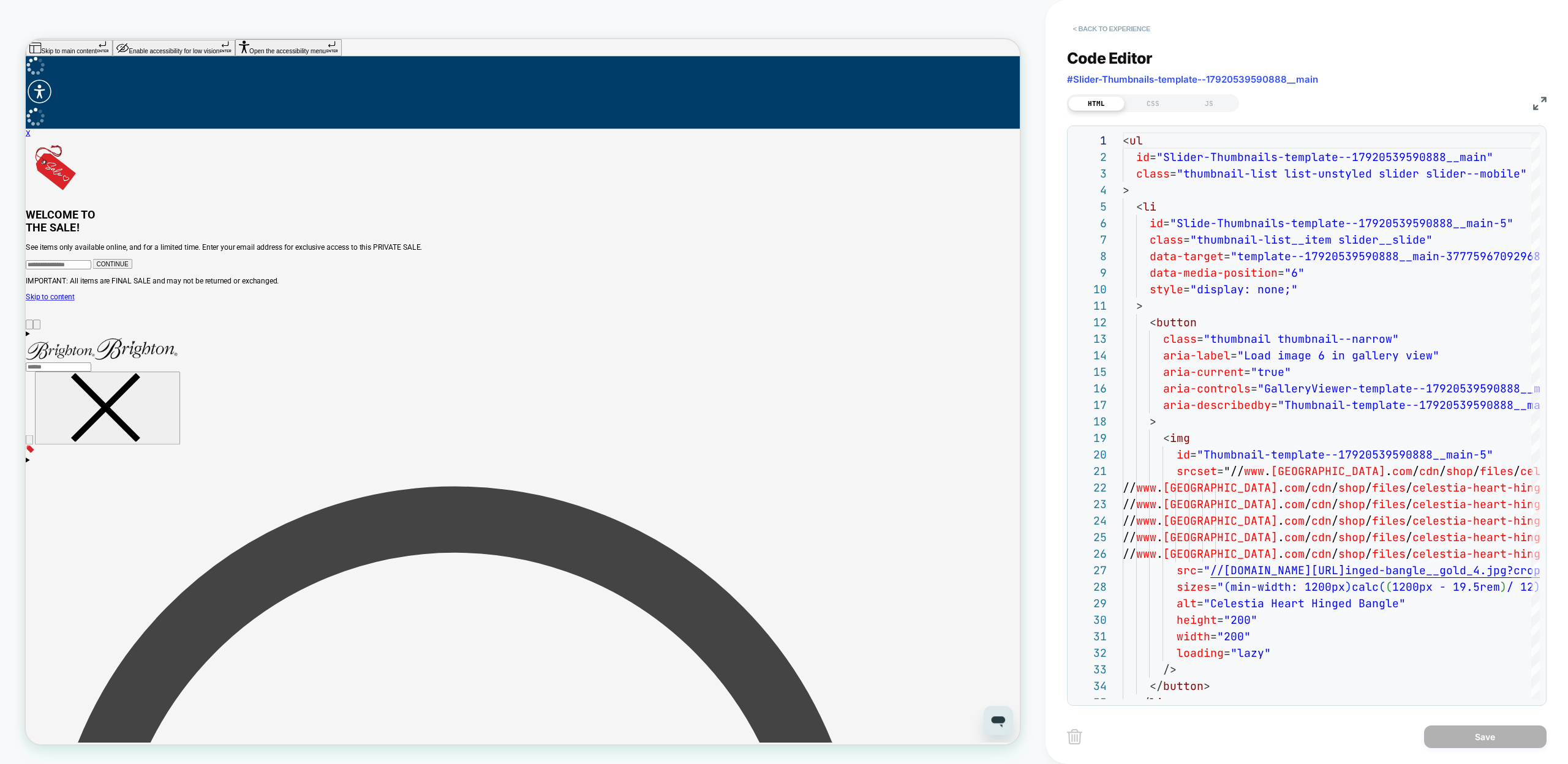
click at [1076, 30] on button "< Back to experience" at bounding box center [1112, 29] width 89 height 19
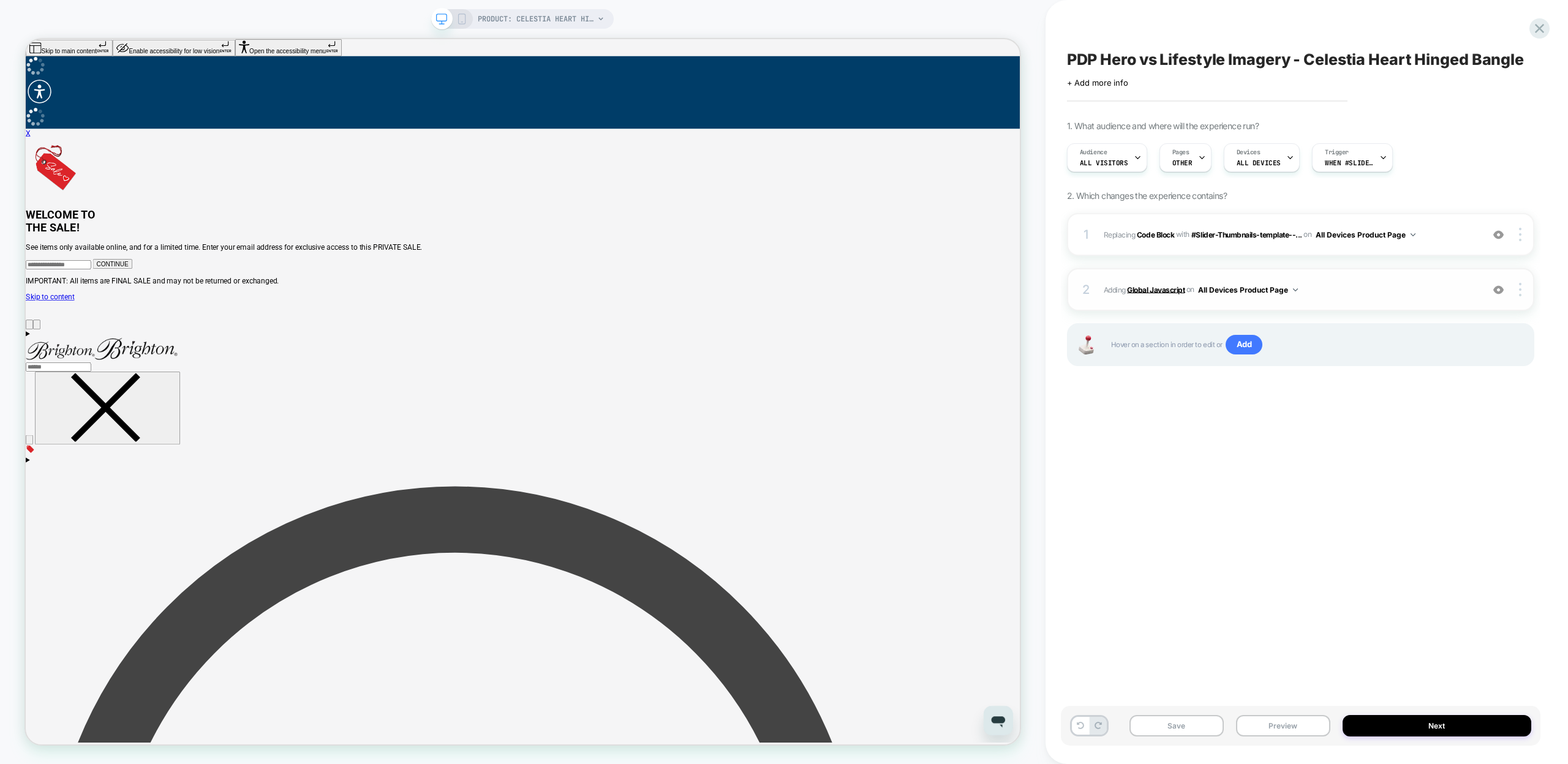
click at [1158, 285] on b "Global Javascript" at bounding box center [1156, 289] width 58 height 10
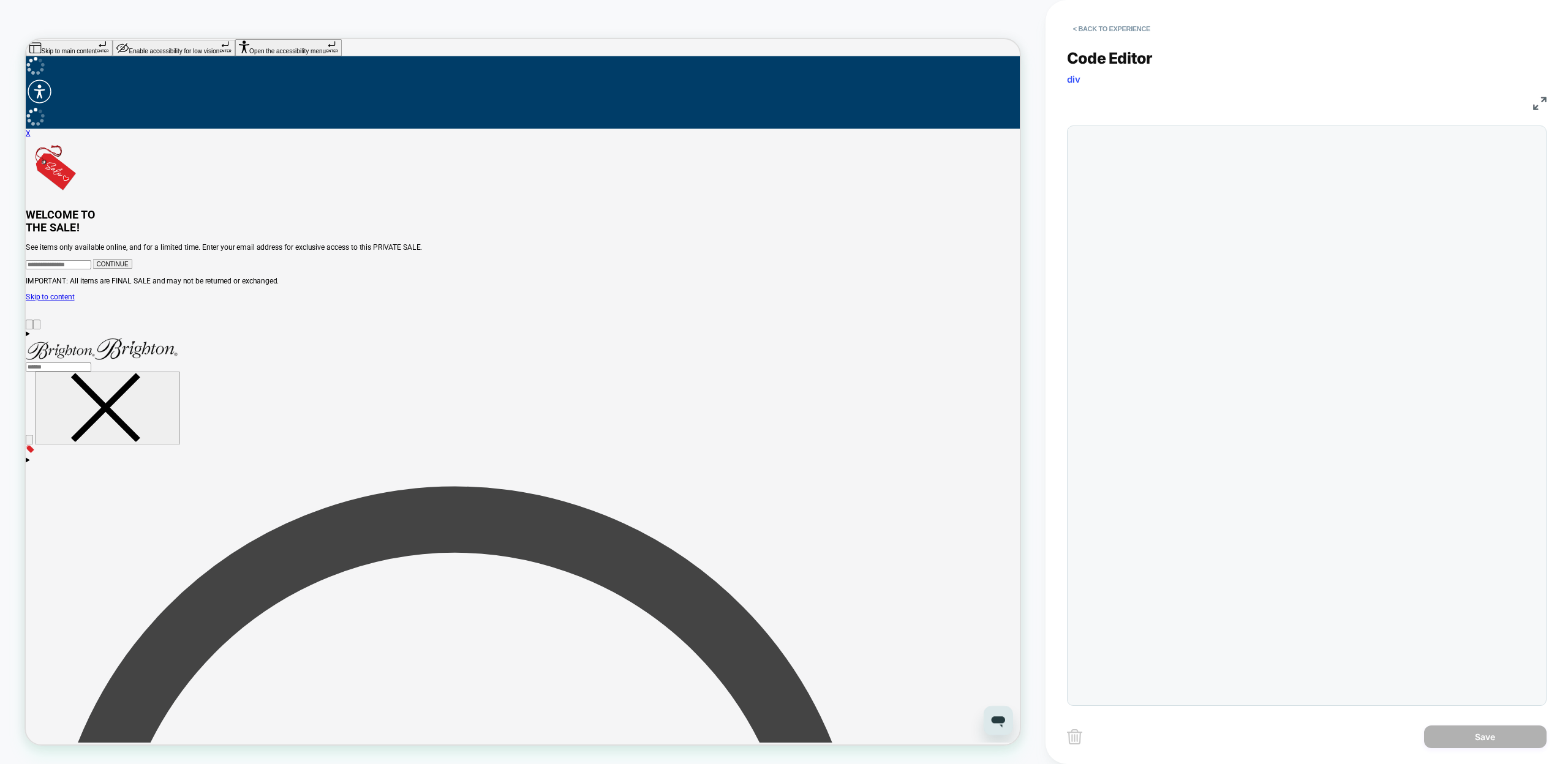
scroll to position [132, 0]
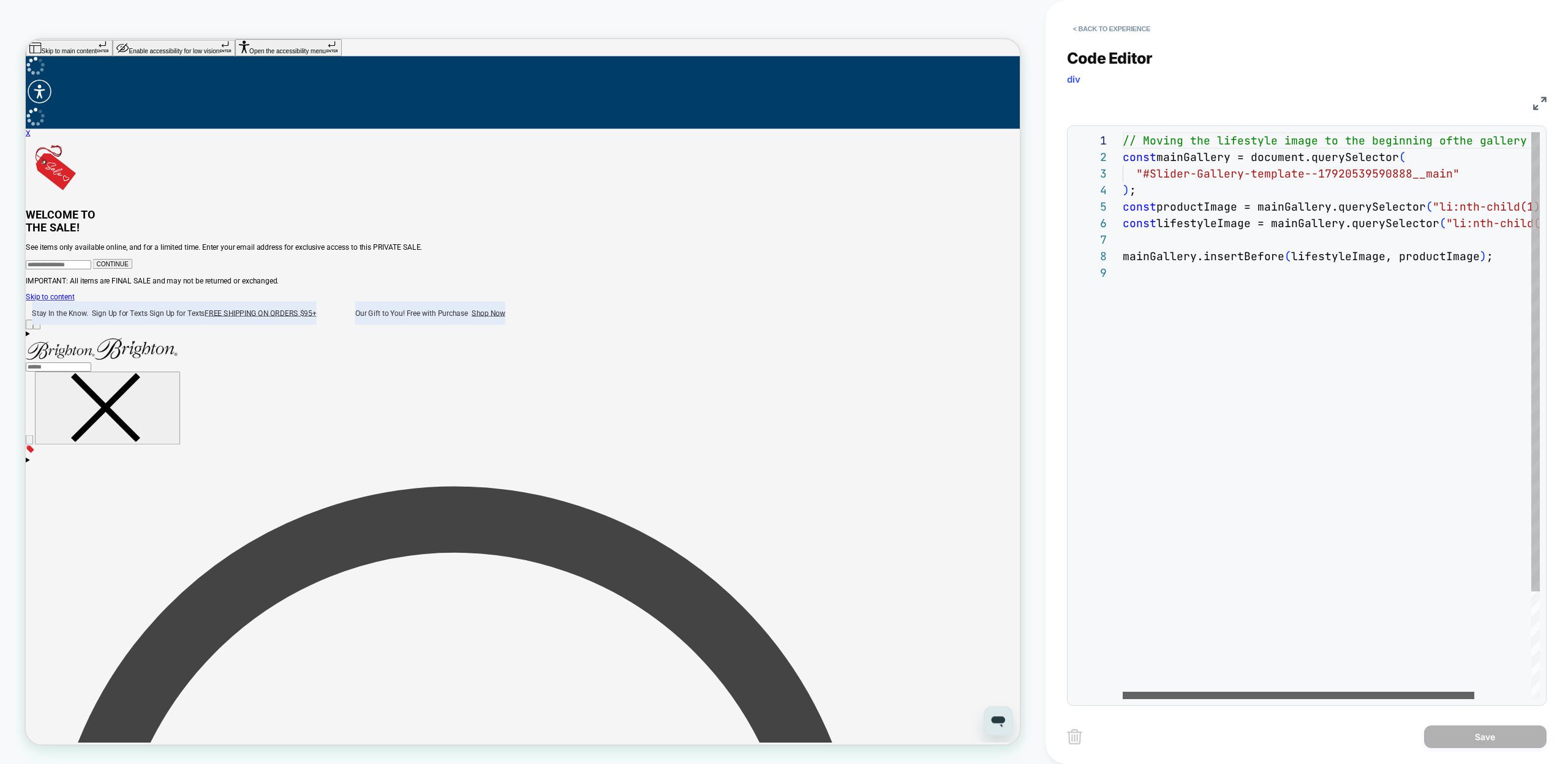
click at [1223, 694] on div at bounding box center [1299, 695] width 352 height 7
click at [1509, 226] on div "// Moving the lifestyle image to the beginning of the gallery const mainGallery…" at bounding box center [1365, 482] width 484 height 699
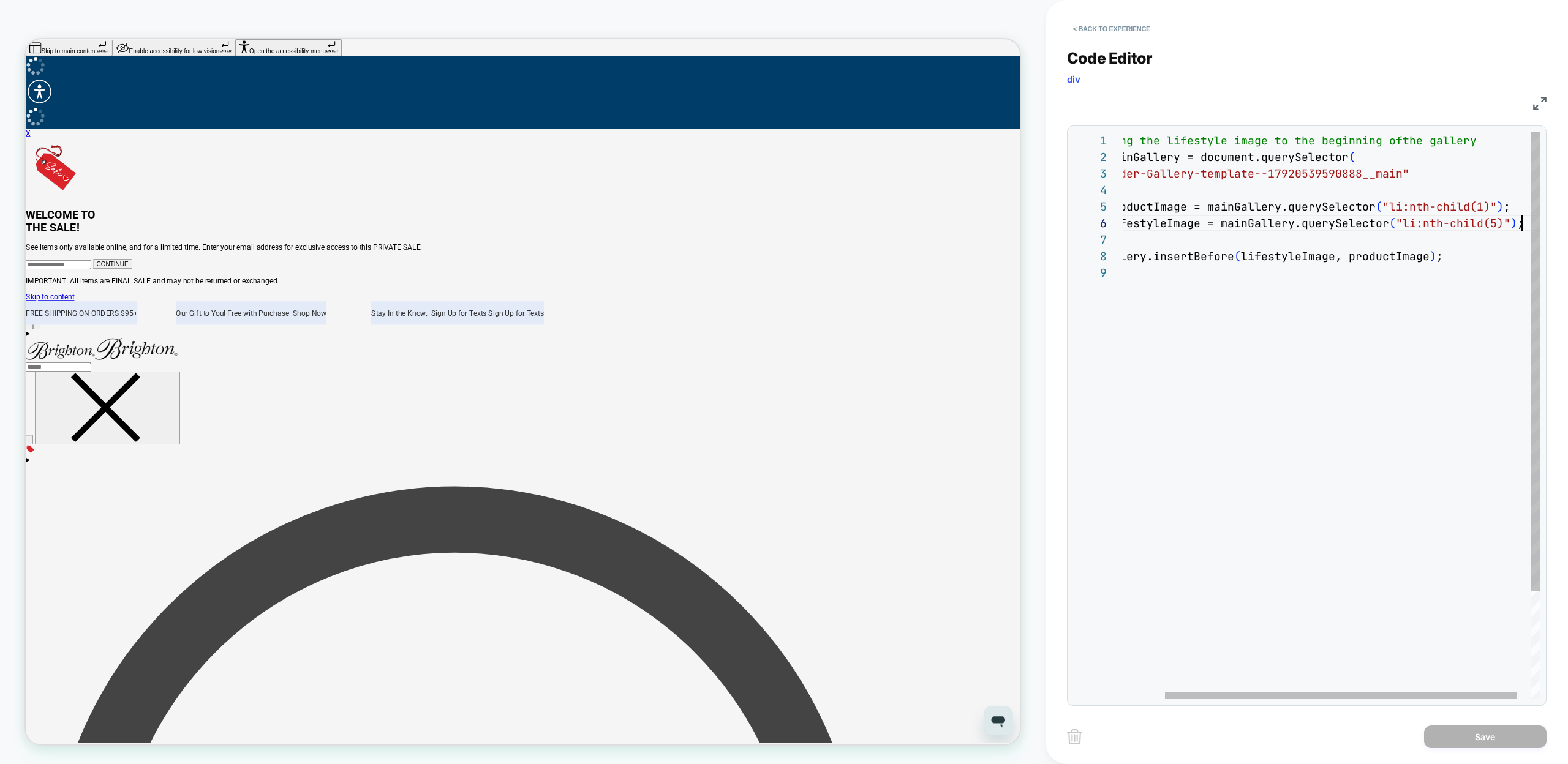
click at [1493, 226] on div "// Moving the lifestyle image to the beginning of the gallery const mainGallery…" at bounding box center [1314, 482] width 484 height 699
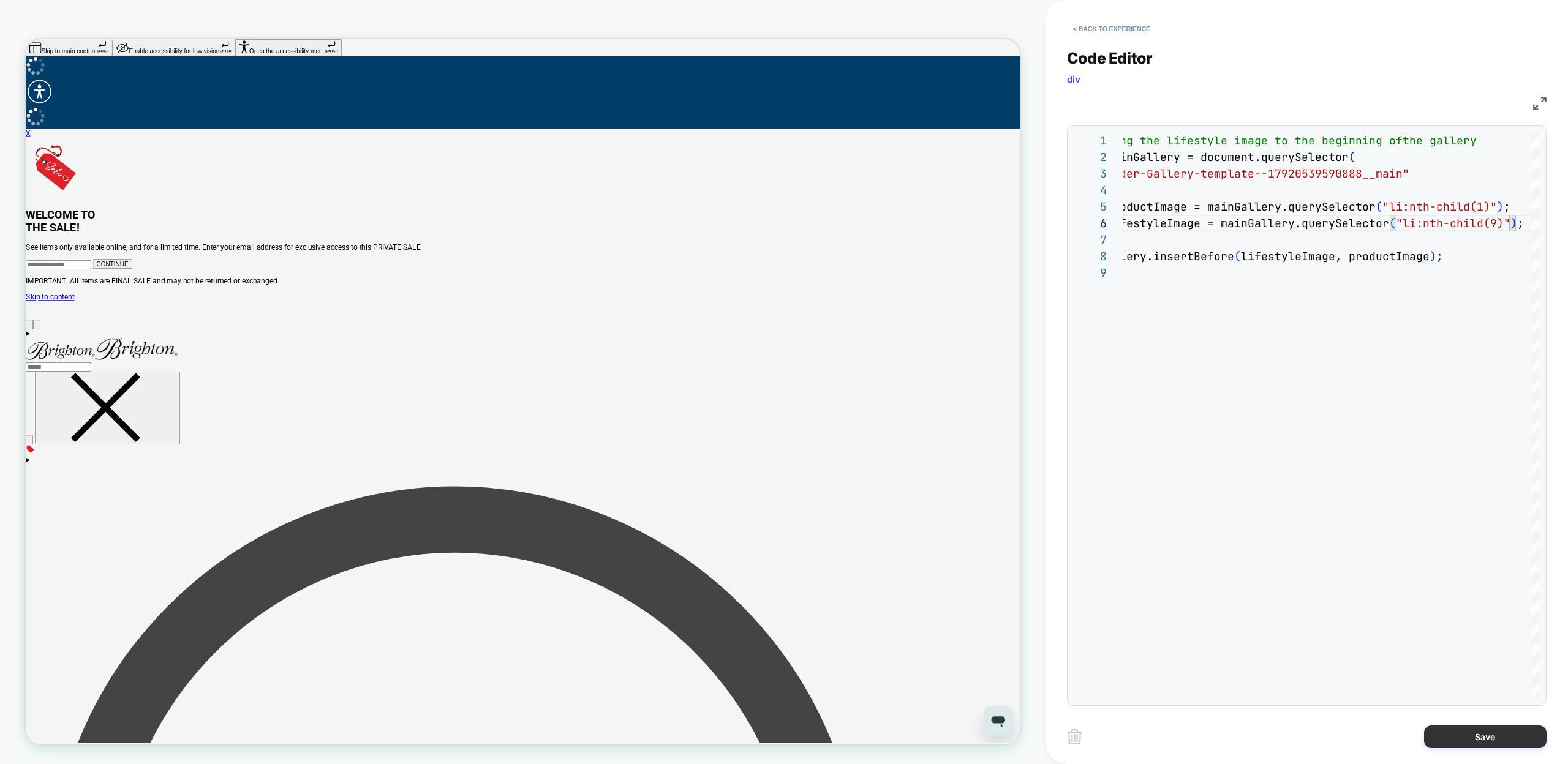
type textarea "**********"
click at [1467, 730] on button "Save" at bounding box center [1485, 737] width 122 height 23
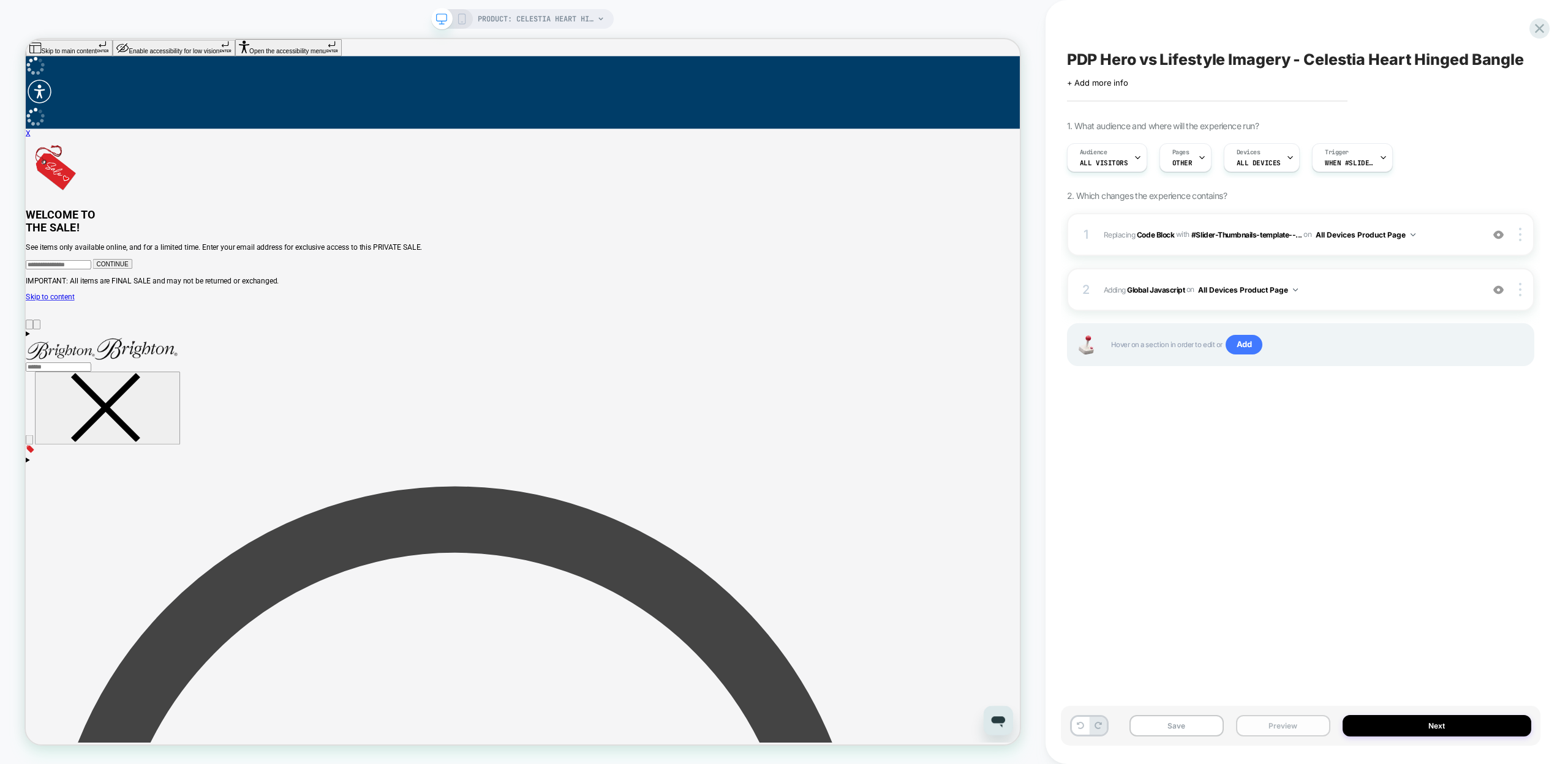
click at [1289, 718] on button "Preview" at bounding box center [1283, 726] width 94 height 22
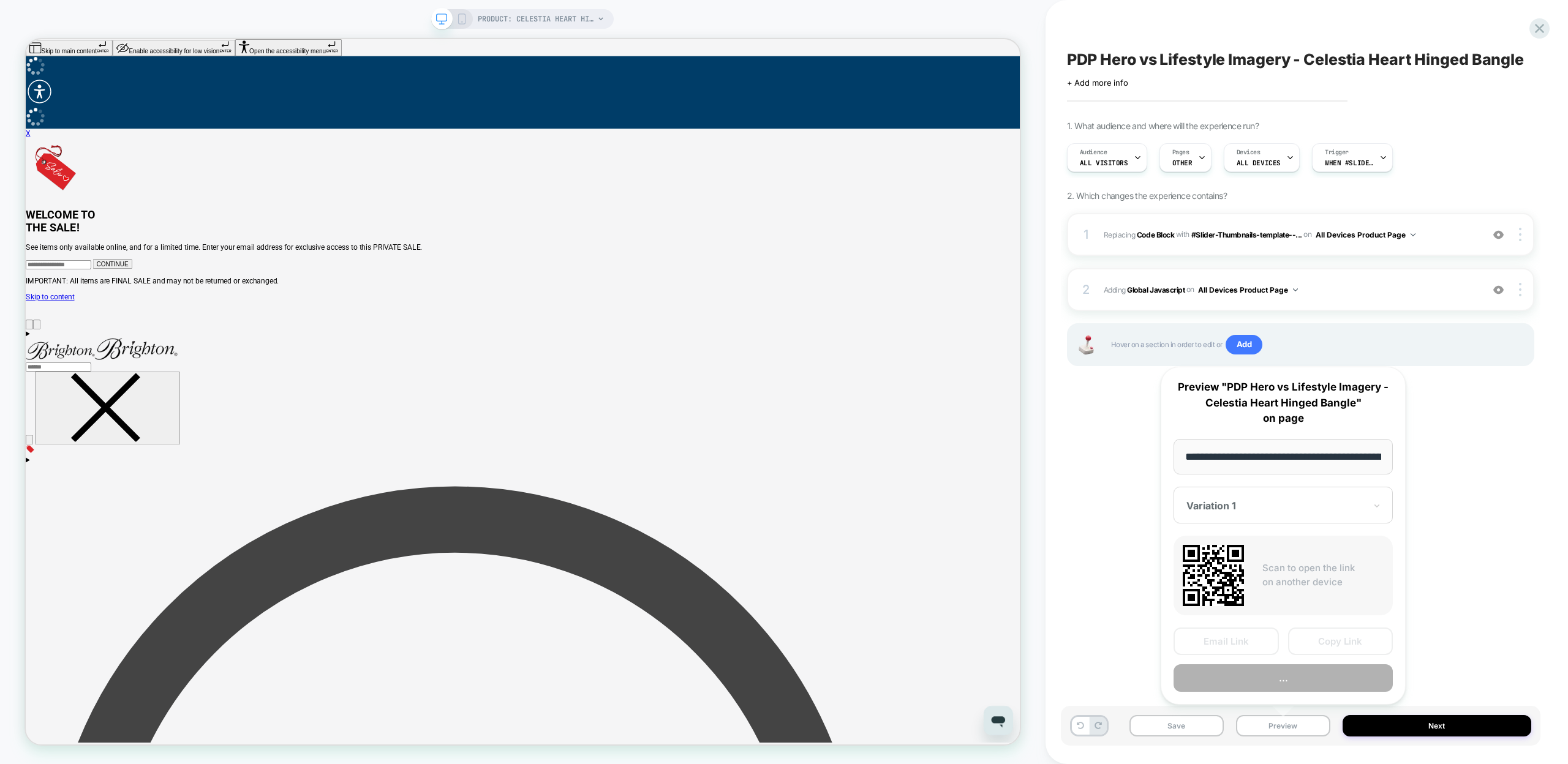
scroll to position [0, 217]
click at [1326, 642] on button "Copy Link" at bounding box center [1341, 642] width 105 height 28
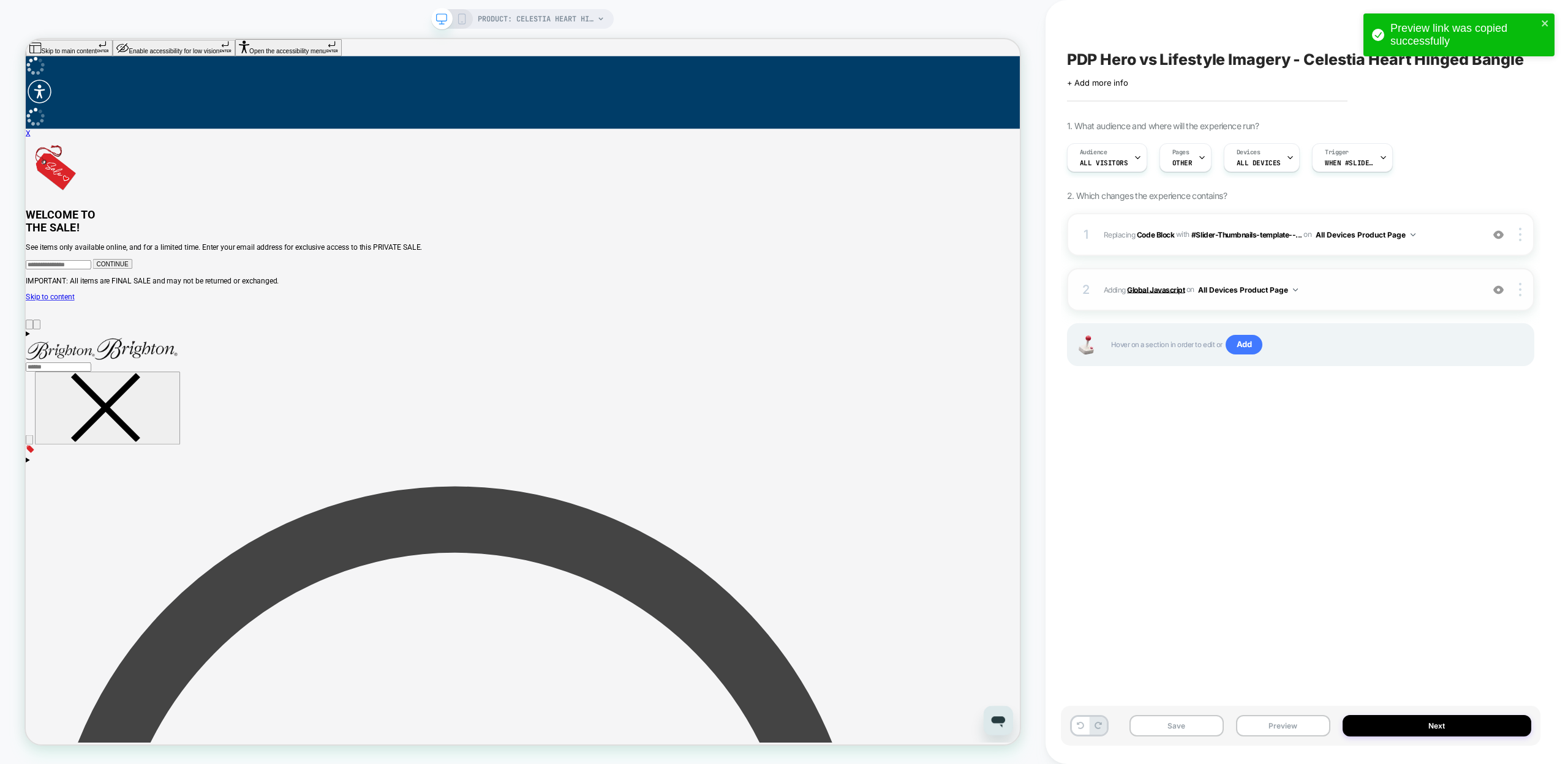
click at [1165, 291] on b "Global Javascript" at bounding box center [1156, 289] width 58 height 10
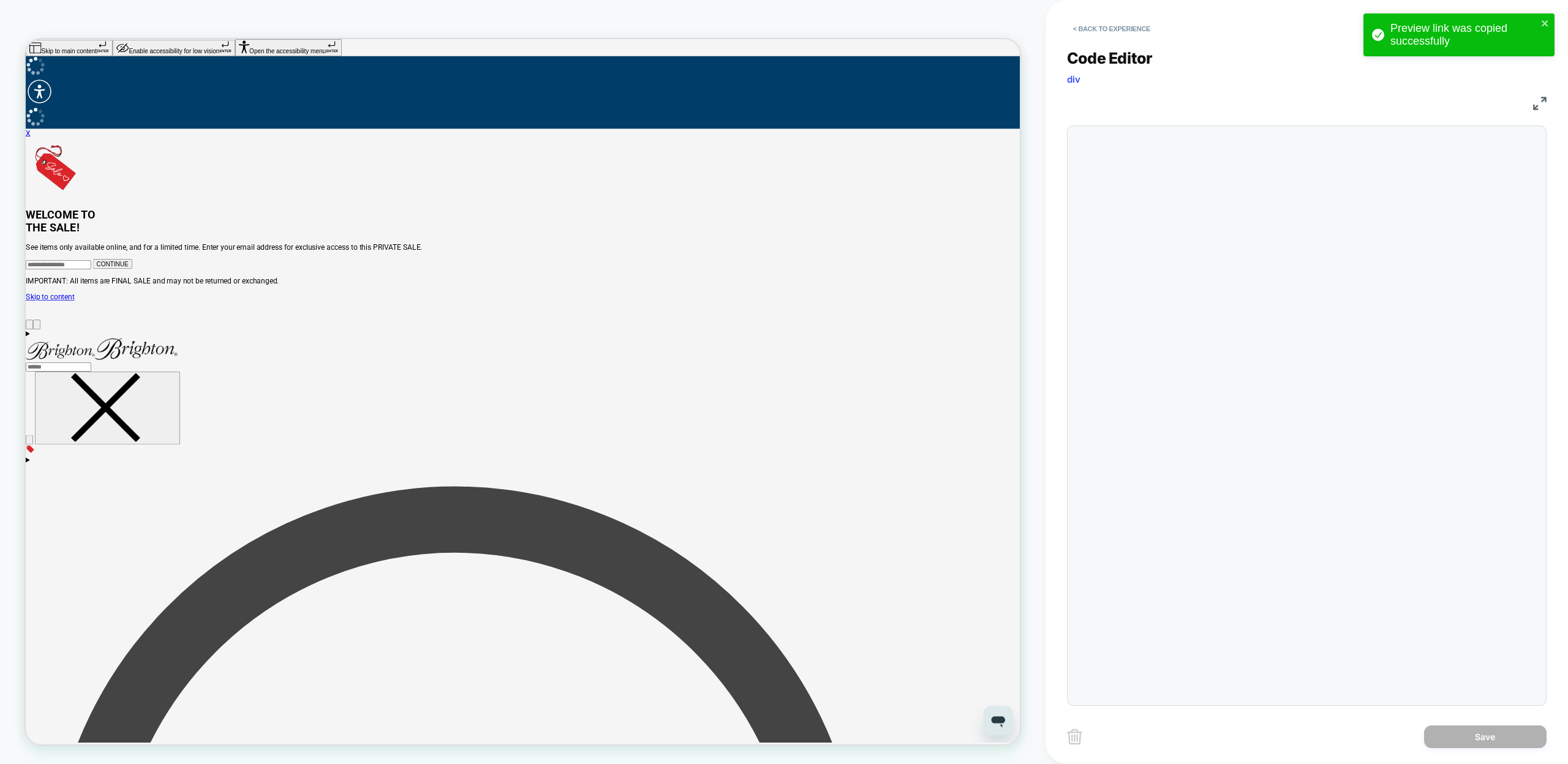
scroll to position [132, 0]
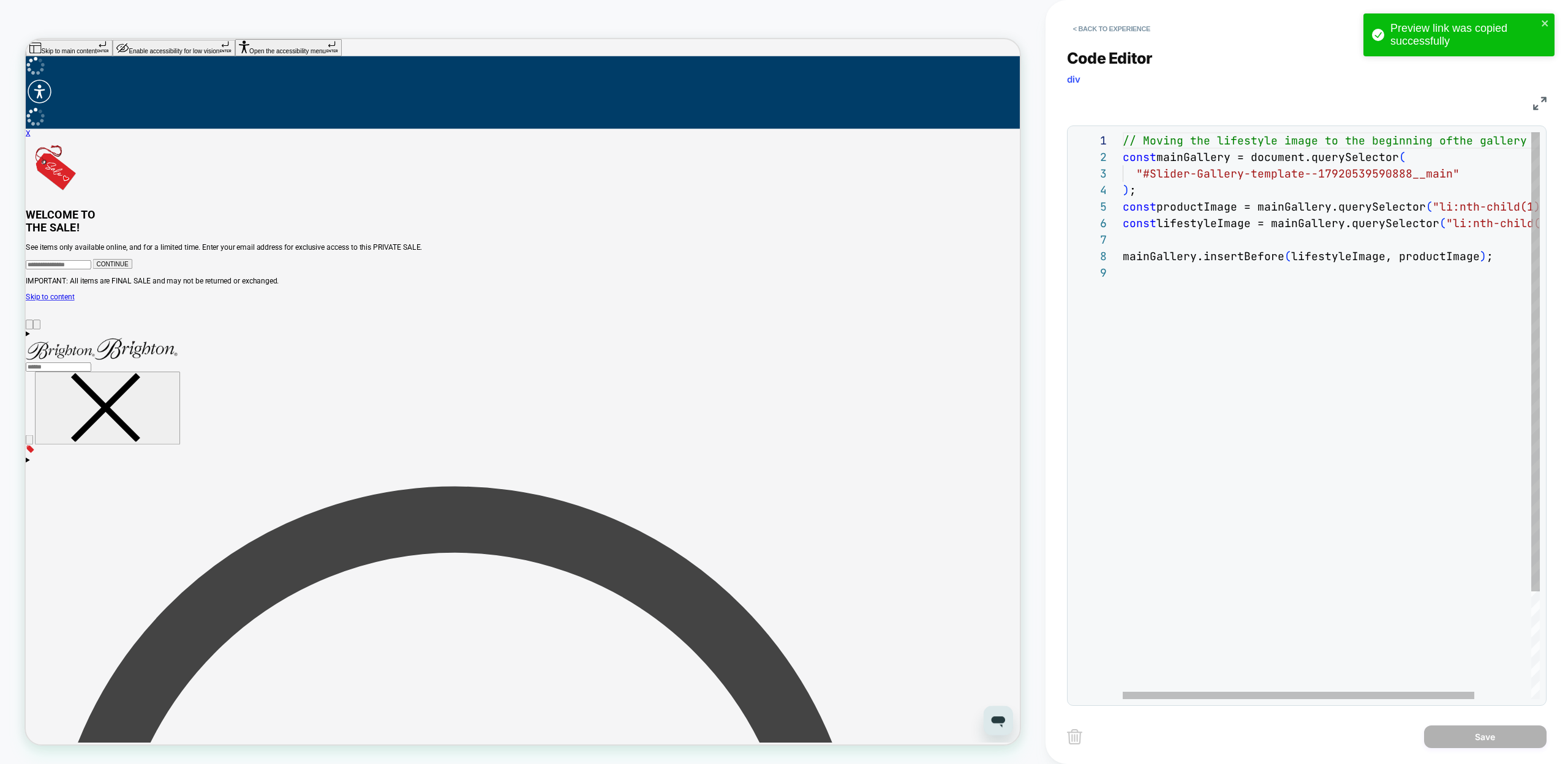
click at [1520, 224] on div "// Moving the lifestyle image to the beginning of the gallery const mainGallery…" at bounding box center [1365, 482] width 484 height 699
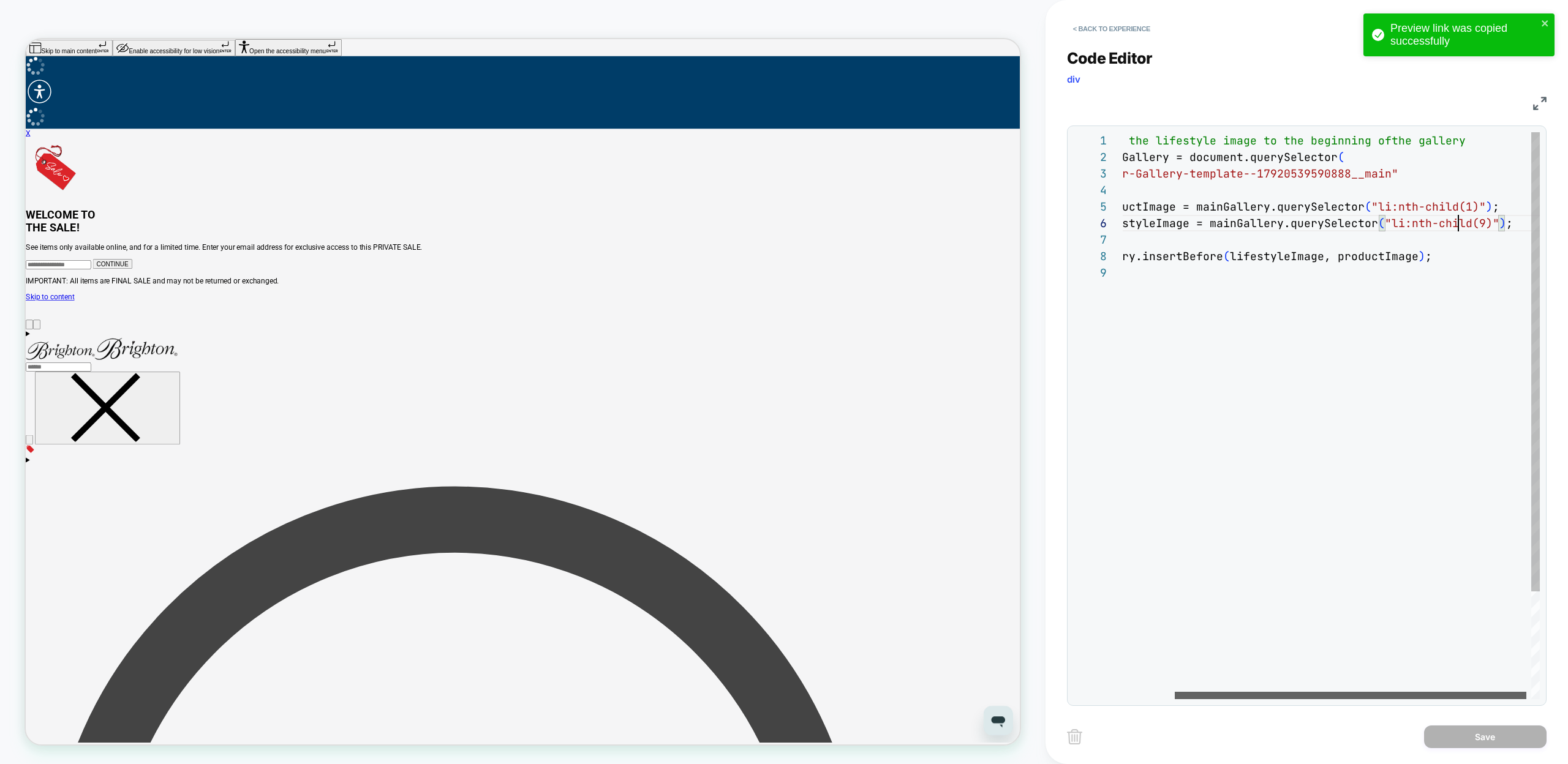
click at [1285, 691] on div at bounding box center [1350, 695] width 352 height 7
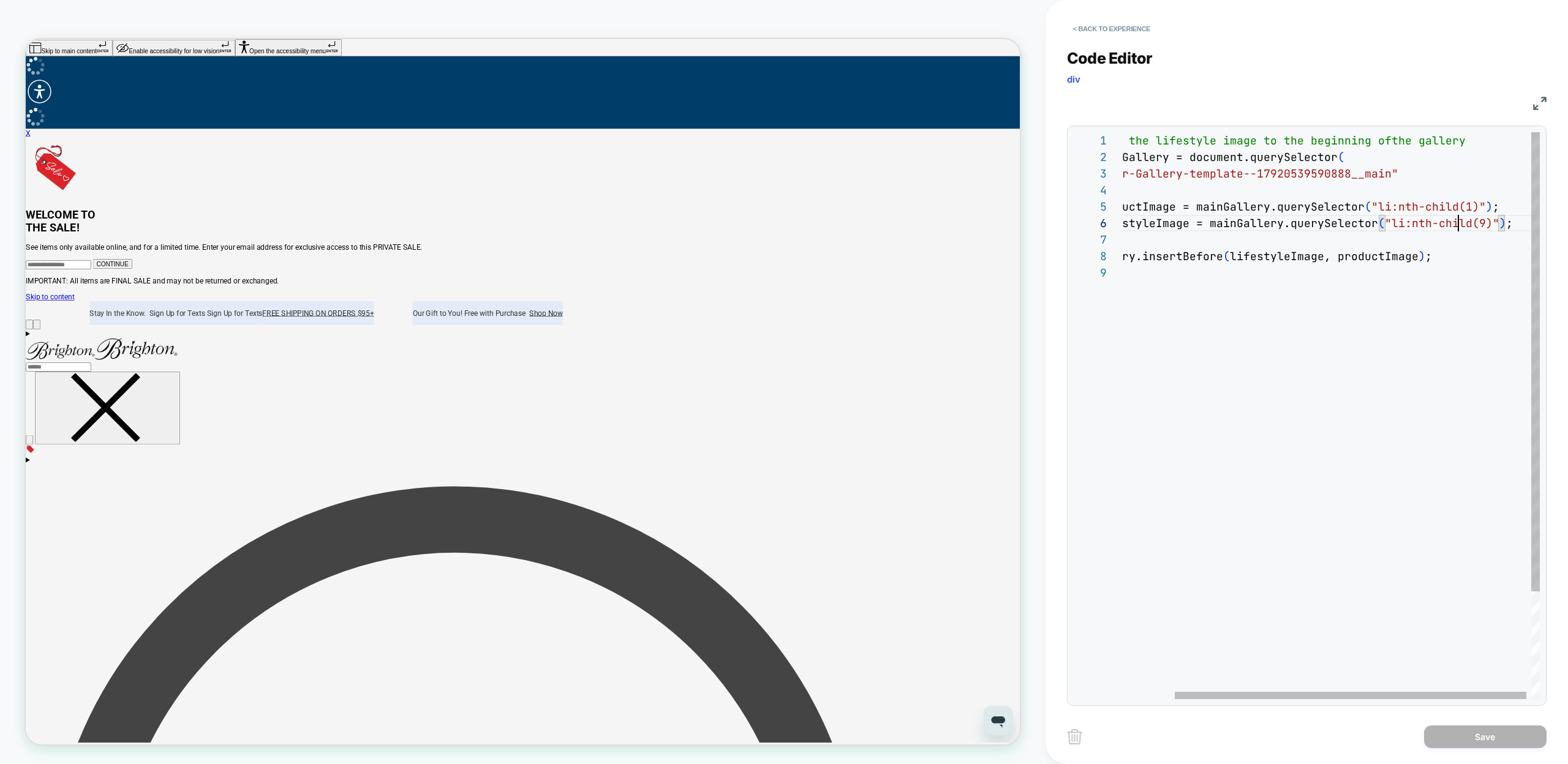
click at [1482, 220] on div "// Moving the lifestyle image to the beginning of the gallery const mainGallery…" at bounding box center [1304, 482] width 484 height 699
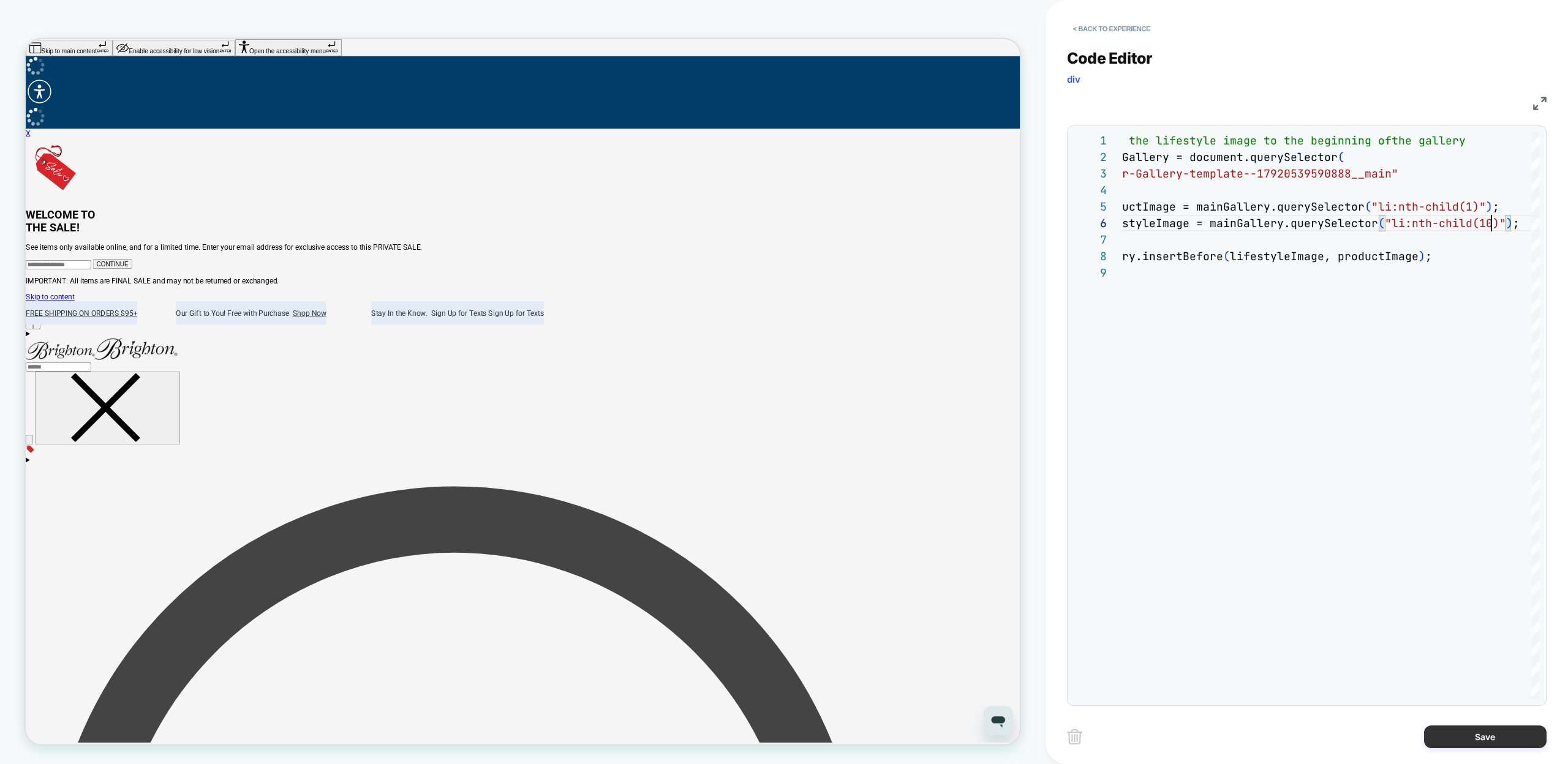
type textarea "**********"
click at [1471, 742] on button "Save" at bounding box center [1485, 737] width 122 height 23
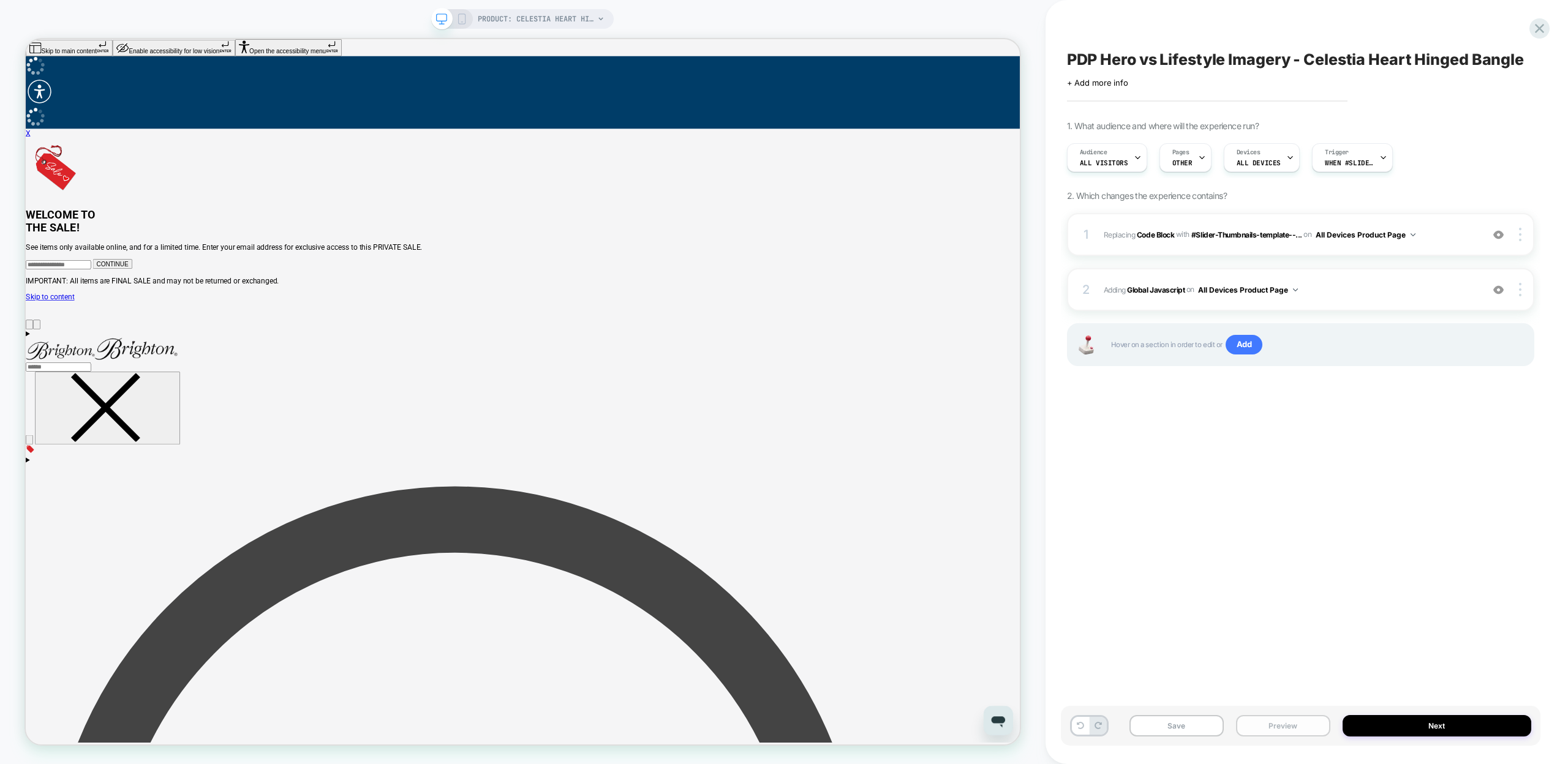
click at [1264, 724] on button "Preview" at bounding box center [1283, 726] width 94 height 22
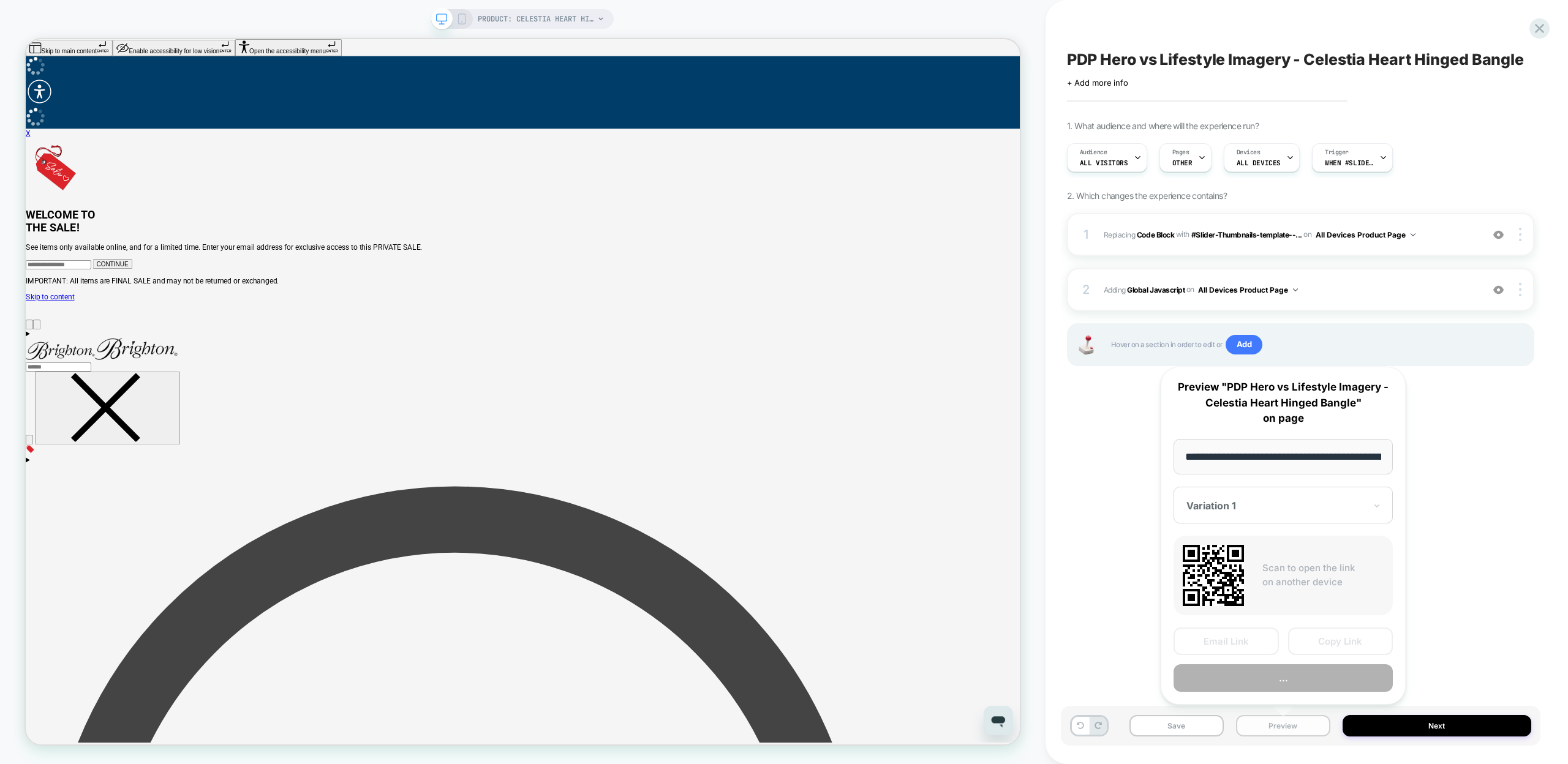
scroll to position [0, 217]
click at [1323, 634] on button "Copy Link" at bounding box center [1341, 642] width 105 height 28
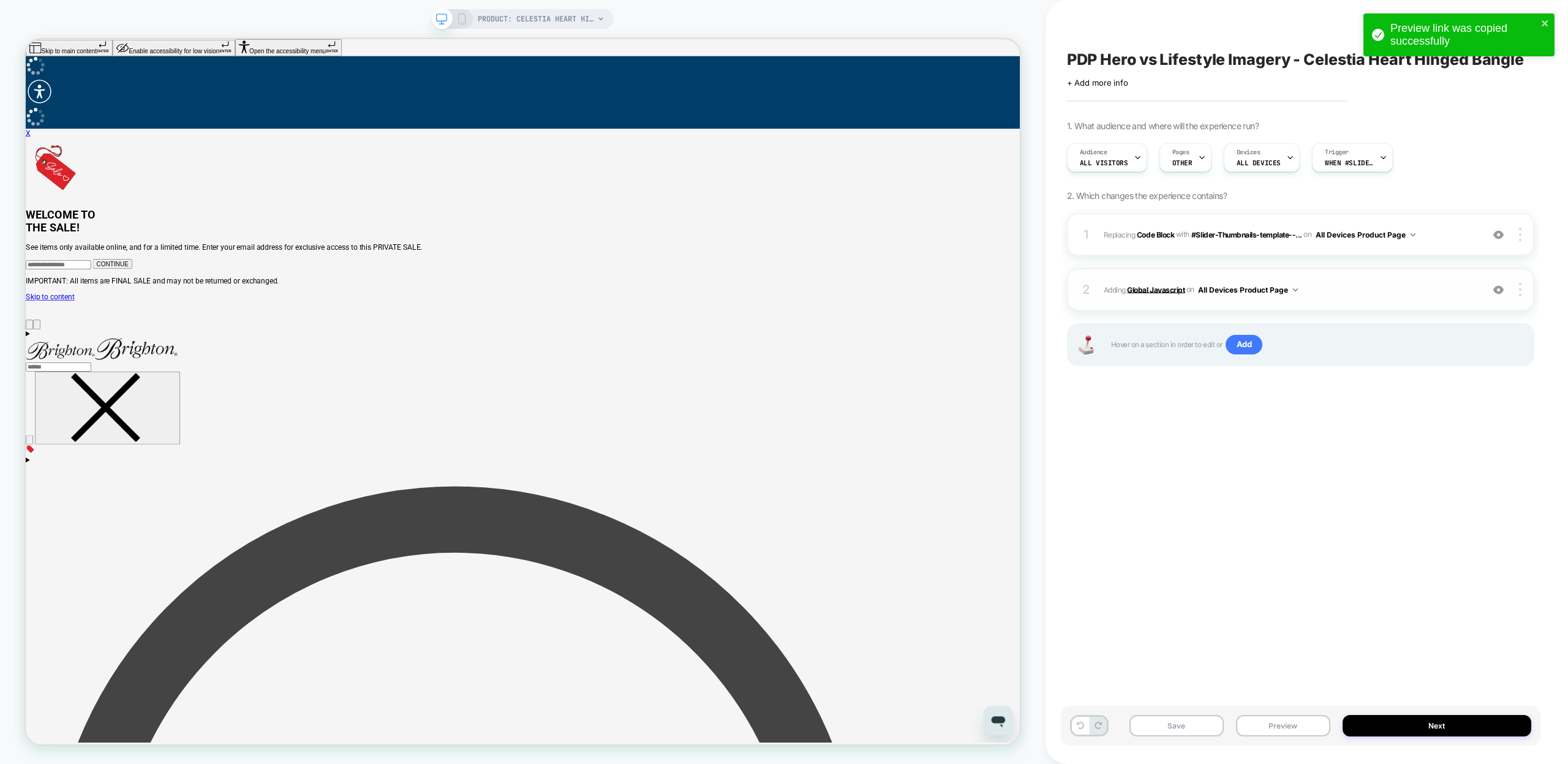
click at [1168, 287] on b "Global Javascript" at bounding box center [1156, 289] width 58 height 10
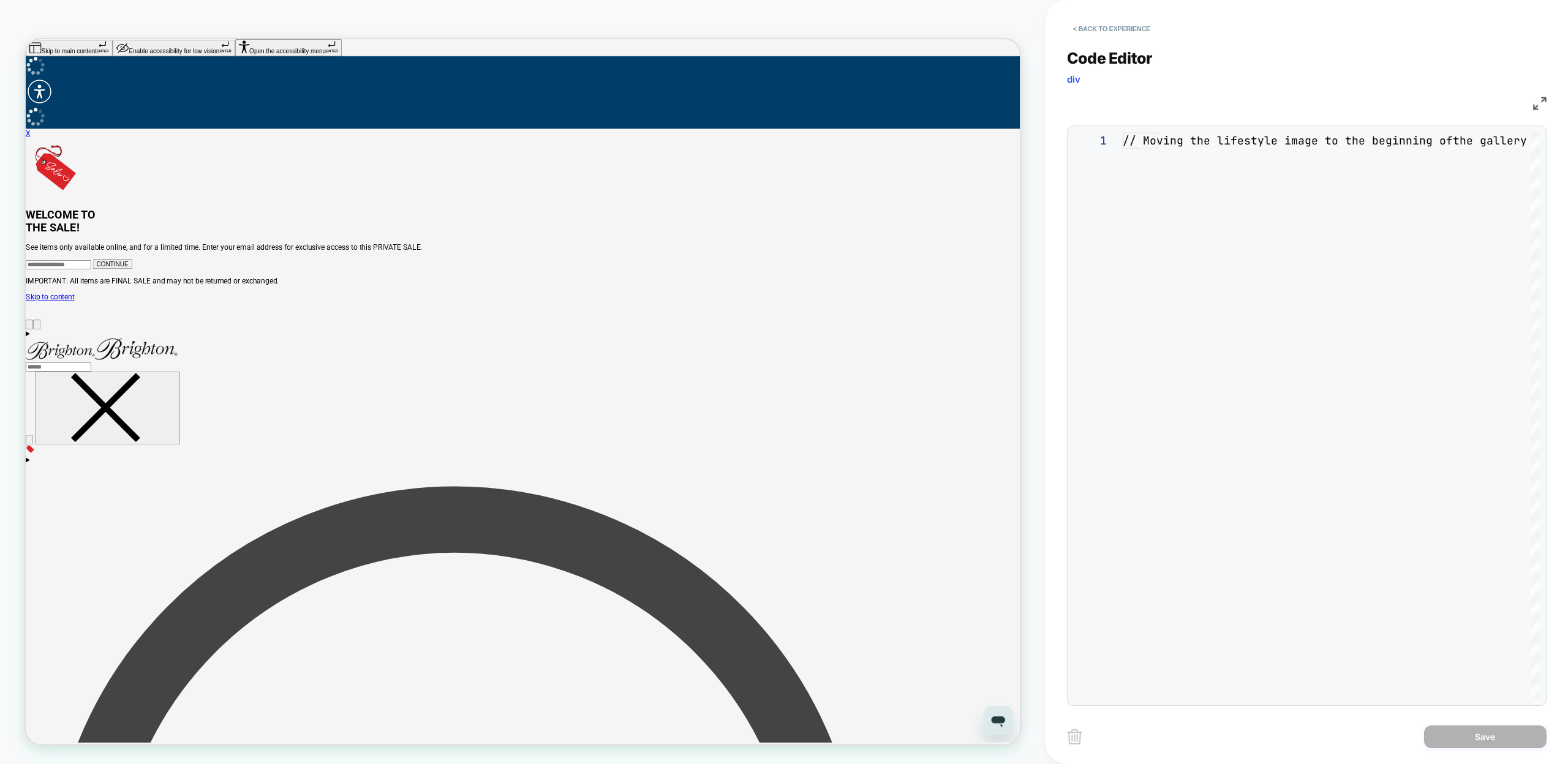
scroll to position [132, 0]
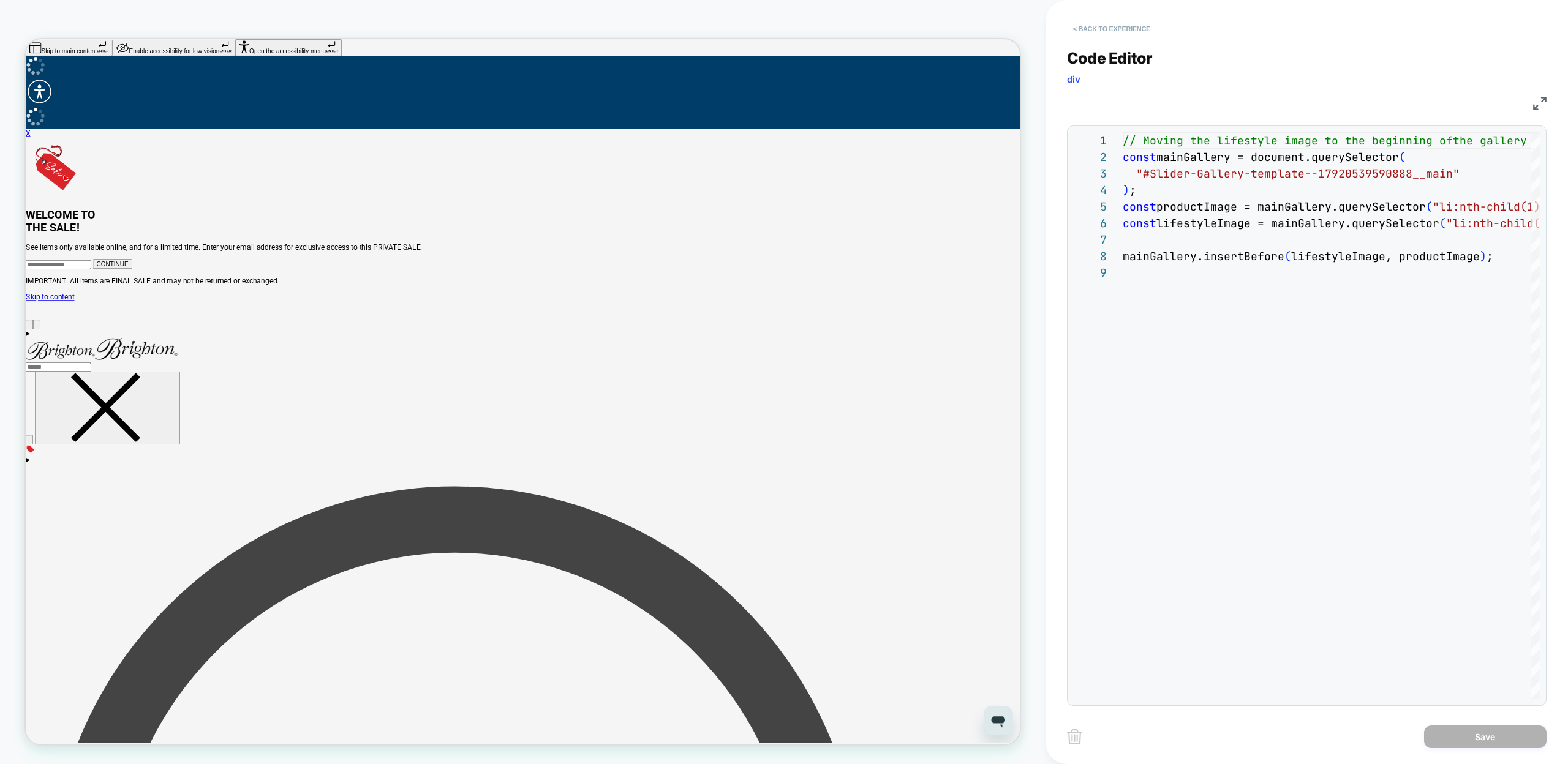
click at [1086, 31] on button "< Back to experience" at bounding box center [1112, 29] width 89 height 19
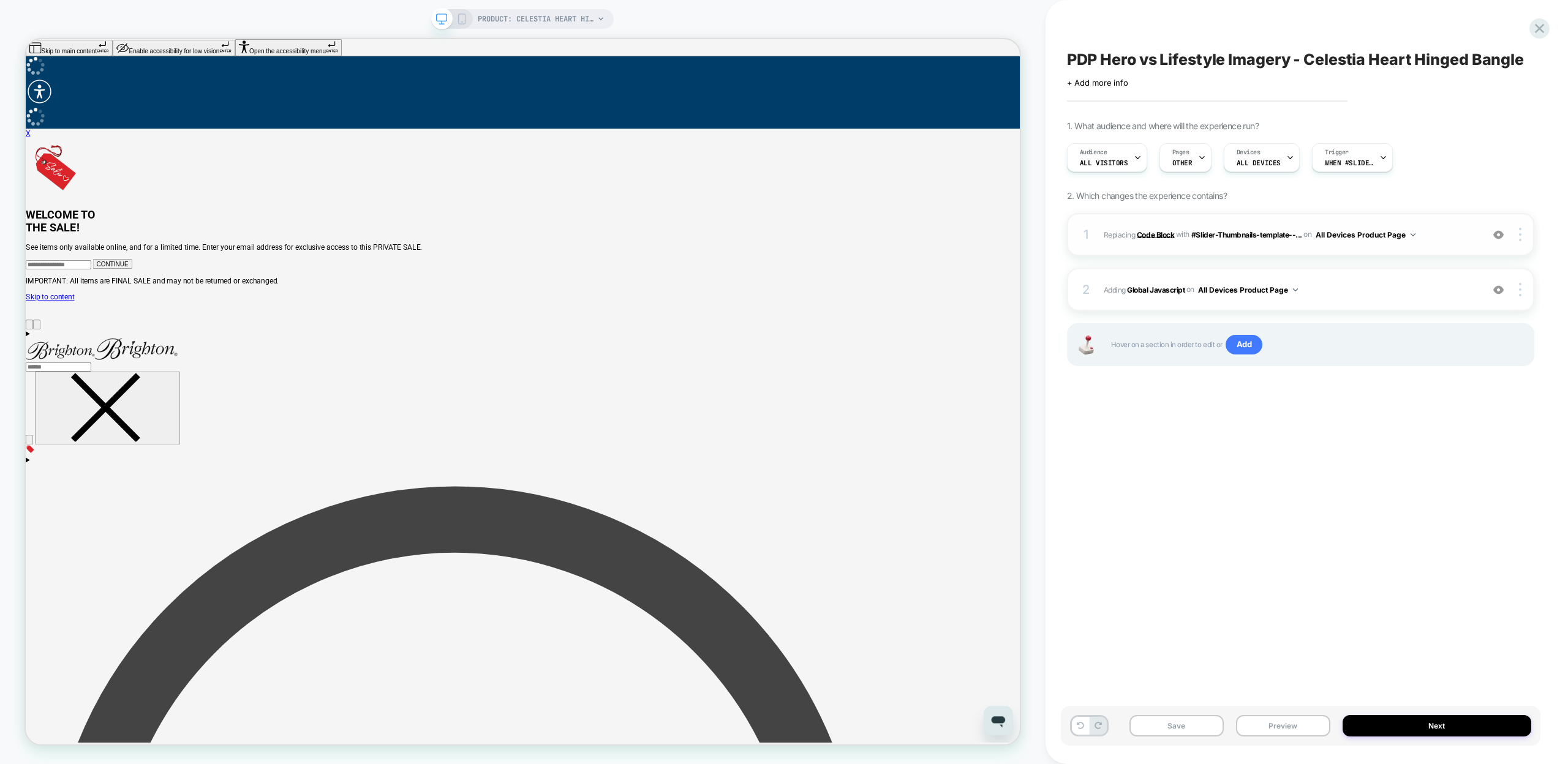
click at [1159, 233] on b "Code Block" at bounding box center [1155, 234] width 38 height 10
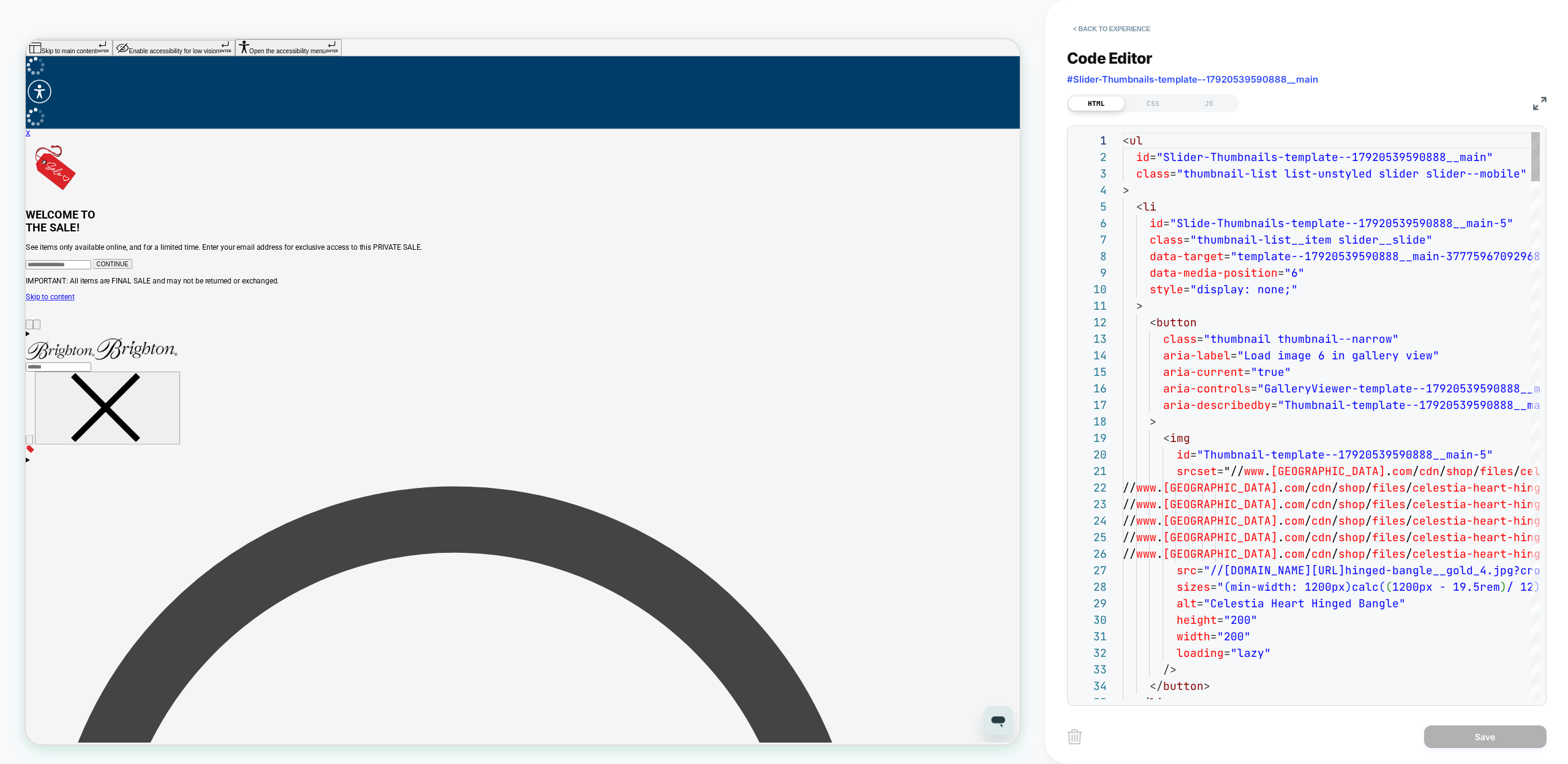
scroll to position [165, 0]
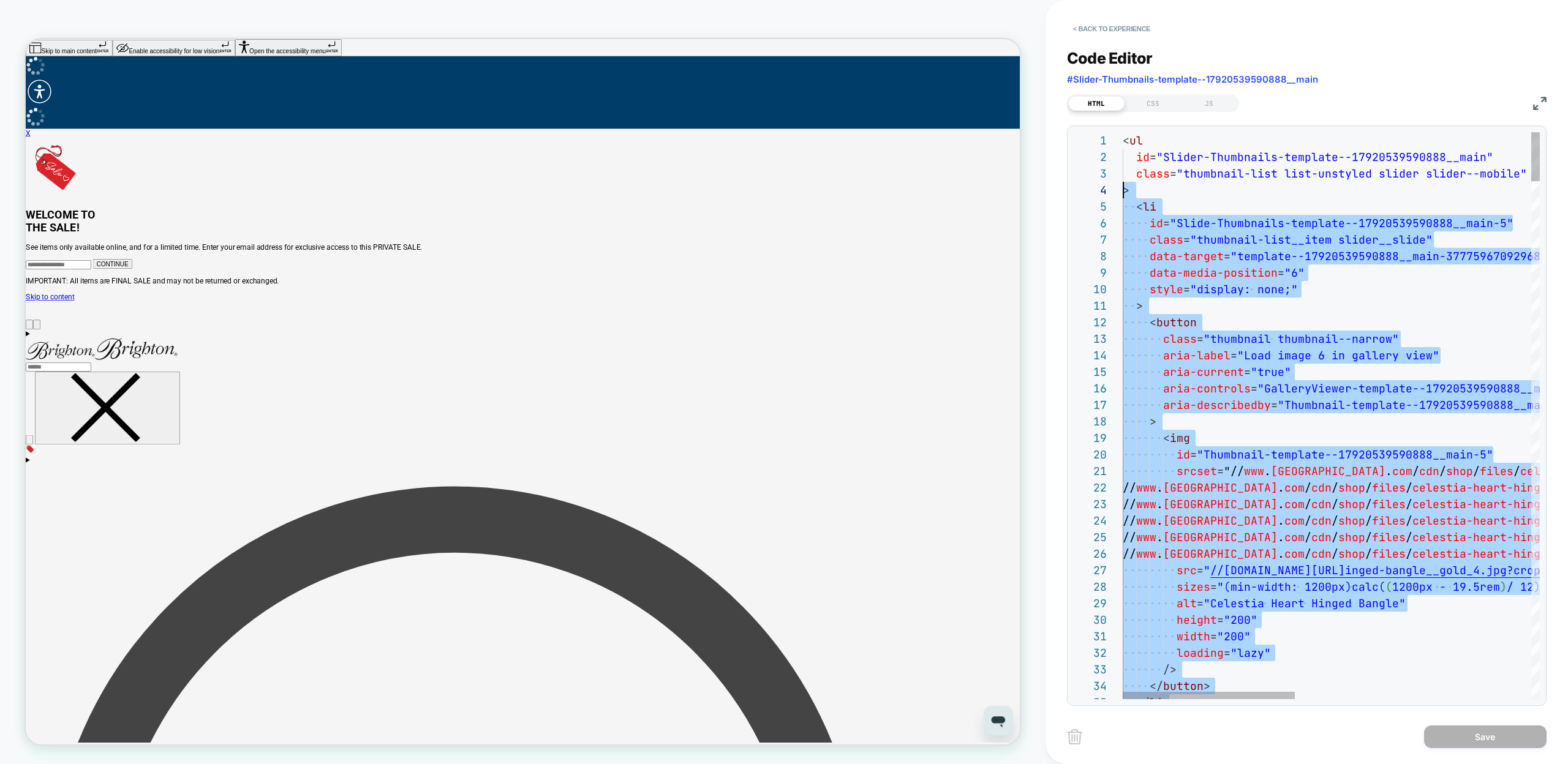
scroll to position [66, 0]
drag, startPoint x: 1179, startPoint y: 547, endPoint x: 1034, endPoint y: 212, distance: 365.0
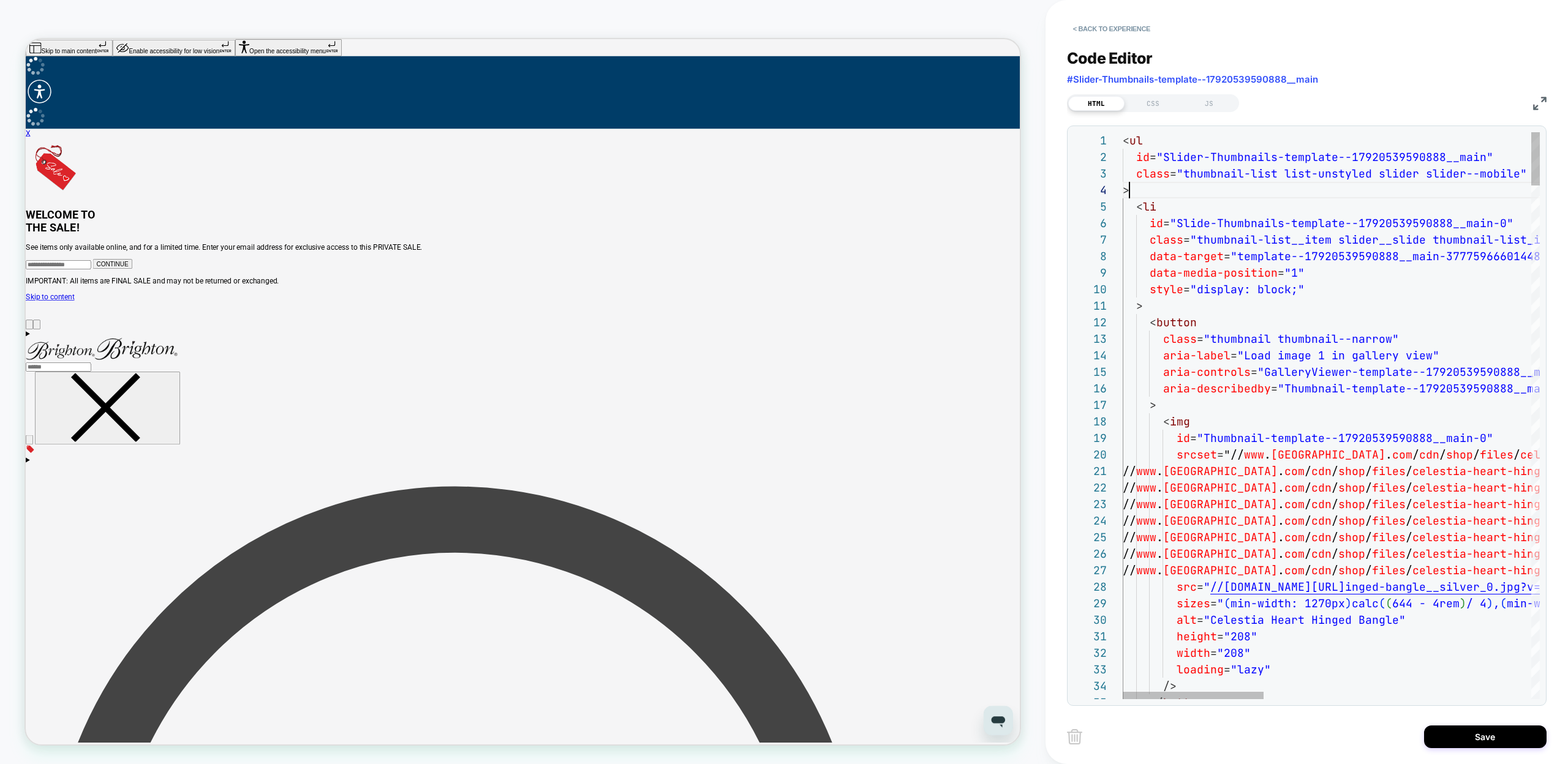
scroll to position [50, 7]
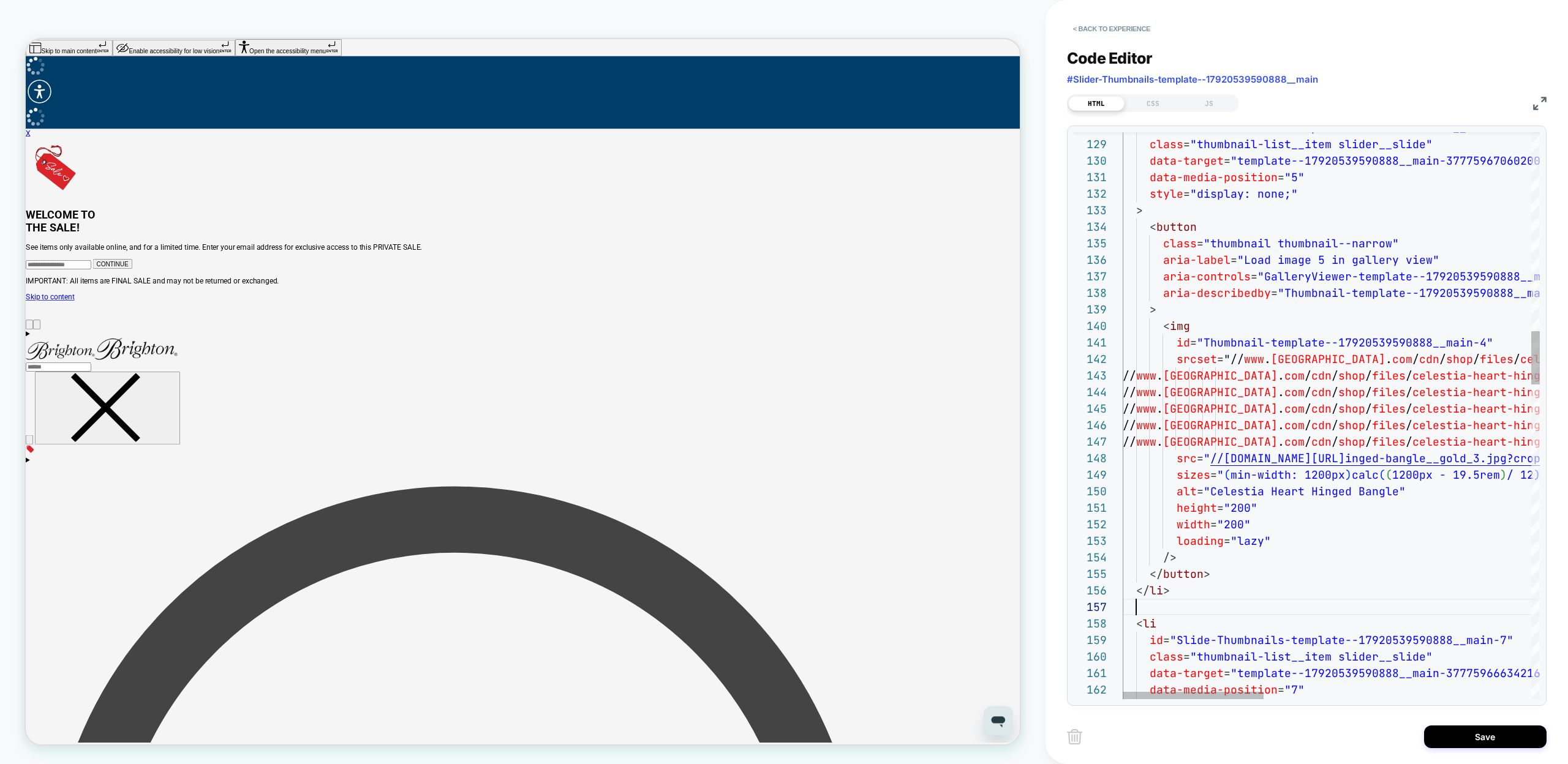
scroll to position [99, 46]
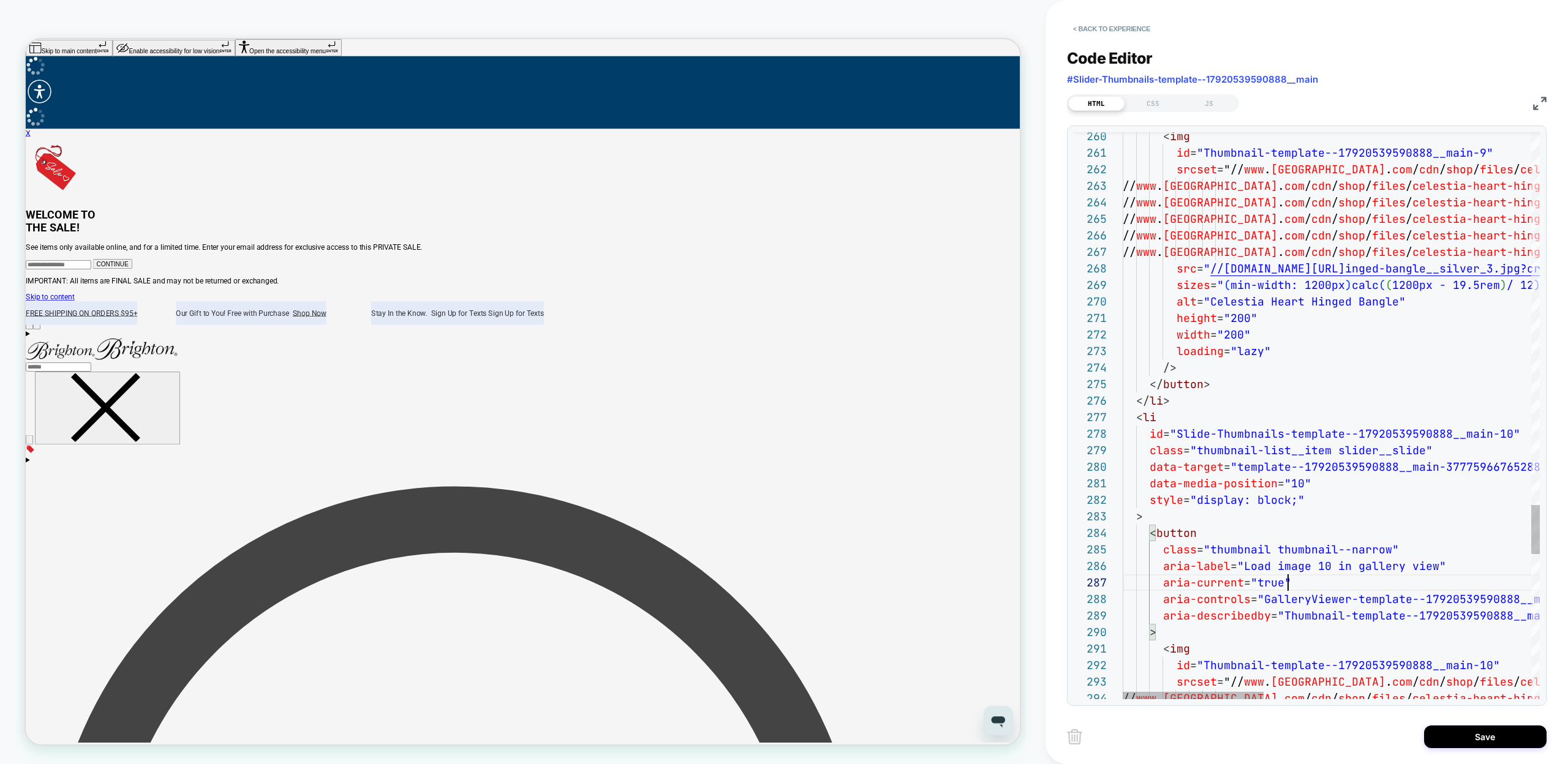
scroll to position [99, 165]
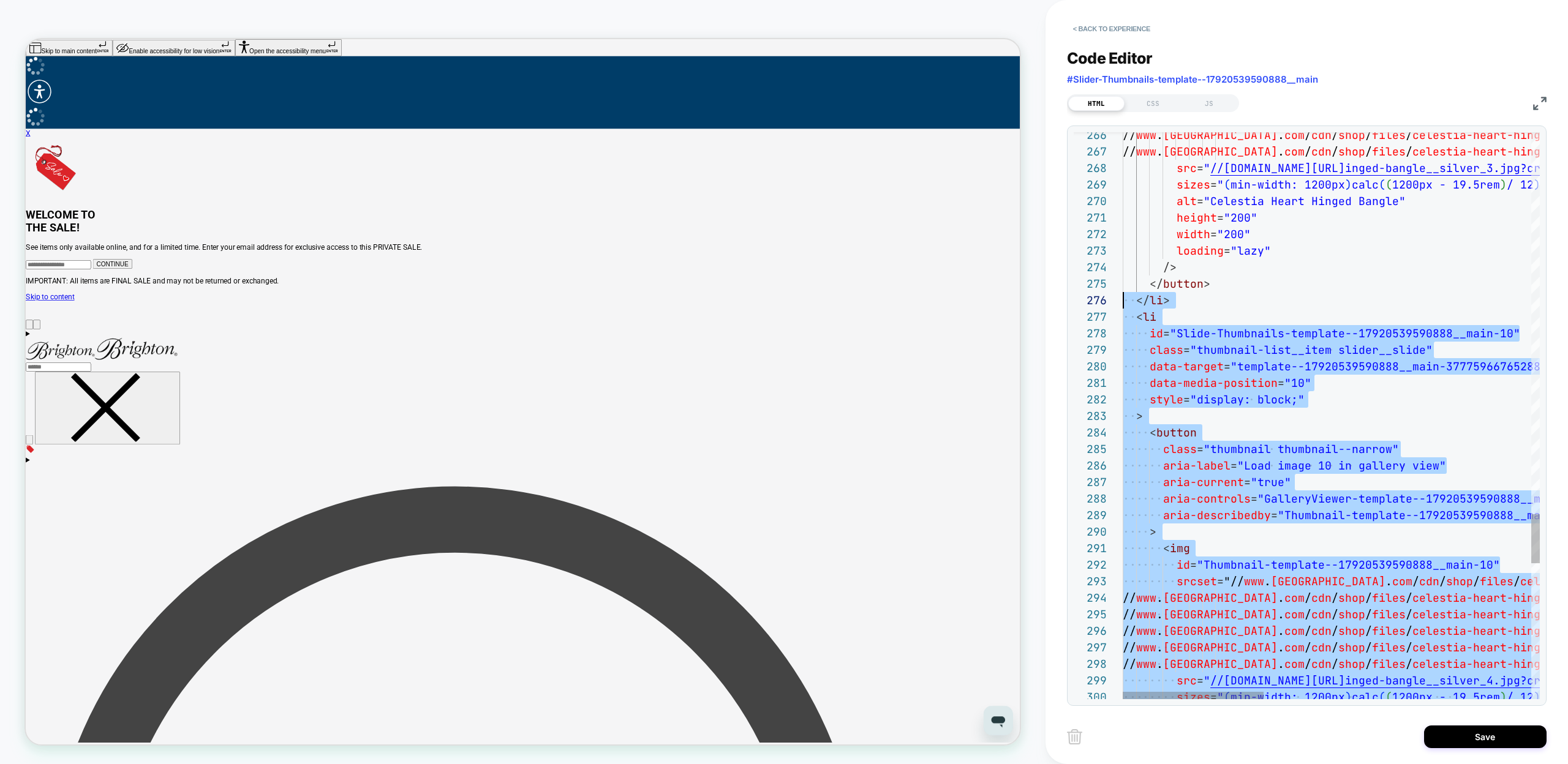
scroll to position [99, 0]
drag, startPoint x: 1187, startPoint y: 605, endPoint x: 1114, endPoint y: 320, distance: 294.2
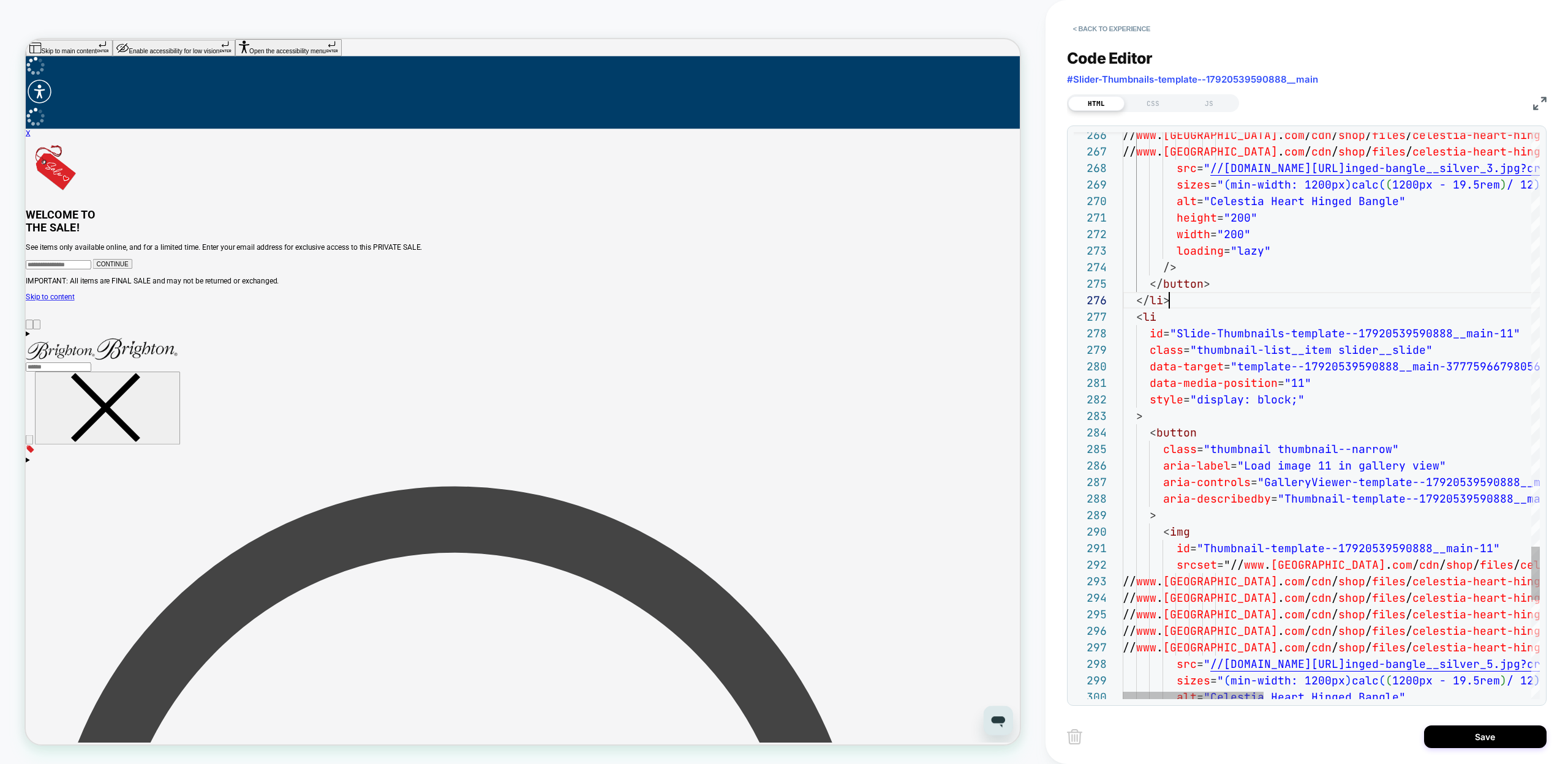
scroll to position [83, 46]
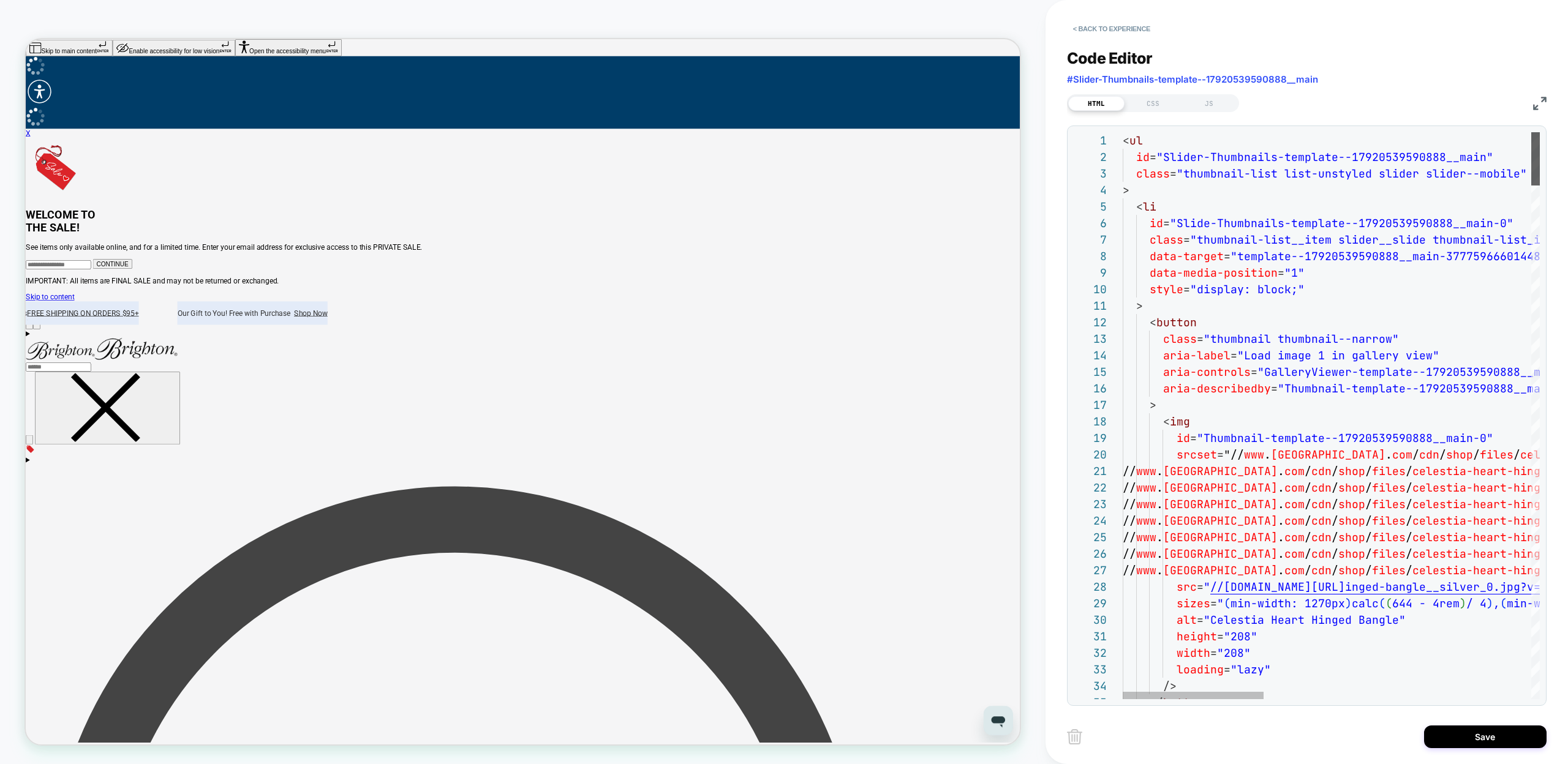
click at [1531, 138] on div at bounding box center [1536, 158] width 9 height 53
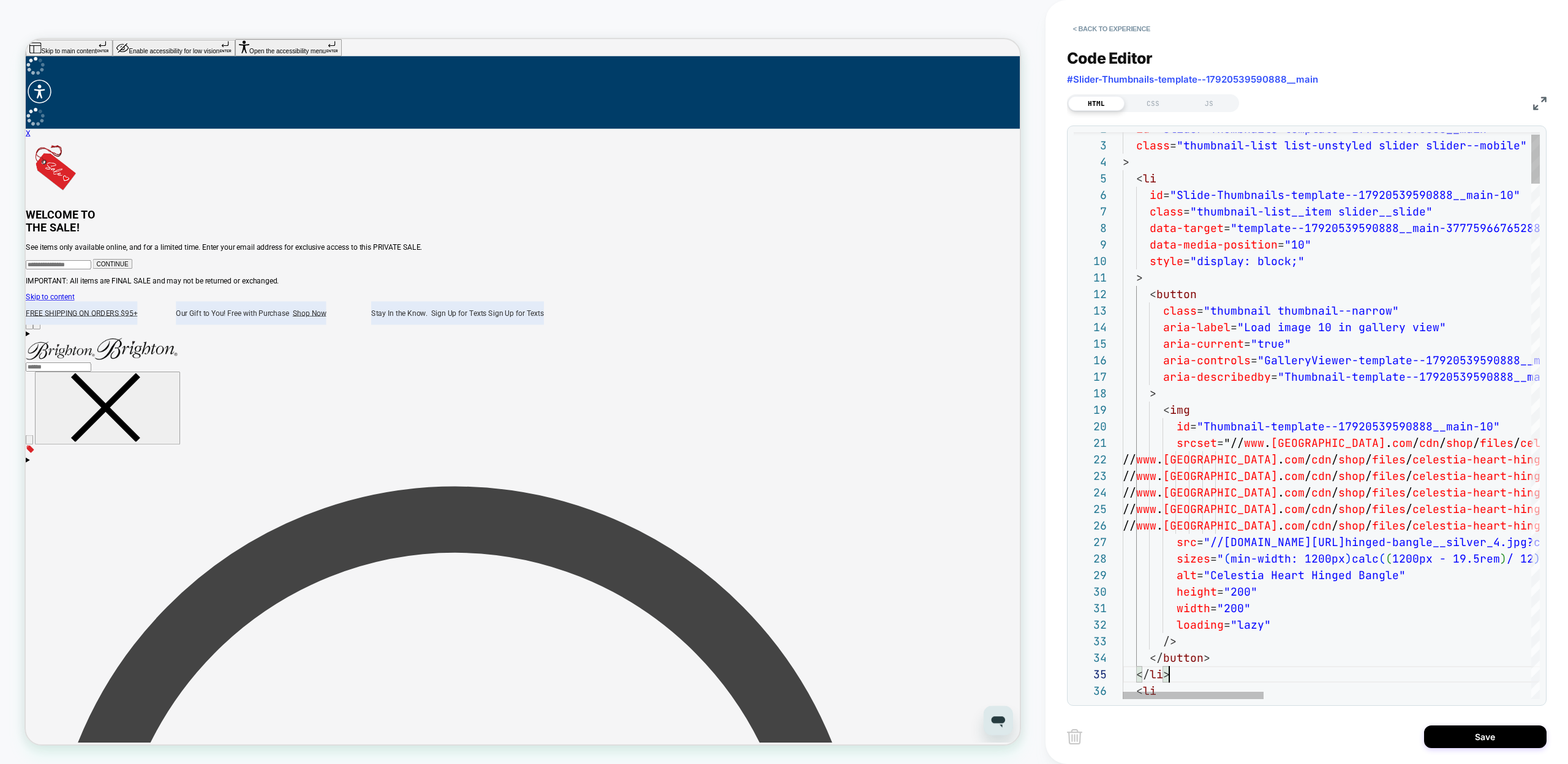
scroll to position [66, 46]
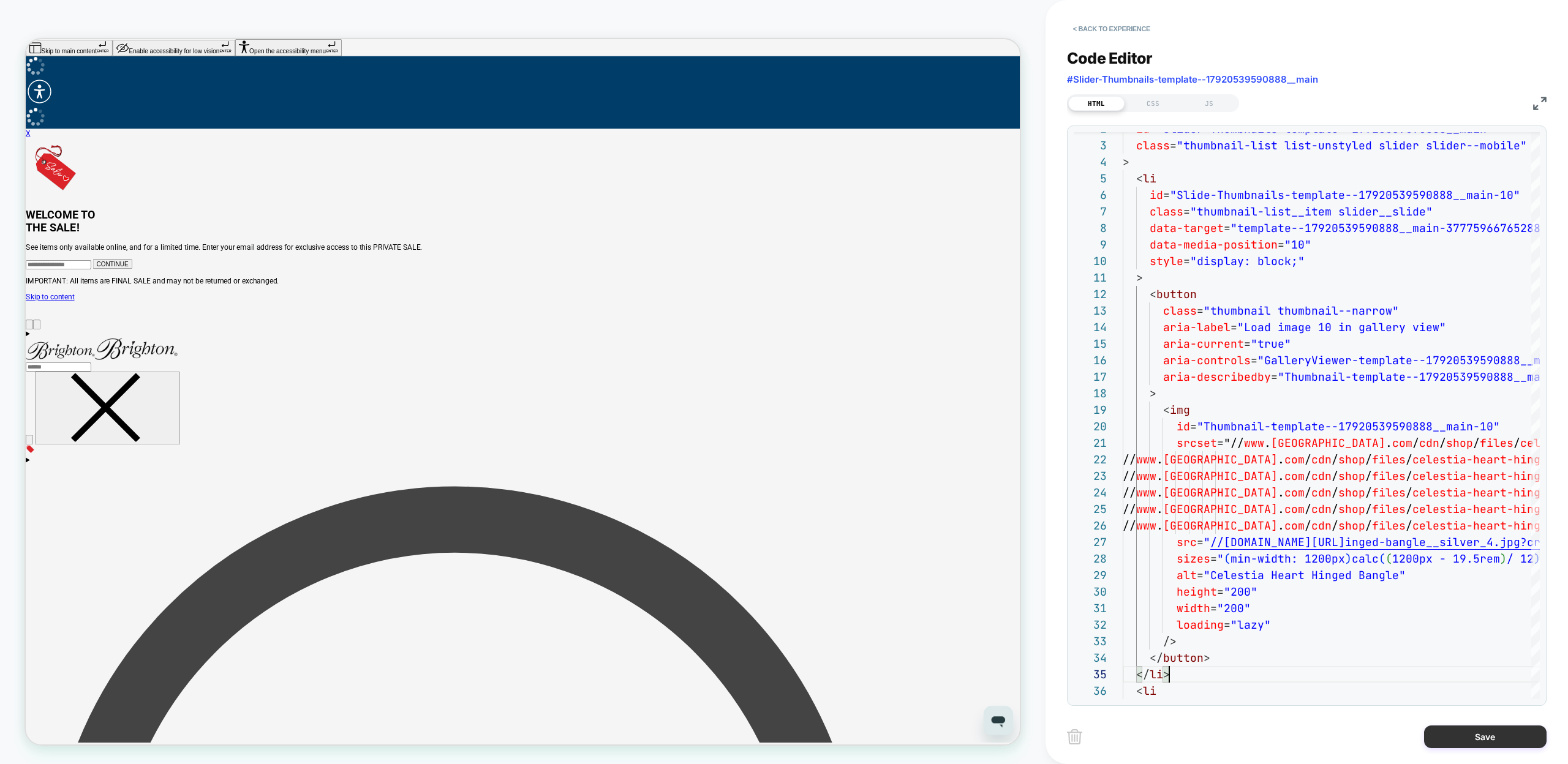
type textarea "**********"
click at [1468, 730] on button "Save" at bounding box center [1485, 737] width 122 height 23
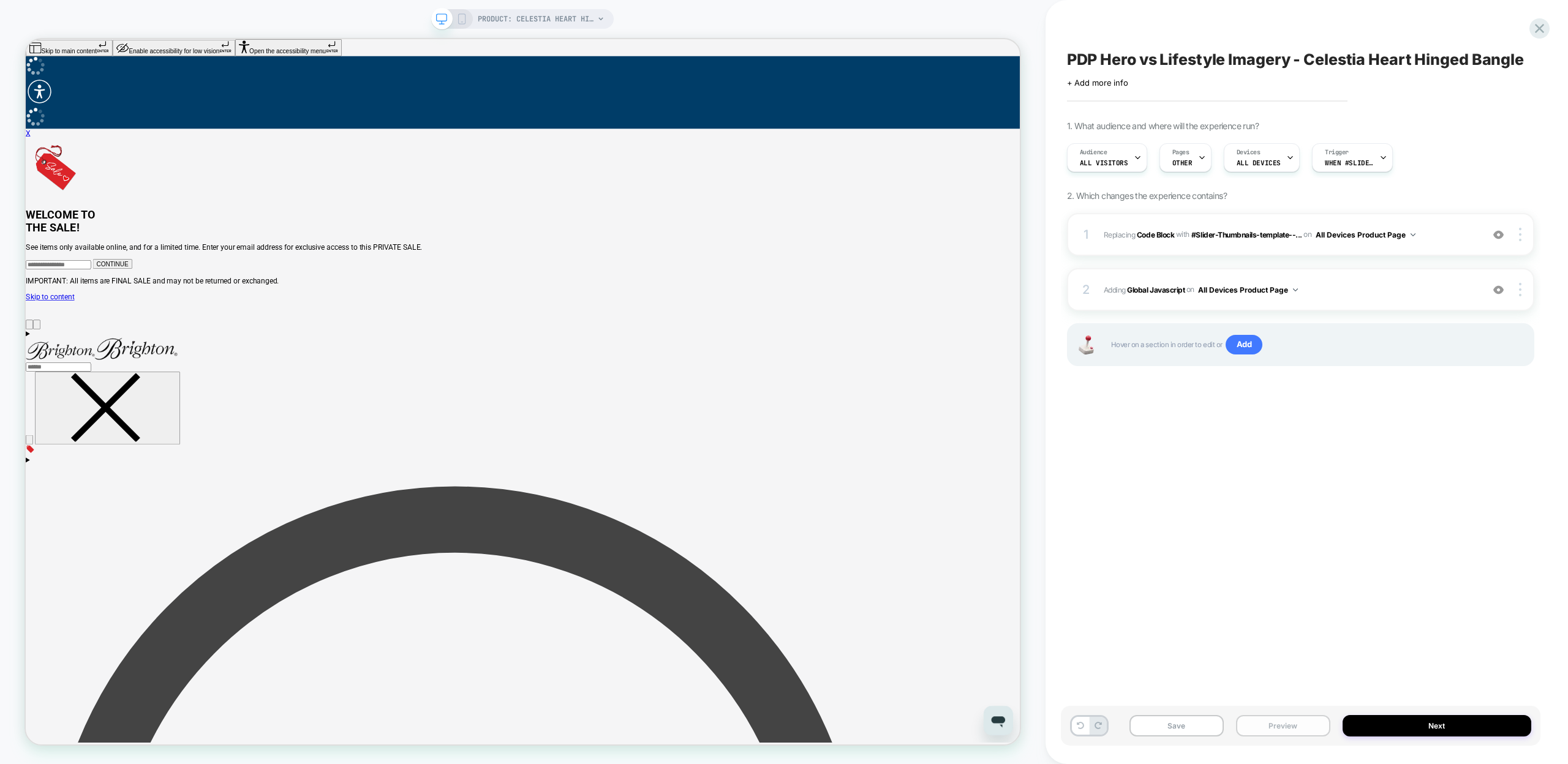
click at [1307, 729] on button "Preview" at bounding box center [1283, 726] width 94 height 22
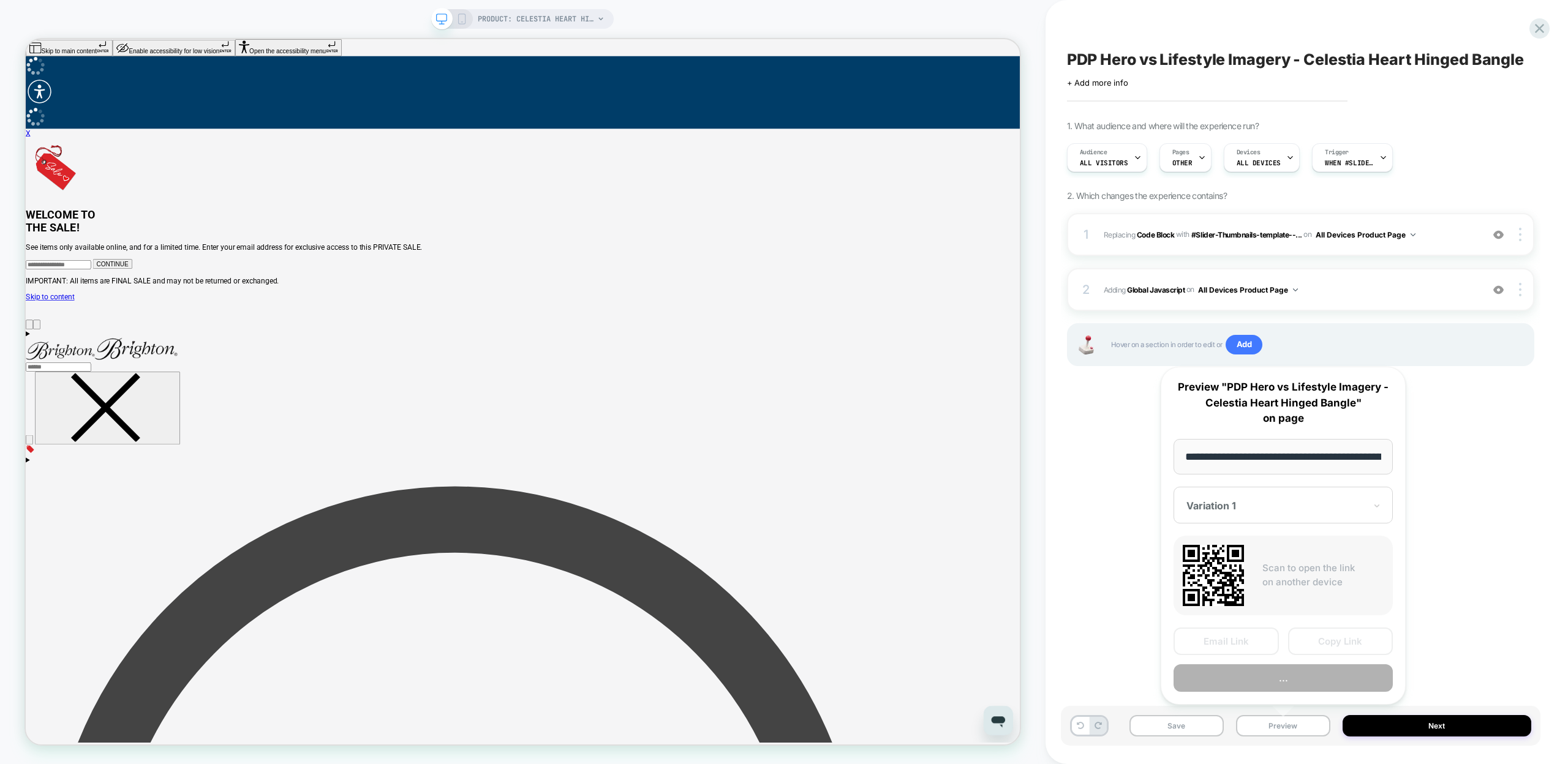
scroll to position [0, 217]
click at [1332, 642] on button "Copy Link" at bounding box center [1341, 642] width 105 height 28
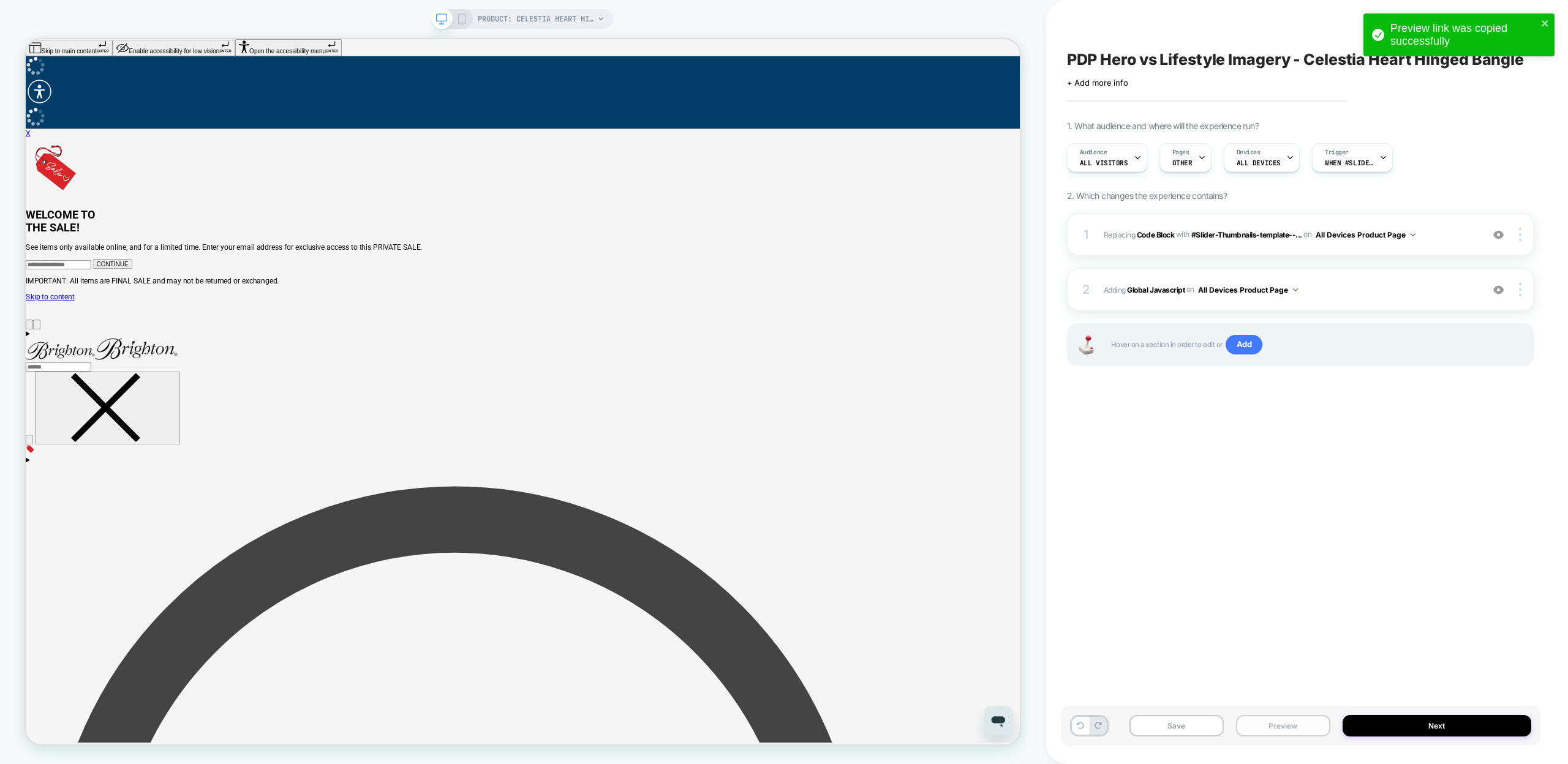
click at [1286, 726] on button "Preview" at bounding box center [1283, 726] width 94 height 22
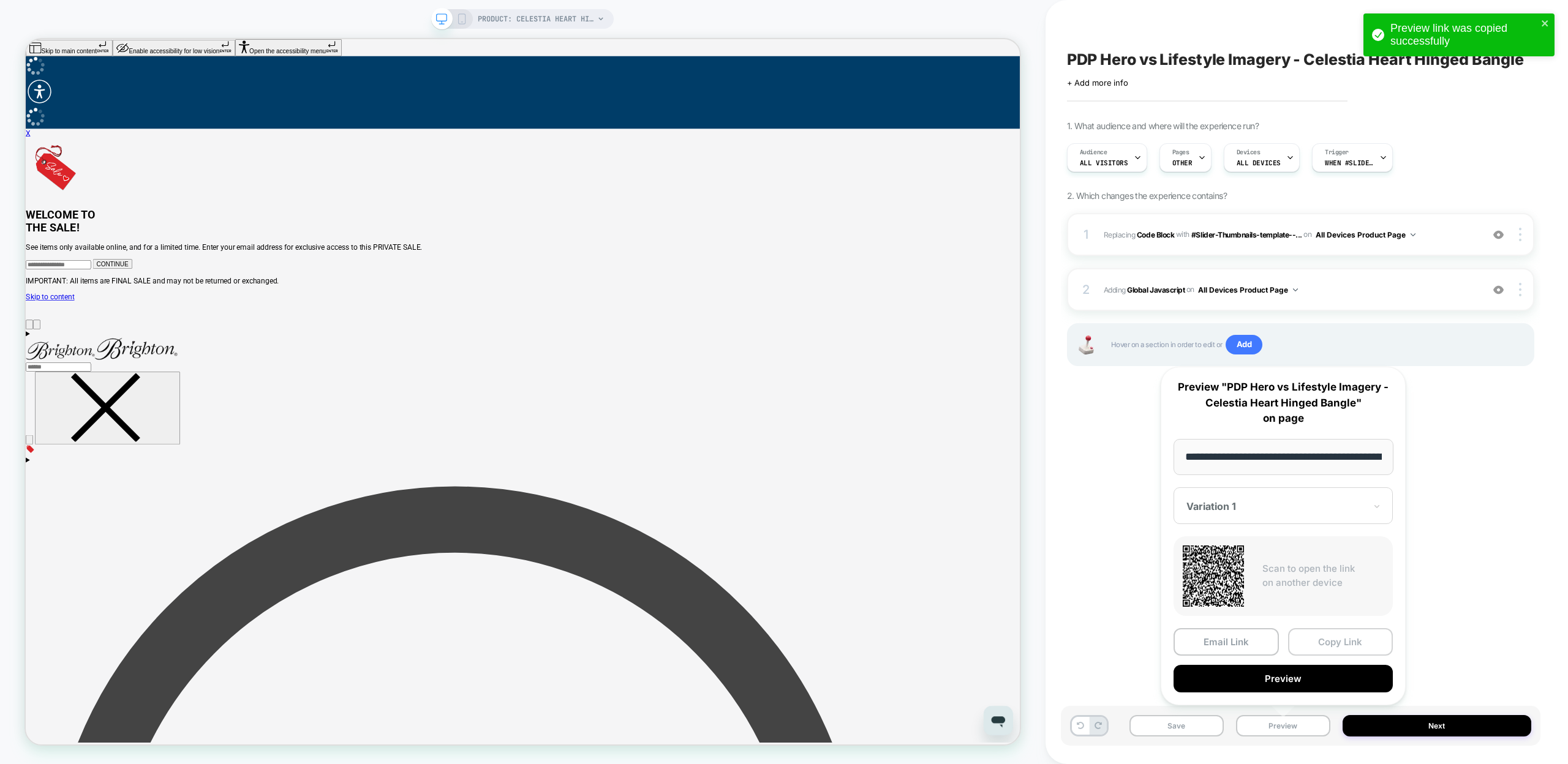
click at [1337, 638] on button "Copy Link" at bounding box center [1341, 642] width 105 height 28
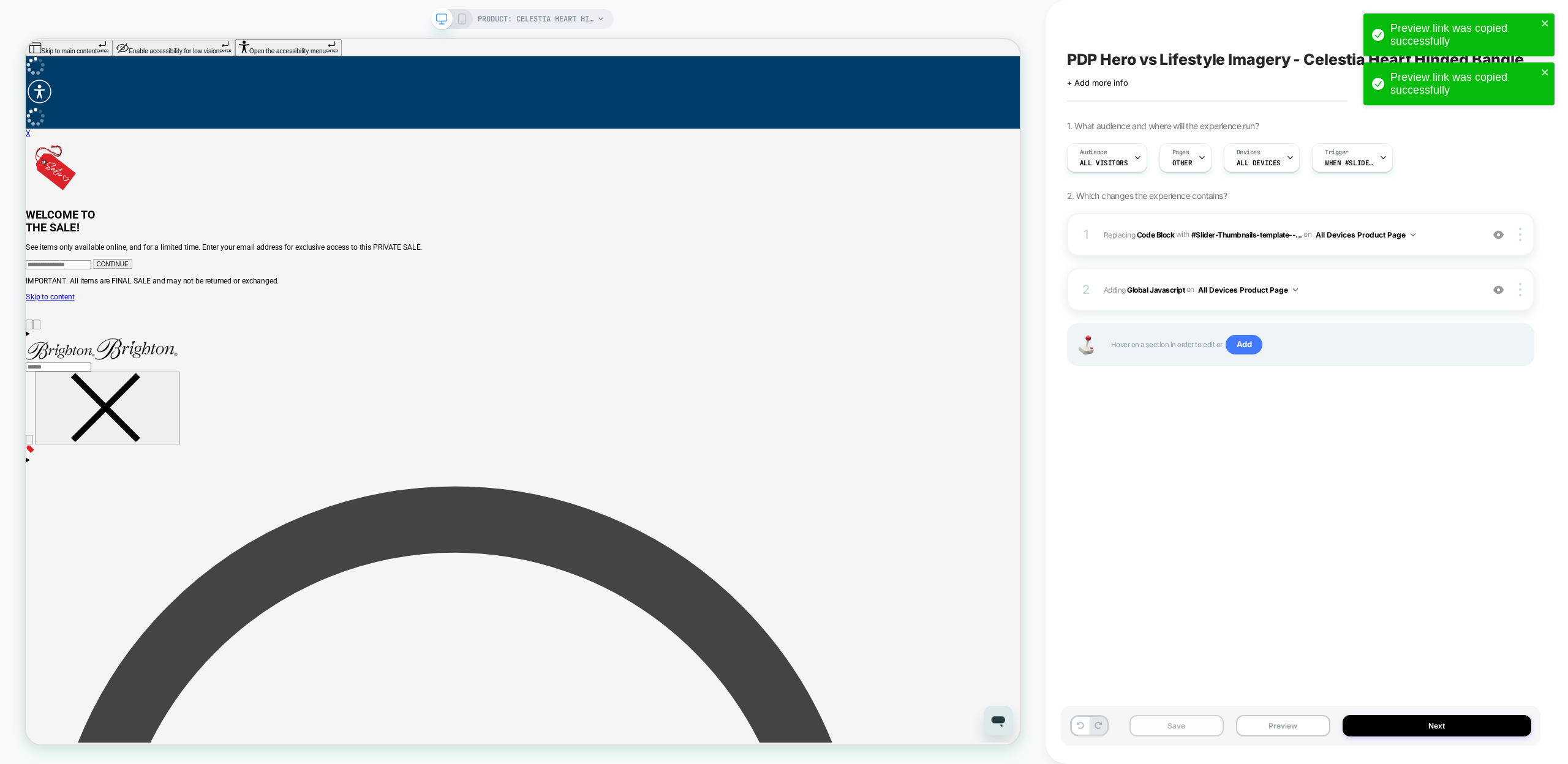
click at [1197, 719] on button "Save" at bounding box center [1176, 726] width 94 height 22
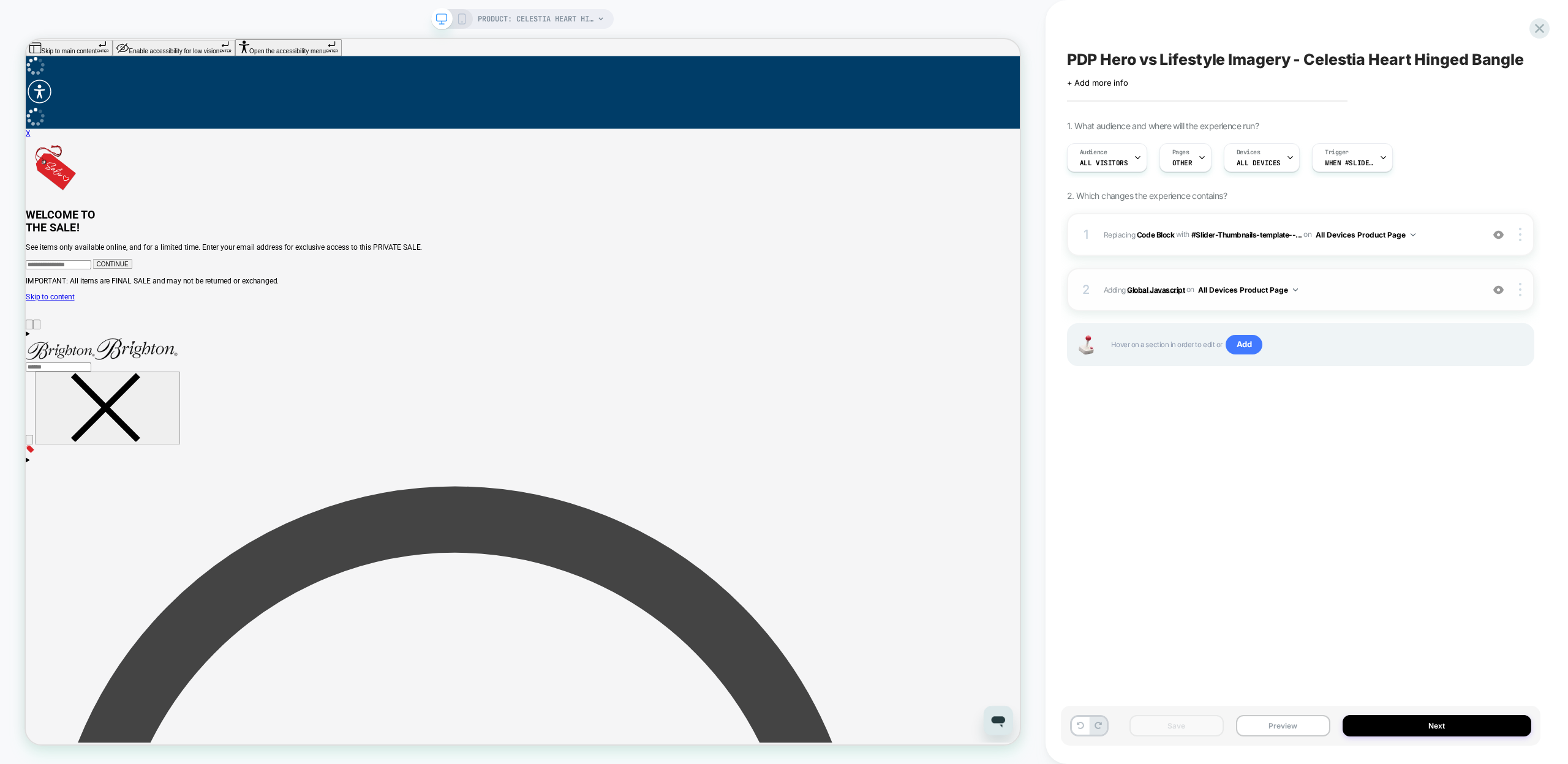
click at [1146, 291] on b "Global Javascript" at bounding box center [1156, 289] width 58 height 10
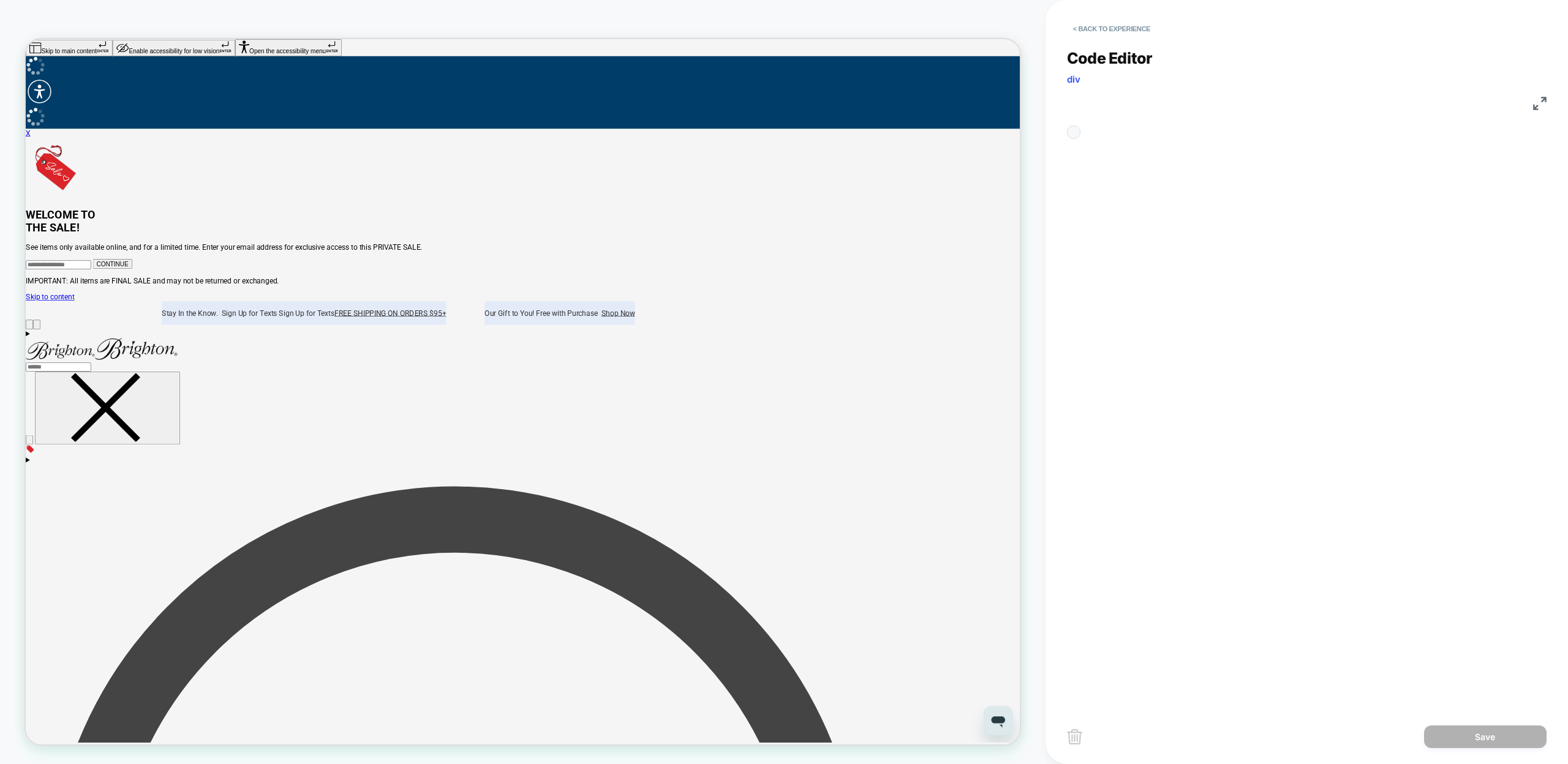
scroll to position [132, 0]
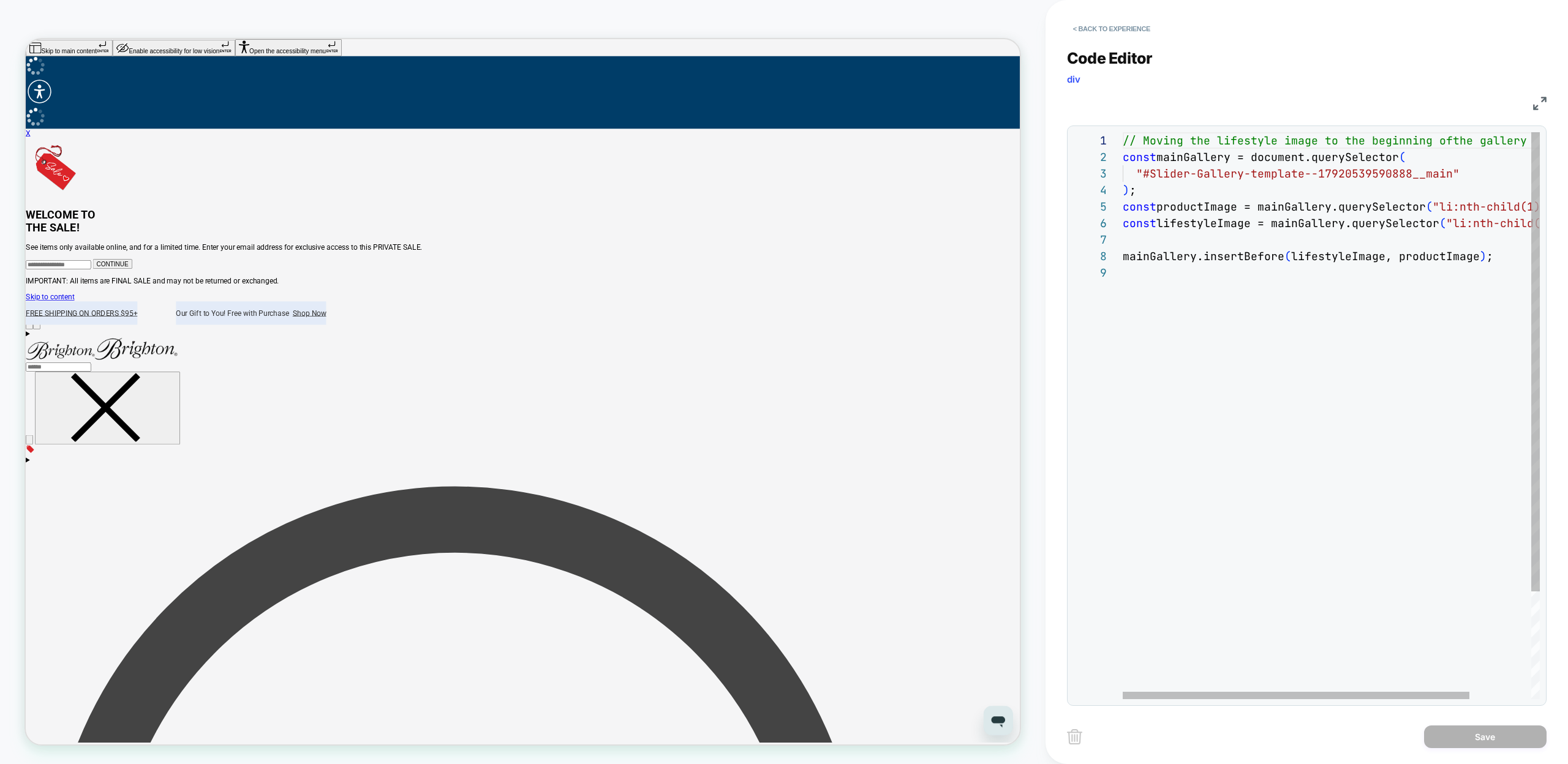
click at [1193, 379] on div "// Moving the lifestyle image to the beginning of the gallery const mainGallery…" at bounding box center [1369, 482] width 491 height 699
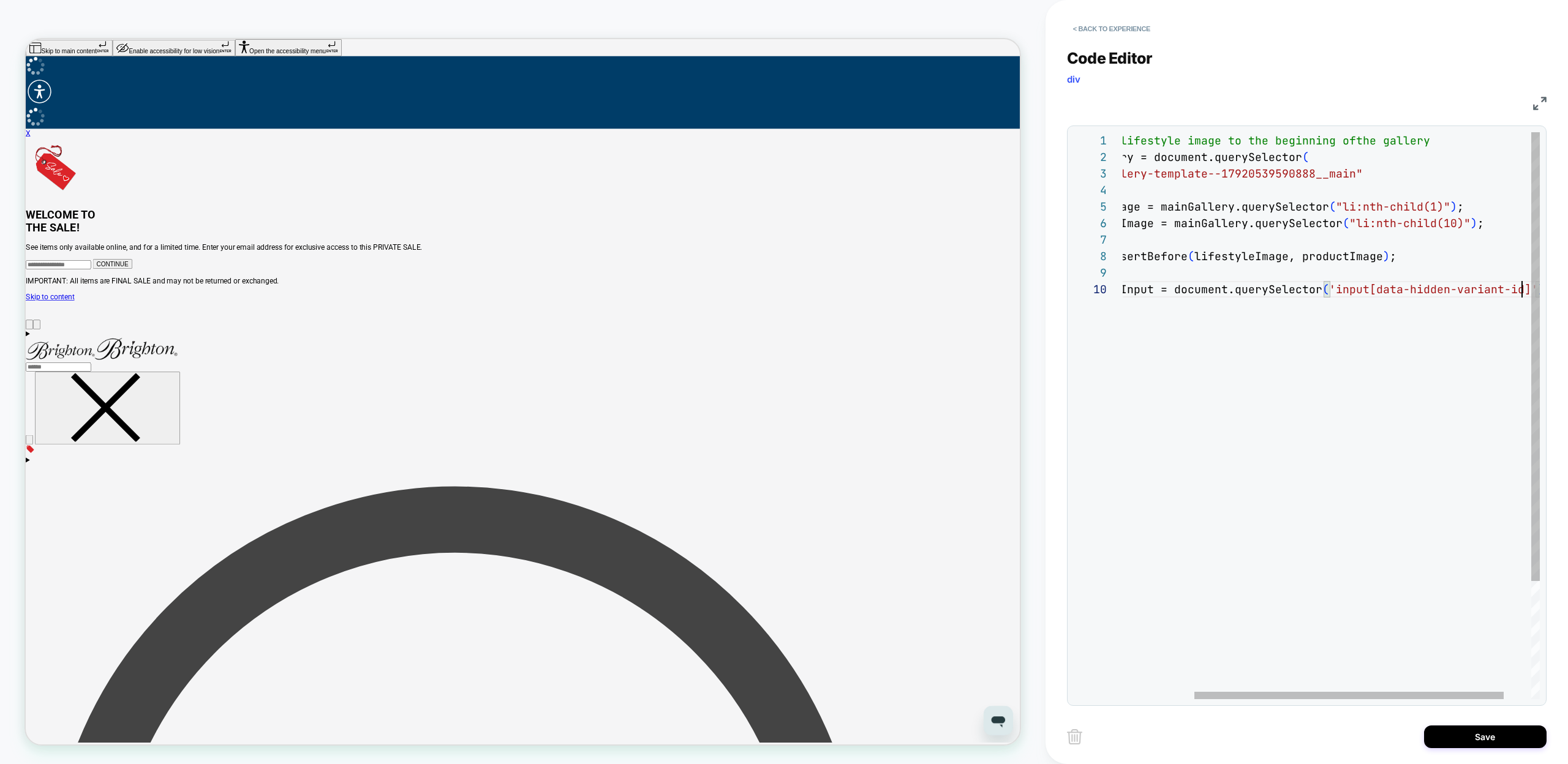
scroll to position [149, 515]
type textarea "**********"
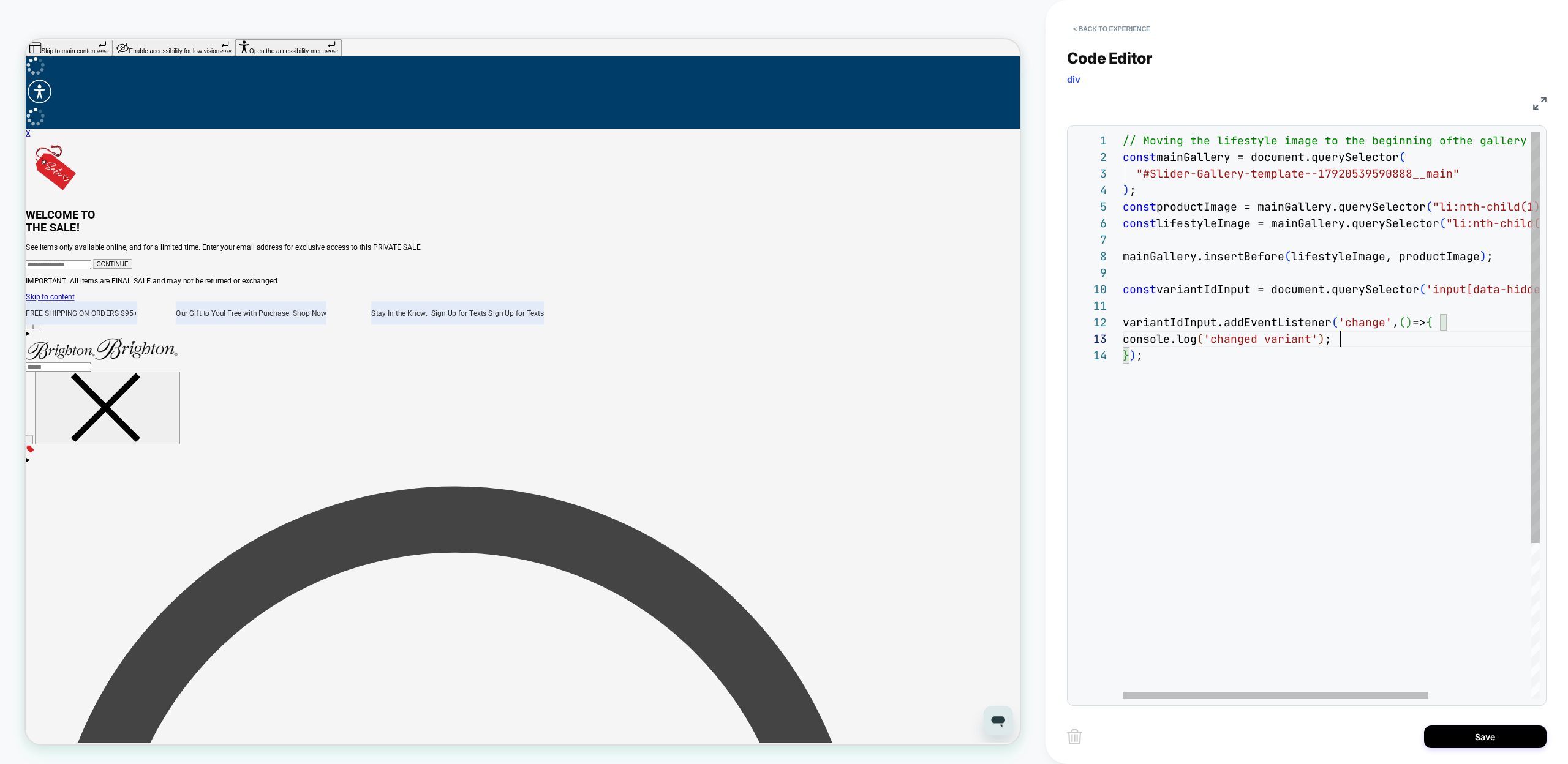
scroll to position [33, 218]
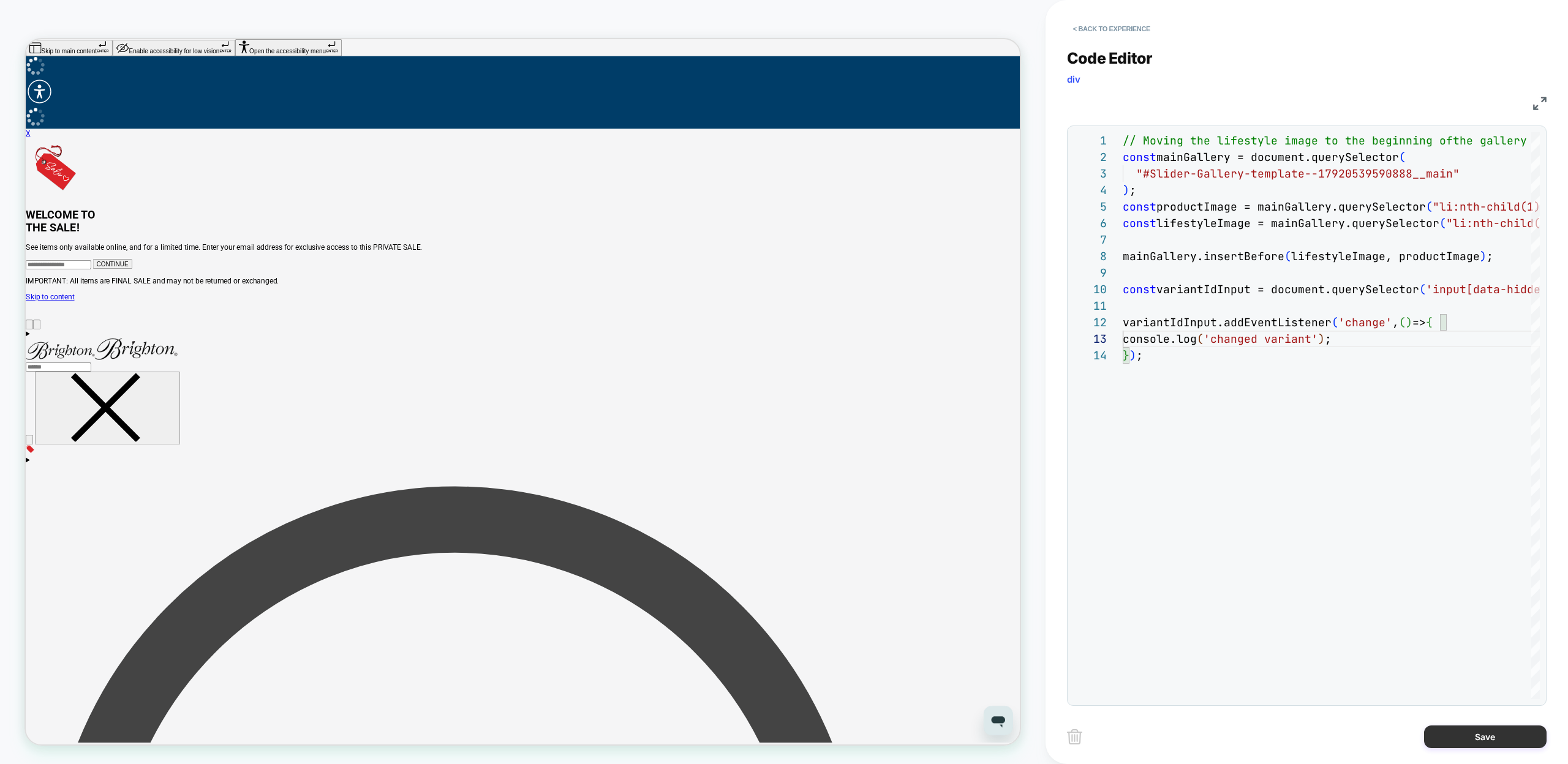
type textarea "**********"
click at [1439, 740] on button "Save" at bounding box center [1485, 737] width 122 height 23
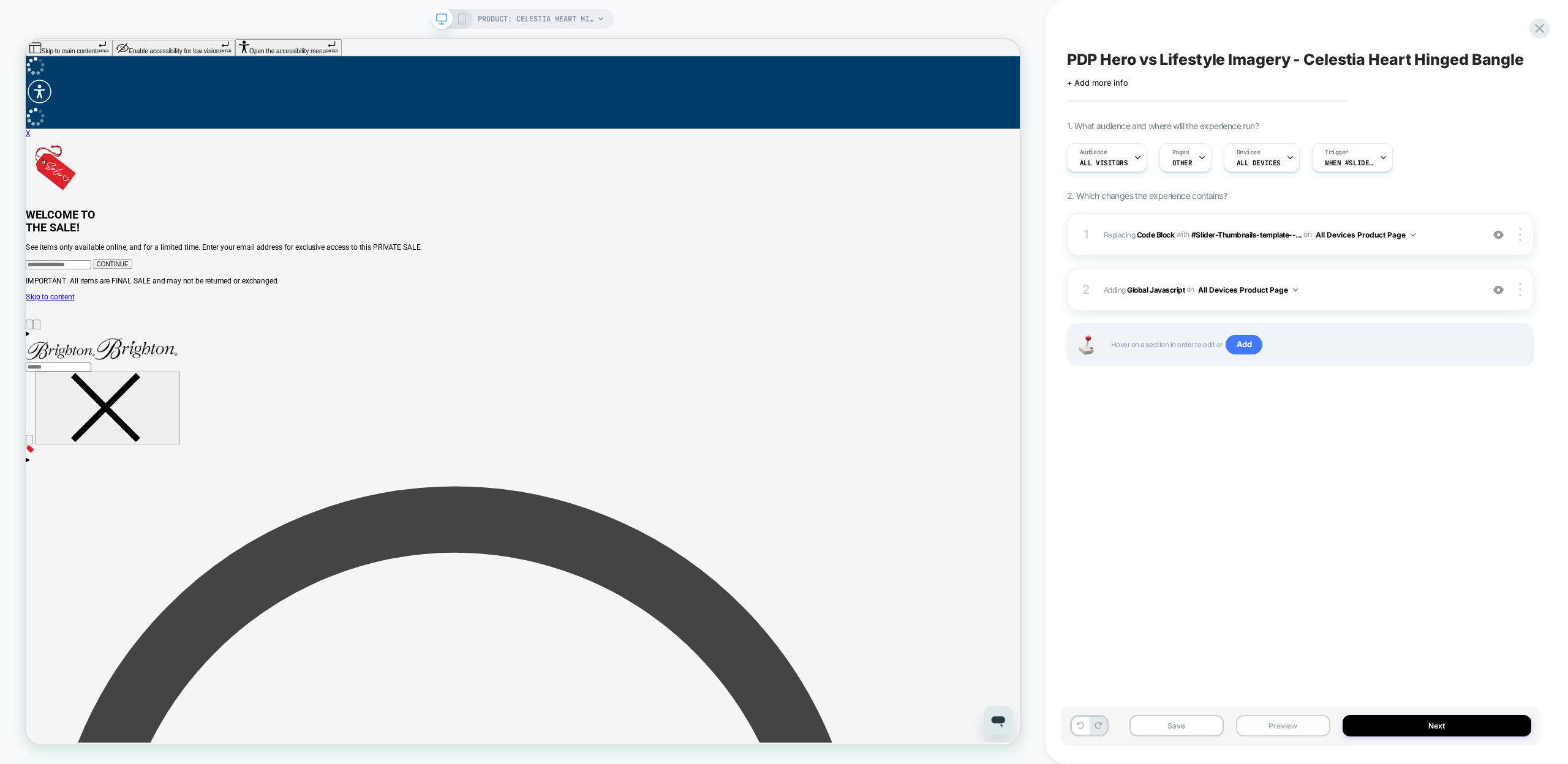
click at [1263, 730] on button "Preview" at bounding box center [1283, 726] width 94 height 22
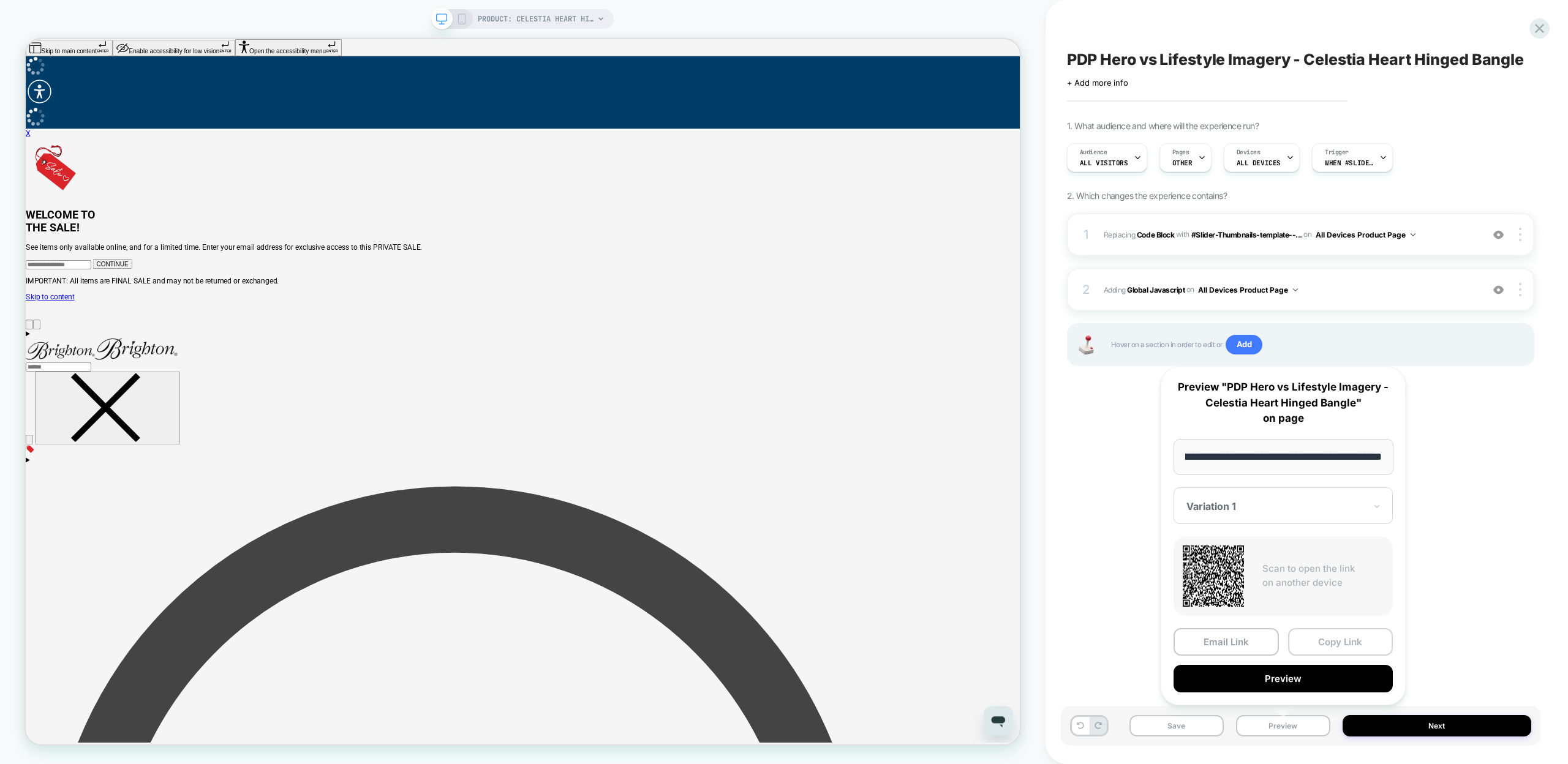
scroll to position [0, 0]
click at [1334, 630] on button "Copy Link" at bounding box center [1341, 642] width 105 height 28
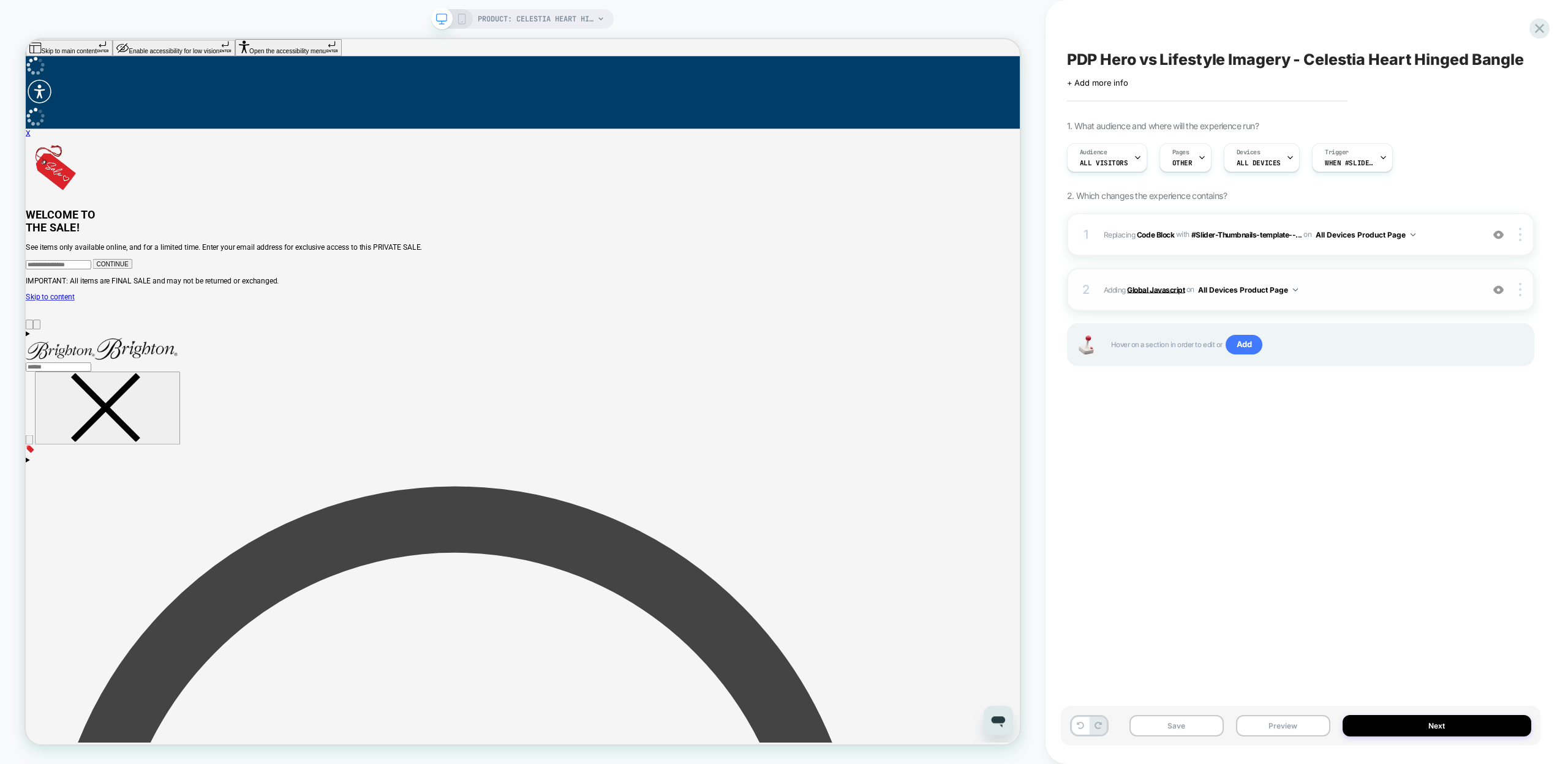
click at [1152, 290] on b "Global Javascript" at bounding box center [1156, 289] width 58 height 10
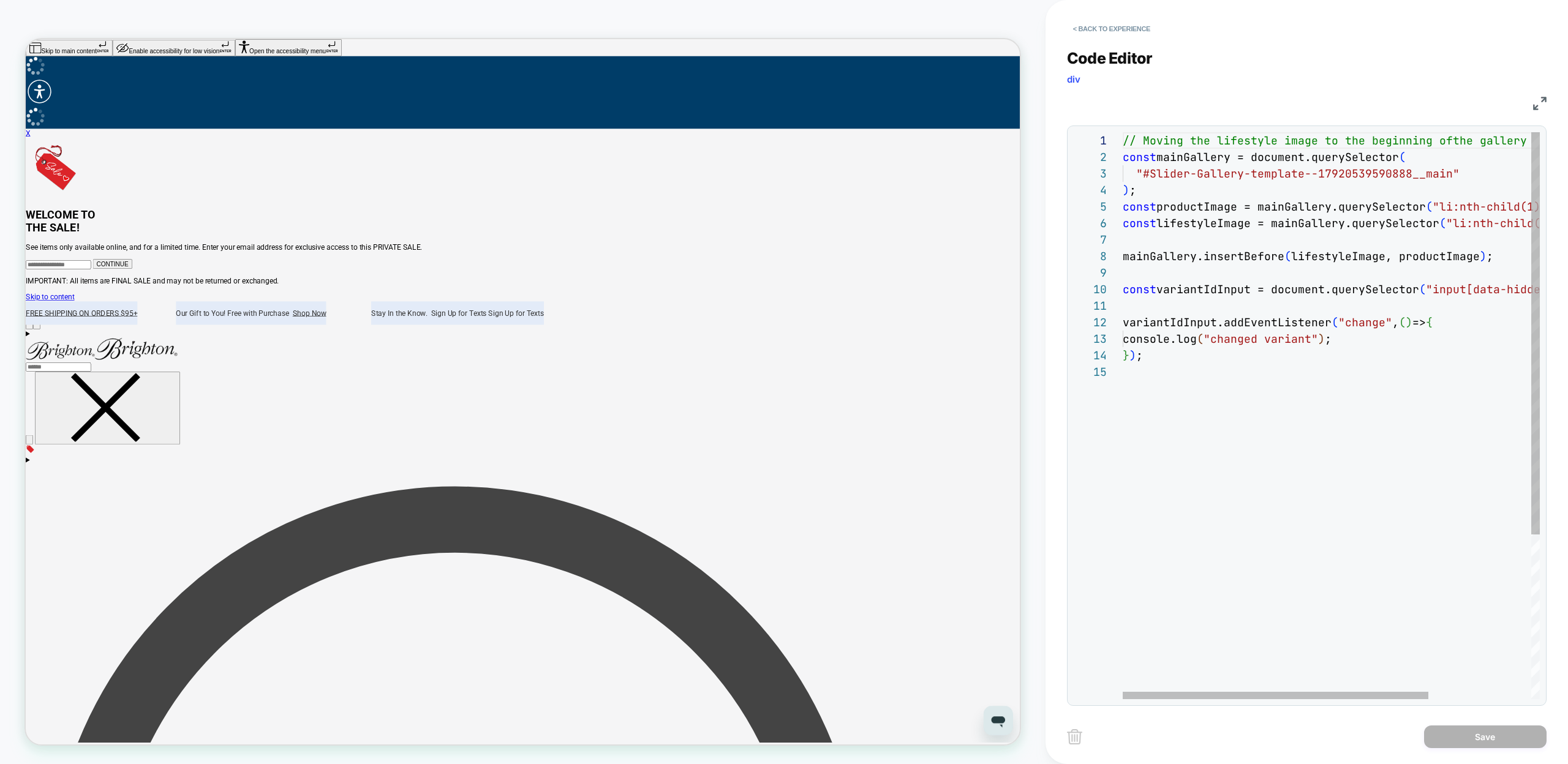
scroll to position [33, 218]
click at [1348, 340] on div "// Moving the lifestyle image to the beginning of the gallery const mainGallery…" at bounding box center [1401, 531] width 557 height 798
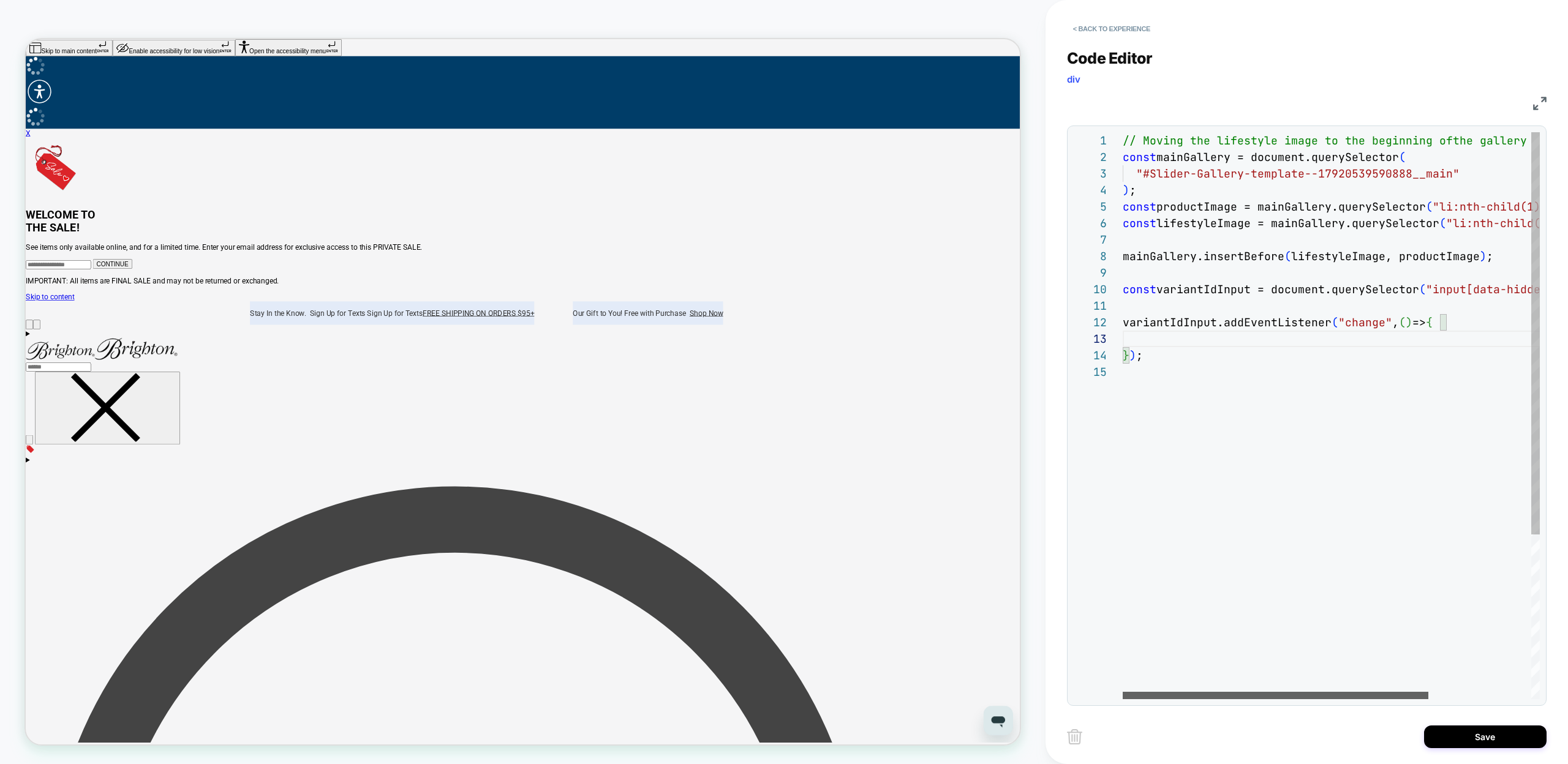
click at [1176, 699] on div at bounding box center [1275, 695] width 305 height 7
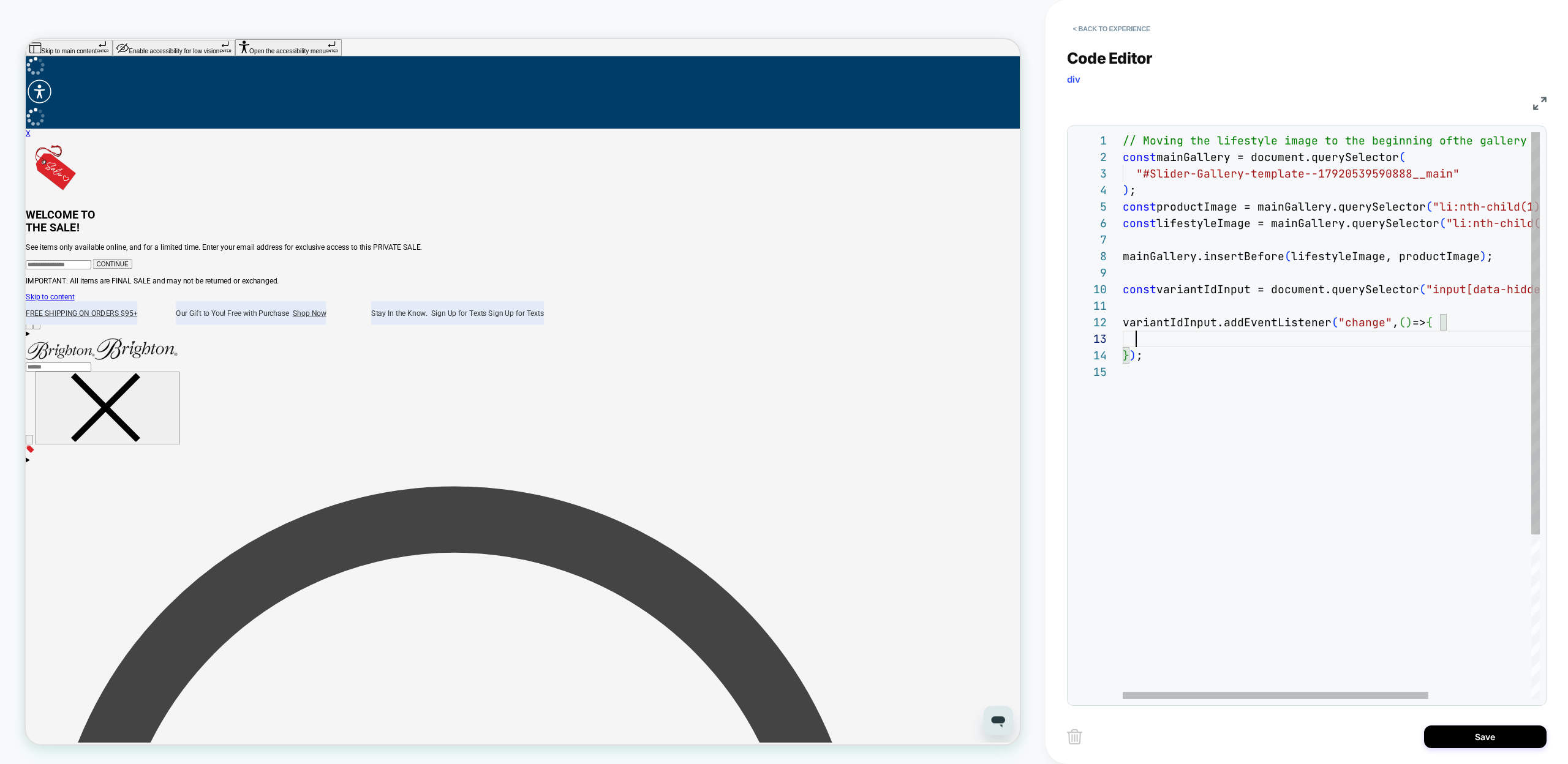
click at [1497, 256] on div "// Moving the lifestyle image to the beginning of the gallery const mainGallery…" at bounding box center [1401, 531] width 557 height 798
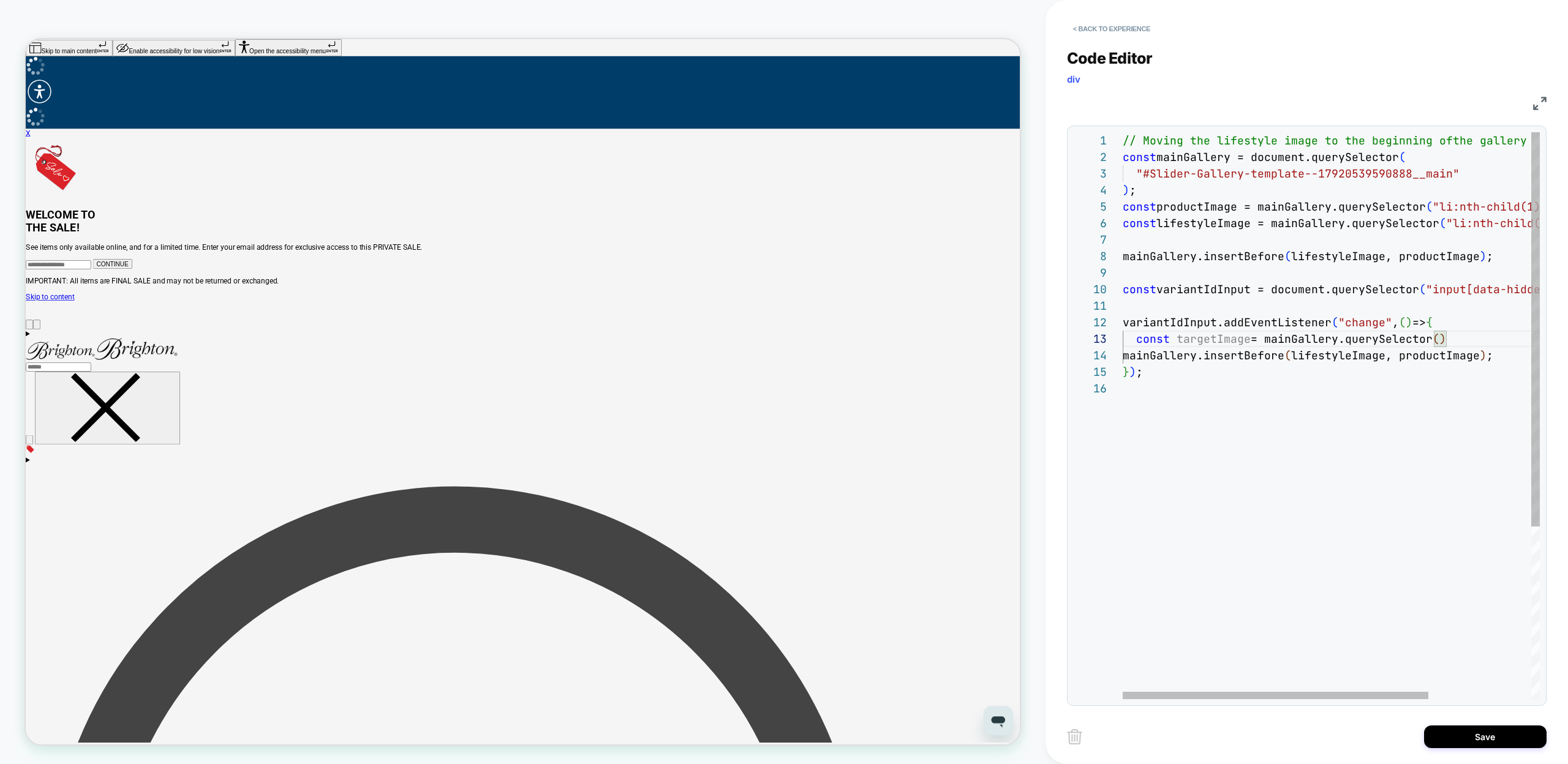
scroll to position [33, 324]
click at [1468, 224] on div "// Moving the lifestyle image to the beginning of the gallery const mainGallery…" at bounding box center [1401, 539] width 557 height 815
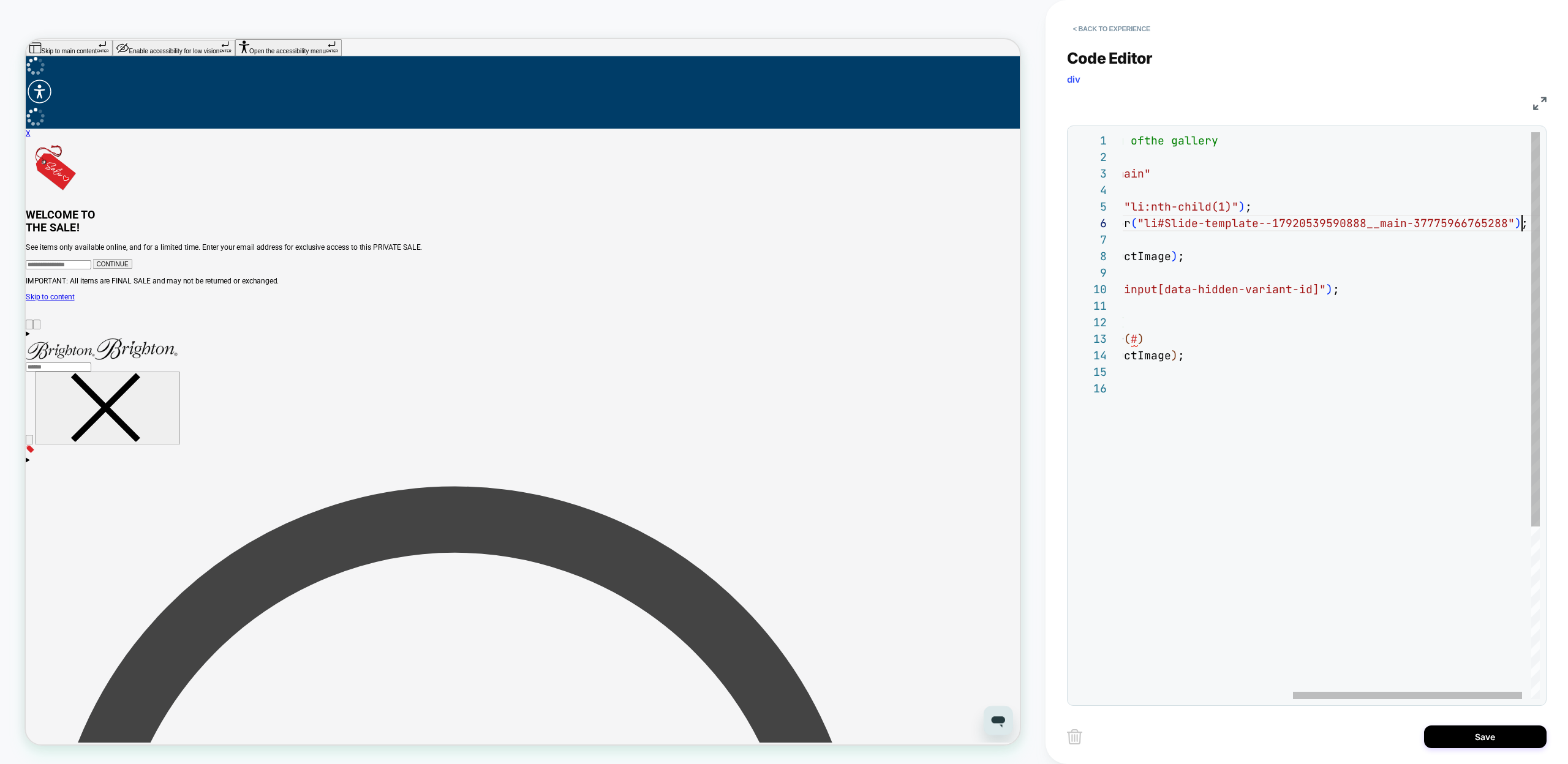
scroll to position [83, 0]
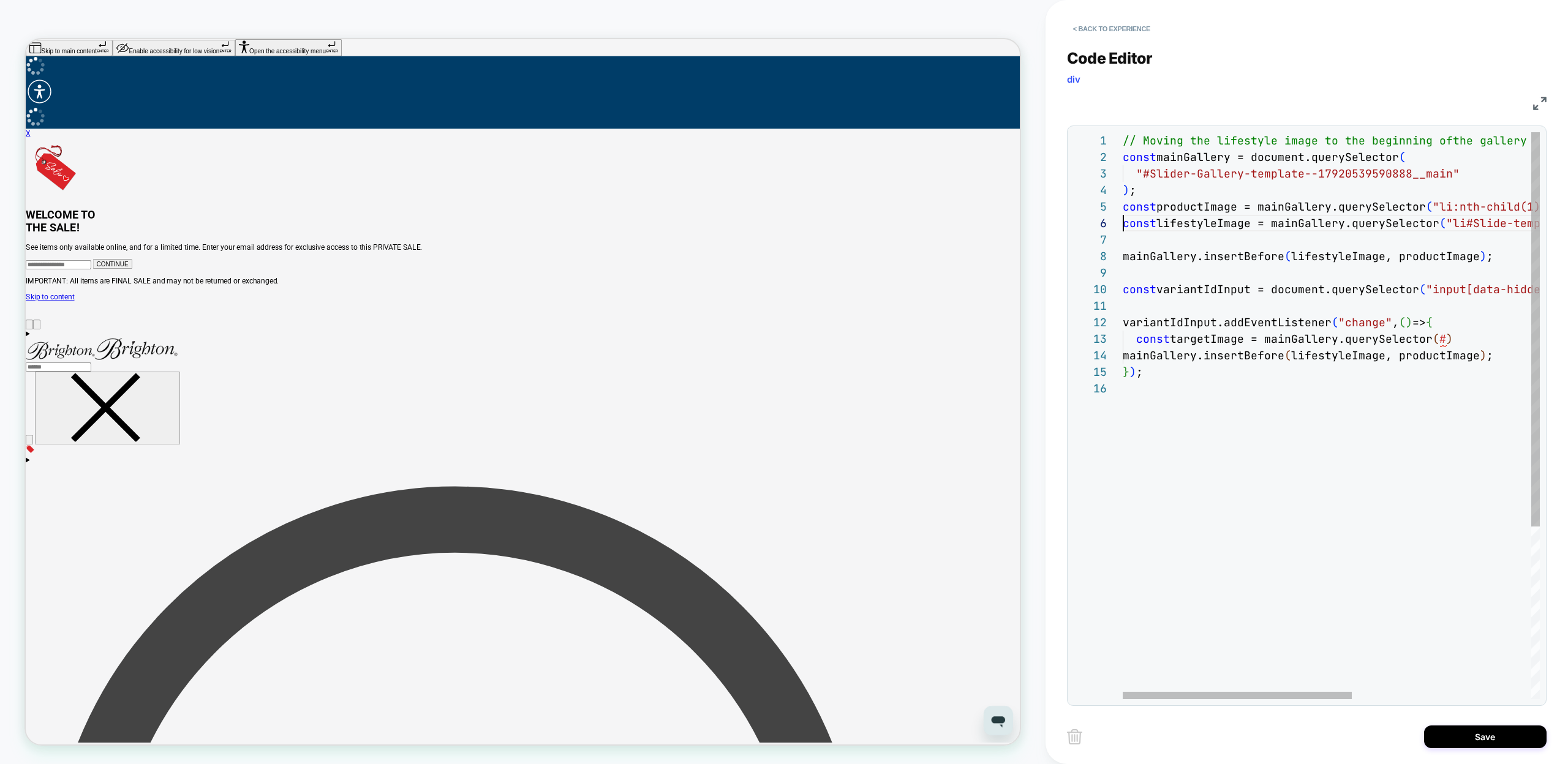
click at [1466, 340] on div "// Moving the lifestyle image to the beginning of the gallery const mainGallery…" at bounding box center [1494, 539] width 742 height 815
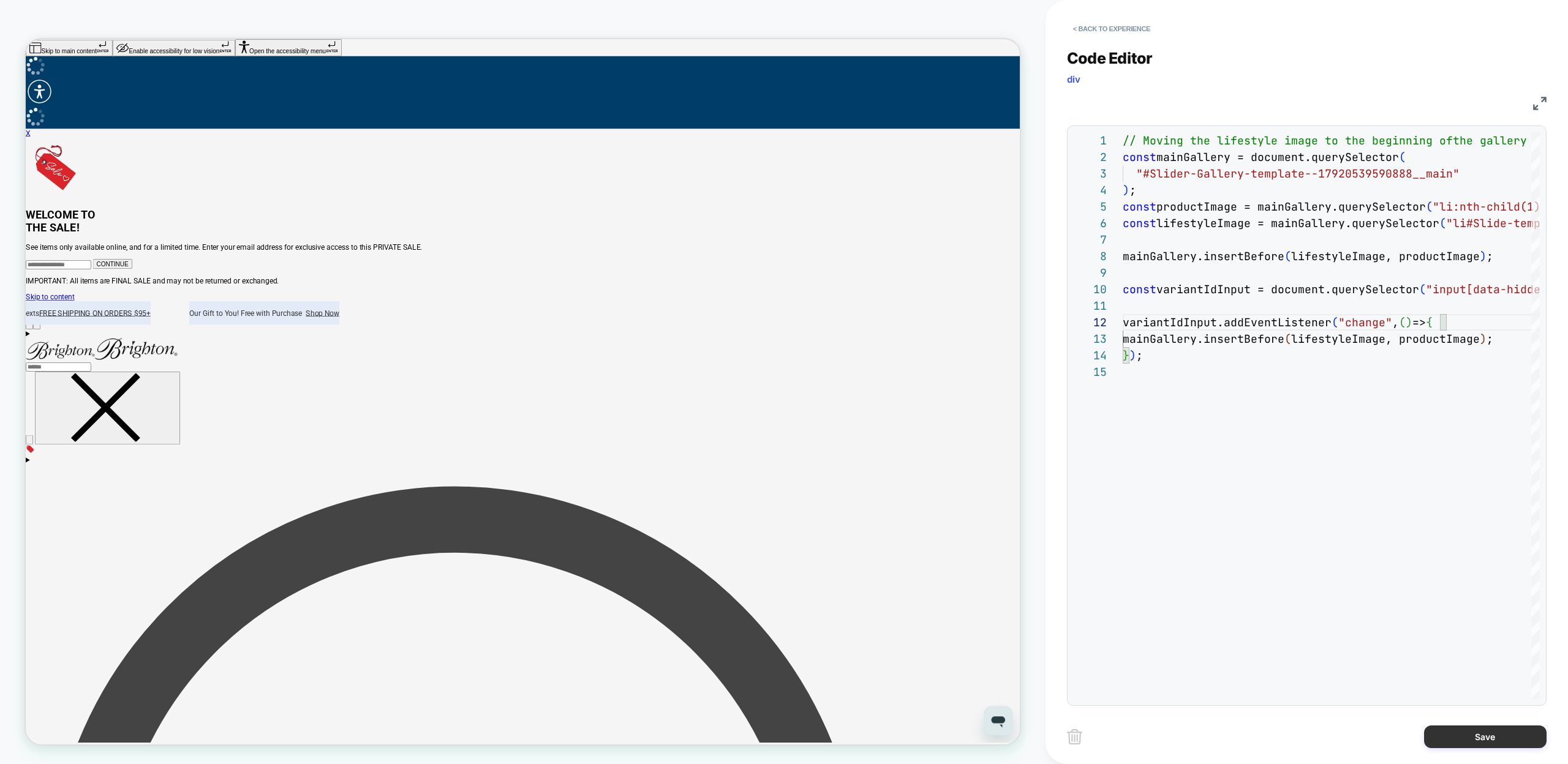
type textarea "**********"
click at [1477, 737] on button "Save" at bounding box center [1485, 737] width 122 height 23
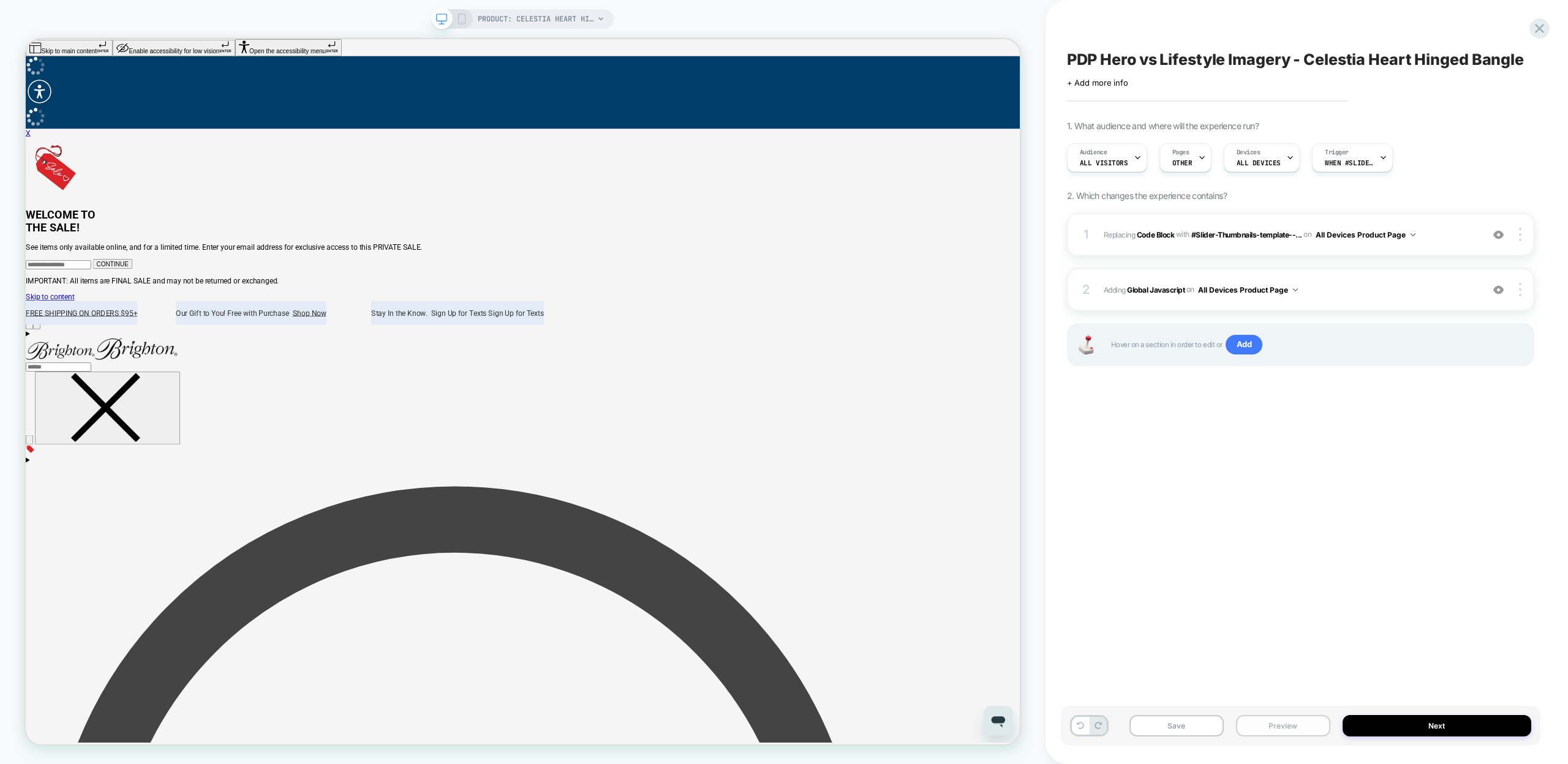
click at [1288, 726] on button "Preview" at bounding box center [1283, 726] width 94 height 22
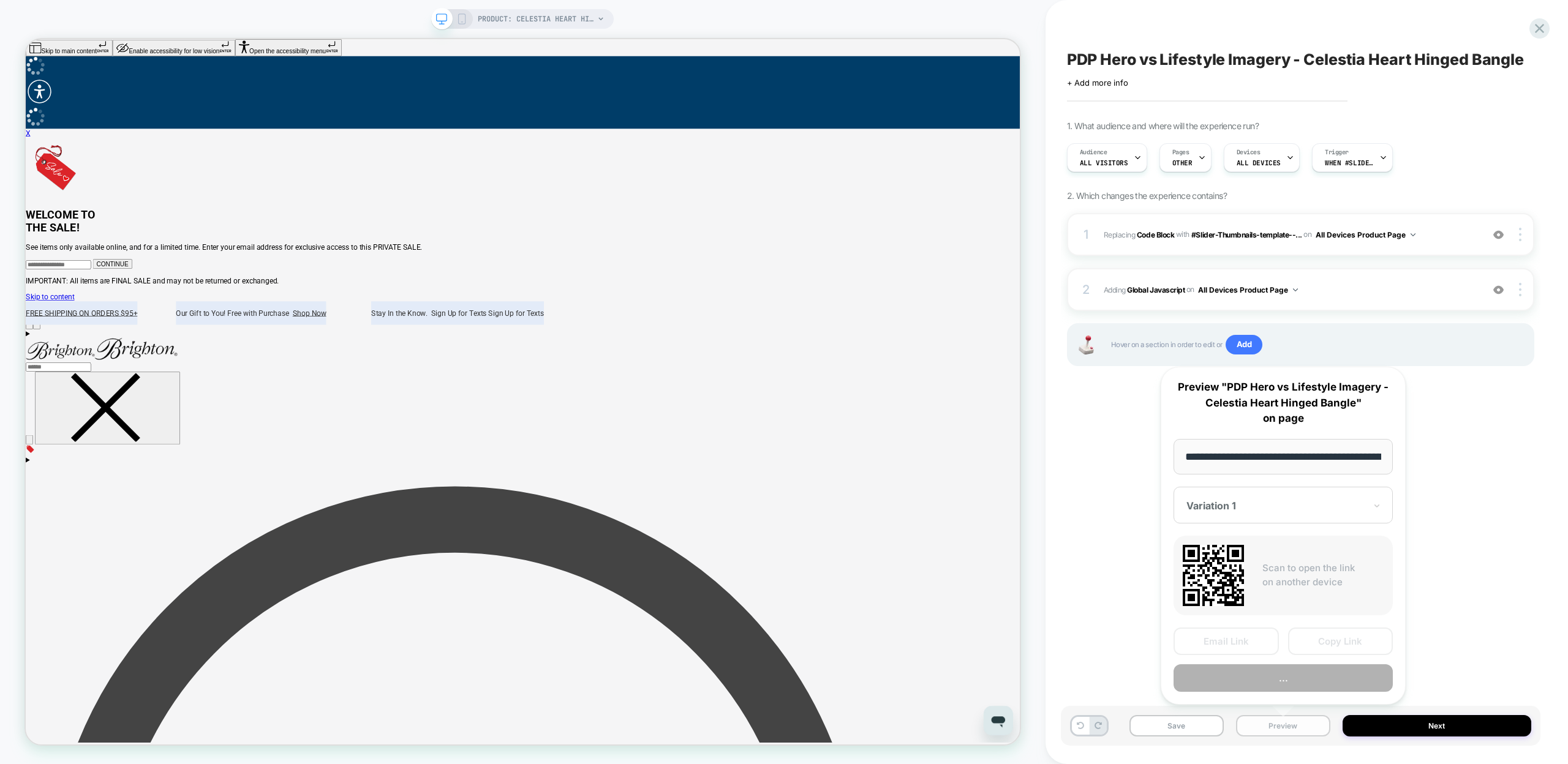
scroll to position [0, 217]
click at [1322, 645] on button "Copy Link" at bounding box center [1341, 642] width 105 height 28
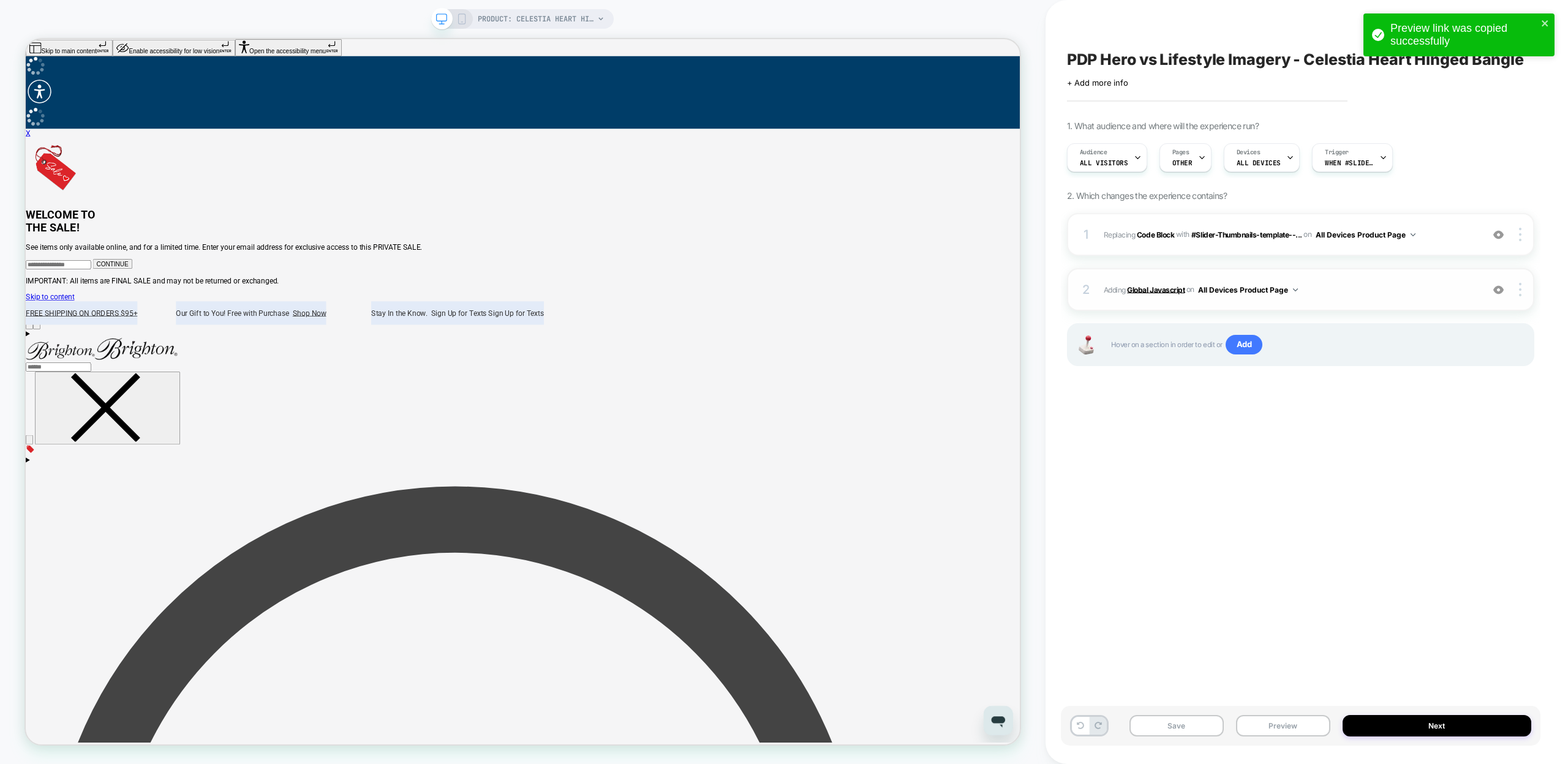
click at [1141, 291] on b "Global Javascript" at bounding box center [1156, 289] width 58 height 10
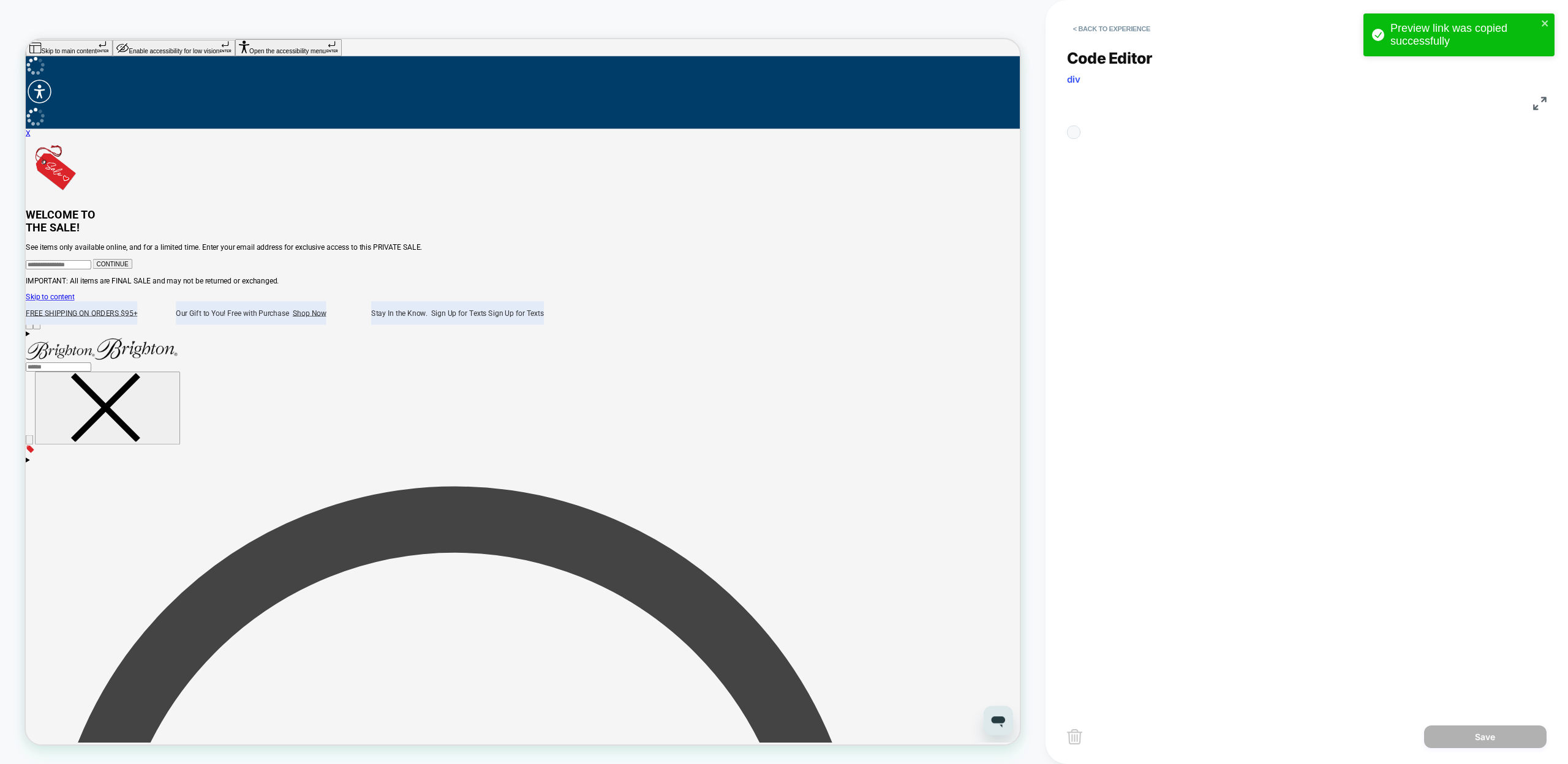
scroll to position [165, 0]
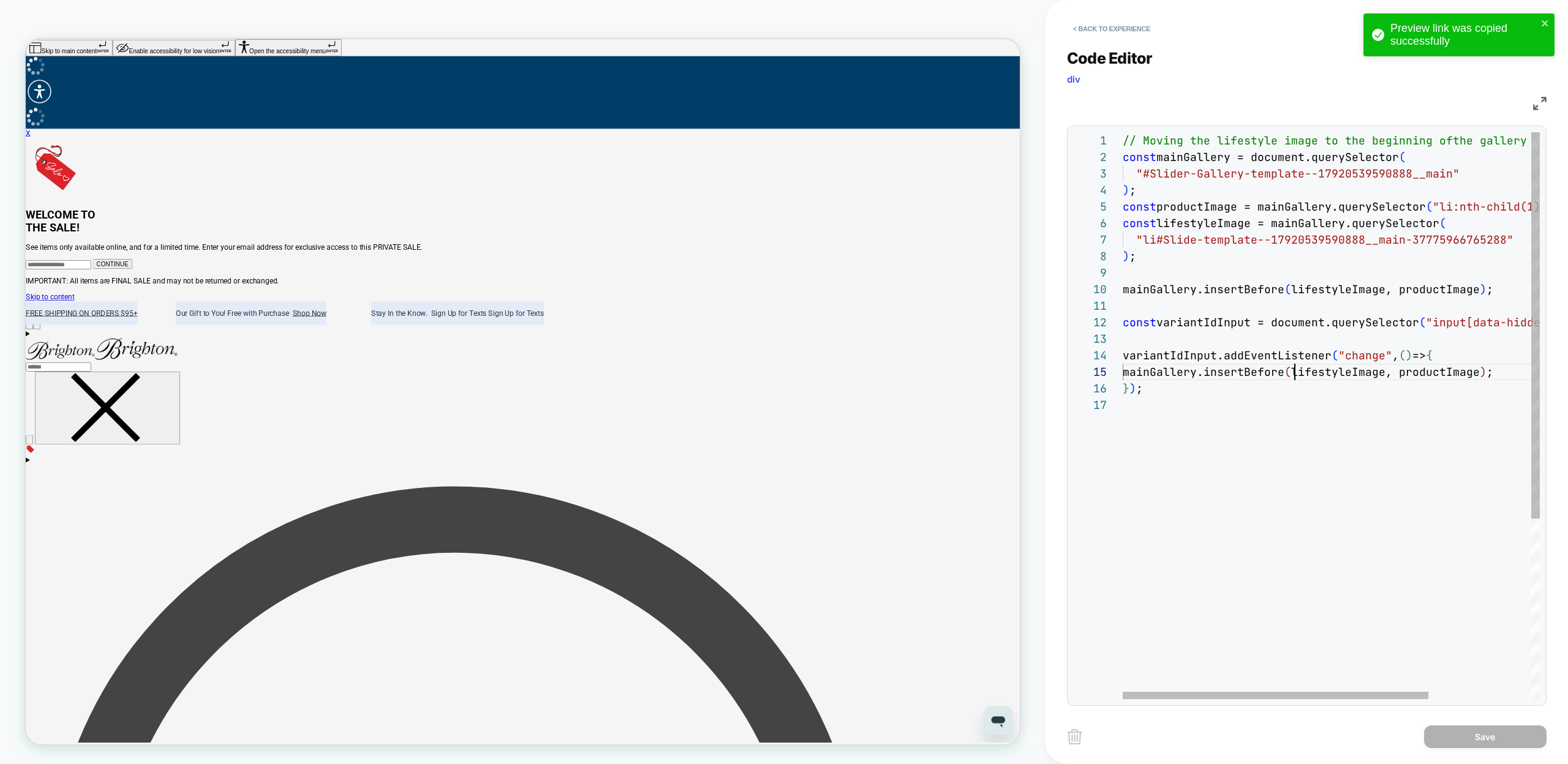
click at [1297, 373] on div "// Moving the lifestyle image to the beginning of the gallery const mainGallery…" at bounding box center [1401, 547] width 557 height 831
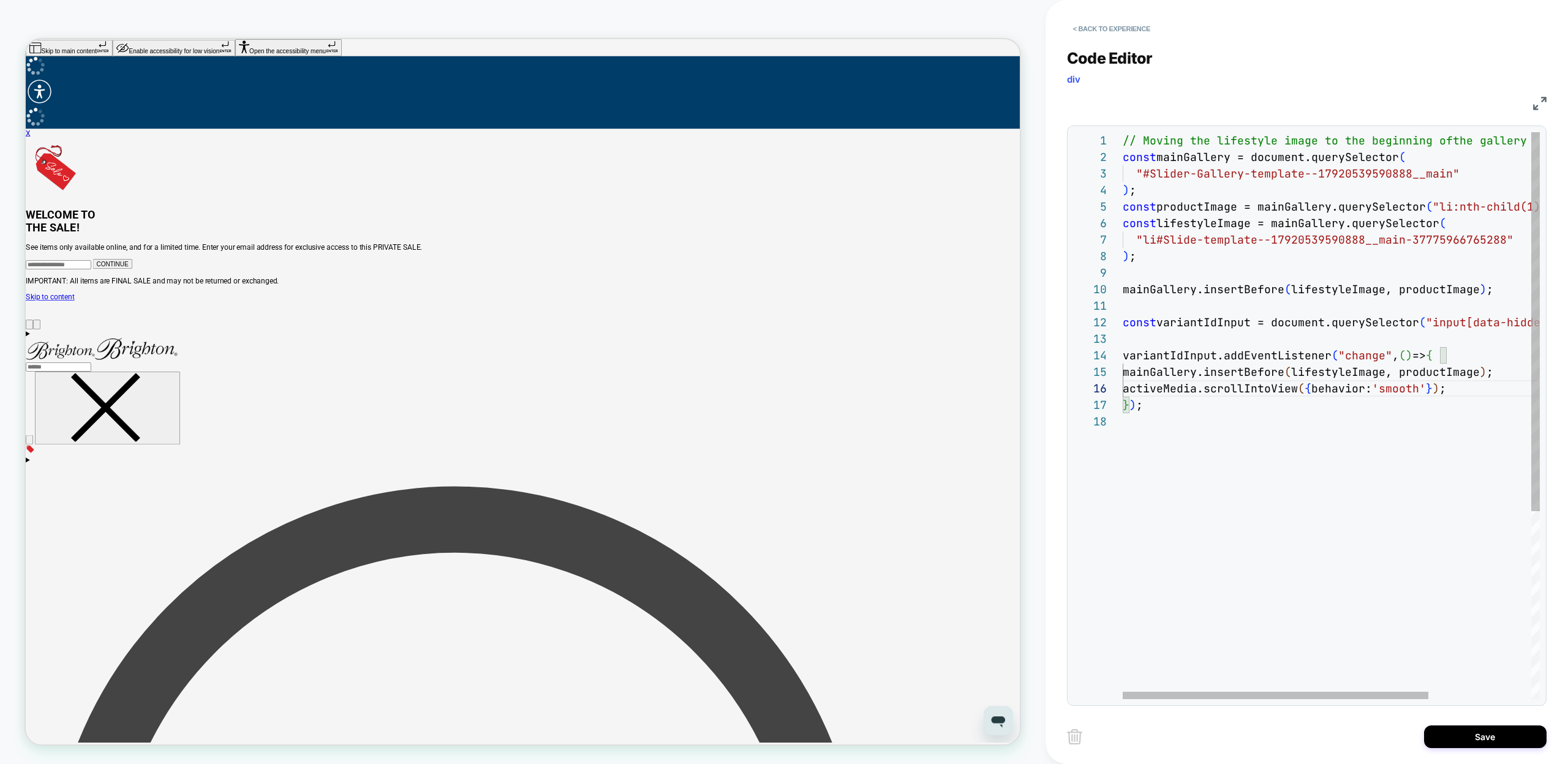
click at [1180, 390] on div "// Moving the lifestyle image to the beginning of the gallery const mainGallery…" at bounding box center [1401, 556] width 557 height 848
click at [1196, 225] on div "// Moving the lifestyle image to the beginning of the gallery const mainGallery…" at bounding box center [1401, 556] width 557 height 848
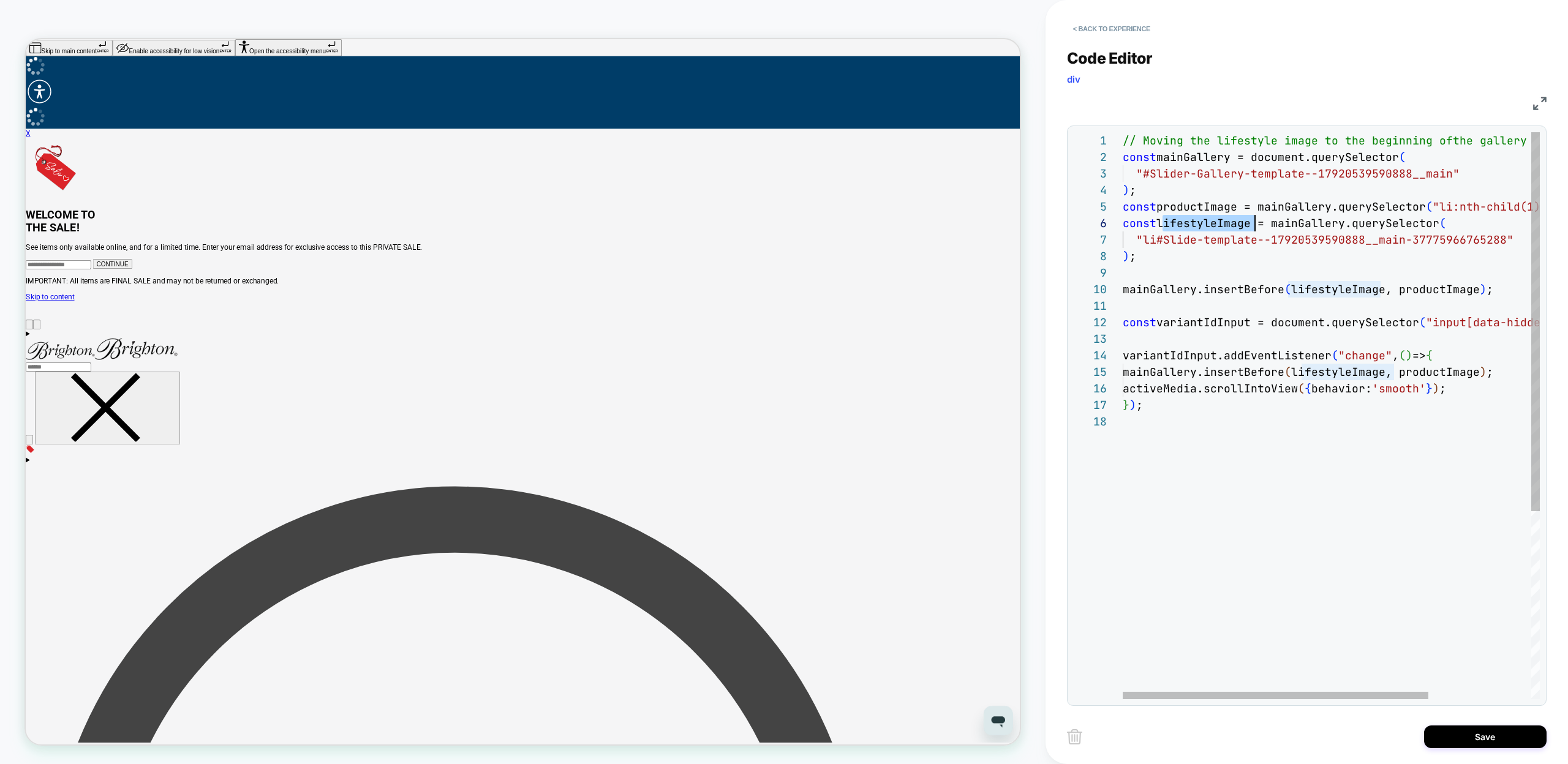
scroll to position [83, 132]
click at [1163, 390] on div "// Moving the lifestyle image to the beginning of the gallery const mainGallery…" at bounding box center [1401, 556] width 557 height 848
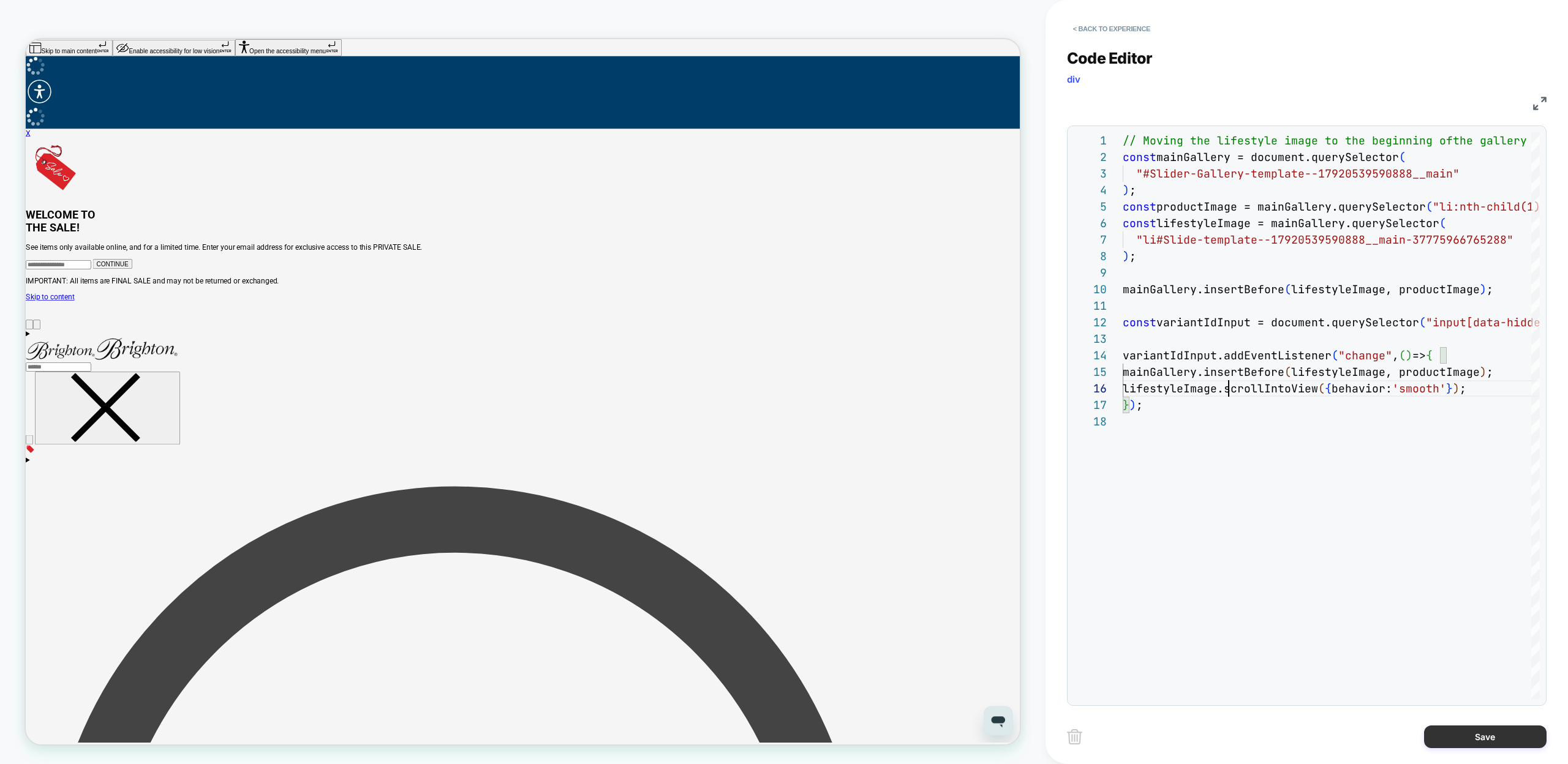
type textarea "**********"
click at [1488, 740] on button "Save" at bounding box center [1485, 737] width 122 height 23
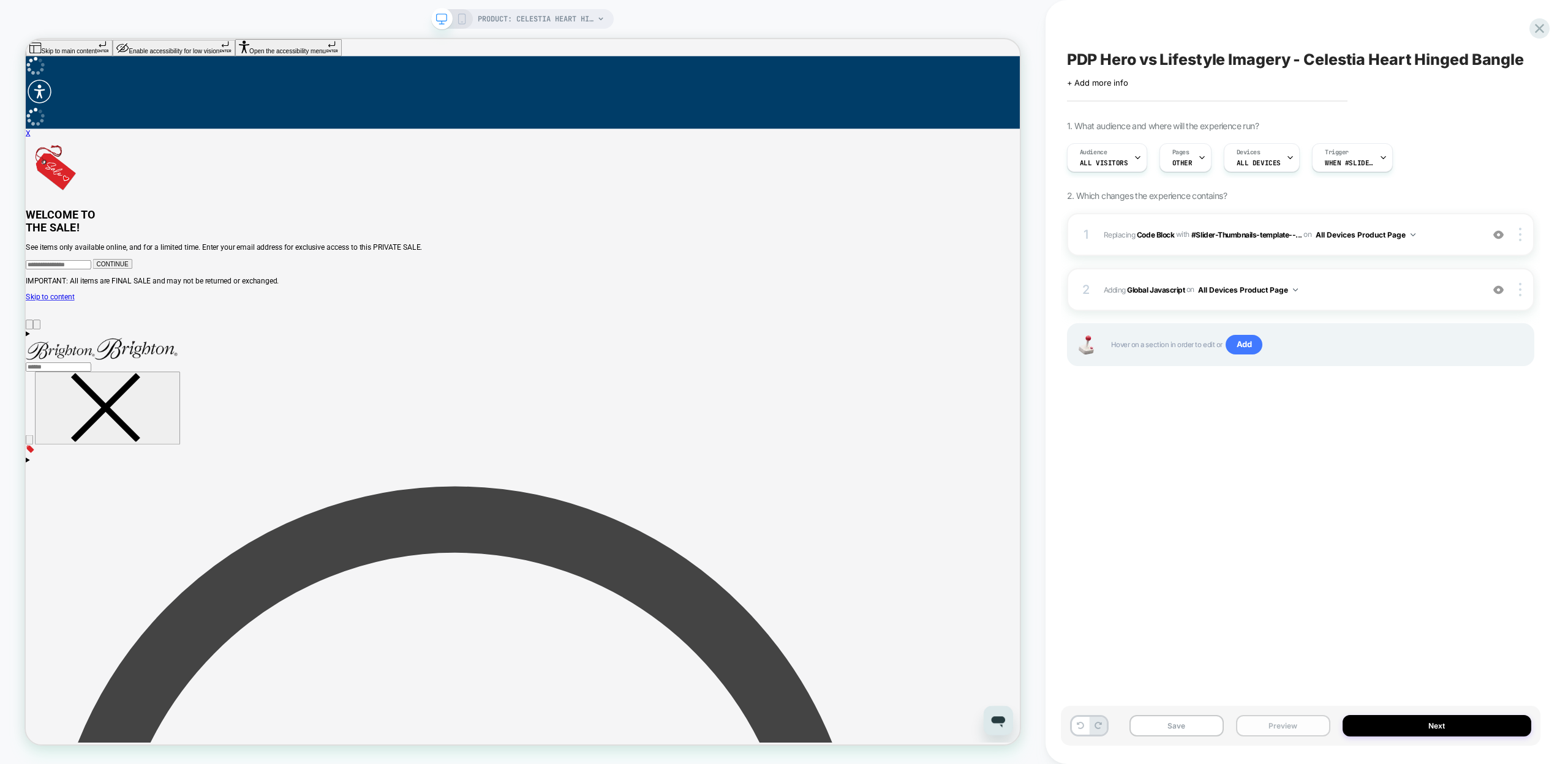
click at [1258, 719] on button "Preview" at bounding box center [1283, 726] width 94 height 22
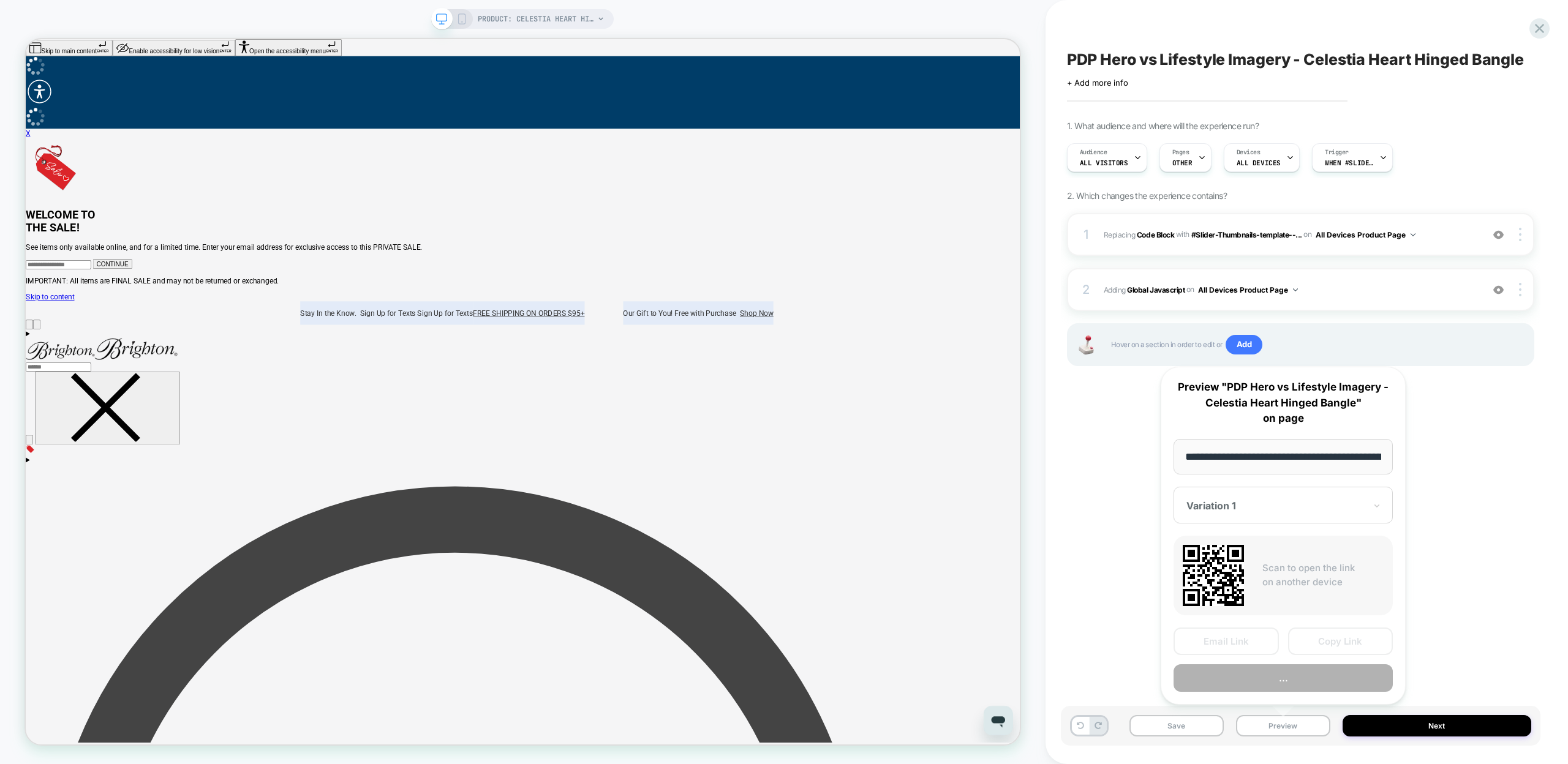
scroll to position [0, 217]
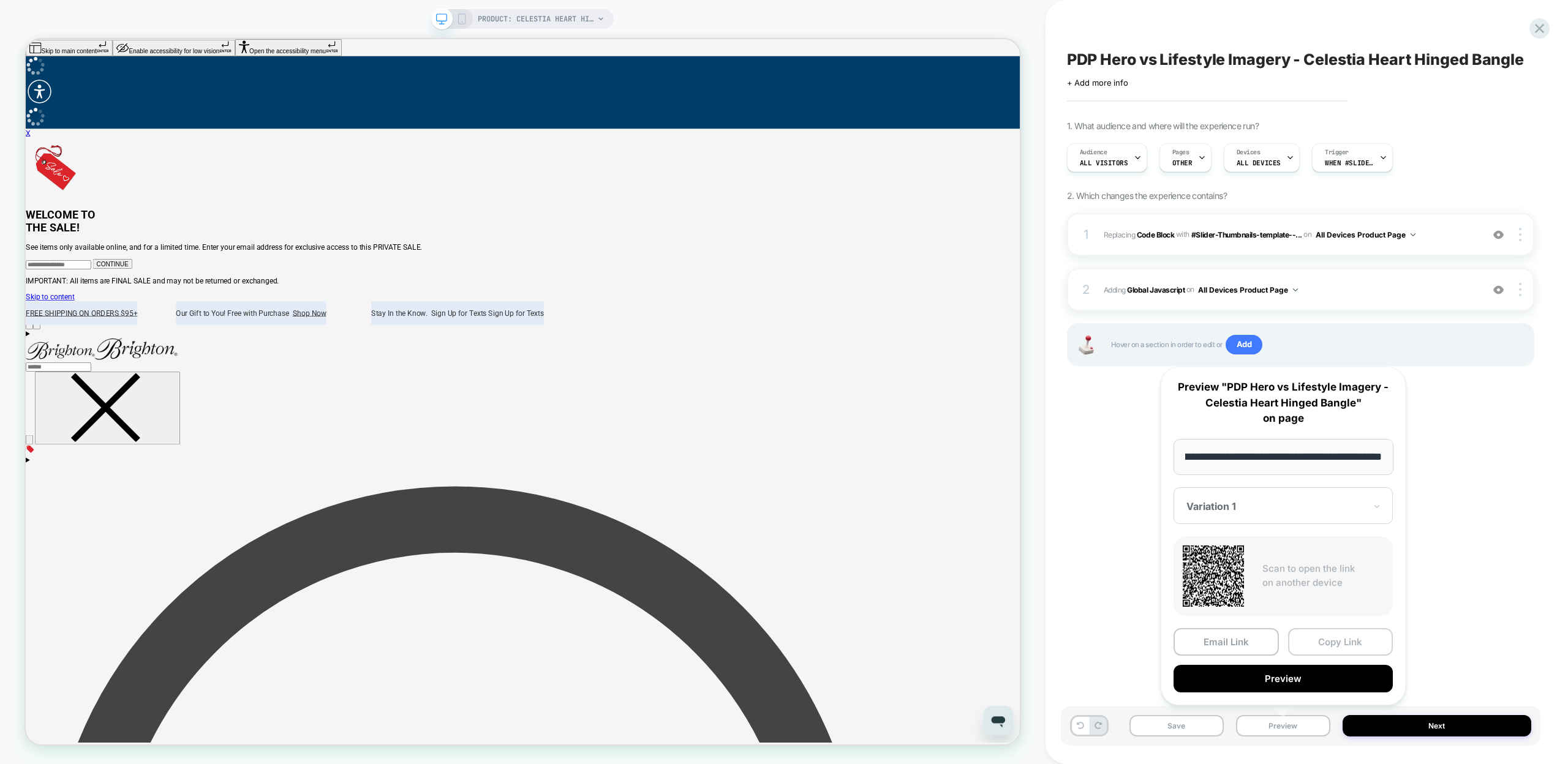
click at [1327, 643] on button "Copy Link" at bounding box center [1341, 642] width 105 height 28
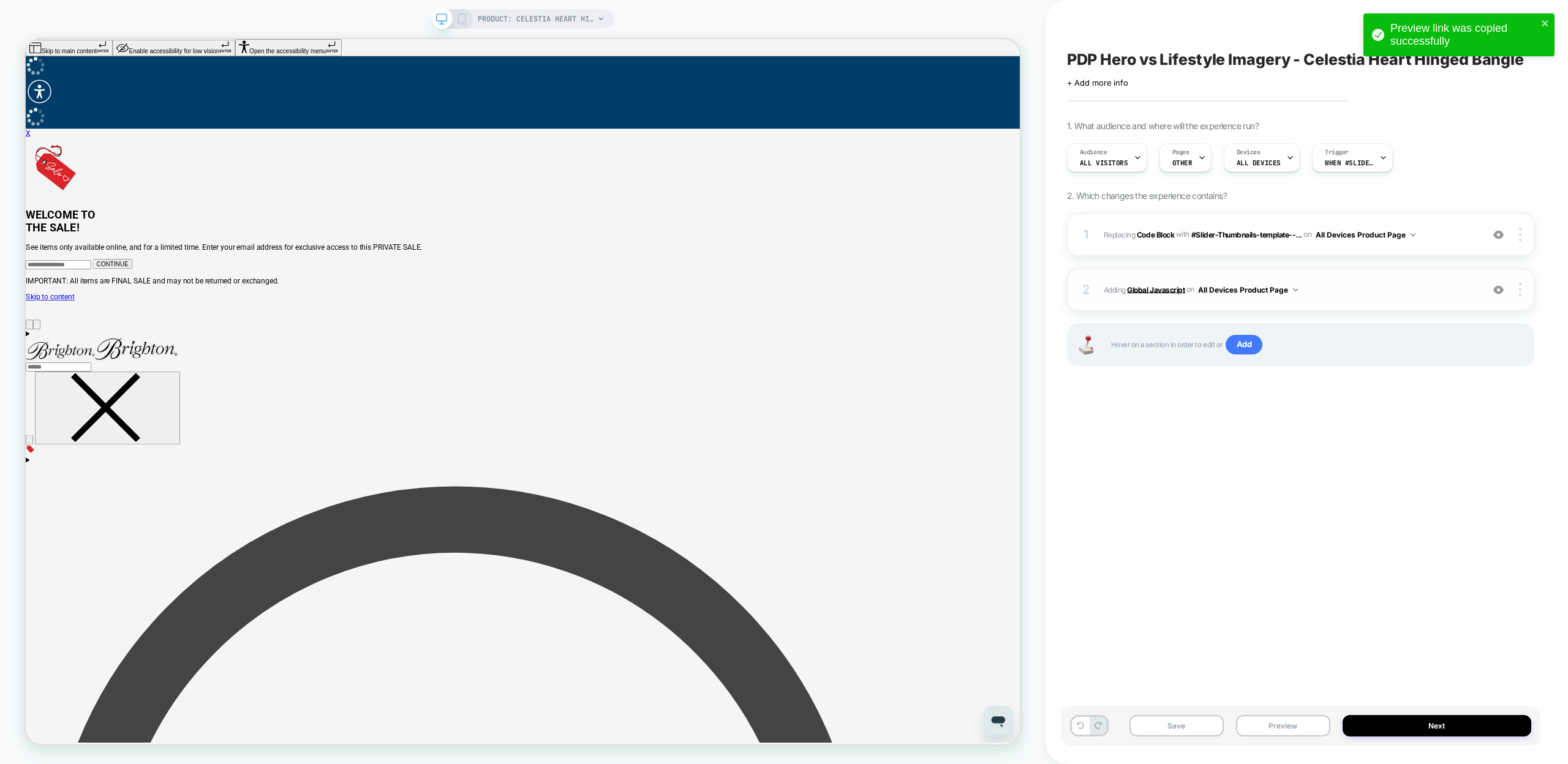
click at [1156, 286] on b "Global Javascript" at bounding box center [1156, 289] width 58 height 10
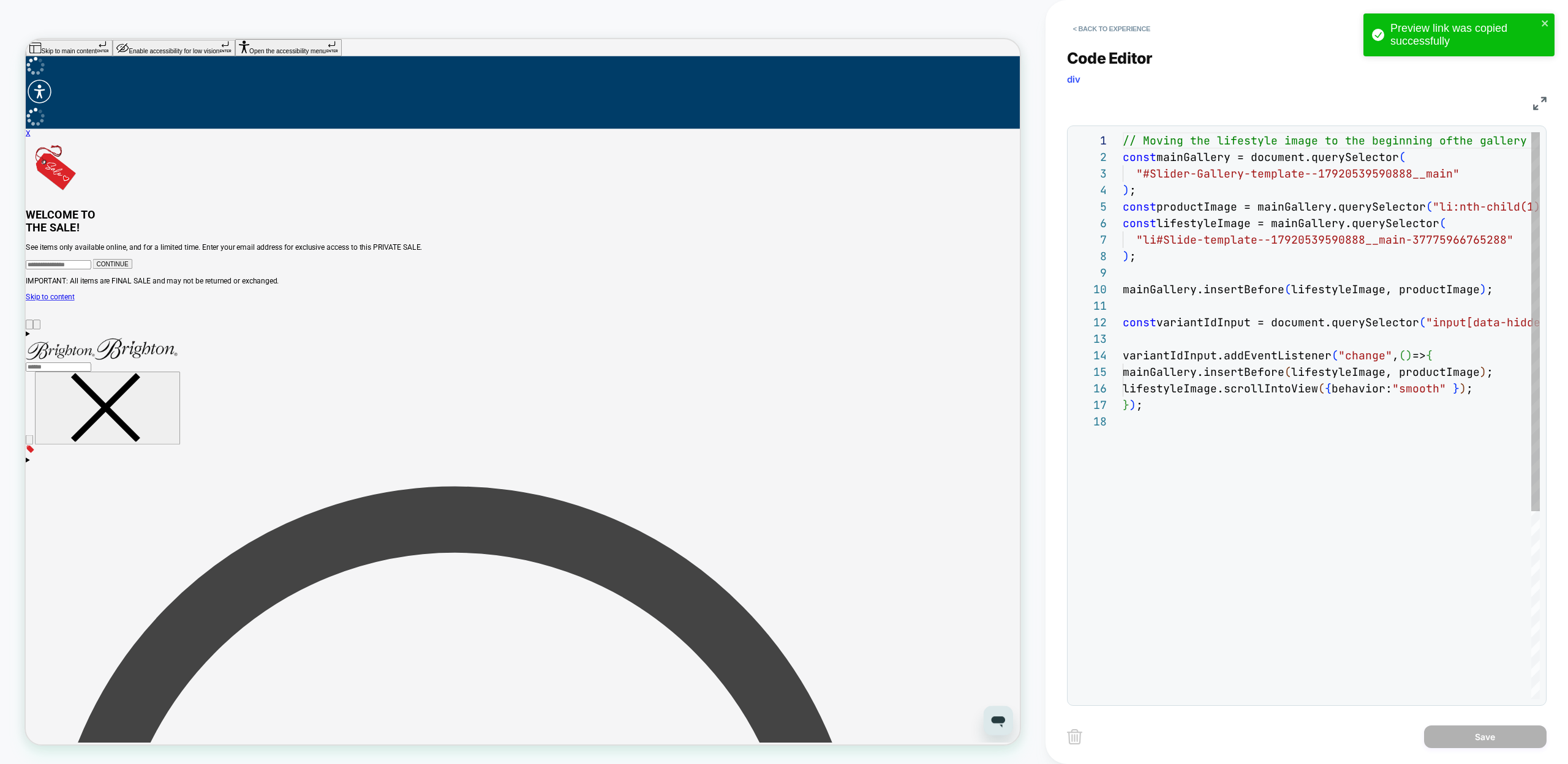
scroll to position [165, 0]
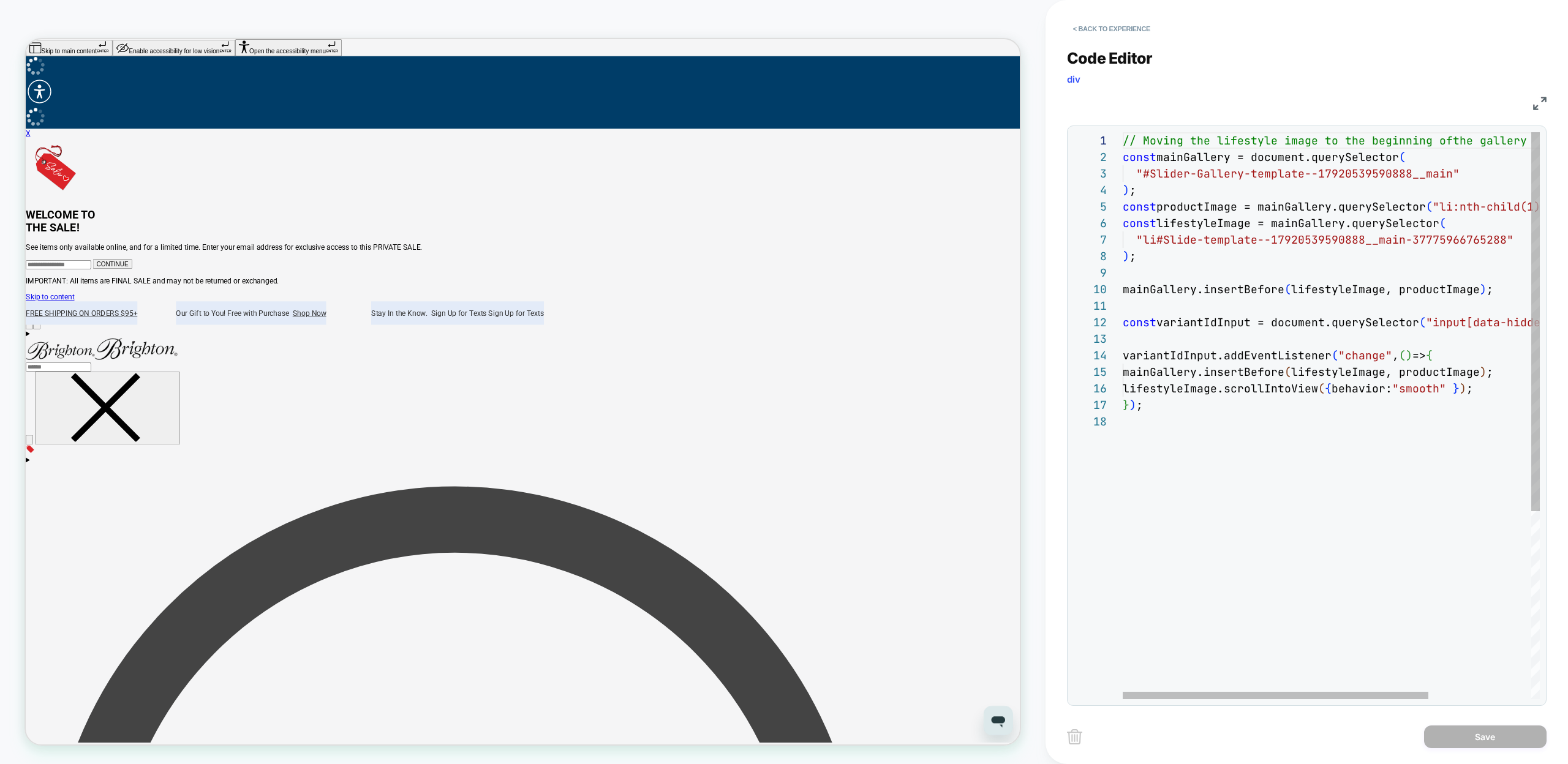
click at [1460, 353] on div "// Moving the lifestyle image to the beginning of the gallery const mainGallery…" at bounding box center [1401, 556] width 557 height 848
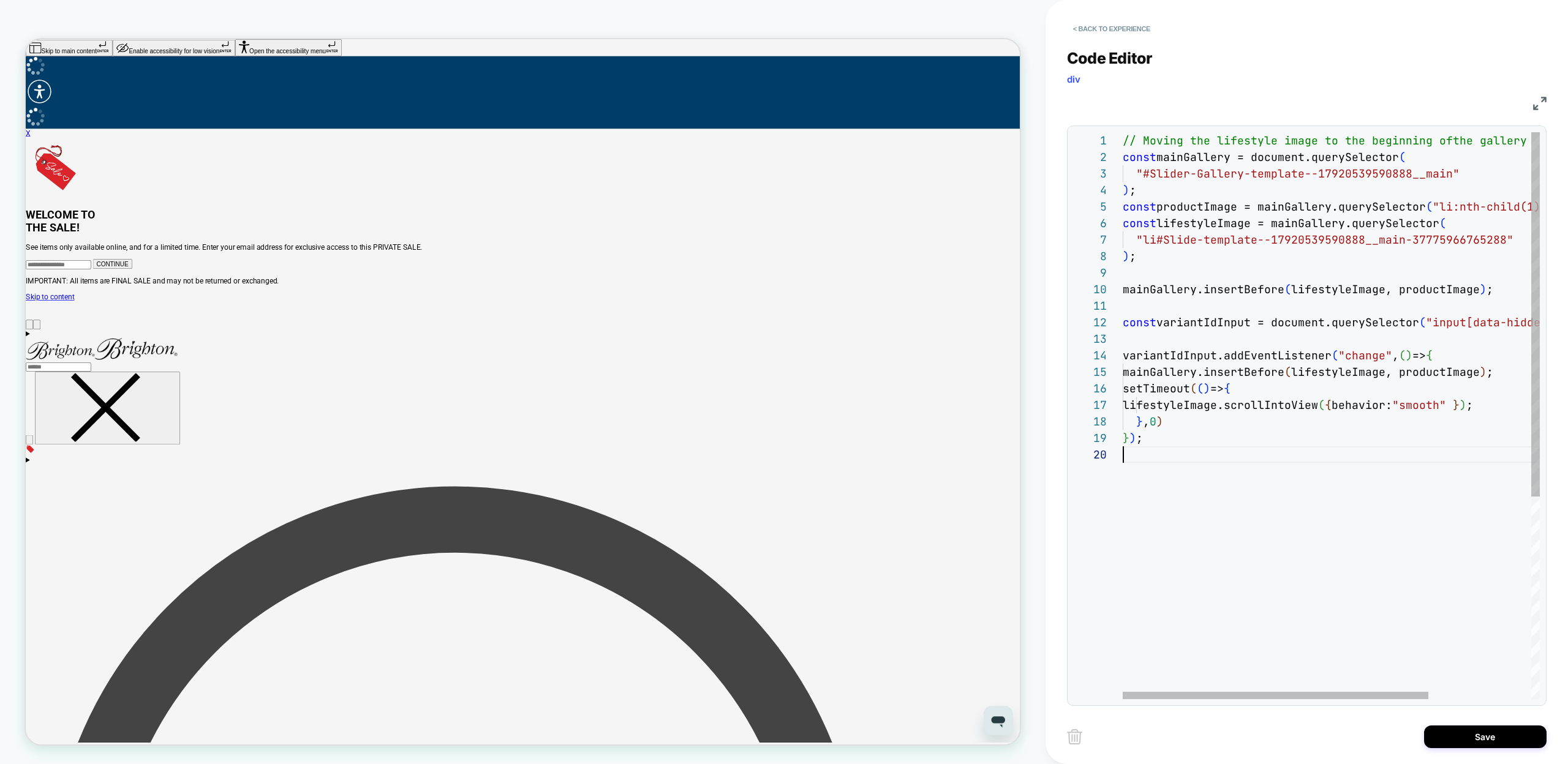
scroll to position [149, 0]
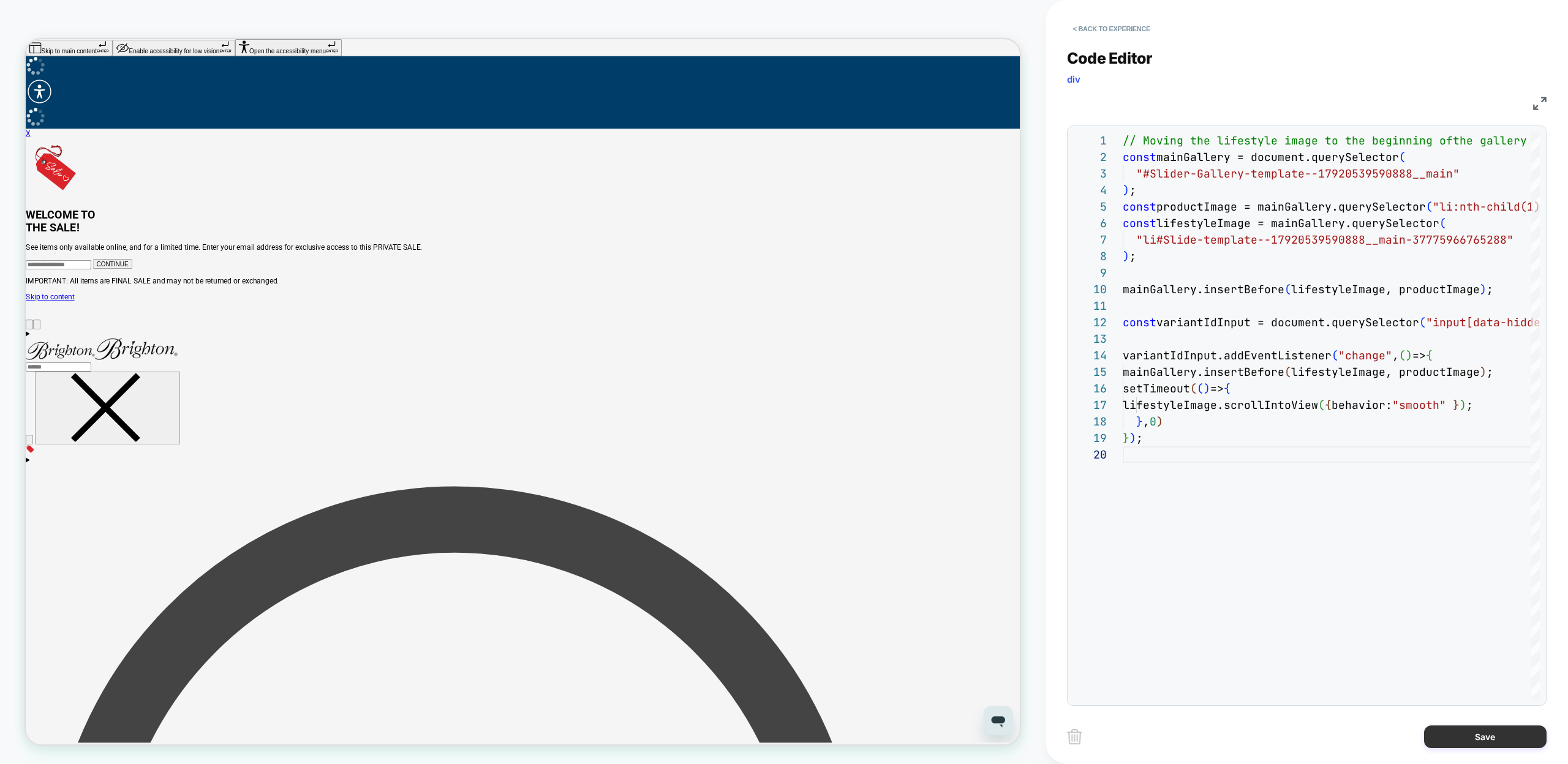
type textarea "**********"
click at [1450, 740] on button "Save" at bounding box center [1485, 737] width 122 height 23
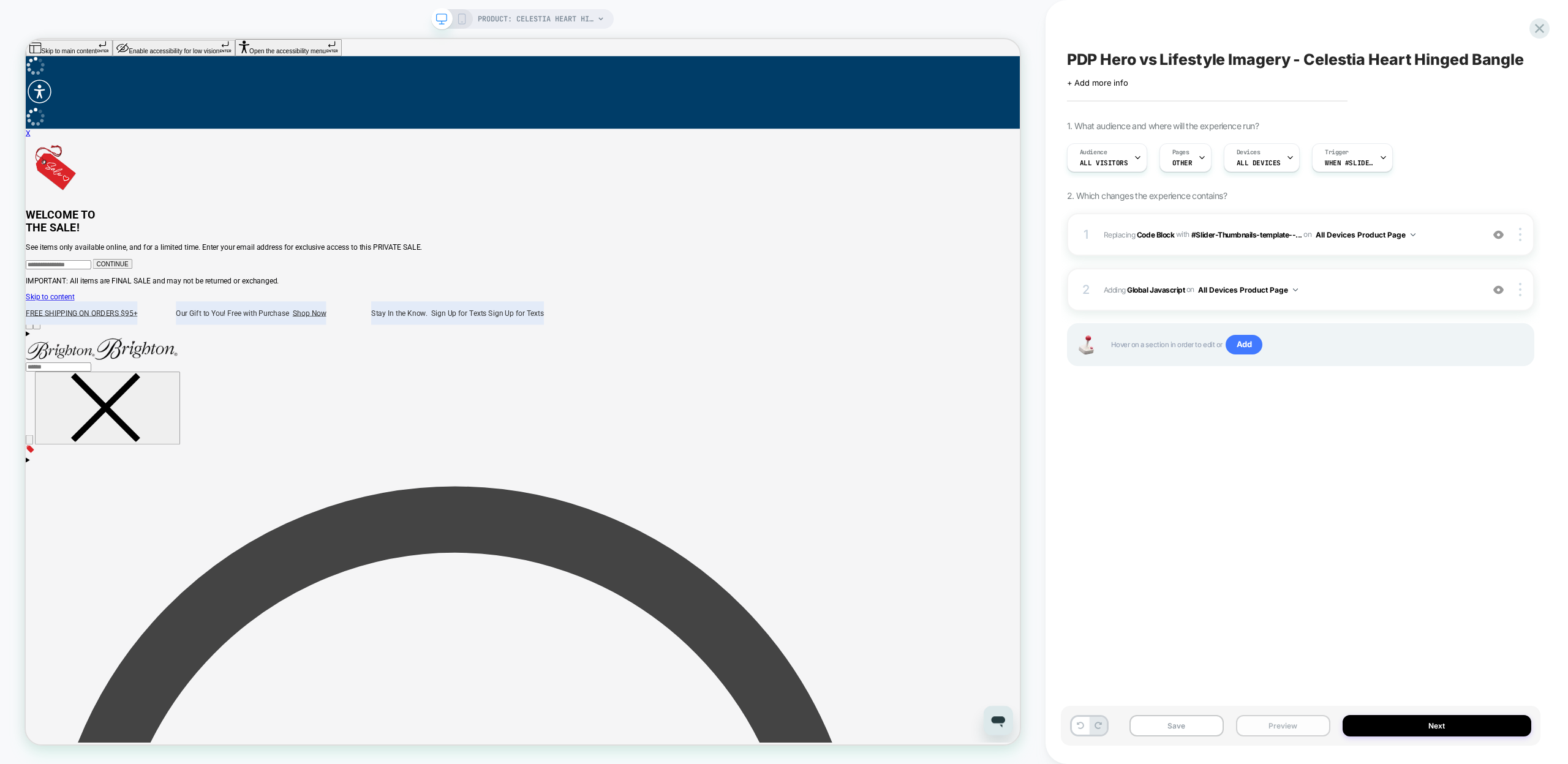
click at [1260, 727] on button "Preview" at bounding box center [1283, 726] width 94 height 22
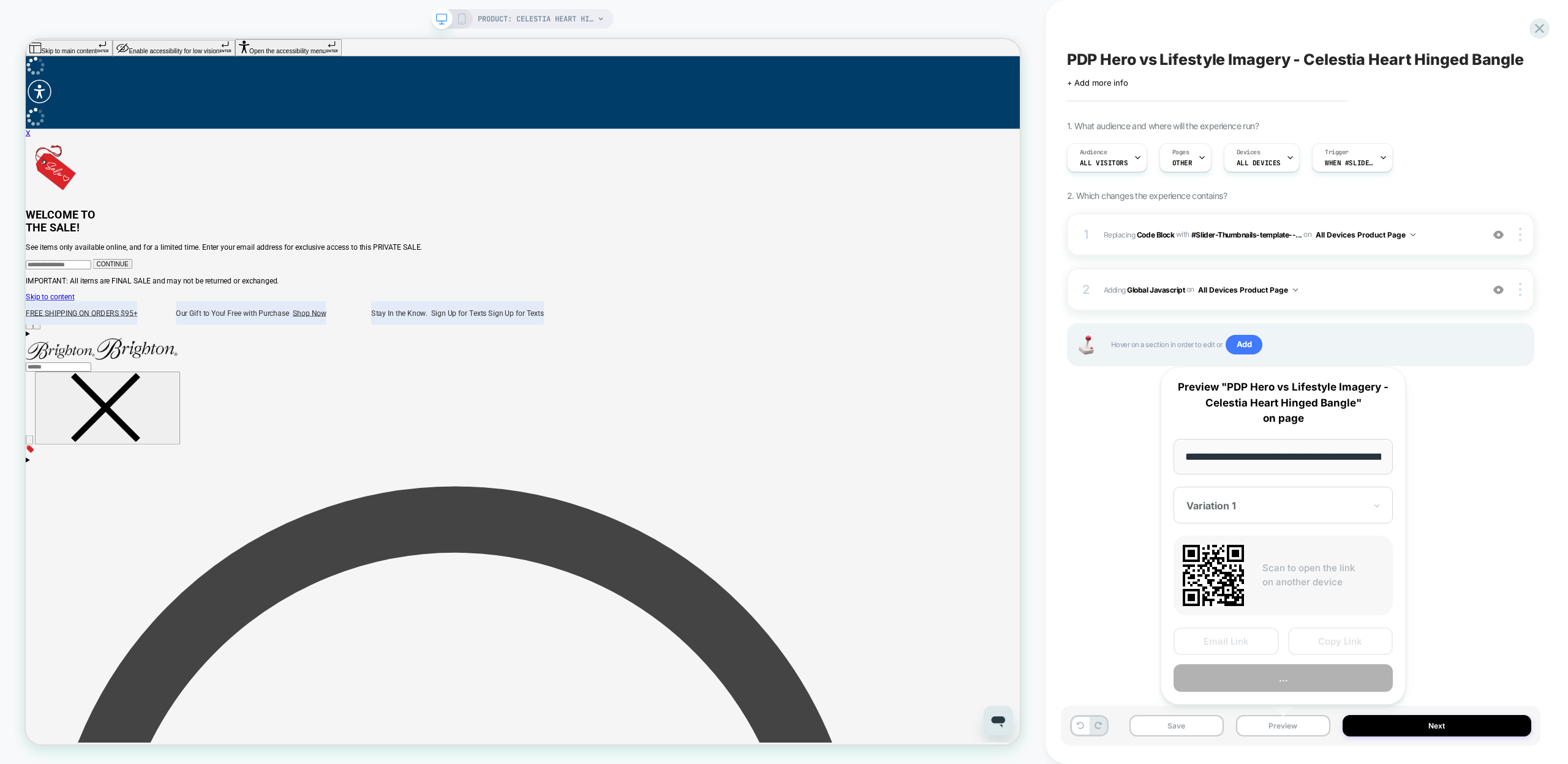
scroll to position [0, 217]
click at [1309, 647] on button "Copy Link" at bounding box center [1341, 642] width 105 height 28
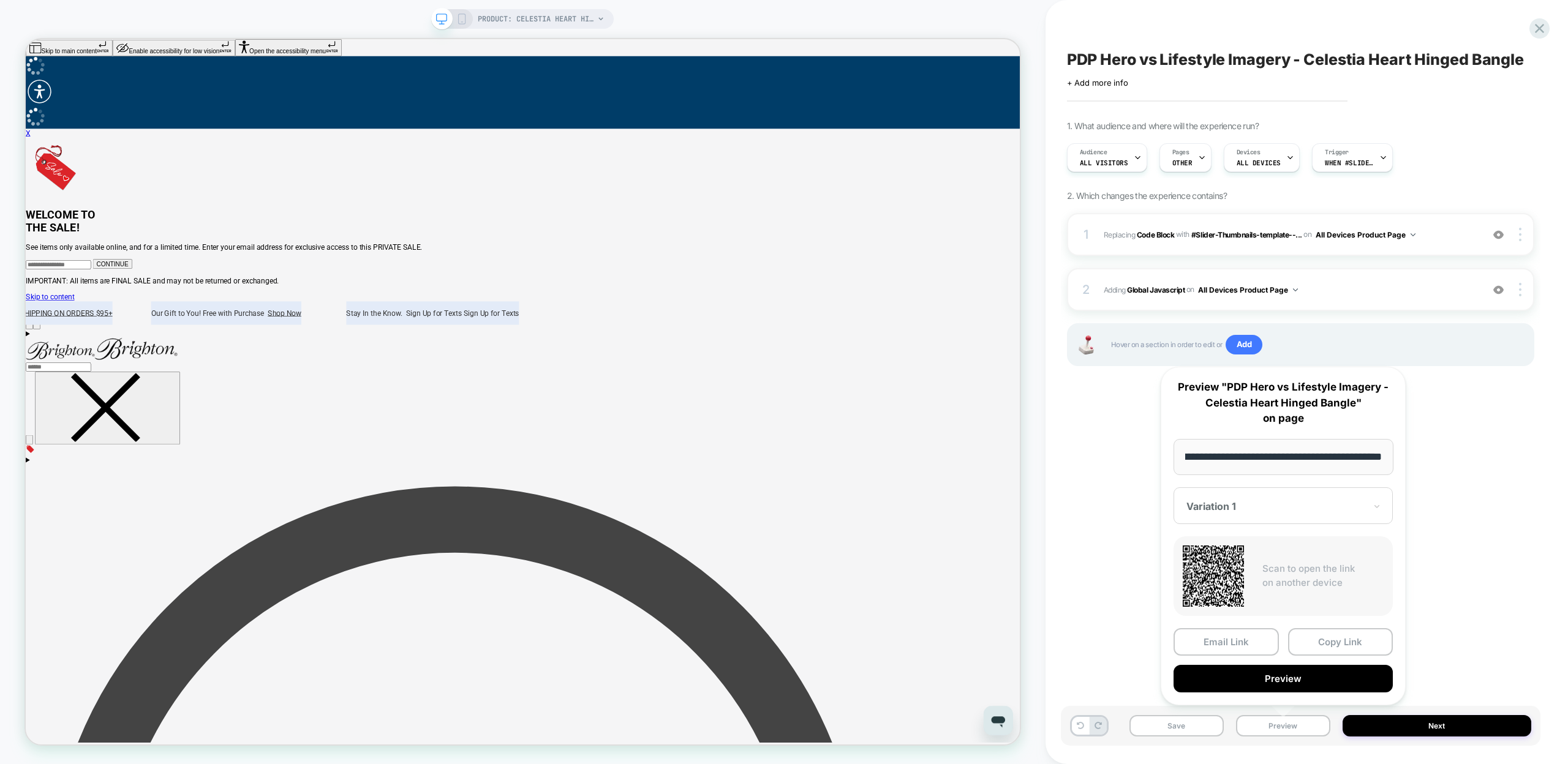
scroll to position [0, 0]
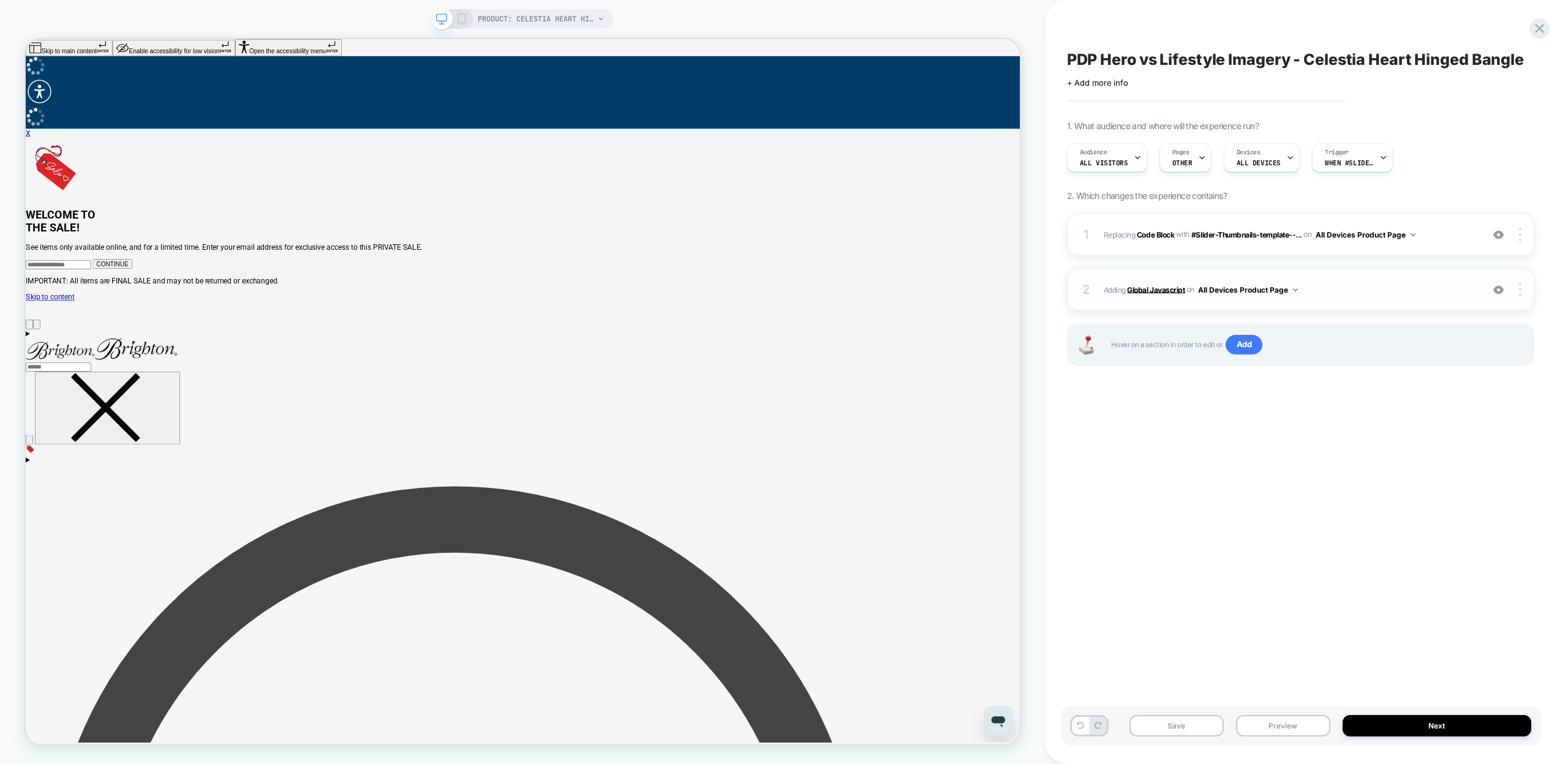
click at [1149, 289] on b "Global Javascript" at bounding box center [1156, 289] width 58 height 10
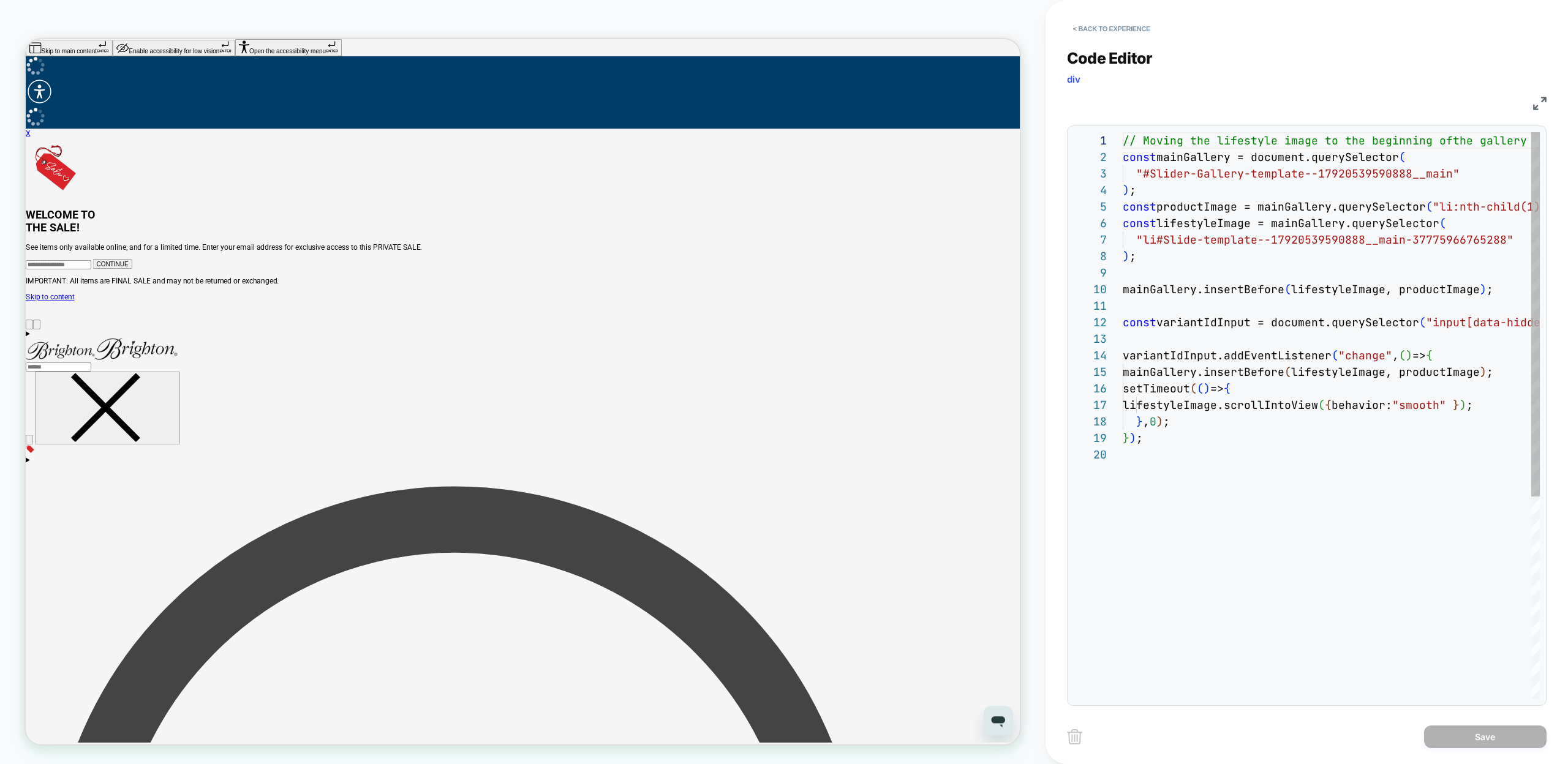
scroll to position [165, 0]
click at [1240, 372] on div "// Moving the lifestyle image to the beginning of the gallery const mainGallery…" at bounding box center [1401, 573] width 557 height 881
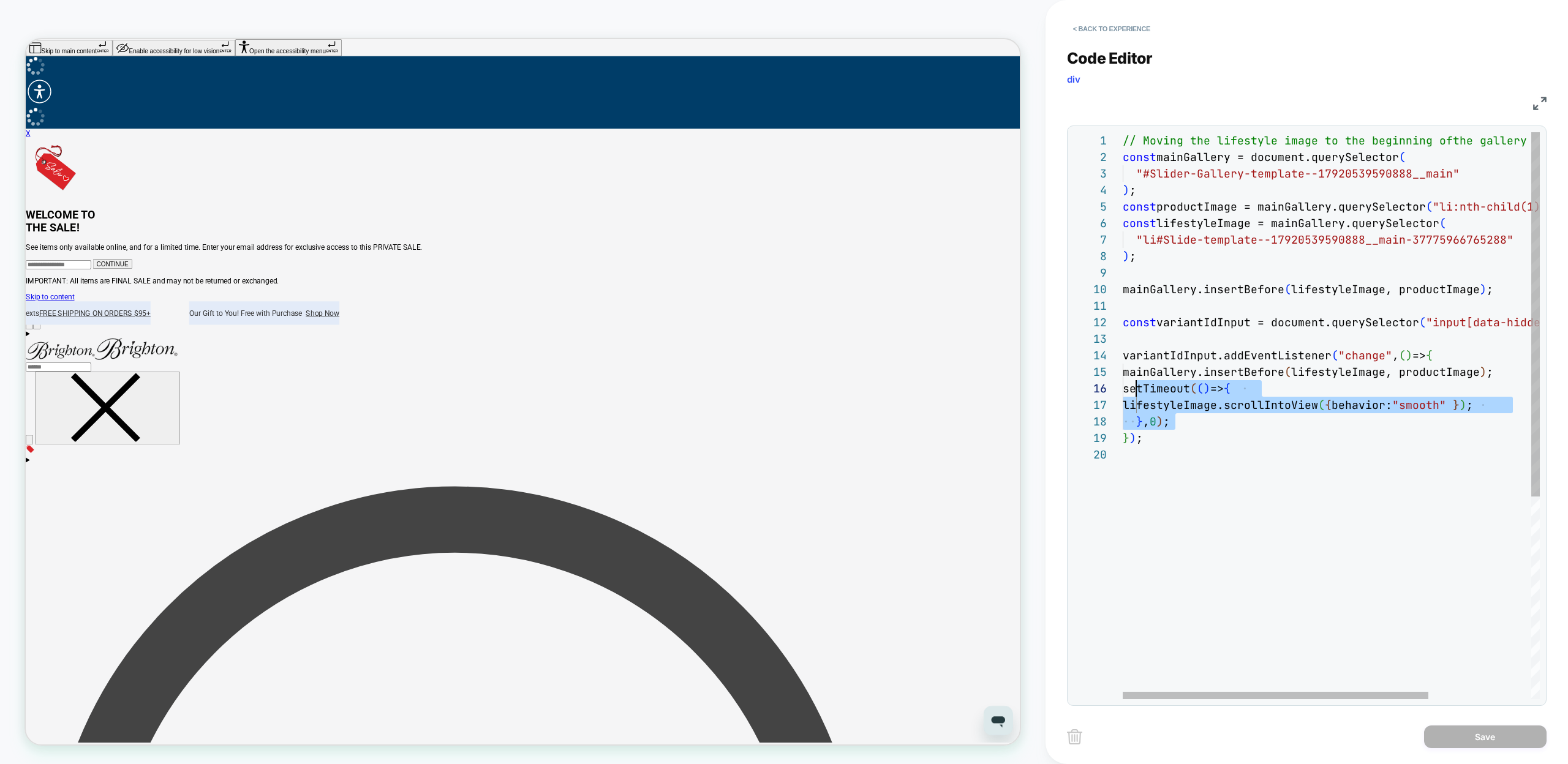
scroll to position [83, 13]
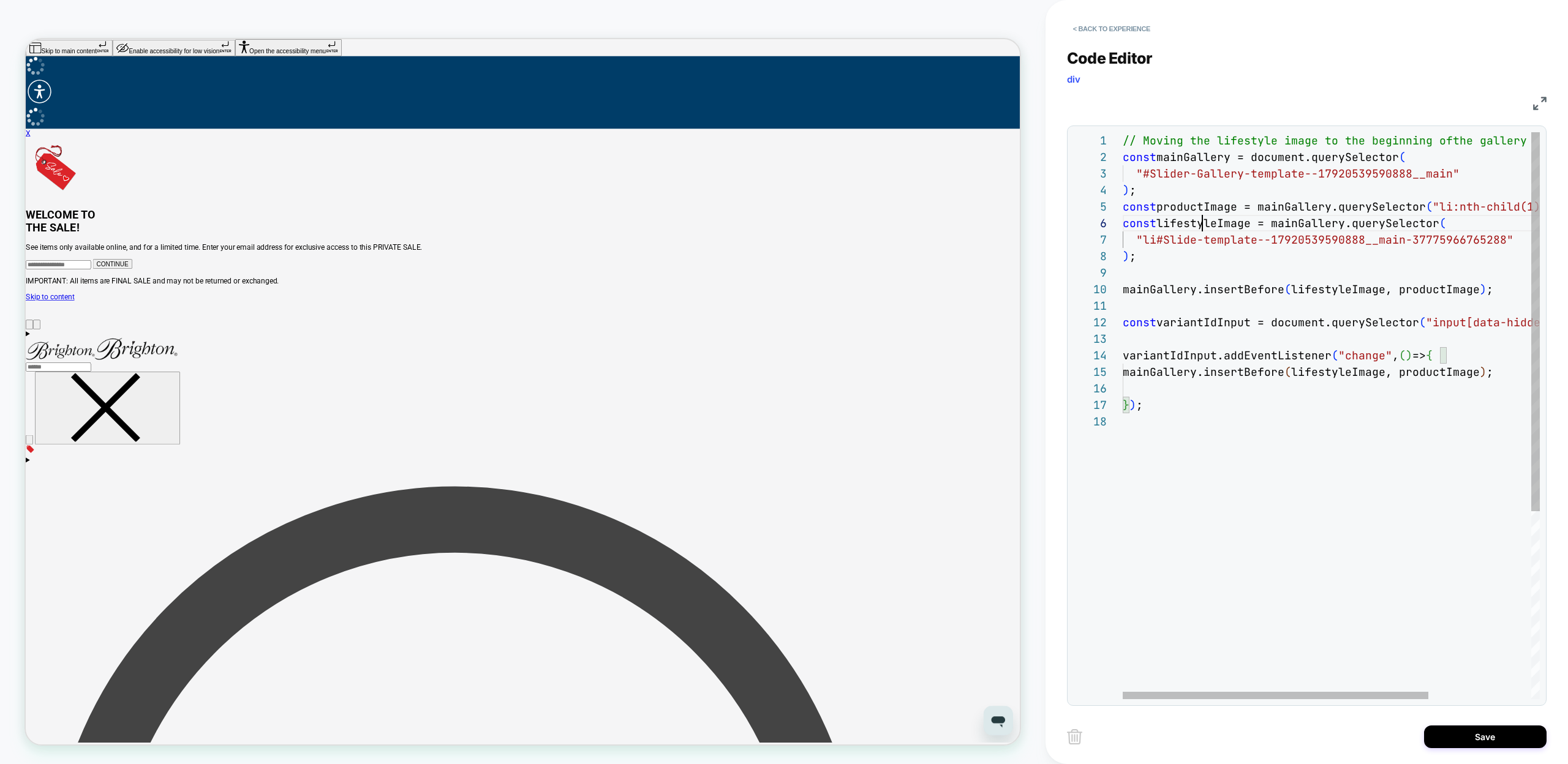
click at [1205, 222] on div "// Moving the lifestyle image to the beginning of the gallery const mainGallery…" at bounding box center [1401, 556] width 557 height 848
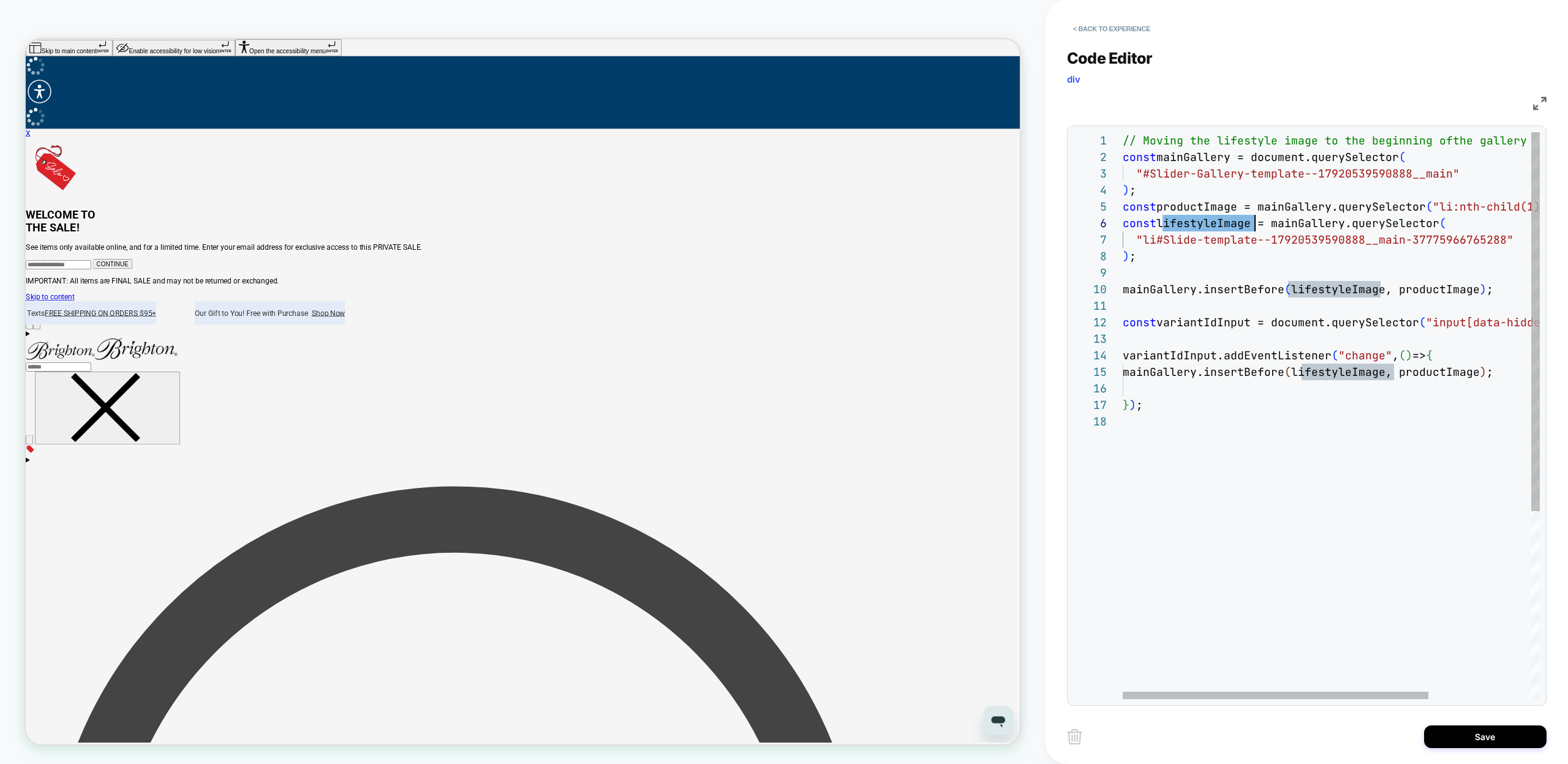
click at [1339, 384] on div "// Moving the lifestyle image to the beginning of the gallery const mainGallery…" at bounding box center [1401, 556] width 557 height 848
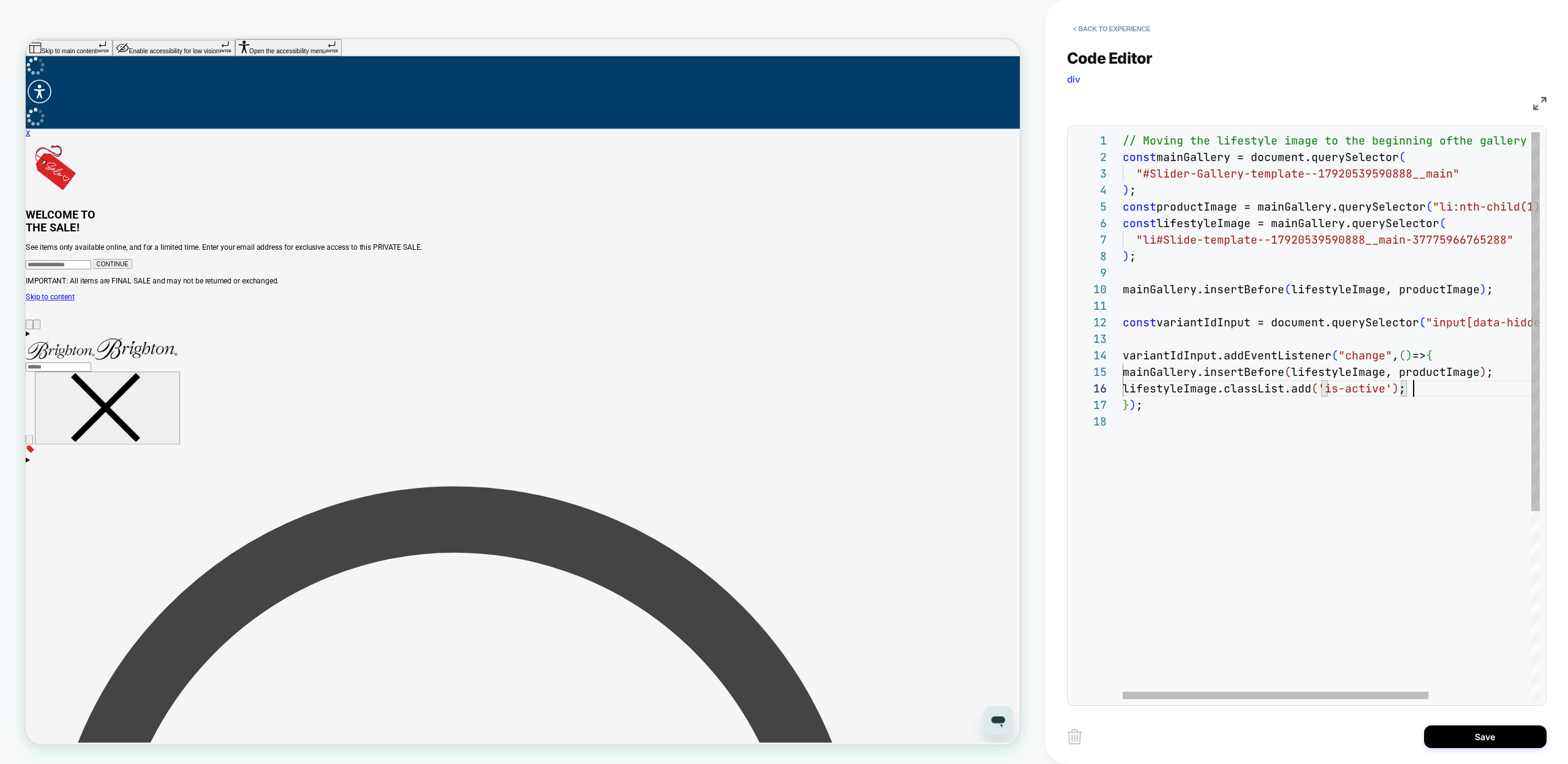
scroll to position [83, 291]
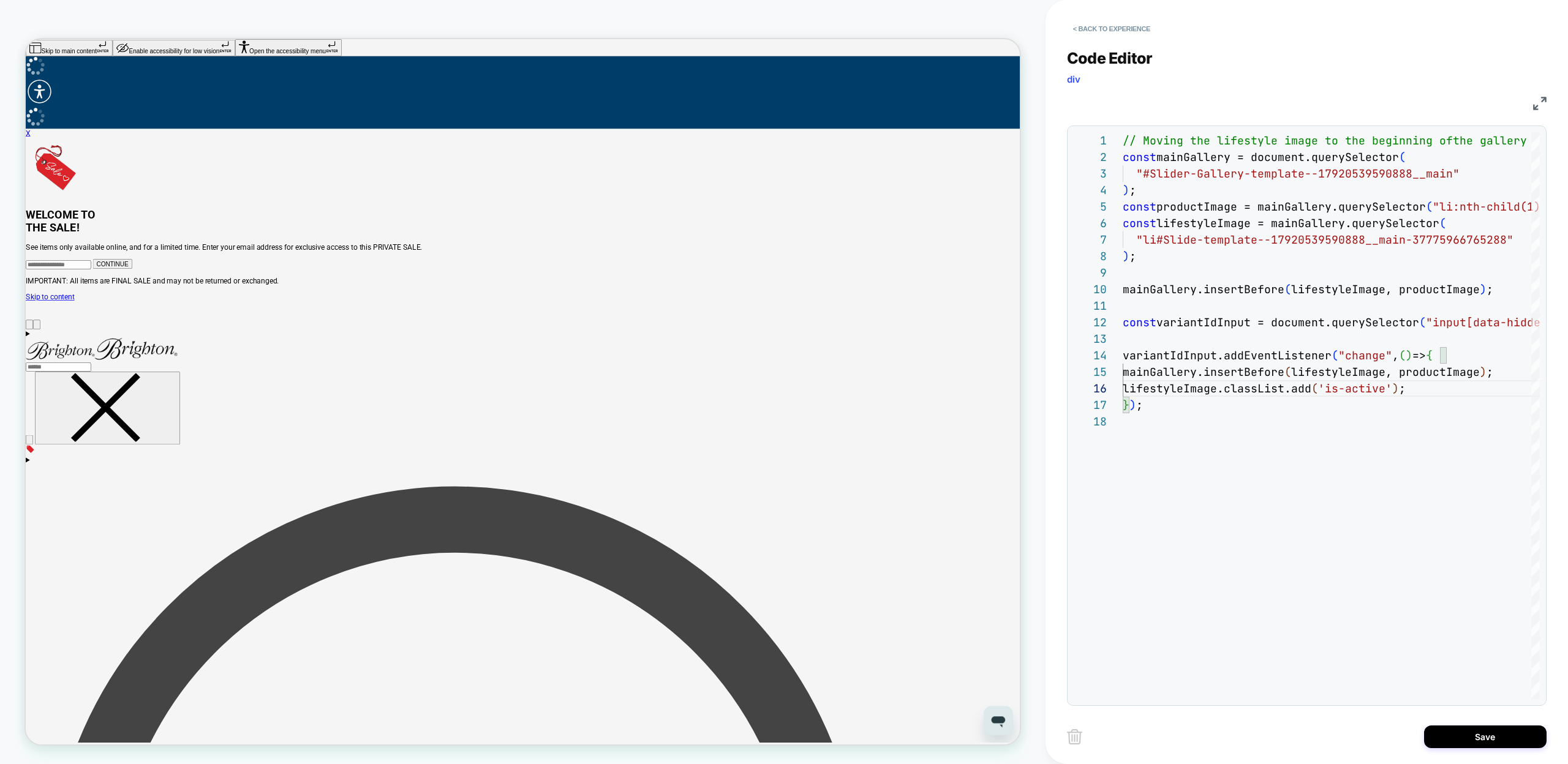
type textarea "**********"
click at [1458, 729] on button "Save" at bounding box center [1485, 737] width 122 height 23
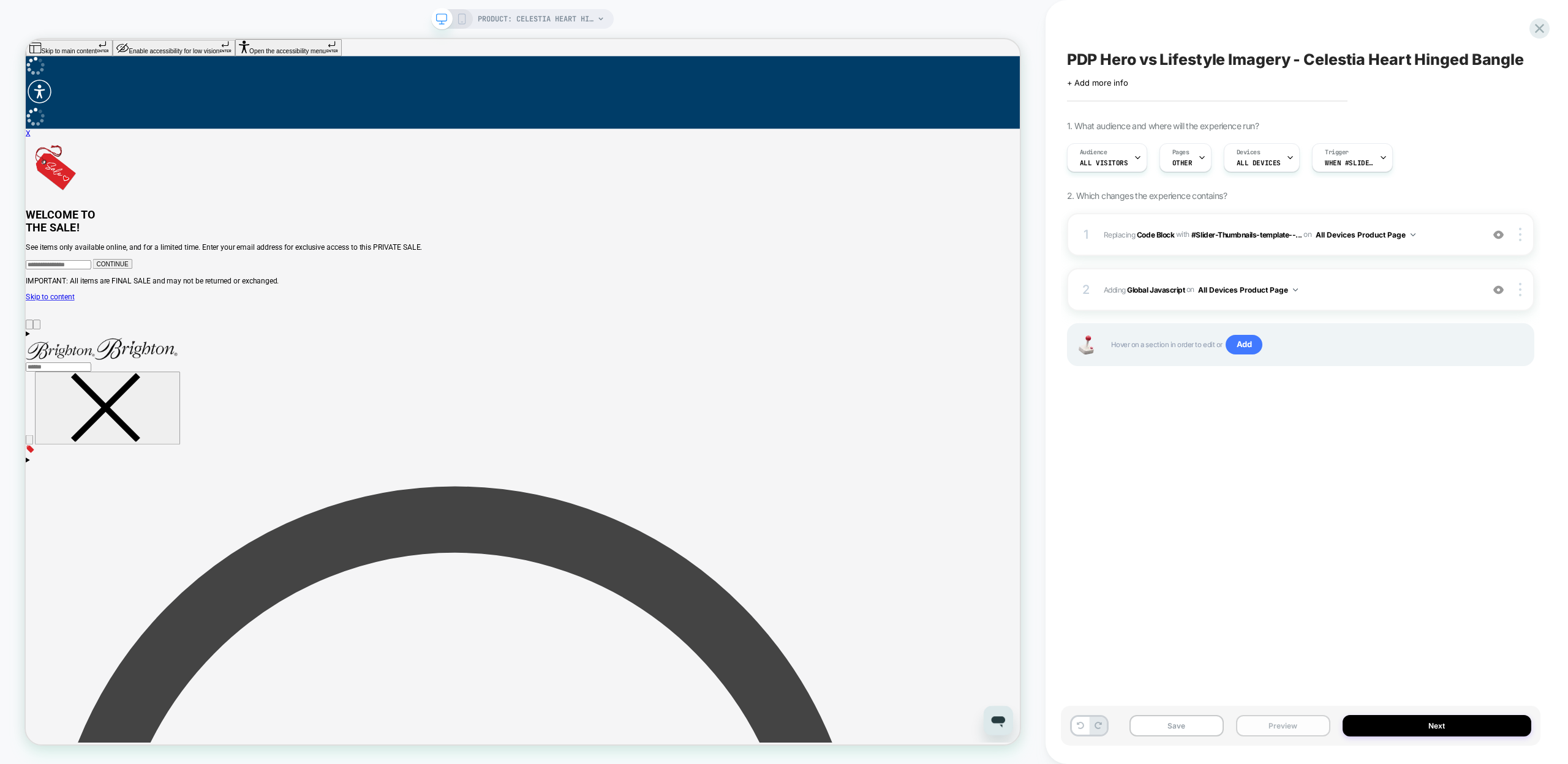
click at [1303, 726] on button "Preview" at bounding box center [1283, 726] width 94 height 22
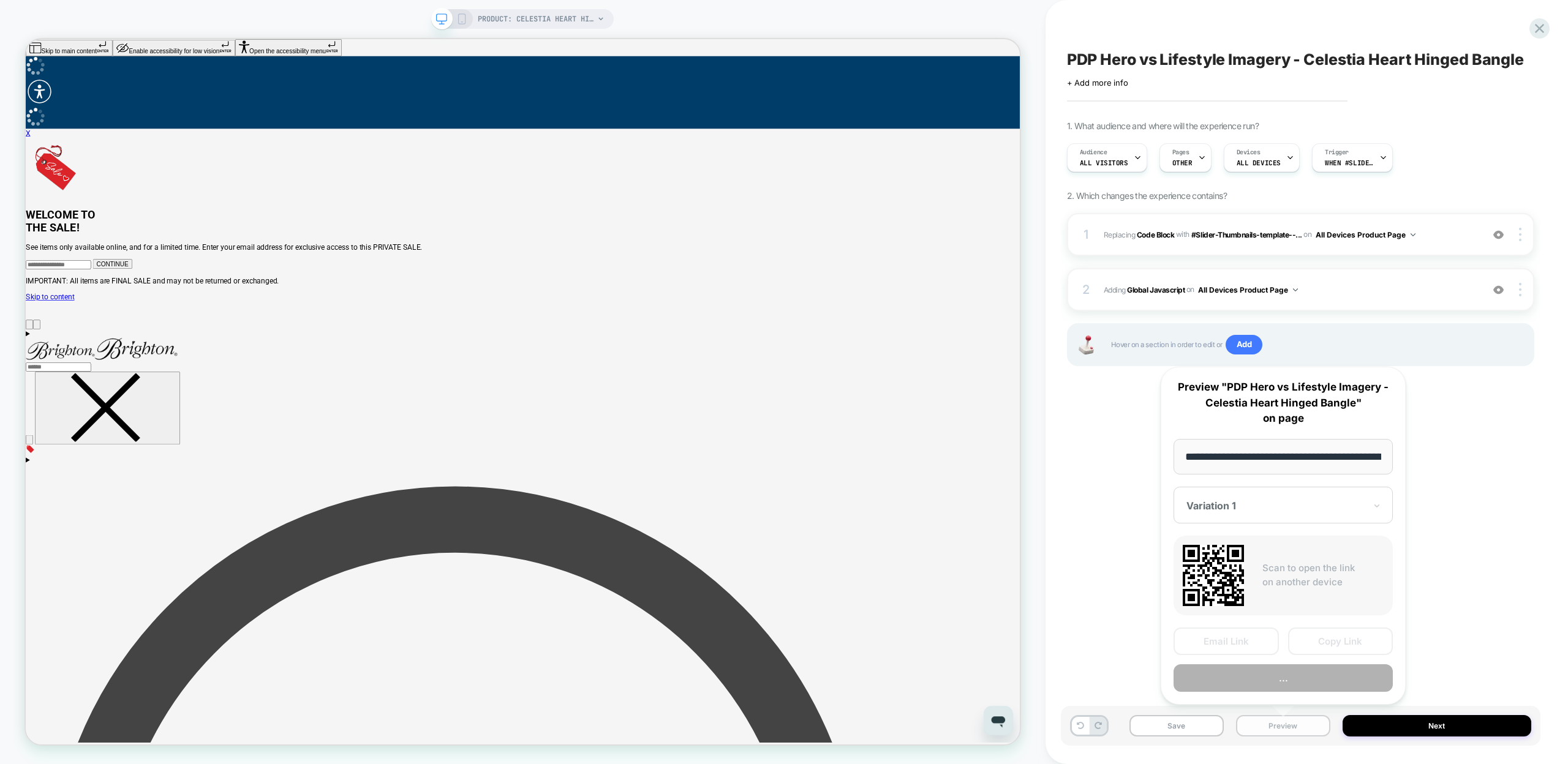
scroll to position [0, 217]
click at [1366, 644] on button "Copy Link" at bounding box center [1341, 642] width 105 height 28
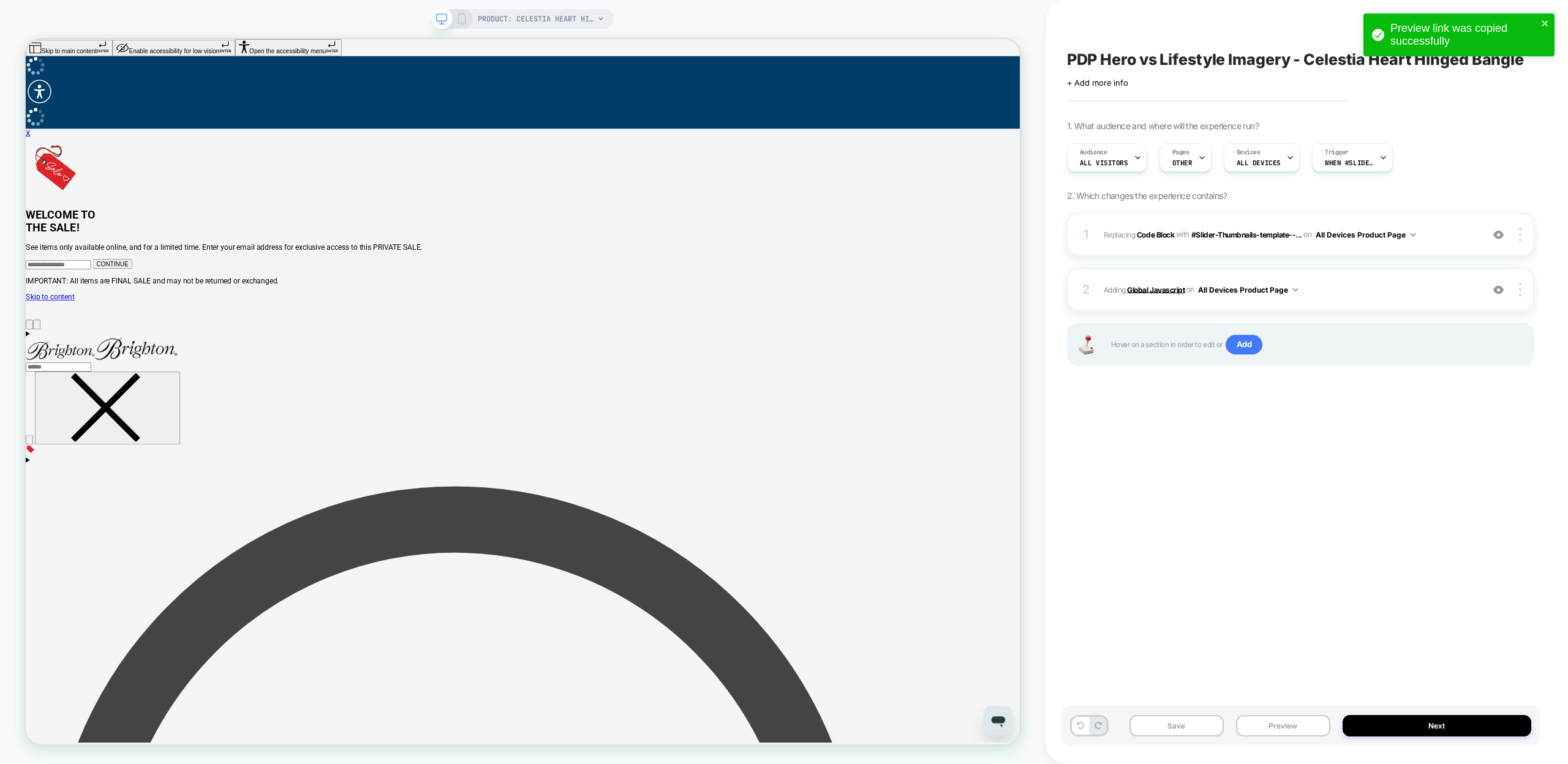
click at [1146, 291] on b "Global Javascript" at bounding box center [1156, 289] width 58 height 10
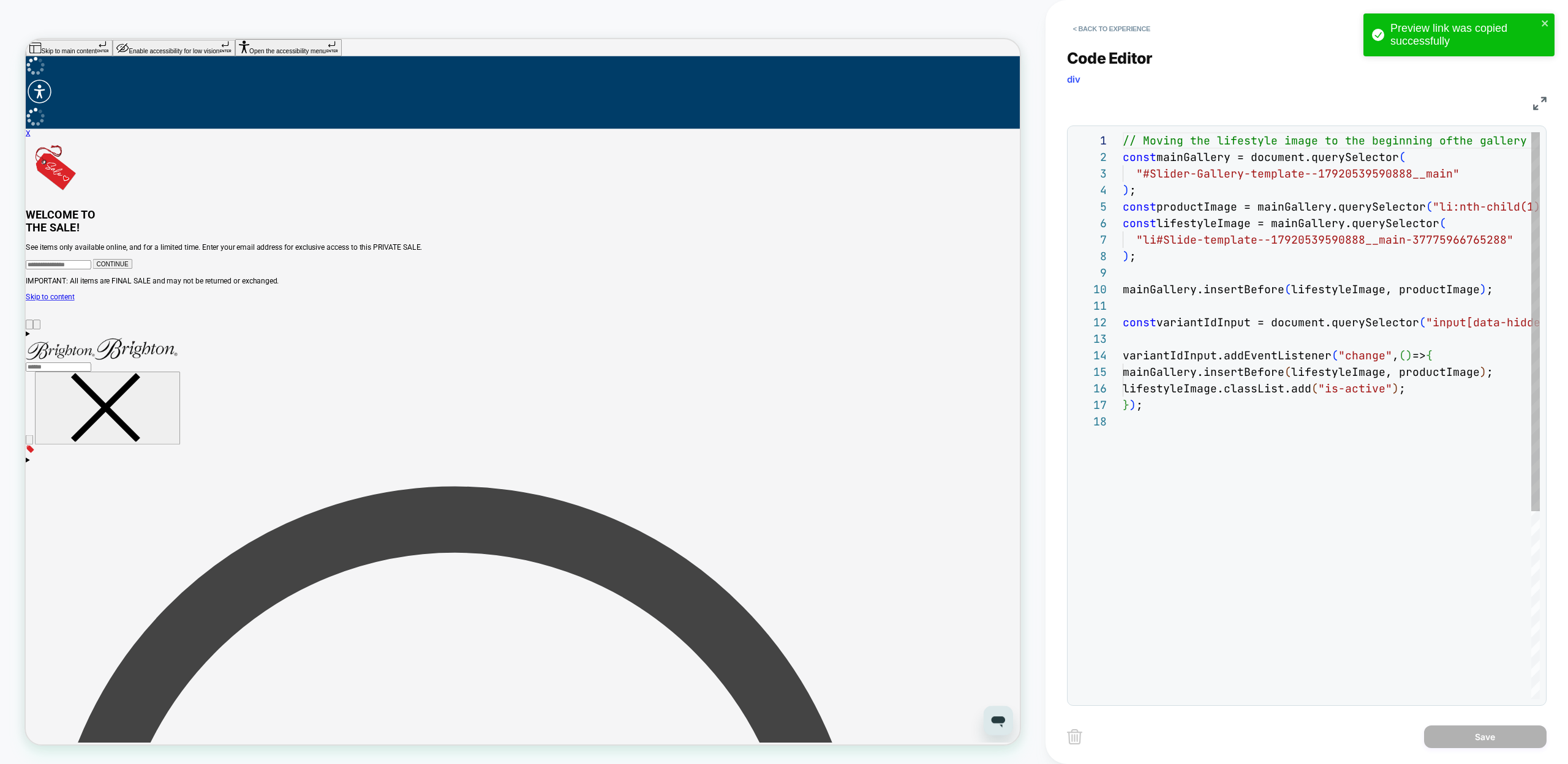
scroll to position [165, 0]
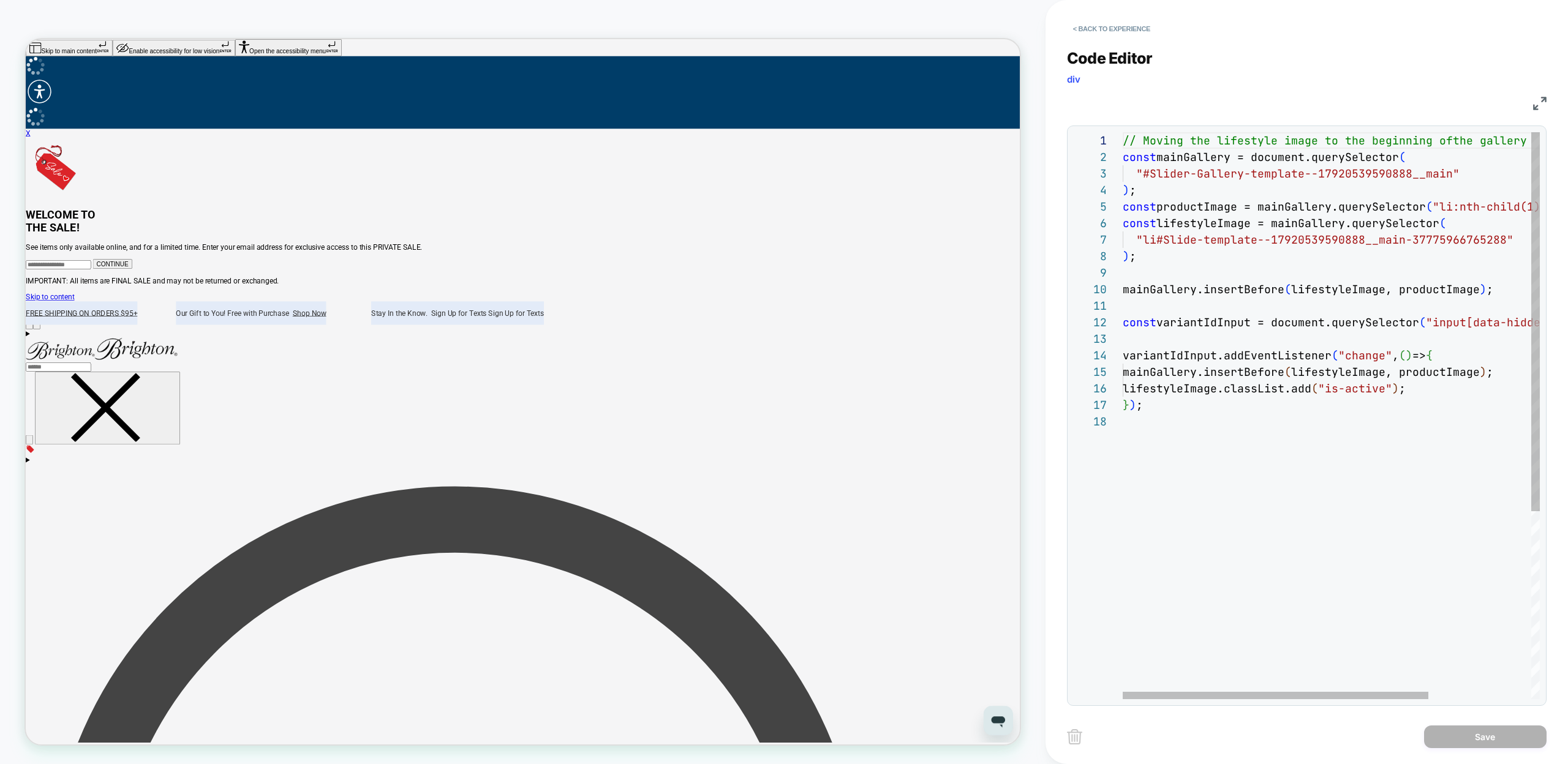
click at [1421, 389] on div "// Moving the lifestyle image to the beginning of the gallery const mainGallery…" at bounding box center [1401, 556] width 557 height 848
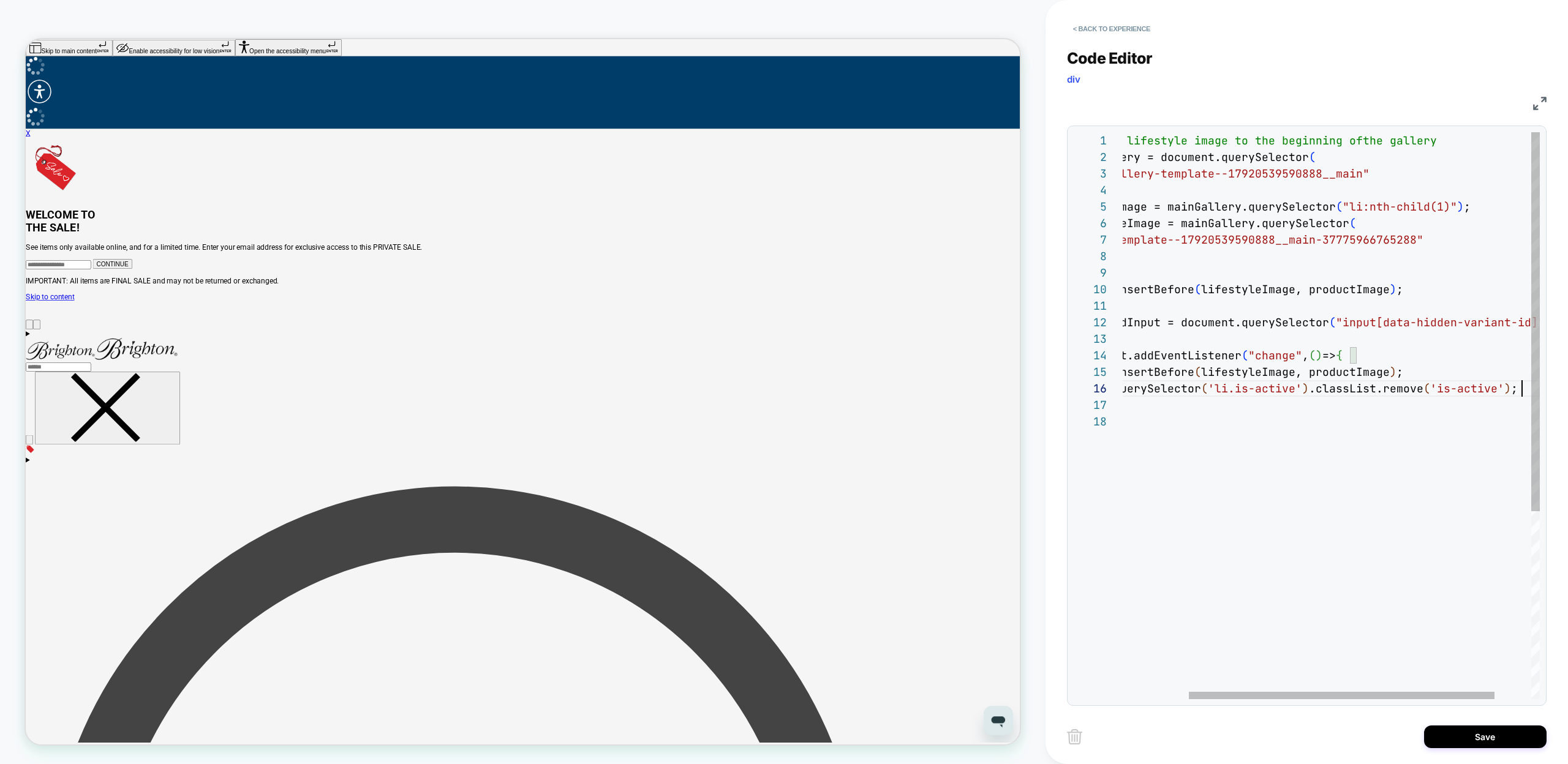
scroll to position [99, 490]
click at [1415, 404] on div "// Moving the lifestyle image to the beginning of the gallery const mainGallery…" at bounding box center [1311, 564] width 557 height 865
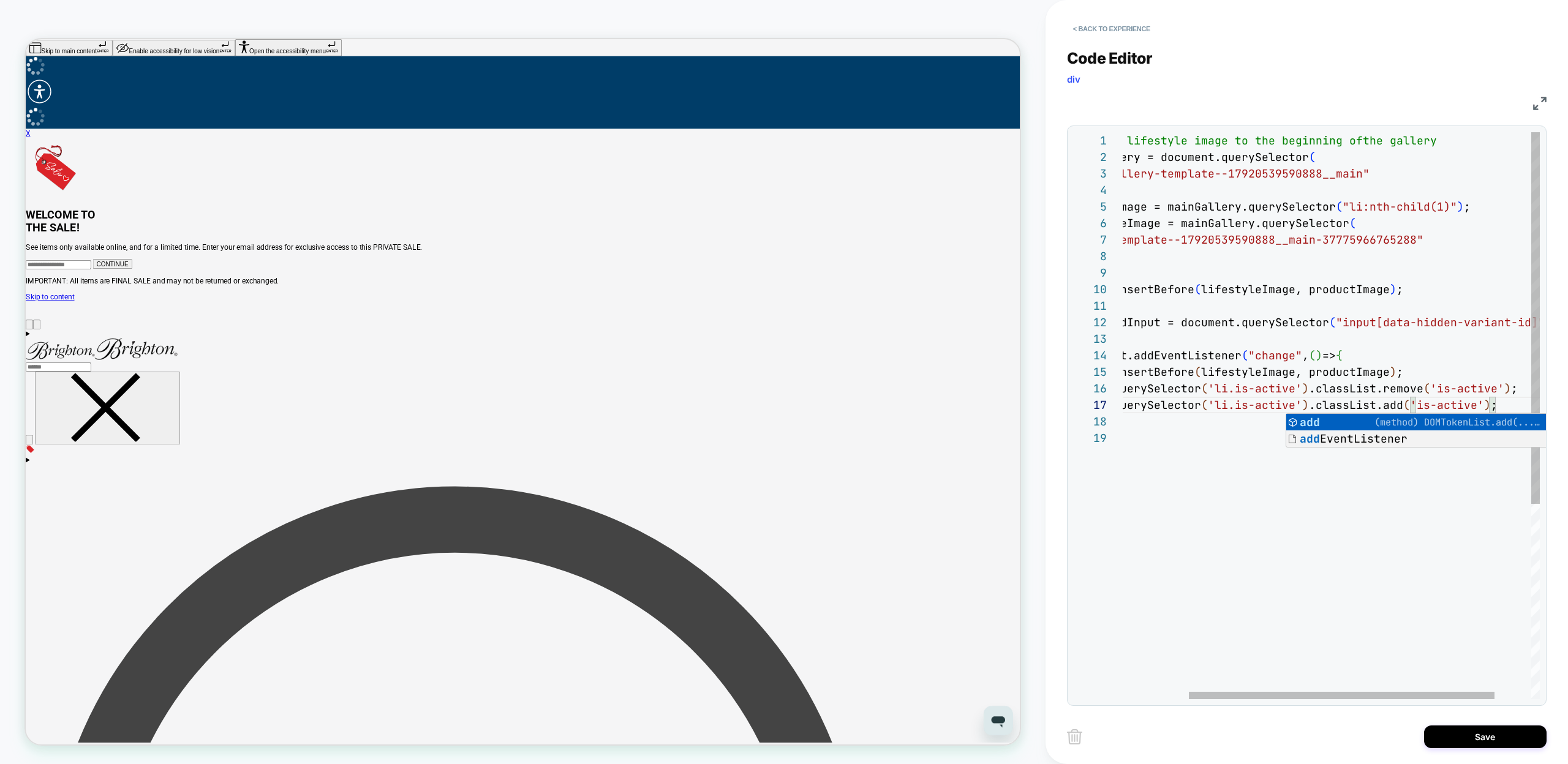
click at [1272, 371] on div "// Moving the lifestyle image to the beginning of the gallery const mainGallery…" at bounding box center [1311, 564] width 557 height 865
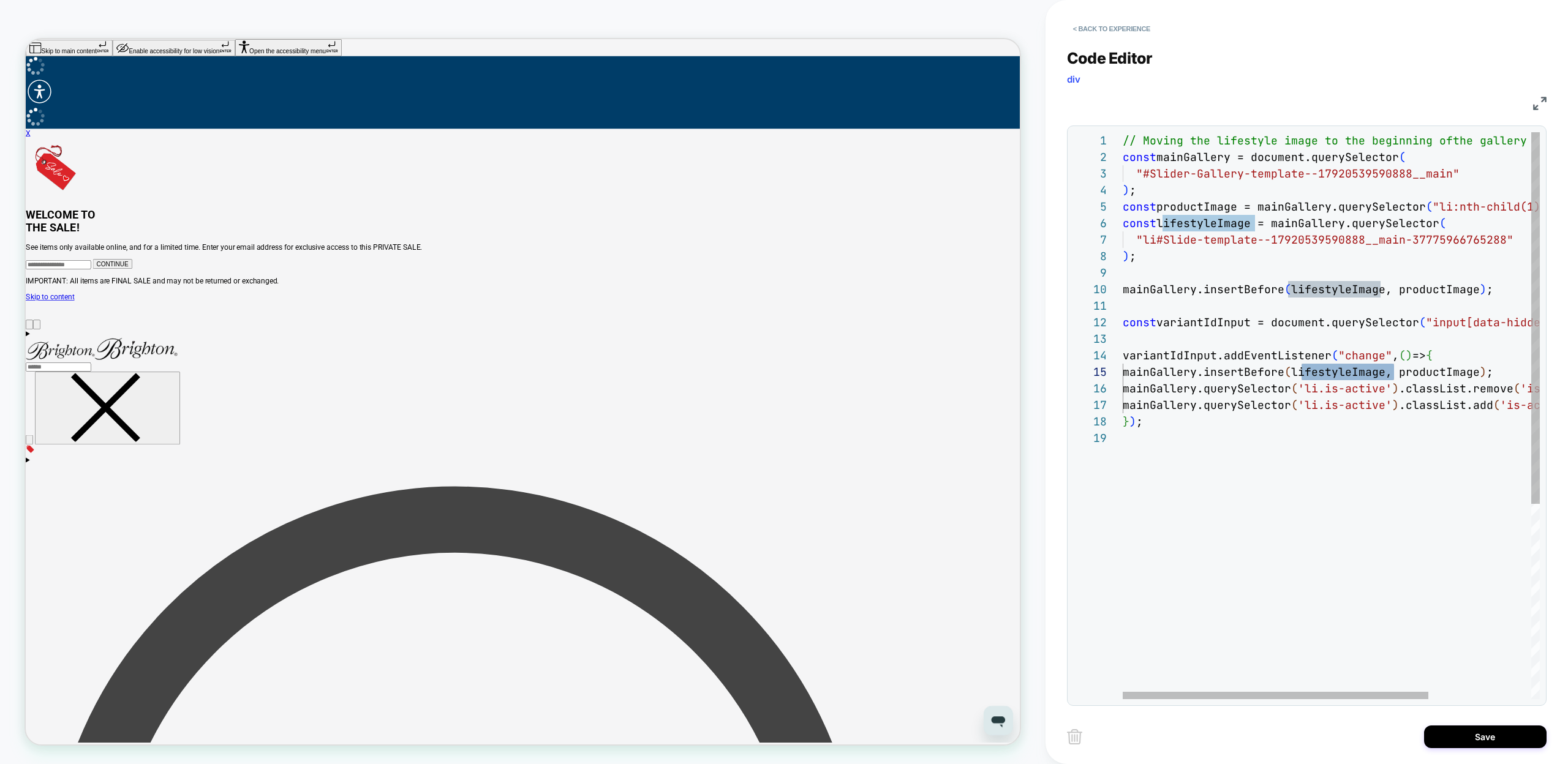
click at [1174, 401] on div "// Moving the lifestyle image to the beginning of the gallery const mainGallery…" at bounding box center [1401, 564] width 557 height 865
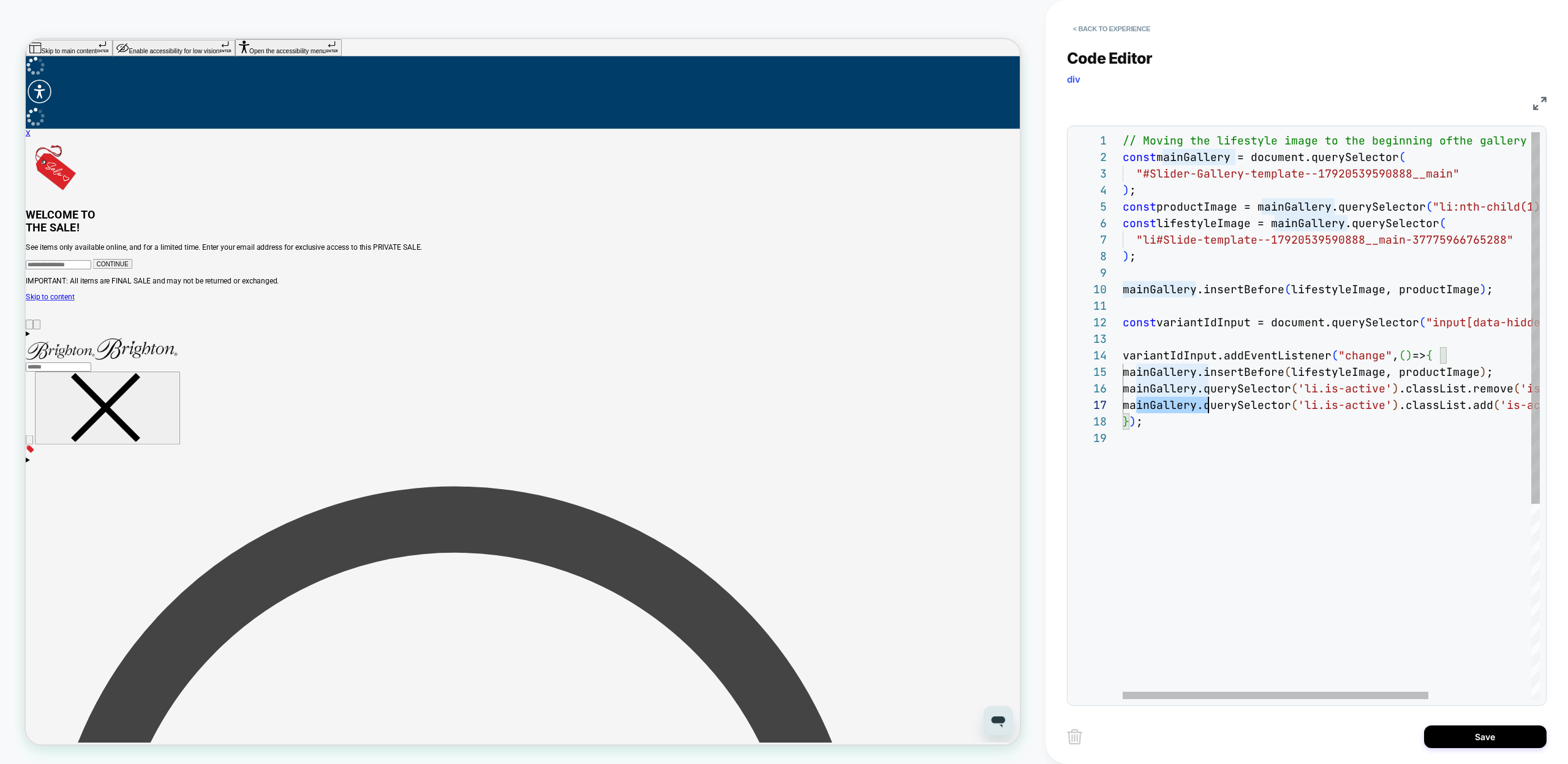
click at [1174, 401] on div "// Moving the lifestyle image to the beginning of the gallery const mainGallery…" at bounding box center [1401, 564] width 557 height 865
click at [1406, 404] on div "// Moving the lifestyle image to the beginning of the gallery const mainGallery…" at bounding box center [1401, 564] width 557 height 865
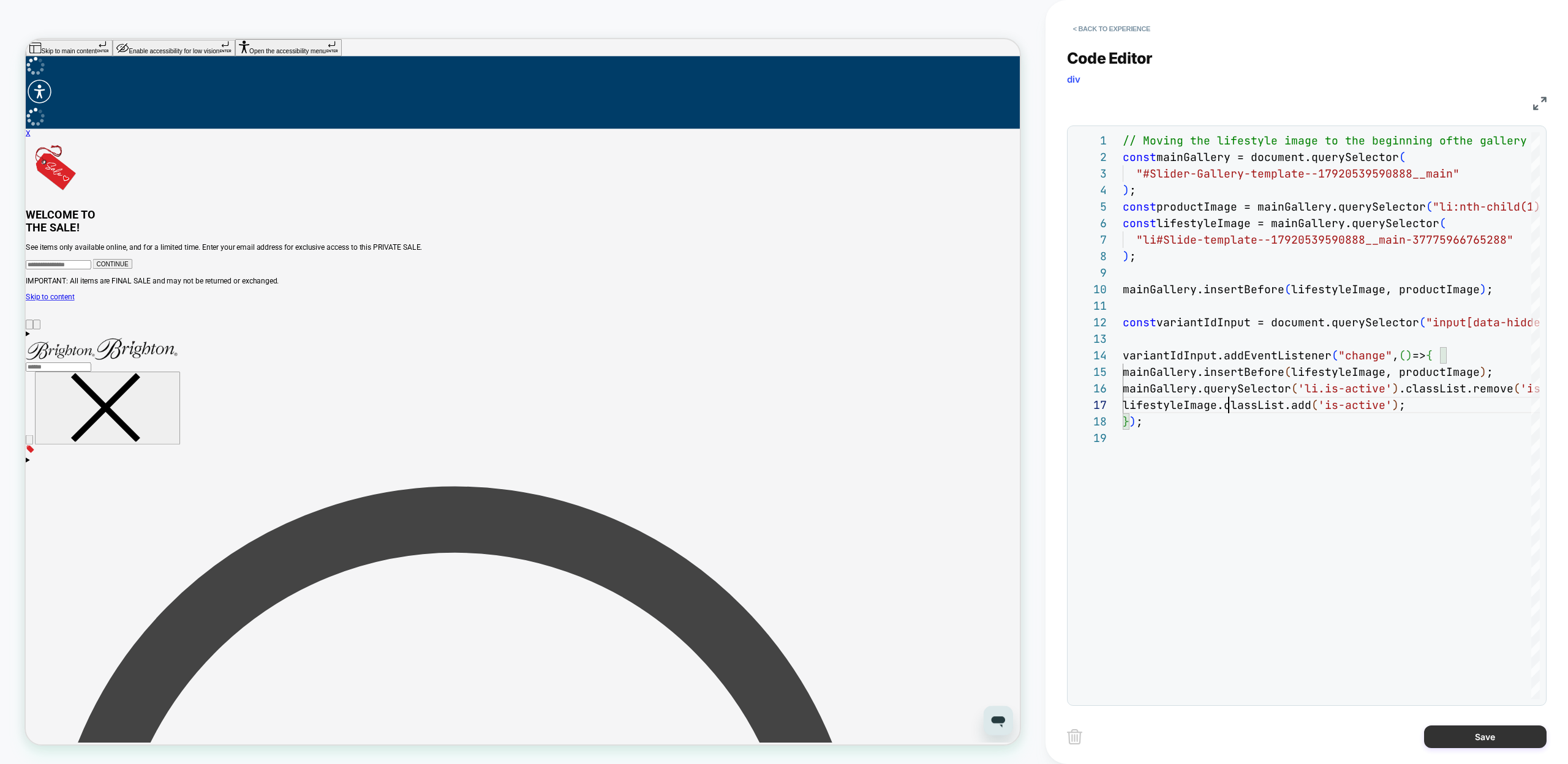
type textarea "**********"
click at [1467, 731] on button "Save" at bounding box center [1485, 737] width 122 height 23
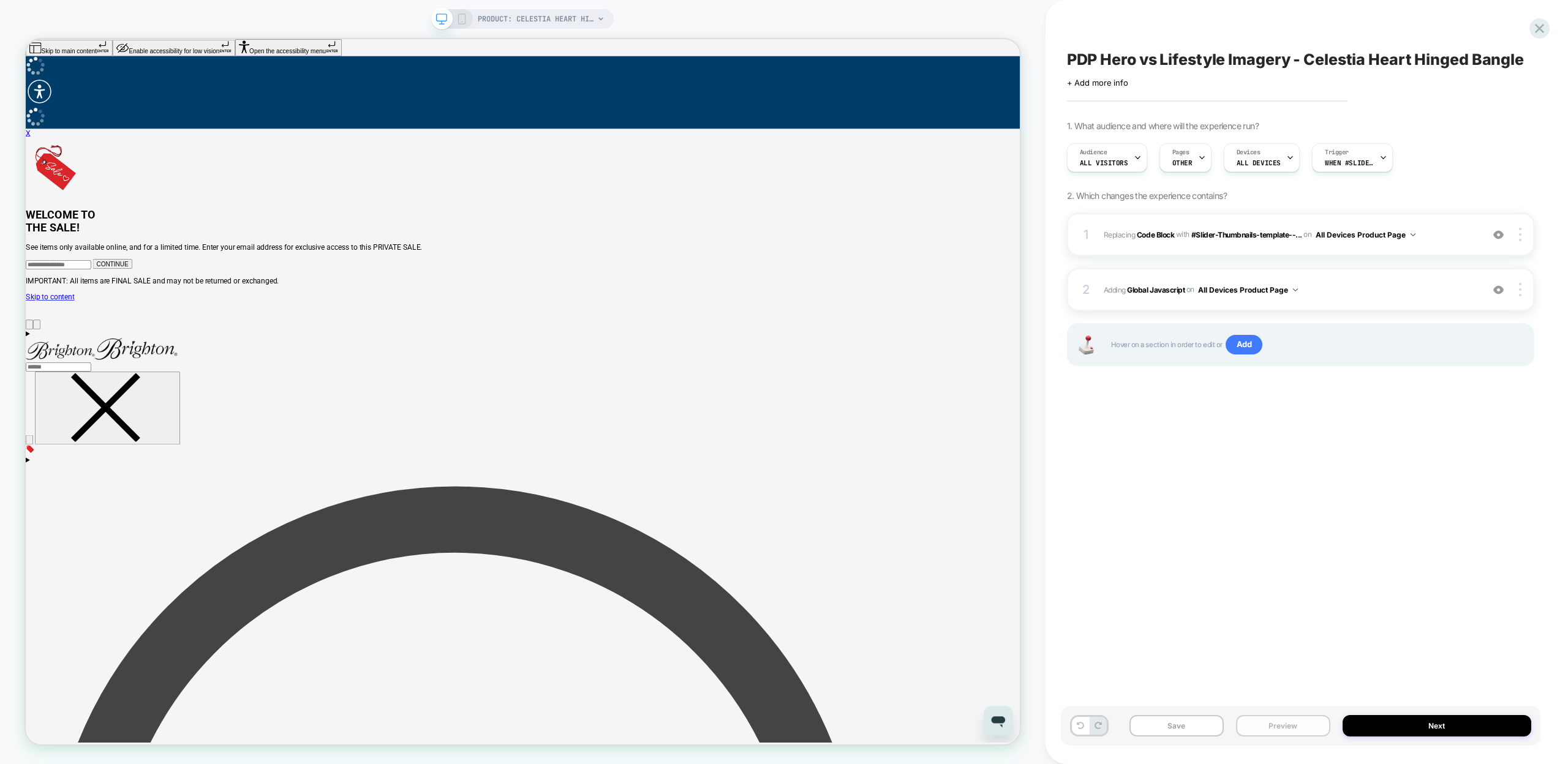
click at [1309, 720] on button "Preview" at bounding box center [1283, 726] width 94 height 22
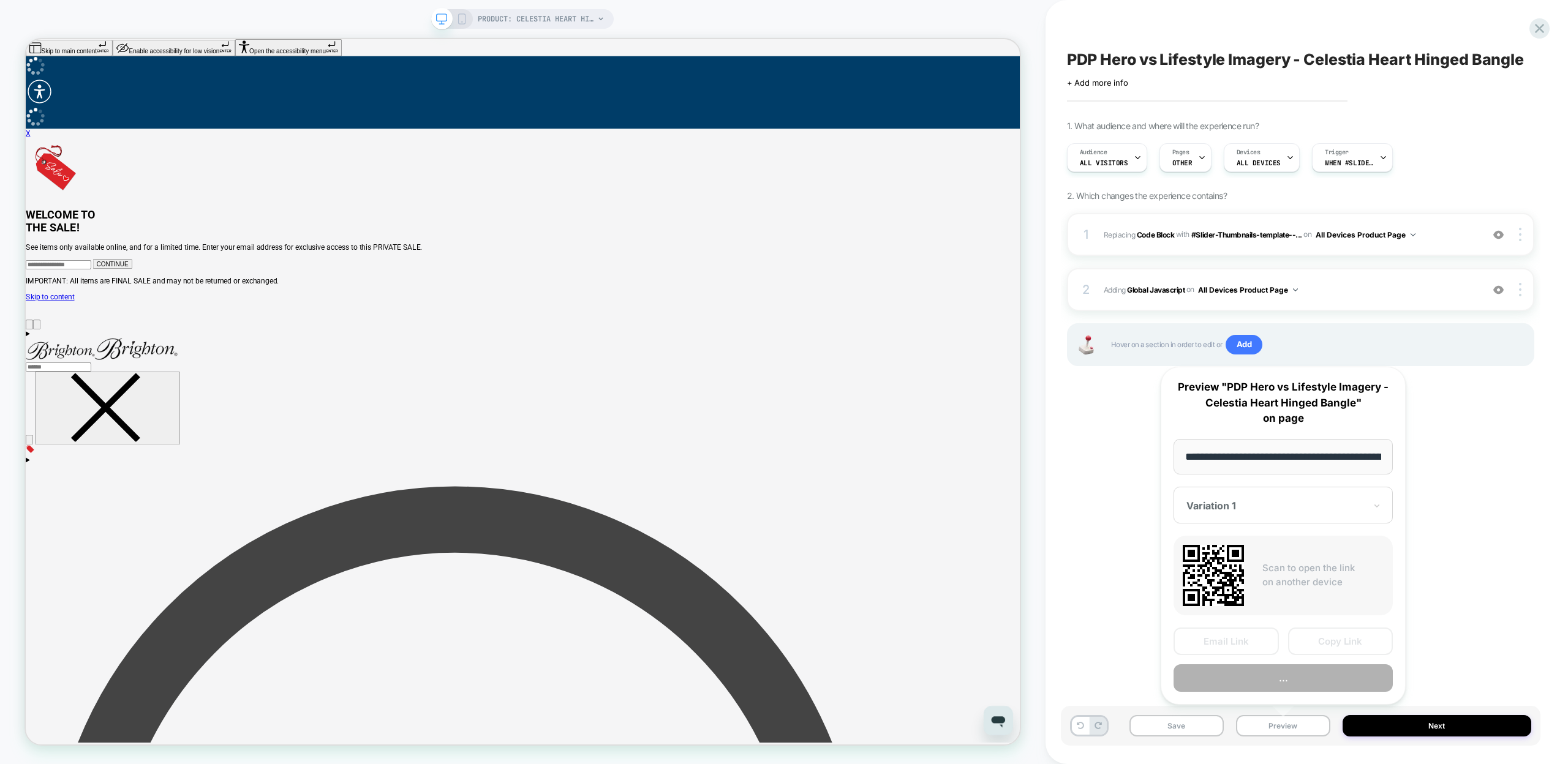
scroll to position [0, 217]
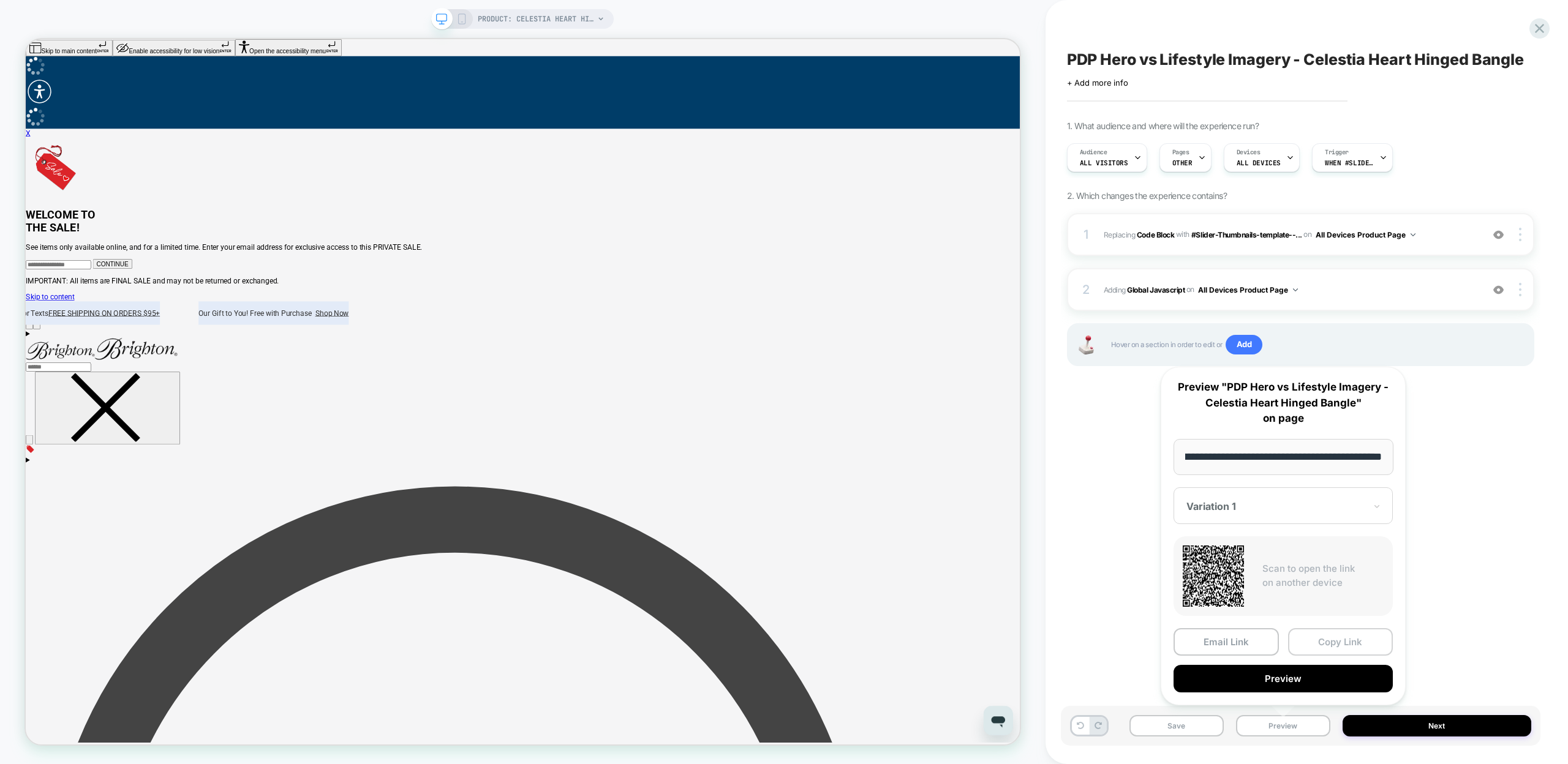
click at [1334, 638] on button "Copy Link" at bounding box center [1341, 642] width 105 height 28
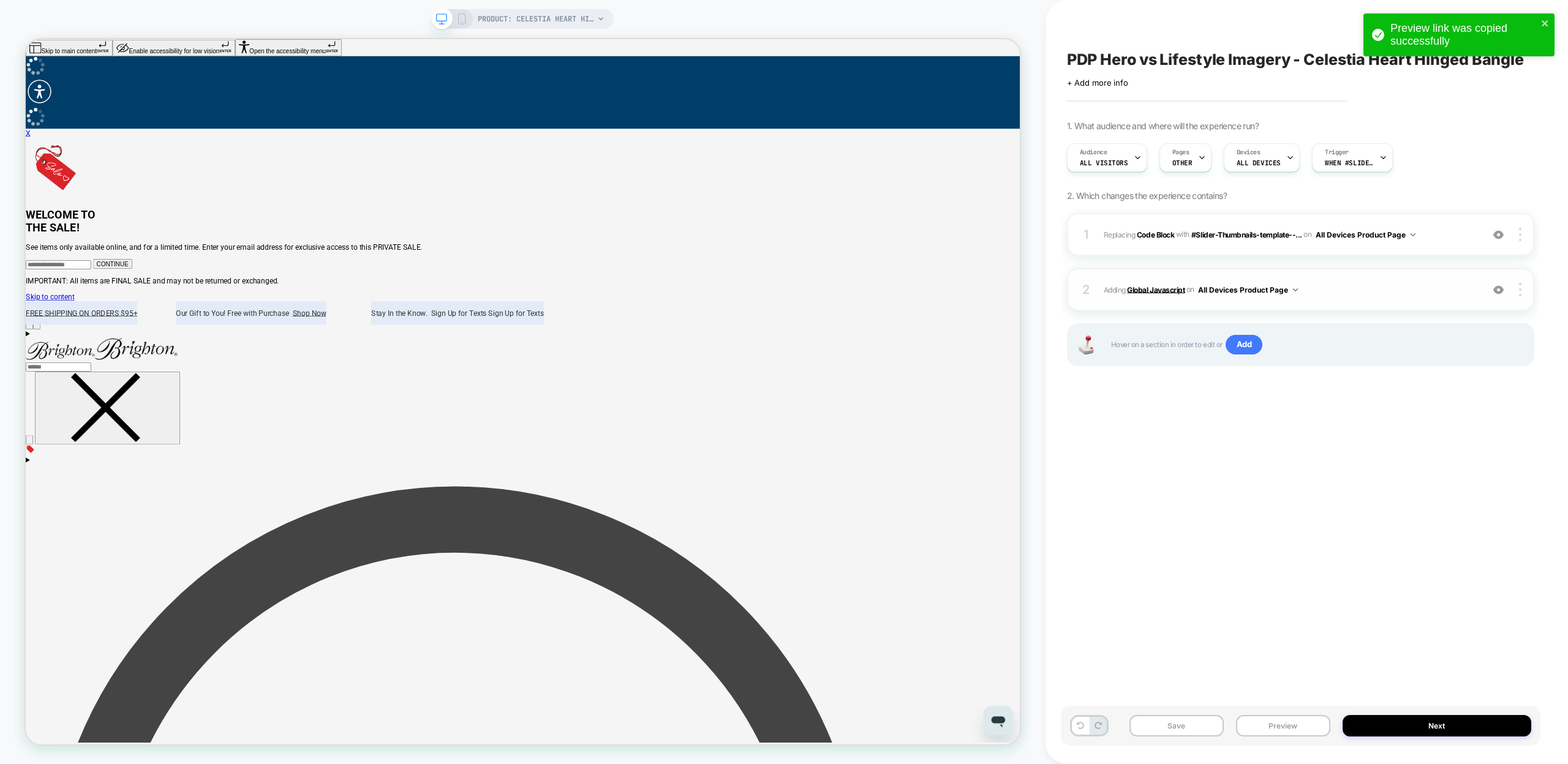
click at [1155, 293] on b "Global Javascript" at bounding box center [1156, 289] width 58 height 10
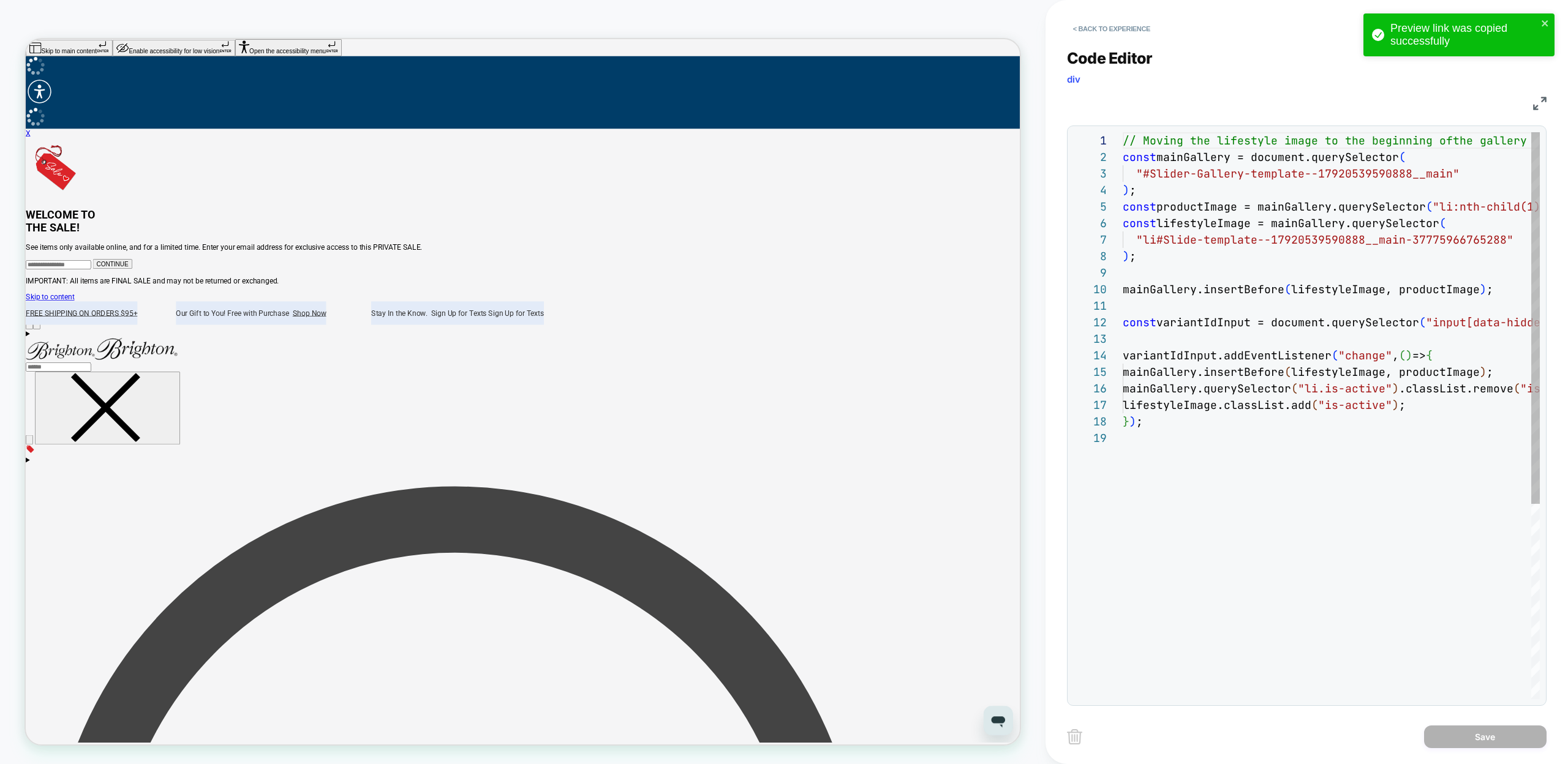
scroll to position [165, 0]
click at [1207, 372] on div "// Moving the lifestyle image to the beginning of the gallery const mainGallery…" at bounding box center [1401, 564] width 557 height 865
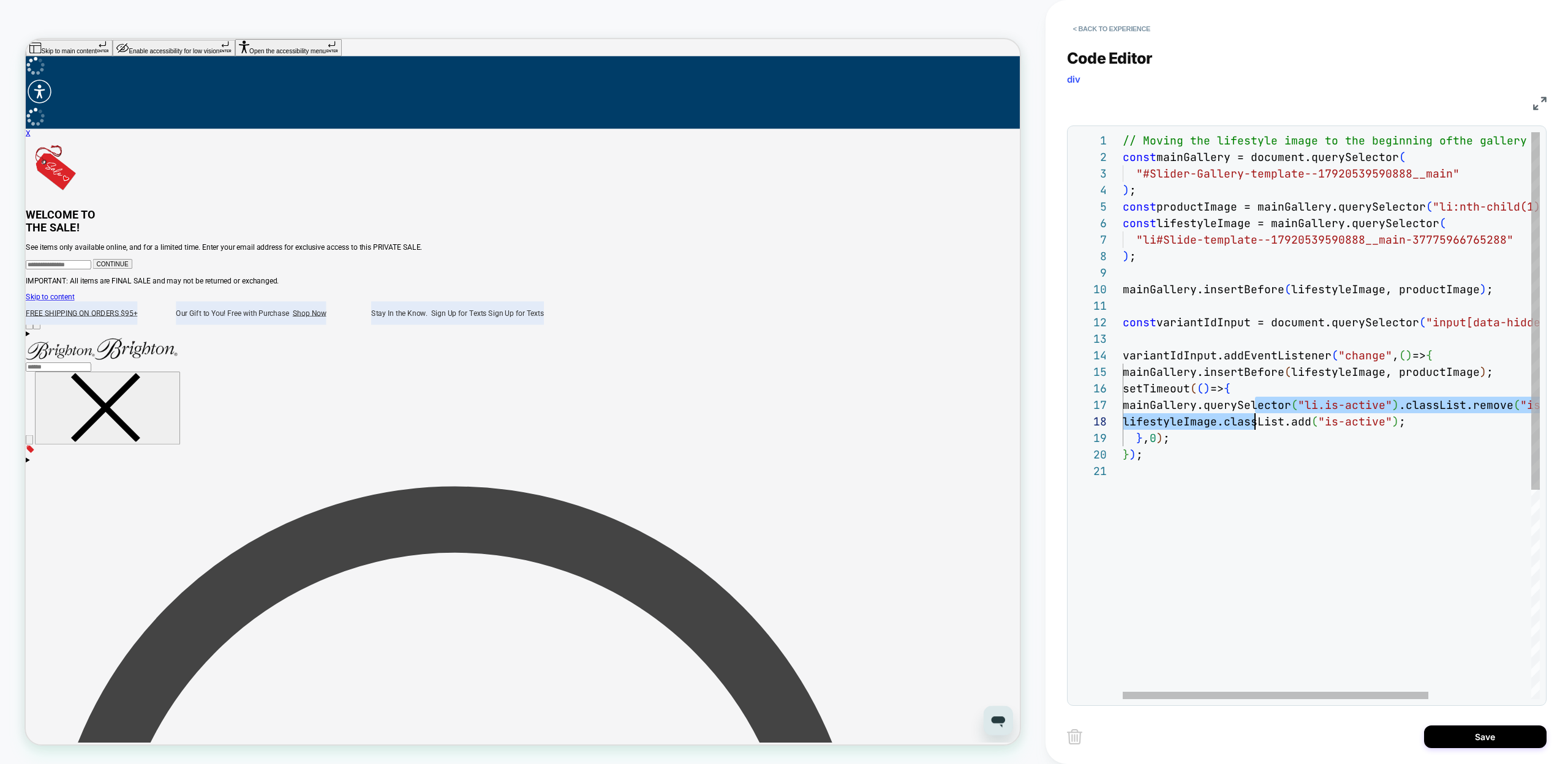
scroll to position [99, 146]
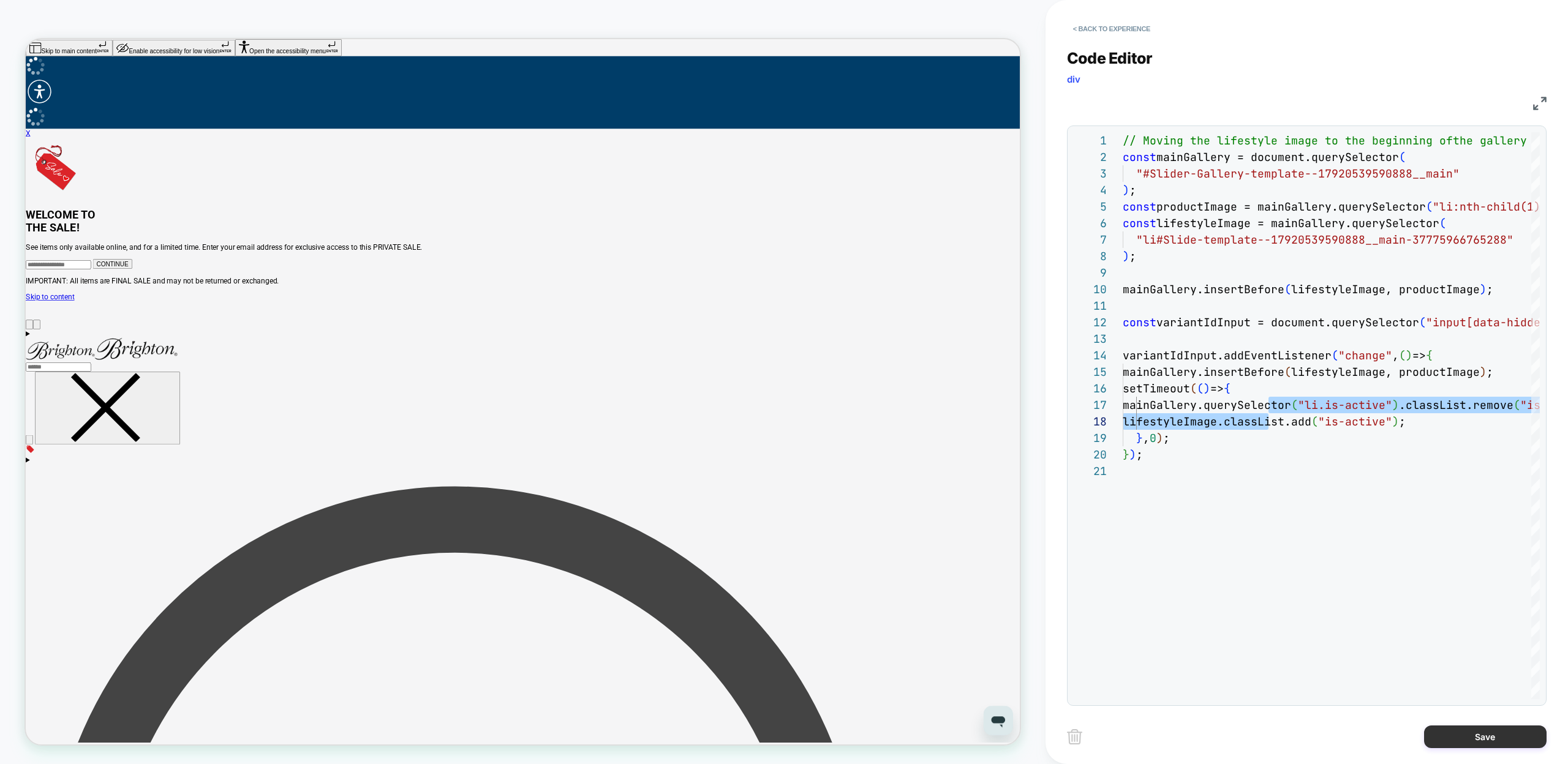
type textarea "**********"
click at [1467, 726] on button "Save" at bounding box center [1485, 737] width 122 height 23
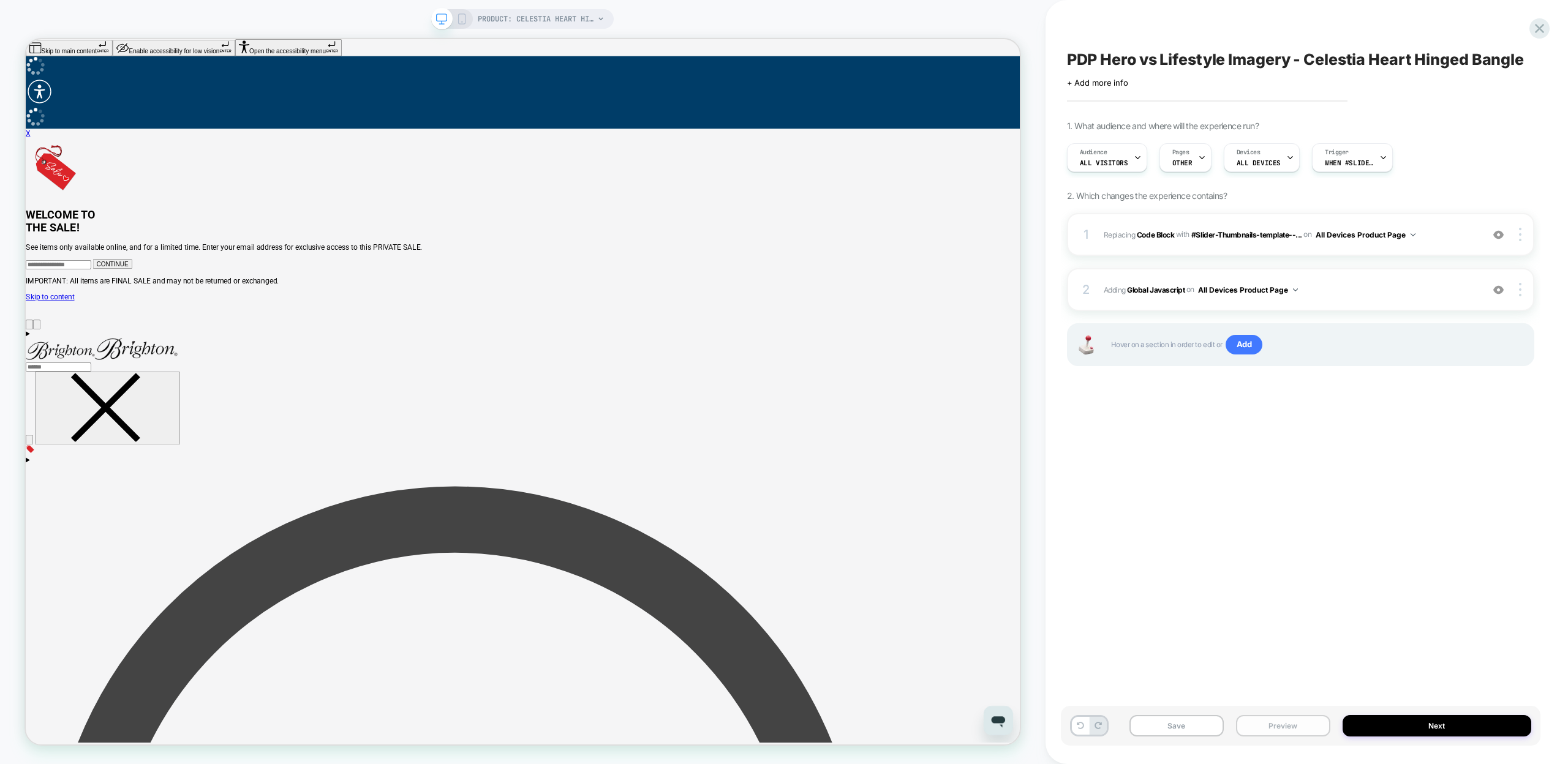
click at [1274, 725] on button "Preview" at bounding box center [1283, 726] width 94 height 22
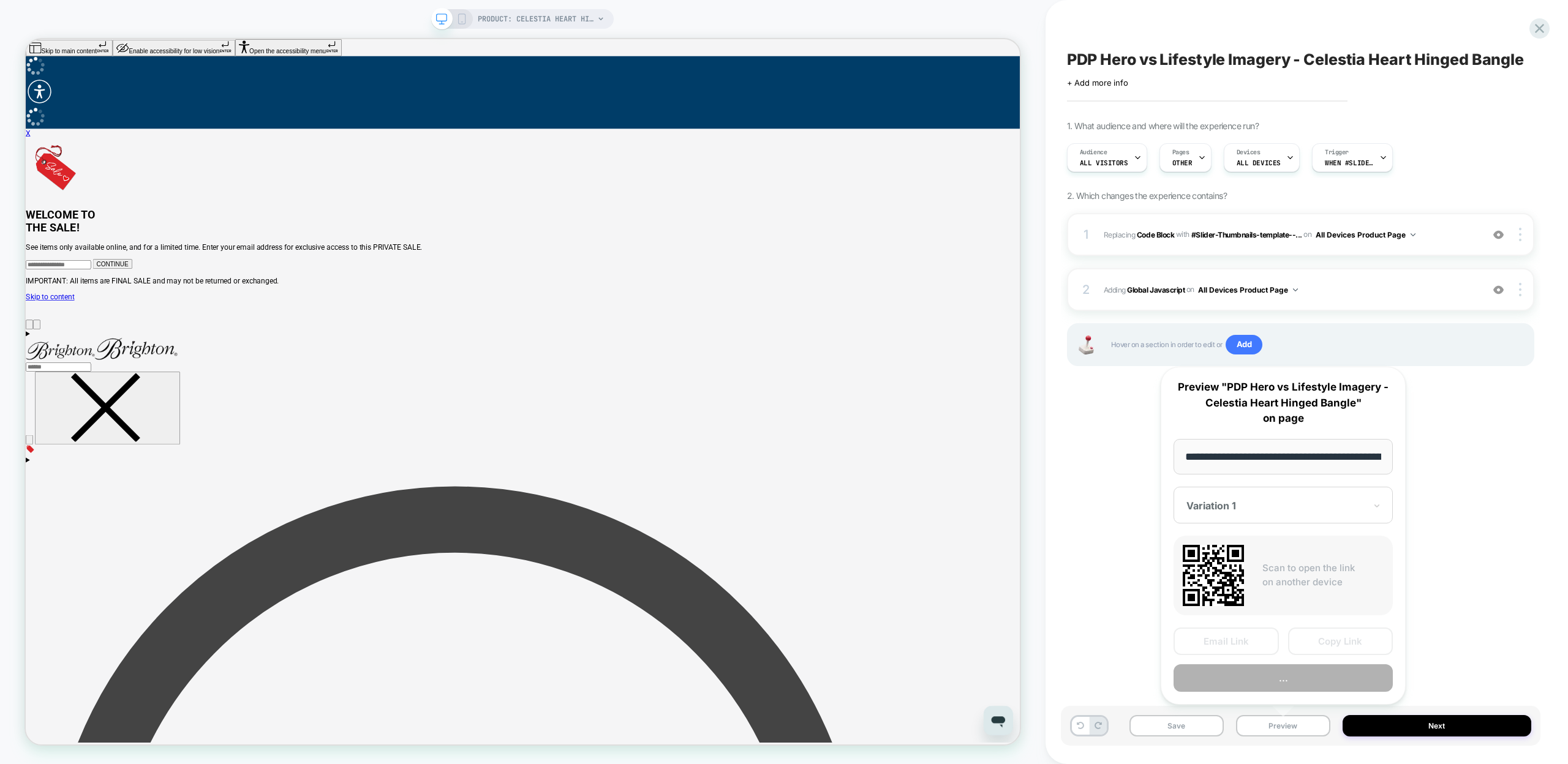
scroll to position [0, 217]
click at [1311, 642] on button "Copy Link" at bounding box center [1341, 642] width 105 height 28
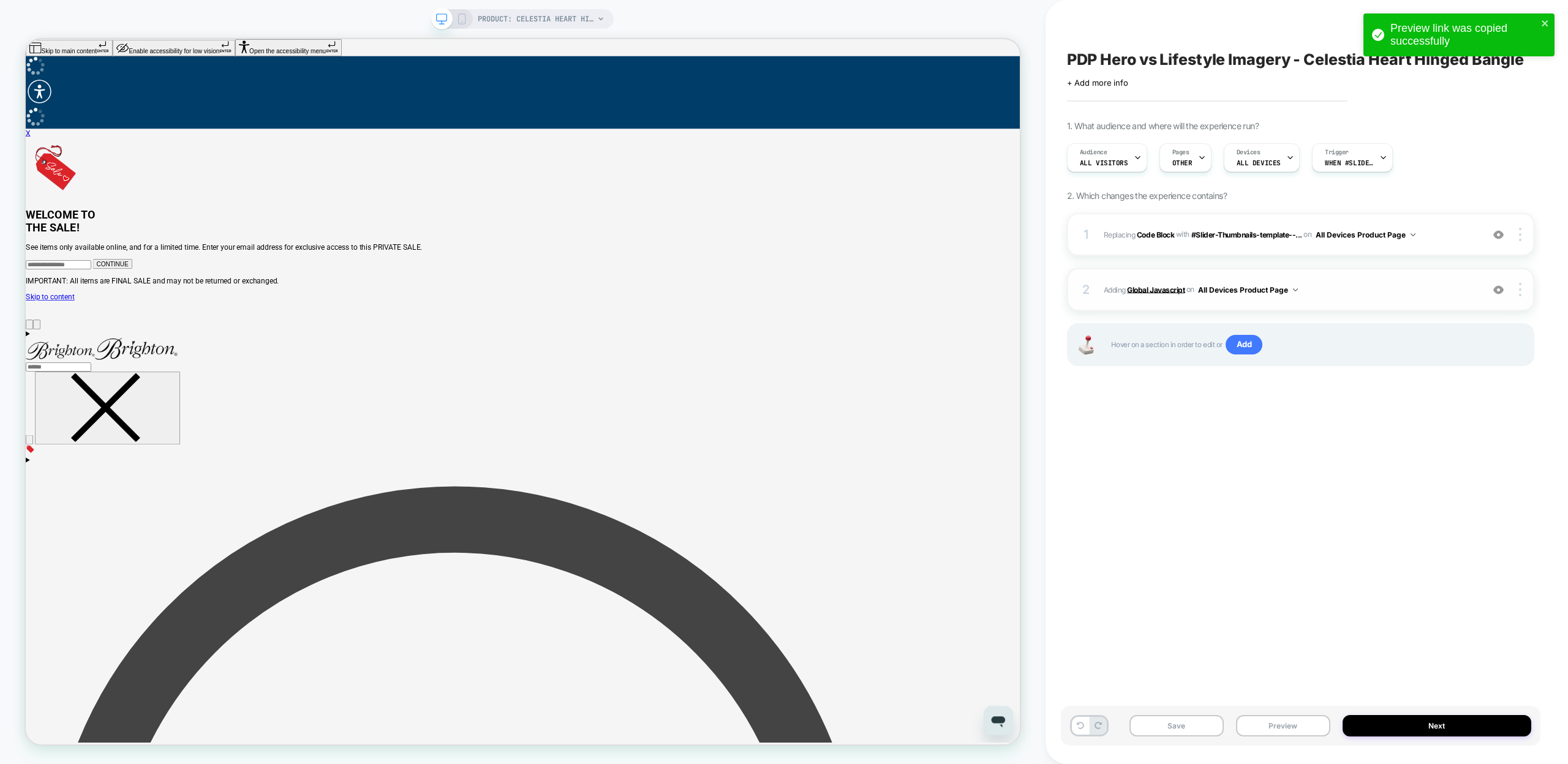
click at [1166, 287] on b "Global Javascript" at bounding box center [1156, 289] width 58 height 10
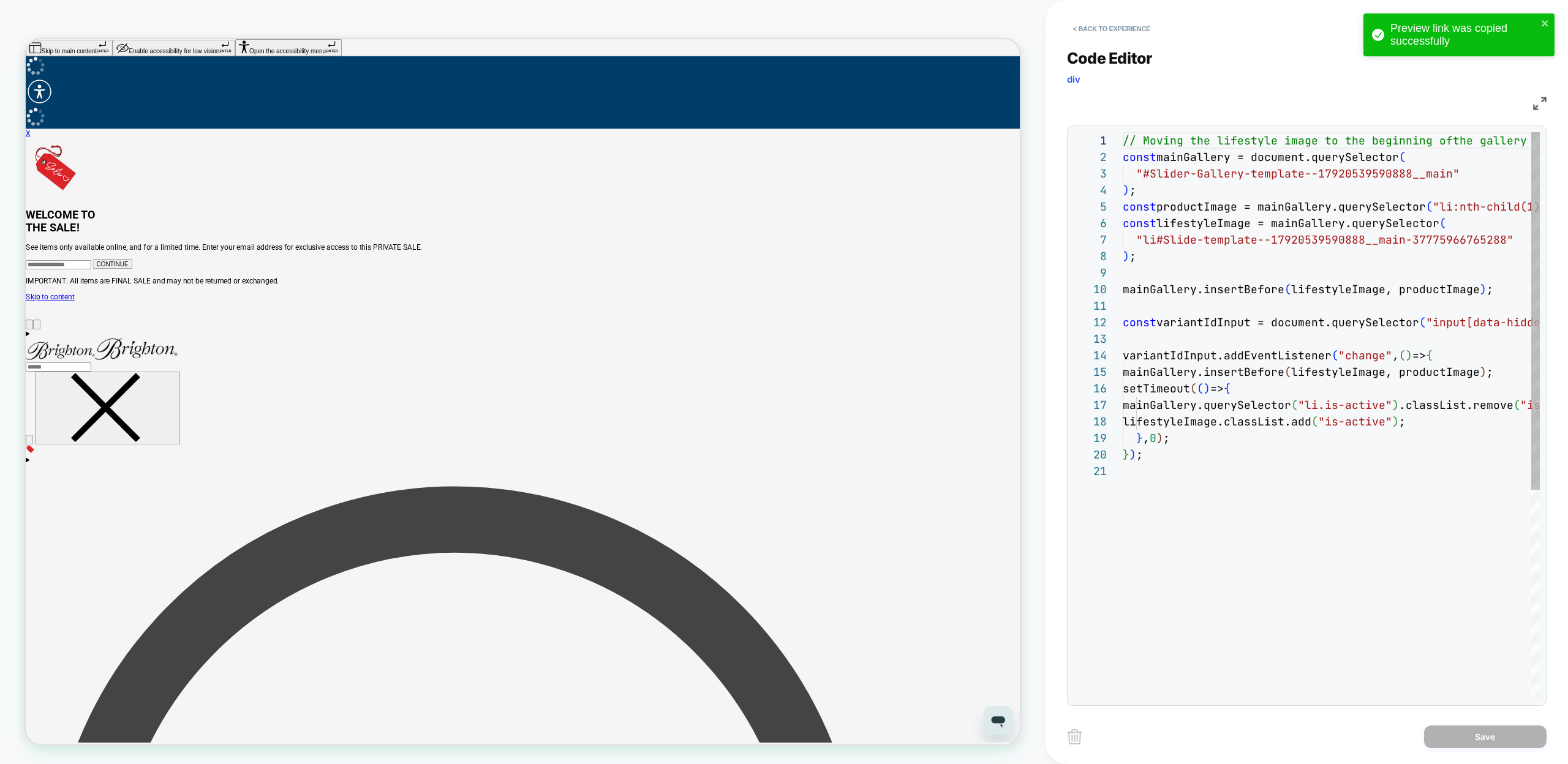
scroll to position [165, 0]
click at [1190, 436] on div "// Moving the lifestyle image to the beginning of the gallery const mainGallery…" at bounding box center [1401, 580] width 557 height 898
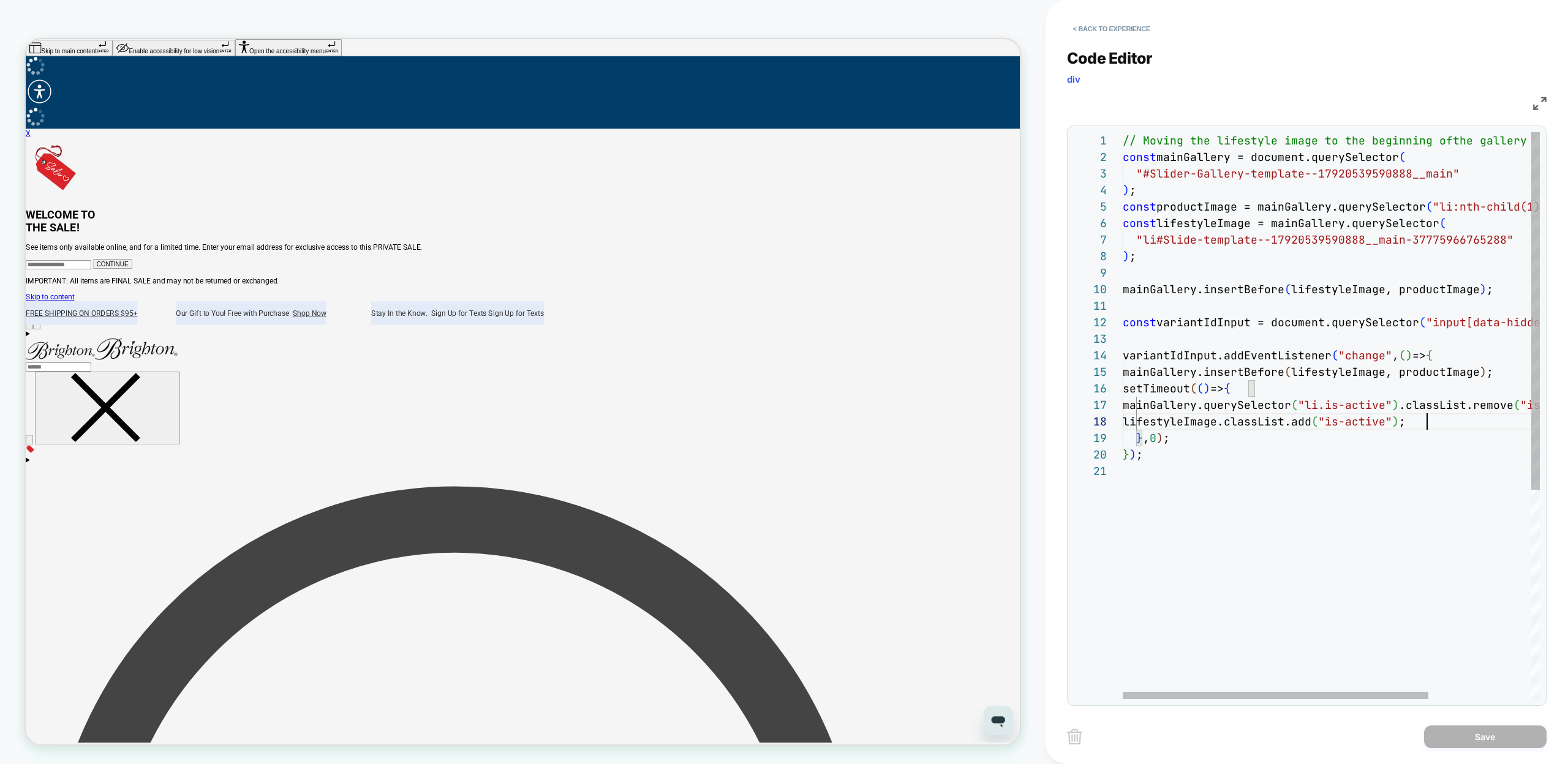
scroll to position [132, 304]
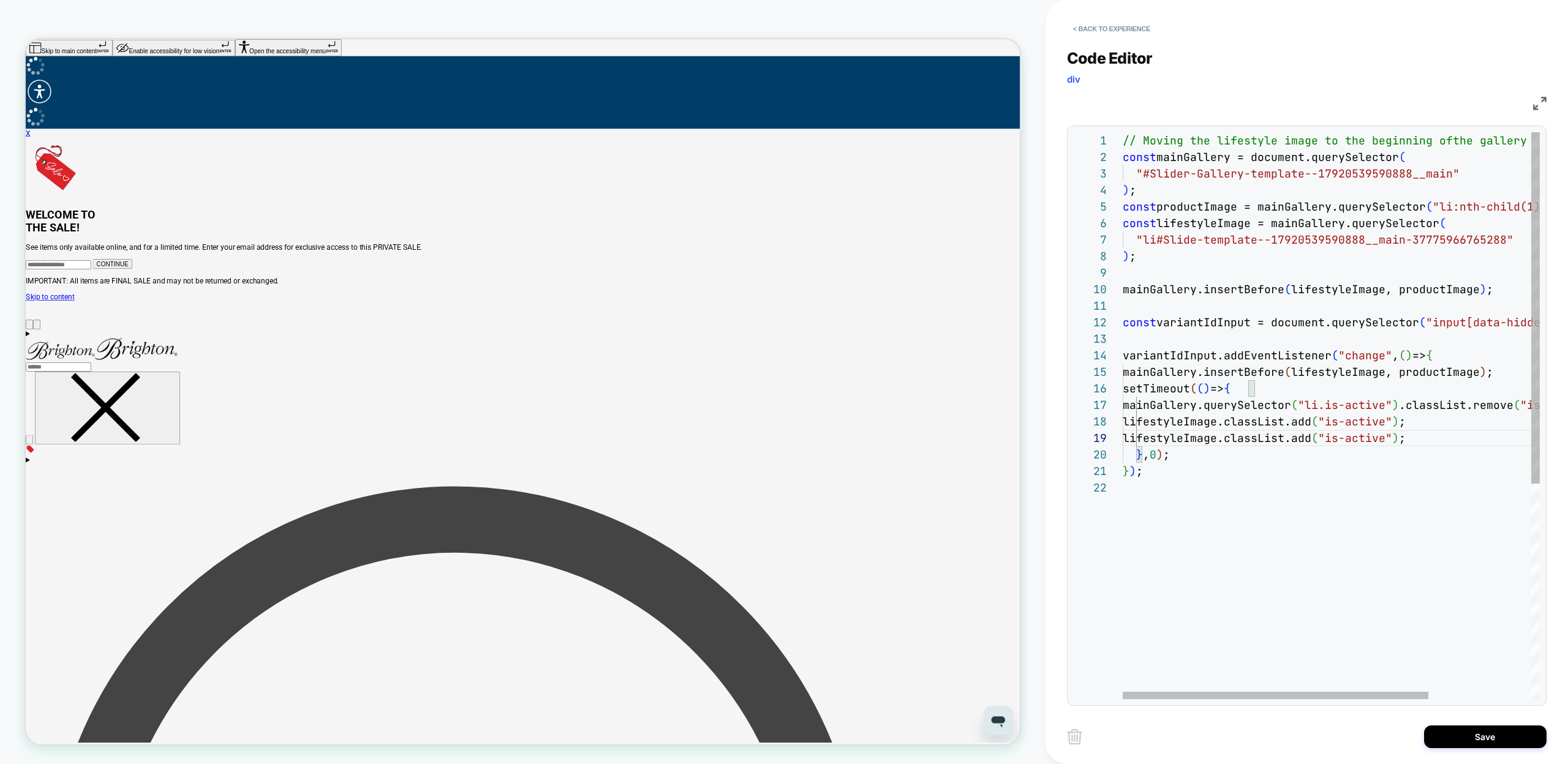
click at [1277, 437] on div "// Moving the lifestyle image to the beginning of the gallery const mainGallery…" at bounding box center [1401, 589] width 557 height 914
click at [1432, 438] on div "// Moving the lifestyle image to the beginning of the gallery const mainGallery…" at bounding box center [1401, 589] width 557 height 914
type textarea "**********"
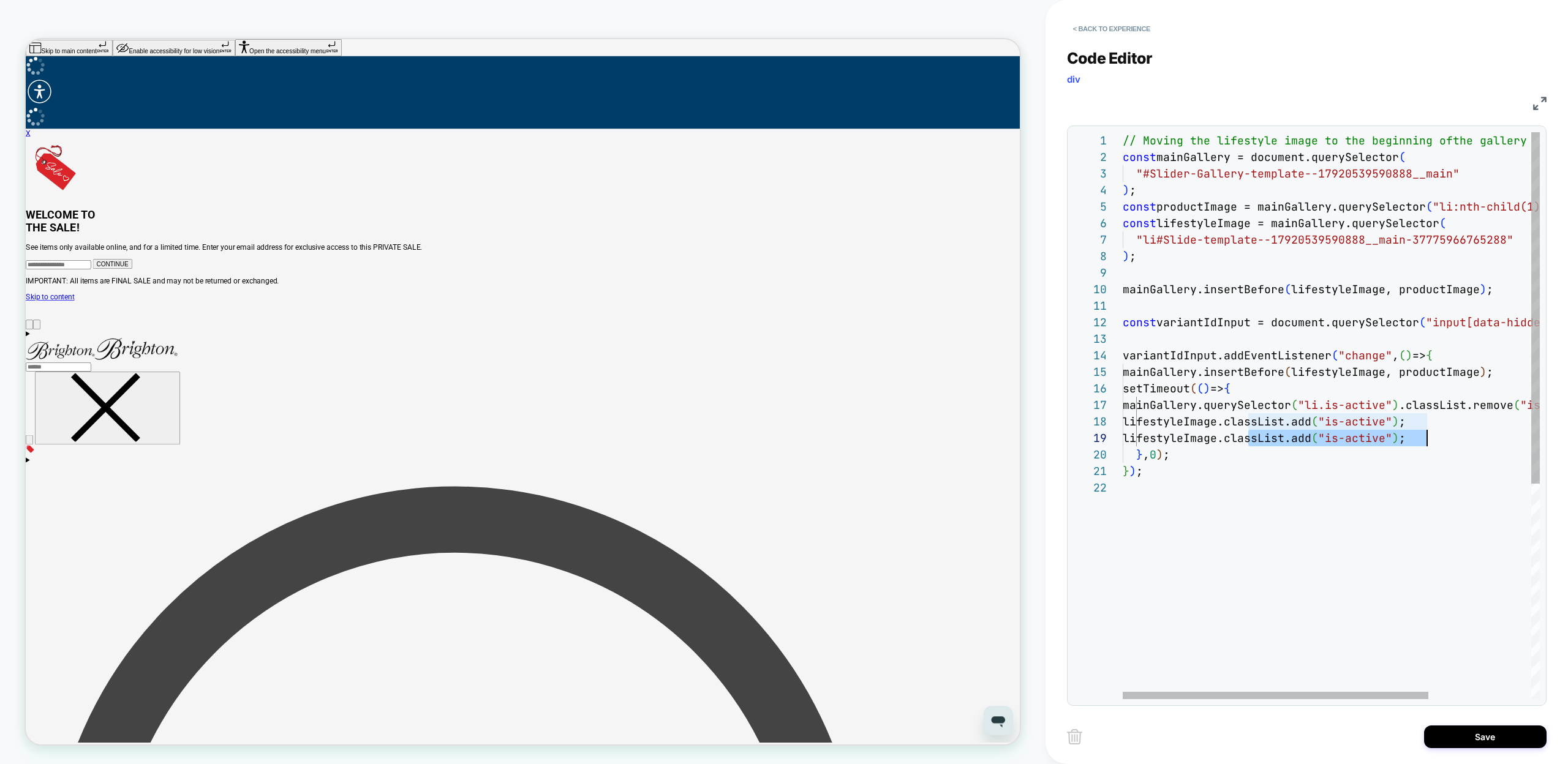
scroll to position [132, 371]
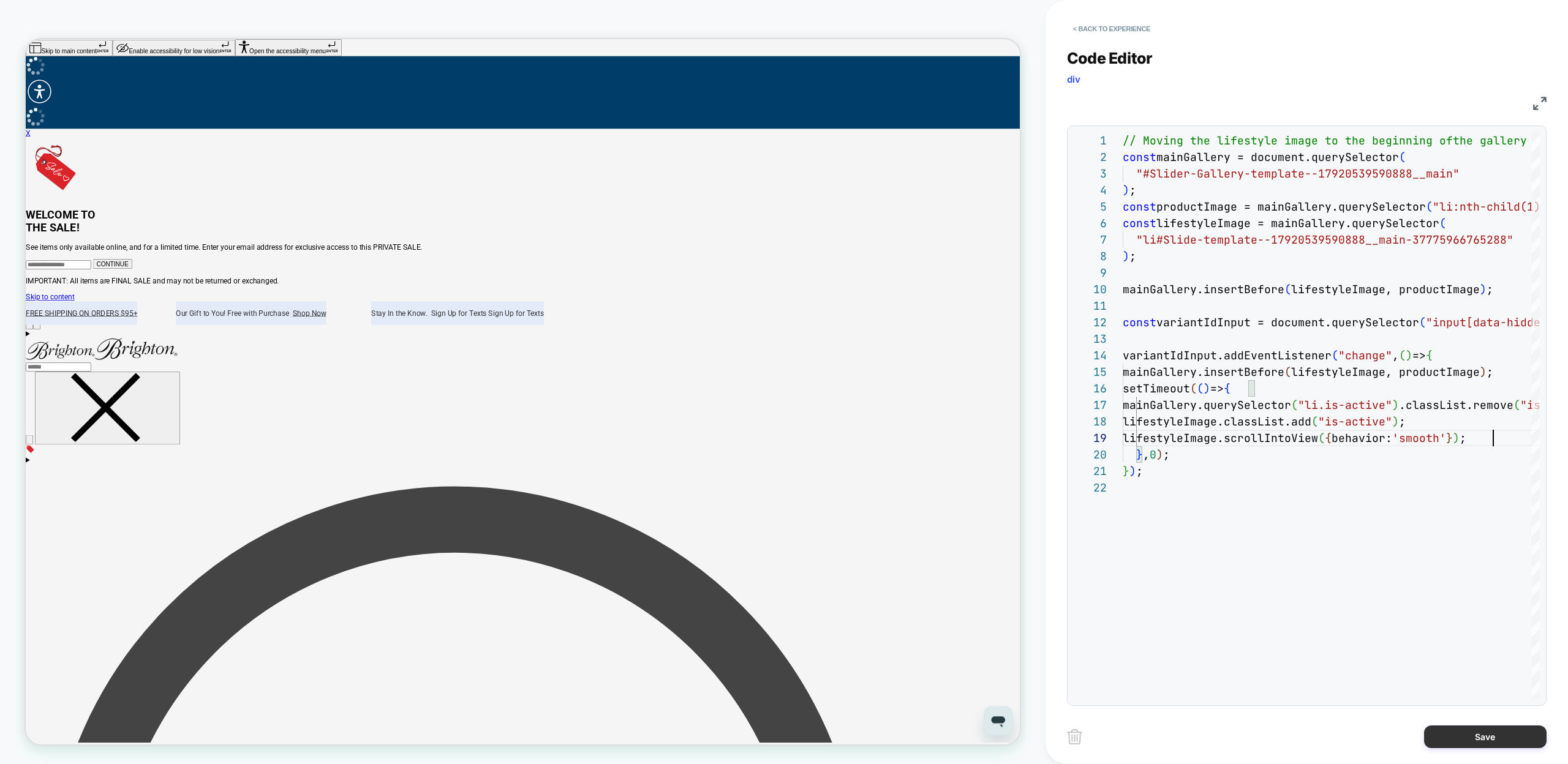
click at [1440, 736] on button "Save" at bounding box center [1485, 737] width 122 height 23
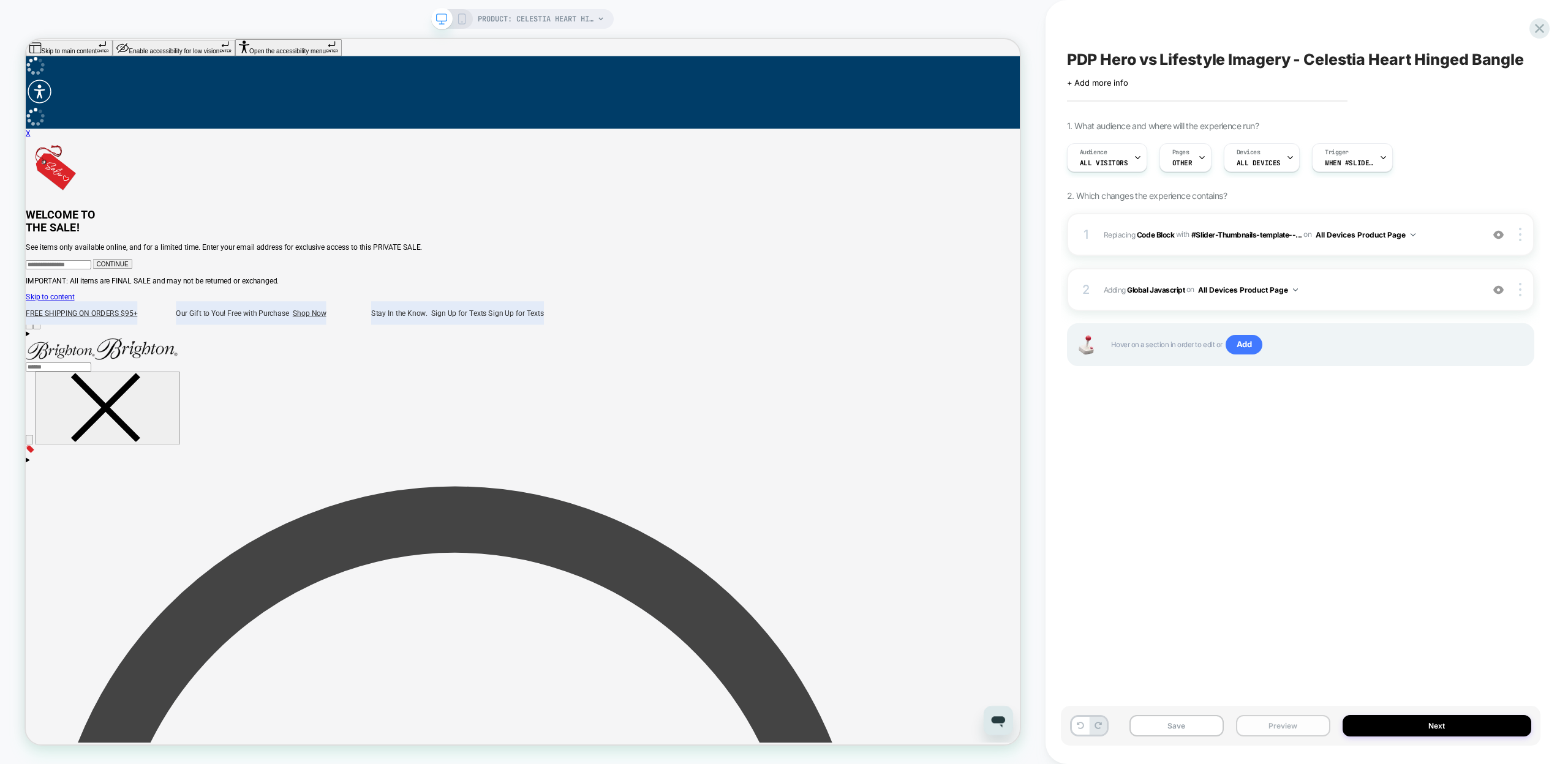
click at [1268, 726] on button "Preview" at bounding box center [1283, 726] width 94 height 22
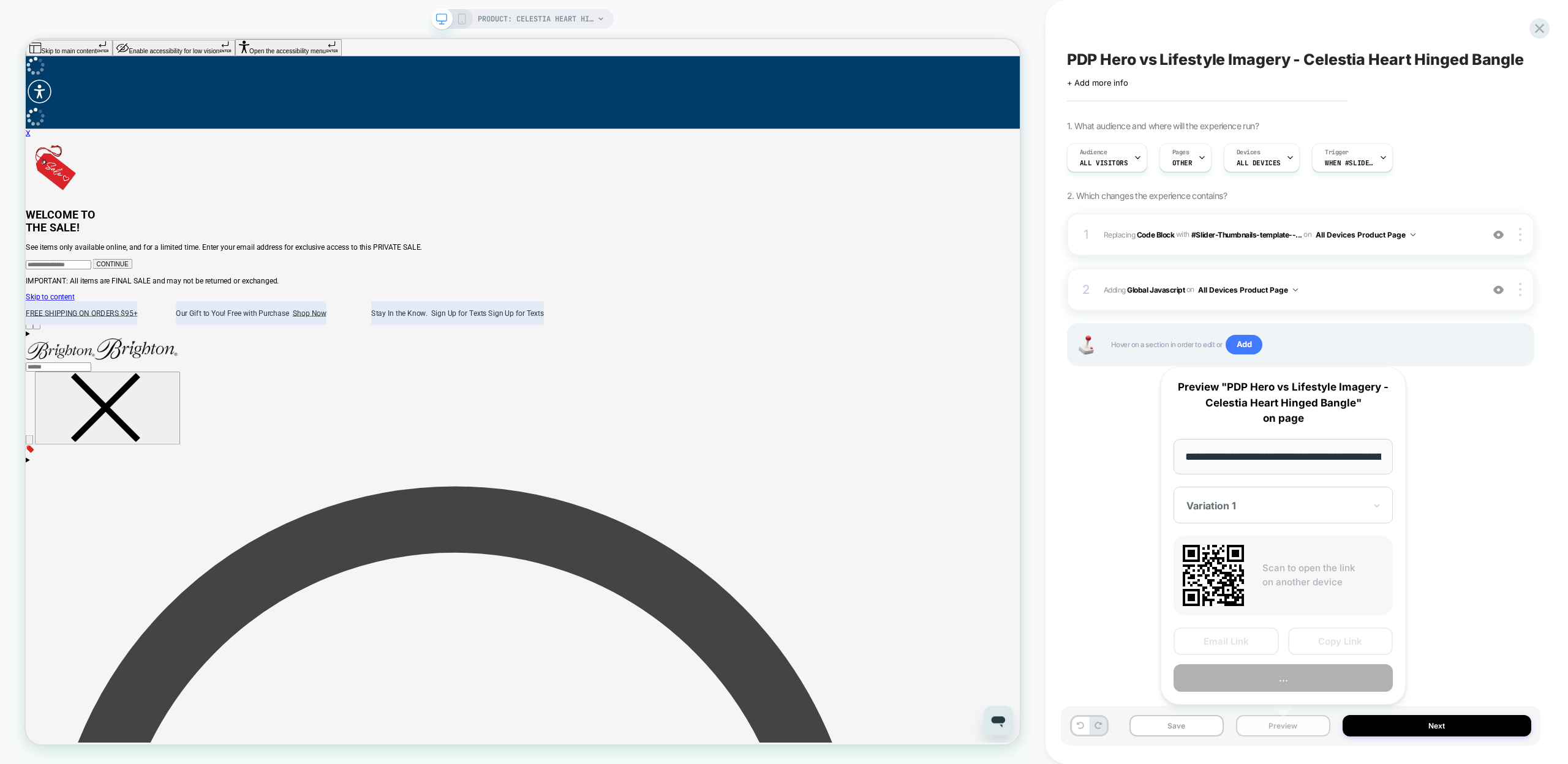
scroll to position [0, 217]
click at [1322, 641] on button "Copy Link" at bounding box center [1341, 642] width 105 height 28
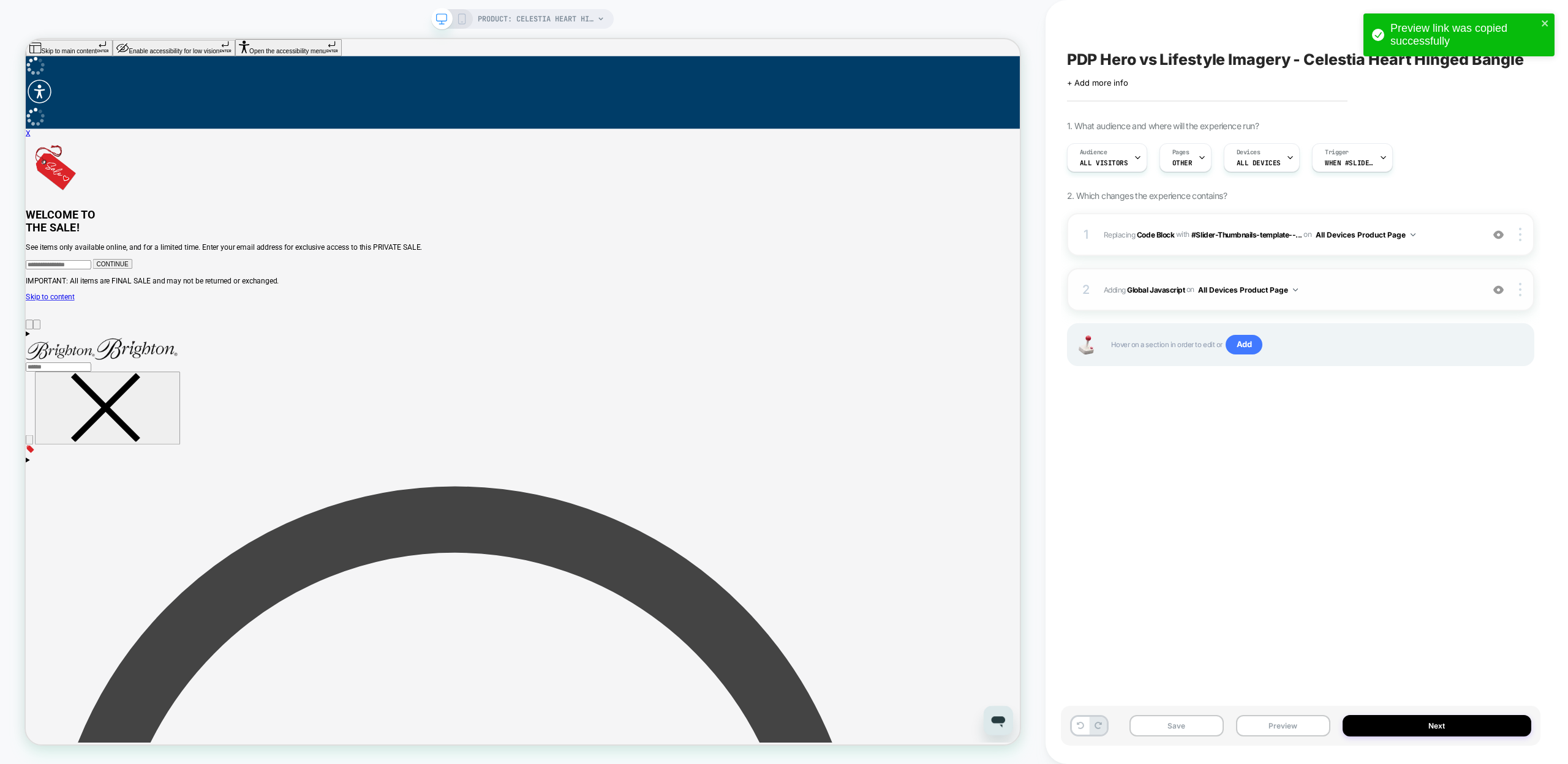
click at [1146, 294] on span "Adding Global Javascript on All Devices Product Page" at bounding box center [1290, 290] width 373 height 16
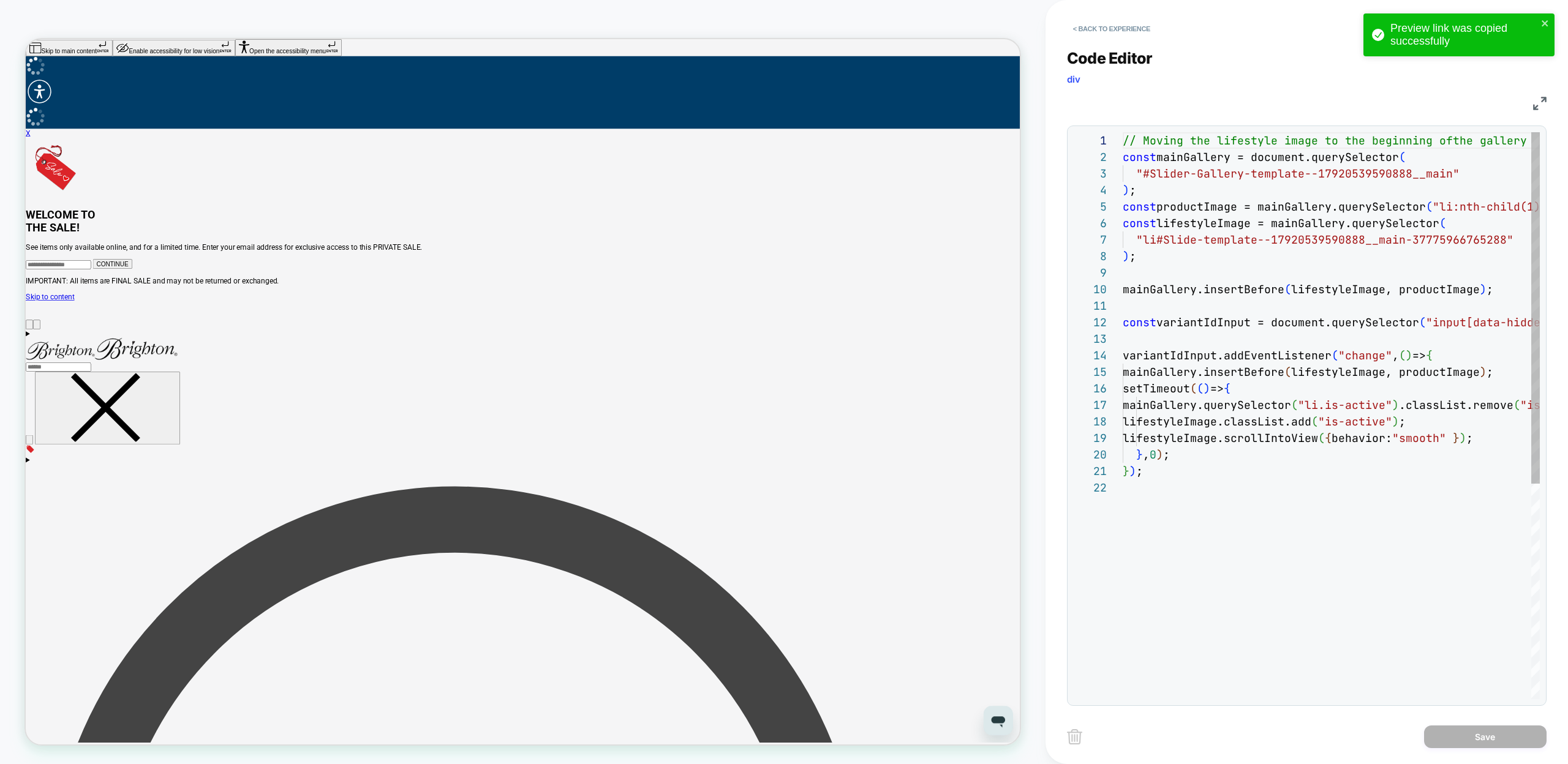
scroll to position [165, 0]
click at [1162, 456] on div "// Moving the lifestyle image to the beginning of the gallery const mainGallery…" at bounding box center [1401, 589] width 557 height 914
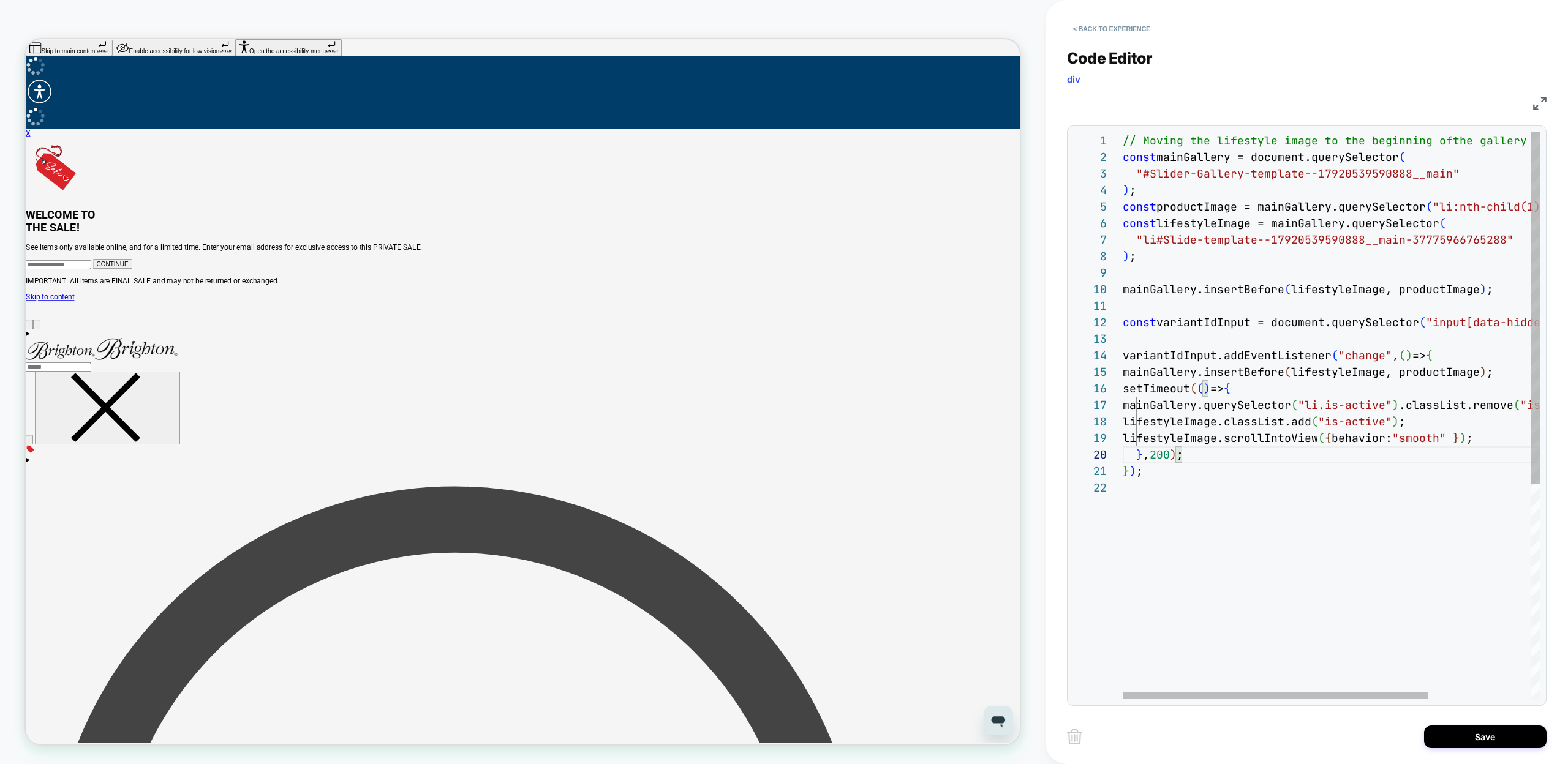
click at [1161, 456] on div "// Moving the lifestyle image to the beginning of the gallery const mainGallery…" at bounding box center [1401, 589] width 557 height 914
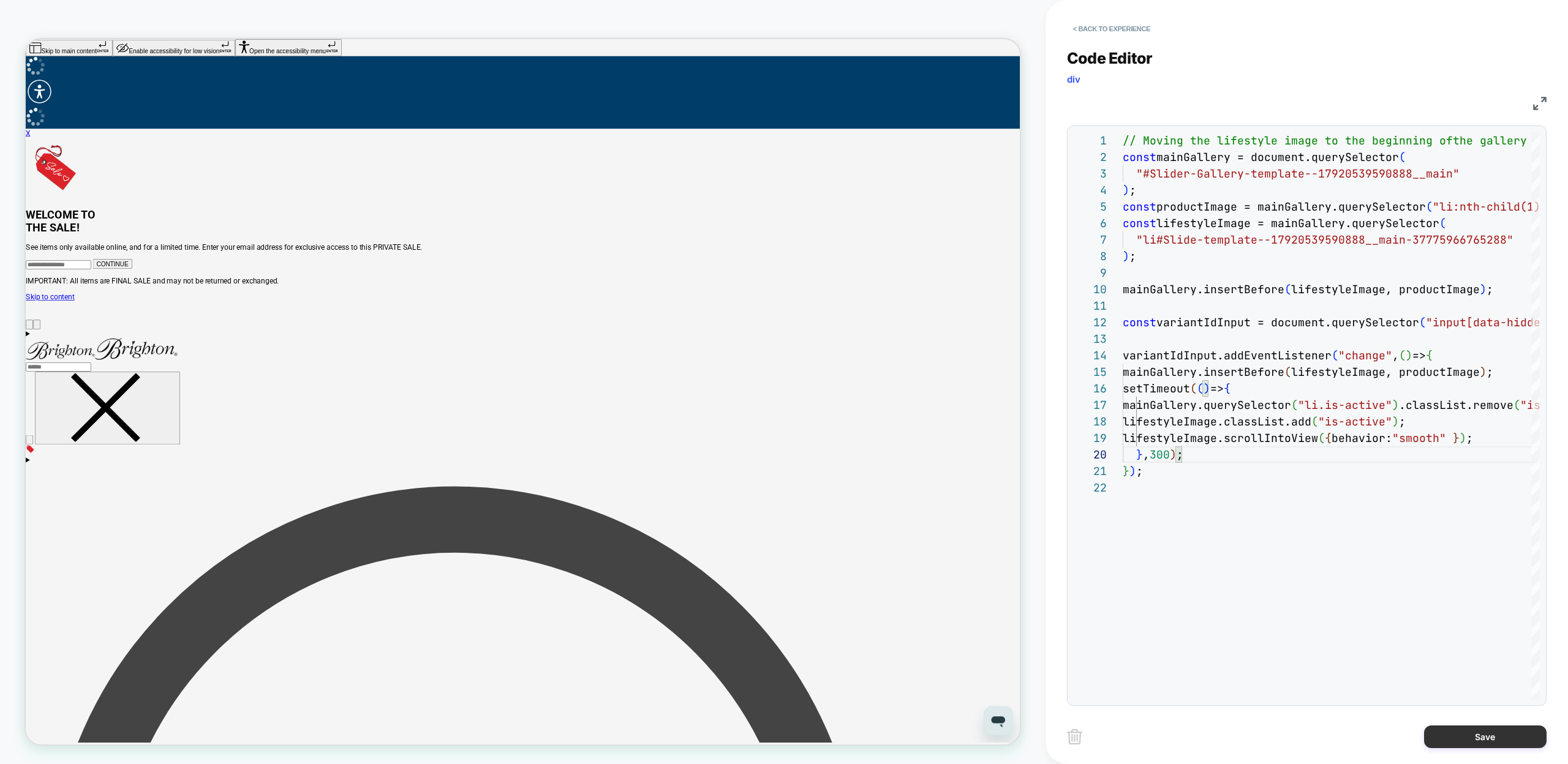
type textarea "**********"
click at [1467, 727] on button "Save" at bounding box center [1485, 737] width 122 height 23
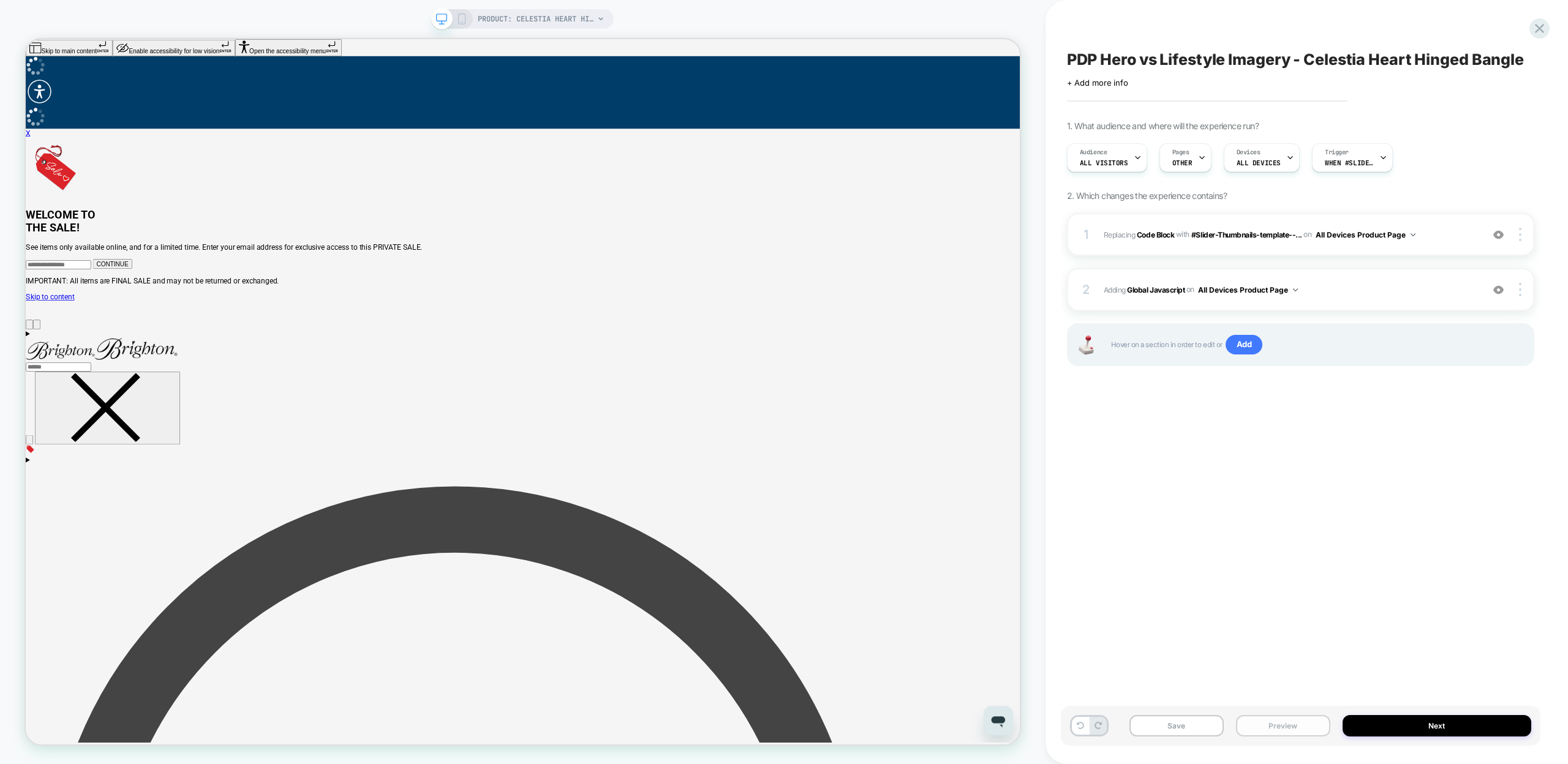
click at [1300, 732] on button "Preview" at bounding box center [1283, 726] width 94 height 22
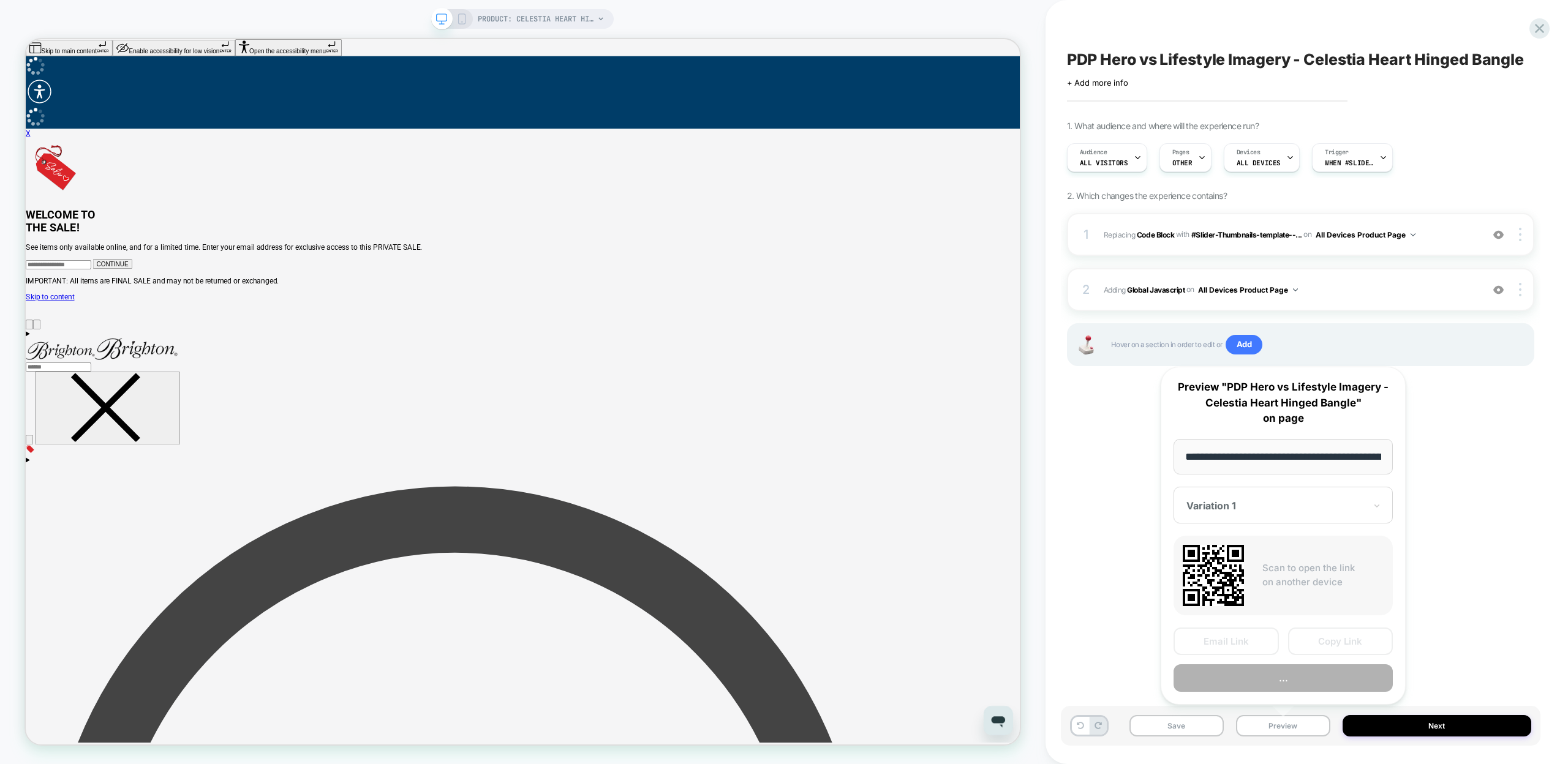
scroll to position [0, 217]
click at [1342, 649] on button "Copy Link" at bounding box center [1341, 642] width 105 height 28
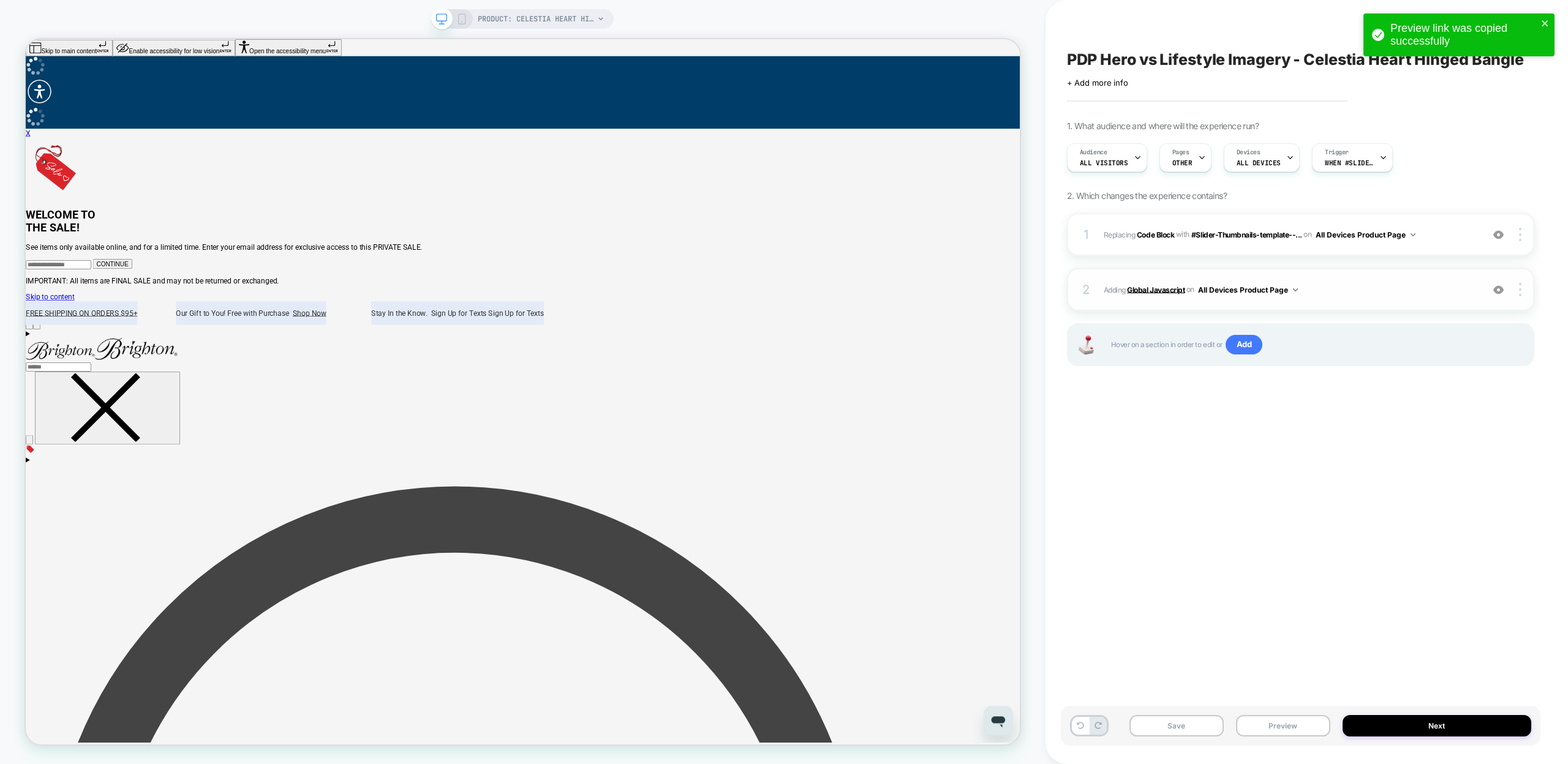
click at [1145, 289] on b "Global Javascript" at bounding box center [1156, 289] width 58 height 10
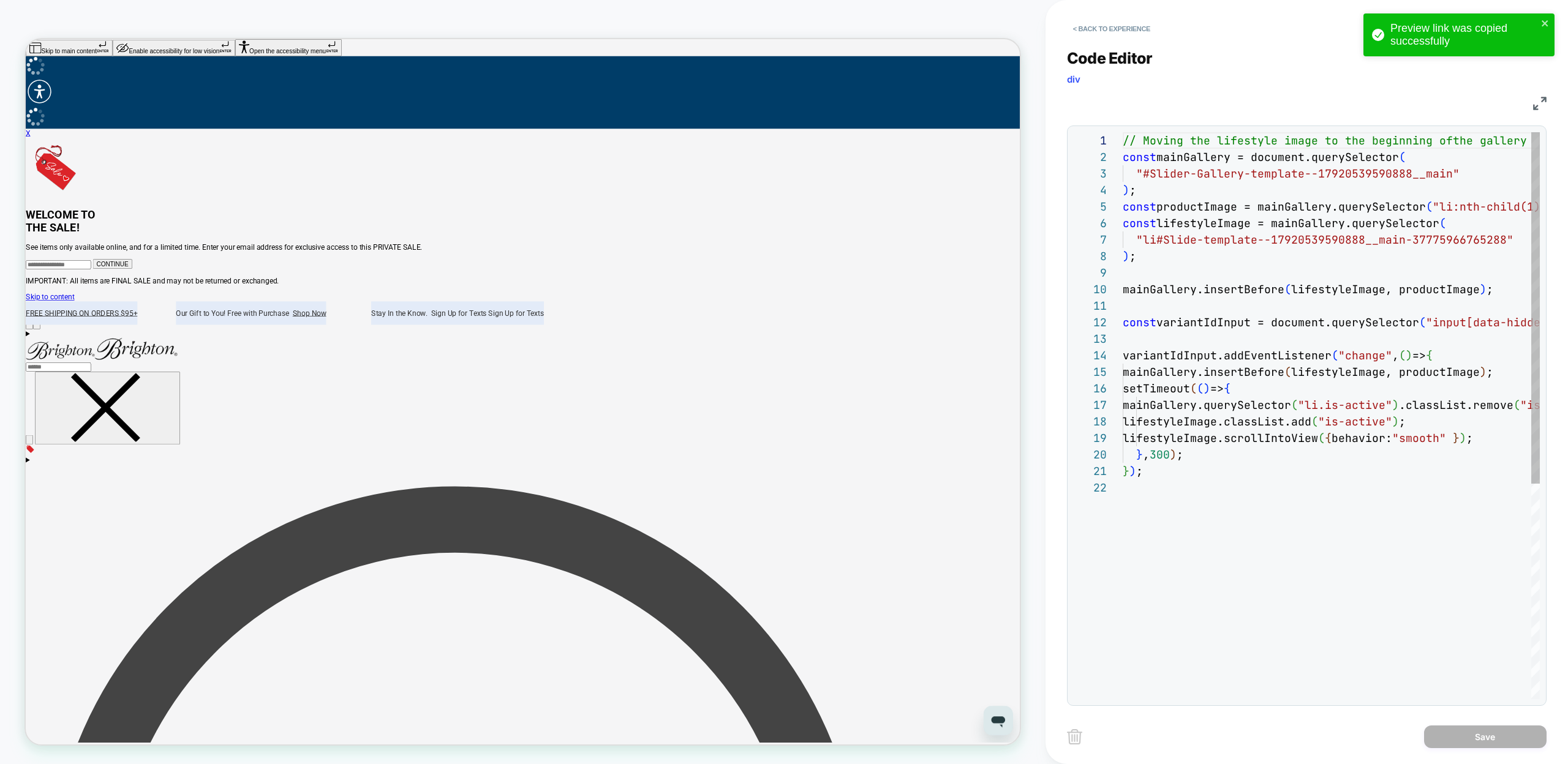
scroll to position [165, 0]
click at [1164, 456] on div "// Moving the lifestyle image to the beginning of the gallery const mainGallery…" at bounding box center [1401, 589] width 557 height 914
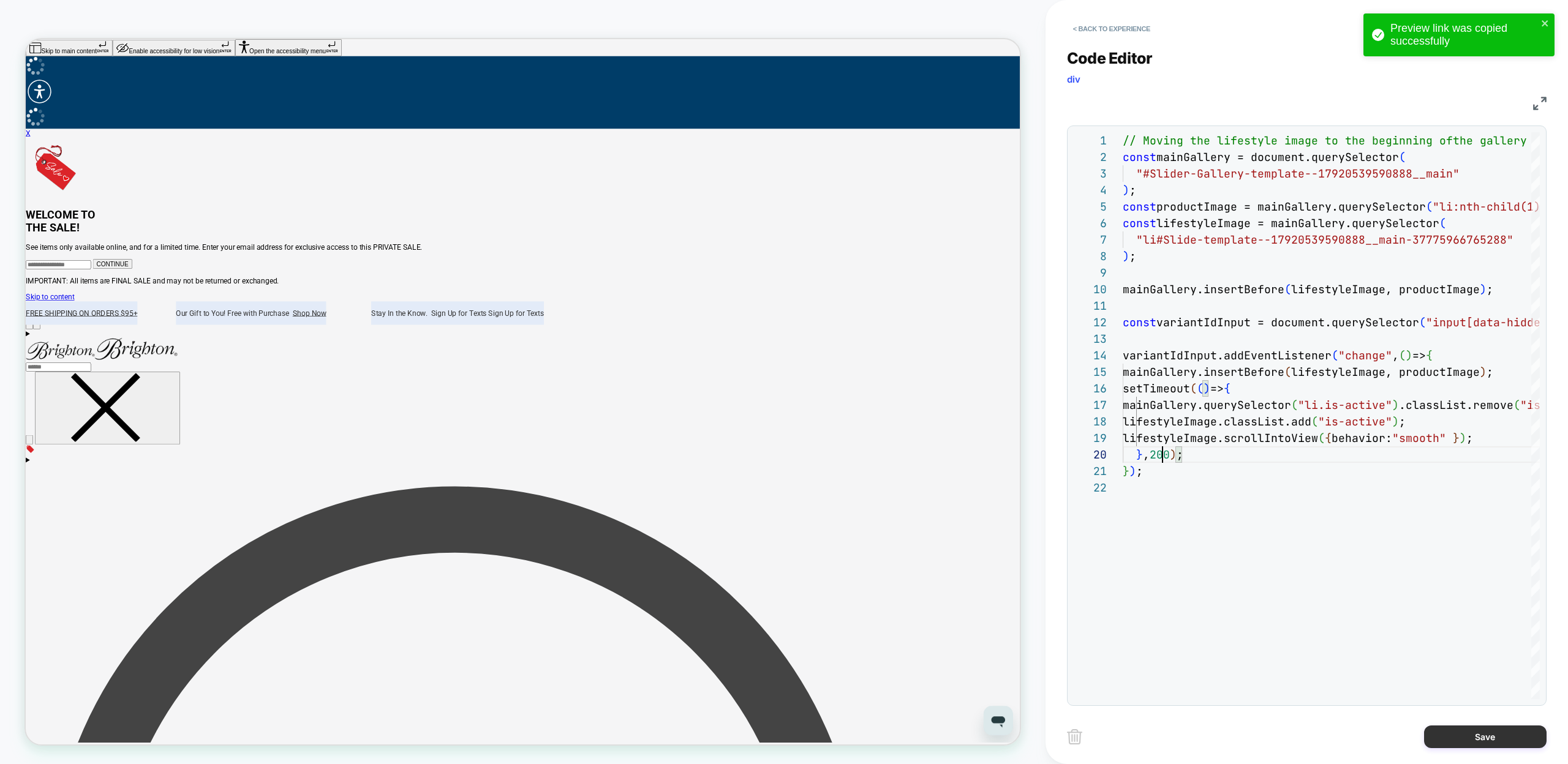
type textarea "**********"
click at [1491, 740] on button "Save" at bounding box center [1485, 737] width 122 height 23
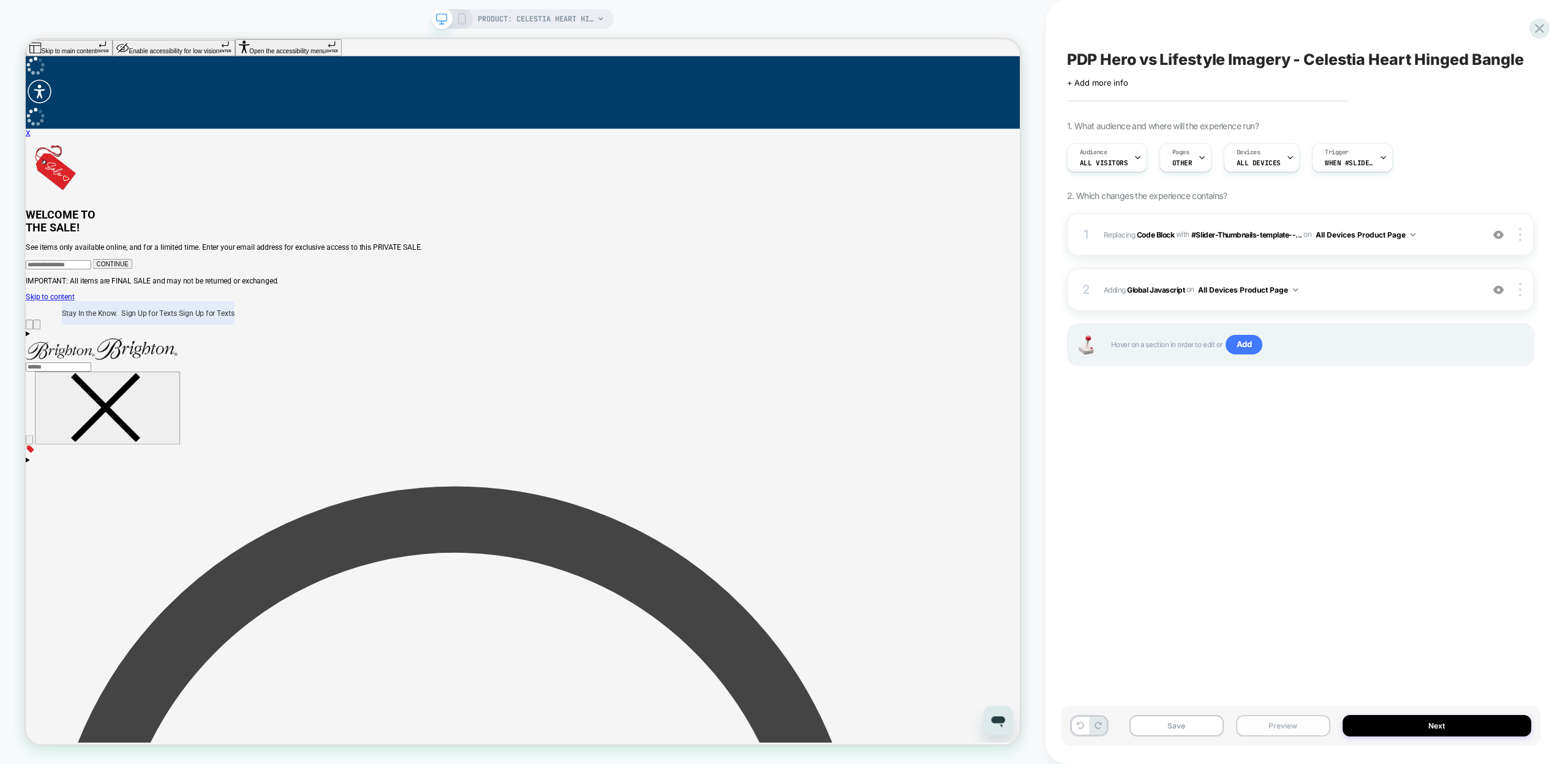
click at [1265, 726] on button "Preview" at bounding box center [1283, 726] width 94 height 22
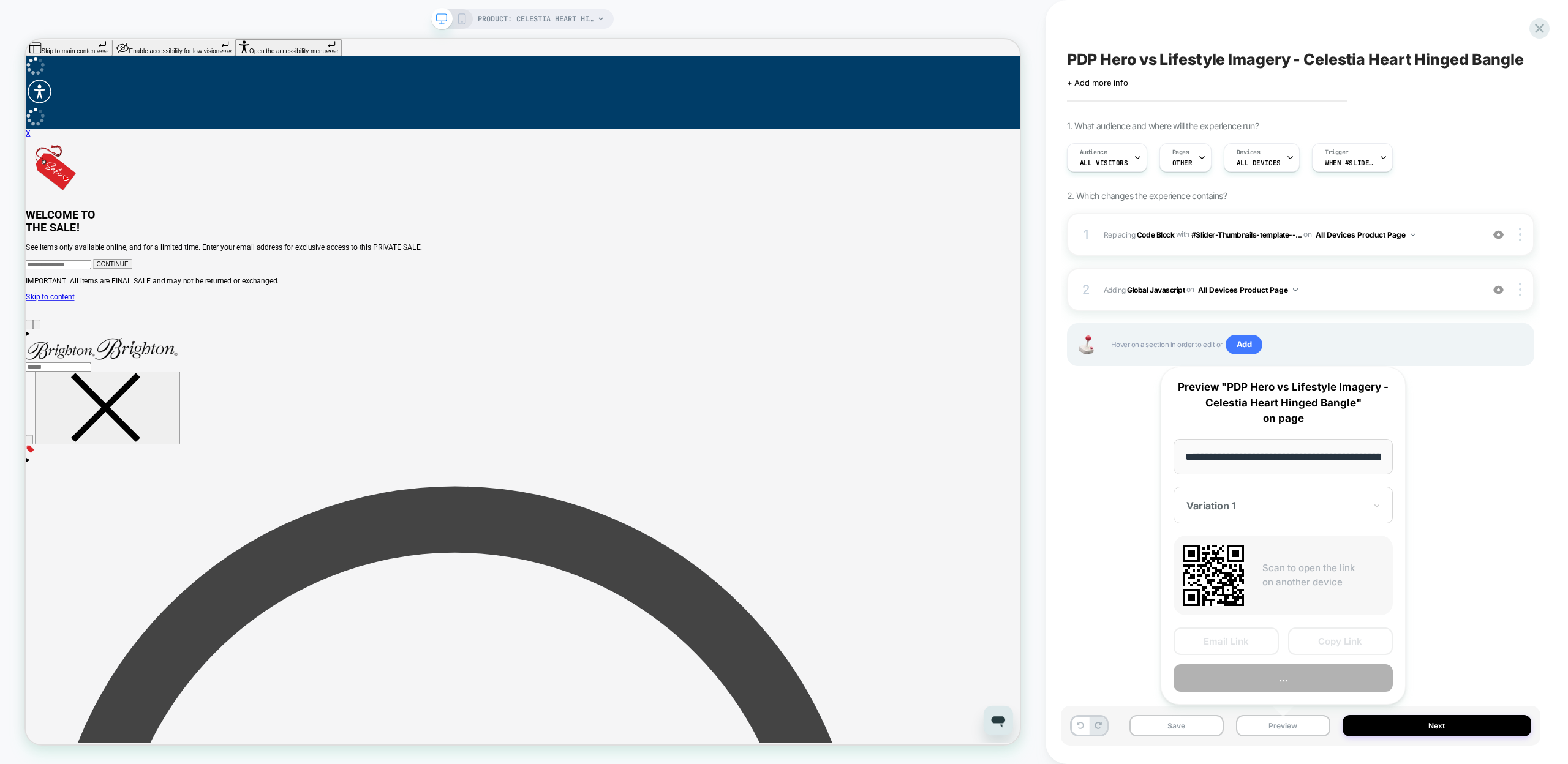
scroll to position [0, 217]
click at [1334, 642] on button "Copy Link" at bounding box center [1341, 642] width 105 height 28
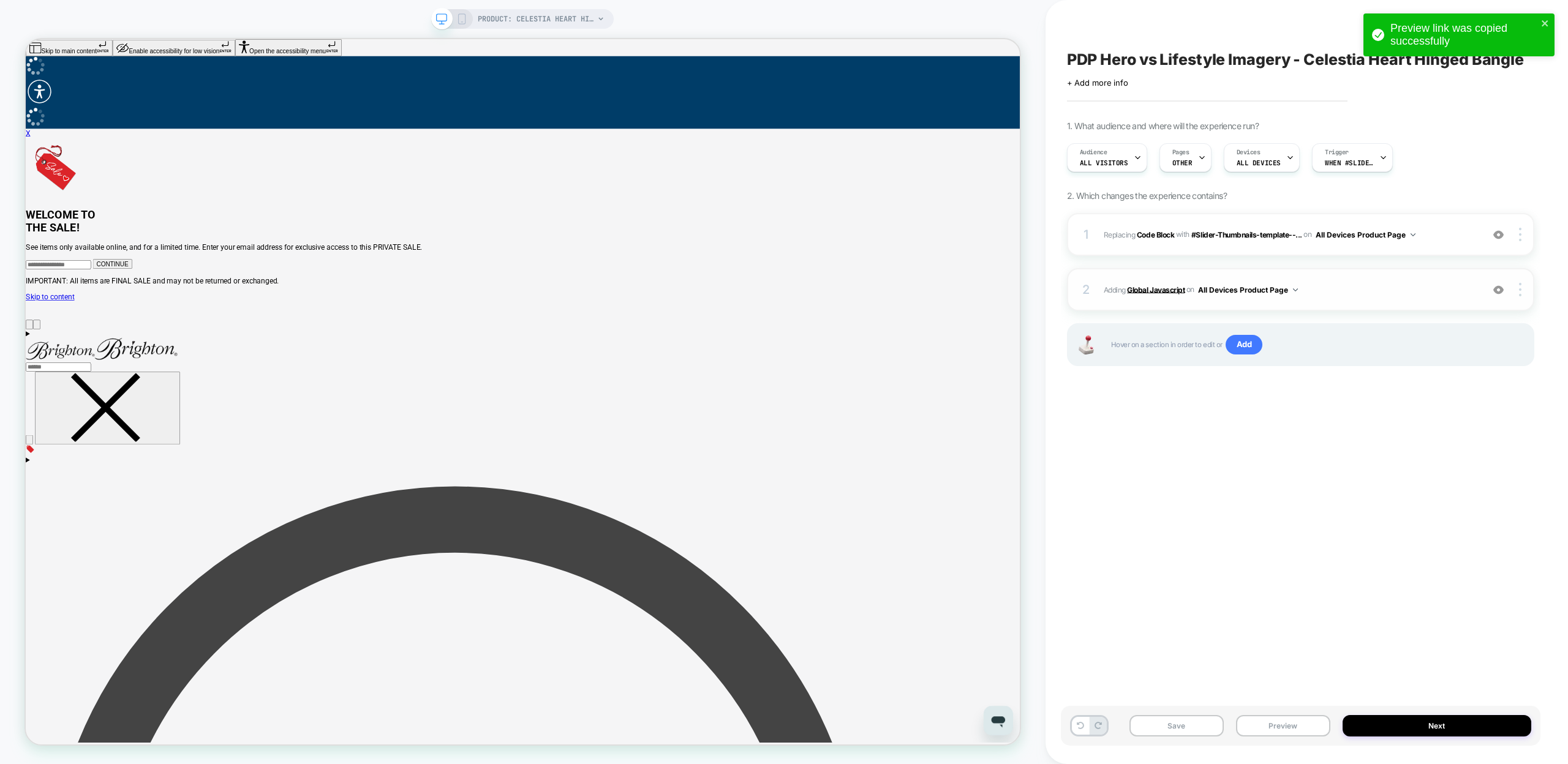
click at [1138, 287] on b "Global Javascript" at bounding box center [1156, 289] width 58 height 10
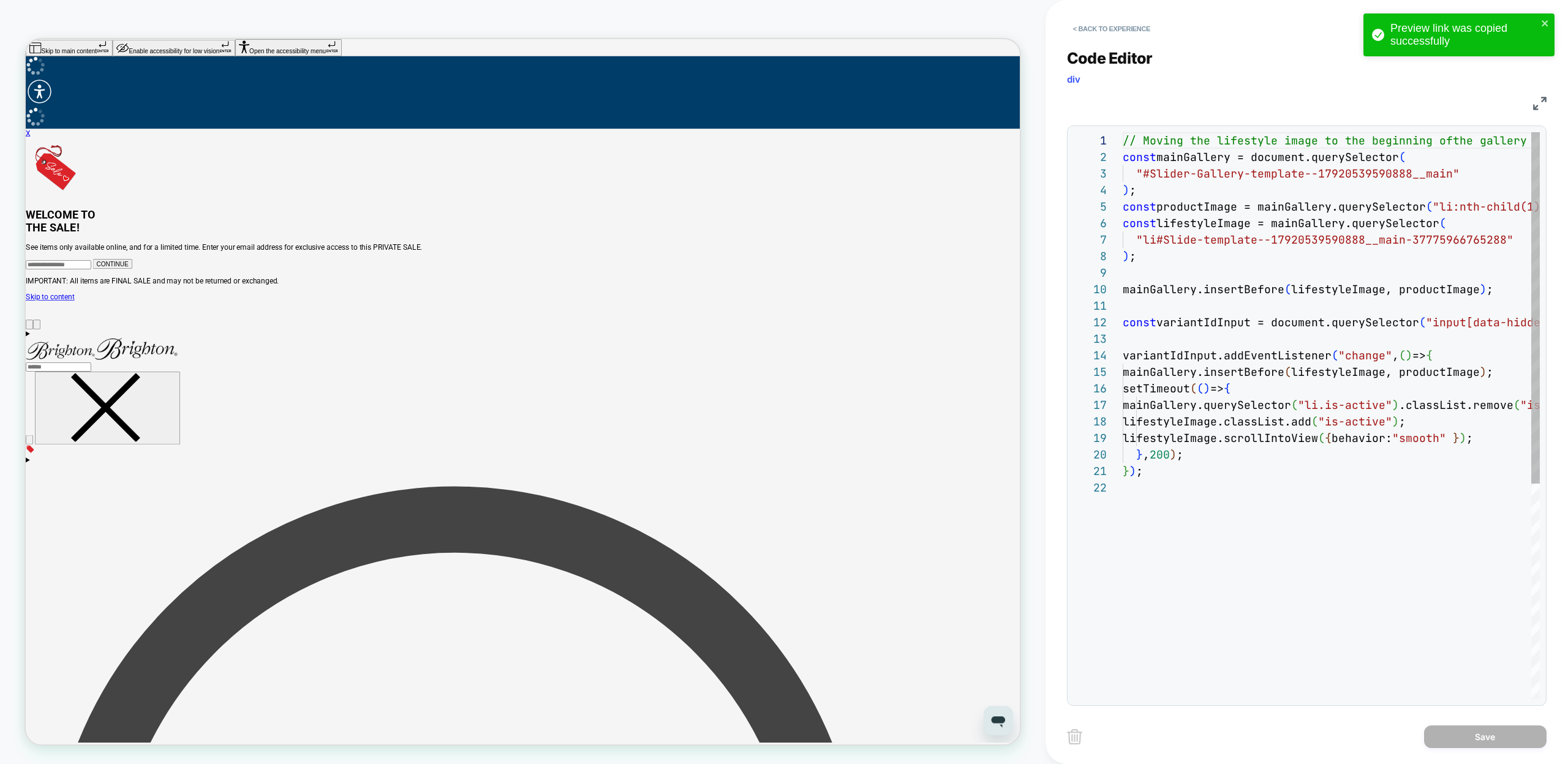
scroll to position [165, 0]
click at [1160, 452] on div "// Moving the lifestyle image to the beginning of the gallery const mainGallery…" at bounding box center [1401, 589] width 557 height 914
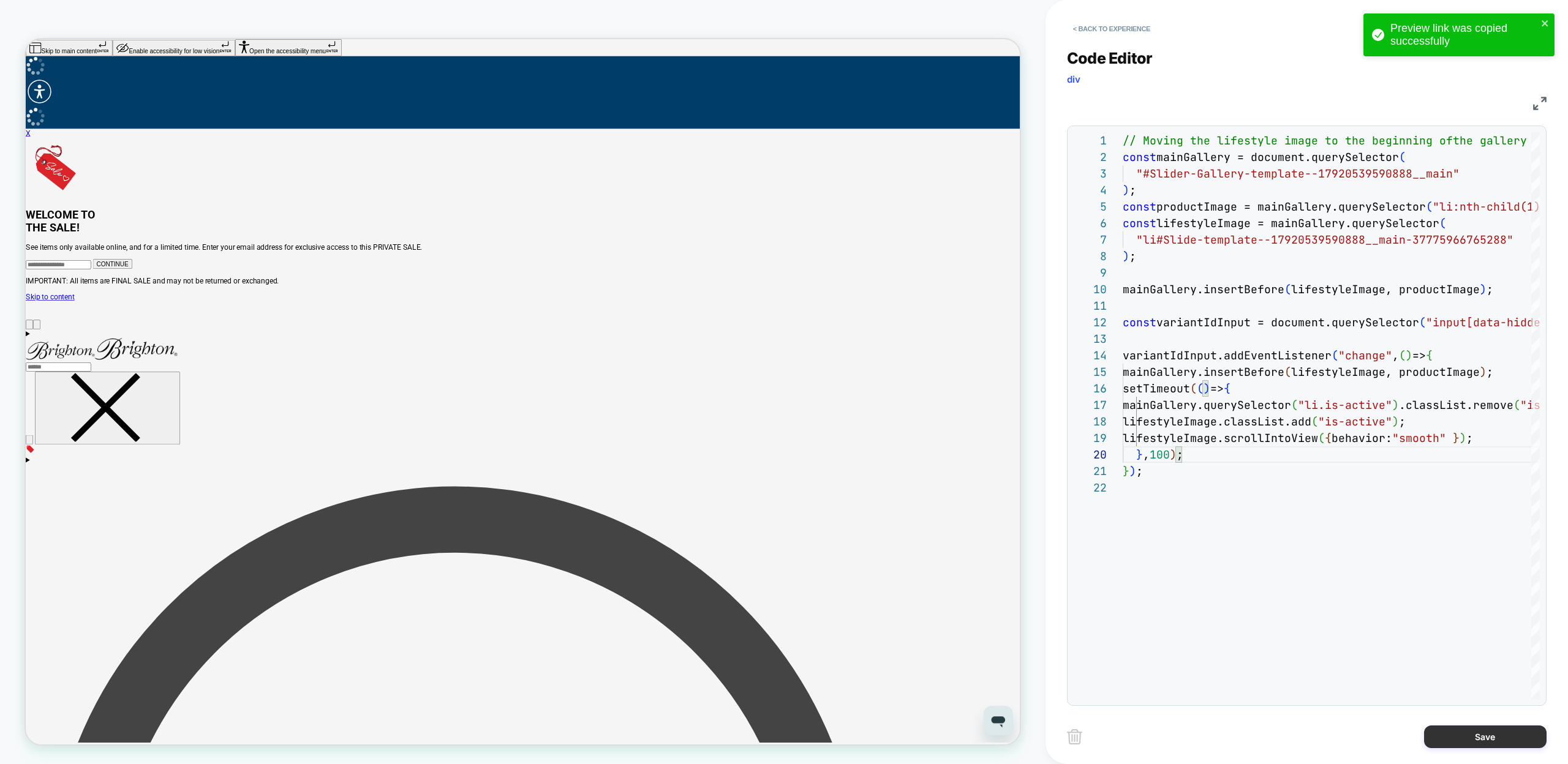
type textarea "**********"
click at [1490, 728] on button "Save" at bounding box center [1485, 737] width 122 height 23
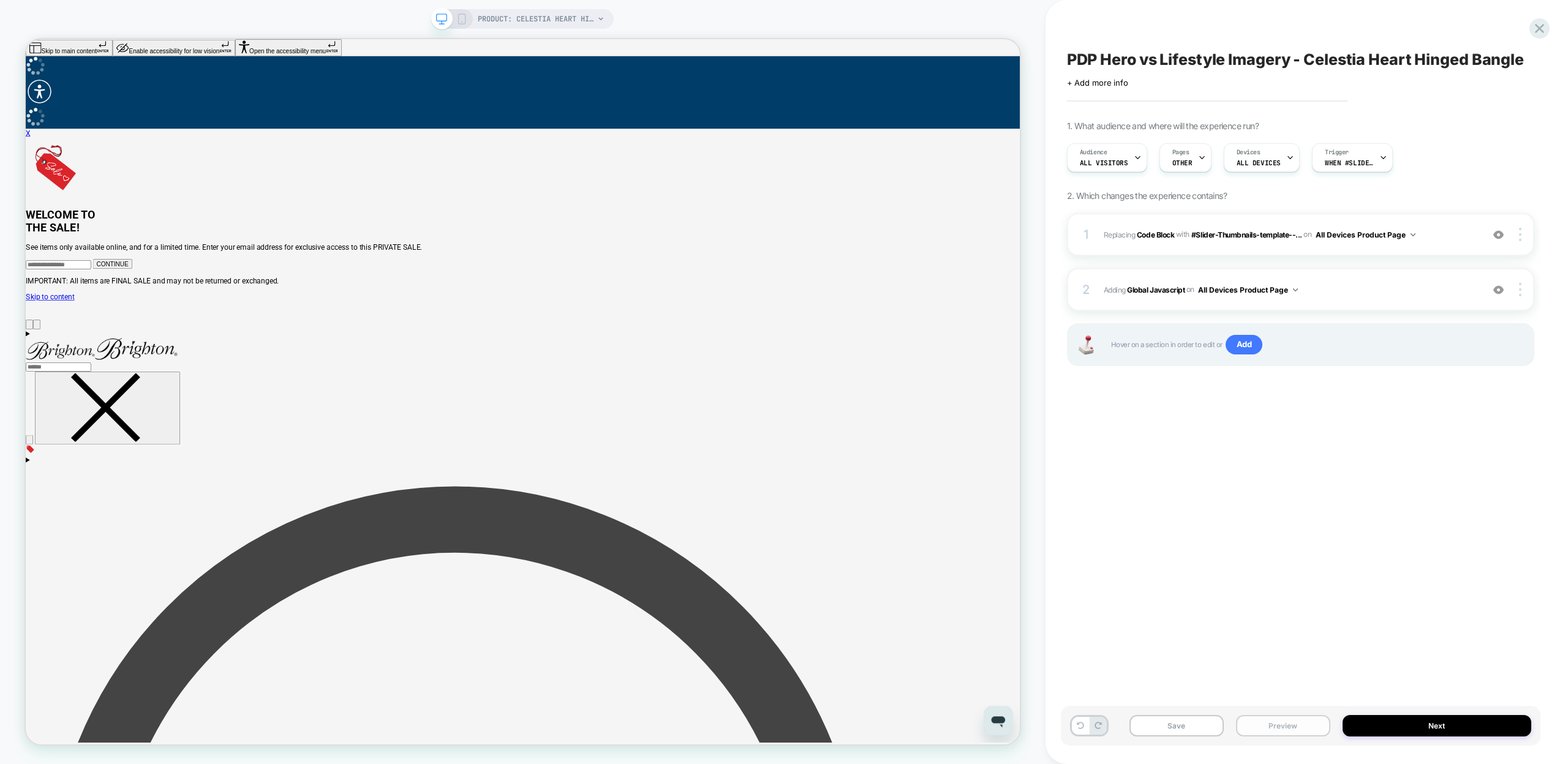
click at [1261, 728] on button "Preview" at bounding box center [1283, 726] width 94 height 22
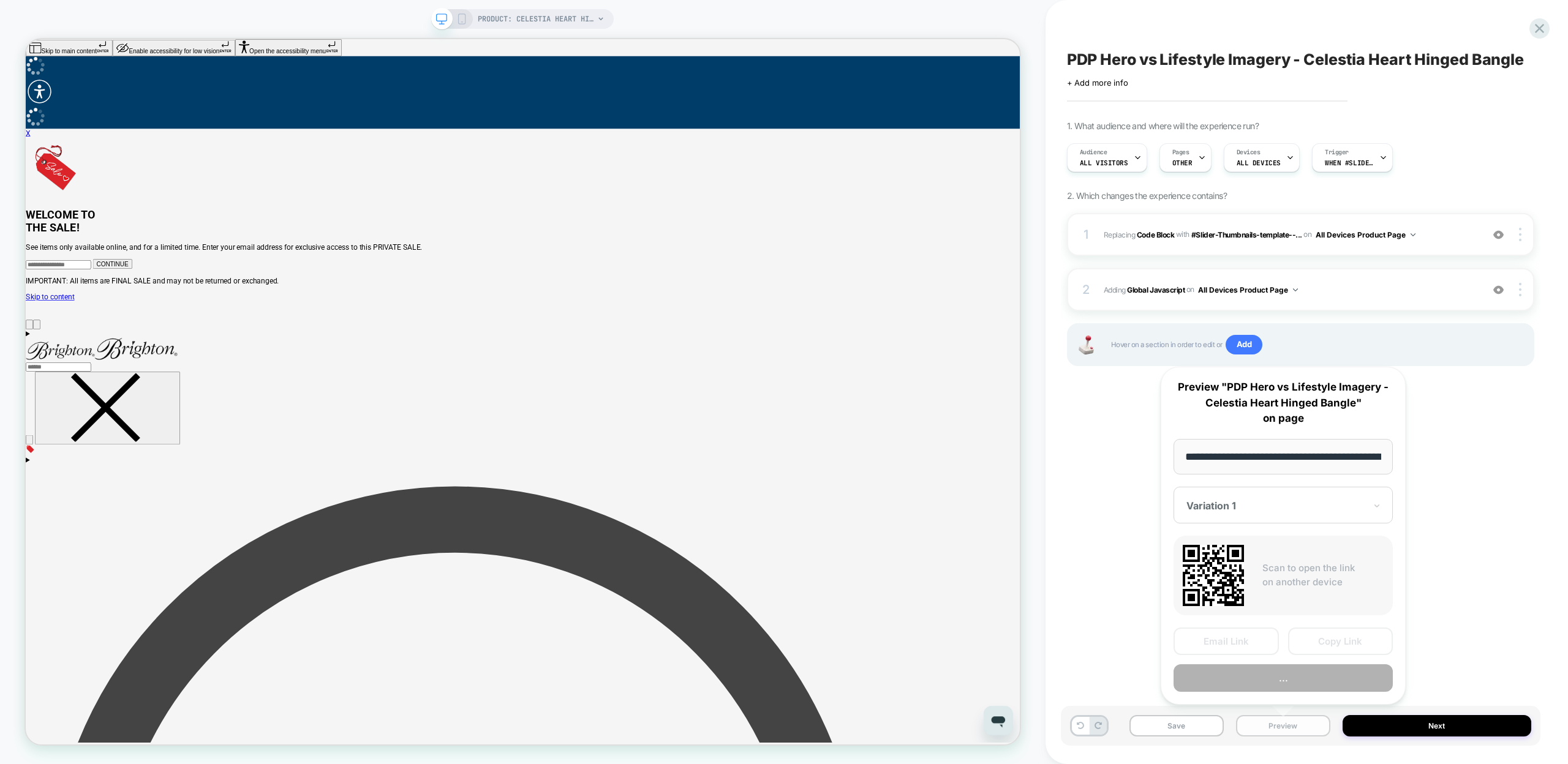
scroll to position [0, 217]
click at [1325, 641] on button "Copy Link" at bounding box center [1341, 642] width 105 height 28
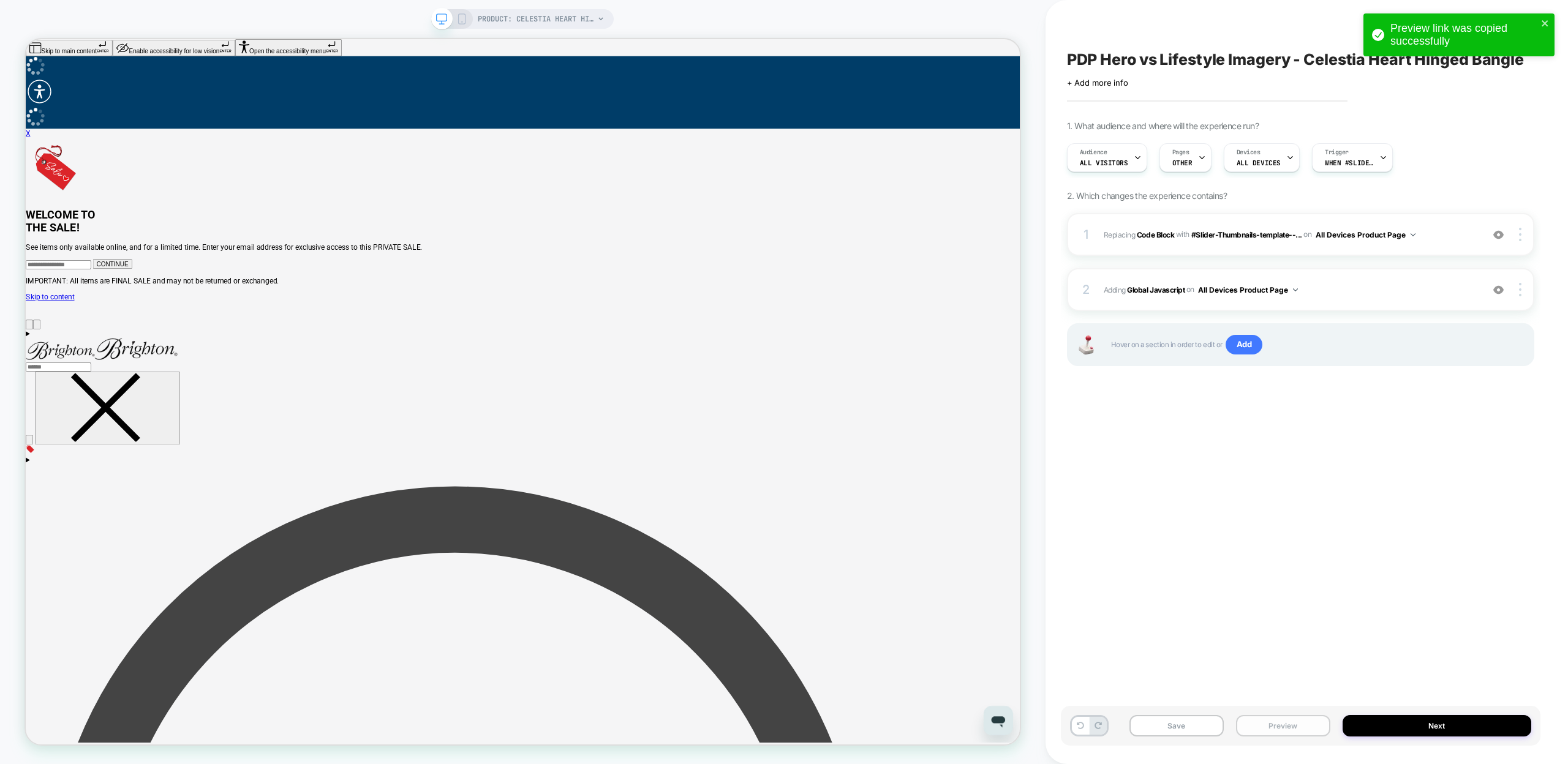
click at [1272, 728] on button "Preview" at bounding box center [1283, 726] width 94 height 22
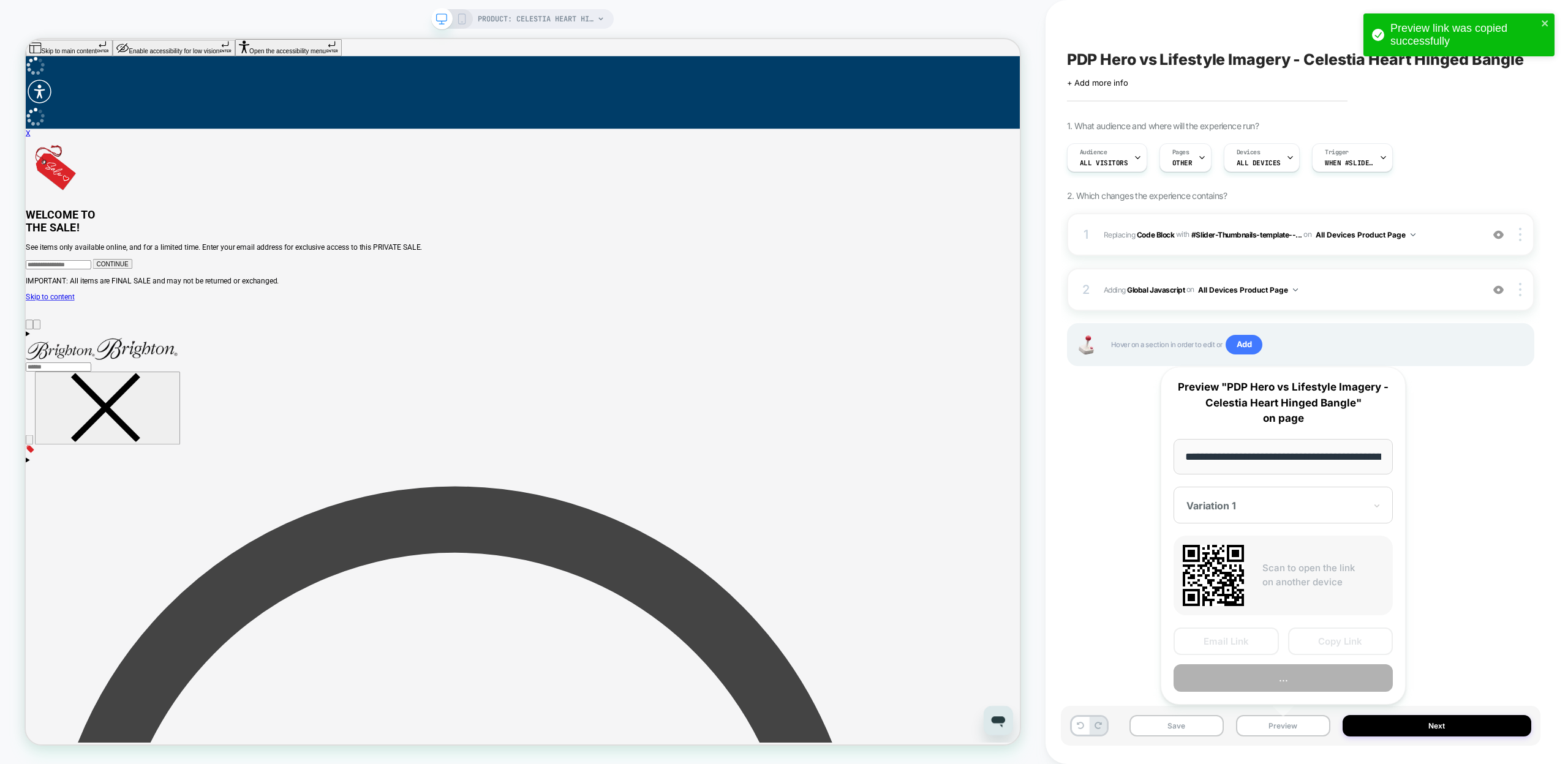
scroll to position [0, 217]
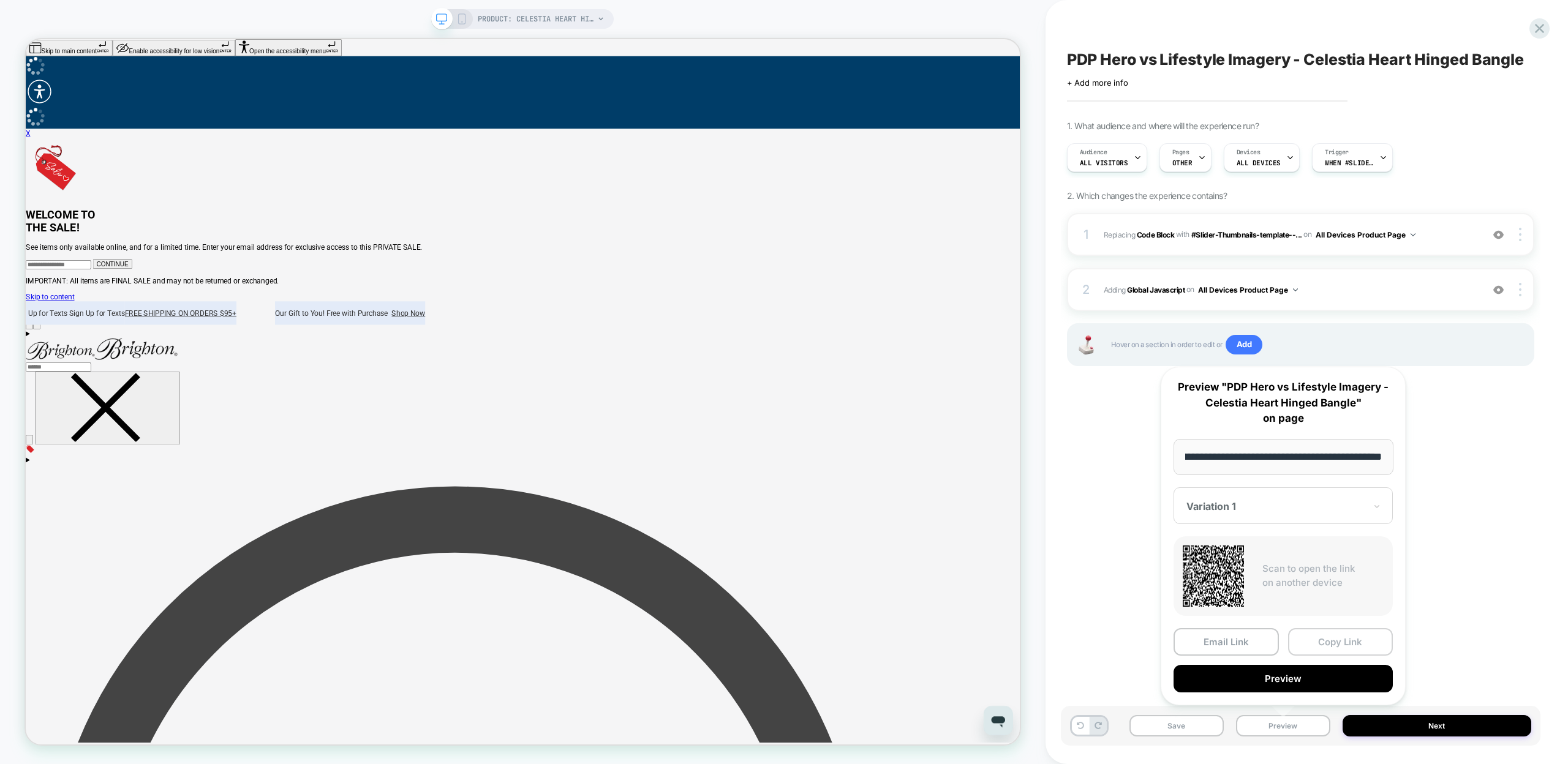
click at [1340, 647] on button "Copy Link" at bounding box center [1341, 642] width 105 height 28
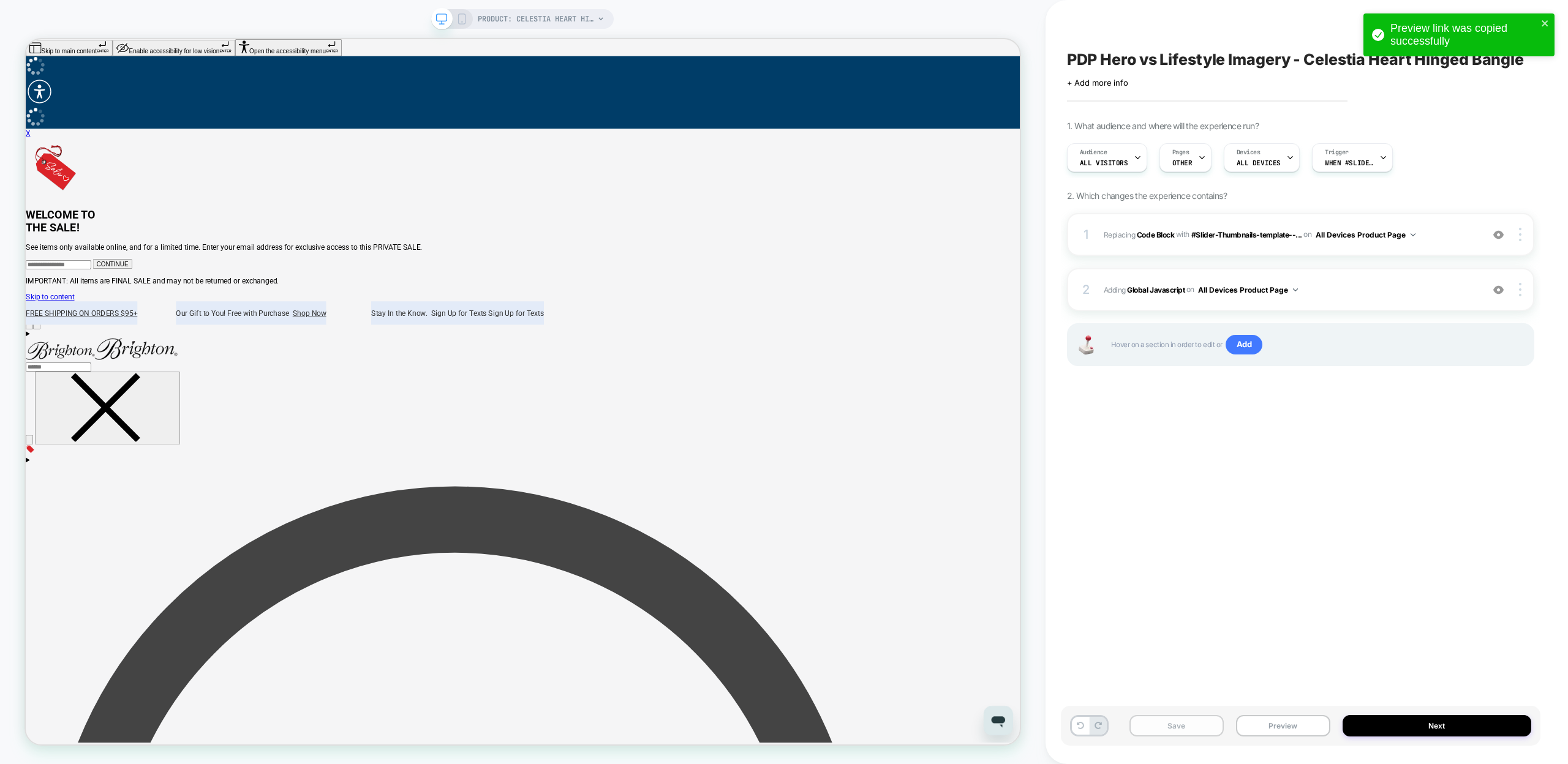
click at [1197, 717] on button "Save" at bounding box center [1176, 726] width 94 height 22
click at [1534, 29] on icon at bounding box center [1539, 28] width 17 height 17
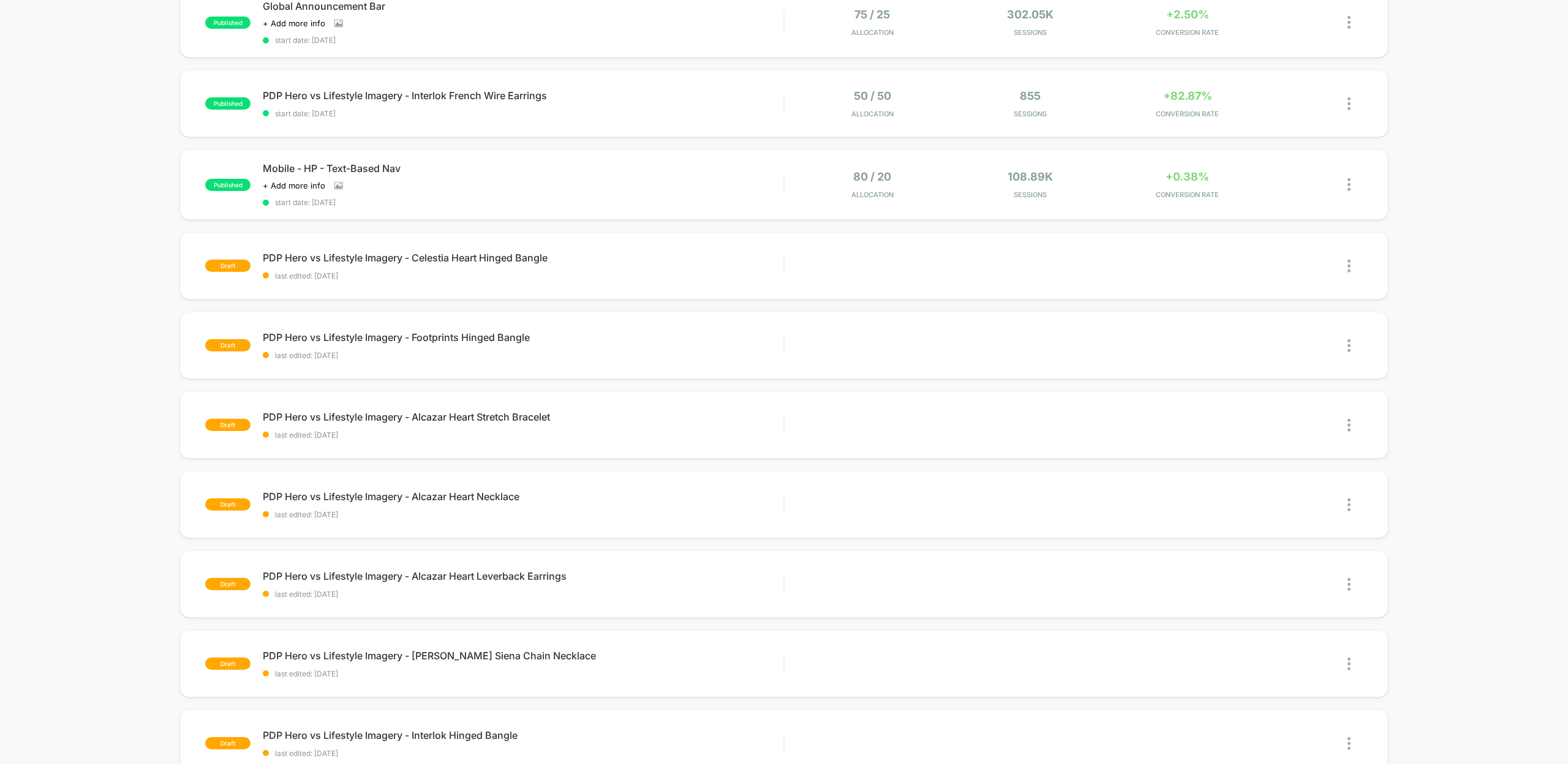
scroll to position [17, 0]
